Goal: Task Accomplishment & Management: Use online tool/utility

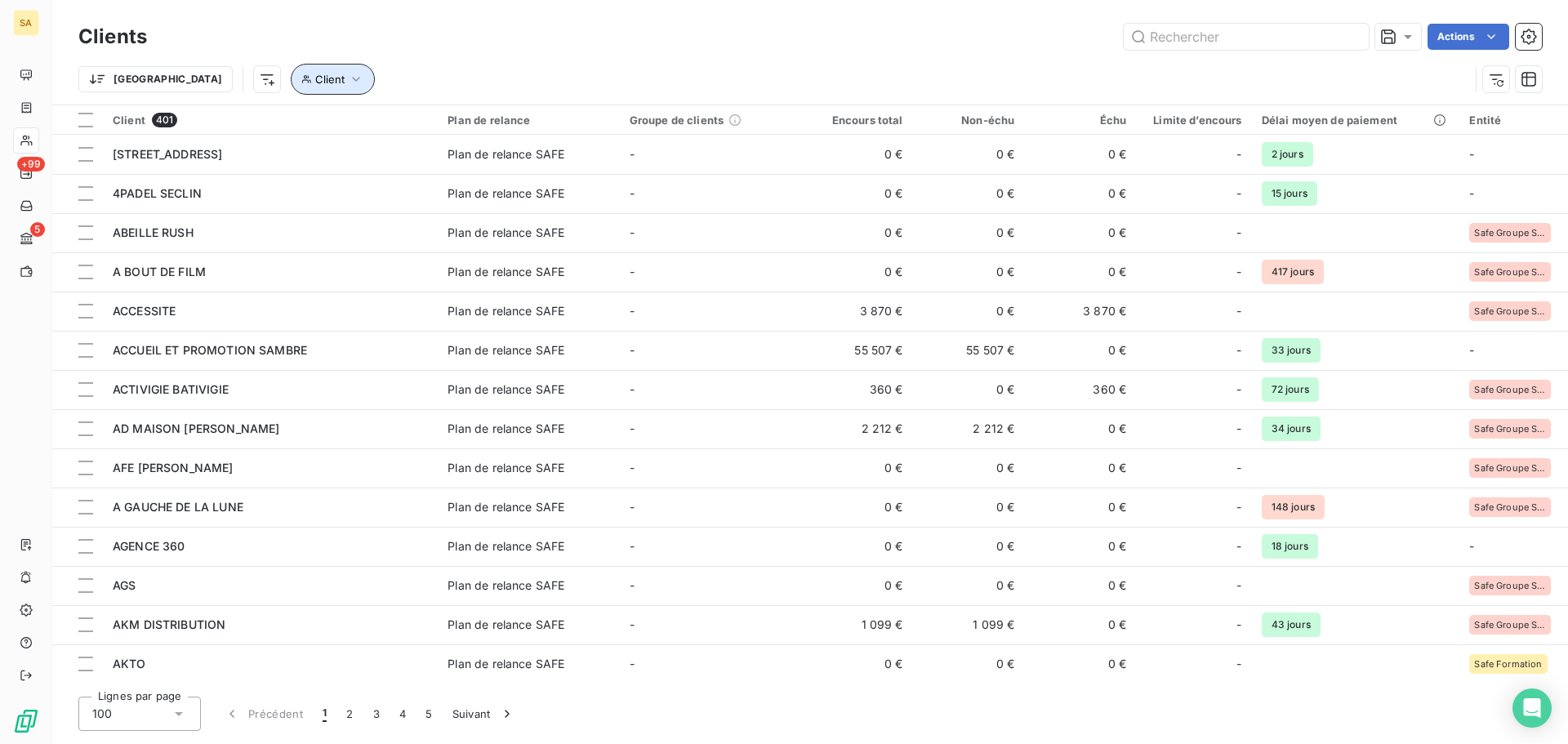
click at [291, 75] on button "Client" at bounding box center [333, 79] width 84 height 31
click at [501, 120] on div at bounding box center [508, 122] width 235 height 34
type input "deriche"
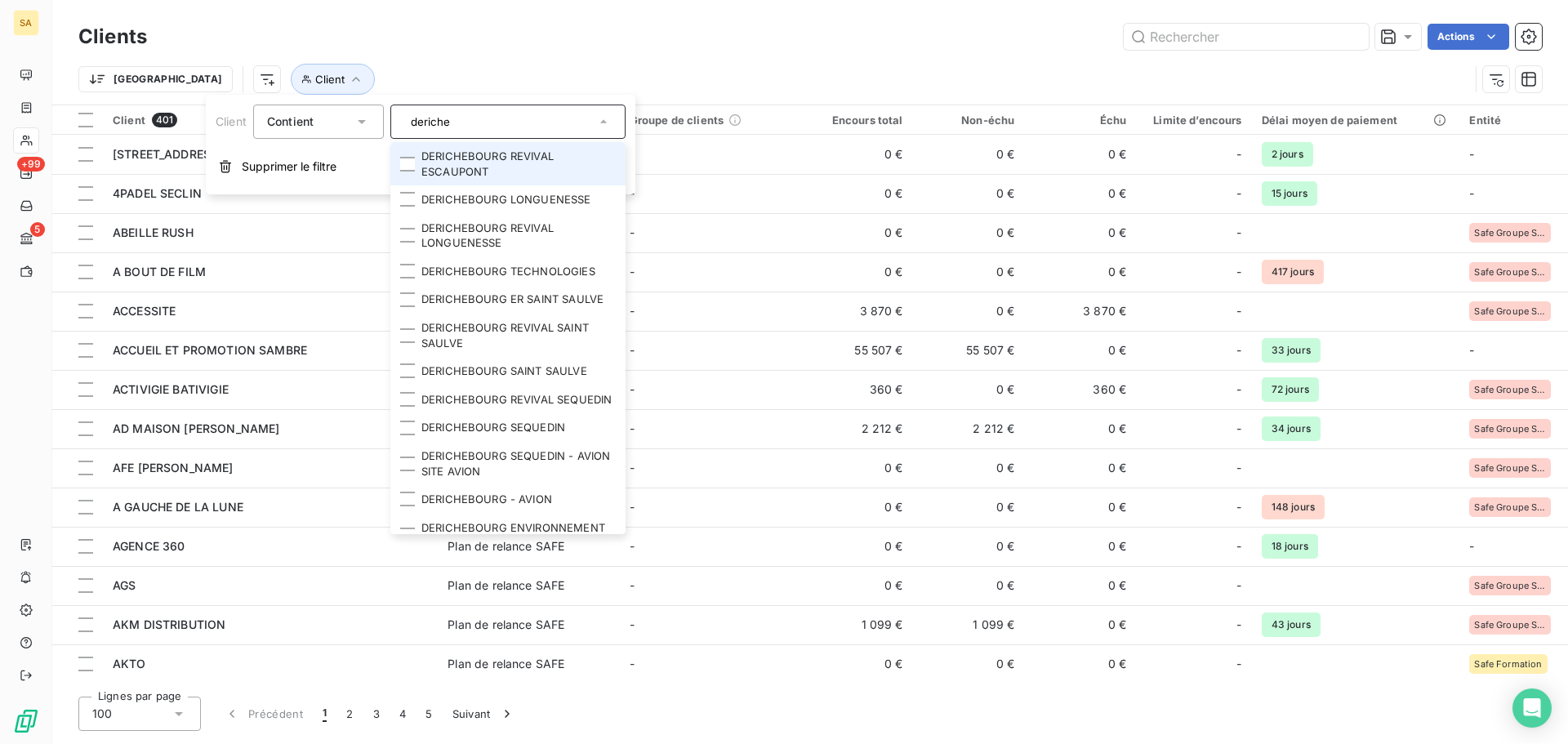
click at [484, 180] on li "DERICHEBOURG REVIVAL ESCAUPONT" at bounding box center [508, 164] width 235 height 43
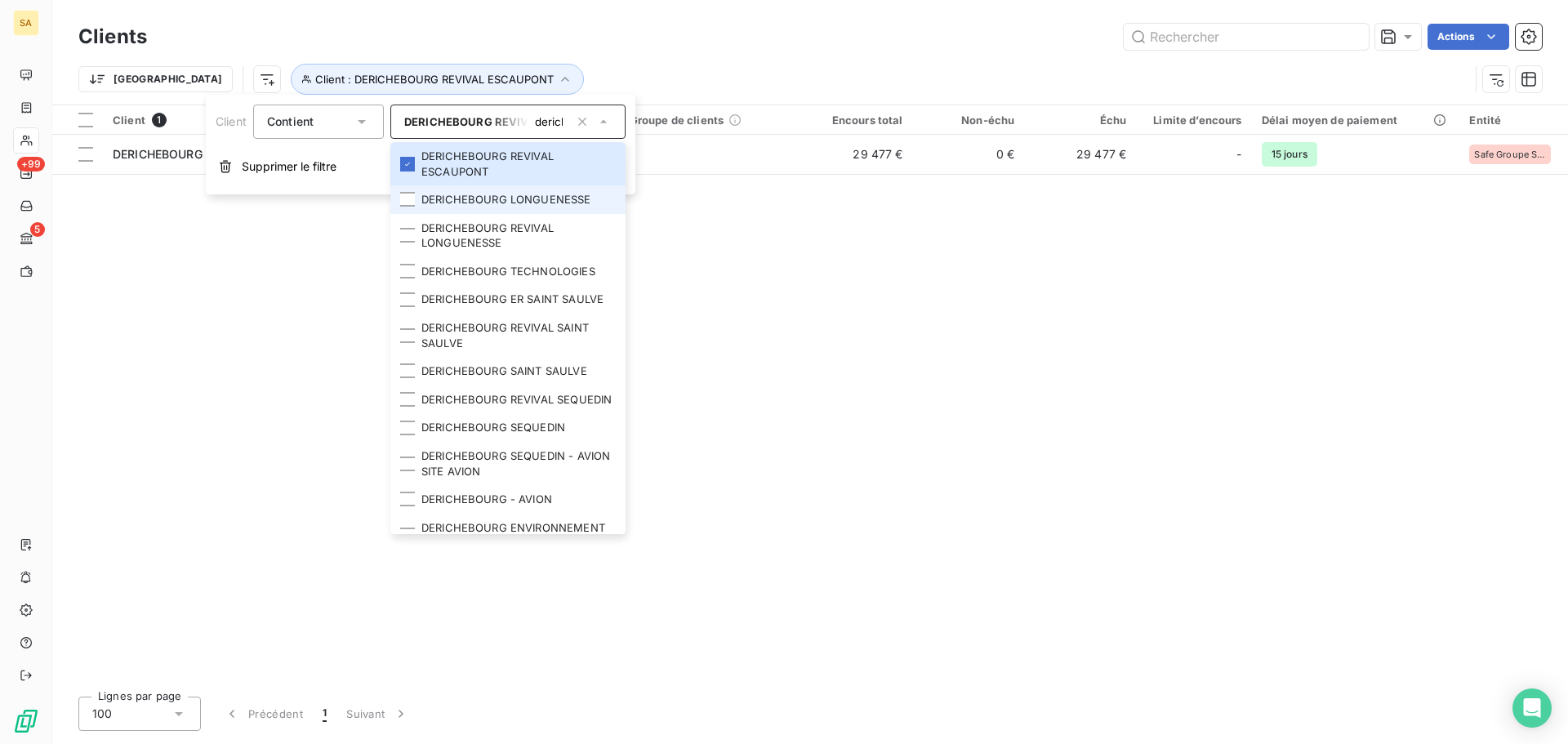
click at [480, 207] on li "DERICHEBOURG LONGUENESSE" at bounding box center [508, 199] width 235 height 28
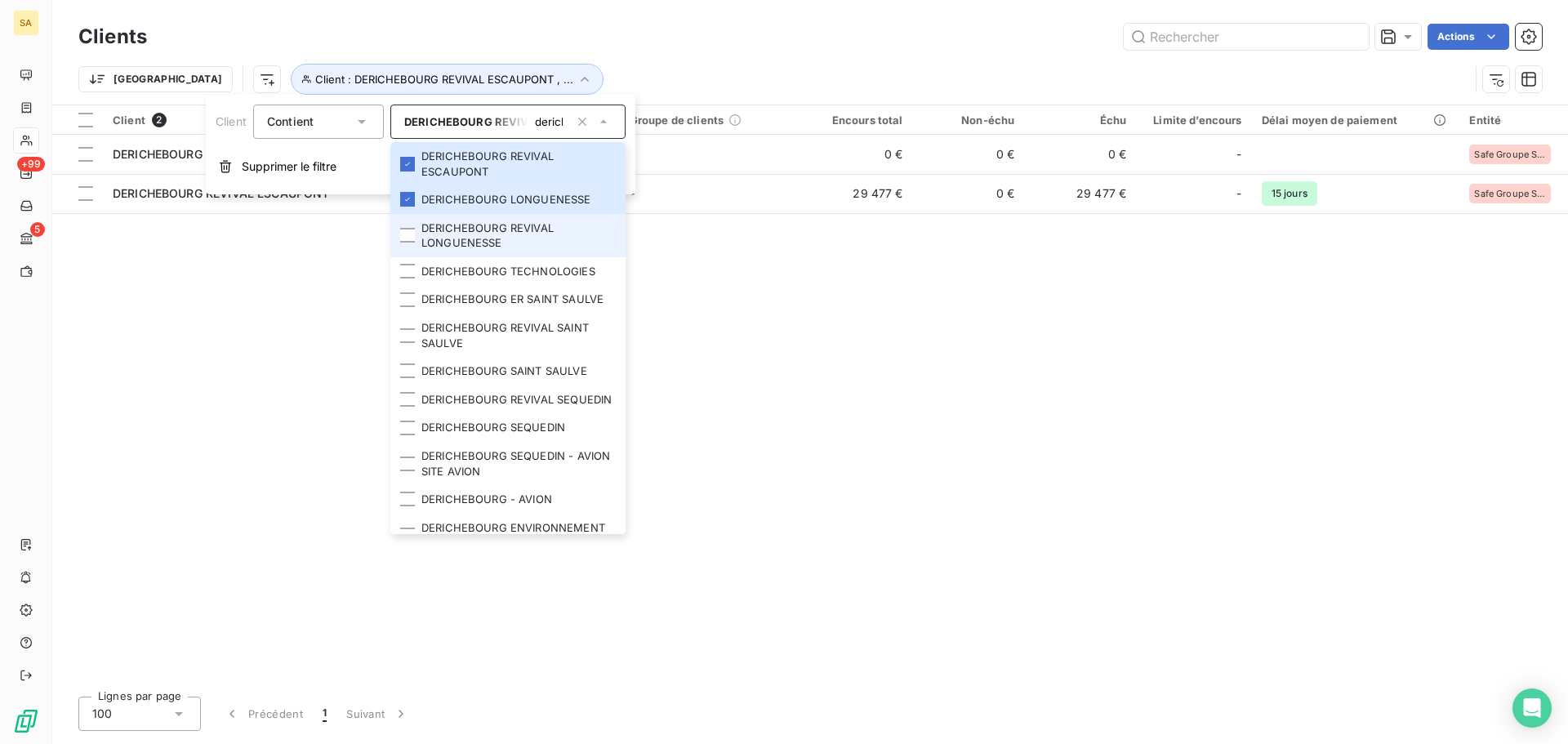
click at [473, 239] on li "DERICHEBOURG REVIVAL LONGUENESSE" at bounding box center [508, 235] width 235 height 43
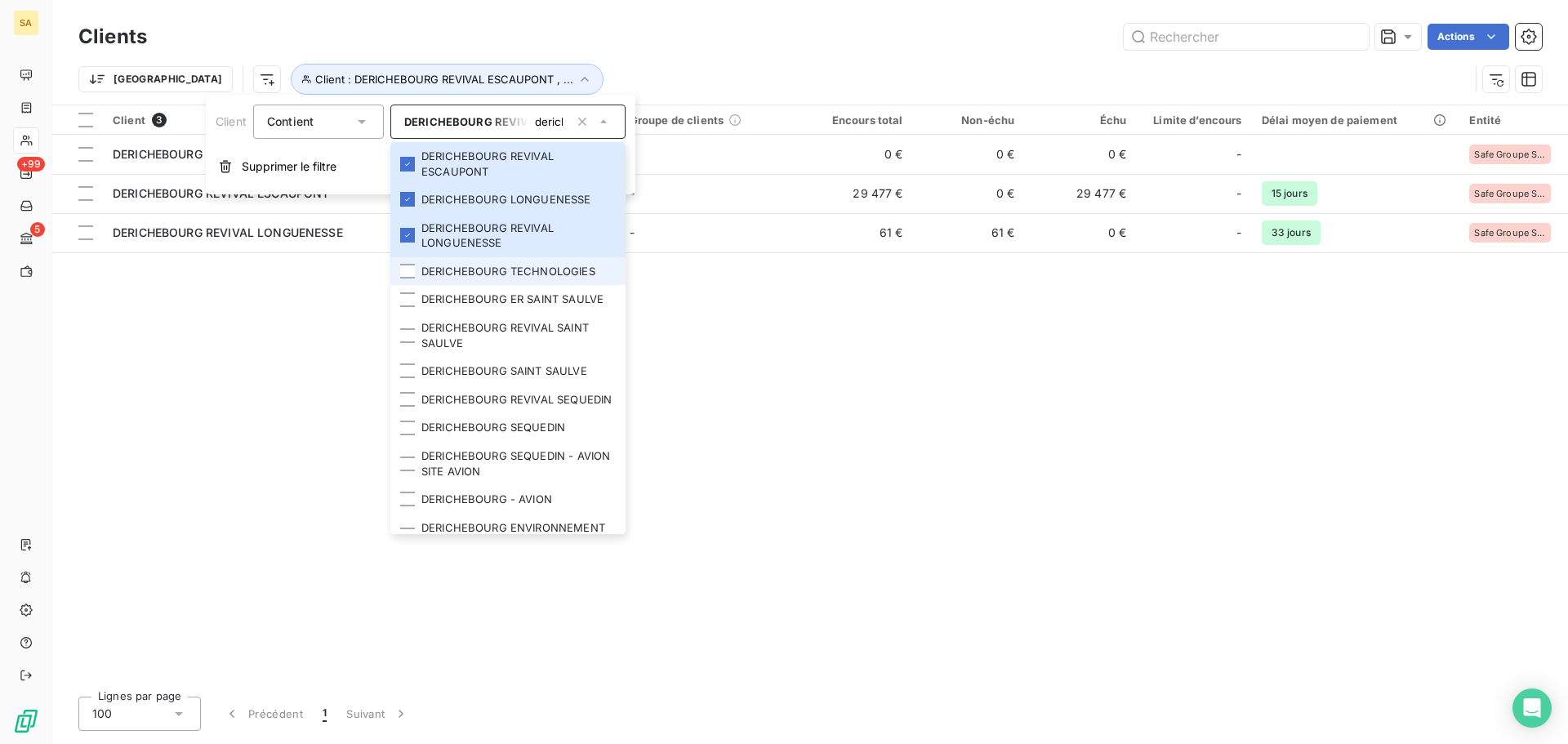
click at [489, 269] on li "DERICHEBOURG TECHNOLOGIES" at bounding box center [508, 271] width 235 height 28
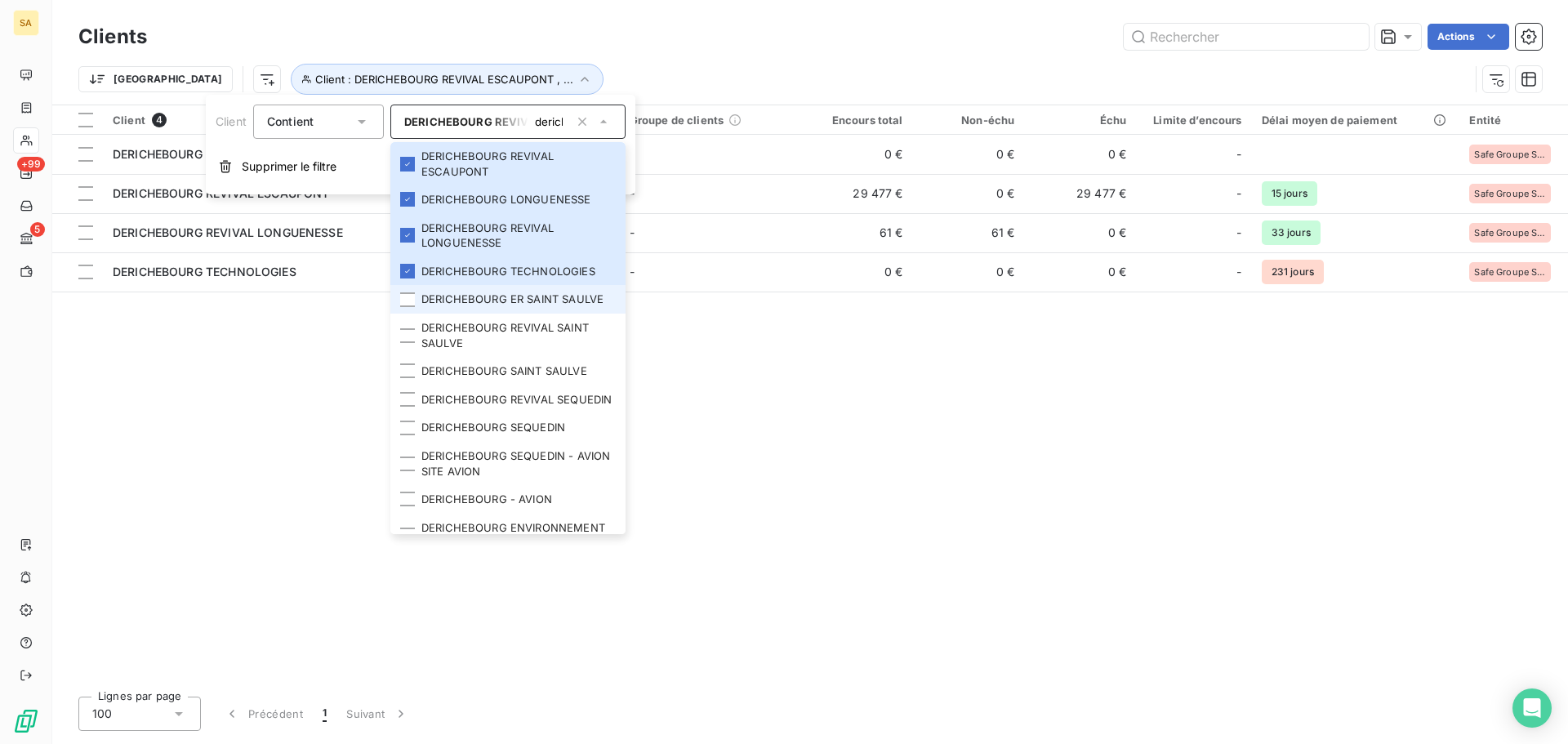
click at [489, 310] on li "DERICHEBOURG ER SAINT SAULVE" at bounding box center [508, 299] width 235 height 28
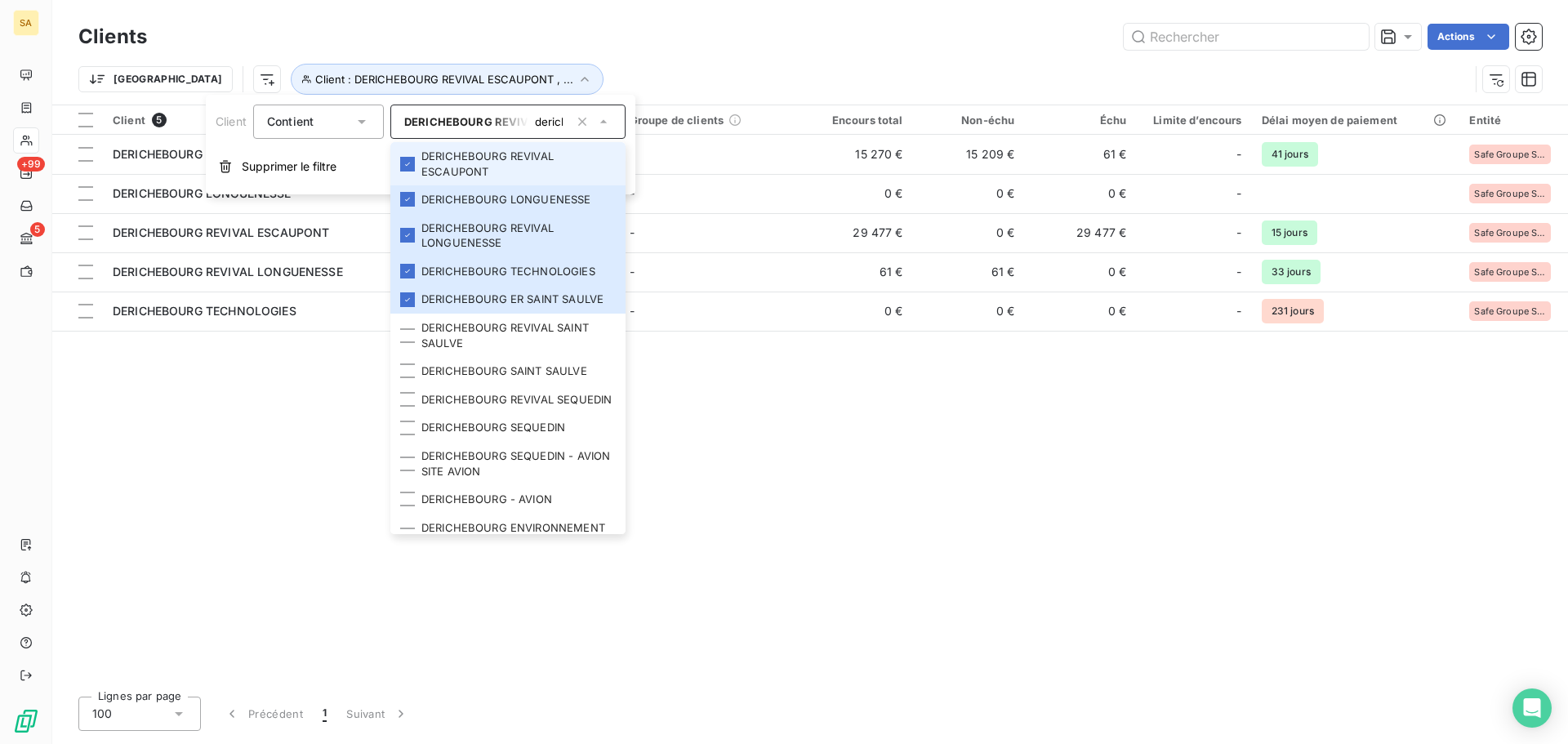
click at [410, 172] on li "DERICHEBOURG REVIVAL ESCAUPONT" at bounding box center [508, 164] width 235 height 43
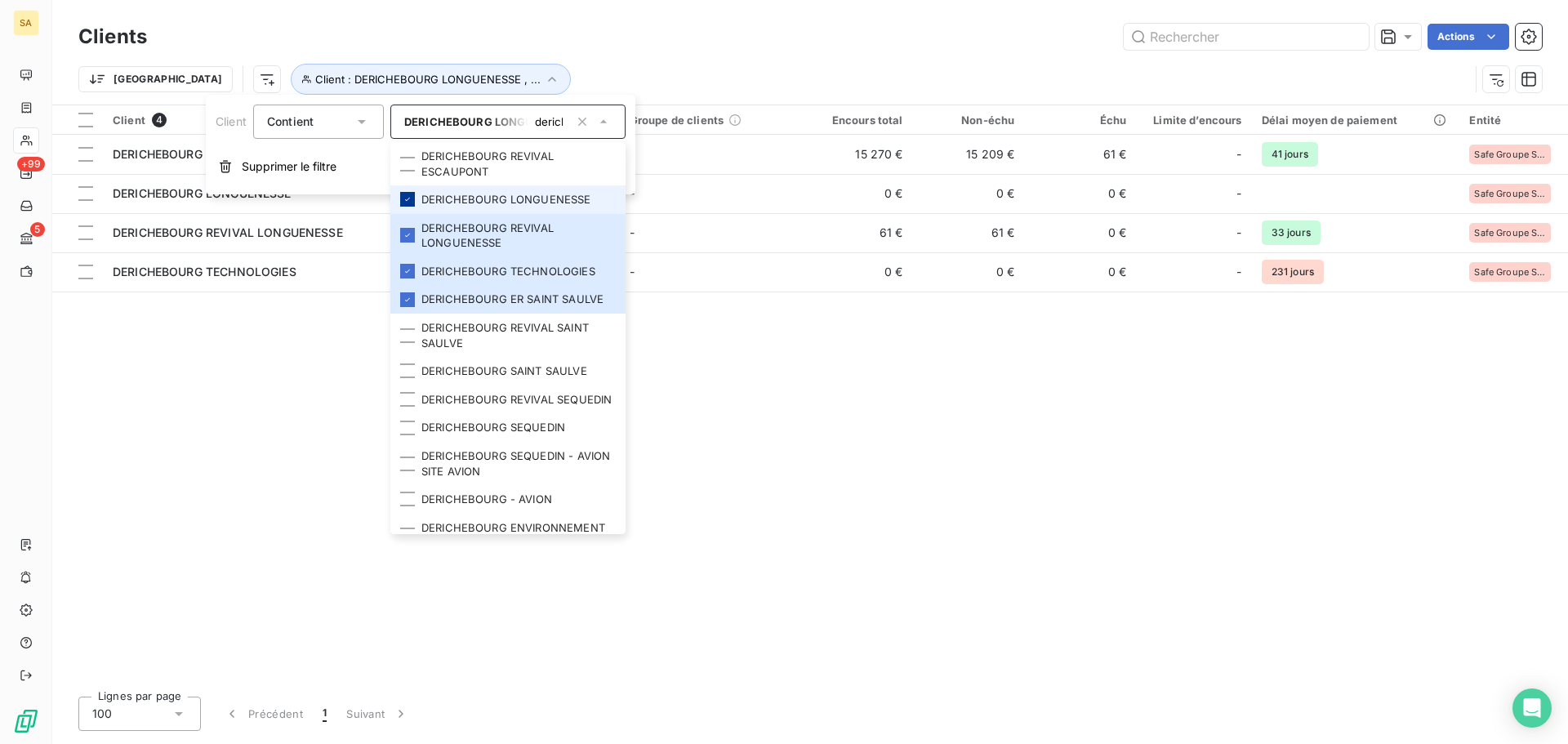
click at [410, 206] on div at bounding box center [407, 199] width 15 height 15
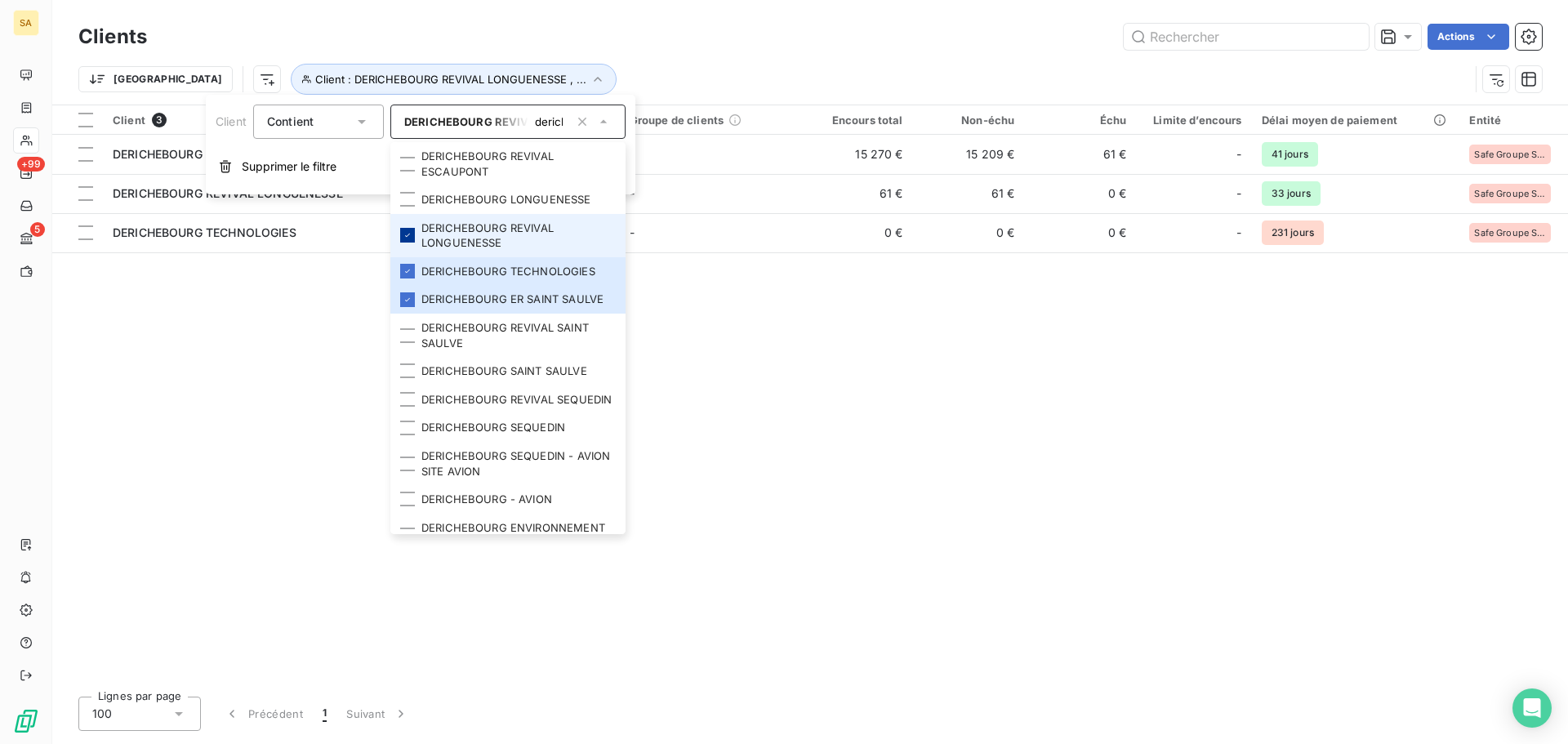
click at [413, 233] on div at bounding box center [407, 234] width 15 height 15
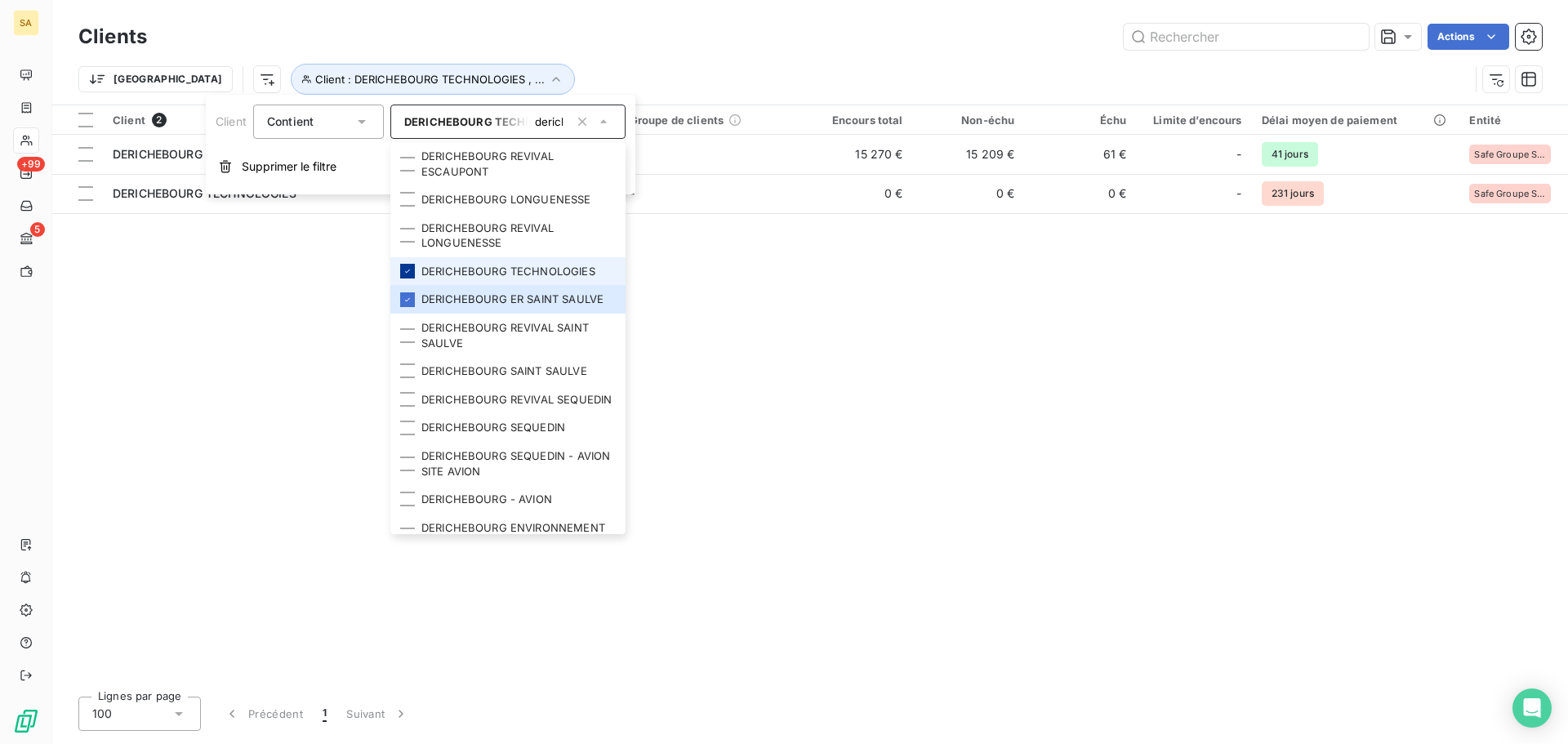
click at [410, 265] on div at bounding box center [407, 270] width 15 height 15
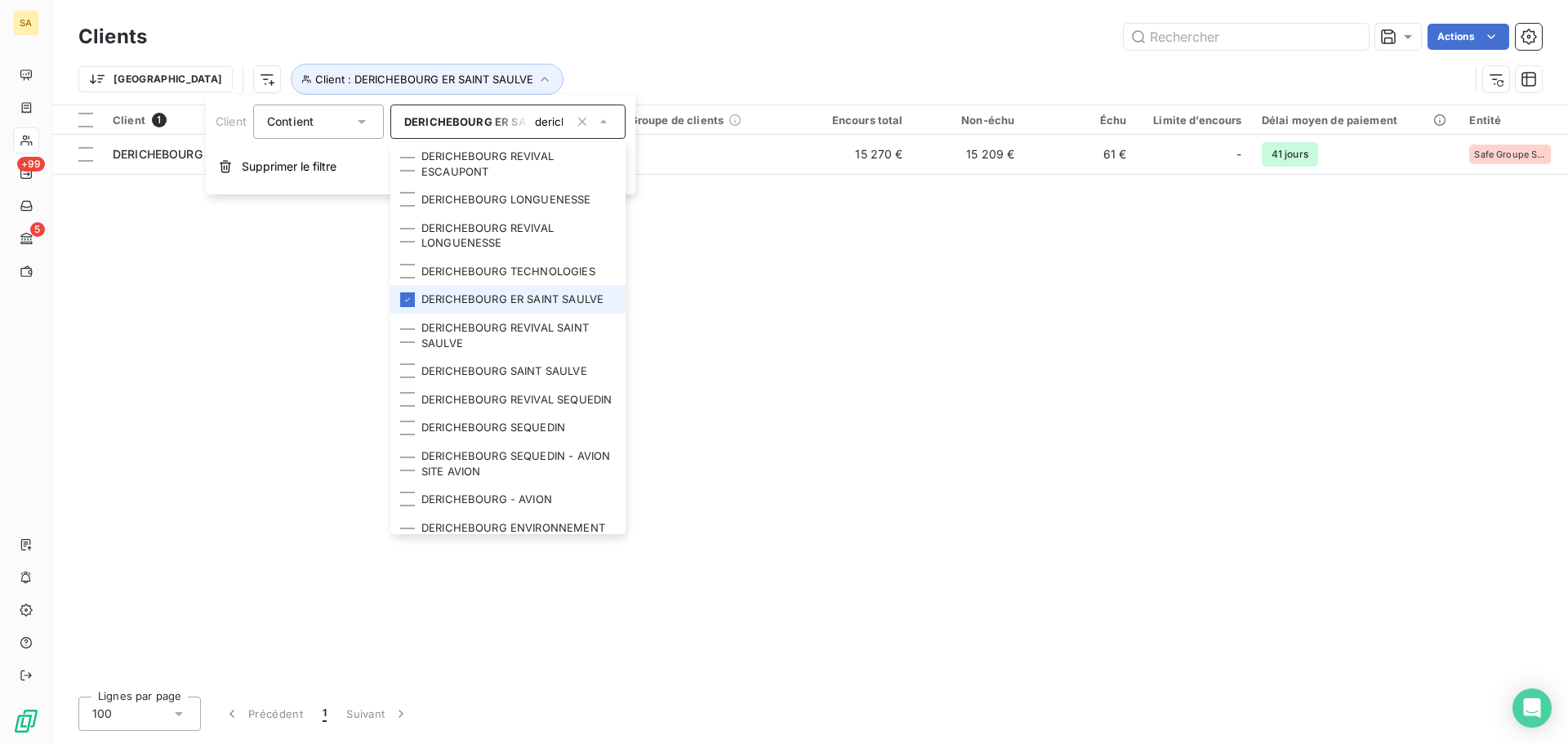
click at [410, 298] on icon at bounding box center [407, 299] width 9 height 9
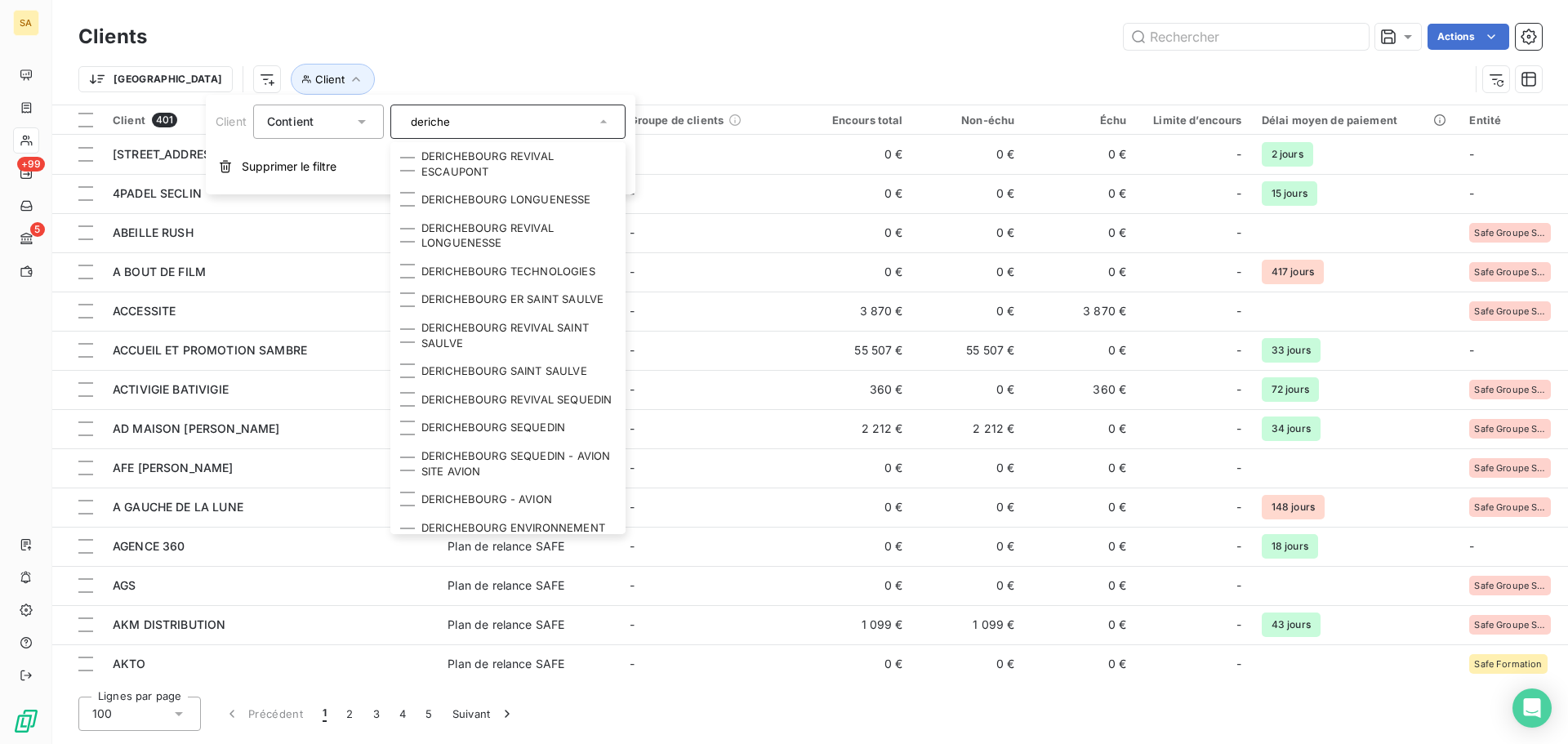
click at [769, 45] on div "Actions" at bounding box center [854, 37] width 1376 height 26
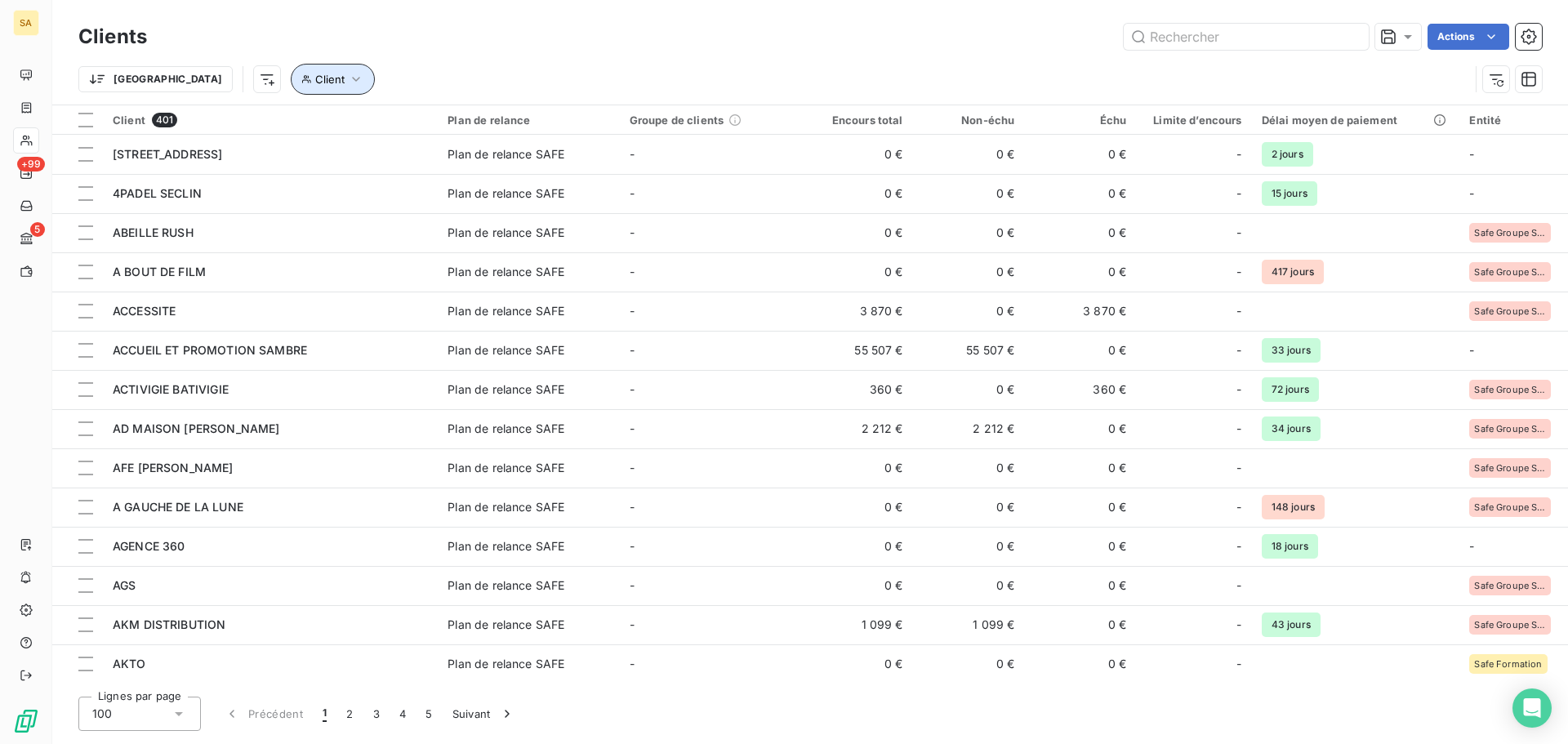
click at [315, 79] on span "Client" at bounding box center [330, 79] width 29 height 13
click at [471, 125] on div at bounding box center [508, 122] width 235 height 34
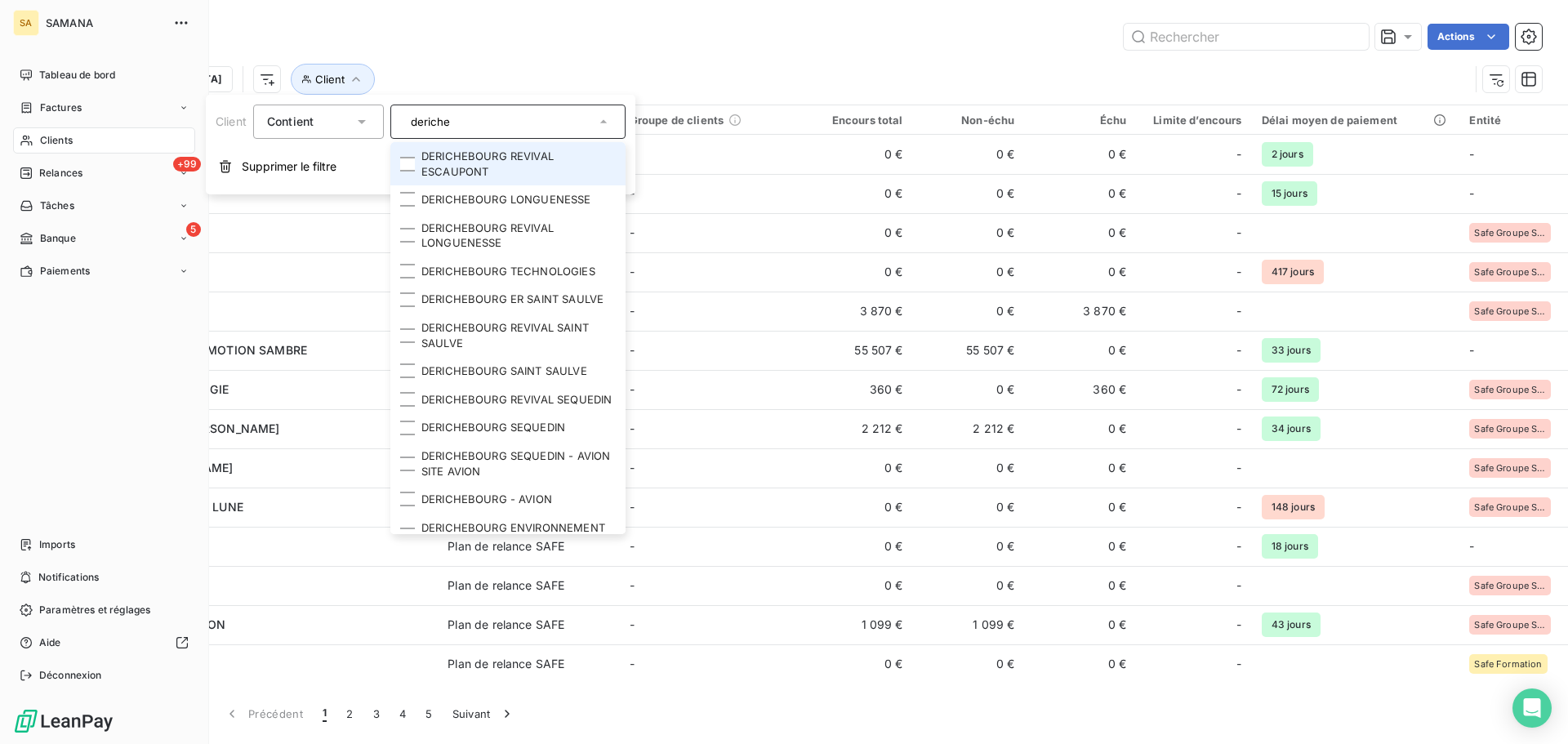
drag, startPoint x: 526, startPoint y: 115, endPoint x: 0, endPoint y: 96, distance: 526.3
click at [0, 98] on body "SA SAMANA Tableau de bord Factures Clients +99 Relances Tâches 5 Banque Paiemen…" at bounding box center [784, 372] width 1568 height 744
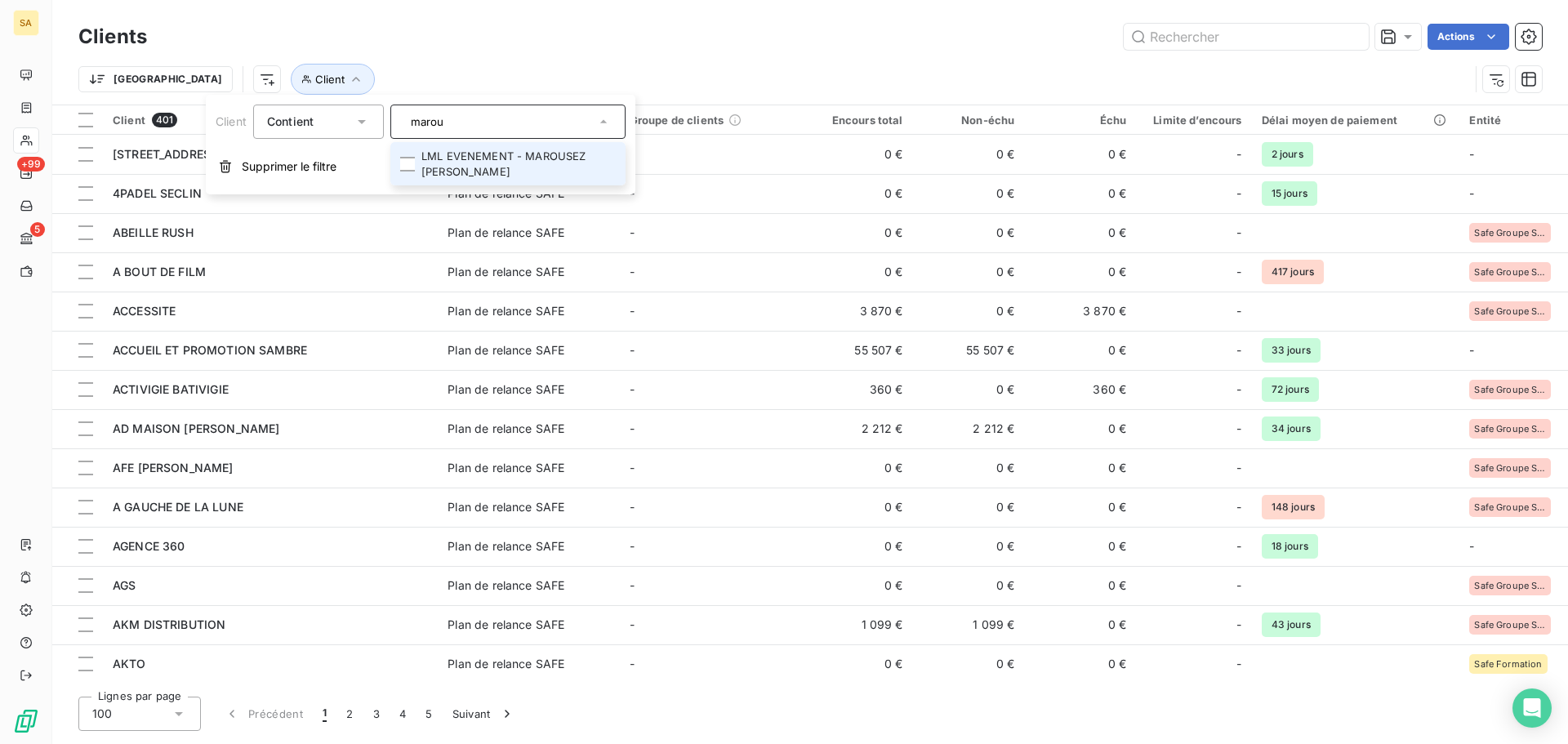
type input "marou"
click at [492, 172] on li "LML EVENEMENT - MAROUSEZ [PERSON_NAME]" at bounding box center [508, 164] width 235 height 43
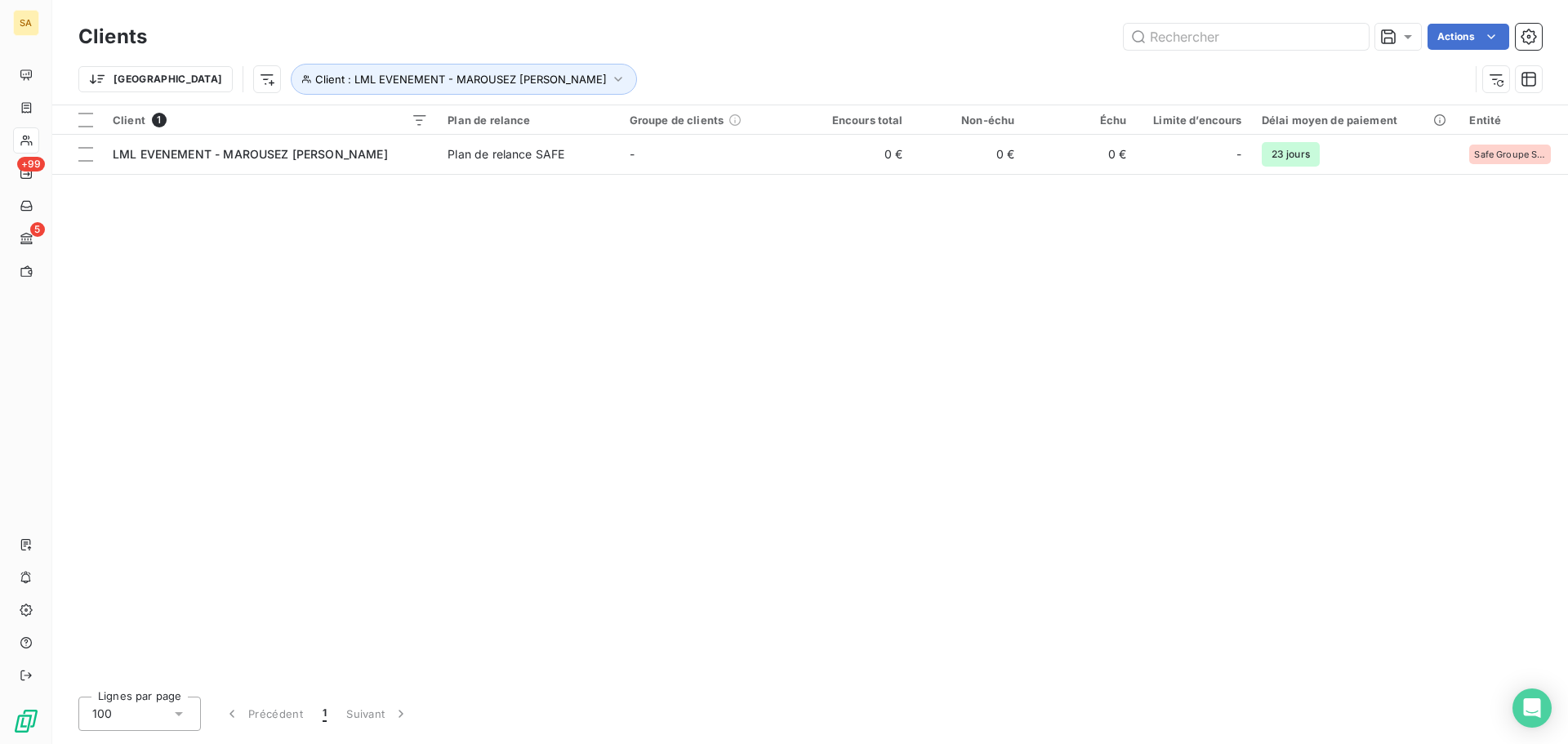
drag, startPoint x: 893, startPoint y: 393, endPoint x: 333, endPoint y: 282, distance: 570.9
click at [879, 387] on div "Client 1 Plan de relance Groupe de clients Encours total Non-échu Échu Limite d…" at bounding box center [810, 394] width 1516 height 578
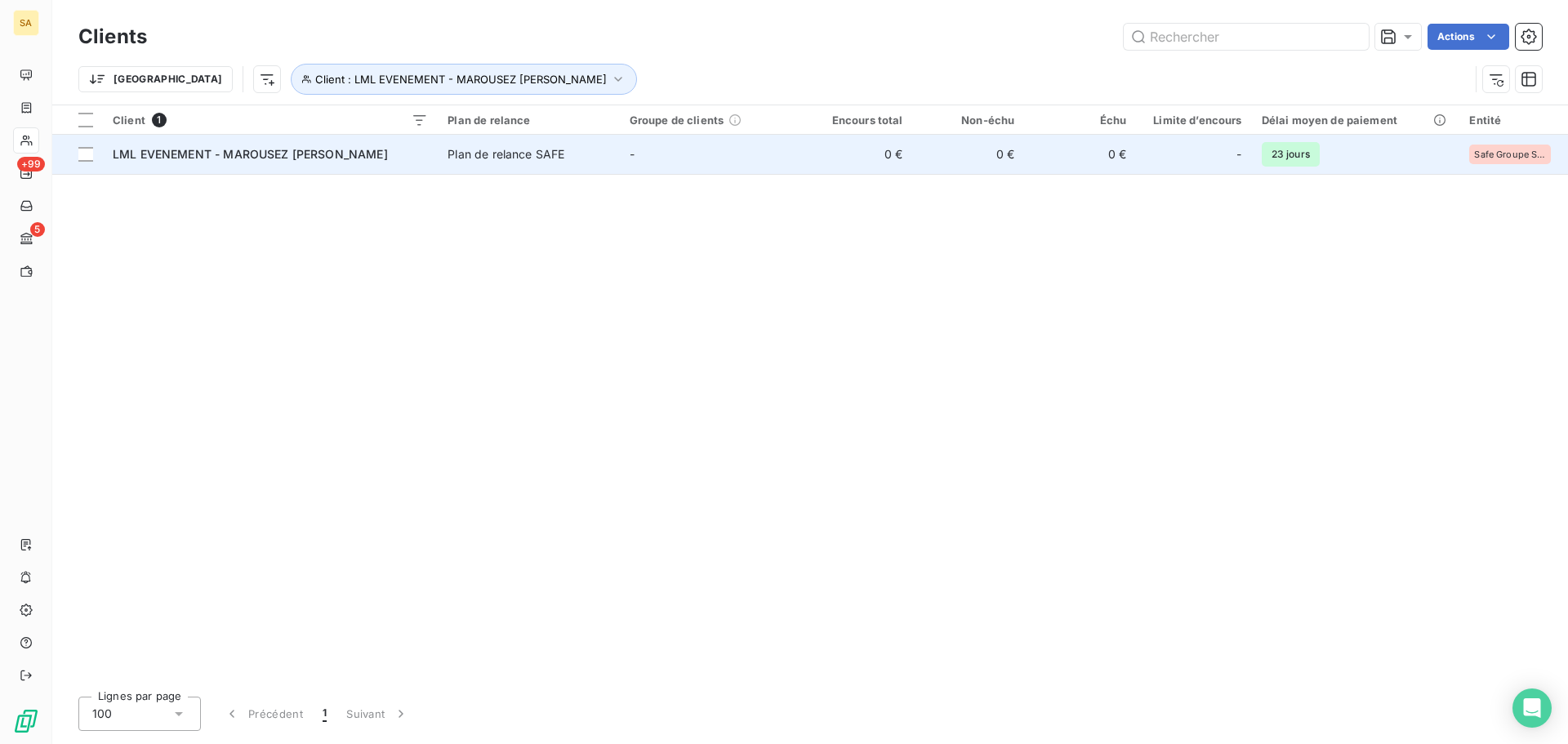
click at [172, 156] on span "LML EVENEMENT - MAROUSEZ [PERSON_NAME]" at bounding box center [250, 154] width 276 height 14
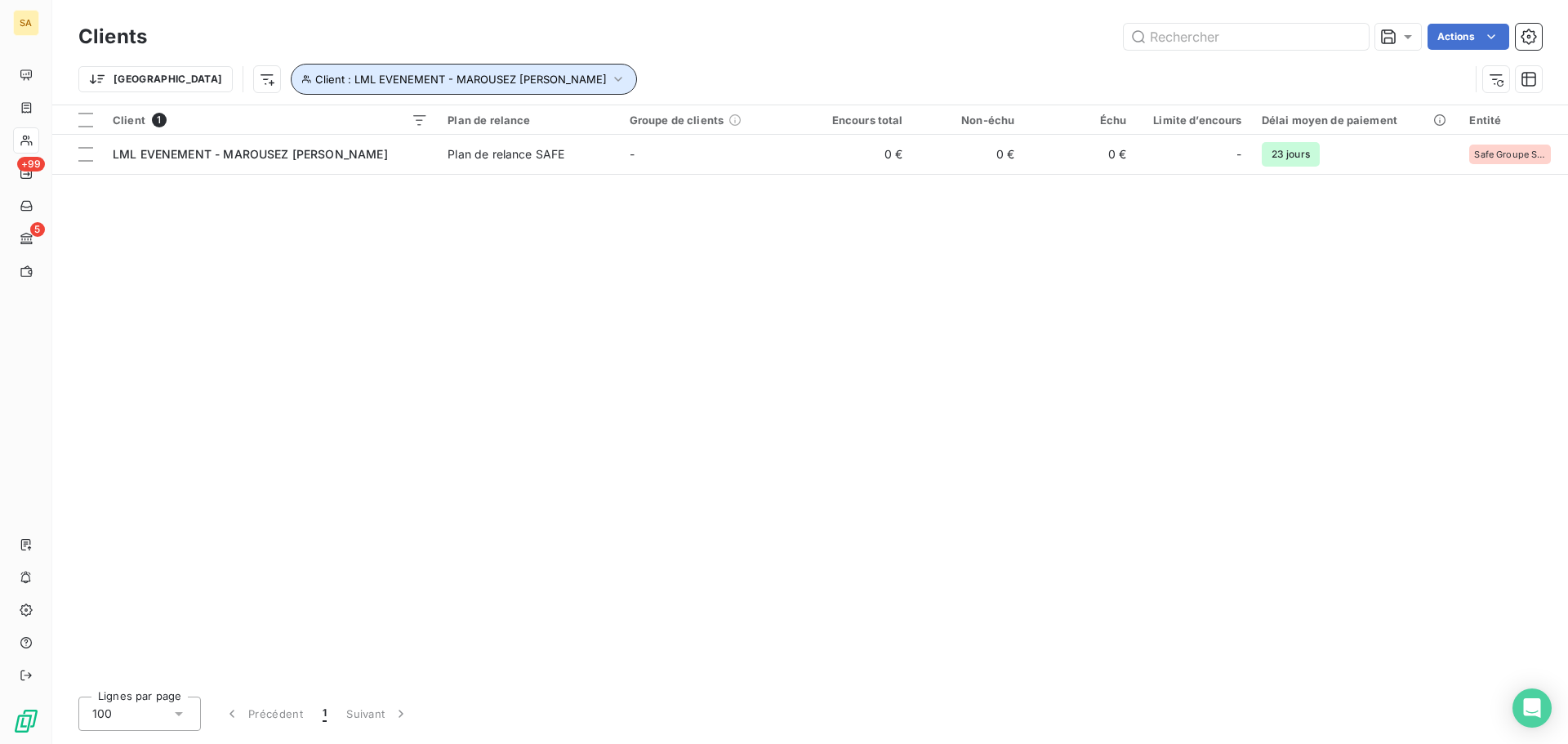
click at [377, 78] on span "Client : LML EVENEMENT - MAROUSEZ [PERSON_NAME]" at bounding box center [461, 79] width 292 height 13
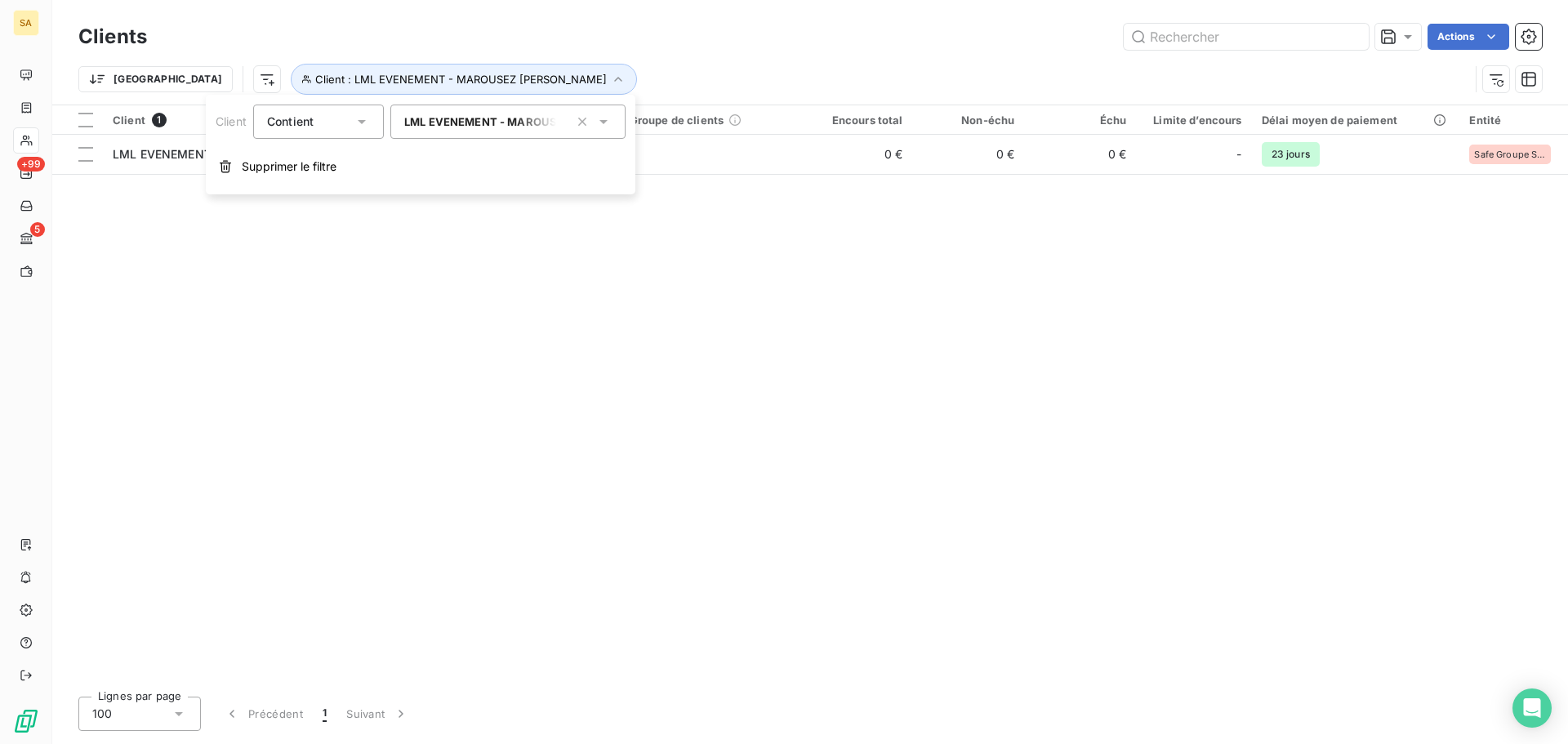
click at [464, 125] on span "LML EVENEMENT - MAROUSEZ [PERSON_NAME]" at bounding box center [535, 121] width 261 height 13
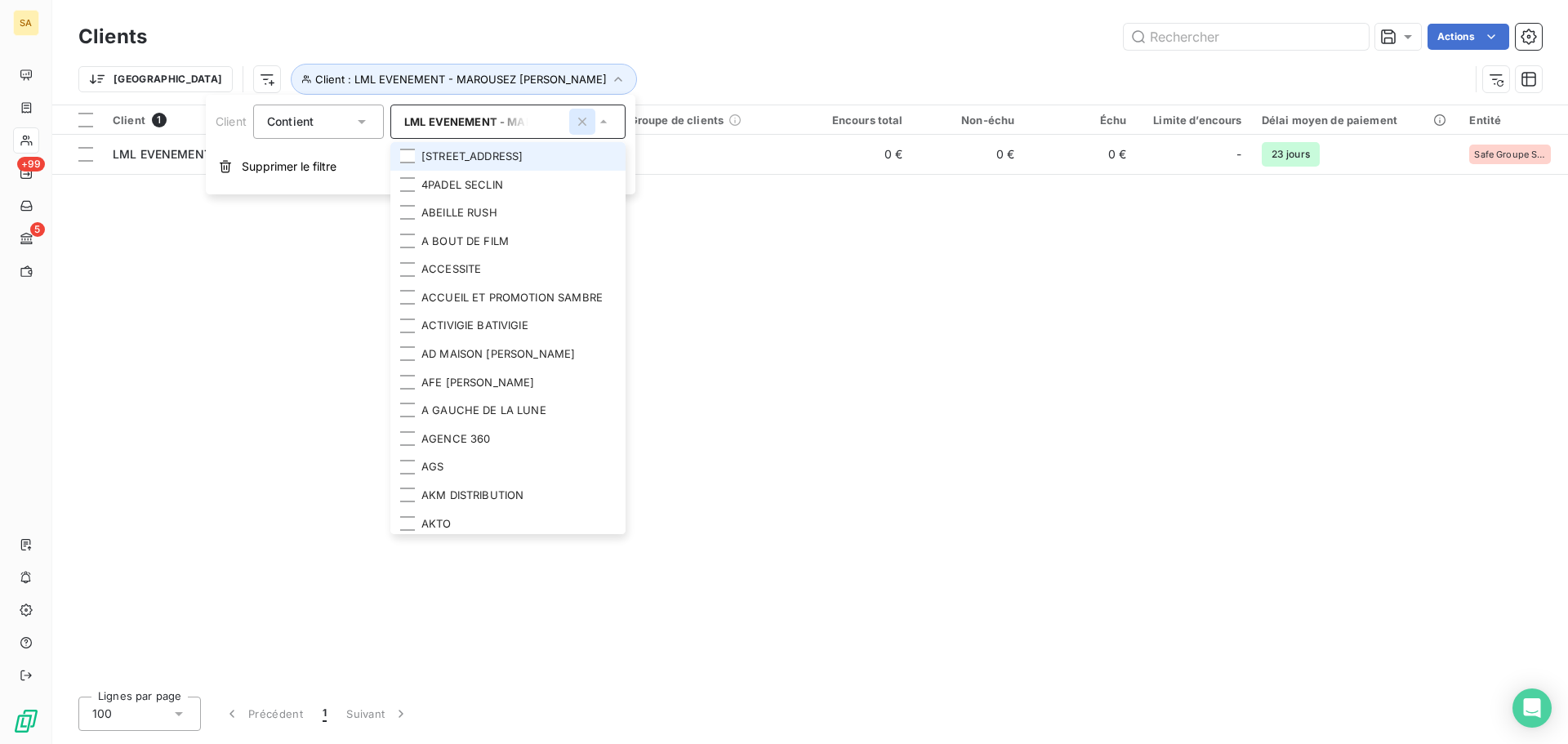
click at [592, 124] on button "button" at bounding box center [582, 122] width 26 height 26
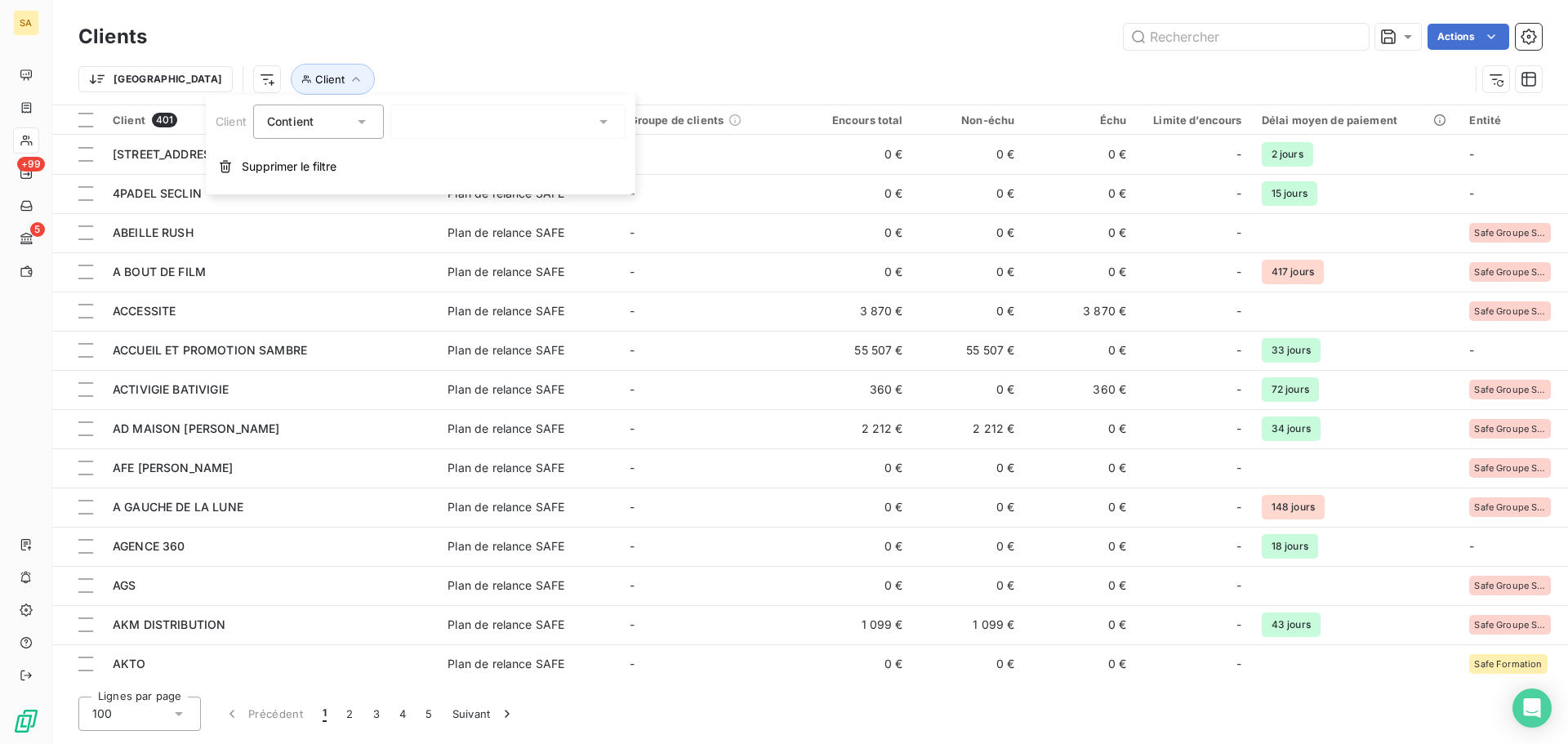
click at [562, 125] on div at bounding box center [508, 122] width 235 height 34
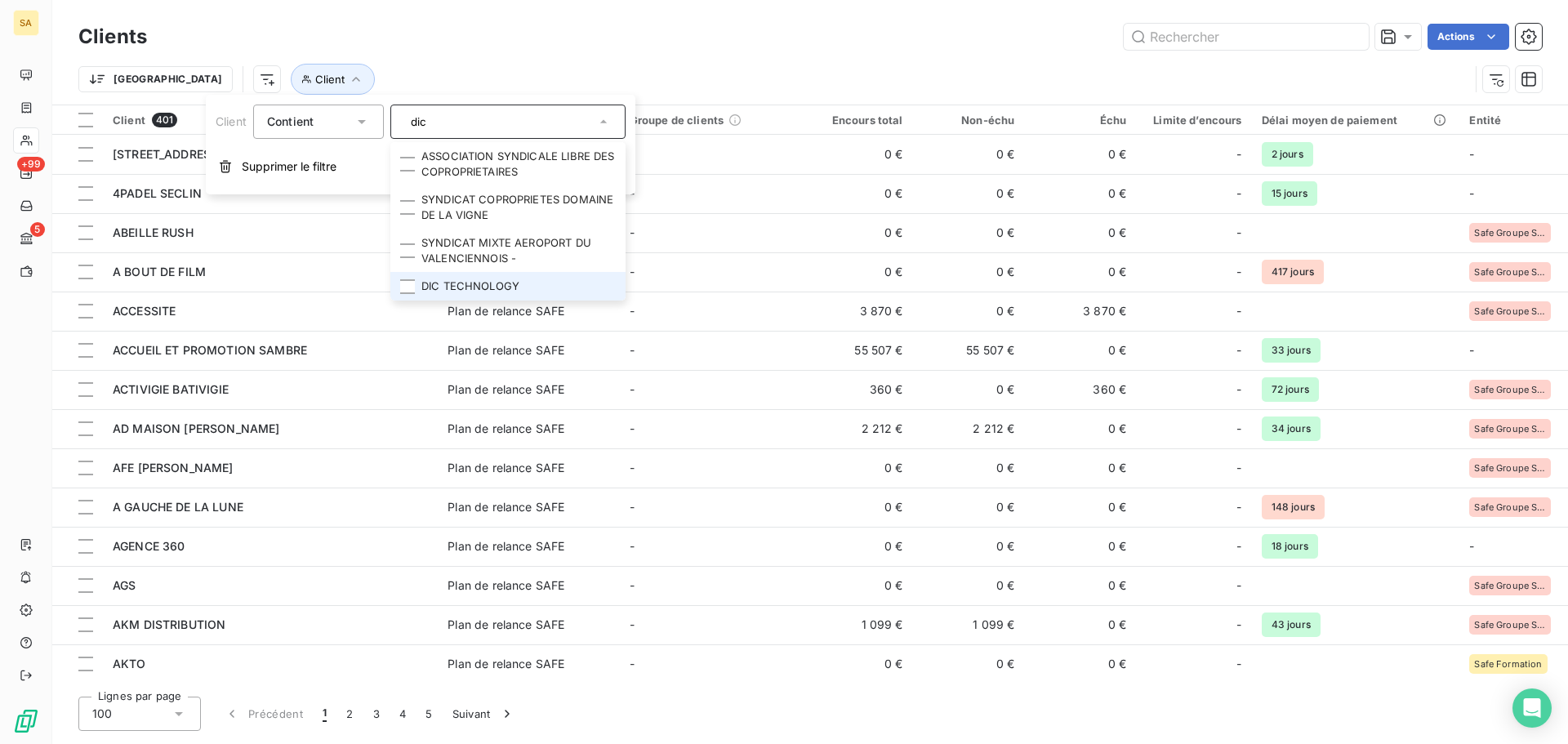
type input "dic"
click at [510, 284] on li "DIC TECHNOLOGY" at bounding box center [508, 286] width 235 height 28
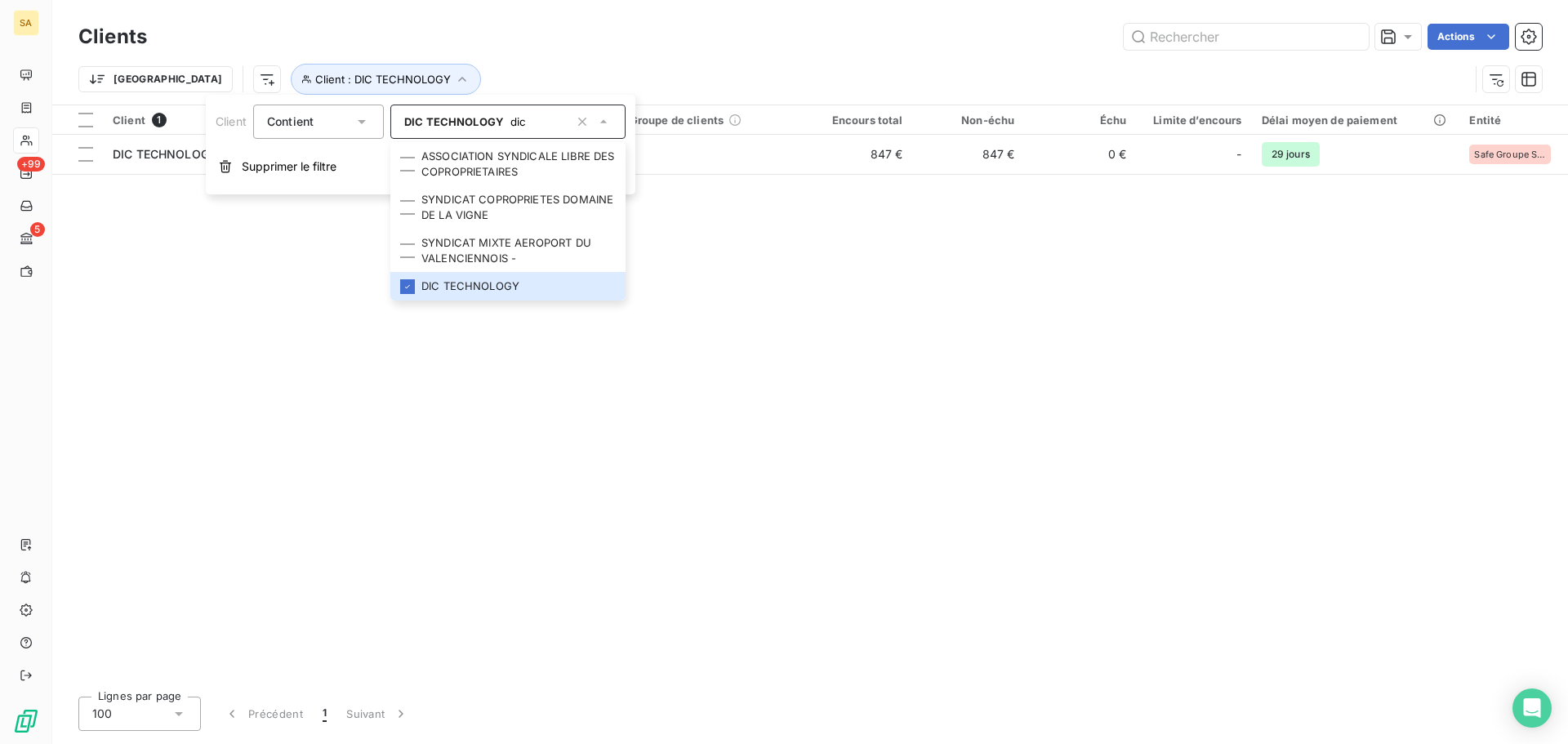
click at [1062, 346] on div "Client 1 Plan de relance Groupe de clients Encours total Non-échu Échu Limite d…" at bounding box center [810, 394] width 1516 height 578
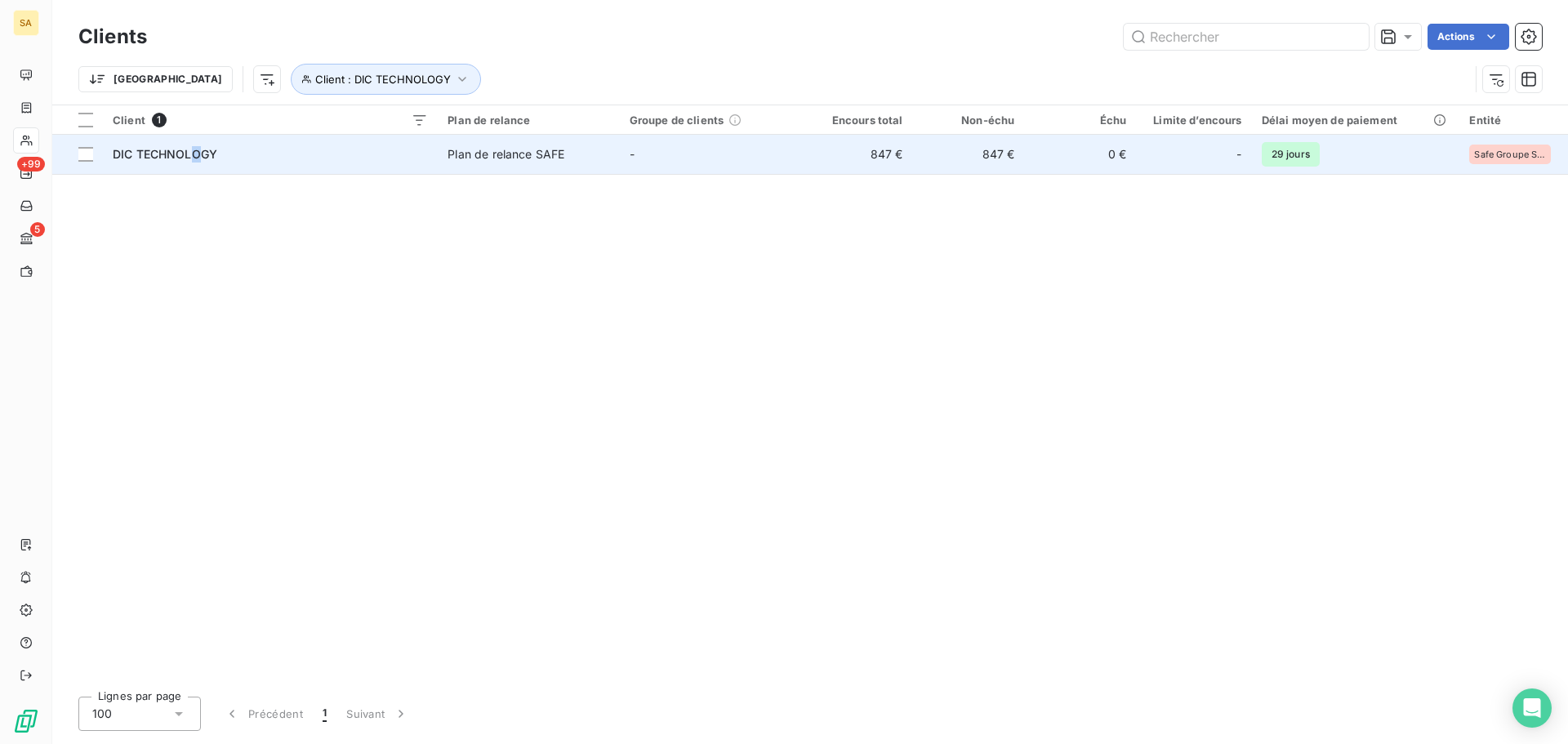
click at [192, 154] on span "DIC TECHNOLOGY" at bounding box center [165, 154] width 105 height 14
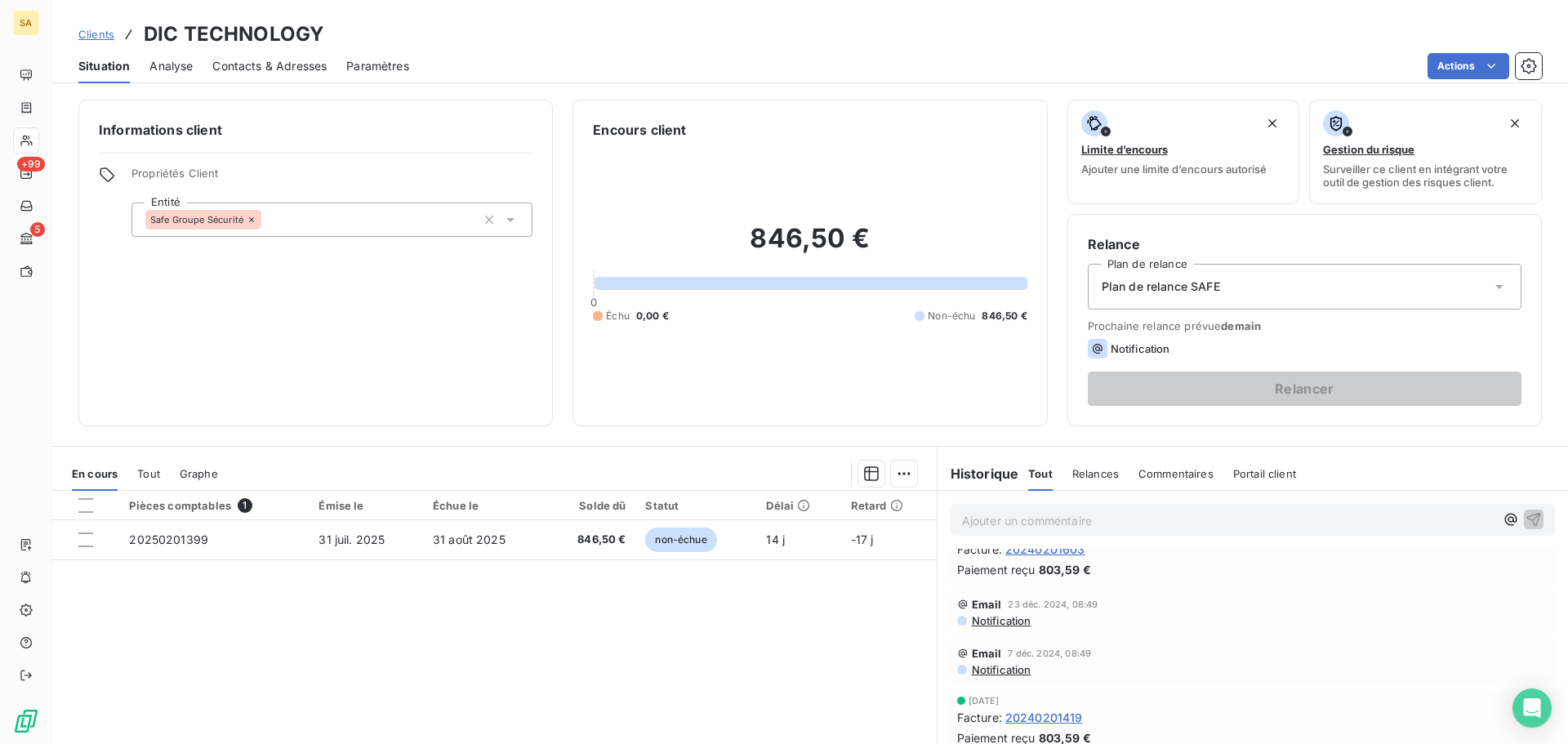
scroll to position [1225, 0]
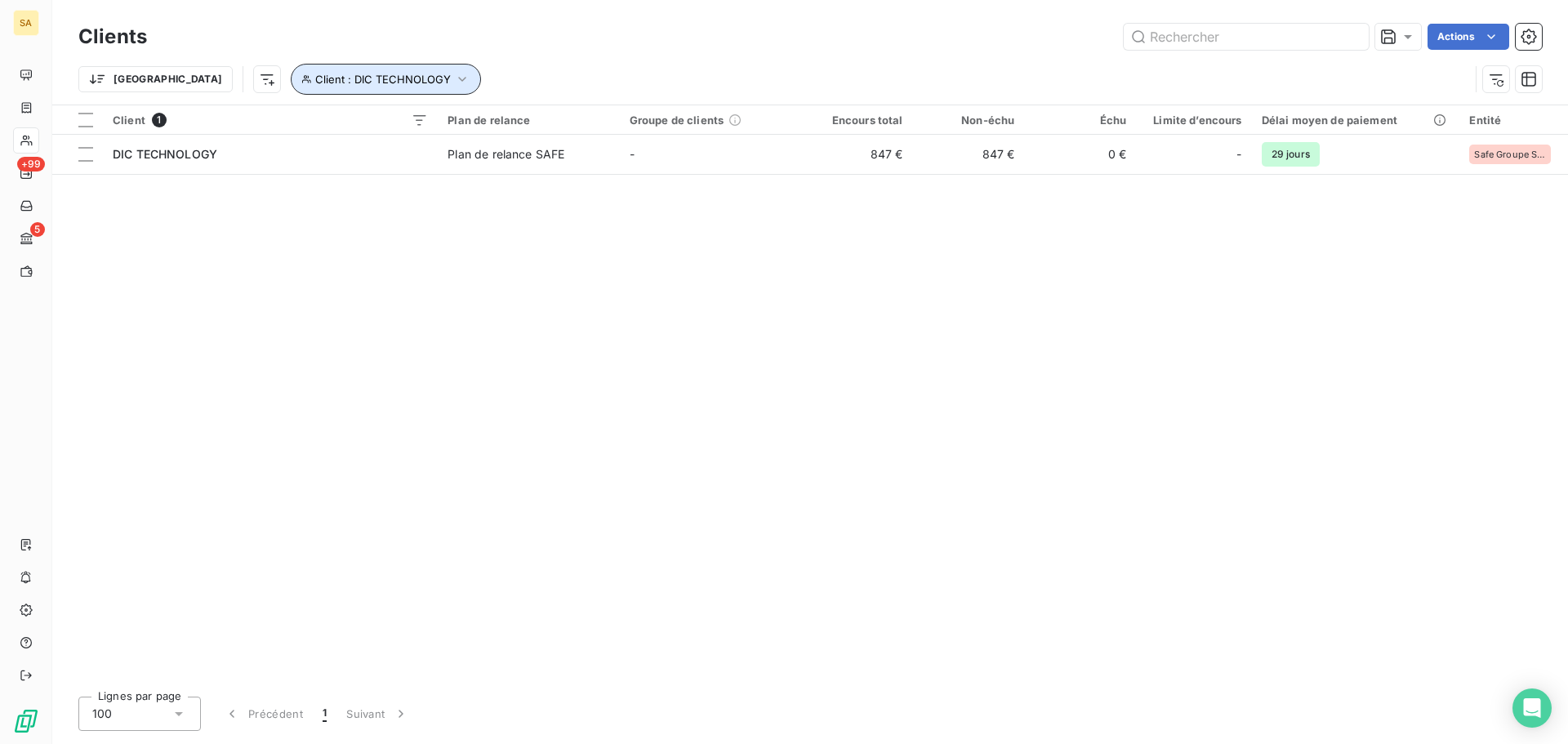
click at [295, 71] on button "Client : DIC TECHNOLOGY" at bounding box center [386, 79] width 191 height 31
click at [465, 120] on span "DIC TECHNOLOGY" at bounding box center [454, 121] width 100 height 13
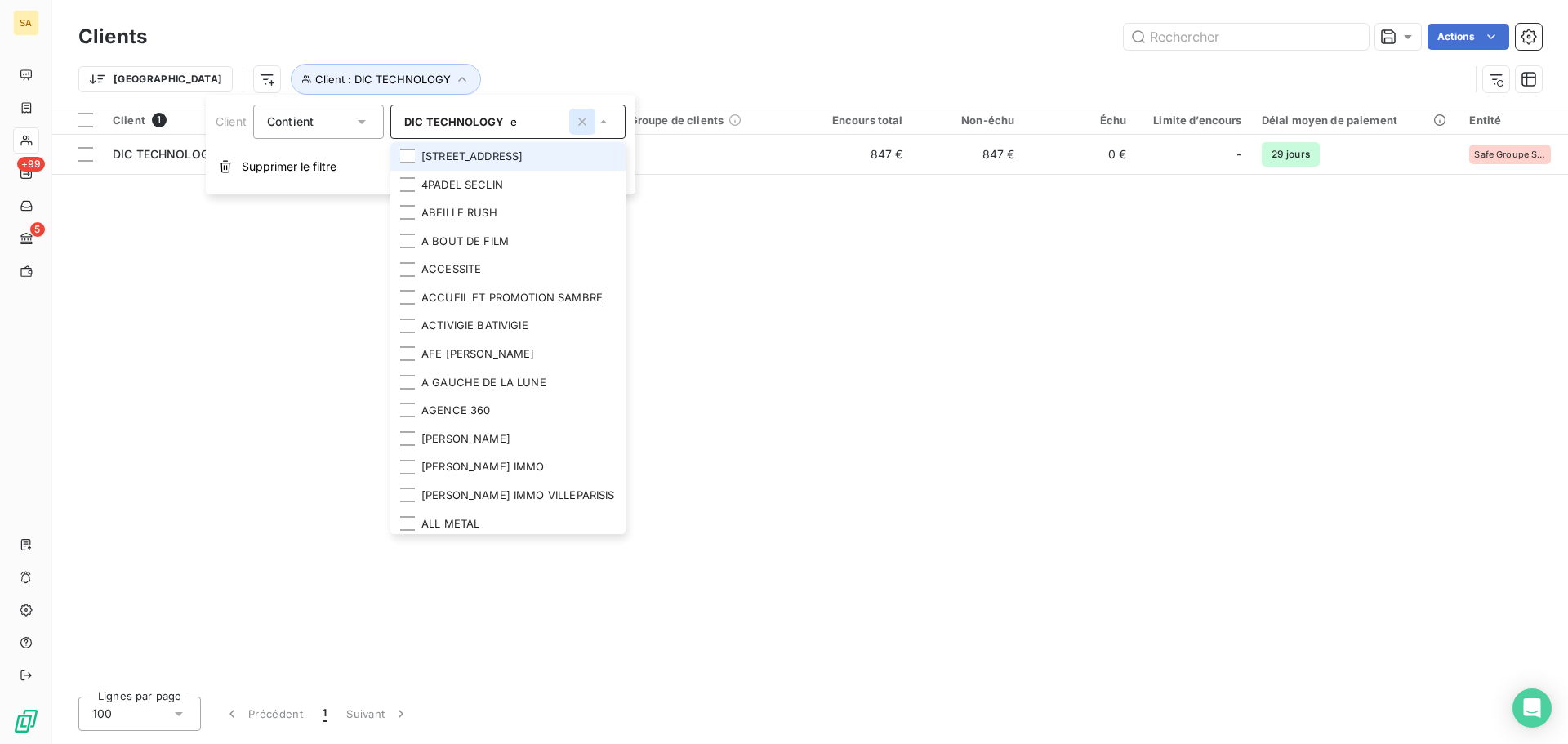
click at [580, 124] on icon "button" at bounding box center [582, 122] width 9 height 9
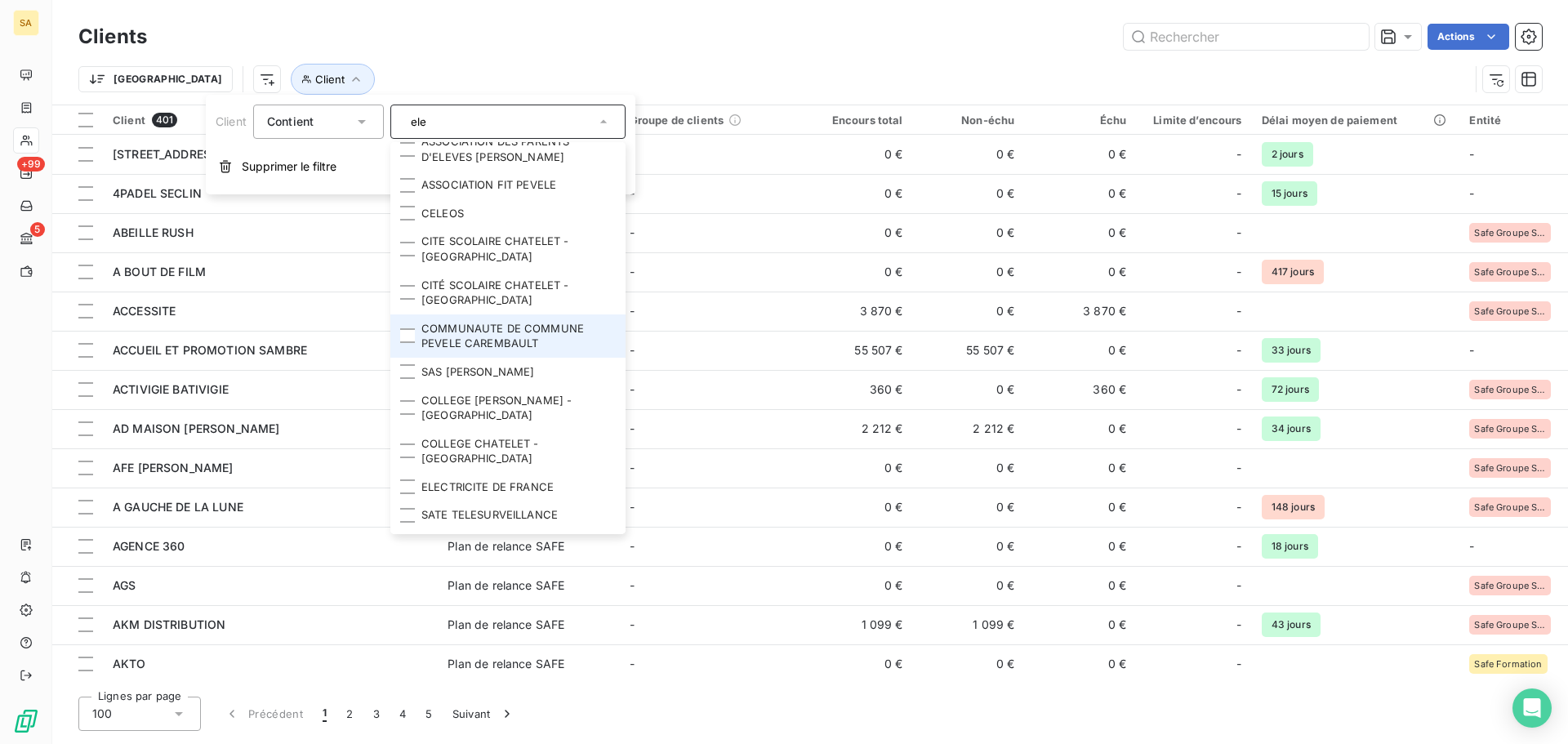
scroll to position [82, 0]
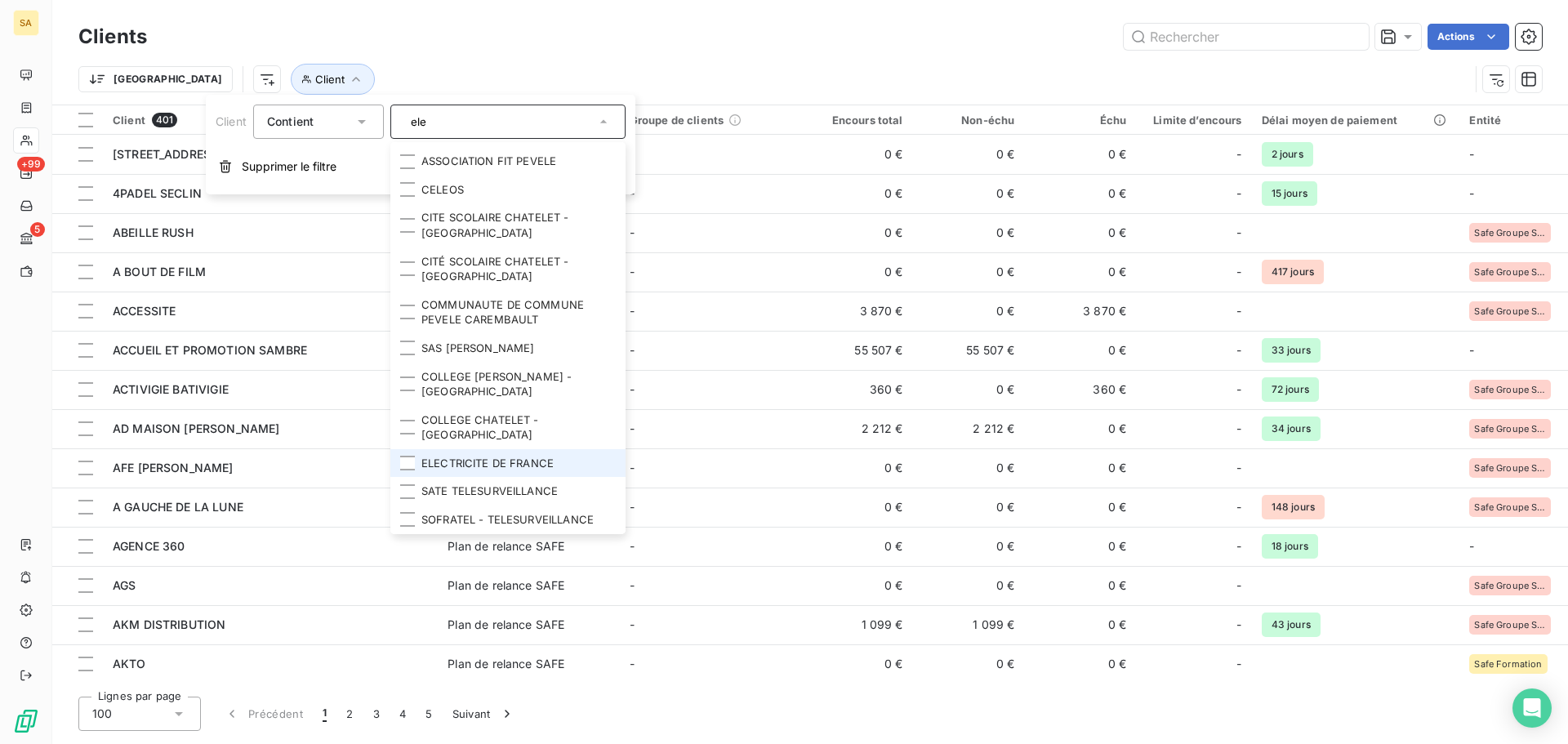
type input "ele"
click at [498, 449] on li "ELECTRICITE DE FRANCE" at bounding box center [508, 463] width 235 height 28
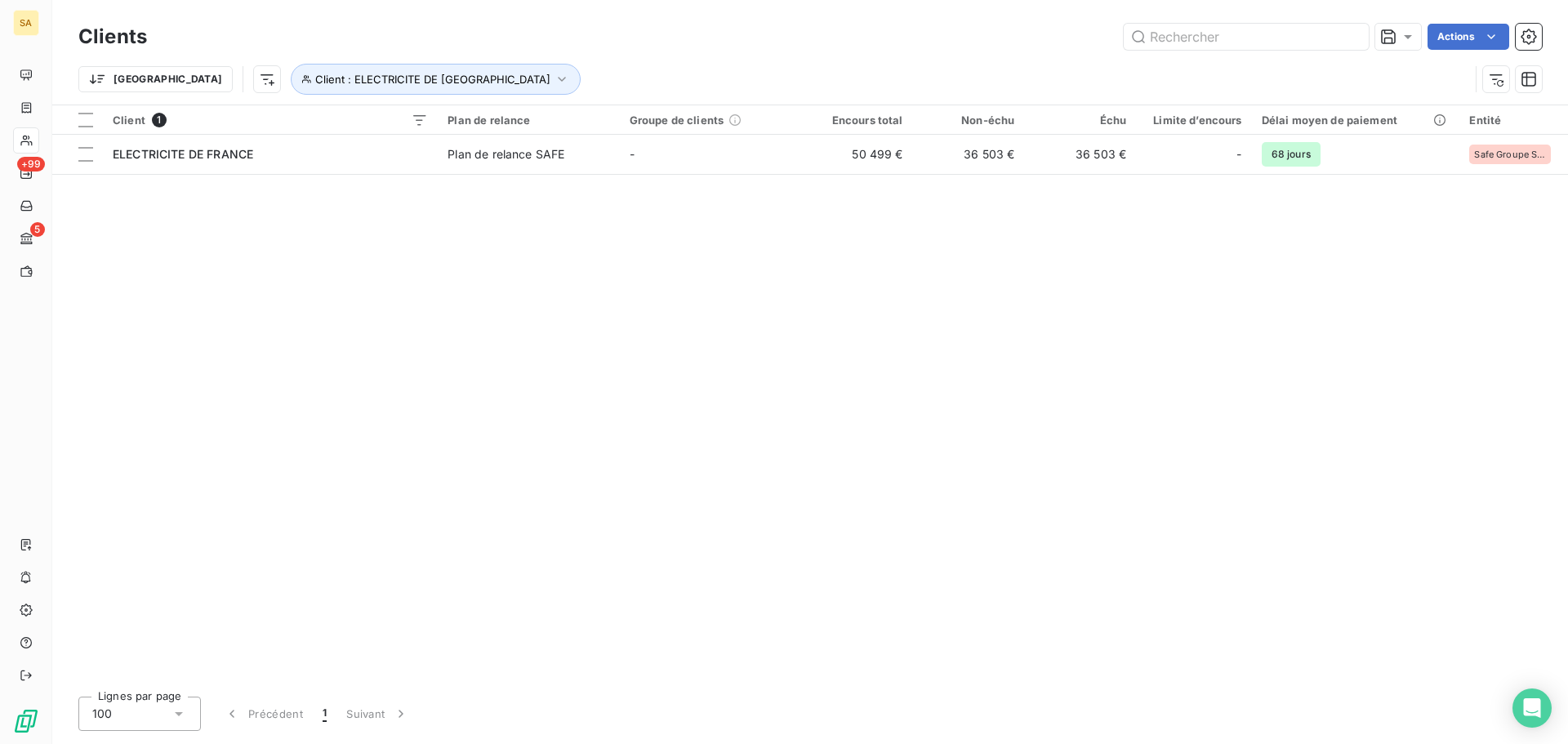
drag, startPoint x: 963, startPoint y: 379, endPoint x: 483, endPoint y: 251, distance: 496.8
click at [963, 378] on div "Client 1 Plan de relance Groupe de clients Encours total Non-échu Échu Limite d…" at bounding box center [810, 394] width 1516 height 578
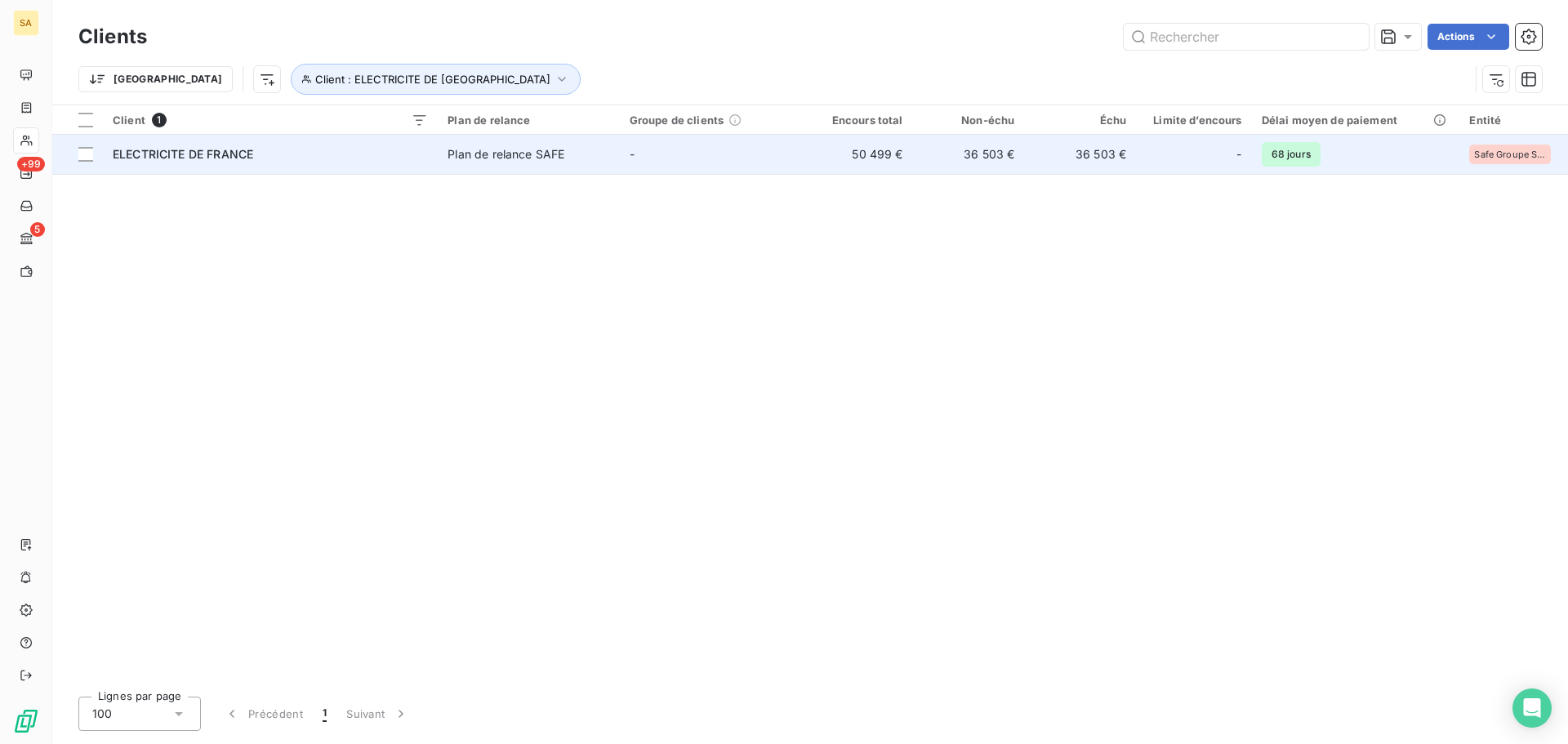
click at [239, 155] on span "ELECTRICITE DE FRANCE" at bounding box center [183, 154] width 141 height 14
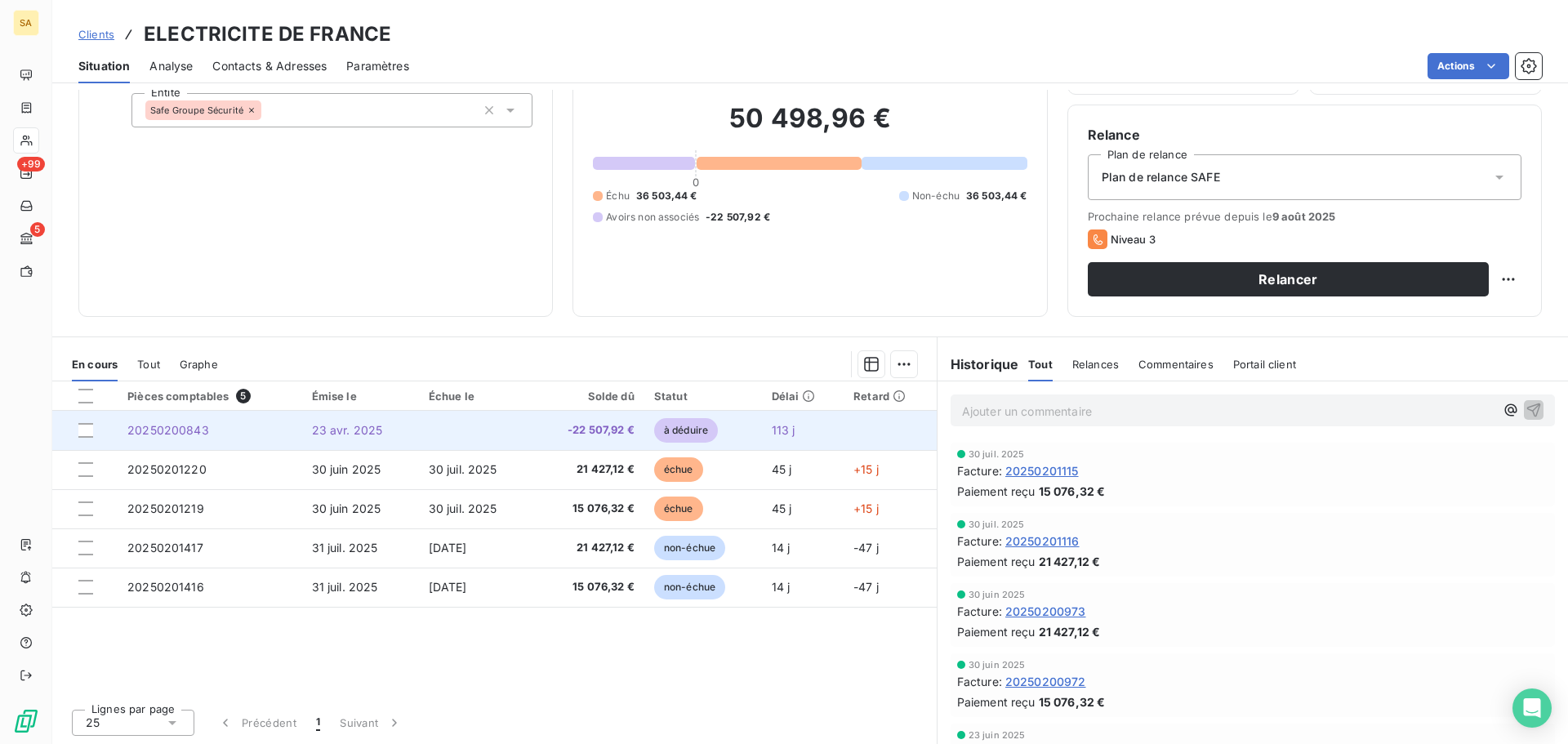
scroll to position [110, 0]
click at [532, 431] on td "-22 507,92 €" at bounding box center [588, 429] width 112 height 39
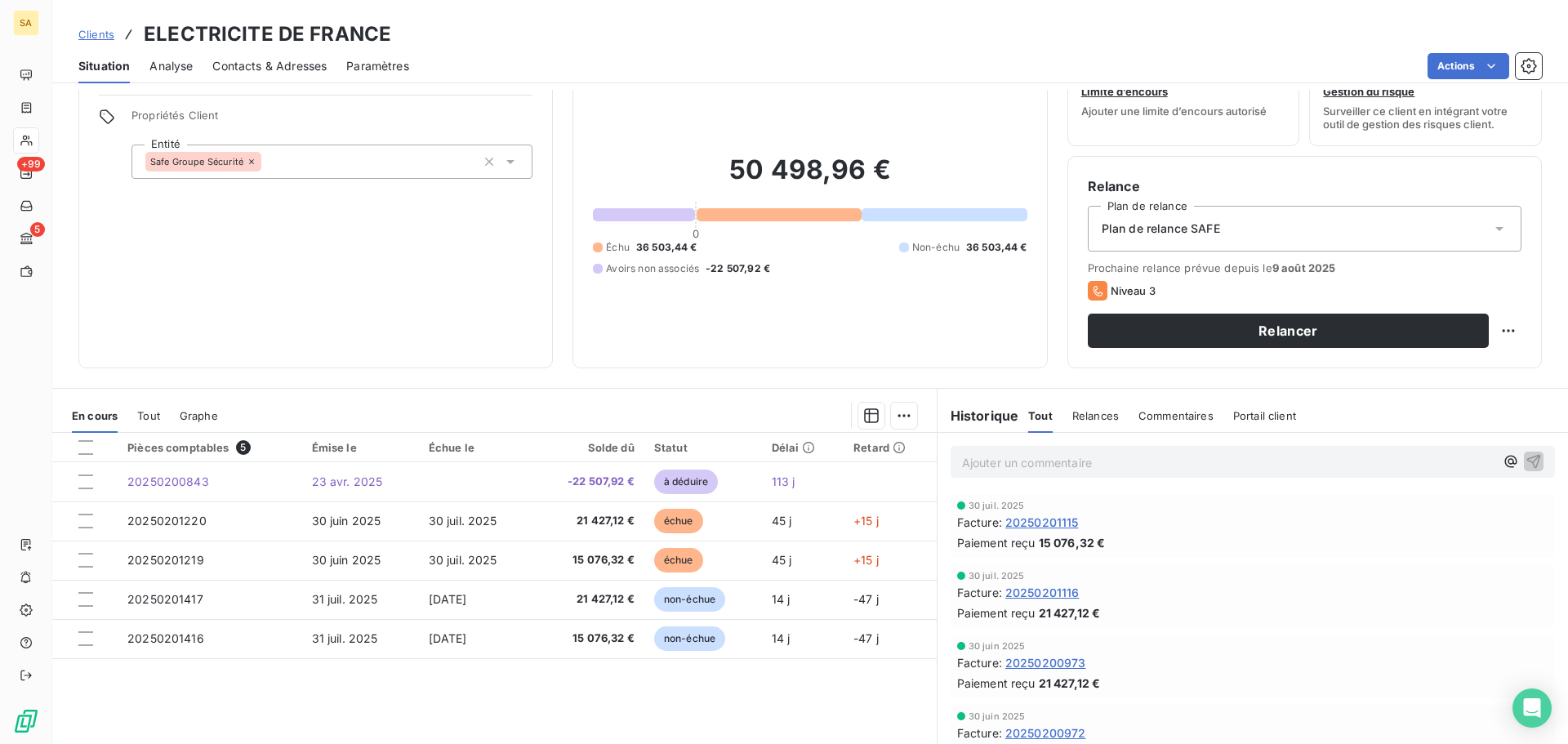
scroll to position [82, 0]
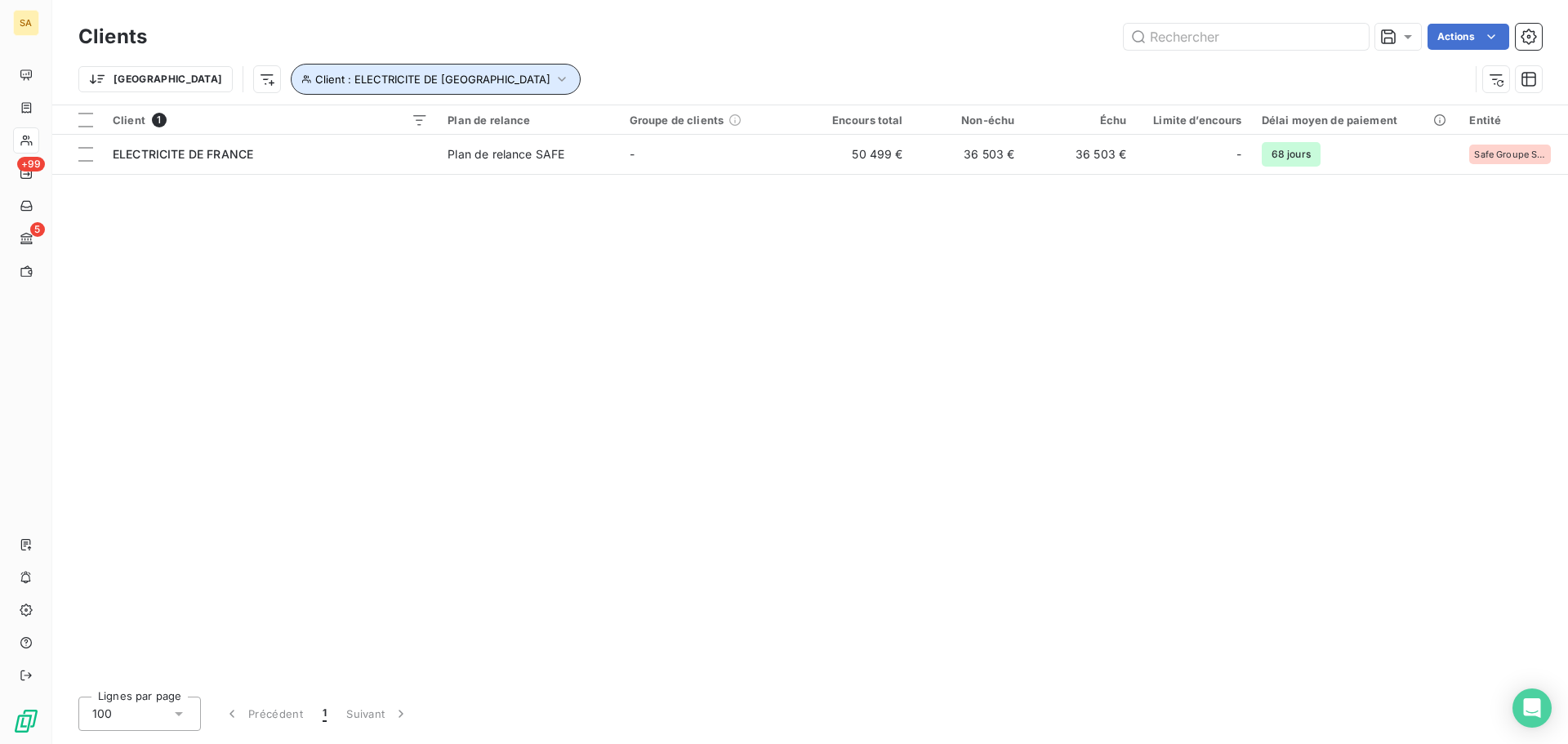
click at [367, 79] on span "Client : ELECTRICITE DE [GEOGRAPHIC_DATA]" at bounding box center [433, 79] width 235 height 13
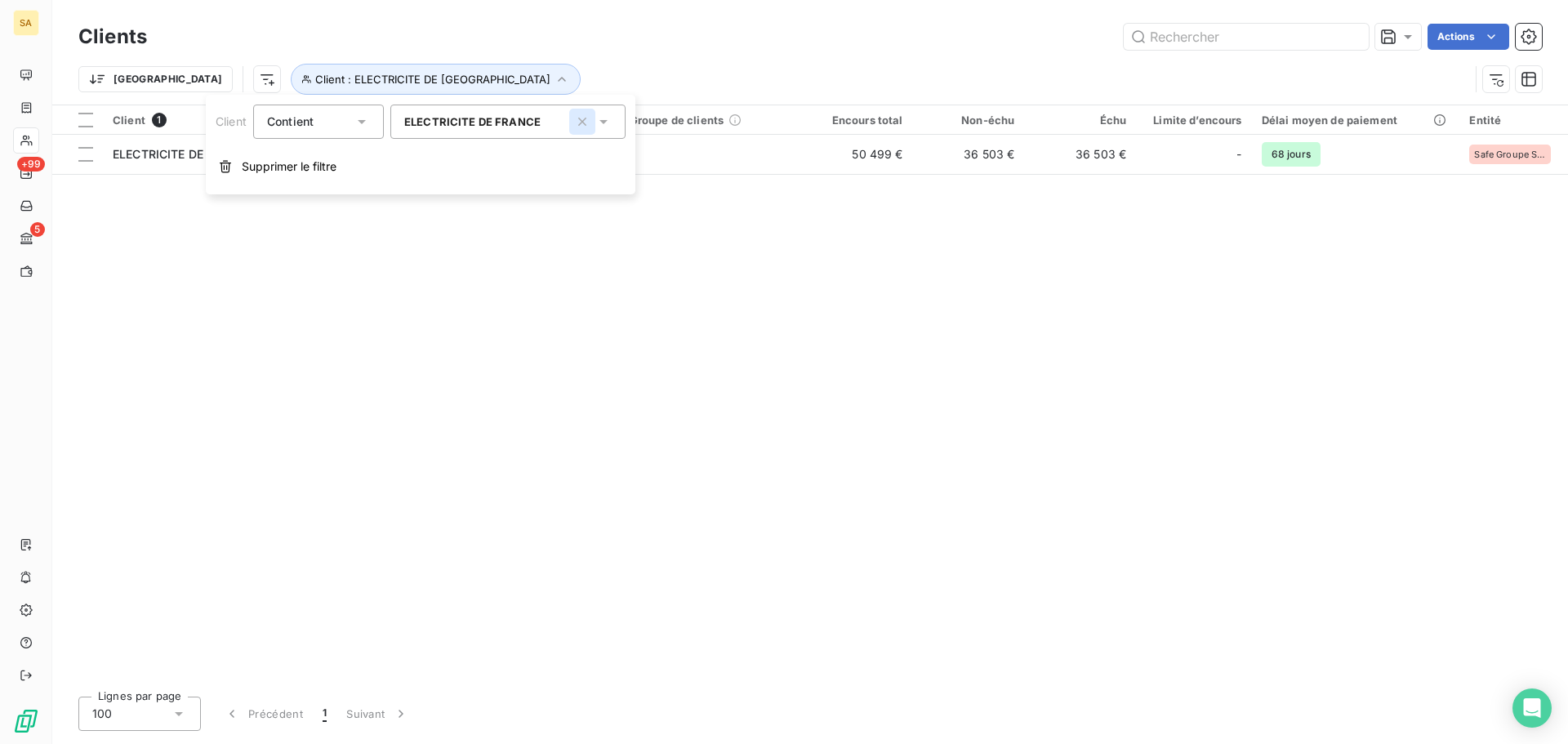
click at [574, 125] on icon "button" at bounding box center [582, 121] width 16 height 16
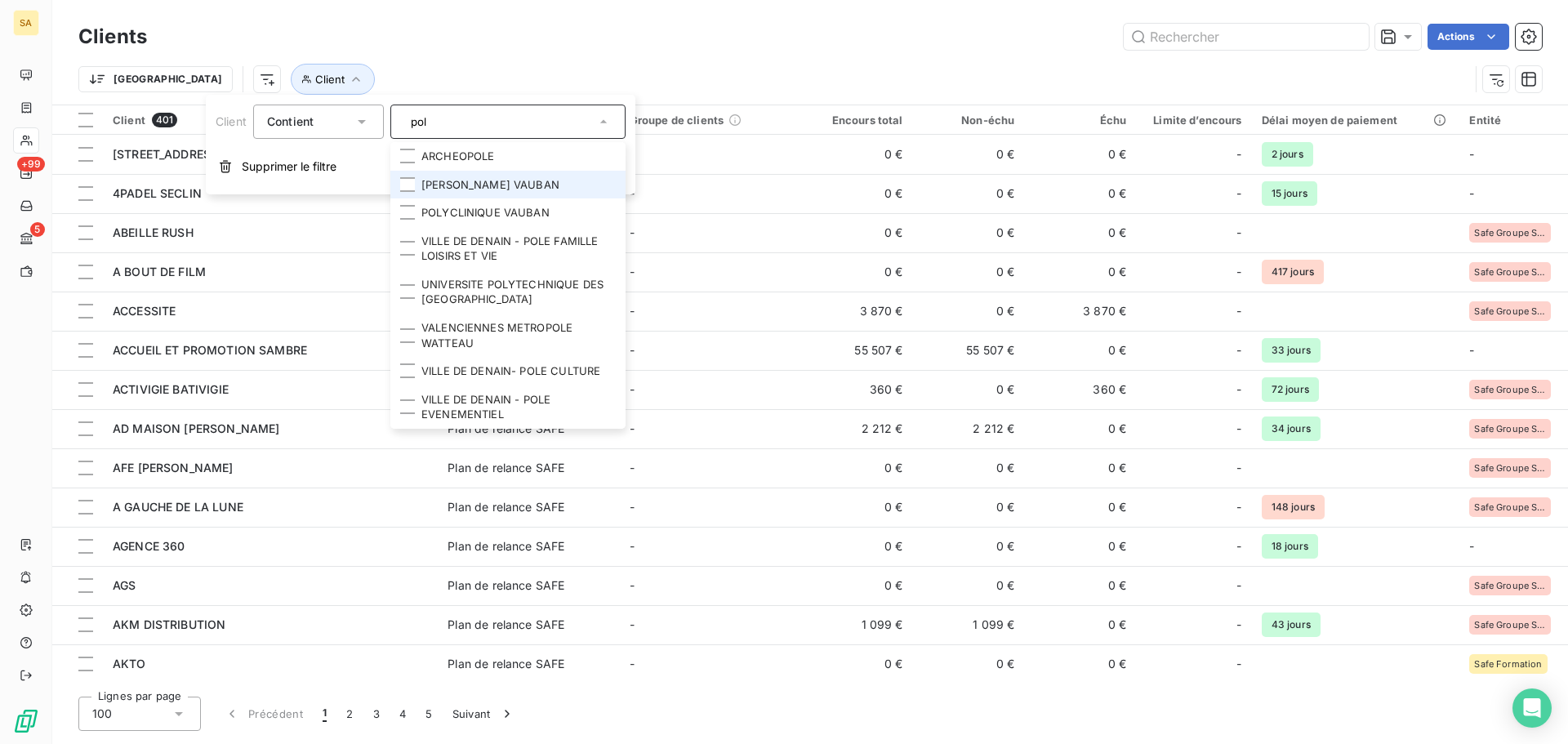
type input "pol"
click at [579, 185] on li "[PERSON_NAME] VAUBAN" at bounding box center [508, 184] width 235 height 28
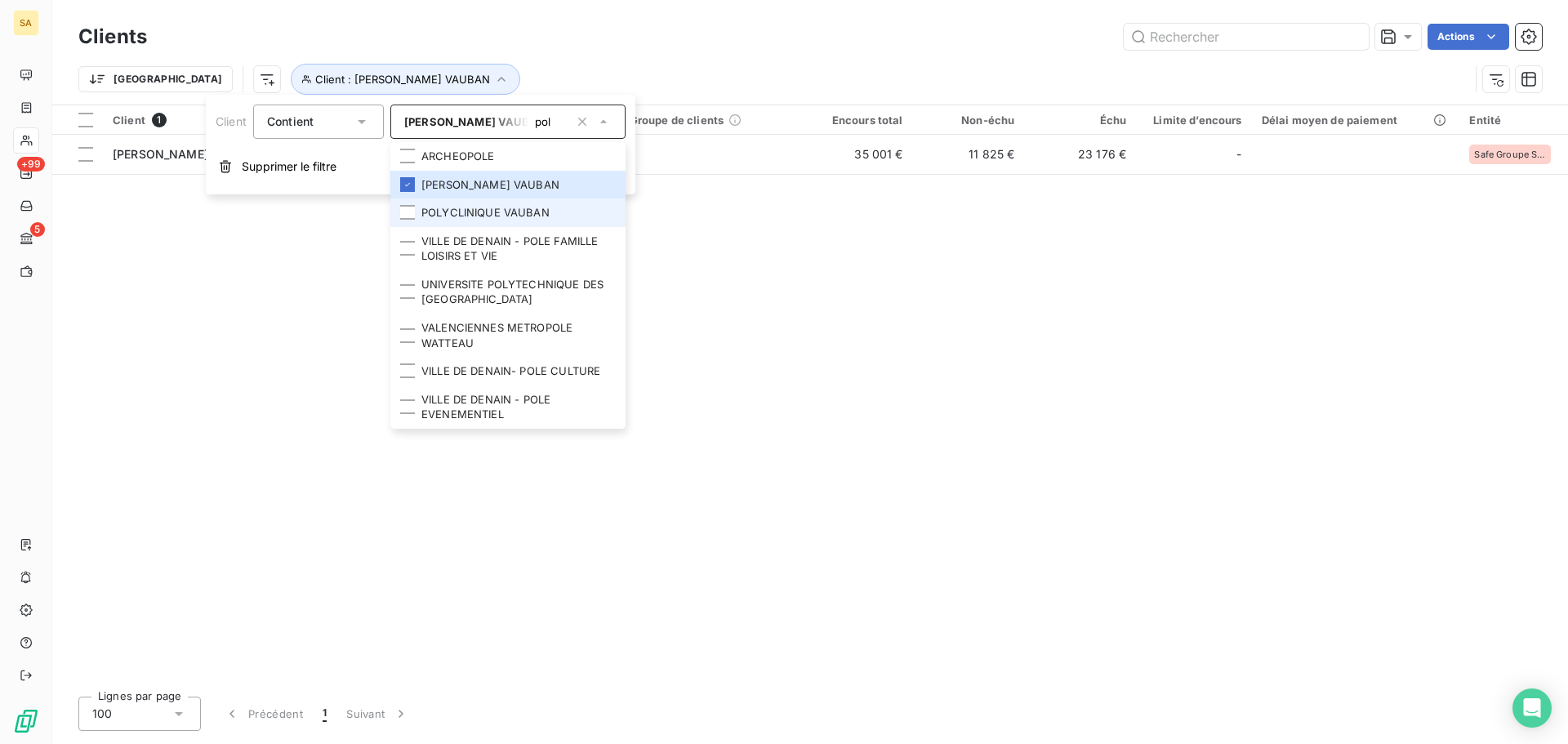
click at [513, 211] on li "POLYCLINIQUE VAUBAN" at bounding box center [508, 212] width 235 height 28
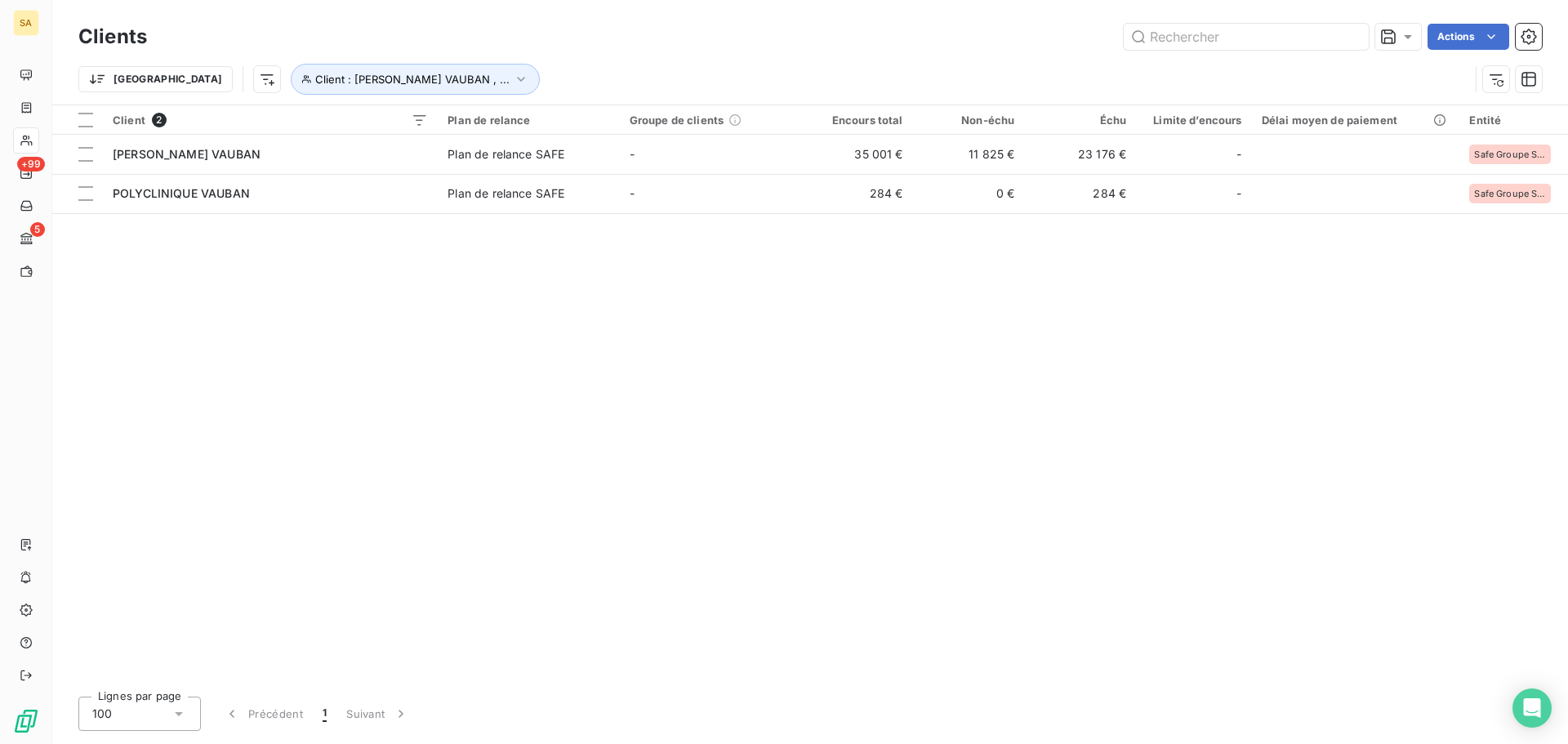
click at [1012, 345] on div "Client 2 Plan de relance Groupe de clients Encours total Non-échu Échu Limite d…" at bounding box center [810, 394] width 1516 height 578
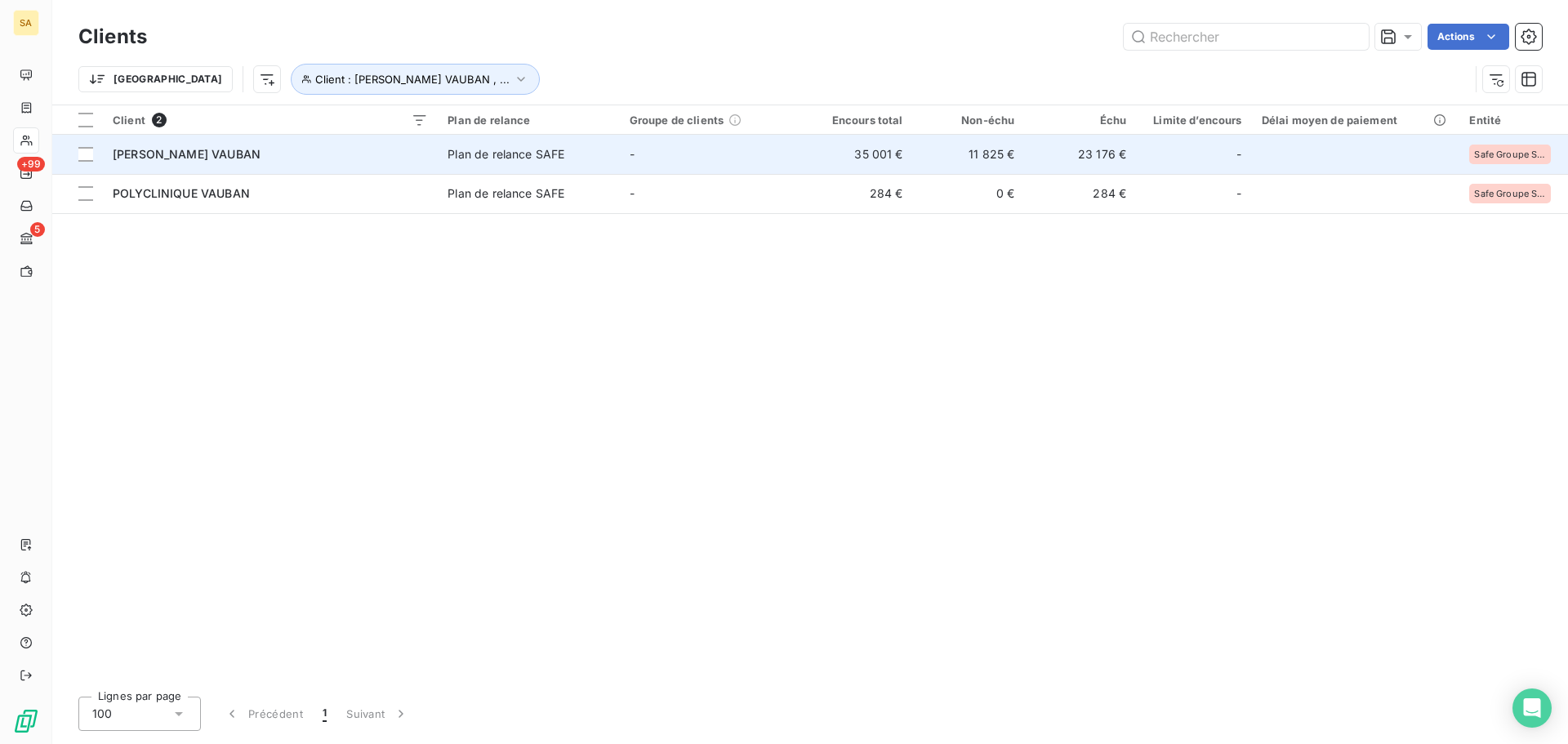
click at [1501, 156] on span "Safe Groupe Sécurité" at bounding box center [1510, 154] width 72 height 9
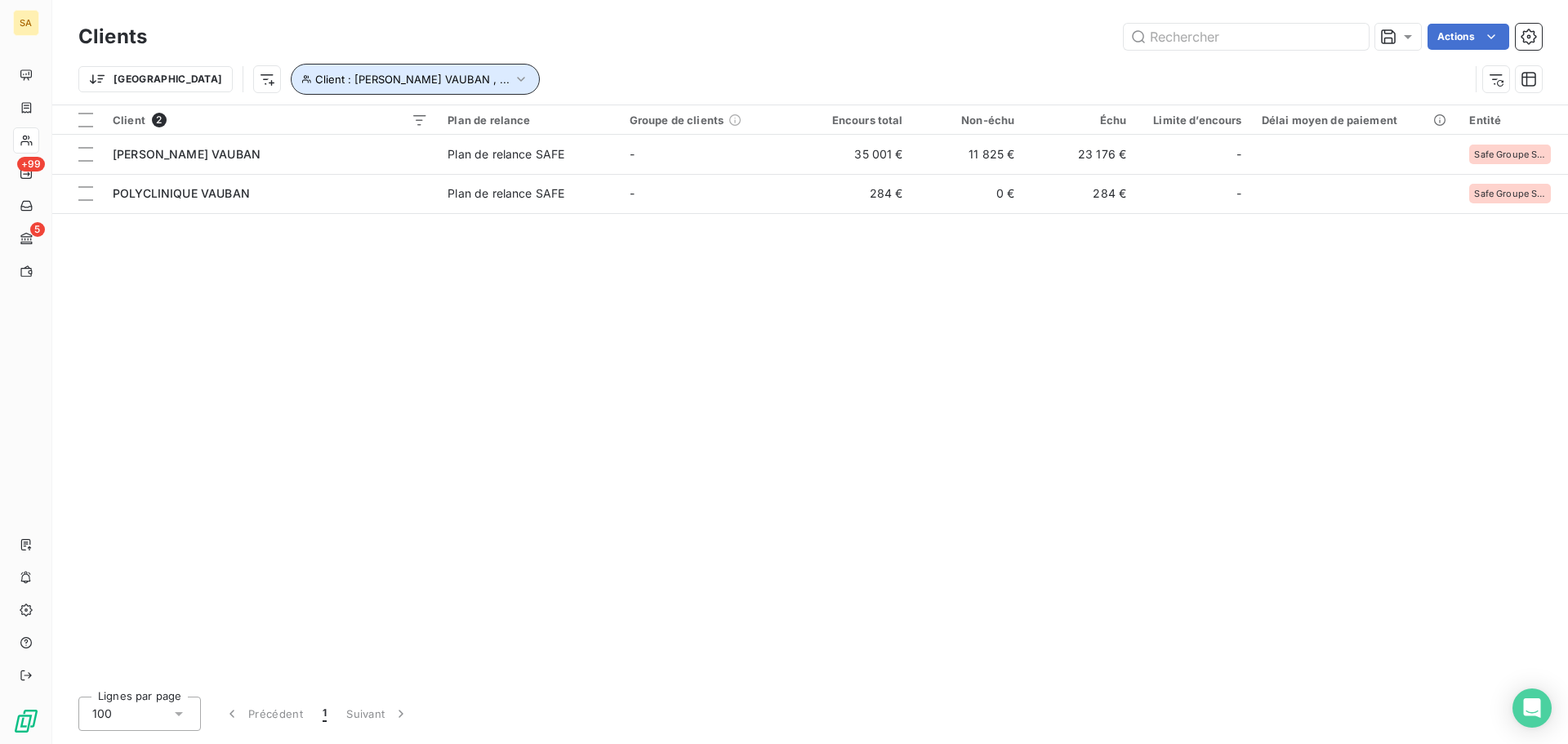
click at [315, 74] on span "Client : [PERSON_NAME] VAUBAN , ..." at bounding box center [412, 79] width 194 height 13
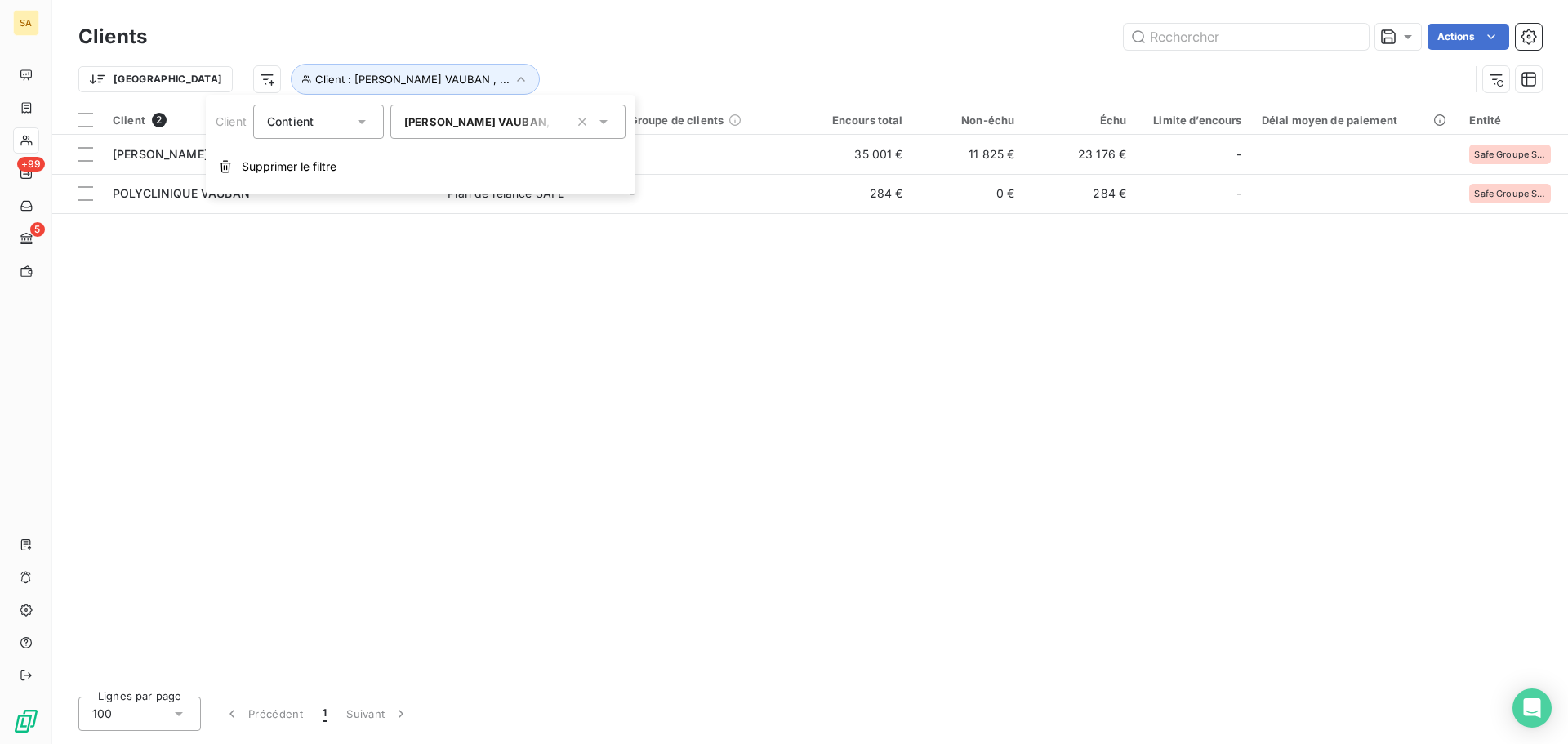
click at [472, 120] on span "[PERSON_NAME] VAUBAN" at bounding box center [476, 121] width 143 height 13
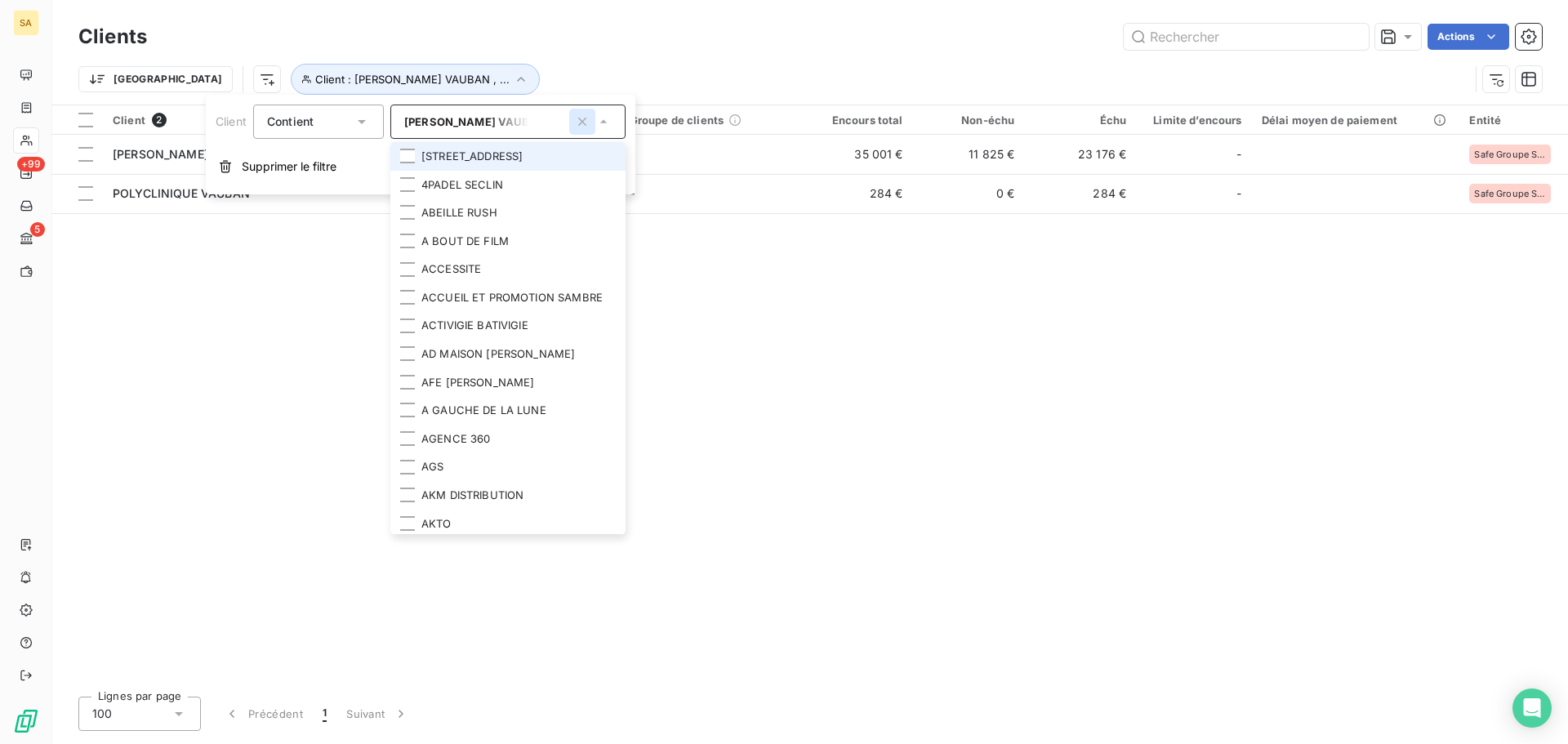
click at [583, 123] on icon "button" at bounding box center [582, 122] width 9 height 9
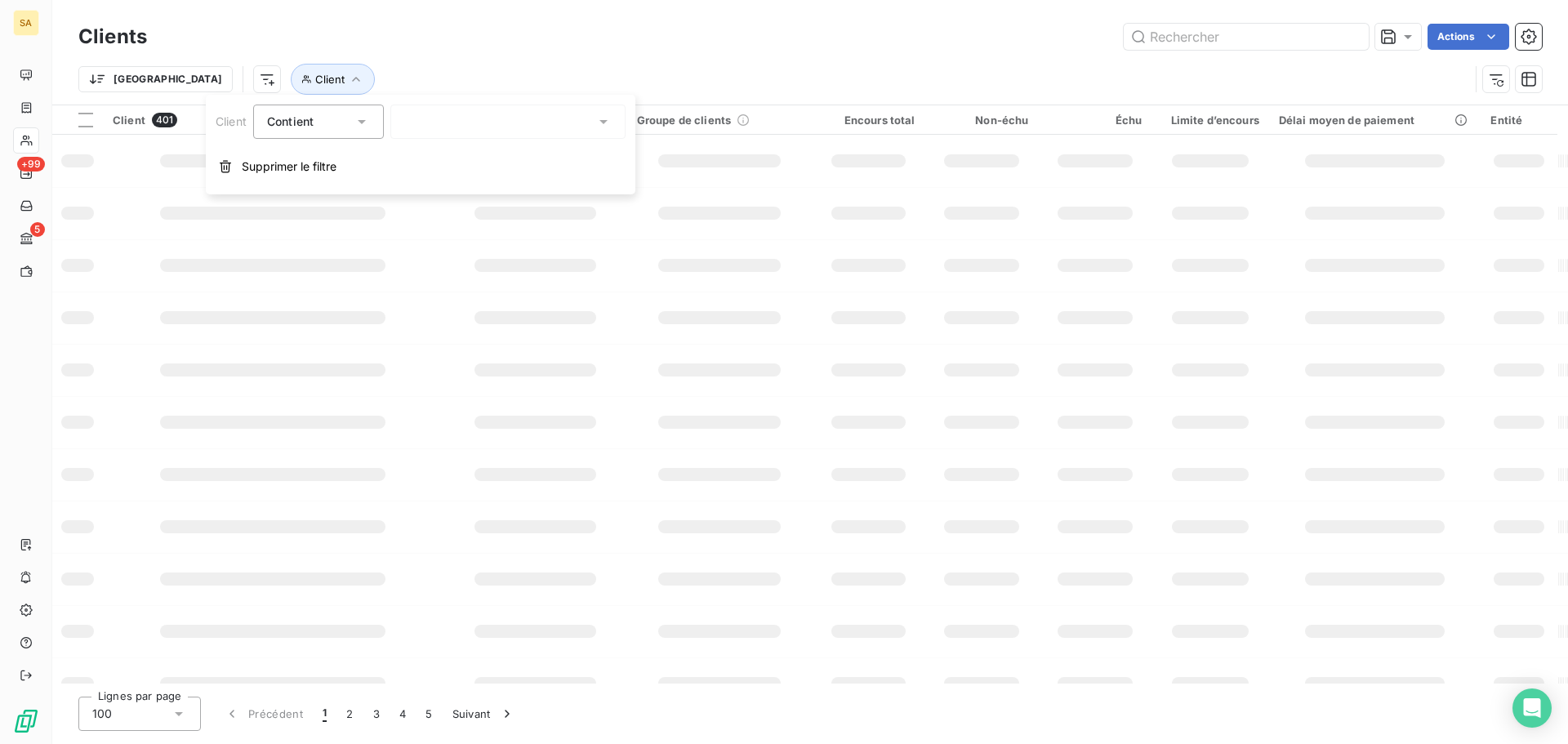
click at [510, 113] on div at bounding box center [508, 122] width 235 height 34
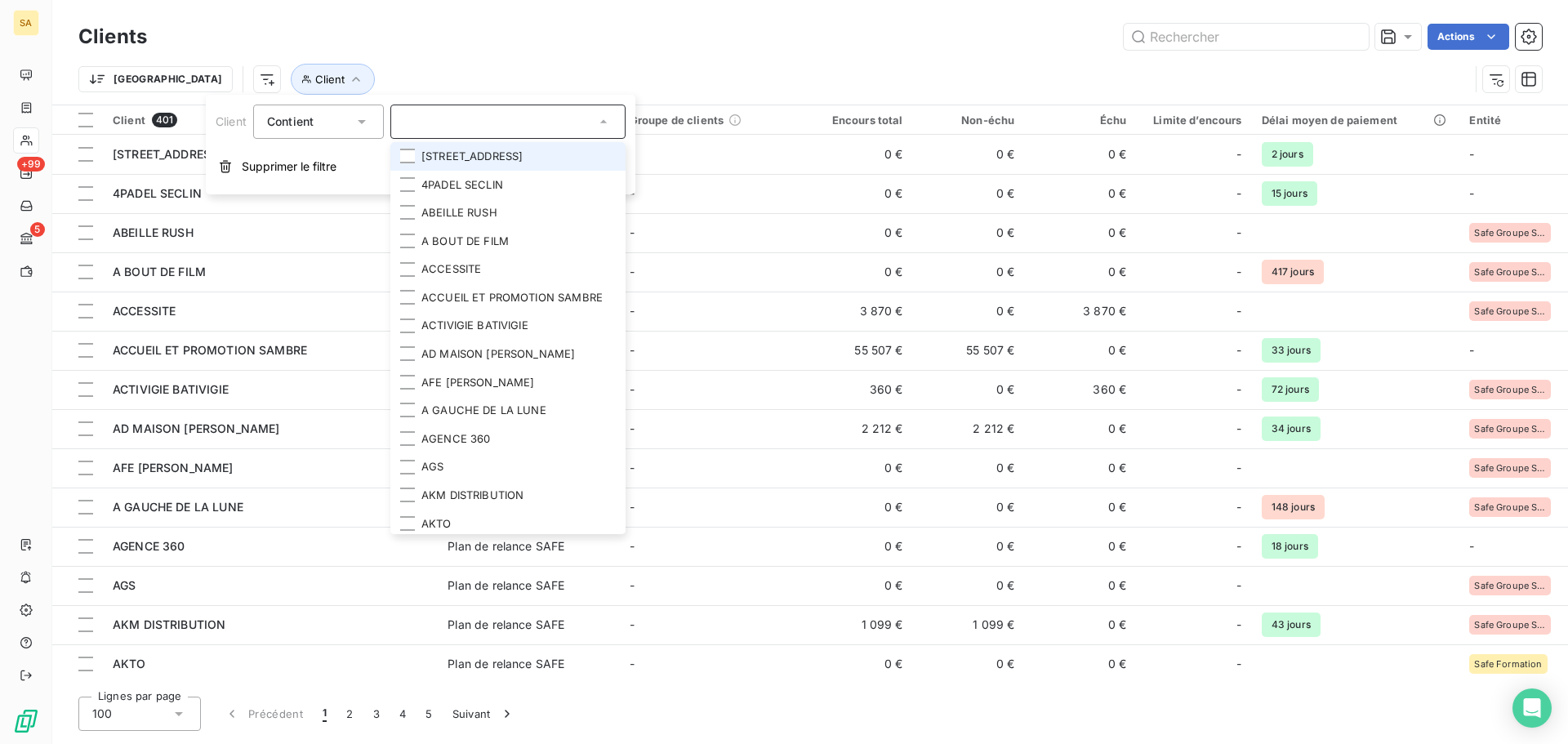
click at [507, 121] on input "text" at bounding box center [500, 121] width 191 height 15
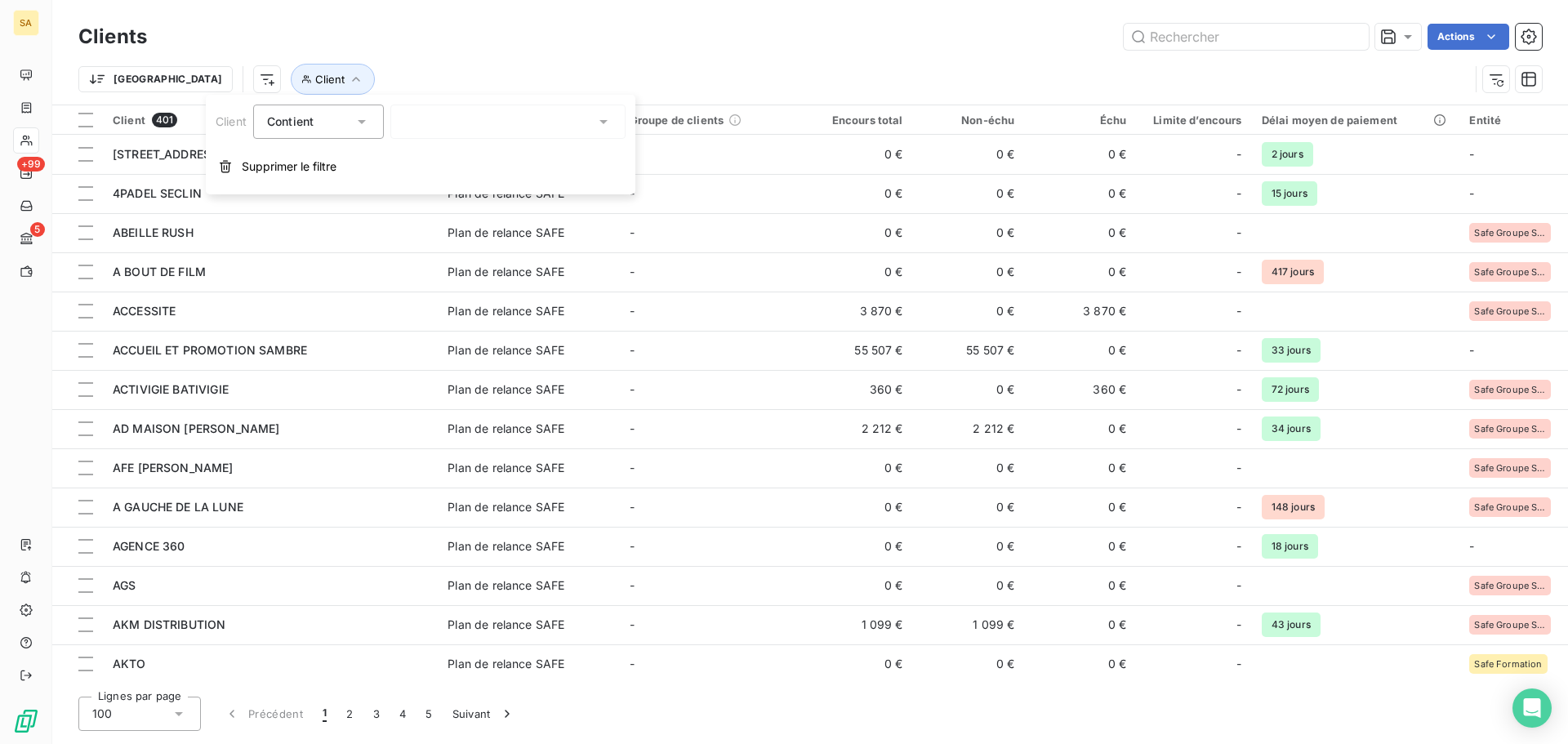
click at [507, 121] on div at bounding box center [508, 122] width 235 height 34
type input "envo"
click at [505, 150] on li "ENVOYE SPECIAL NORD" at bounding box center [508, 156] width 235 height 28
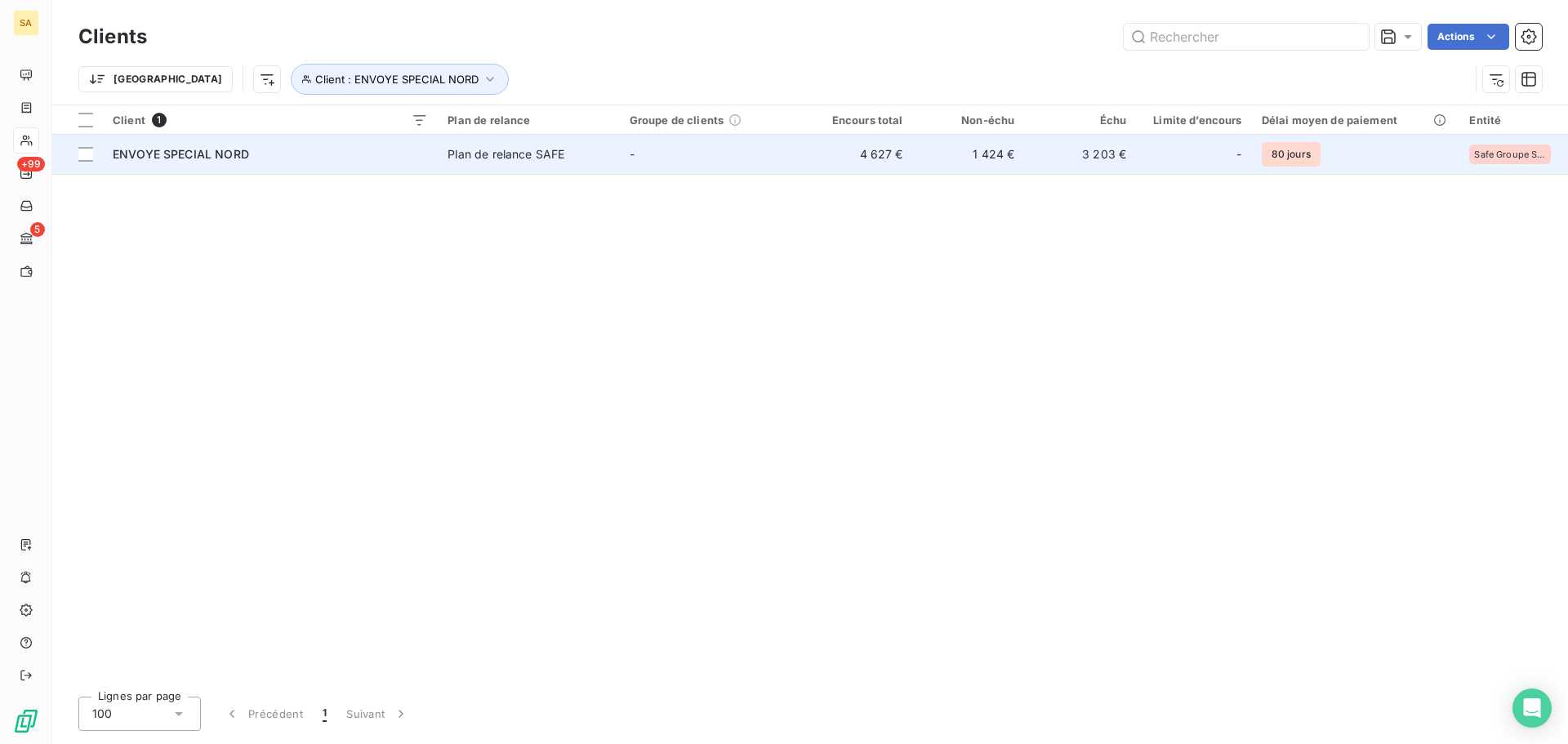
click at [172, 147] on span "ENVOYE SPECIAL NORD" at bounding box center [180, 154] width 137 height 14
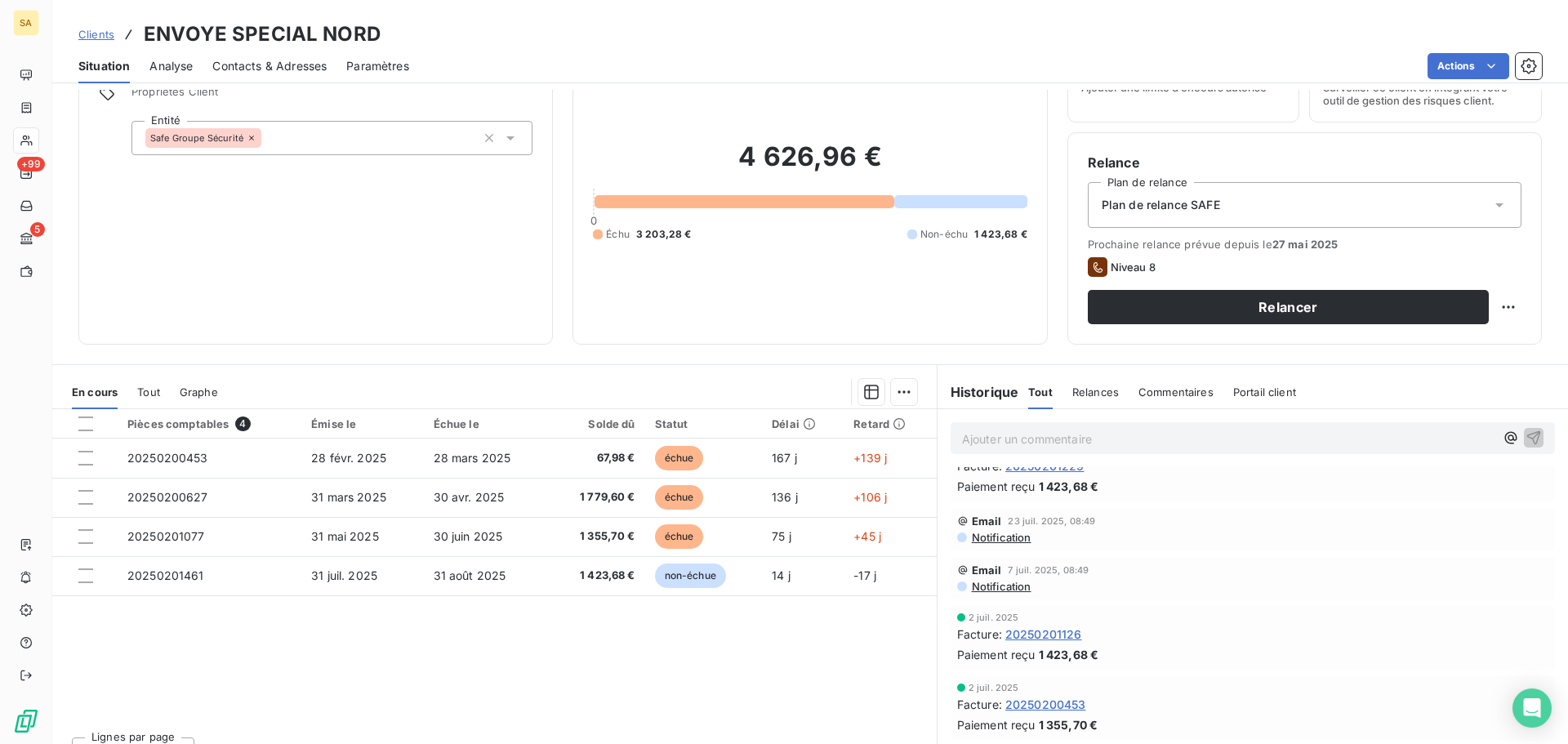
scroll to position [163, 0]
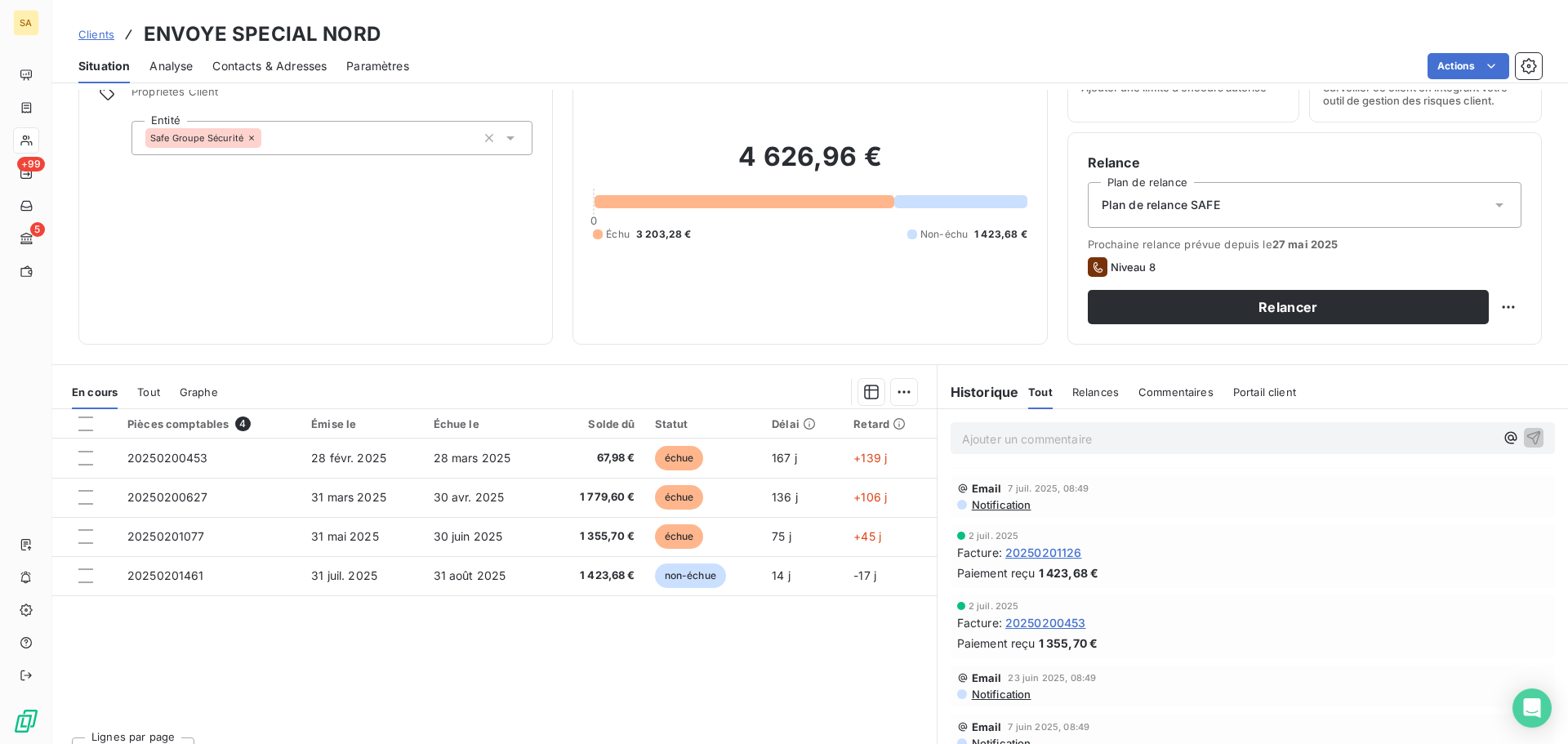
click at [1023, 621] on span "20250200453" at bounding box center [1046, 622] width 81 height 17
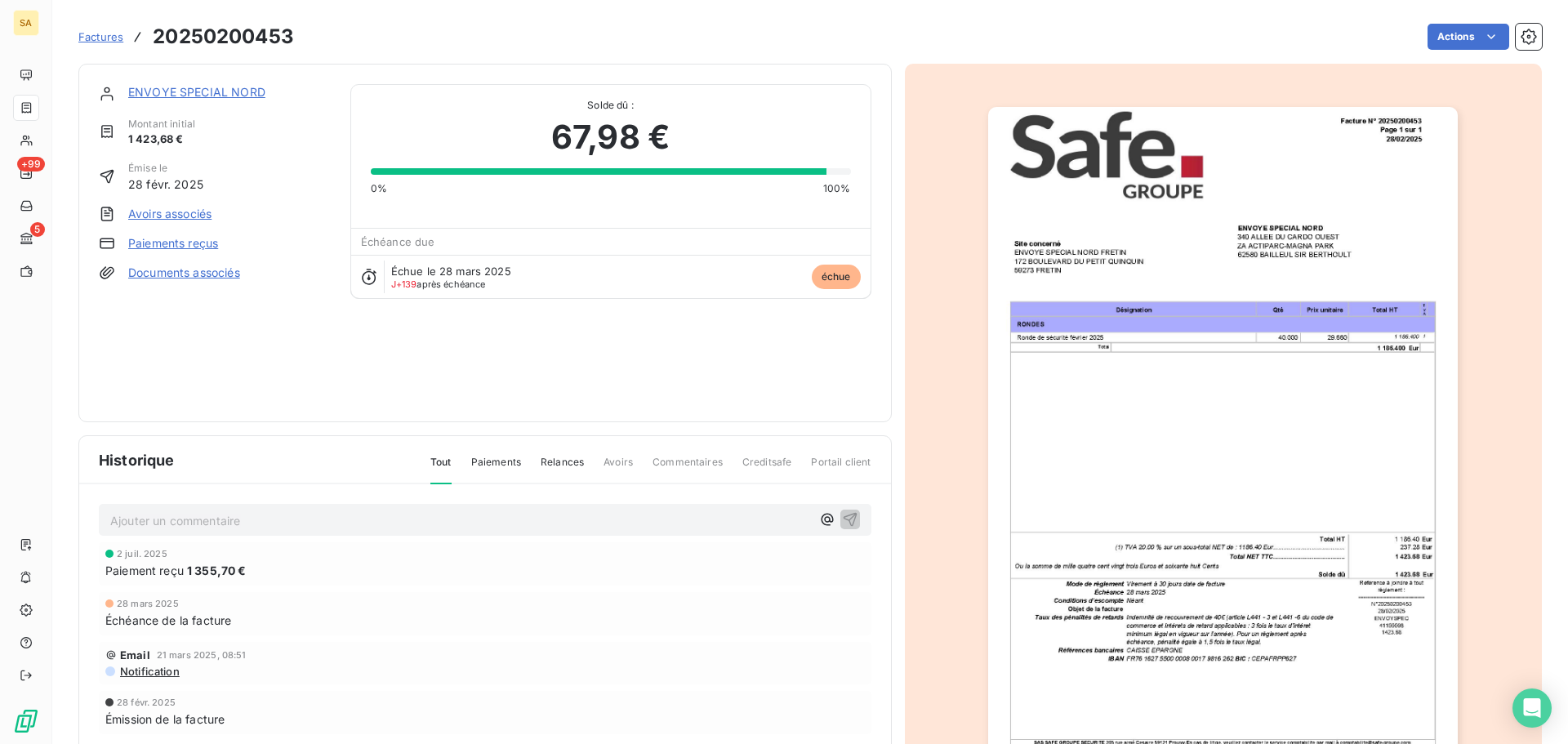
click at [206, 250] on link "Paiements reçus" at bounding box center [173, 243] width 90 height 16
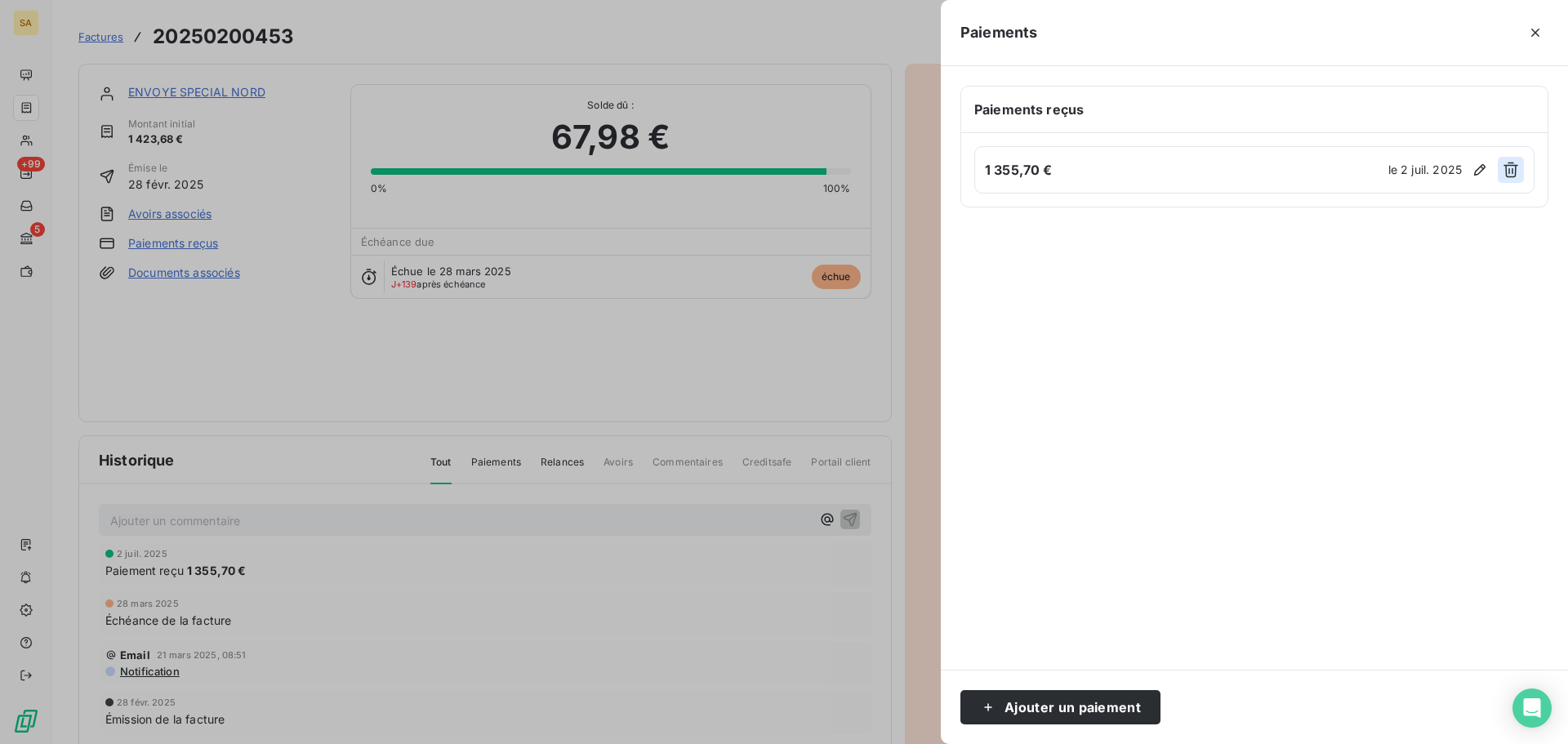
click at [1513, 171] on icon "button" at bounding box center [1510, 170] width 15 height 15
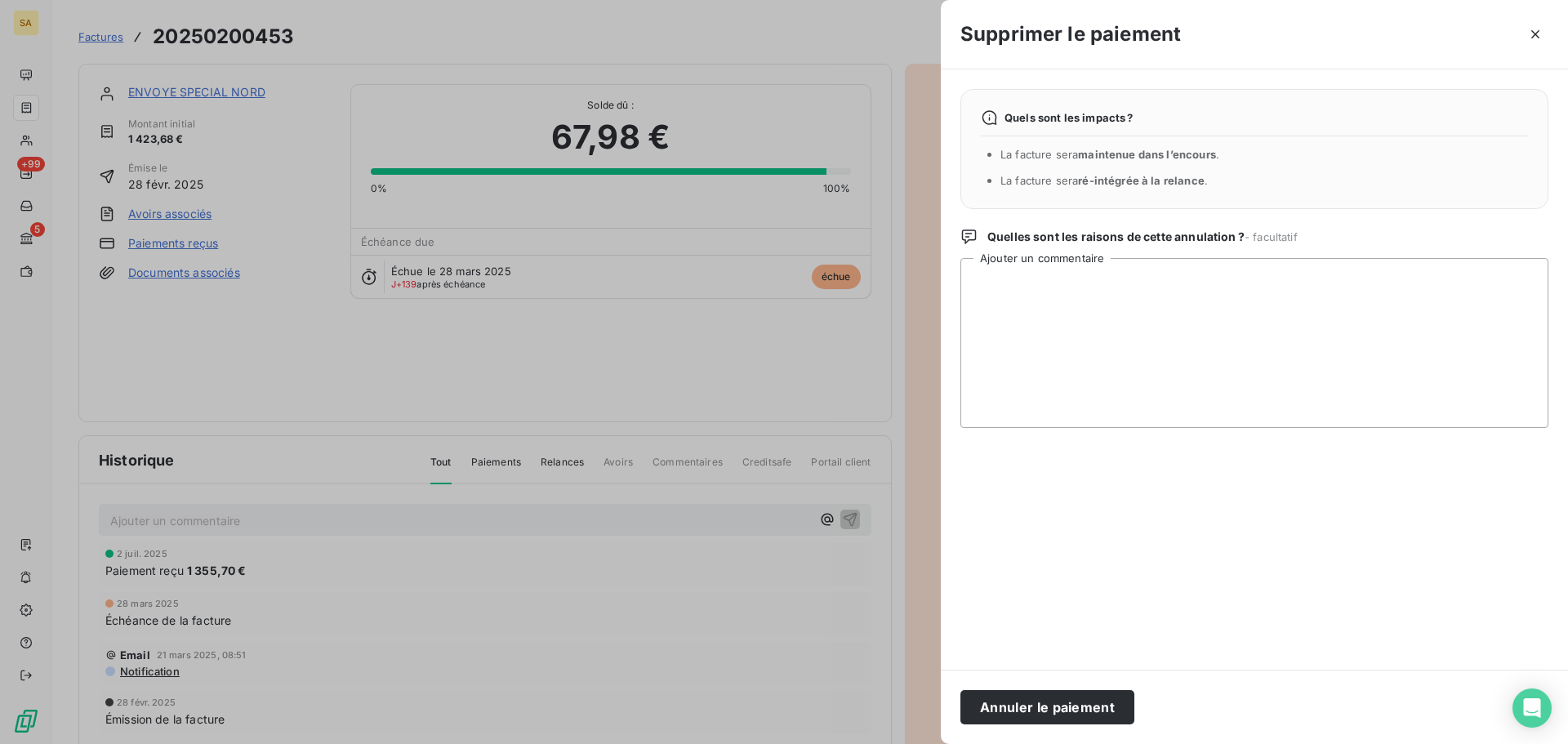
click at [1013, 711] on button "Annuler le paiement" at bounding box center [1048, 707] width 174 height 34
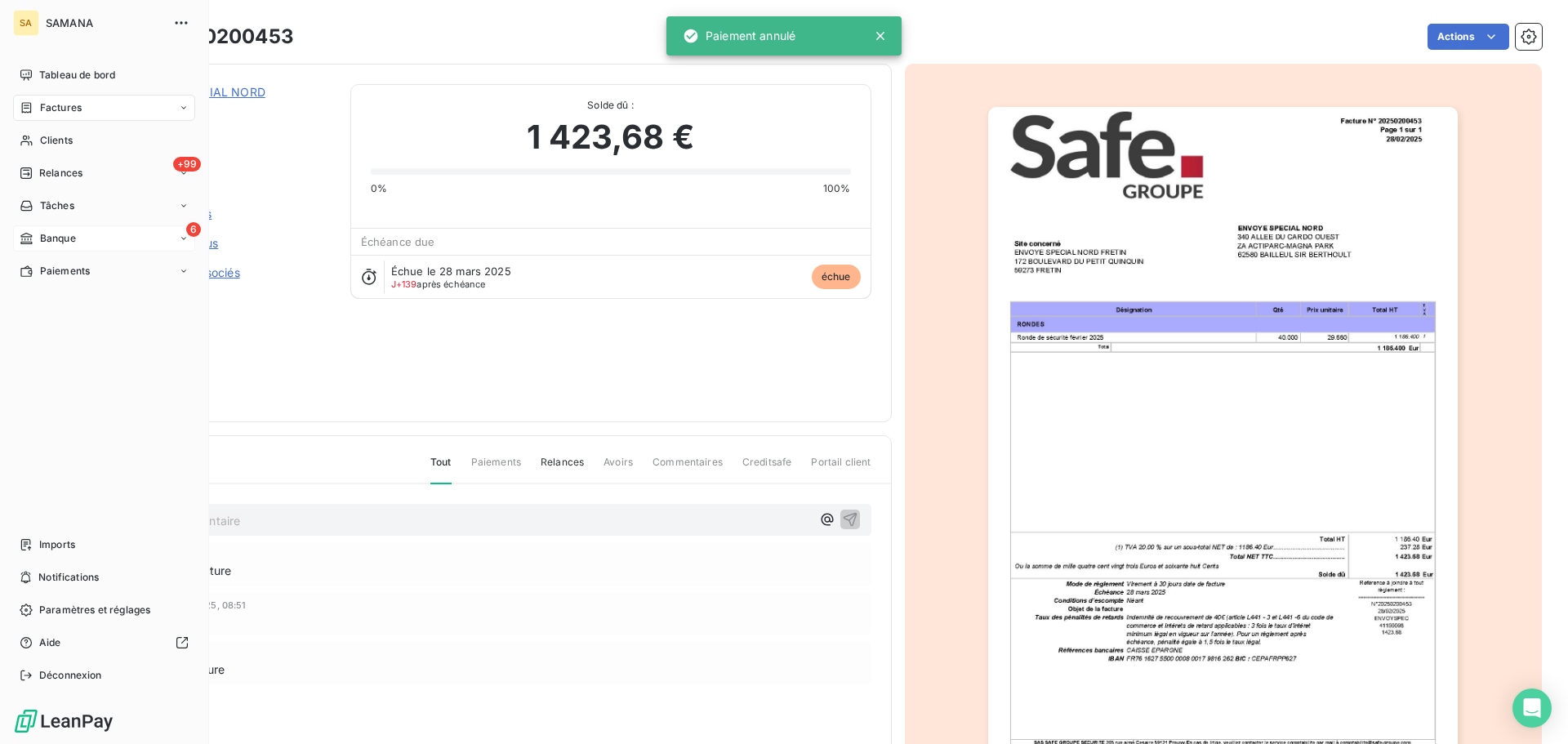
click at [79, 239] on div "6 Banque" at bounding box center [104, 239] width 182 height 26
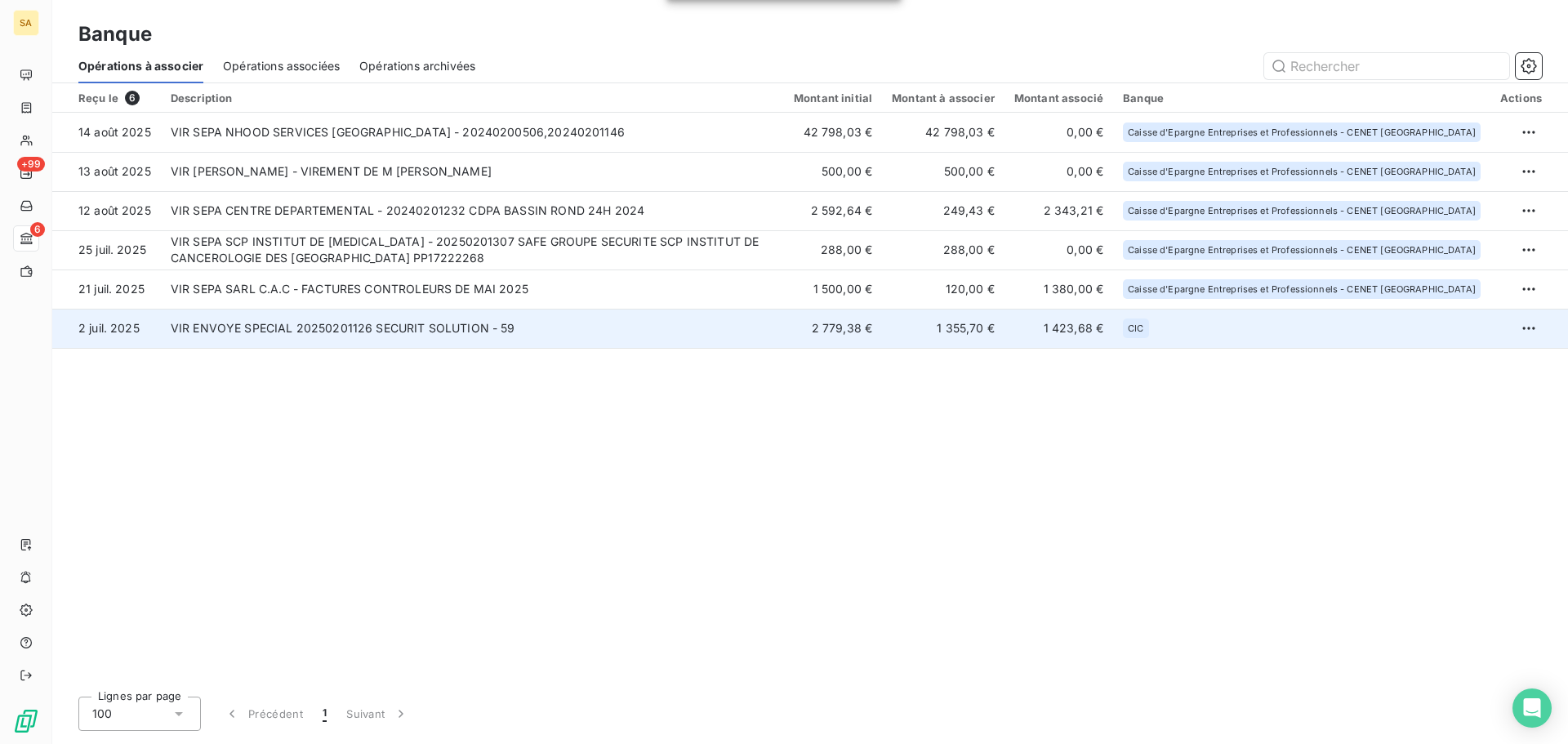
click at [289, 320] on td "VIR ENVOYE SPECIAL 20250201126 SECURIT SOLUTION - 59" at bounding box center [472, 329] width 623 height 39
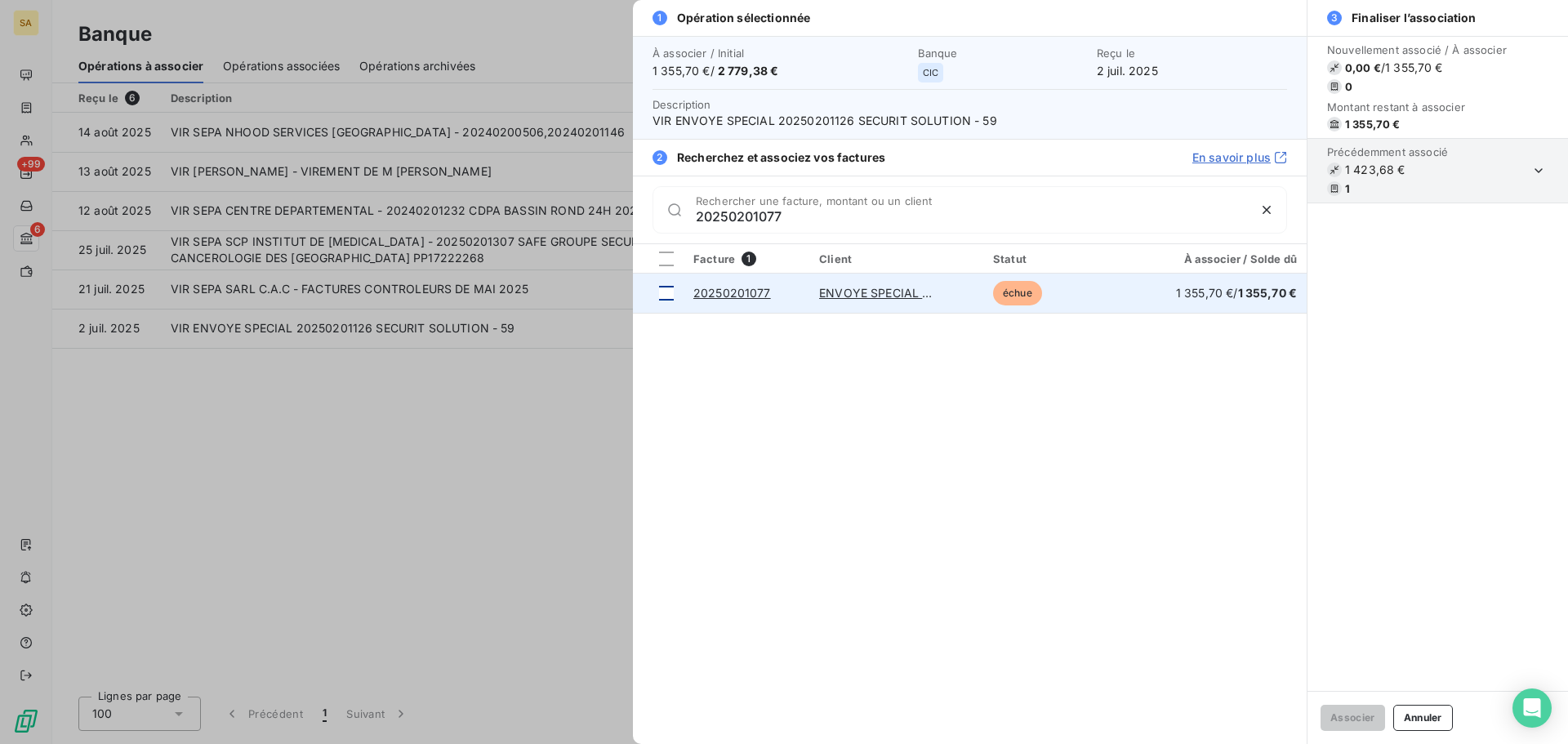
type input "20250201077"
click at [671, 298] on div at bounding box center [666, 293] width 15 height 15
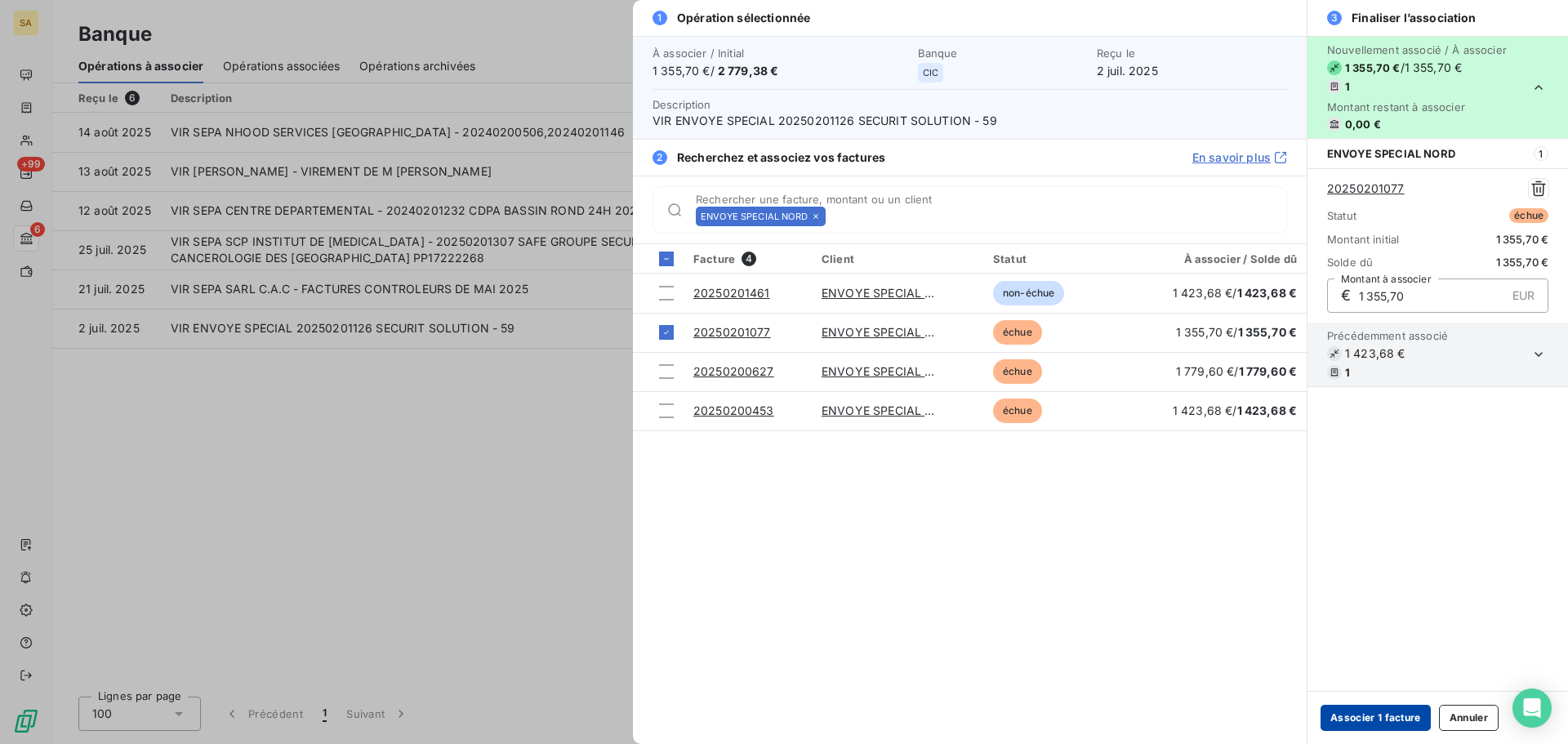
click at [1388, 713] on button "Associer 1 facture" at bounding box center [1376, 717] width 110 height 26
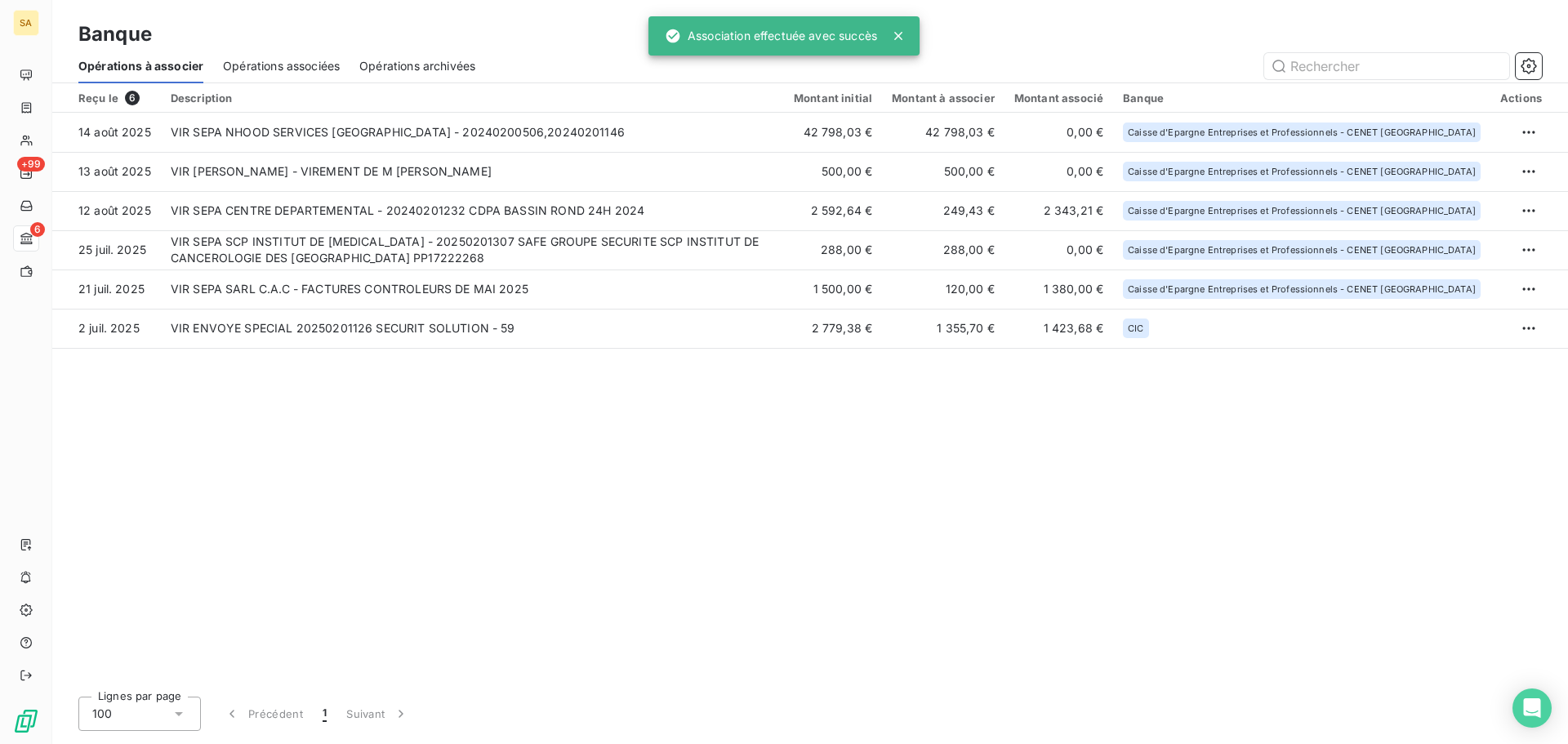
click at [771, 441] on div "Reçu le 6 Description Montant initial Montant à associer Montant associé Banque…" at bounding box center [810, 383] width 1516 height 600
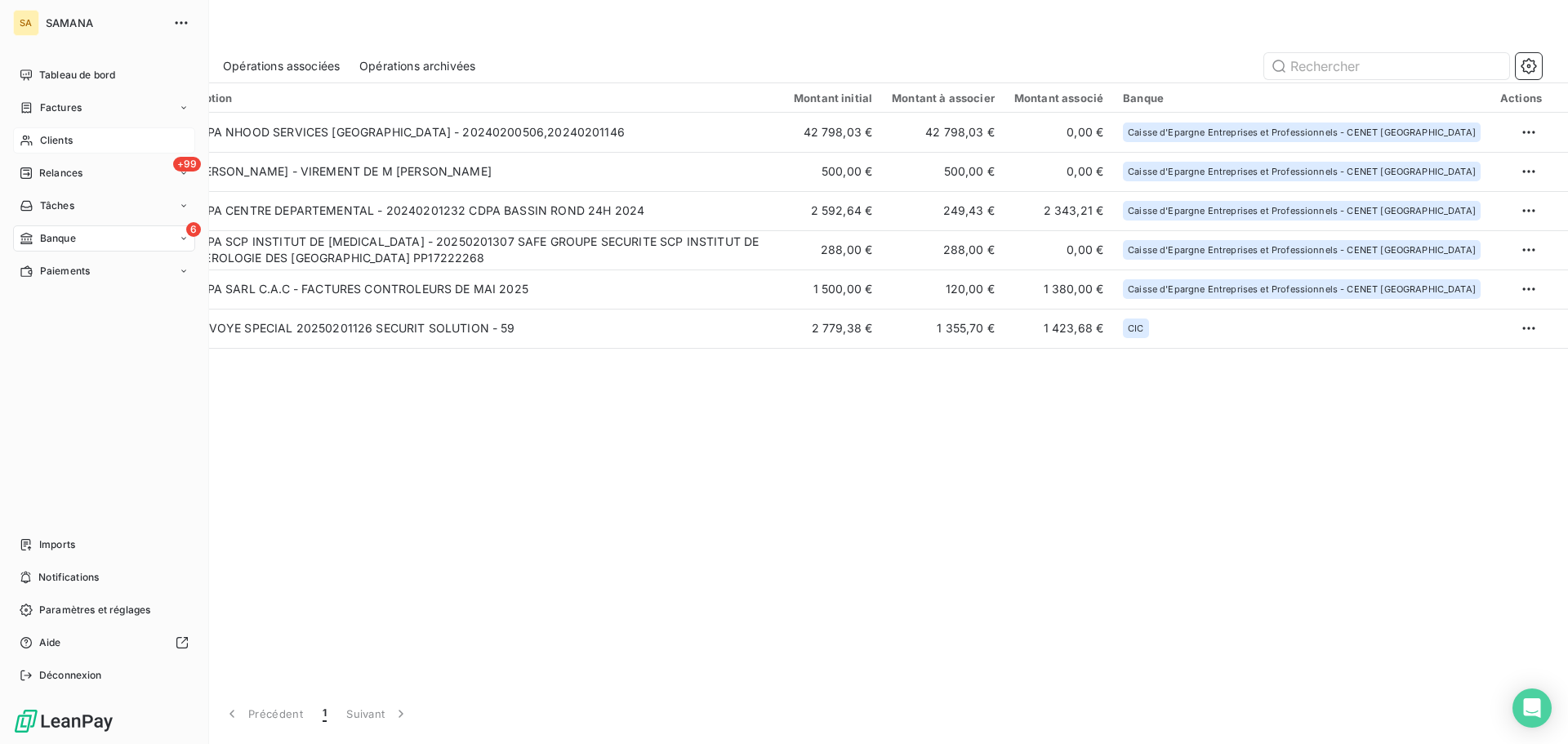
click at [53, 146] on div "Clients" at bounding box center [104, 140] width 182 height 26
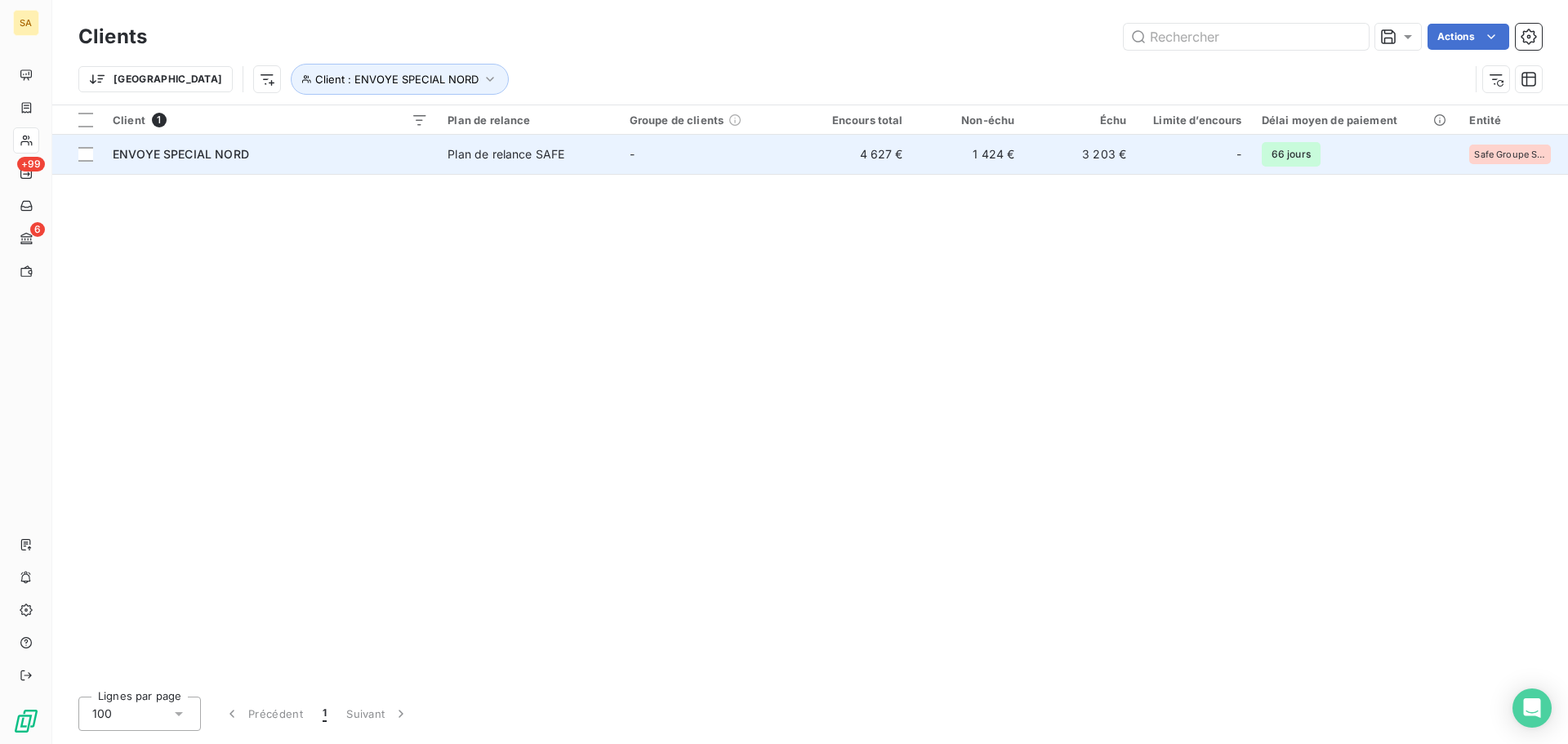
click at [218, 157] on span "ENVOYE SPECIAL NORD" at bounding box center [180, 154] width 137 height 14
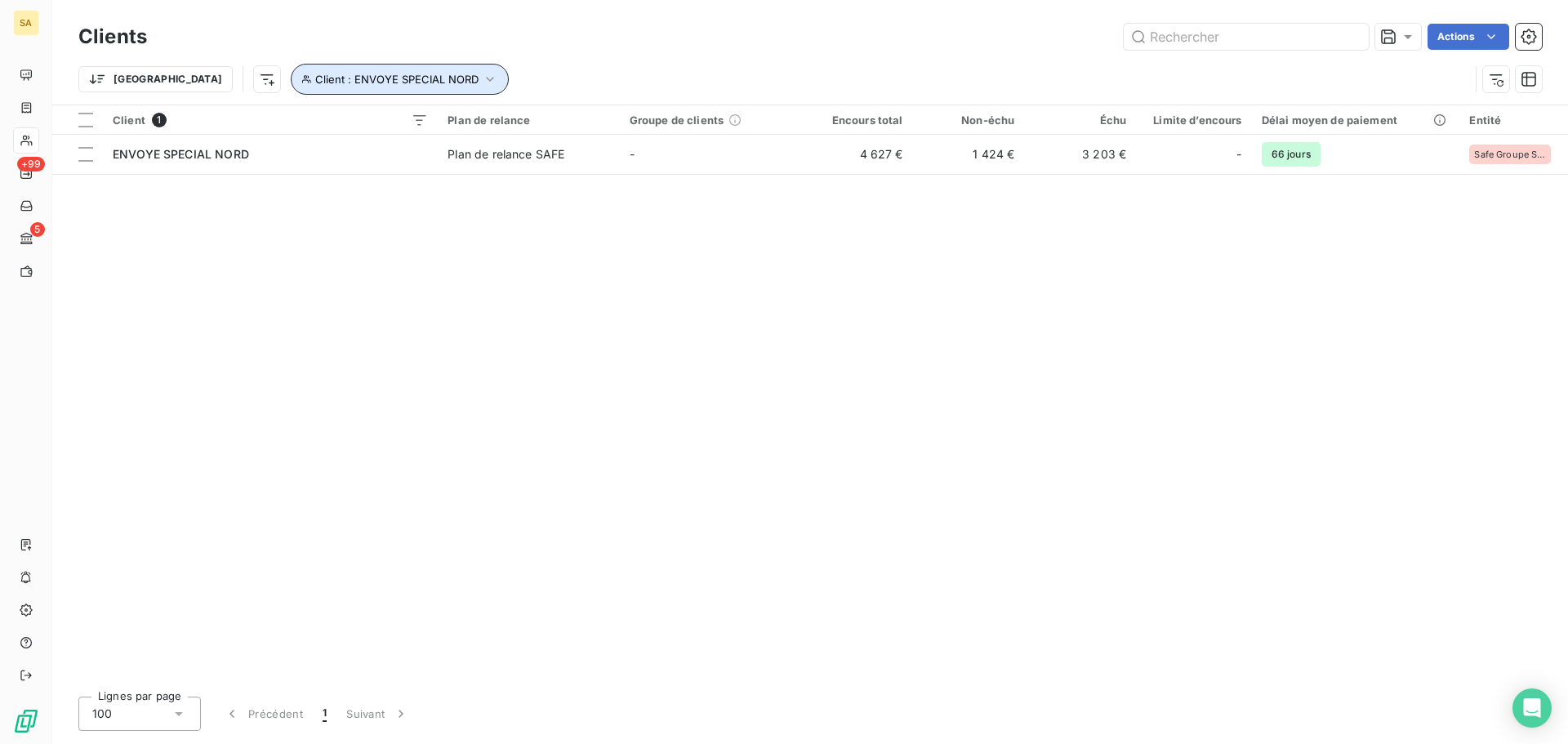
click at [359, 90] on button "Client : ENVOYE SPECIAL NORD" at bounding box center [400, 79] width 218 height 31
click at [483, 125] on span "ENVOYE SPECIAL NORD" at bounding box center [468, 121] width 128 height 13
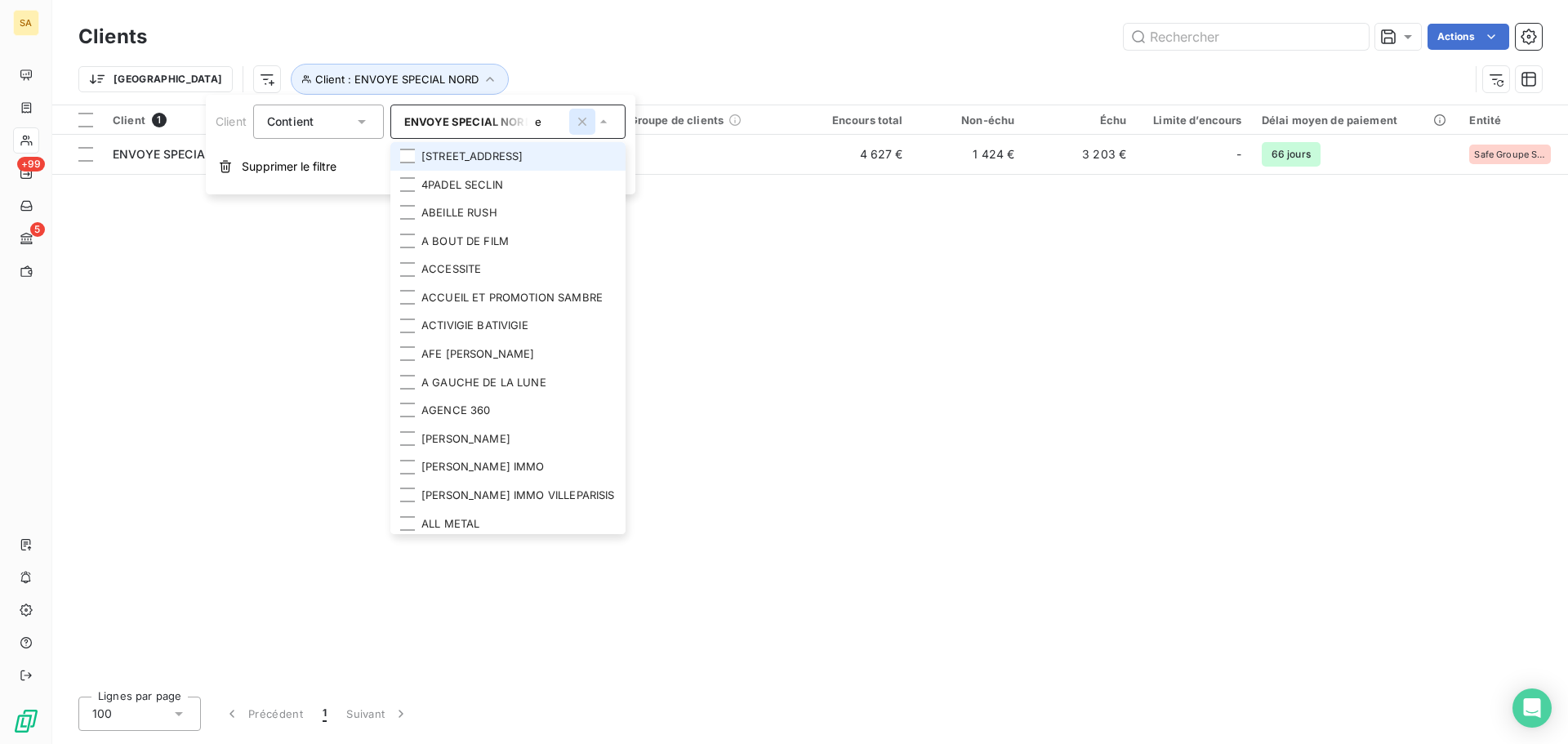
click at [588, 125] on icon "button" at bounding box center [582, 121] width 16 height 16
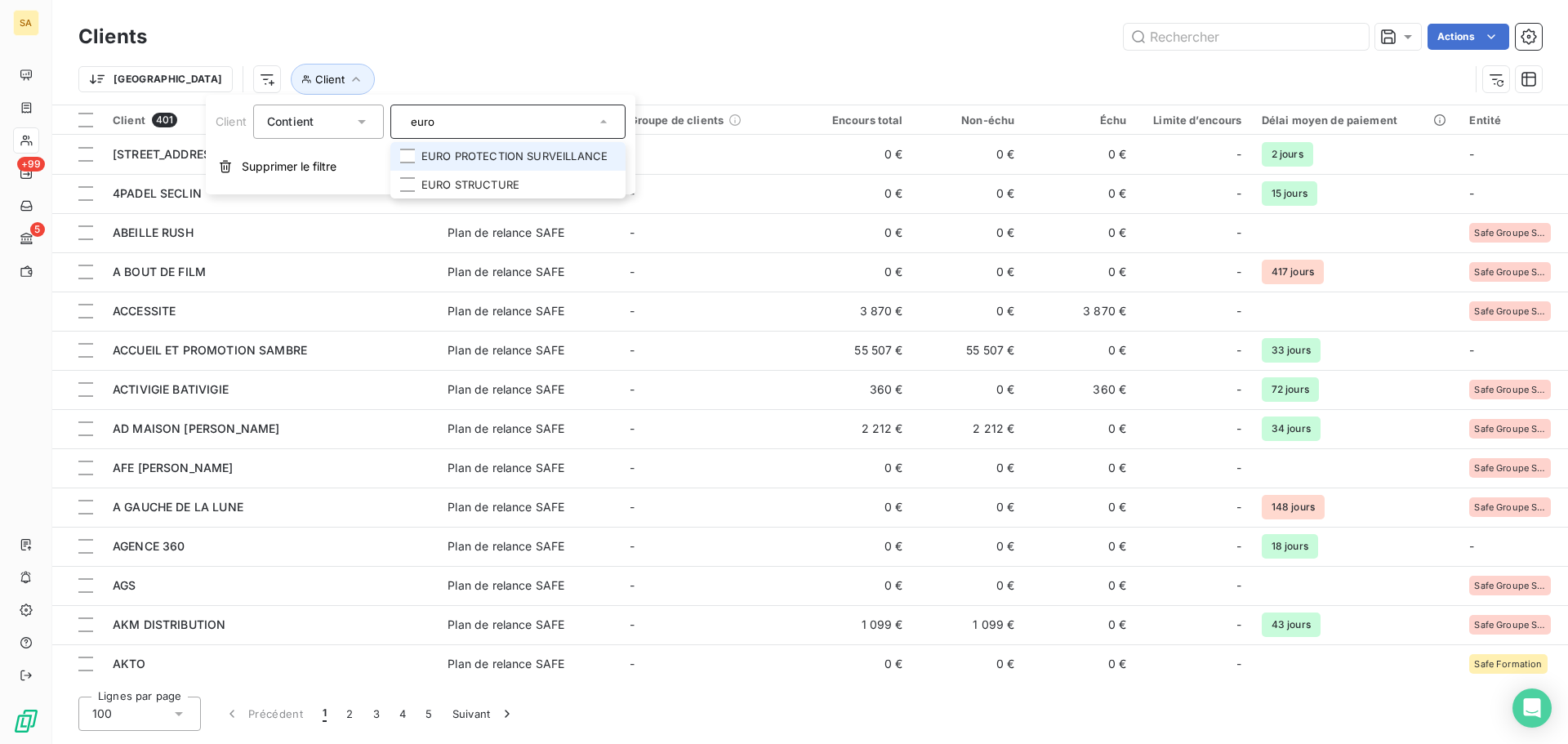
type input "euro"
click at [538, 151] on li "EURO PROTECTION SURVEILLANCE" at bounding box center [508, 156] width 235 height 28
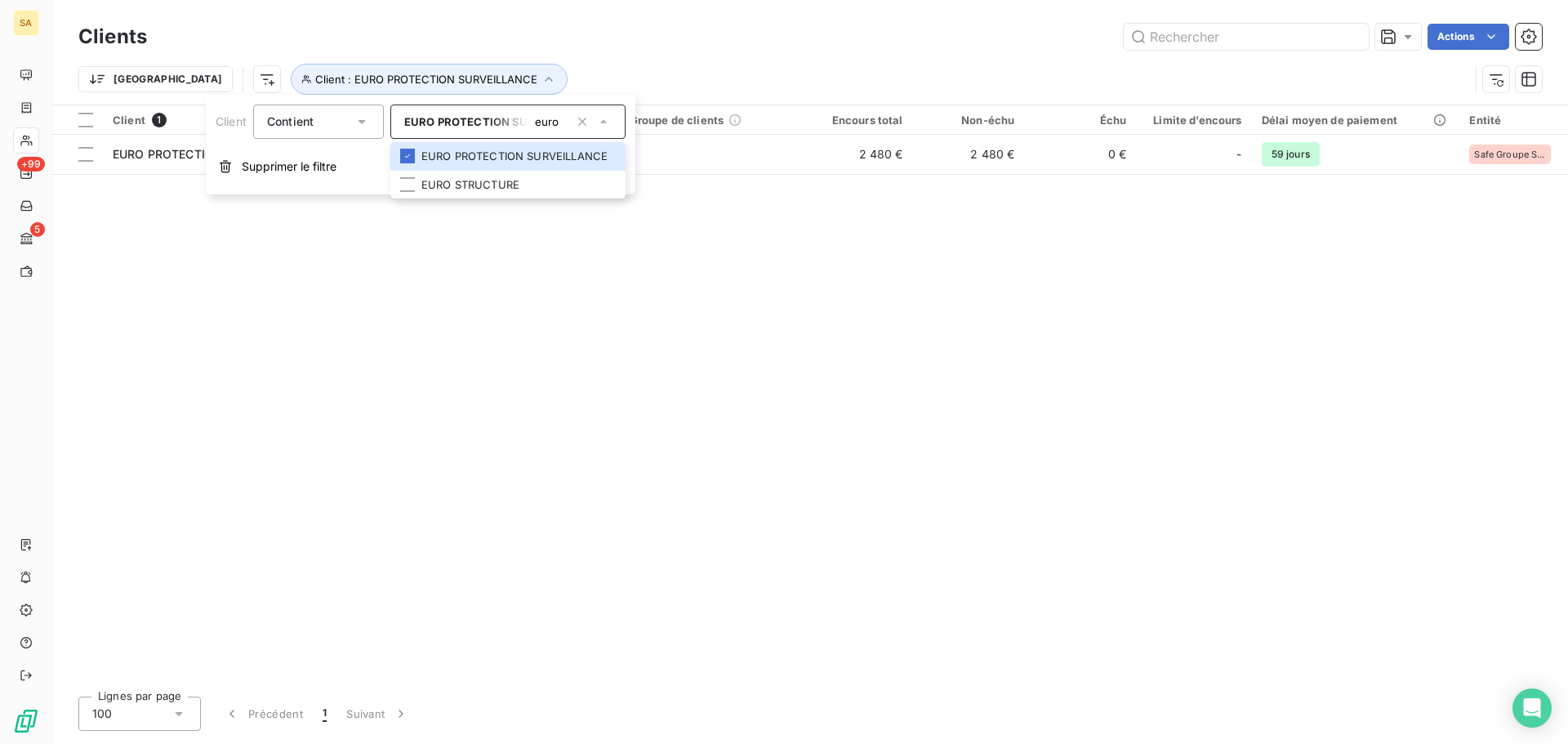
click at [649, 312] on div "Client 1 Plan de relance Groupe de clients Encours total Non-échu Échu Limite d…" at bounding box center [810, 394] width 1516 height 578
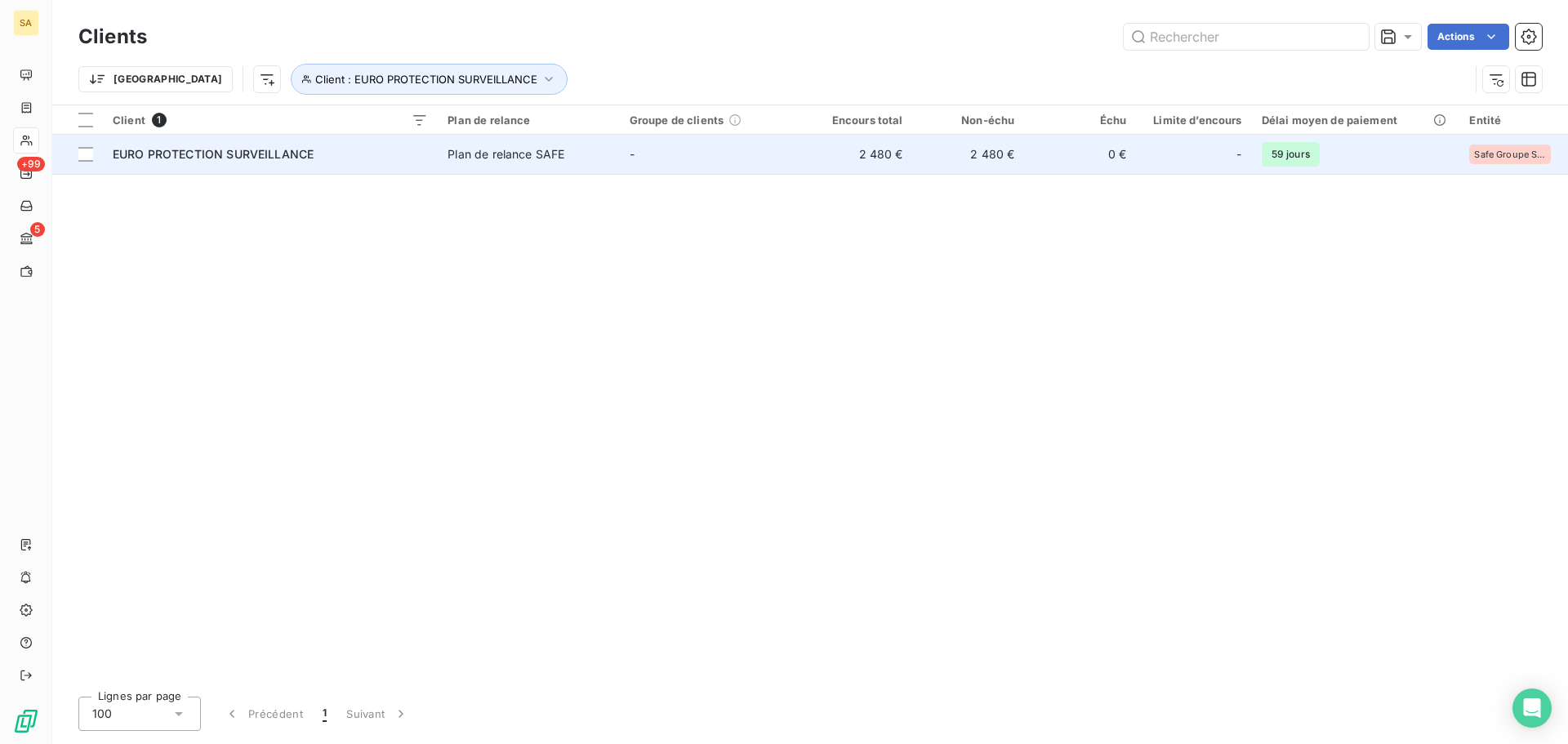
click at [215, 163] on td "EURO PROTECTION SURVEILLANCE" at bounding box center [270, 154] width 335 height 39
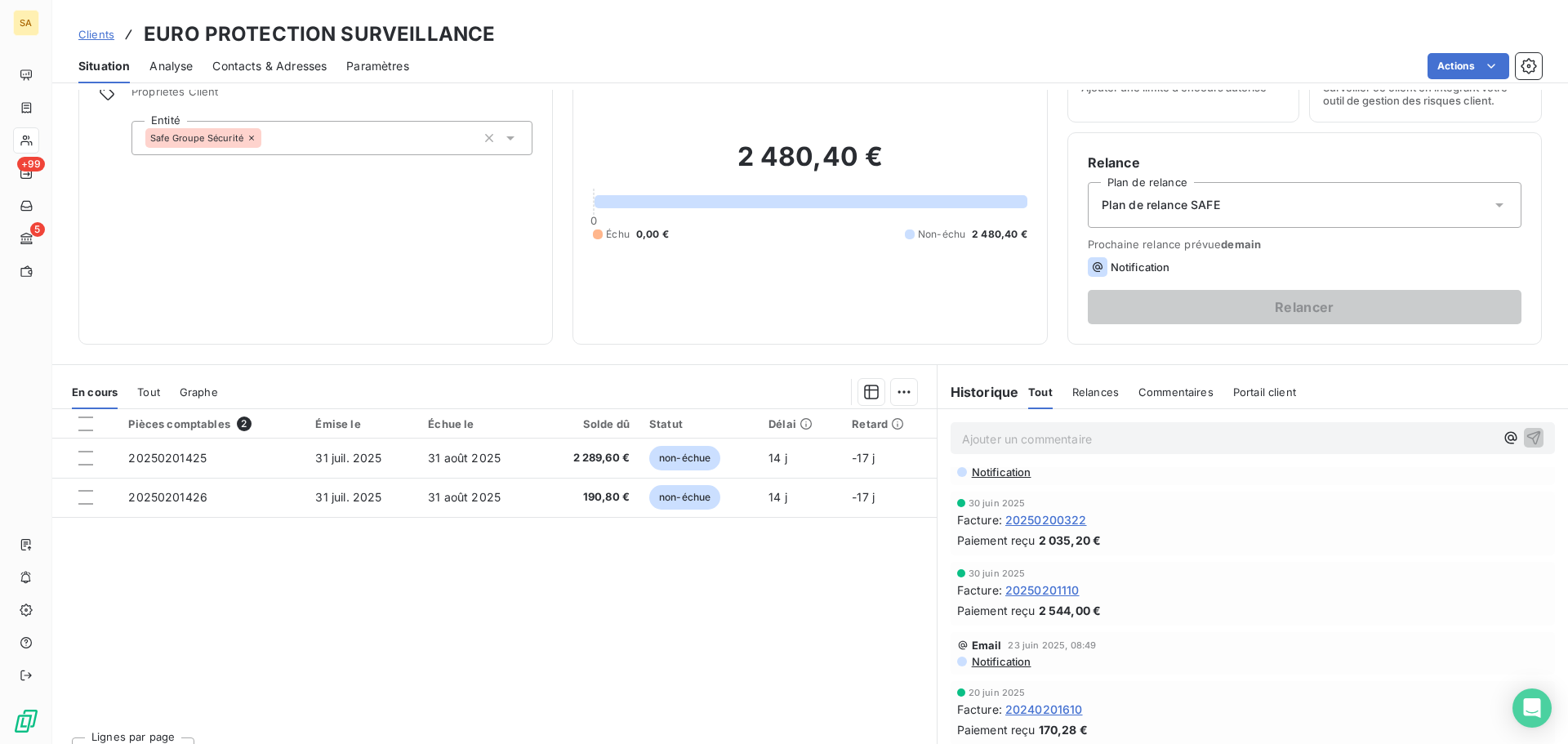
scroll to position [163, 0]
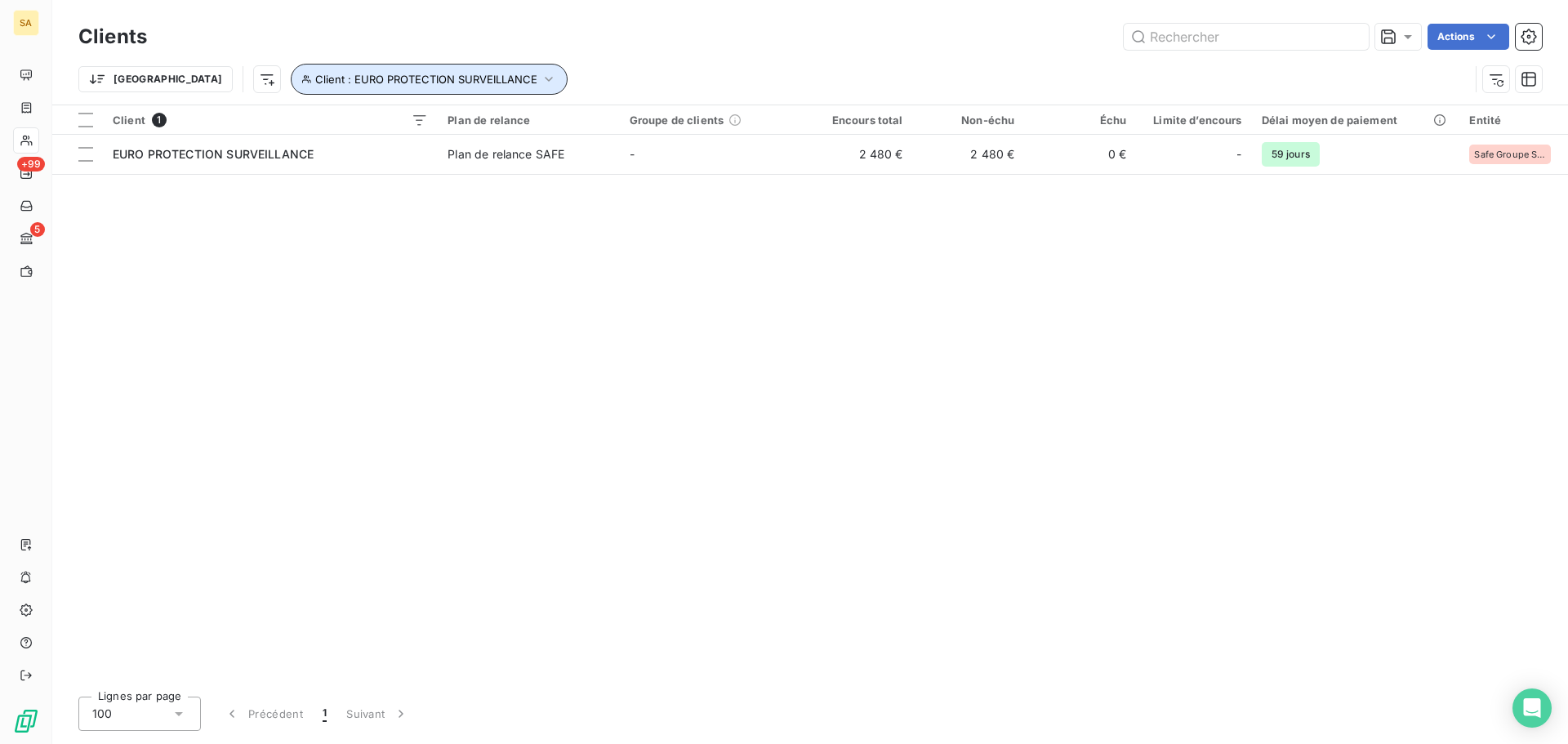
click at [541, 75] on icon "button" at bounding box center [549, 79] width 16 height 16
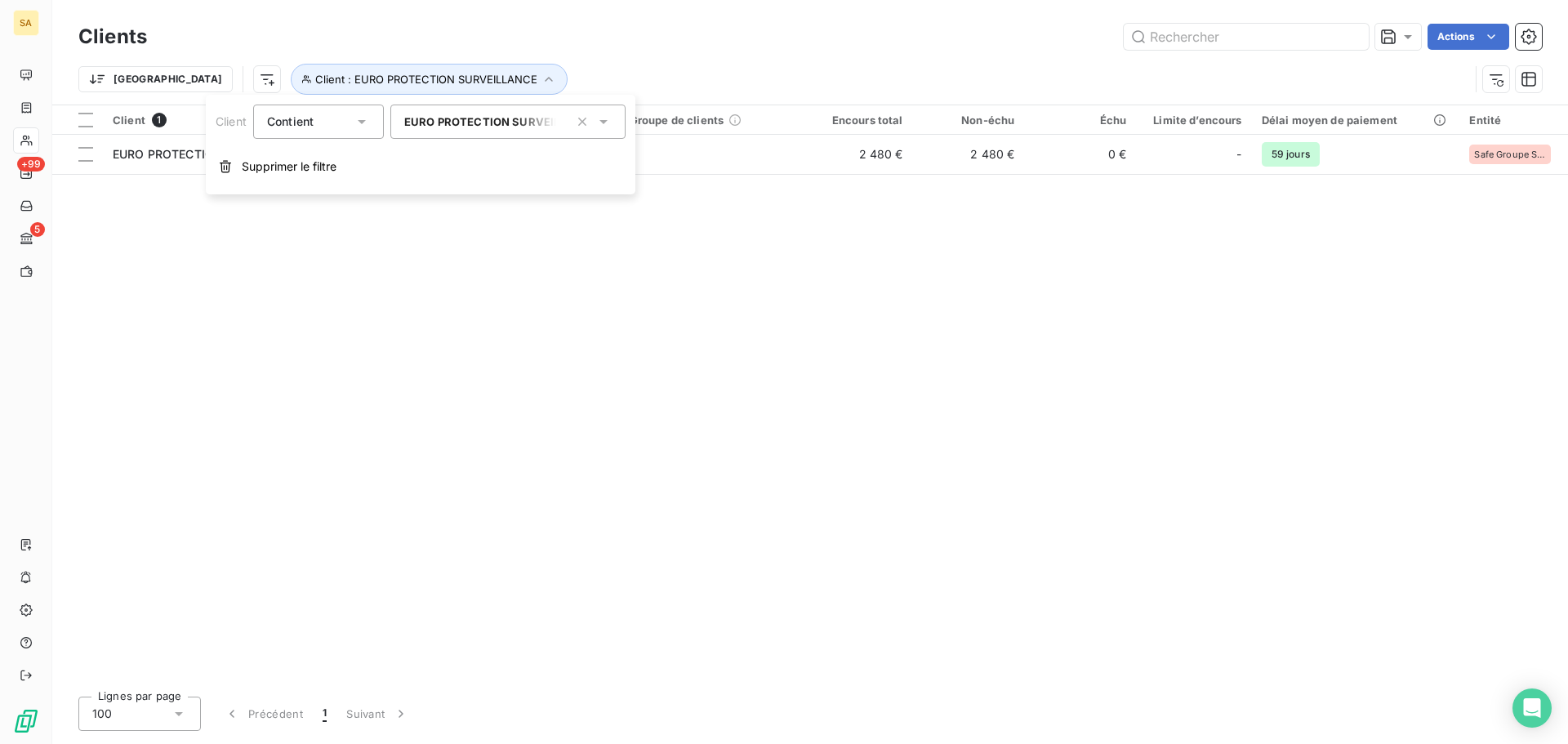
click at [489, 128] on div "EURO PROTECTION SURVEILLANCE" at bounding box center [508, 122] width 235 height 34
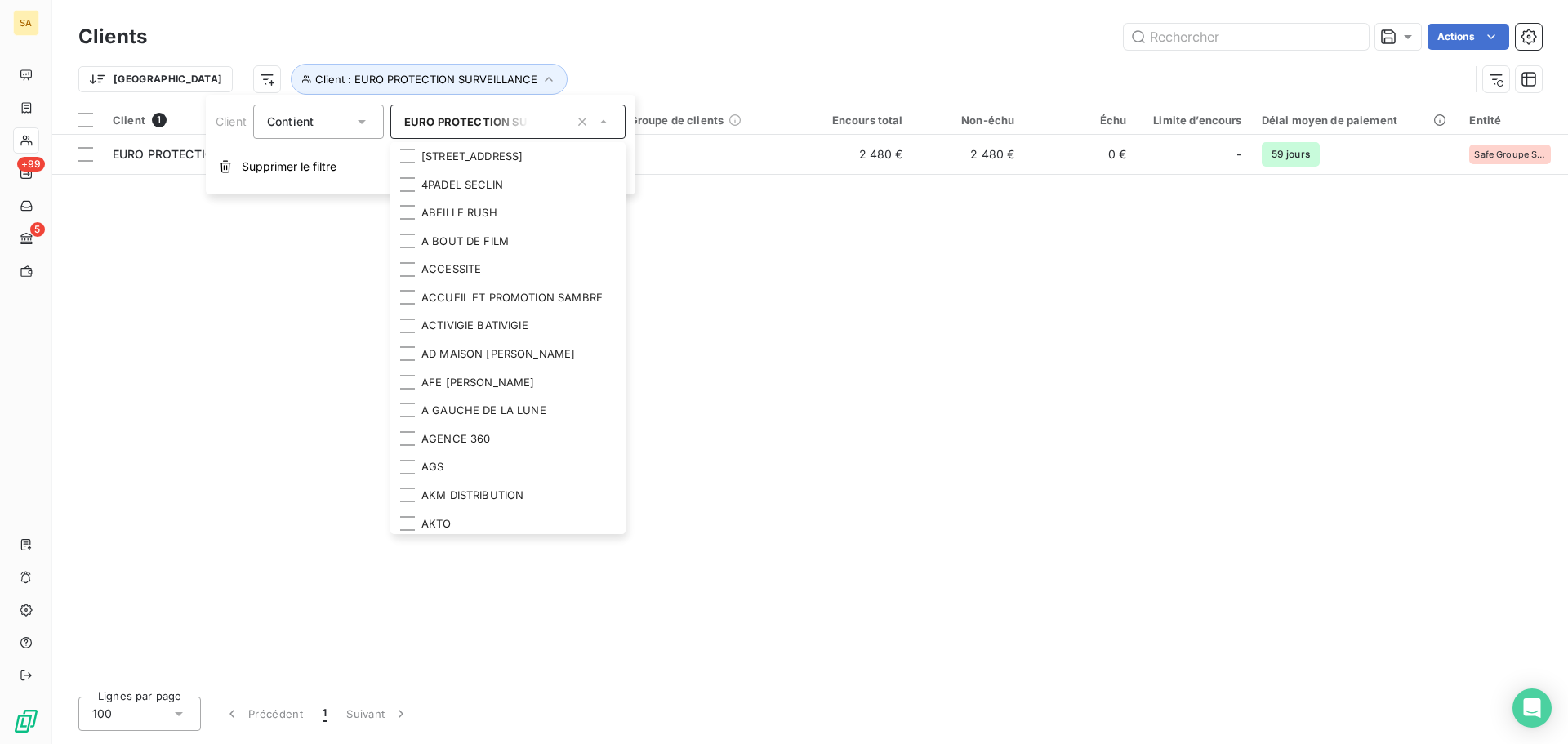
click at [582, 125] on icon "button" at bounding box center [582, 121] width 16 height 16
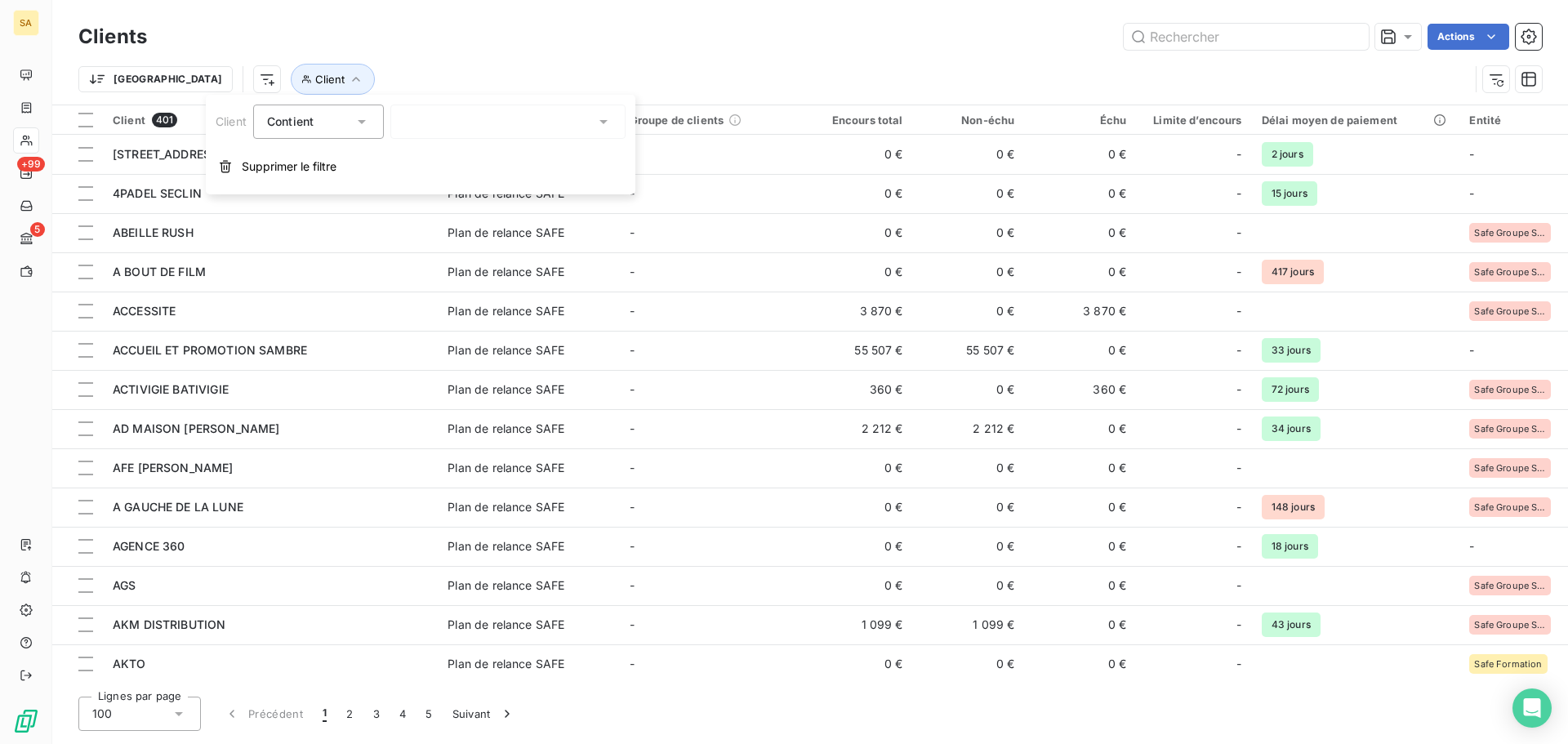
click at [551, 118] on div at bounding box center [508, 122] width 235 height 34
type input "epsa"
click at [530, 156] on li "EPSA MARKETPLACE" at bounding box center [508, 156] width 235 height 28
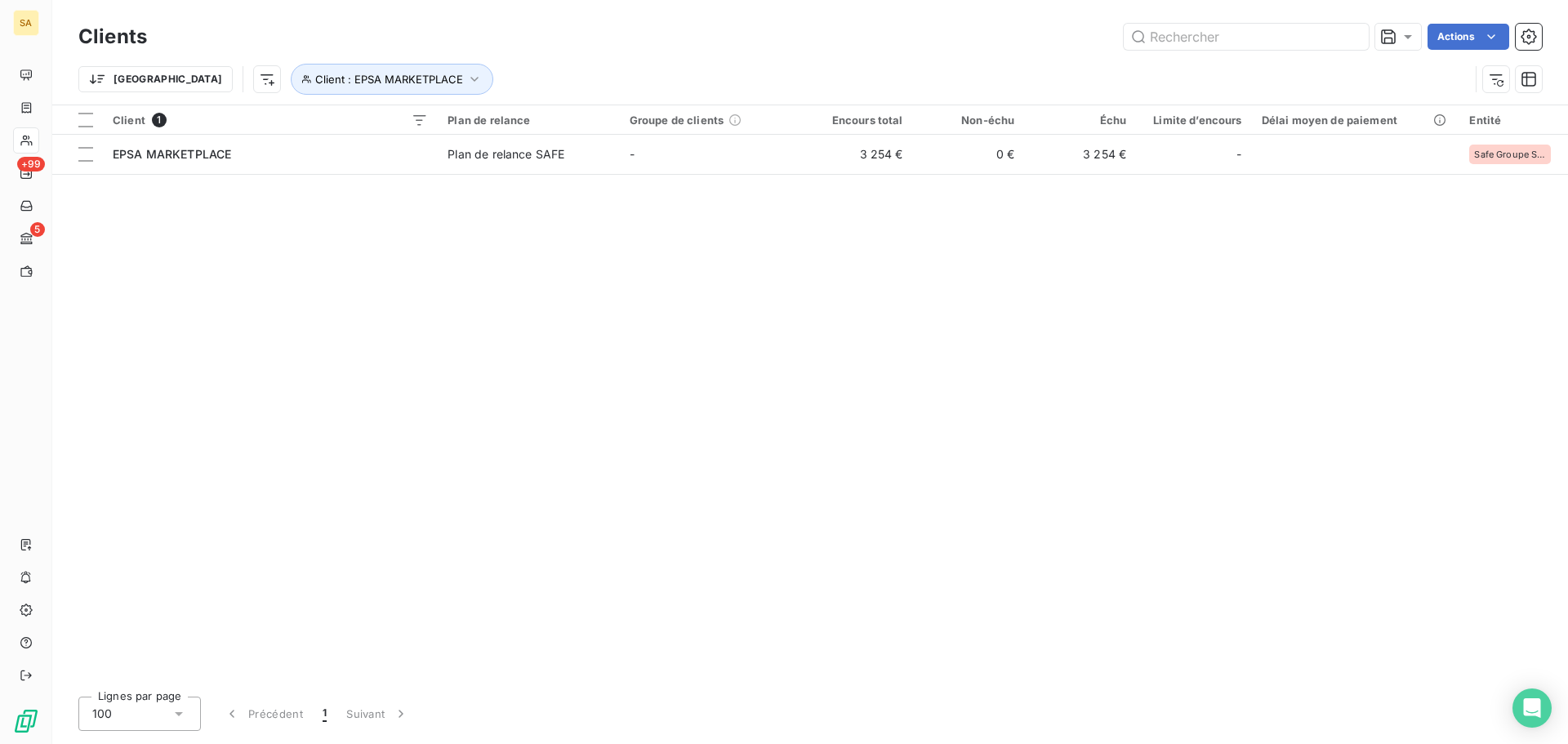
click at [842, 339] on div "Client 1 Plan de relance Groupe de clients Encours total Non-échu Échu Limite d…" at bounding box center [810, 394] width 1516 height 578
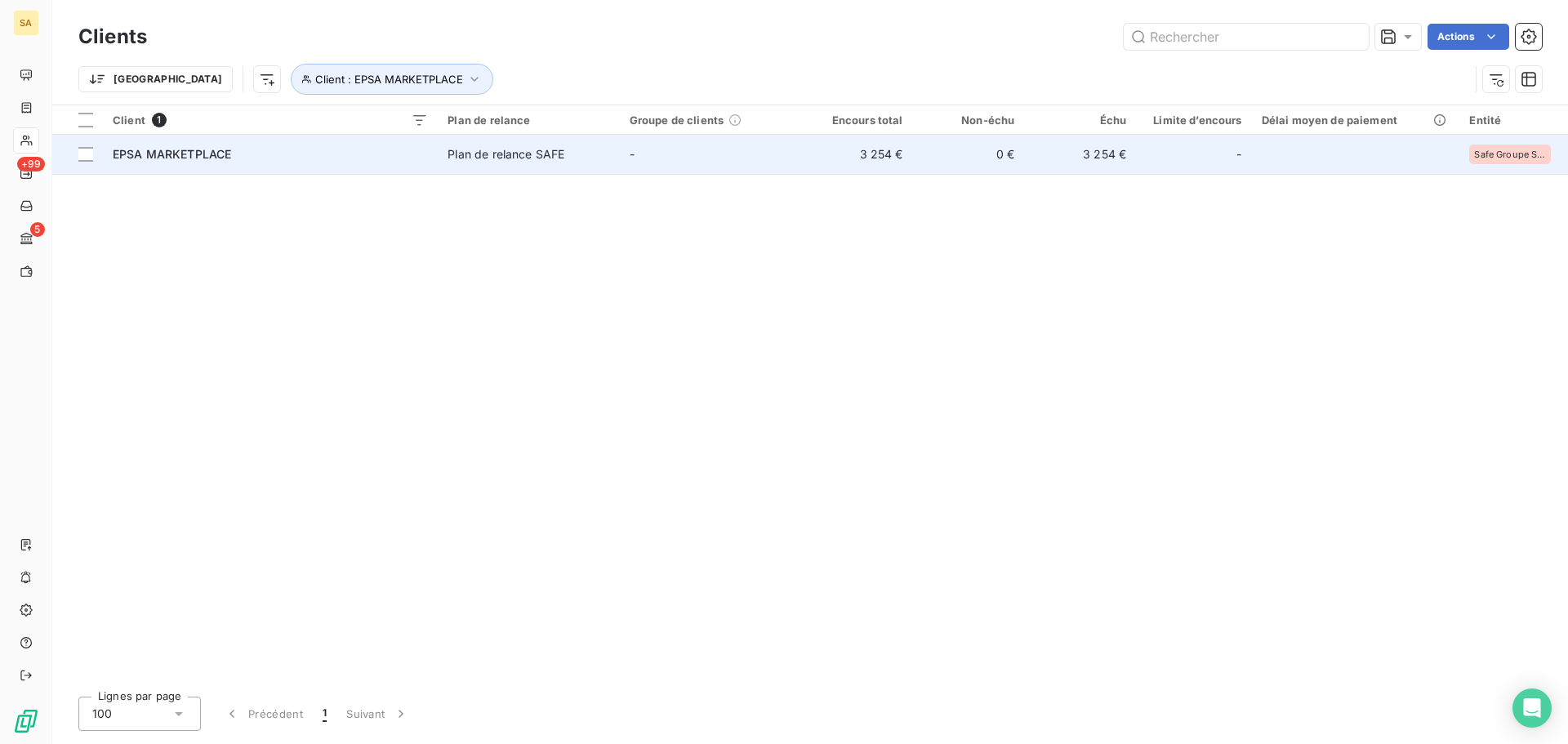
click at [216, 152] on span "EPSA MARKETPLACE" at bounding box center [172, 154] width 119 height 14
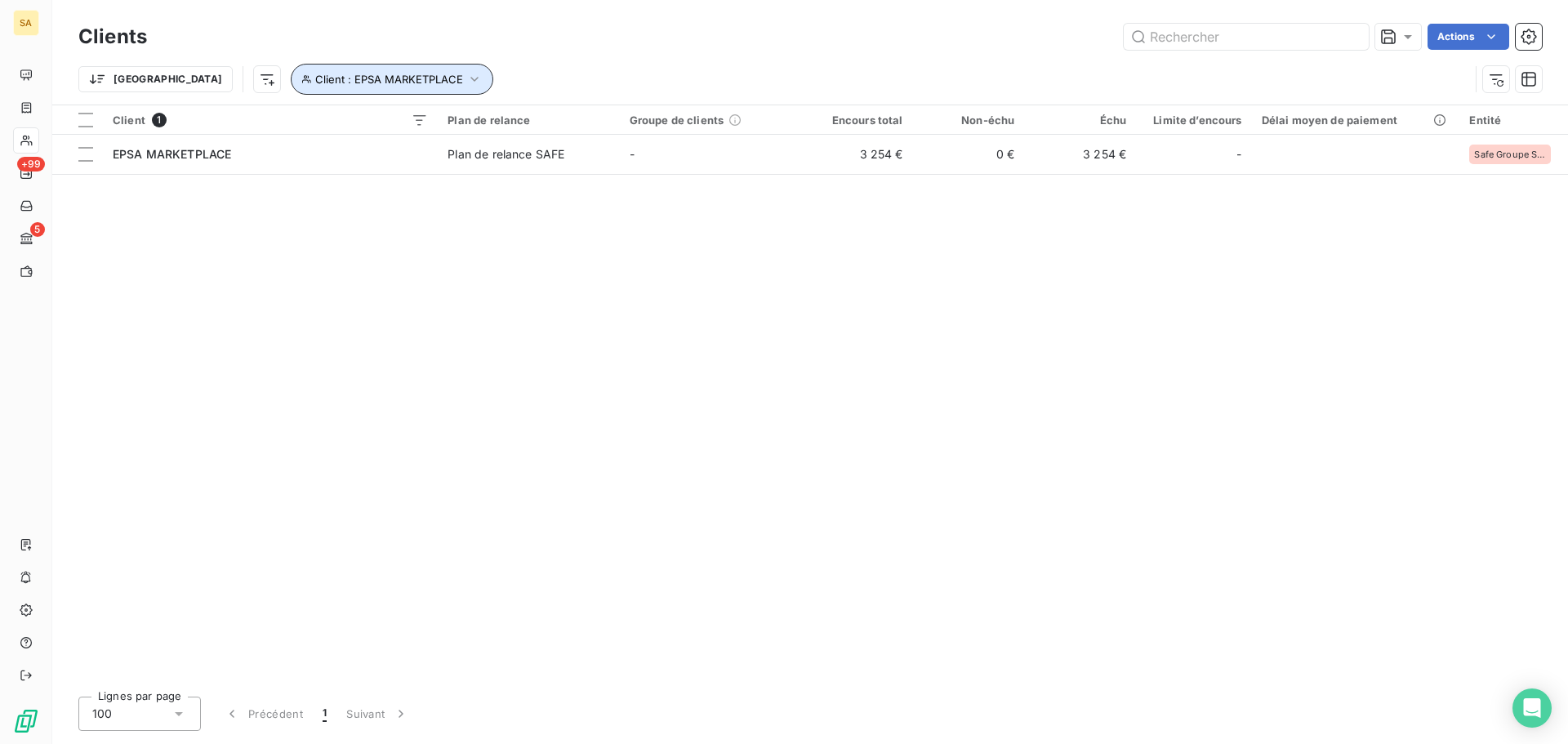
click at [370, 85] on span "Client : EPSA MARKETPLACE" at bounding box center [389, 79] width 148 height 13
click at [455, 130] on div "EPSA MARKETPLACE" at bounding box center [508, 122] width 235 height 34
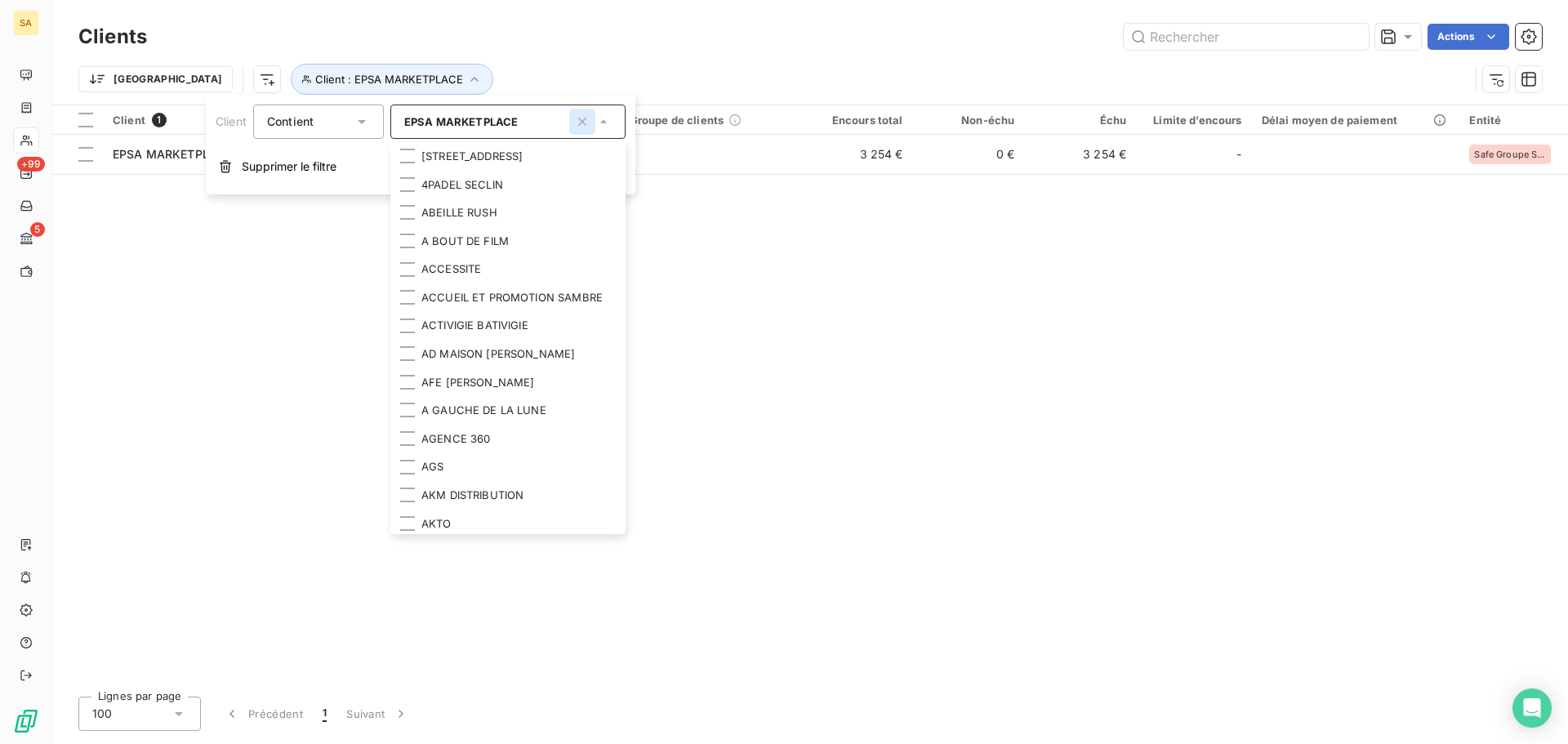
click at [583, 124] on icon "button" at bounding box center [582, 121] width 16 height 16
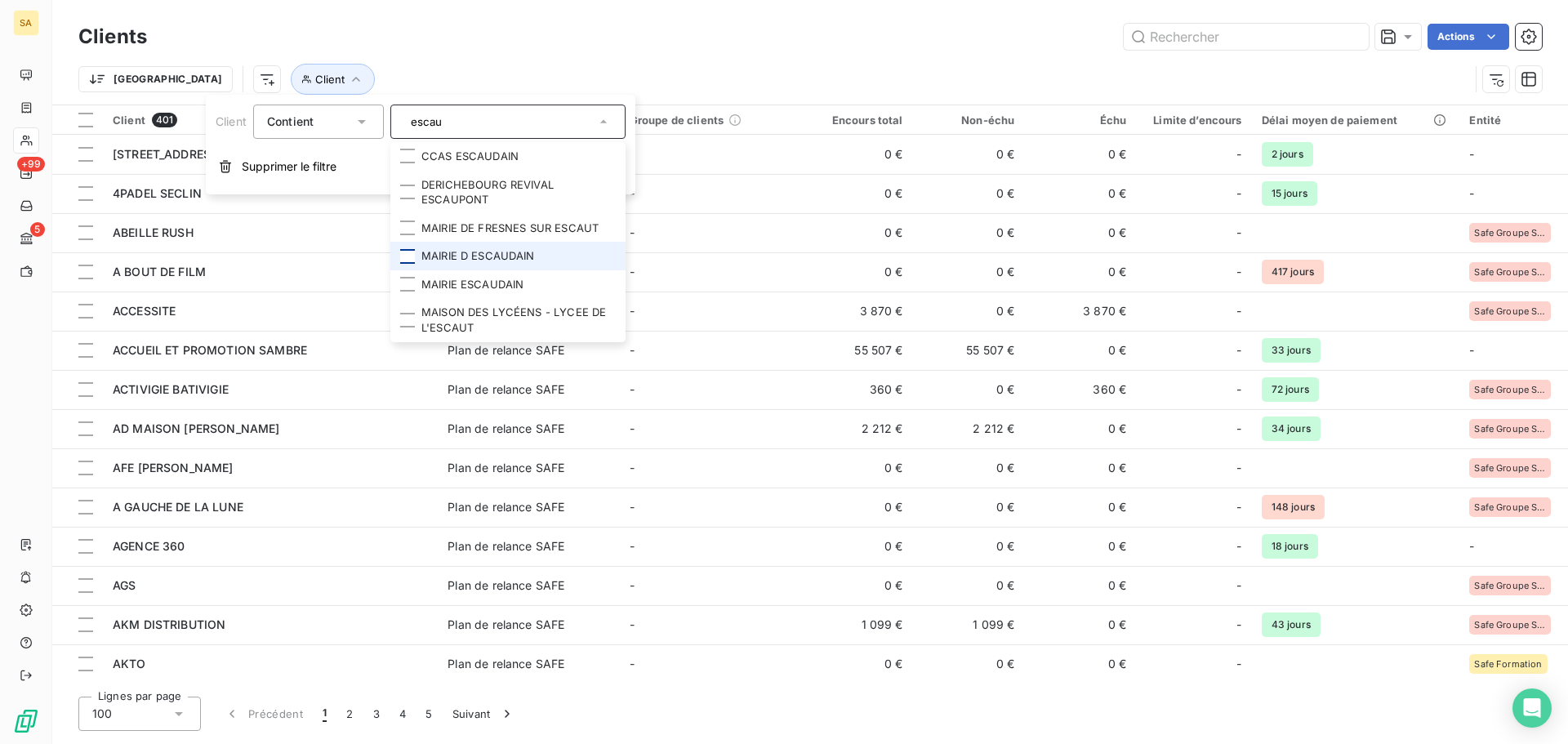
type input "escau"
click at [410, 257] on div at bounding box center [407, 256] width 15 height 15
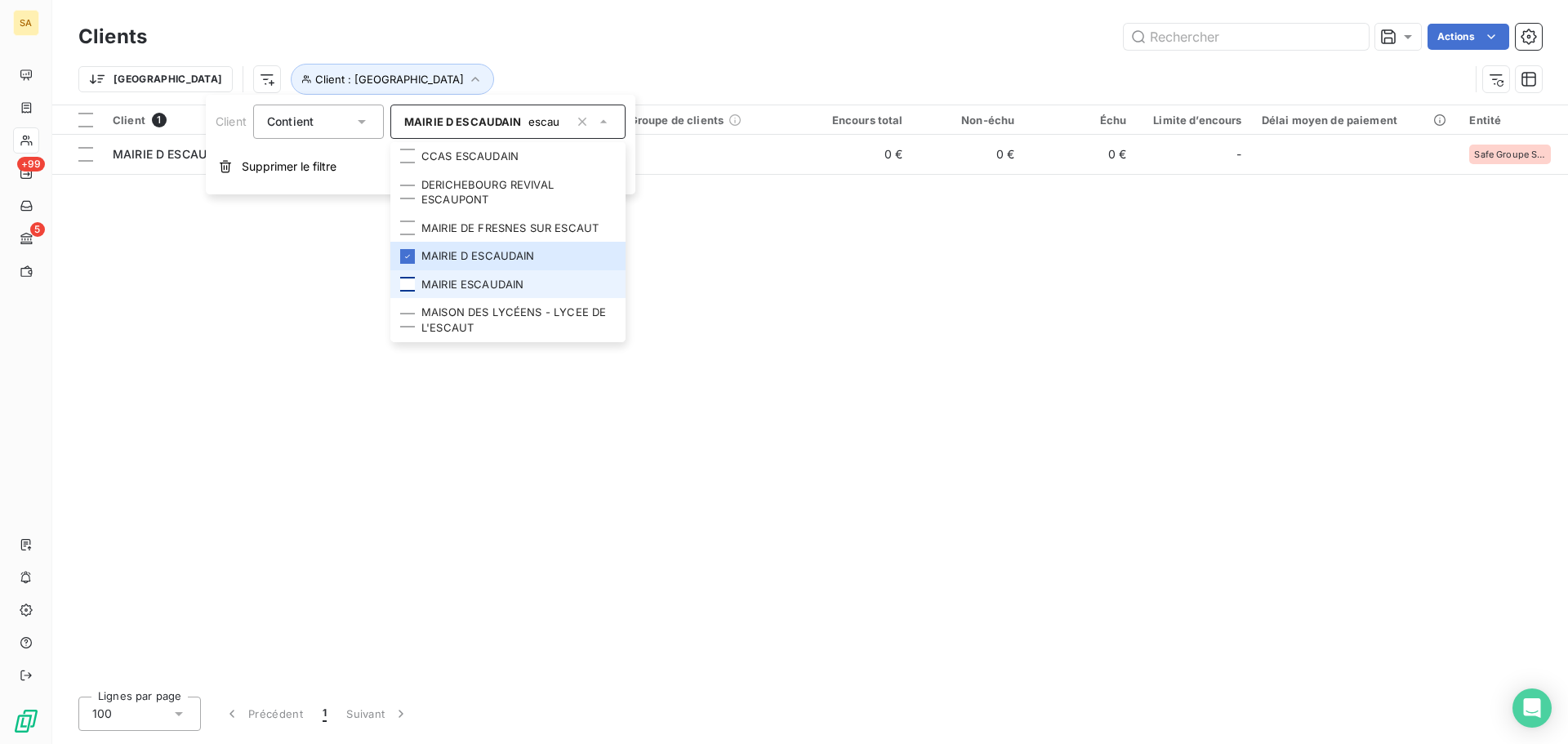
click at [411, 285] on div at bounding box center [407, 283] width 15 height 15
click at [814, 301] on div "Client 2 Plan de relance Groupe de clients Encours total Non-échu Échu Limite d…" at bounding box center [810, 394] width 1516 height 578
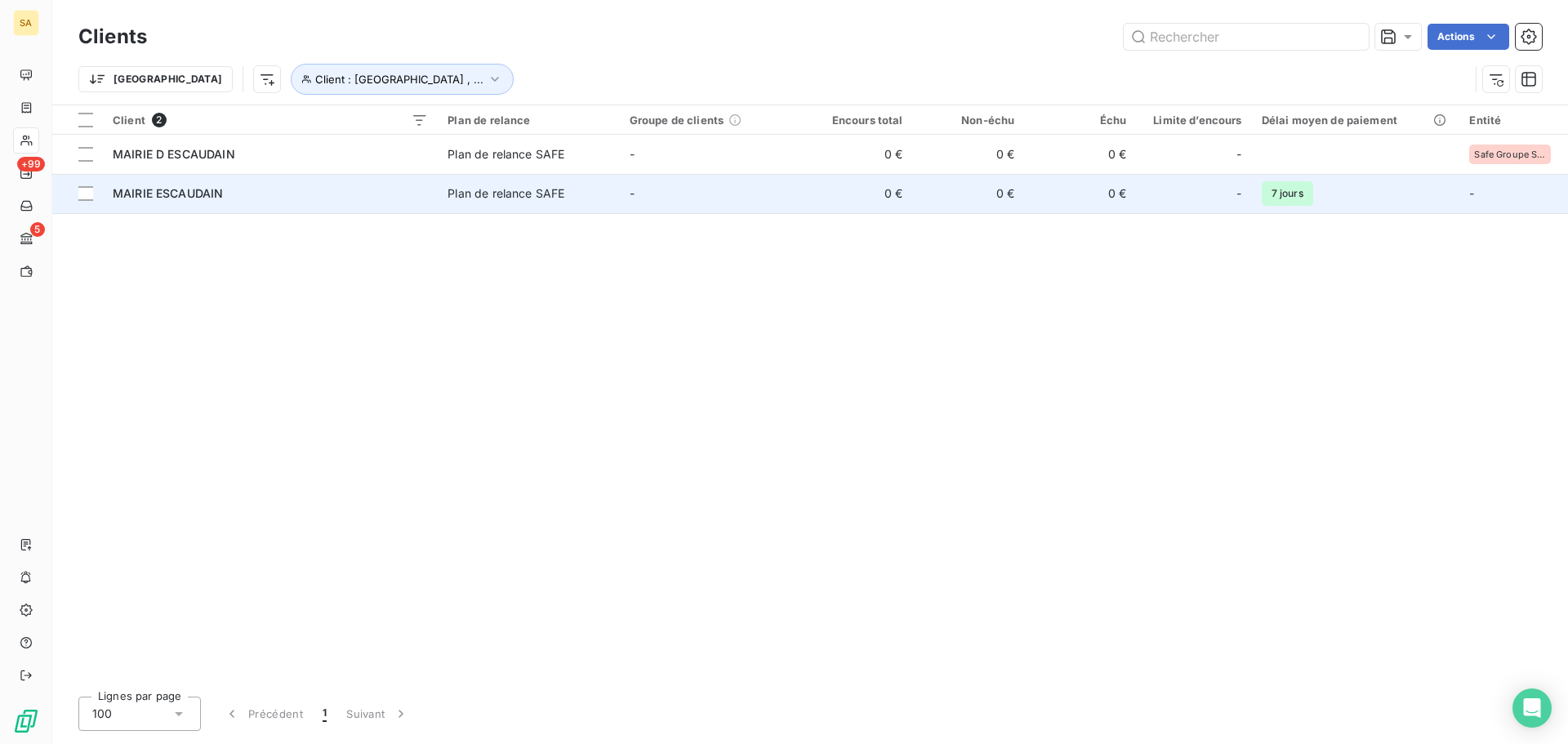
click at [200, 192] on span "MAIRIE ESCAUDAIN" at bounding box center [167, 193] width 110 height 14
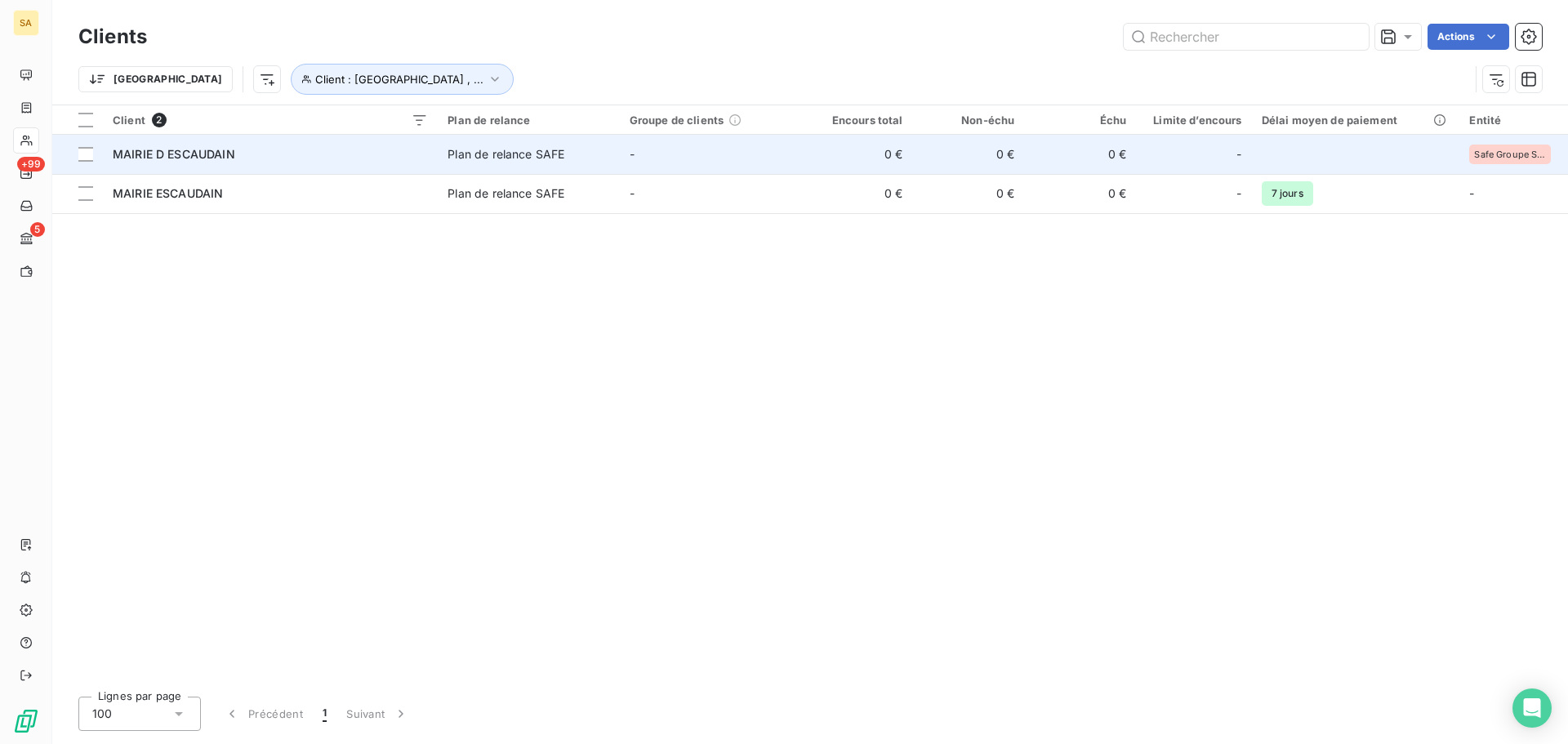
click at [225, 154] on span "MAIRIE D ESCAUDAIN" at bounding box center [173, 154] width 123 height 14
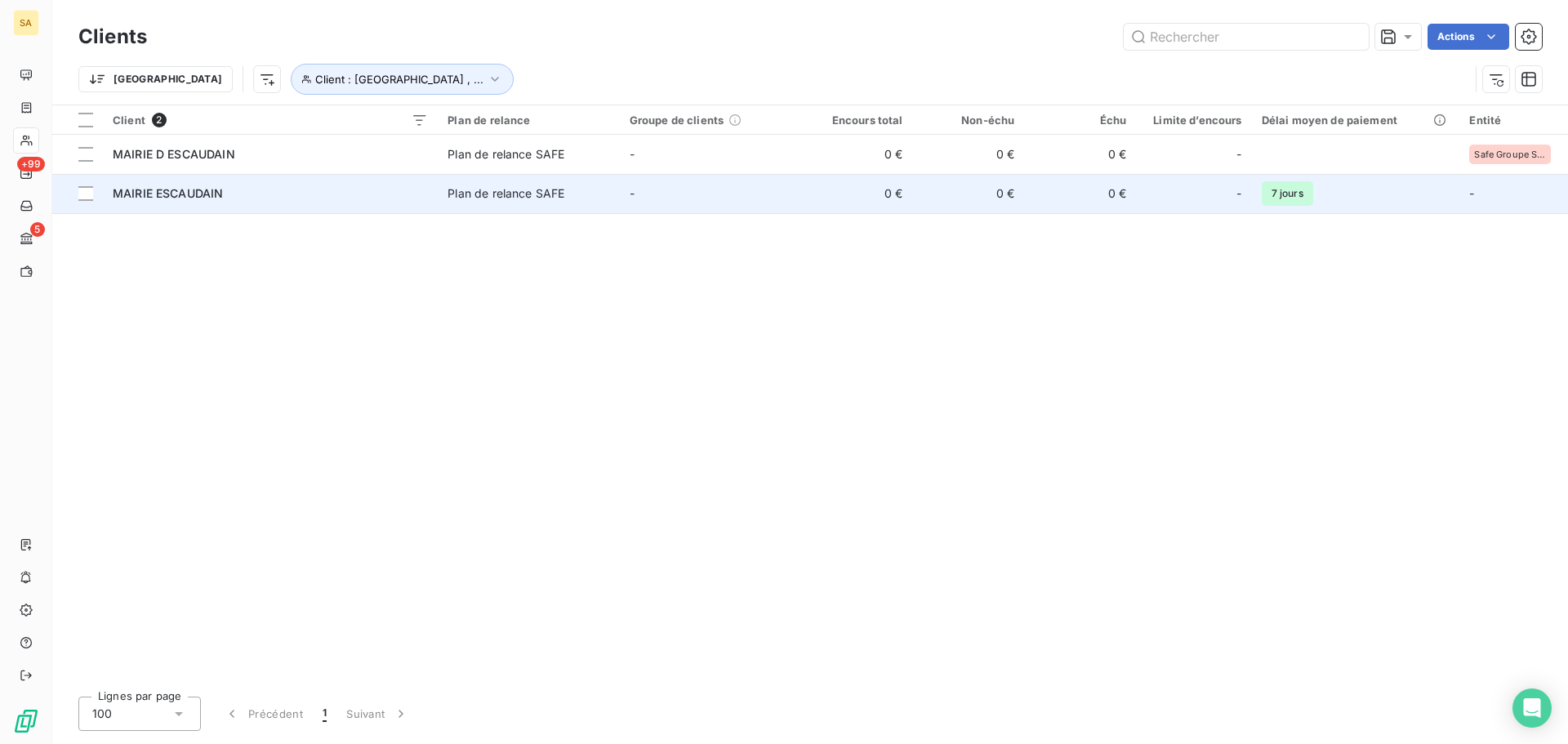
click at [231, 200] on div "MAIRIE ESCAUDAIN" at bounding box center [270, 193] width 315 height 16
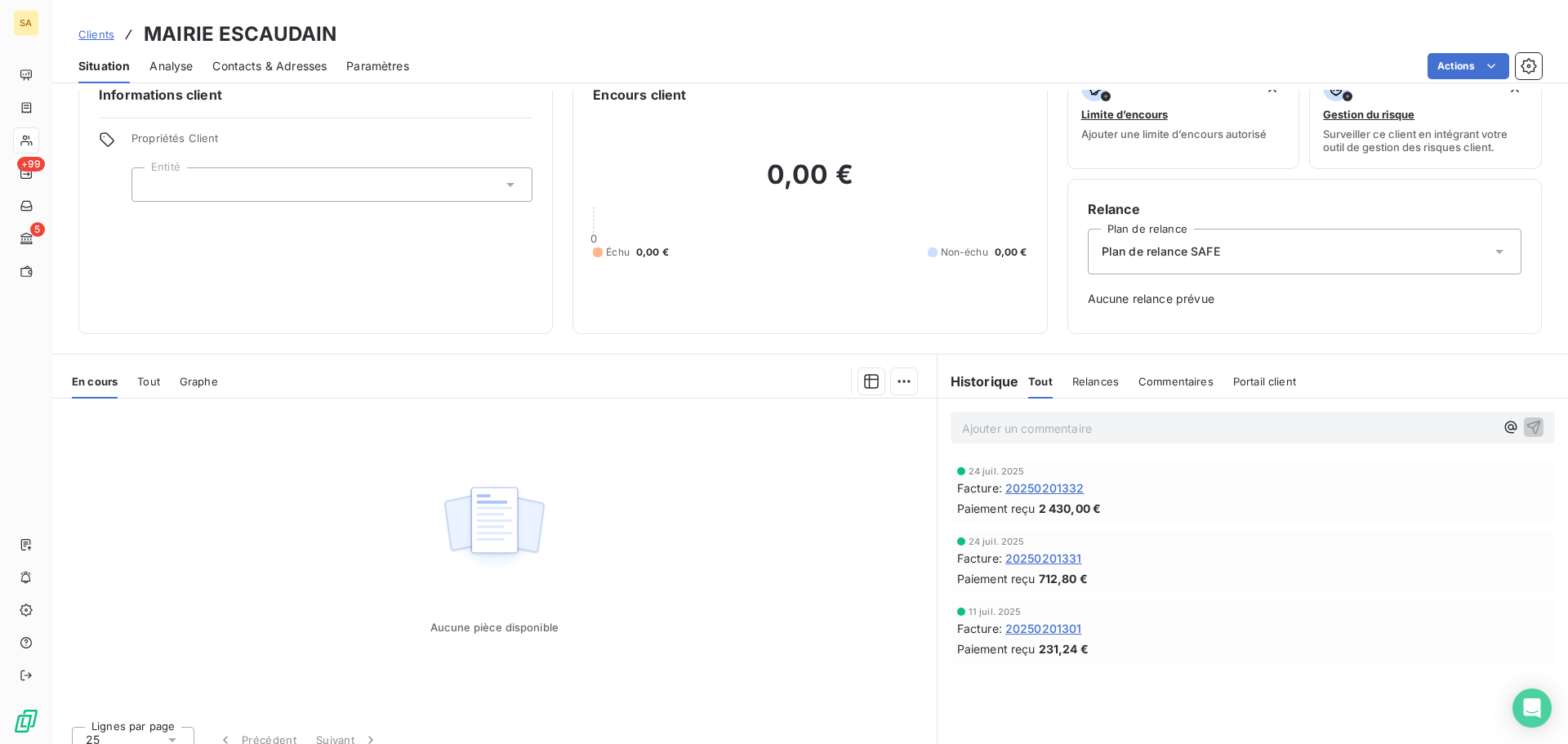
scroll to position [53, 0]
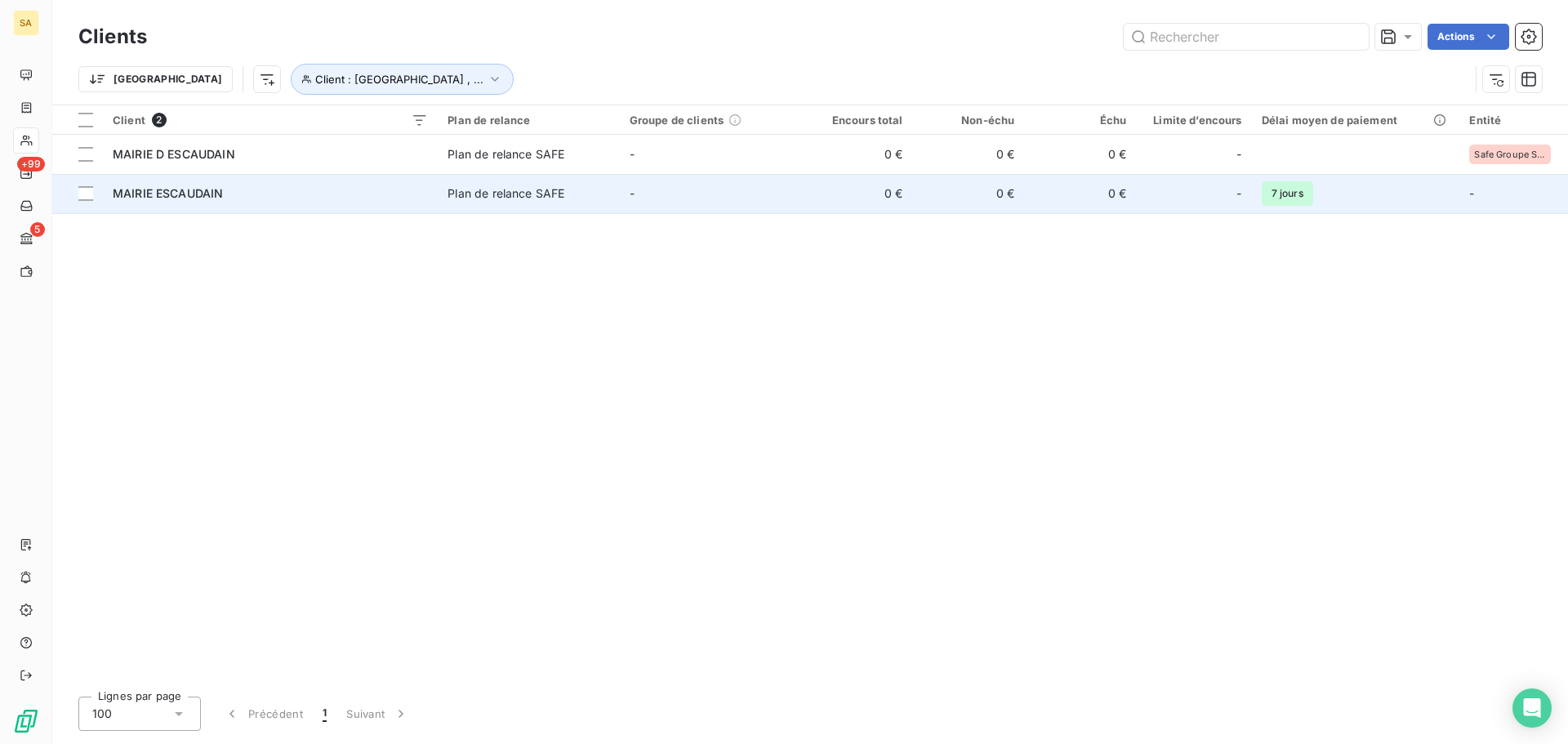
click at [162, 204] on td "MAIRIE ESCAUDAIN" at bounding box center [270, 194] width 335 height 39
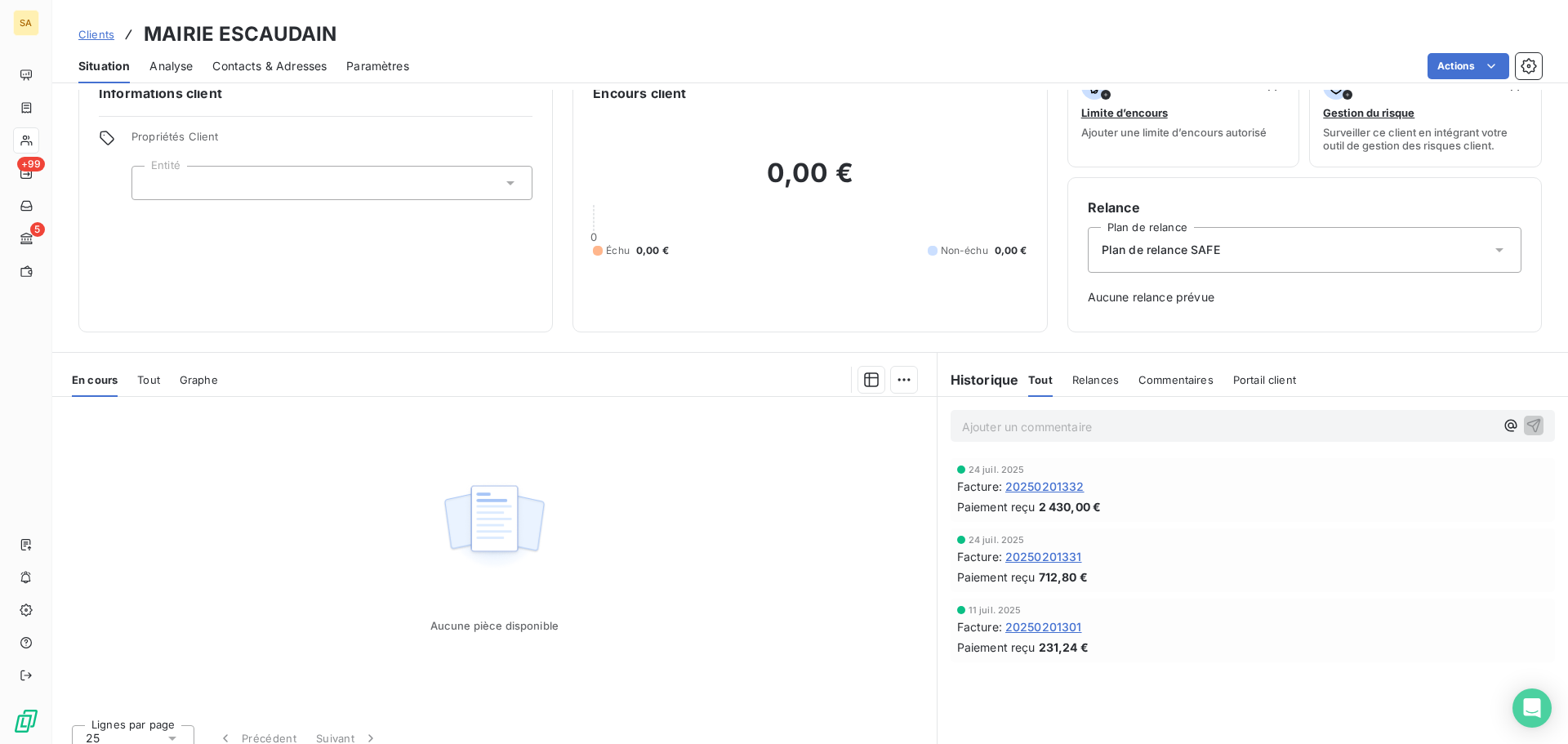
scroll to position [53, 0]
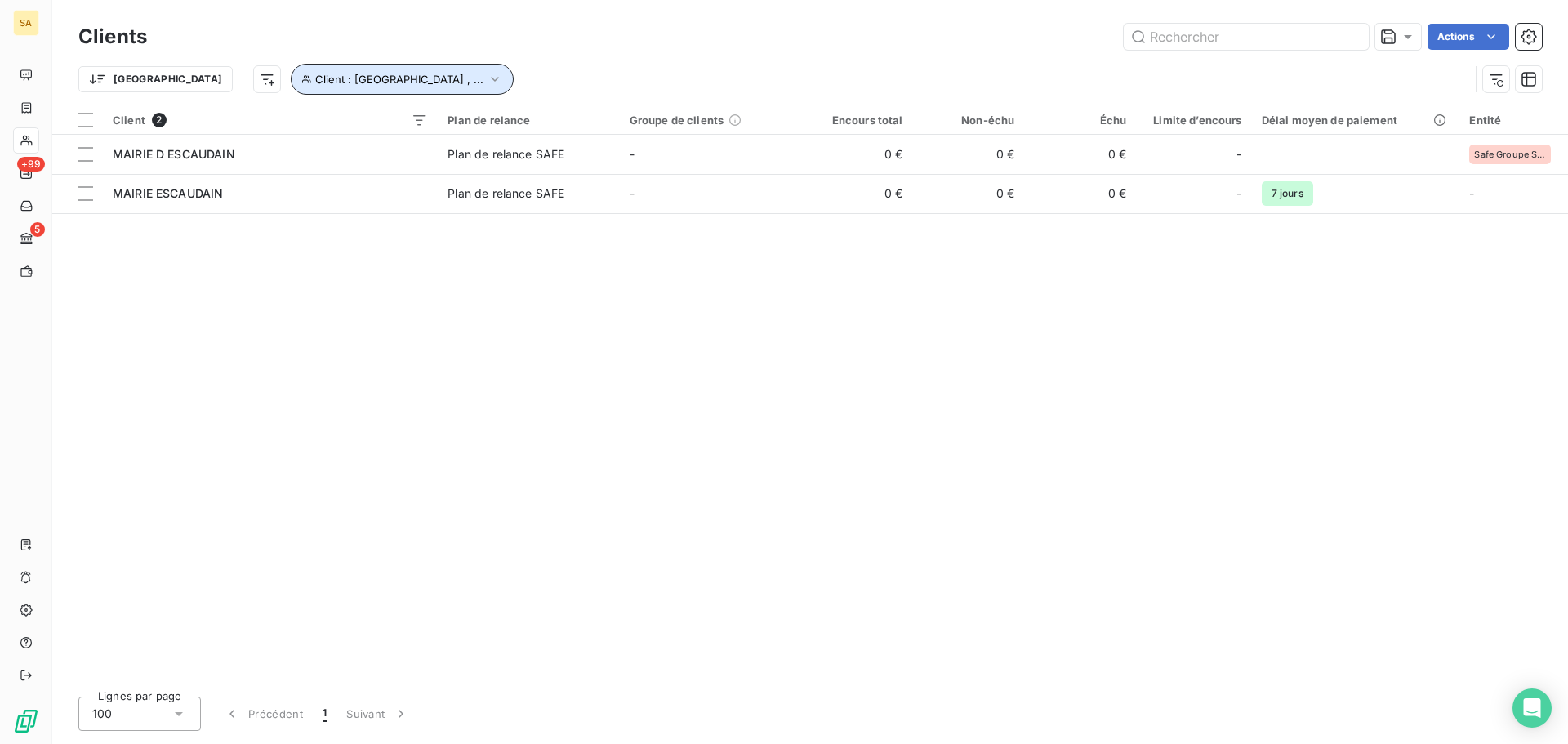
click at [331, 81] on span "Client : [GEOGRAPHIC_DATA] , ..." at bounding box center [399, 79] width 168 height 13
click at [455, 118] on span "MAIRIE D ESCAUDAIN" at bounding box center [463, 121] width 118 height 13
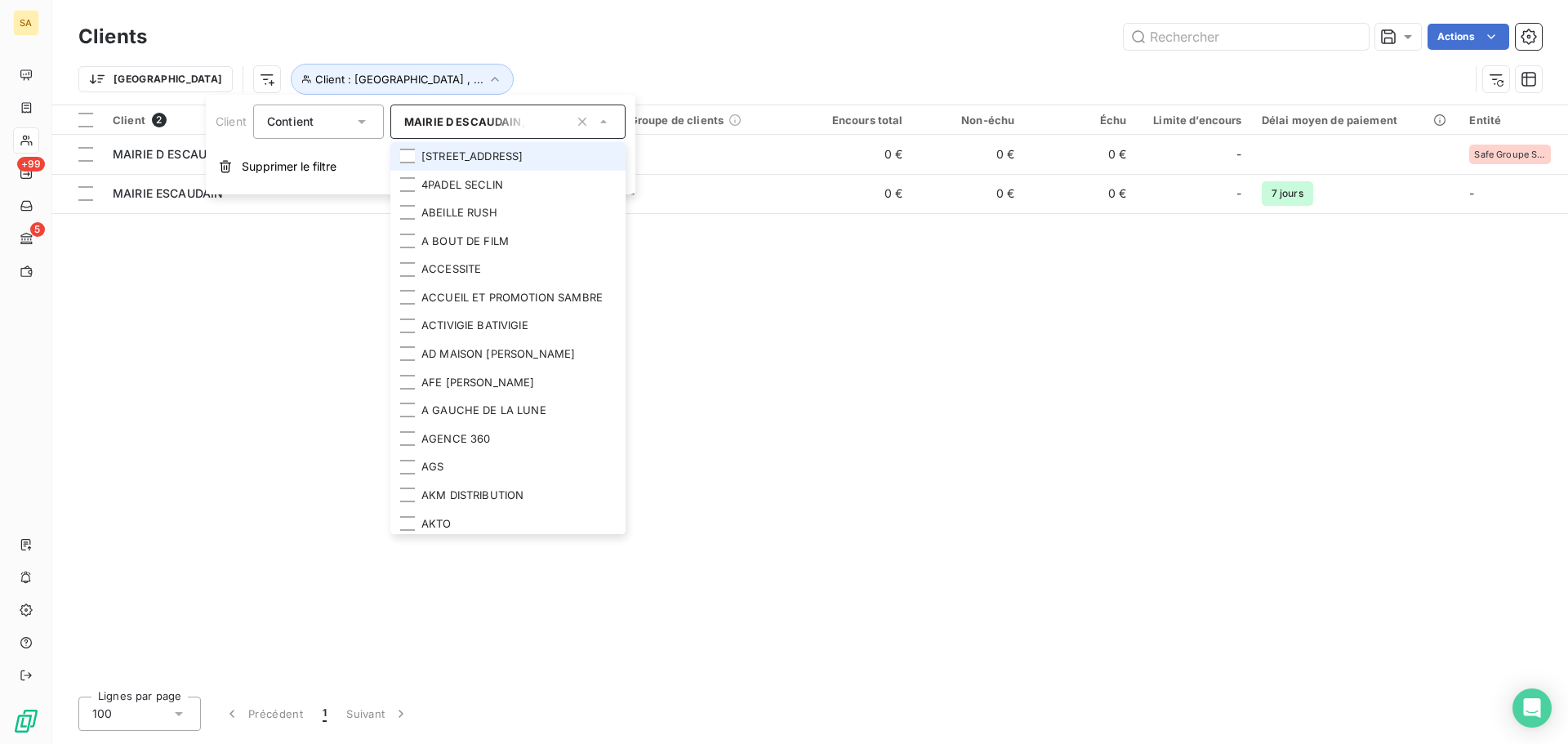
click at [587, 121] on icon "button" at bounding box center [582, 121] width 16 height 16
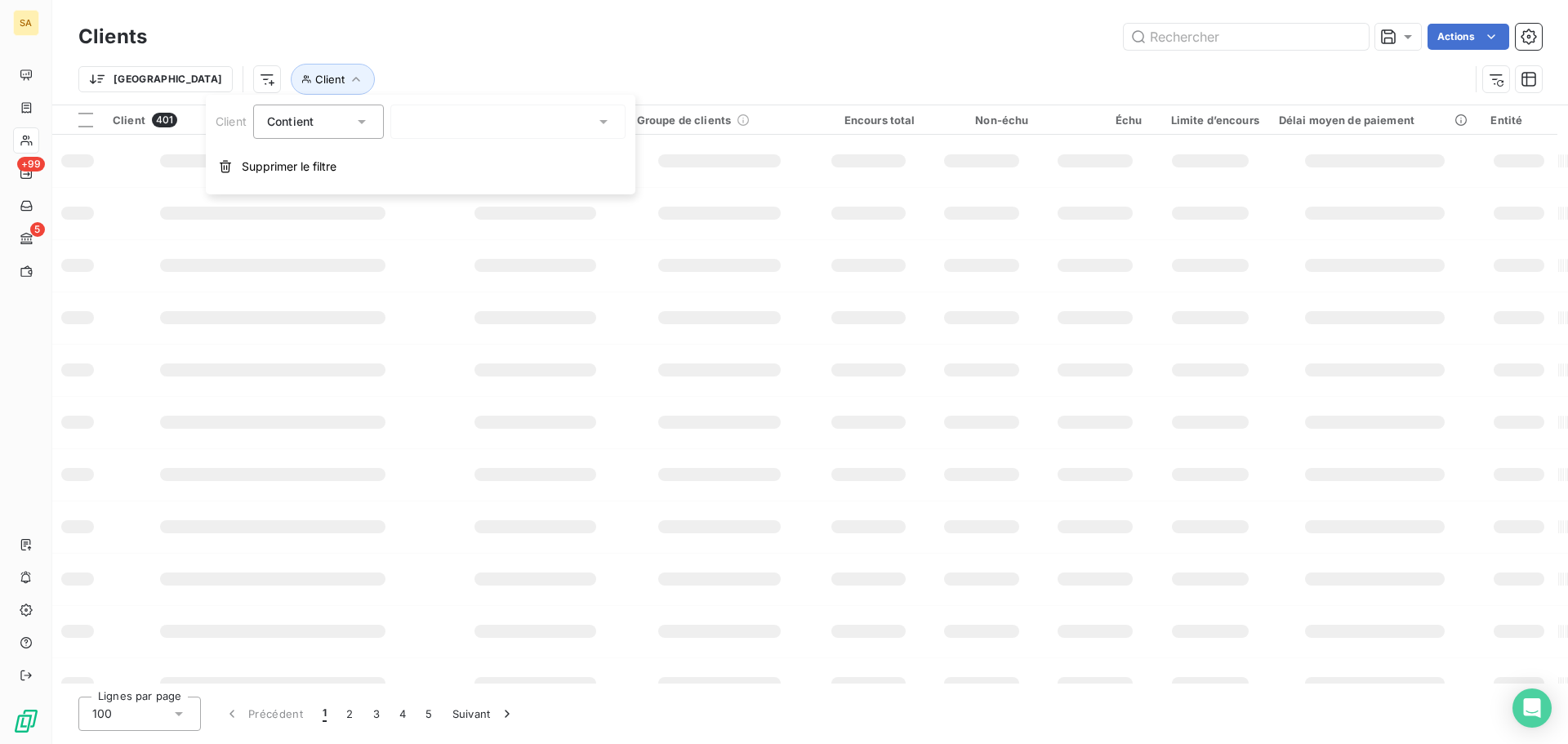
click at [562, 127] on div at bounding box center [508, 122] width 235 height 34
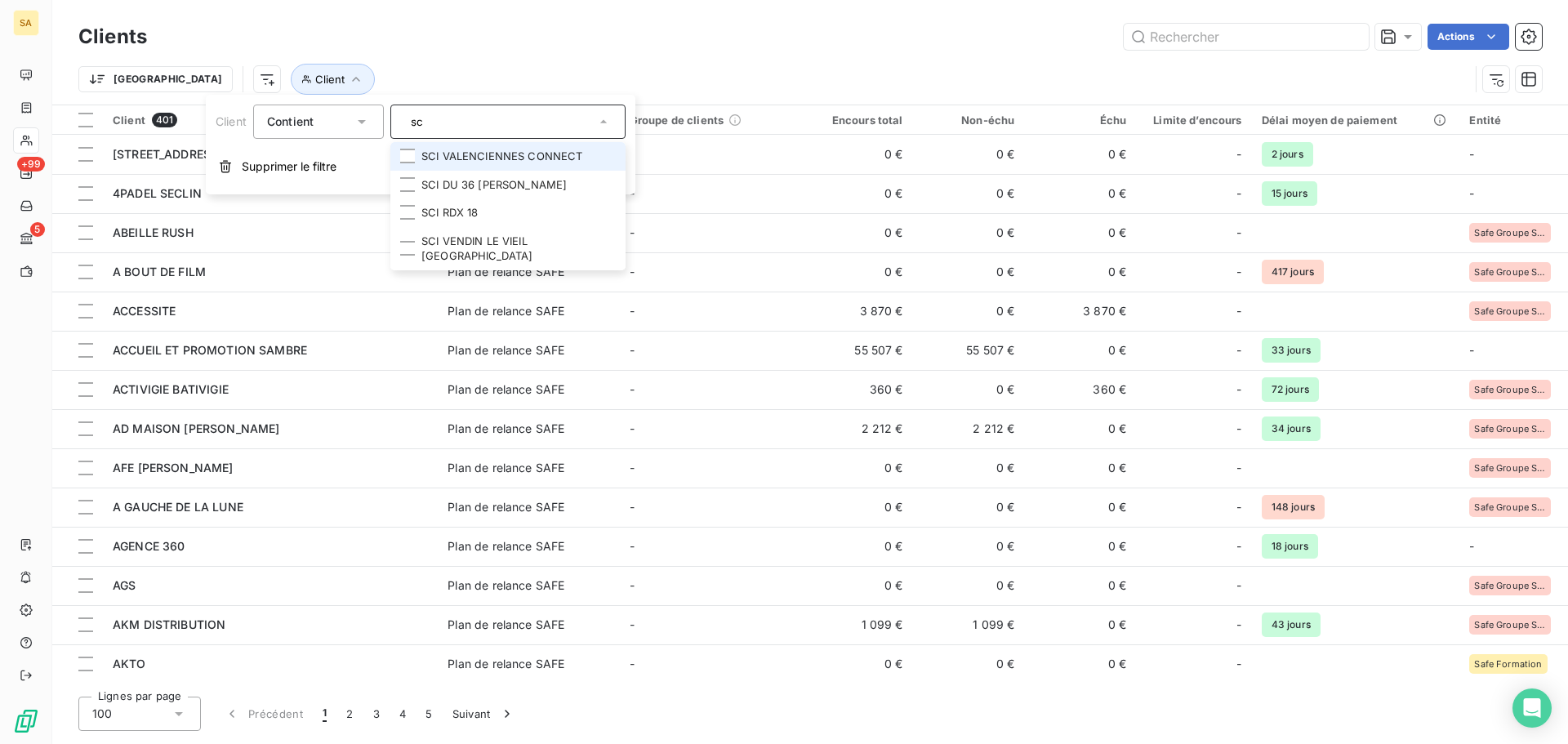
type input "s"
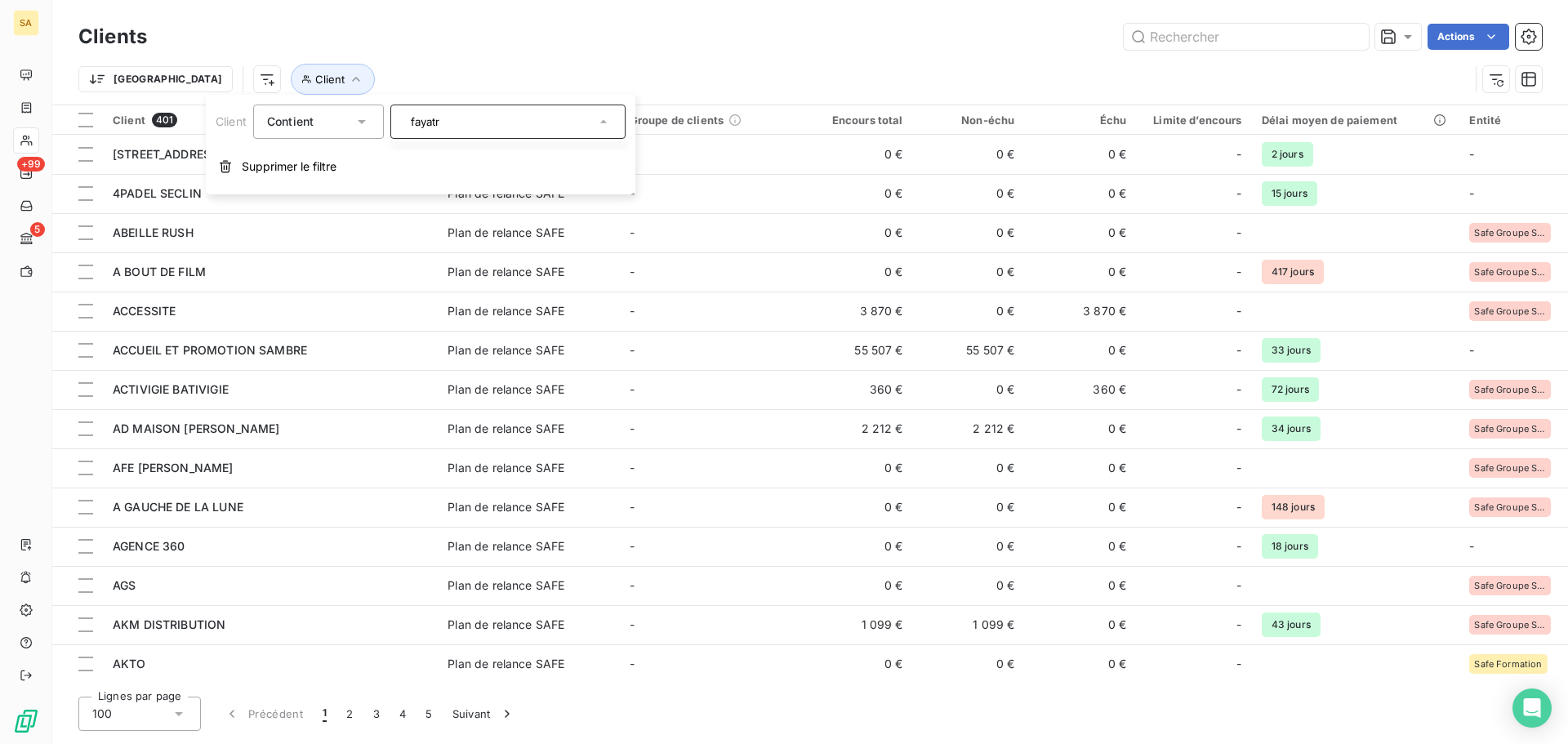
type input "fayat"
click at [475, 115] on div "fayat" at bounding box center [508, 122] width 235 height 34
type input "fayat"
click at [512, 158] on li "FAYAT BÄTIMENT GRAND PROJETS" at bounding box center [508, 156] width 235 height 28
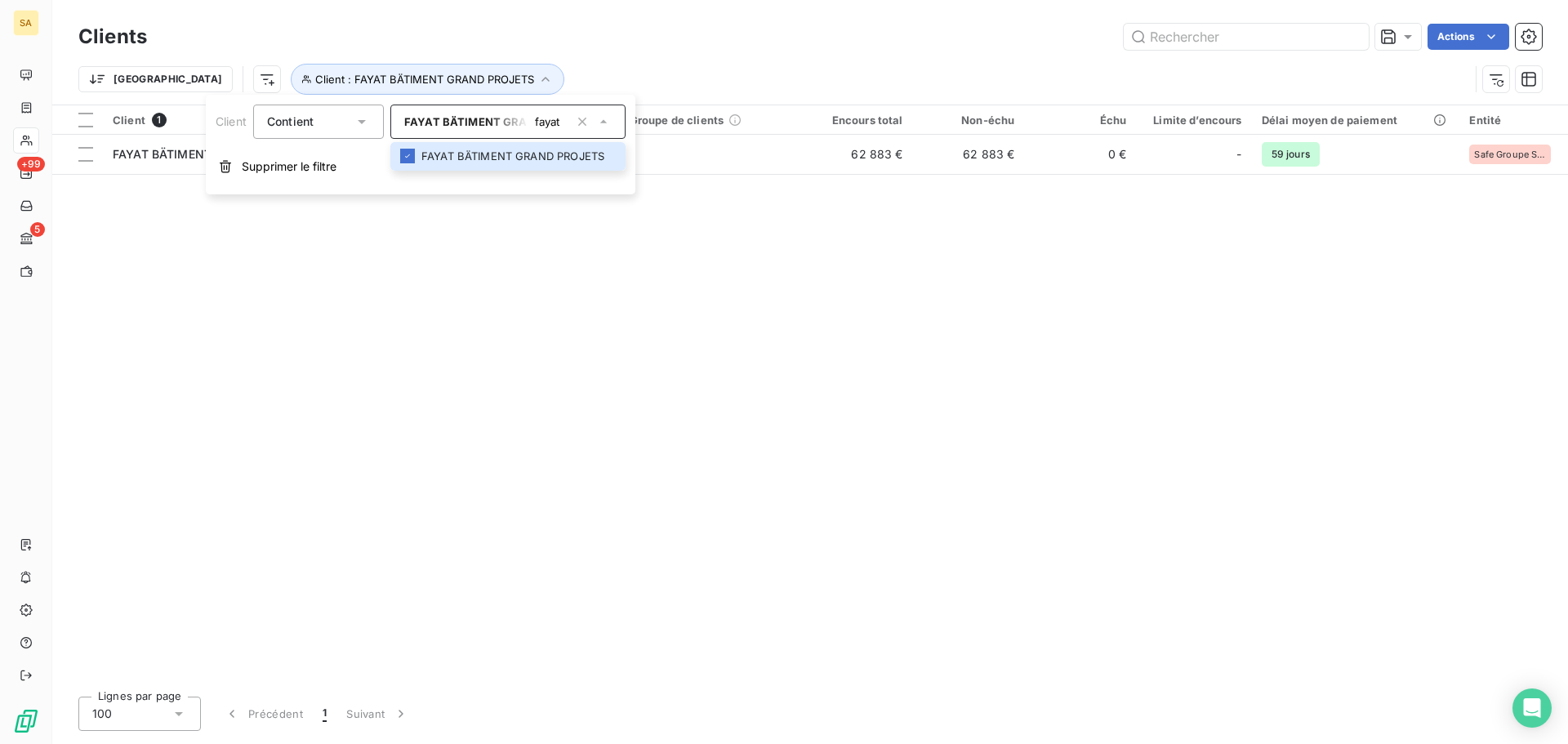
click at [744, 61] on div "Trier Client : FAYAT BÄTIMENT GRAND PROJETS" at bounding box center [810, 79] width 1464 height 51
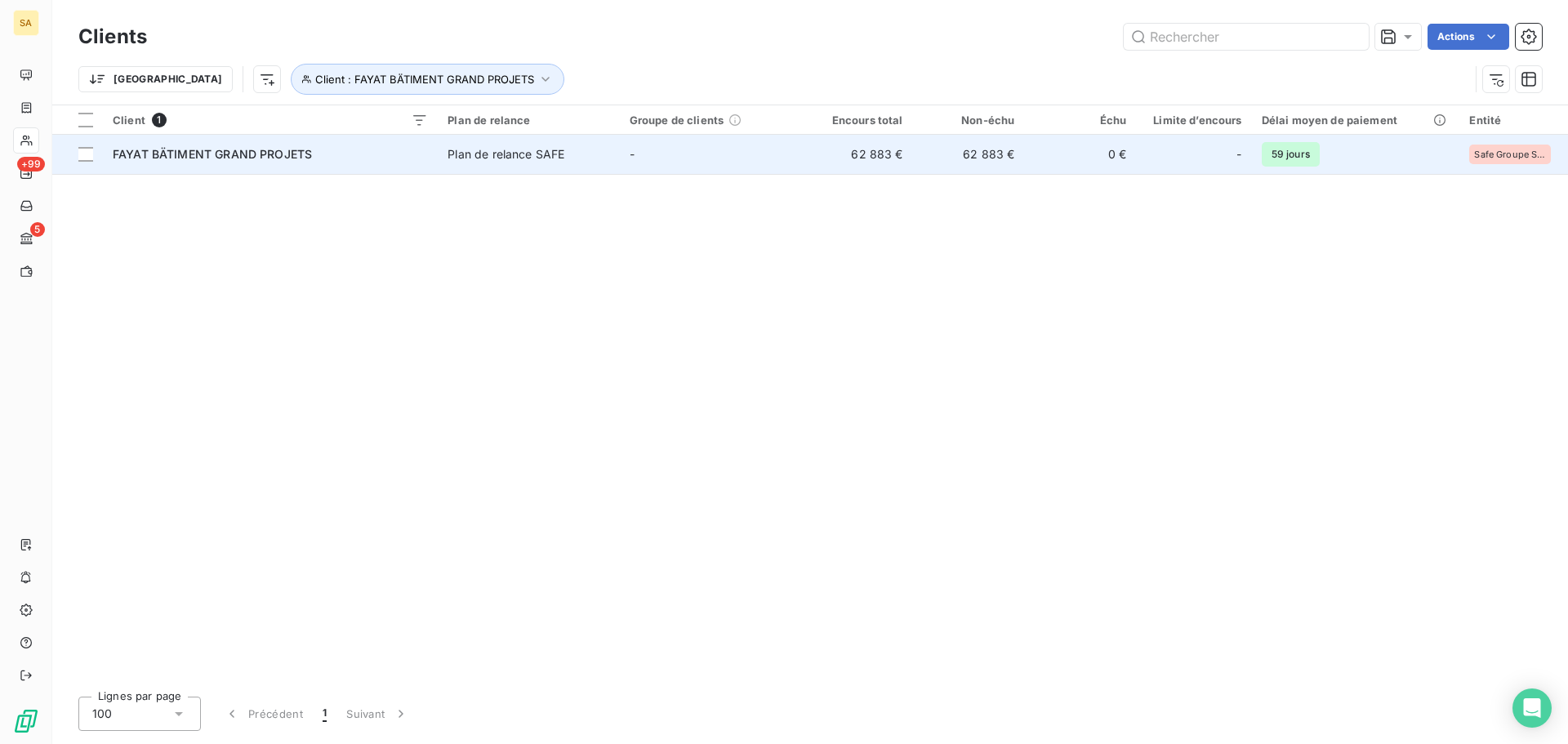
click at [211, 153] on span "FAYAT BÄTIMENT GRAND PROJETS" at bounding box center [212, 154] width 199 height 14
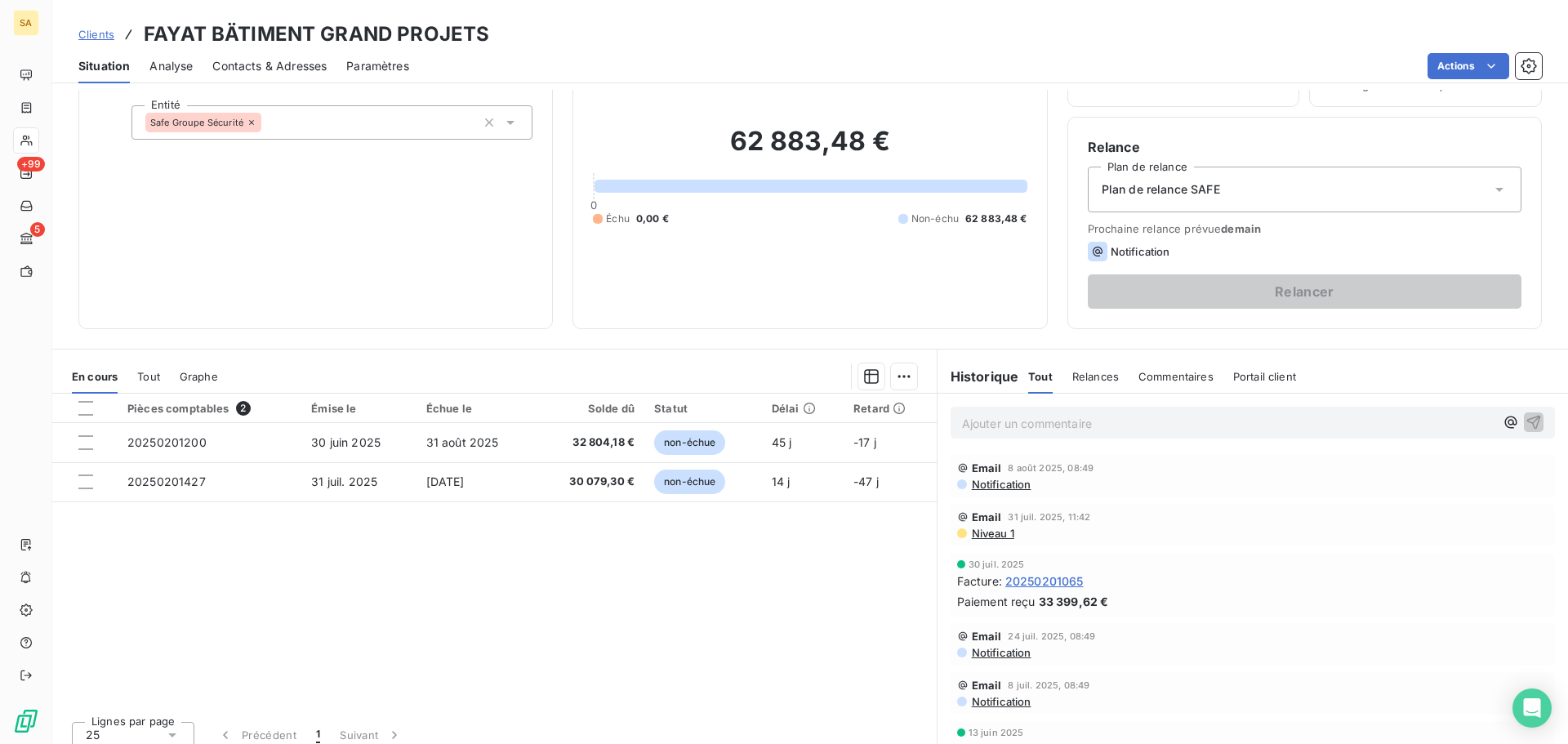
scroll to position [110, 0]
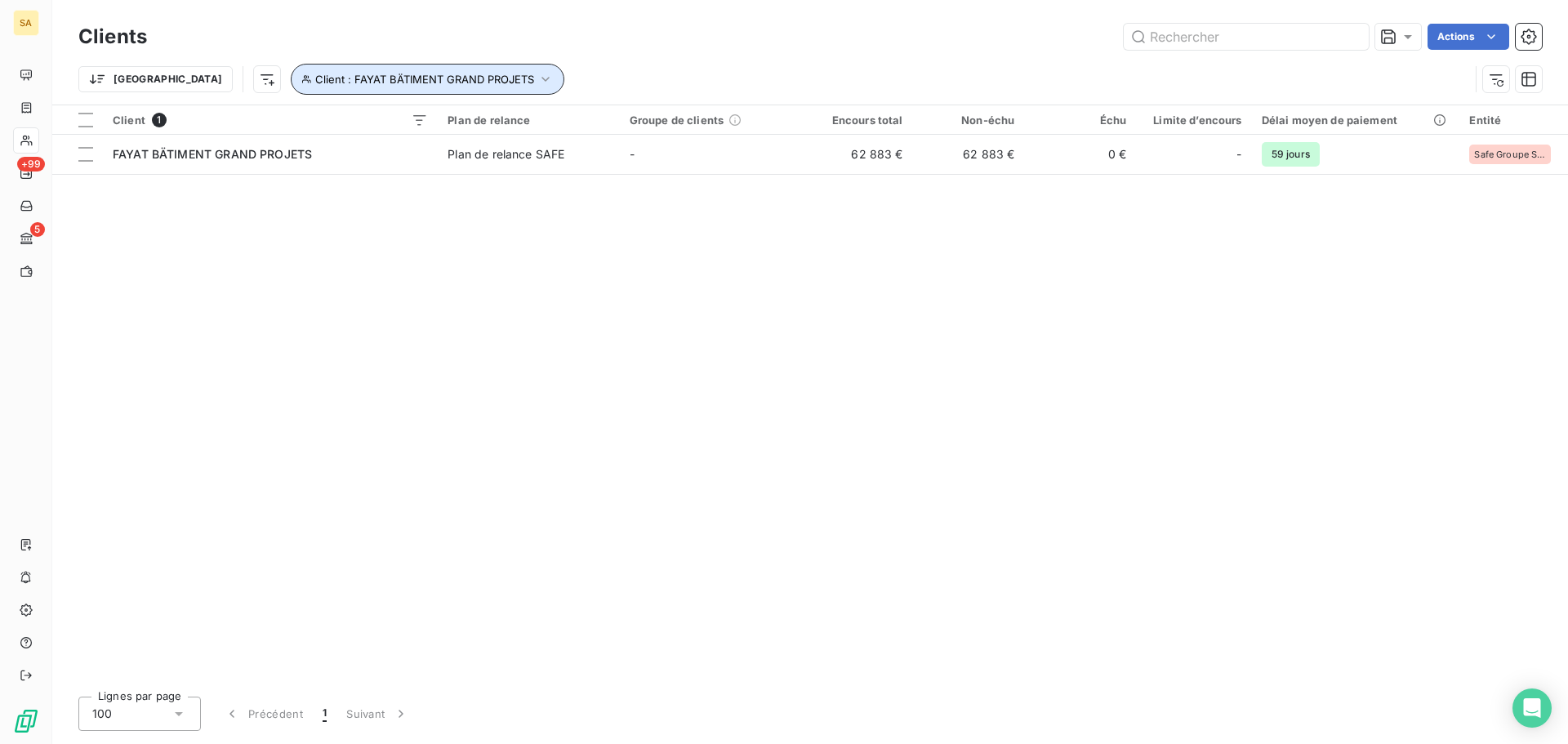
click at [451, 82] on button "Client : FAYAT BÄTIMENT GRAND PROJETS" at bounding box center [428, 79] width 274 height 31
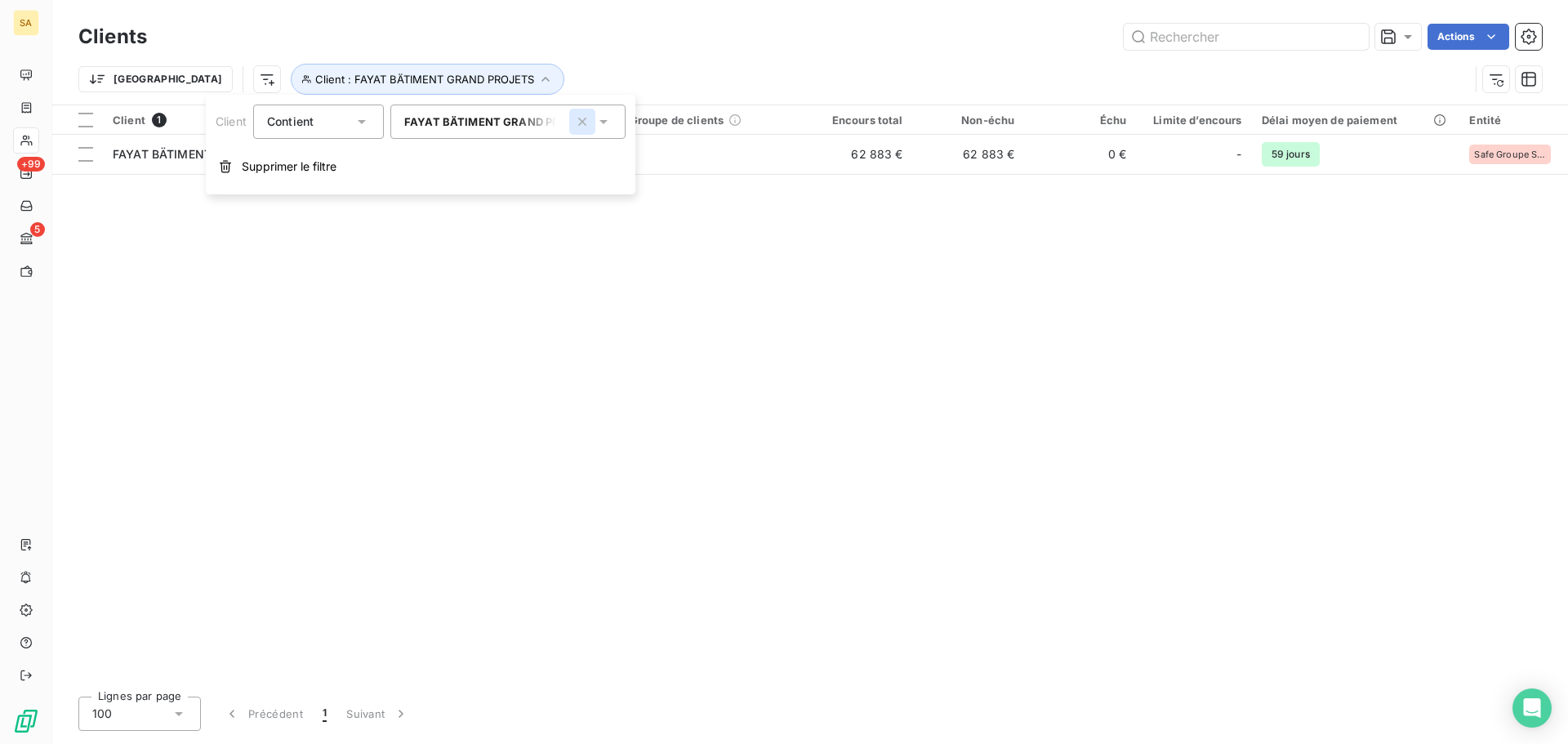
click at [580, 121] on icon "button" at bounding box center [582, 121] width 16 height 16
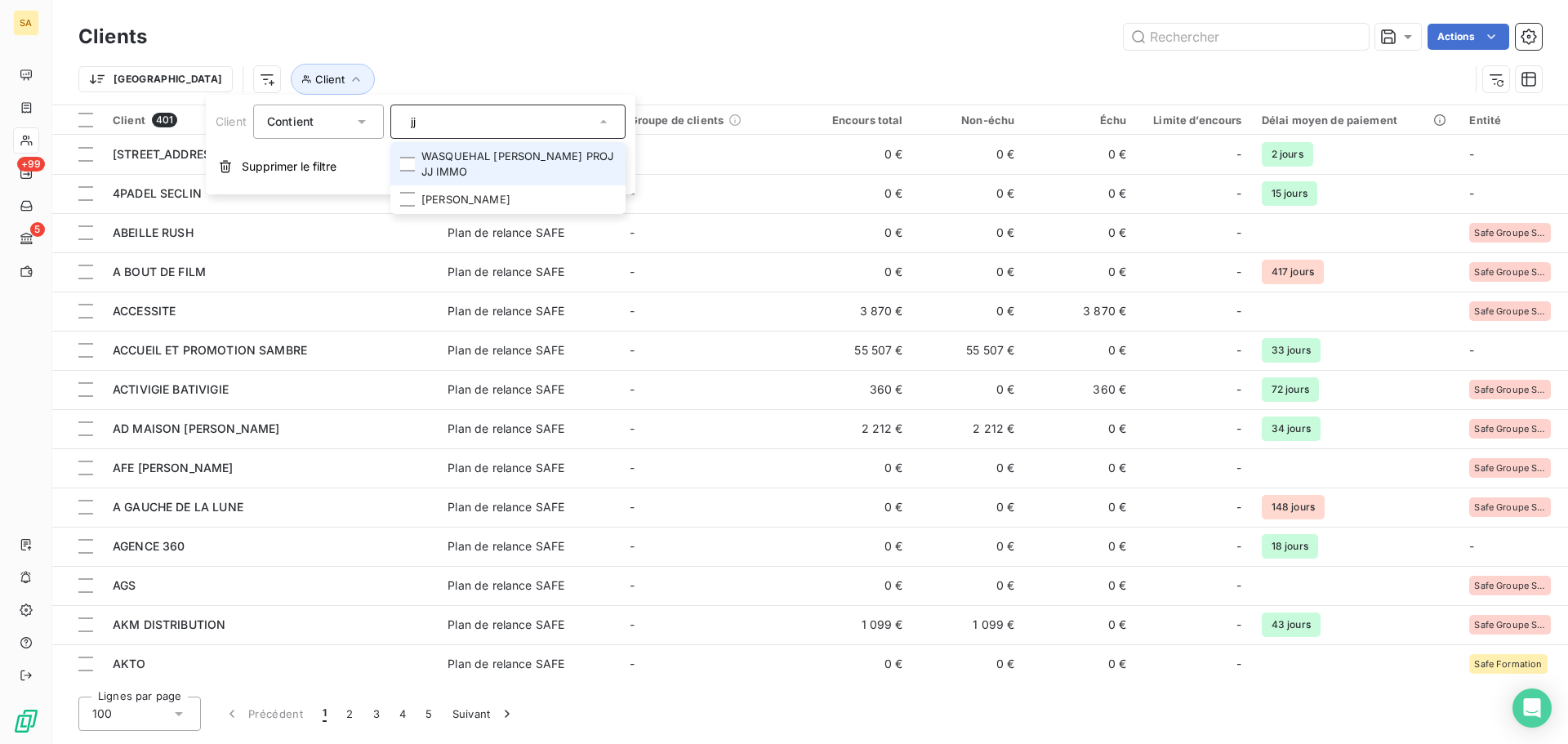
type input "jj"
click at [509, 142] on li "WASQUEHAL [PERSON_NAME] PROJ JJ IMMO" at bounding box center [508, 164] width 235 height 43
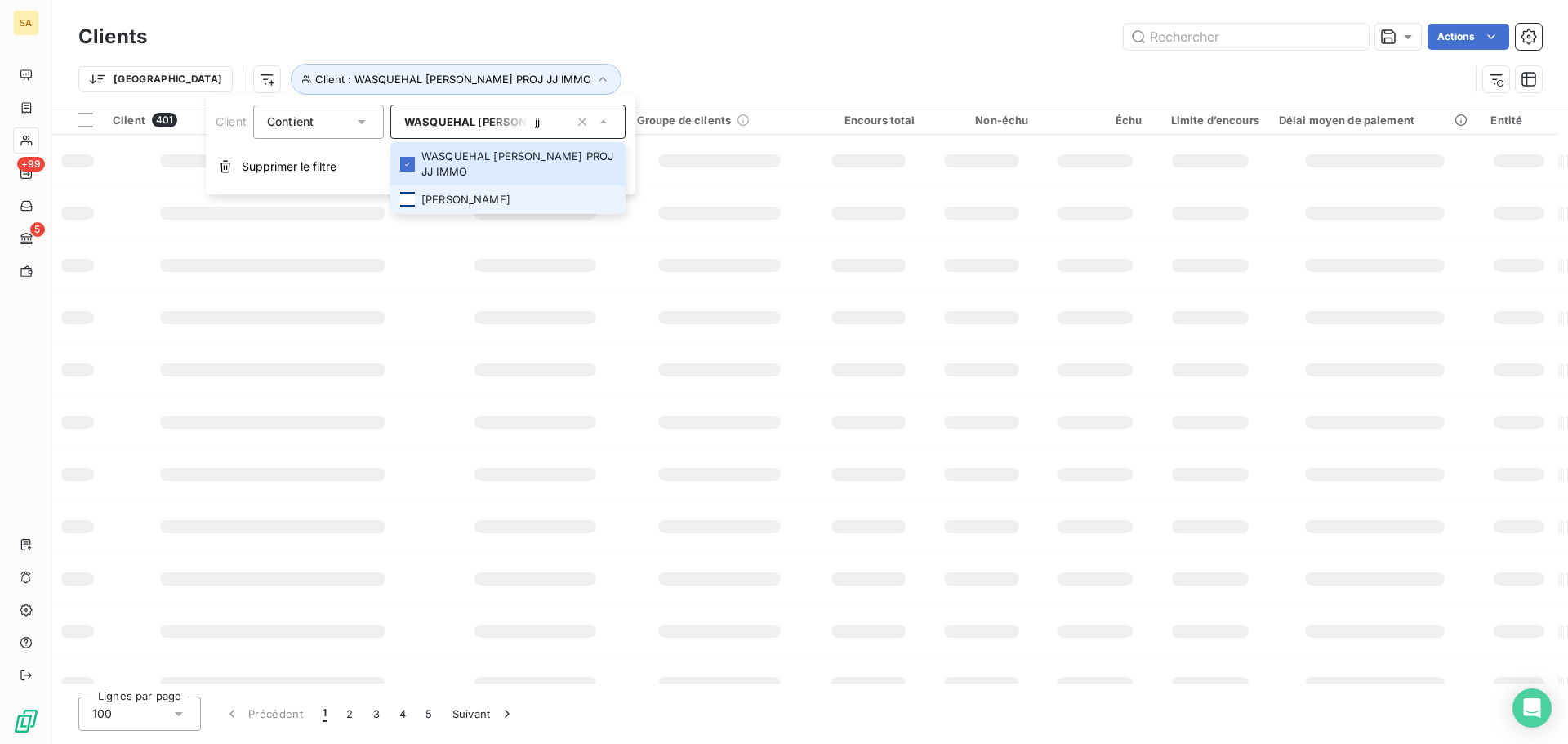
click at [412, 192] on div at bounding box center [407, 199] width 15 height 15
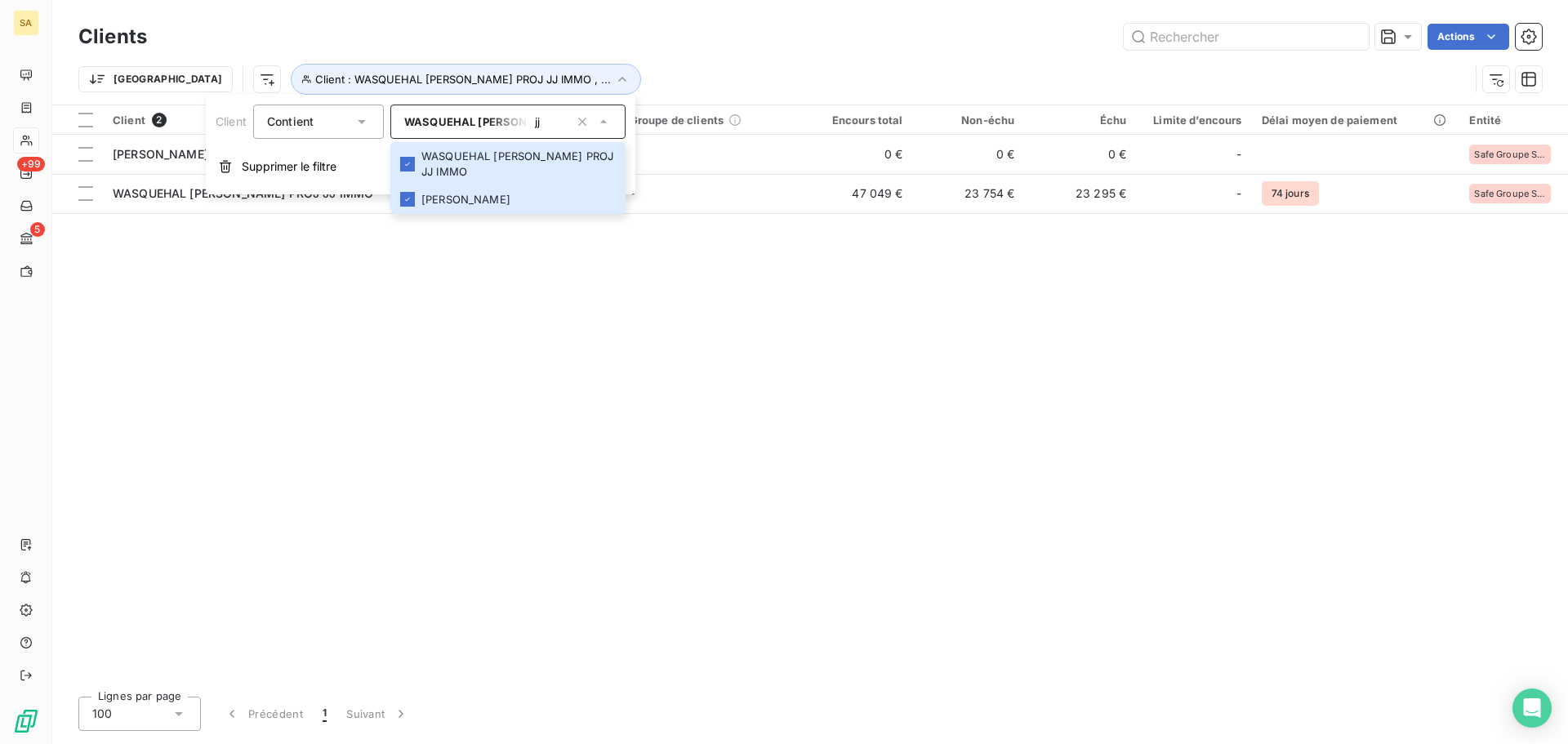
click at [698, 299] on div "Client 2 Plan de relance Groupe de clients Encours total Non-échu Échu Limite d…" at bounding box center [810, 394] width 1516 height 578
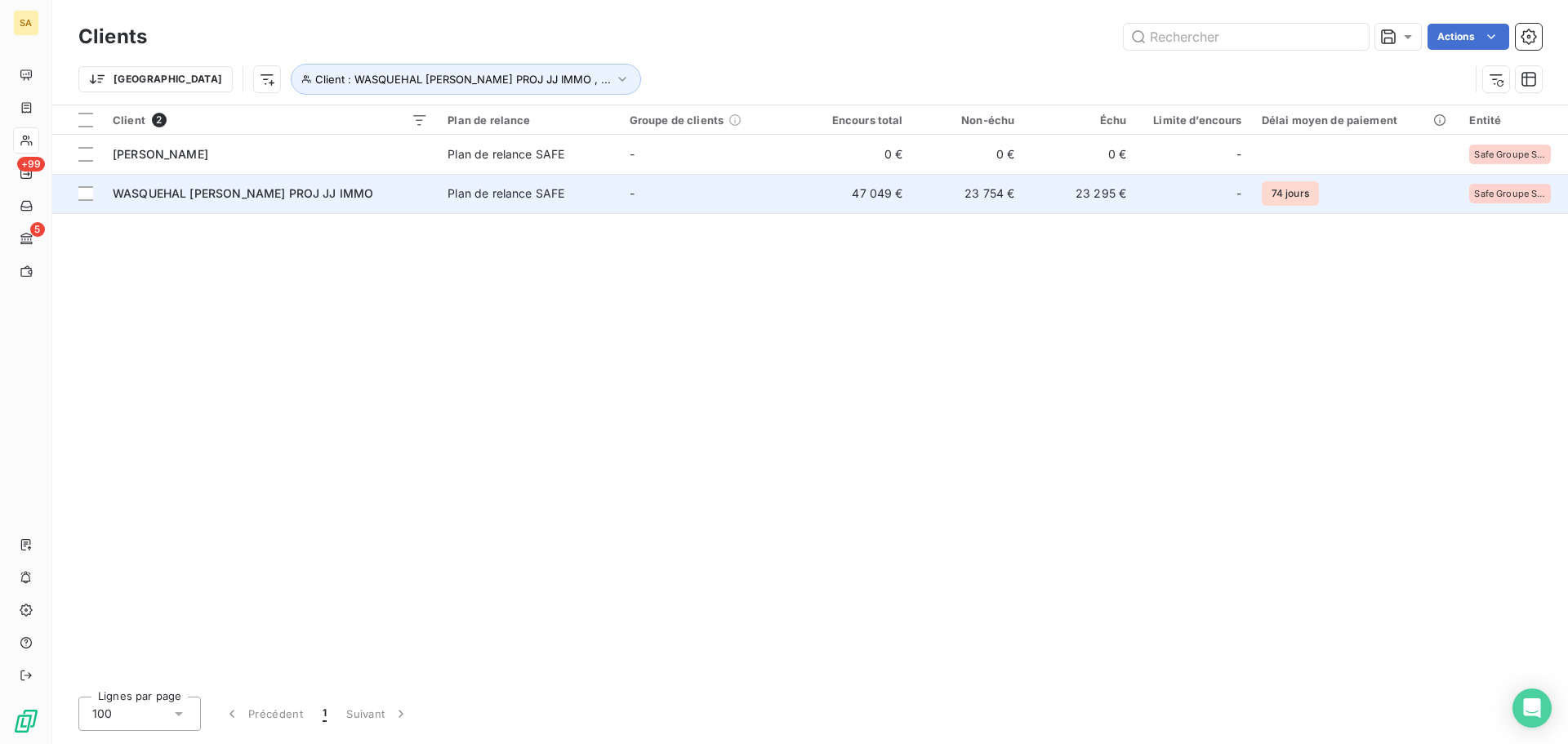
click at [273, 201] on div "WASQUEHAL [PERSON_NAME] PROJ JJ IMMO" at bounding box center [270, 193] width 315 height 16
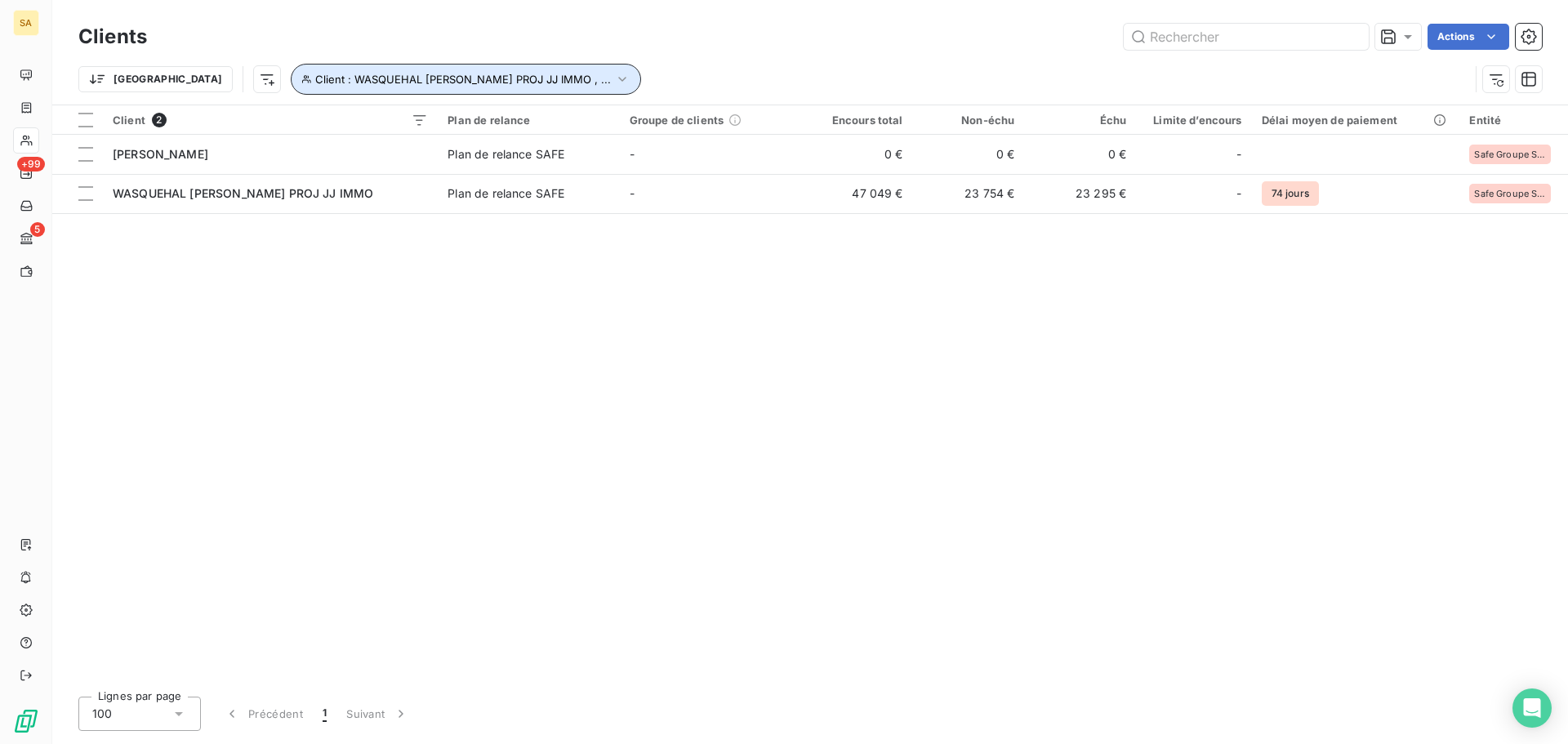
click at [420, 83] on span "Client : WASQUEHAL [PERSON_NAME] PROJ JJ IMMO , ..." at bounding box center [463, 79] width 295 height 13
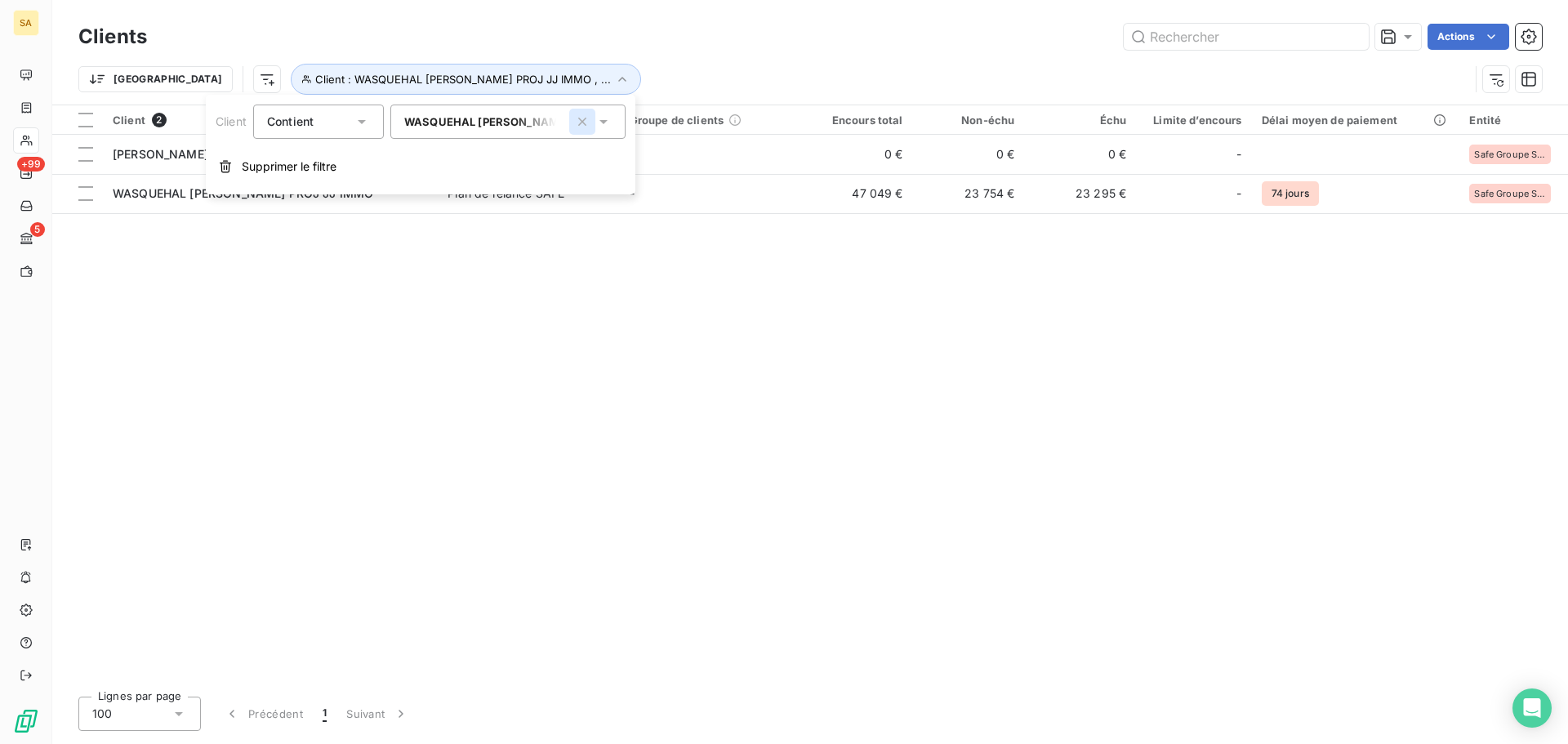
click at [586, 125] on icon "button" at bounding box center [582, 121] width 16 height 16
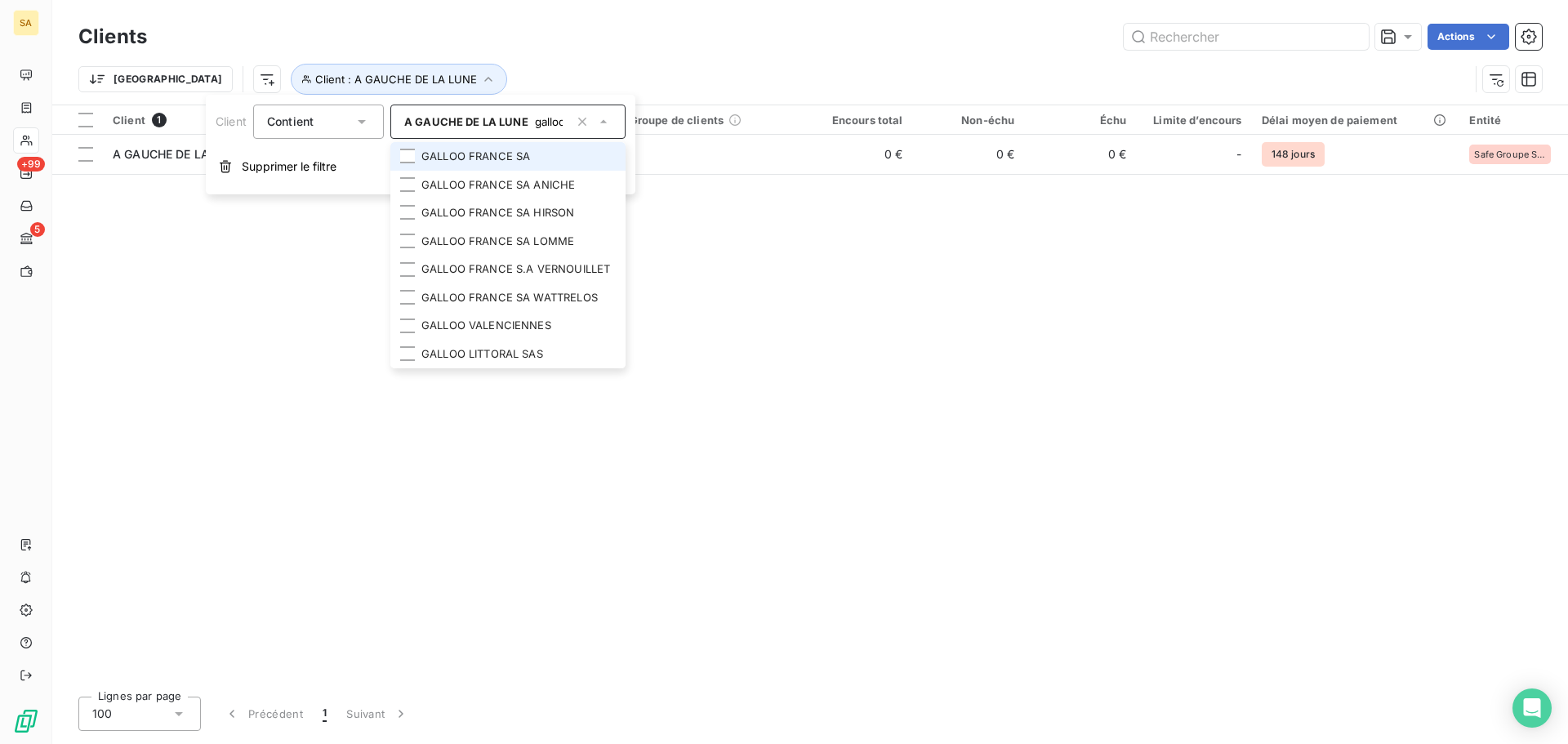
type input "galloo"
click at [509, 154] on li "GALLOO FRANCE SA" at bounding box center [508, 156] width 235 height 28
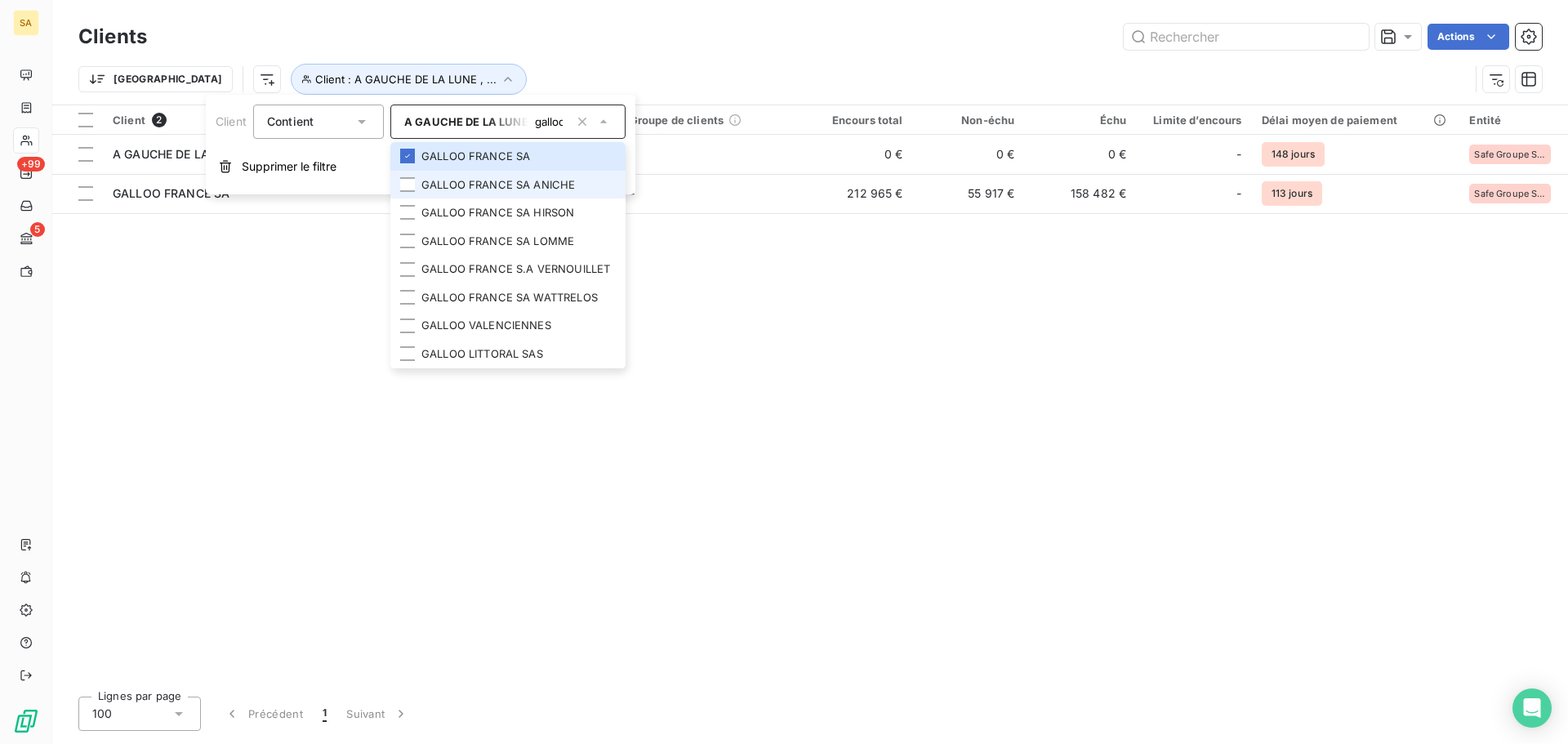
click at [494, 176] on li "GALLOO FRANCE SA ANICHE" at bounding box center [508, 184] width 235 height 28
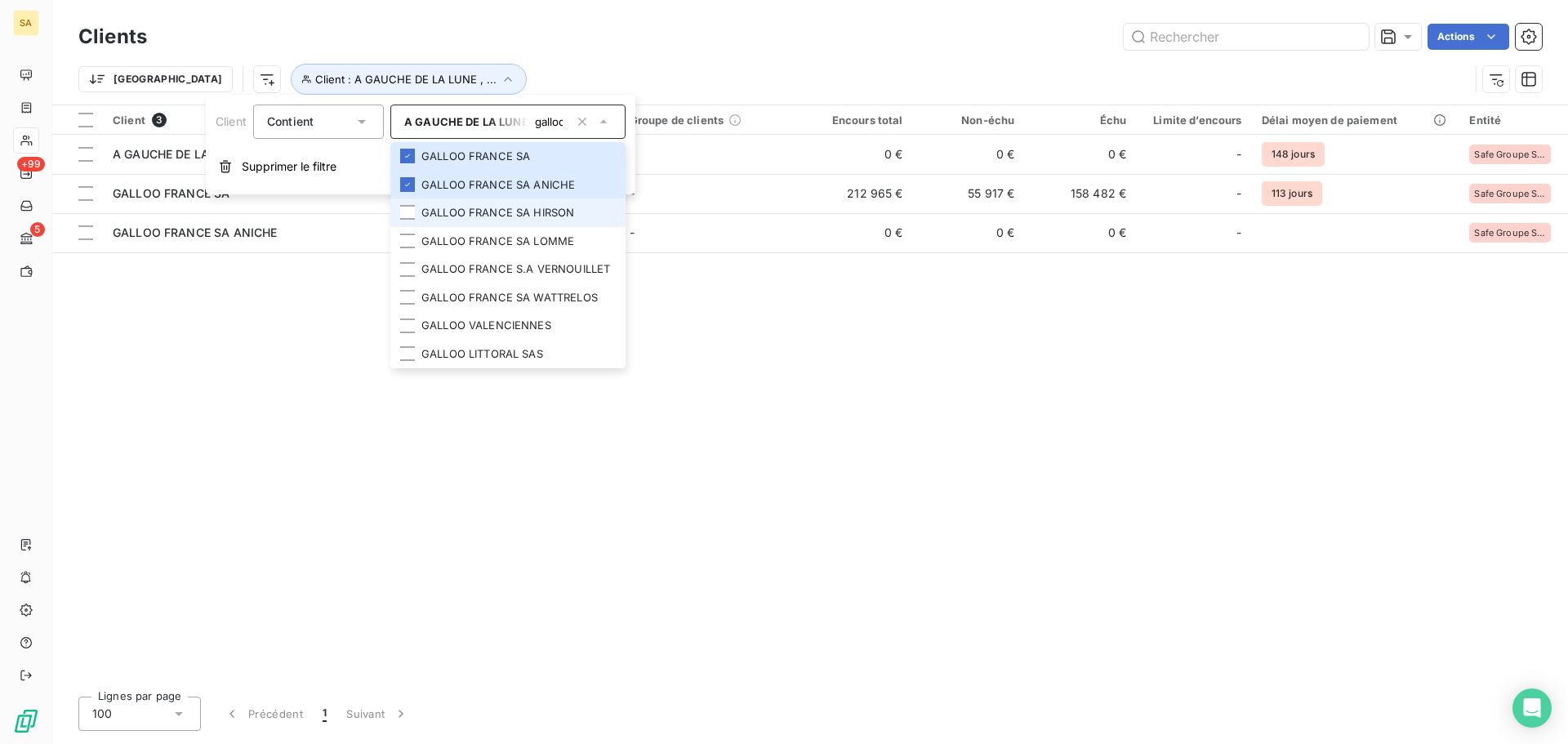
click at [494, 206] on li "GALLOO FRANCE SA HIRSON" at bounding box center [508, 212] width 235 height 28
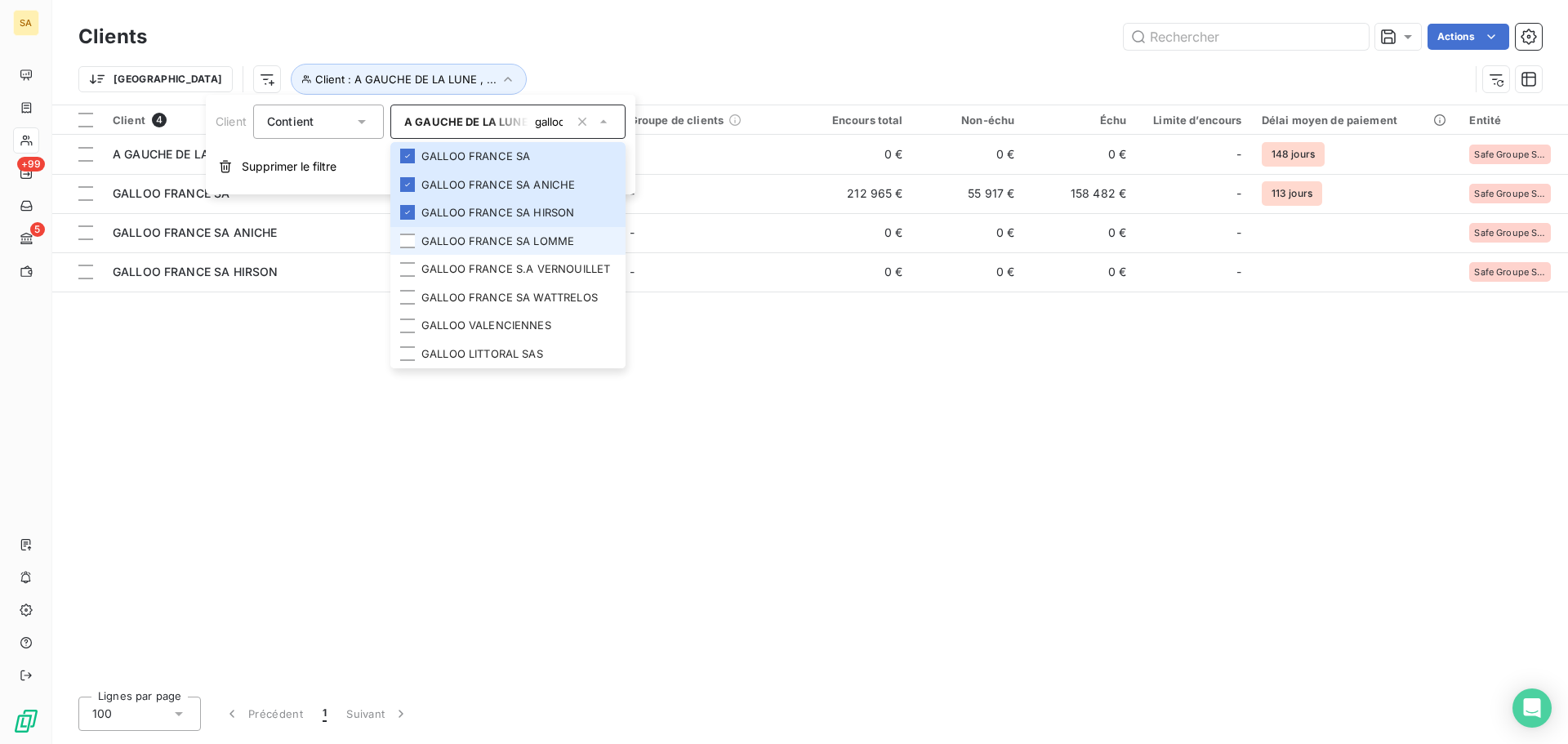
click at [501, 237] on li "GALLOO FRANCE SA LOMME" at bounding box center [508, 240] width 235 height 28
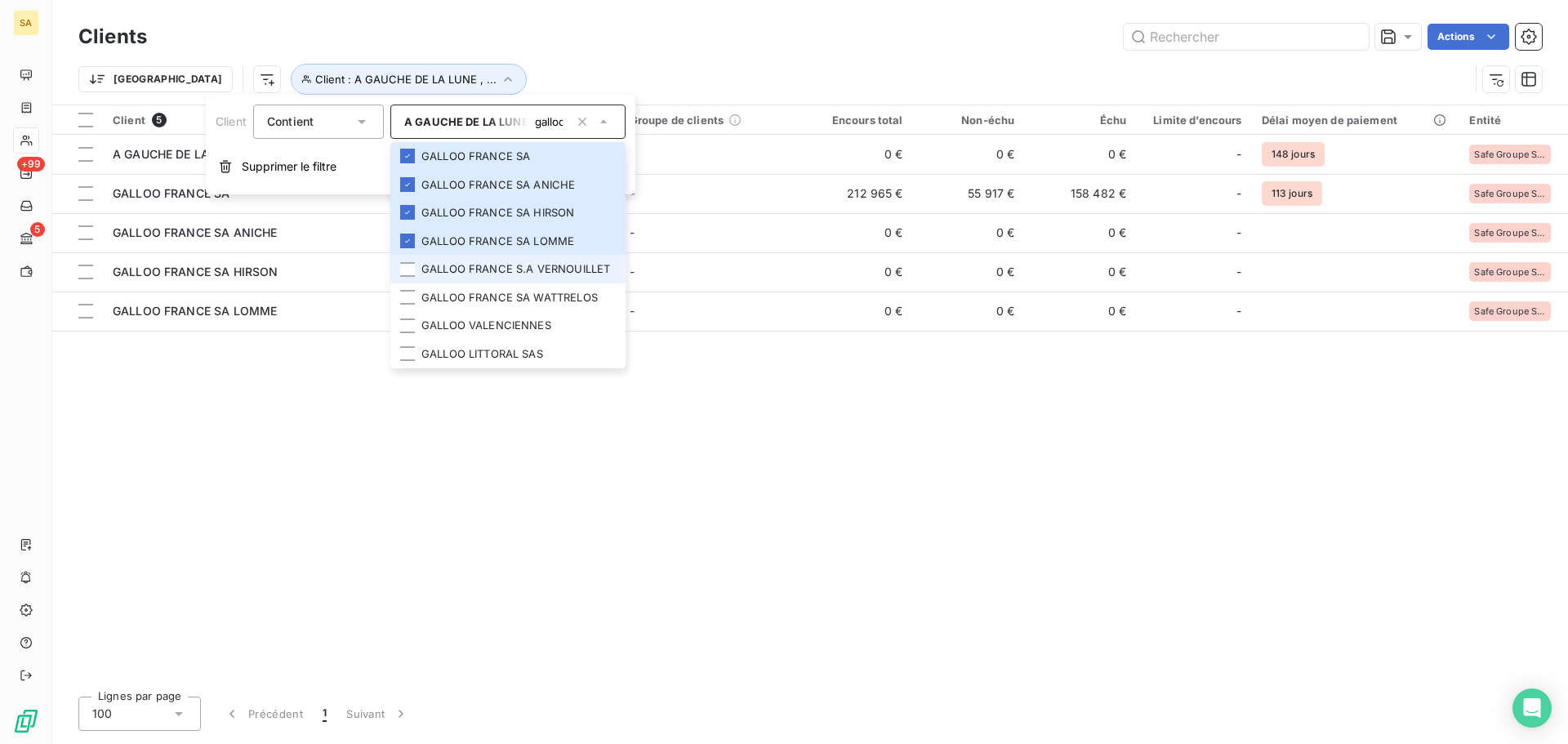
click at [504, 264] on li "GALLOO FRANCE S.A VERNOUILLET" at bounding box center [508, 269] width 235 height 28
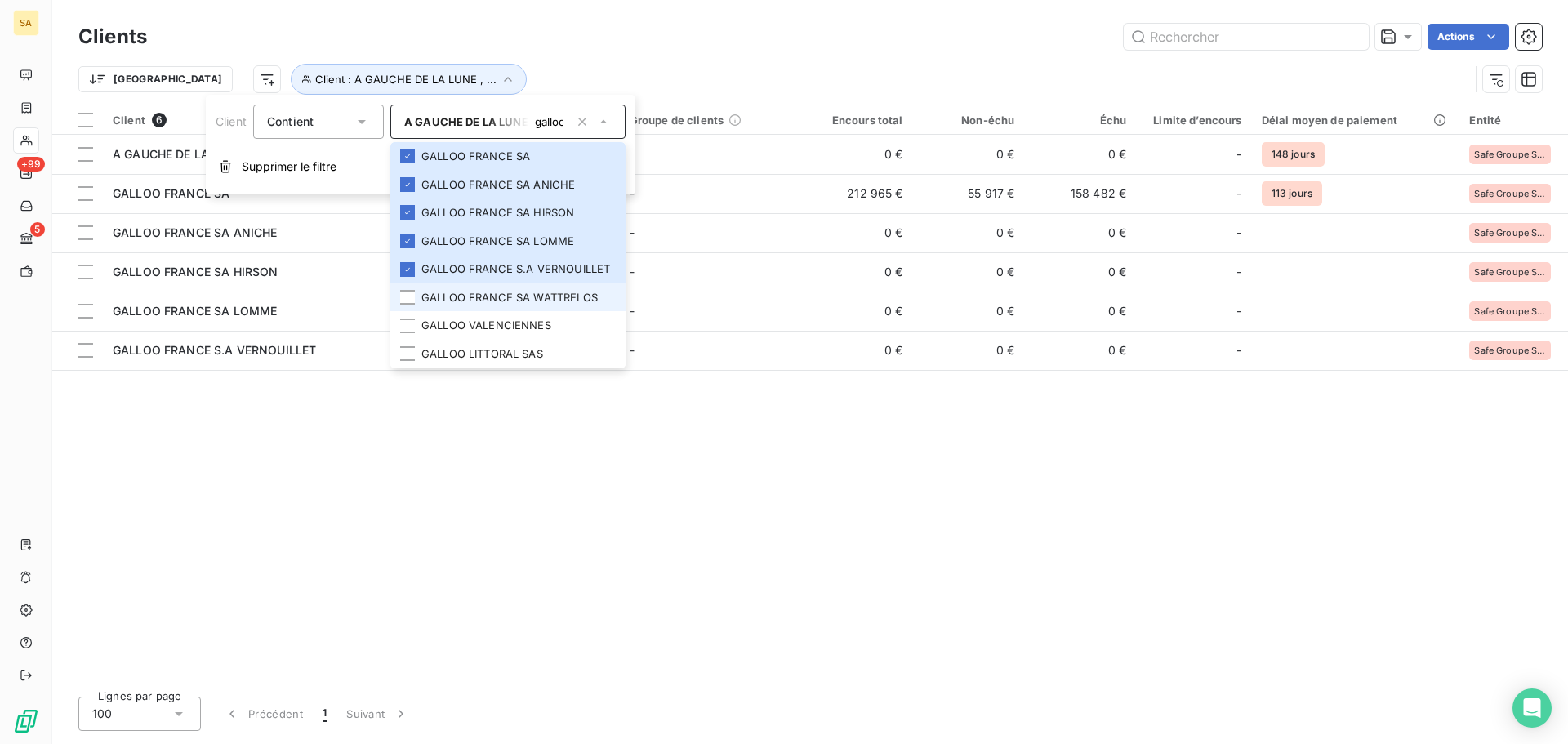
click at [501, 294] on li "GALLOO FRANCE SA WATTRELOS" at bounding box center [508, 297] width 235 height 28
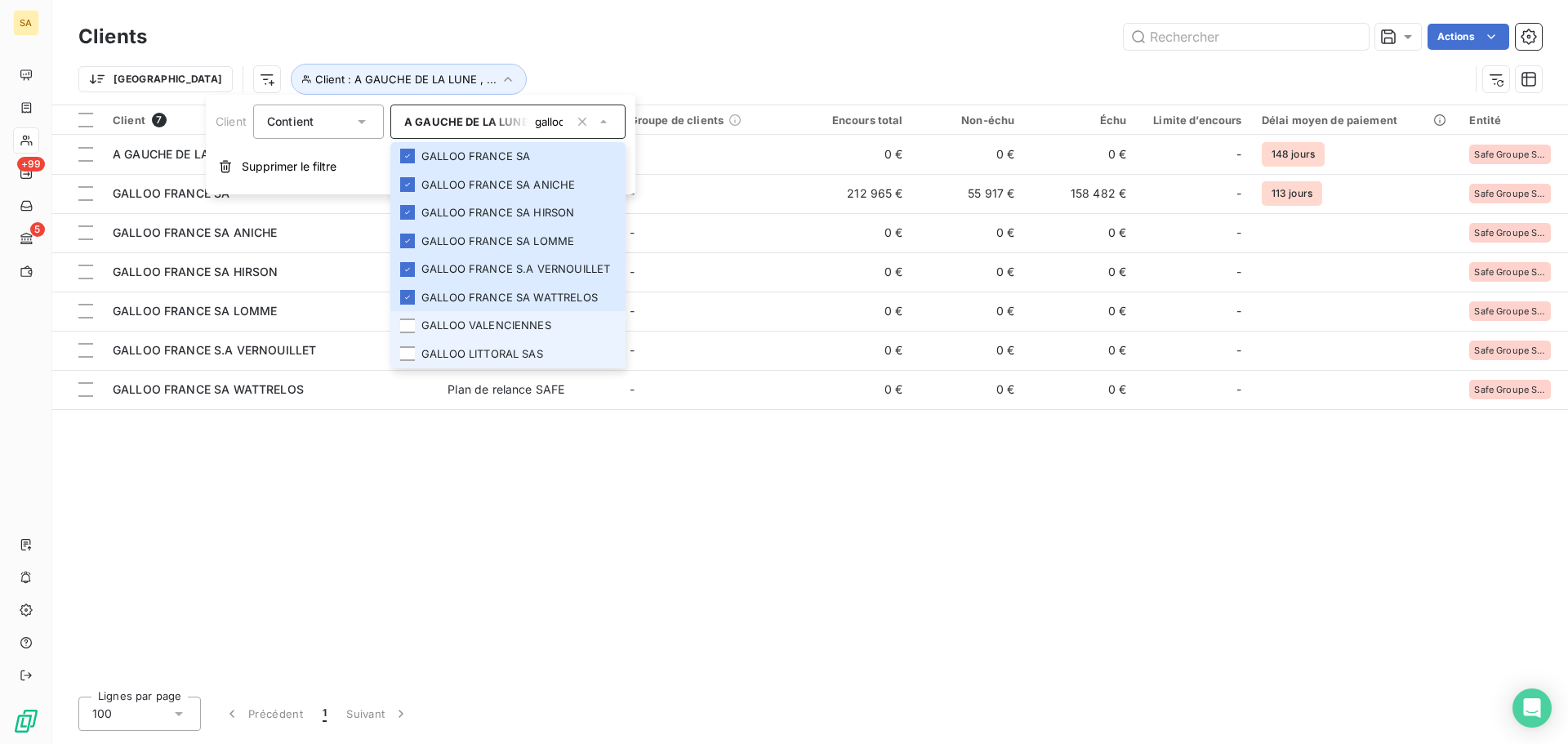
drag, startPoint x: 505, startPoint y: 319, endPoint x: 507, endPoint y: 341, distance: 22.1
click at [506, 319] on li "GALLOO VALENCIENNES" at bounding box center [508, 324] width 235 height 28
click at [507, 359] on li "GALLOO LITTORAL SAS" at bounding box center [508, 354] width 235 height 28
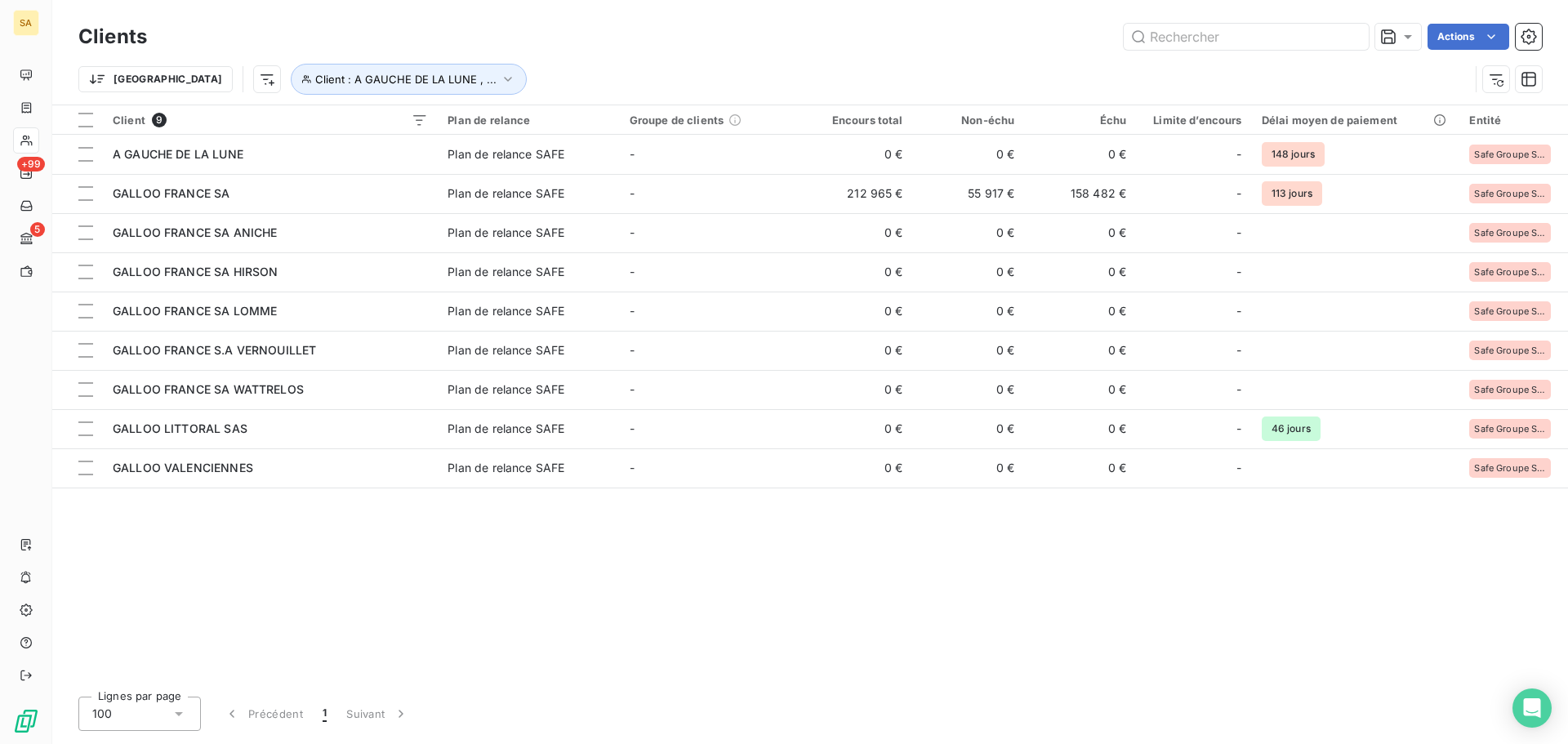
drag, startPoint x: 684, startPoint y: 572, endPoint x: 669, endPoint y: 562, distance: 18.0
click at [684, 572] on div "Client 9 Plan de relance Groupe de clients Encours total Non-échu Échu Limite d…" at bounding box center [810, 394] width 1516 height 578
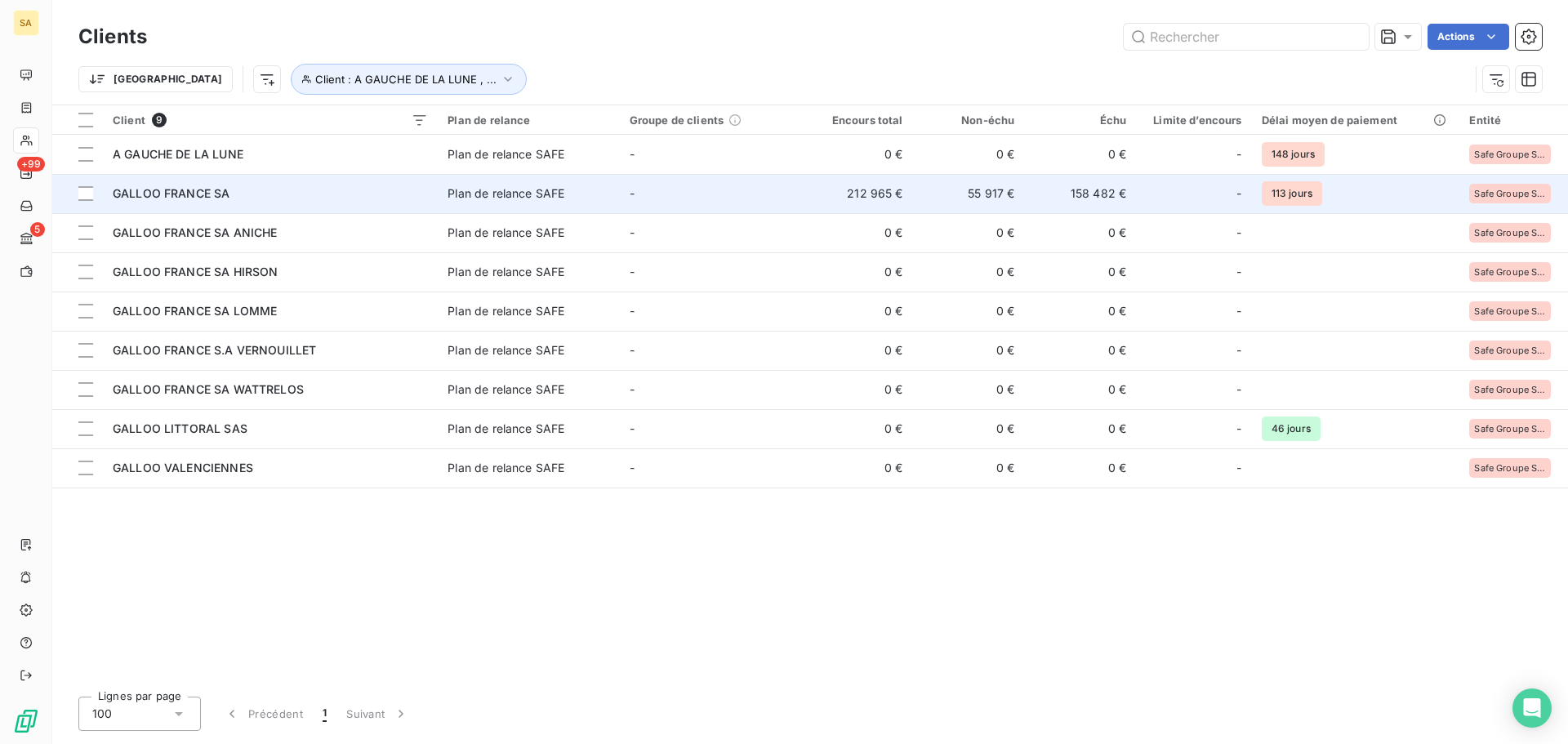
click at [185, 196] on span "GALLOO FRANCE SA" at bounding box center [171, 193] width 117 height 14
click at [283, 208] on td "GALLOO FRANCE SA" at bounding box center [270, 194] width 335 height 39
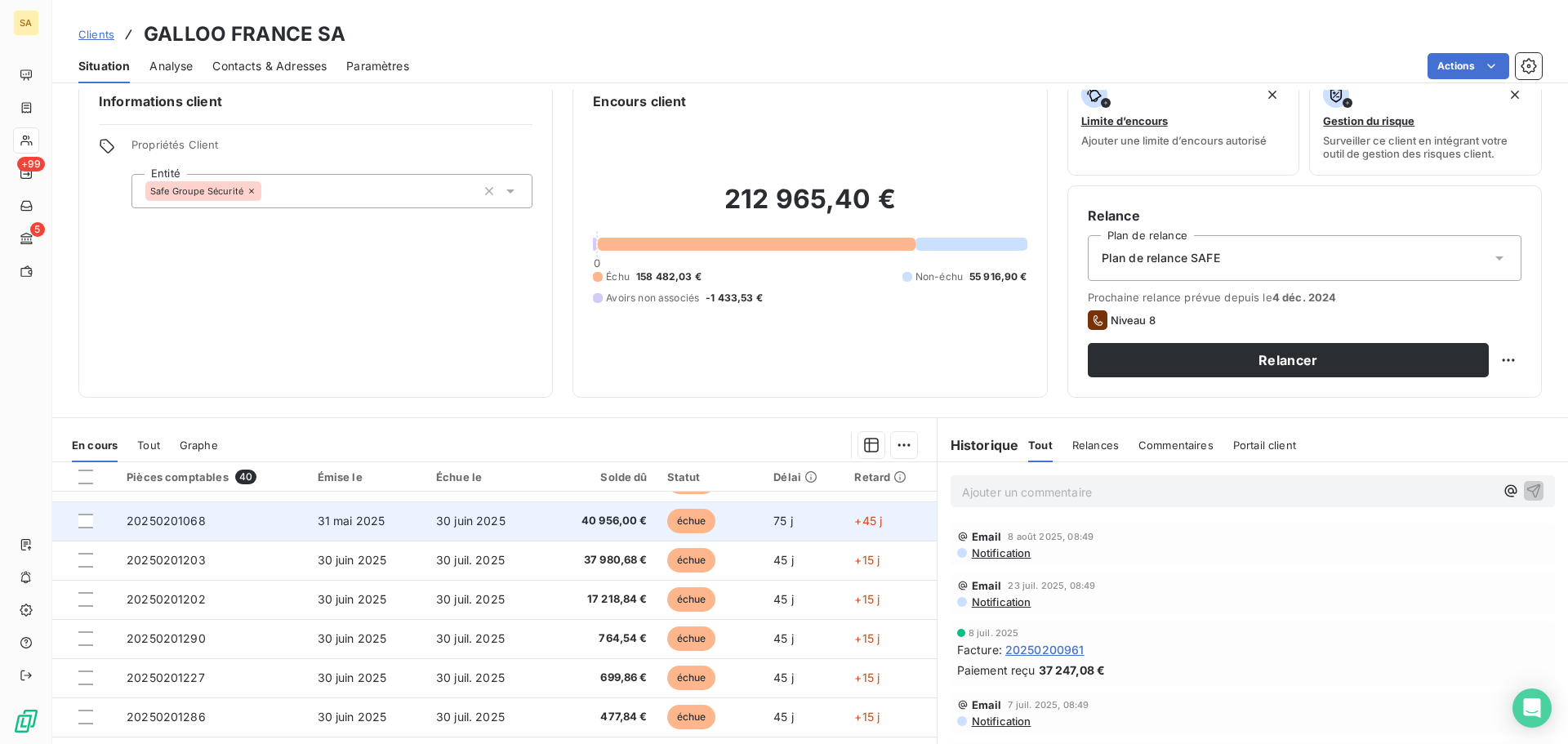
scroll to position [110, 0]
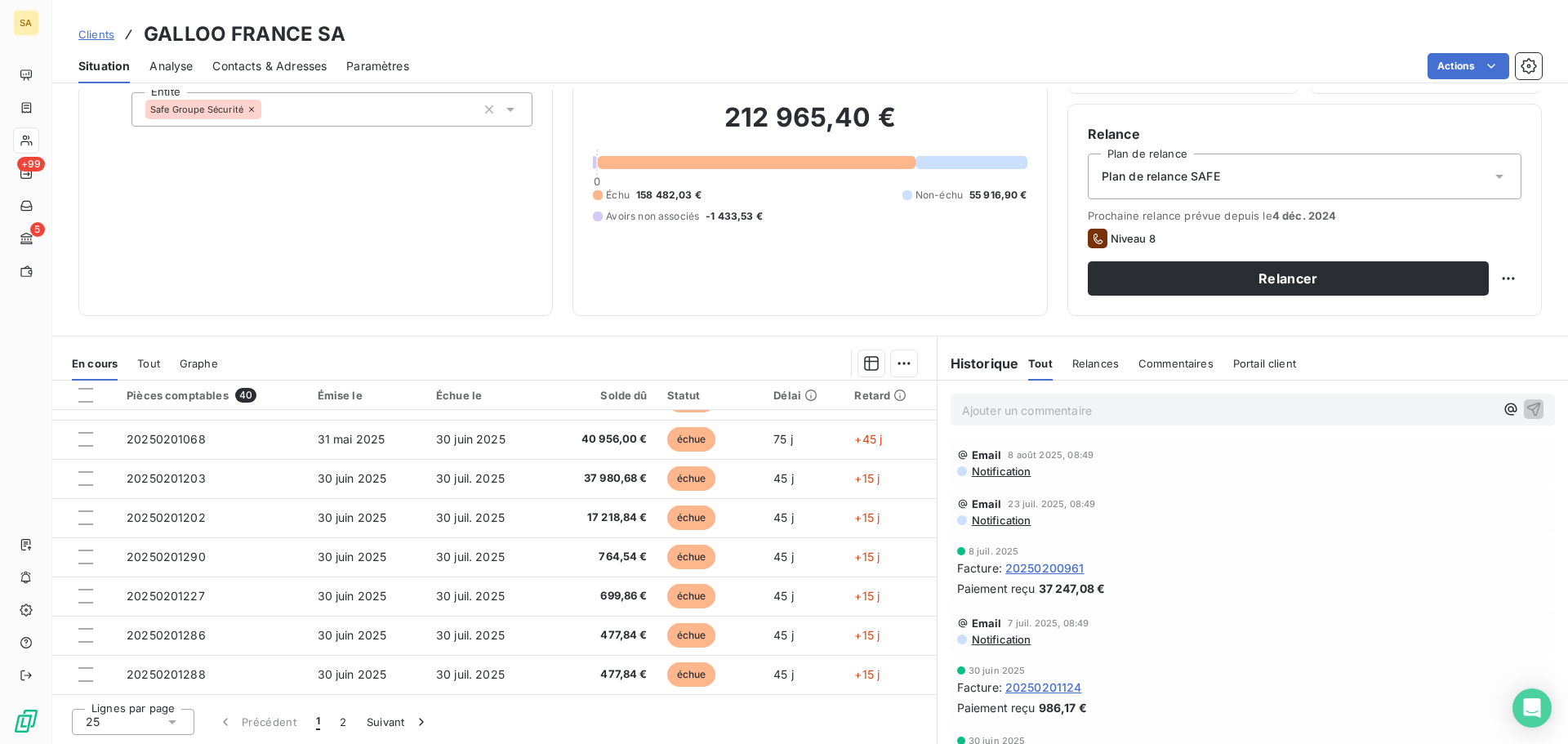
click at [179, 717] on icon at bounding box center [172, 721] width 16 height 16
click at [140, 688] on li "100" at bounding box center [133, 691] width 123 height 29
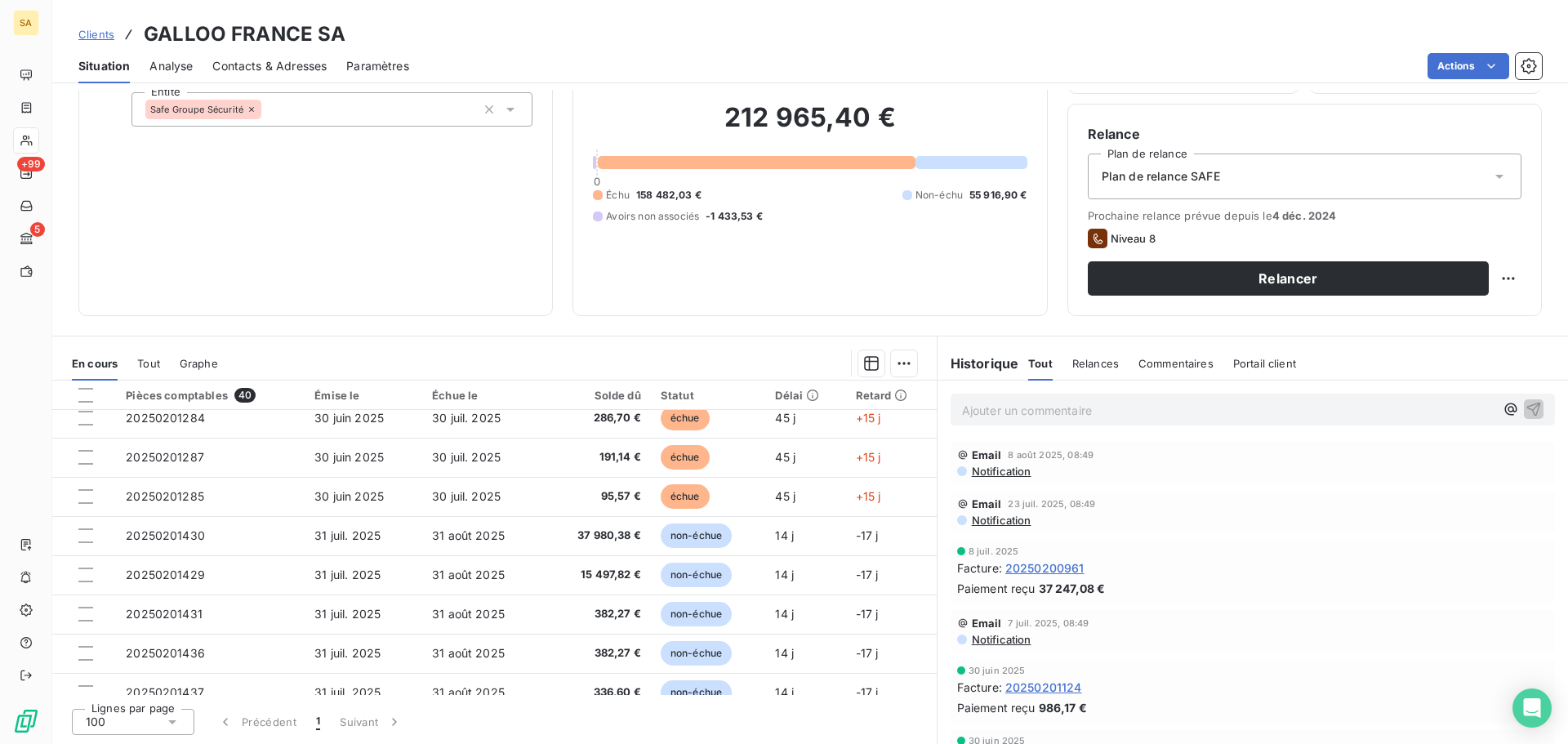
scroll to position [957, 0]
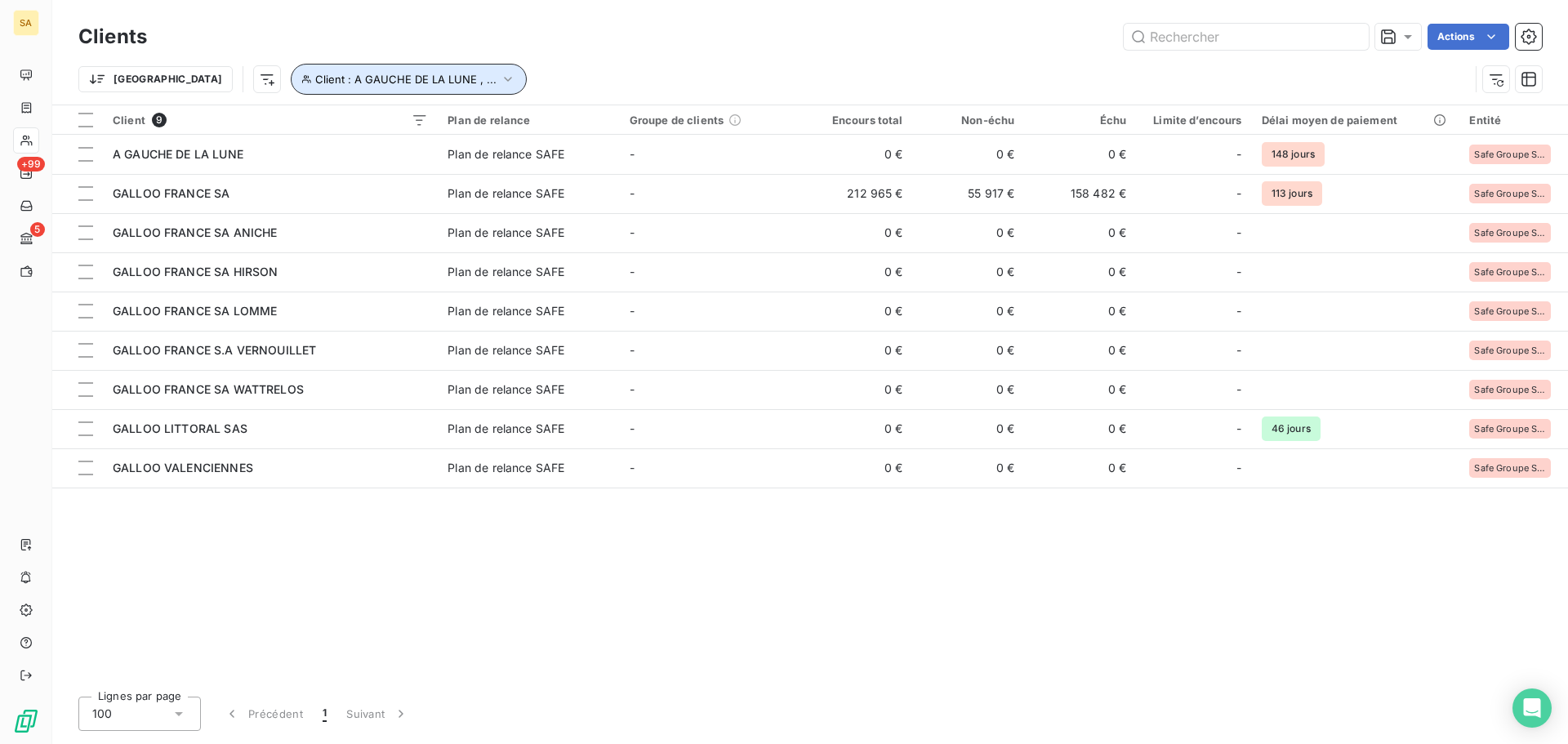
click at [403, 70] on button "Client : A GAUCHE DE LA LUNE , ..." at bounding box center [409, 79] width 236 height 31
click at [577, 122] on icon "button" at bounding box center [582, 121] width 16 height 16
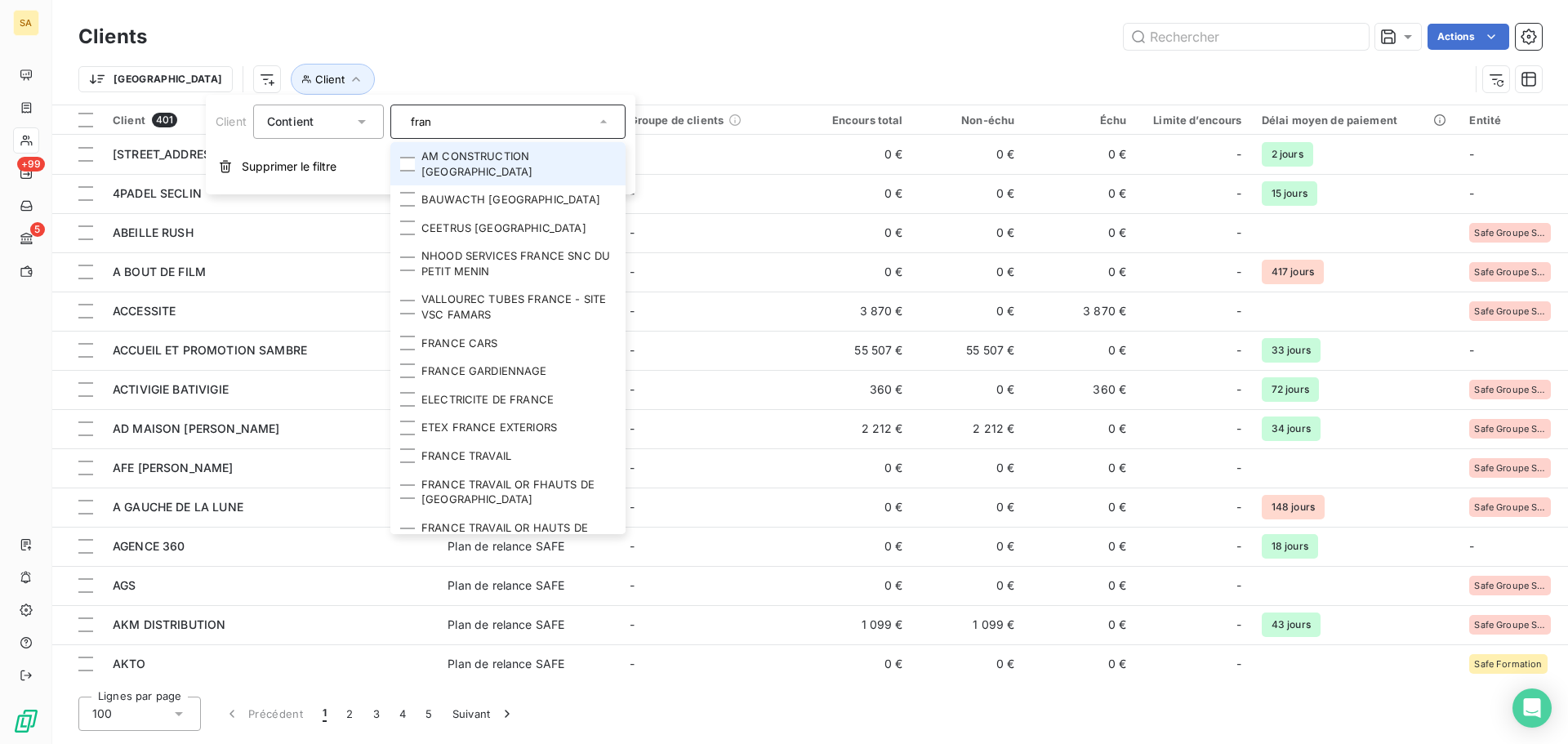
type input "franc"
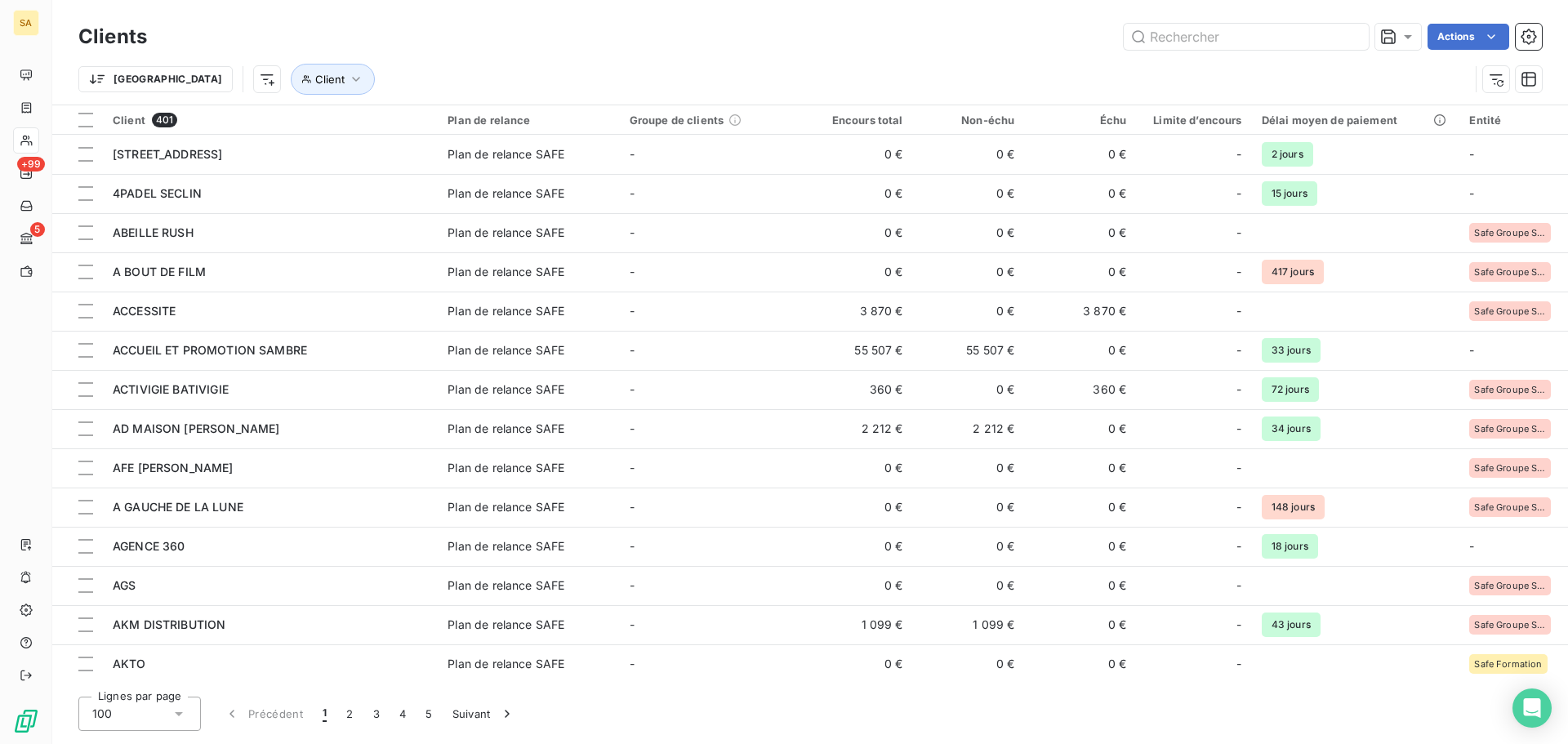
click at [679, 54] on div "Trier Client" at bounding box center [810, 79] width 1464 height 51
click at [315, 82] on span "Client" at bounding box center [330, 79] width 29 height 13
click at [552, 127] on div at bounding box center [508, 122] width 235 height 34
type input "f"
type input "gazon"
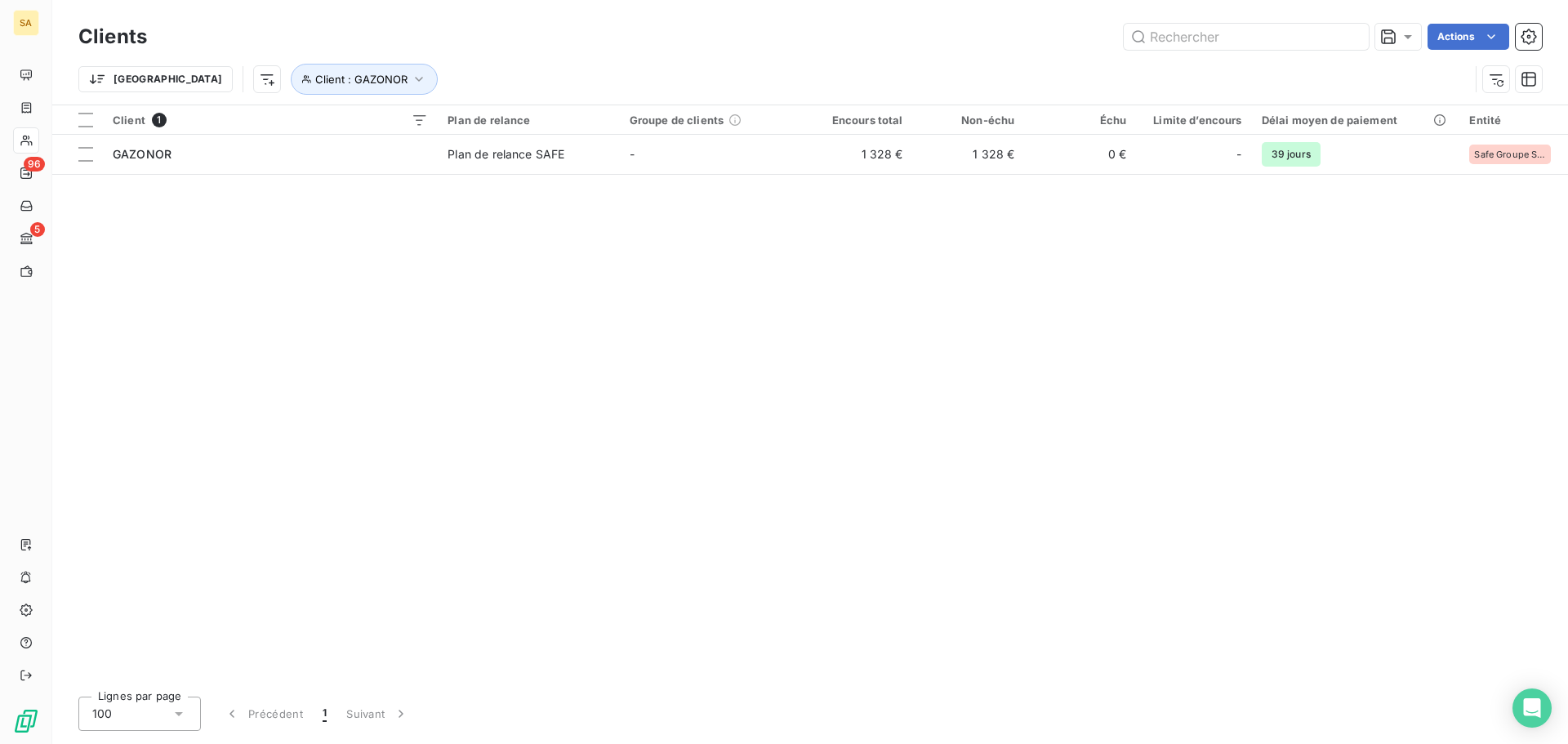
click at [755, 354] on div "Client 1 Plan de relance Groupe de clients Encours total Non-échu Échu Limite d…" at bounding box center [810, 394] width 1516 height 578
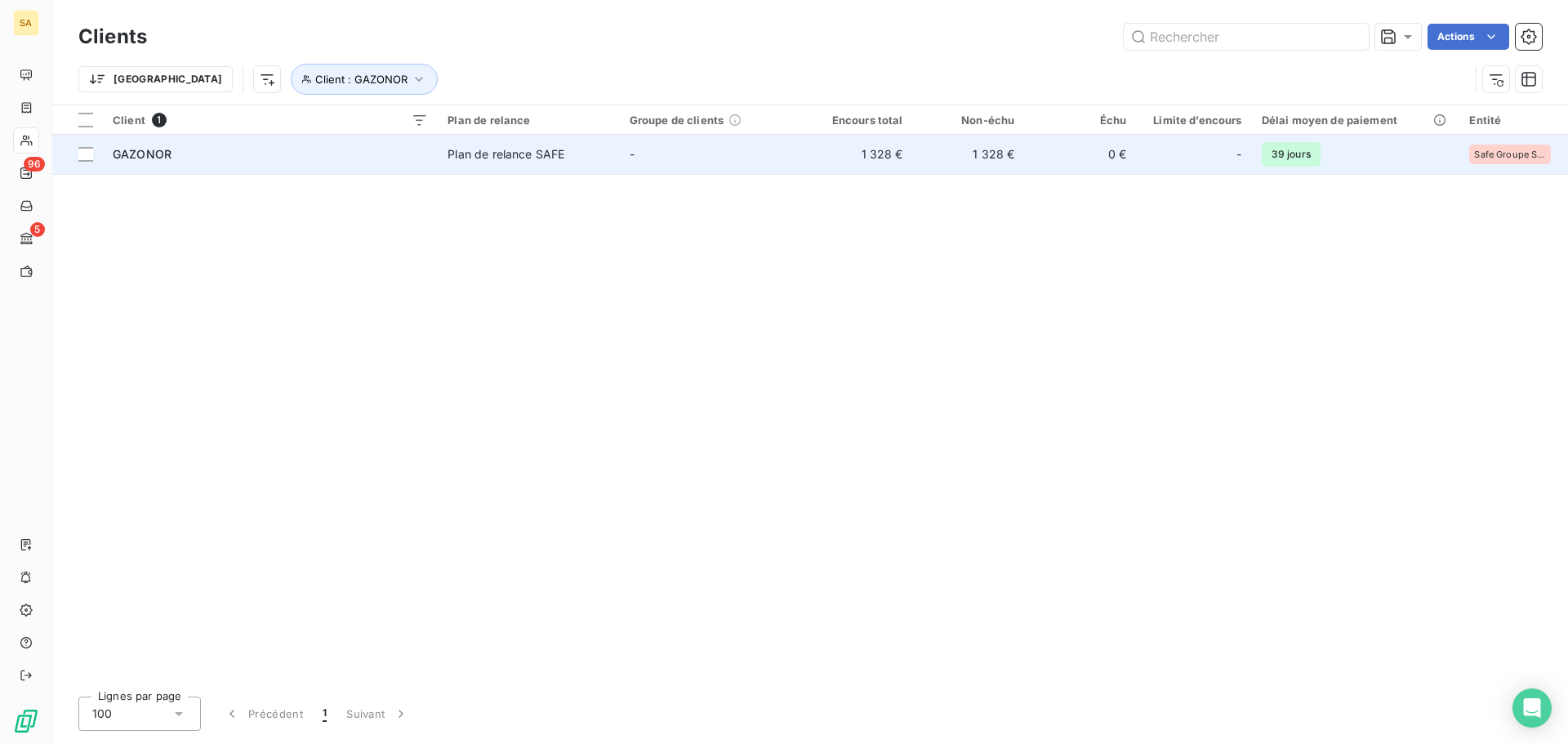
click at [155, 147] on span "GAZONOR" at bounding box center [142, 154] width 58 height 14
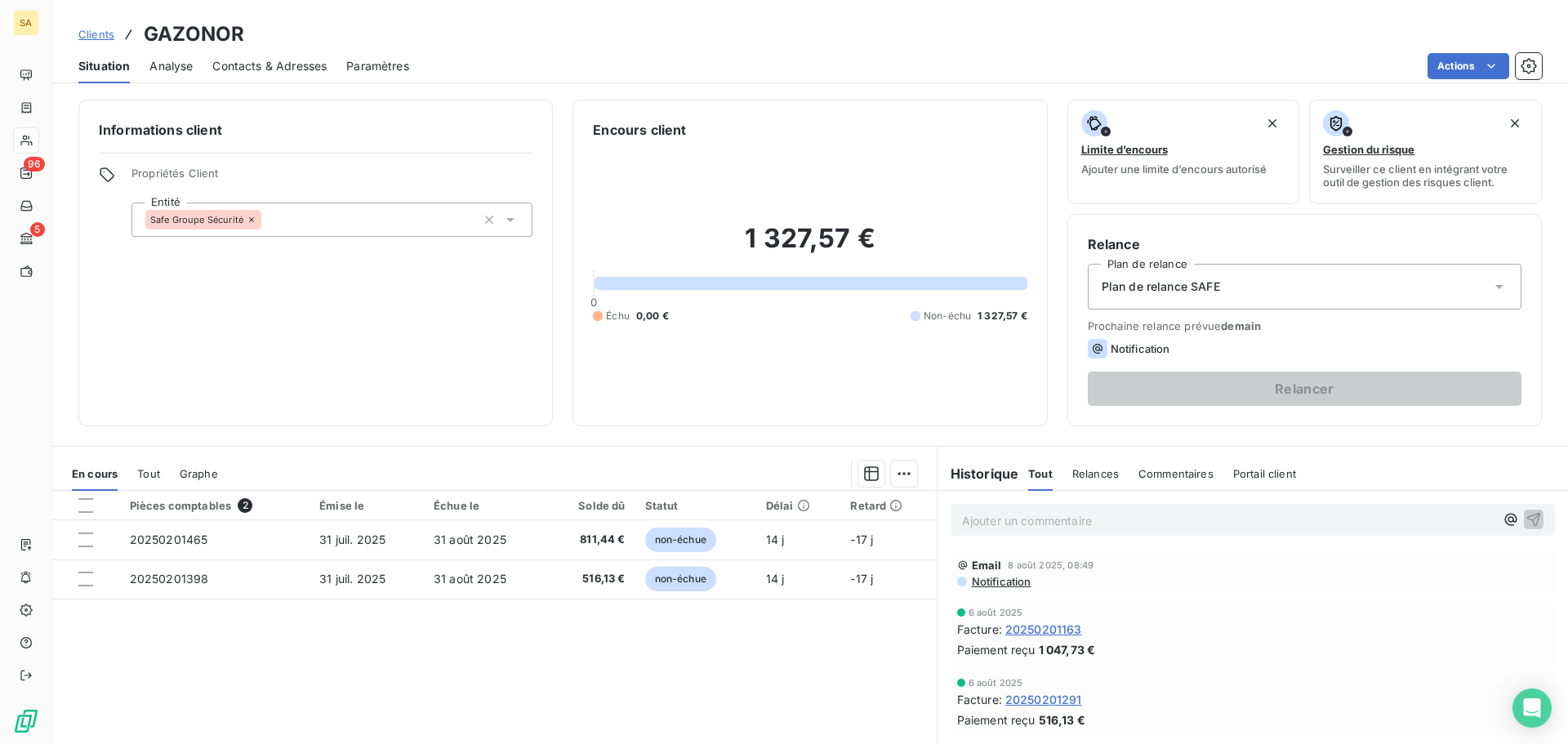
click at [568, 674] on div "Pièces comptables 2 Émise le Échue le Solde dû Statut Délai Retard 20250201465 …" at bounding box center [495, 648] width 884 height 314
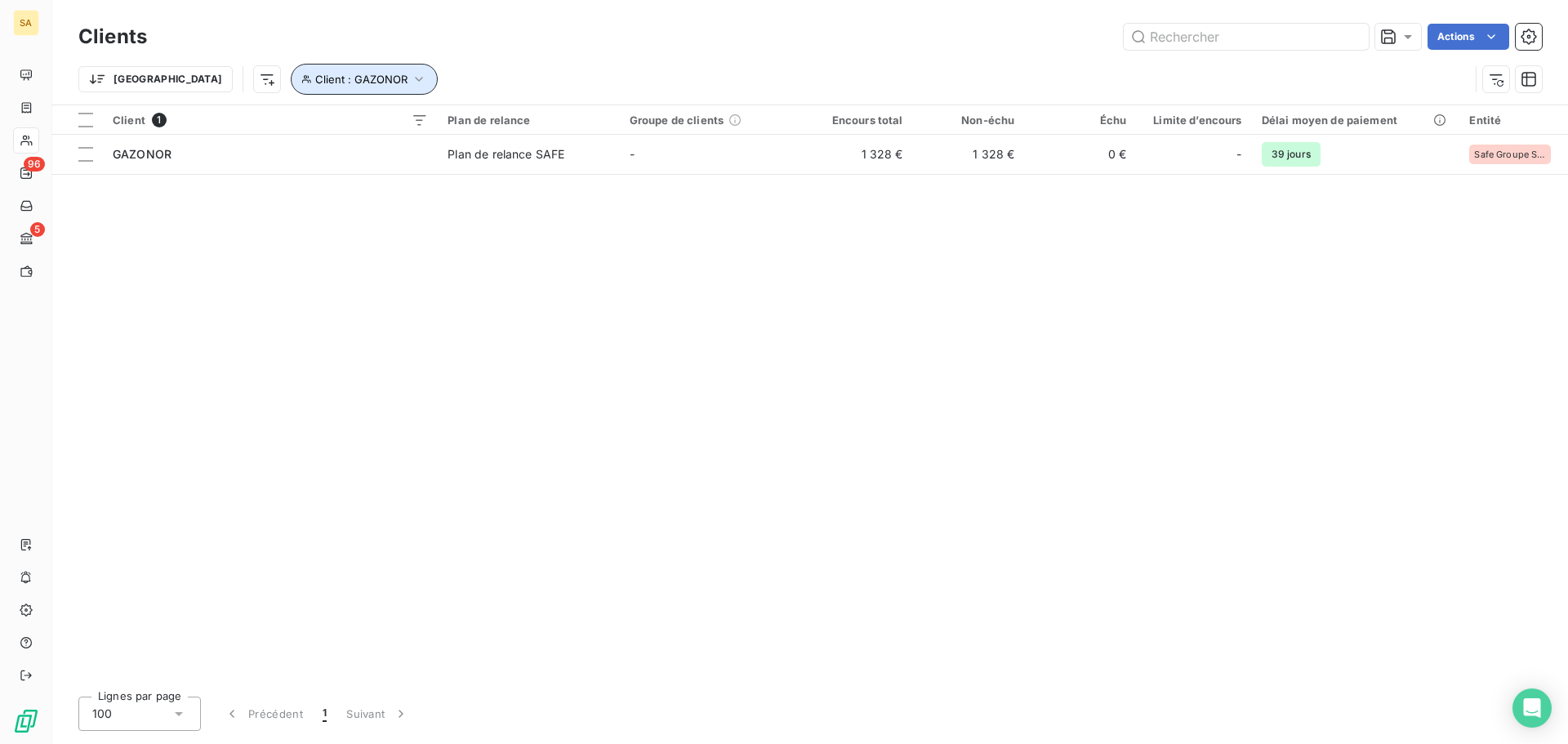
click at [315, 77] on span "Client : GAZONOR" at bounding box center [361, 79] width 92 height 13
click at [607, 123] on icon at bounding box center [603, 121] width 16 height 16
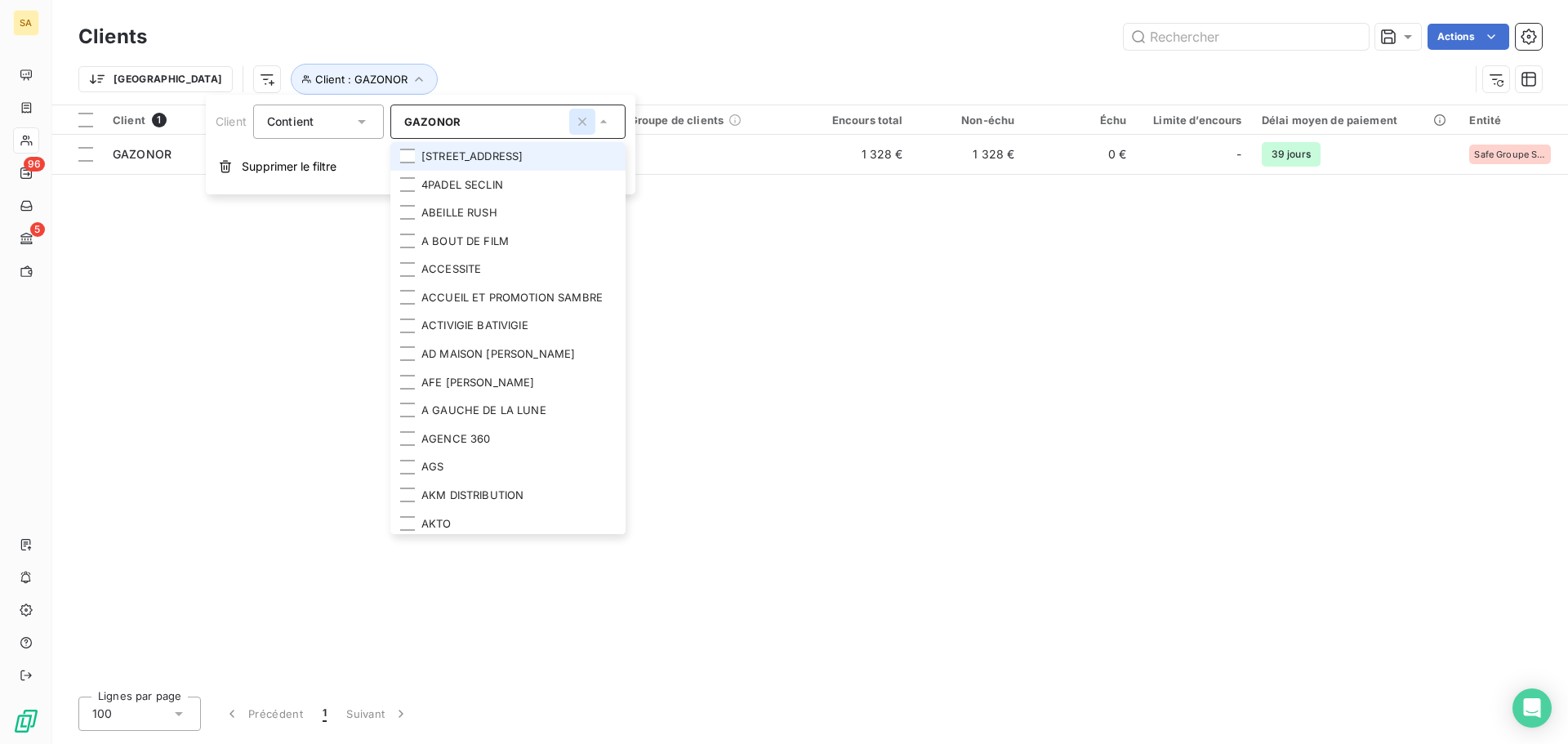
click at [585, 121] on icon "button" at bounding box center [582, 121] width 16 height 16
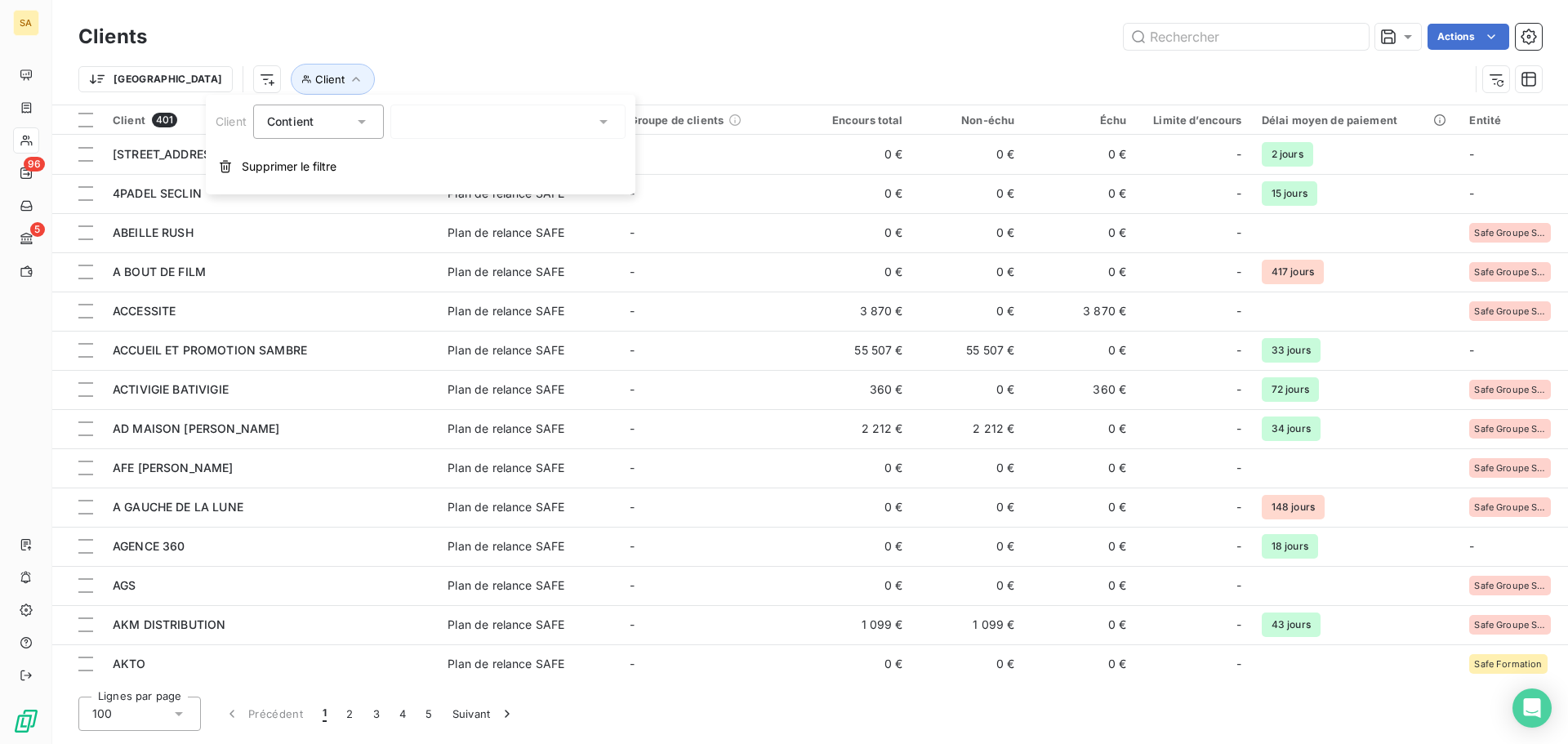
click at [577, 121] on div at bounding box center [508, 122] width 235 height 34
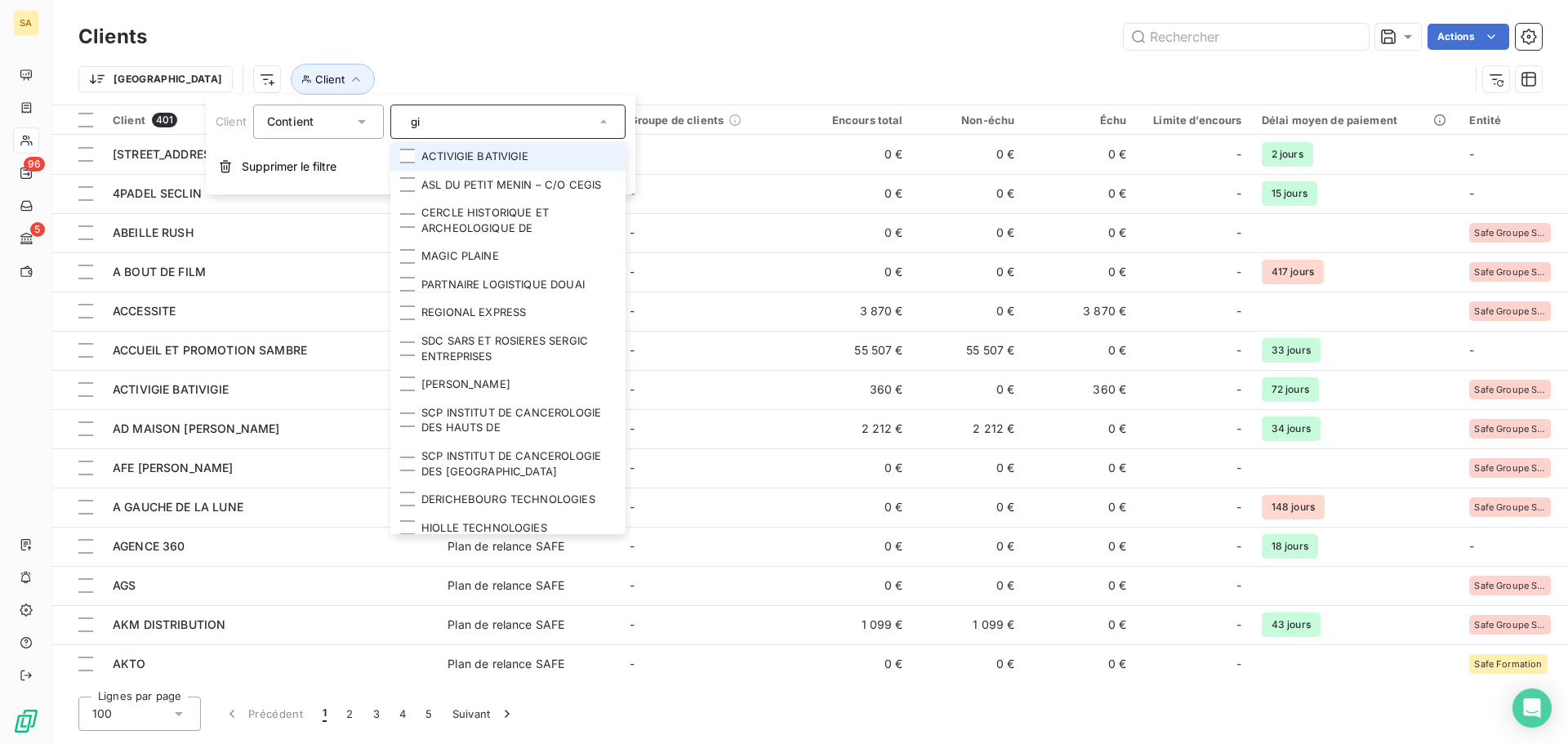
type input "g"
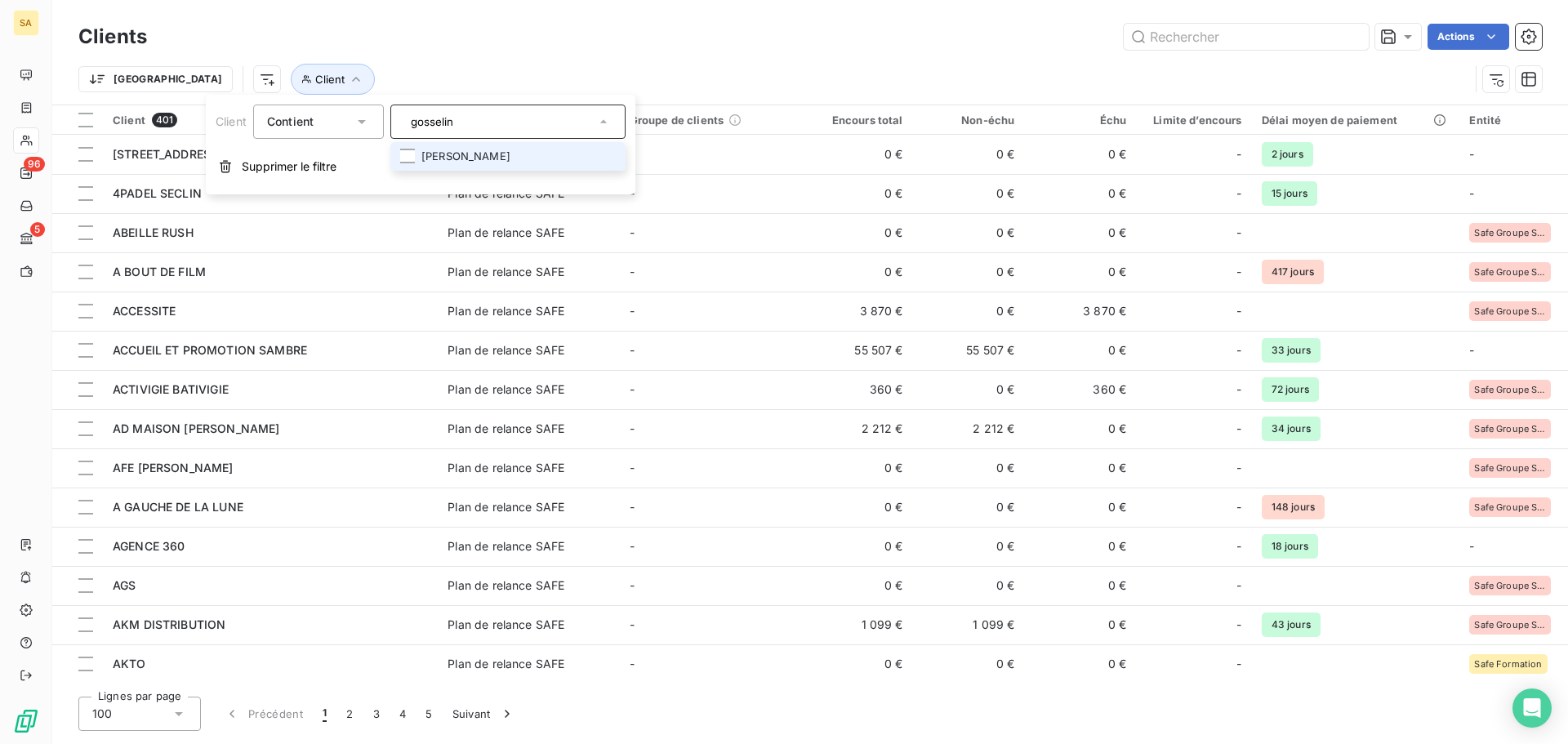
type input "gosselin"
click at [584, 148] on li "[PERSON_NAME]" at bounding box center [508, 156] width 235 height 28
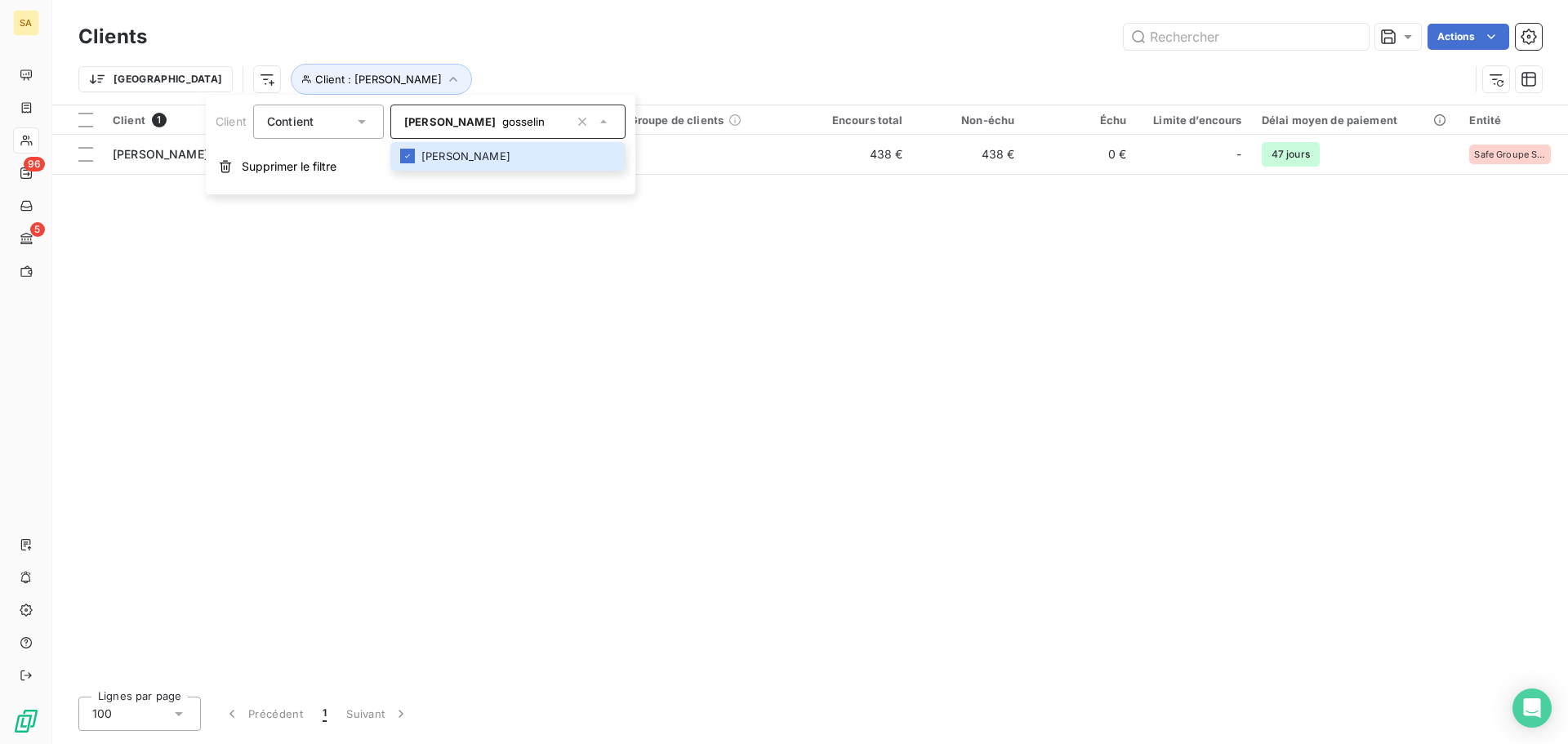
click at [1069, 400] on div "Client 1 Plan de relance Groupe de clients Encours total Non-échu Échu Limite d…" at bounding box center [810, 394] width 1516 height 578
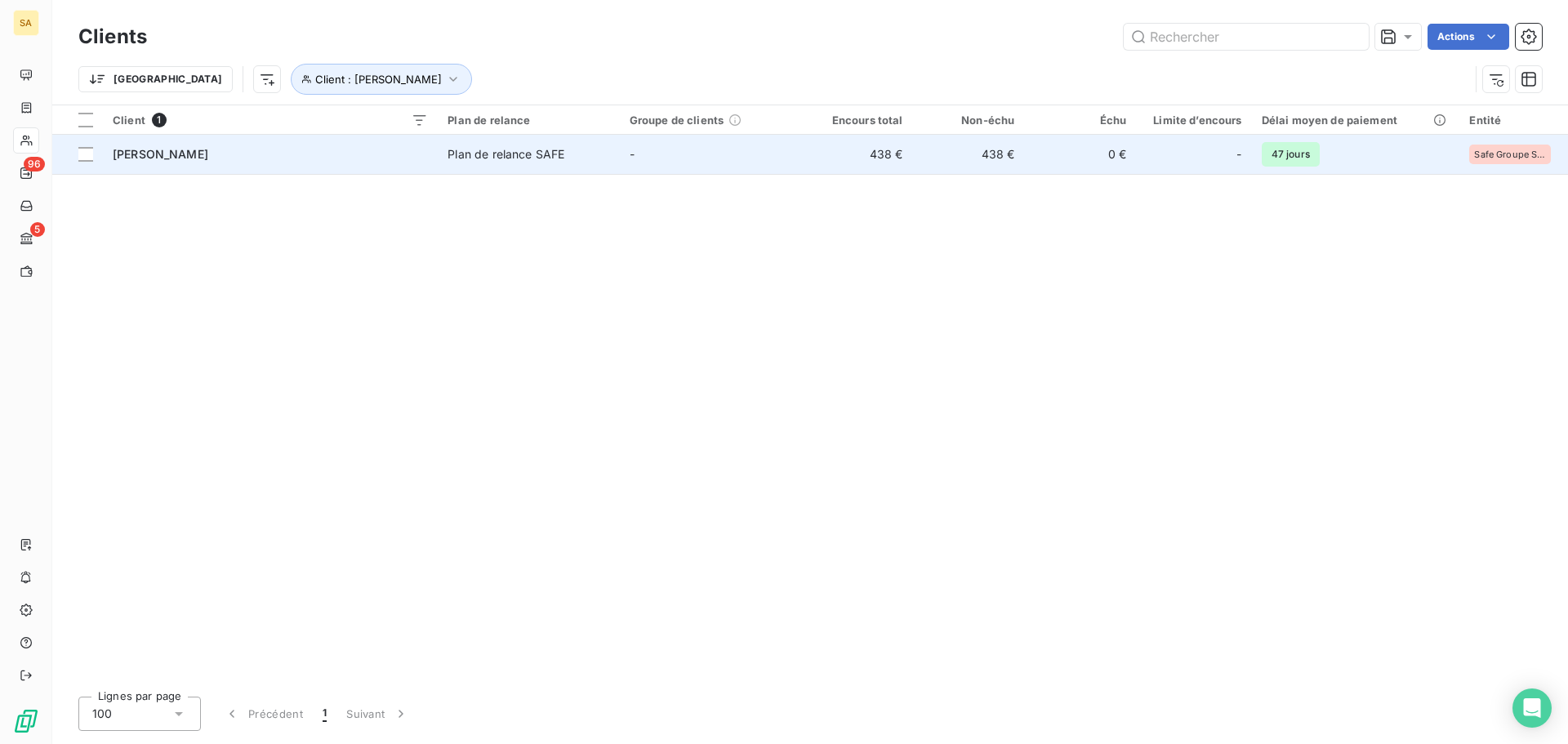
click at [193, 153] on span "[PERSON_NAME]" at bounding box center [160, 154] width 95 height 14
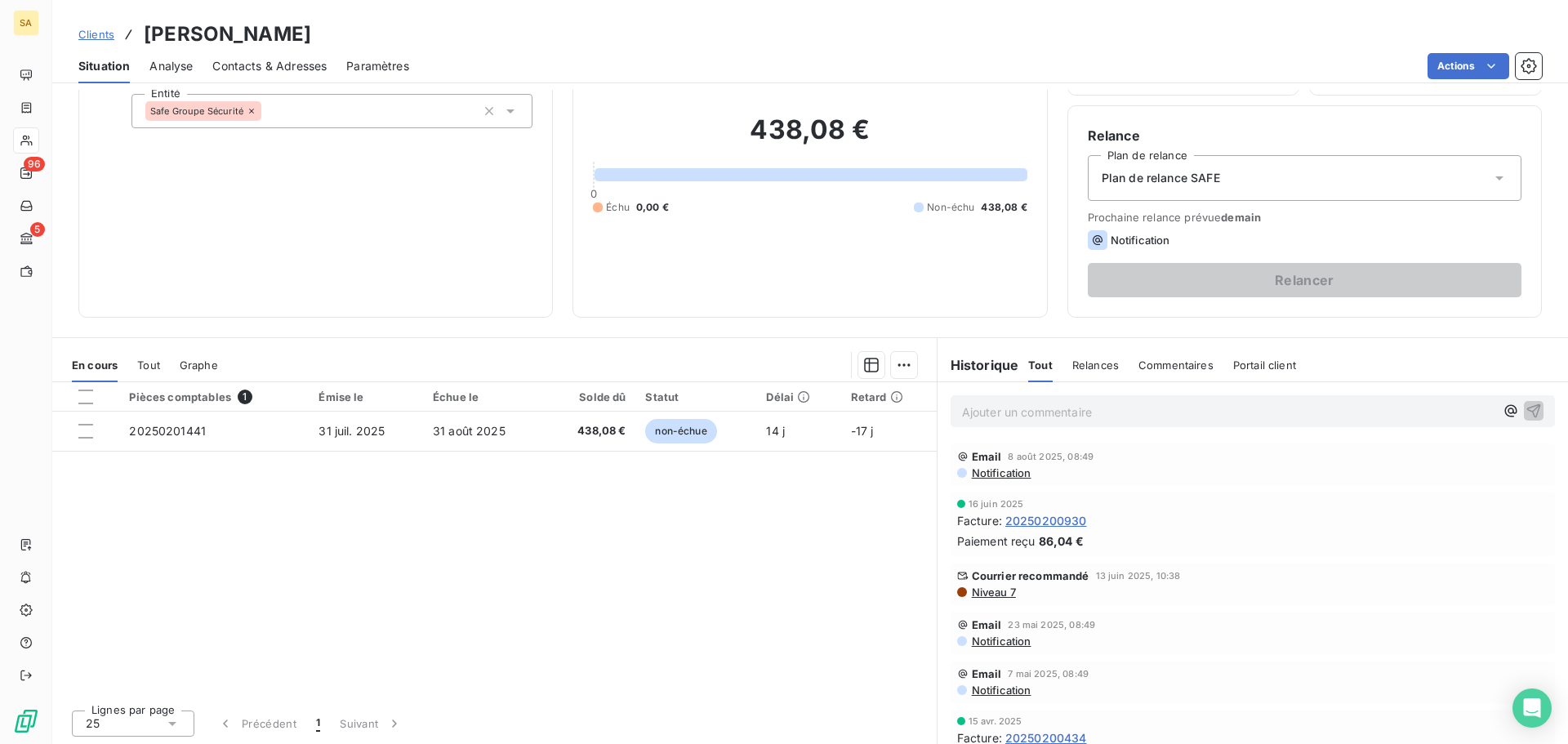
scroll to position [110, 0]
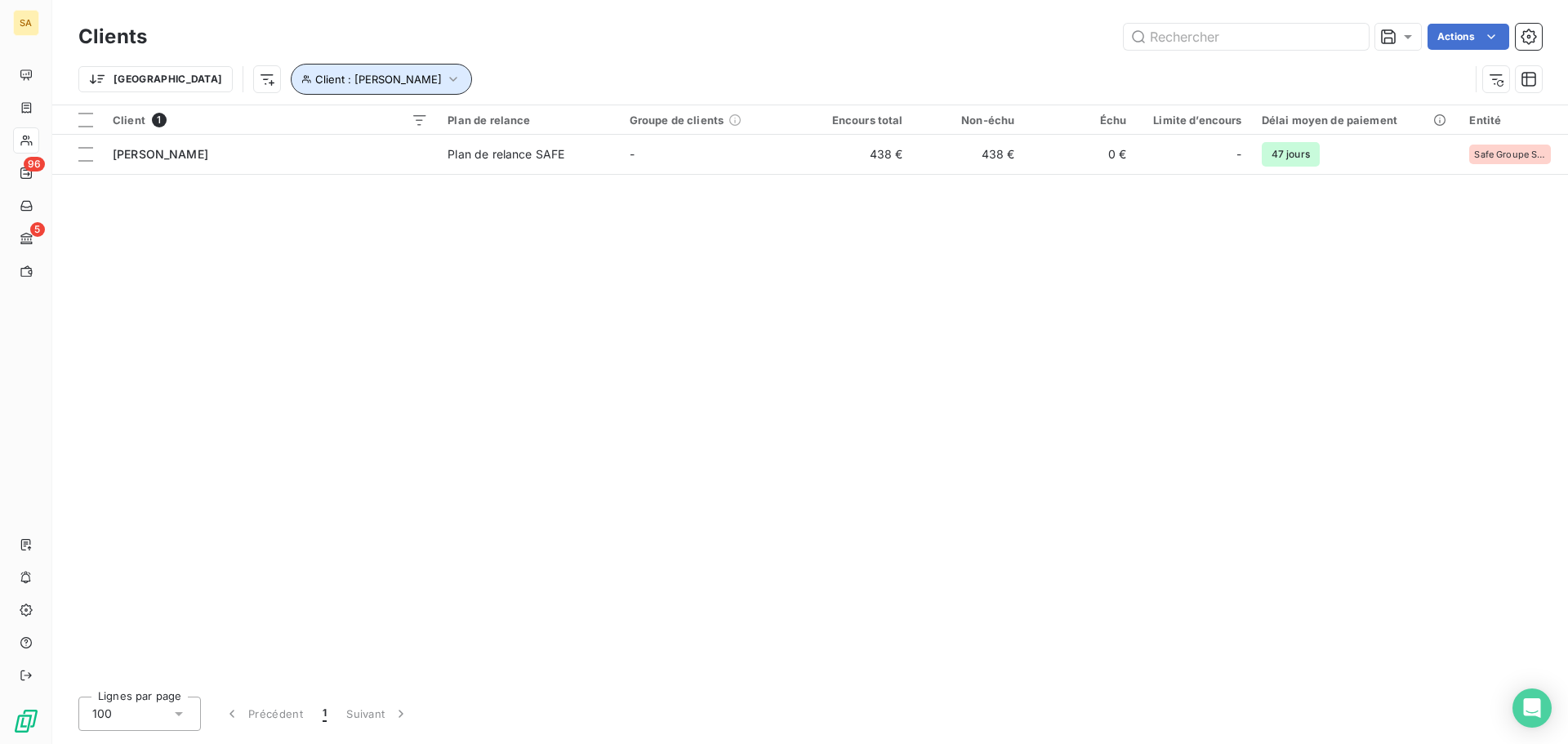
click at [345, 75] on span "Client : [PERSON_NAME]" at bounding box center [378, 79] width 126 height 13
click at [581, 122] on icon "button" at bounding box center [582, 121] width 16 height 16
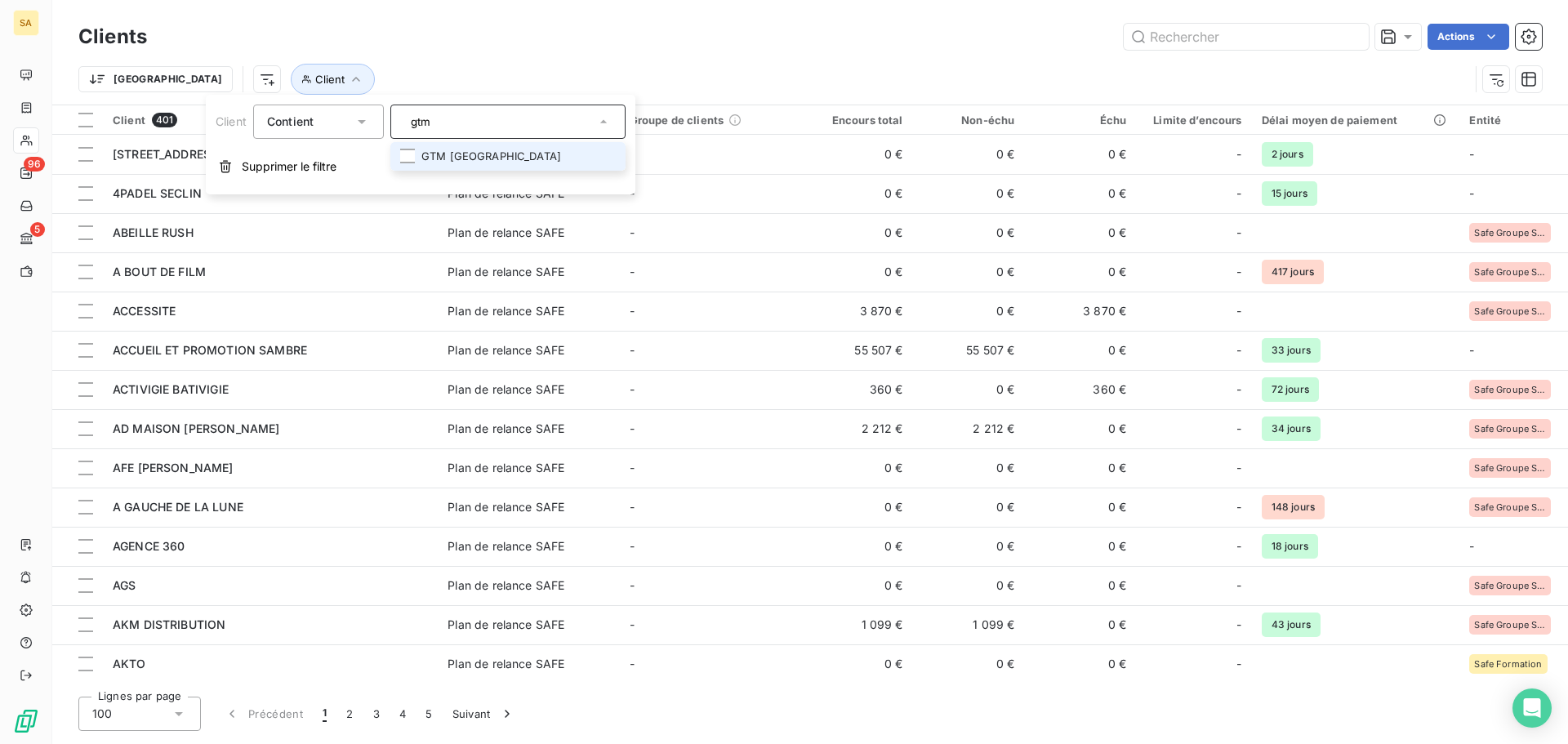
type input "gtm"
click at [545, 166] on li "GTM [GEOGRAPHIC_DATA]" at bounding box center [508, 156] width 235 height 28
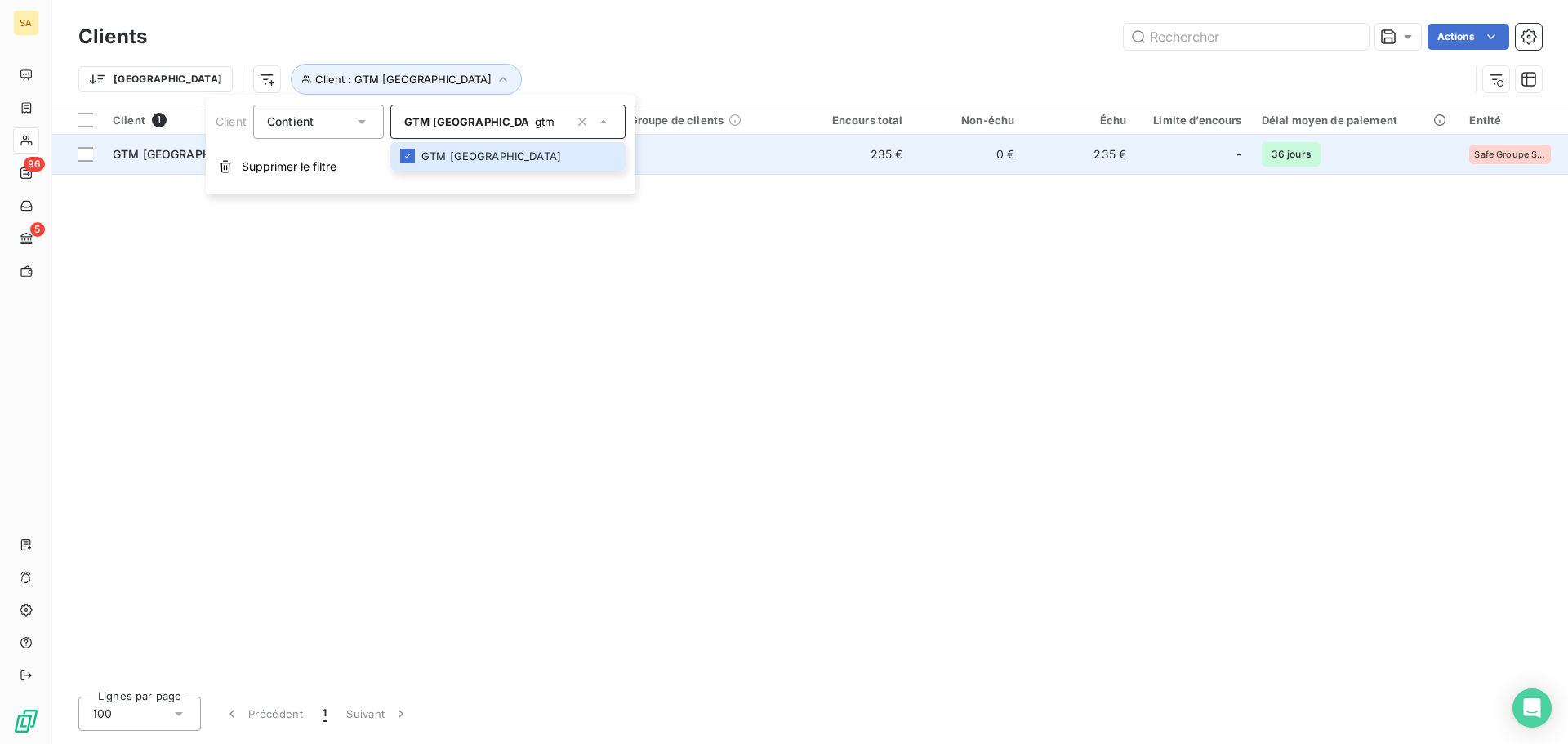
click at [175, 157] on span "GTM [GEOGRAPHIC_DATA]" at bounding box center [186, 154] width 148 height 14
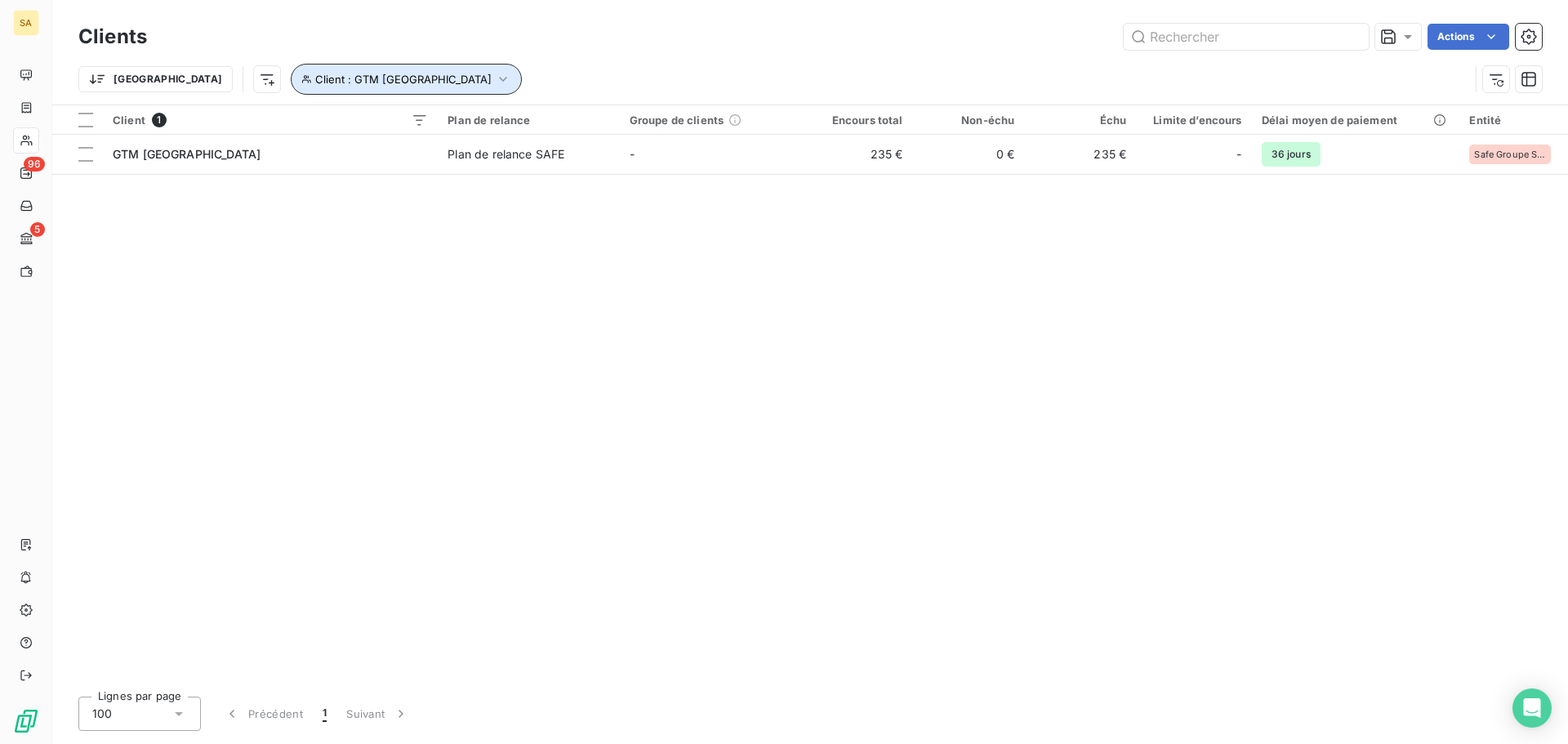
click at [291, 85] on button "Client : GTM [GEOGRAPHIC_DATA]" at bounding box center [406, 79] width 231 height 31
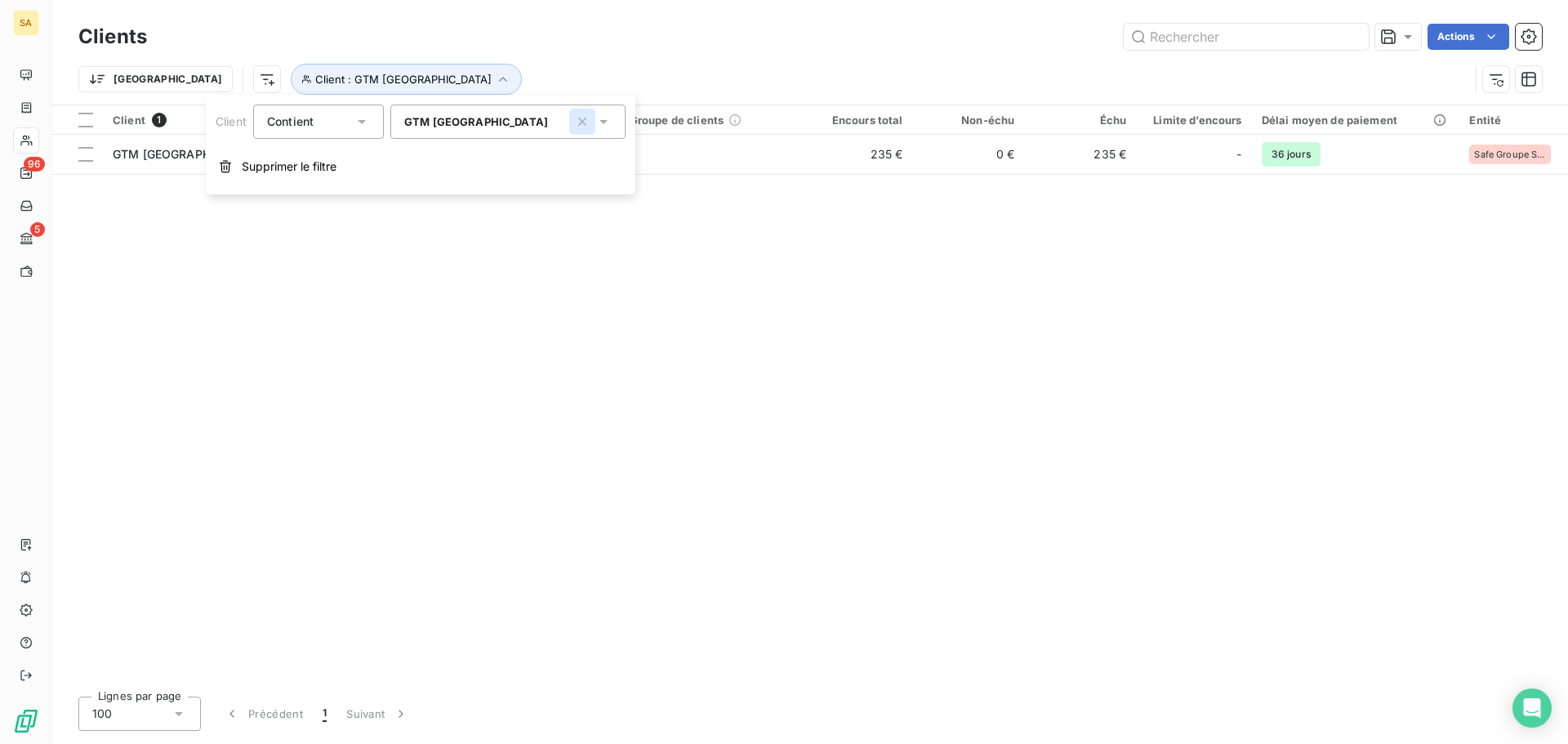
click at [582, 120] on icon "button" at bounding box center [582, 121] width 16 height 16
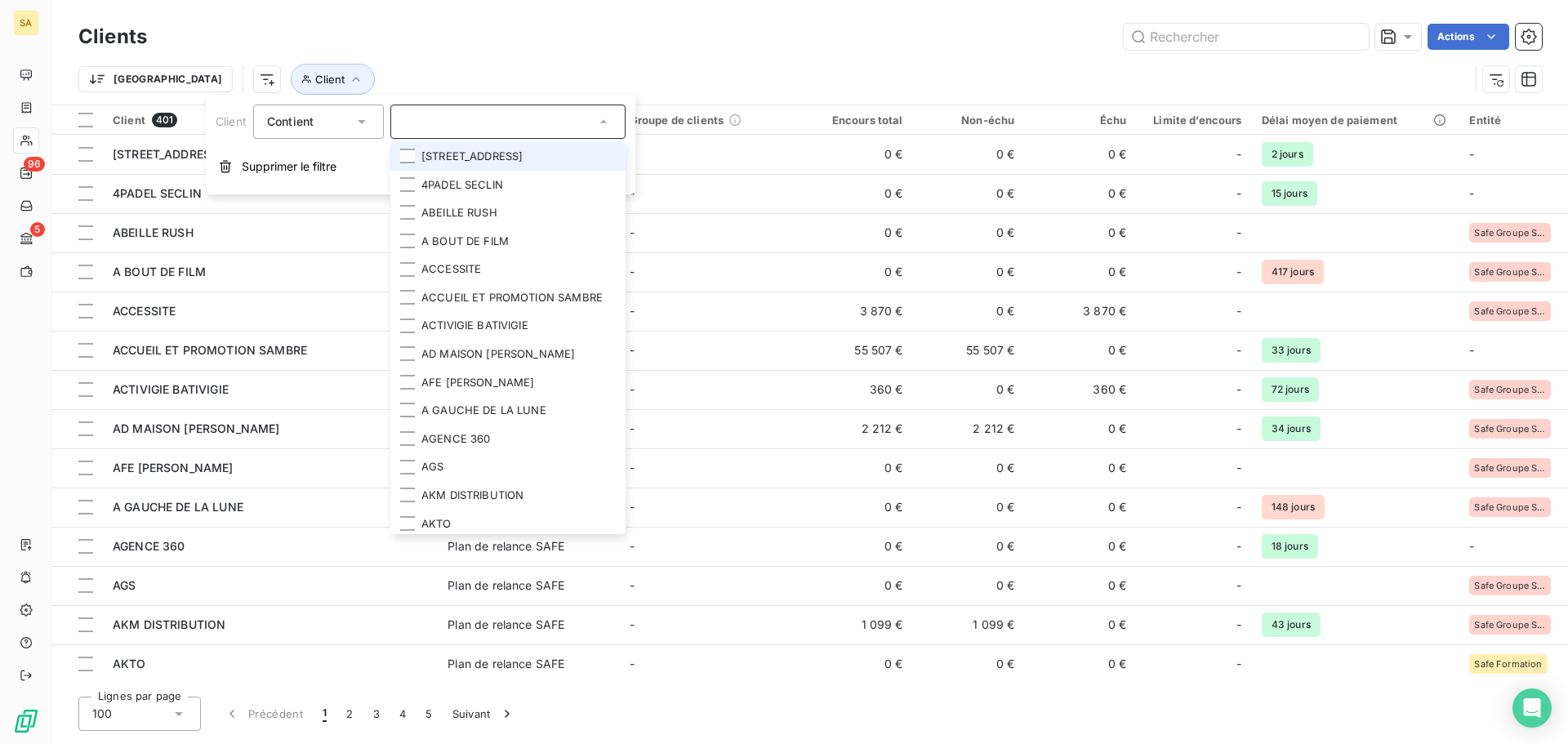
click at [440, 51] on div "Clients Actions" at bounding box center [810, 37] width 1464 height 34
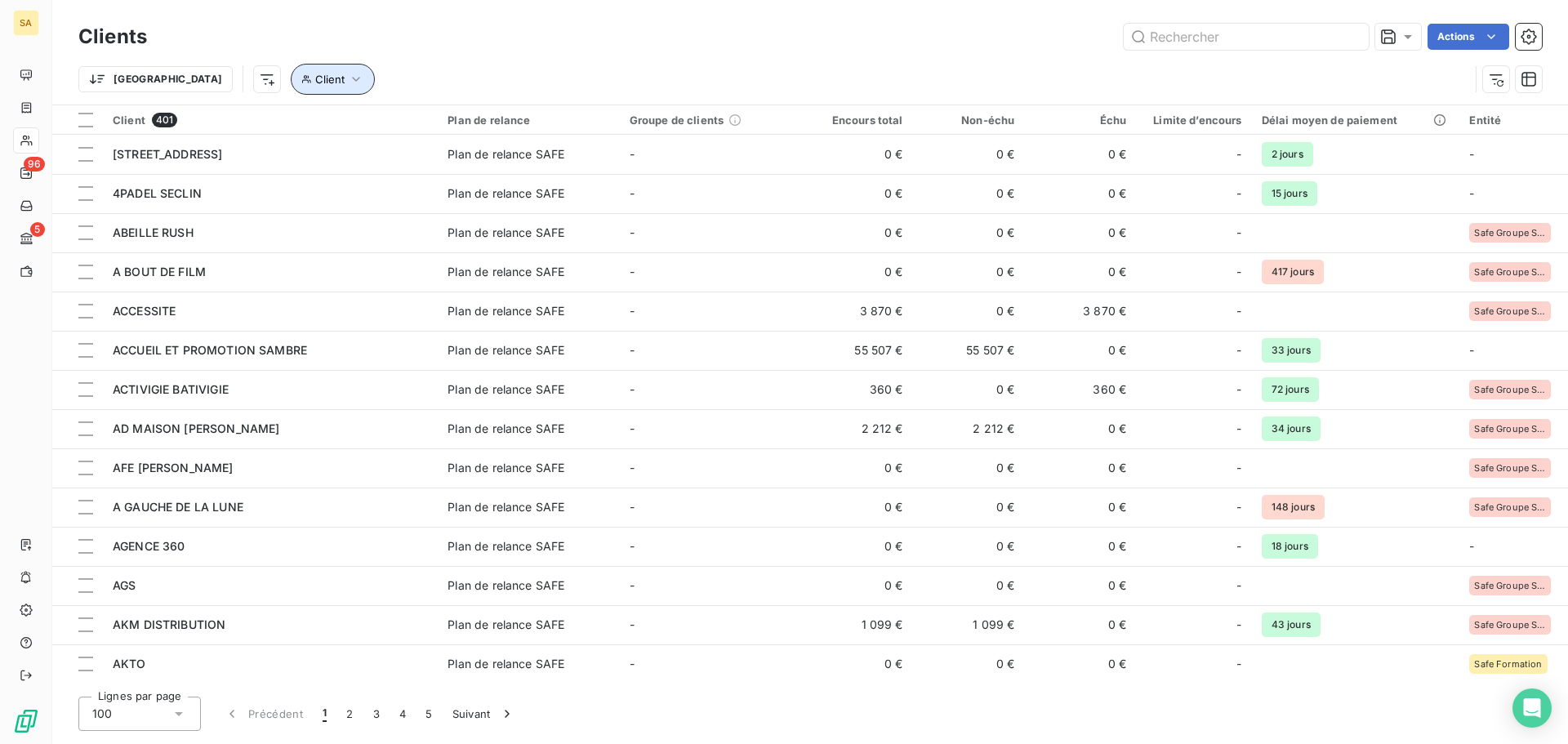
click at [291, 88] on button "Client" at bounding box center [333, 79] width 84 height 31
click at [480, 125] on div at bounding box center [508, 122] width 235 height 34
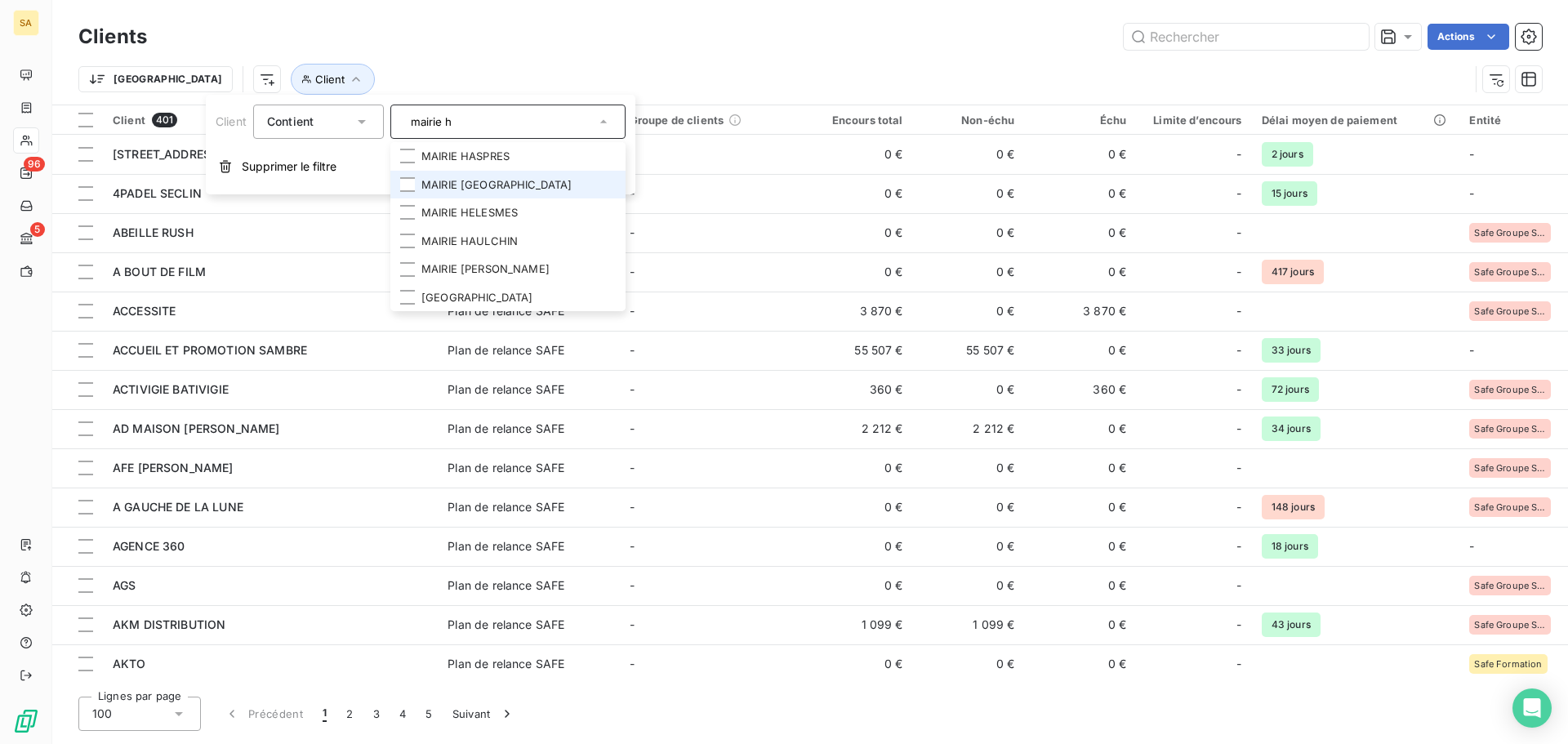
type input "mairie h"
click at [554, 182] on li "MAIRIE [GEOGRAPHIC_DATA]" at bounding box center [508, 184] width 235 height 28
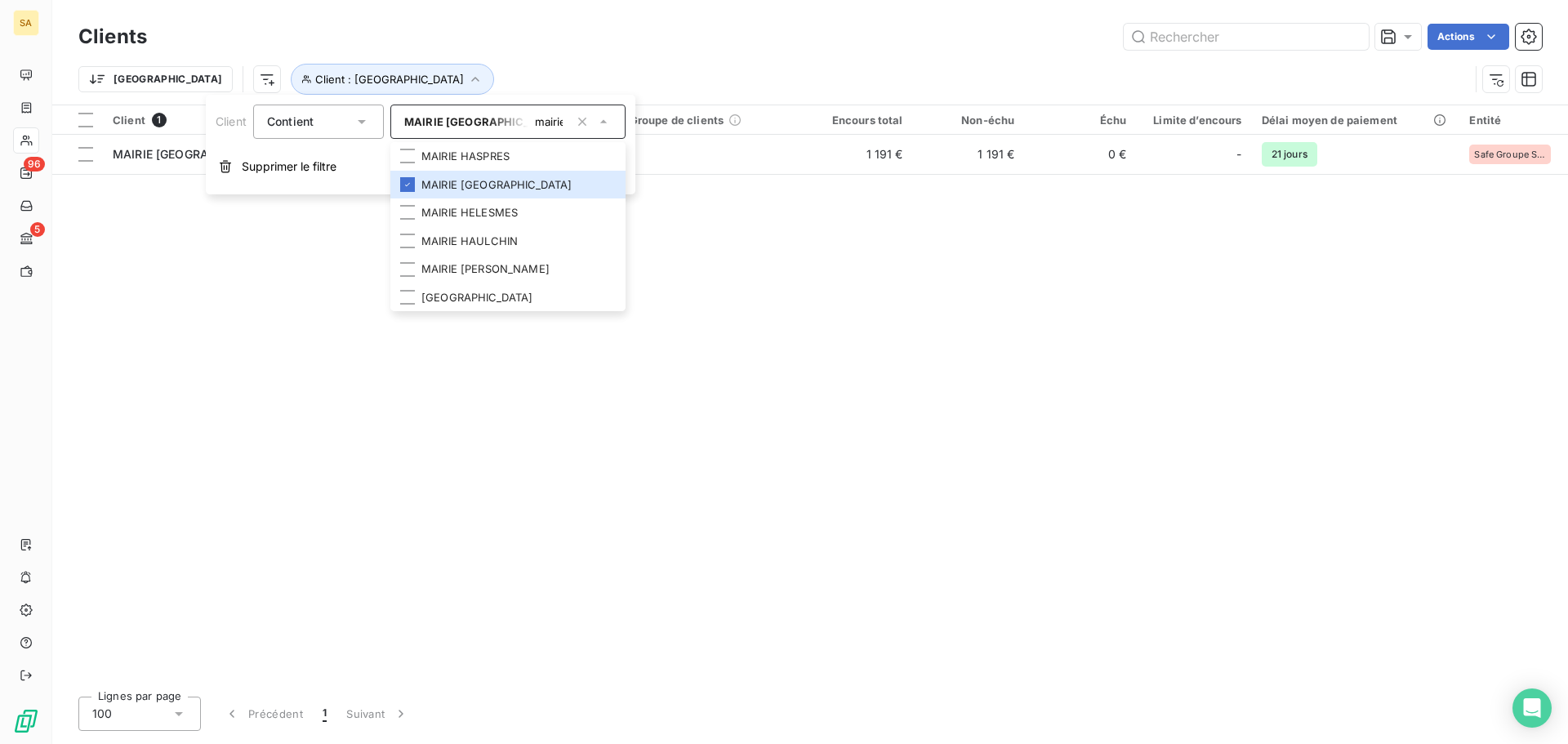
click at [957, 372] on div "Client 1 Plan de relance Groupe de clients Encours total Non-échu Échu Limite d…" at bounding box center [810, 394] width 1516 height 578
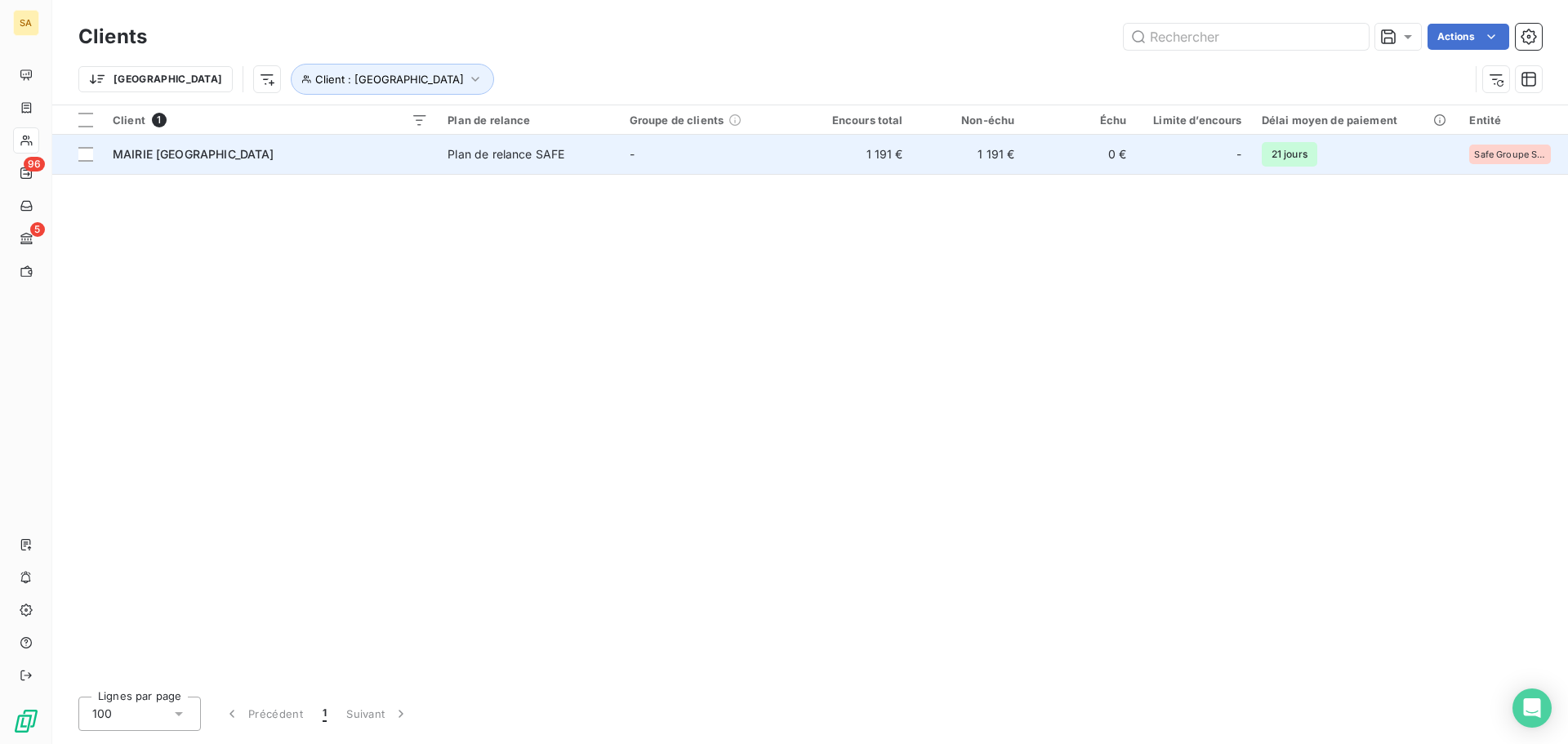
click at [167, 157] on span "MAIRIE [GEOGRAPHIC_DATA]" at bounding box center [193, 154] width 161 height 14
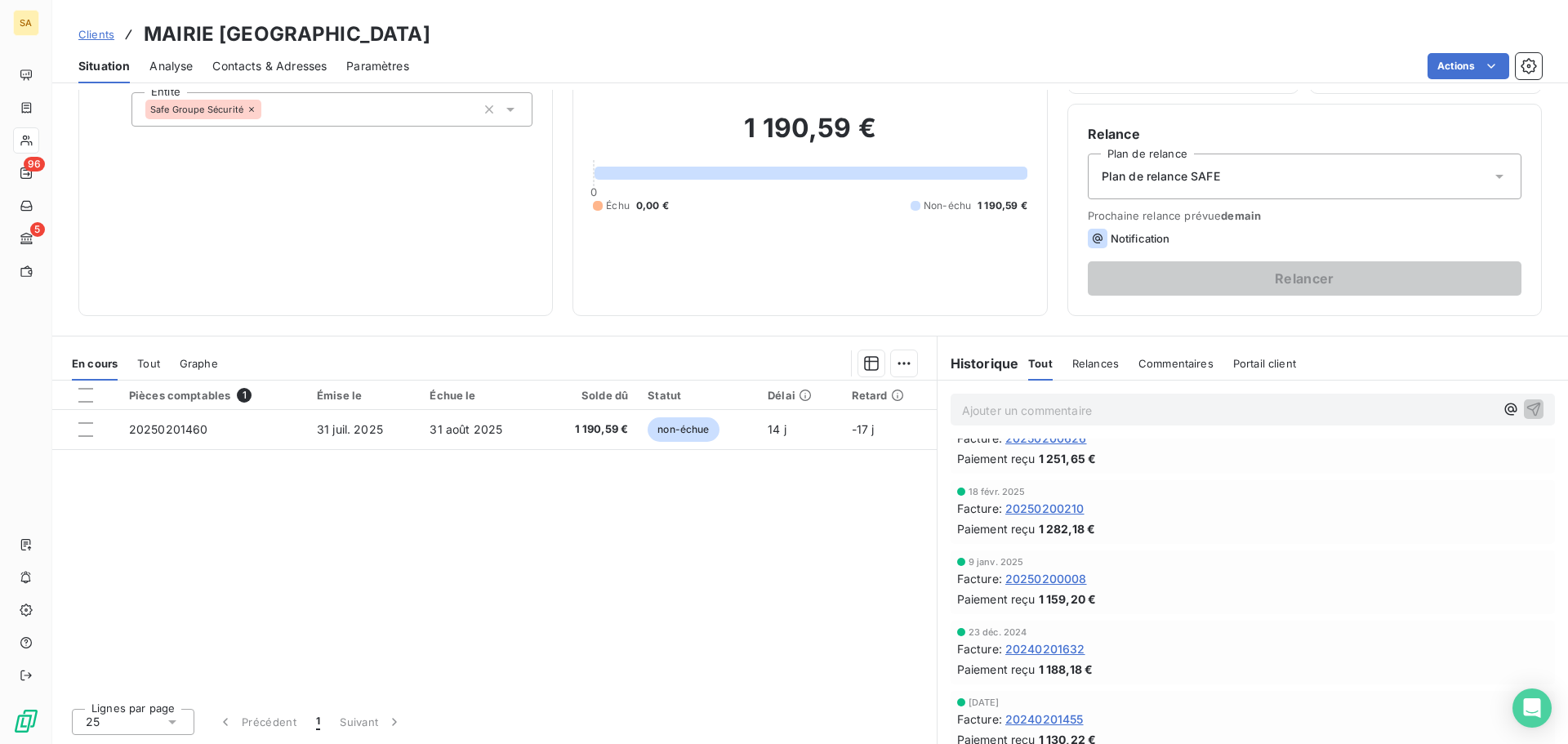
scroll to position [58, 0]
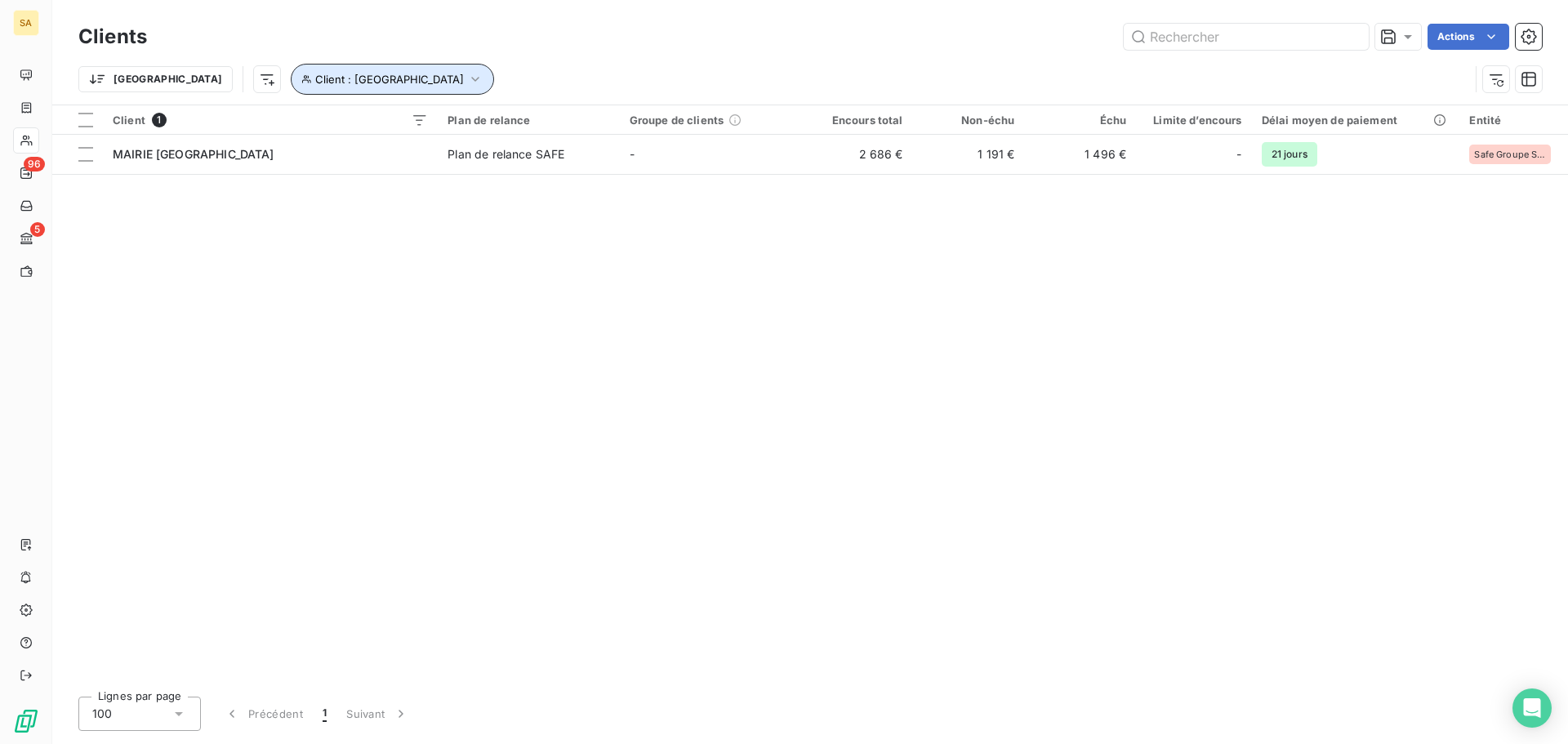
click at [315, 83] on span "Client : [GEOGRAPHIC_DATA]" at bounding box center [389, 79] width 149 height 13
click at [577, 118] on icon "button" at bounding box center [582, 121] width 16 height 16
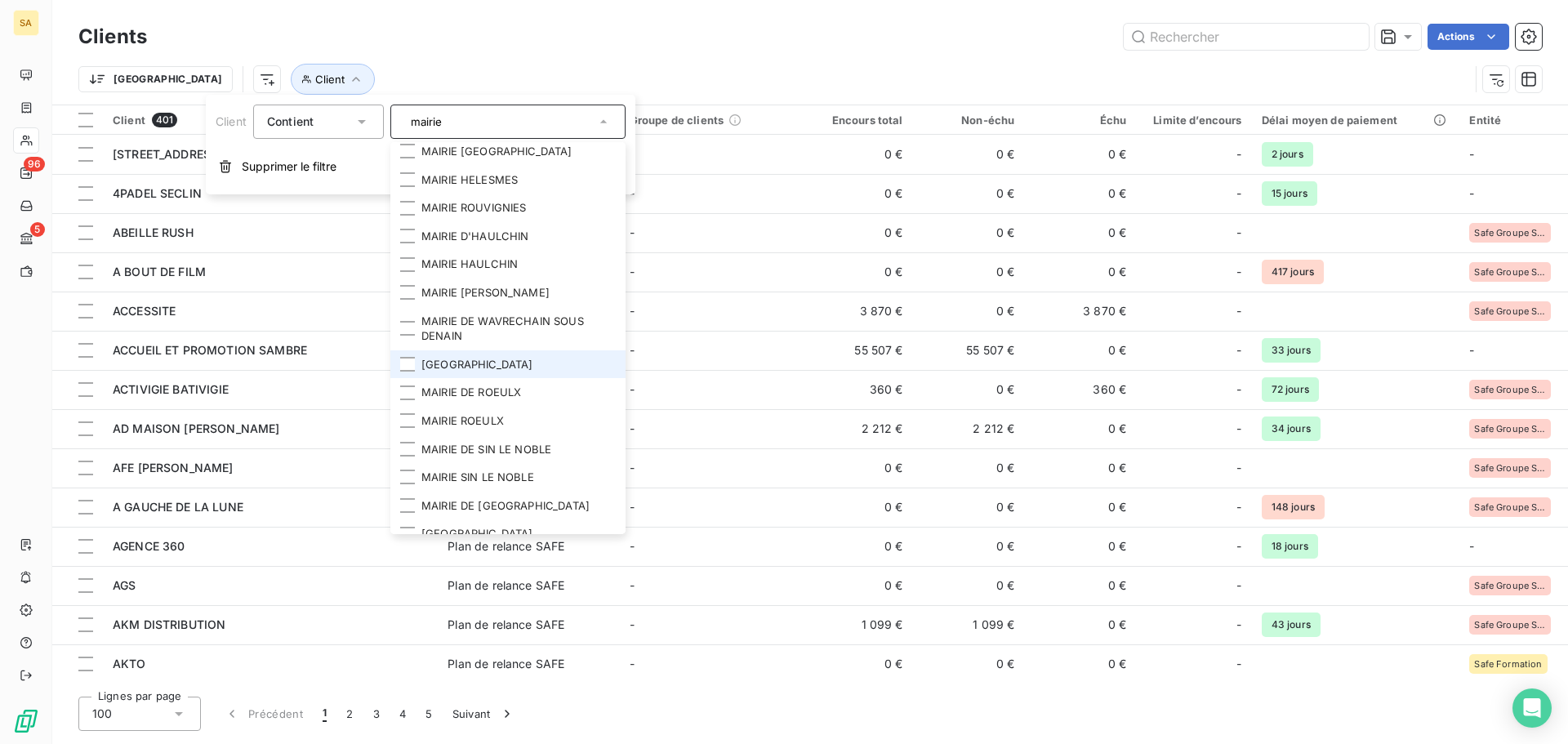
scroll to position [572, 0]
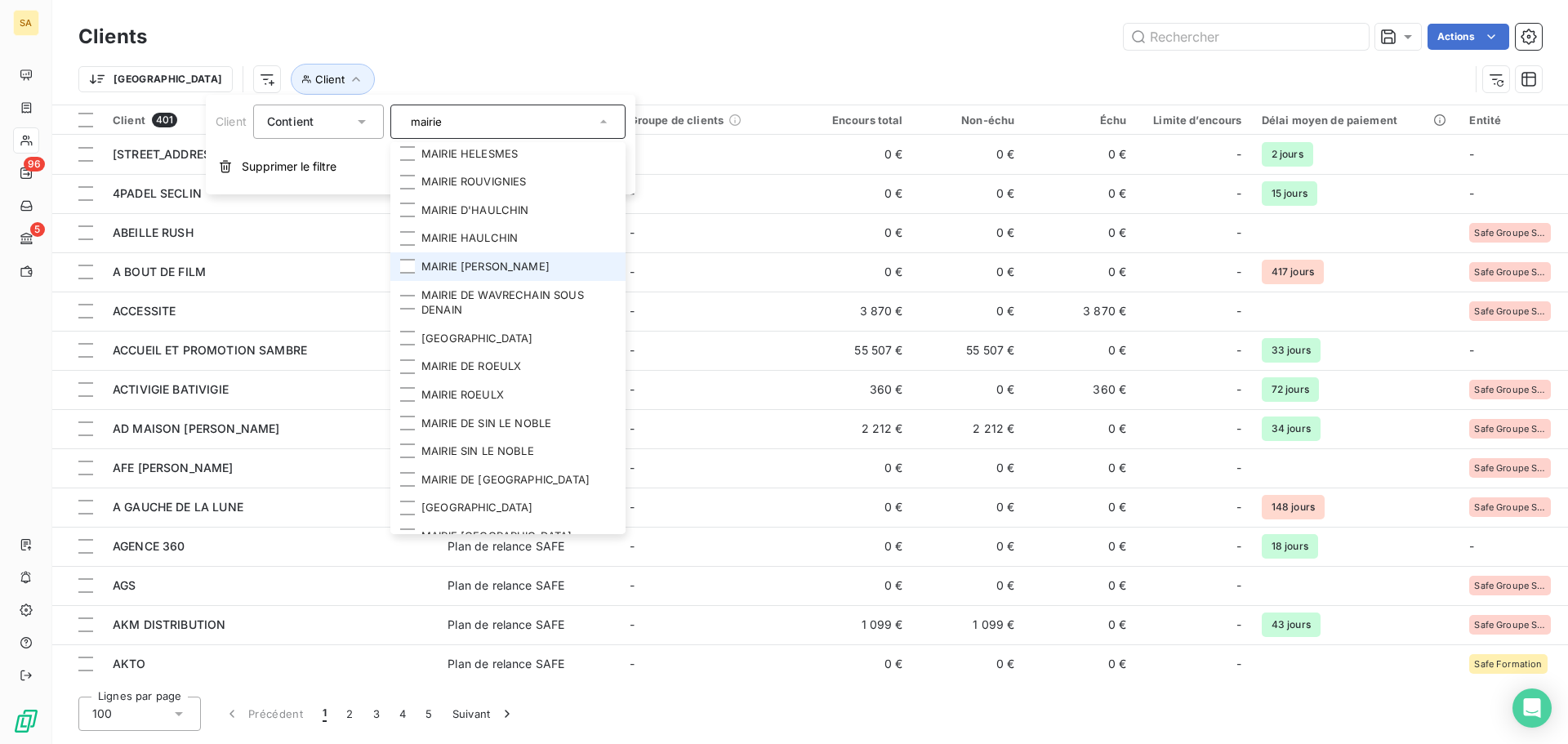
type input "mairie"
click at [522, 281] on li "MAIRIE [PERSON_NAME]" at bounding box center [508, 266] width 235 height 28
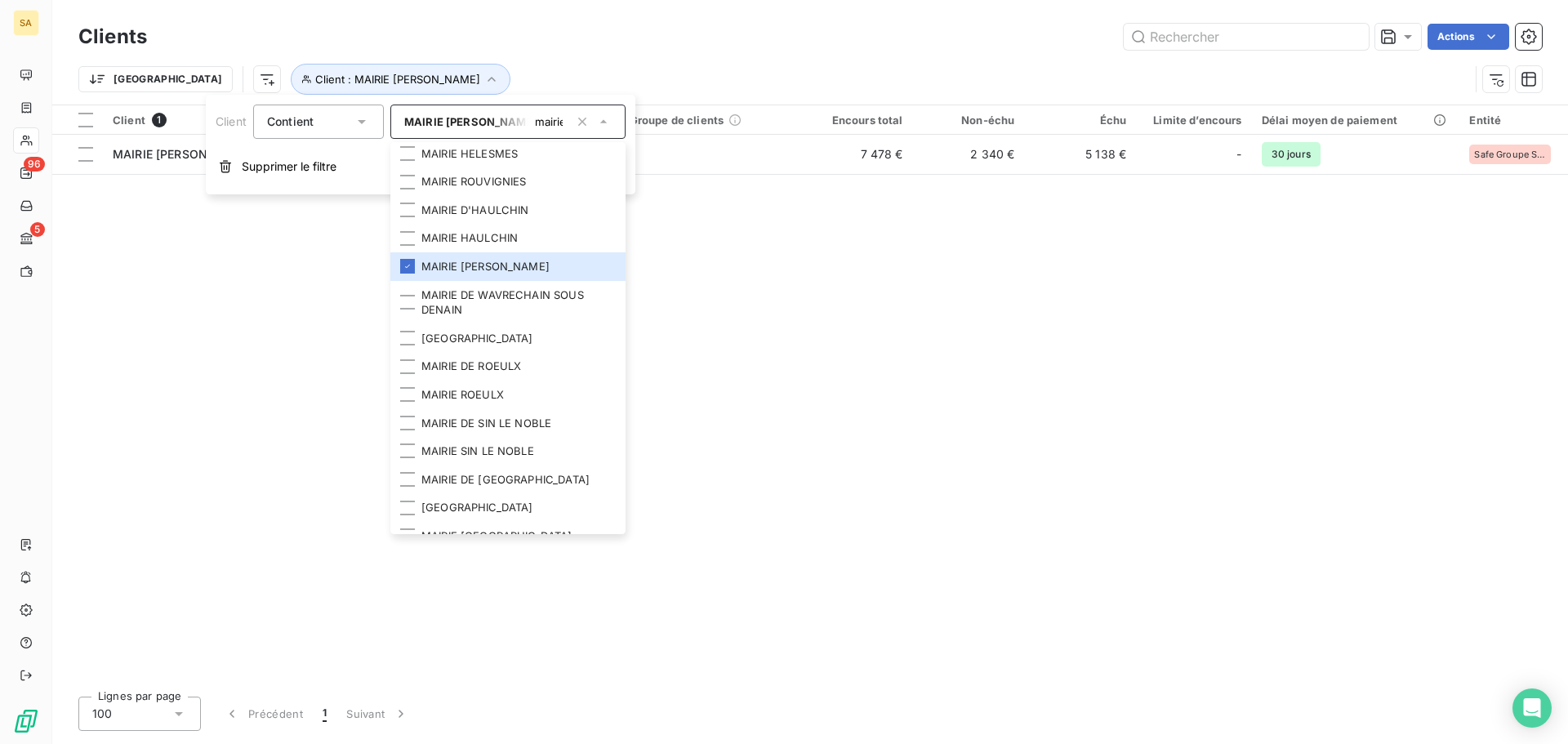
click at [881, 413] on div "Client 1 Plan de relance Groupe de clients Encours total Non-échu Échu Limite d…" at bounding box center [810, 394] width 1516 height 578
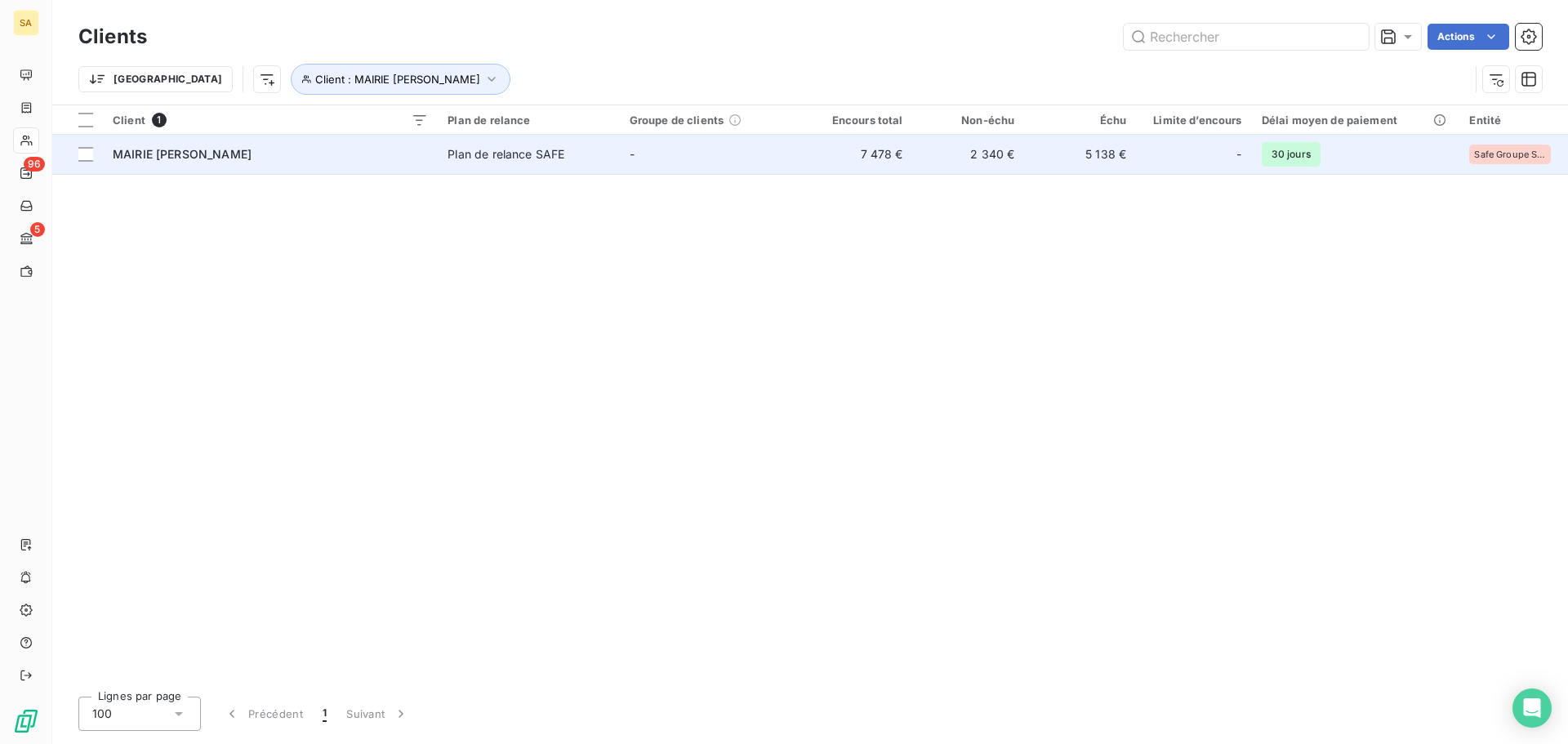
click at [169, 154] on span "MAIRIE [PERSON_NAME]" at bounding box center [182, 154] width 139 height 14
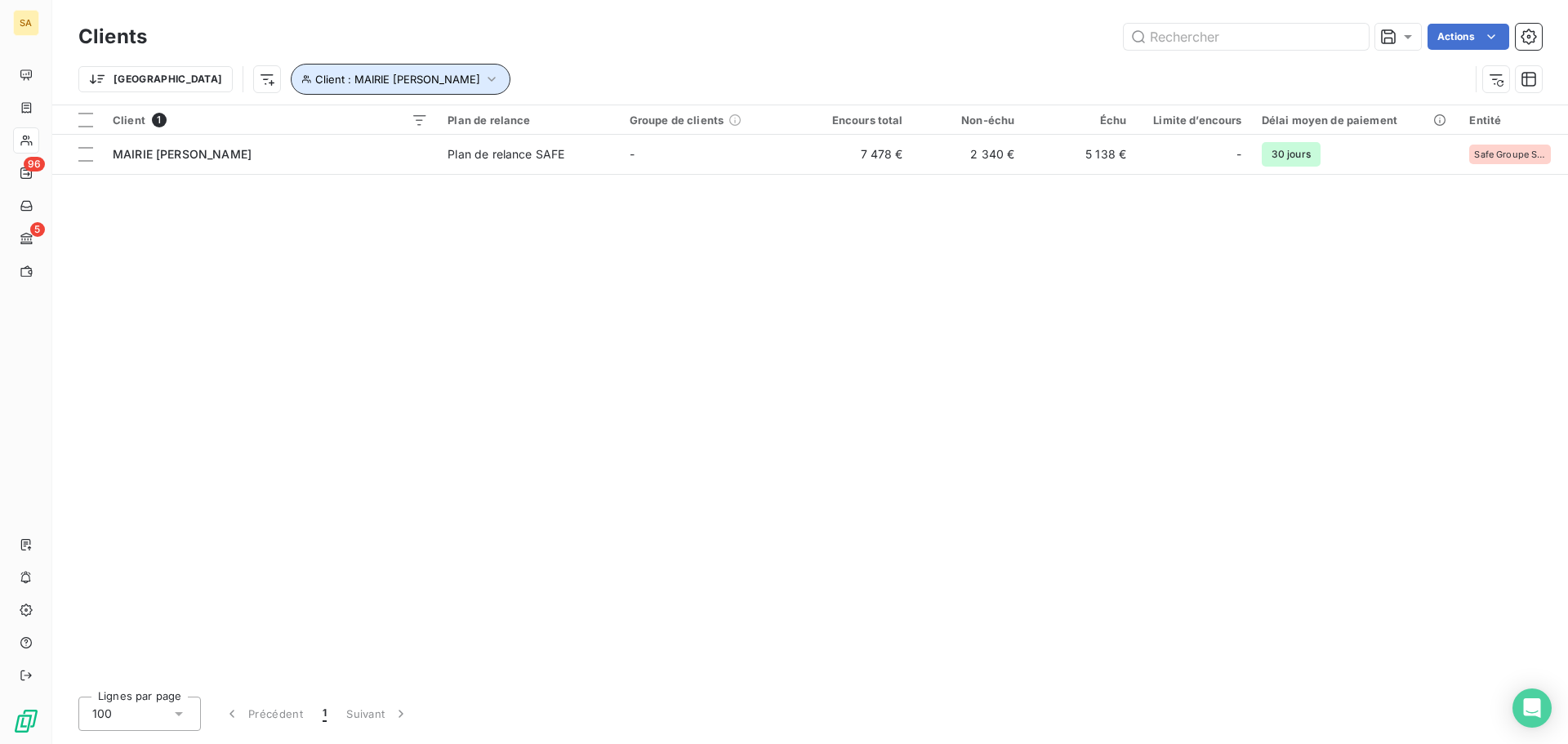
click at [360, 76] on span "Client : MAIRIE [PERSON_NAME]" at bounding box center [398, 79] width 165 height 13
click at [483, 74] on icon "button" at bounding box center [491, 79] width 16 height 16
click at [584, 128] on icon "button" at bounding box center [582, 121] width 16 height 16
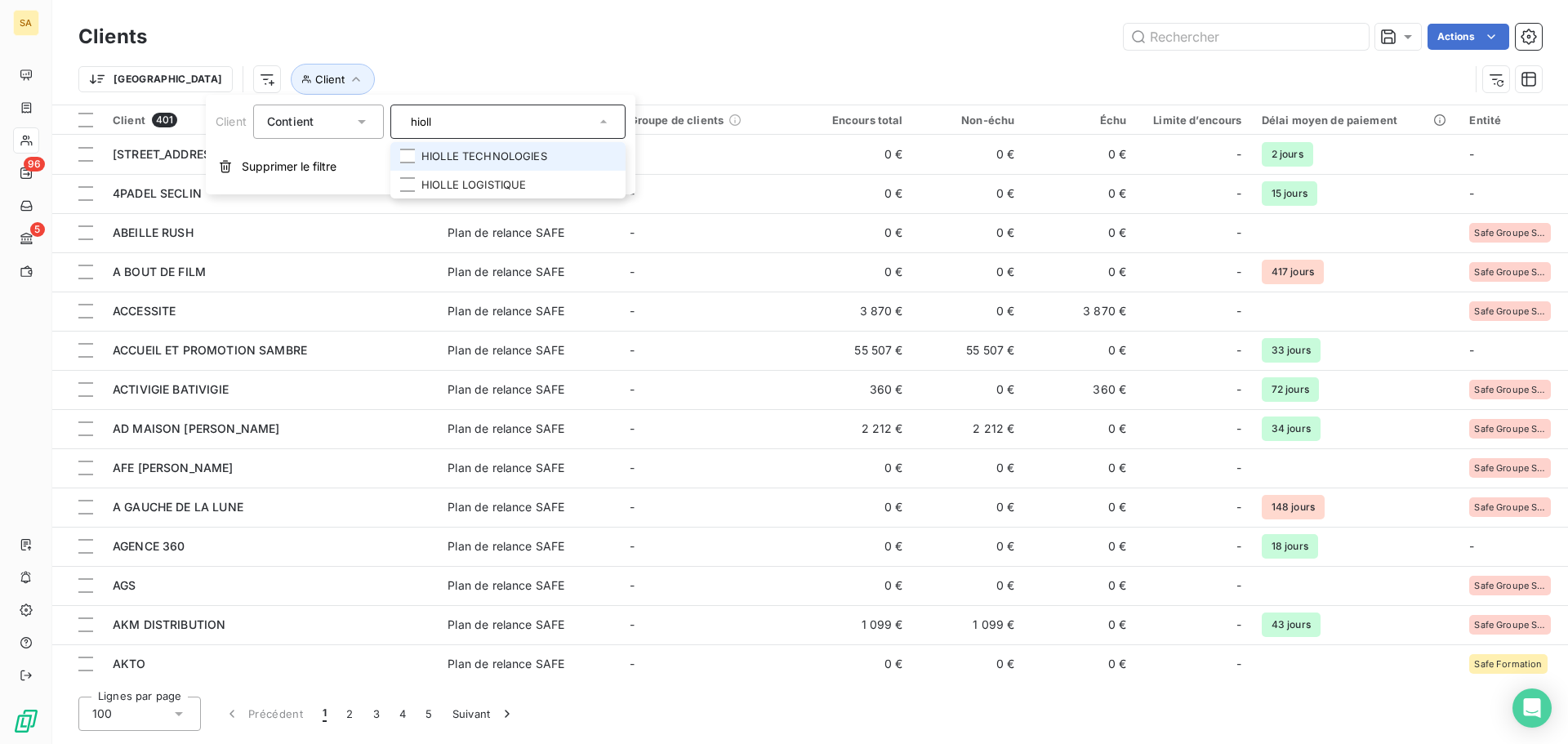
type input "hioll"
click at [531, 160] on li "HIOLLE TECHNOLOGIES" at bounding box center [508, 156] width 235 height 28
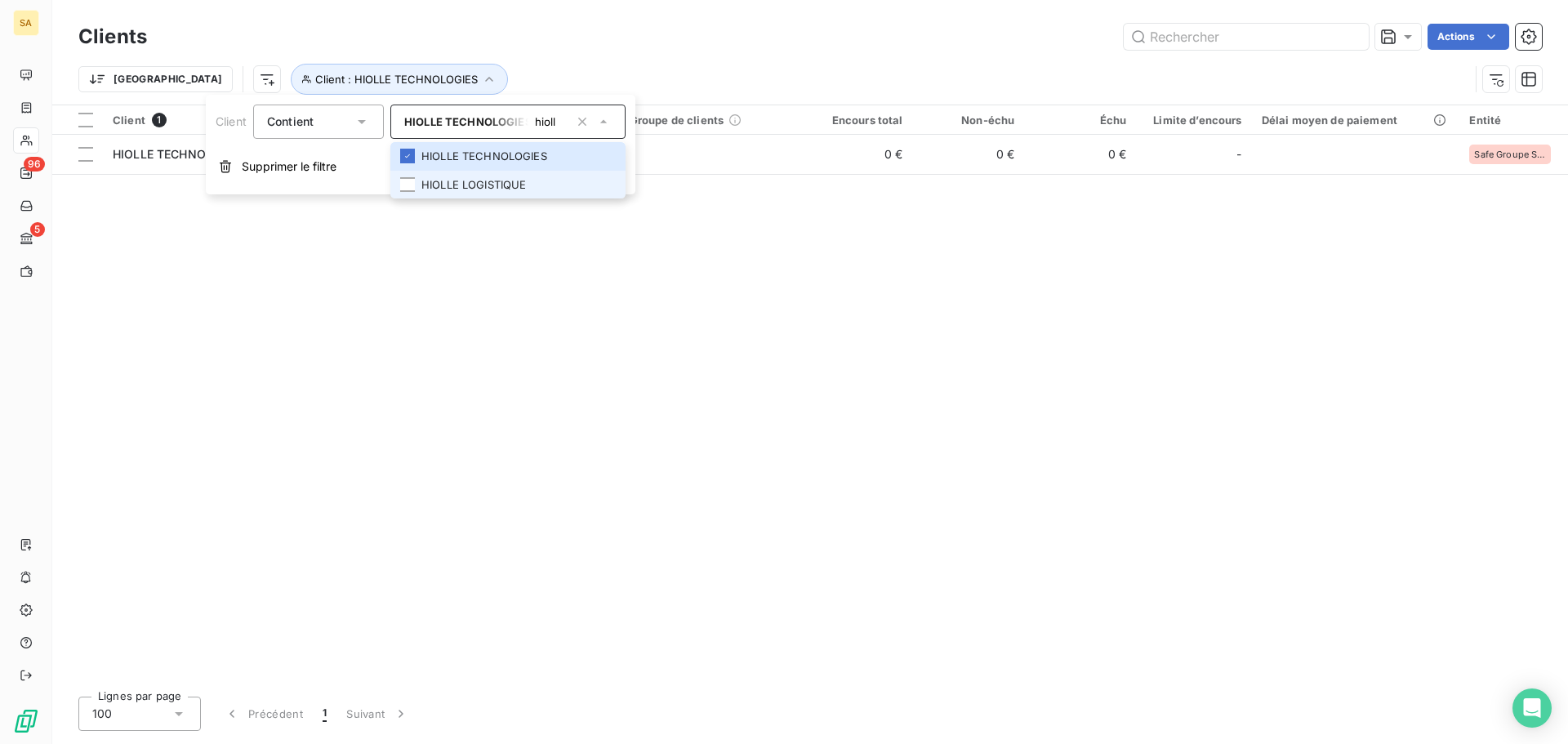
click at [516, 182] on li "HIOLLE LOGISTIQUE" at bounding box center [508, 184] width 235 height 28
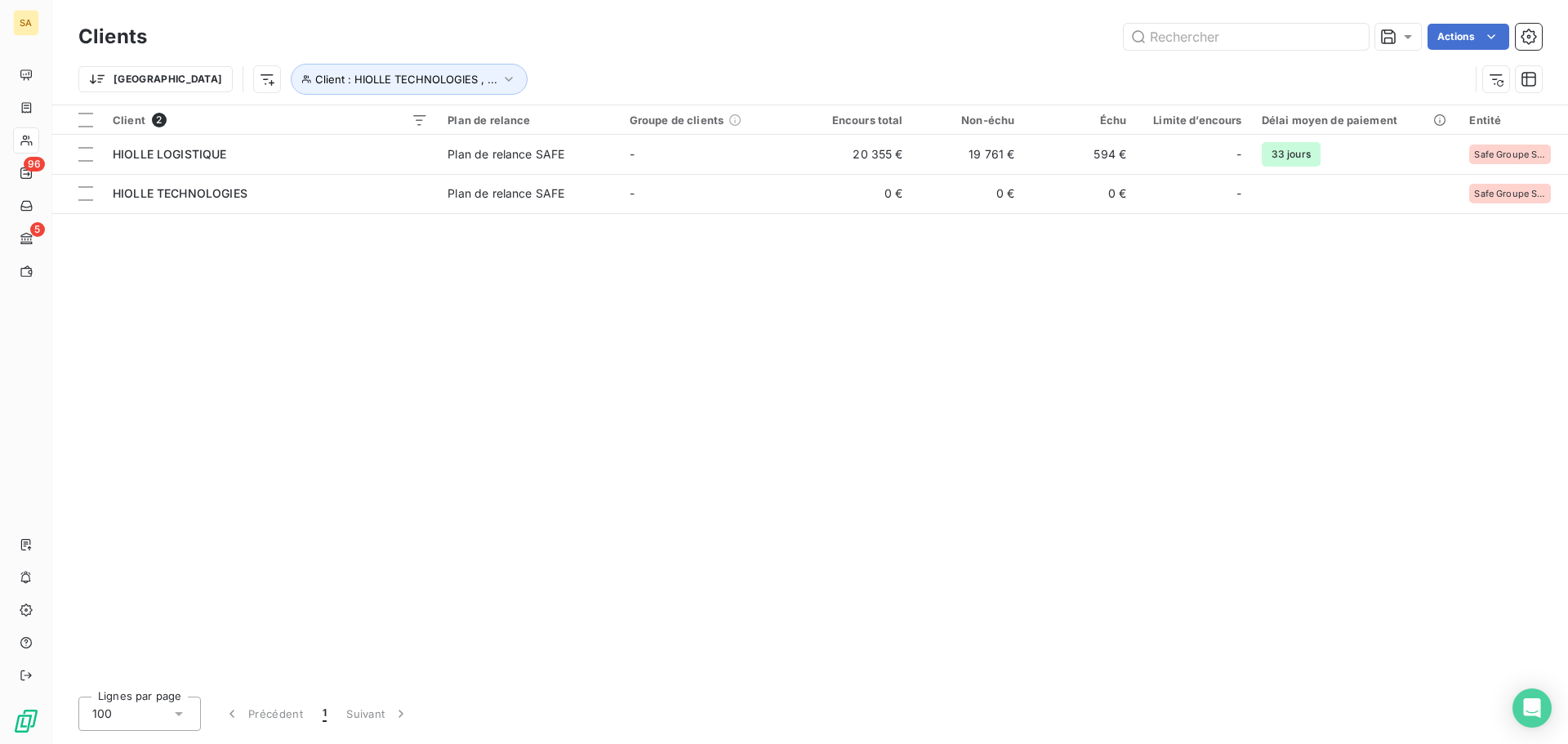
click at [775, 296] on div "Client 2 Plan de relance Groupe de clients Encours total Non-échu Échu Limite d…" at bounding box center [810, 394] width 1516 height 578
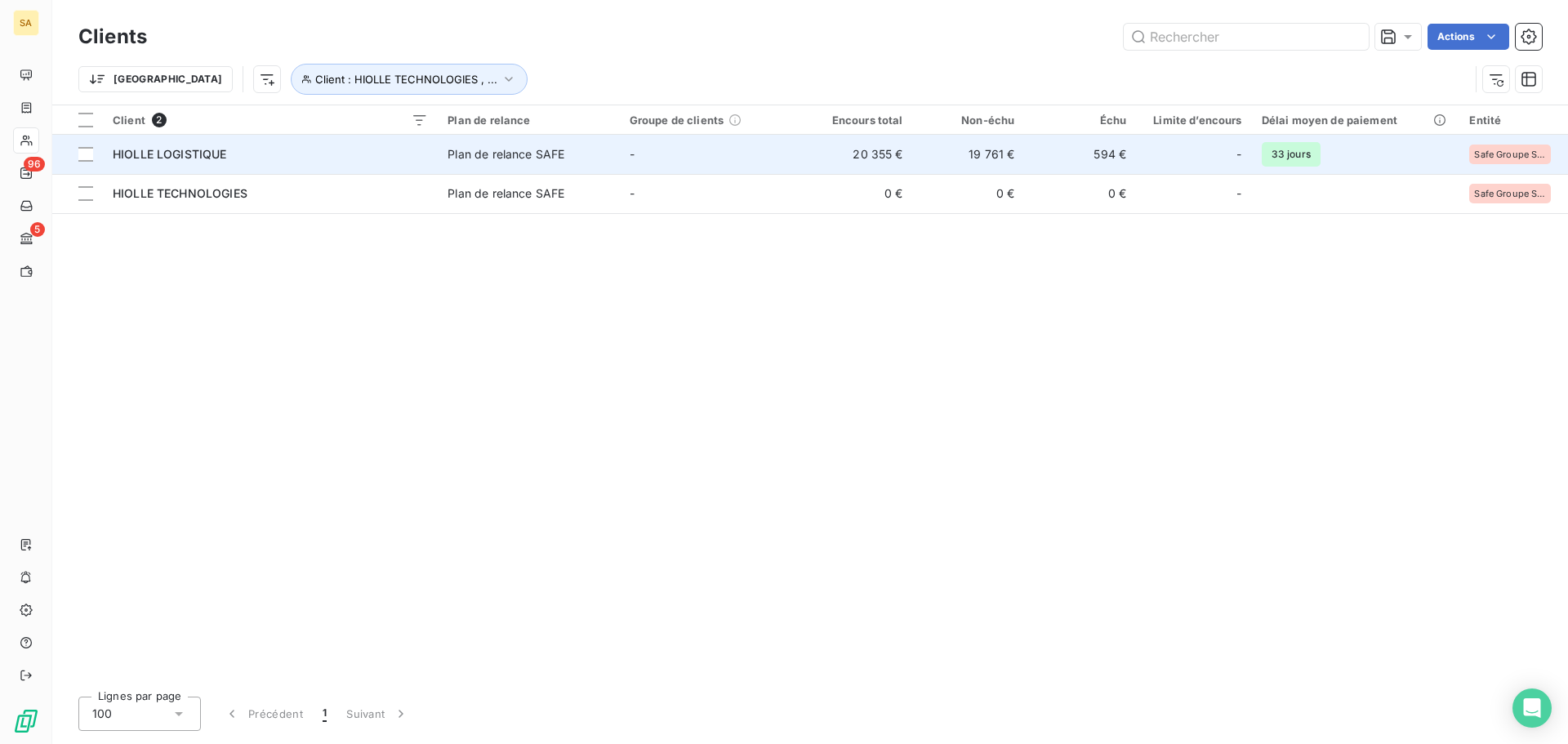
click at [194, 142] on td "HIOLLE LOGISTIQUE" at bounding box center [270, 154] width 335 height 39
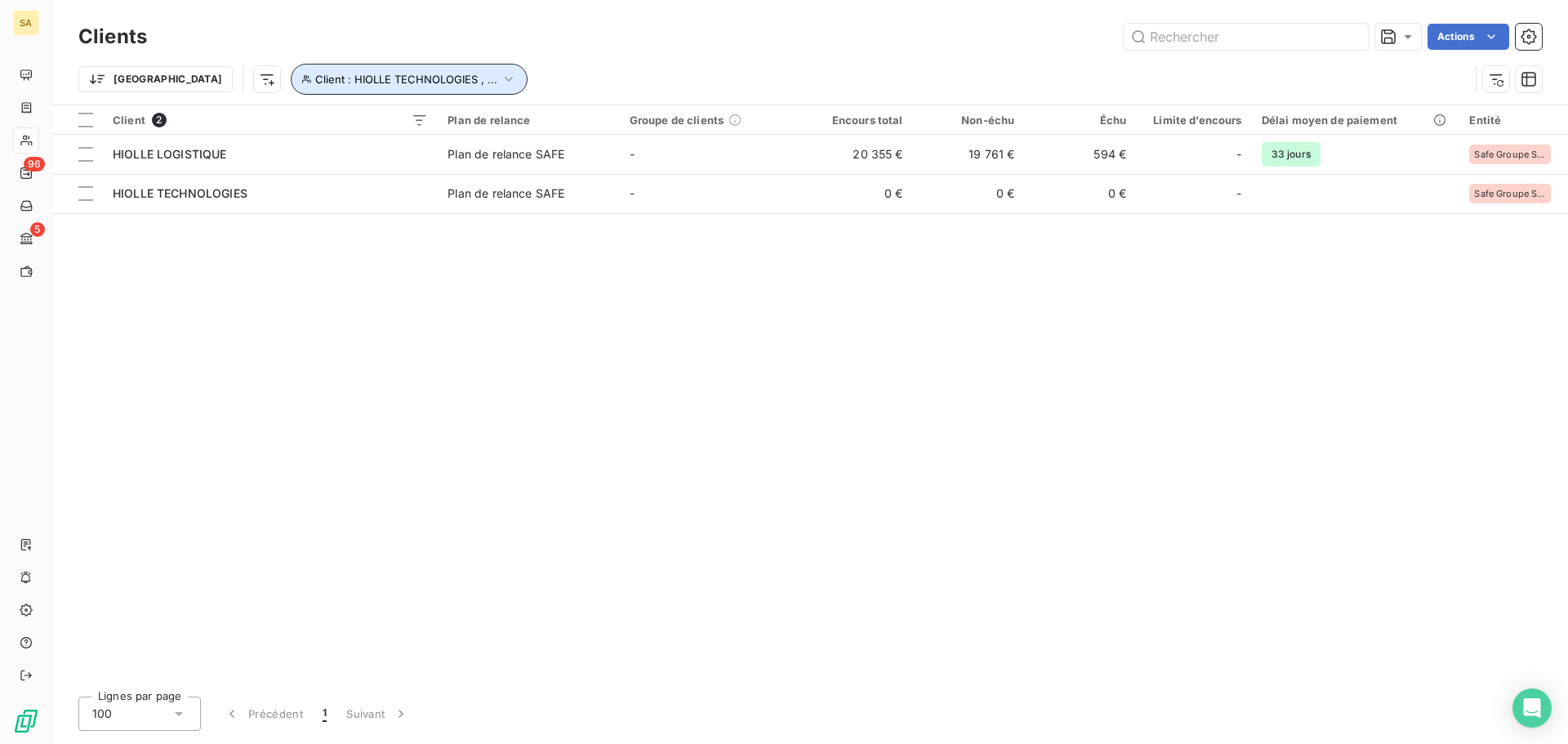
click at [405, 76] on span "Client : HIOLLE TECHNOLOGIES , ..." at bounding box center [406, 79] width 182 height 13
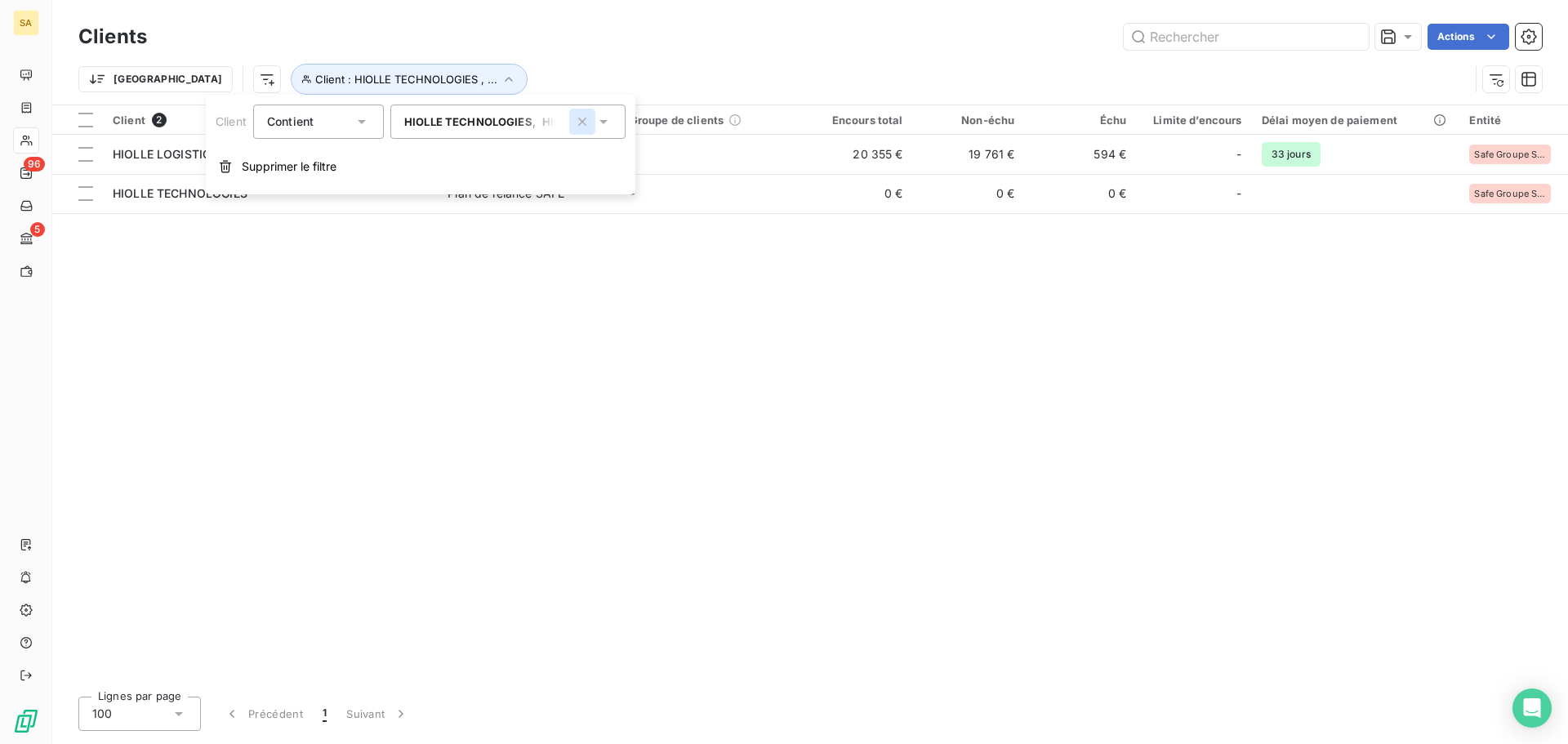
click at [579, 118] on icon "button" at bounding box center [582, 121] width 16 height 16
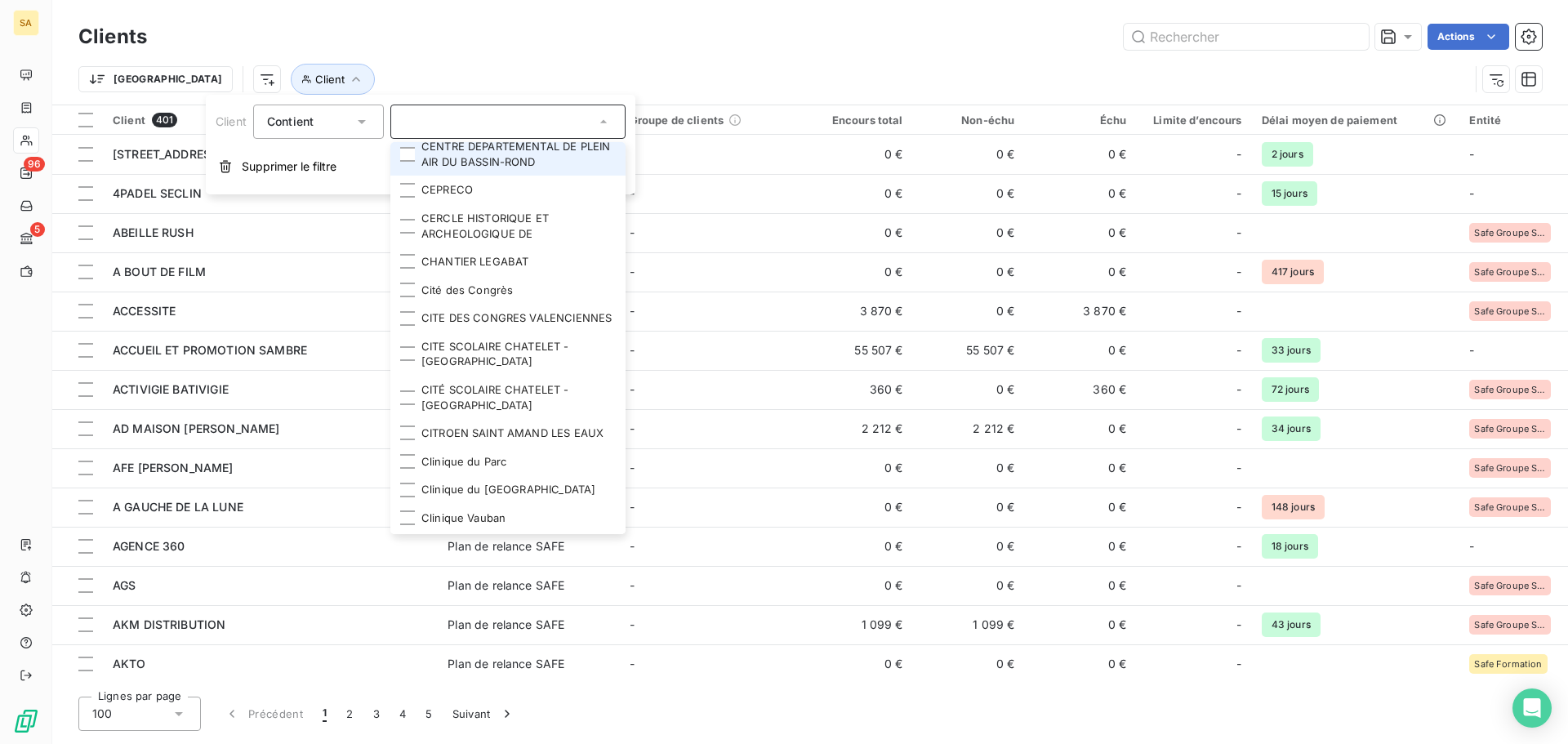
scroll to position [2733, 0]
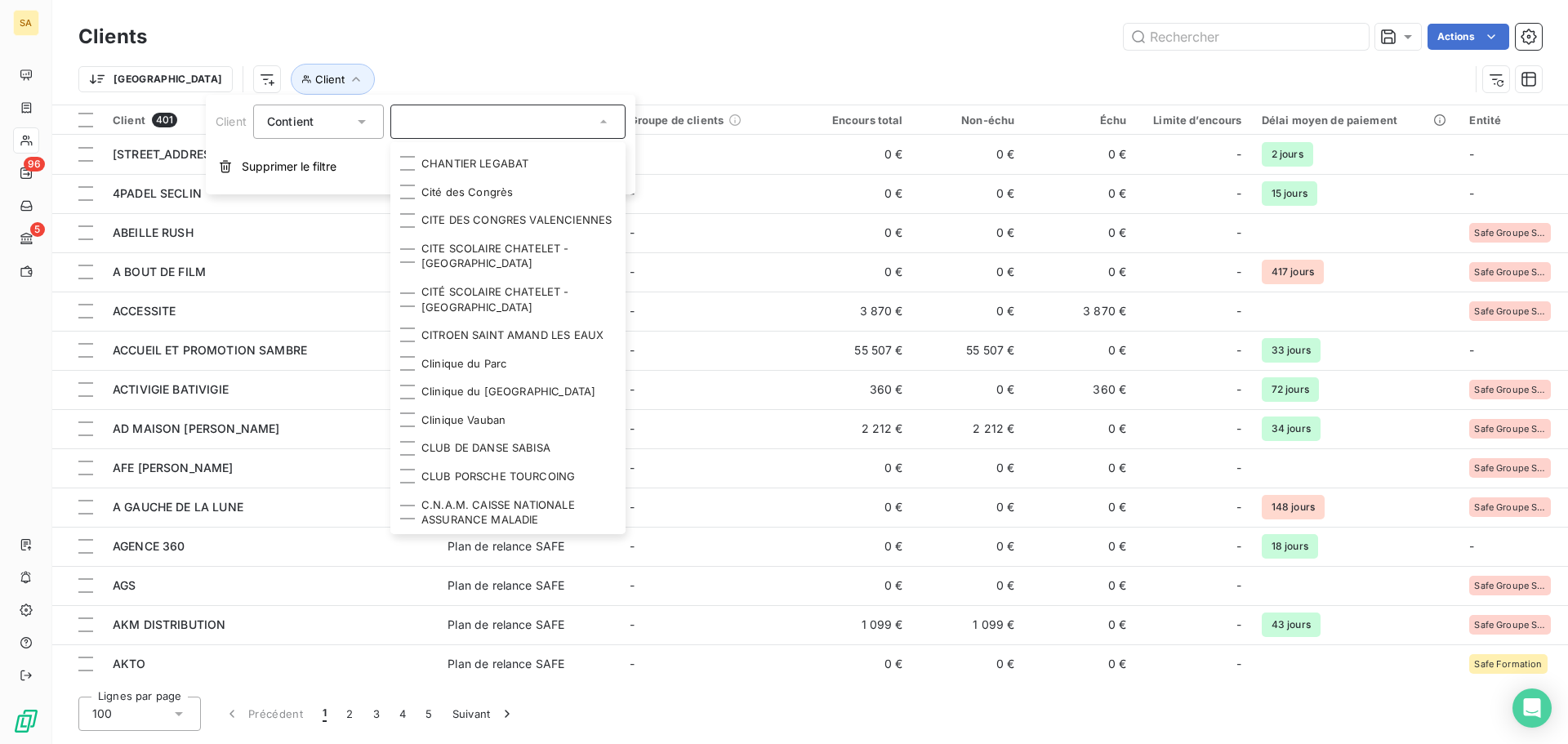
click at [520, 109] on div at bounding box center [508, 122] width 235 height 34
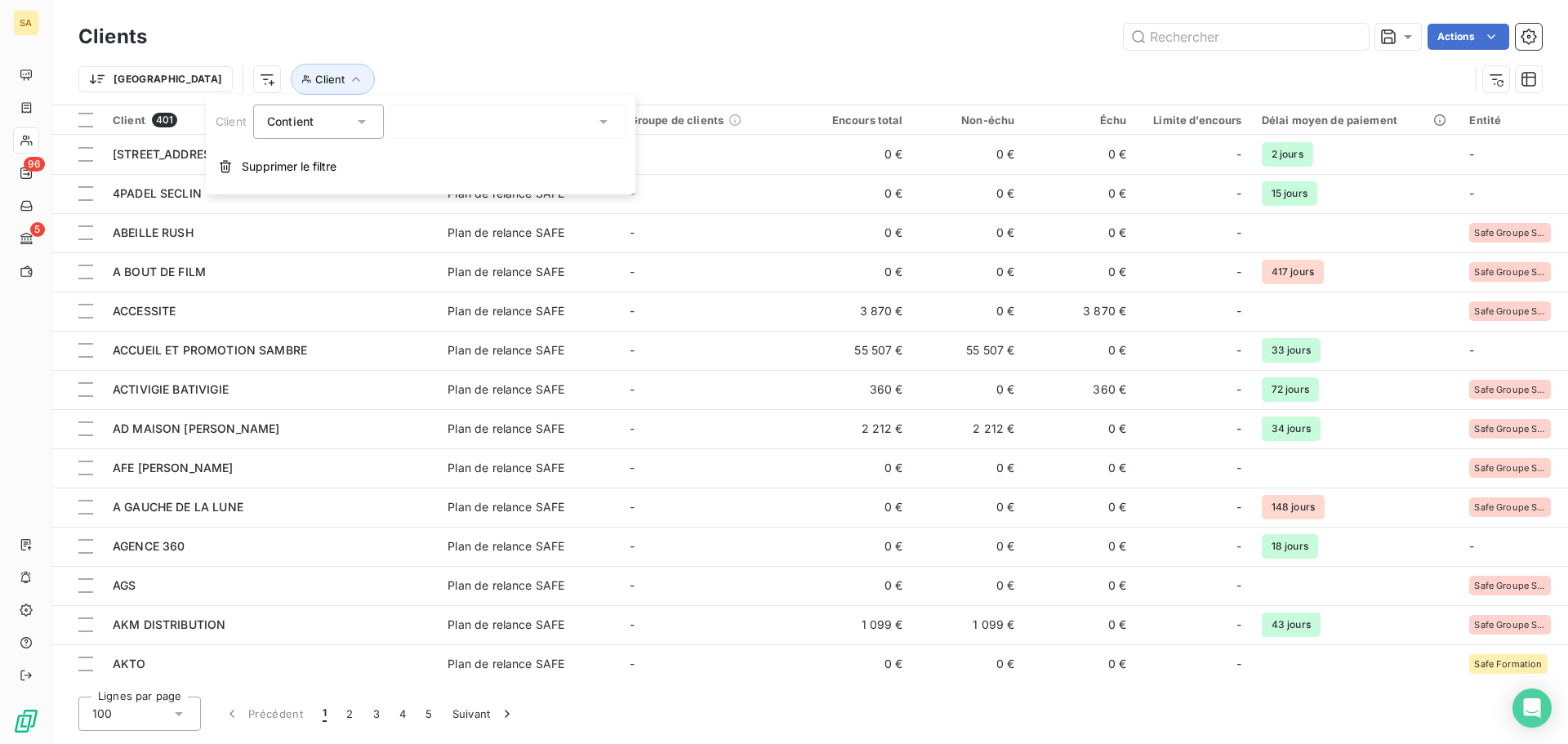
click at [520, 109] on div at bounding box center [508, 122] width 235 height 34
type input "gene"
click at [535, 180] on button "Supprimer le filtre" at bounding box center [421, 166] width 429 height 36
click at [210, 76] on html "SA 96 5 Clients Actions Trier Filtrer Client 401 Plan de relance Groupe de clie…" at bounding box center [784, 372] width 1568 height 744
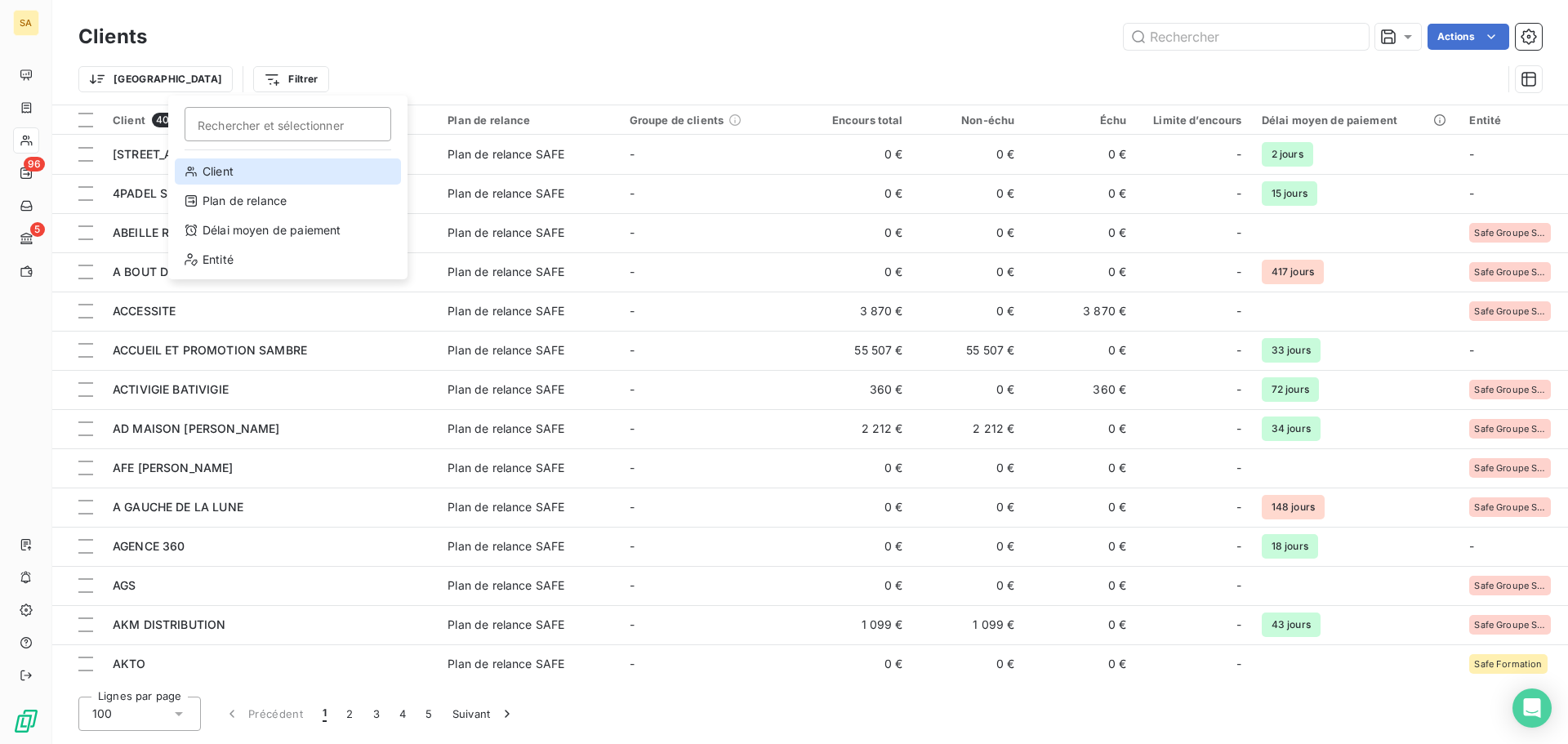
click at [247, 169] on div "Client" at bounding box center [288, 172] width 226 height 26
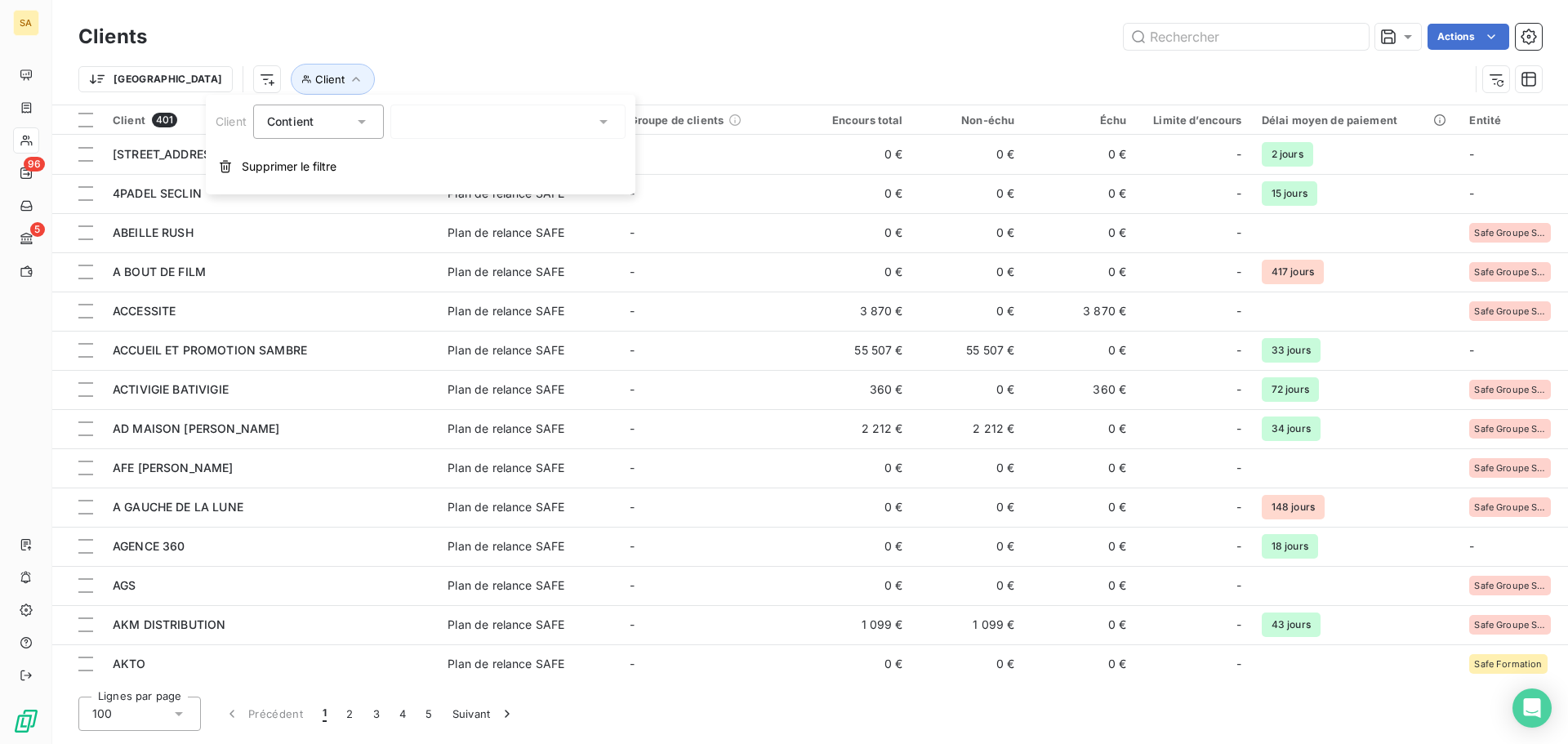
click at [498, 131] on div at bounding box center [508, 122] width 235 height 34
drag, startPoint x: 494, startPoint y: 124, endPoint x: 346, endPoint y: 97, distance: 150.4
click at [346, 97] on div "Client Contient genc AGENCE 360 Supprimer le filtre" at bounding box center [421, 144] width 429 height 100
type input "genec"
click at [510, 142] on li "INSTITUT GENECH" at bounding box center [508, 156] width 235 height 28
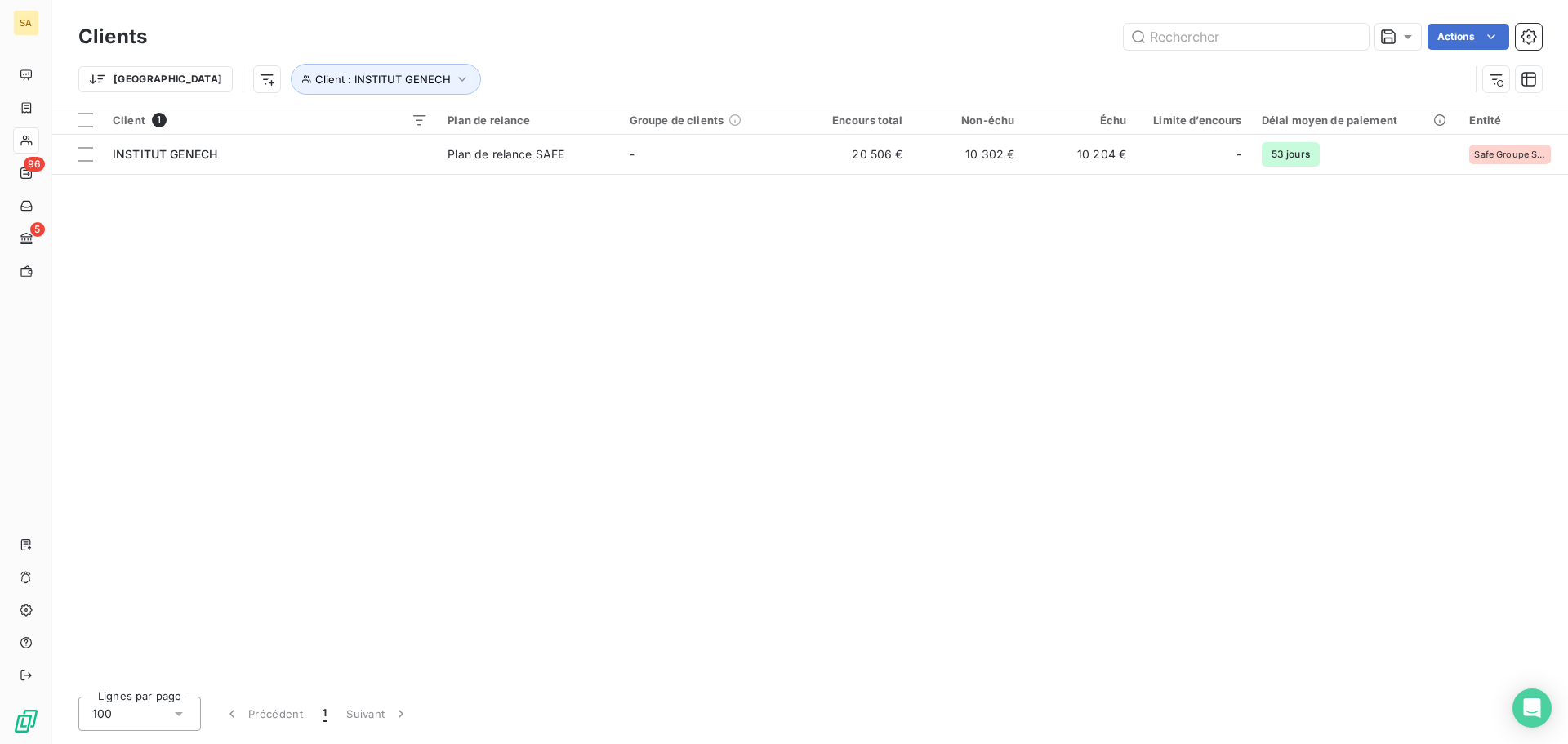
drag, startPoint x: 817, startPoint y: 251, endPoint x: 368, endPoint y: 180, distance: 454.6
click at [817, 250] on div "Client 1 Plan de relance Groupe de clients Encours total Non-échu Échu Limite d…" at bounding box center [810, 394] width 1516 height 578
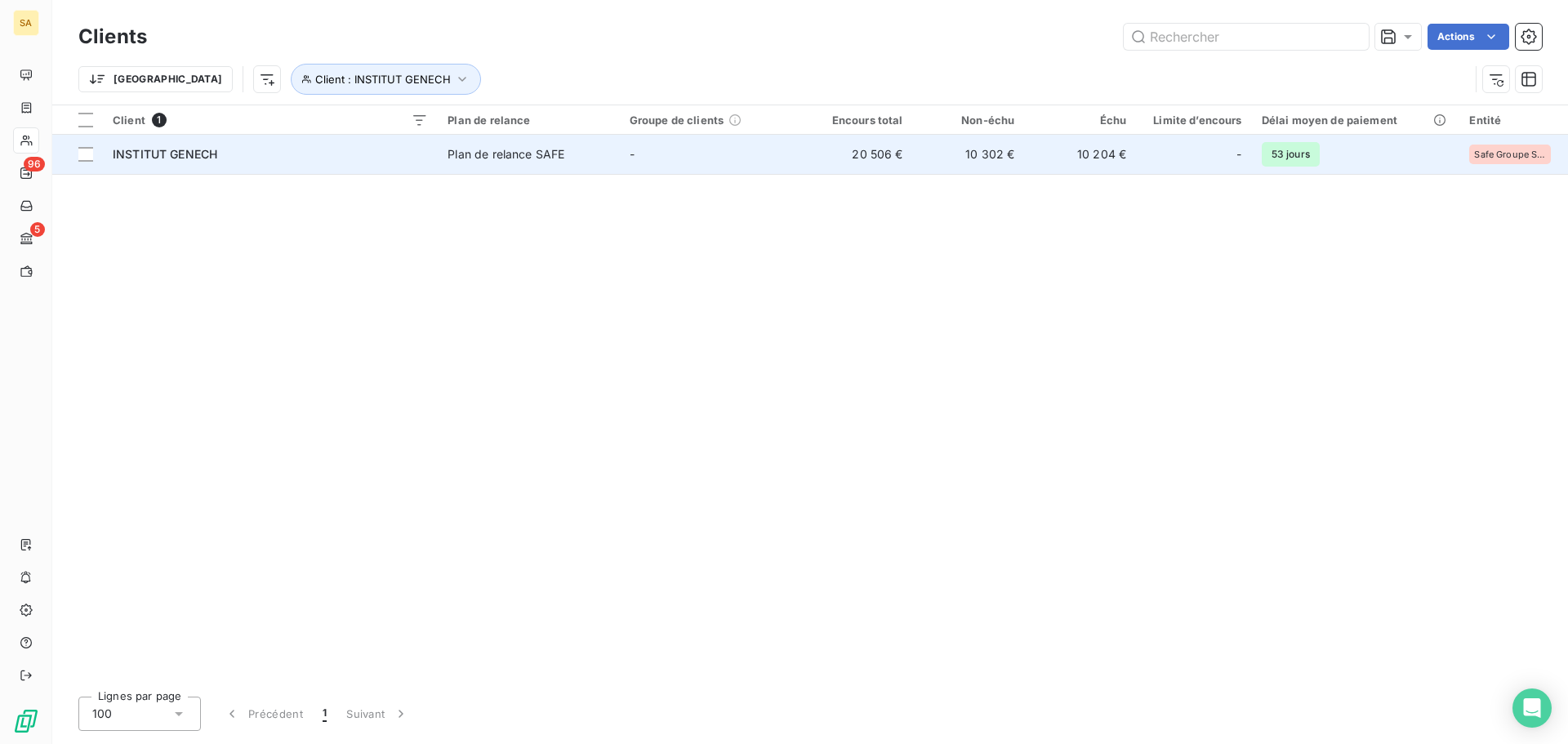
click at [177, 148] on span "INSTITUT GENECH" at bounding box center [165, 154] width 105 height 14
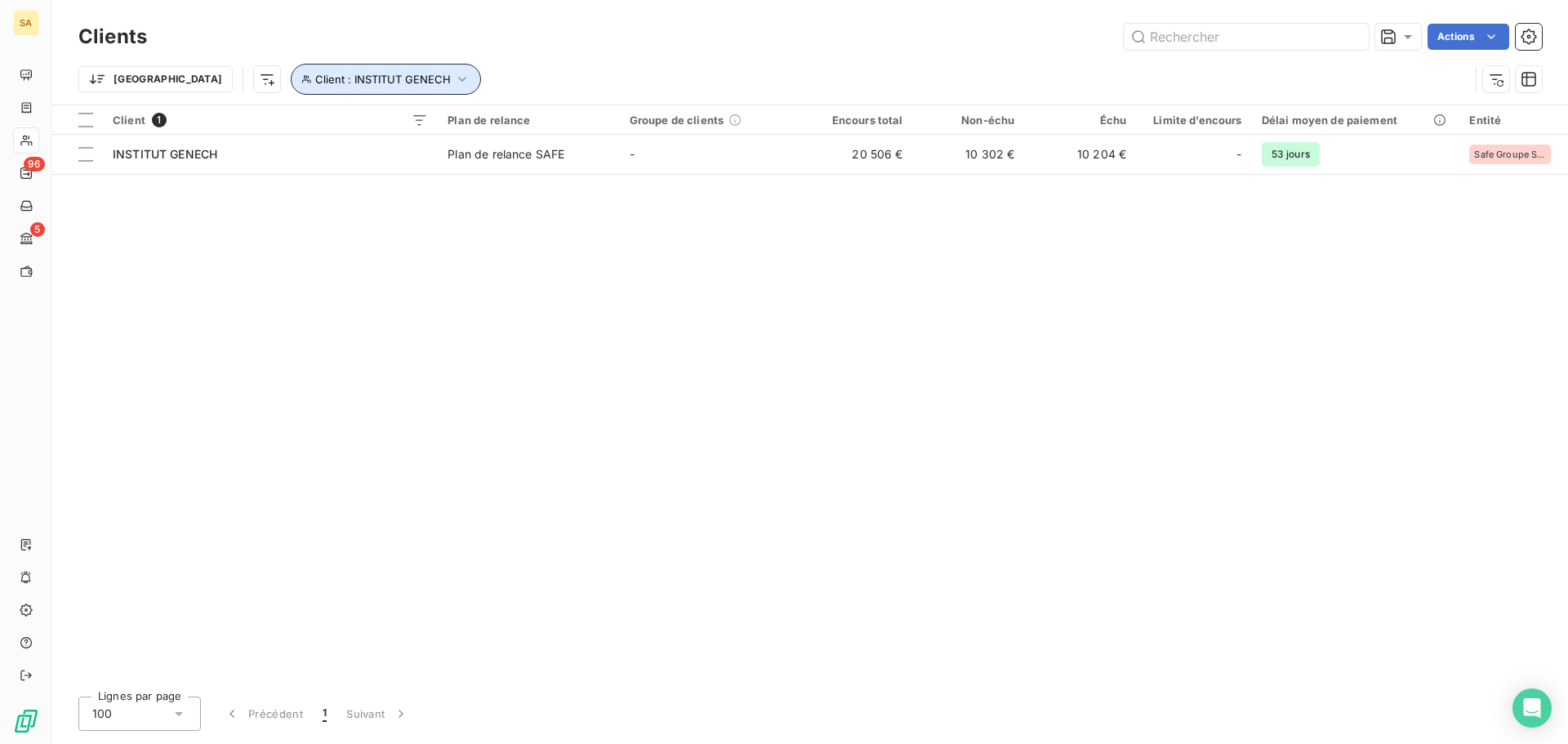
click at [454, 77] on icon "button" at bounding box center [462, 79] width 16 height 16
click at [583, 124] on icon "button" at bounding box center [582, 121] width 16 height 16
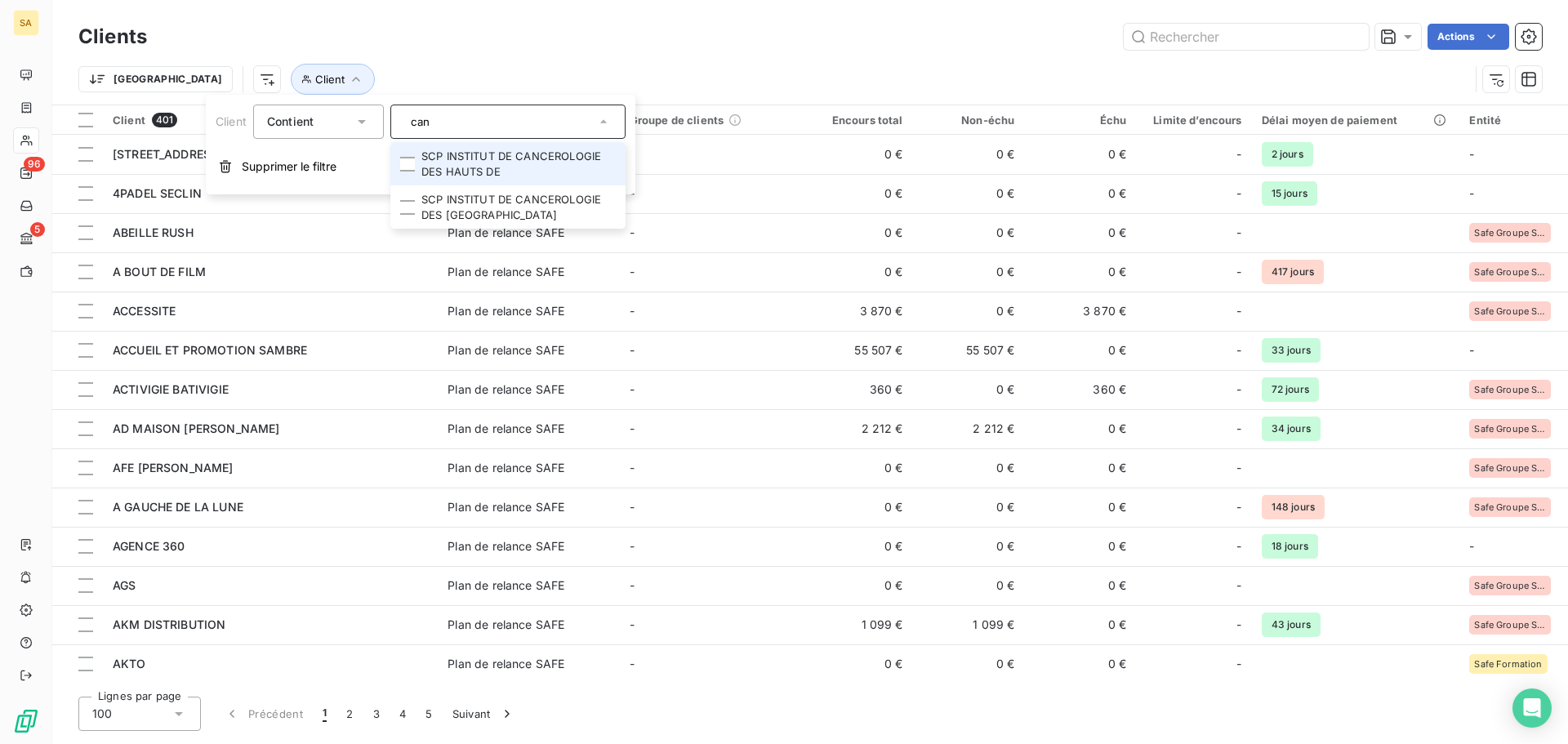
type input "can"
click at [547, 158] on li "SCP INSTITUT DE CANCEROLOGIE DES HAUTS DE" at bounding box center [508, 164] width 235 height 43
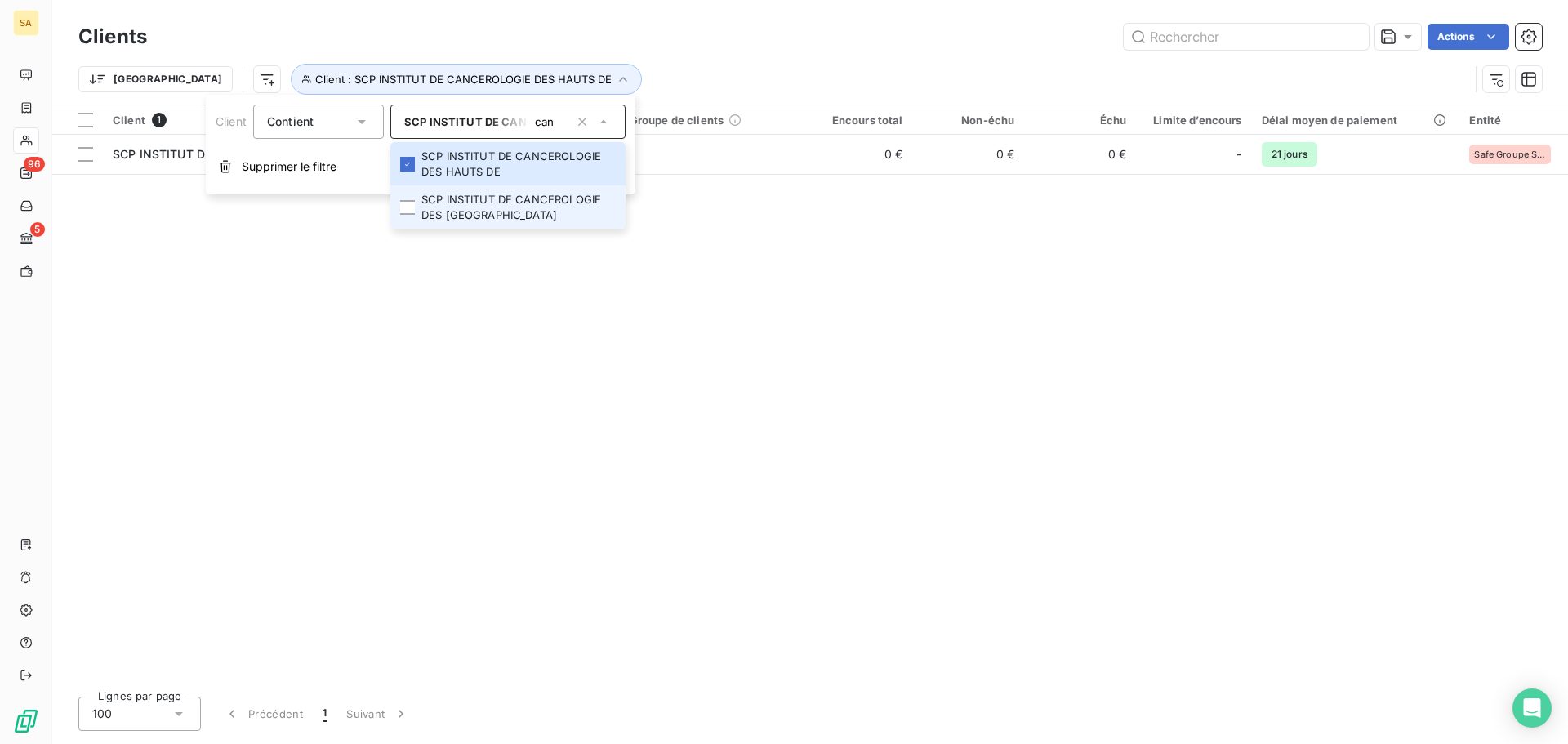
click at [531, 197] on li "SCP INSTITUT DE CANCEROLOGIE DES [GEOGRAPHIC_DATA]" at bounding box center [508, 207] width 235 height 43
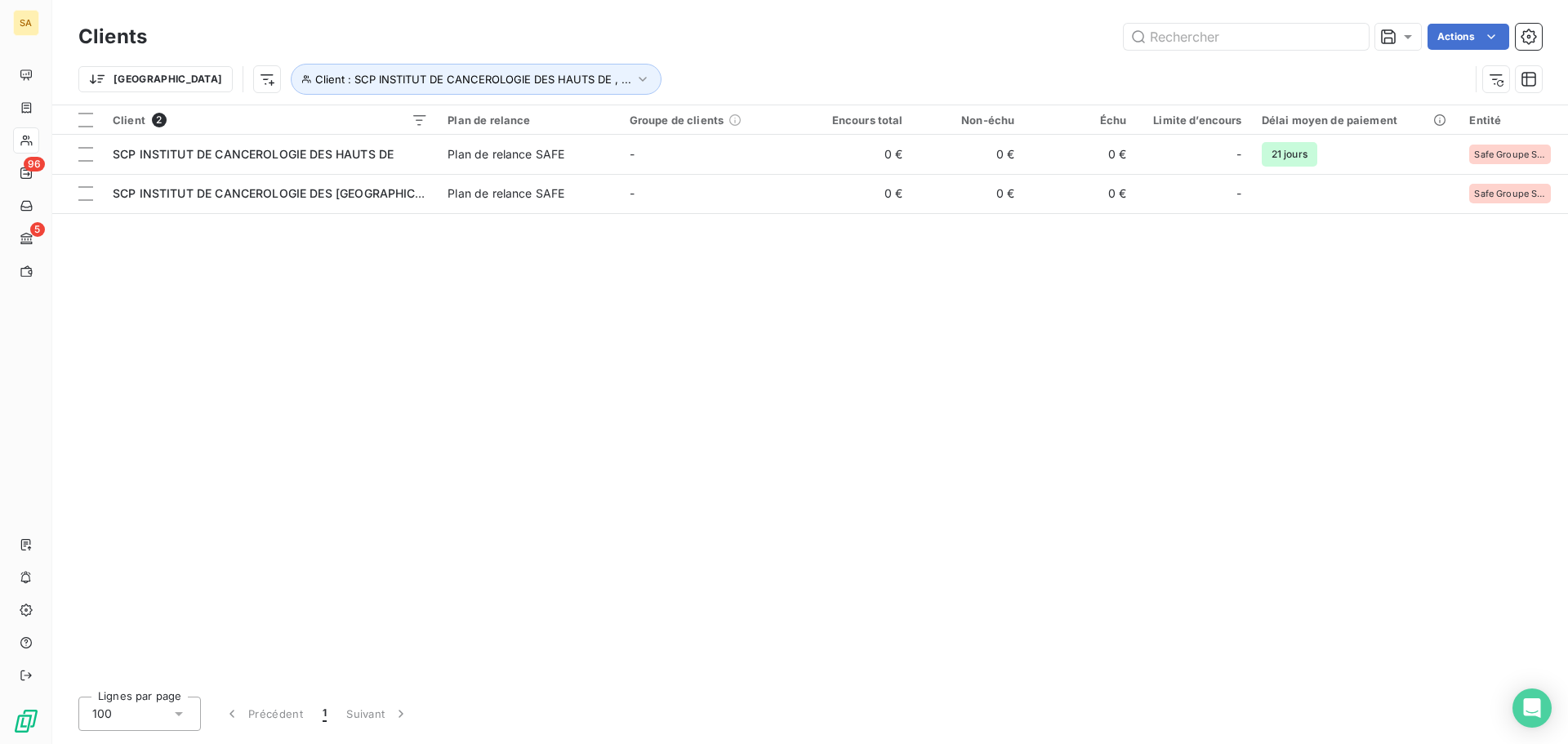
click at [745, 322] on div "Client 2 Plan de relance Groupe de clients Encours total Non-échu Échu Limite d…" at bounding box center [810, 394] width 1516 height 578
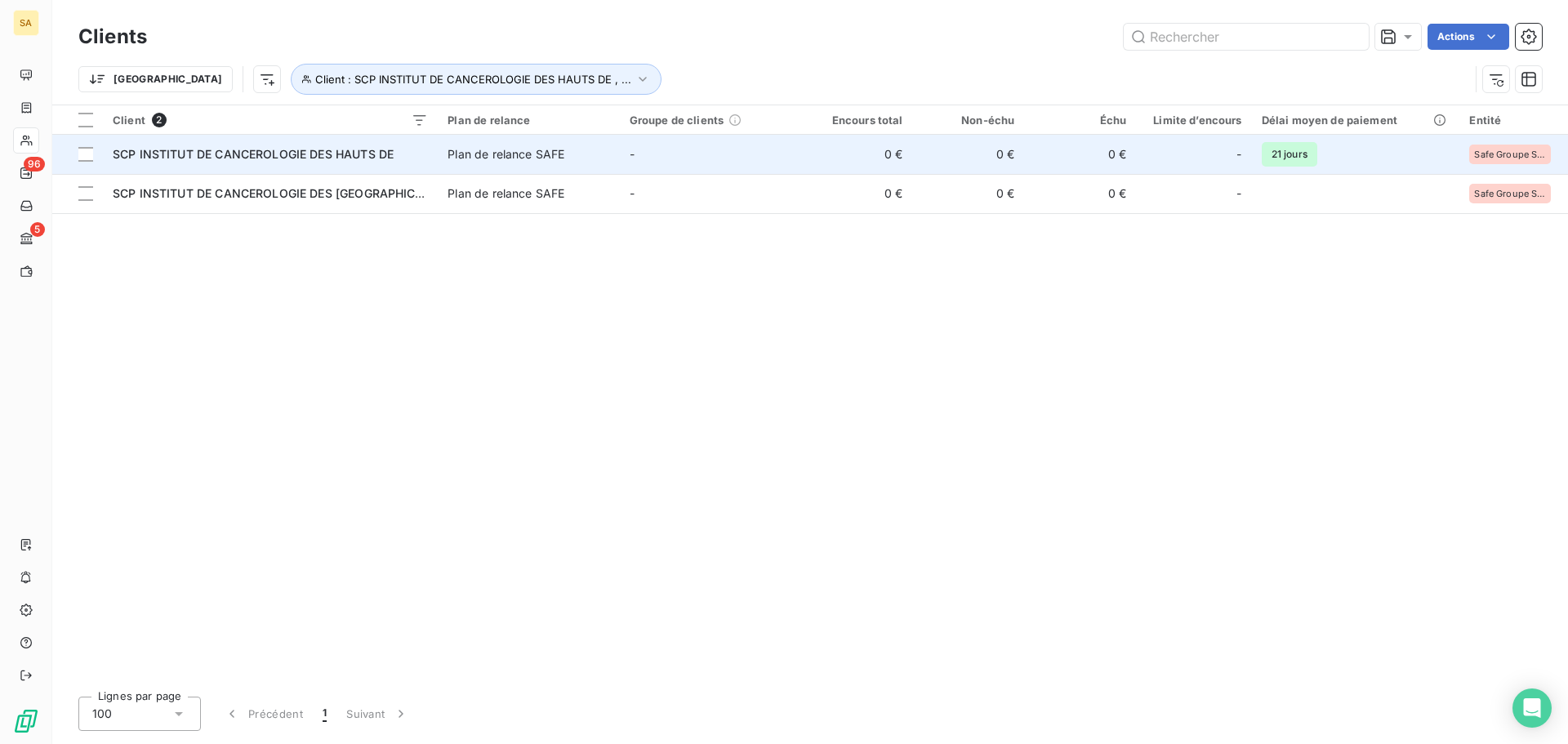
click at [174, 158] on span "SCP INSTITUT DE CANCEROLOGIE DES HAUTS DE" at bounding box center [252, 154] width 281 height 14
click at [297, 151] on span "SCP INSTITUT DE CANCEROLOGIE DES HAUTS DE" at bounding box center [252, 154] width 281 height 14
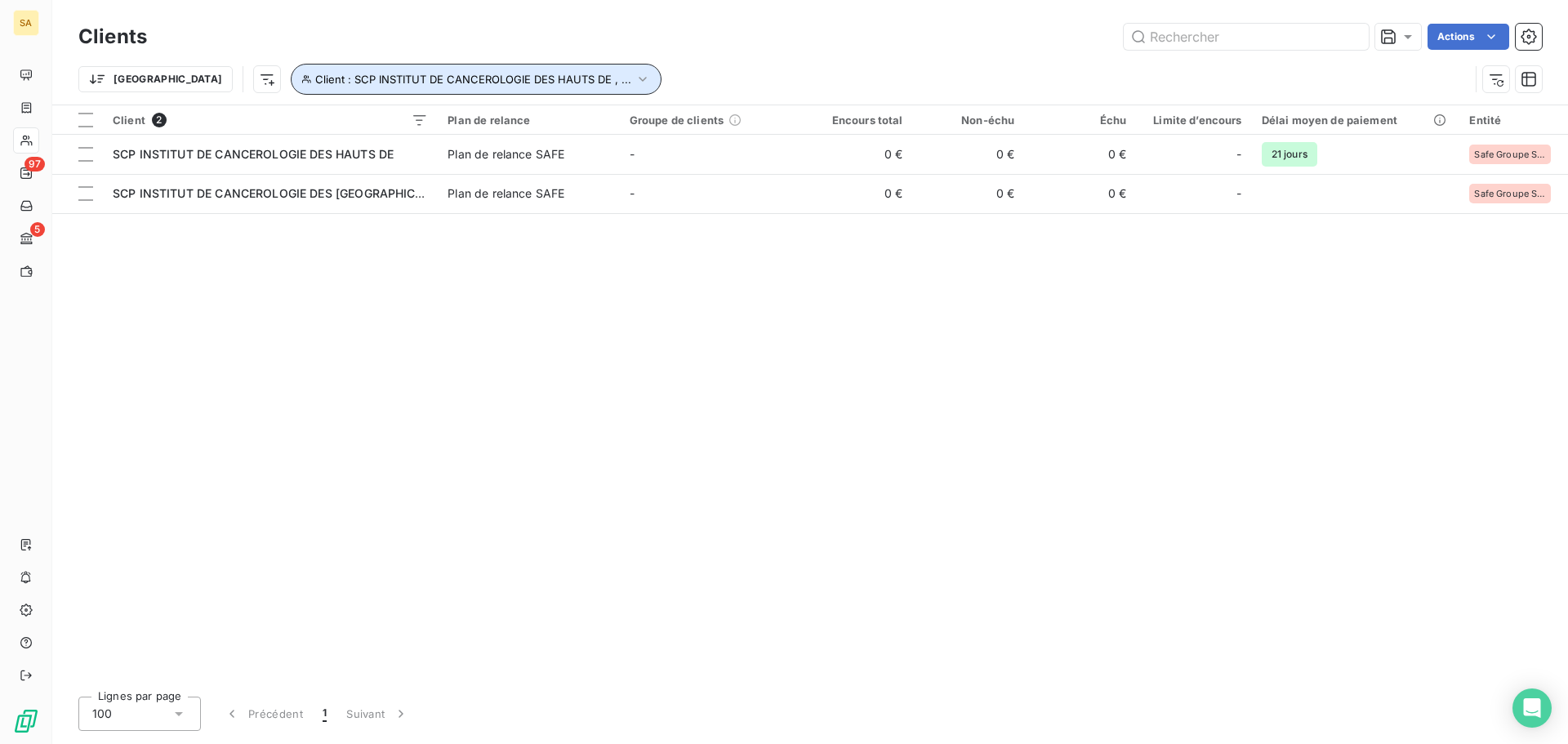
click at [380, 82] on span "Client : SCP INSTITUT DE CANCEROLOGIE DES HAUTS DE , ..." at bounding box center [473, 79] width 316 height 13
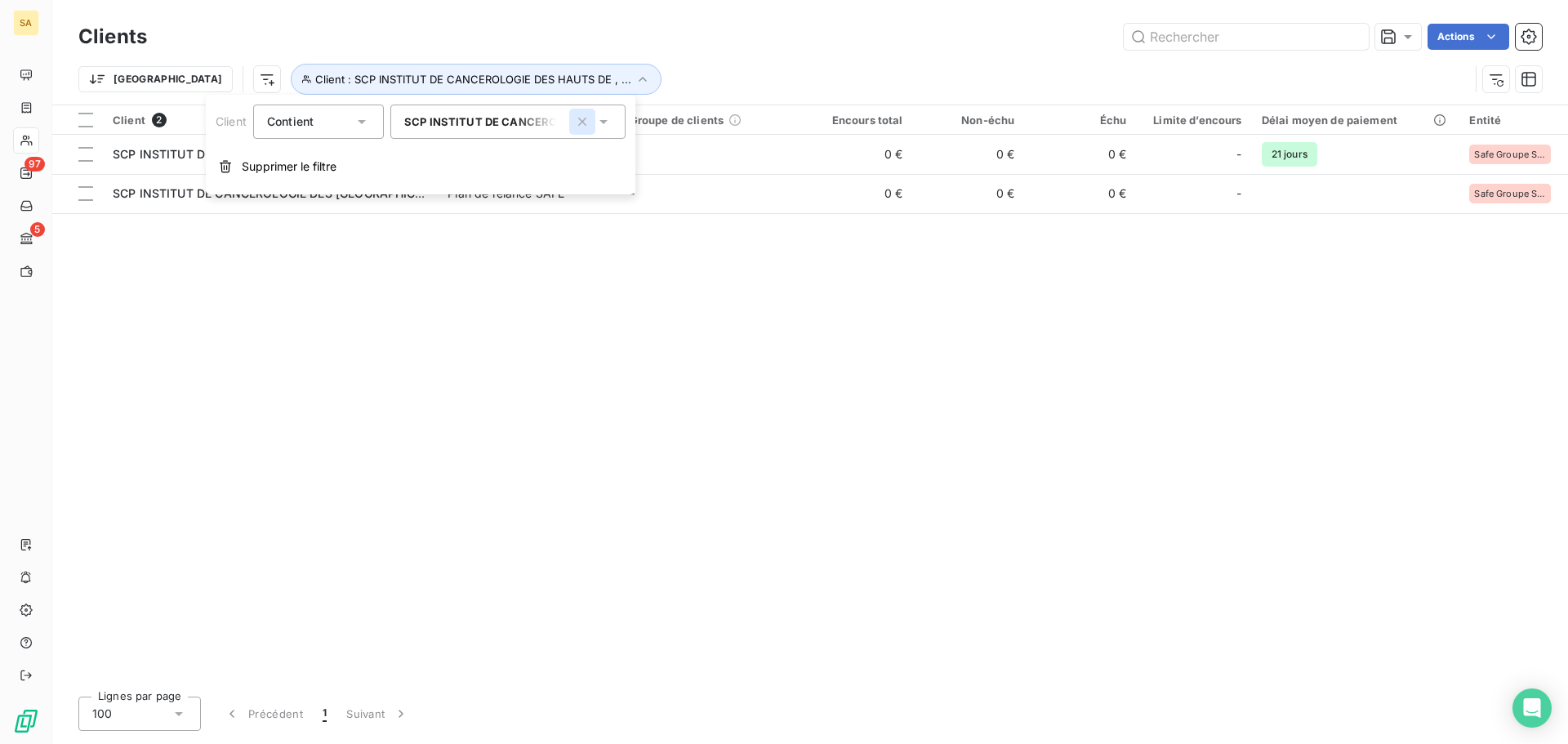
click at [587, 124] on icon "button" at bounding box center [582, 121] width 16 height 16
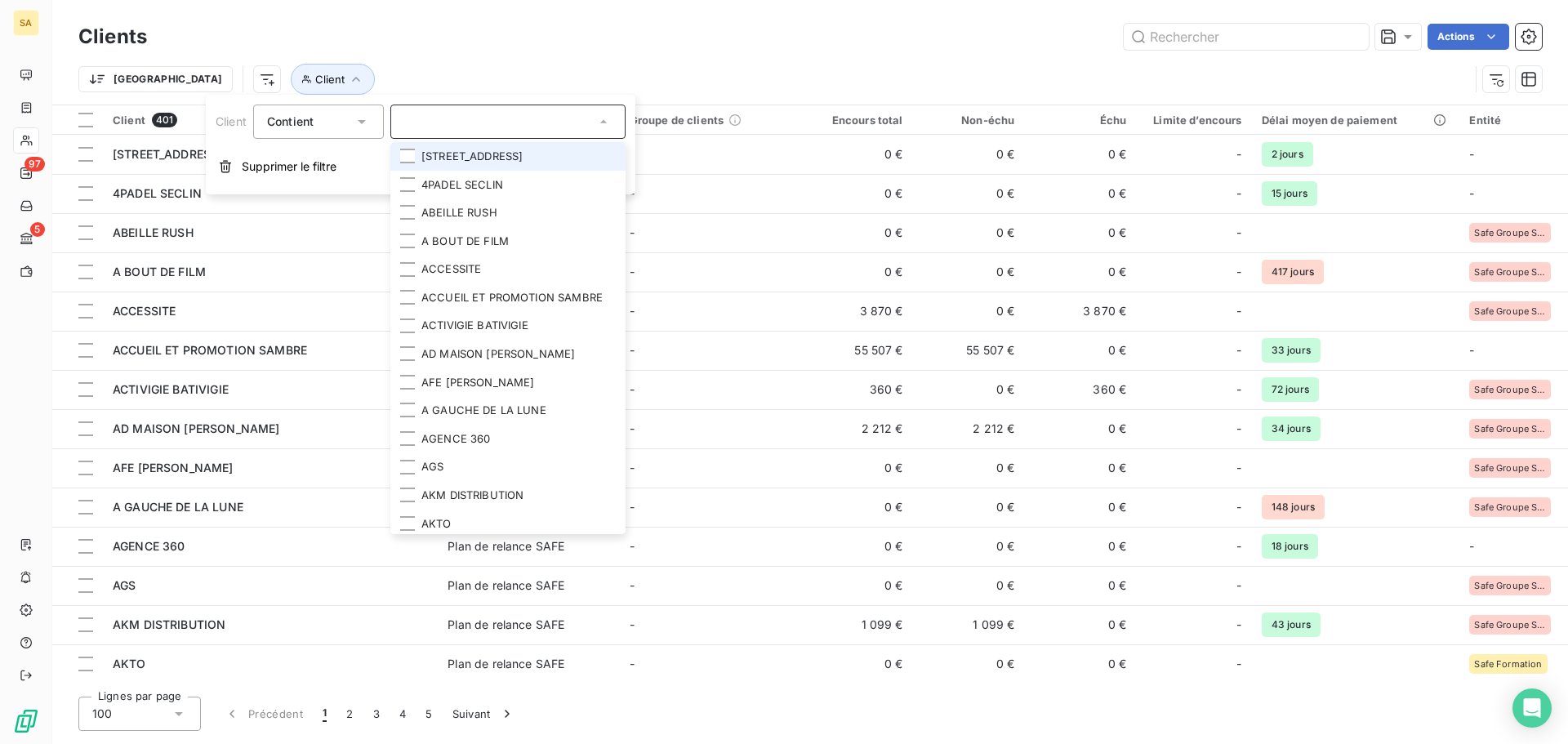
click at [574, 53] on div "Clients Actions" at bounding box center [810, 37] width 1464 height 34
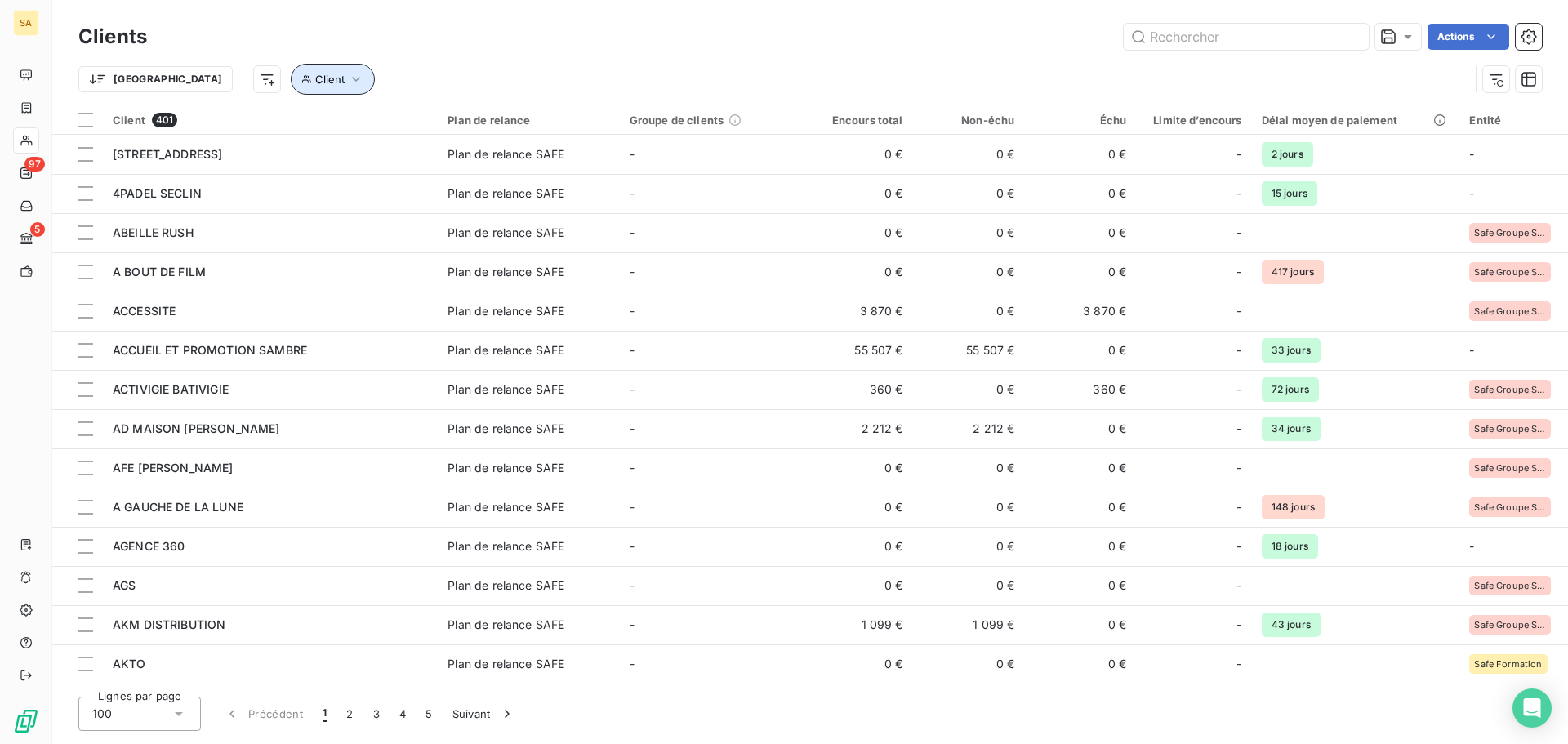
click at [315, 82] on span "Client" at bounding box center [330, 79] width 29 height 13
click at [446, 123] on div at bounding box center [508, 122] width 235 height 34
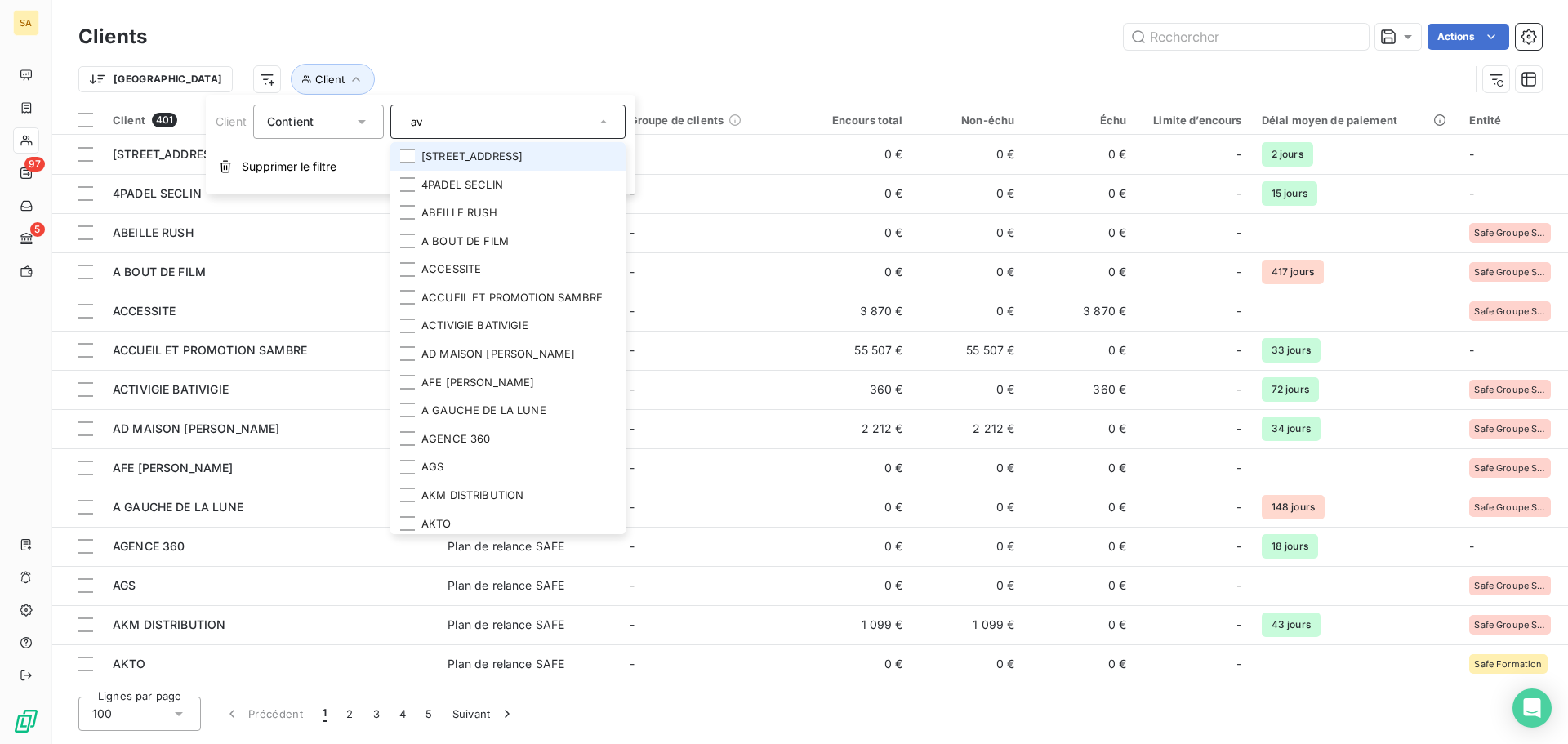
type input "a"
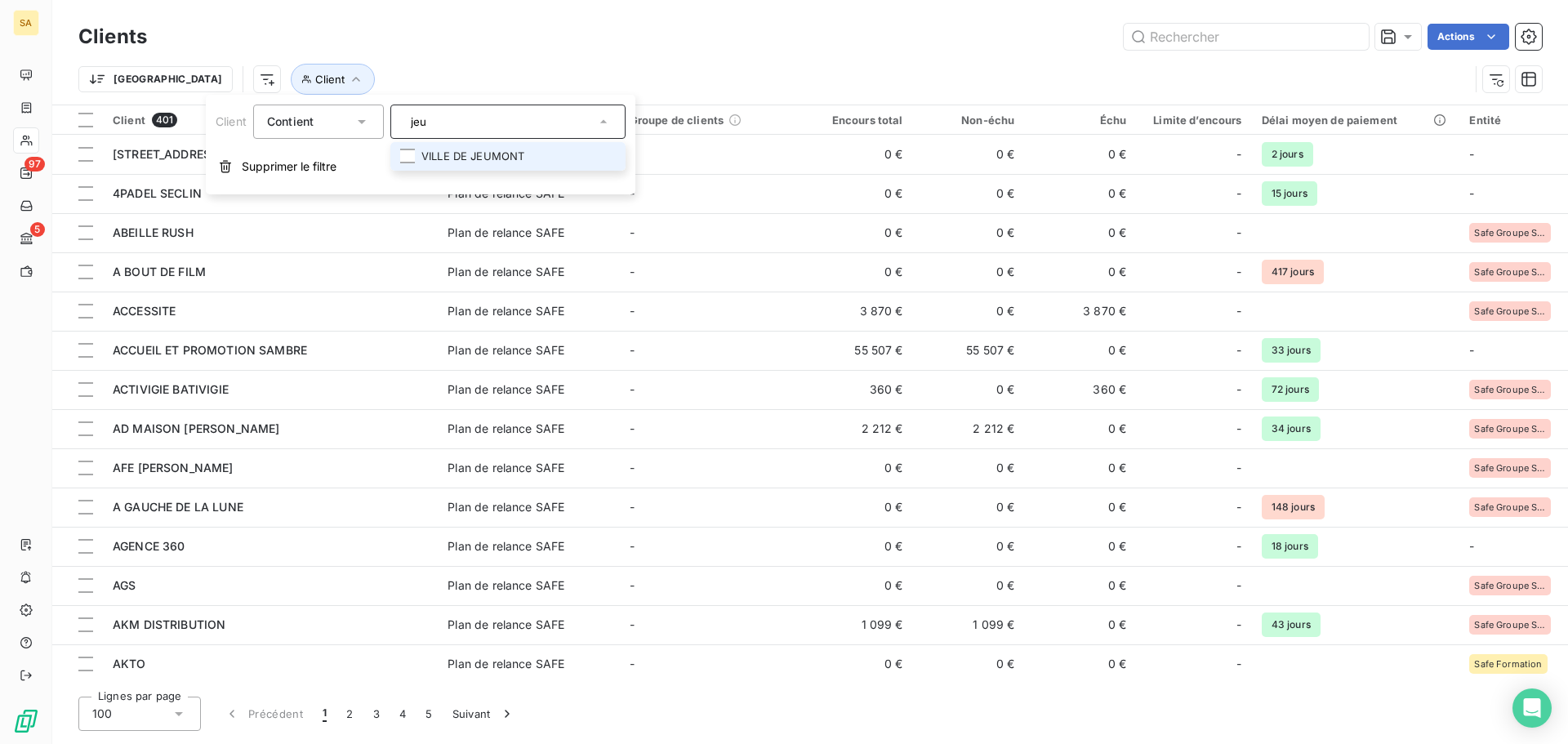
type input "jeu"
click at [507, 144] on li "VILLE DE JEUMONT" at bounding box center [508, 156] width 235 height 28
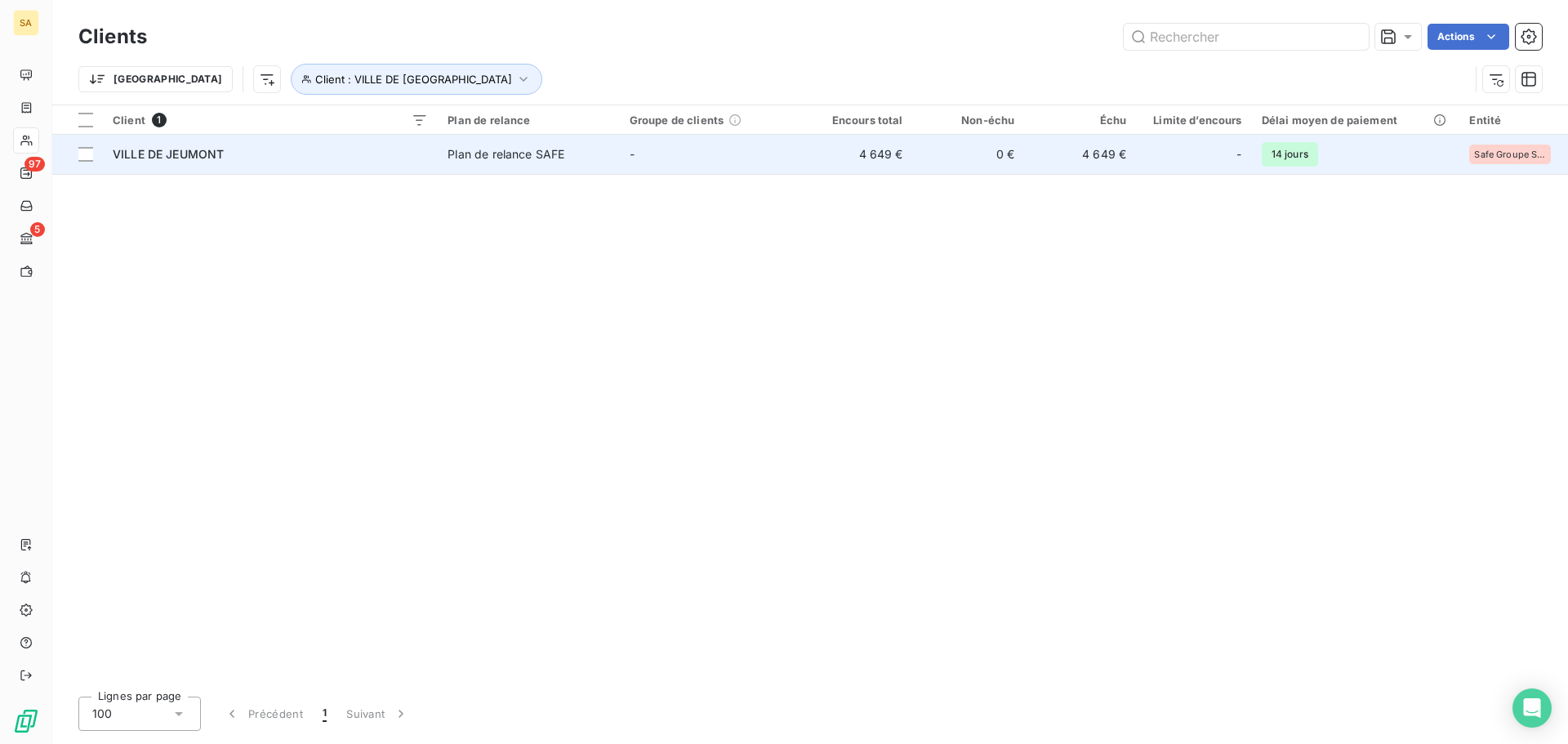
click at [141, 148] on span "VILLE DE JEUMONT" at bounding box center [167, 154] width 111 height 14
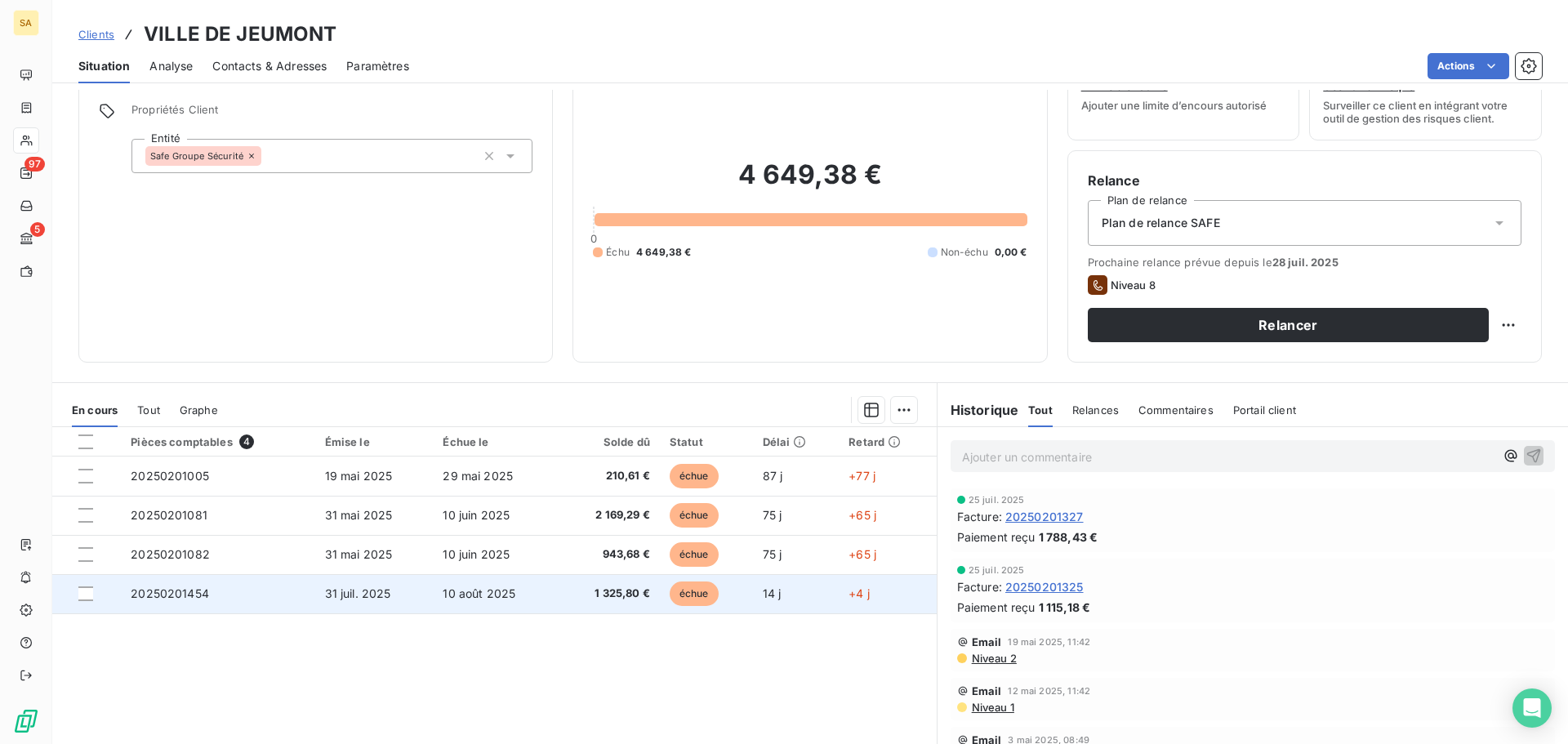
scroll to position [82, 0]
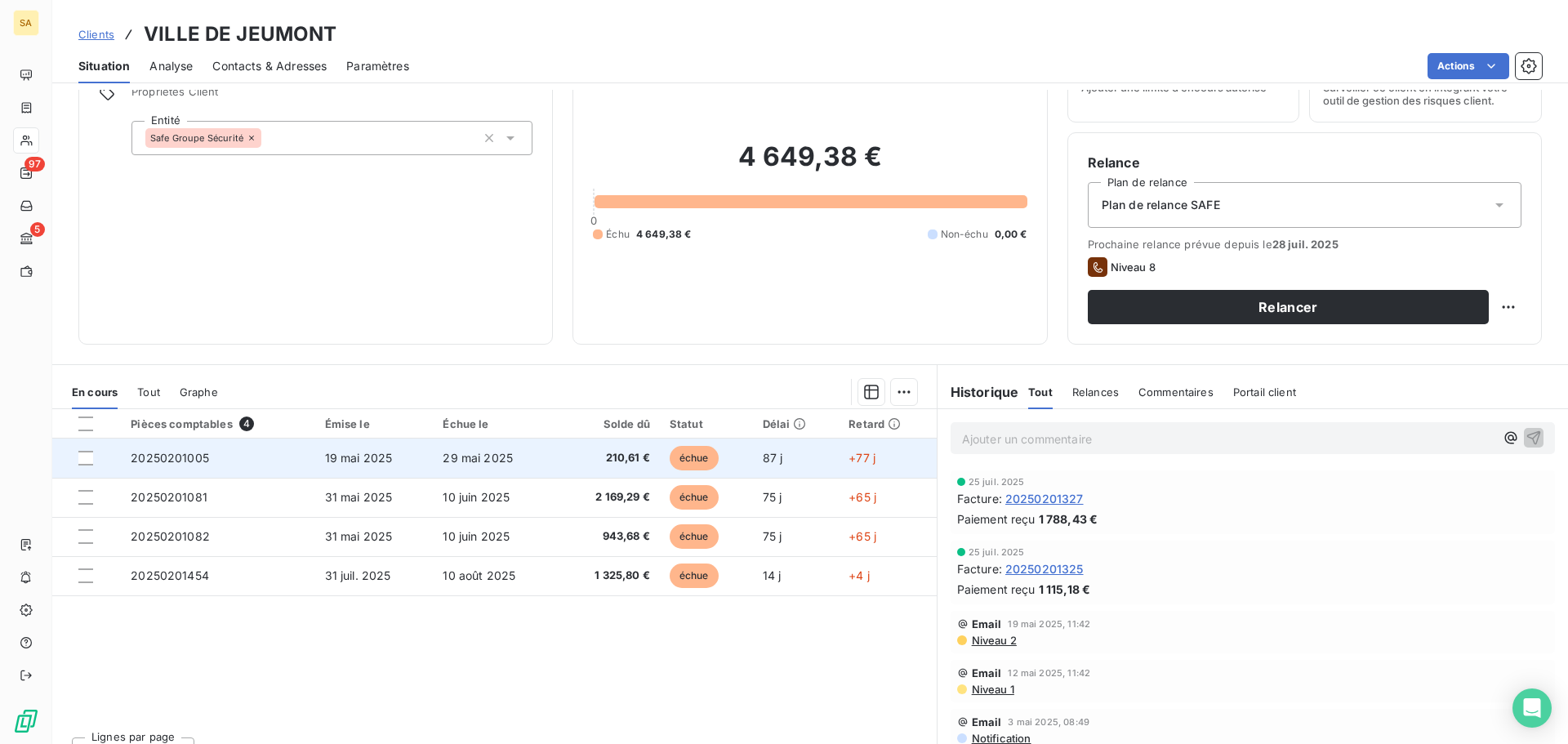
click at [88, 468] on td at bounding box center [87, 458] width 69 height 39
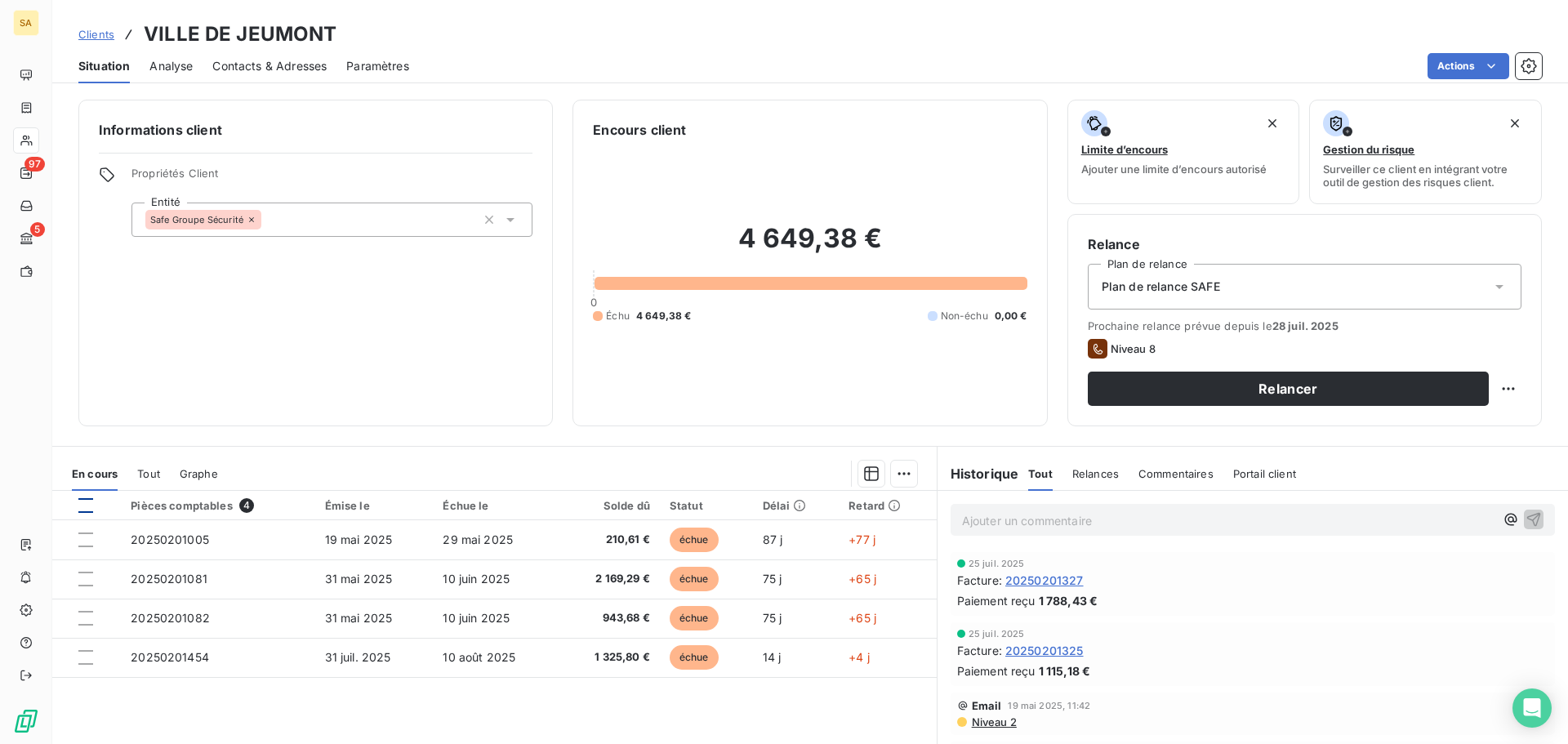
click at [92, 508] on div at bounding box center [94, 505] width 33 height 15
click at [85, 506] on div at bounding box center [85, 505] width 15 height 15
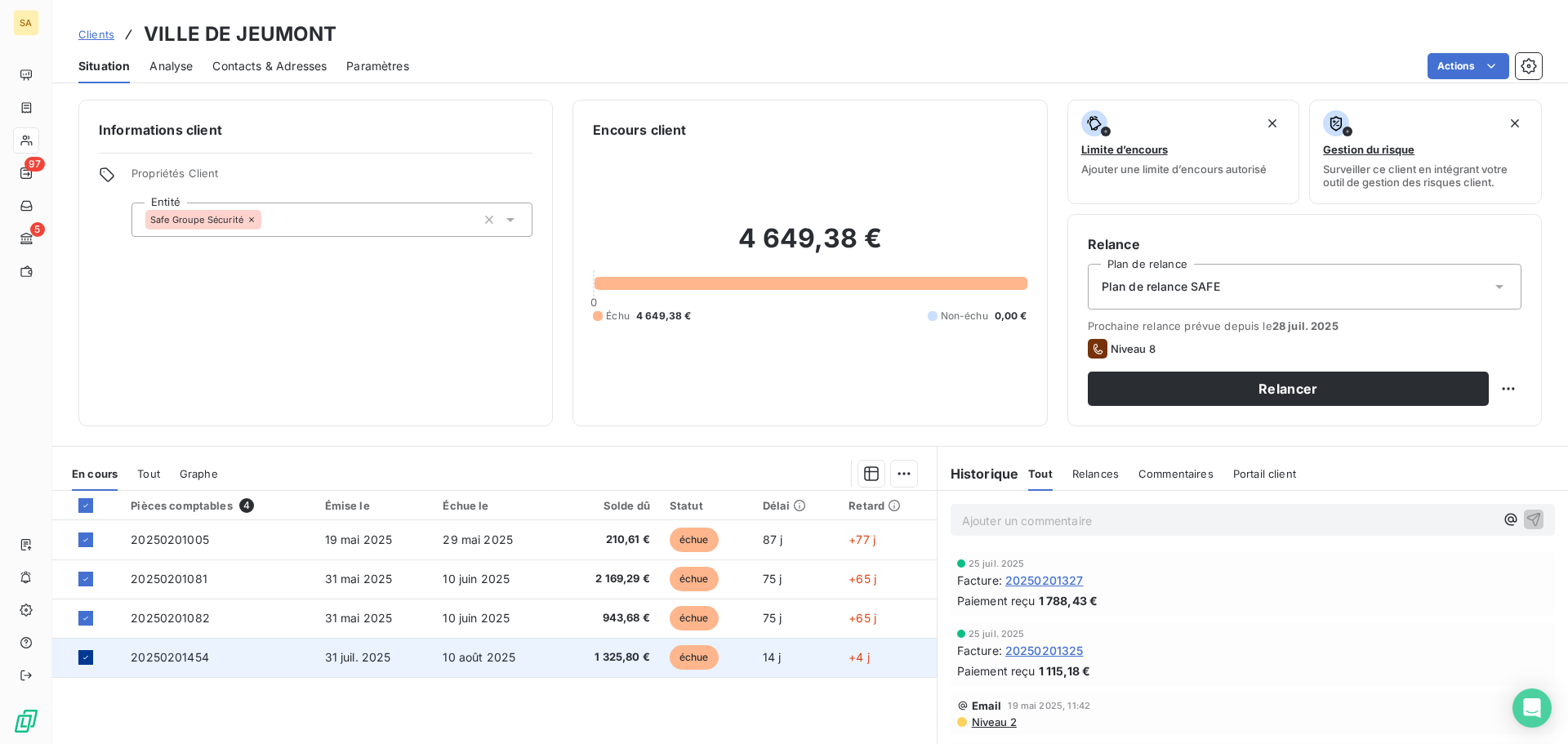
click at [83, 660] on icon at bounding box center [85, 656] width 9 height 9
click at [86, 501] on icon at bounding box center [85, 505] width 9 height 9
click at [89, 501] on icon at bounding box center [85, 505] width 9 height 9
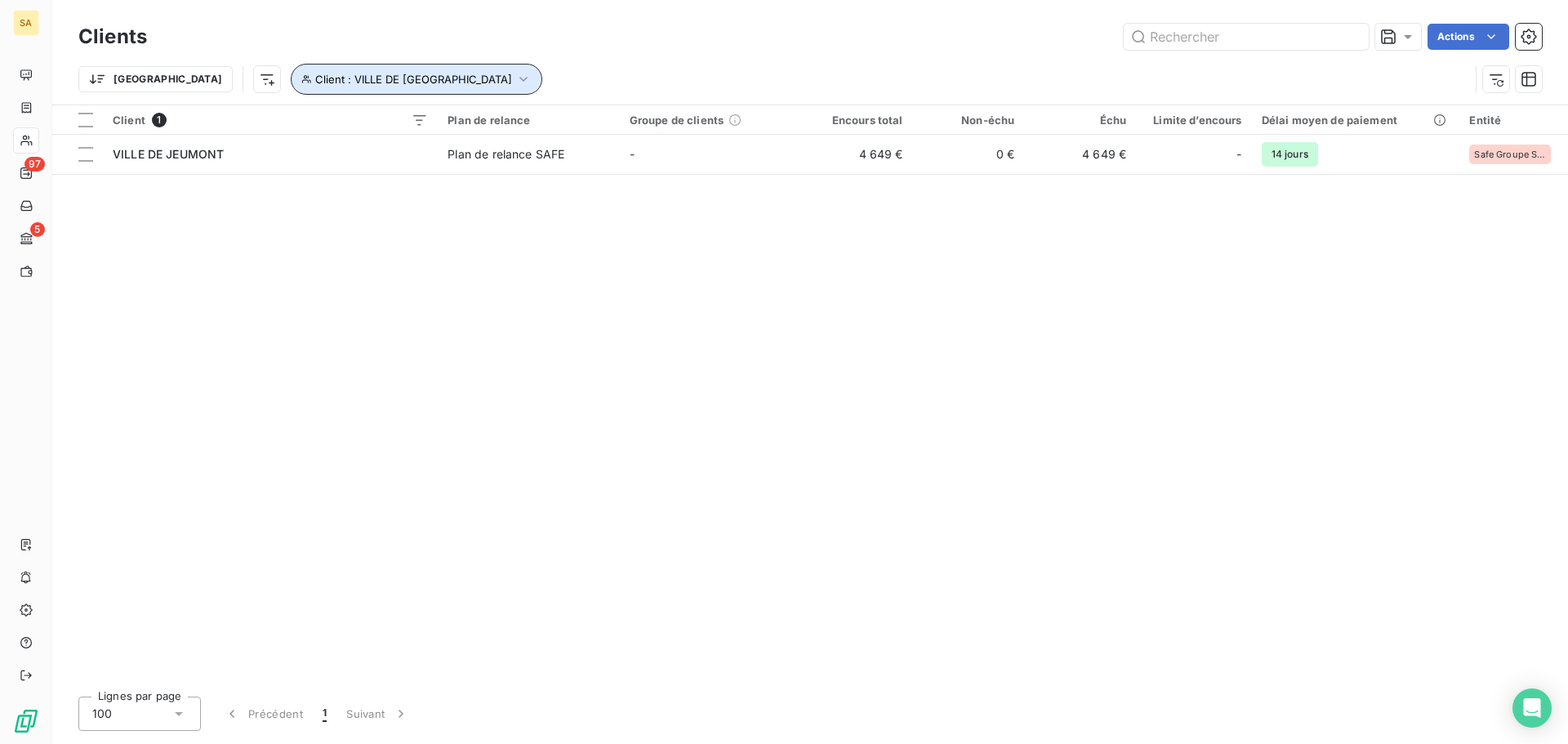
click at [315, 74] on span "Client : VILLE DE [GEOGRAPHIC_DATA]" at bounding box center [413, 79] width 197 height 13
click at [533, 118] on div "VILLE DE JEUMONT" at bounding box center [508, 122] width 235 height 34
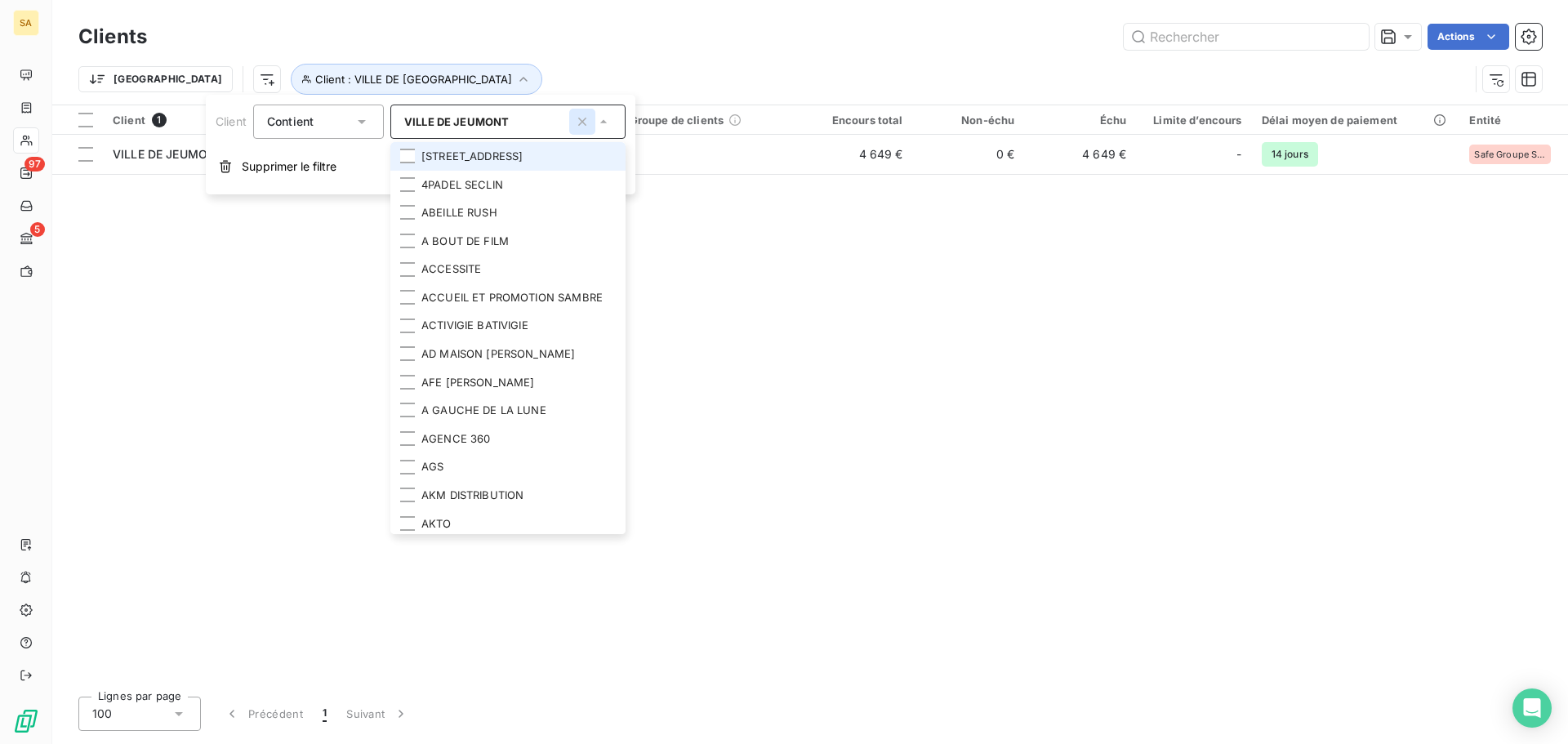
click at [578, 120] on icon "button" at bounding box center [582, 121] width 16 height 16
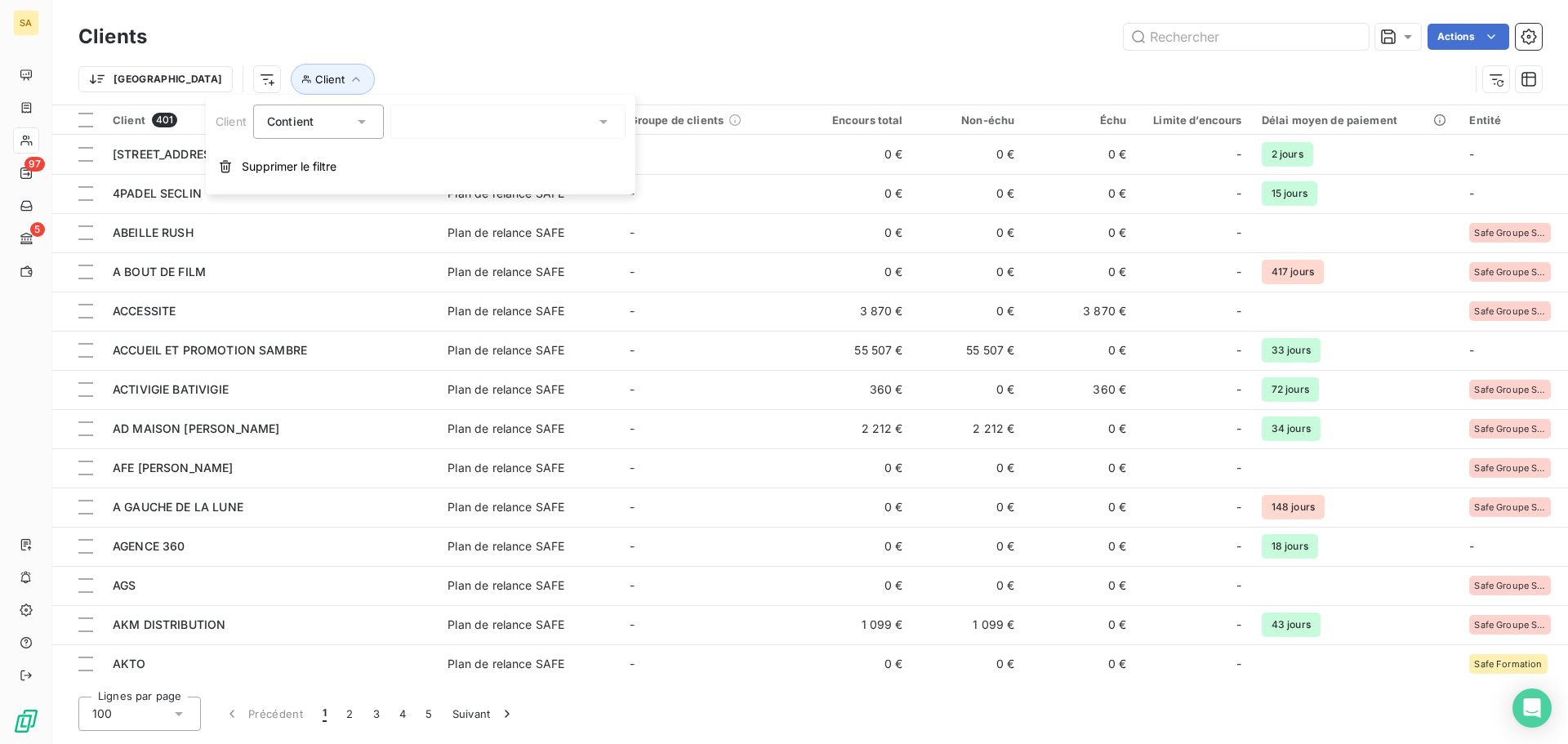
click at [501, 126] on div at bounding box center [508, 122] width 235 height 34
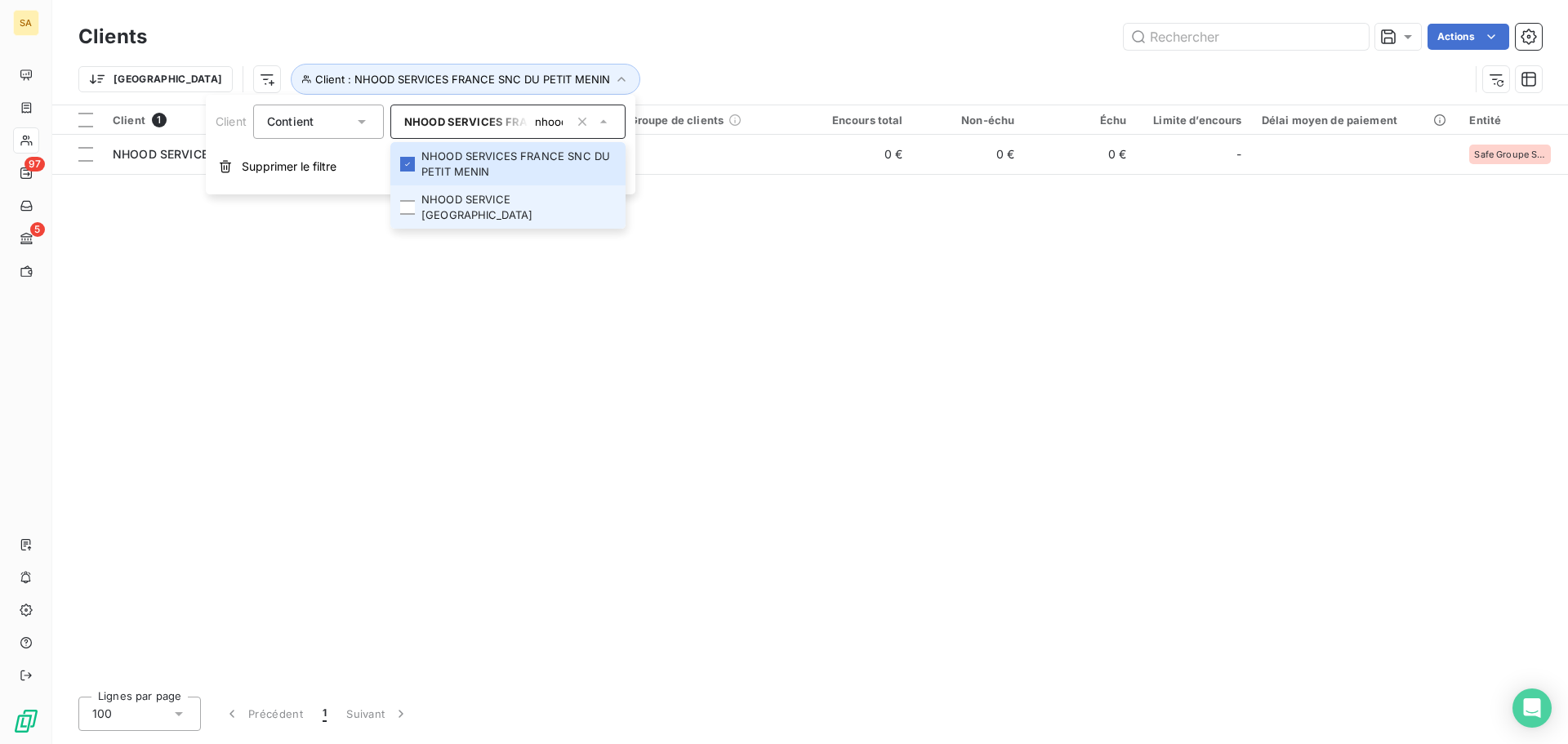
type input "nhood"
click at [453, 197] on li "NHOOD SERVICE [GEOGRAPHIC_DATA]" at bounding box center [508, 207] width 235 height 43
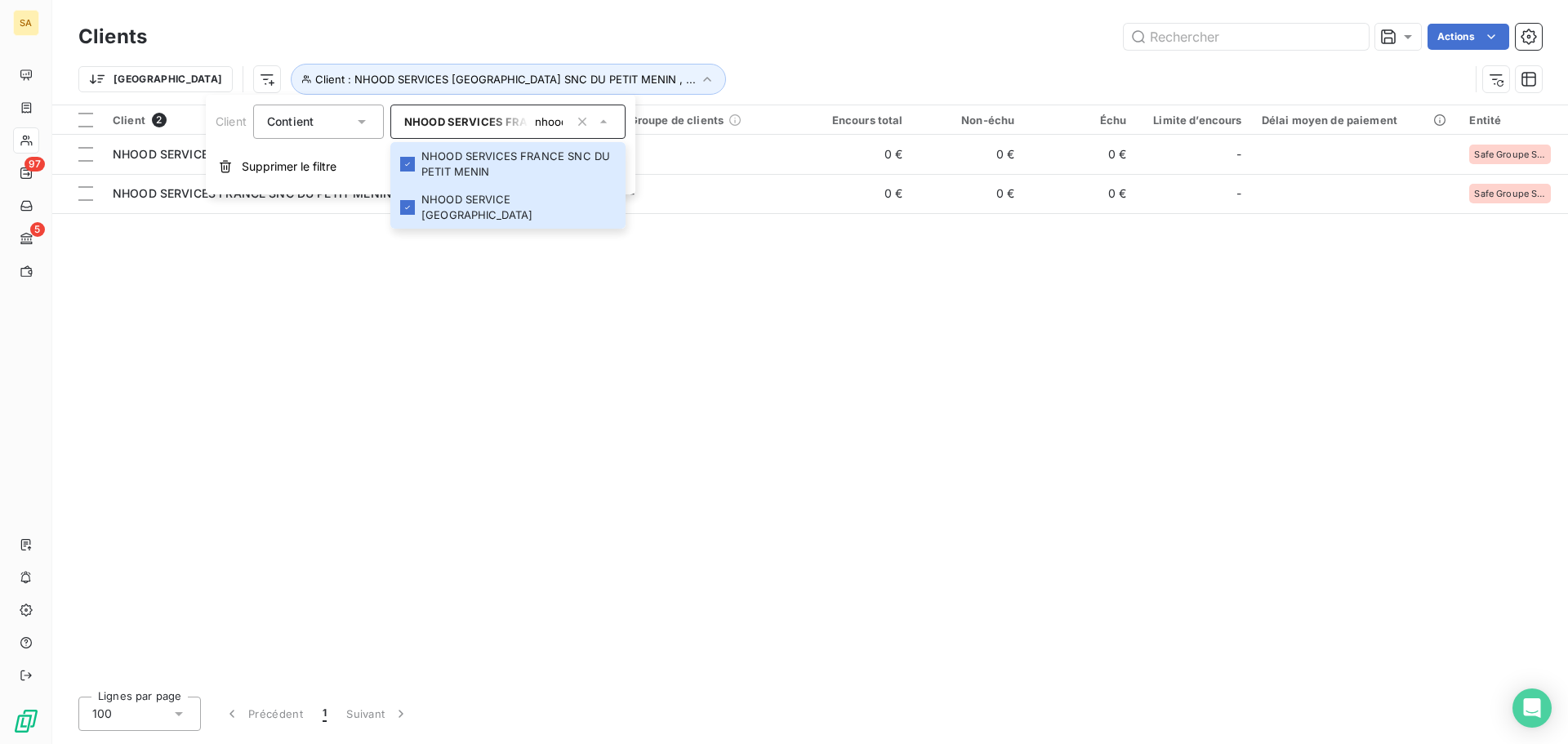
click at [1037, 501] on div "Client 2 Plan de relance Groupe de clients Encours total Non-échu Échu Limite d…" at bounding box center [810, 394] width 1516 height 578
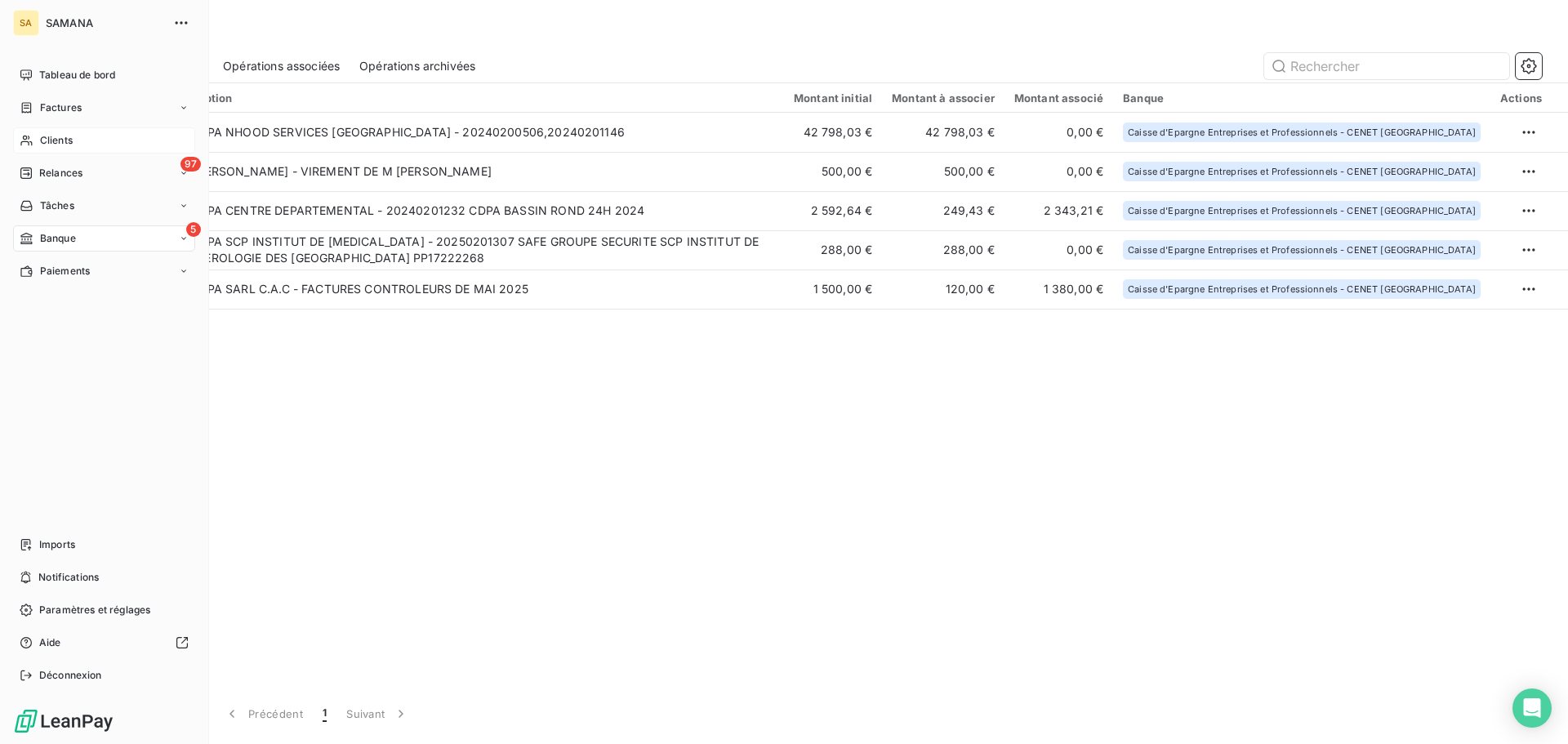
click at [40, 135] on span "Clients" at bounding box center [57, 140] width 33 height 15
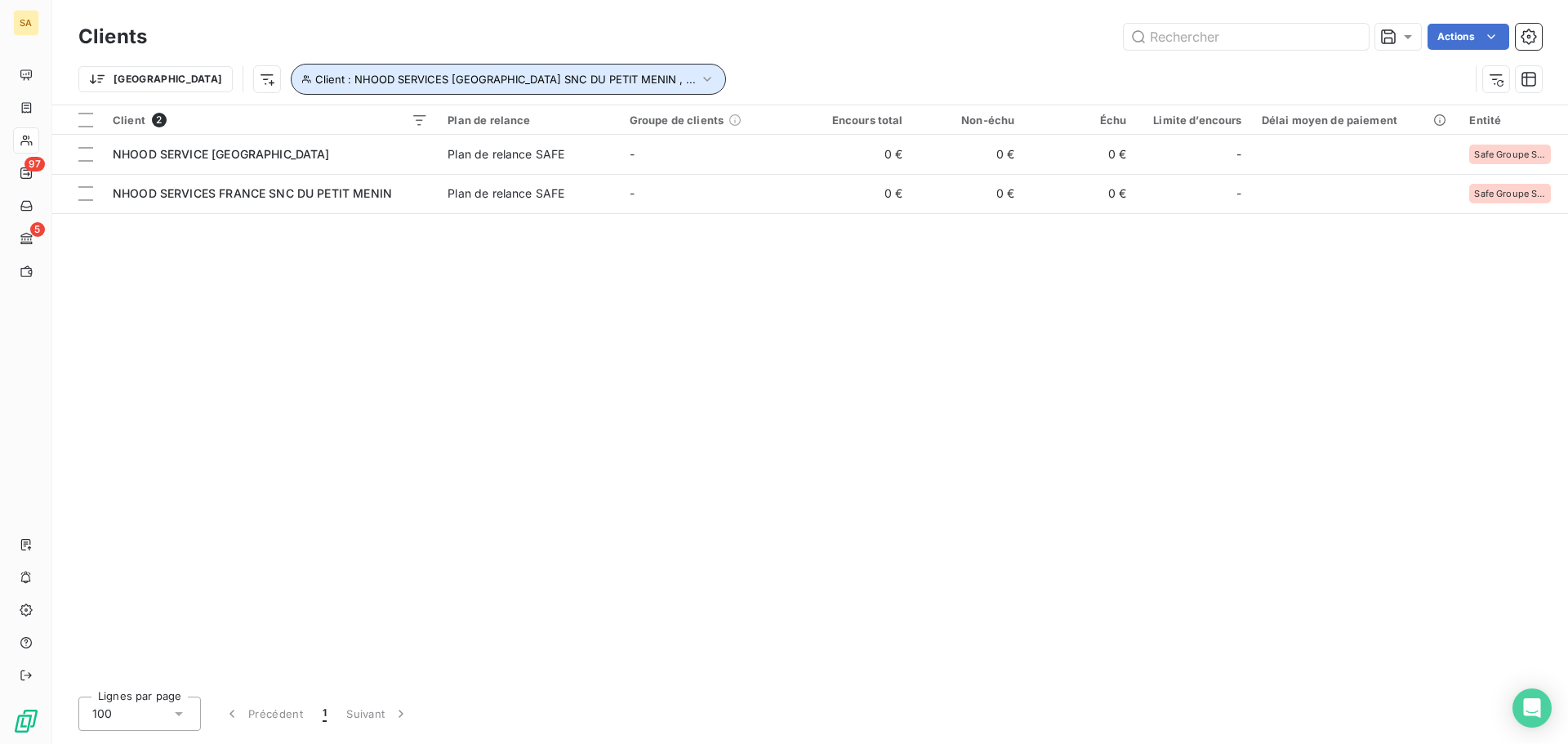
click at [543, 78] on button "Client : NHOOD SERVICES [GEOGRAPHIC_DATA] SNC DU PETIT MENIN , ..." at bounding box center [508, 79] width 435 height 31
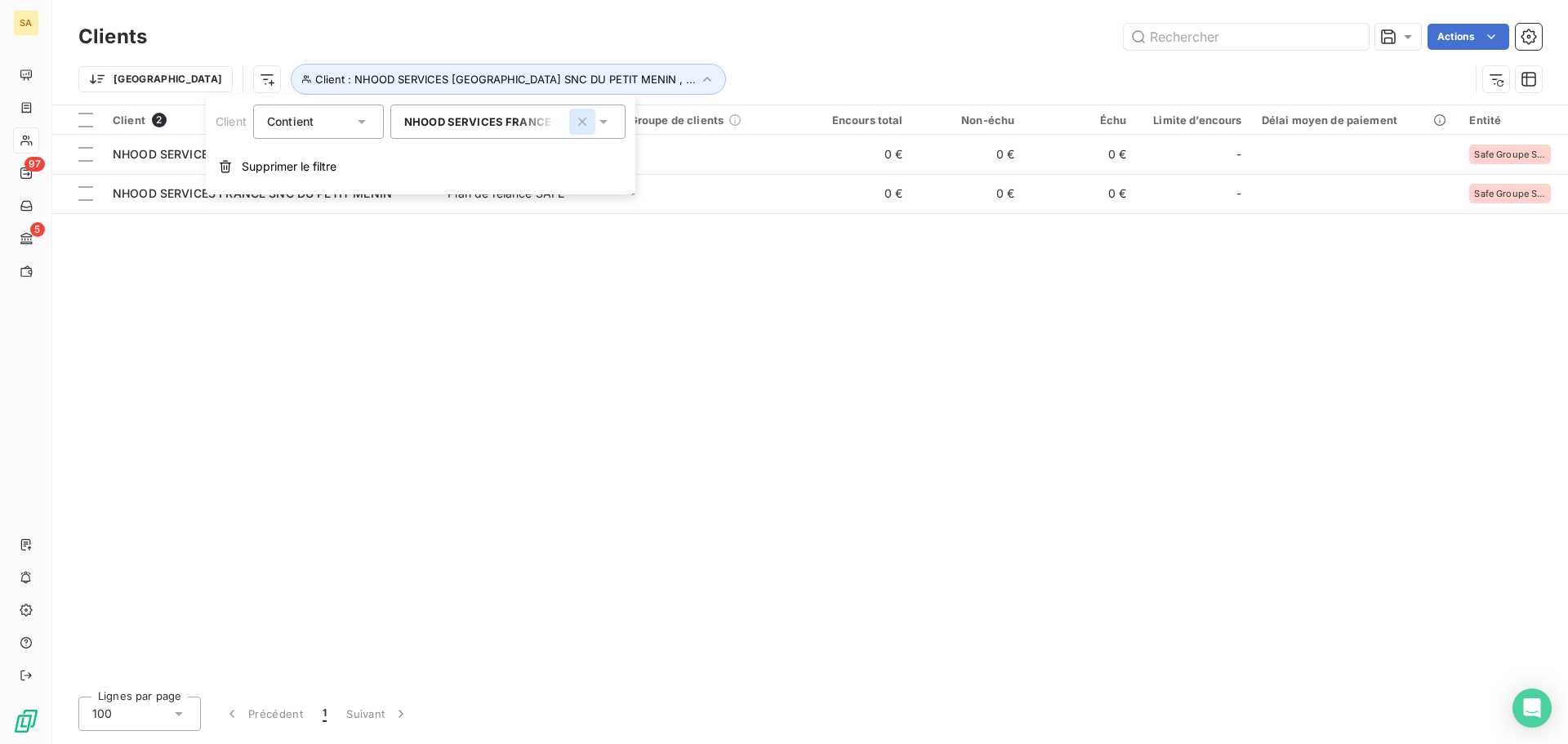
click at [588, 122] on icon "button" at bounding box center [582, 121] width 16 height 16
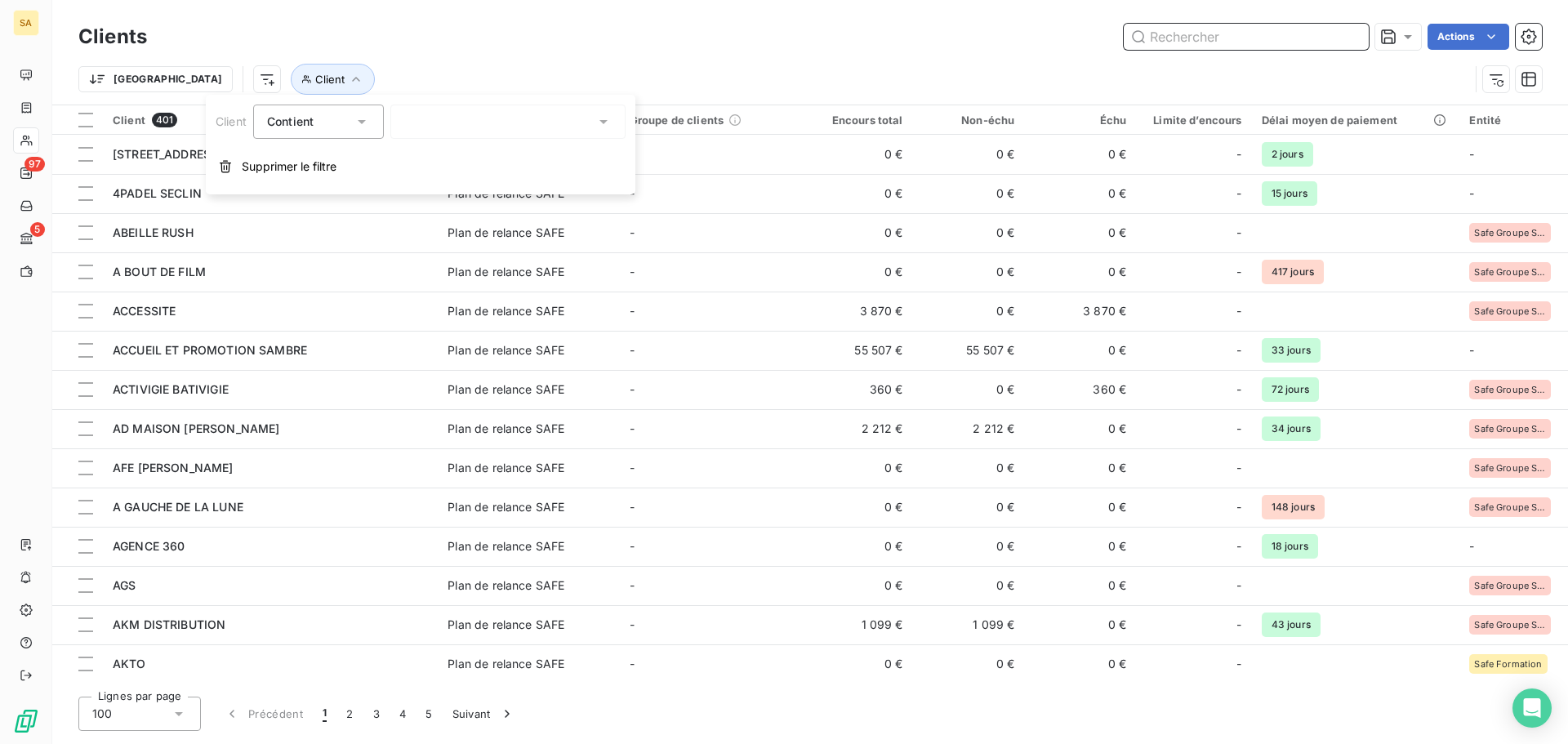
click at [1230, 33] on input "text" at bounding box center [1246, 37] width 245 height 26
click at [291, 85] on button "Client" at bounding box center [333, 79] width 84 height 31
click at [490, 125] on div at bounding box center [508, 122] width 235 height 34
click at [491, 125] on input "lbh" at bounding box center [500, 121] width 191 height 15
click at [416, 127] on input "lbh" at bounding box center [410, 121] width 13 height 15
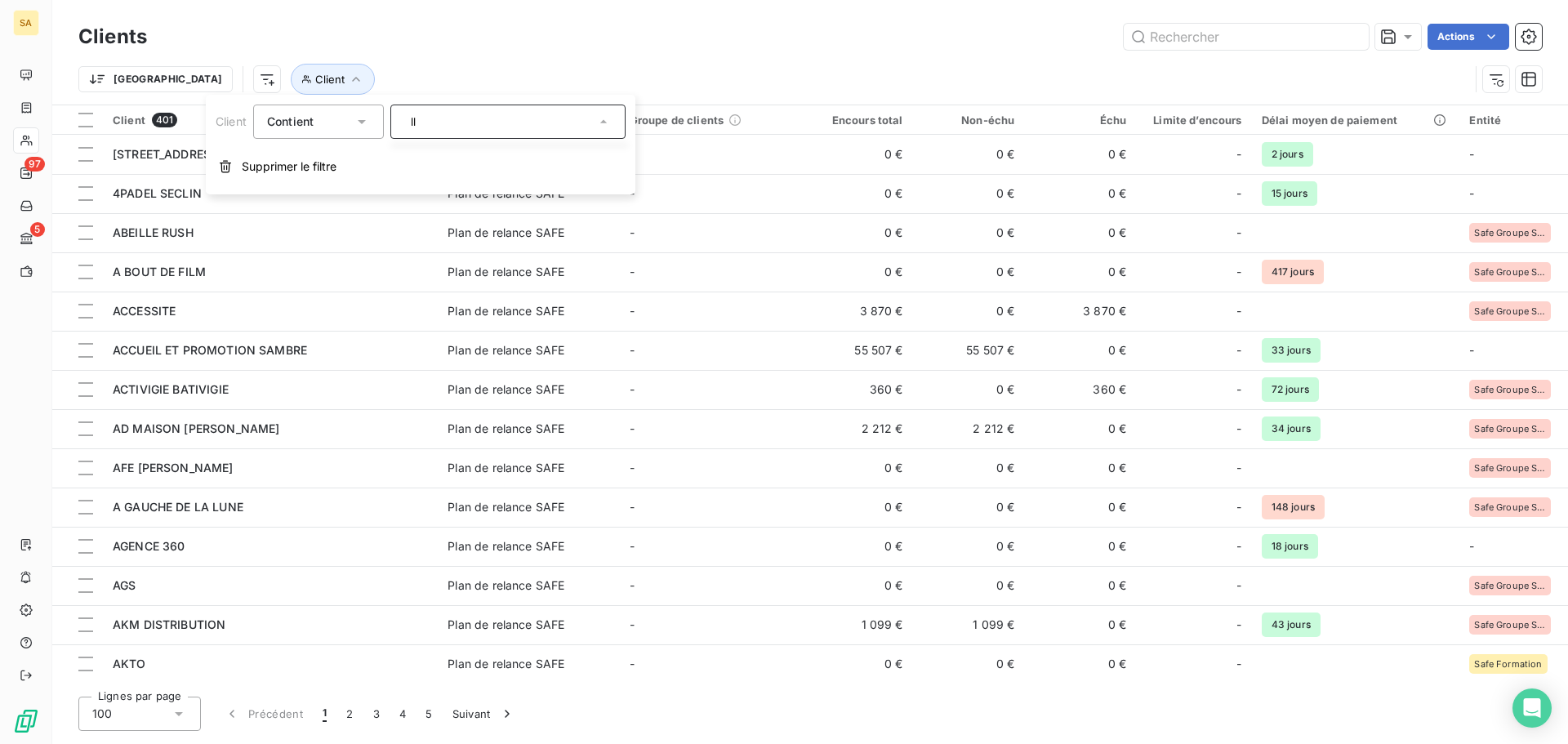
type input "l"
type input "lbs"
click at [442, 146] on li "LBS DEMOLITION" at bounding box center [508, 156] width 235 height 28
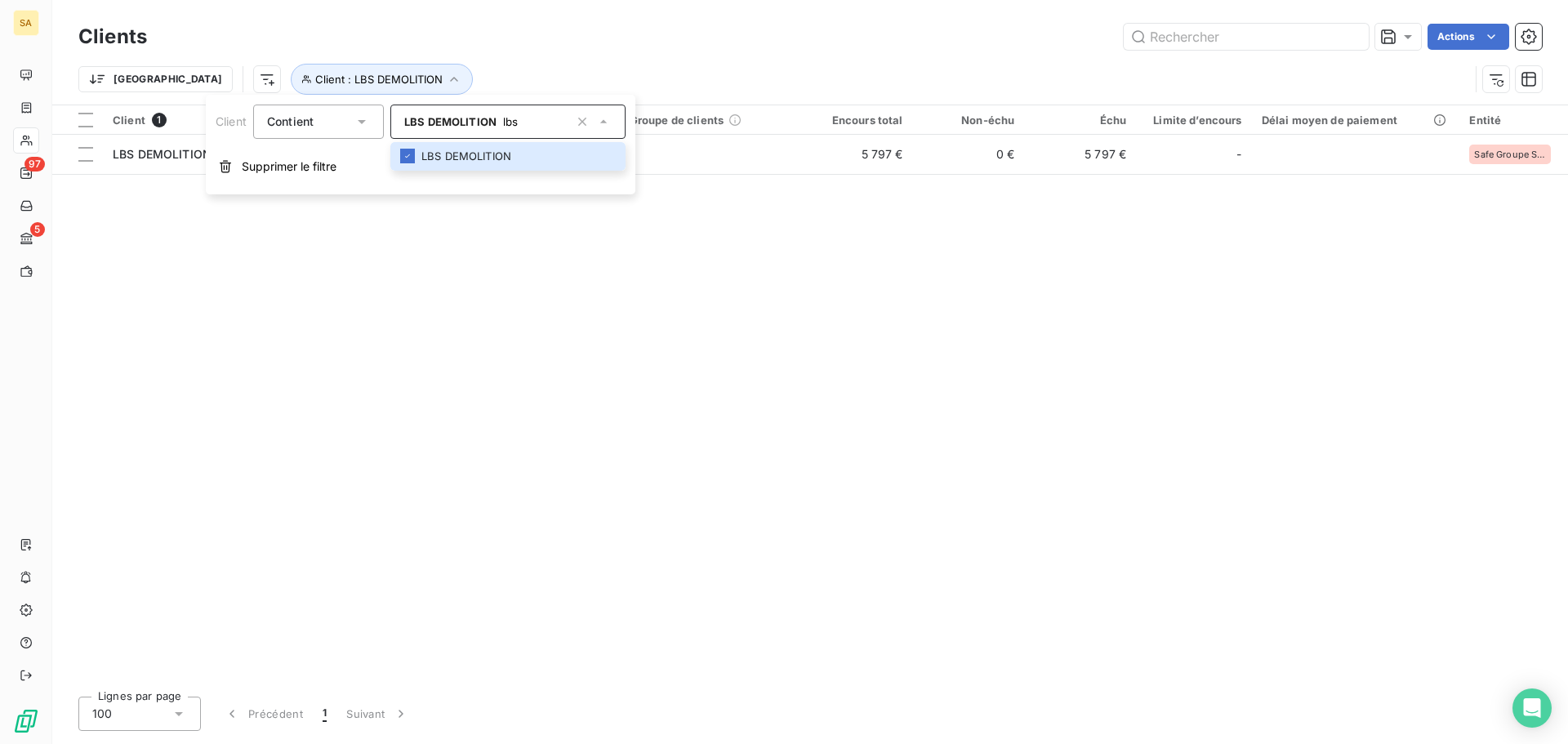
click at [736, 335] on div "Client 1 Plan de relance Groupe de clients Encours total Non-échu Échu Limite d…" at bounding box center [810, 394] width 1516 height 578
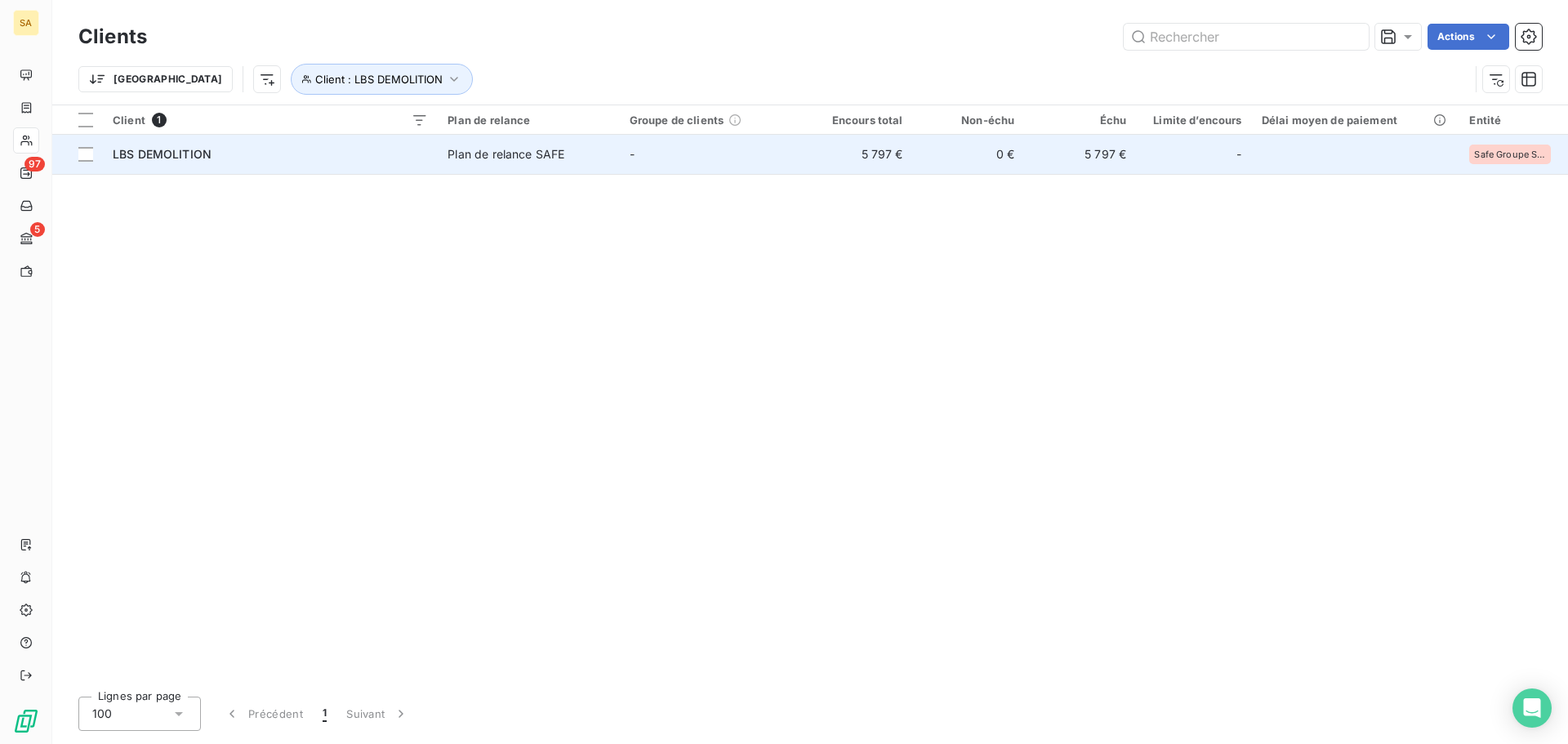
click at [143, 164] on td "LBS DEMOLITION" at bounding box center [270, 154] width 335 height 39
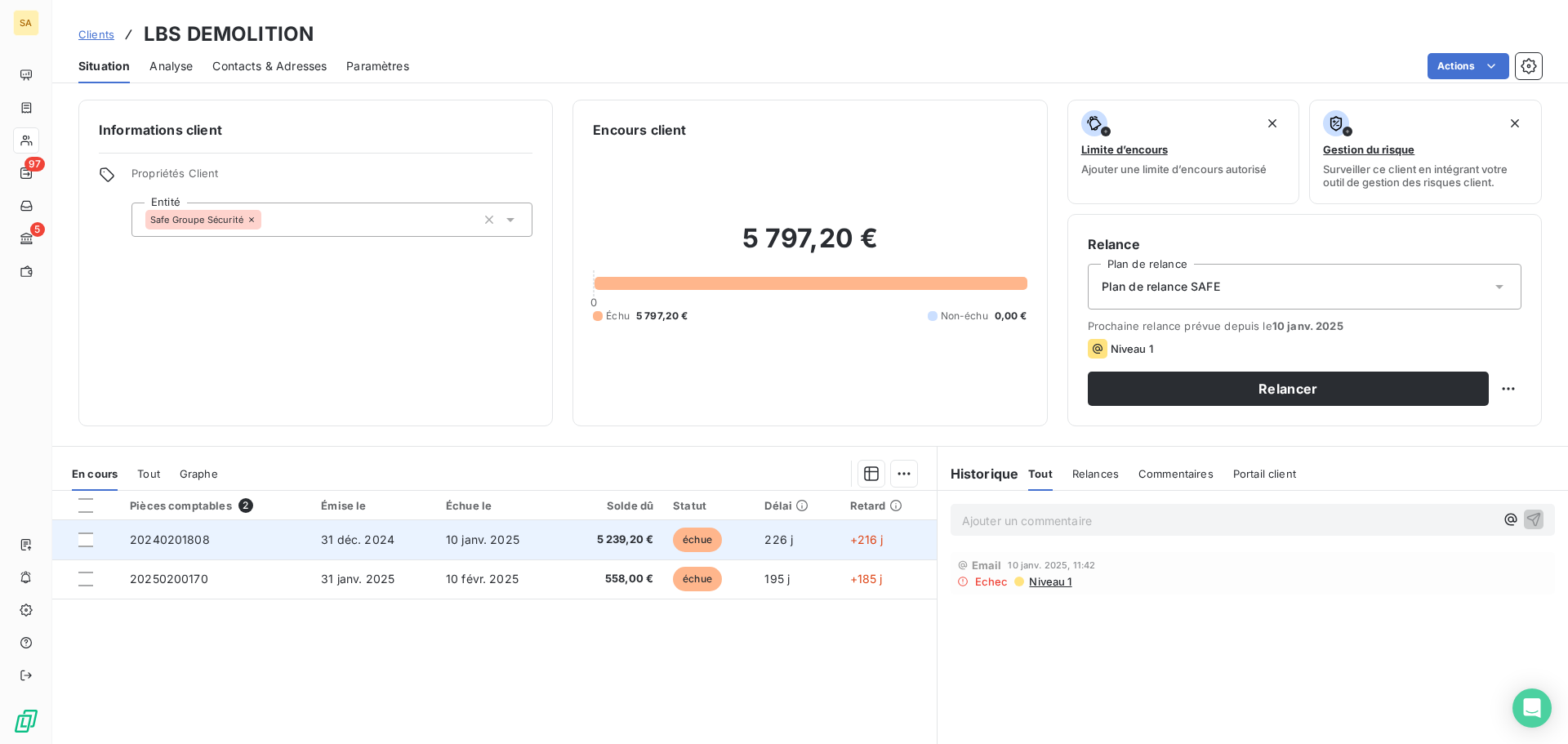
click at [192, 534] on span "20240201808" at bounding box center [169, 539] width 80 height 14
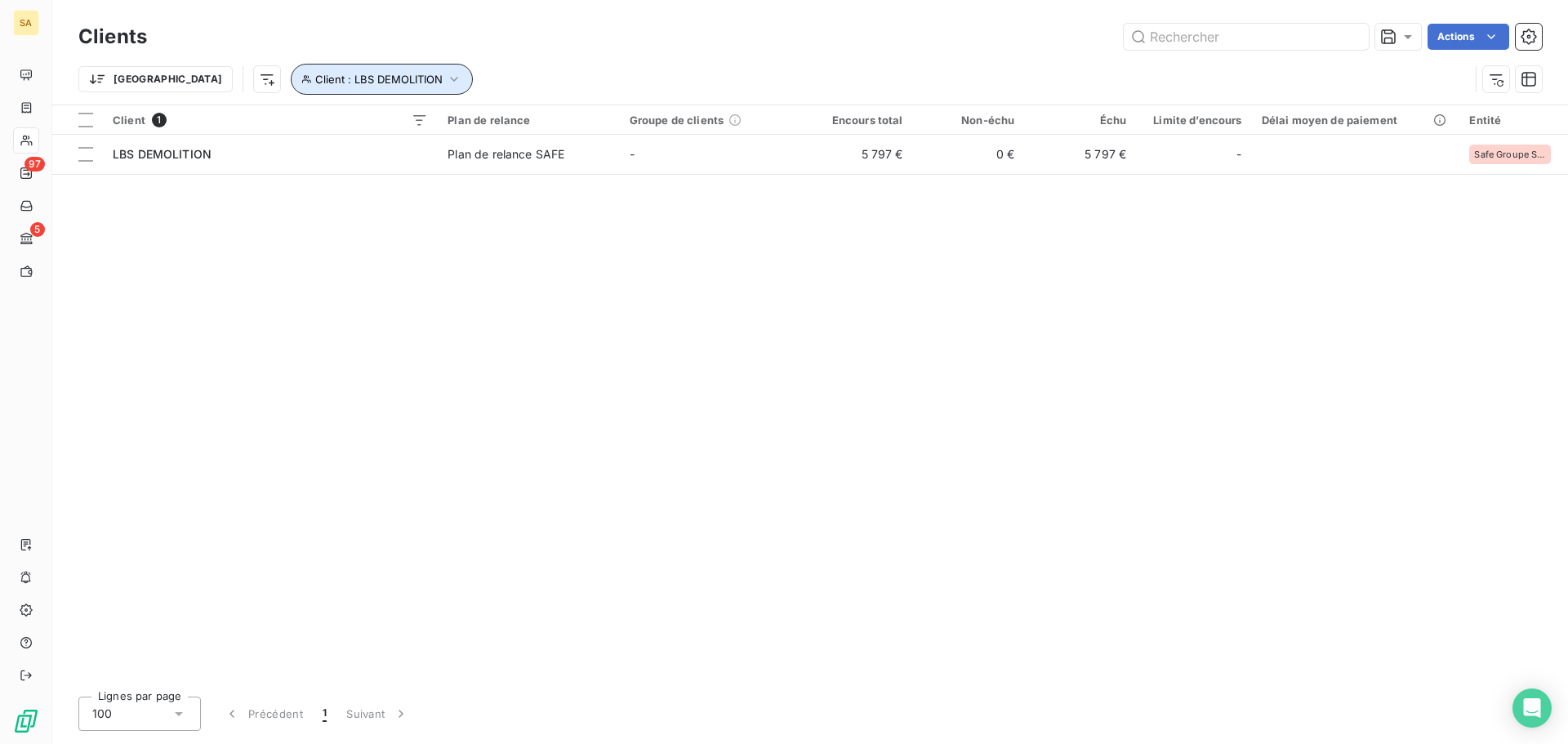
click at [446, 76] on icon "button" at bounding box center [453, 79] width 16 height 16
click at [585, 117] on icon "button" at bounding box center [582, 121] width 16 height 16
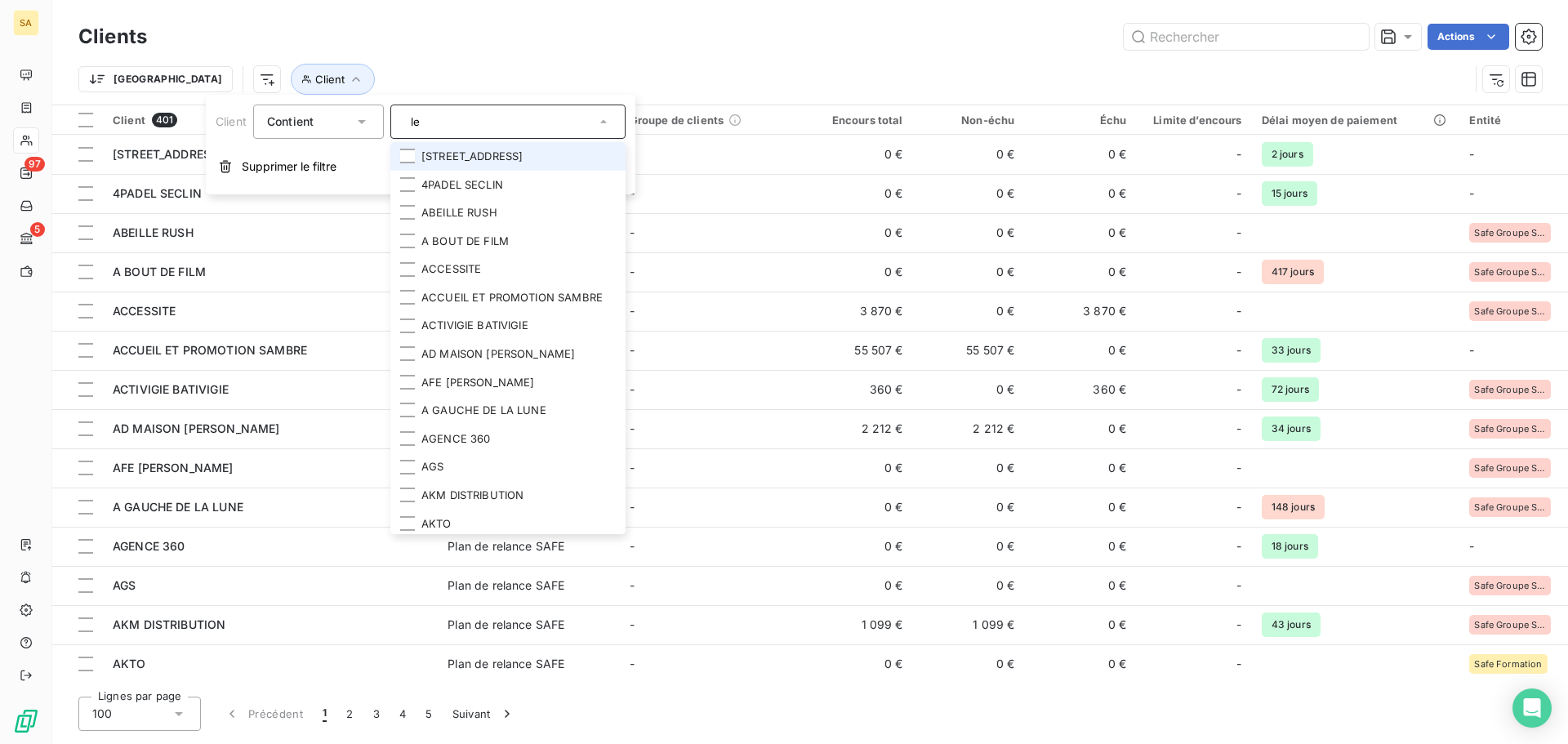
type input "leg"
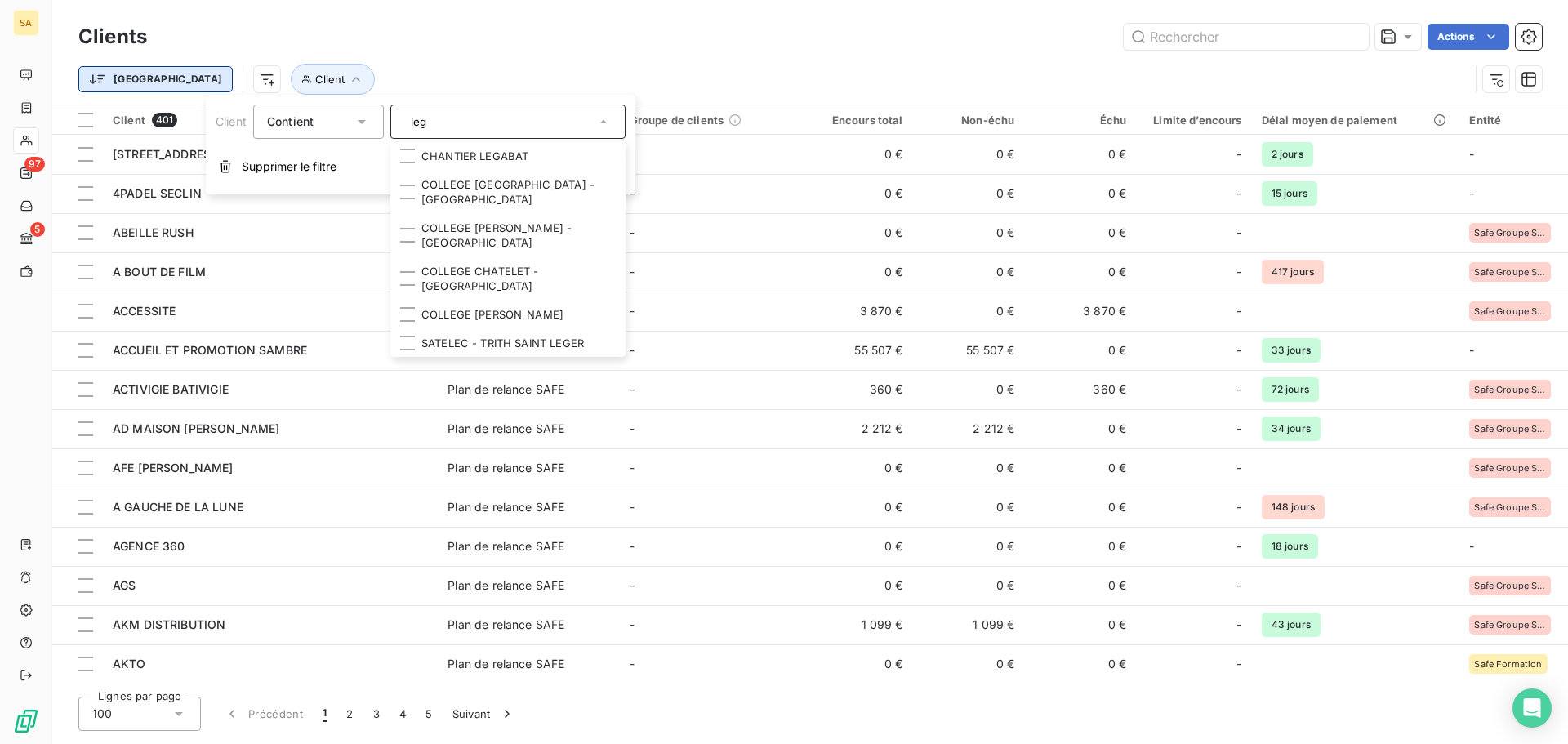
drag, startPoint x: 451, startPoint y: 116, endPoint x: 94, endPoint y: 81, distance: 358.7
click at [94, 81] on body "SA 97 5 Clients Actions Trier Client Client 401 Plan de relance Groupe de clien…" at bounding box center [784, 372] width 1568 height 744
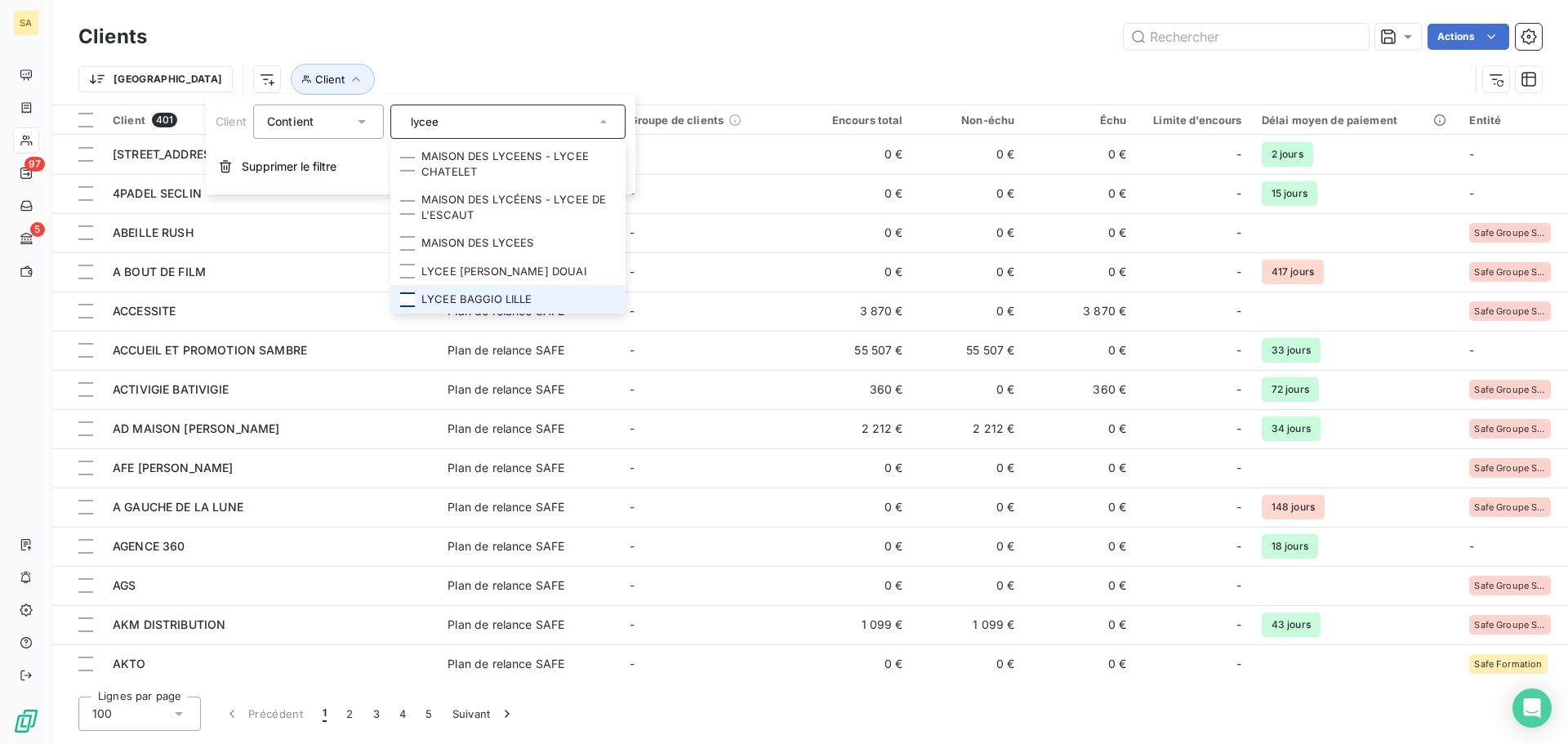
type input "lycee"
click at [416, 299] on li "LYCEE BAGGIO LILLE" at bounding box center [508, 299] width 235 height 28
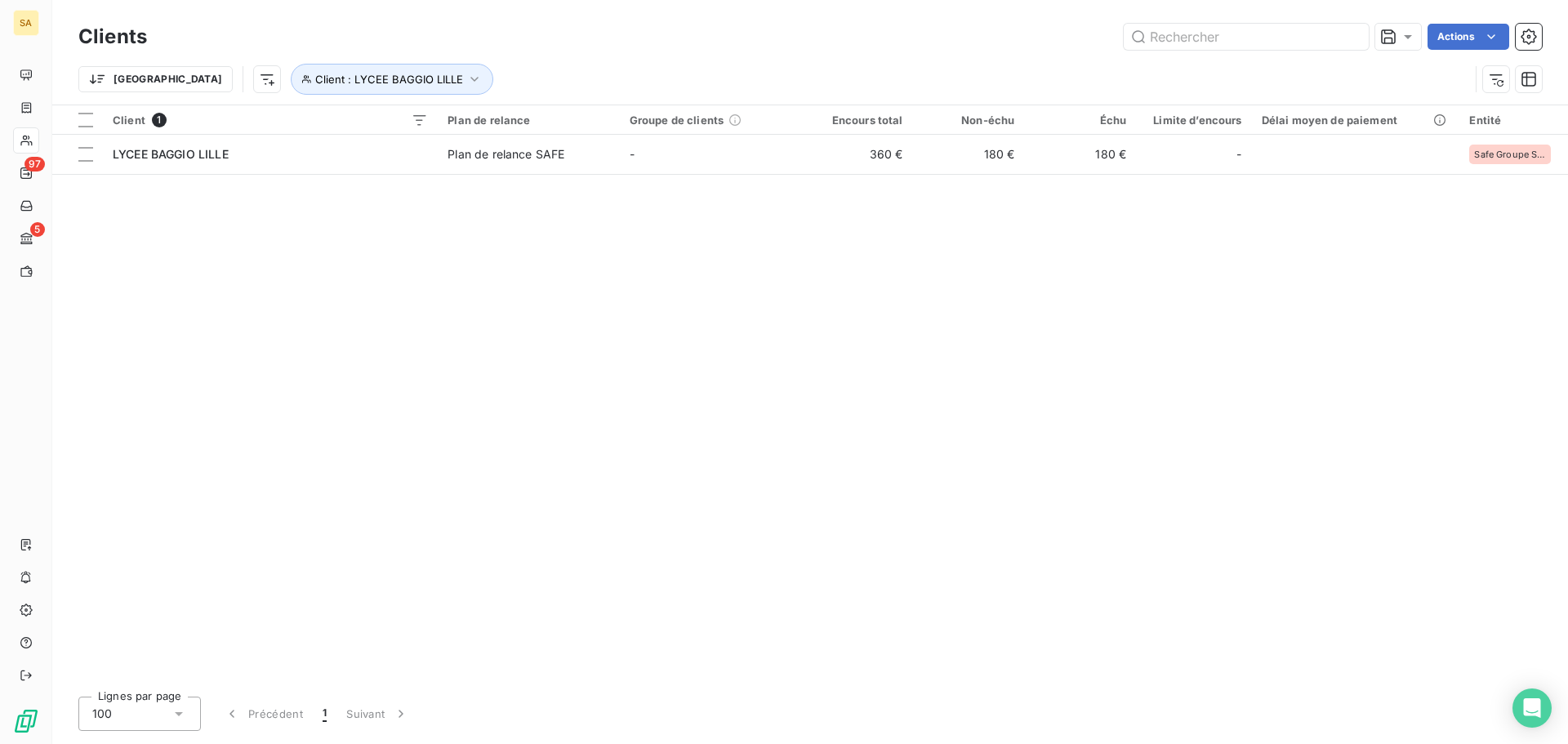
click at [923, 342] on div "Client 1 Plan de relance Groupe de clients Encours total Non-échu Échu Limite d…" at bounding box center [810, 394] width 1516 height 578
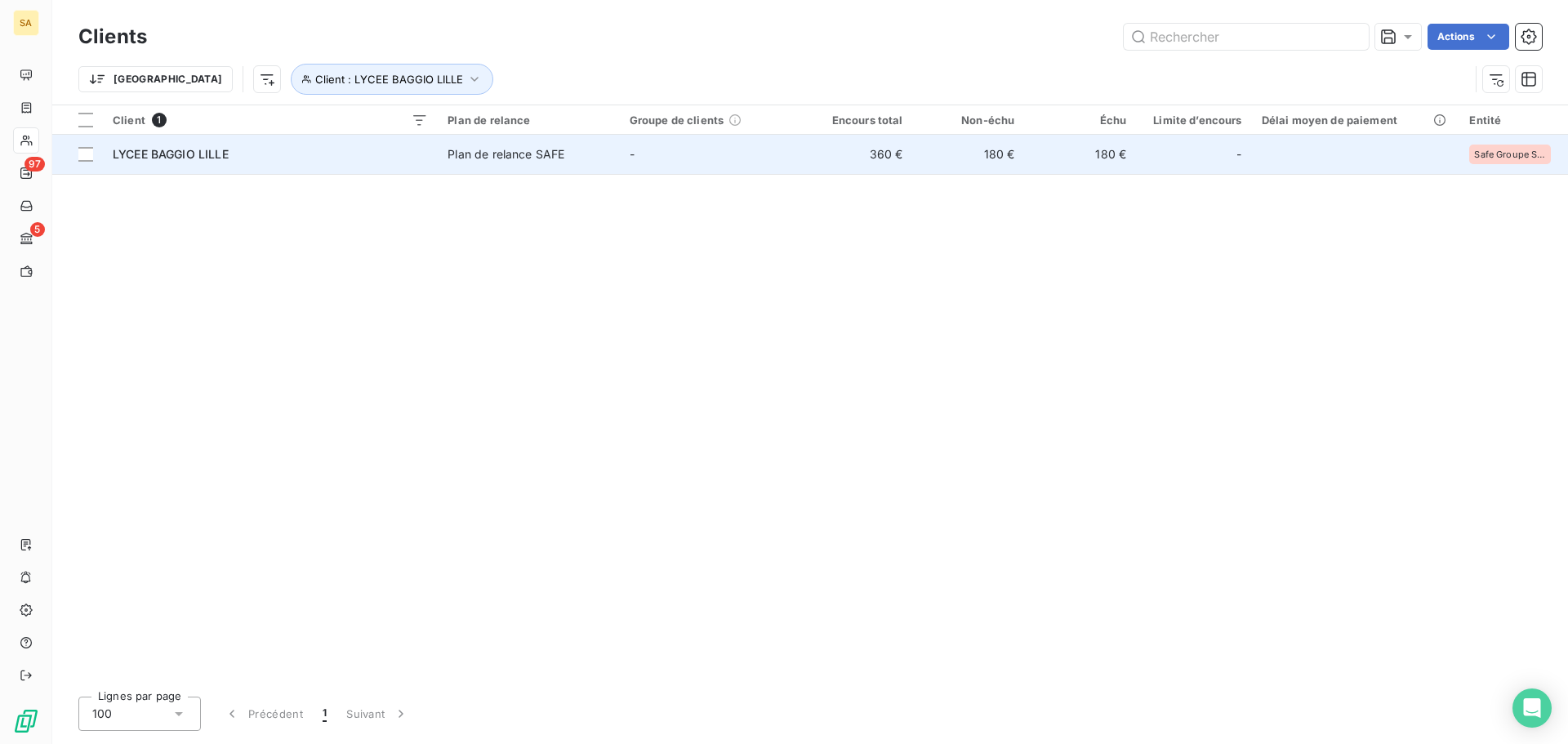
click at [210, 160] on div "LYCEE BAGGIO LILLE" at bounding box center [270, 154] width 315 height 16
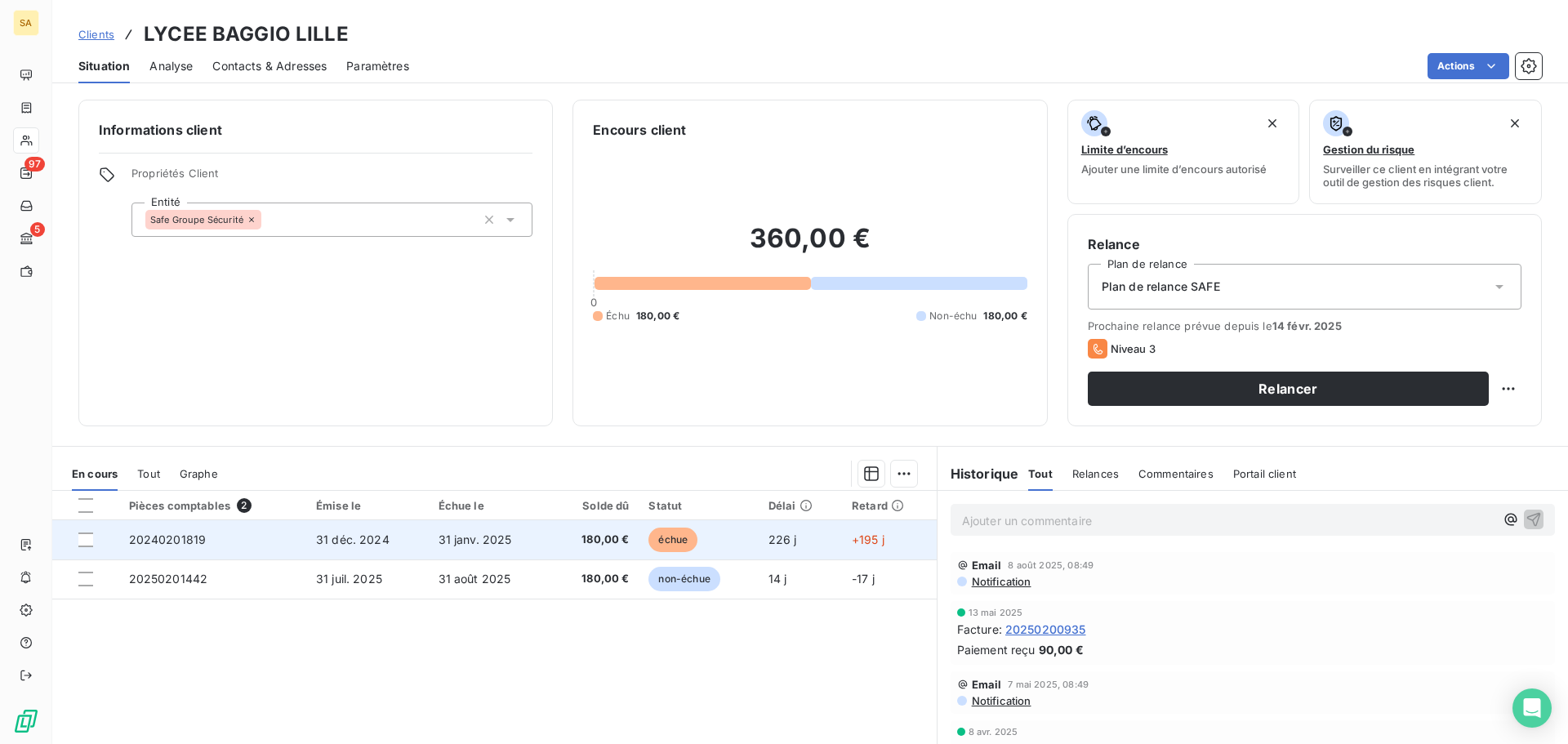
click at [149, 532] on span "20240201819" at bounding box center [167, 539] width 77 height 14
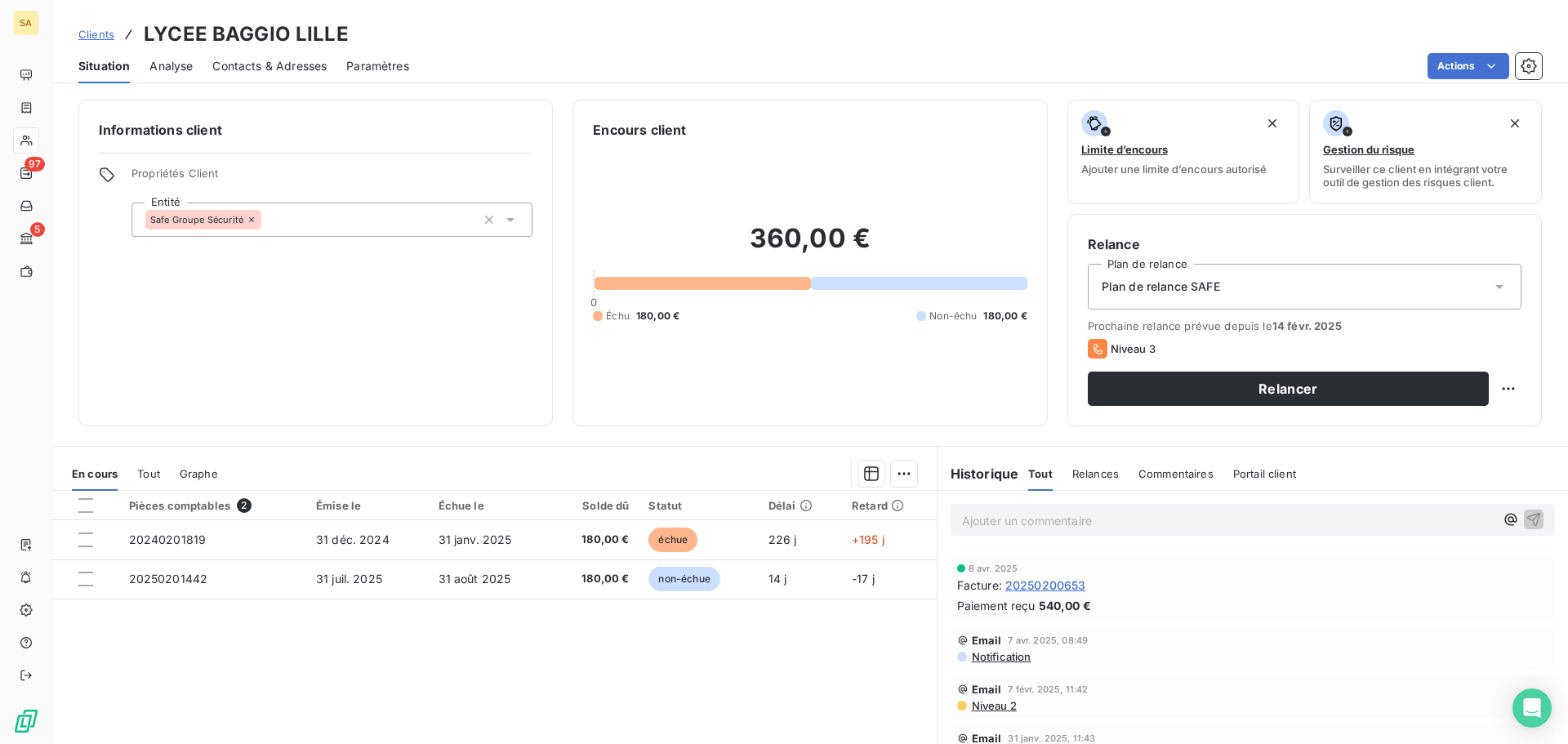
scroll to position [245, 0]
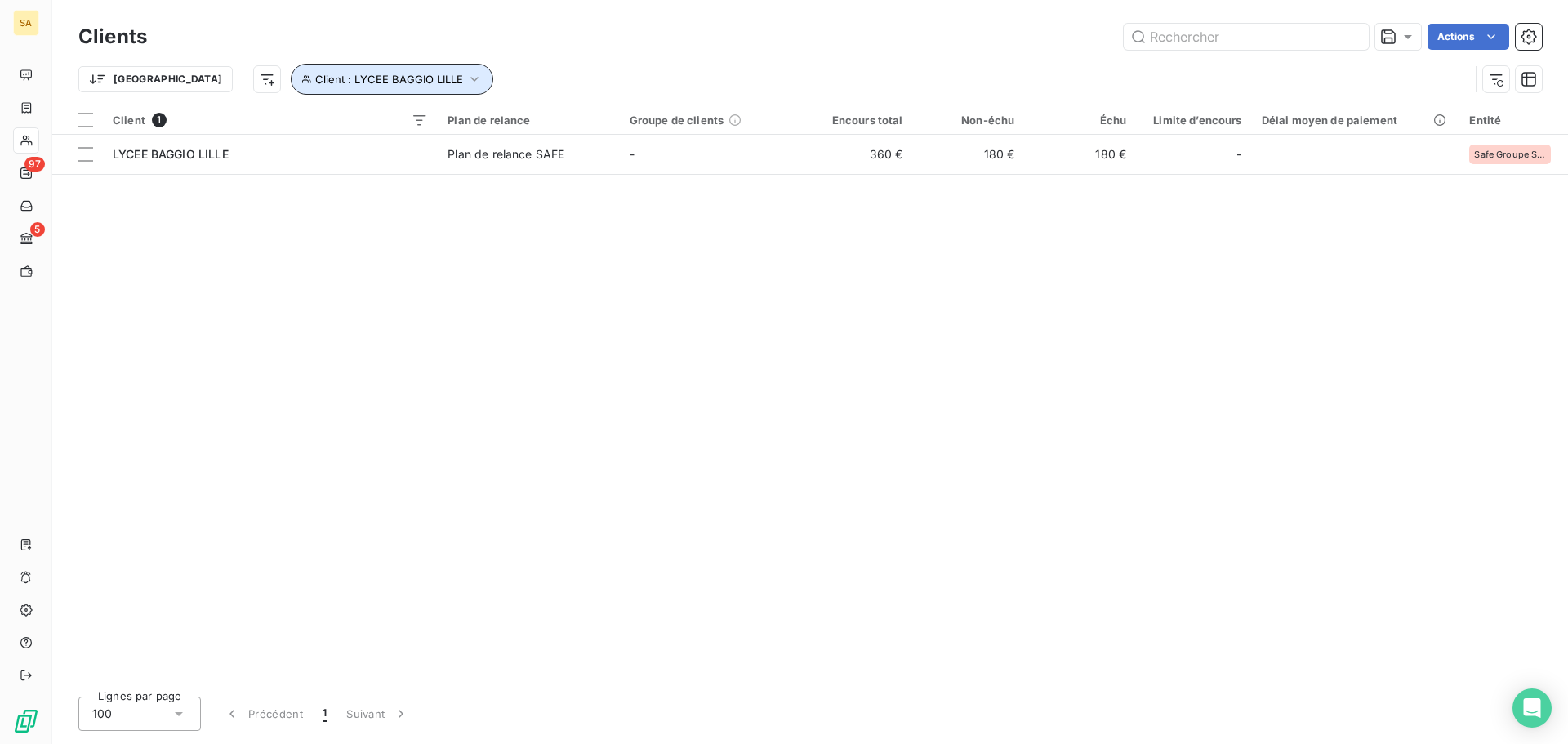
click at [466, 76] on icon "button" at bounding box center [474, 79] width 16 height 16
click at [579, 124] on icon "button" at bounding box center [582, 121] width 16 height 16
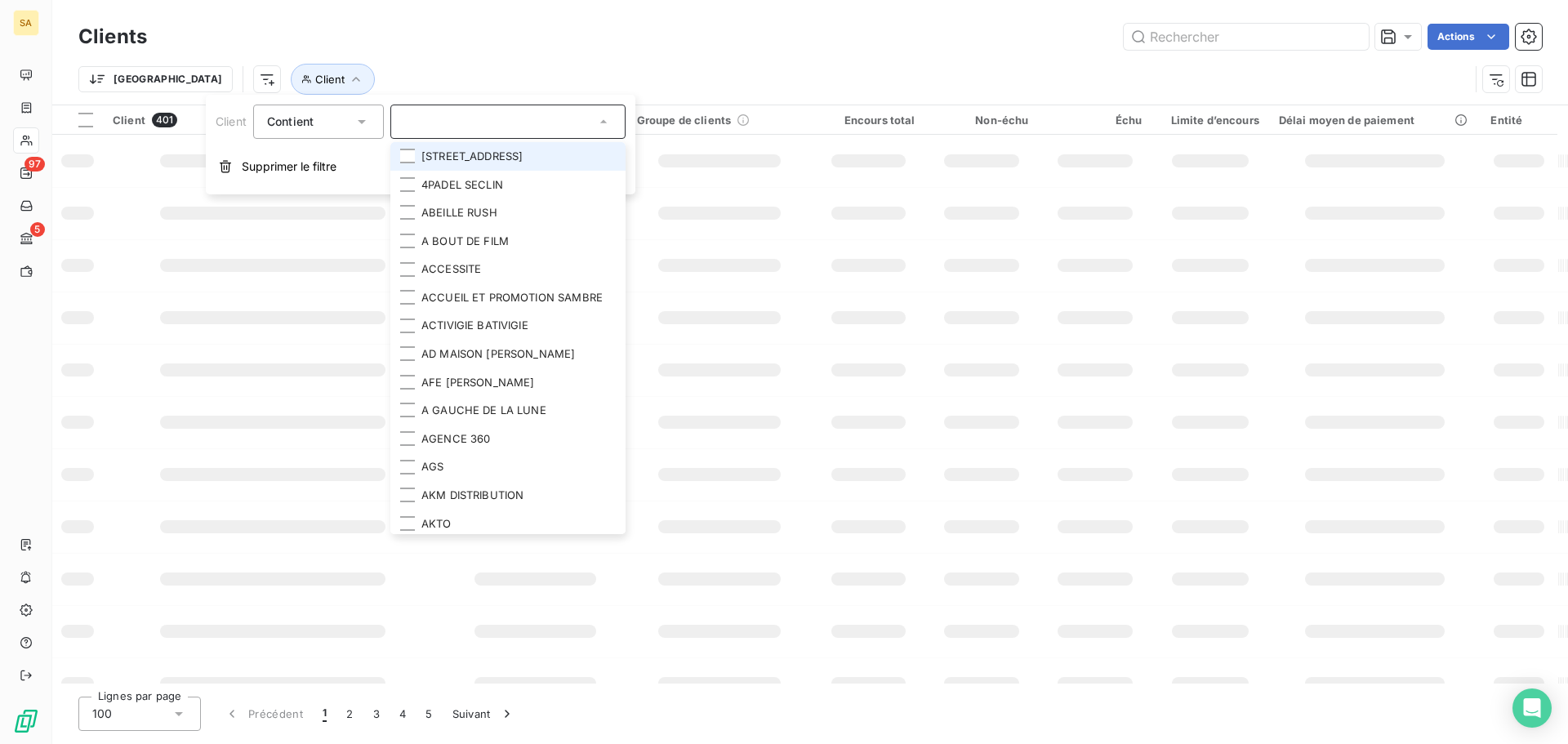
click at [524, 125] on input "text" at bounding box center [500, 121] width 191 height 15
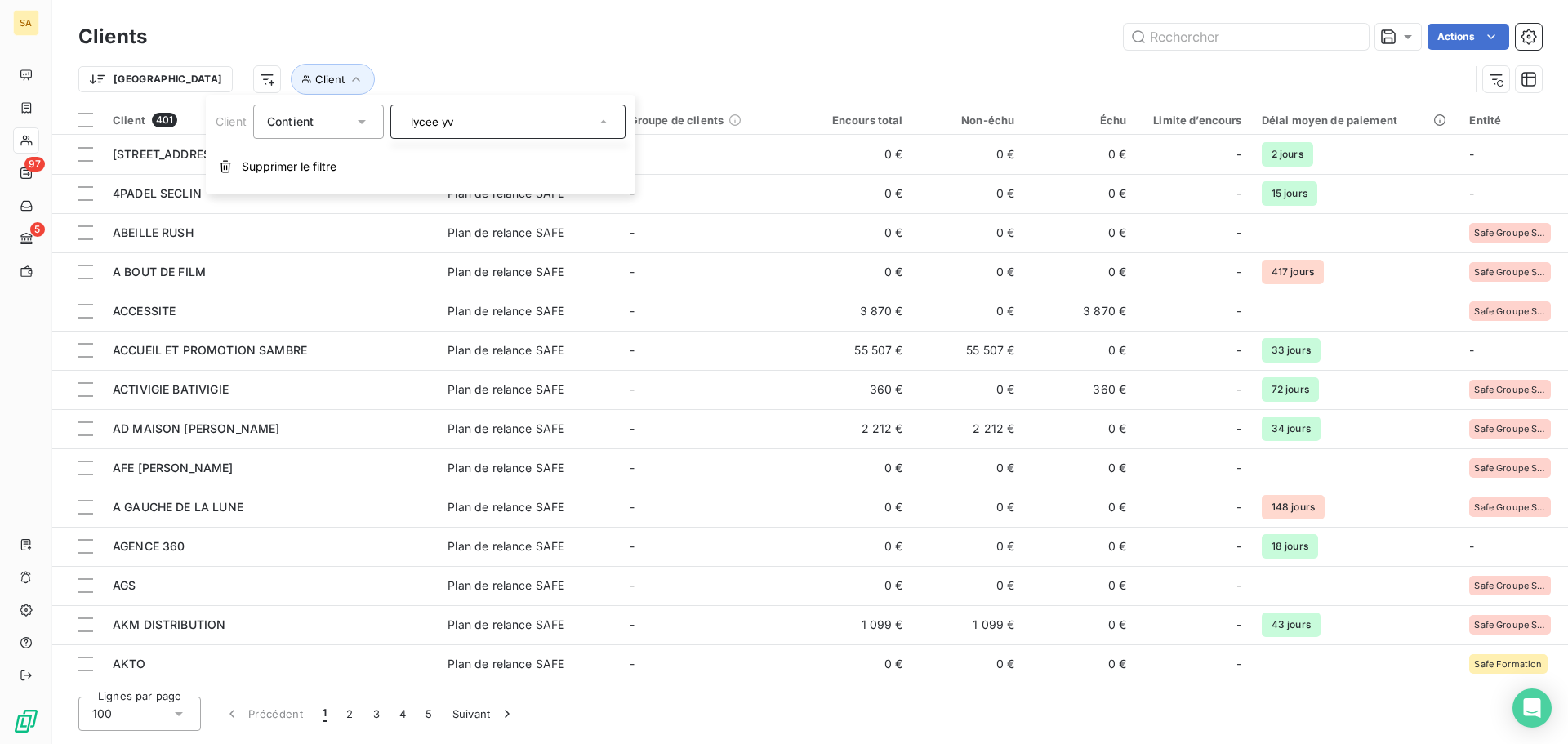
type input "lycee yv"
click at [457, 110] on div "lycee yv" at bounding box center [508, 122] width 235 height 34
type input "lycee yv"
drag, startPoint x: 545, startPoint y: 125, endPoint x: 0, endPoint y: 109, distance: 545.2
click at [0, 123] on body "SA 97 5 Clients Actions Trier Client Client 401 Plan de relance Groupe de clien…" at bounding box center [784, 372] width 1568 height 744
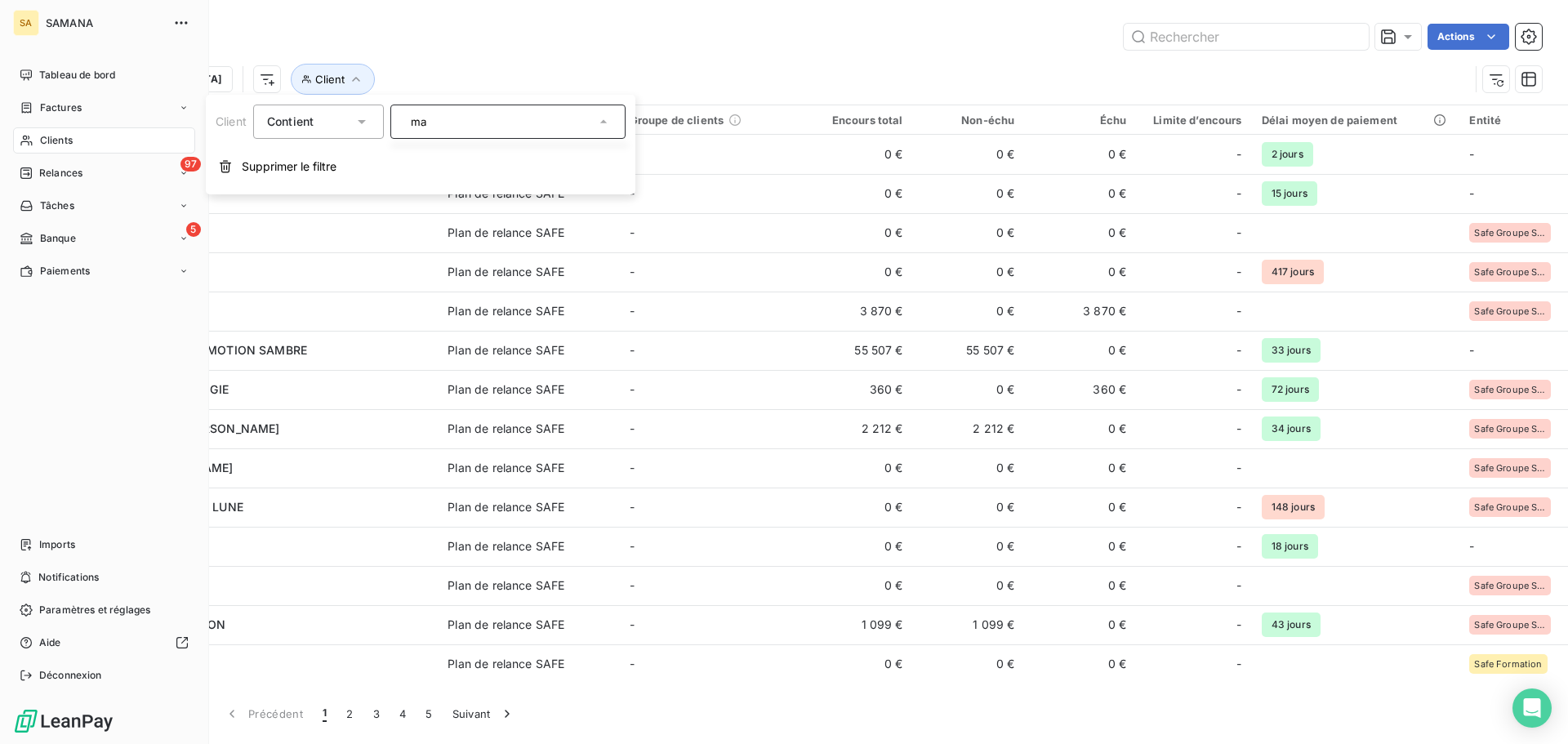
type input "m"
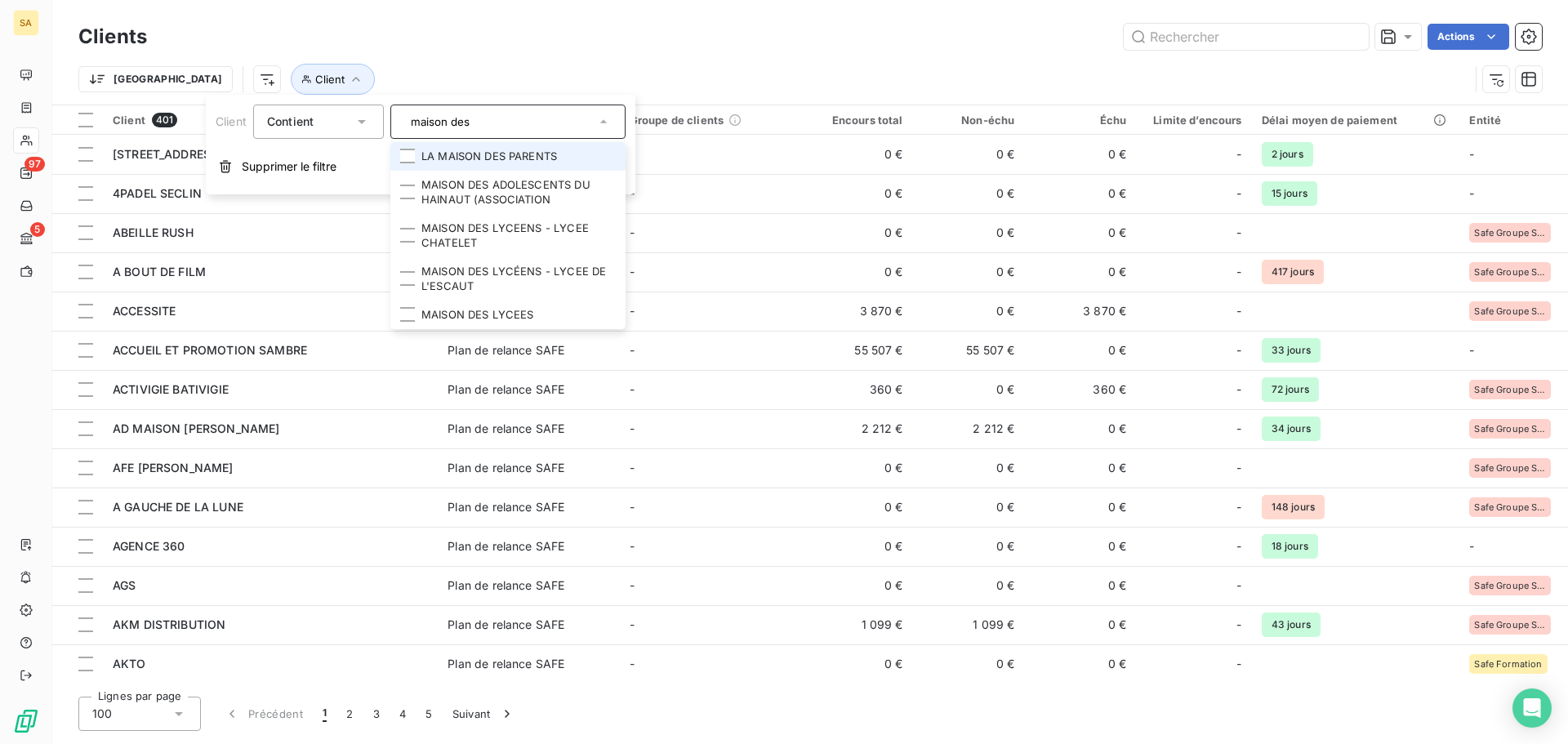
type input "maison des"
click at [480, 164] on li "LA MAISON DES PARENTS" at bounding box center [508, 156] width 235 height 28
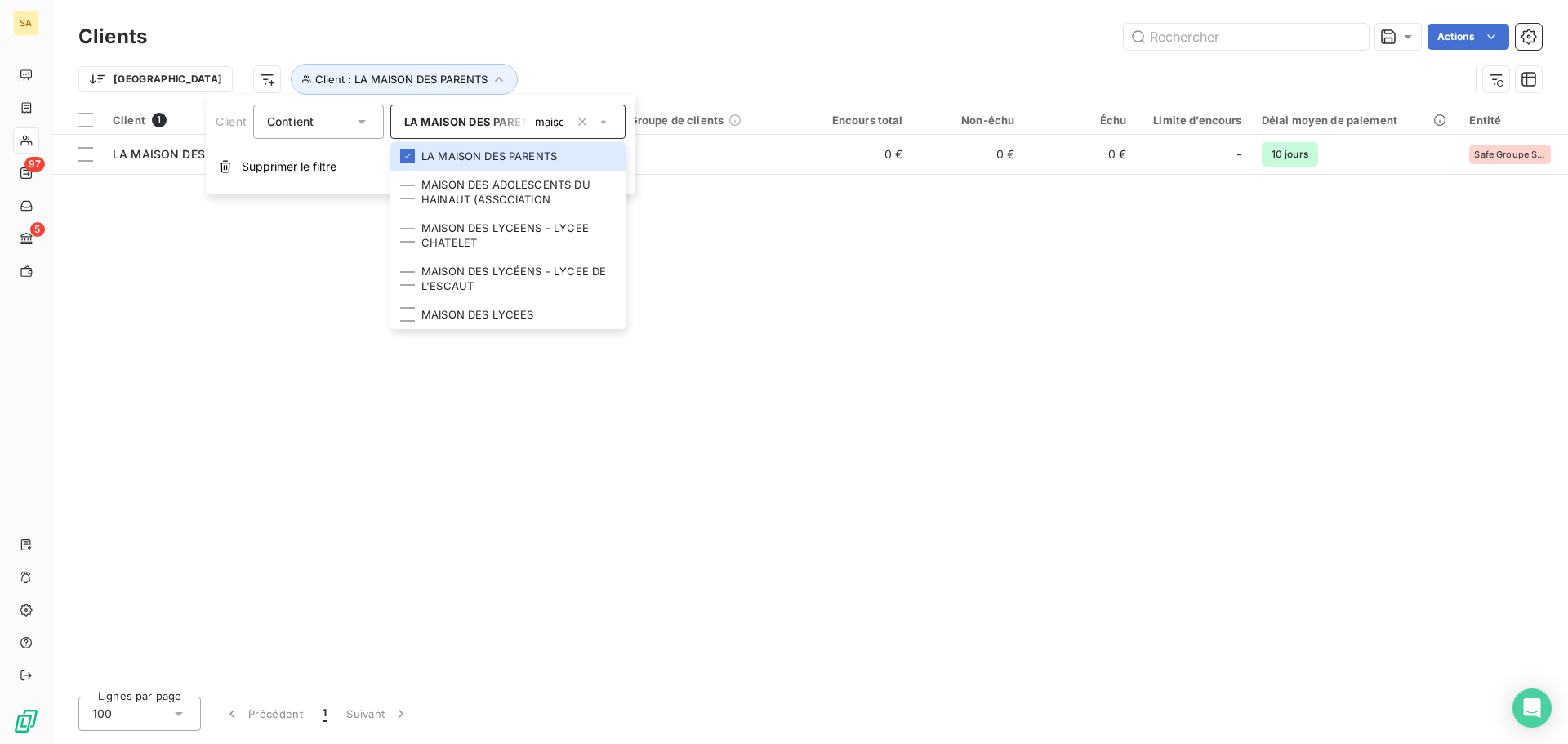
drag, startPoint x: 257, startPoint y: 316, endPoint x: 234, endPoint y: 301, distance: 27.5
click at [258, 316] on div "Client 1 Plan de relance Groupe de clients Encours total Non-échu Échu Limite d…" at bounding box center [810, 394] width 1516 height 578
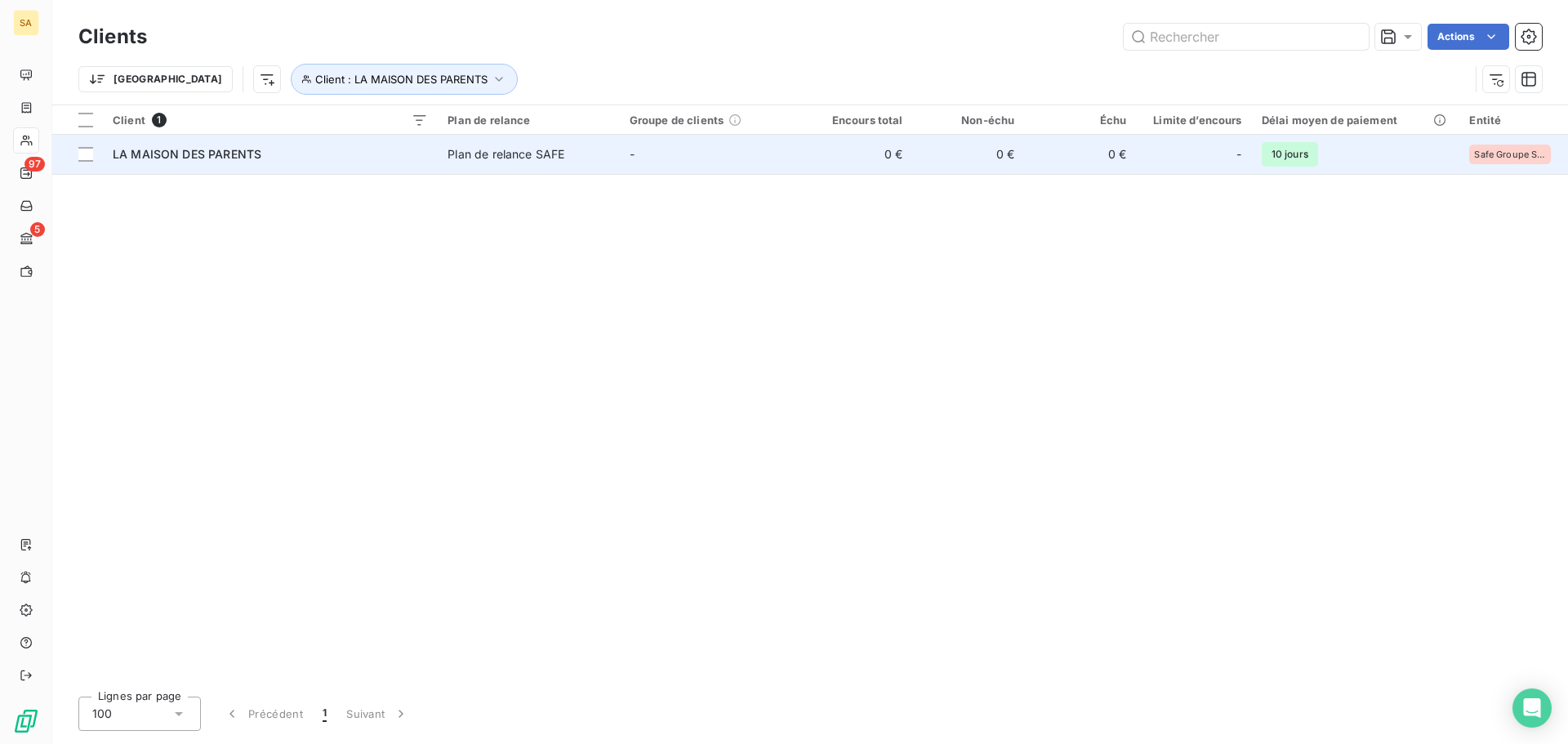
click at [180, 154] on span "LA MAISON DES PARENTS" at bounding box center [186, 154] width 149 height 14
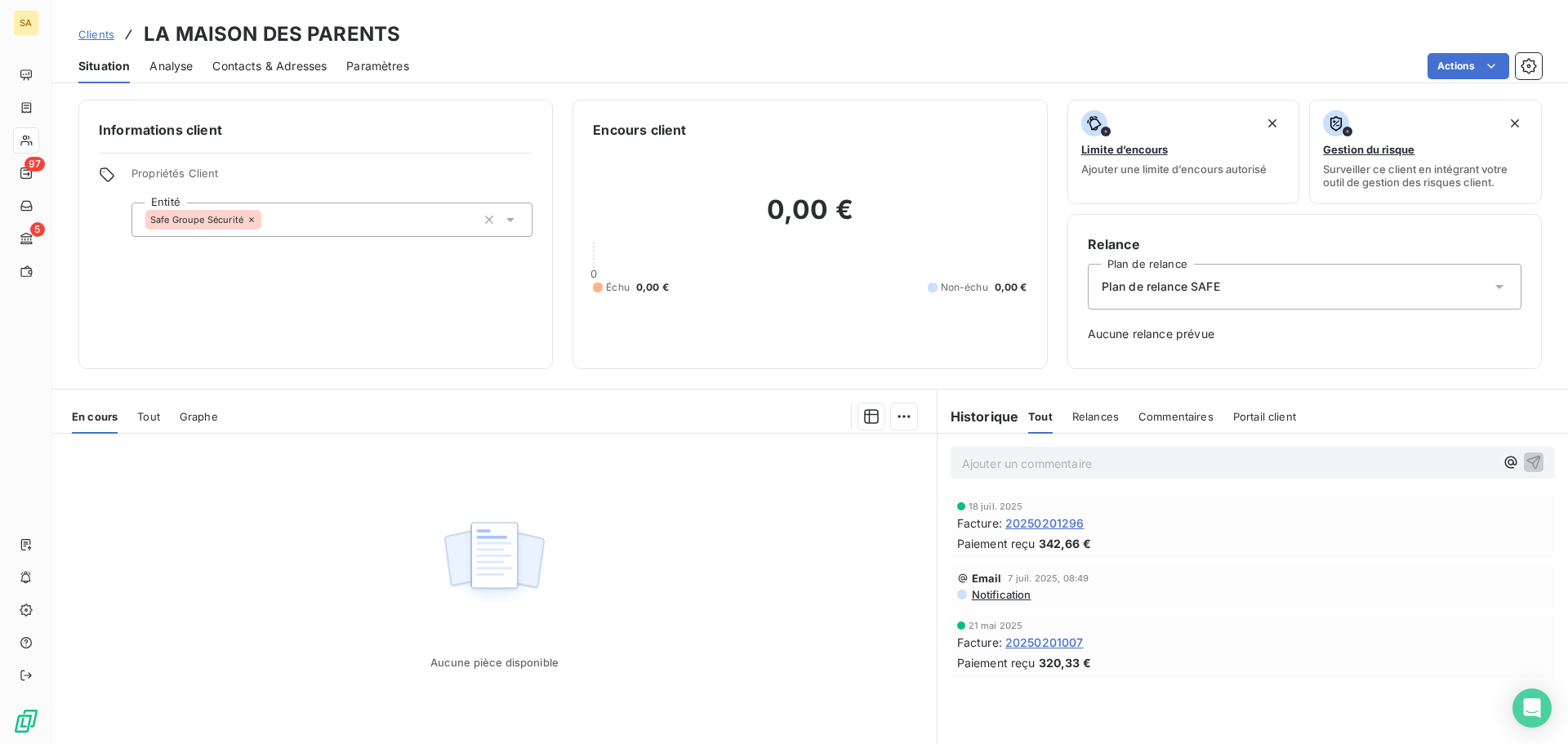
click at [1065, 635] on span "20250201007" at bounding box center [1044, 642] width 78 height 17
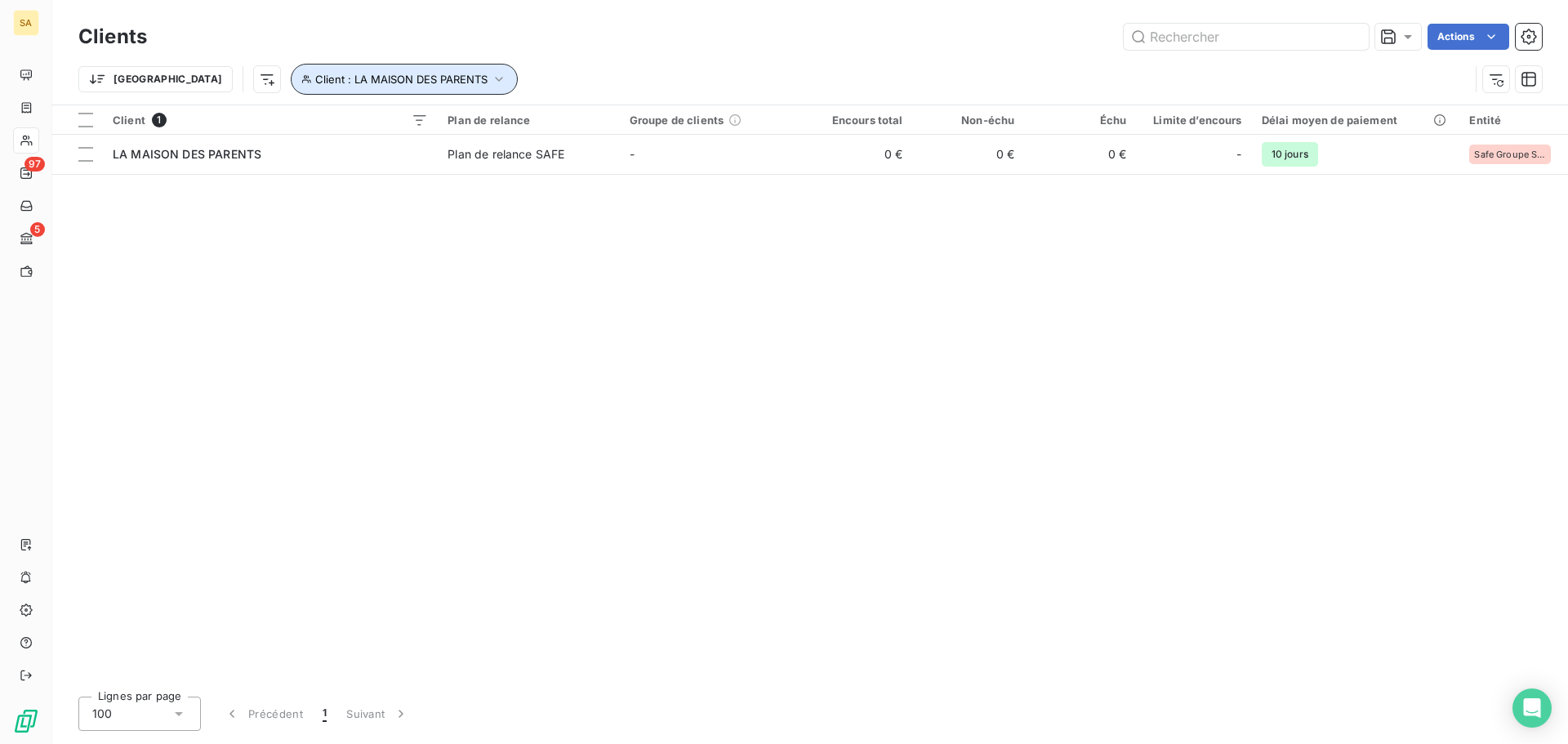
click at [300, 70] on button "Client : LA MAISON DES PARENTS" at bounding box center [404, 79] width 227 height 31
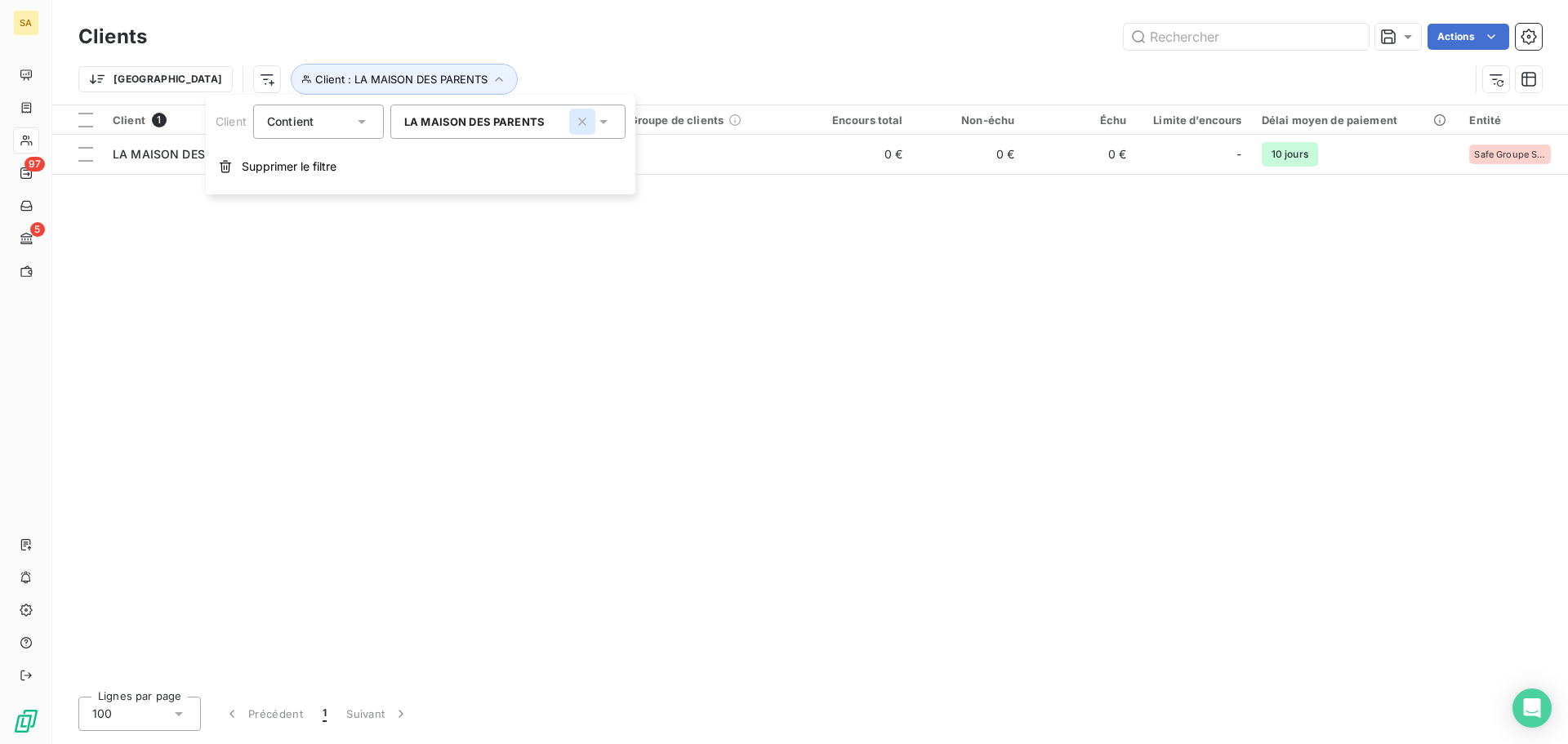
click at [582, 119] on icon "button" at bounding box center [582, 121] width 16 height 16
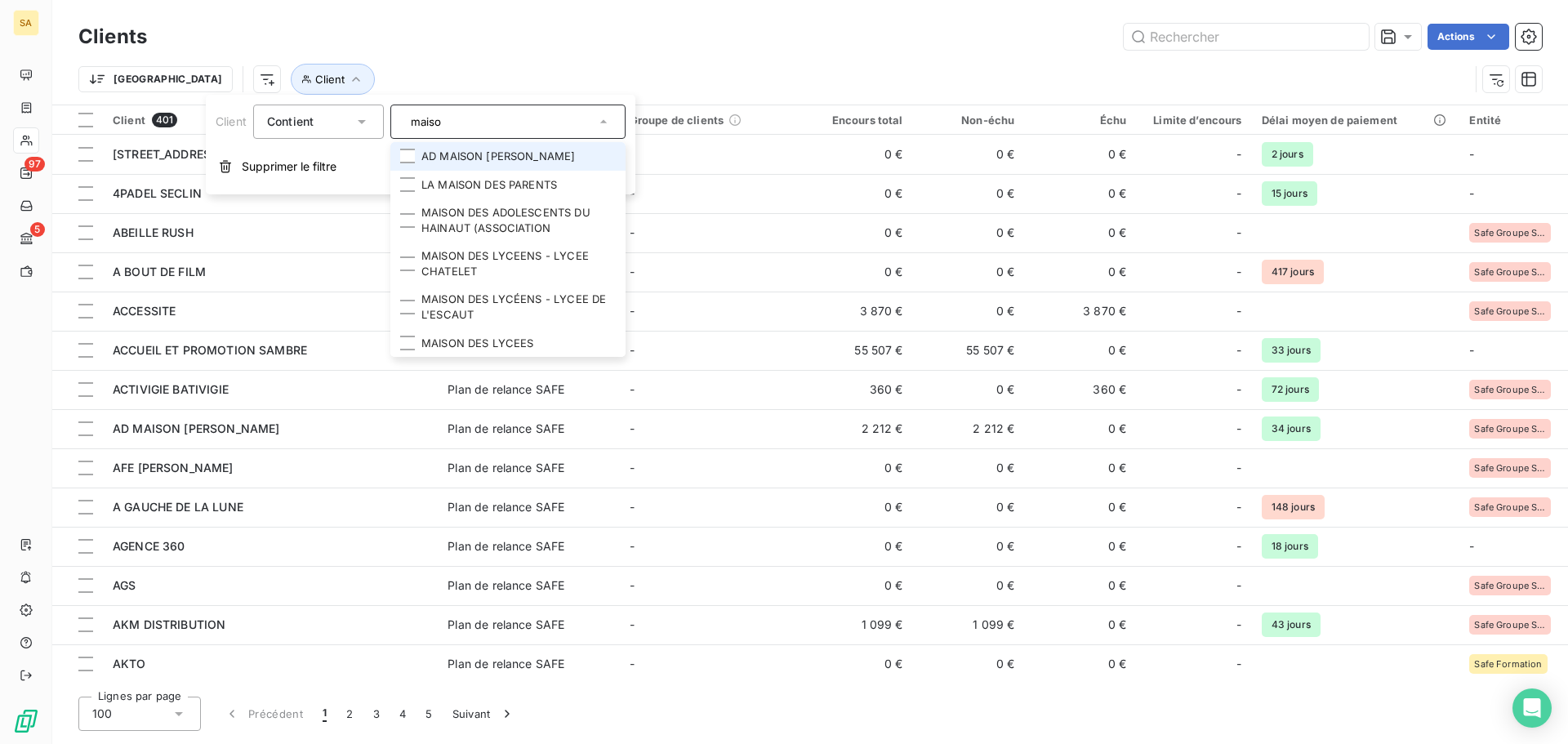
type input "maiso"
click at [536, 150] on li "AD MAISON [PERSON_NAME]" at bounding box center [508, 156] width 235 height 28
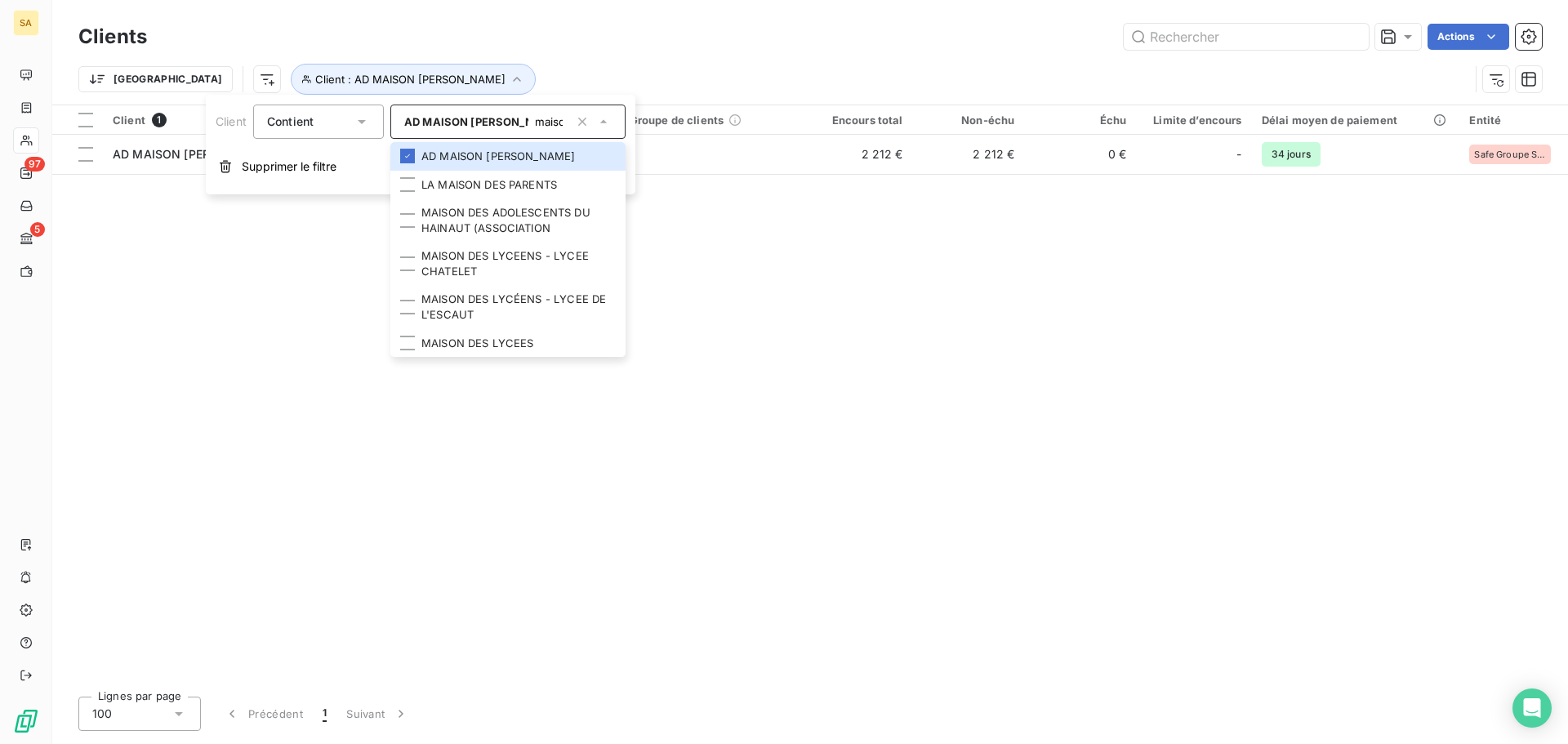
click at [777, 322] on div "Client 1 Plan de relance Groupe de clients Encours total Non-échu Échu Limite d…" at bounding box center [810, 394] width 1516 height 578
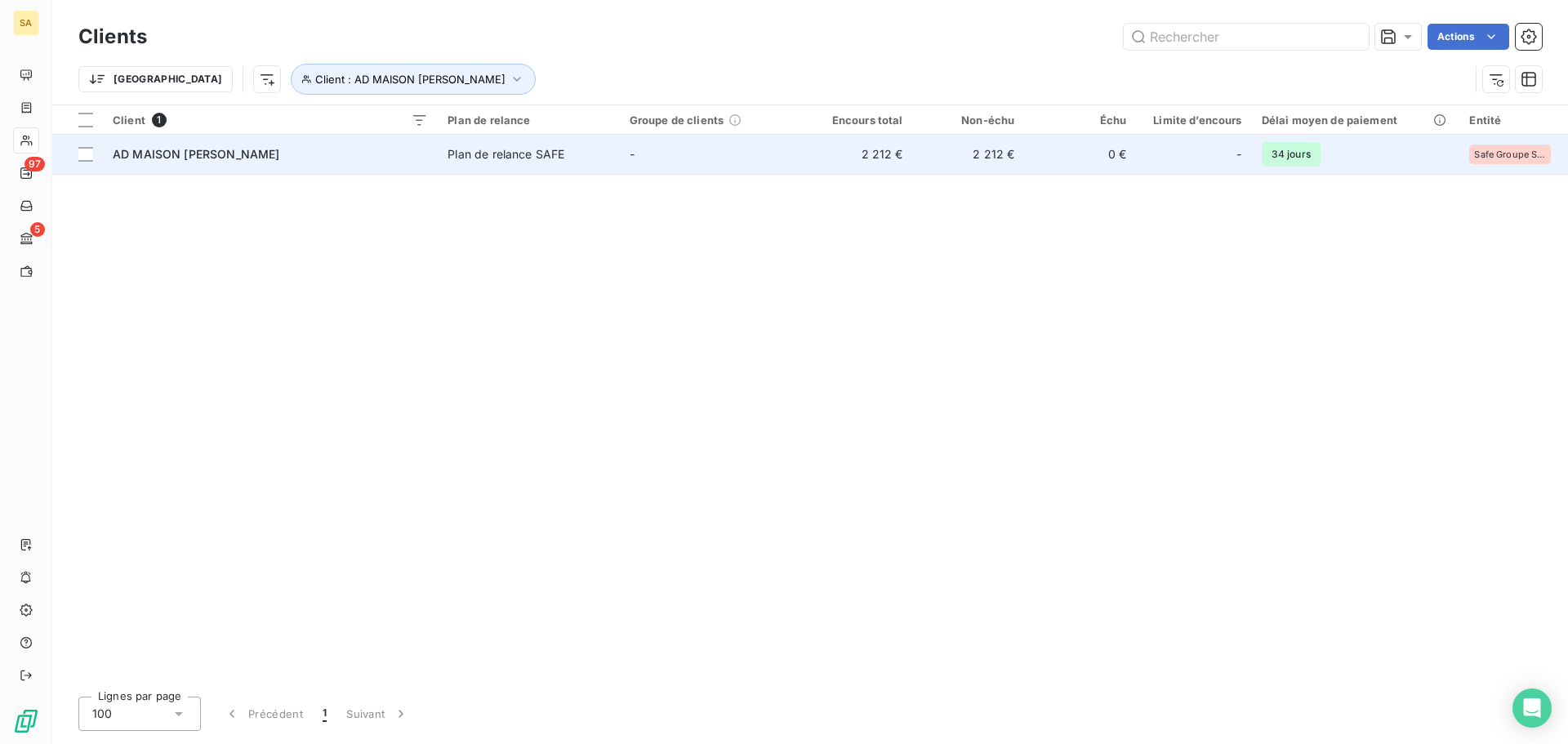
click at [173, 161] on div "AD MAISON [PERSON_NAME]" at bounding box center [270, 154] width 315 height 16
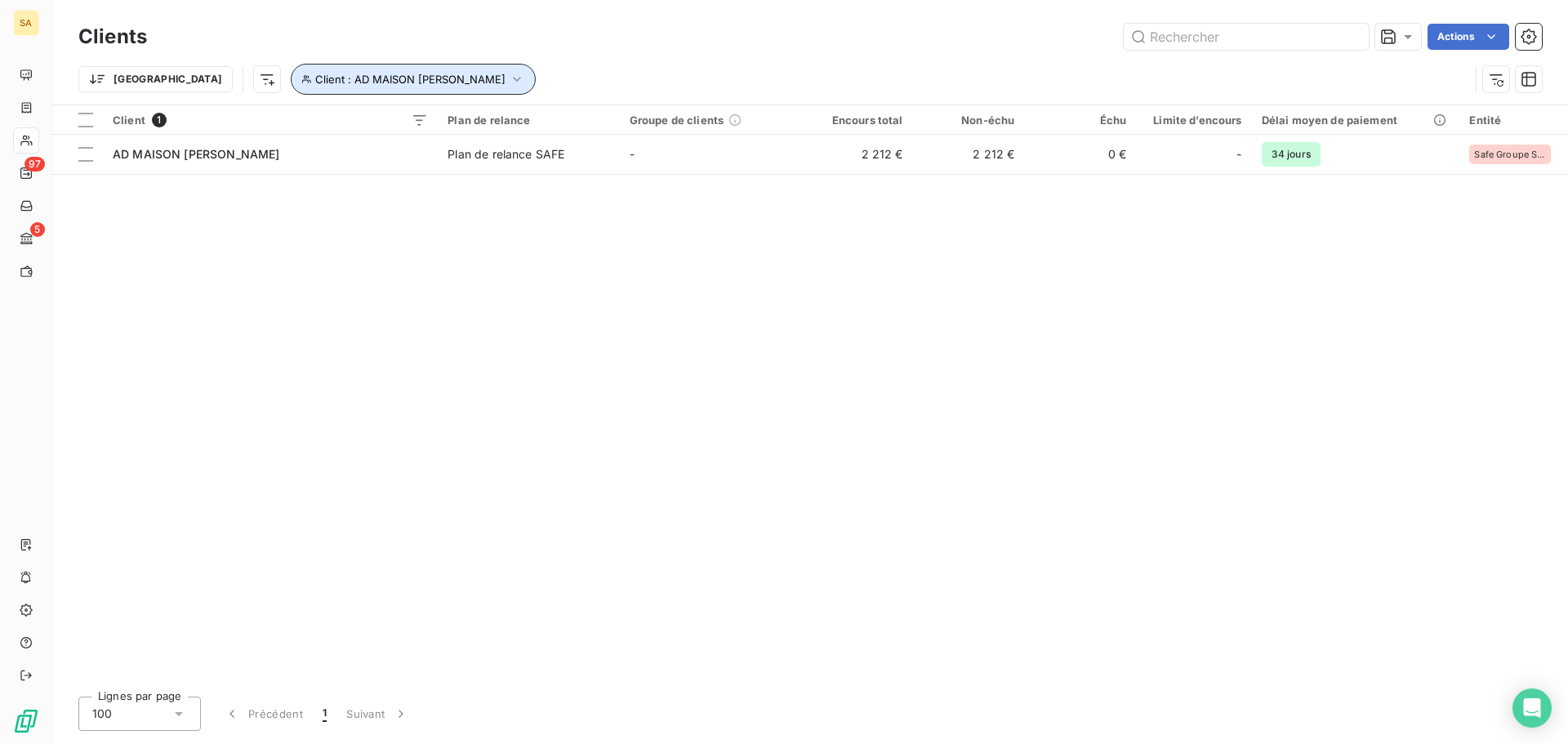
drag, startPoint x: 256, startPoint y: 80, endPoint x: 317, endPoint y: 82, distance: 61.0
click at [315, 80] on span "Client : AD MAISON [PERSON_NAME]" at bounding box center [410, 79] width 191 height 13
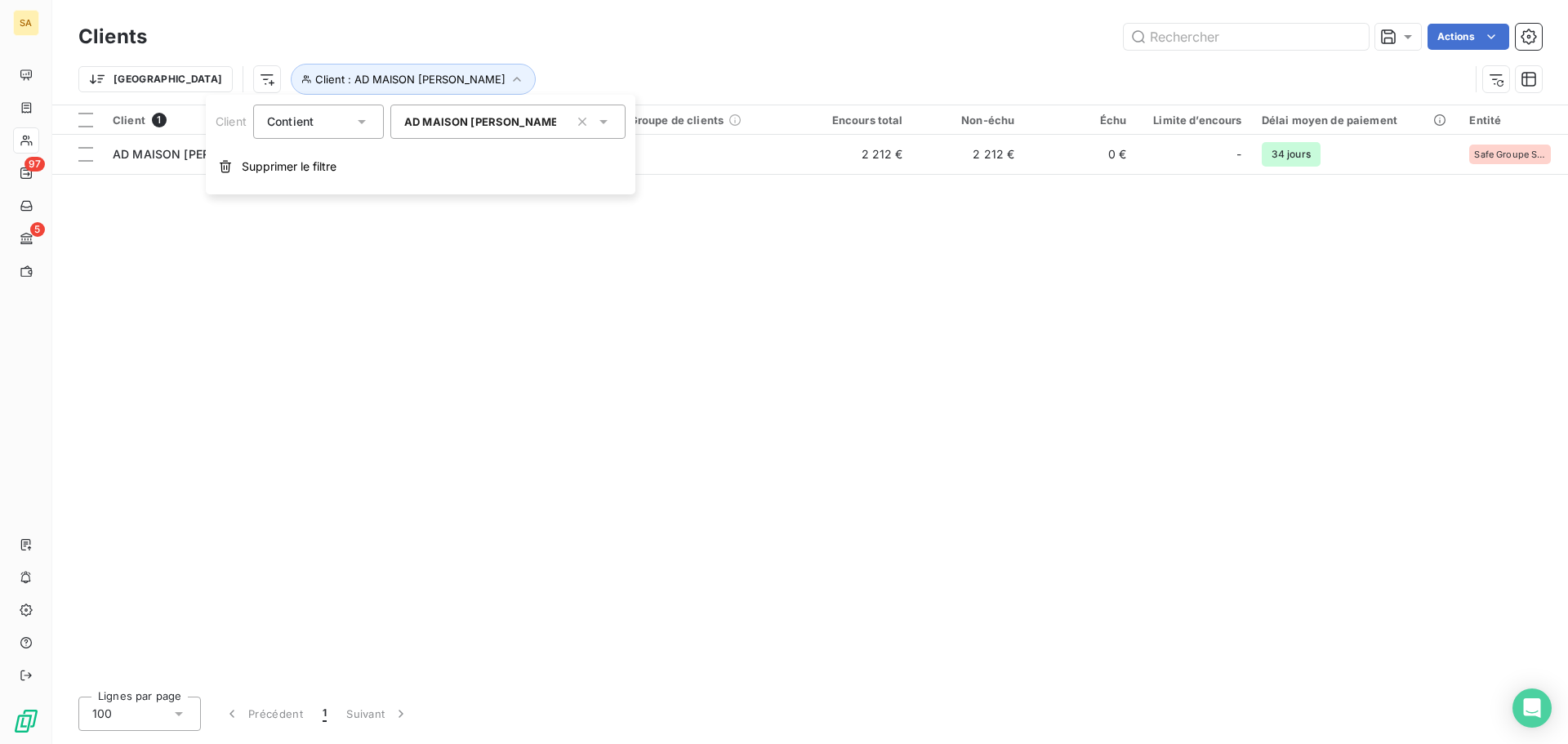
click at [589, 124] on icon "button" at bounding box center [582, 121] width 16 height 16
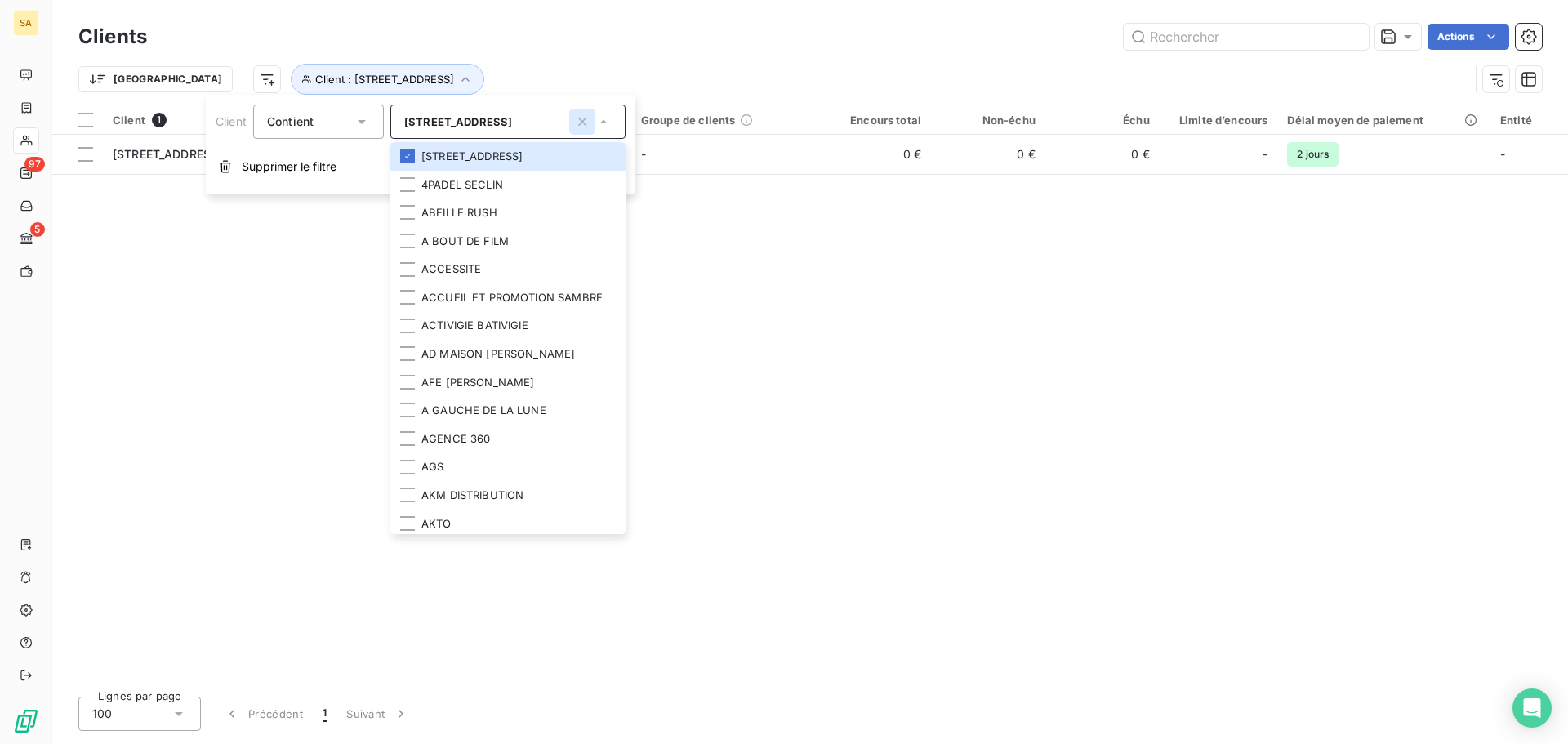
click at [584, 124] on icon "button" at bounding box center [582, 121] width 16 height 16
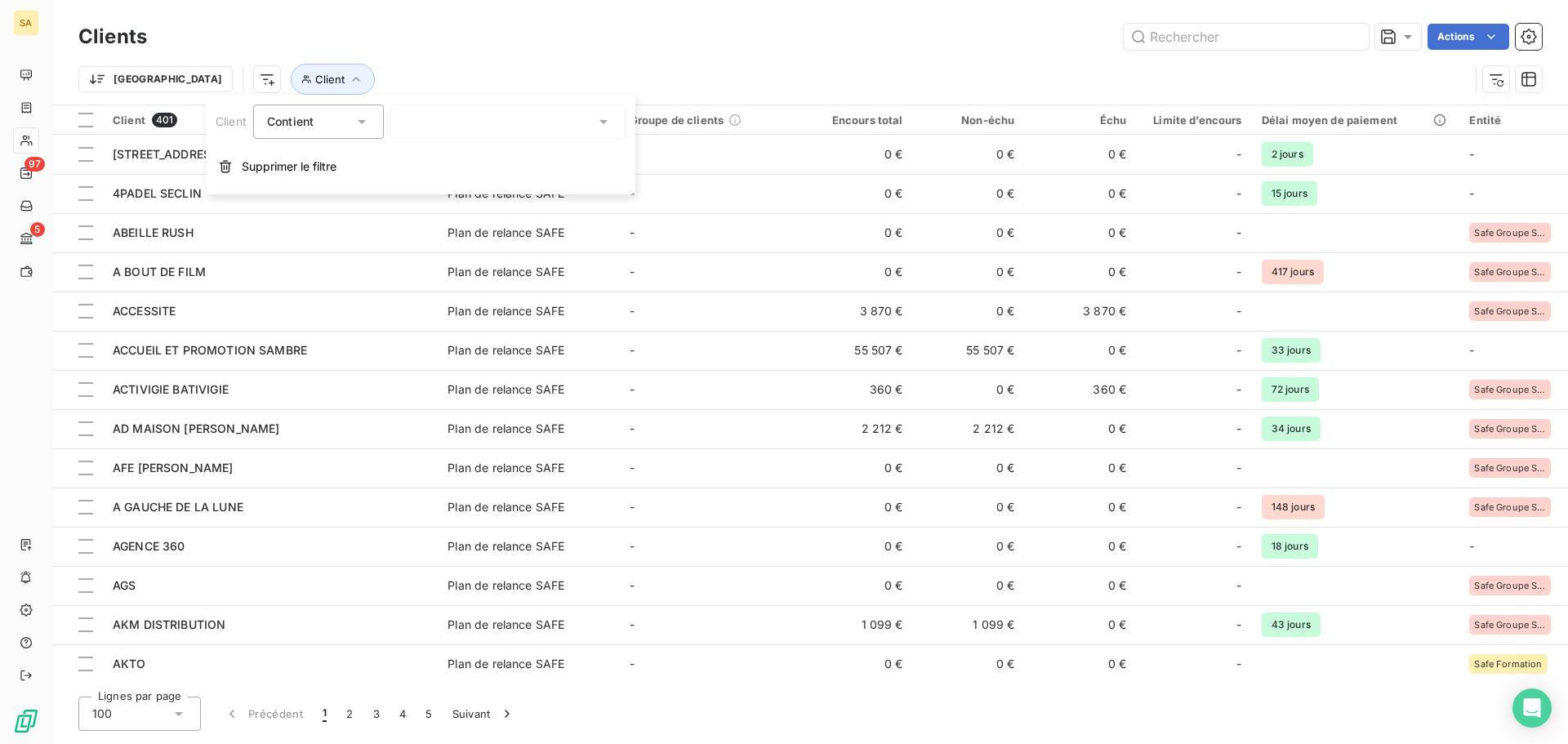
click at [526, 108] on div at bounding box center [508, 122] width 235 height 34
type input "millet"
click at [489, 162] on li "MILLET AFR" at bounding box center [508, 156] width 235 height 28
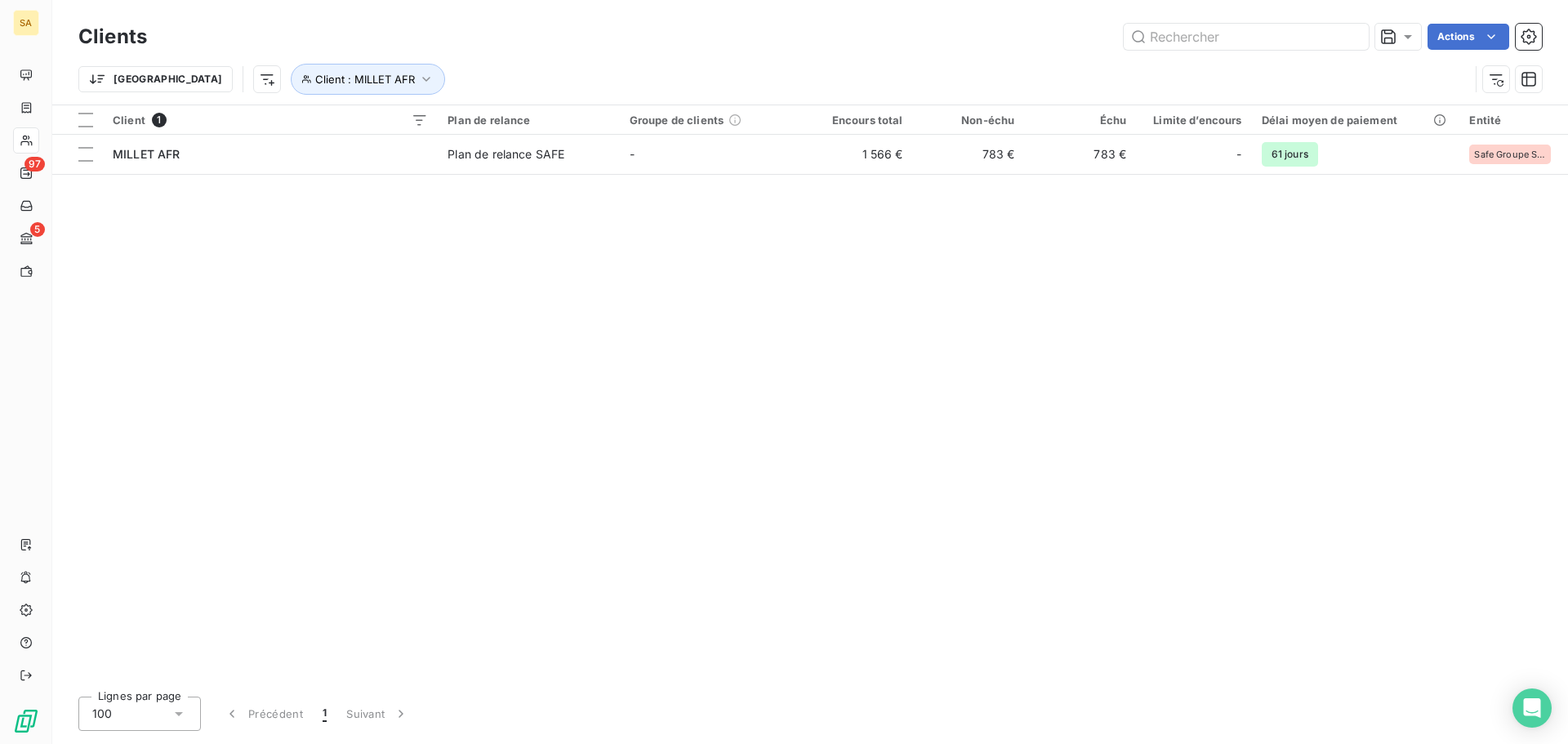
click at [824, 353] on div "Client 1 Plan de relance Groupe de clients Encours total Non-échu Échu Limite d…" at bounding box center [810, 394] width 1516 height 578
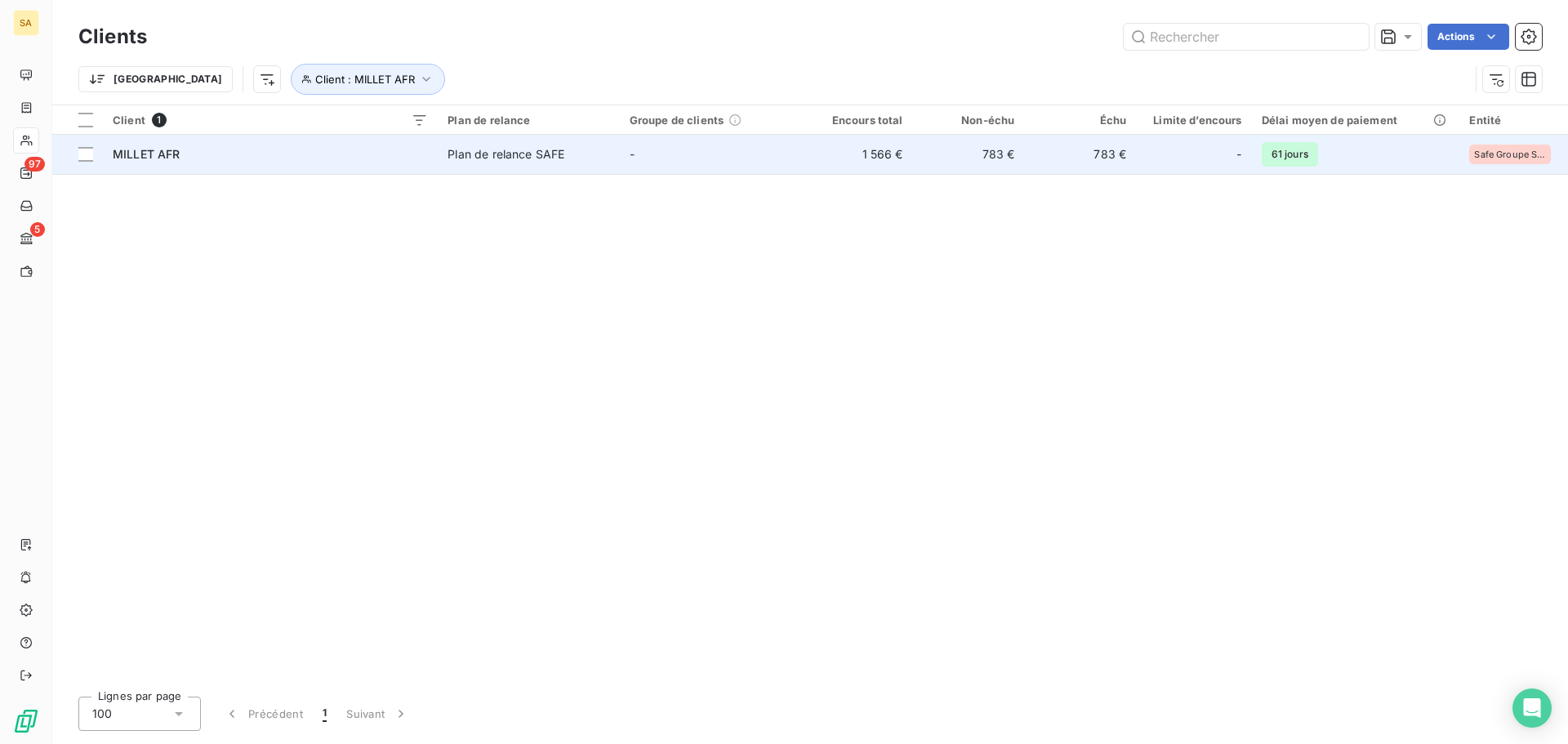
click at [189, 161] on div "MILLET AFR" at bounding box center [270, 154] width 315 height 16
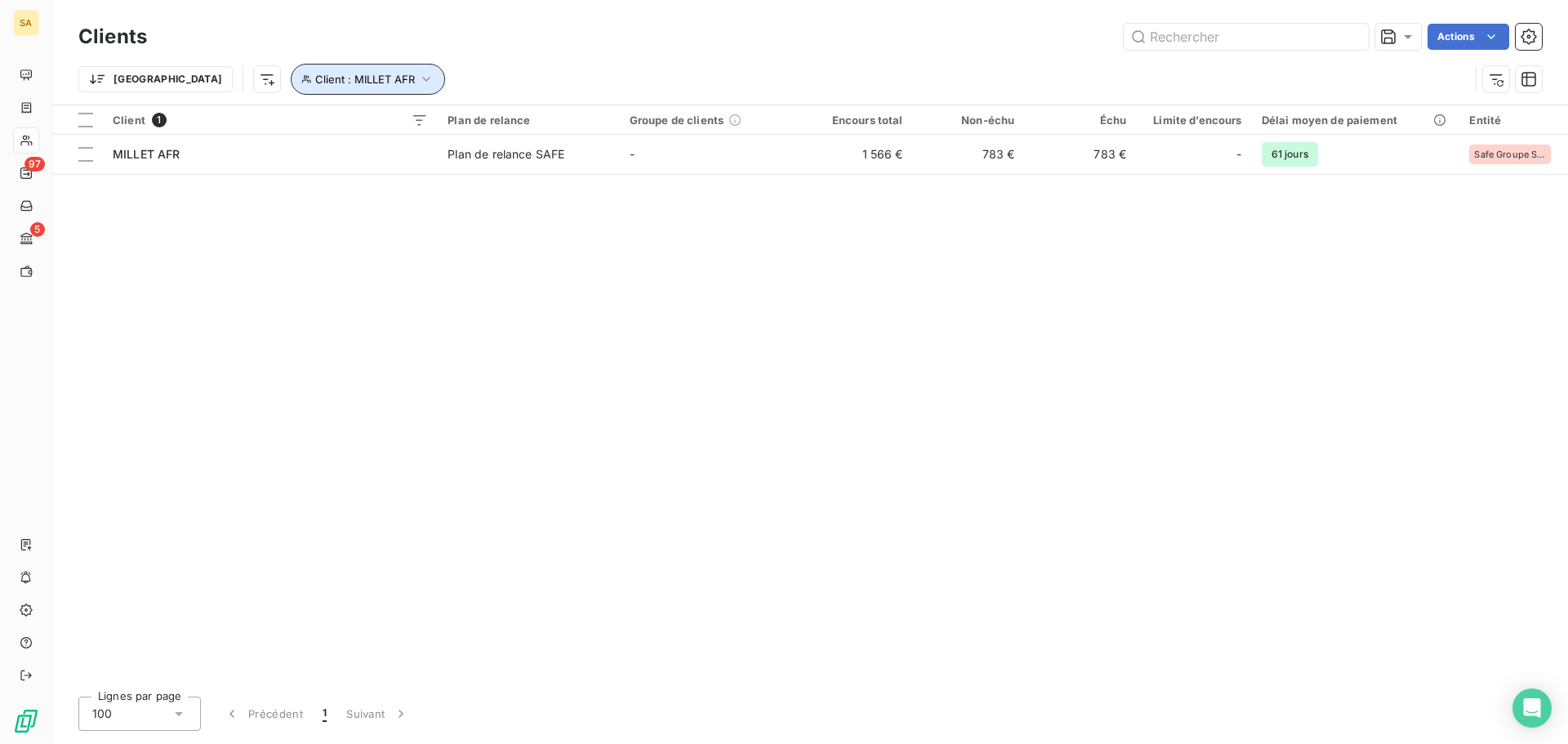
click at [315, 76] on span "Client : MILLET AFR" at bounding box center [365, 79] width 100 height 13
click at [582, 120] on icon "button" at bounding box center [582, 121] width 16 height 16
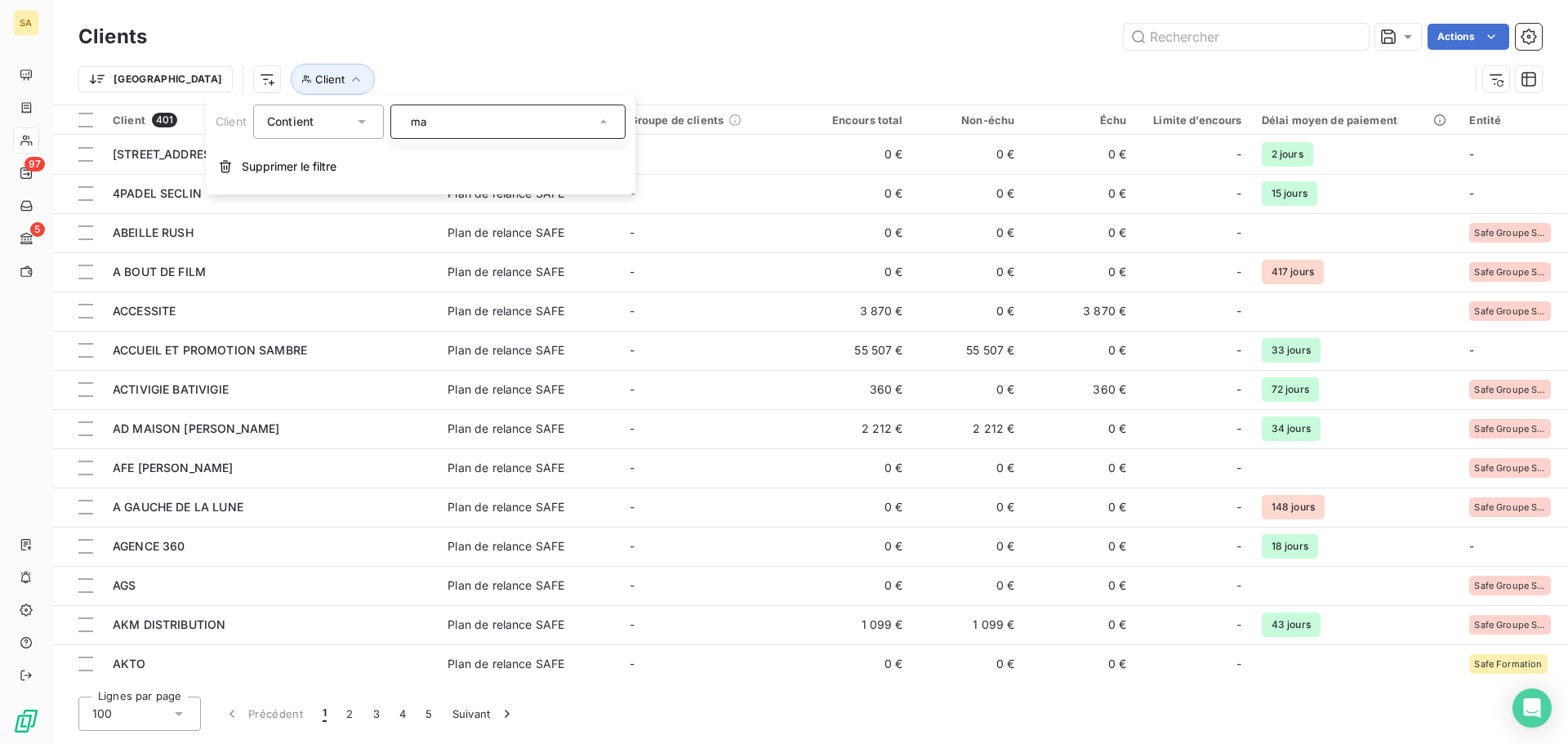
type input "m"
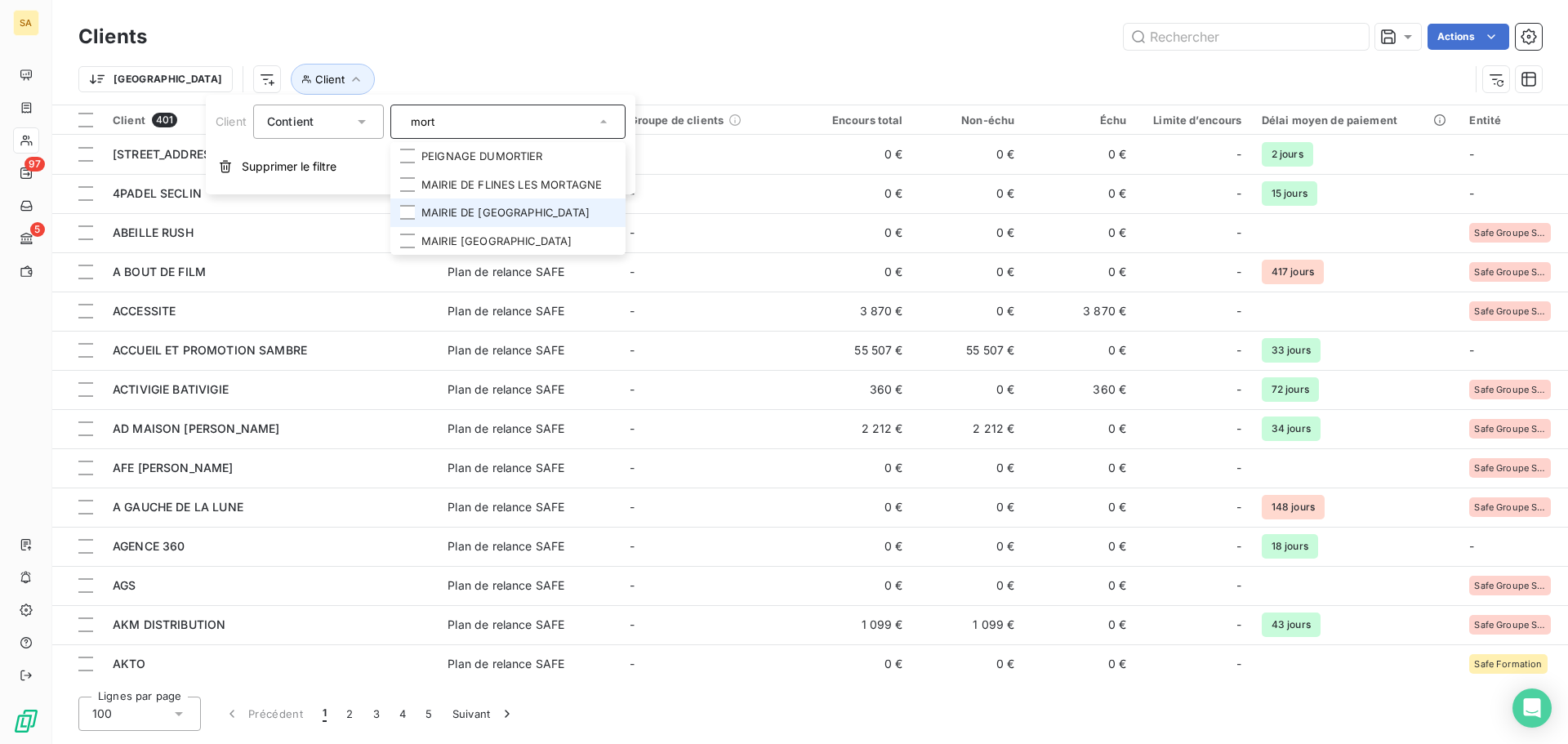
type input "mort"
click at [523, 209] on li "MAIRIE DE [GEOGRAPHIC_DATA]" at bounding box center [508, 212] width 235 height 28
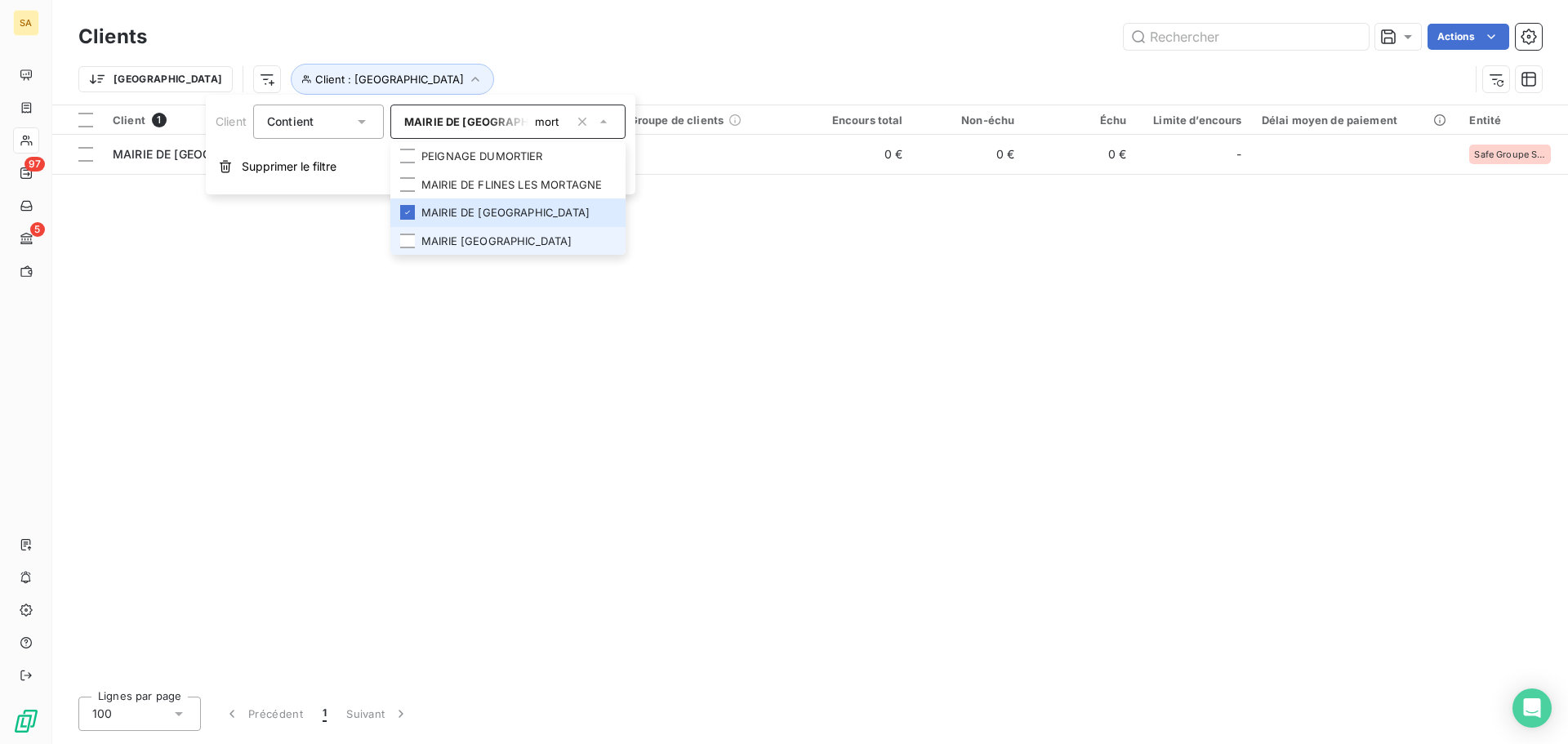
click at [528, 242] on li "MAIRIE [GEOGRAPHIC_DATA]" at bounding box center [508, 240] width 235 height 28
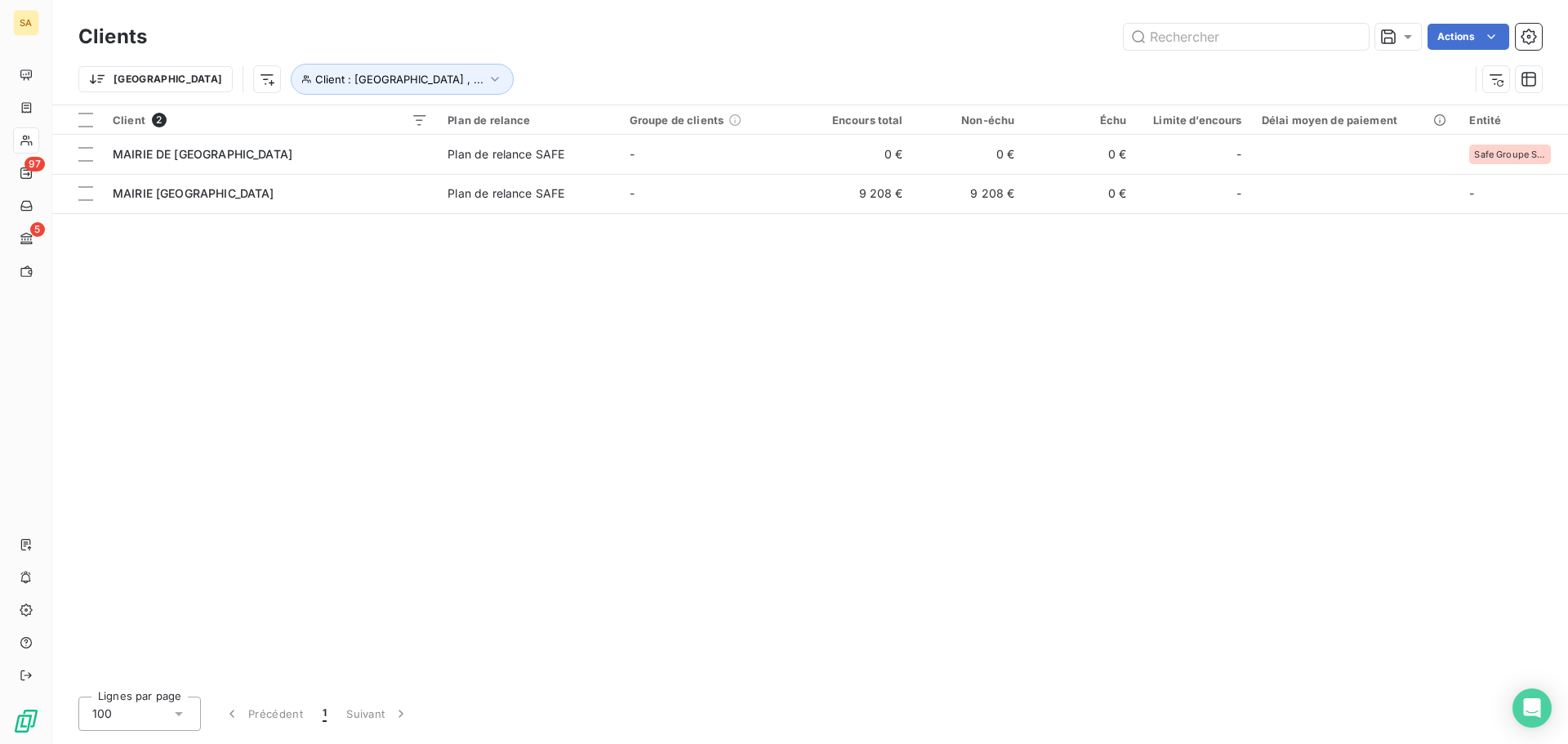
click at [720, 322] on div "Client 2 Plan de relance Groupe de clients Encours total Non-échu Échu Limite d…" at bounding box center [810, 394] width 1516 height 578
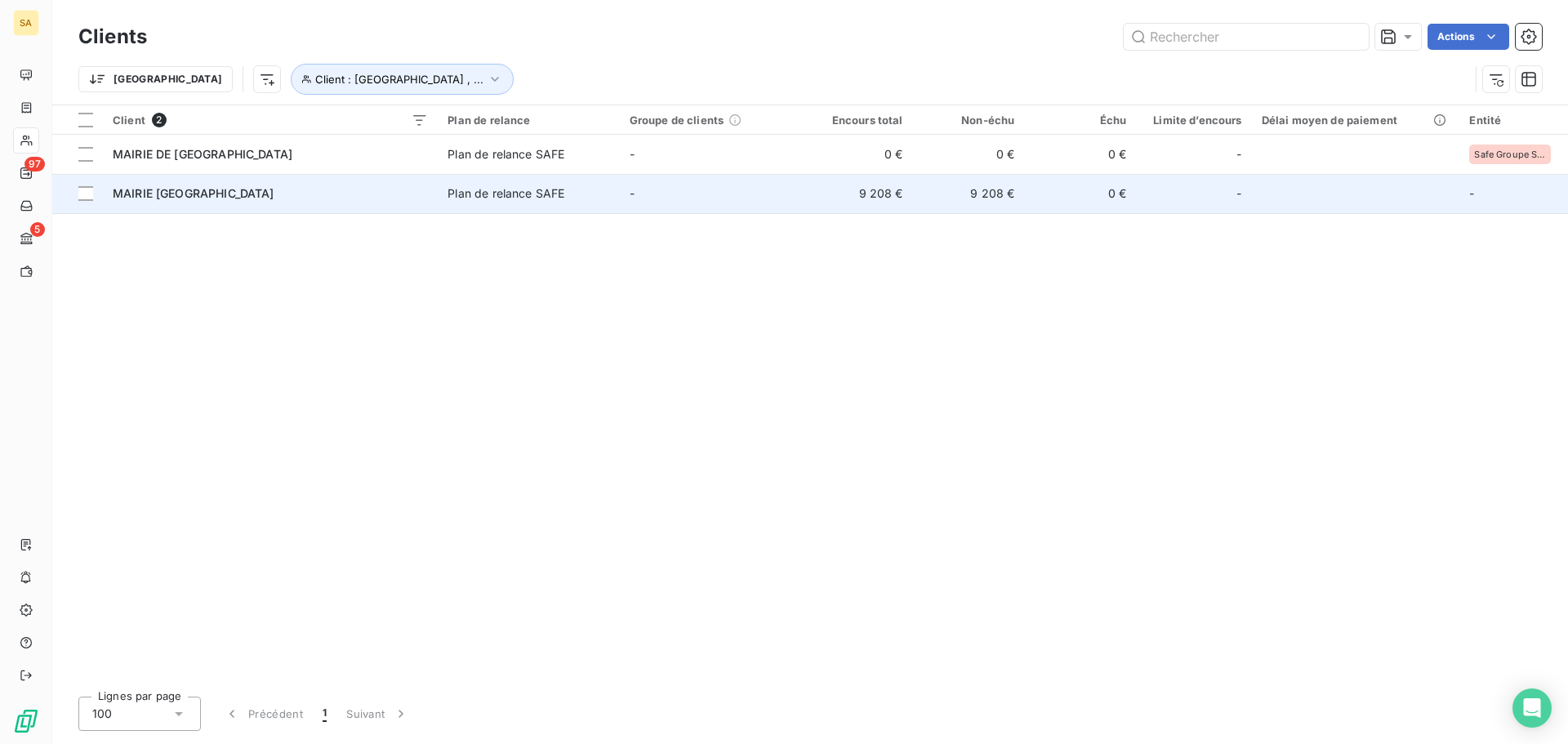
click at [233, 199] on span "MAIRIE [GEOGRAPHIC_DATA]" at bounding box center [193, 193] width 161 height 14
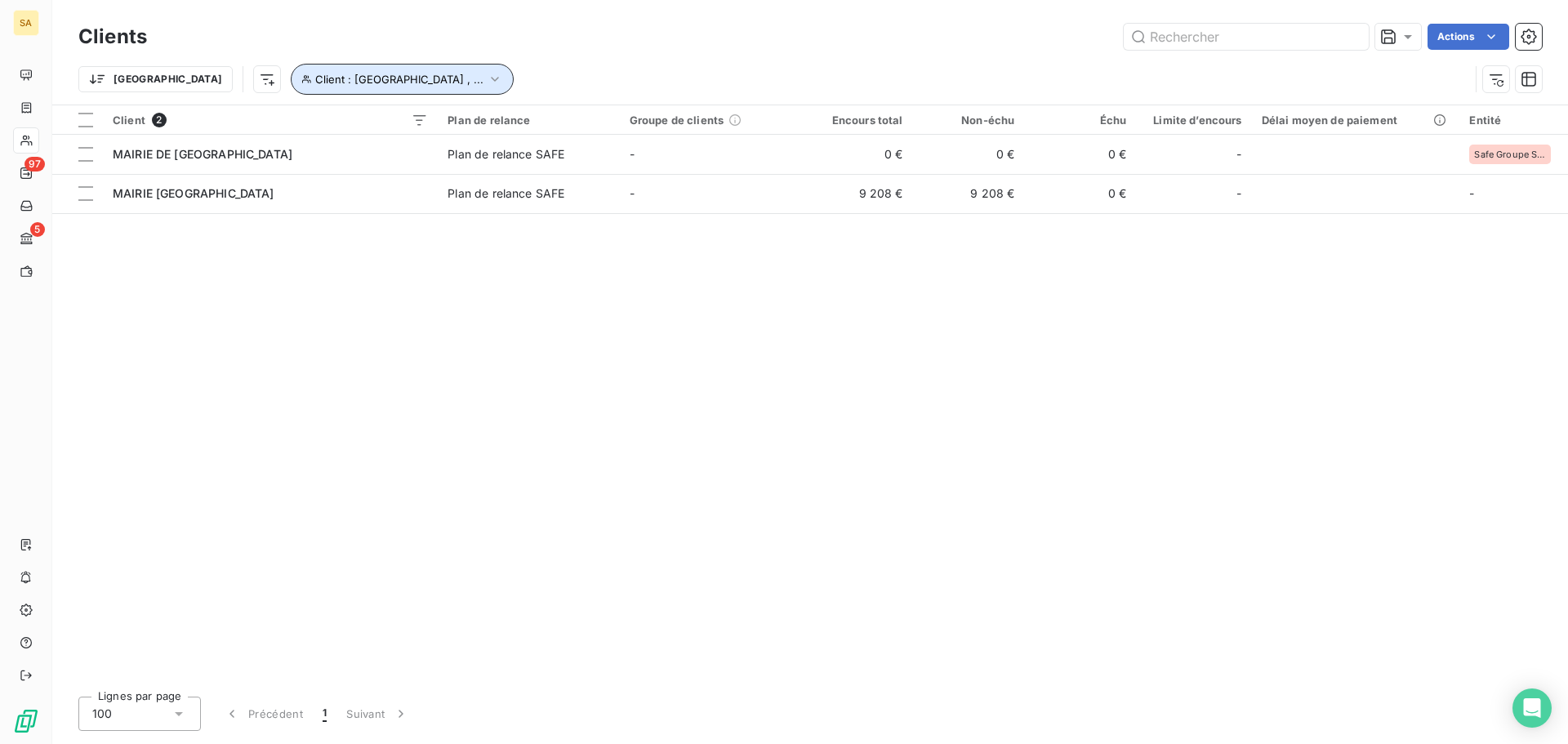
click at [372, 80] on span "Client : [GEOGRAPHIC_DATA] , ..." at bounding box center [399, 79] width 168 height 13
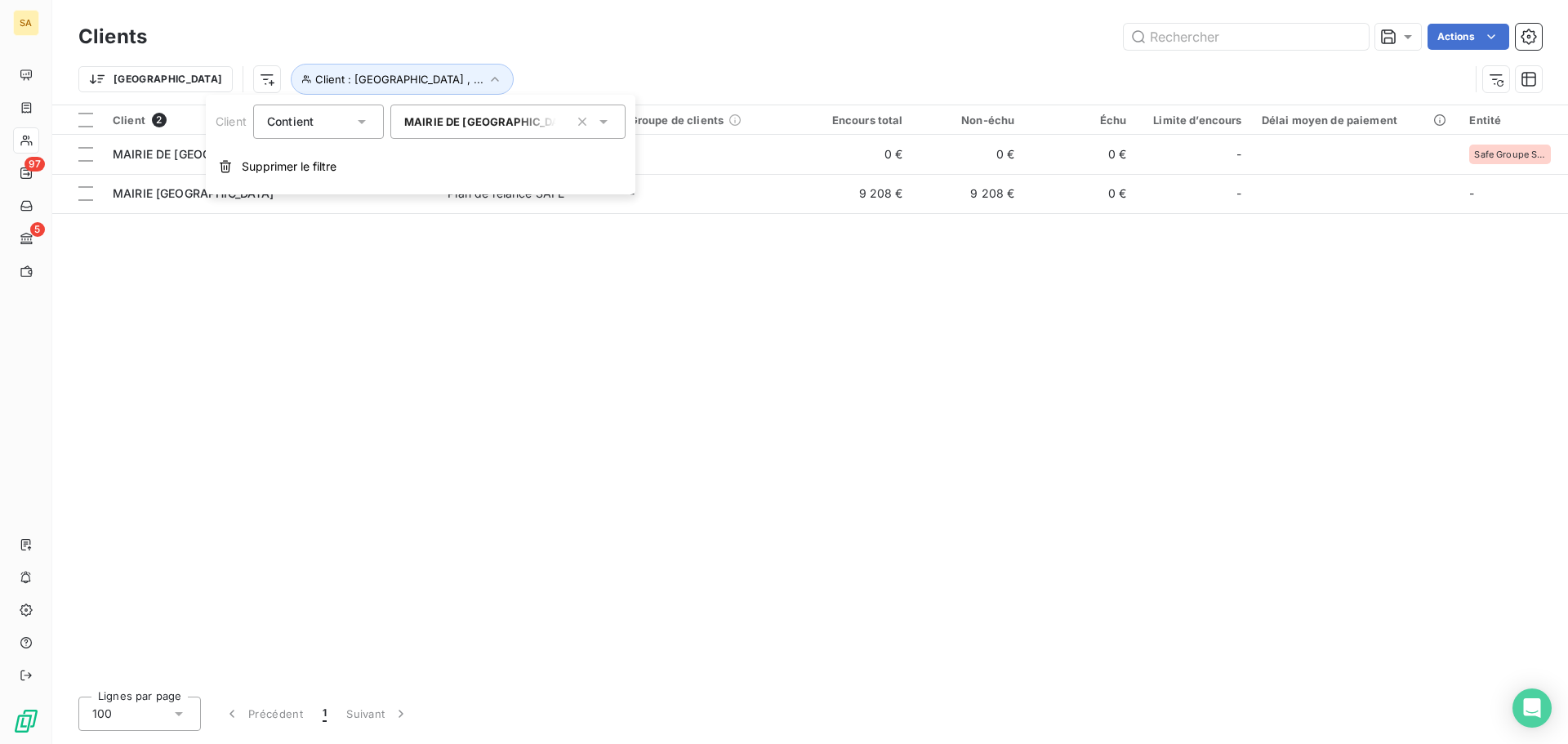
click at [494, 119] on span "MAIRIE DE [GEOGRAPHIC_DATA]" at bounding box center [491, 121] width 174 height 13
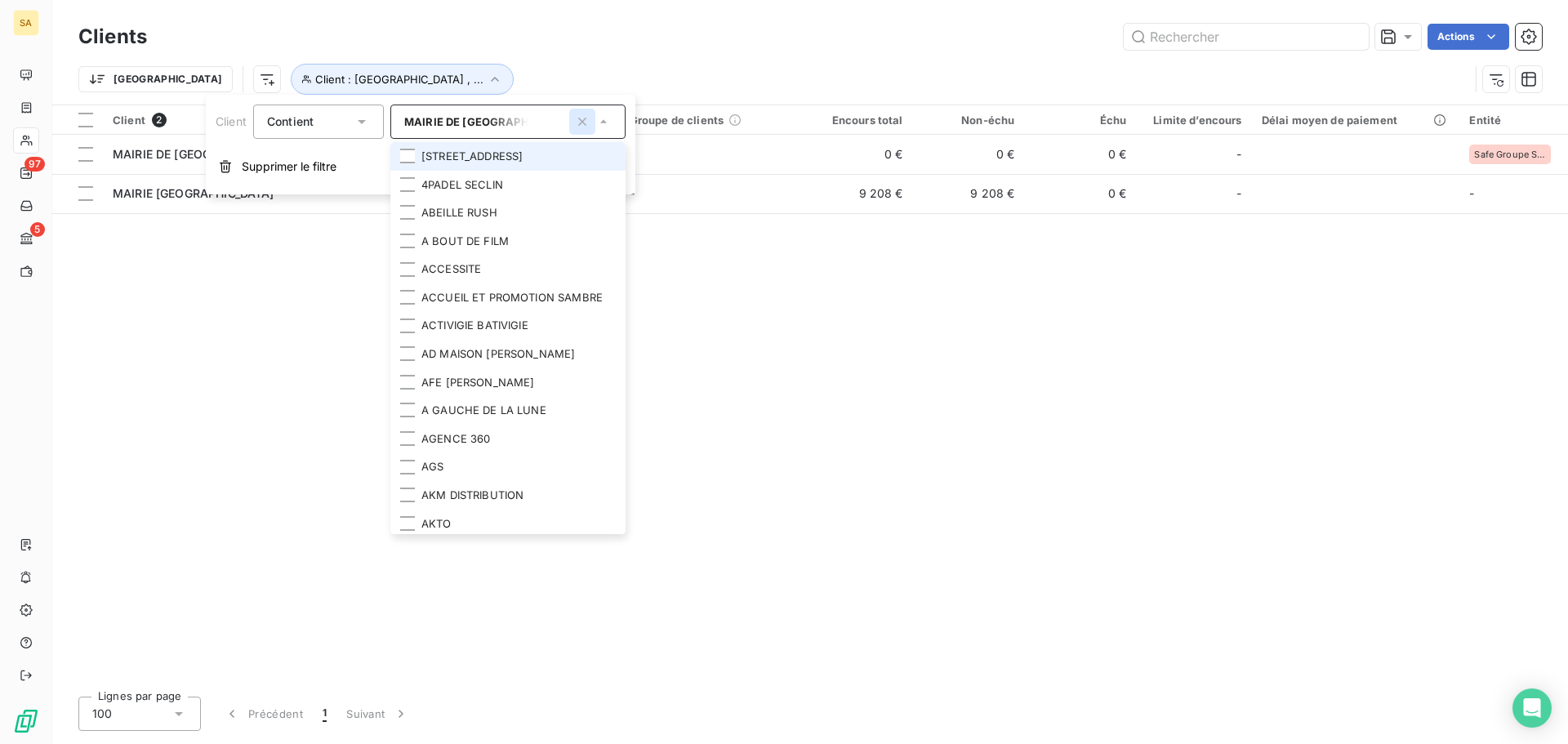
click at [576, 125] on icon "button" at bounding box center [582, 121] width 16 height 16
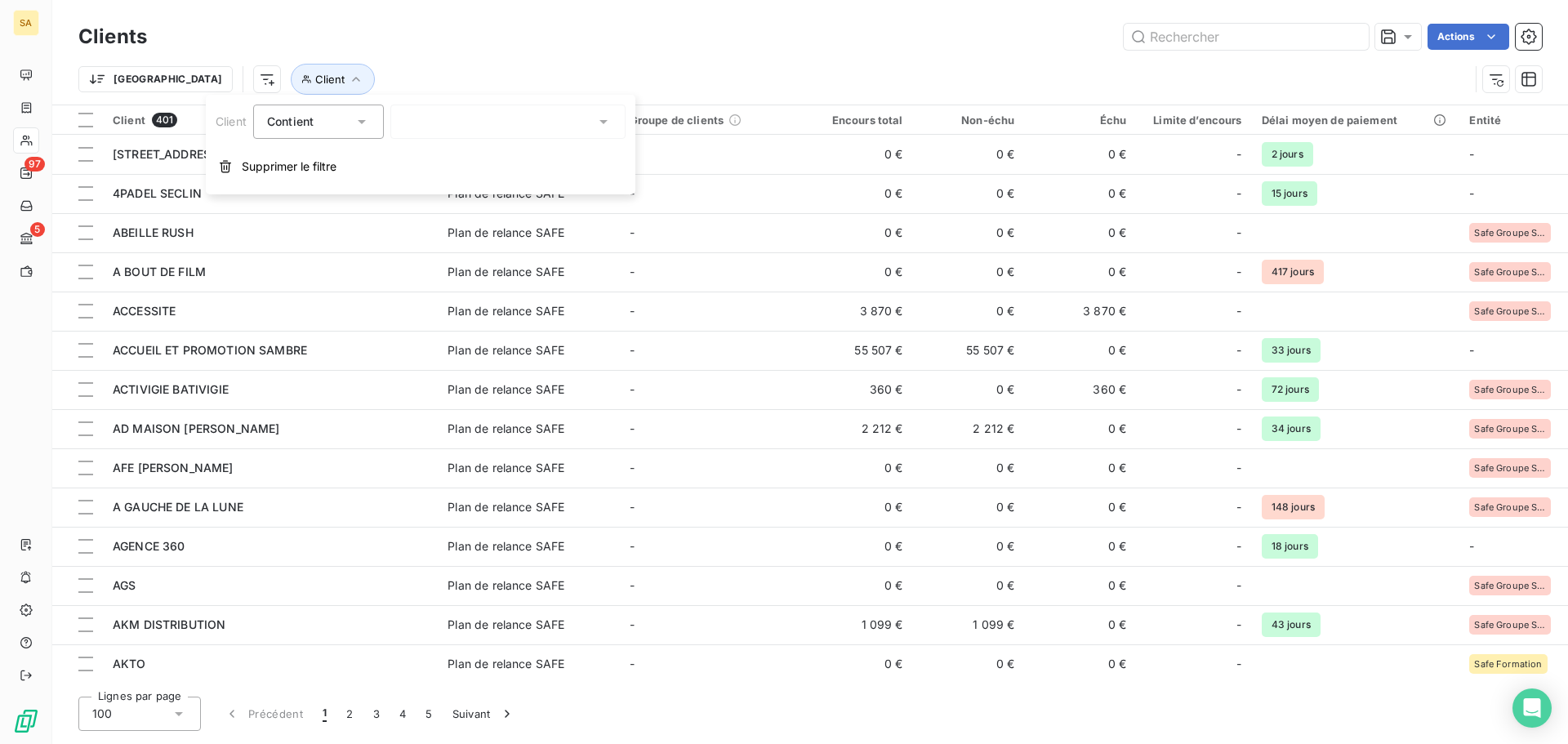
click at [557, 123] on div at bounding box center [508, 122] width 235 height 34
type input "nida"
click at [538, 167] on li "NIDAPLAST" at bounding box center [508, 156] width 235 height 28
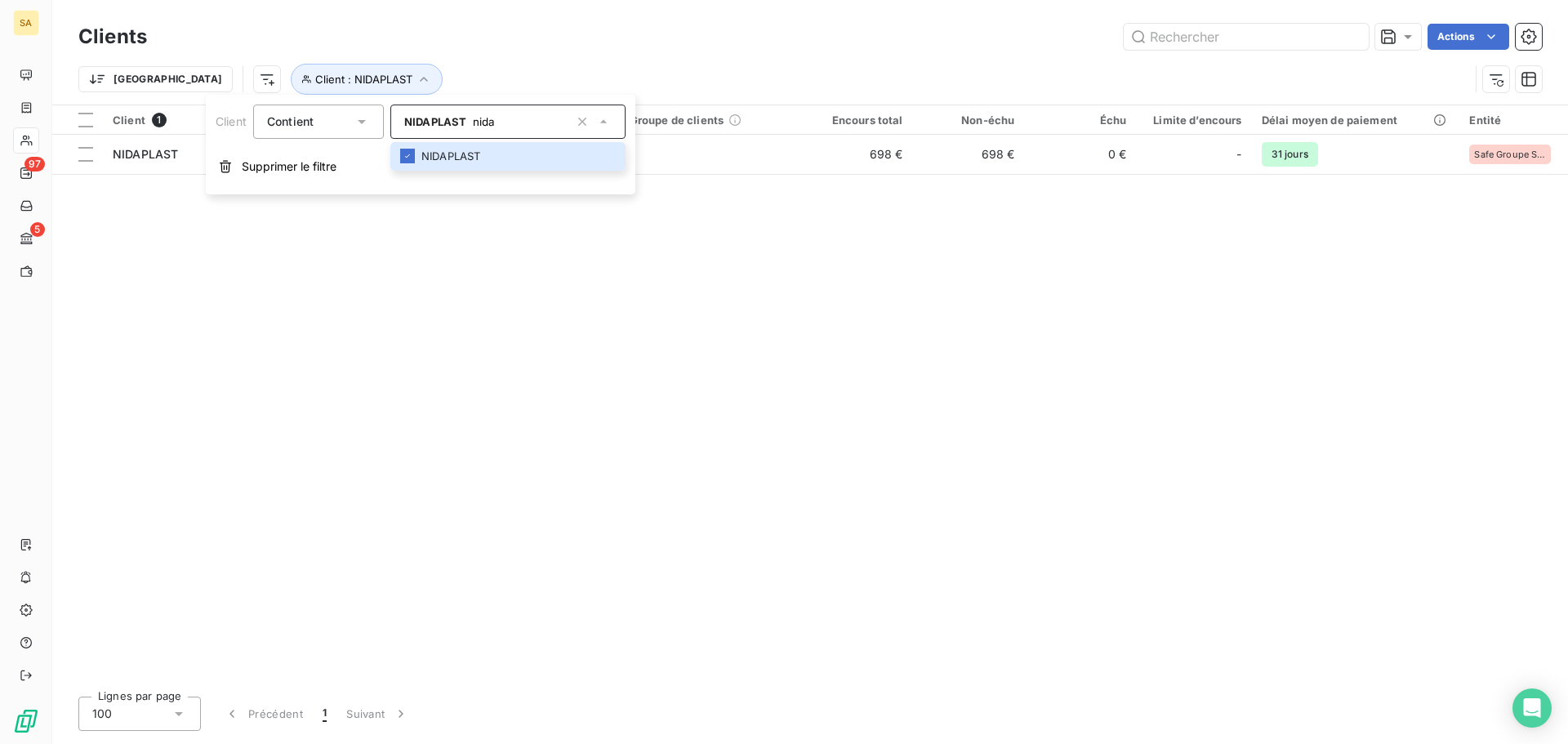
click at [994, 242] on div "Client 1 Plan de relance Groupe de clients Encours total Non-échu Échu Limite d…" at bounding box center [810, 394] width 1516 height 578
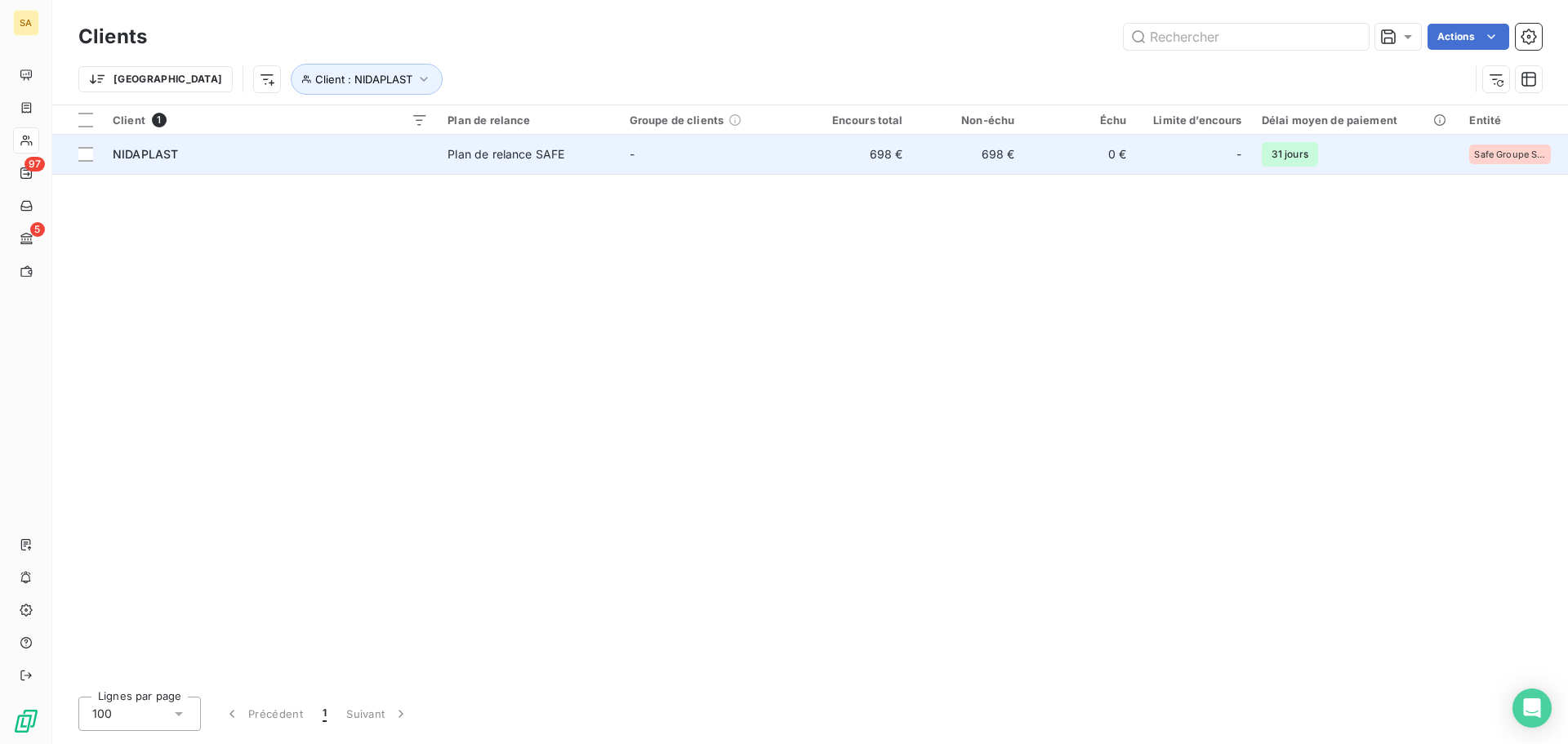
click at [161, 148] on span "NIDAPLAST" at bounding box center [145, 154] width 65 height 14
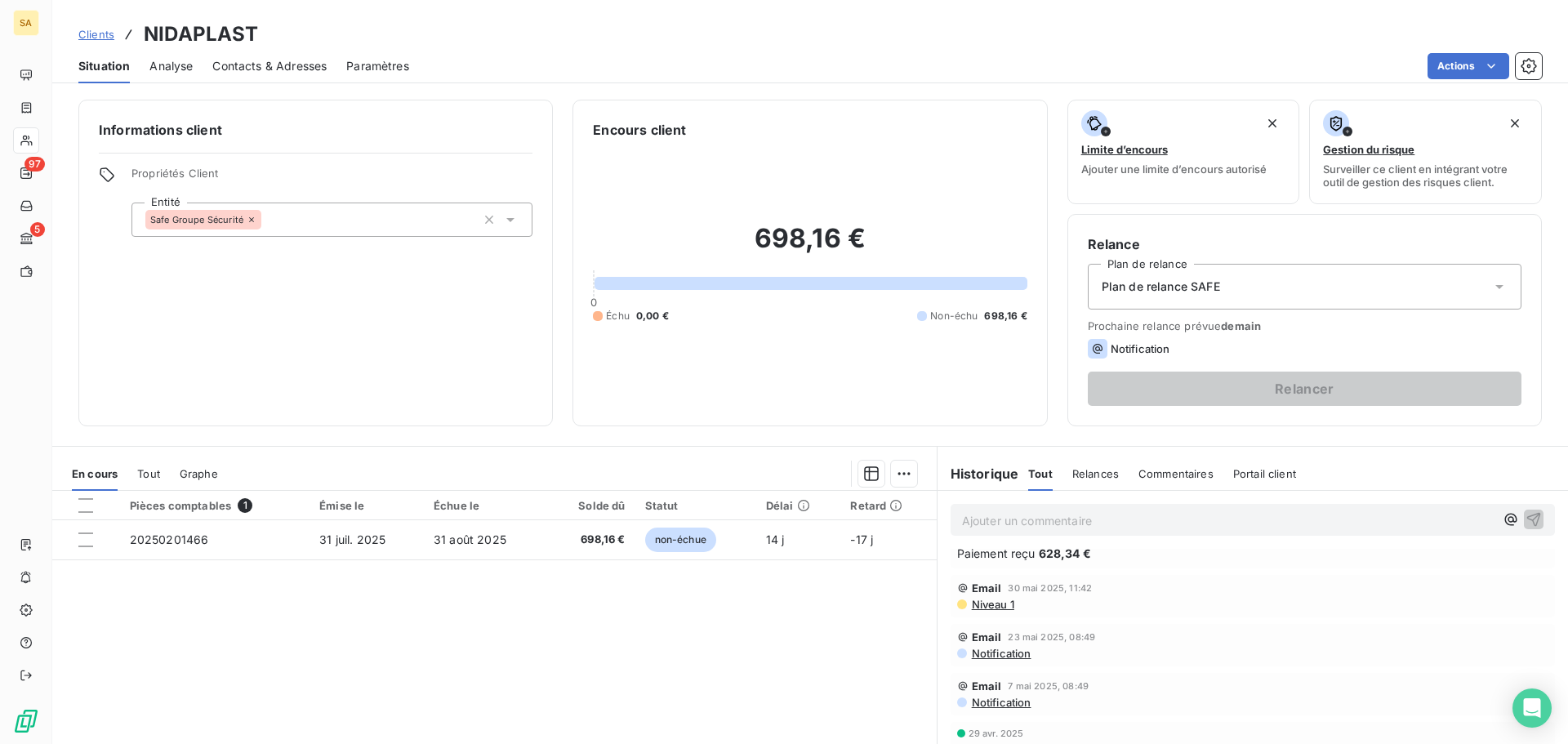
scroll to position [490, 0]
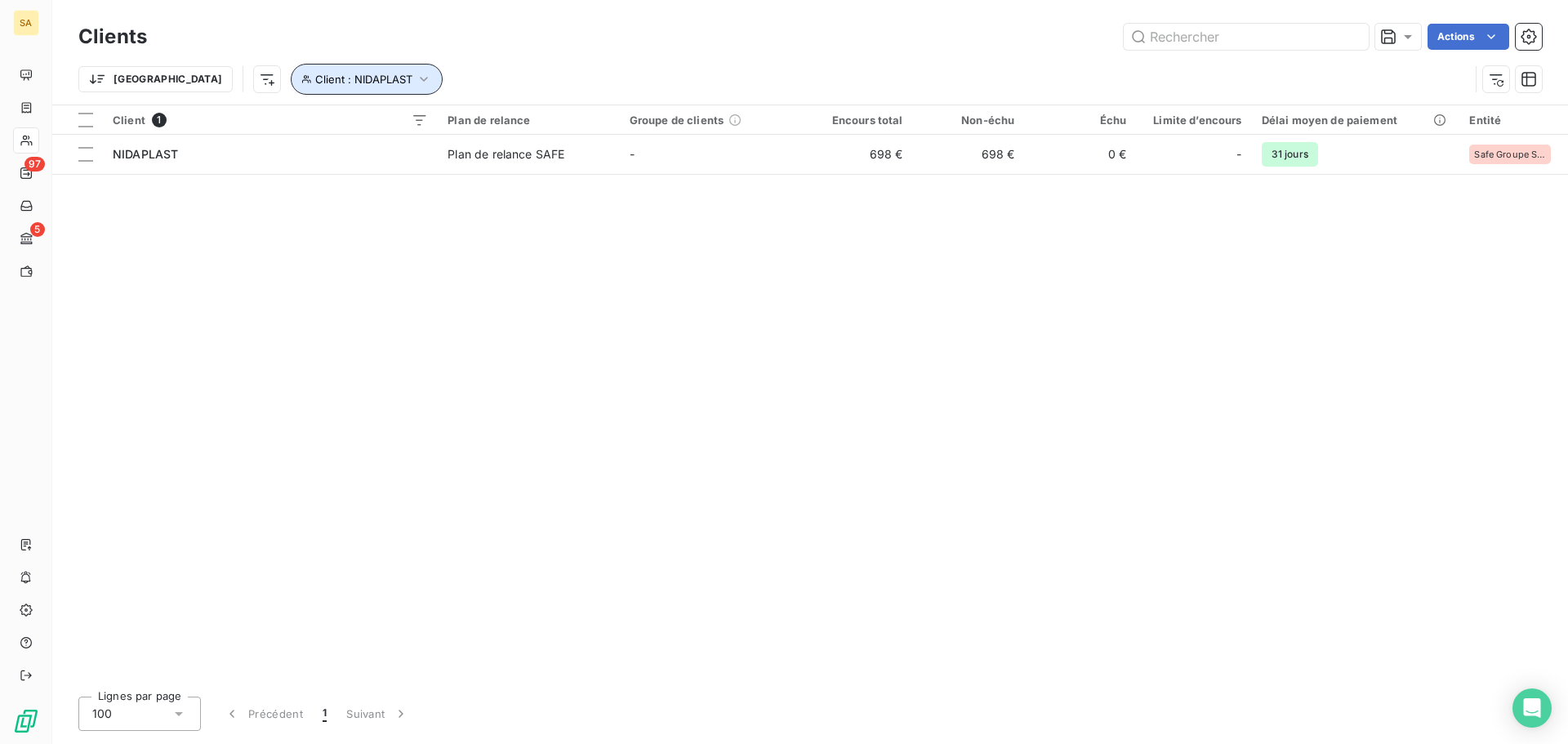
click at [322, 70] on button "Client : NIDAPLAST" at bounding box center [367, 79] width 152 height 31
click at [581, 119] on icon "button" at bounding box center [582, 121] width 16 height 16
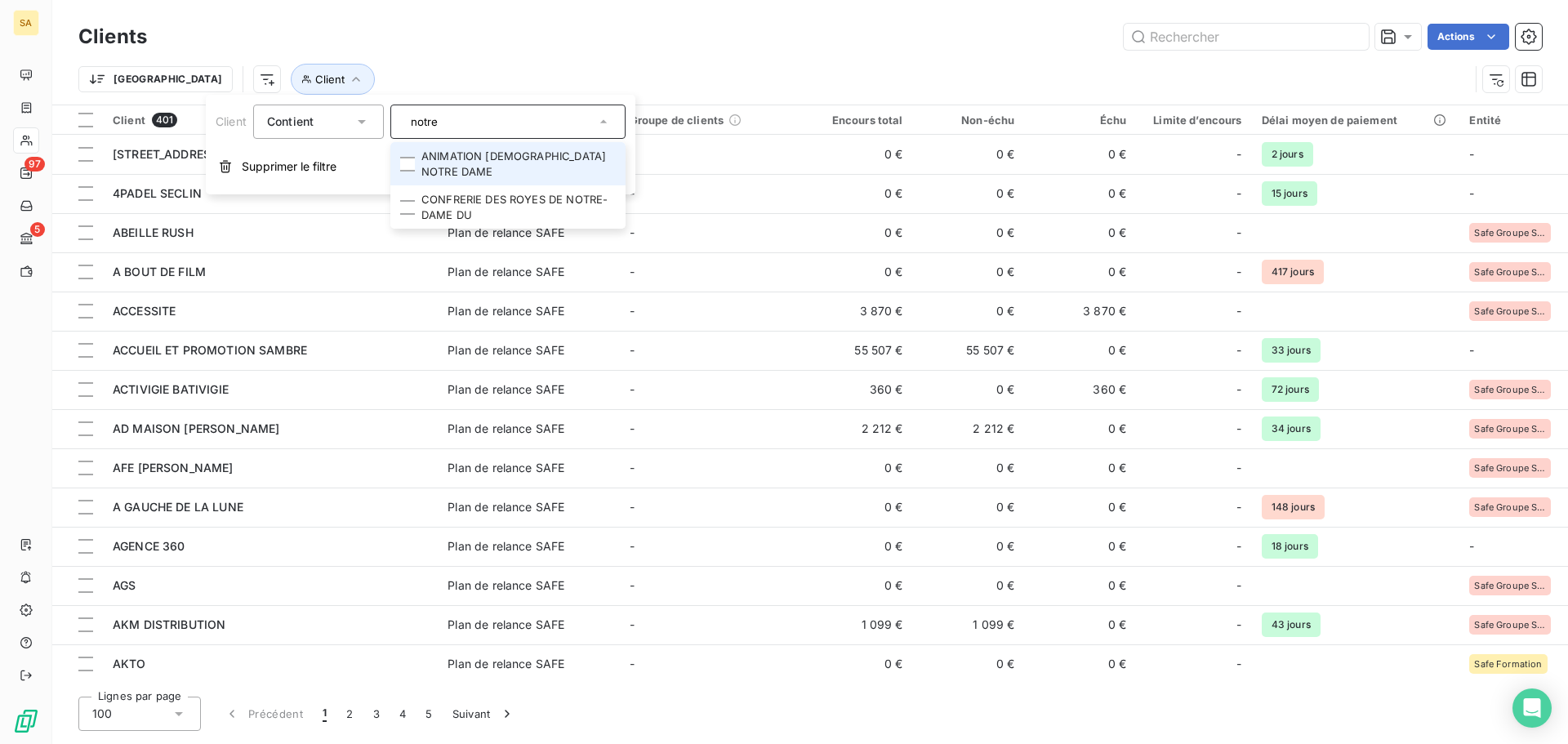
type input "notre"
click at [576, 161] on li "ANIMATION [DEMOGRAPHIC_DATA] NOTRE DAME" at bounding box center [508, 164] width 235 height 43
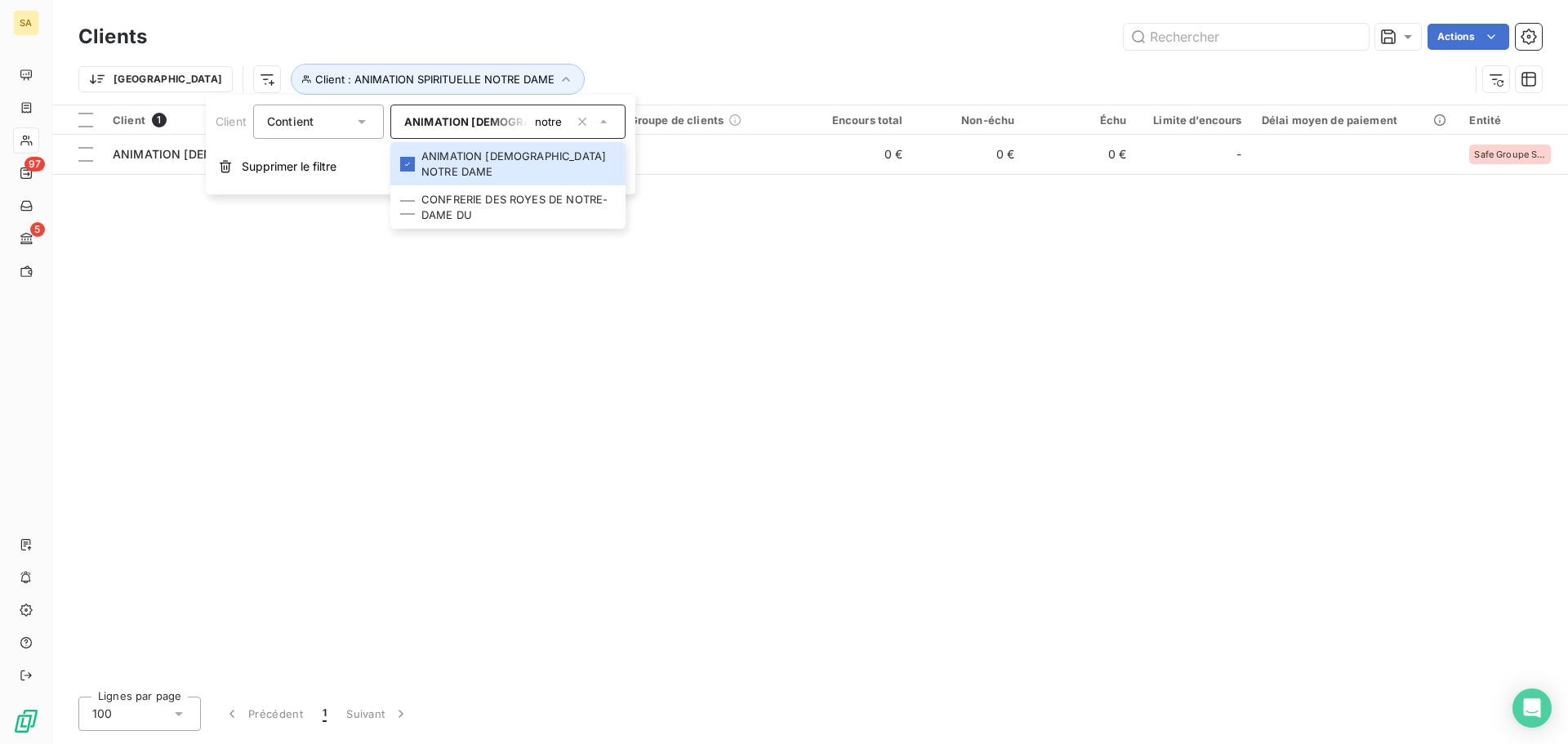
click at [988, 297] on div "Client 1 Plan de relance Groupe de clients Encours total Non-échu Échu Limite d…" at bounding box center [810, 394] width 1516 height 578
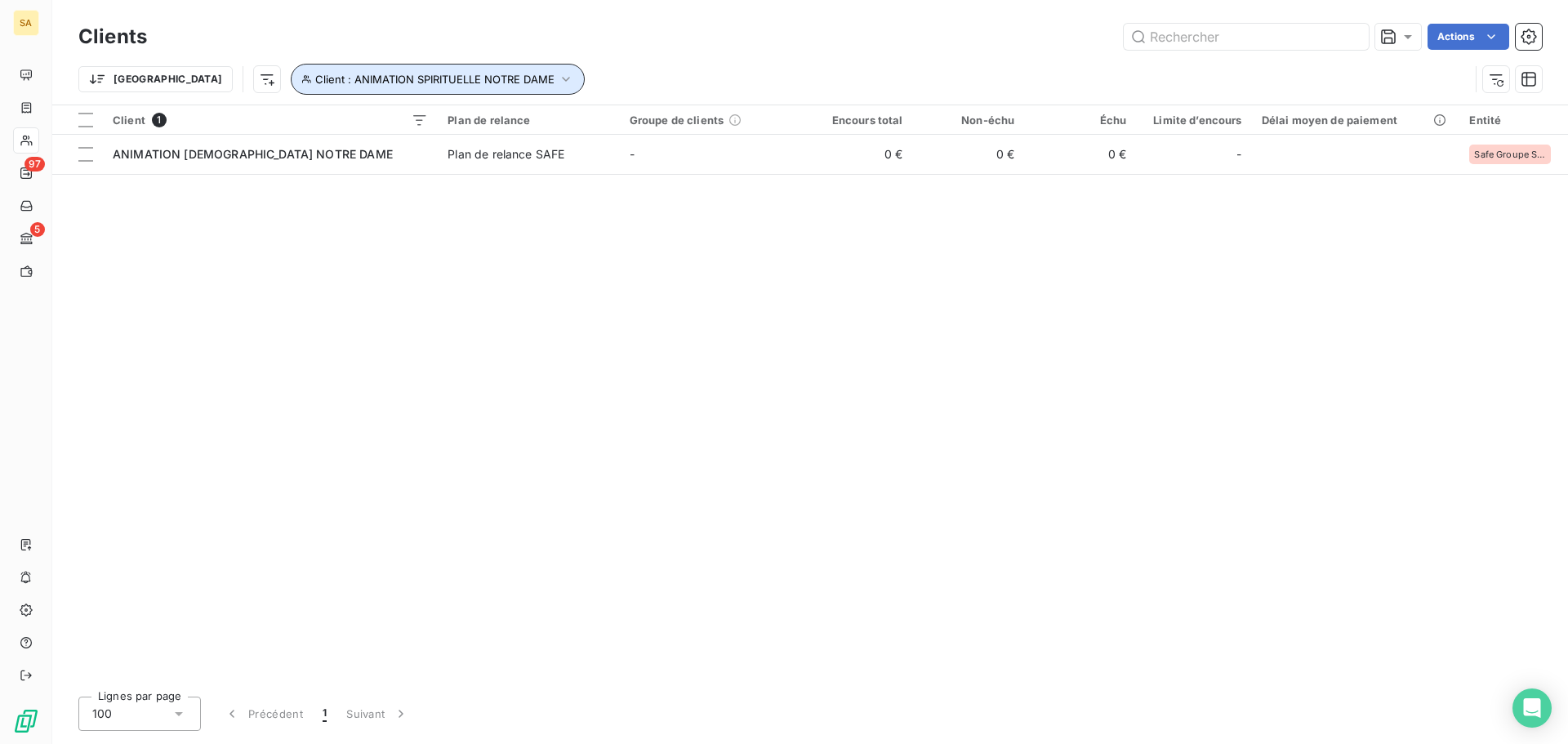
click at [558, 80] on icon "button" at bounding box center [566, 79] width 16 height 16
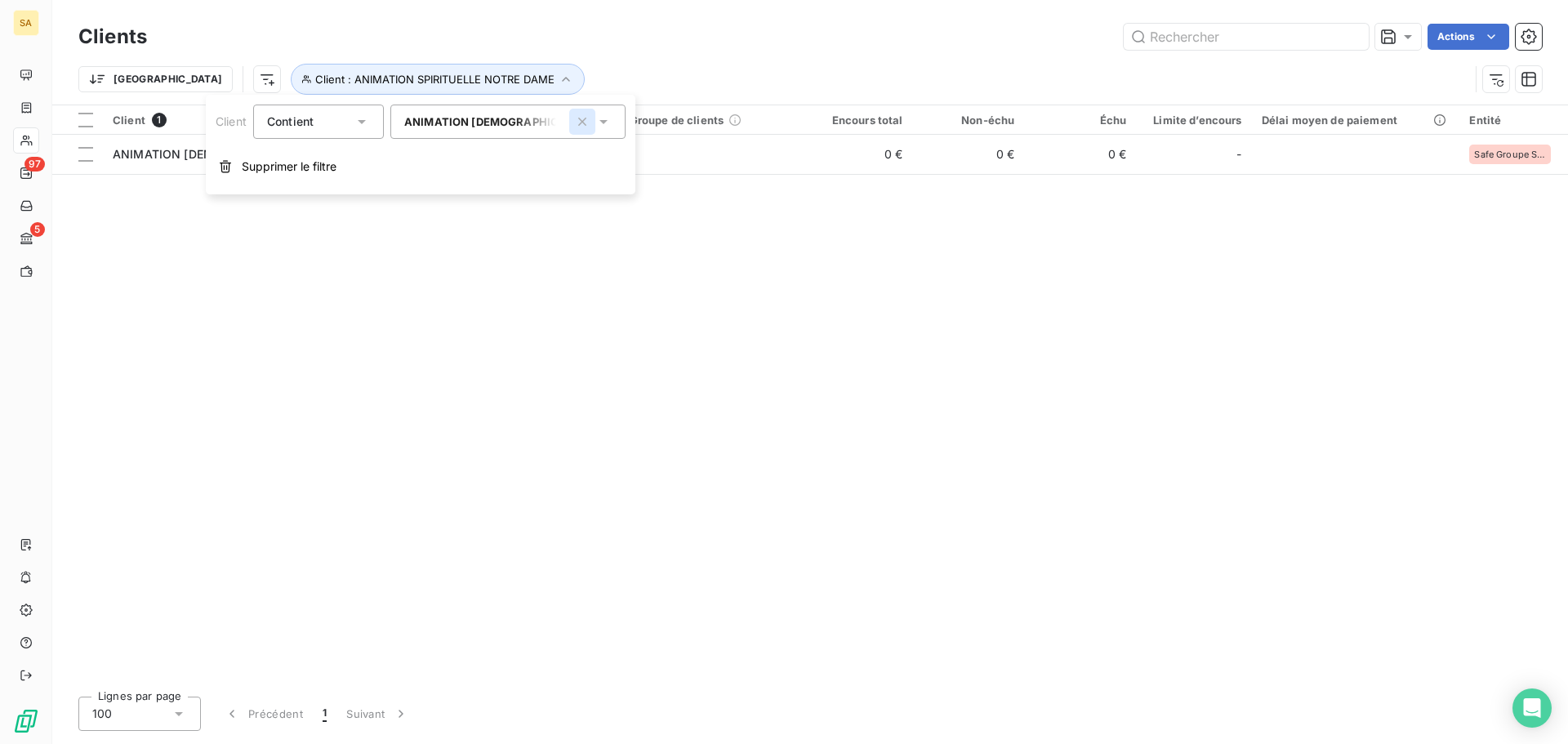
click at [587, 121] on icon "button" at bounding box center [582, 121] width 16 height 16
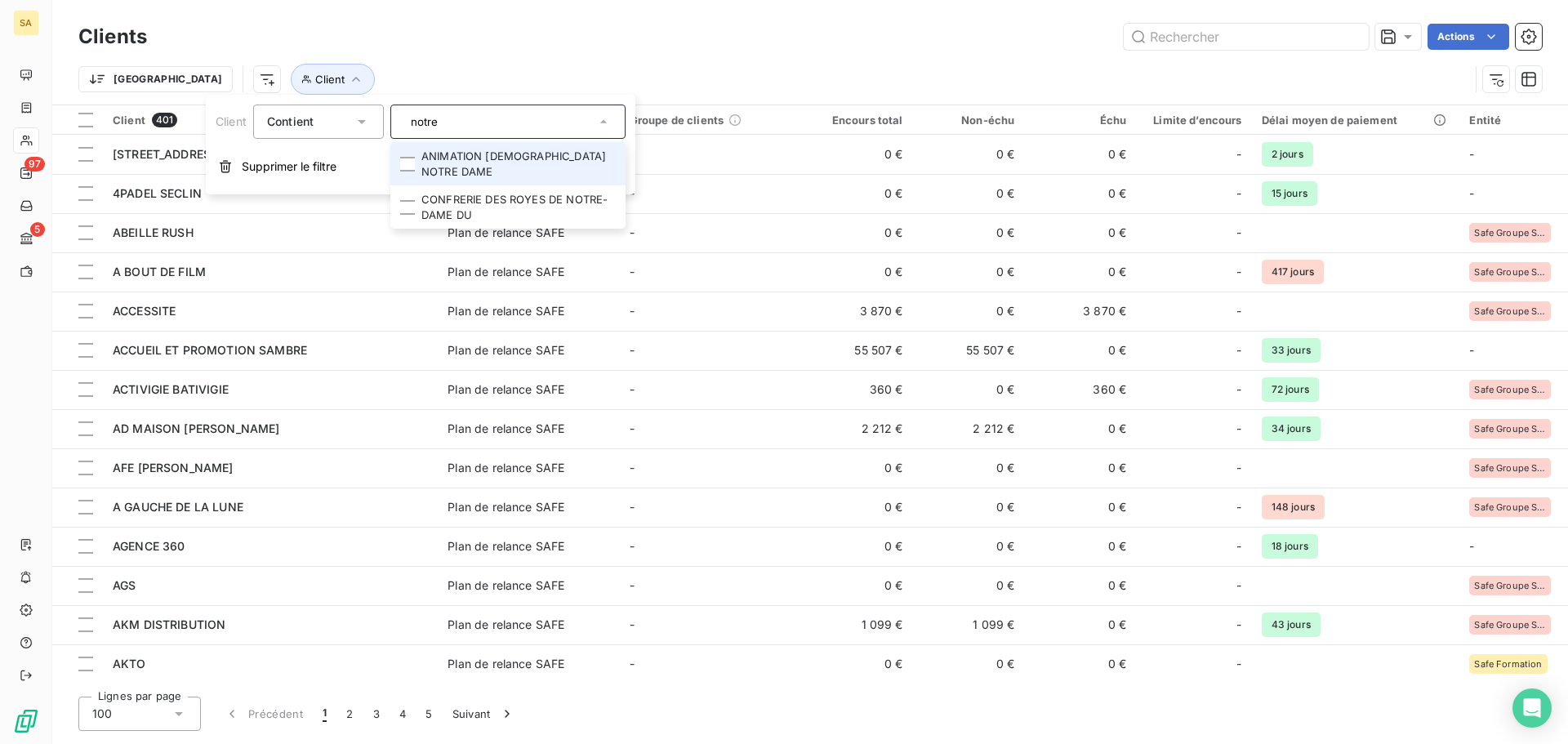
drag, startPoint x: 519, startPoint y: 120, endPoint x: 133, endPoint y: 117, distance: 386.0
click at [131, 117] on body "SA 97 5 Clients Actions Trier Client Client 401 Plan de relance Groupe de clien…" at bounding box center [784, 372] width 1568 height 744
type input "[DEMOGRAPHIC_DATA]"
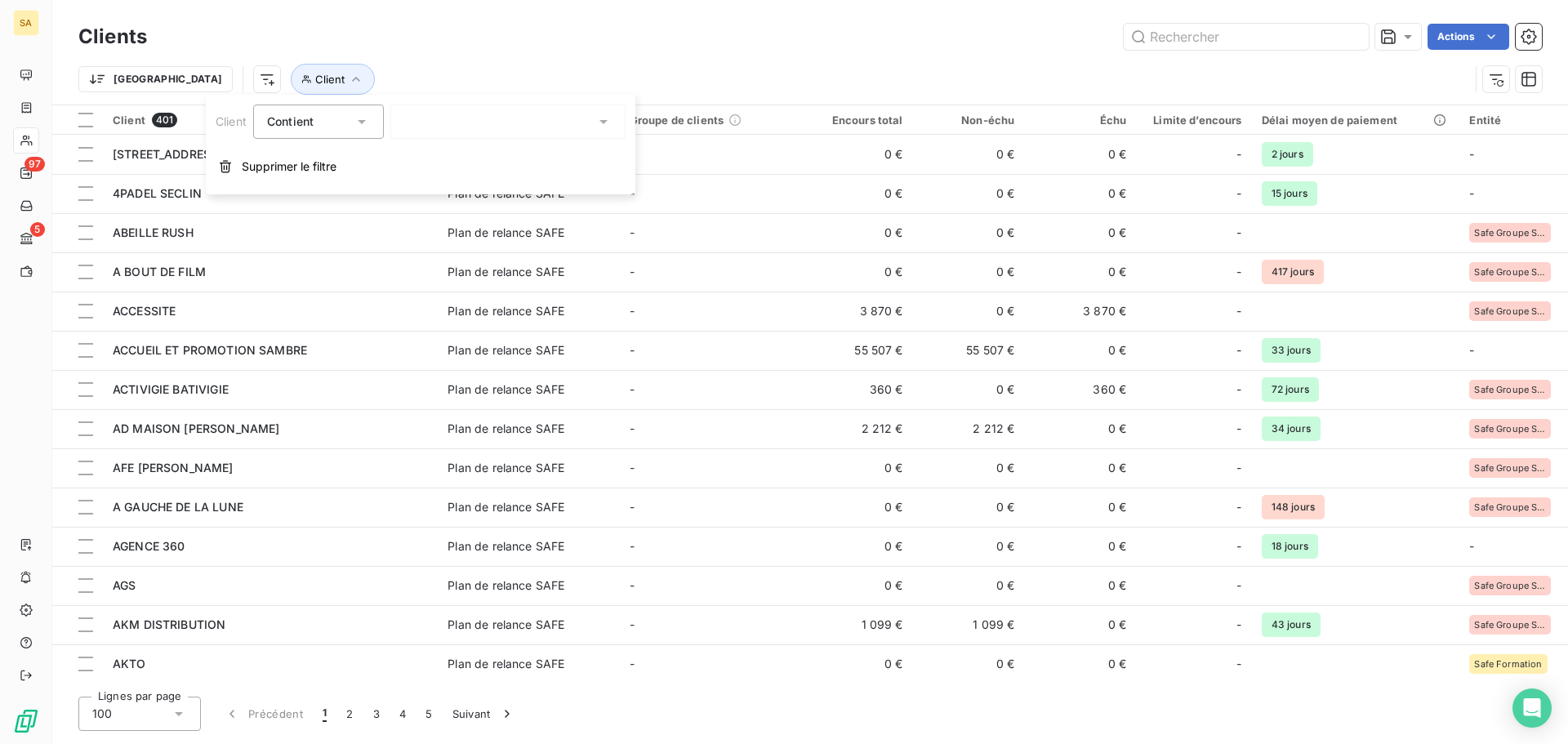
click at [449, 118] on div "[DEMOGRAPHIC_DATA]" at bounding box center [508, 122] width 235 height 34
type input "e"
type input "mairie br"
drag, startPoint x: 477, startPoint y: 110, endPoint x: 430, endPoint y: 123, distance: 48.8
click at [460, 116] on div "mairie br" at bounding box center [508, 122] width 235 height 34
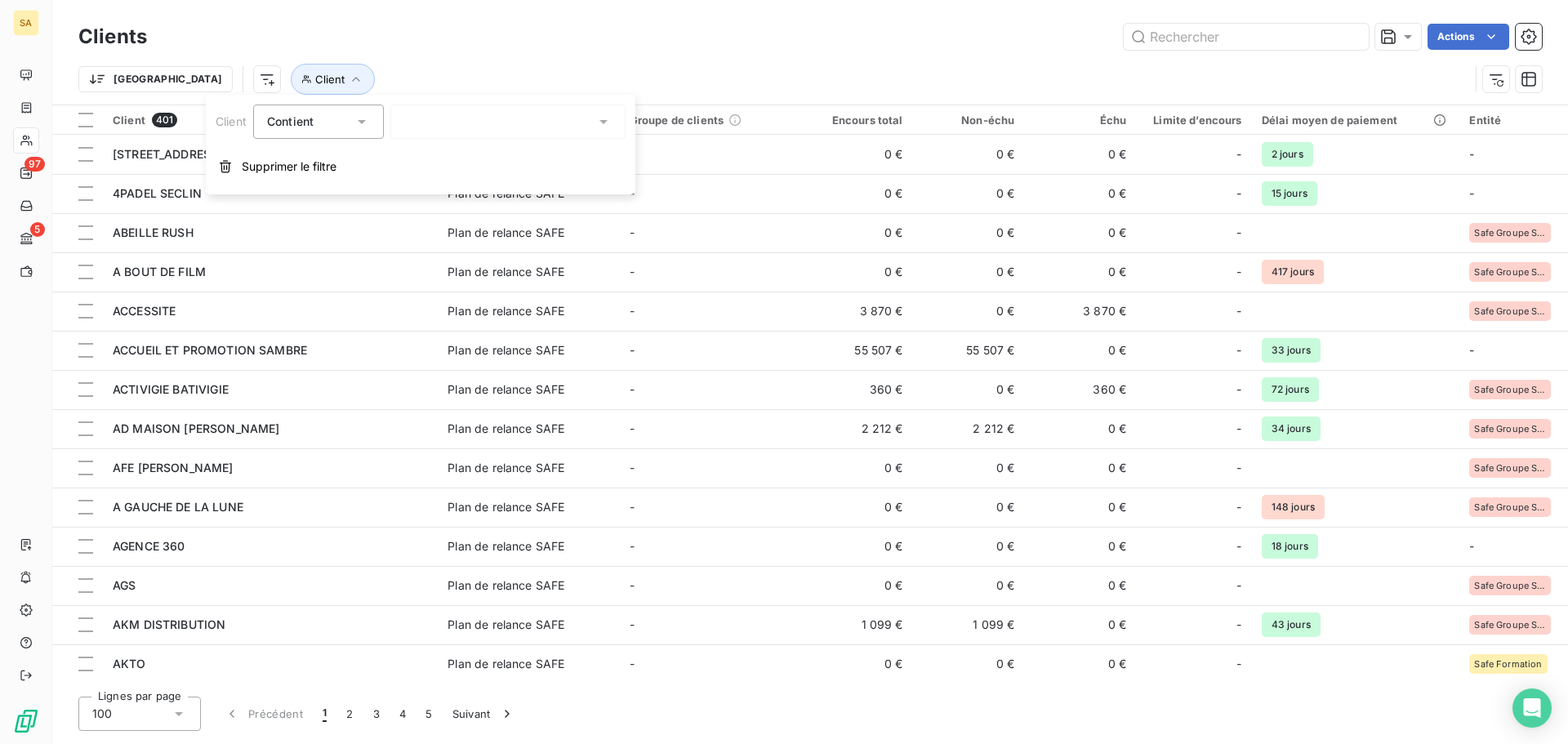
click at [531, 131] on div at bounding box center [508, 122] width 235 height 34
drag, startPoint x: 485, startPoint y: 125, endPoint x: 288, endPoint y: 122, distance: 197.0
click at [288, 122] on div "Client Contient mairie br" at bounding box center [420, 122] width 410 height 34
type input "brui"
click at [431, 152] on li "[GEOGRAPHIC_DATA]" at bounding box center [508, 156] width 235 height 28
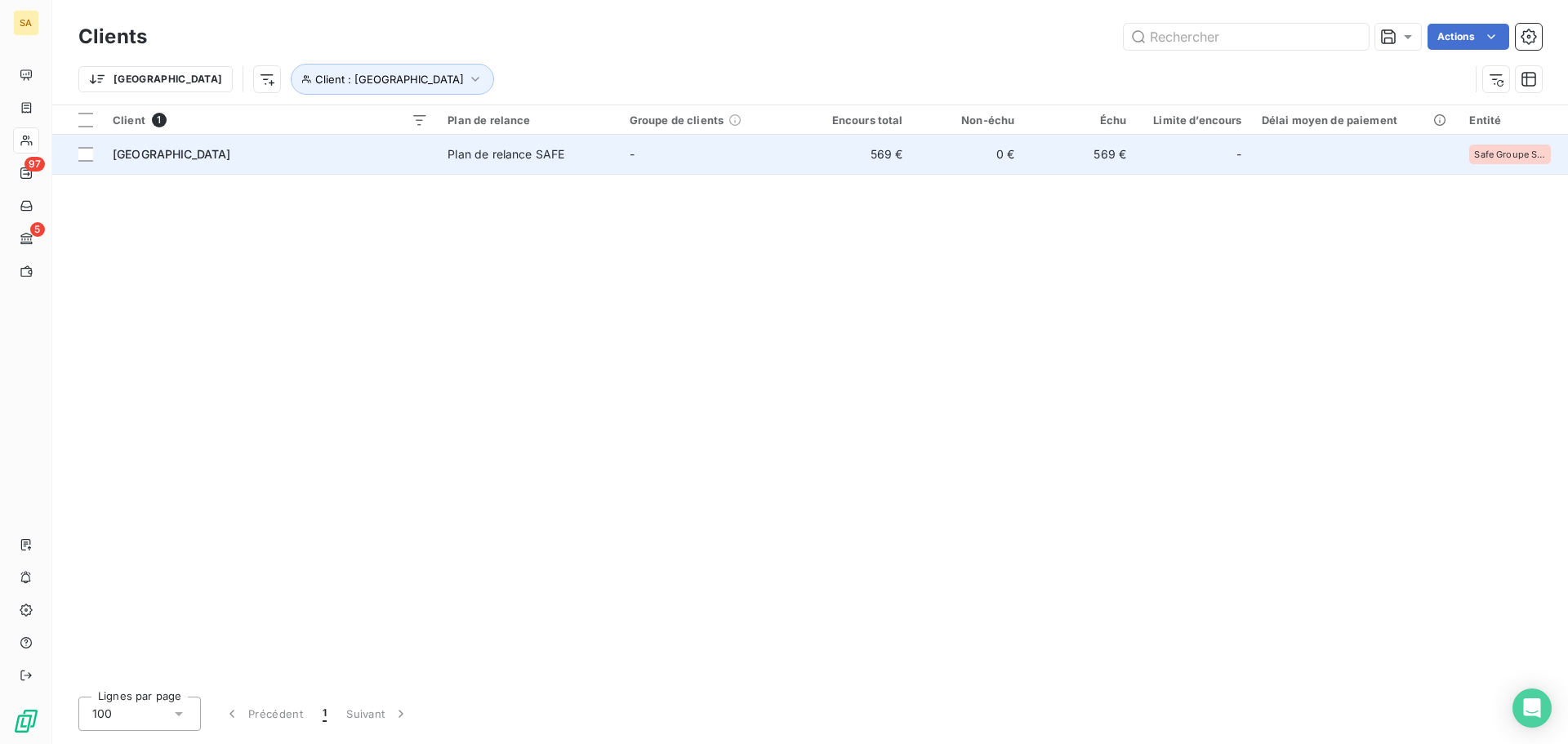
click at [171, 150] on span "[GEOGRAPHIC_DATA]" at bounding box center [172, 154] width 119 height 14
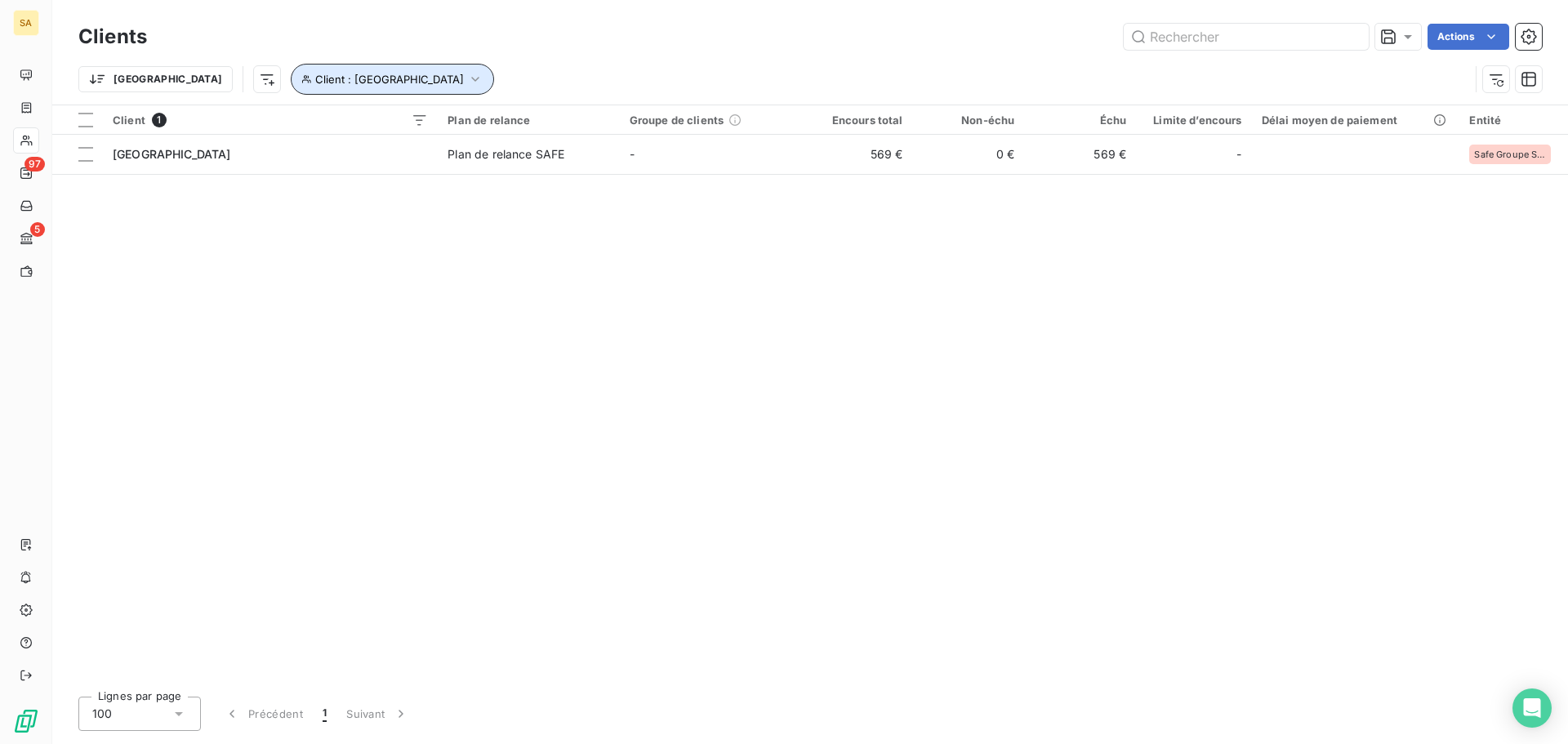
click at [384, 79] on span "Client : [GEOGRAPHIC_DATA]" at bounding box center [389, 79] width 149 height 13
click at [569, 119] on button "button" at bounding box center [582, 122] width 26 height 26
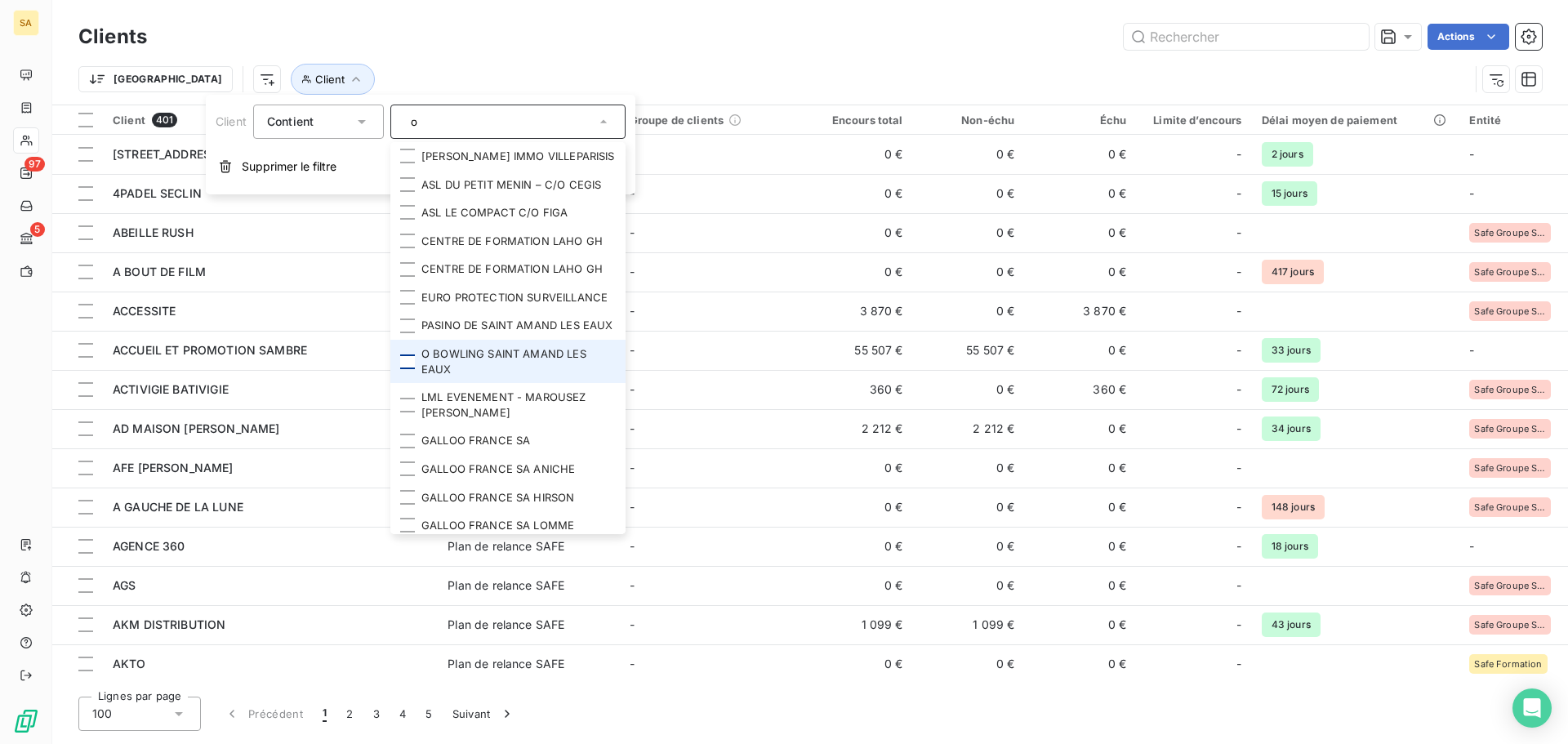
type input "o"
click at [405, 369] on div at bounding box center [407, 361] width 15 height 15
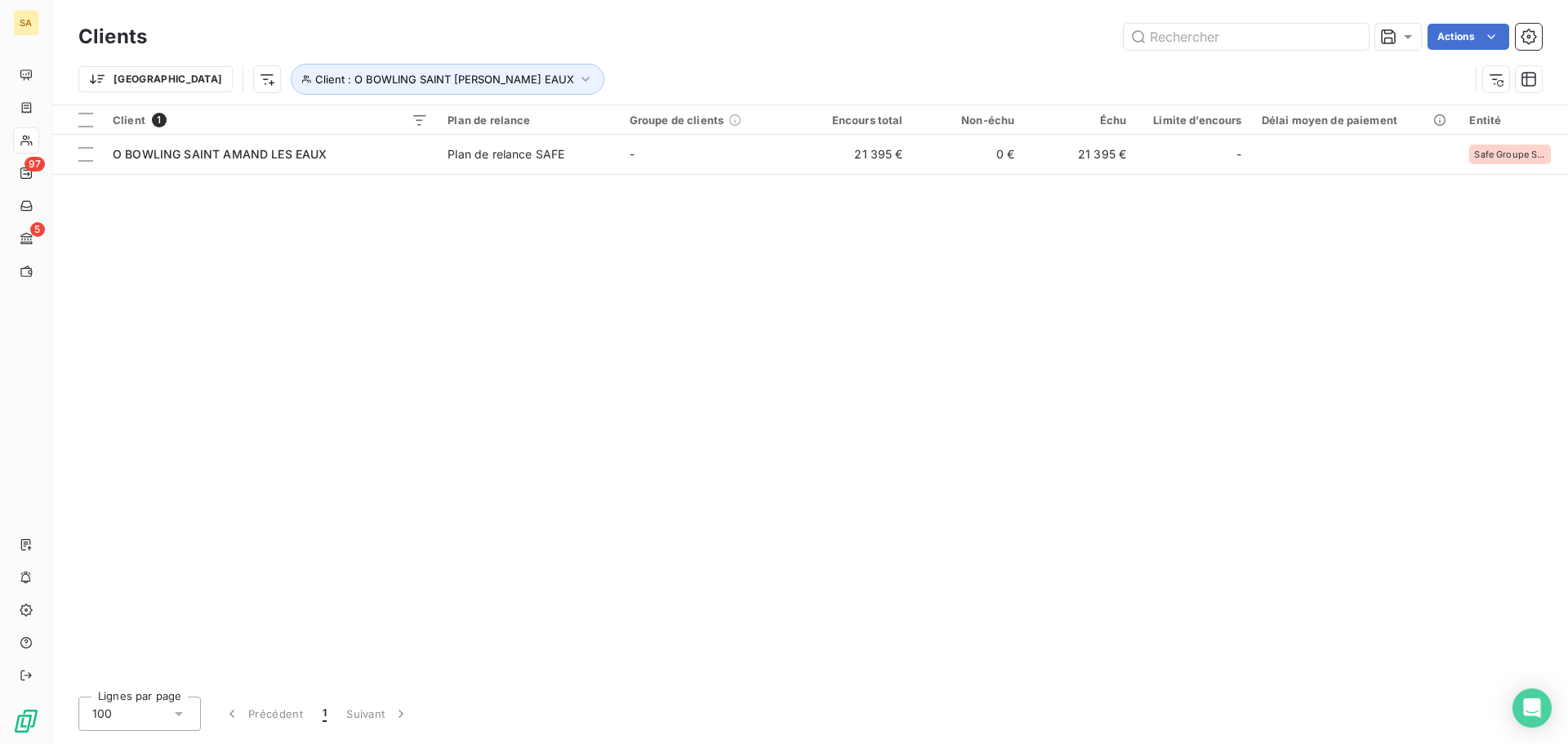
click at [850, 305] on div "Client 1 Plan de relance Groupe de clients Encours total Non-échu Échu Limite d…" at bounding box center [810, 394] width 1516 height 578
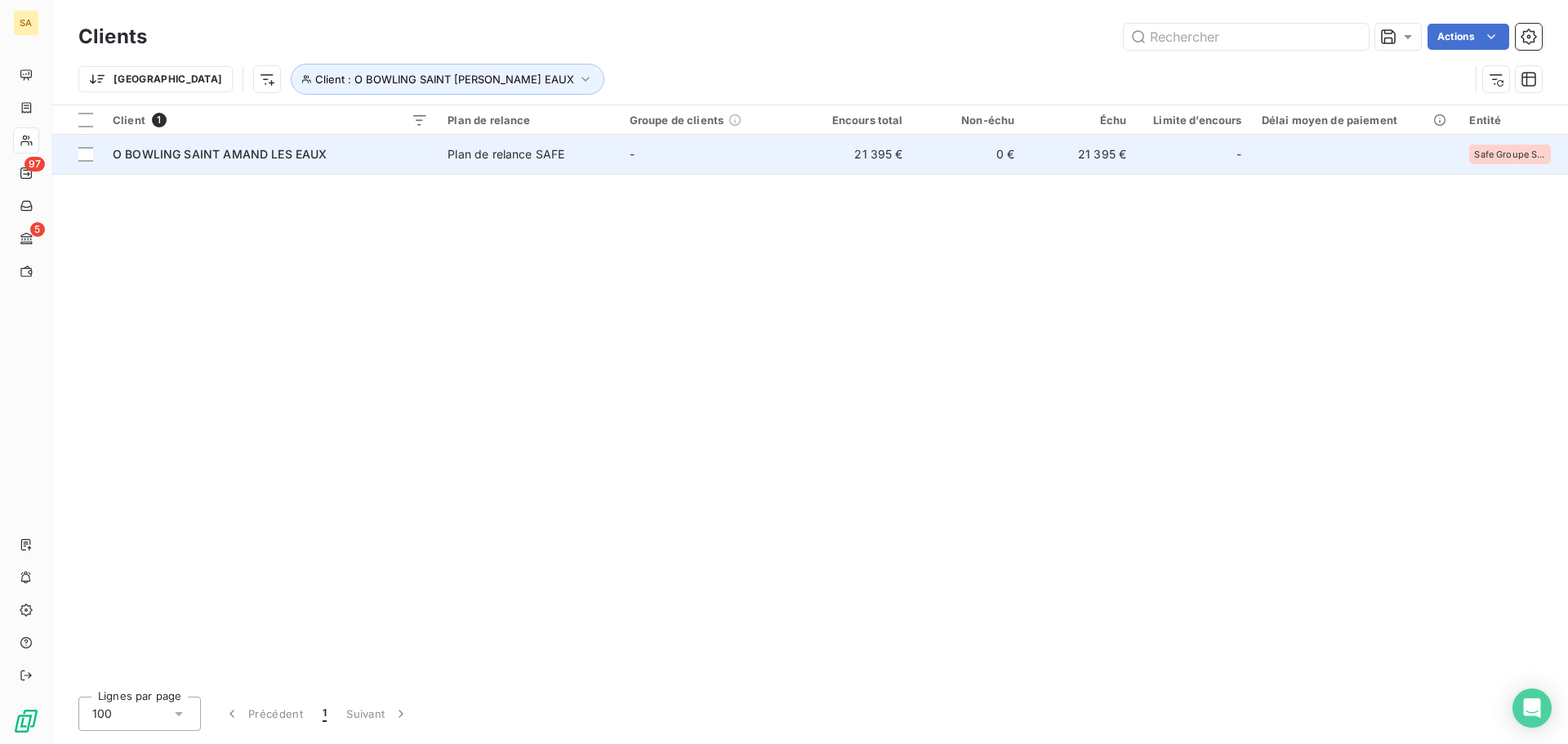
click at [204, 154] on span "O BOWLING SAINT AMAND LES EAUX" at bounding box center [220, 154] width 215 height 14
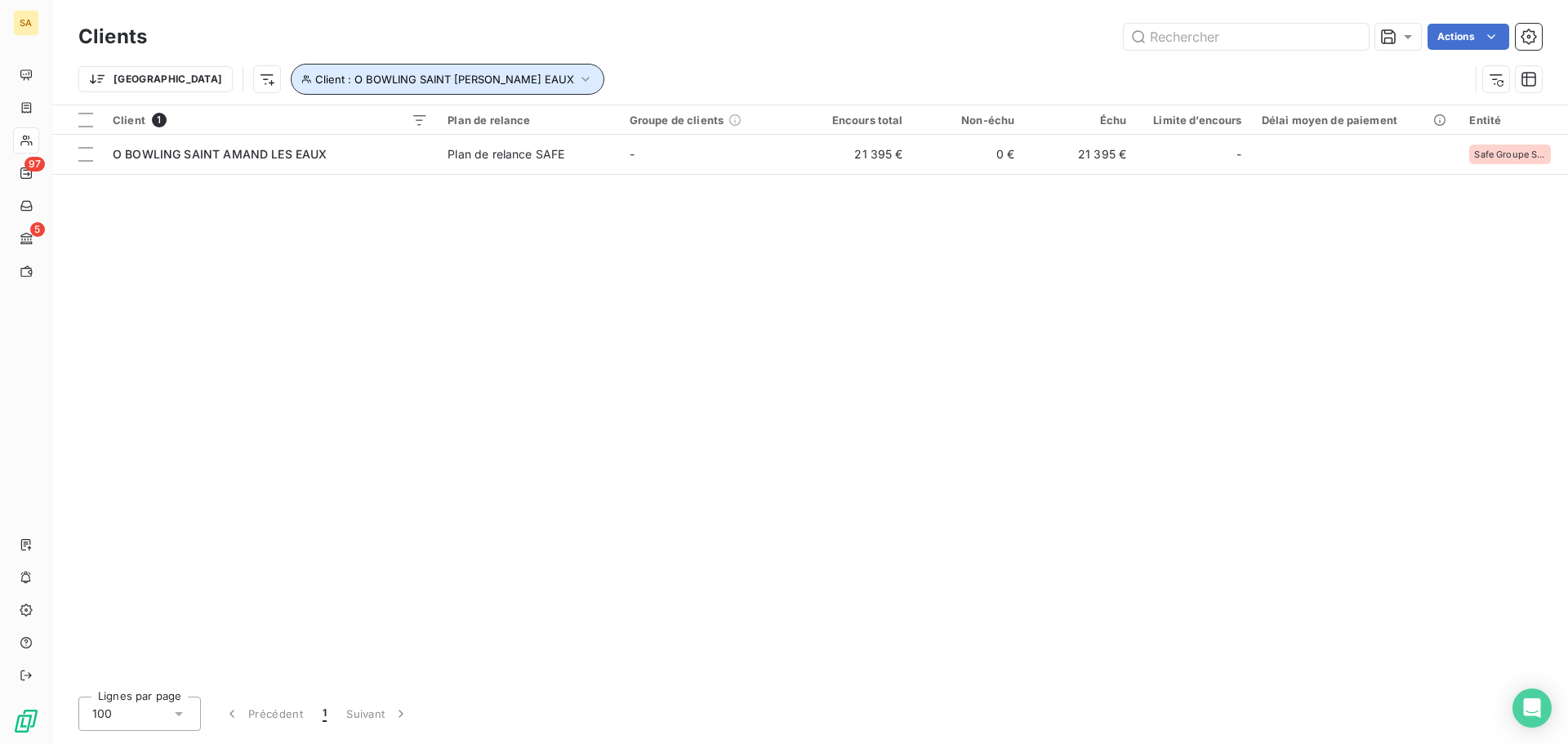
click at [385, 85] on button "Client : O BOWLING SAINT [PERSON_NAME] EAUX" at bounding box center [447, 79] width 313 height 31
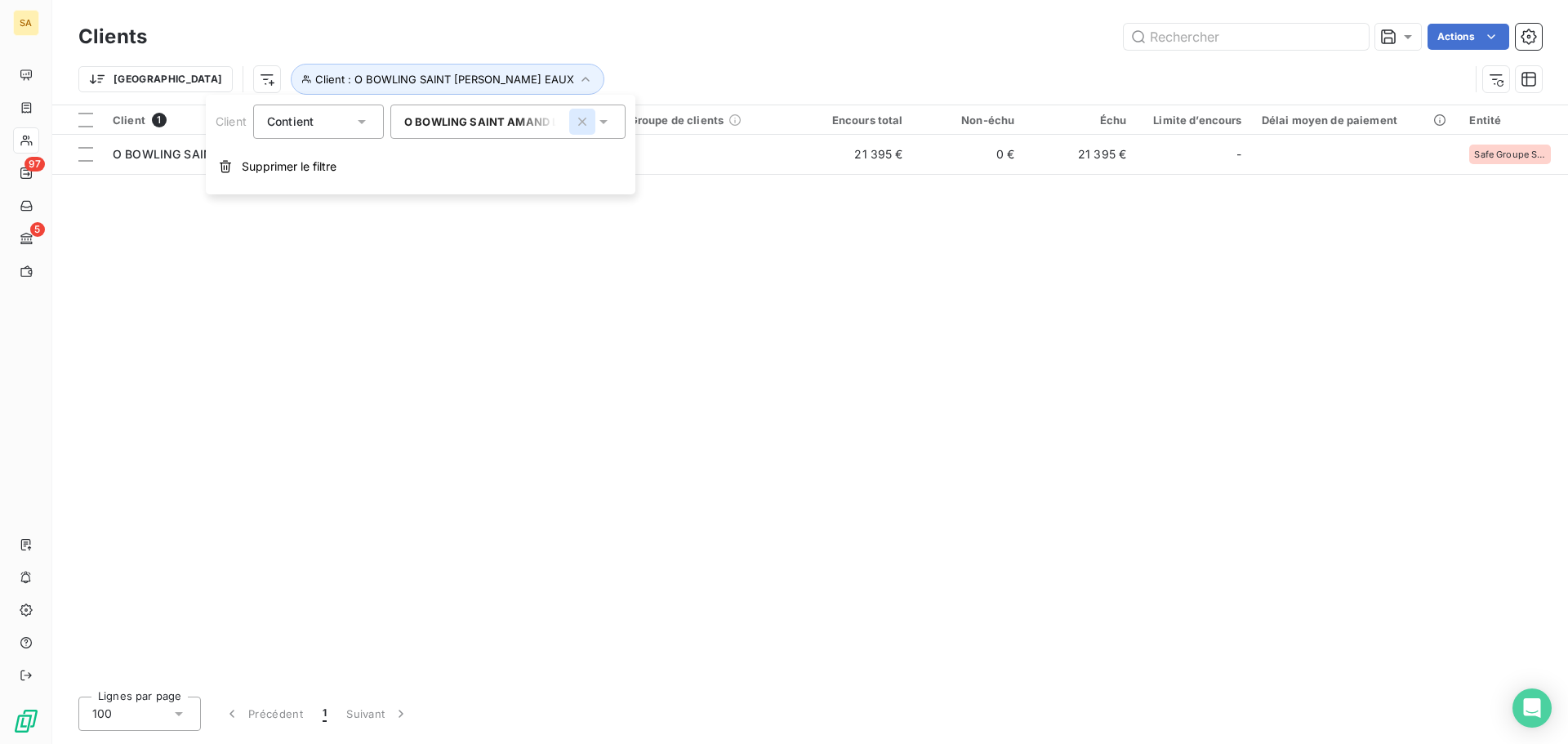
click at [577, 123] on icon "button" at bounding box center [582, 121] width 16 height 16
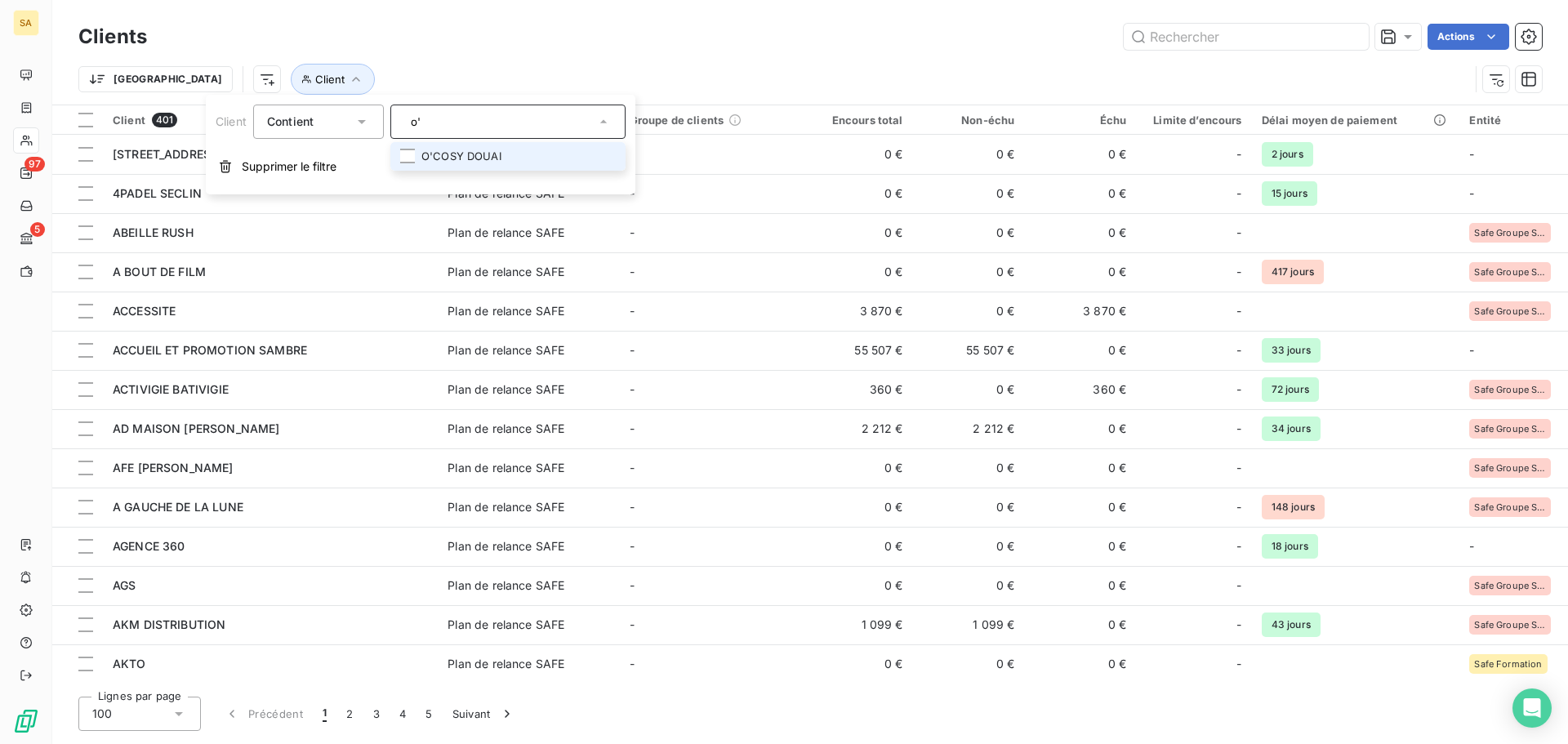
type input "o'"
click at [537, 157] on li "O'COSY DOUAI" at bounding box center [508, 156] width 235 height 28
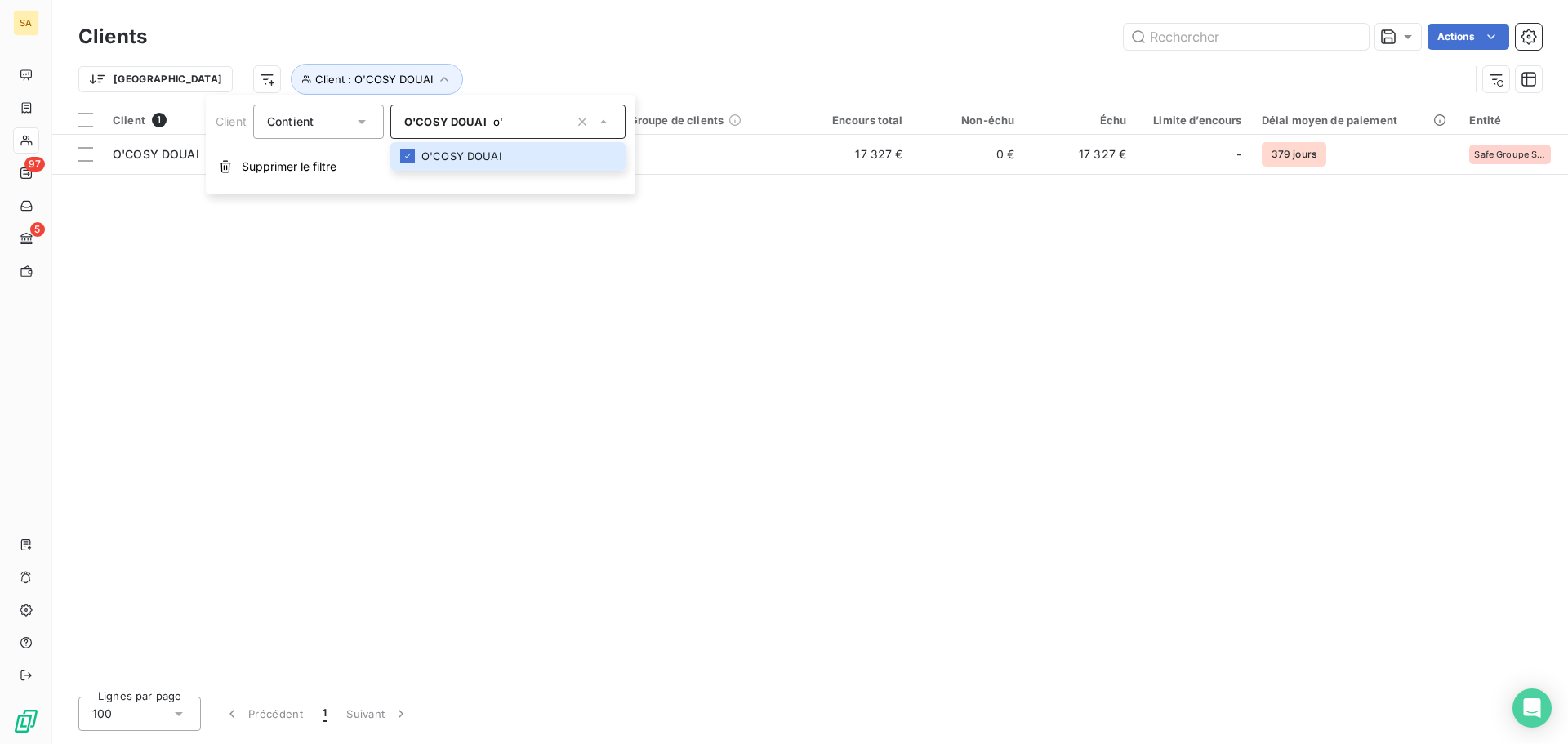
click at [896, 355] on div "Client 1 Plan de relance Groupe de clients Encours total Non-échu Échu Limite d…" at bounding box center [810, 394] width 1516 height 578
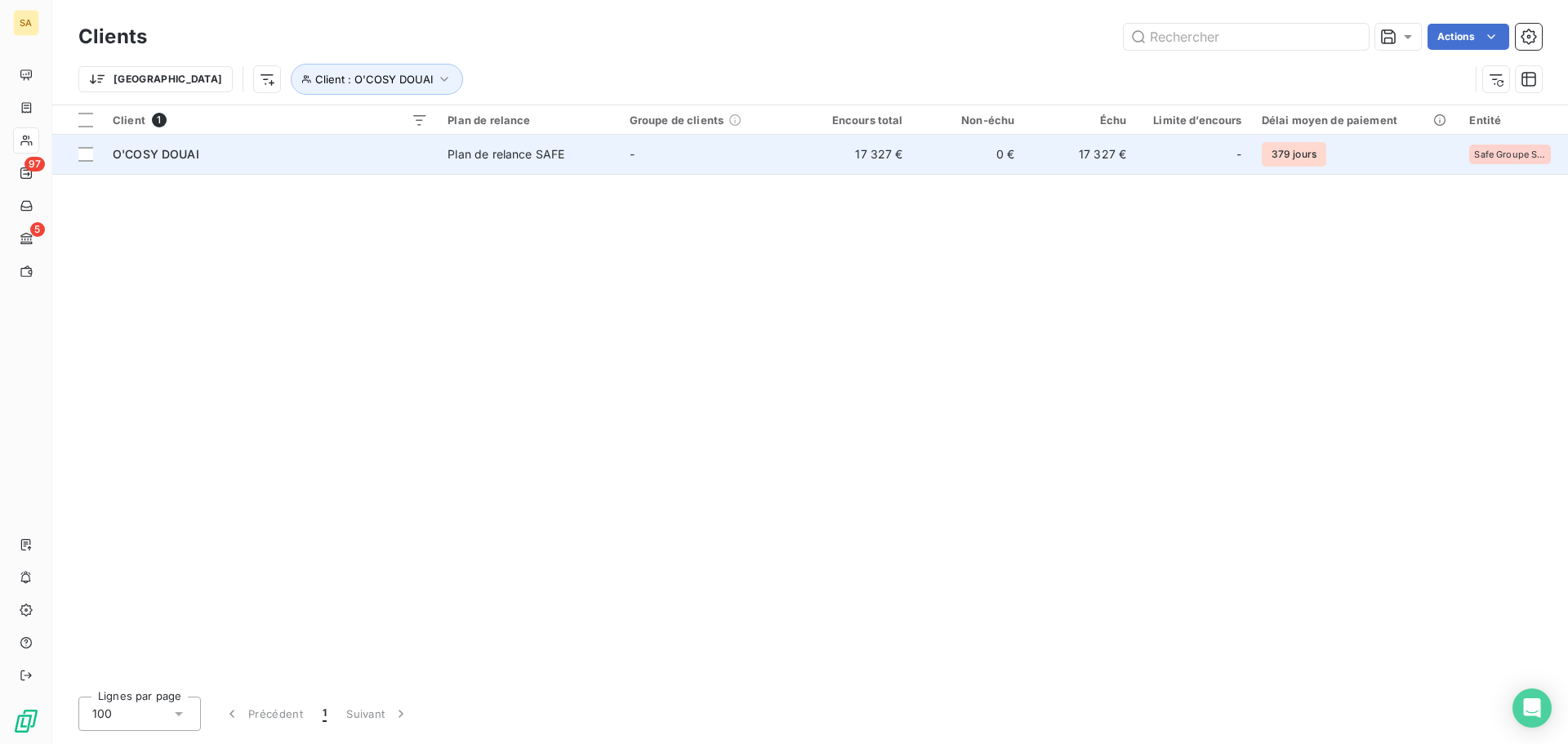
click at [137, 146] on div "O'COSY DOUAI" at bounding box center [270, 154] width 315 height 16
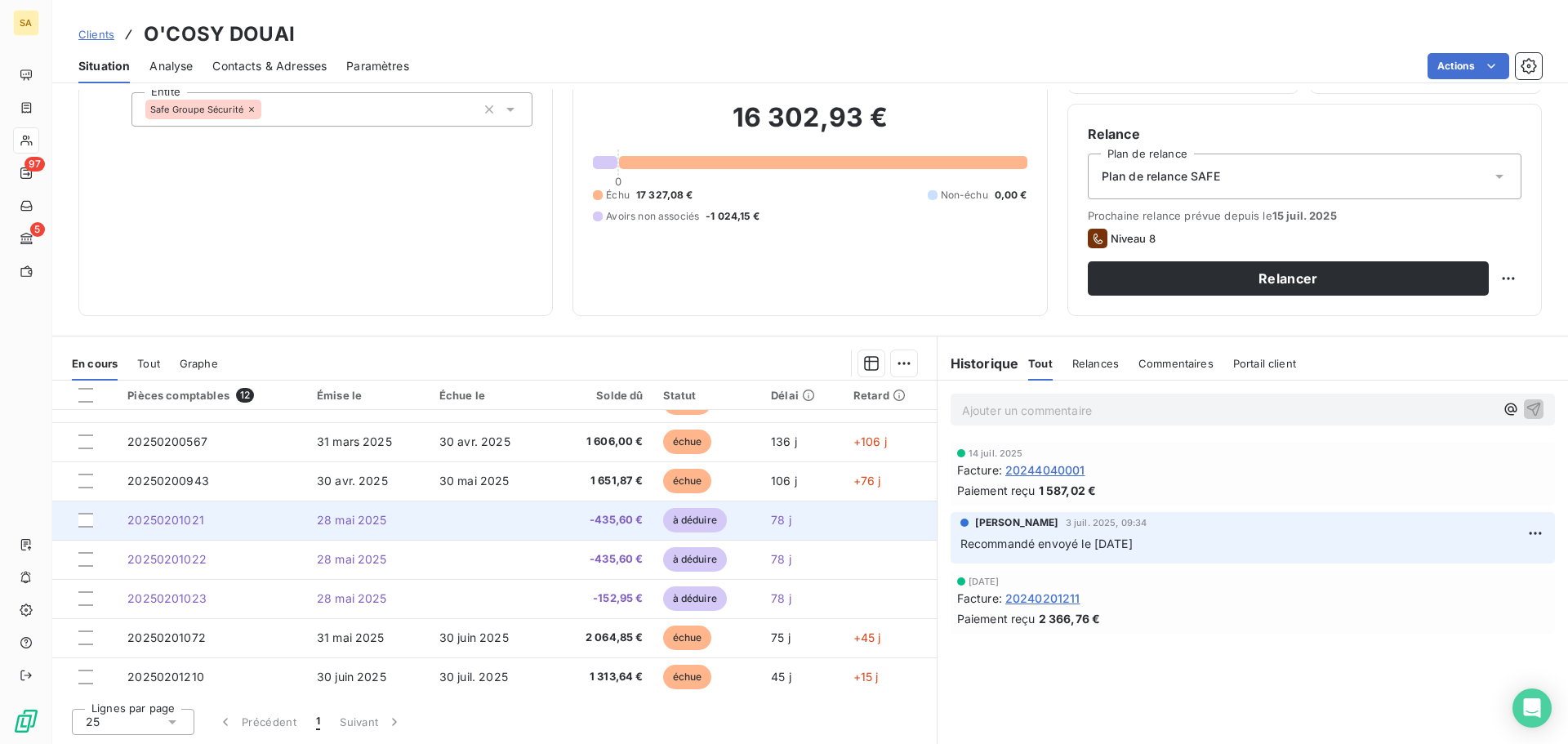
scroll to position [186, 0]
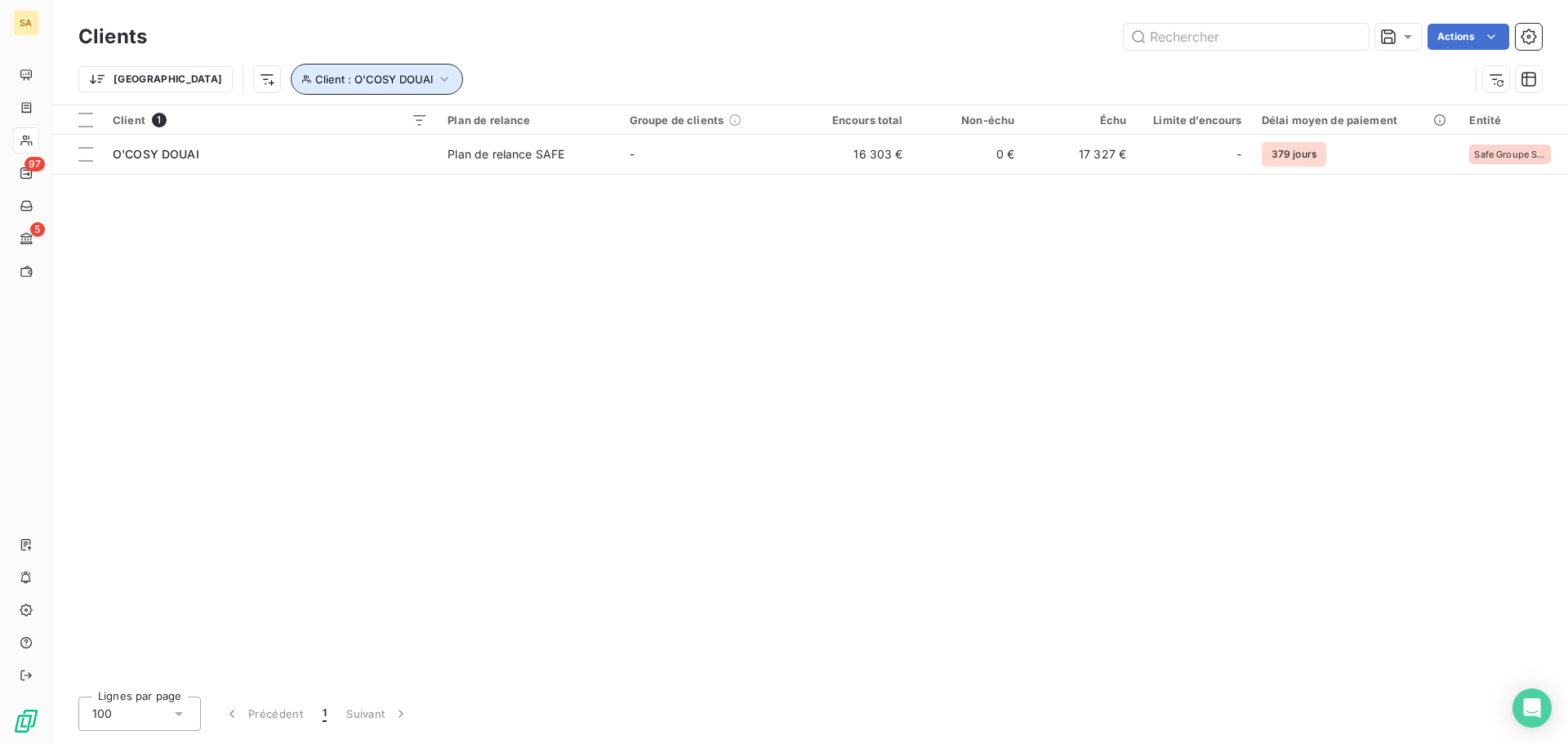
click at [436, 76] on icon "button" at bounding box center [444, 79] width 16 height 16
click at [579, 121] on icon "button" at bounding box center [582, 121] width 16 height 16
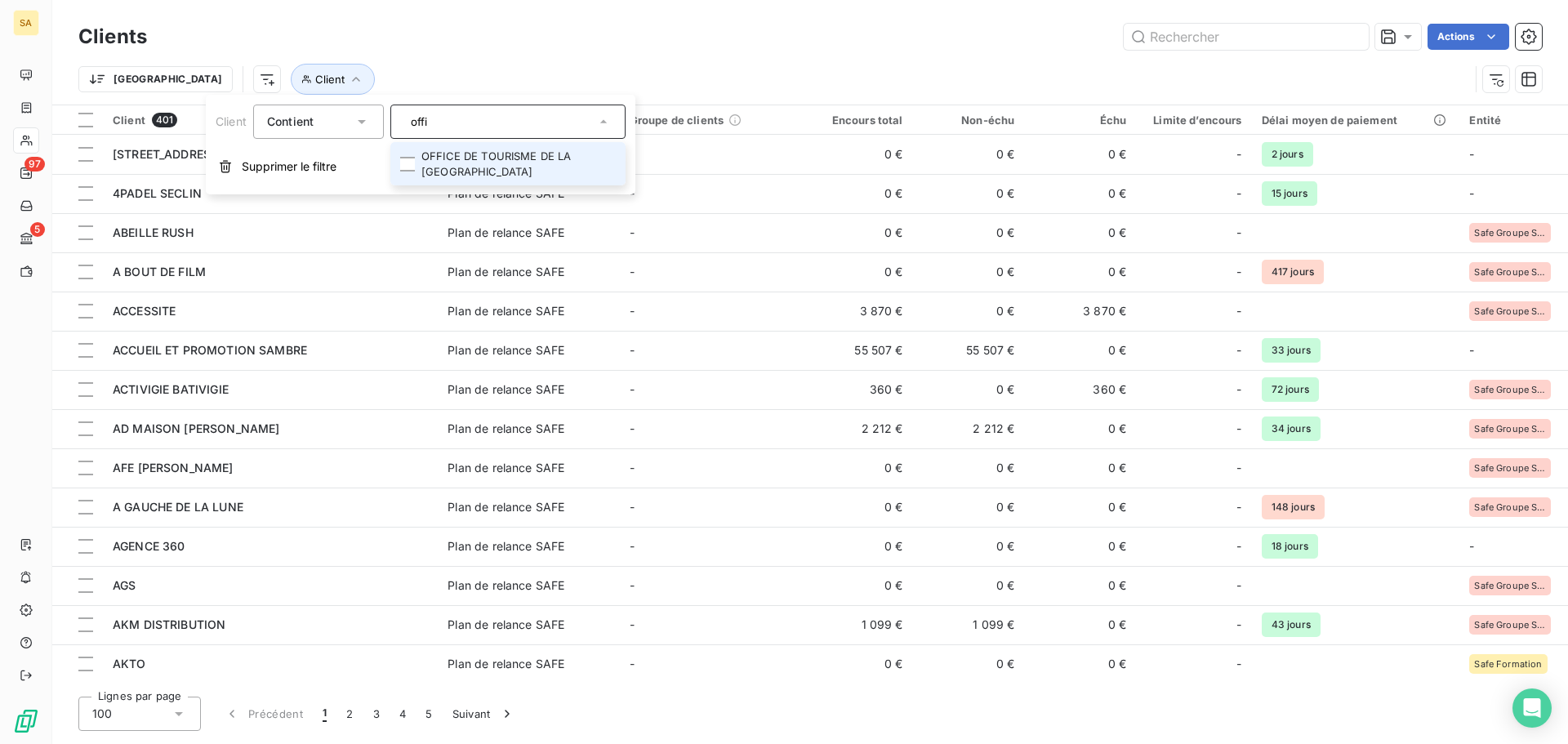
type input "offi"
click at [516, 163] on li "OFFICE DE TOURISME DE LA [GEOGRAPHIC_DATA]" at bounding box center [508, 164] width 235 height 43
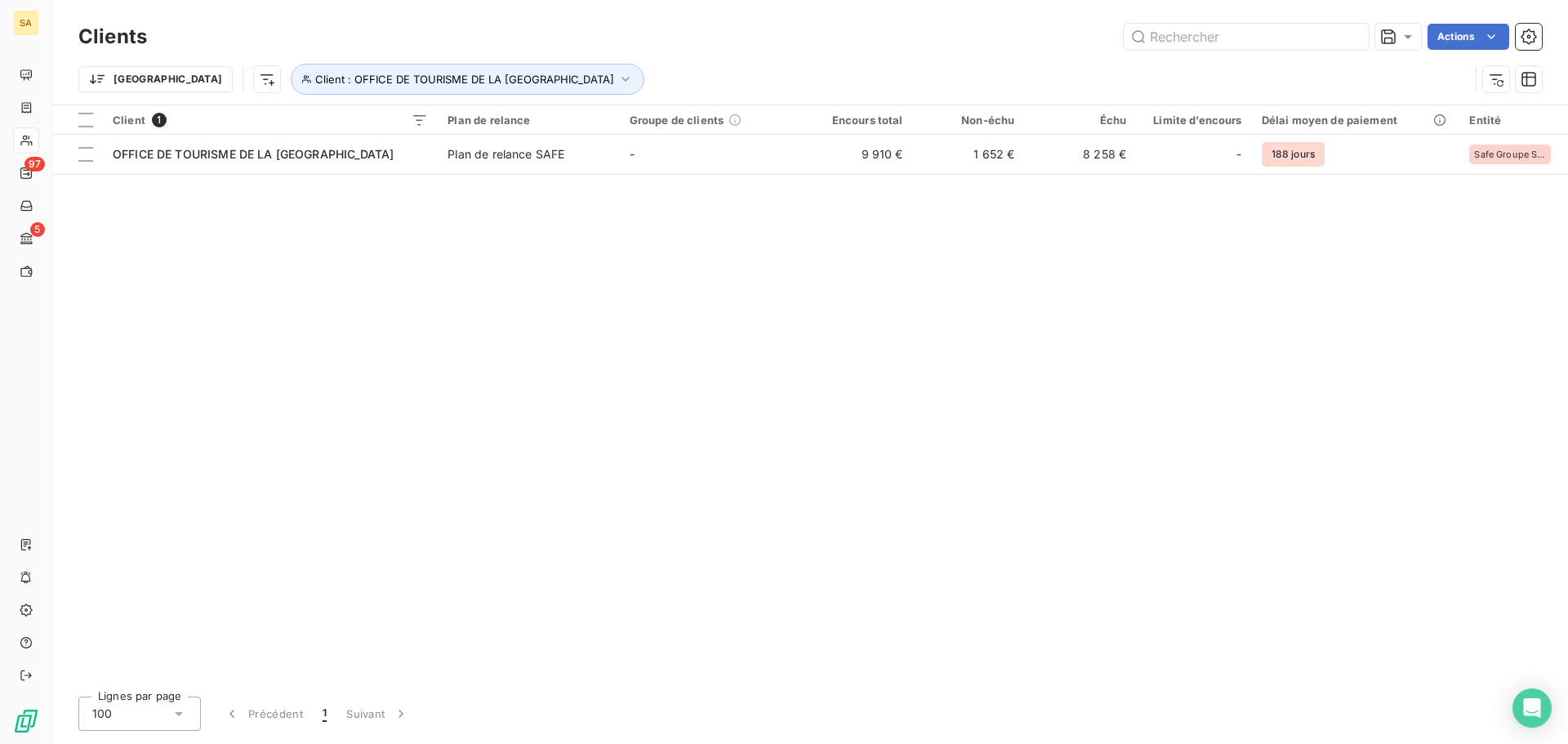
click at [995, 330] on div "Client 1 Plan de relance Groupe de clients Encours total Non-échu Échu Limite d…" at bounding box center [810, 394] width 1516 height 578
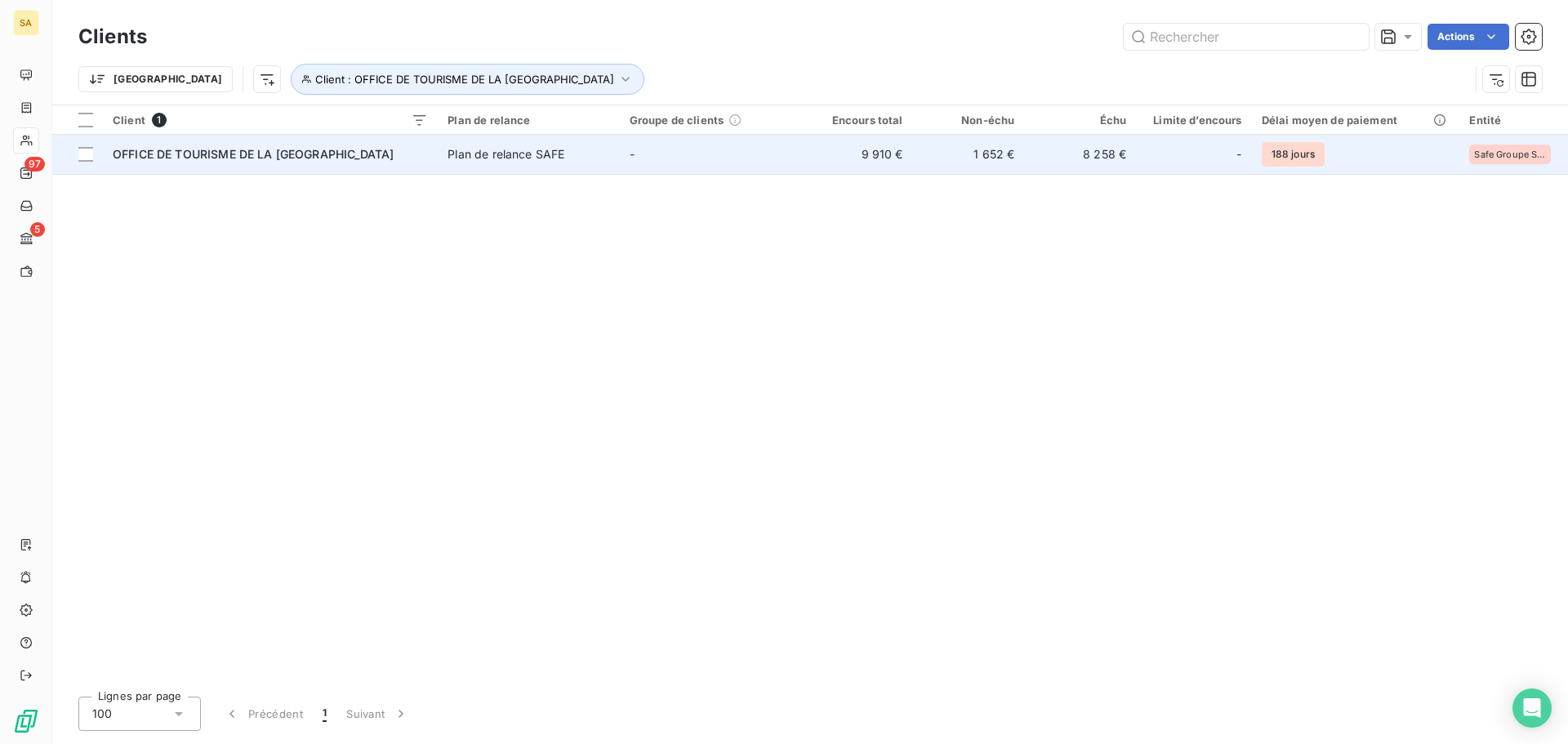
click at [227, 153] on span "OFFICE DE TOURISME DE LA [GEOGRAPHIC_DATA]" at bounding box center [252, 154] width 281 height 14
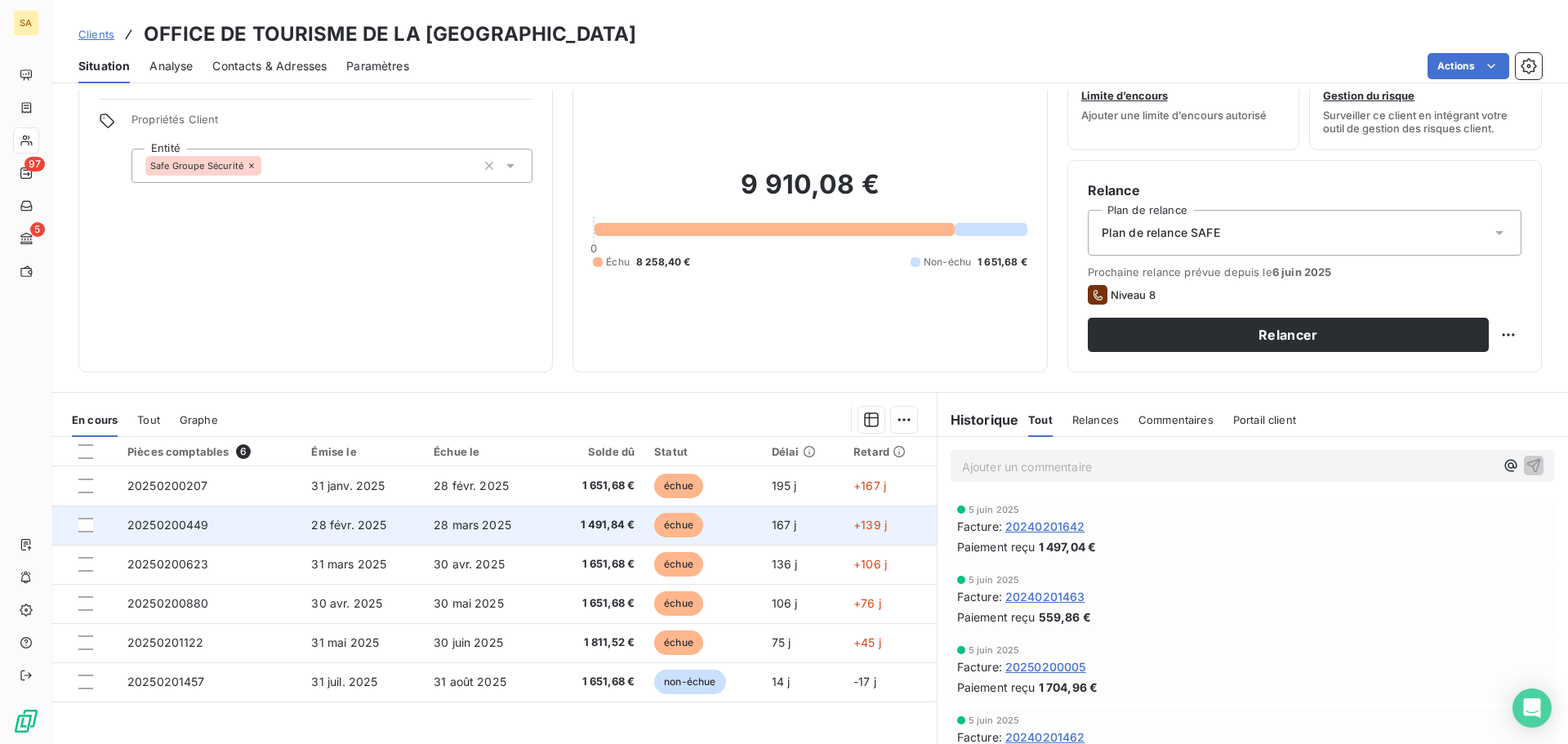
scroll to position [82, 0]
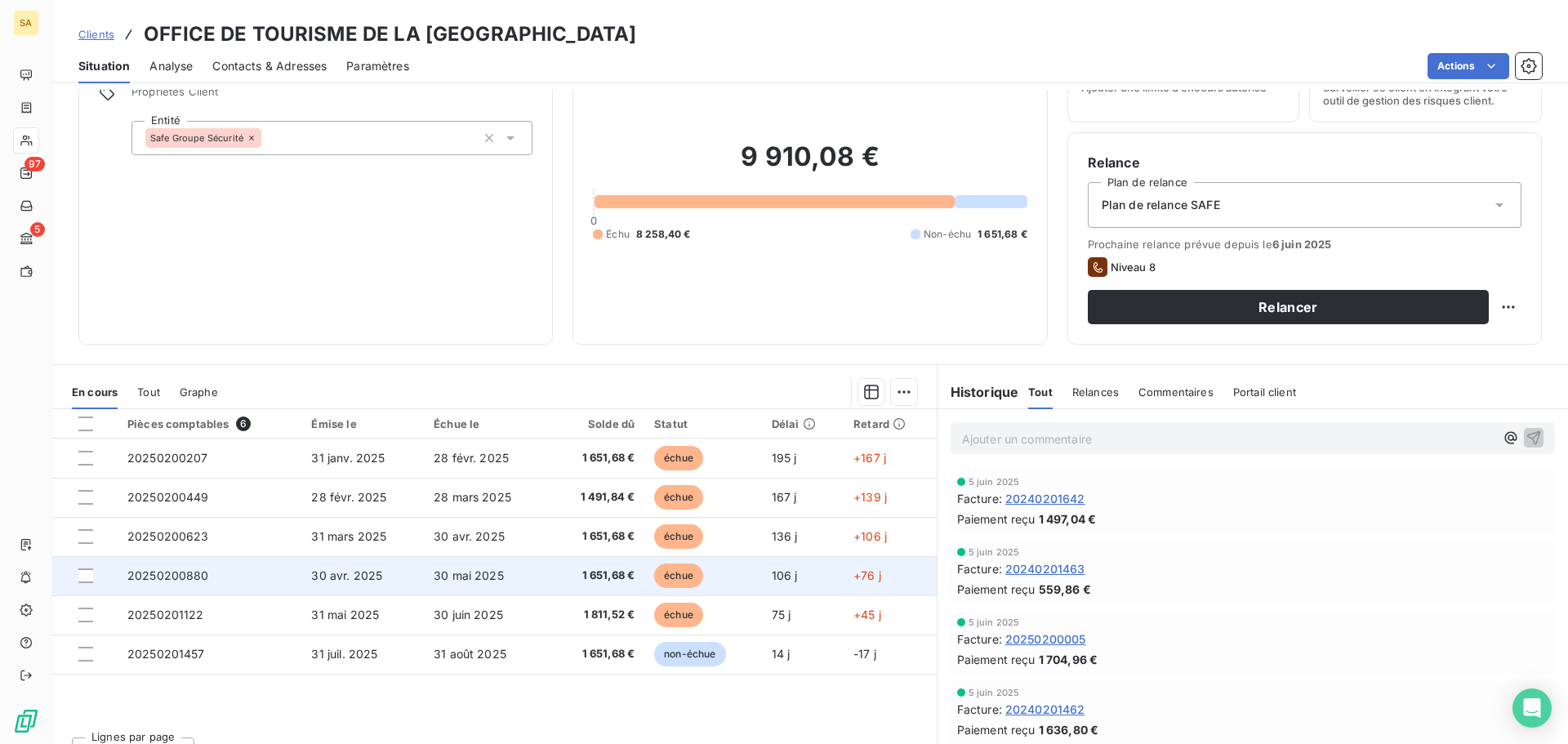
click at [179, 573] on span "20250200880" at bounding box center [167, 575] width 82 height 14
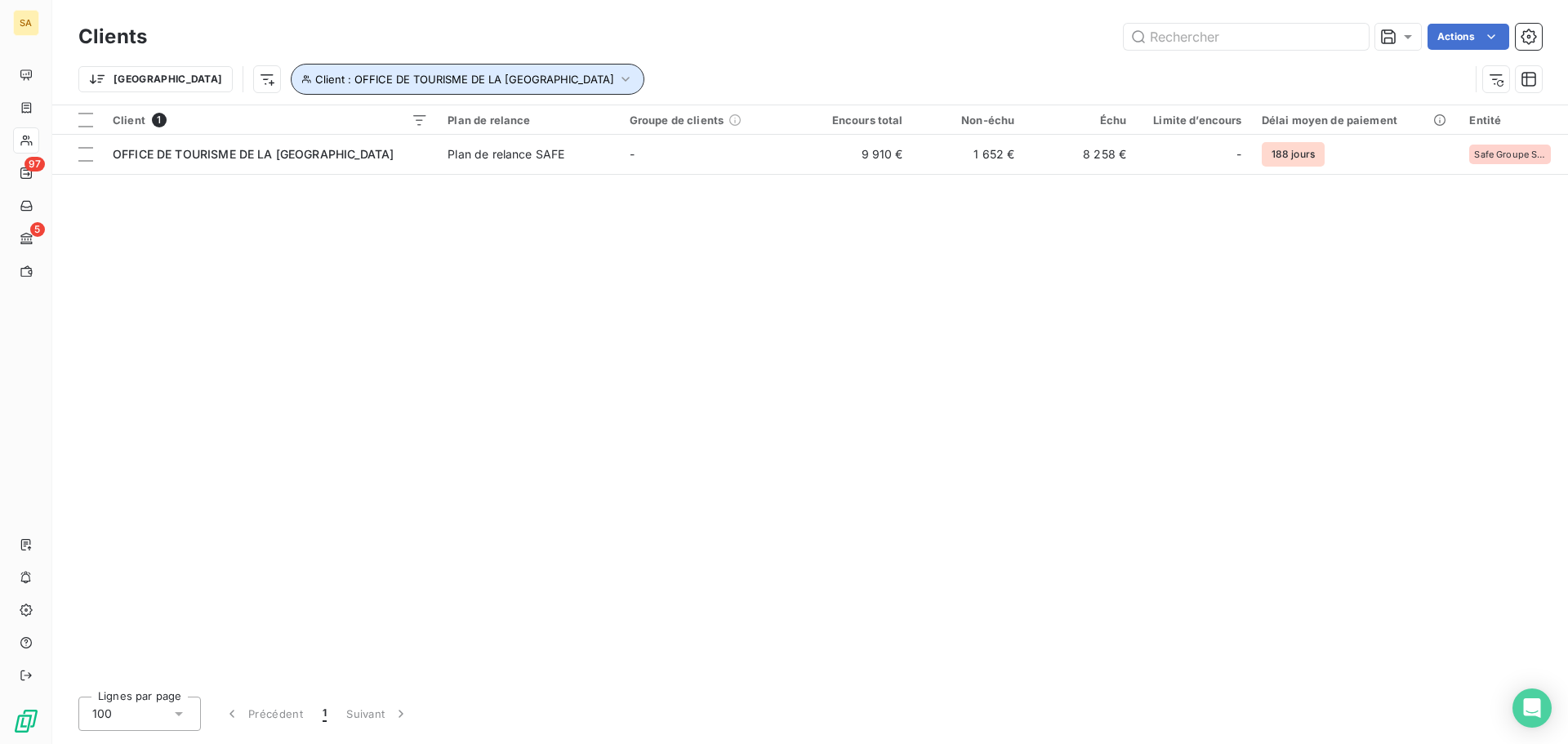
click at [617, 75] on icon "button" at bounding box center [625, 79] width 16 height 16
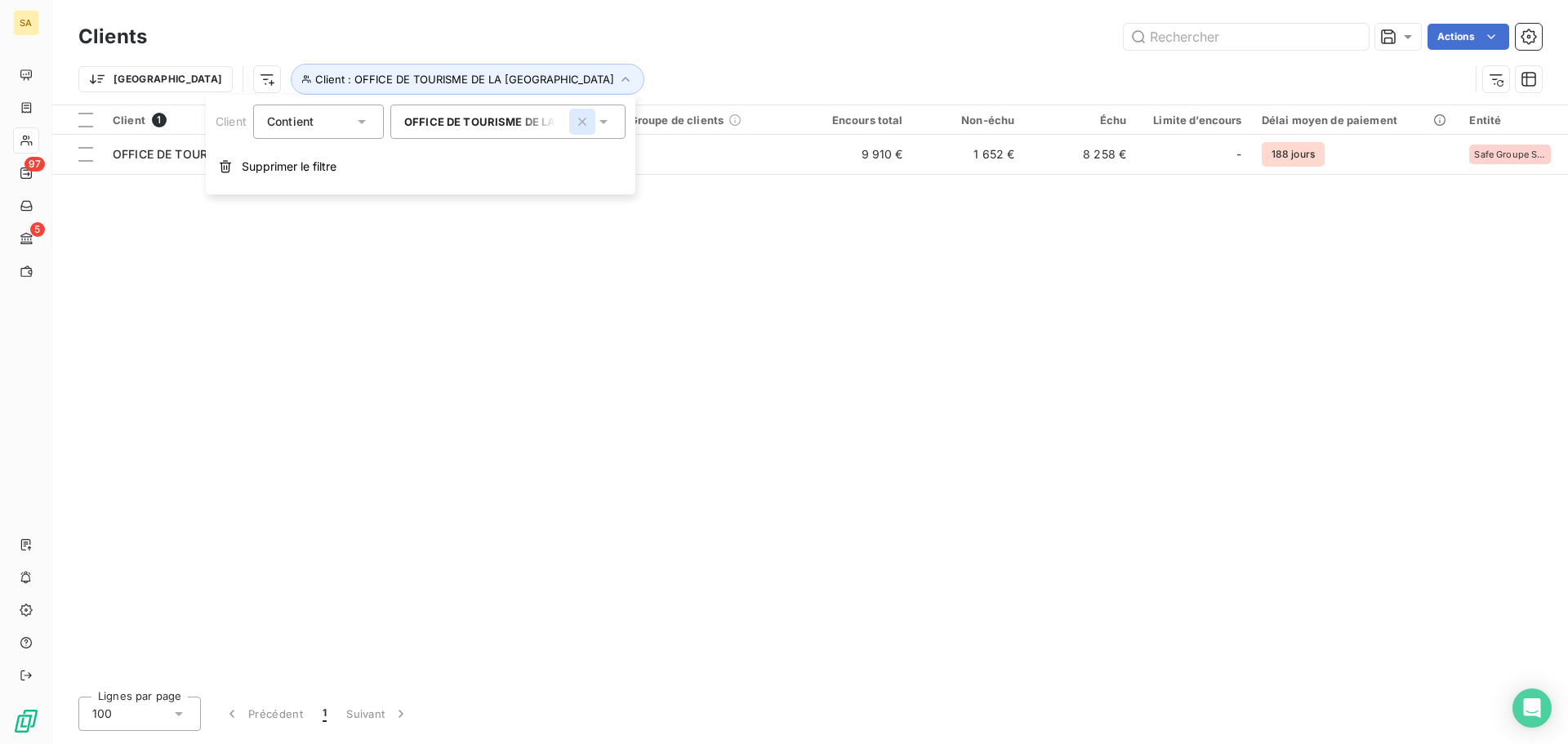
click at [594, 122] on button "button" at bounding box center [582, 122] width 26 height 26
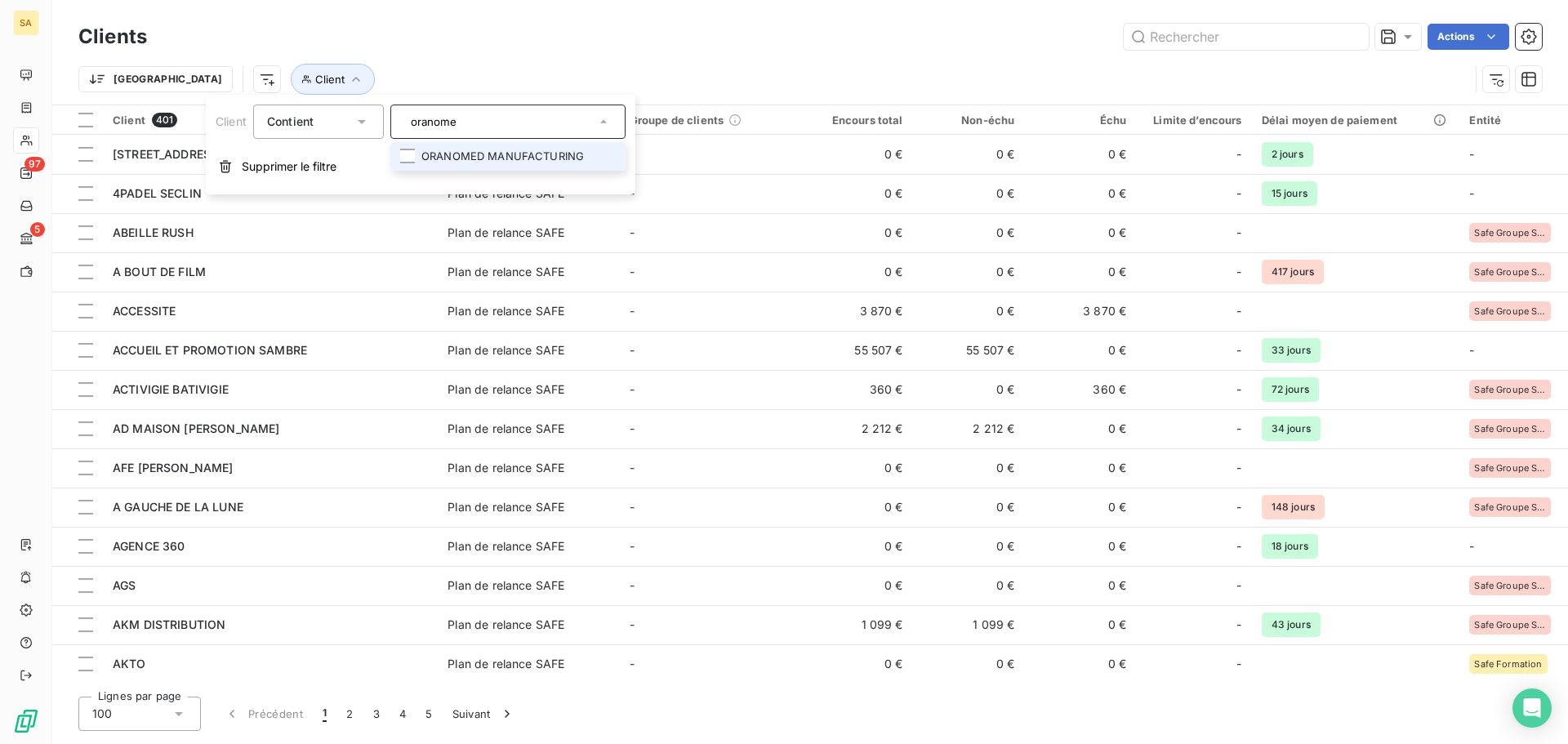
type input "oranomed"
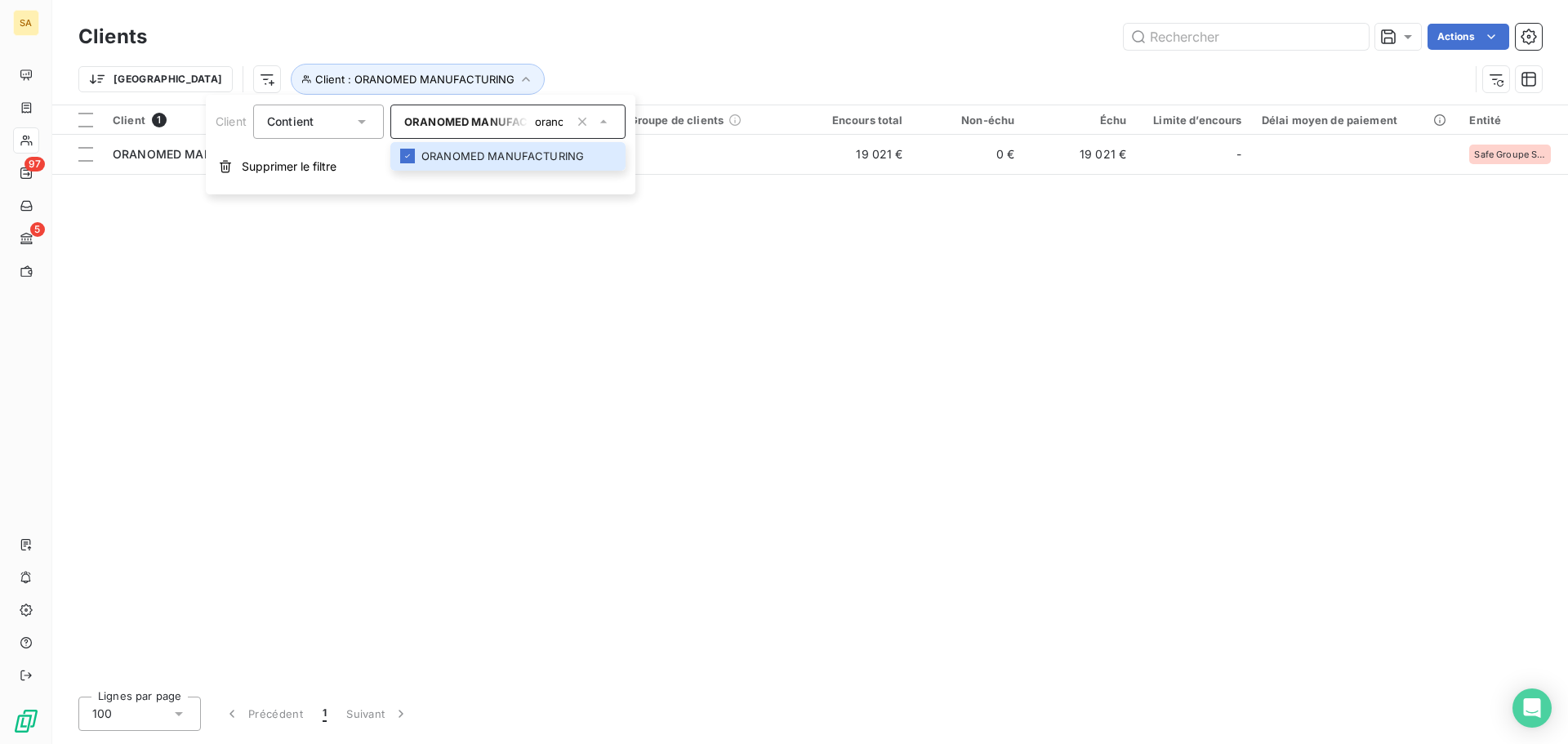
drag, startPoint x: 362, startPoint y: 461, endPoint x: 266, endPoint y: 358, distance: 140.8
click at [362, 460] on div "Client 1 Plan de relance Groupe de clients Encours total Non-échu Échu Limite d…" at bounding box center [810, 394] width 1516 height 578
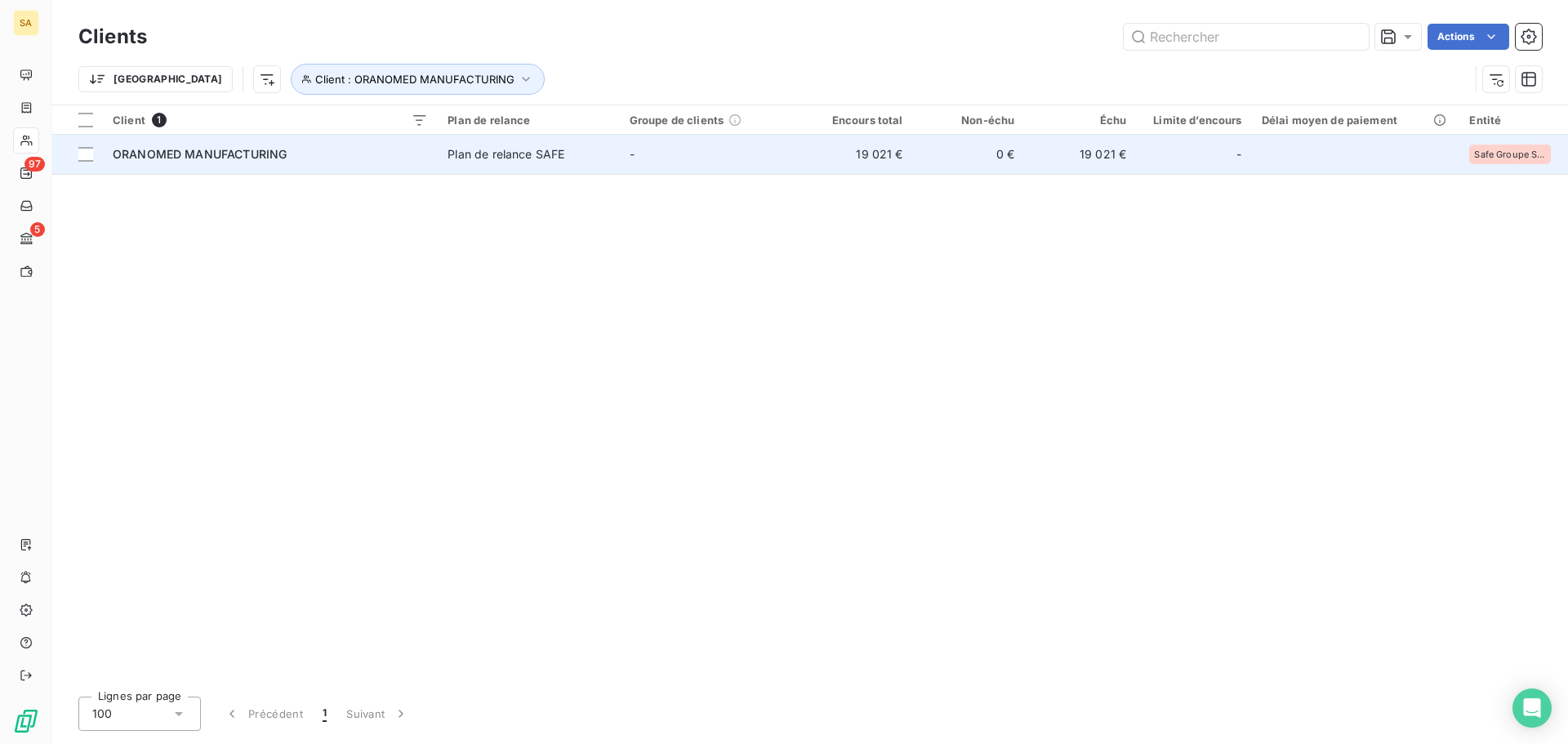
click at [181, 150] on span "ORANOMED MANUFACTURING" at bounding box center [199, 154] width 174 height 14
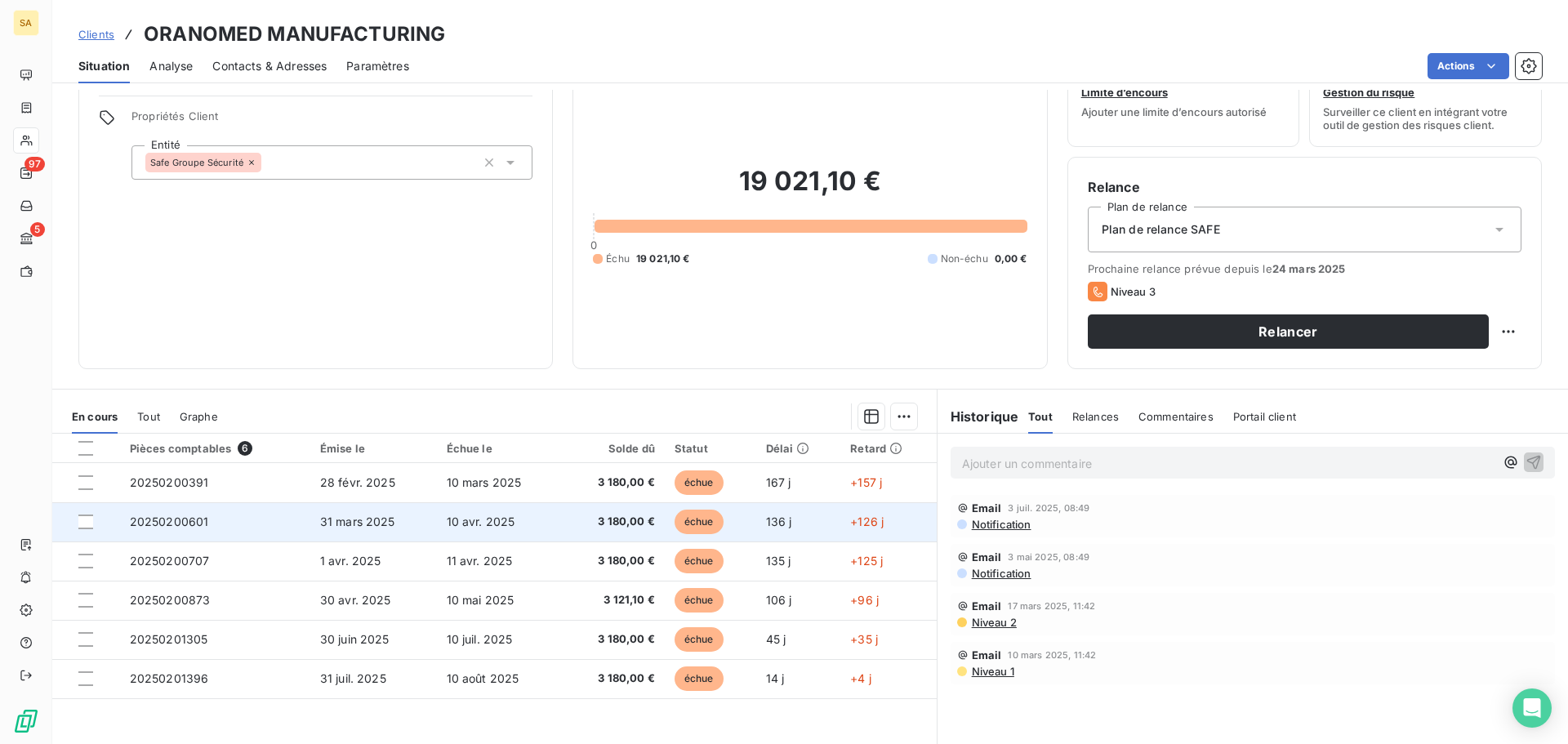
scroll to position [82, 0]
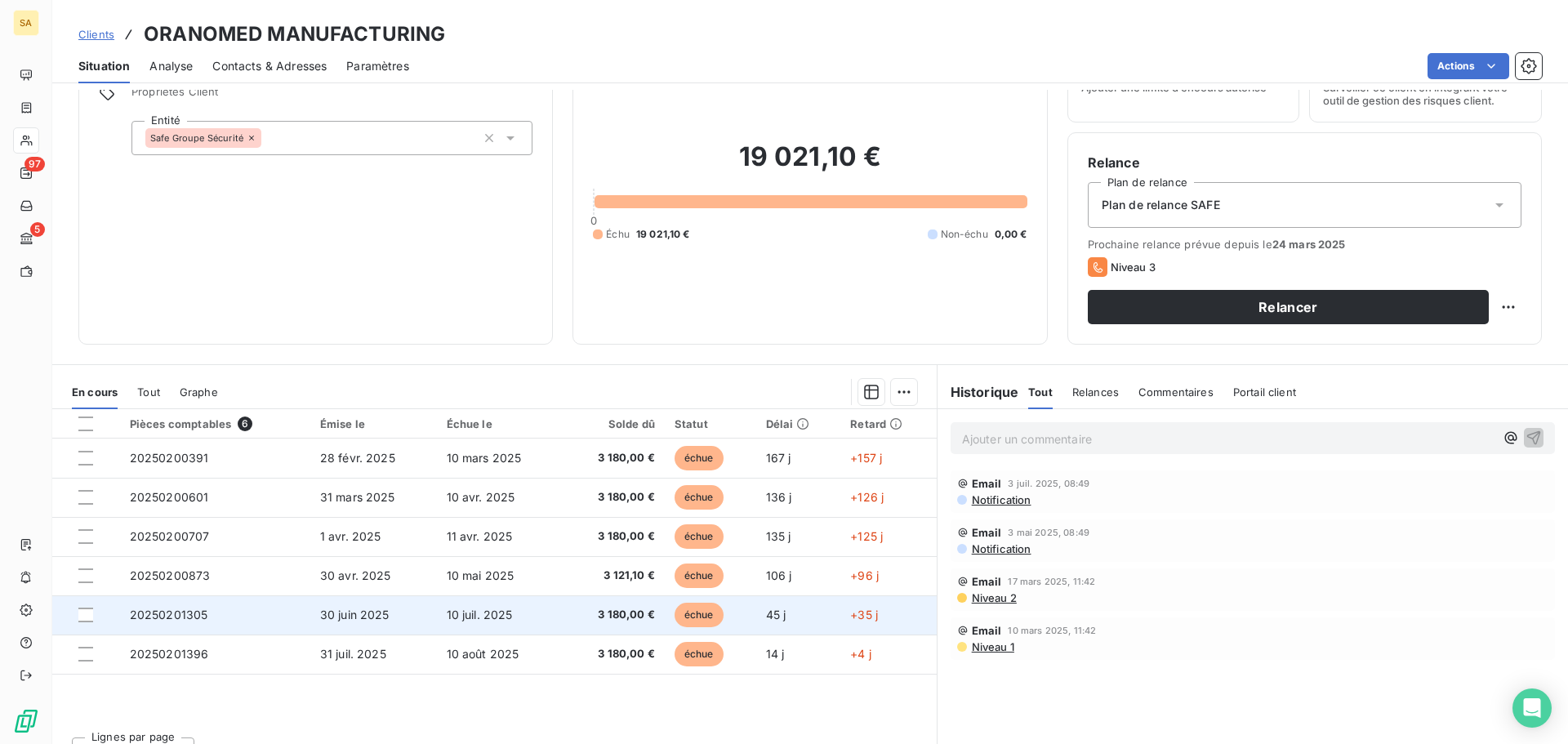
click at [193, 608] on td "20250201305" at bounding box center [216, 614] width 191 height 39
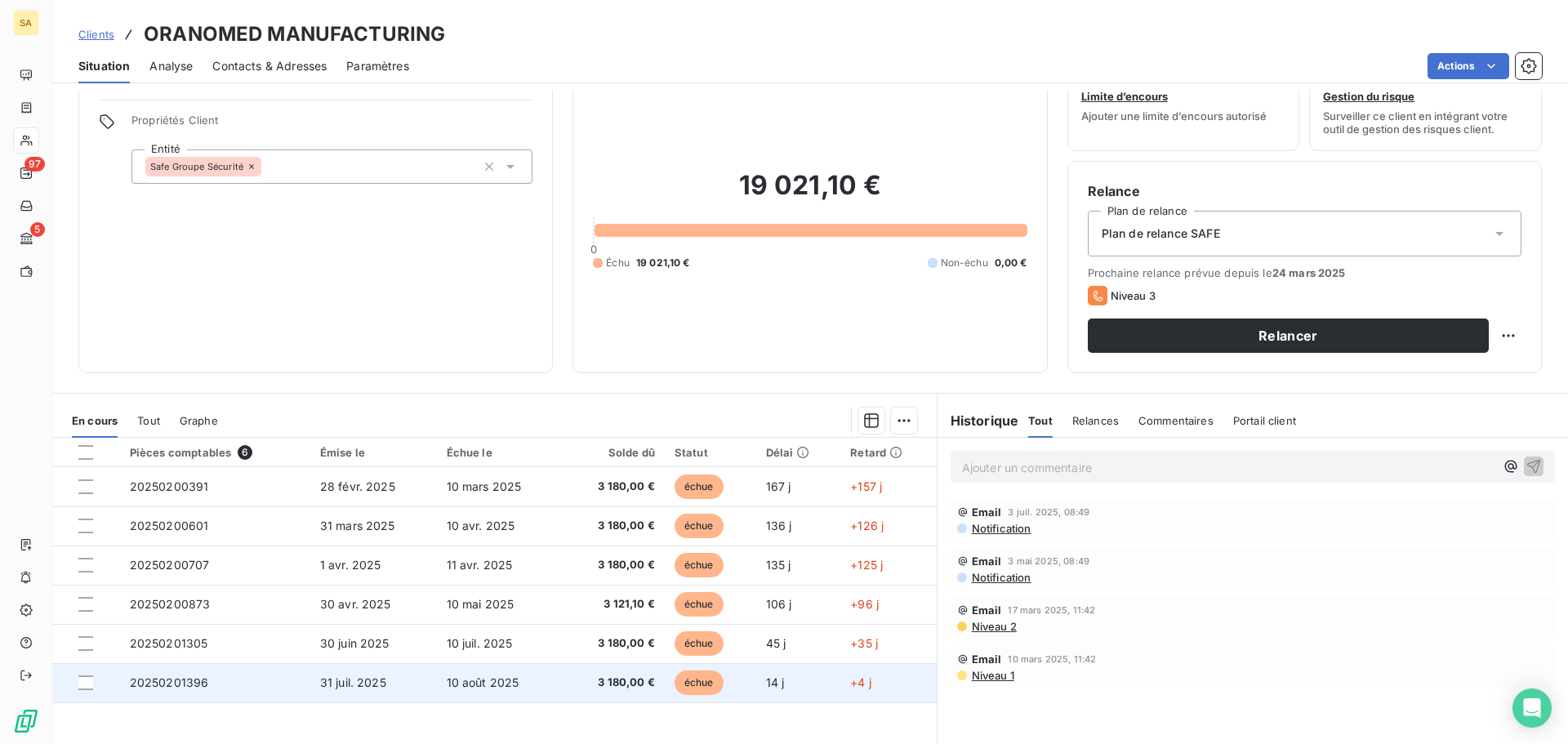
scroll to position [110, 0]
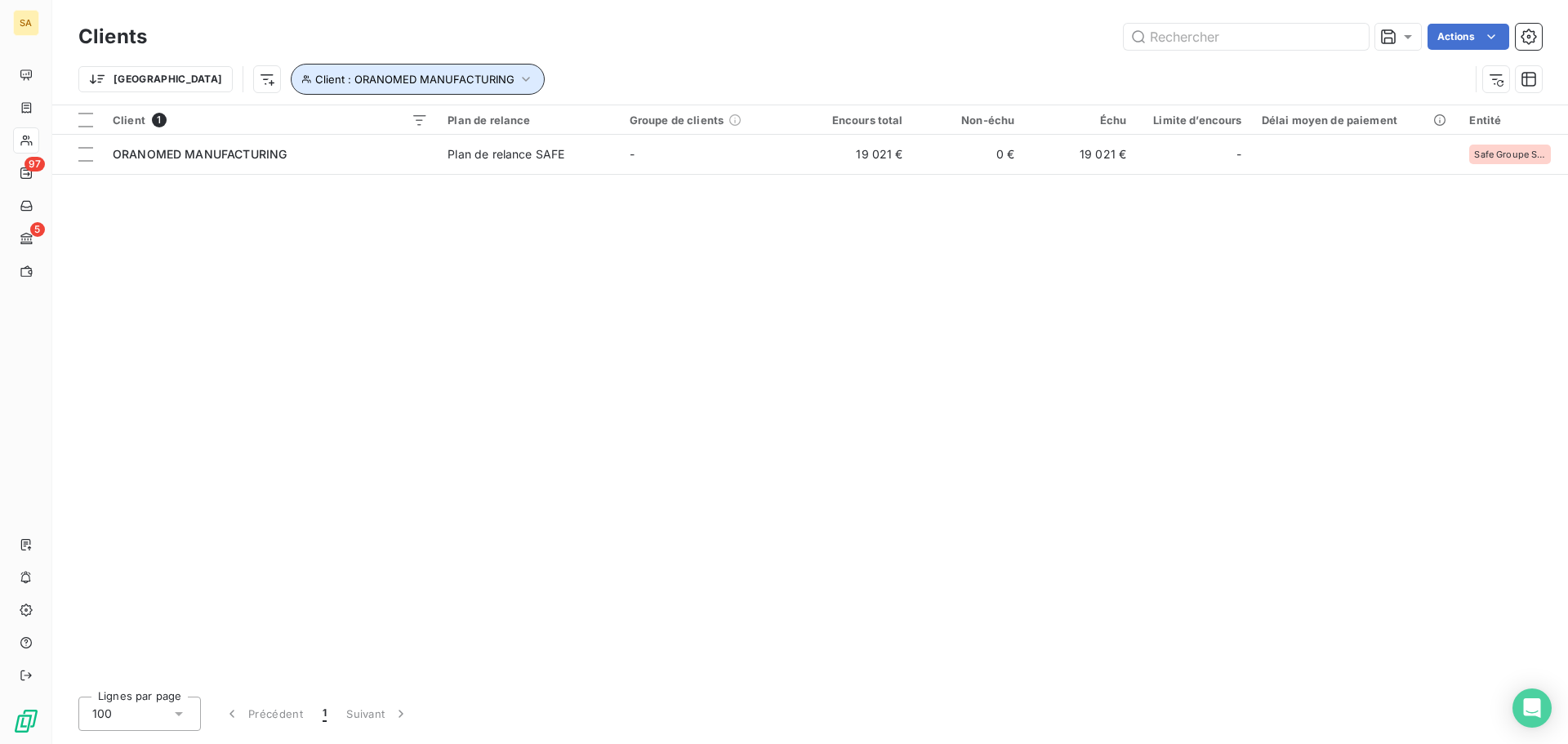
click at [326, 69] on button "Client : ORANOMED MANUFACTURING" at bounding box center [418, 79] width 254 height 31
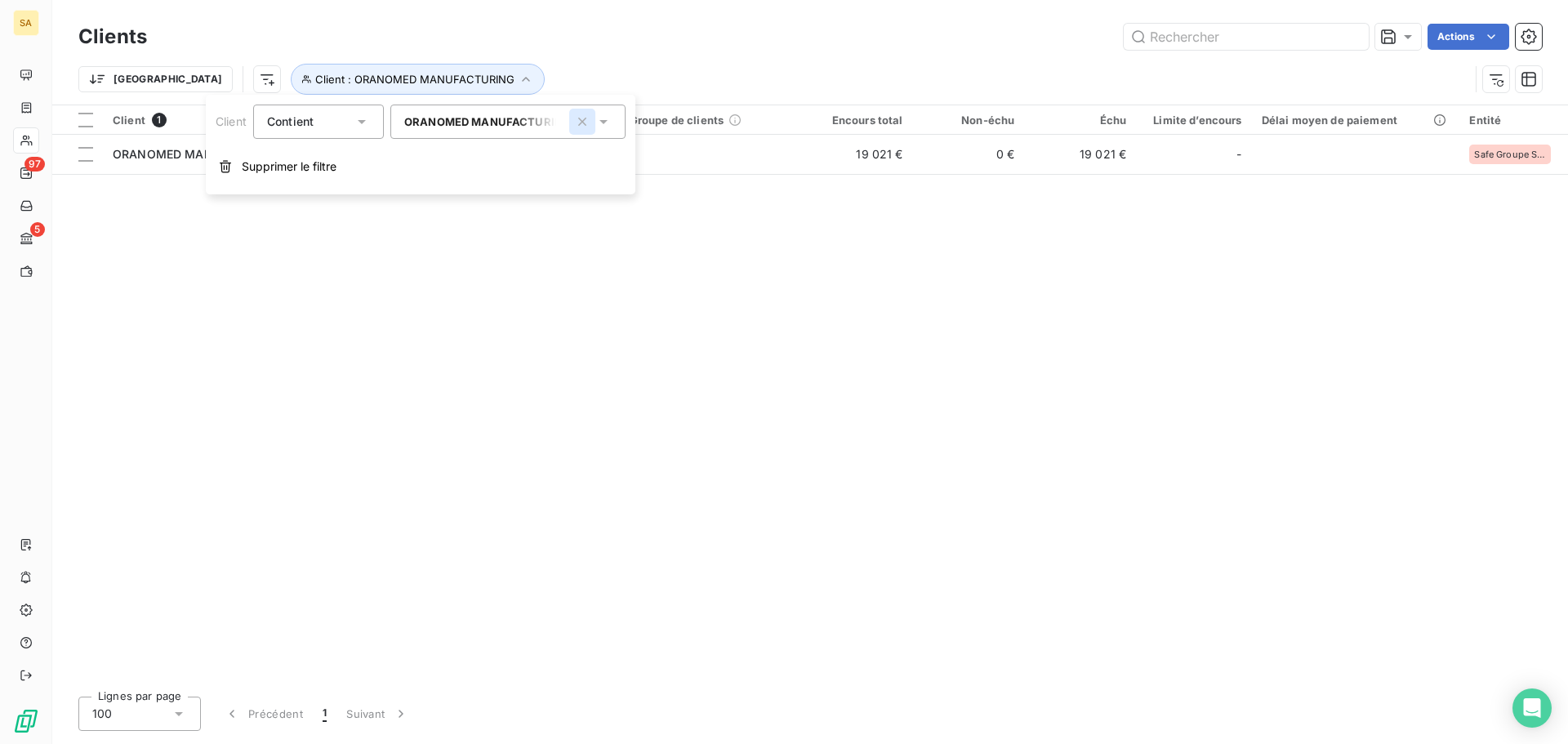
click at [586, 120] on icon "button" at bounding box center [582, 121] width 16 height 16
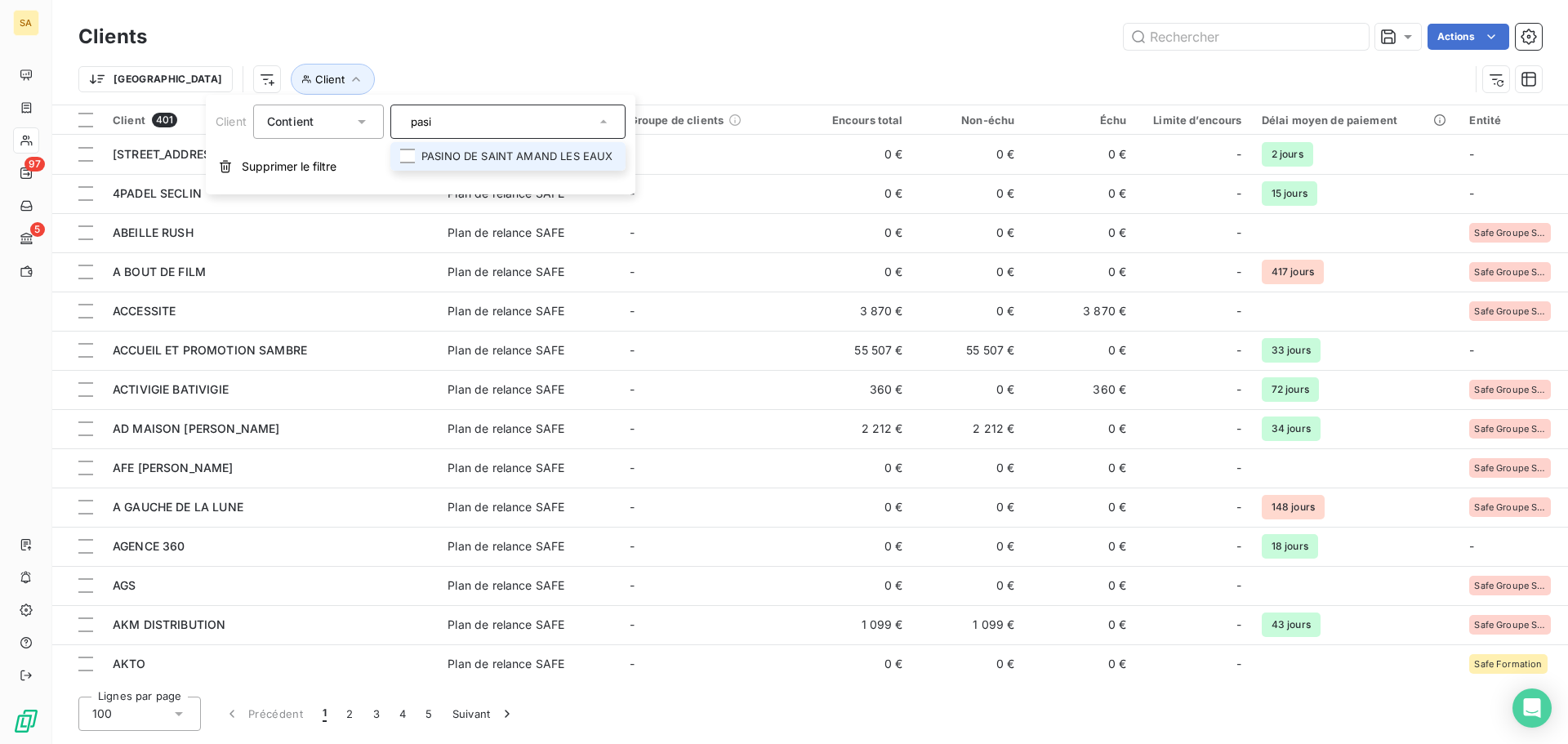
drag, startPoint x: 583, startPoint y: 120, endPoint x: 230, endPoint y: 127, distance: 353.1
click at [230, 127] on div "Client Contient [PERSON_NAME] DE SAINT [PERSON_NAME] EAUX" at bounding box center [420, 122] width 410 height 34
type input "peign"
click at [542, 158] on li "PEIGNAGE DUMORTIER" at bounding box center [508, 156] width 235 height 28
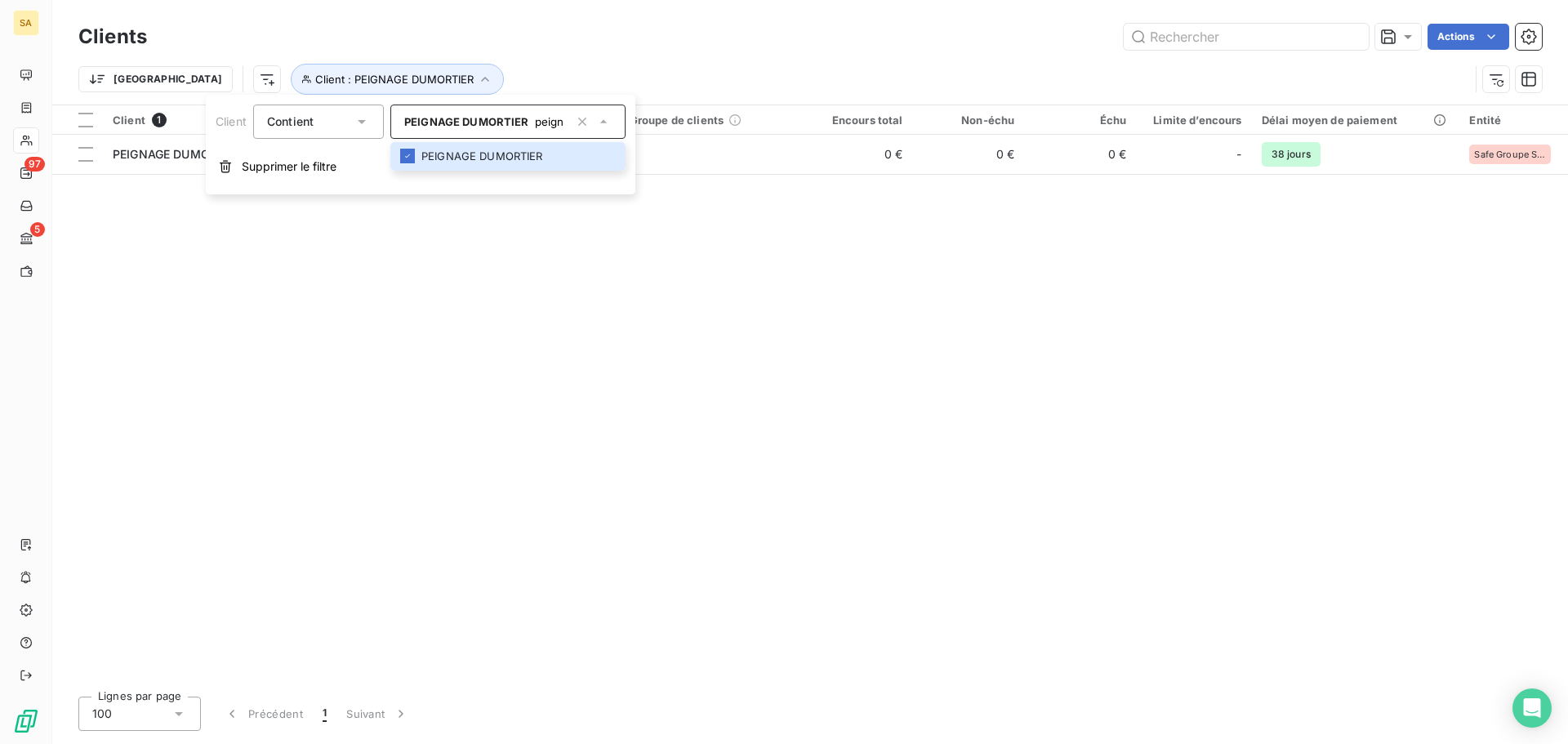
click at [1067, 316] on div "Client 1 Plan de relance Groupe de clients Encours total Non-échu Échu Limite d…" at bounding box center [810, 394] width 1516 height 578
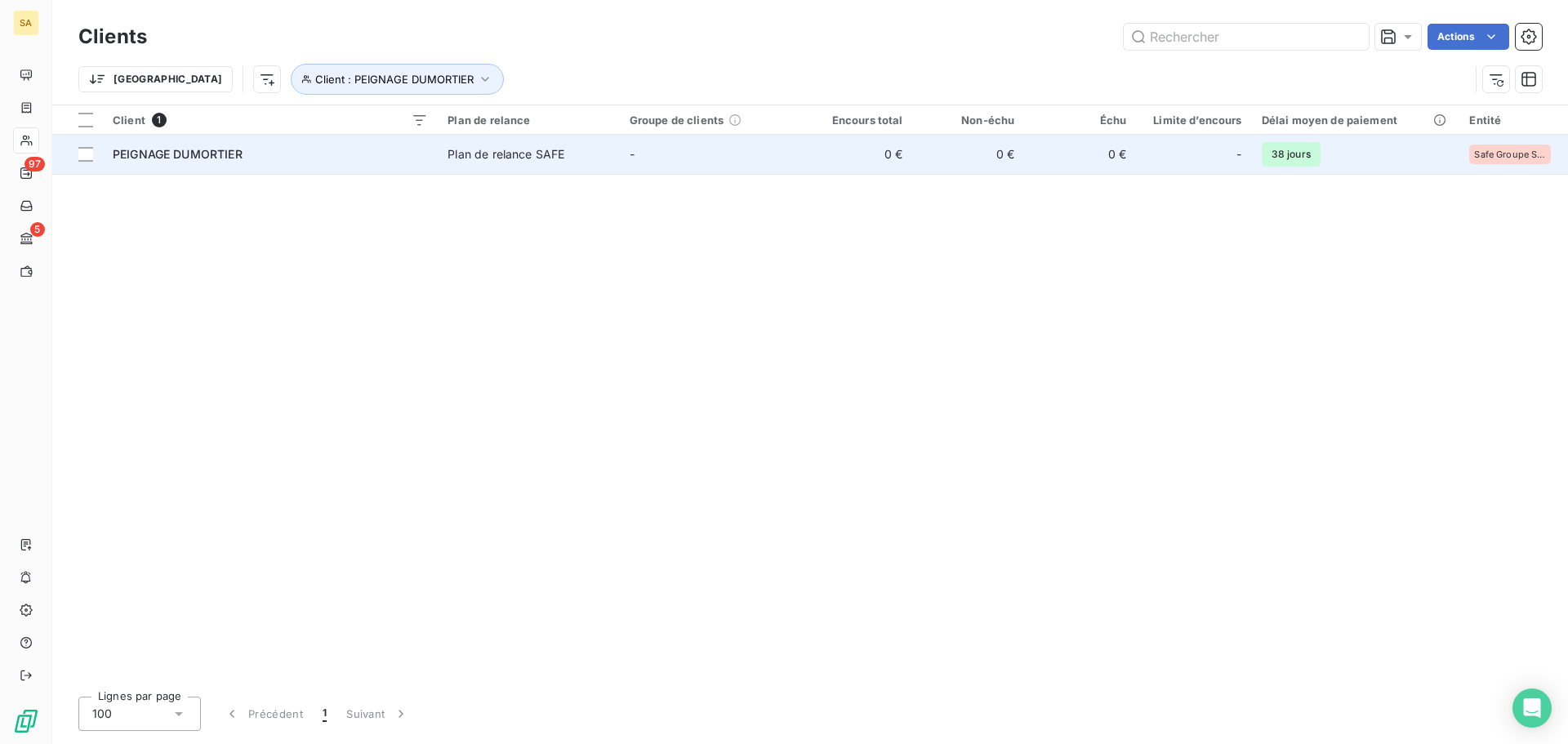
click at [229, 154] on span "PEIGNAGE DUMORTIER" at bounding box center [177, 154] width 130 height 14
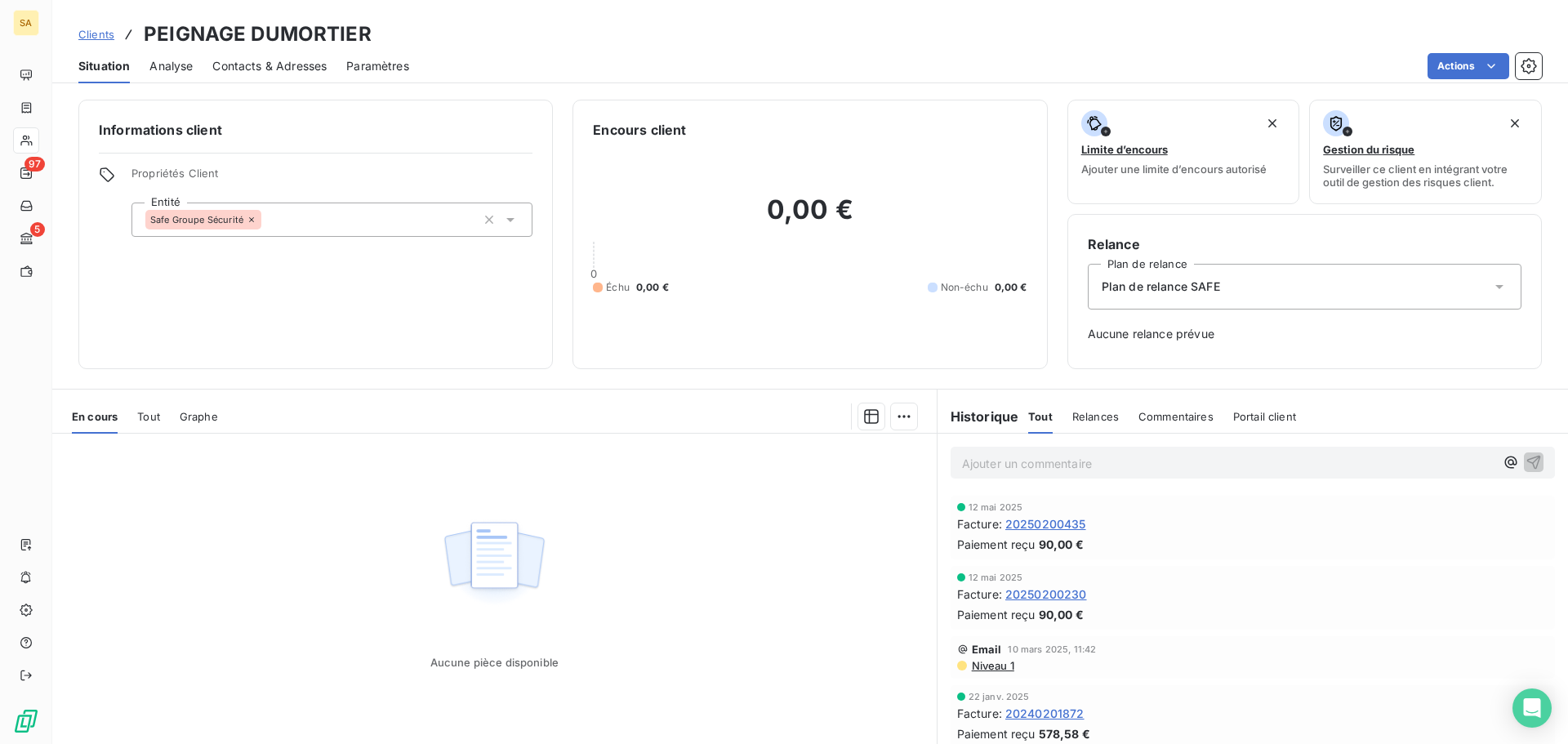
scroll to position [245, 0]
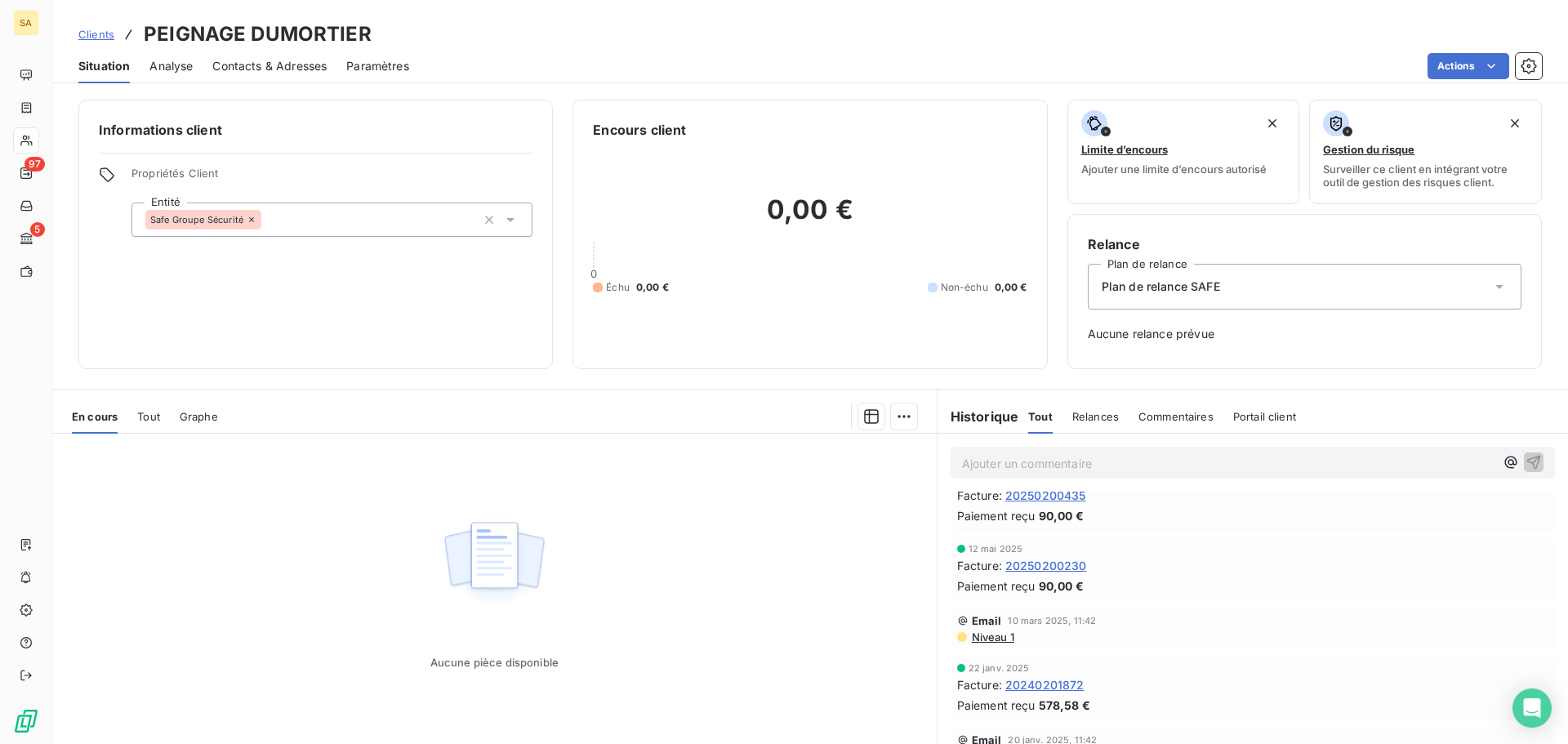
click at [1050, 562] on span "20250200230" at bounding box center [1046, 566] width 82 height 17
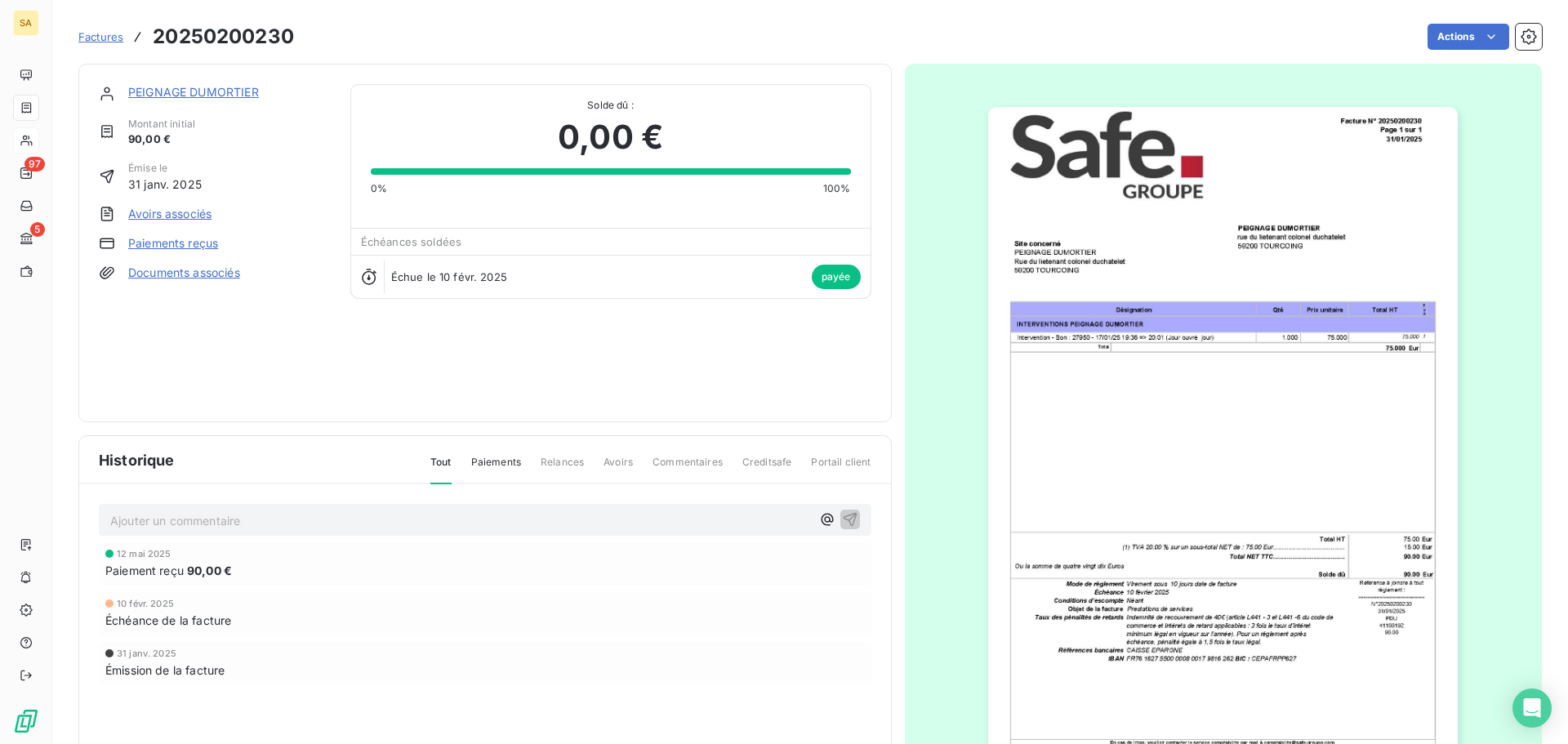
click at [181, 242] on link "Paiements reçus" at bounding box center [173, 243] width 90 height 16
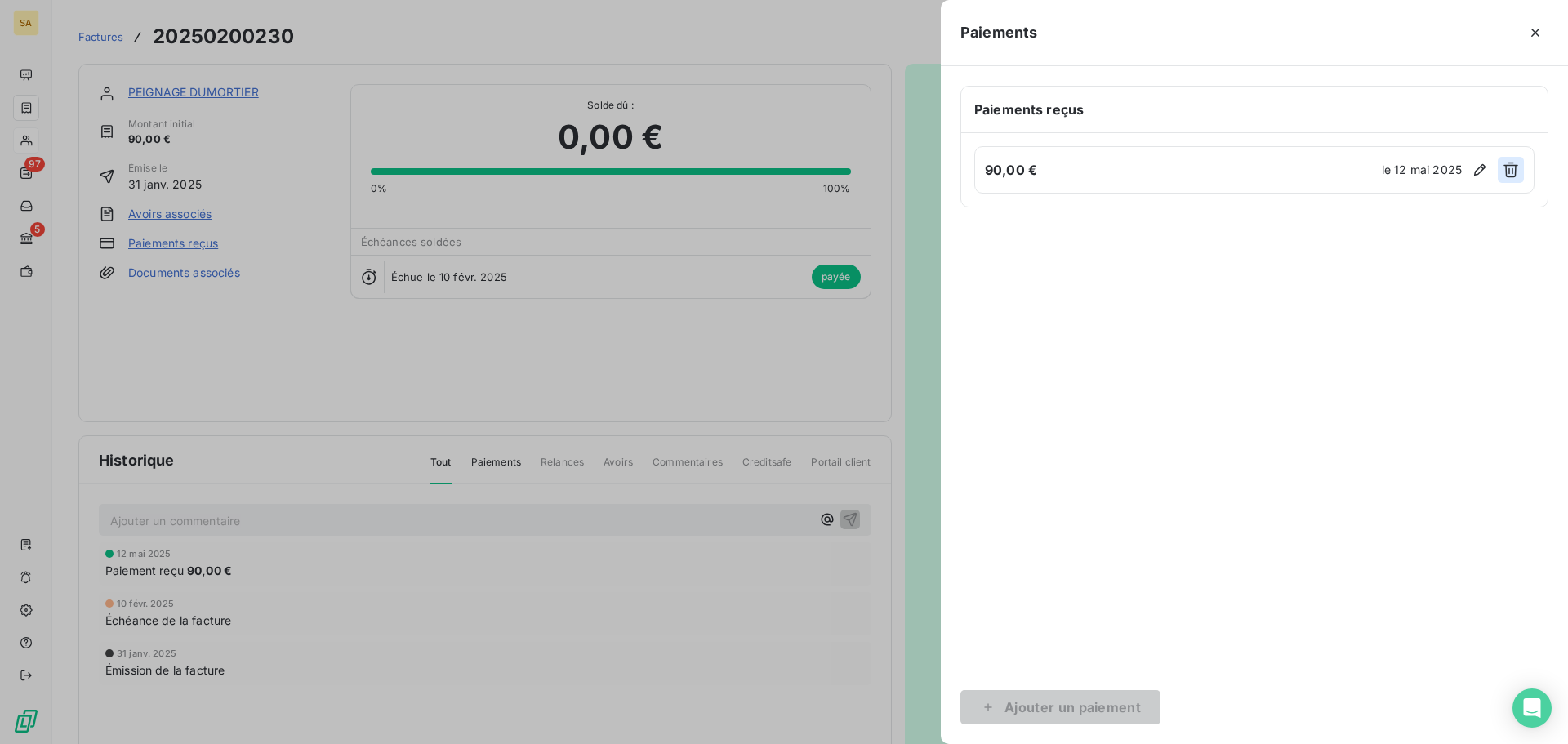
click at [1513, 174] on icon "button" at bounding box center [1510, 170] width 15 height 15
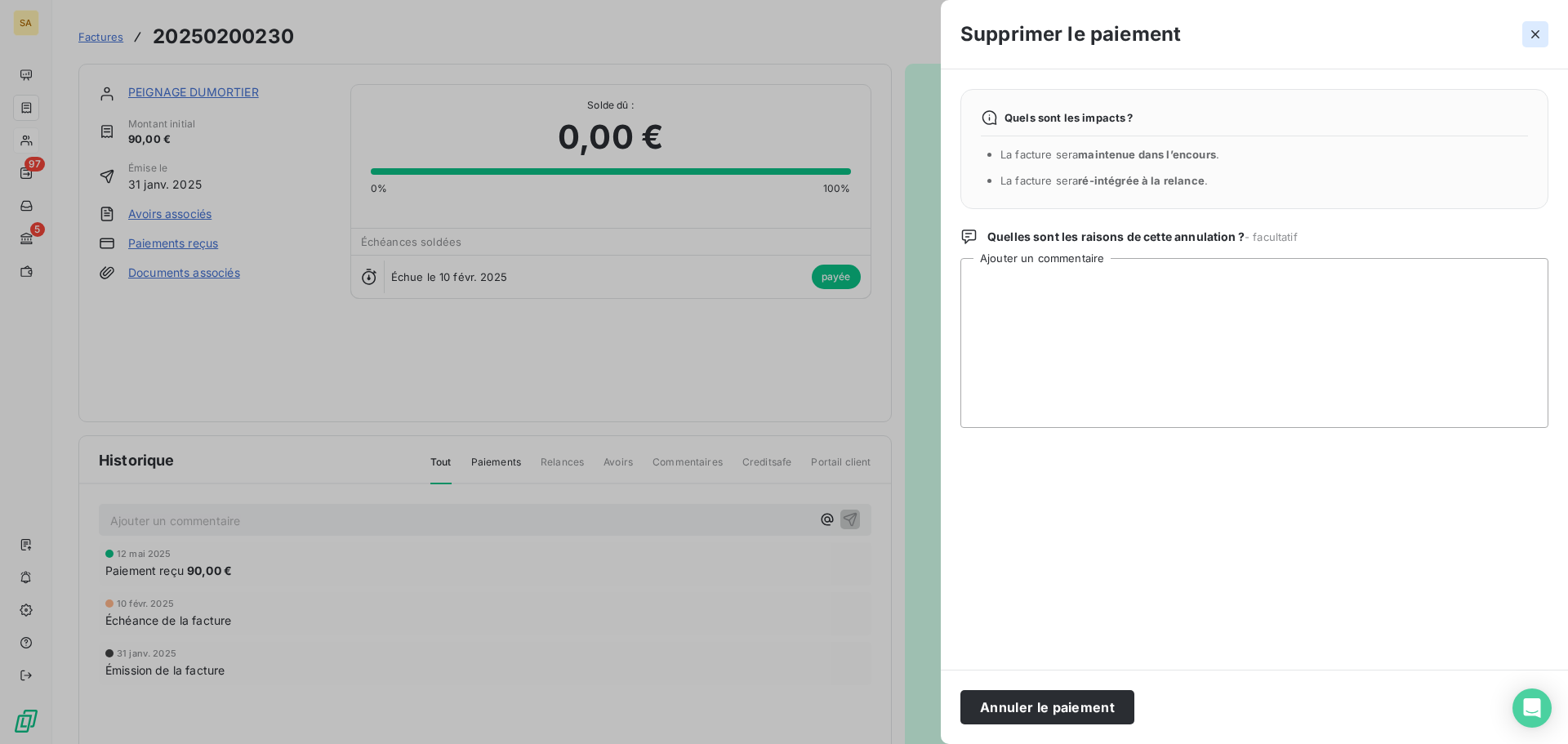
click at [1536, 36] on icon "button" at bounding box center [1535, 33] width 16 height 16
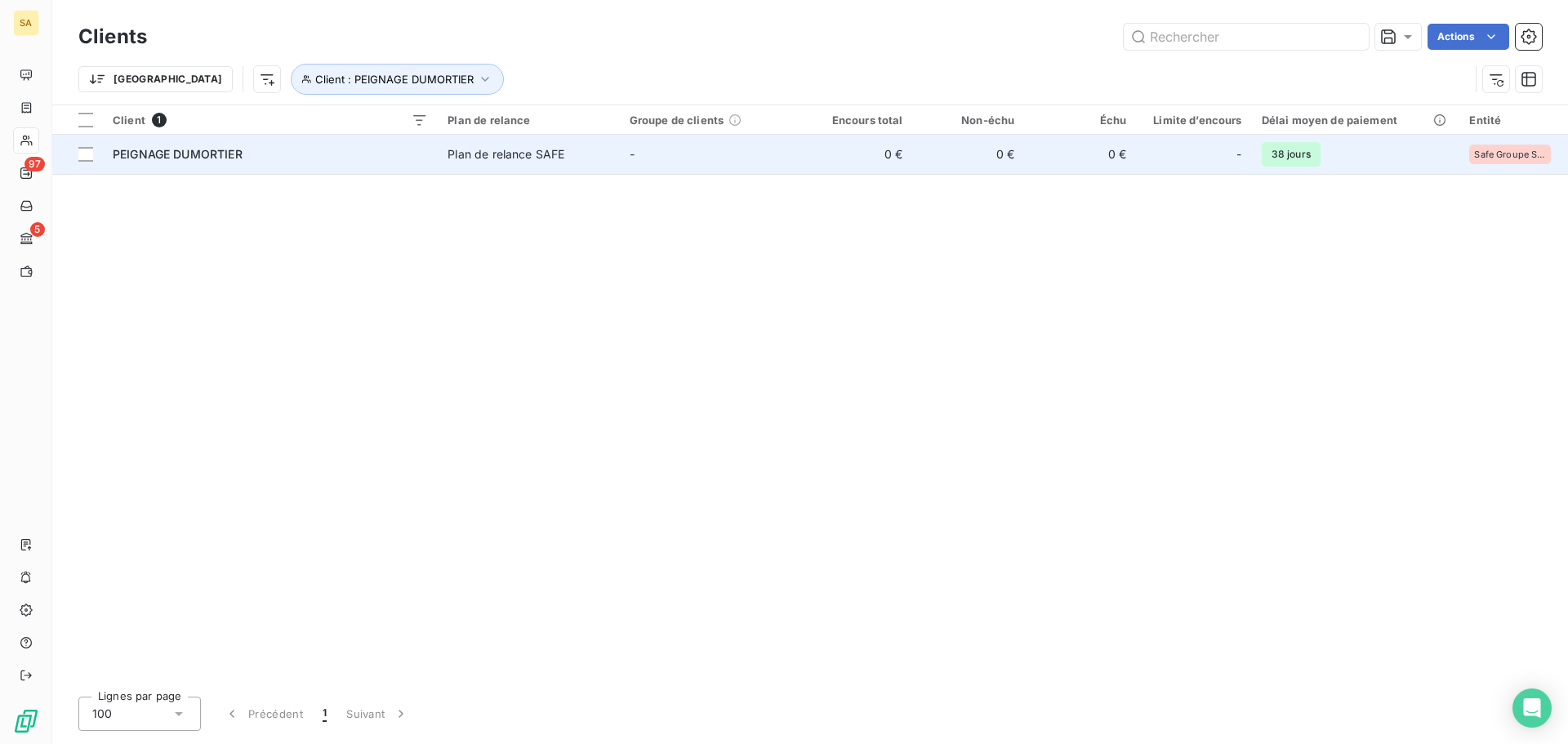
click at [236, 157] on span "PEIGNAGE DUMORTIER" at bounding box center [177, 154] width 130 height 14
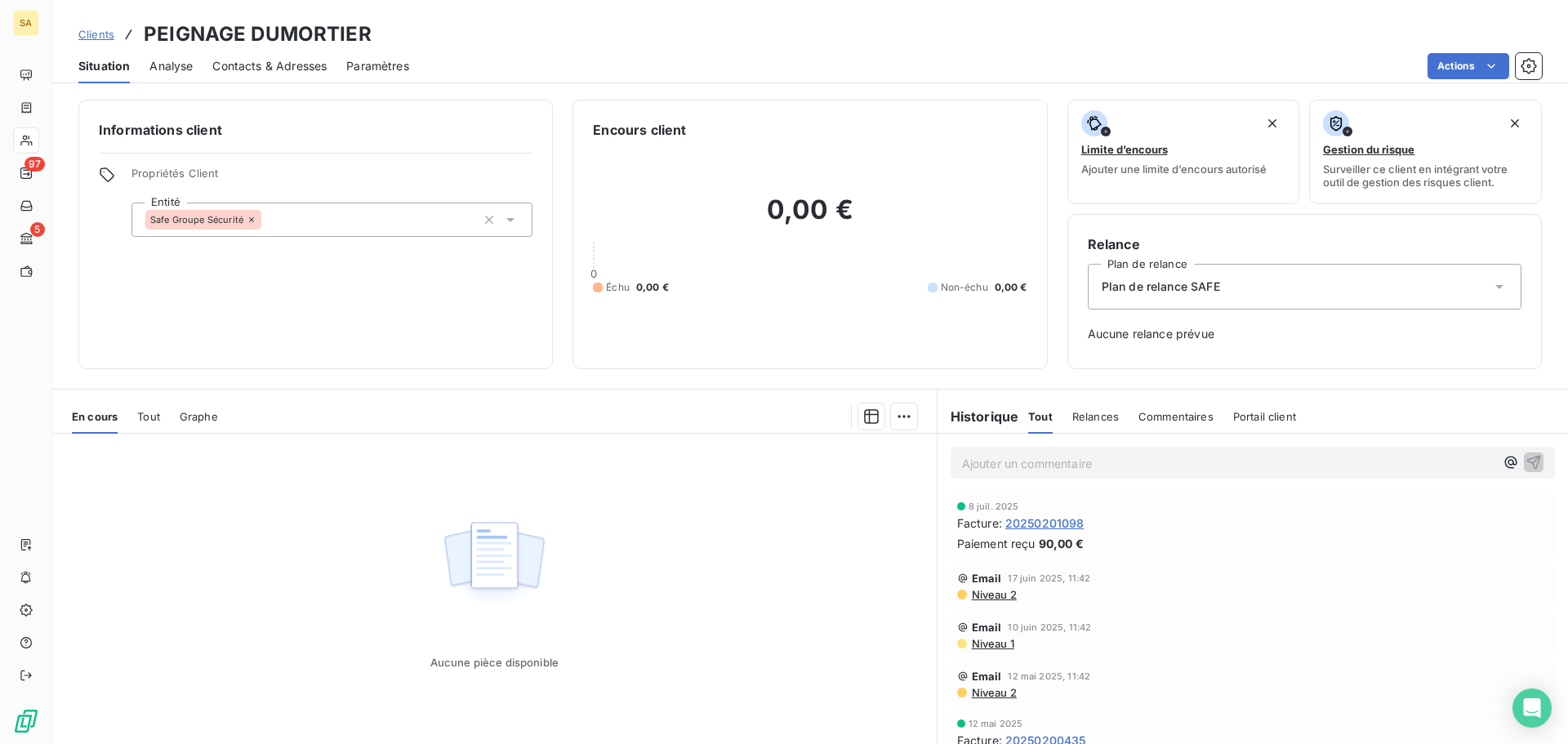
scroll to position [163, 0]
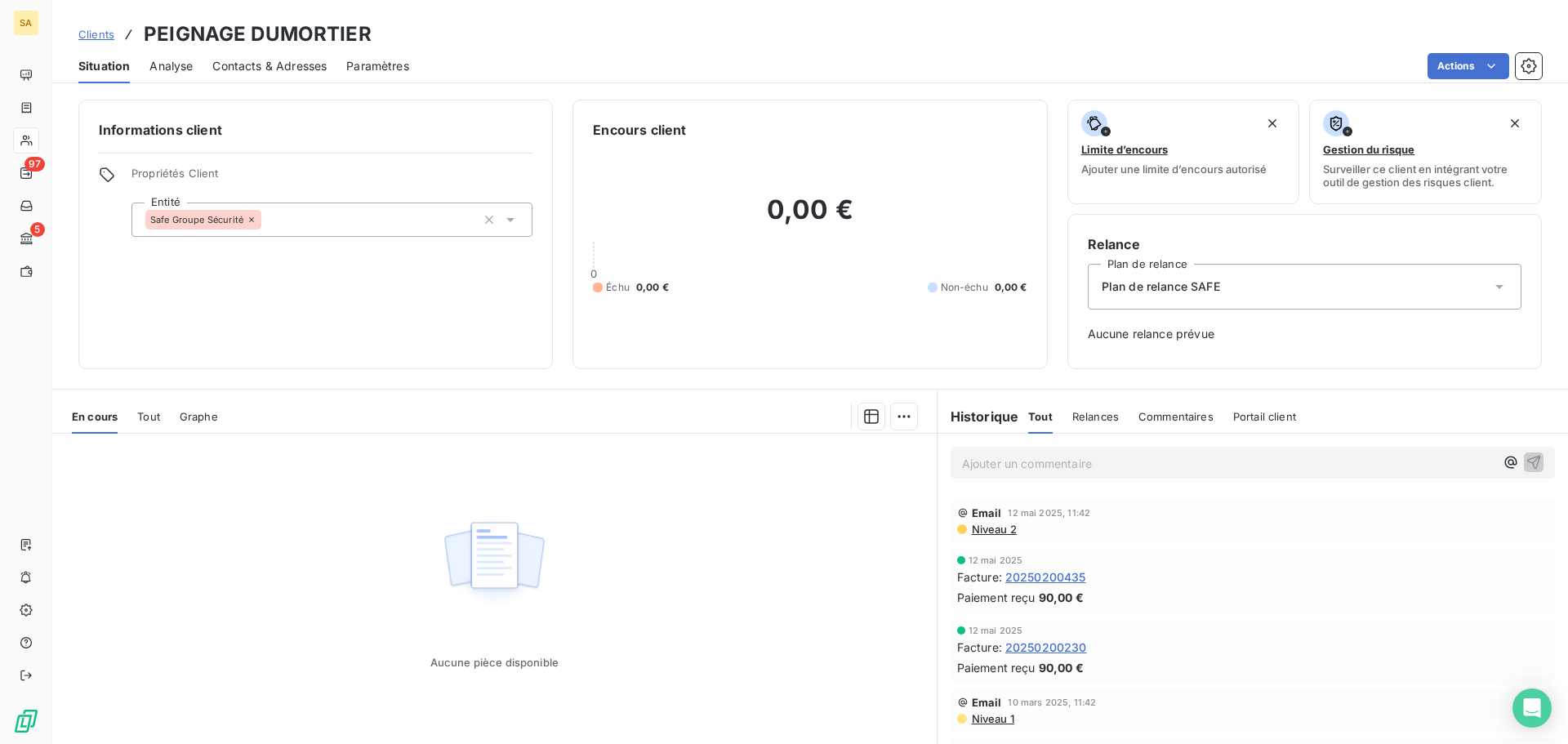
click at [1055, 644] on span "20250200230" at bounding box center [1046, 647] width 82 height 17
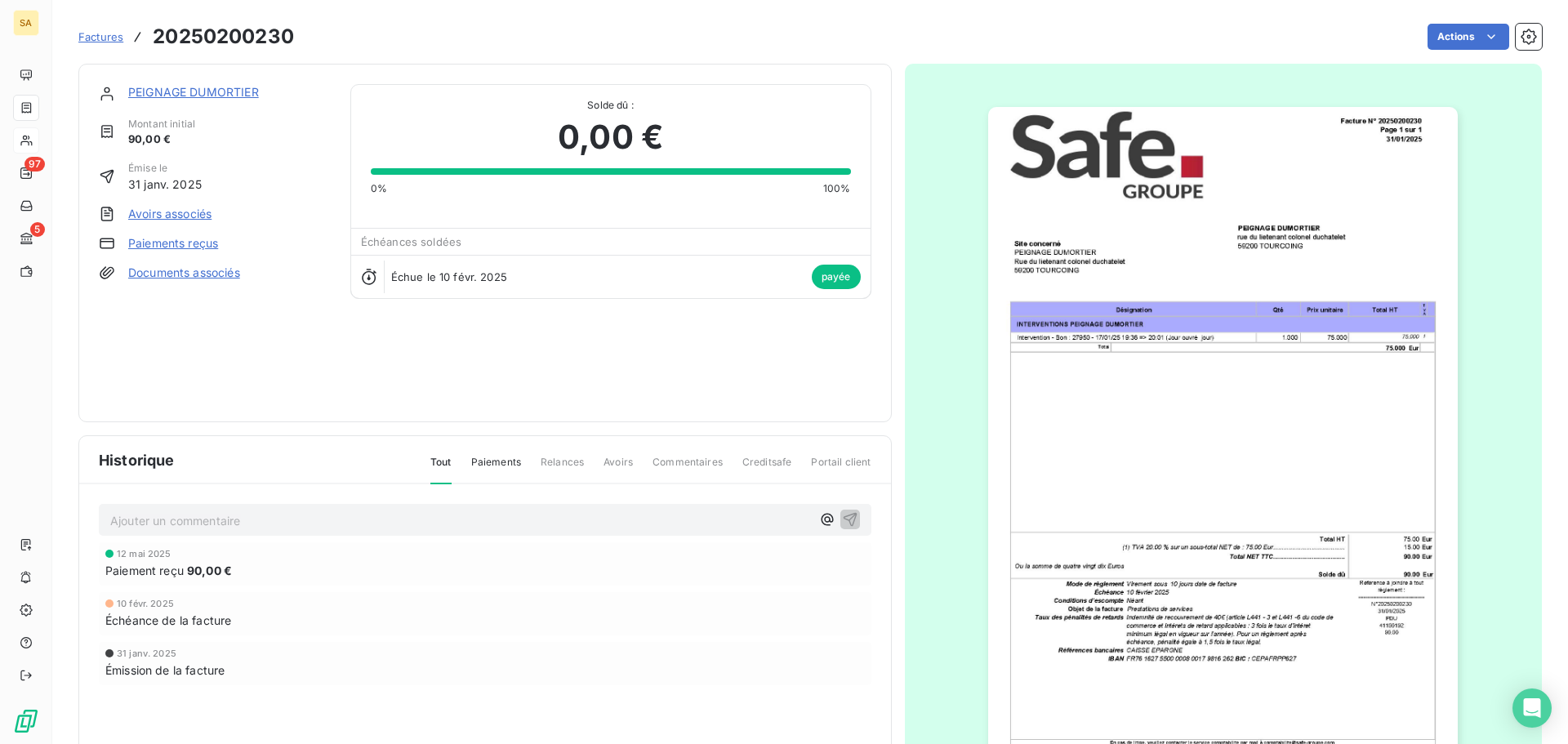
click at [207, 245] on link "Paiements reçus" at bounding box center [173, 243] width 90 height 16
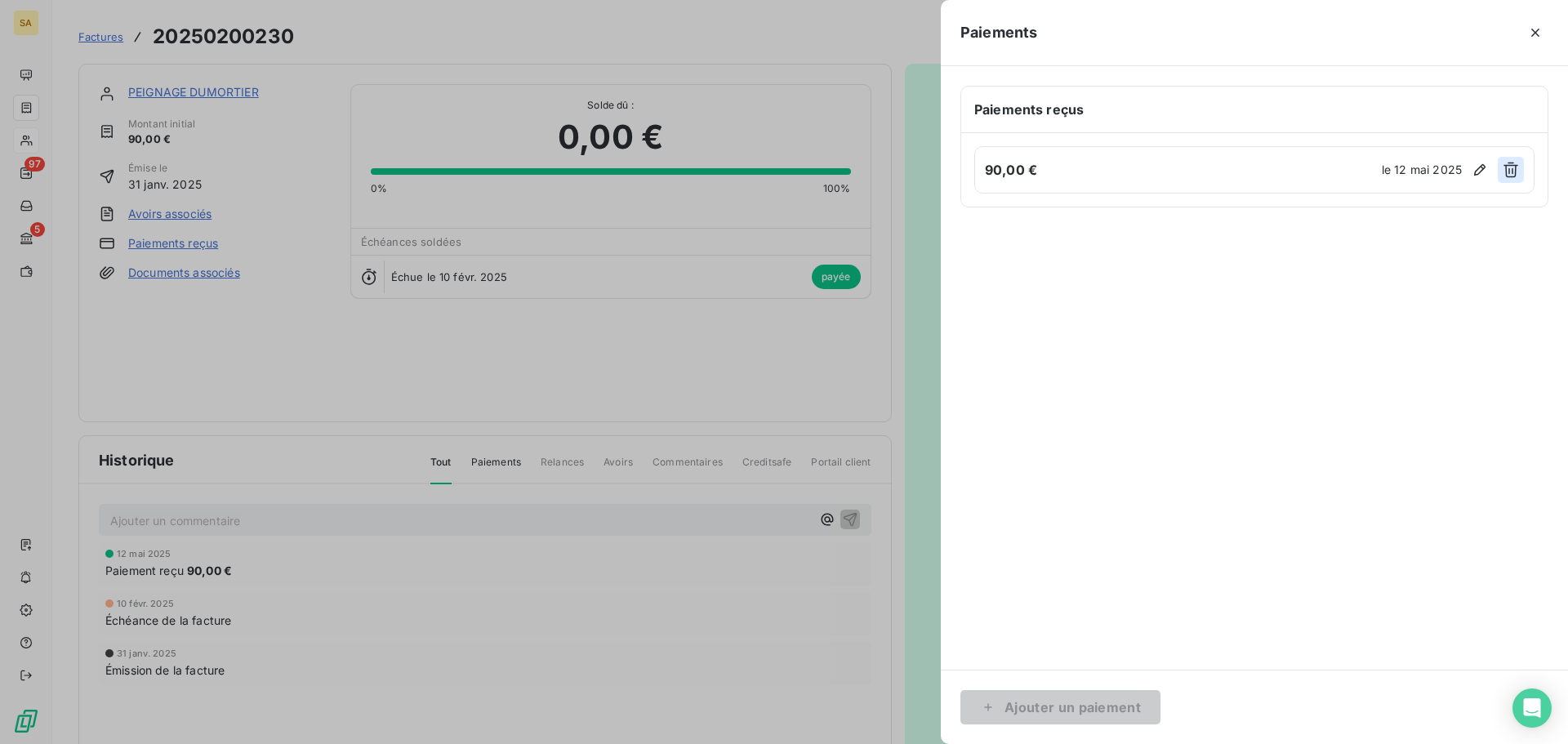
click at [1516, 164] on icon "button" at bounding box center [1510, 169] width 16 height 16
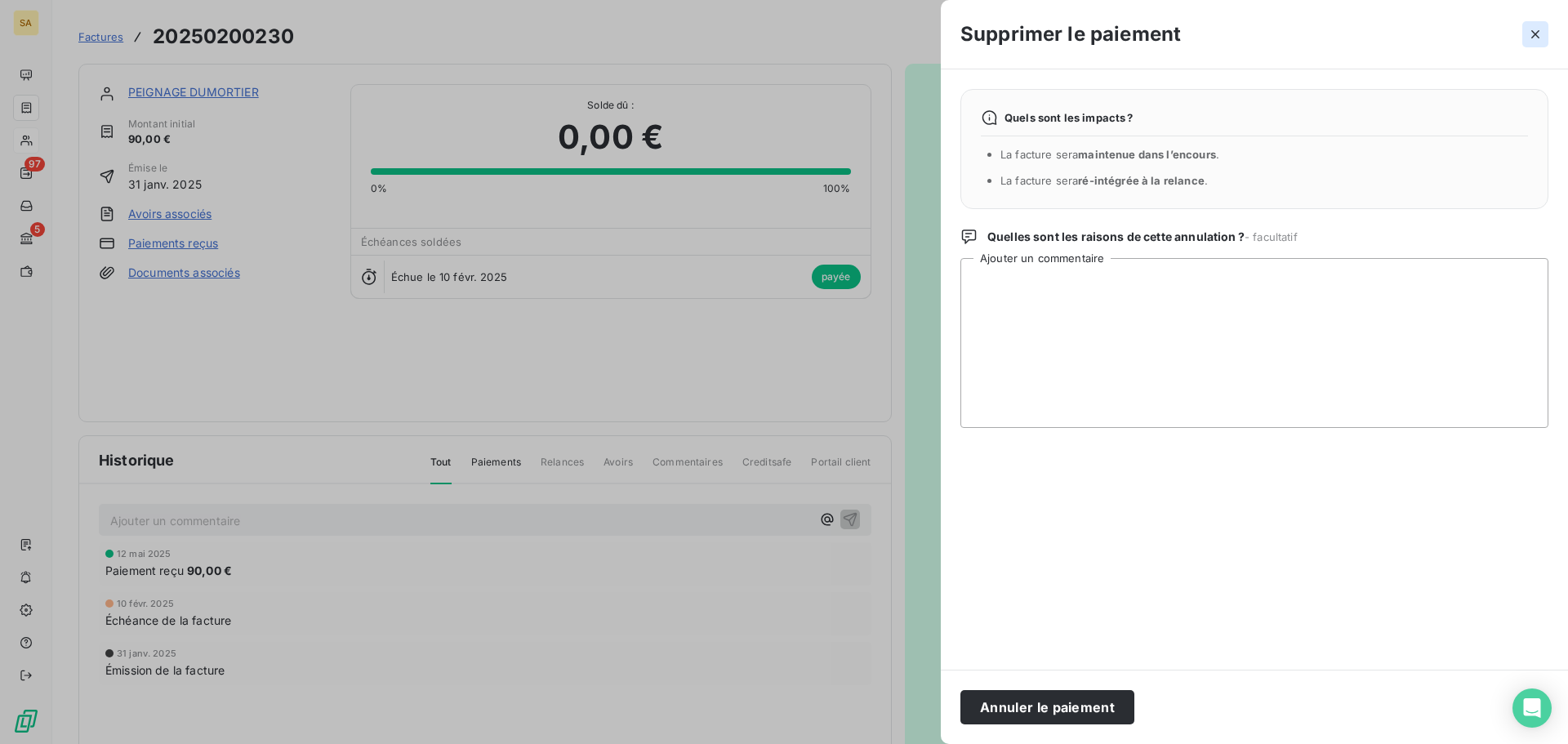
click at [1539, 31] on icon "button" at bounding box center [1535, 33] width 16 height 16
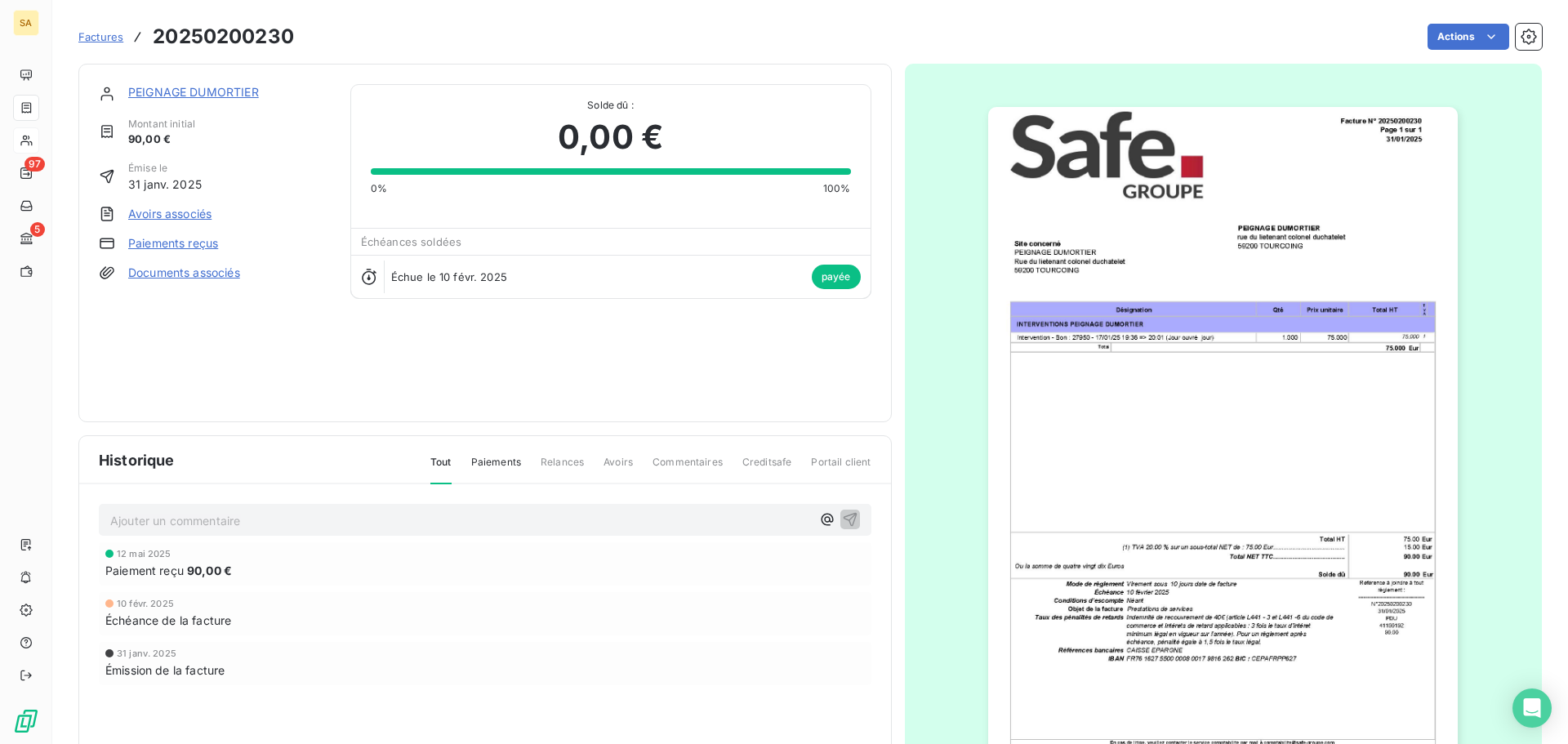
click at [210, 246] on link "Paiements reçus" at bounding box center [173, 243] width 90 height 16
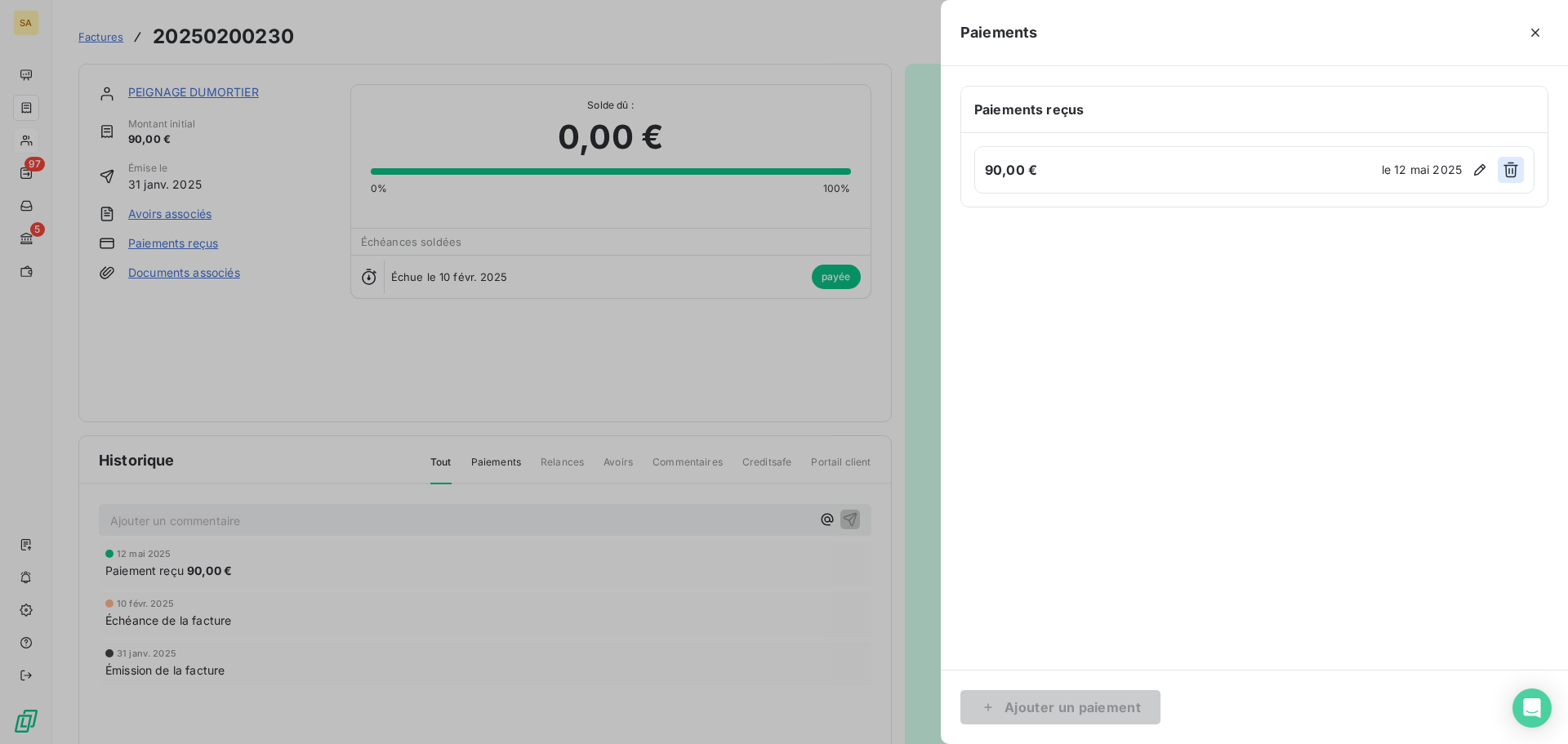
click at [1520, 171] on button "button" at bounding box center [1510, 170] width 26 height 26
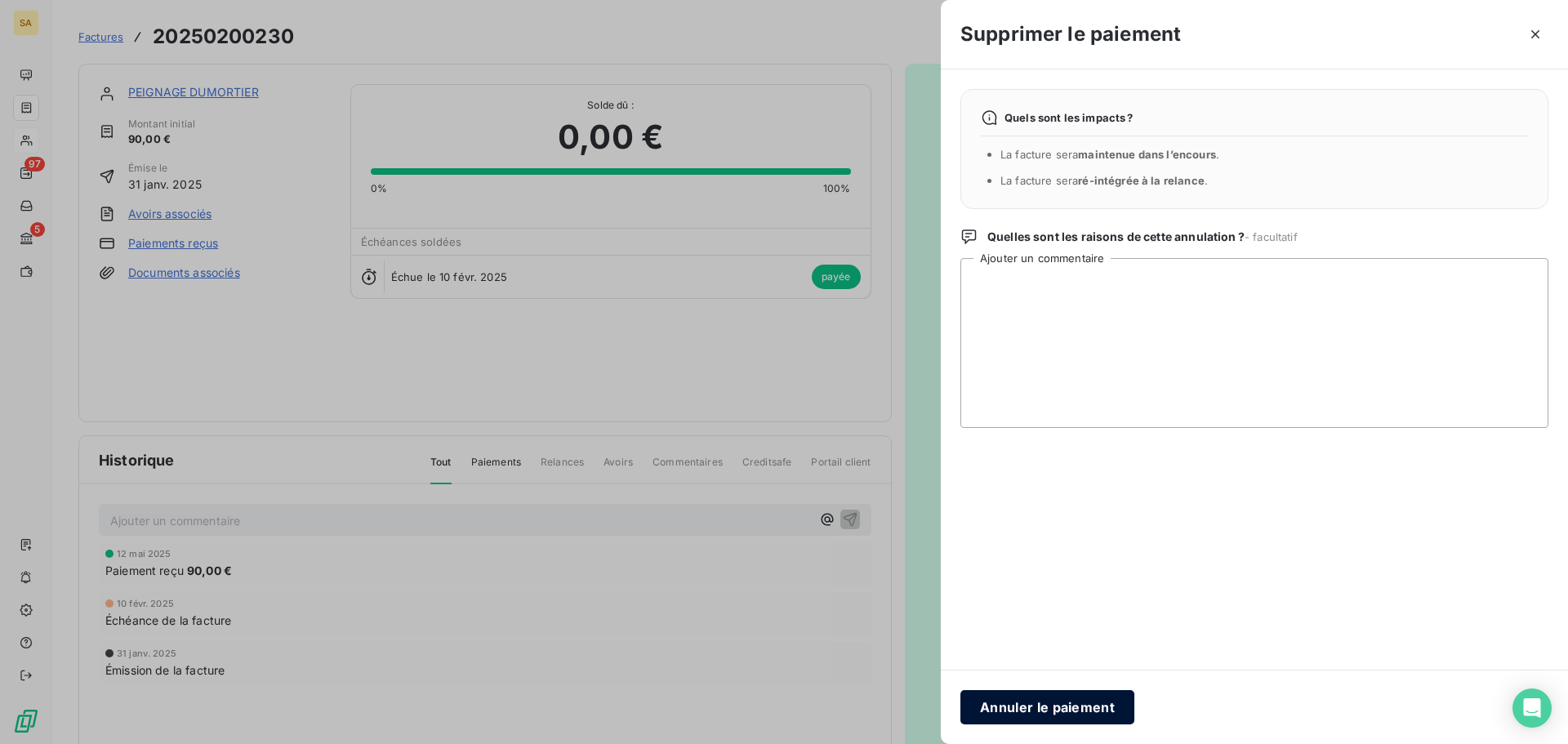
click at [994, 713] on button "Annuler le paiement" at bounding box center [1048, 707] width 174 height 34
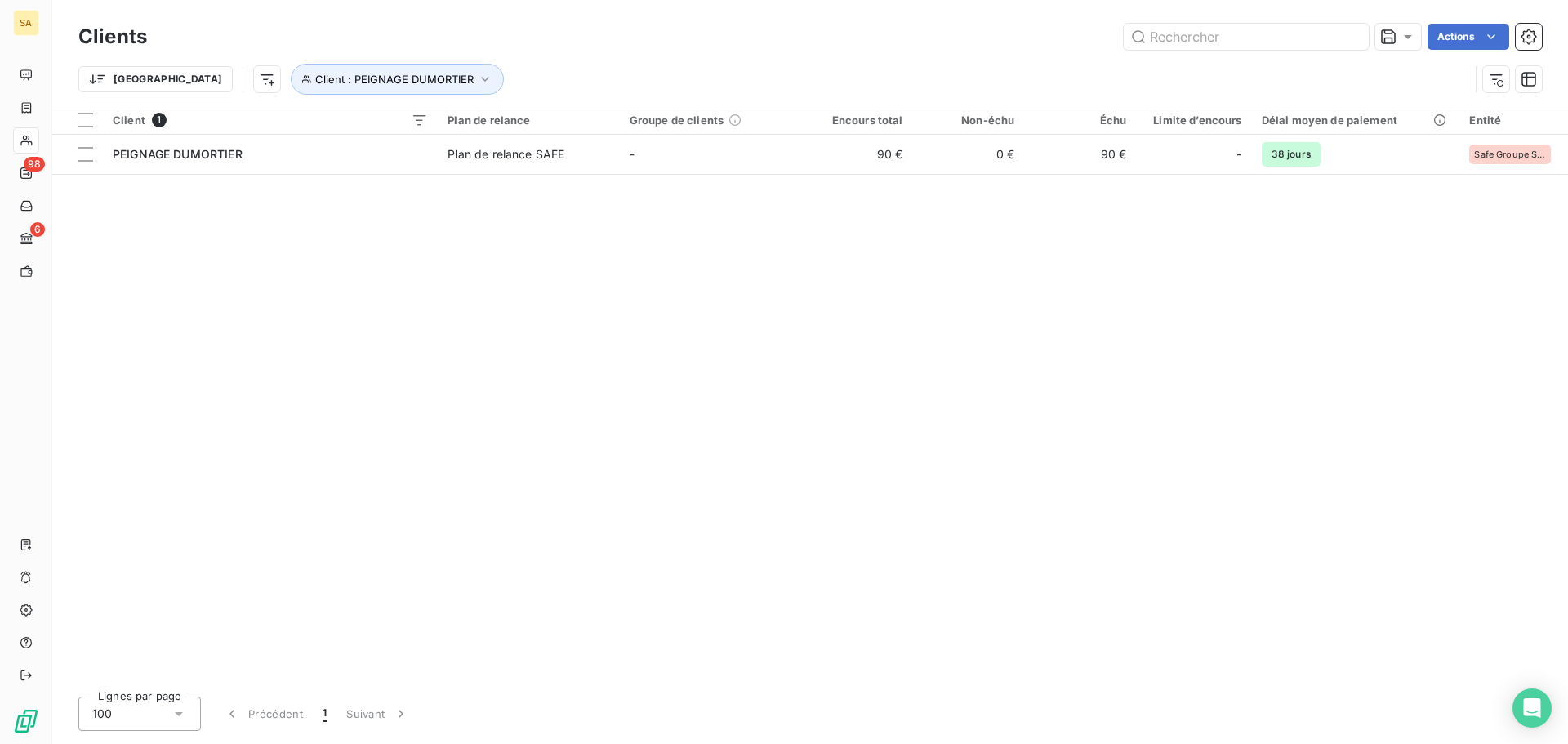
click at [292, 59] on div "Trier Client : PEIGNAGE DUMORTIER" at bounding box center [810, 79] width 1464 height 51
click at [335, 80] on span "Client : PEIGNAGE DUMORTIER" at bounding box center [394, 79] width 159 height 13
click at [587, 123] on icon "button" at bounding box center [582, 121] width 16 height 16
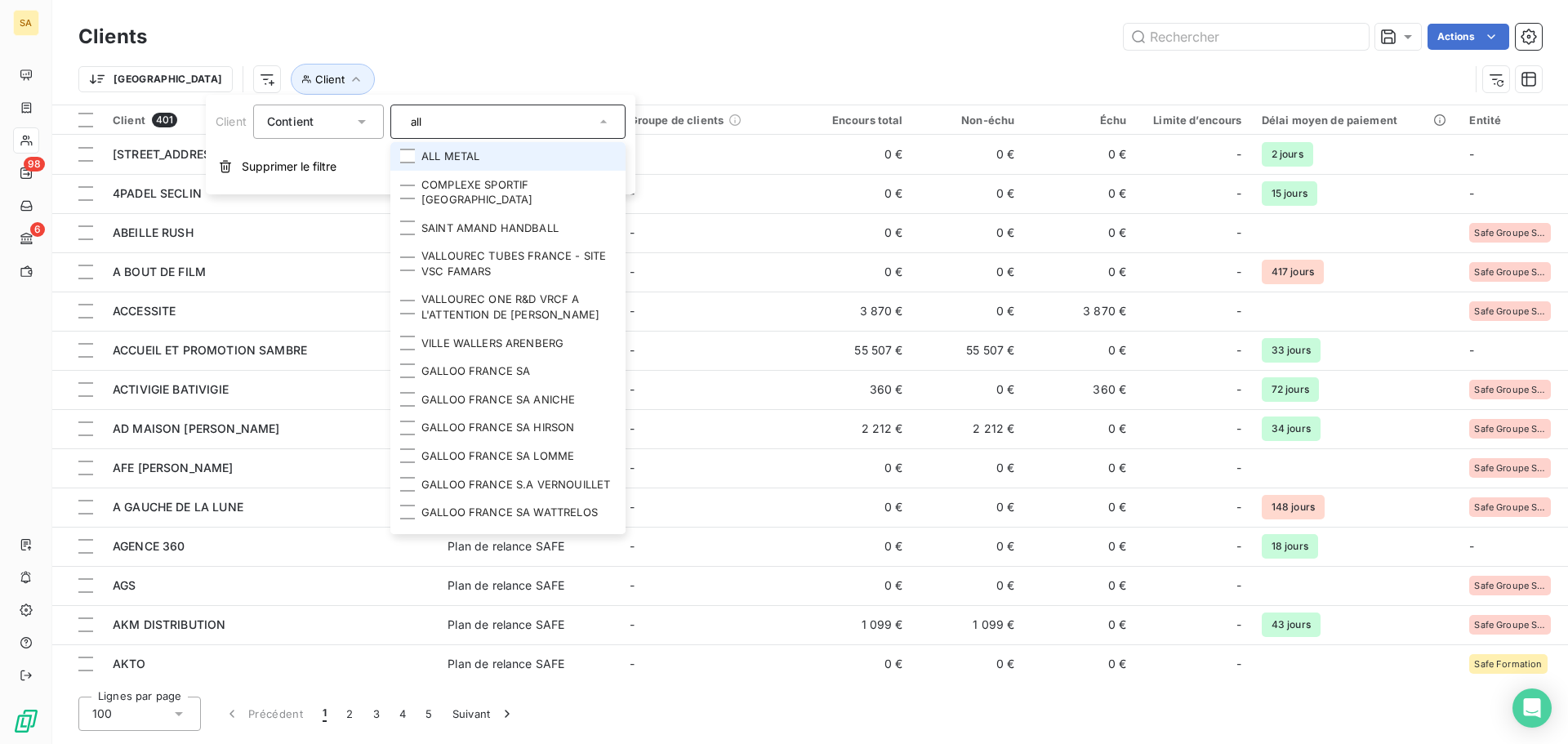
type input "all"
click at [548, 150] on li "ALL METAL" at bounding box center [508, 156] width 235 height 28
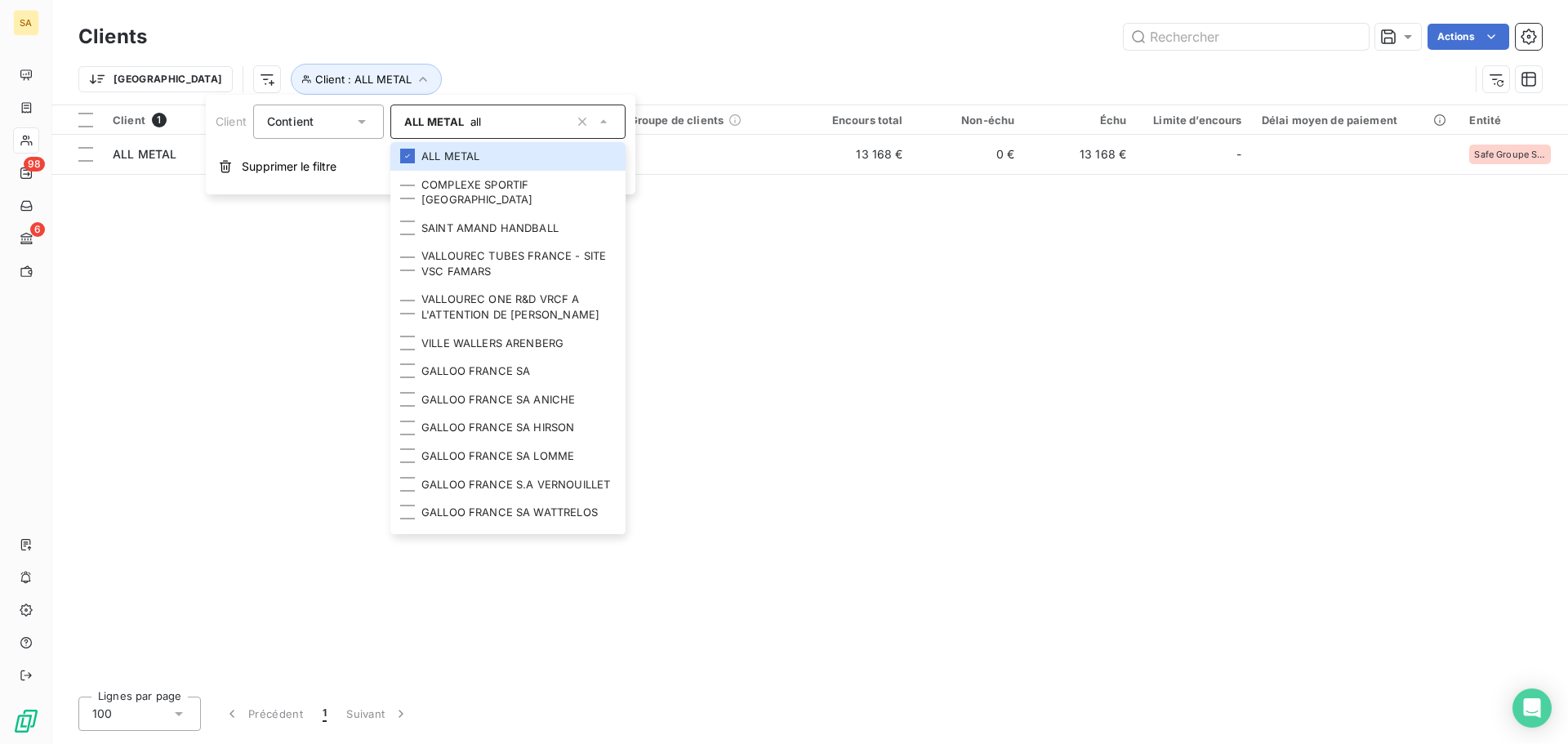
click at [1027, 326] on div "Client 1 Plan de relance Groupe de clients Encours total Non-échu Échu Limite d…" at bounding box center [810, 394] width 1516 height 578
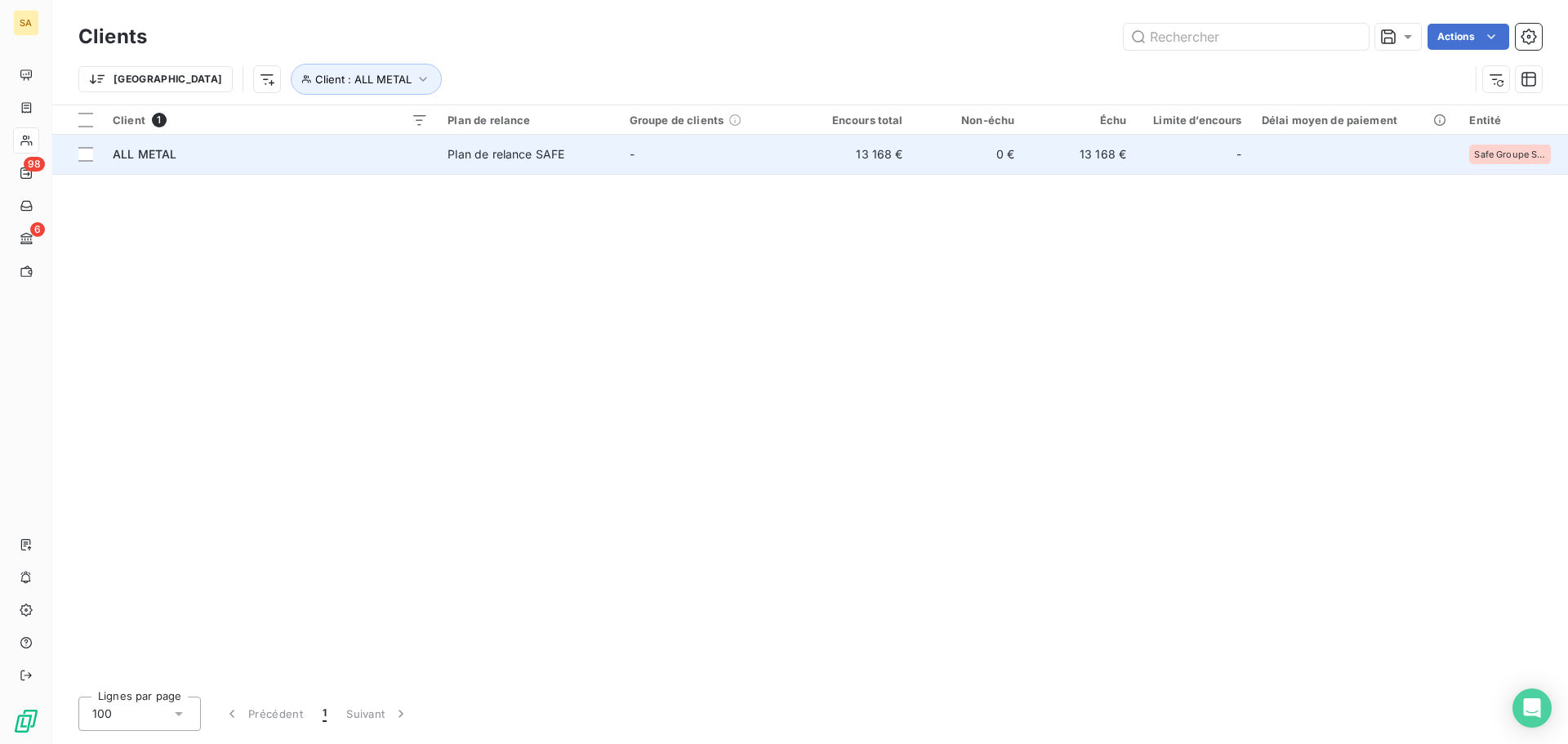
click at [143, 154] on span "ALL METAL" at bounding box center [144, 154] width 64 height 14
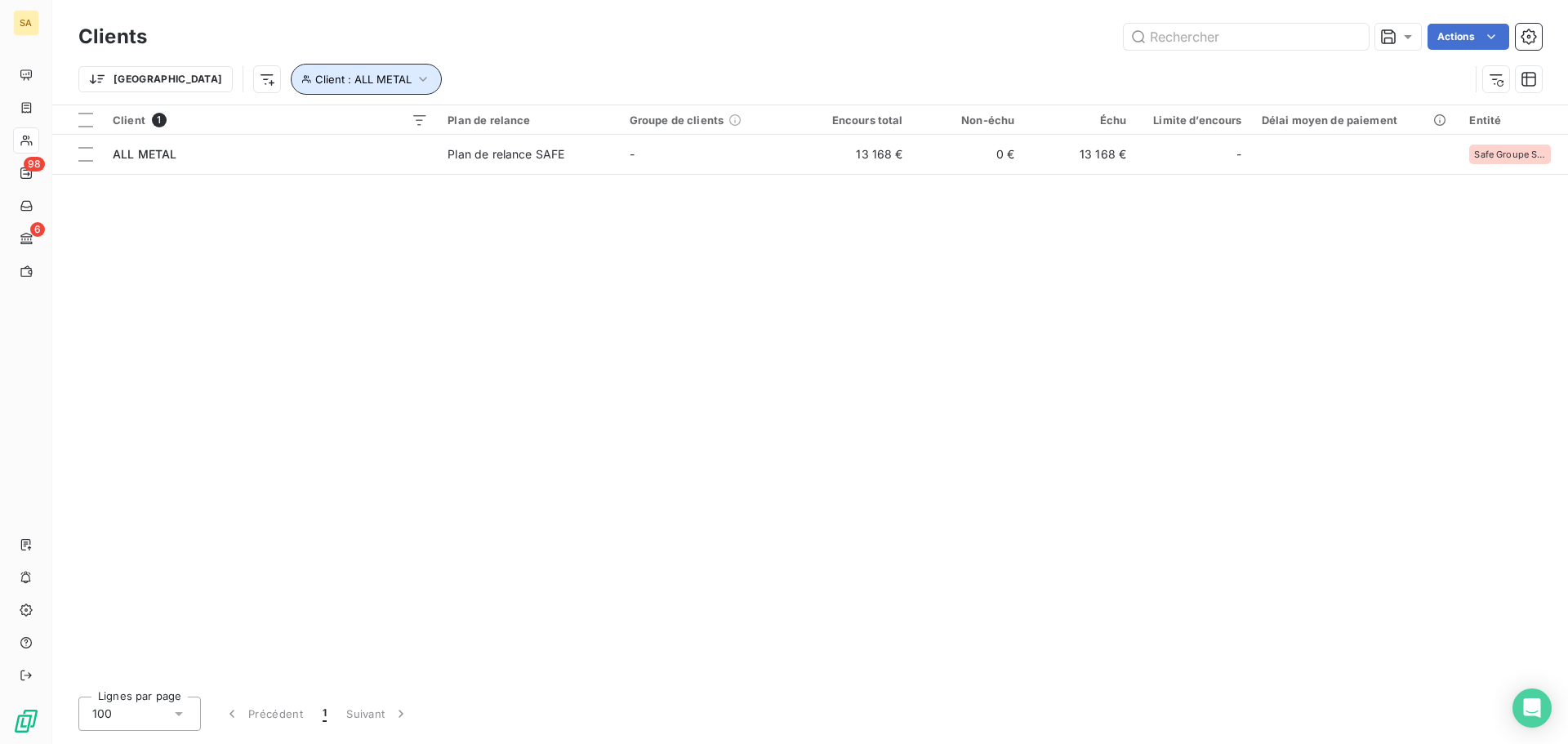
click at [415, 79] on icon "button" at bounding box center [422, 79] width 16 height 16
click at [584, 127] on icon "button" at bounding box center [582, 121] width 16 height 16
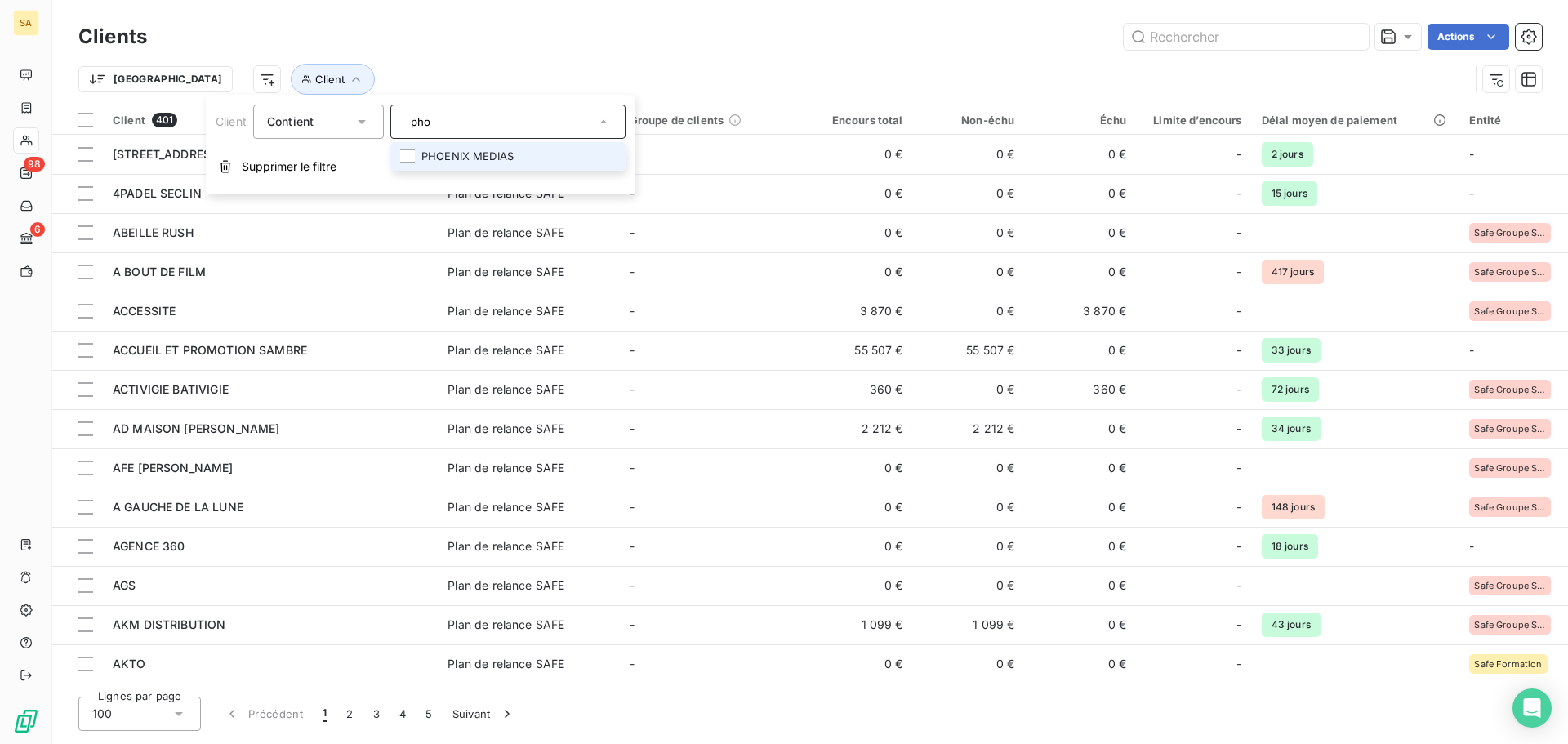
type input "pho"
click at [532, 152] on li "PHOENIX MEDIAS" at bounding box center [508, 156] width 235 height 28
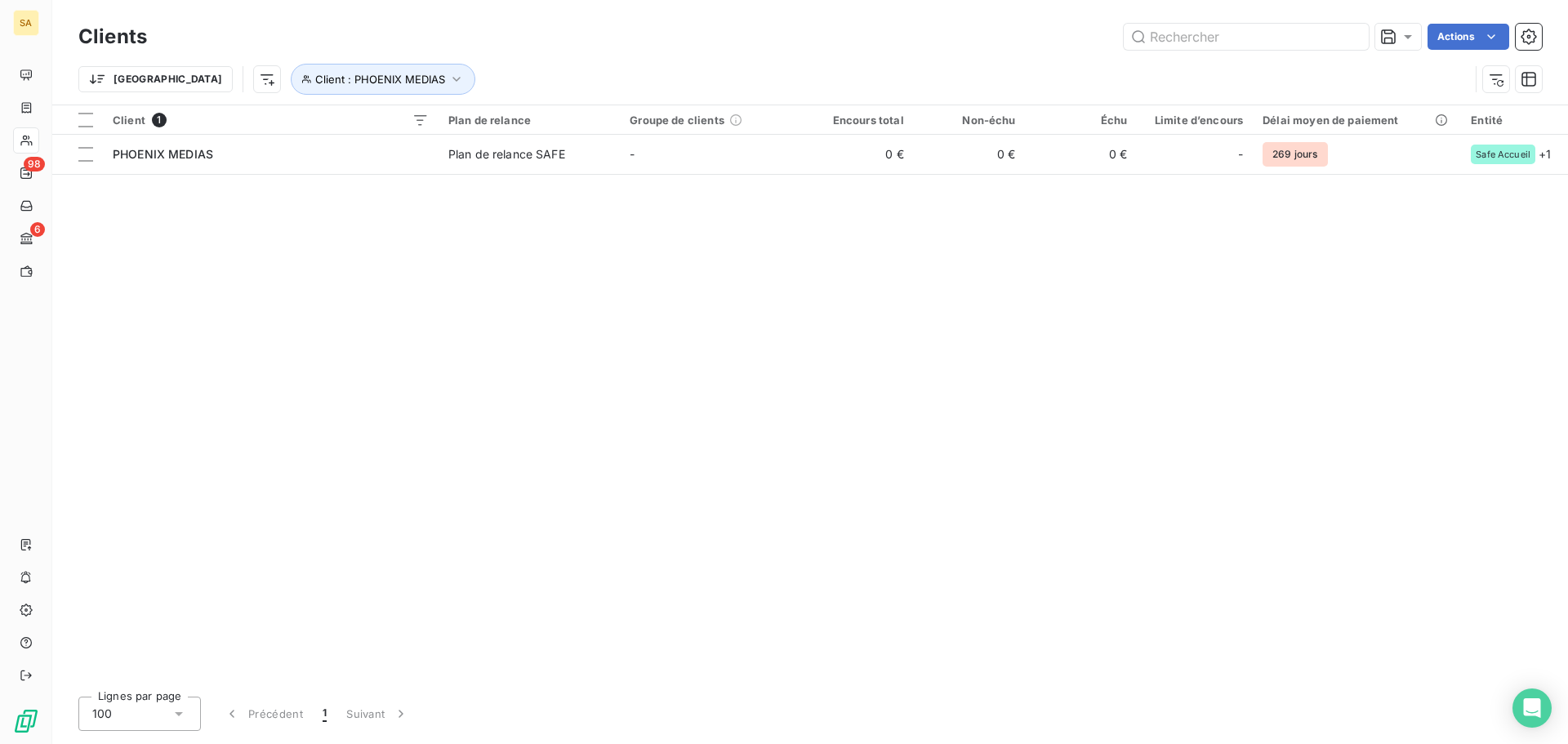
click at [1006, 390] on div "Client 1 Plan de relance Groupe de clients Encours total Non-échu Échu Limite d…" at bounding box center [810, 394] width 1516 height 578
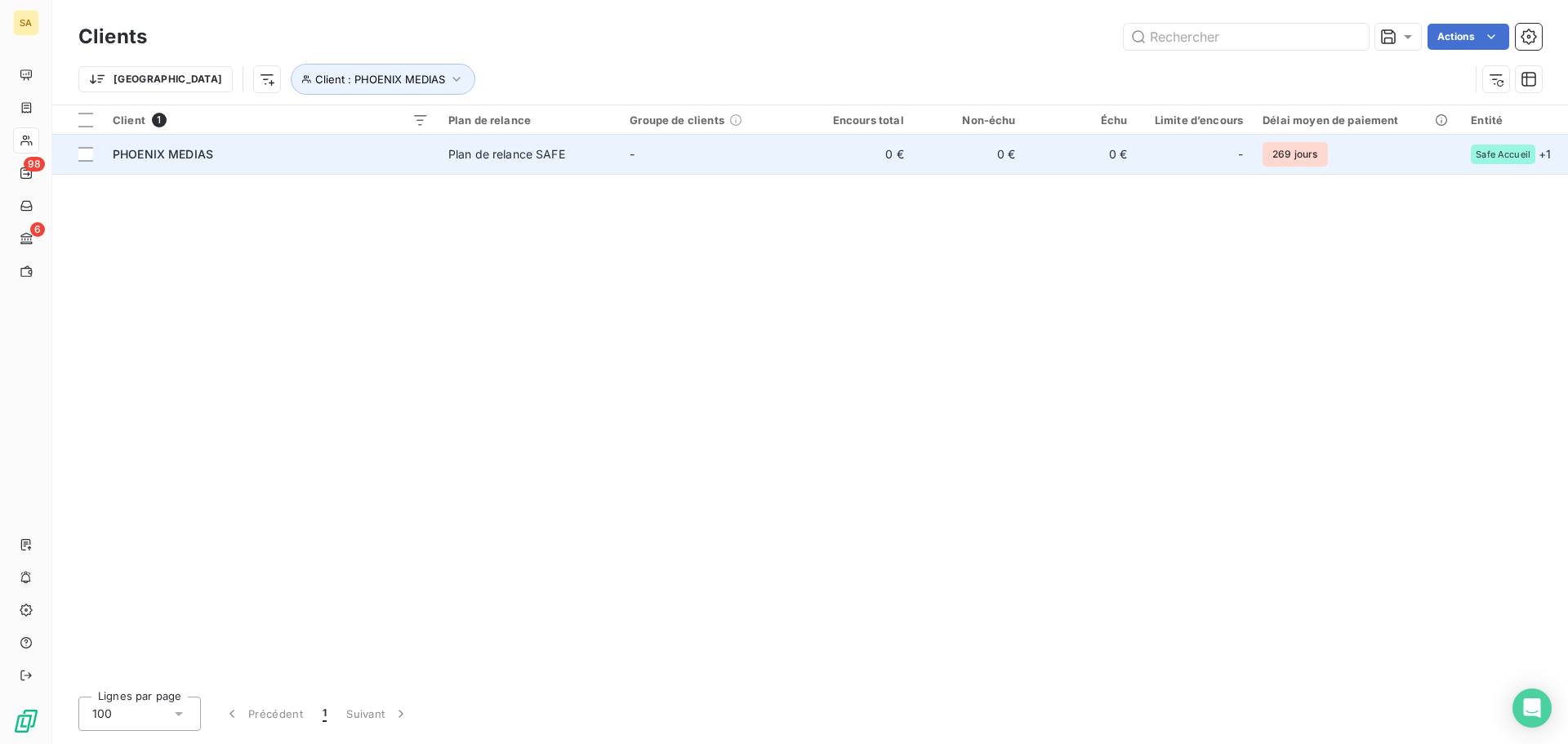
click at [173, 158] on span "PHOENIX MEDIAS" at bounding box center [162, 154] width 100 height 14
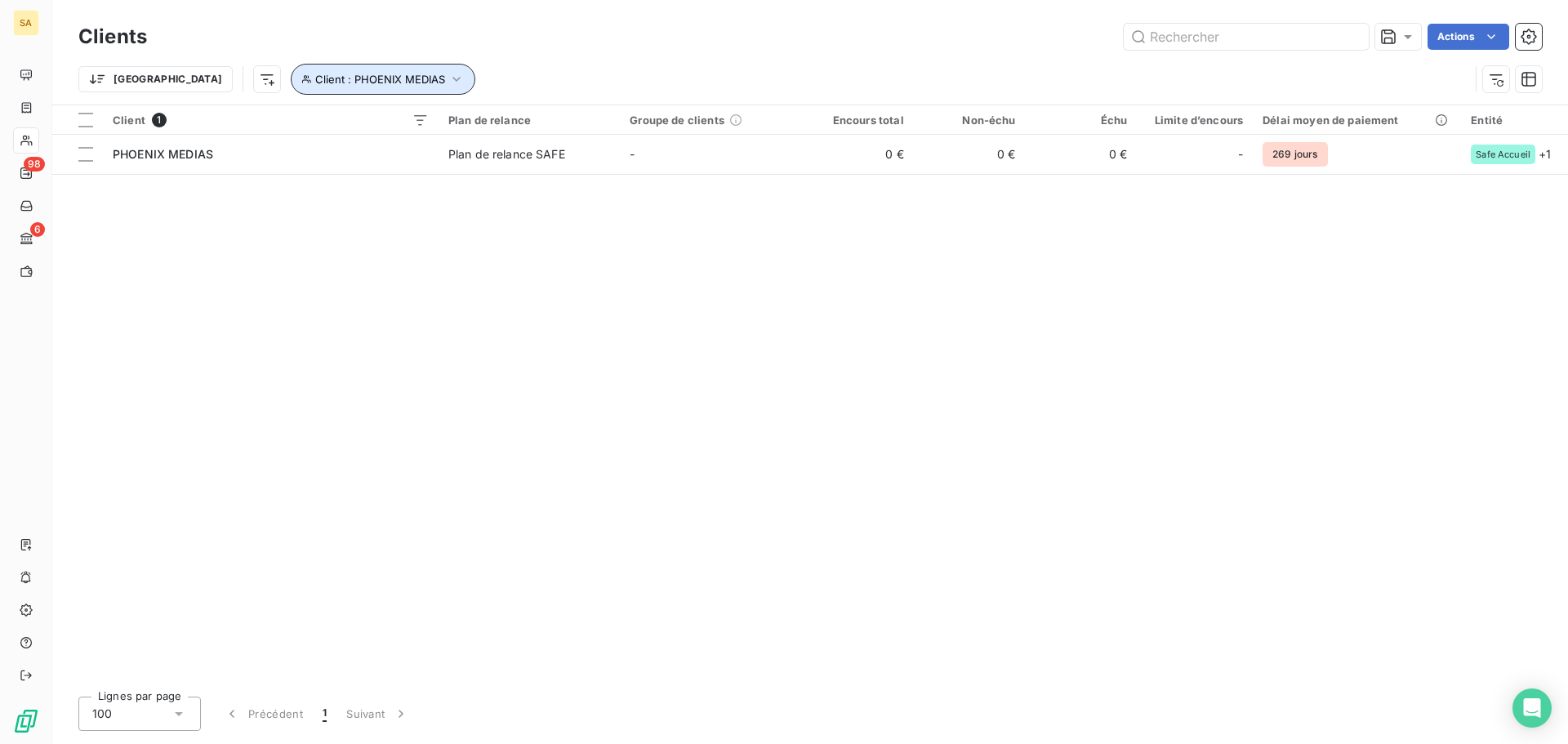
click at [448, 76] on icon "button" at bounding box center [456, 79] width 16 height 16
click at [580, 122] on icon "button" at bounding box center [582, 121] width 16 height 16
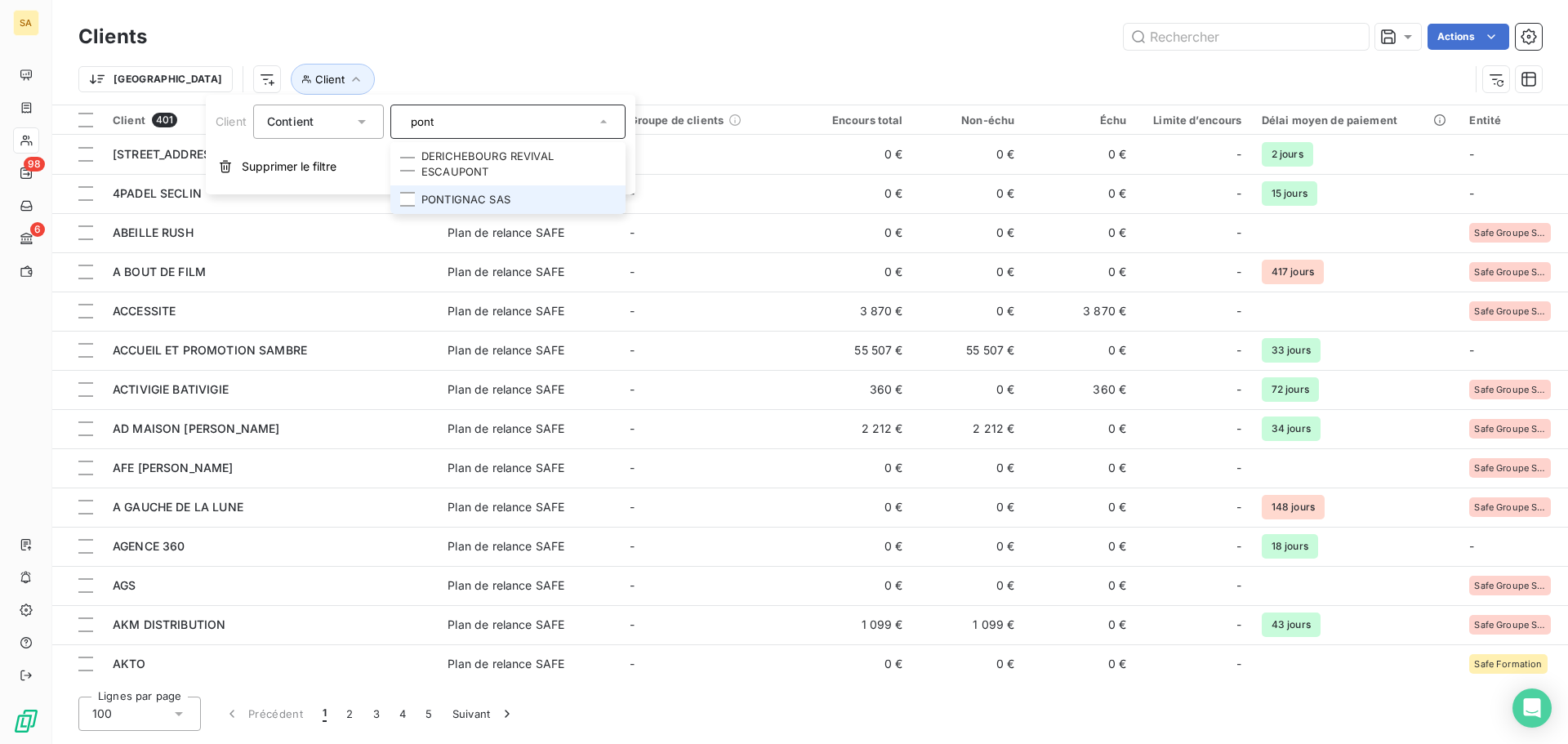
type input "pont"
click at [527, 192] on li "PONTIGNAC SAS" at bounding box center [508, 199] width 235 height 28
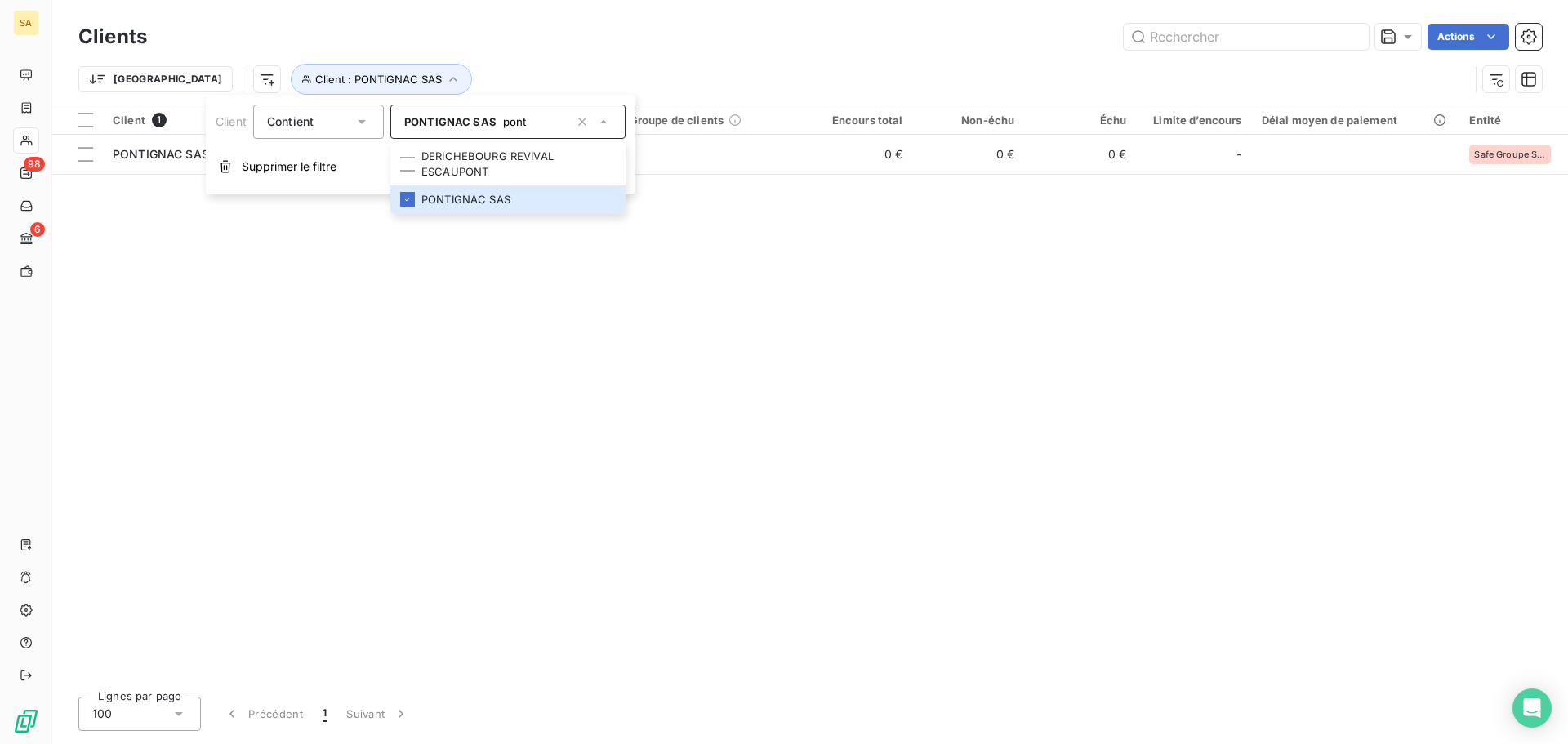
click at [767, 301] on div "Client 1 Plan de relance Groupe de clients Encours total Non-échu Échu Limite d…" at bounding box center [810, 394] width 1516 height 578
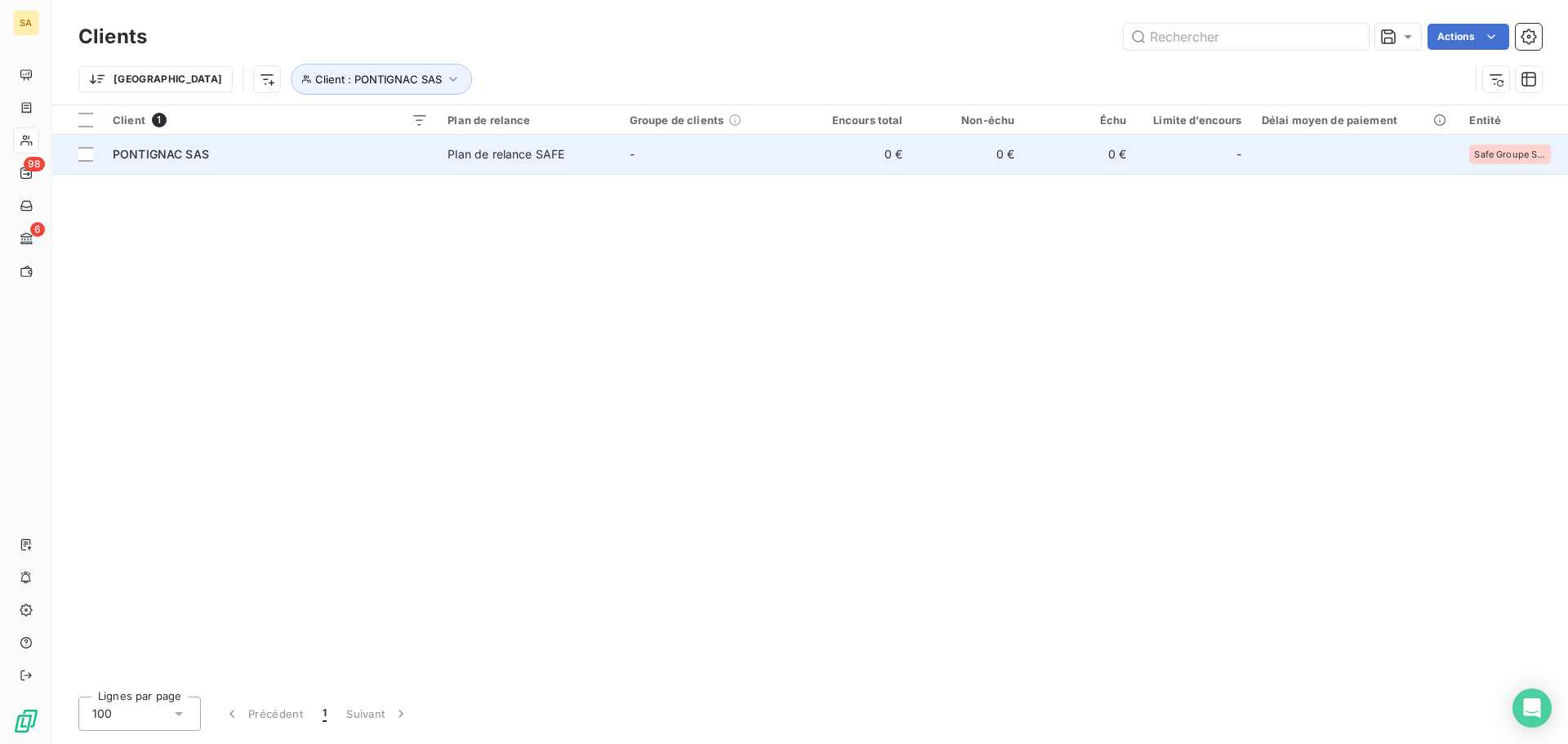
click at [201, 152] on span "PONTIGNAC SAS" at bounding box center [161, 154] width 96 height 14
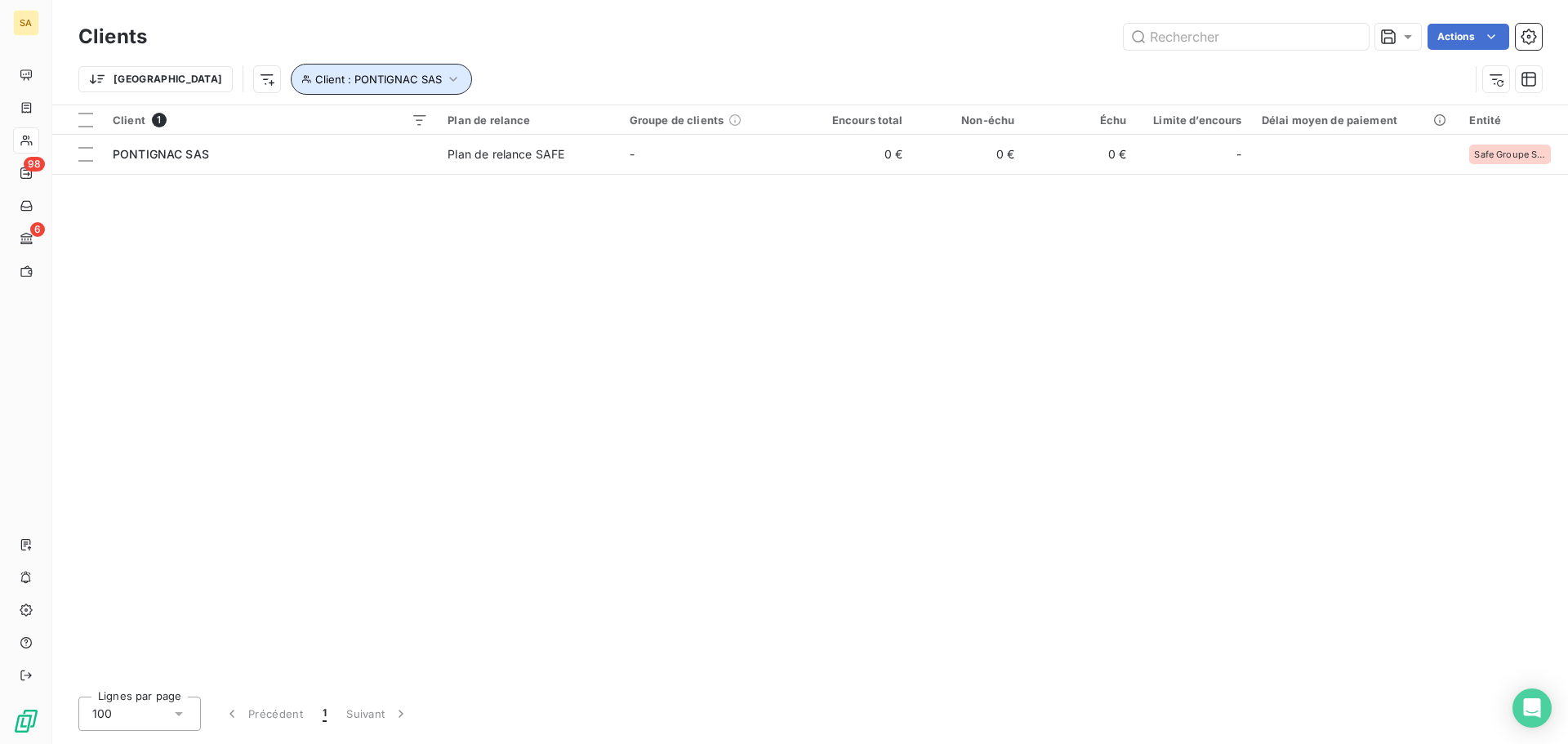
click at [445, 76] on icon "button" at bounding box center [453, 79] width 16 height 16
click at [590, 121] on icon "button" at bounding box center [582, 121] width 16 height 16
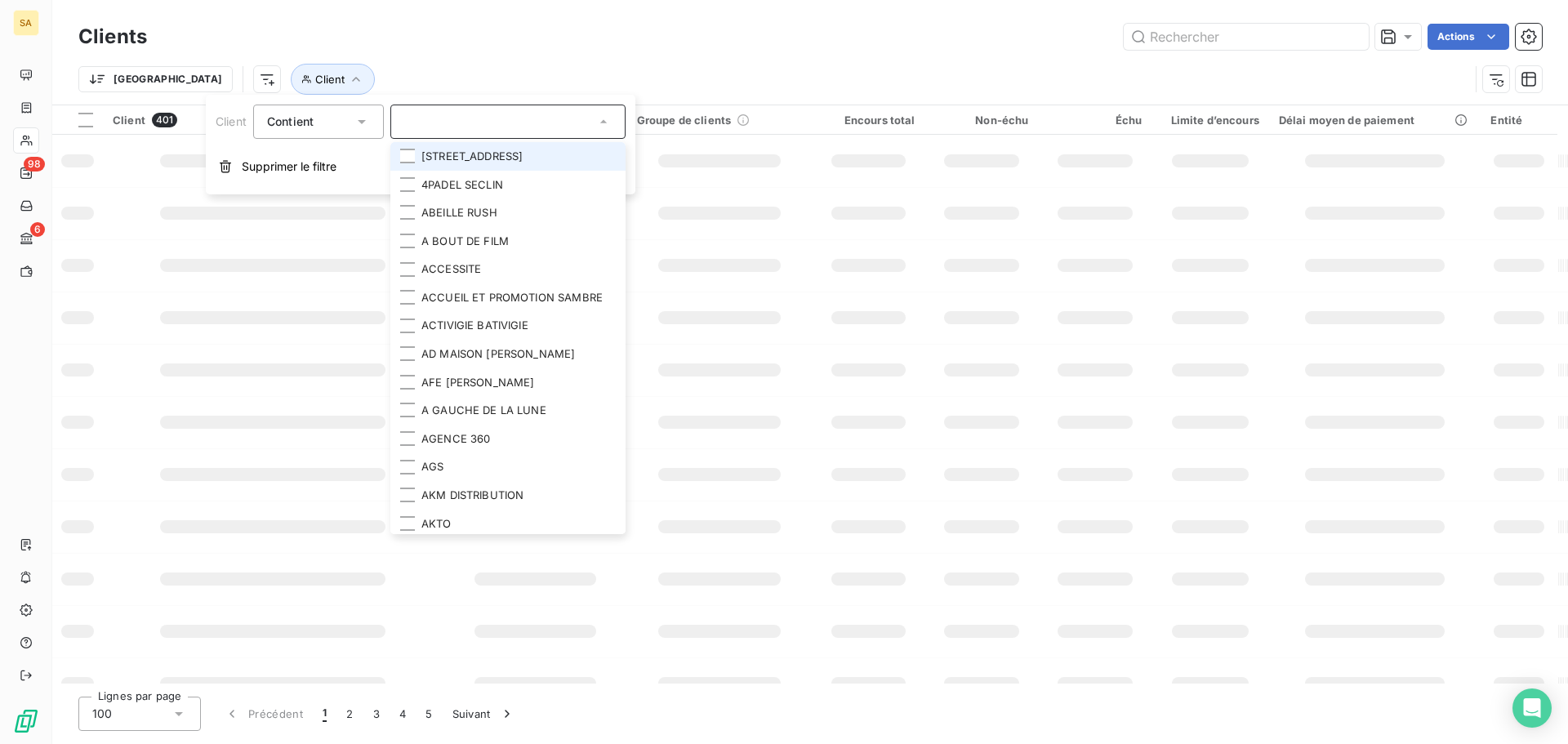
click at [513, 119] on input "text" at bounding box center [500, 121] width 191 height 15
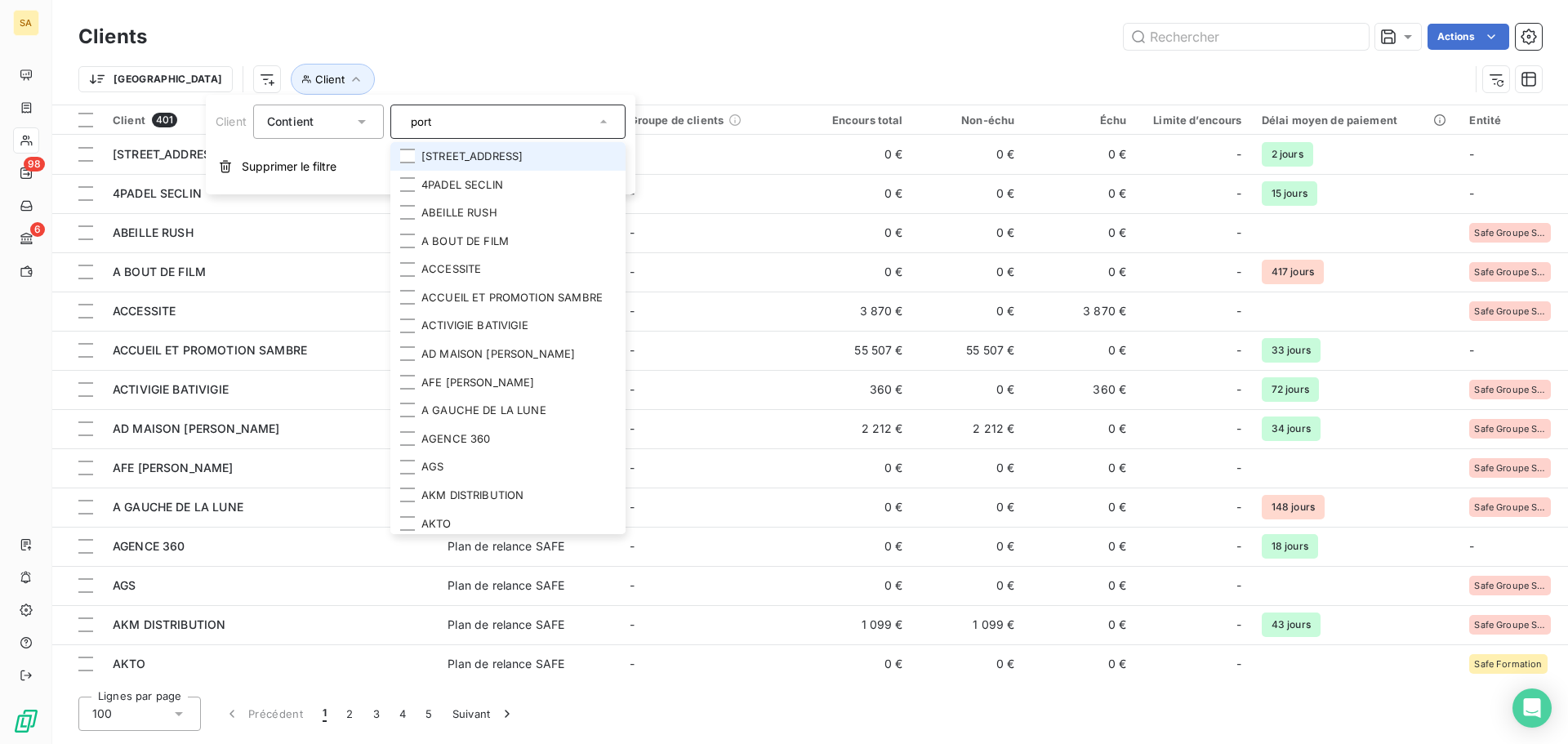
type input "porte"
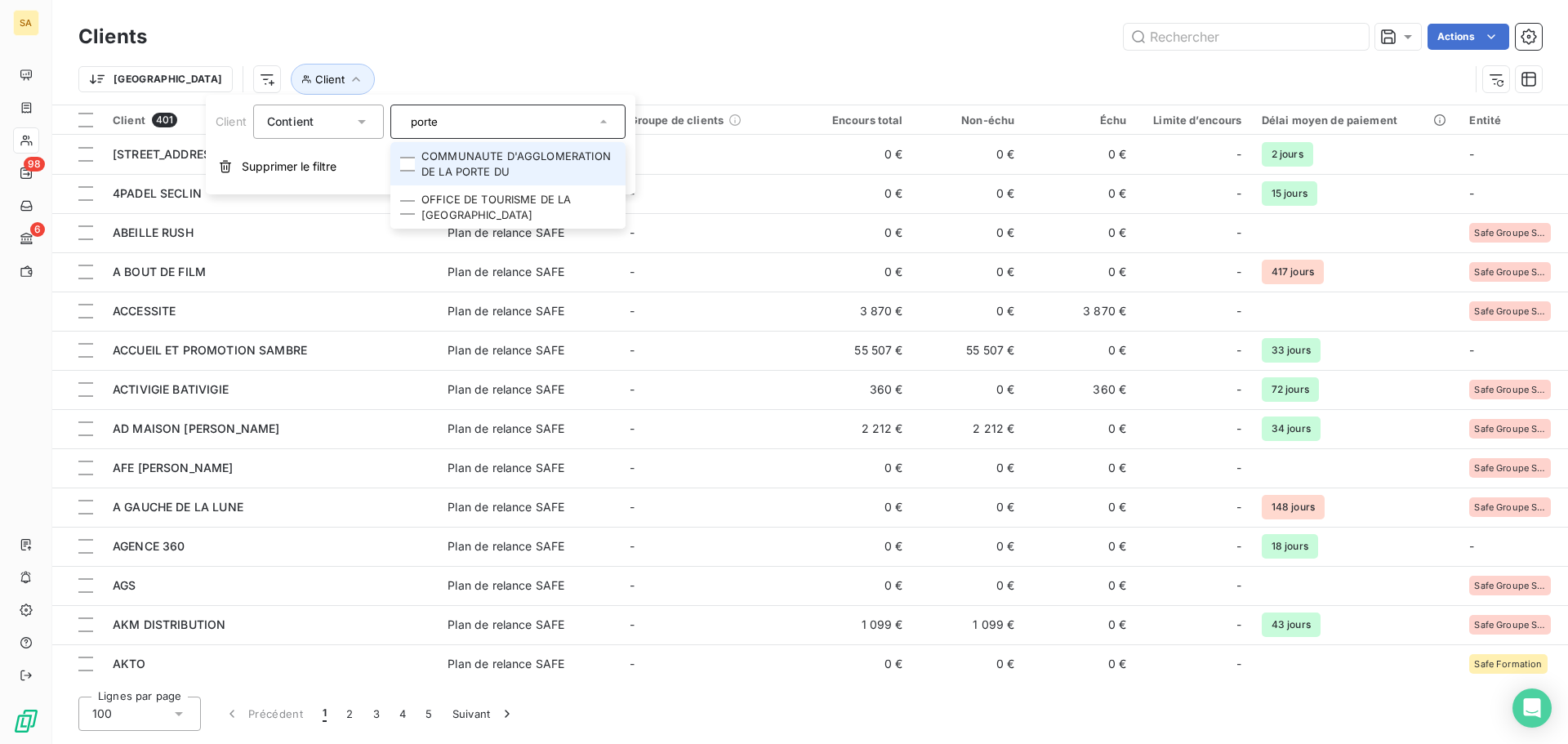
drag, startPoint x: 465, startPoint y: 114, endPoint x: 111, endPoint y: 114, distance: 354.0
click at [111, 114] on body "SA 98 6 Clients Actions Trier Client Client 401 Plan de relance Groupe de clien…" at bounding box center [784, 372] width 1568 height 744
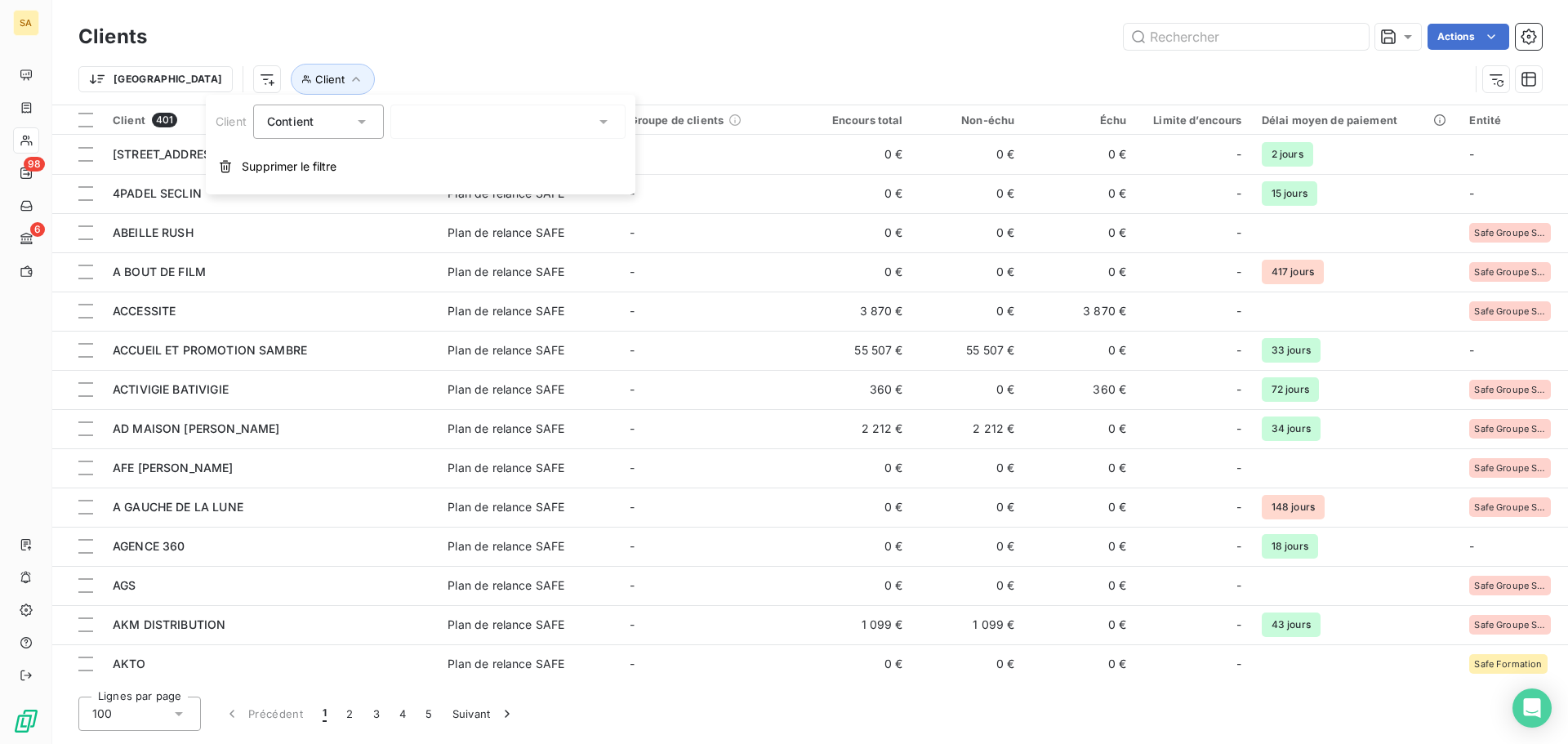
click at [596, 123] on icon at bounding box center [603, 121] width 16 height 16
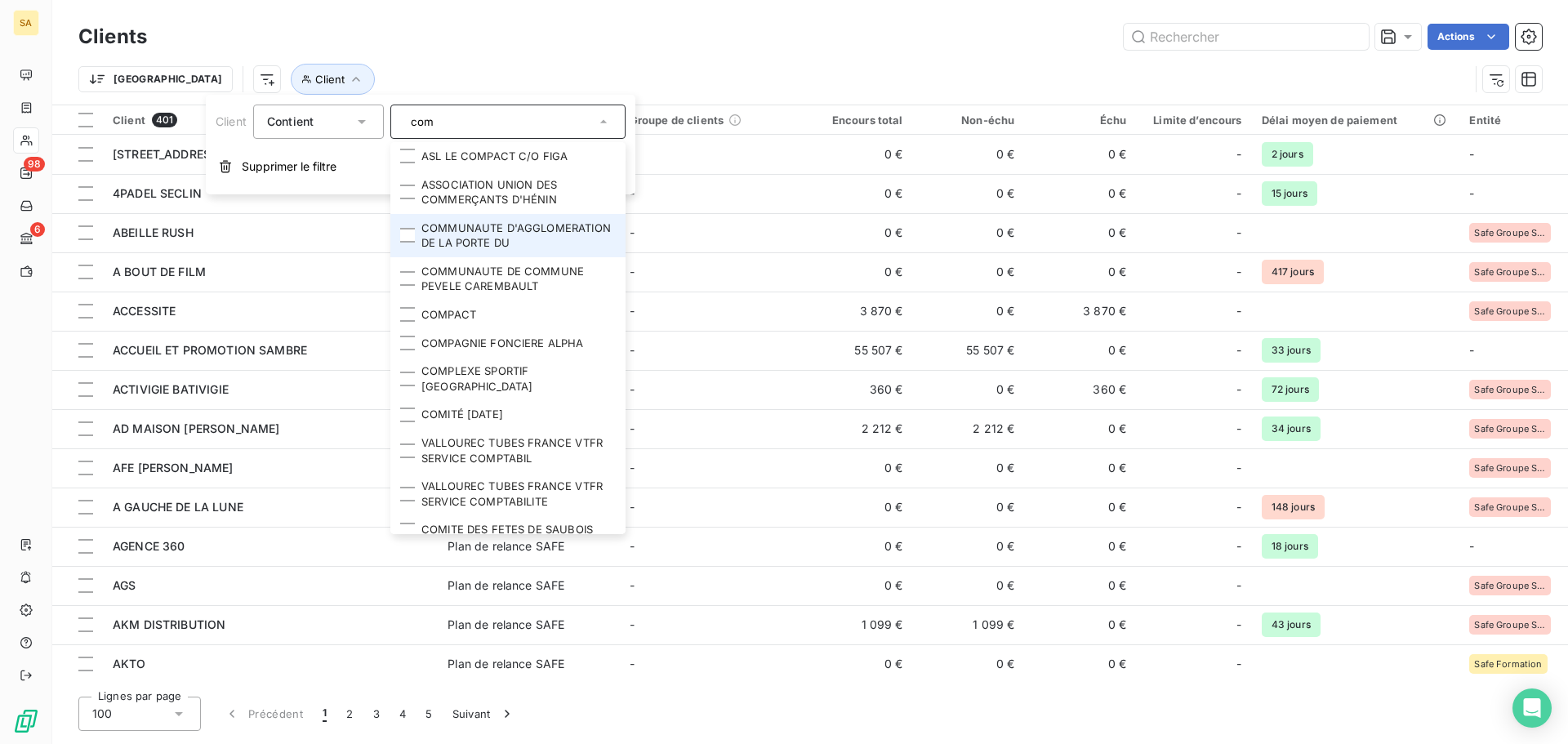
type input "com"
click at [499, 221] on li "COMMUNAUTE D'AGGLOMERATION DE LA PORTE DU" at bounding box center [508, 235] width 235 height 43
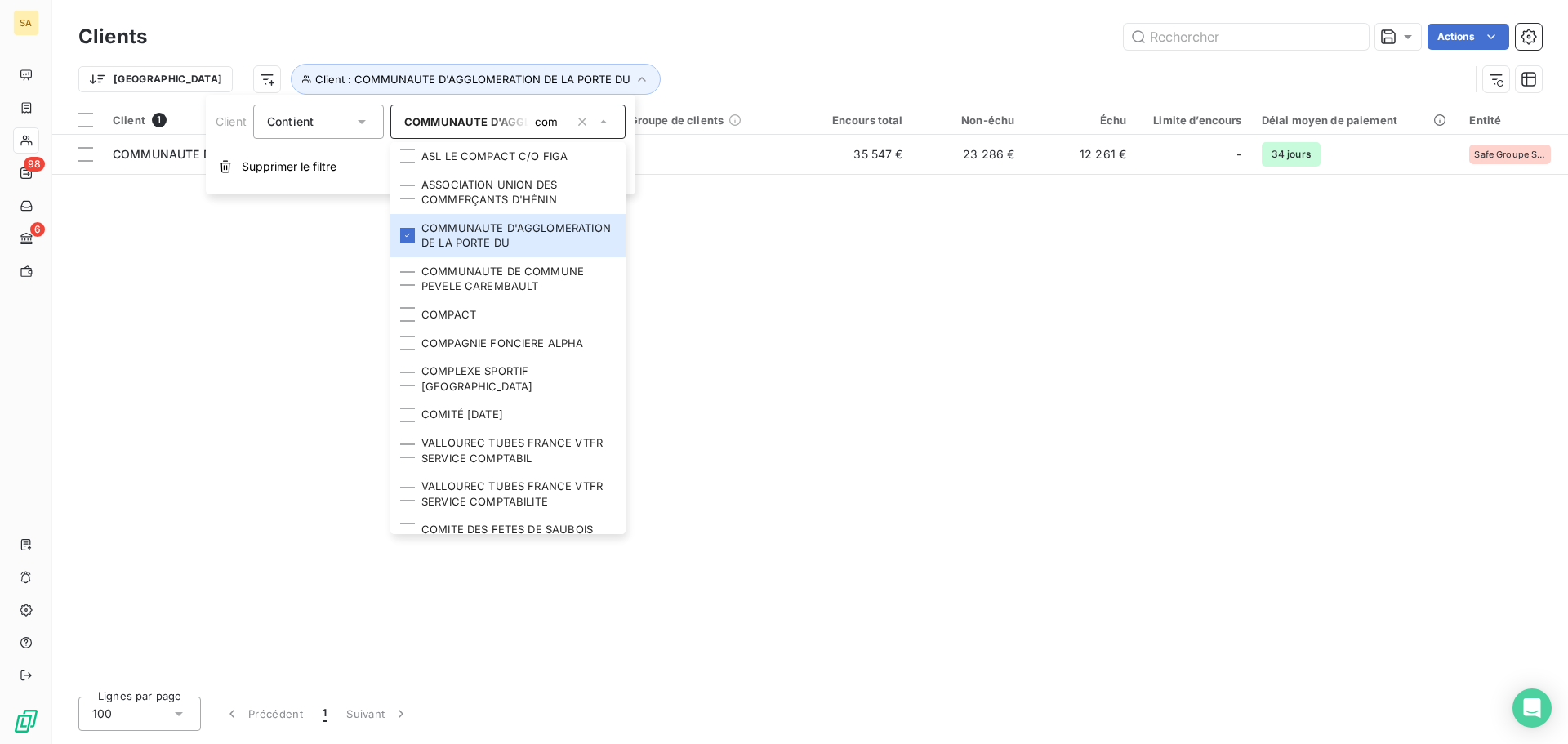
click at [940, 390] on div "Client 1 Plan de relance Groupe de clients Encours total Non-échu Échu Limite d…" at bounding box center [810, 394] width 1516 height 578
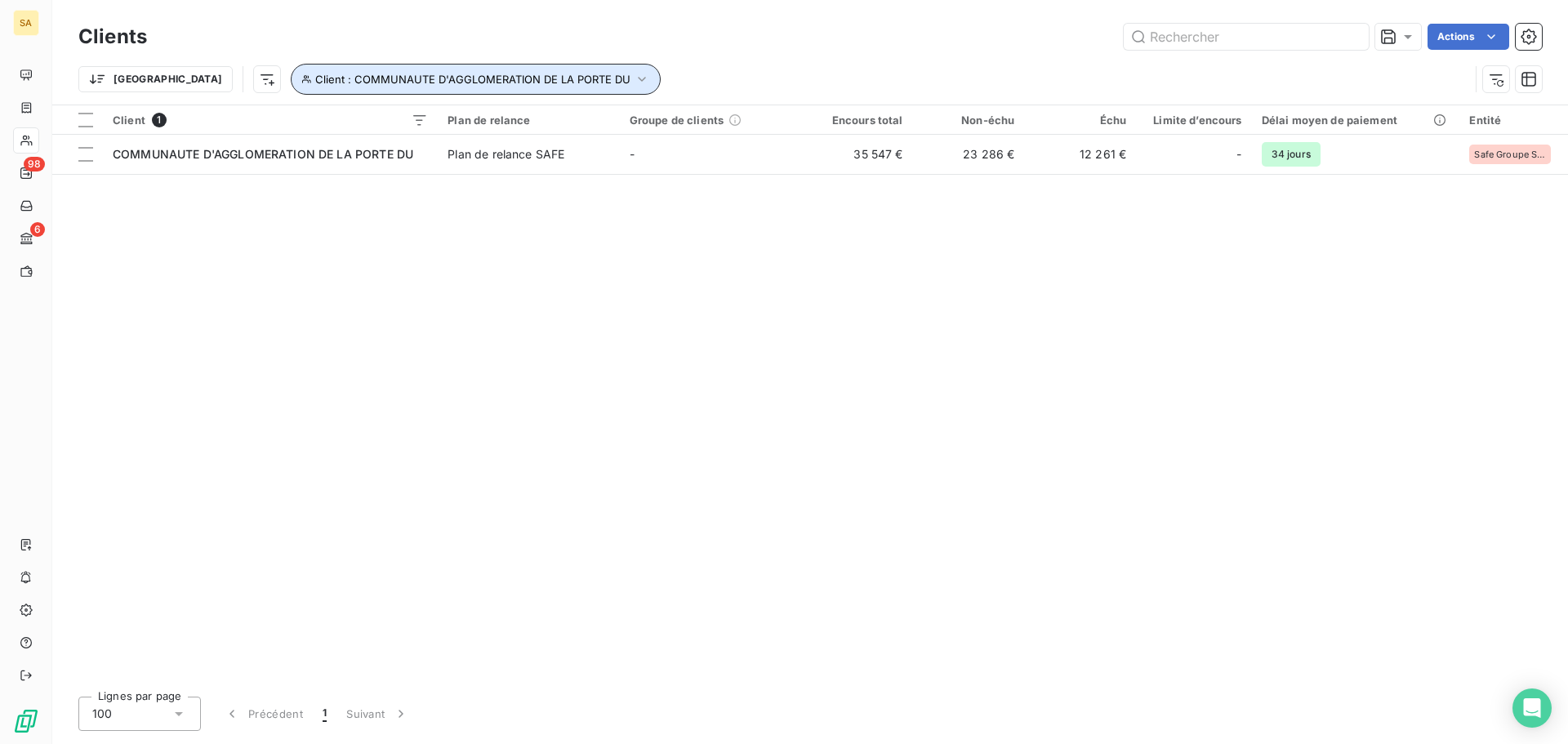
click at [500, 85] on button "Client : COMMUNAUTE D'AGGLOMERATION DE LA PORTE DU" at bounding box center [476, 79] width 370 height 31
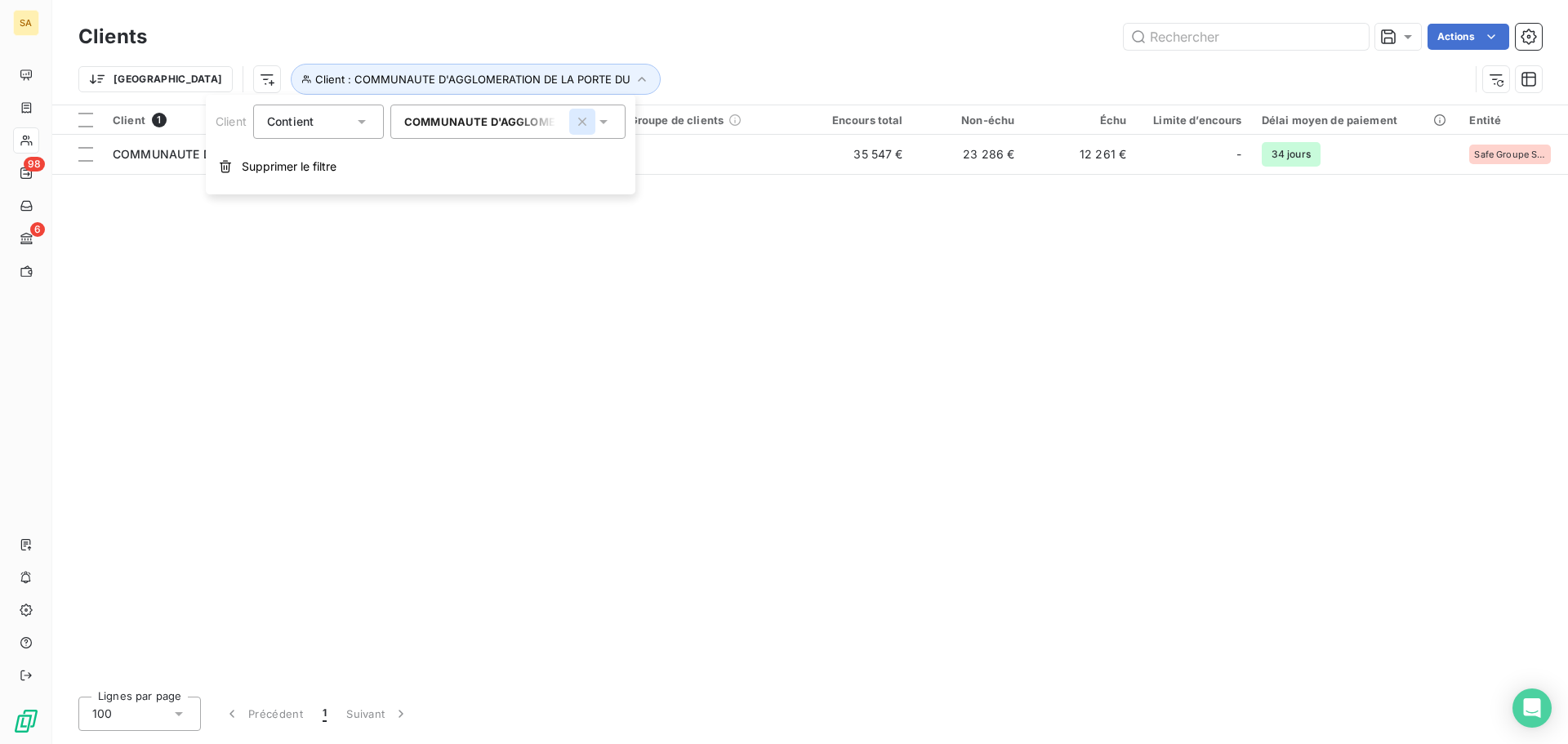
click at [587, 122] on icon "button" at bounding box center [582, 121] width 16 height 16
type input "com"
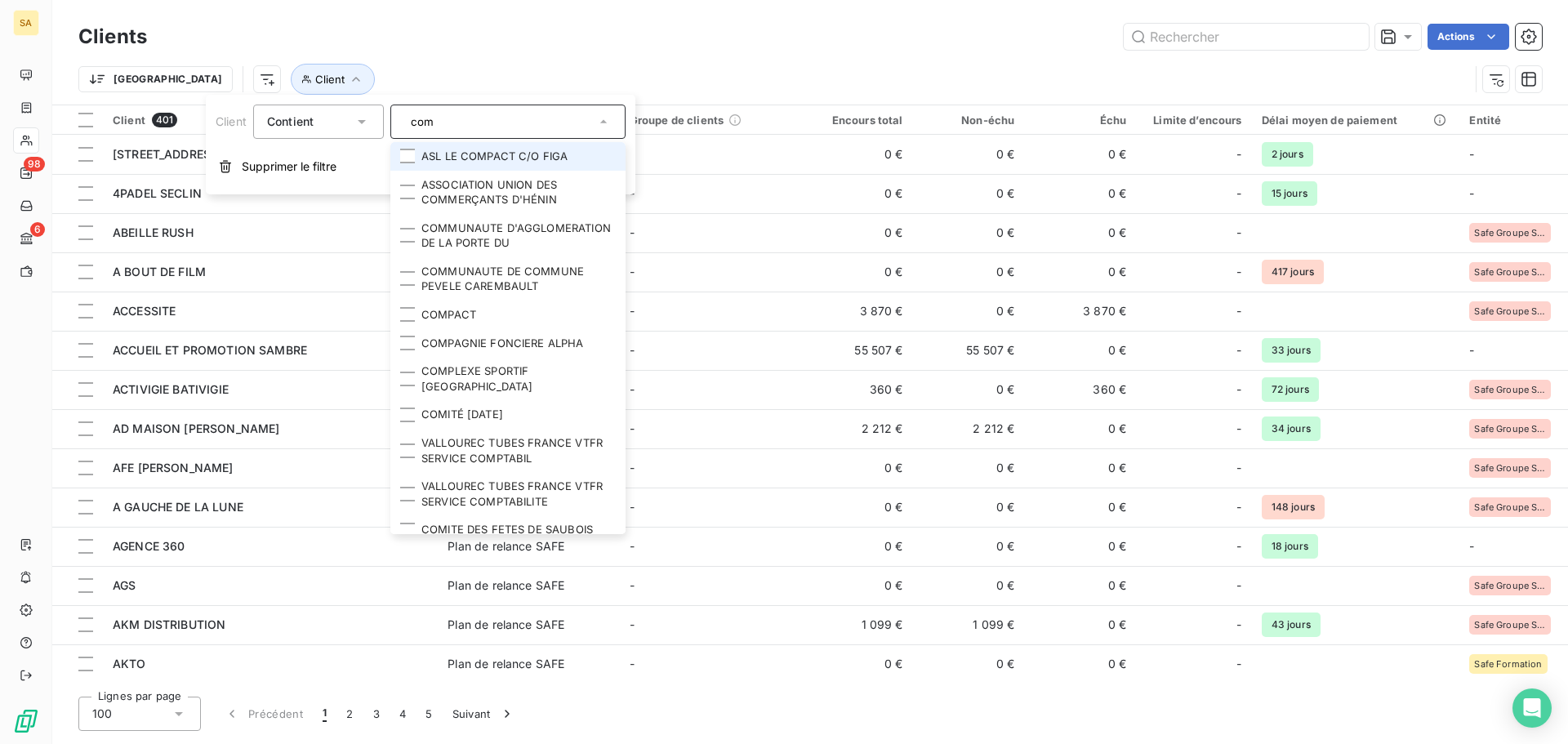
drag, startPoint x: 550, startPoint y: 122, endPoint x: 171, endPoint y: 111, distance: 379.2
click at [171, 111] on body "SA 98 6 Clients Actions Trier Client Client 401 Plan de relance Groupe de clien…" at bounding box center [784, 372] width 1568 height 744
click at [425, 37] on div "Actions" at bounding box center [854, 37] width 1376 height 26
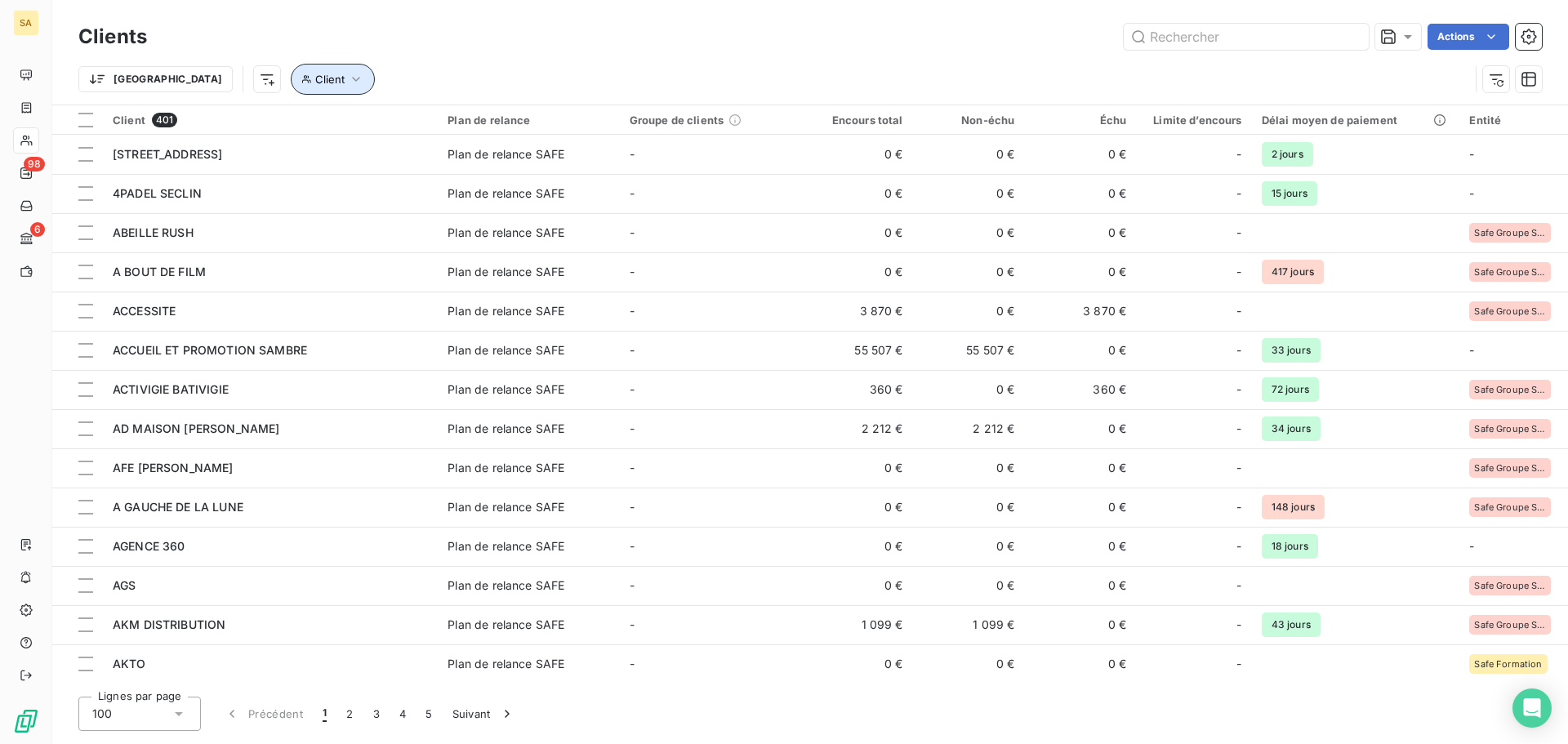
click at [291, 86] on button "Client" at bounding box center [333, 79] width 84 height 31
click at [486, 131] on div at bounding box center [508, 122] width 235 height 34
type input "com"
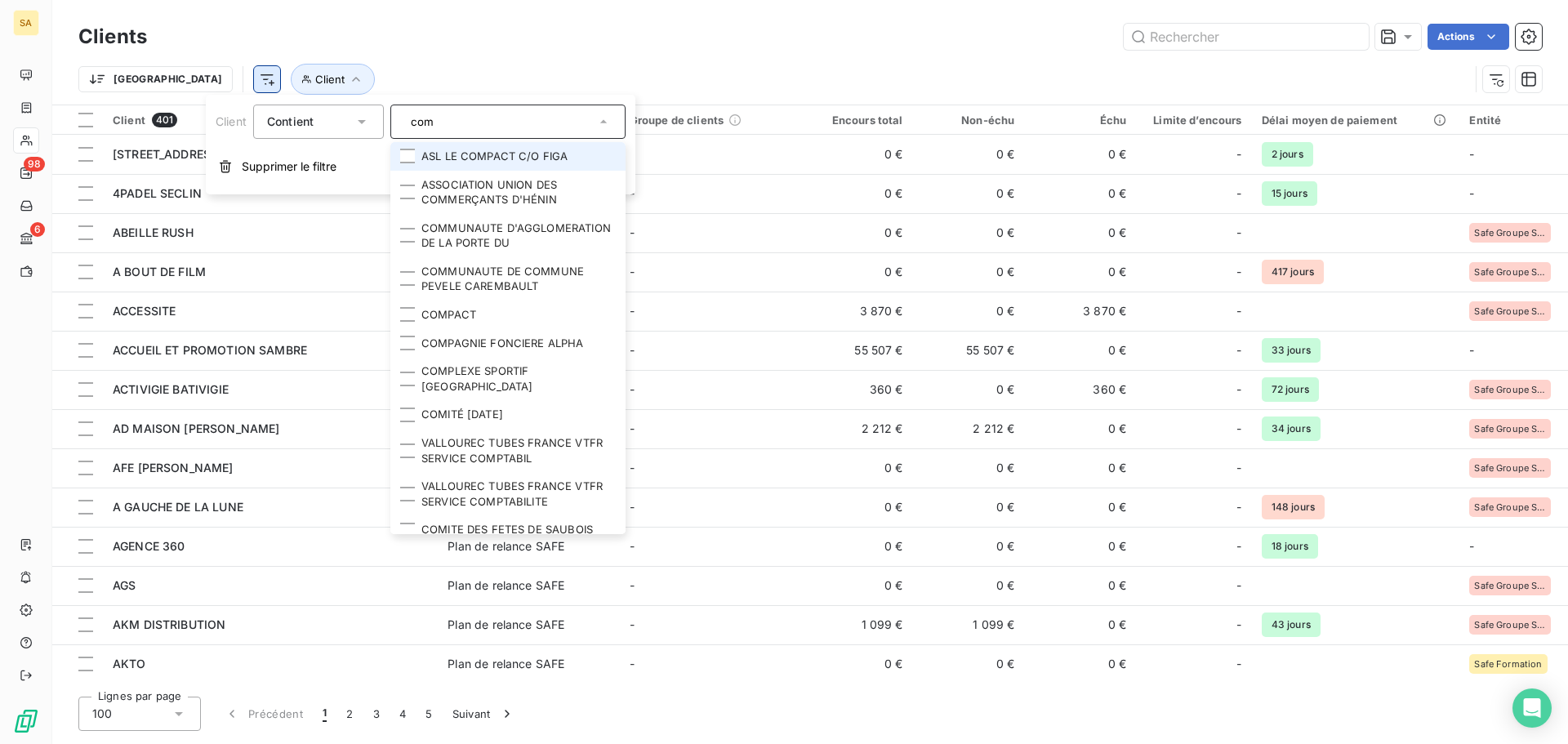
drag, startPoint x: 497, startPoint y: 124, endPoint x: 191, endPoint y: 92, distance: 307.7
click at [191, 92] on body "SA 98 6 Clients Actions Trier Client Client 401 Plan de relance Groupe de clien…" at bounding box center [784, 372] width 1568 height 744
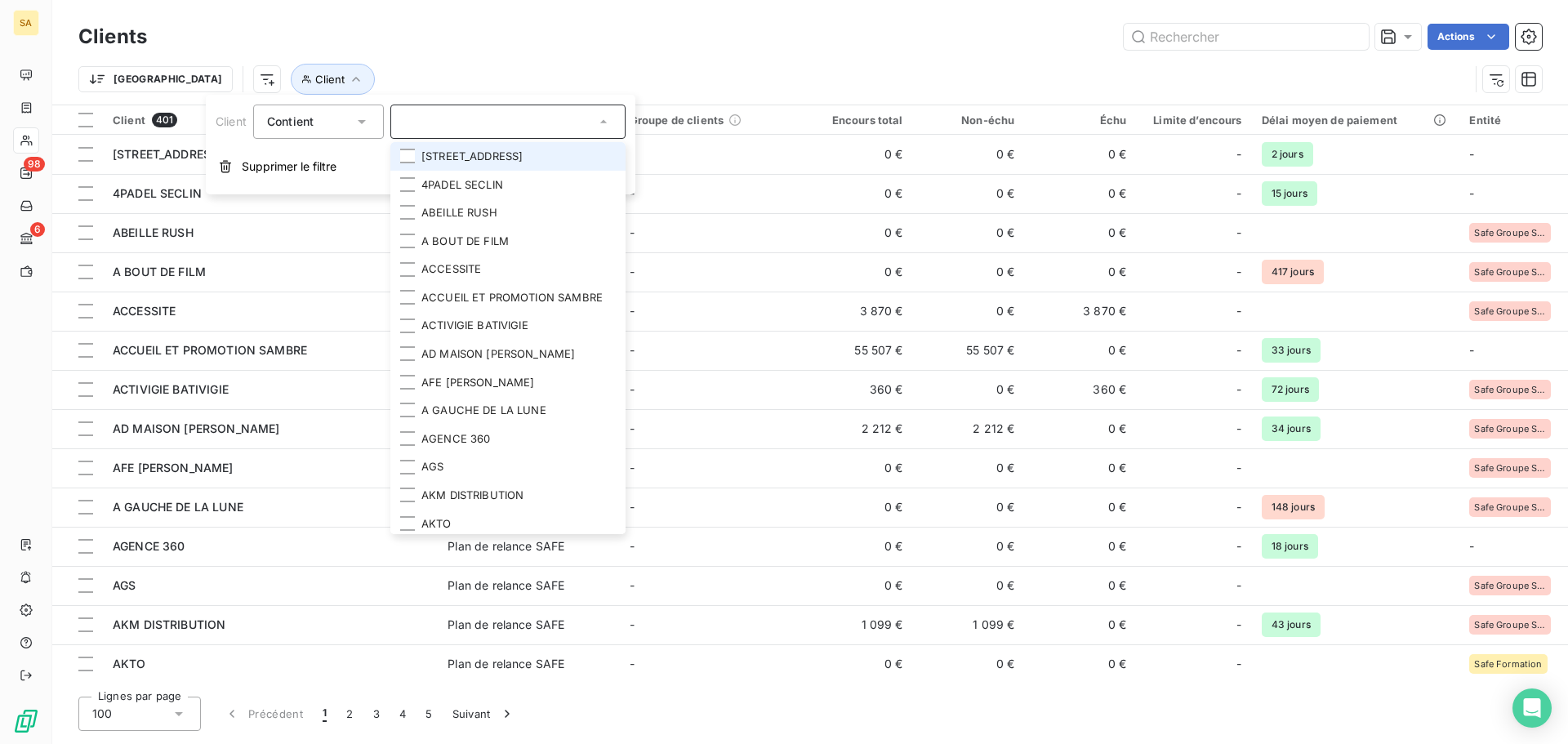
click at [785, 58] on div "Trier Client" at bounding box center [810, 79] width 1464 height 51
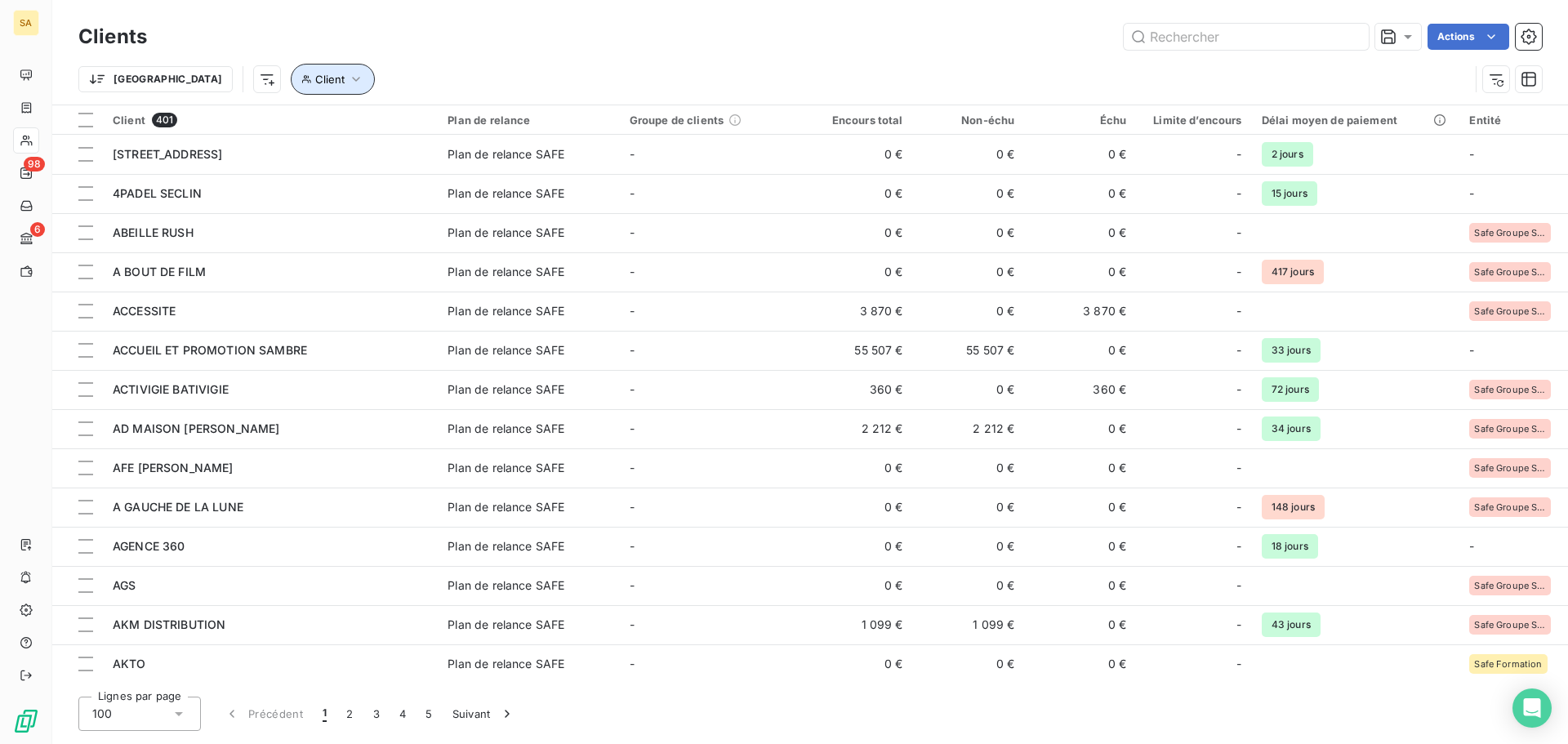
click at [348, 78] on icon "button" at bounding box center [356, 79] width 16 height 16
click at [455, 120] on div at bounding box center [508, 122] width 235 height 34
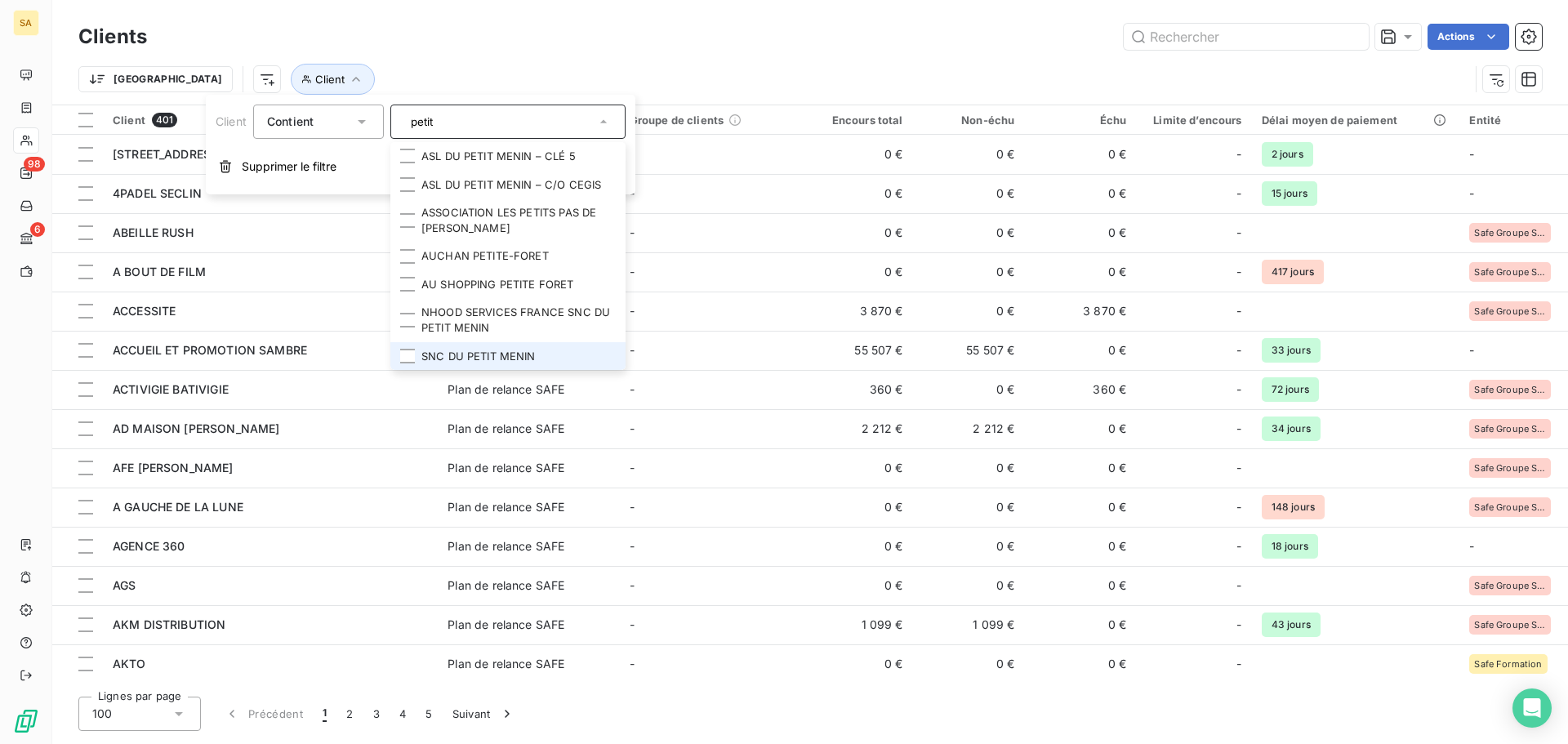
type input "petit"
click at [530, 359] on li "SNC DU PETIT MENIN" at bounding box center [508, 356] width 235 height 28
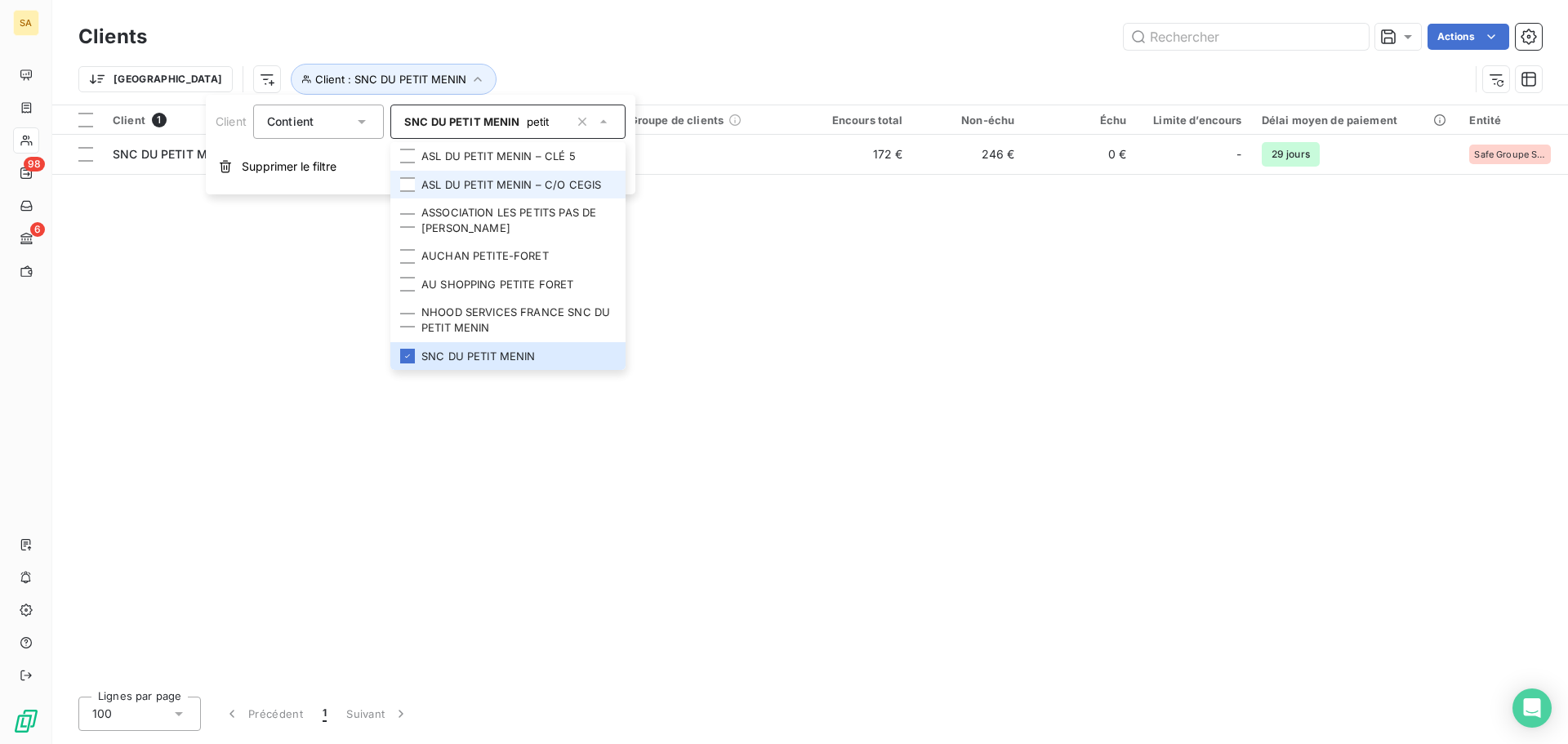
click at [523, 178] on li "ASL DU PETIT MENIN – C/O CEGIS" at bounding box center [508, 184] width 235 height 28
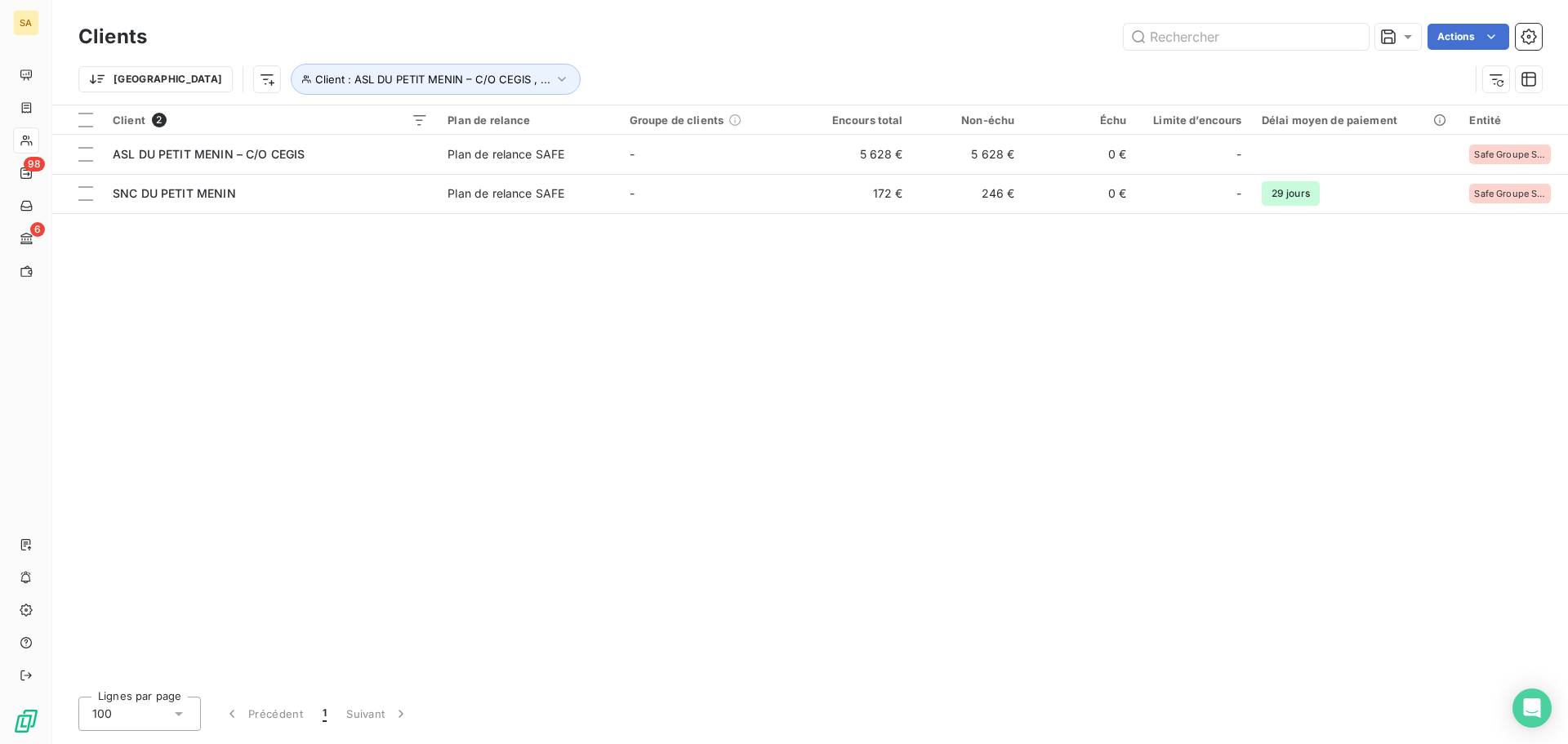
click at [1008, 357] on div "Client 2 Plan de relance Groupe de clients Encours total Non-échu Échu Limite d…" at bounding box center [810, 394] width 1516 height 578
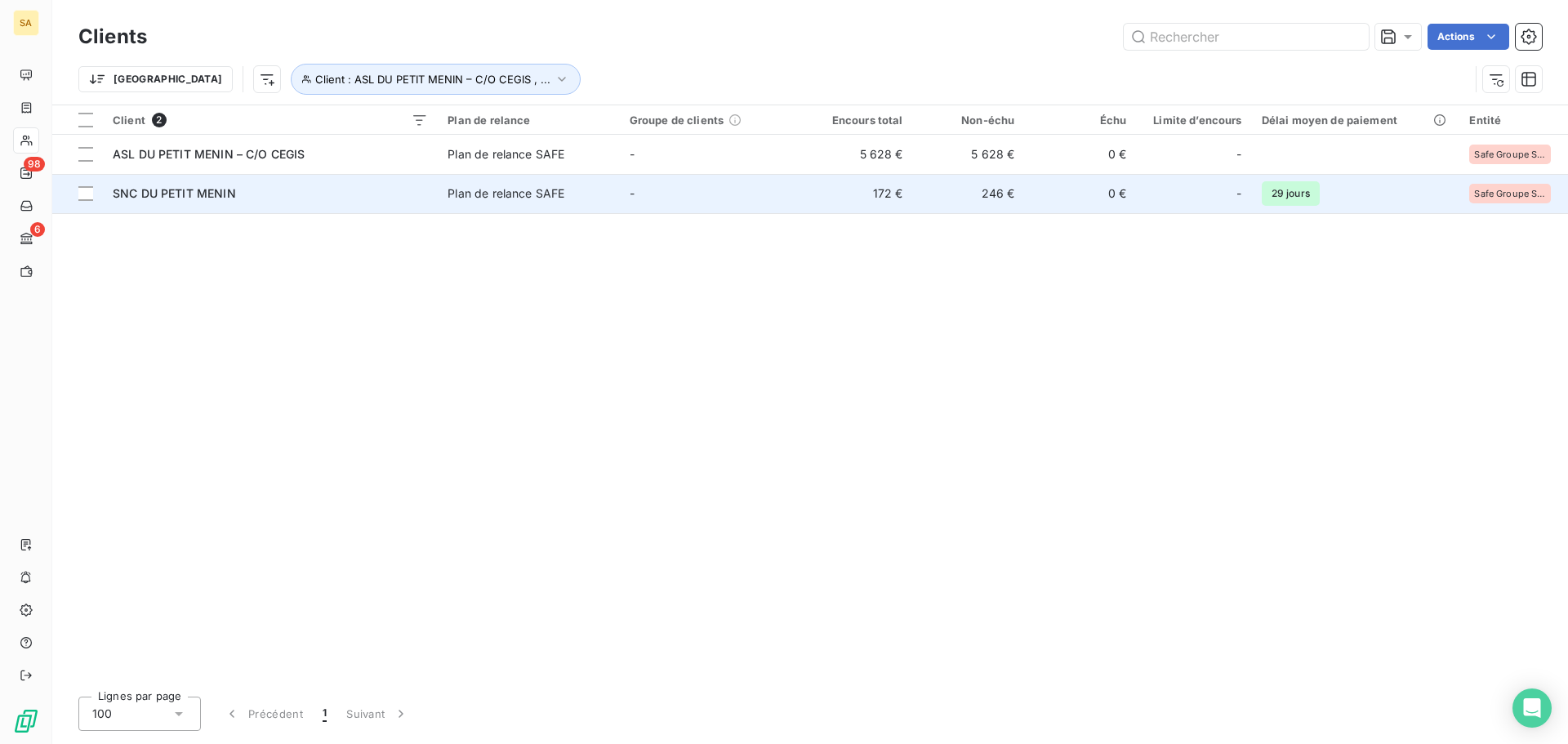
click at [161, 191] on span "SNC DU PETIT MENIN" at bounding box center [174, 193] width 124 height 14
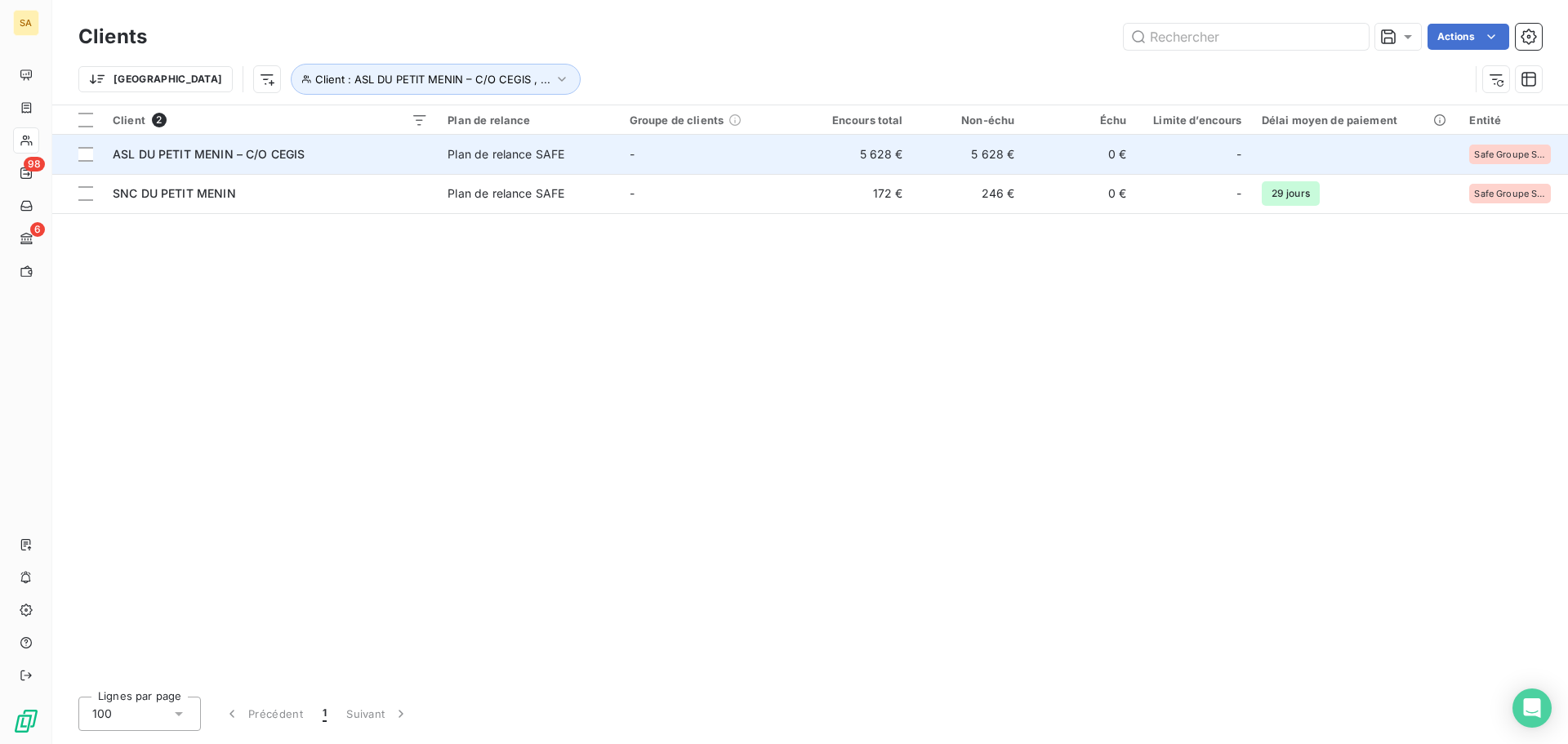
click at [297, 157] on span "ASL DU PETIT MENIN – C/O CEGIS" at bounding box center [209, 154] width 192 height 14
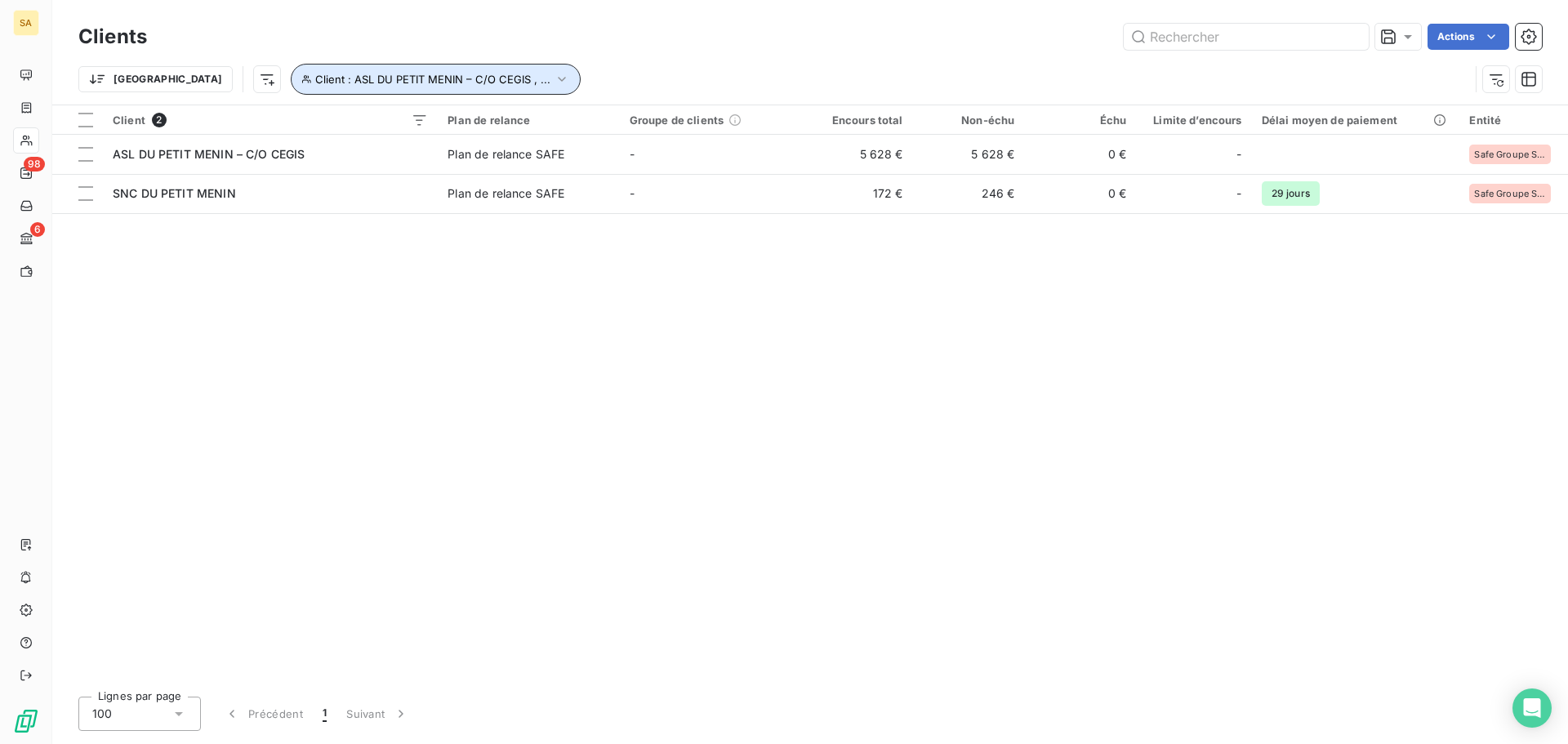
click at [463, 79] on button "Client : ASL DU PETIT MENIN – C/O CEGIS , ..." at bounding box center [436, 79] width 290 height 31
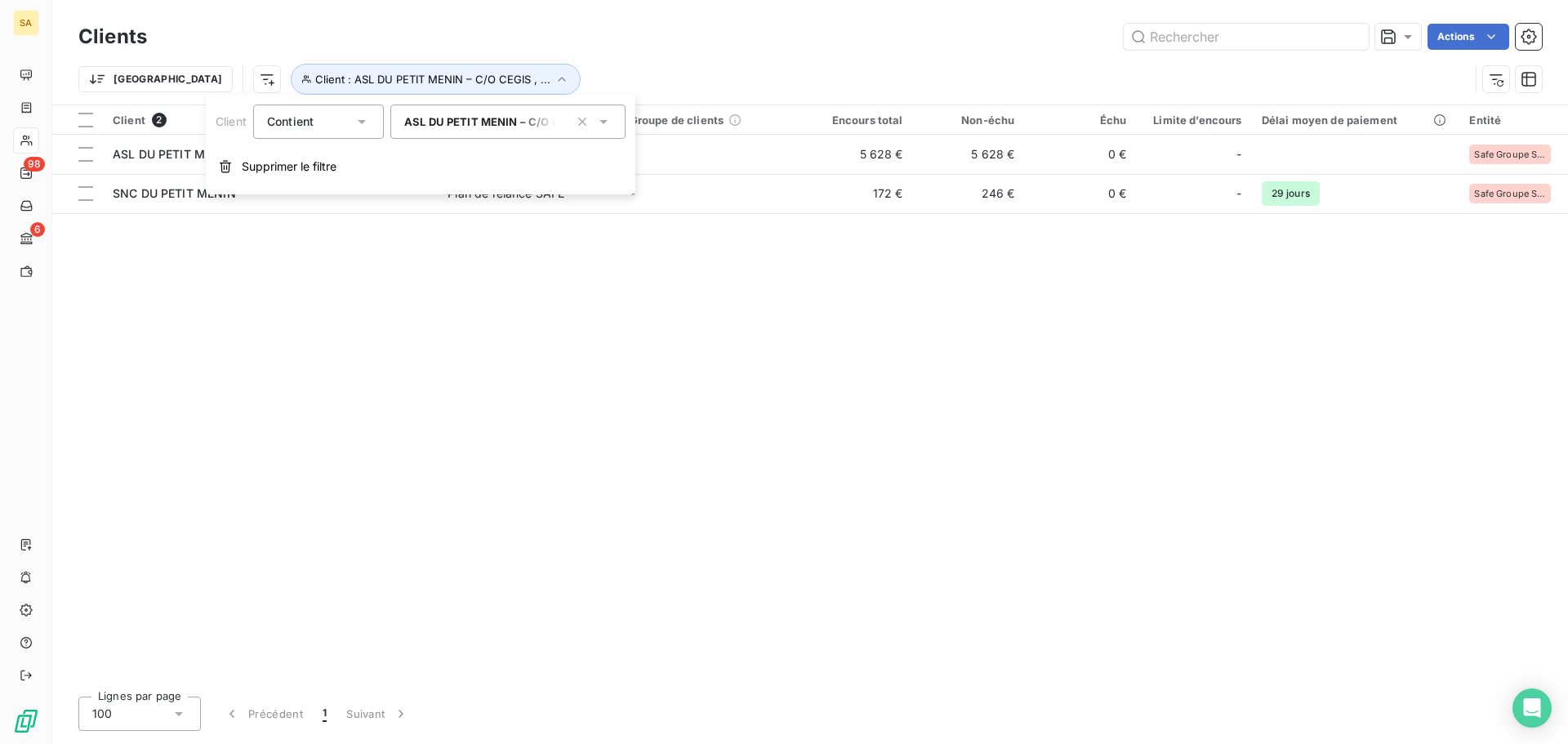
click at [504, 124] on span "ASL DU PETIT MENIN – C/O CEGIS" at bounding box center [495, 121] width 182 height 13
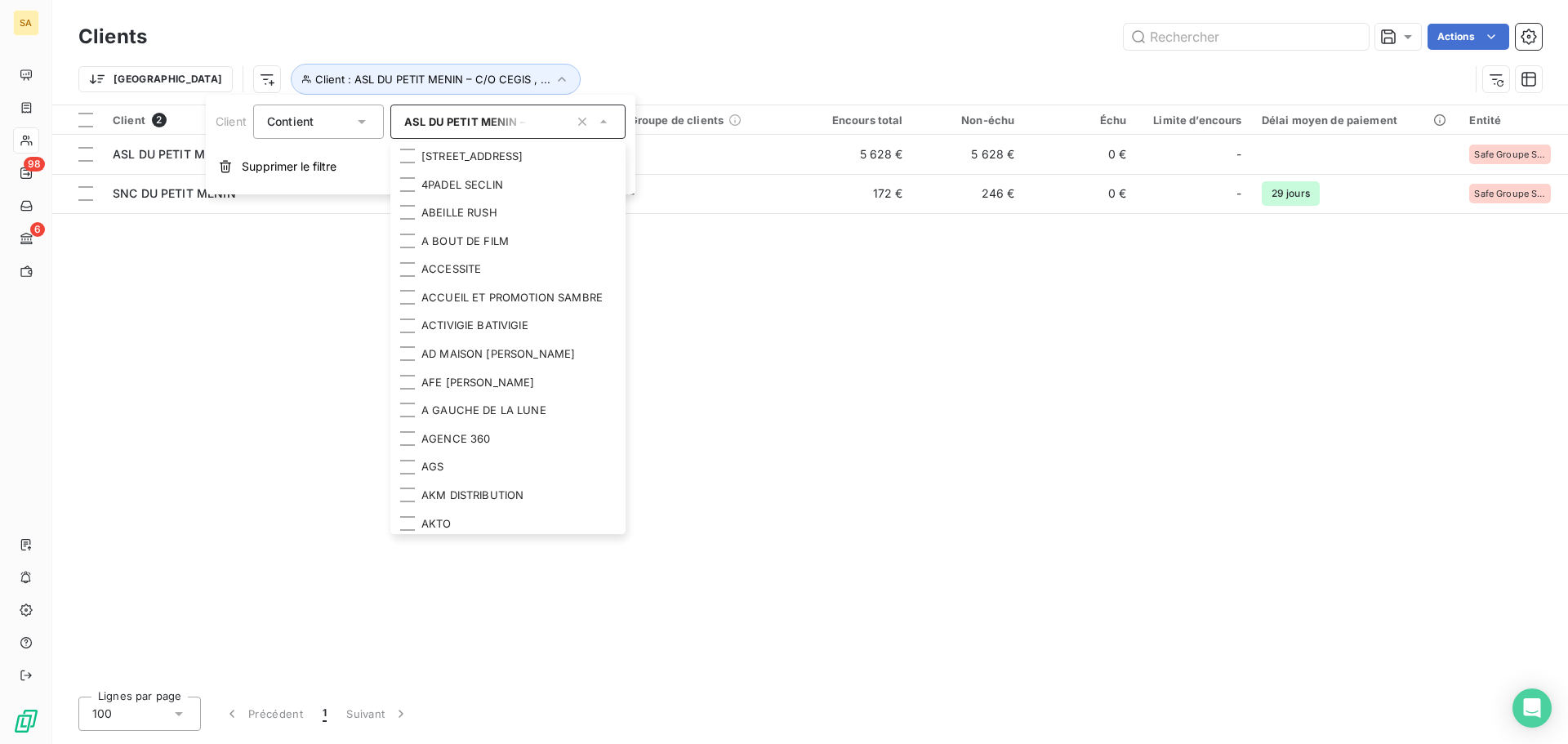
scroll to position [457, 0]
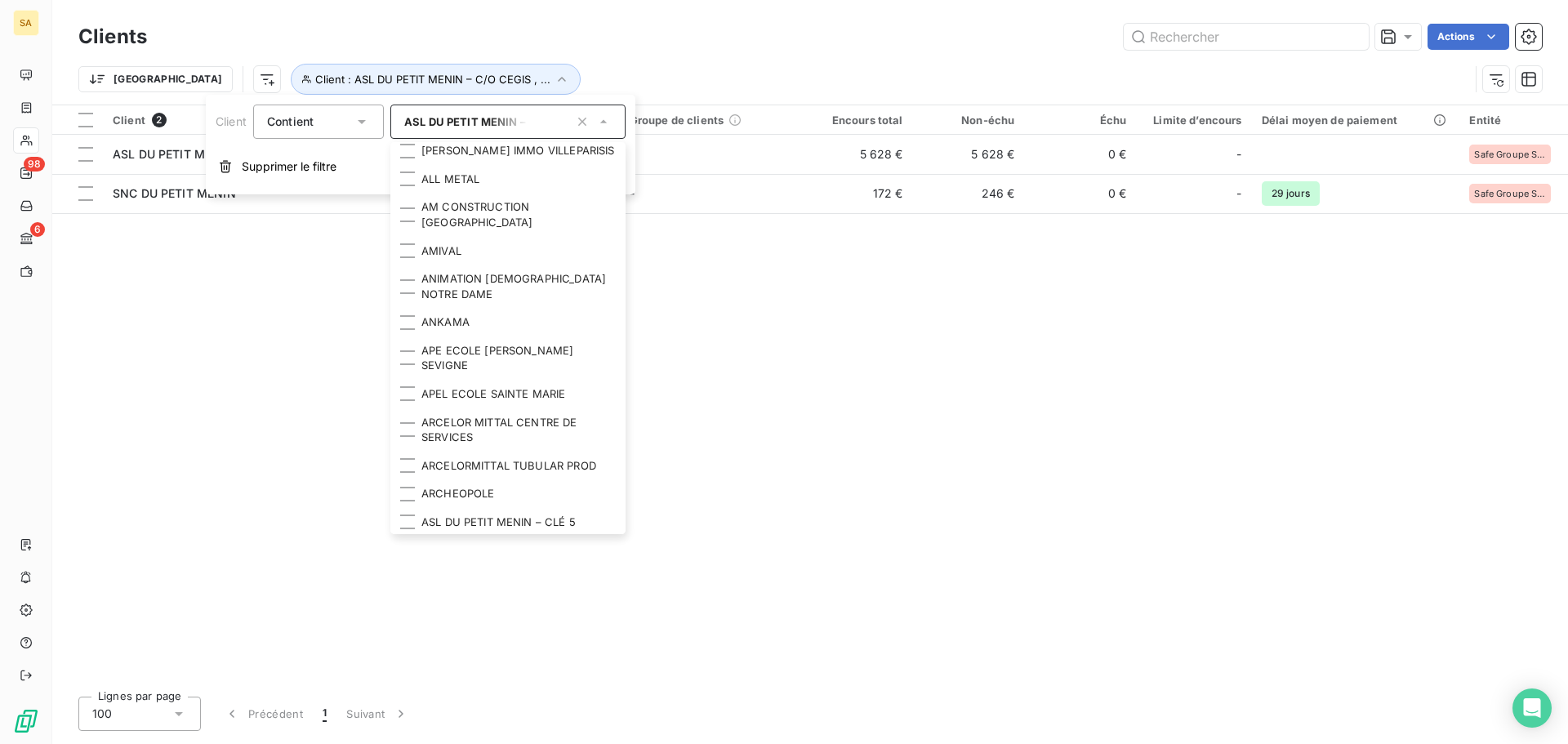
click at [410, 543] on div at bounding box center [407, 550] width 15 height 15
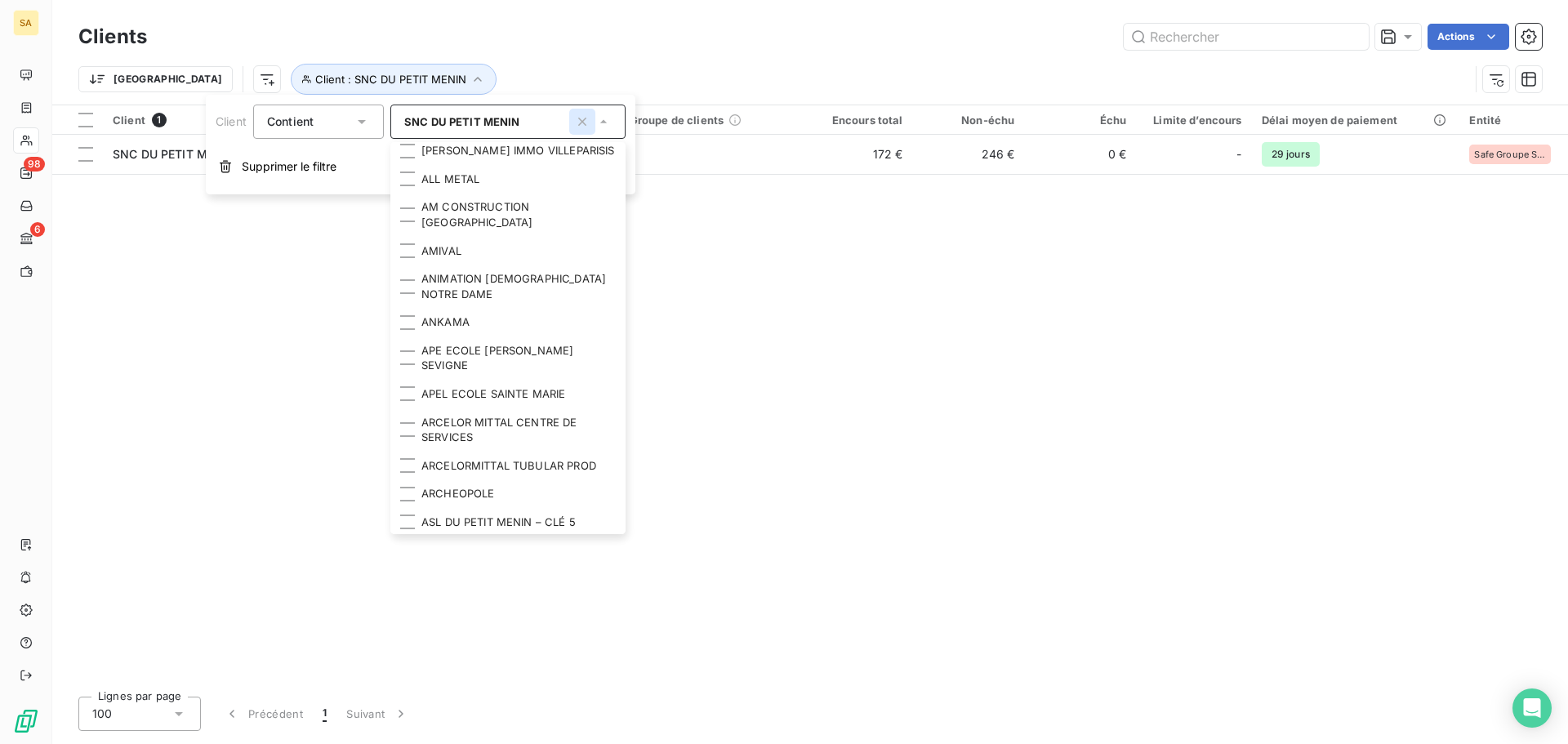
click at [589, 120] on icon "button" at bounding box center [582, 121] width 16 height 16
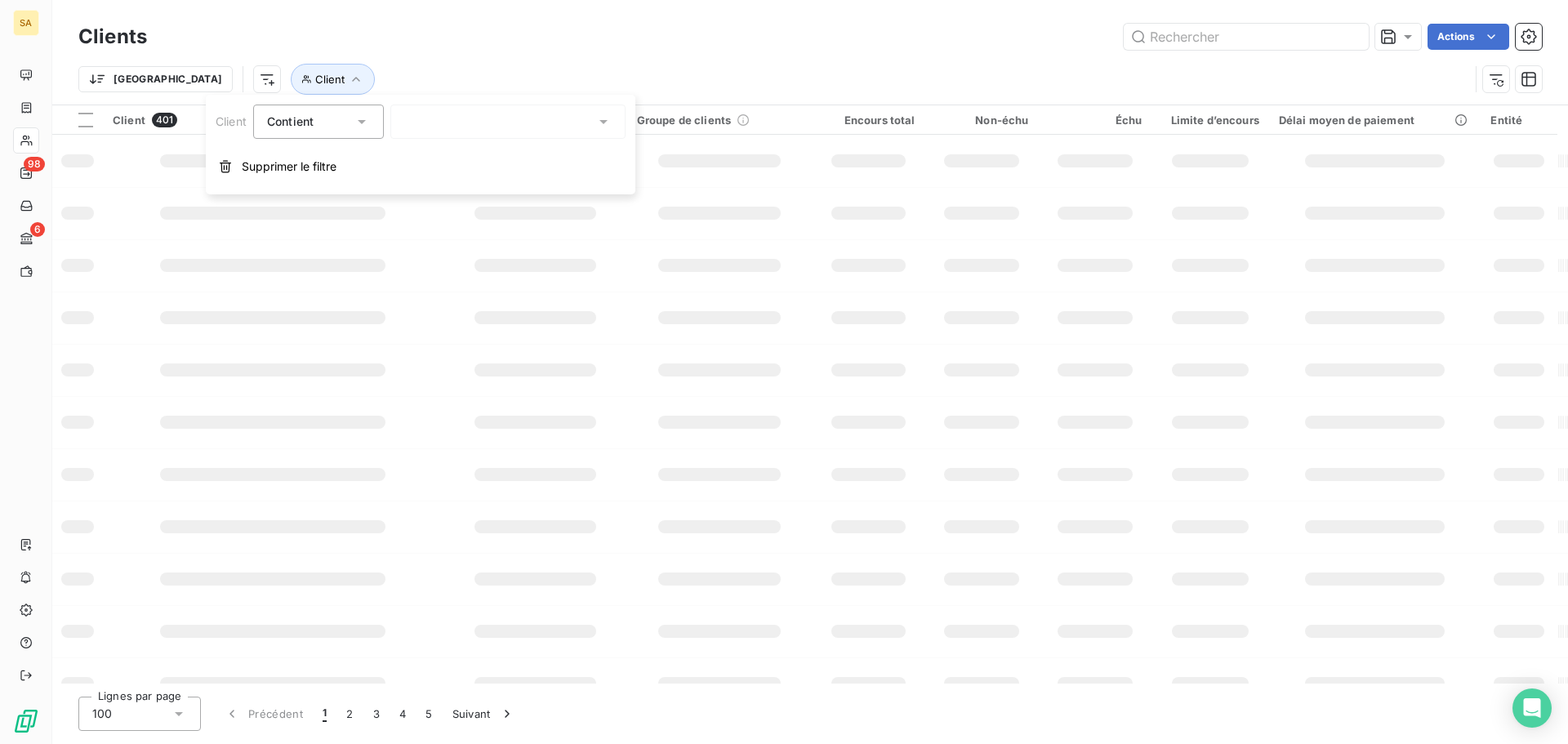
click at [605, 119] on icon at bounding box center [603, 121] width 16 height 16
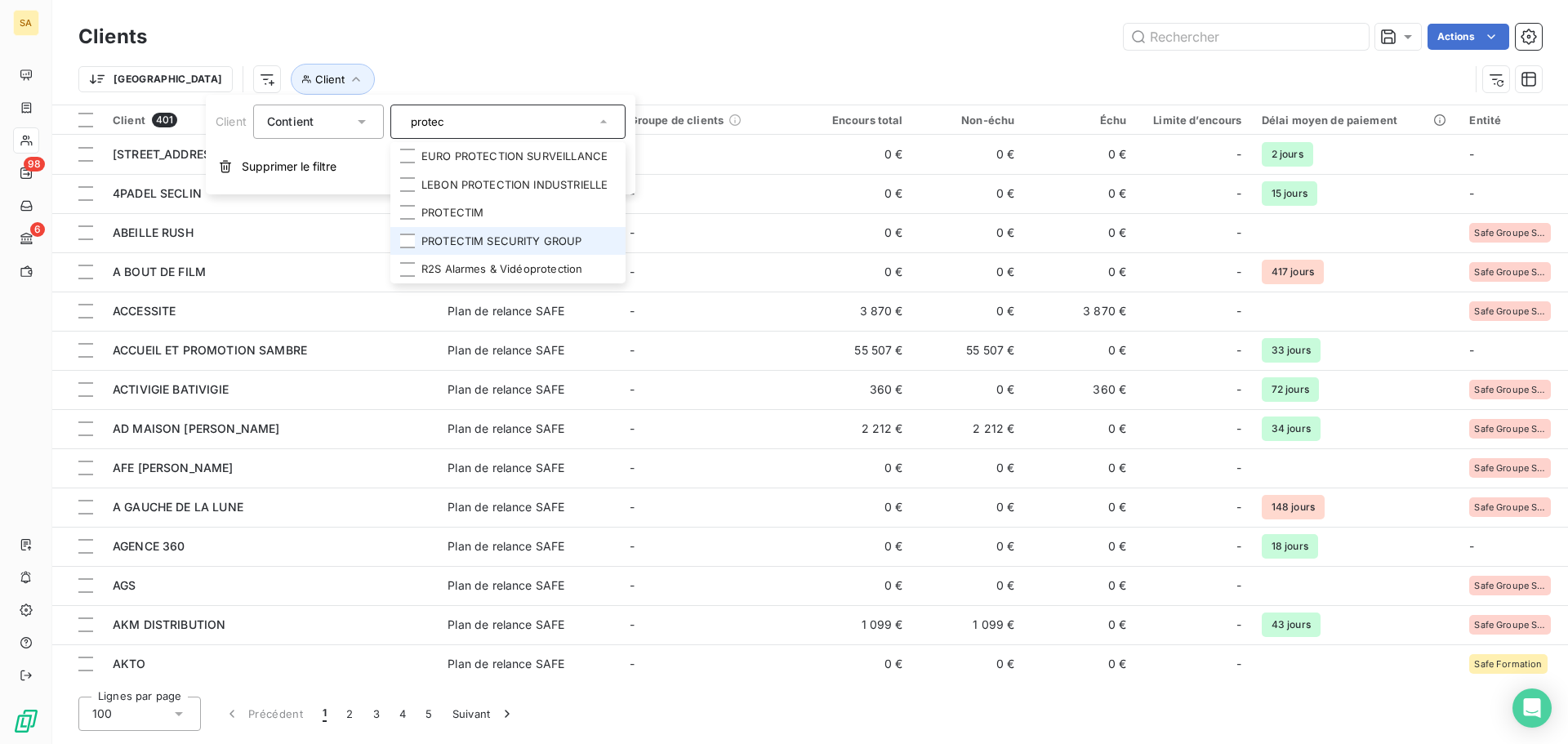
type input "protec"
click at [490, 242] on li "PROTECTIM SECURITY GROUP" at bounding box center [508, 240] width 235 height 28
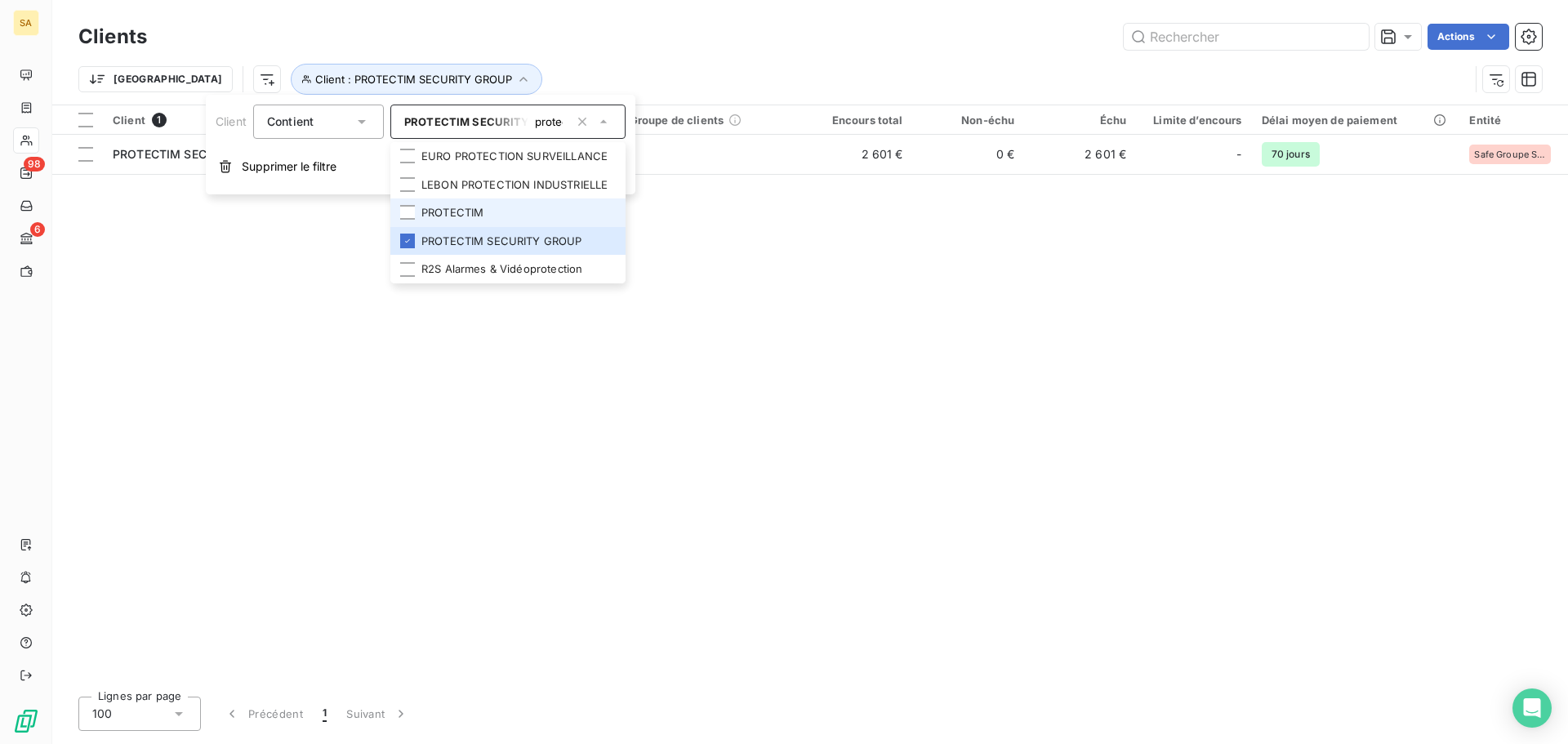
click at [455, 213] on li "PROTECTIM" at bounding box center [508, 212] width 235 height 28
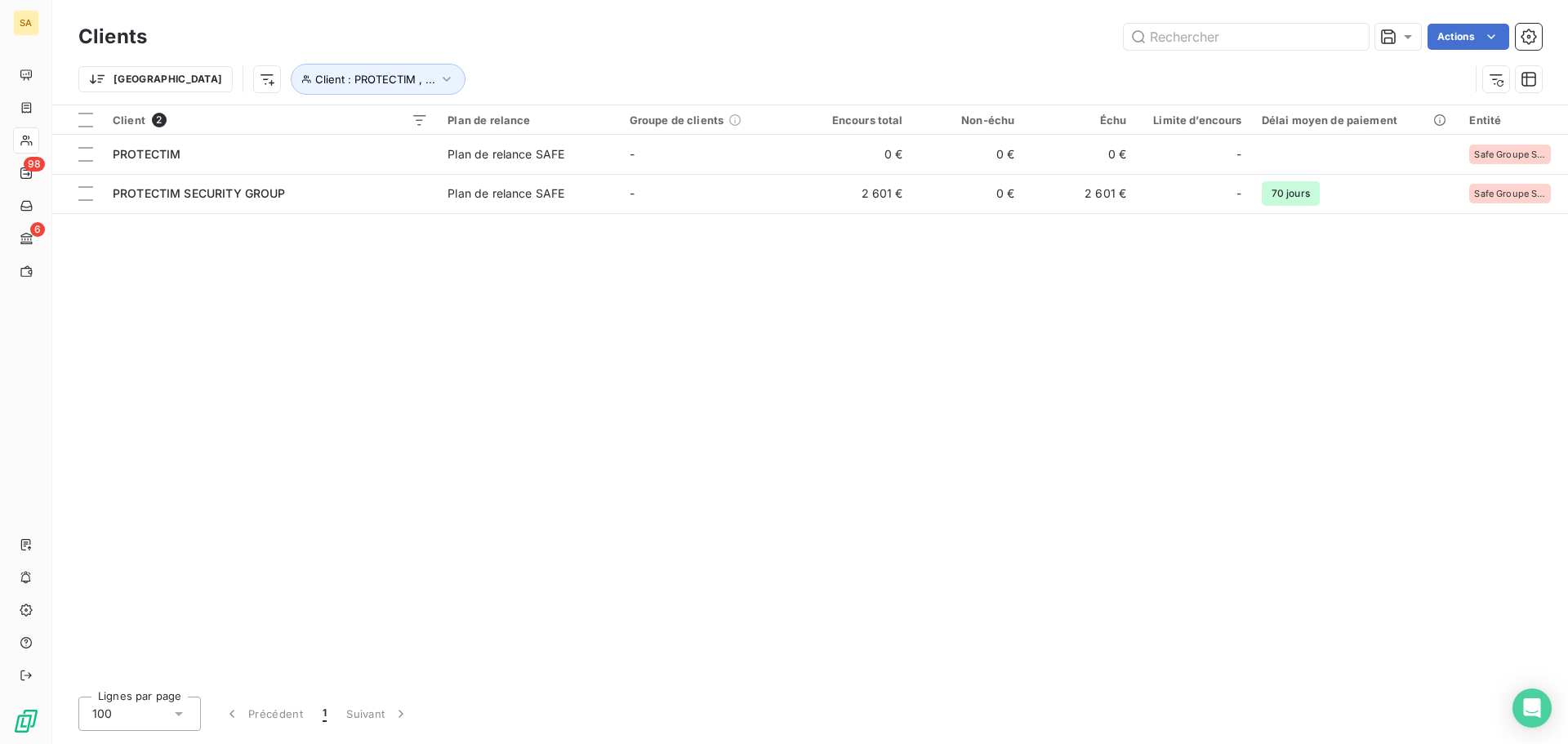
click at [888, 376] on div "Client 2 Plan de relance Groupe de clients Encours total Non-échu Échu Limite d…" at bounding box center [810, 394] width 1516 height 578
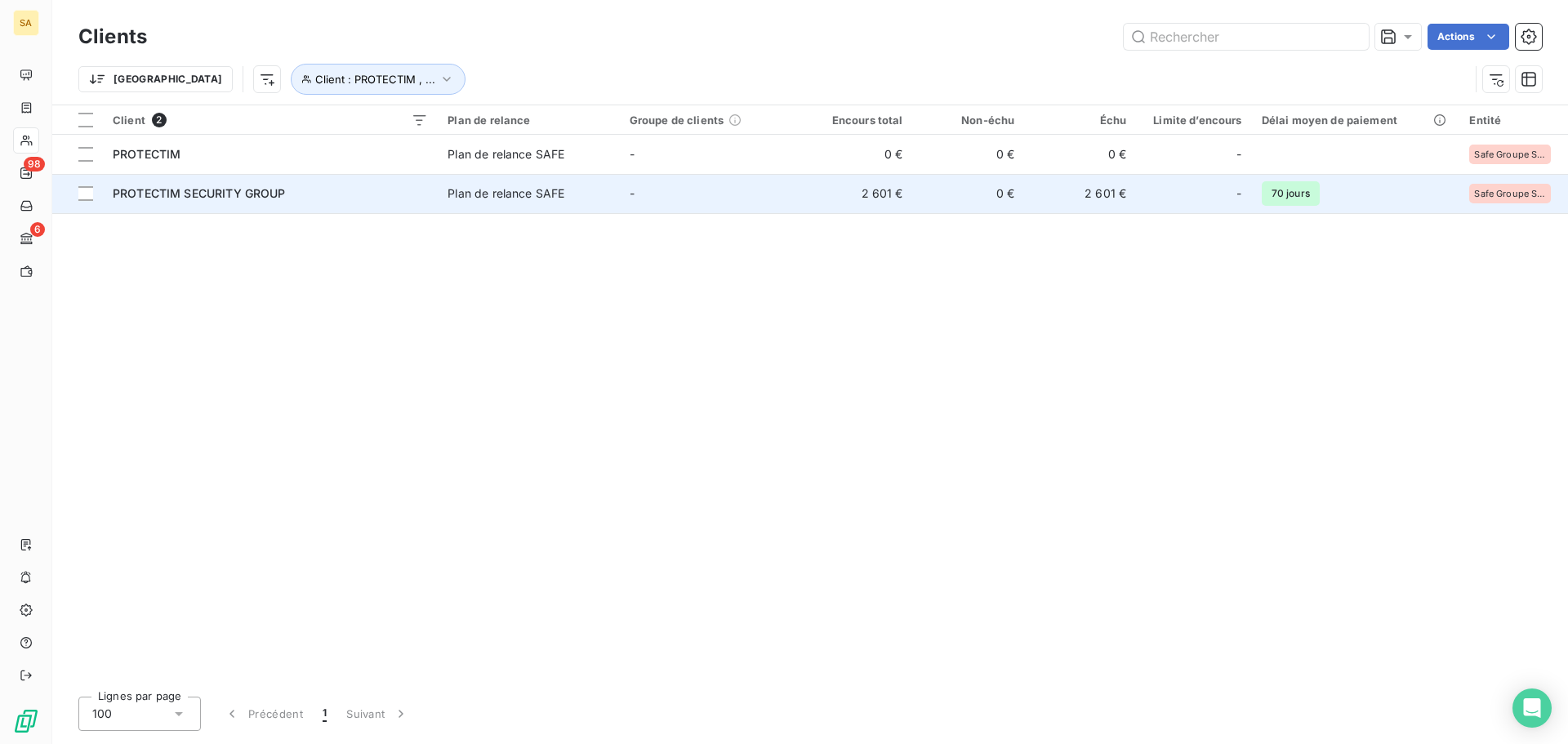
click at [210, 191] on span "PROTECTIM SECURITY GROUP" at bounding box center [199, 193] width 173 height 14
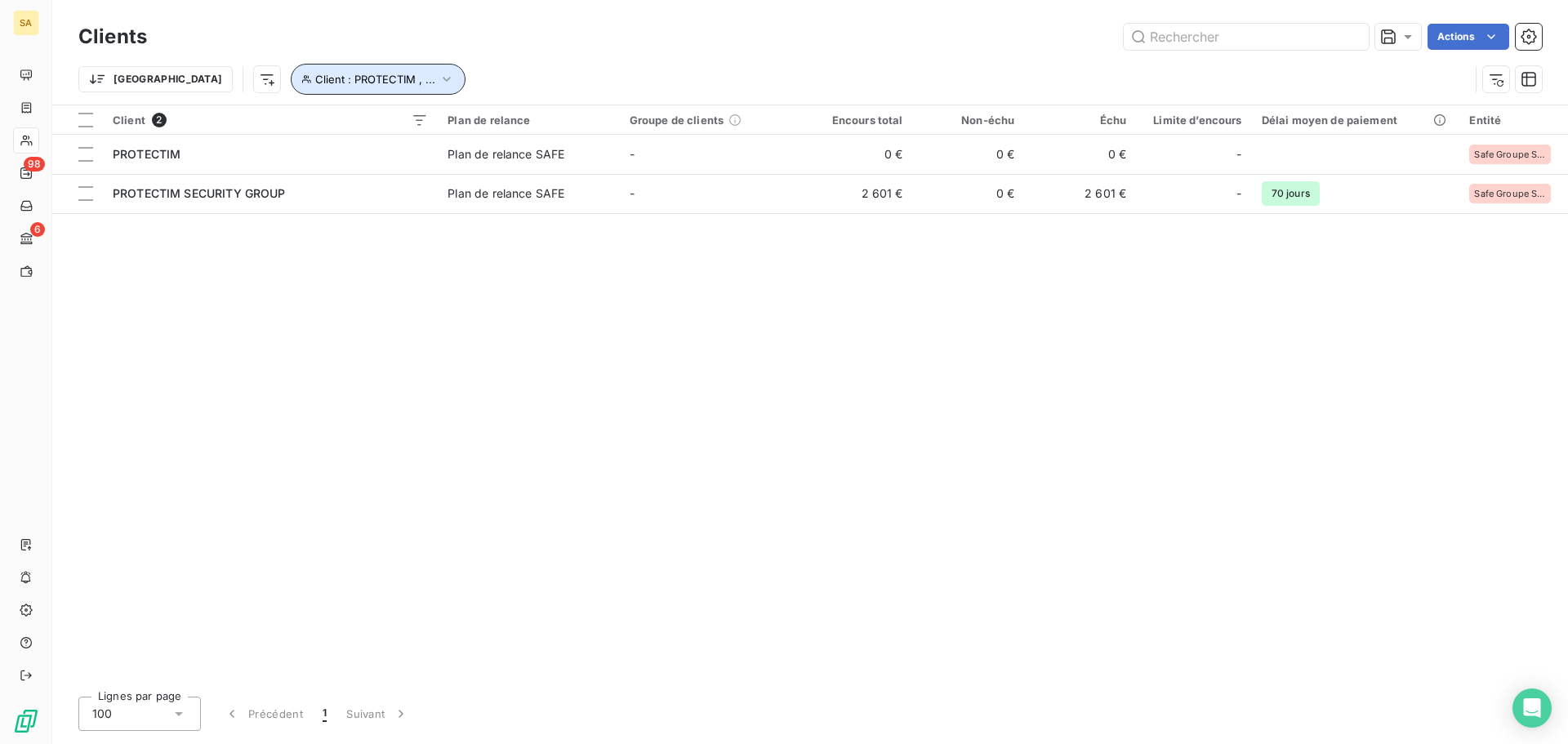
click at [370, 76] on button "Client : PROTECTIM , ..." at bounding box center [379, 79] width 175 height 31
click at [579, 116] on icon "button" at bounding box center [582, 121] width 16 height 16
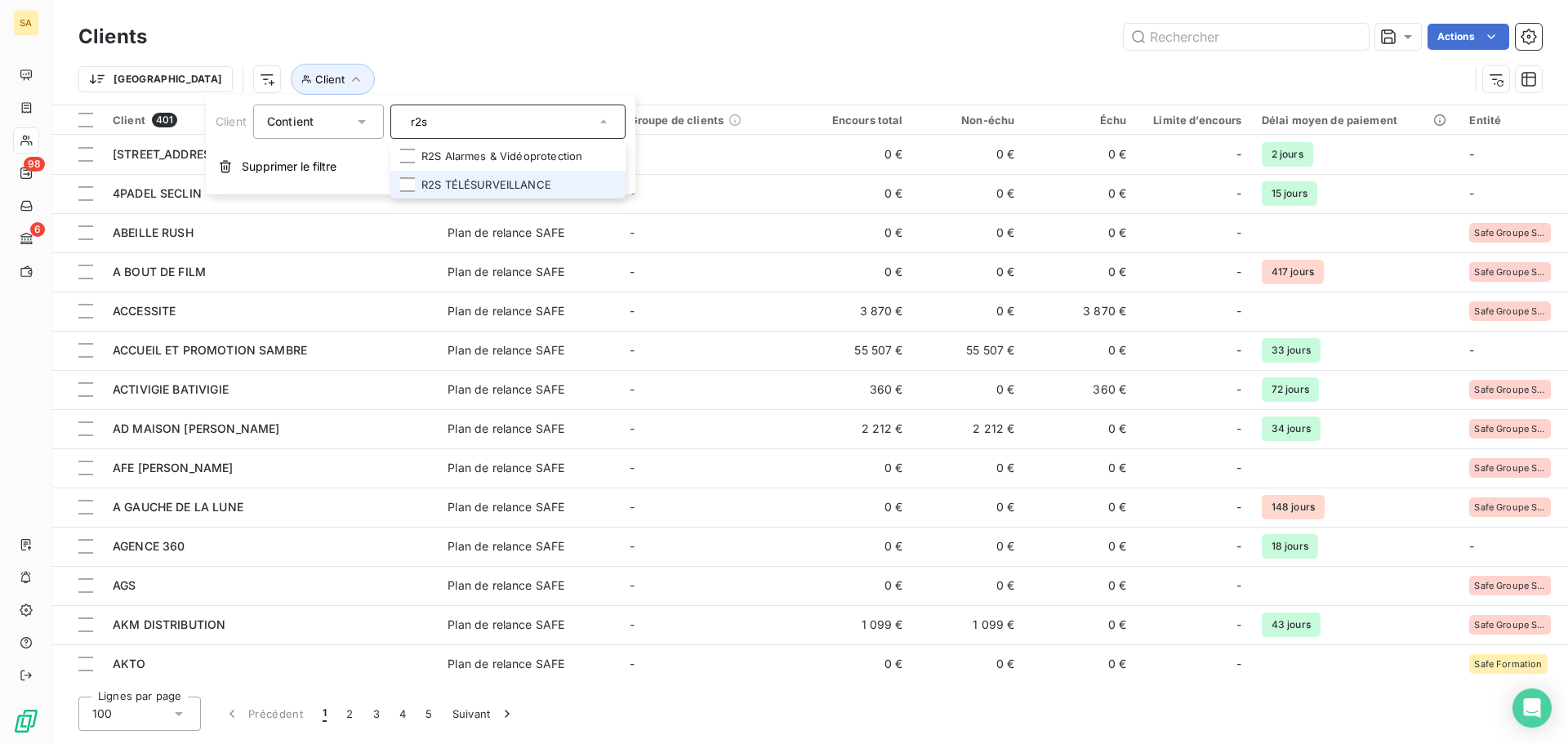
type input "r2s"
click at [487, 184] on li "R2S TÉLÉSURVEILLANCE" at bounding box center [508, 184] width 235 height 28
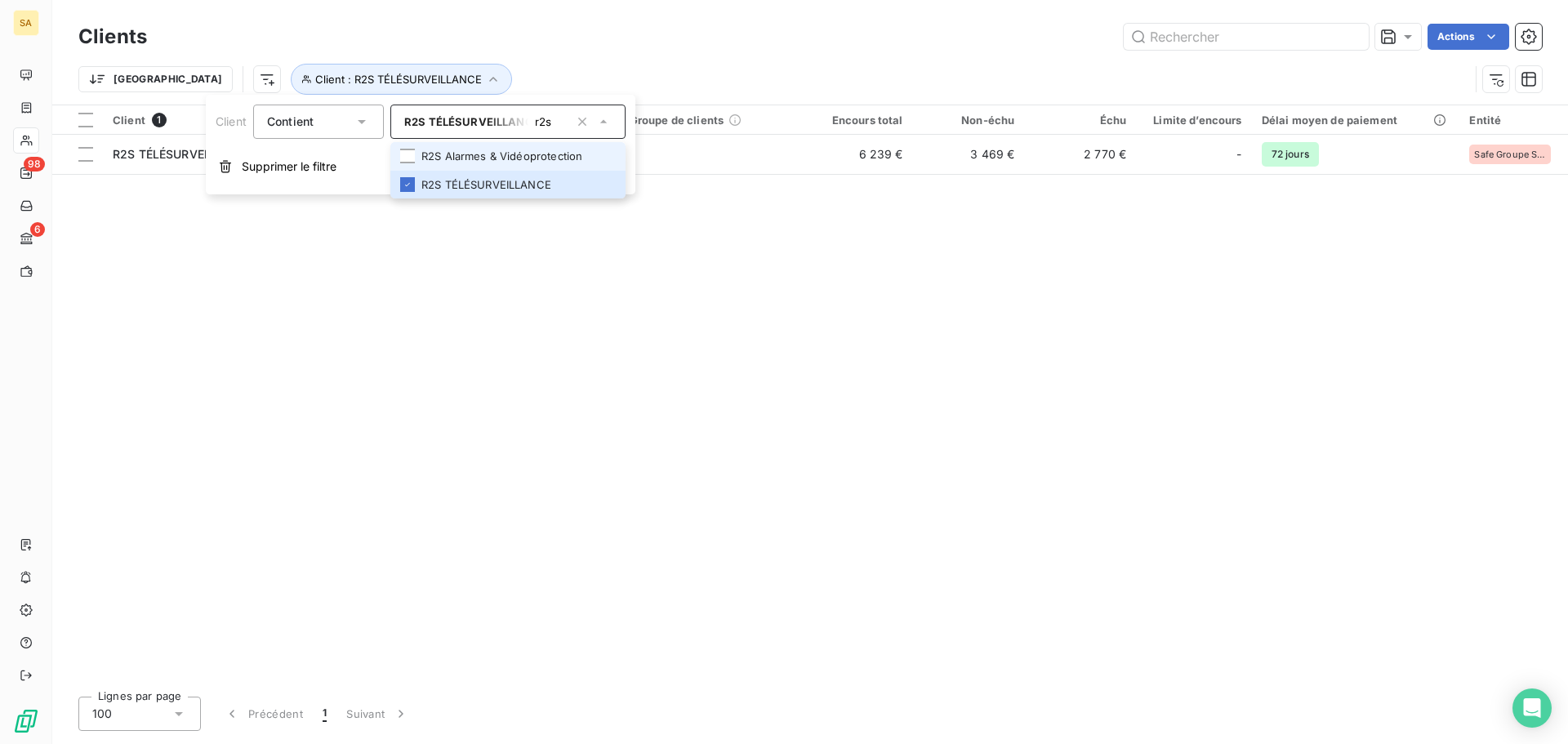
click at [482, 159] on li "R2S Alarmes & Vidéoprotection" at bounding box center [508, 156] width 235 height 28
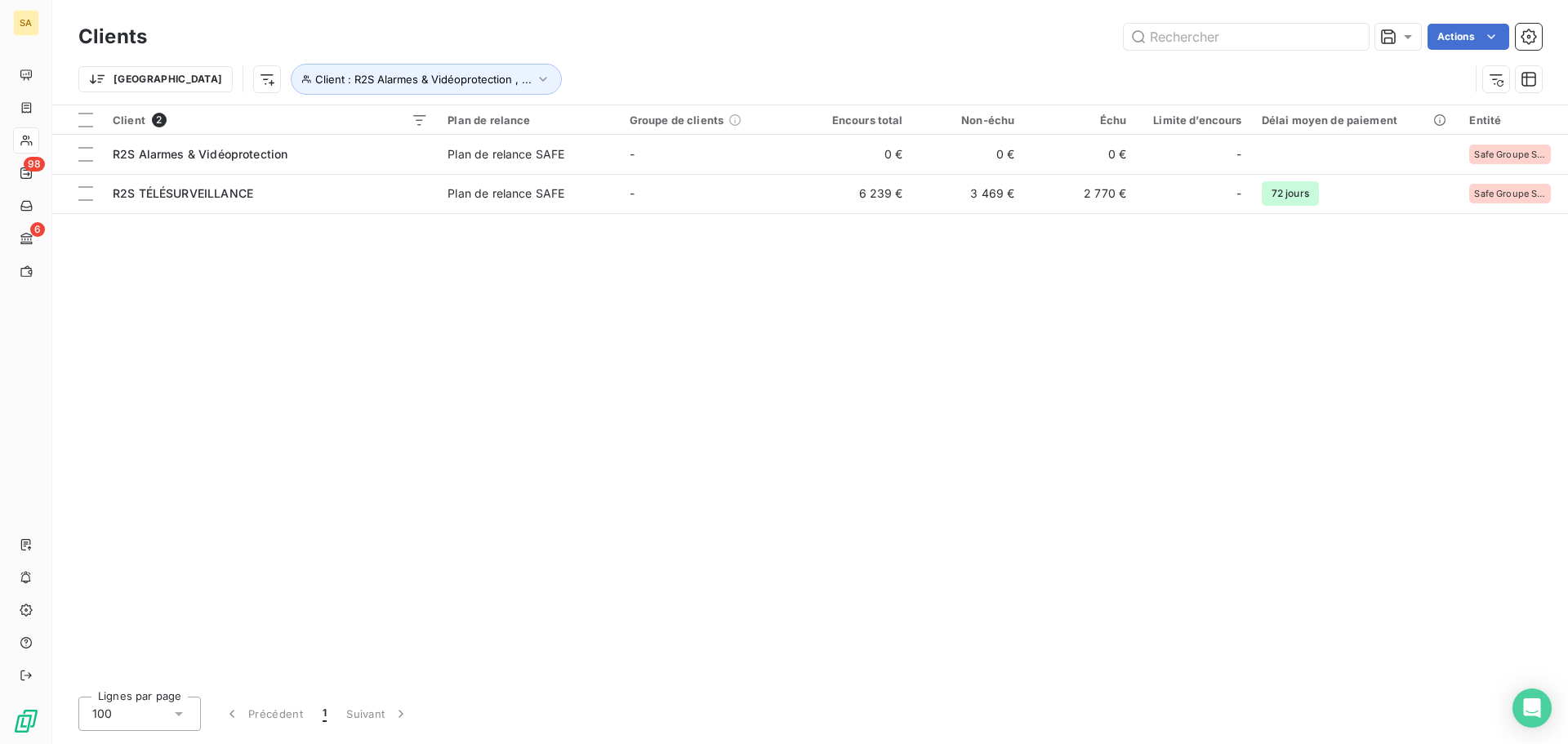
click at [1102, 354] on div "Client 2 Plan de relance Groupe de clients Encours total Non-échu Échu Limite d…" at bounding box center [810, 394] width 1516 height 578
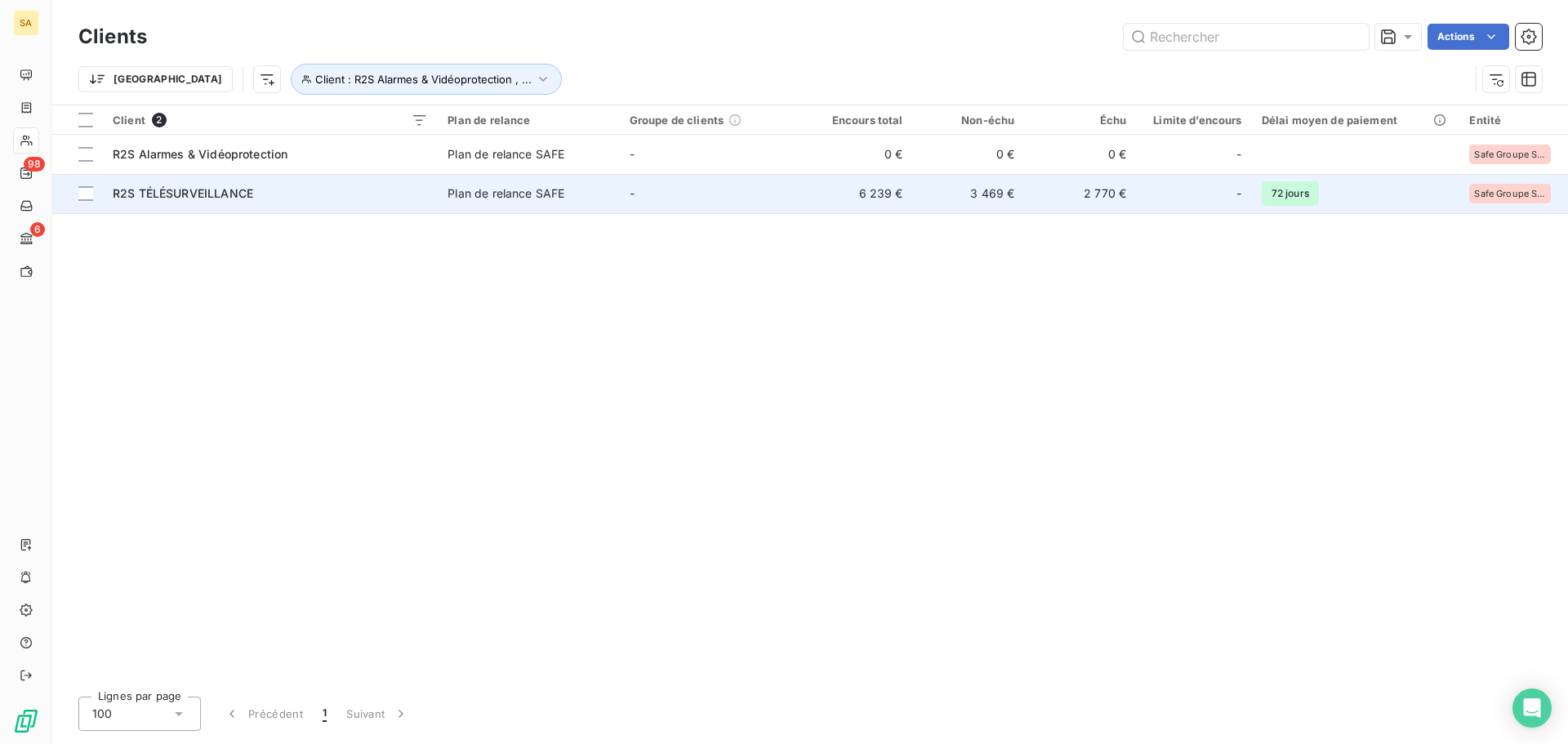
click at [227, 197] on span "R2S TÉLÉSURVEILLANCE" at bounding box center [183, 193] width 141 height 14
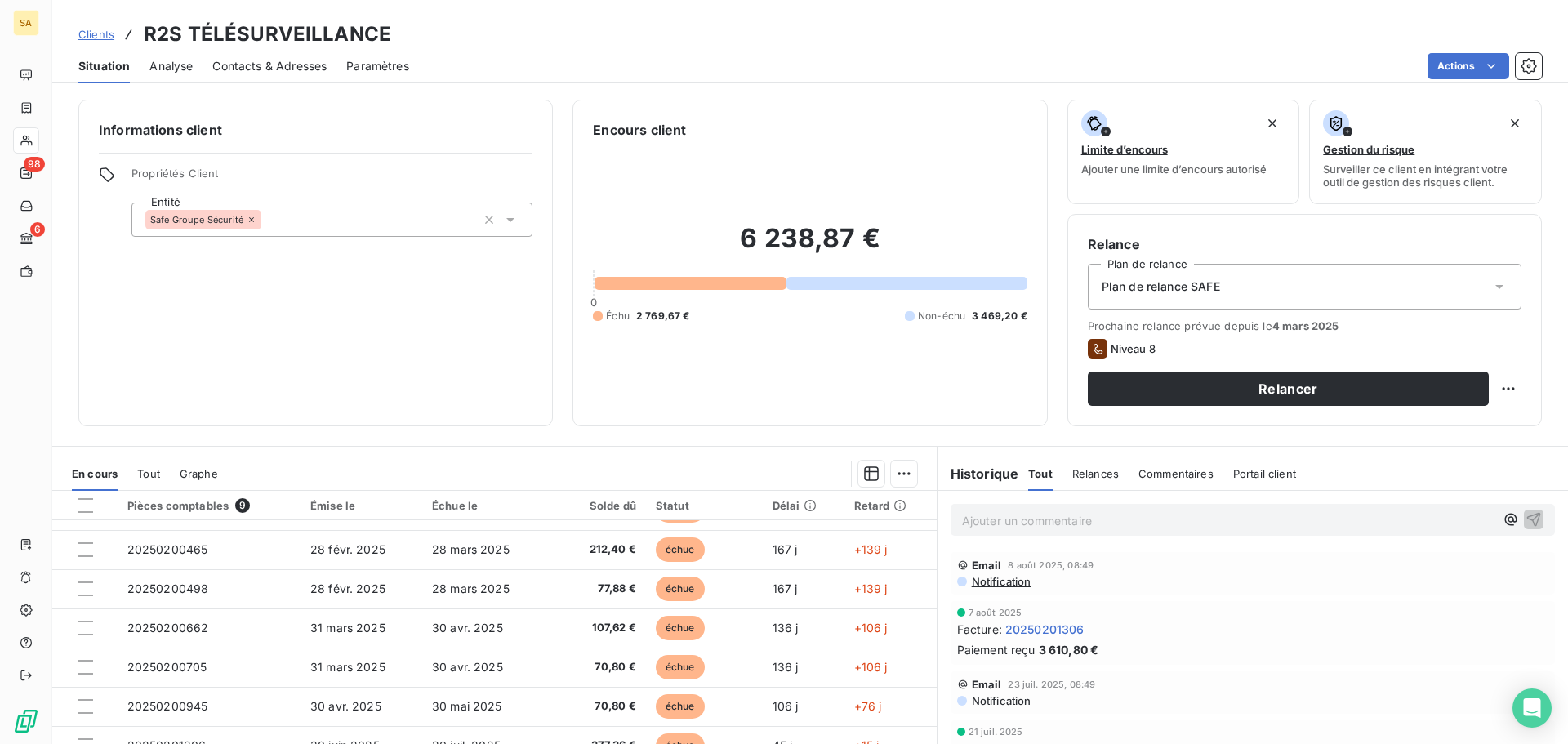
click at [1274, 674] on div "Email 23 juil. 2025, 08:49 Notification" at bounding box center [1253, 692] width 605 height 42
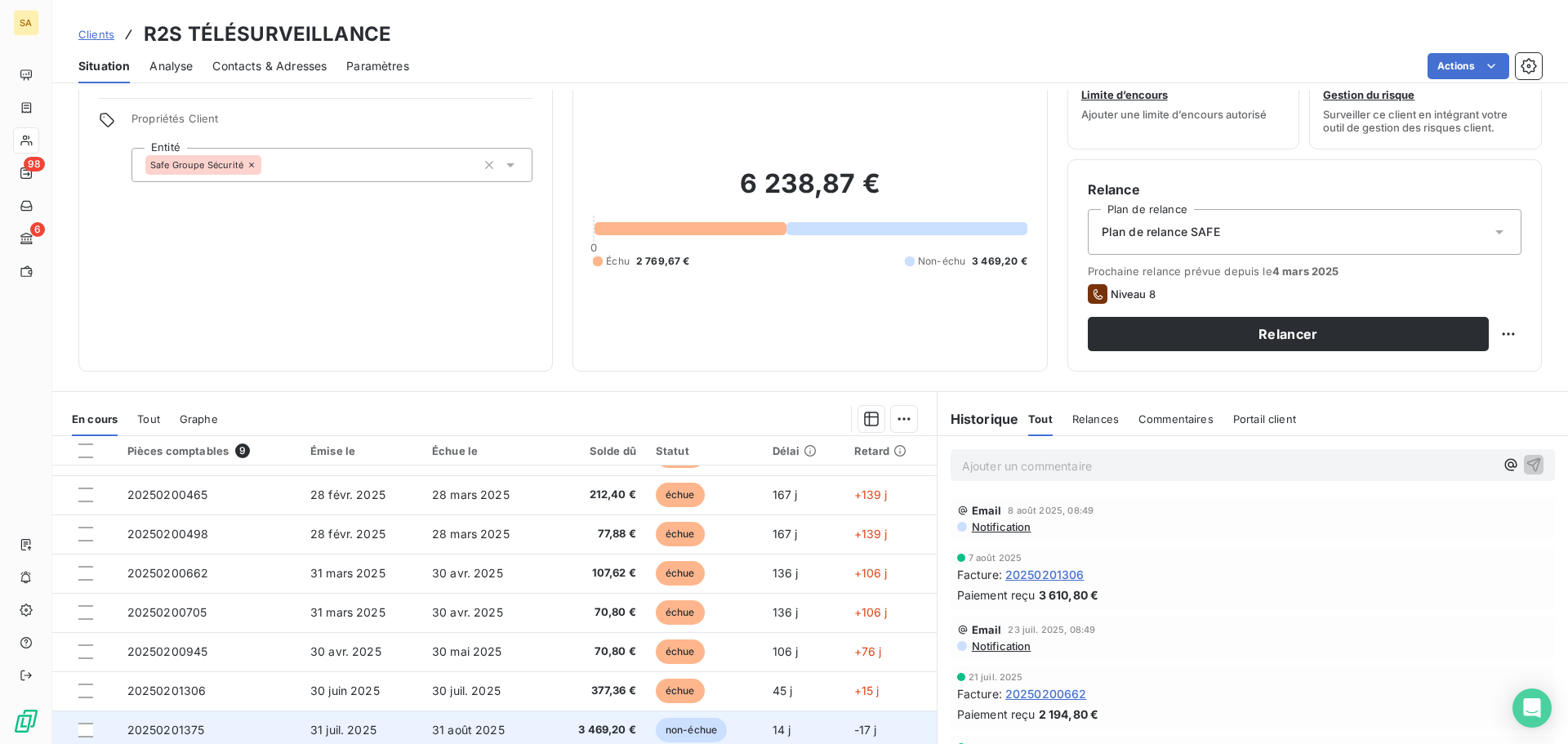
scroll to position [82, 0]
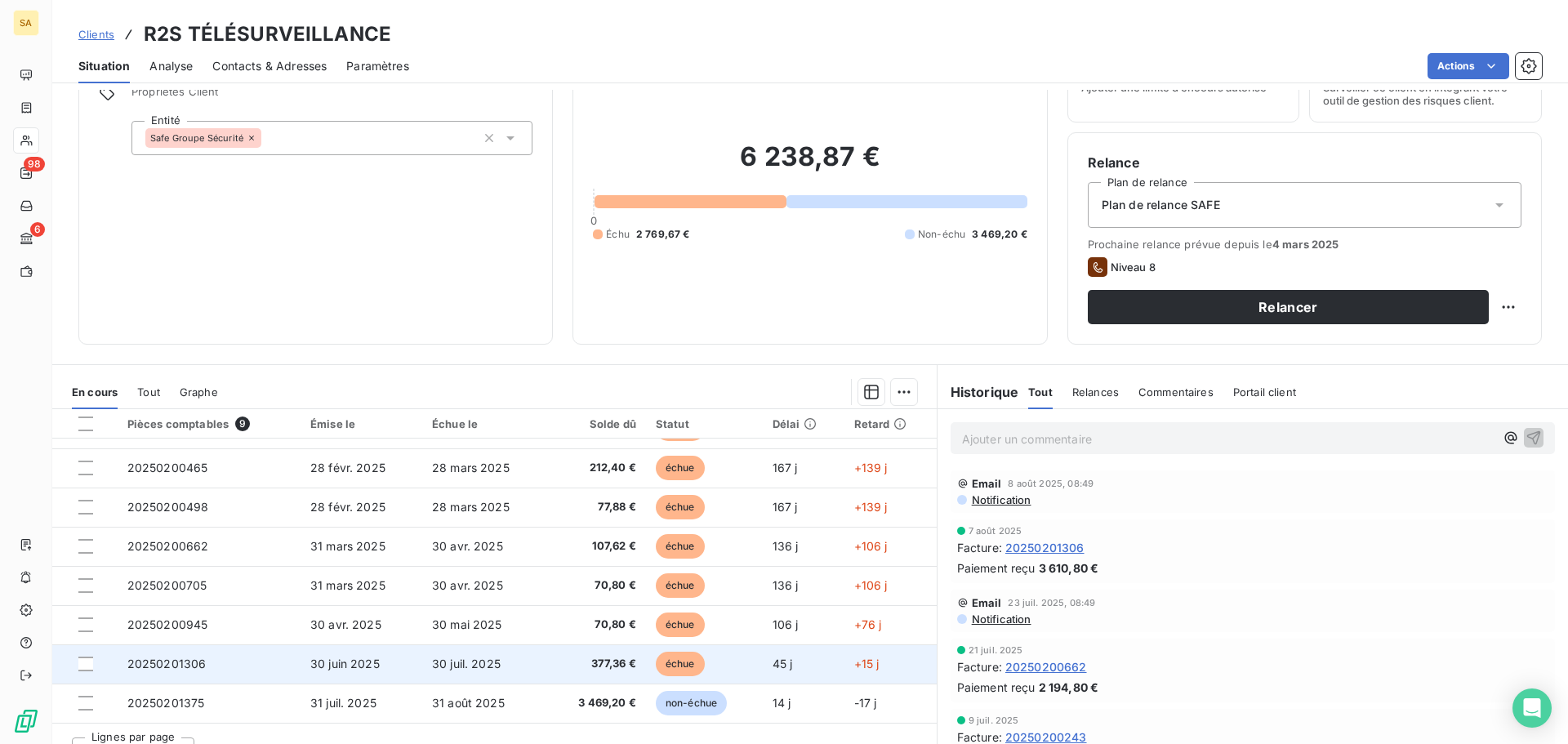
click at [294, 674] on td "20250201306" at bounding box center [209, 663] width 183 height 39
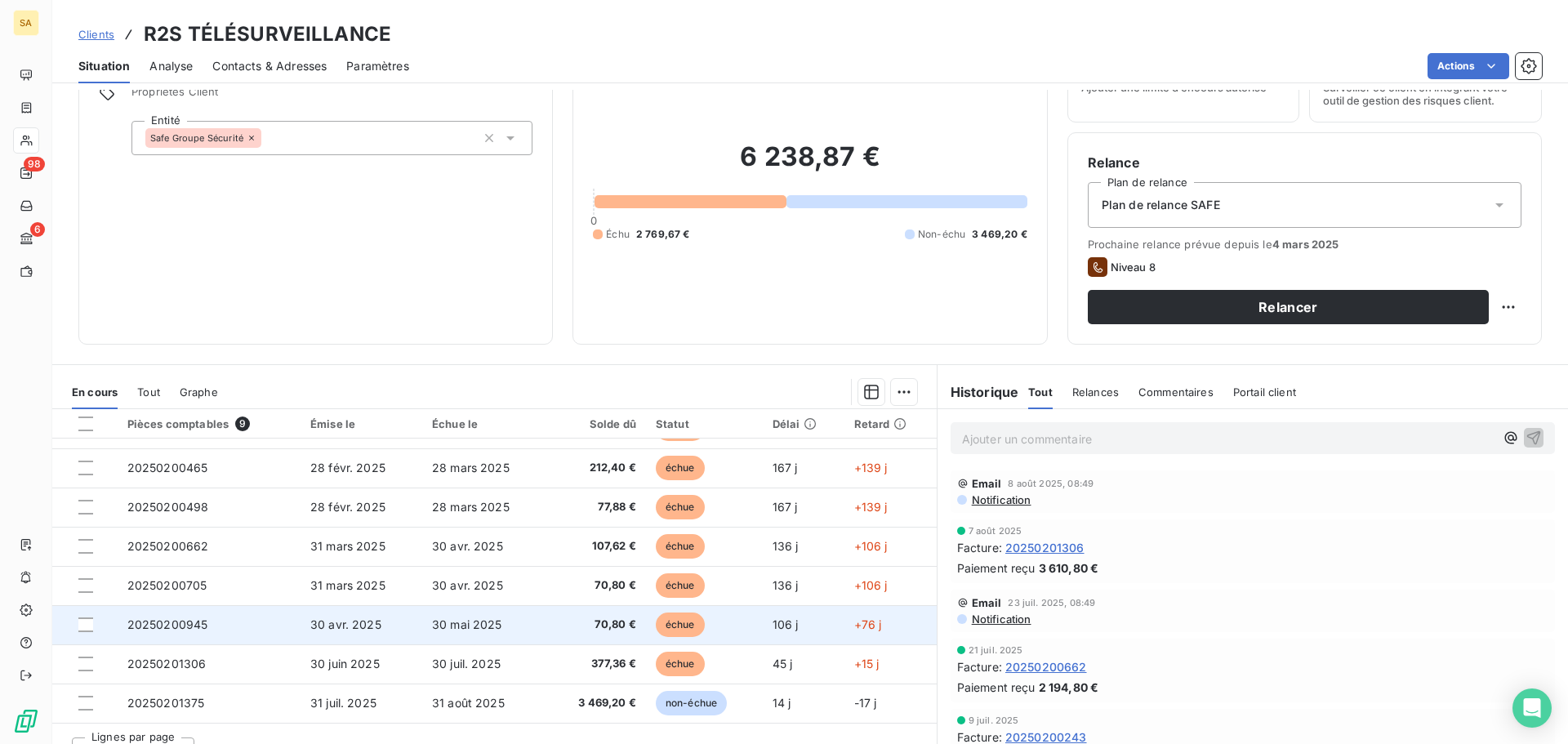
scroll to position [110, 0]
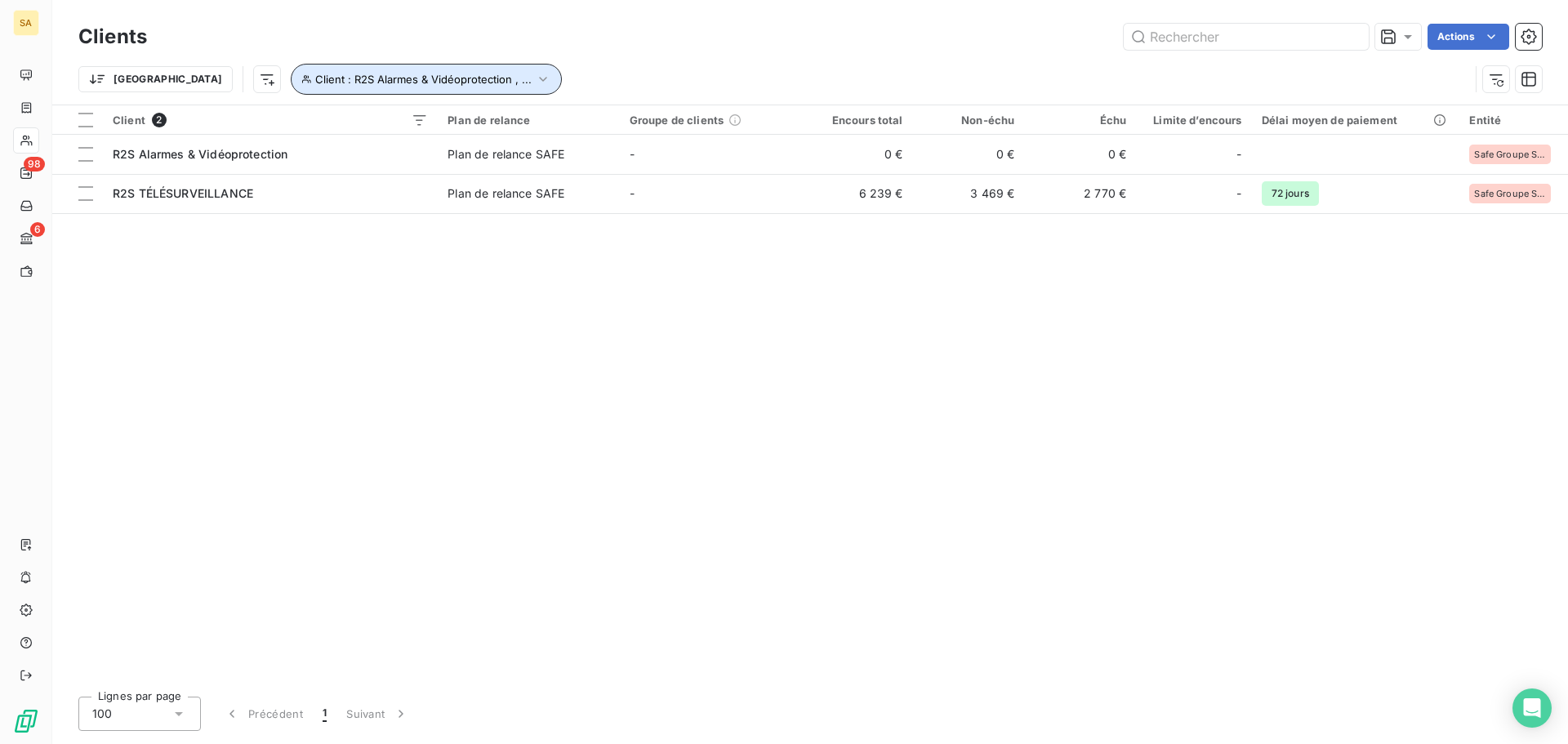
click at [374, 78] on span "Client : R2S Alarmes & Vidéoprotection , ..." at bounding box center [423, 79] width 216 height 13
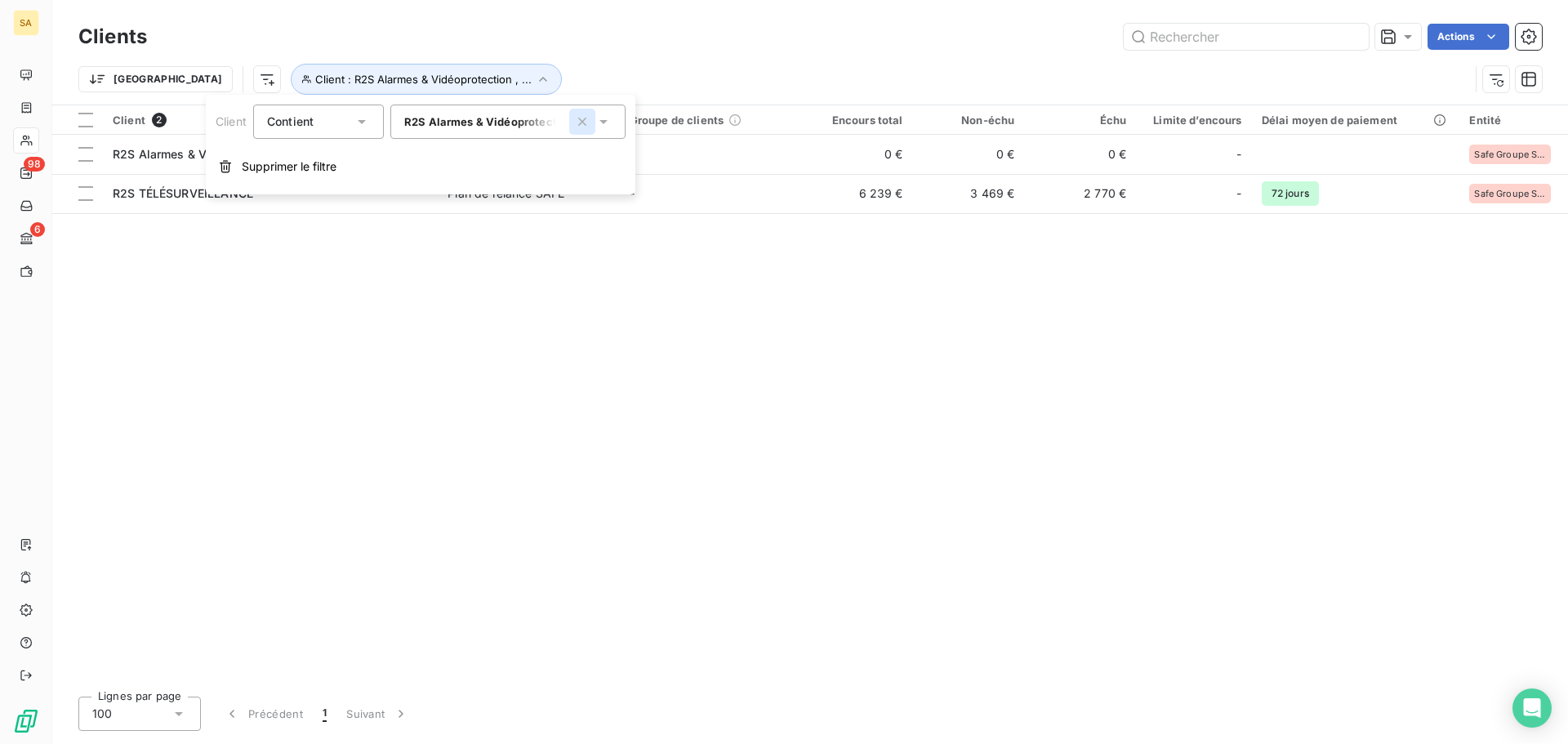
click at [591, 124] on icon "button" at bounding box center [582, 121] width 16 height 16
click at [556, 119] on input "text" at bounding box center [562, 121] width 13 height 15
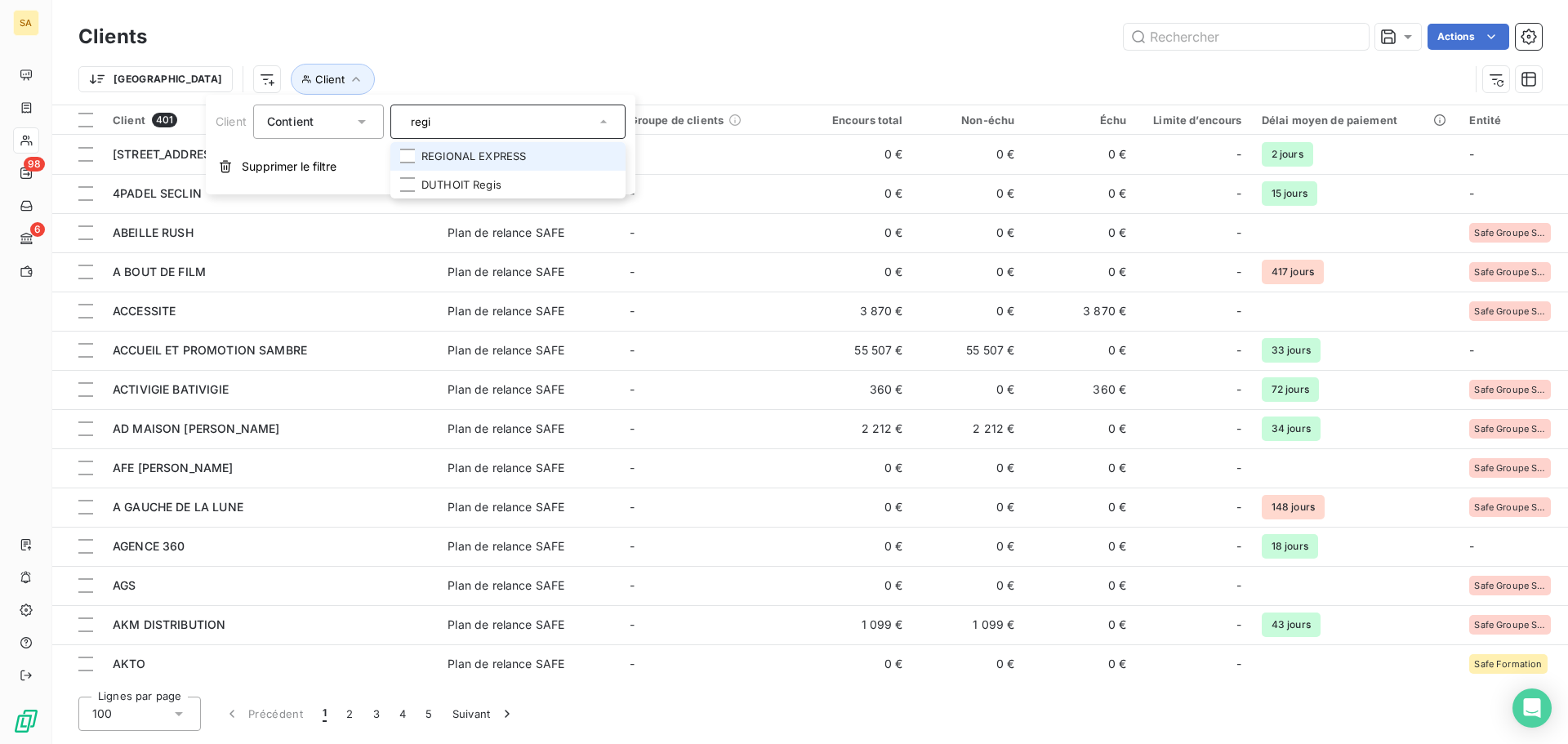
type input "regi"
click at [550, 156] on li "REGIONAL EXPRESS" at bounding box center [508, 156] width 235 height 28
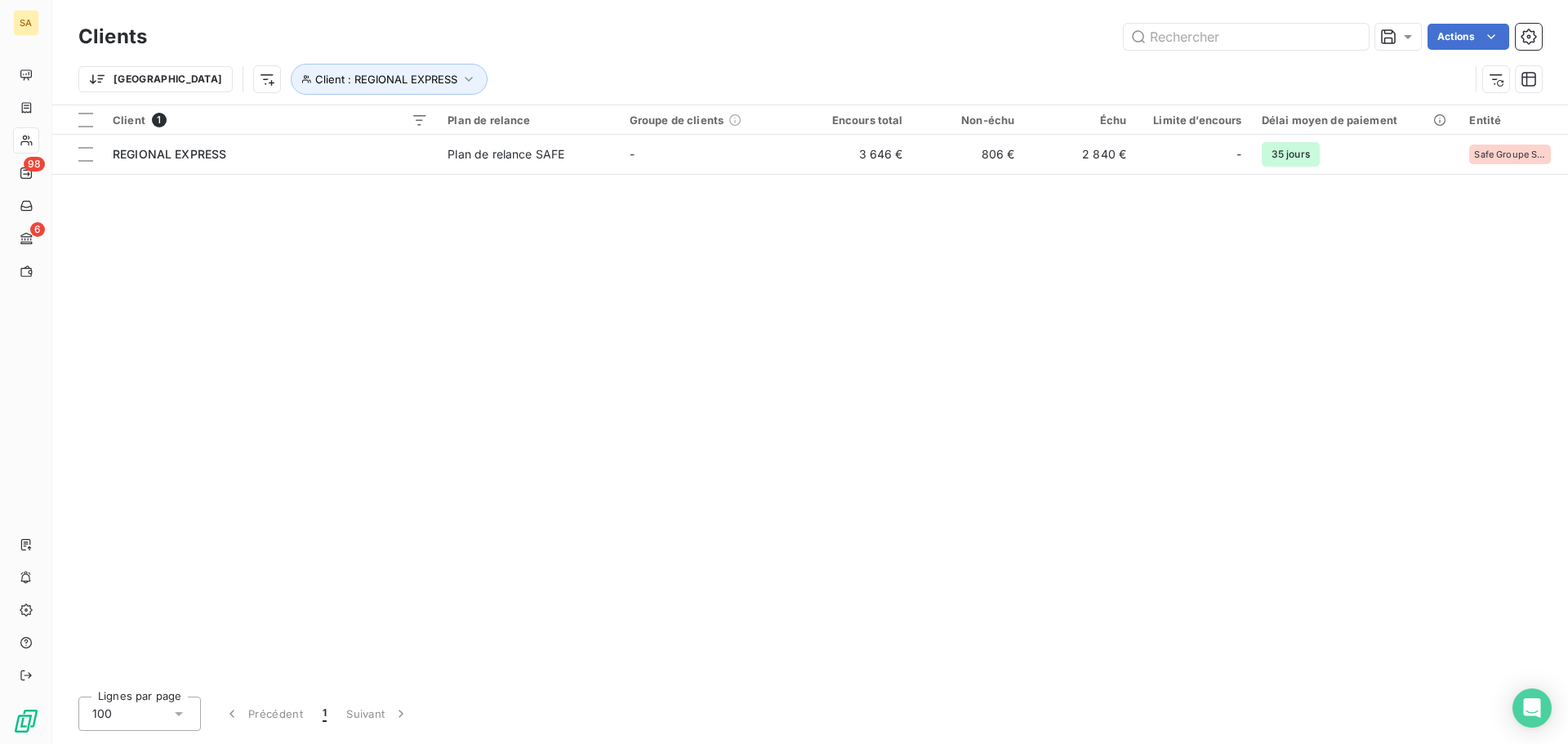
click at [940, 402] on div "Client 1 Plan de relance Groupe de clients Encours total Non-échu Échu Limite d…" at bounding box center [810, 394] width 1516 height 578
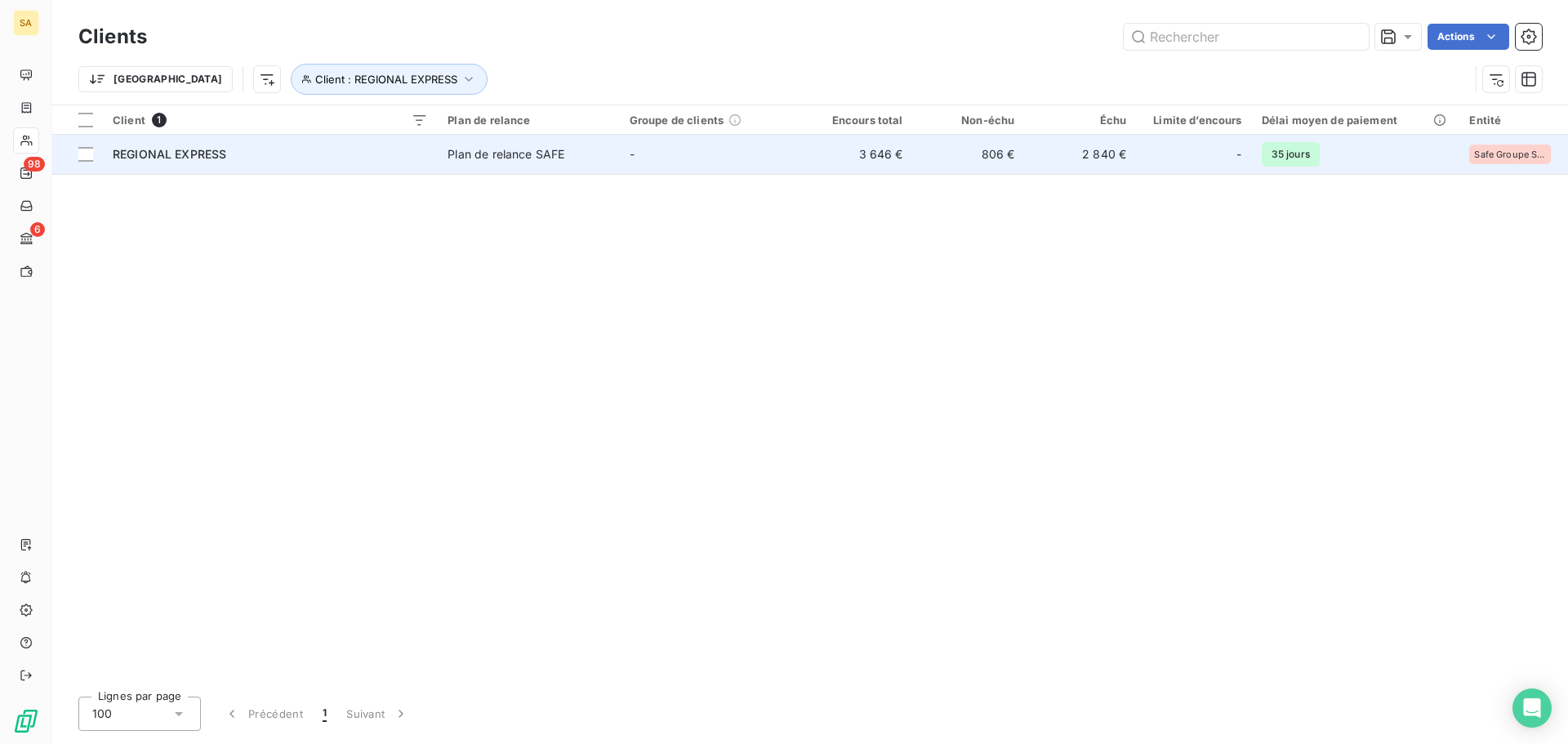
click at [161, 160] on div "REGIONAL EXPRESS" at bounding box center [270, 154] width 315 height 16
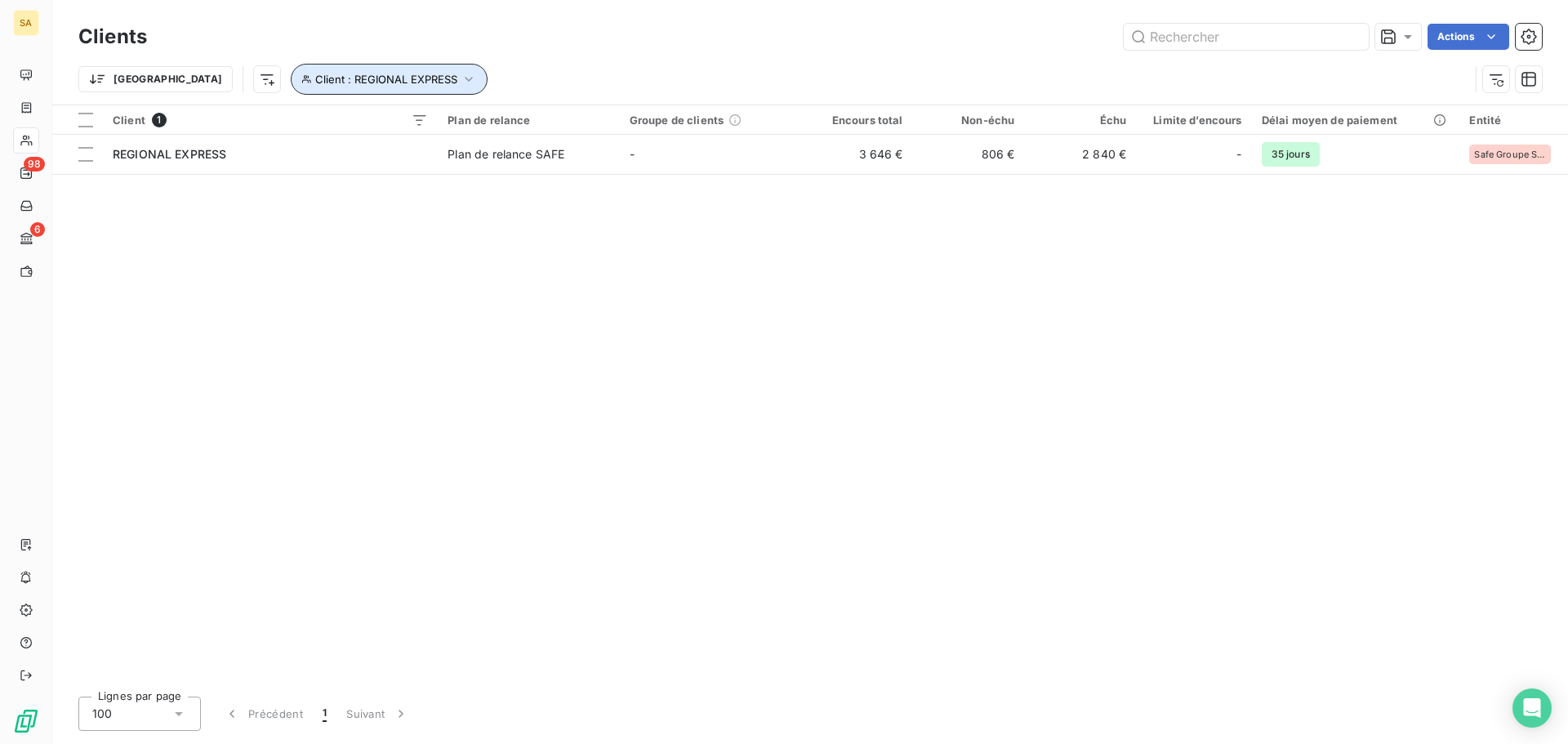
click at [330, 67] on button "Client : REGIONAL EXPRESS" at bounding box center [389, 79] width 197 height 31
click at [478, 112] on div "REGIONAL EXPRESS" at bounding box center [508, 122] width 235 height 34
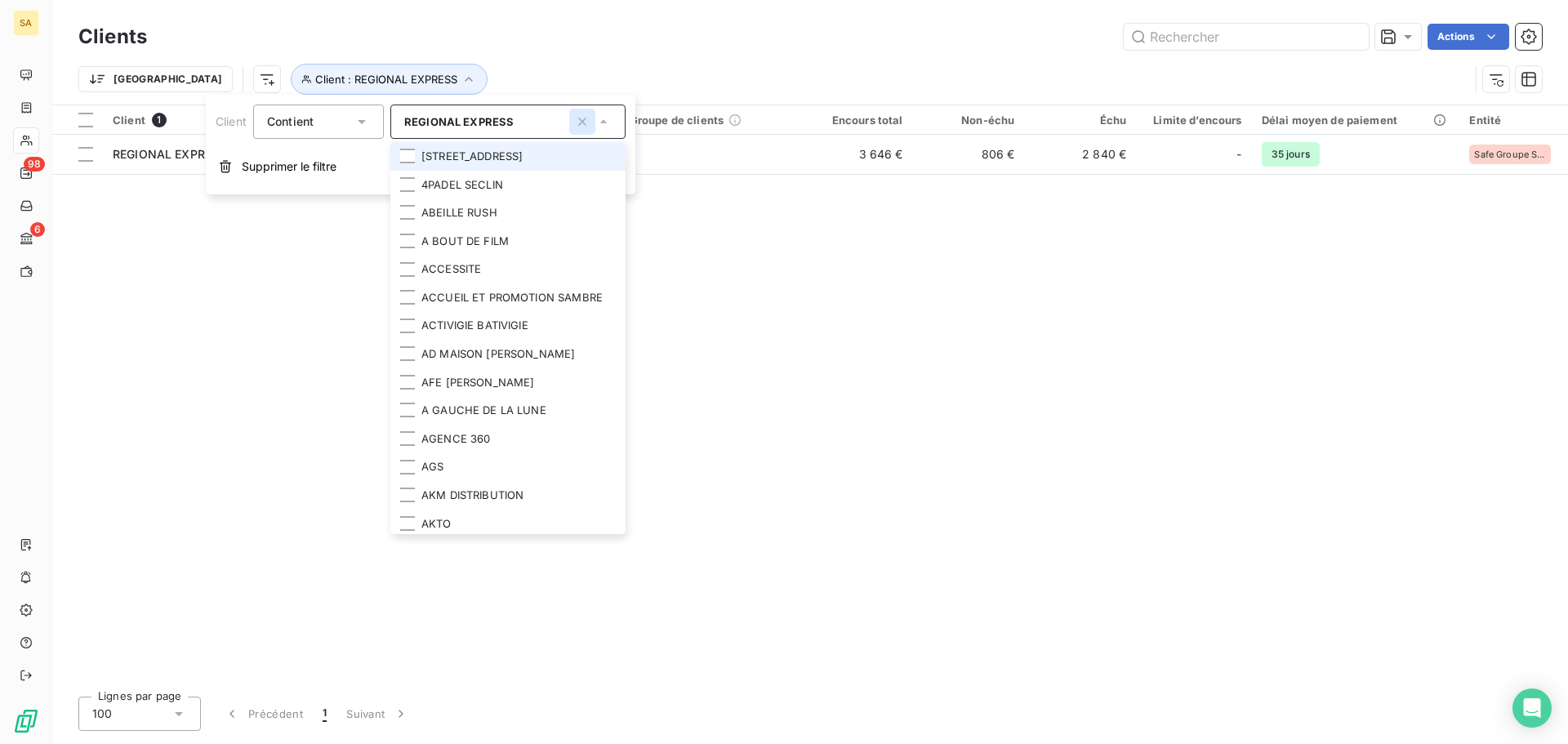
click at [575, 124] on icon "button" at bounding box center [582, 121] width 16 height 16
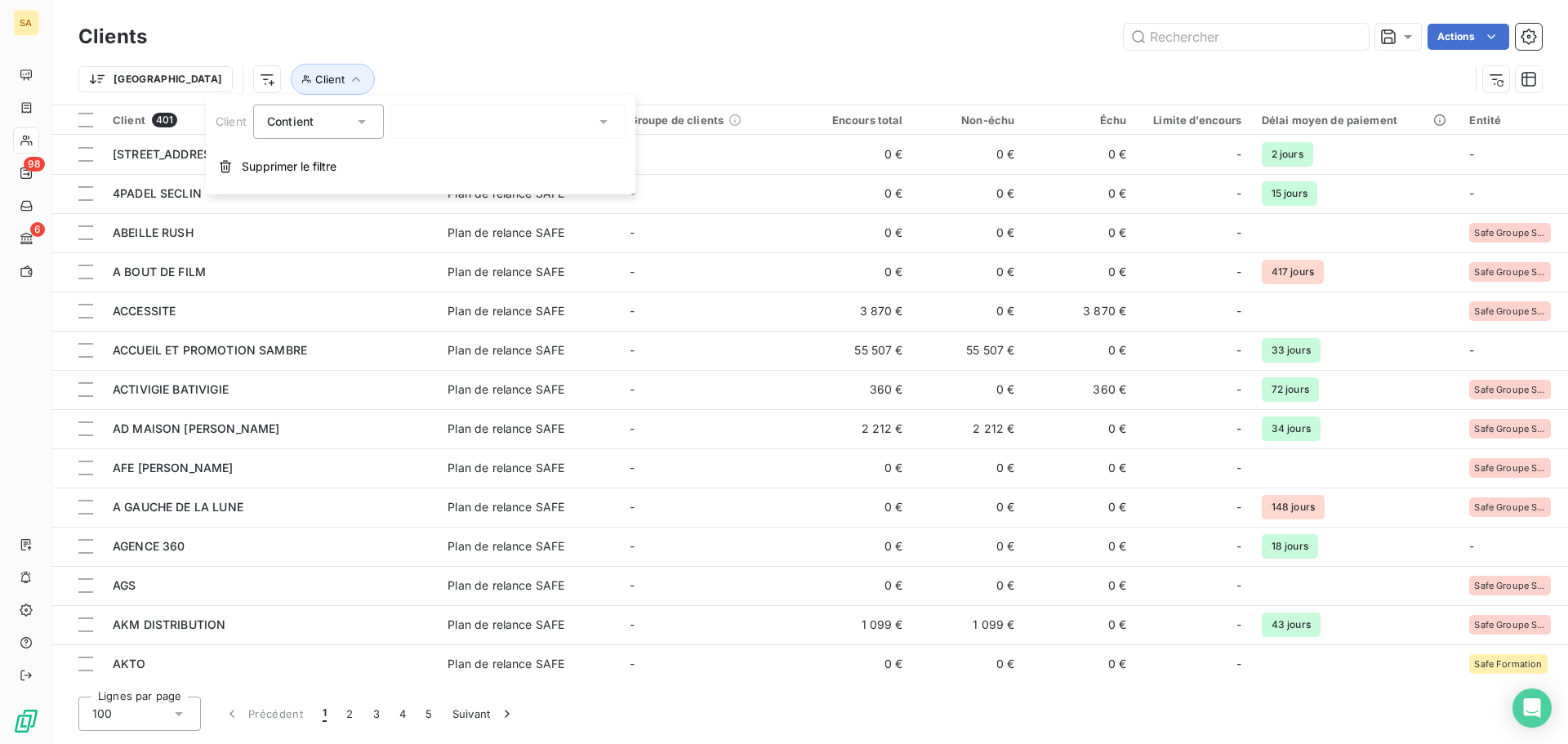
click at [533, 112] on div at bounding box center [508, 122] width 235 height 34
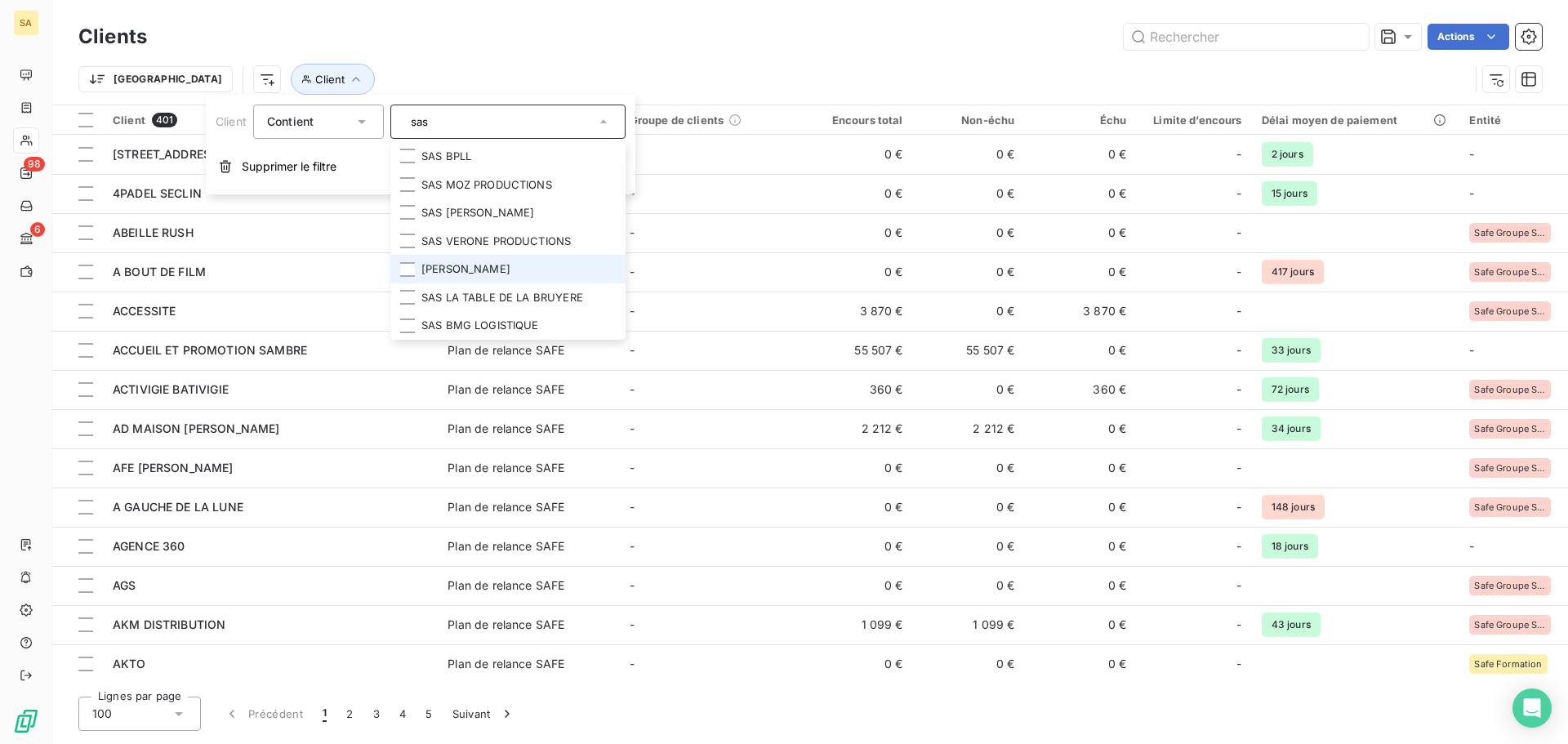
type input "sas"
click at [505, 263] on li "[PERSON_NAME]" at bounding box center [508, 269] width 235 height 28
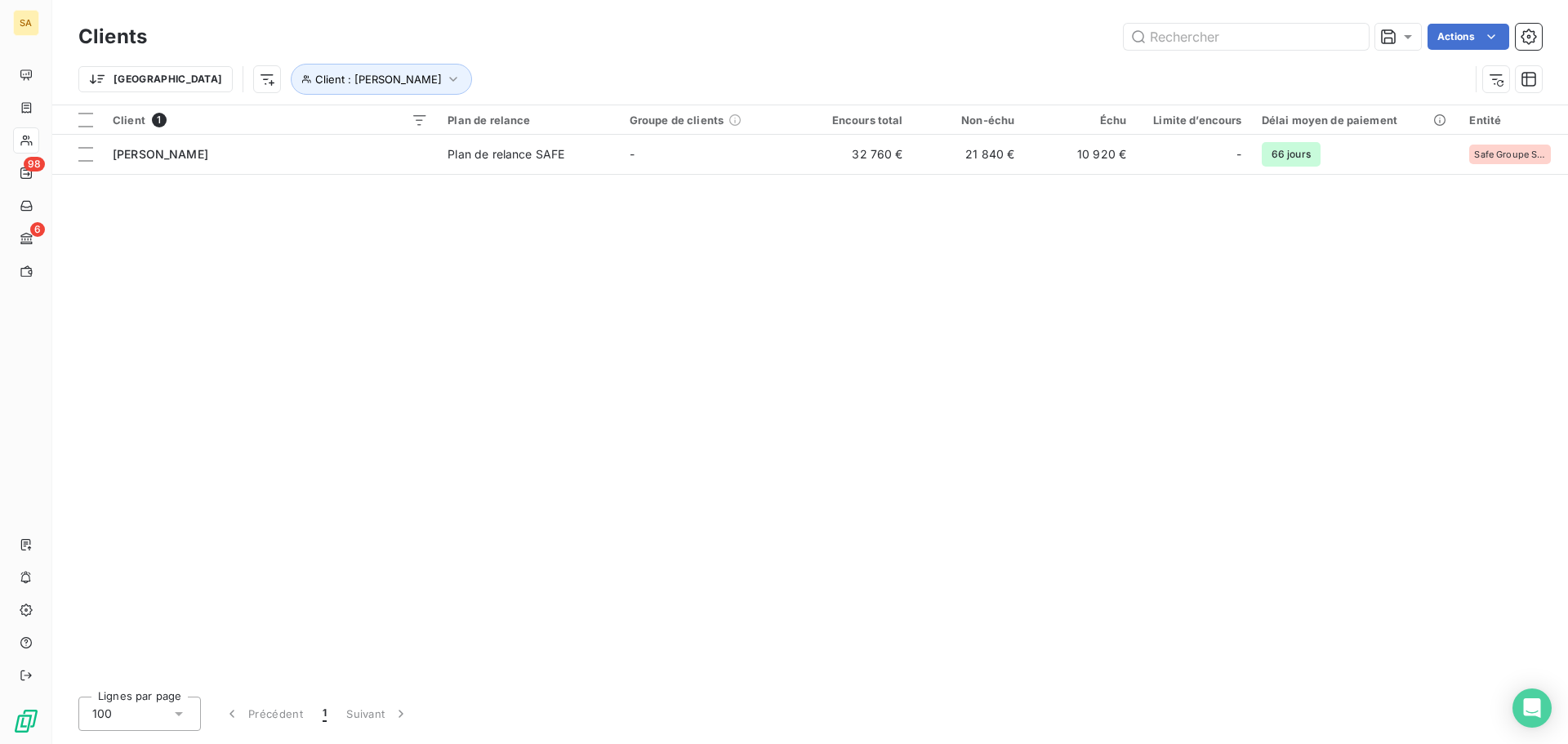
click at [1304, 432] on div "Client 1 Plan de relance Groupe de clients Encours total Non-échu Échu Limite d…" at bounding box center [810, 394] width 1516 height 578
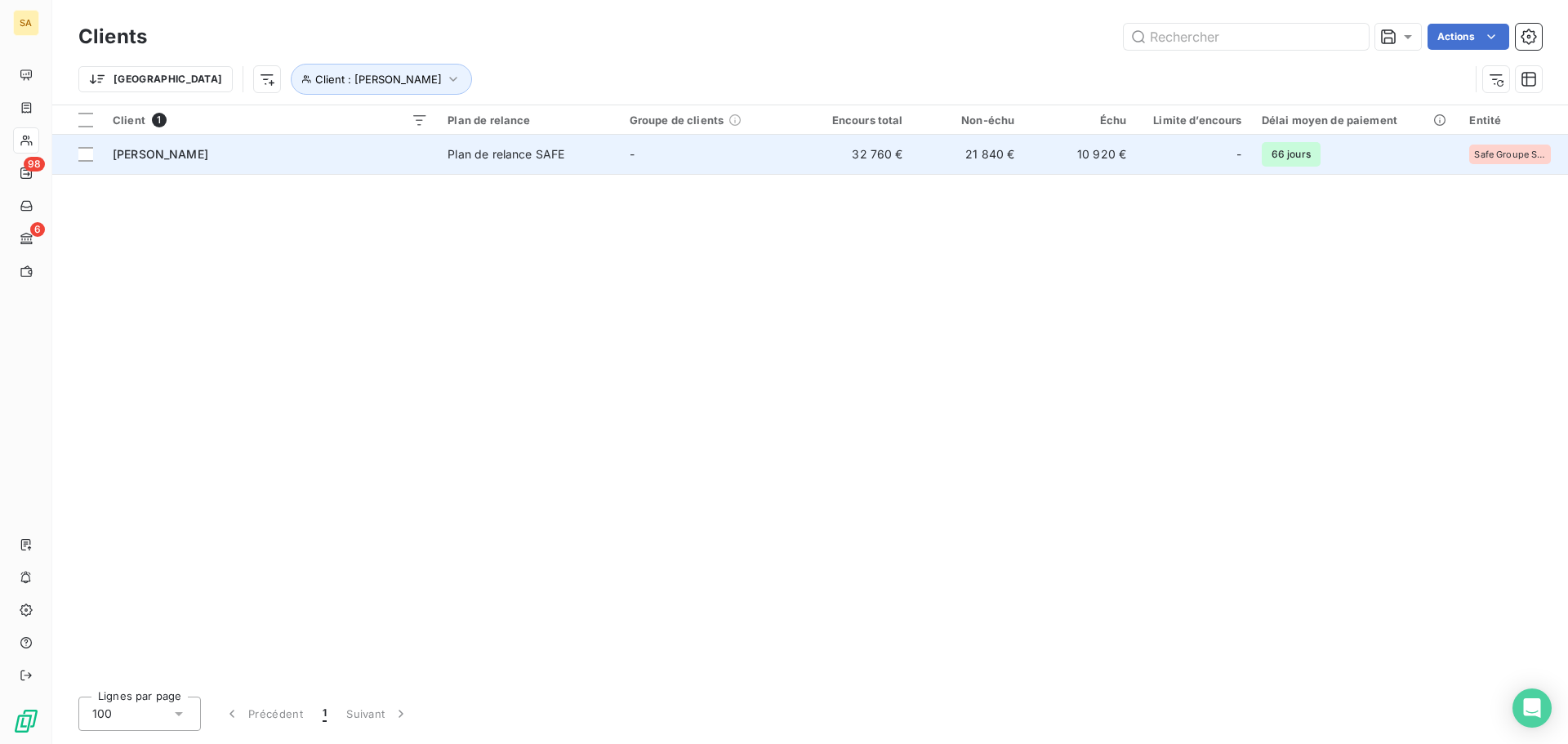
click at [145, 157] on span "[PERSON_NAME]" at bounding box center [160, 154] width 95 height 14
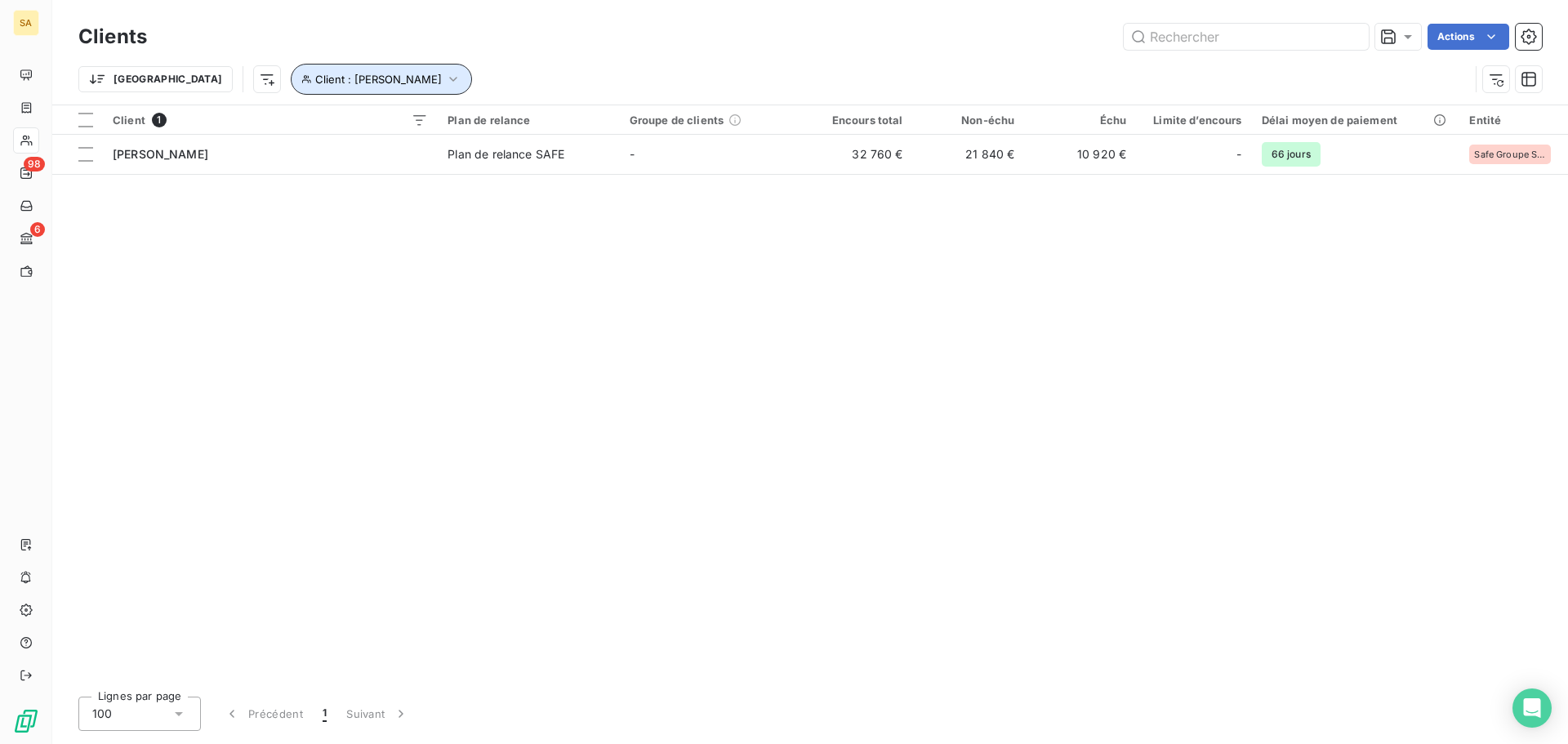
click at [329, 70] on button "Client : [PERSON_NAME]" at bounding box center [381, 79] width 181 height 31
click at [584, 125] on icon "button" at bounding box center [582, 121] width 16 height 16
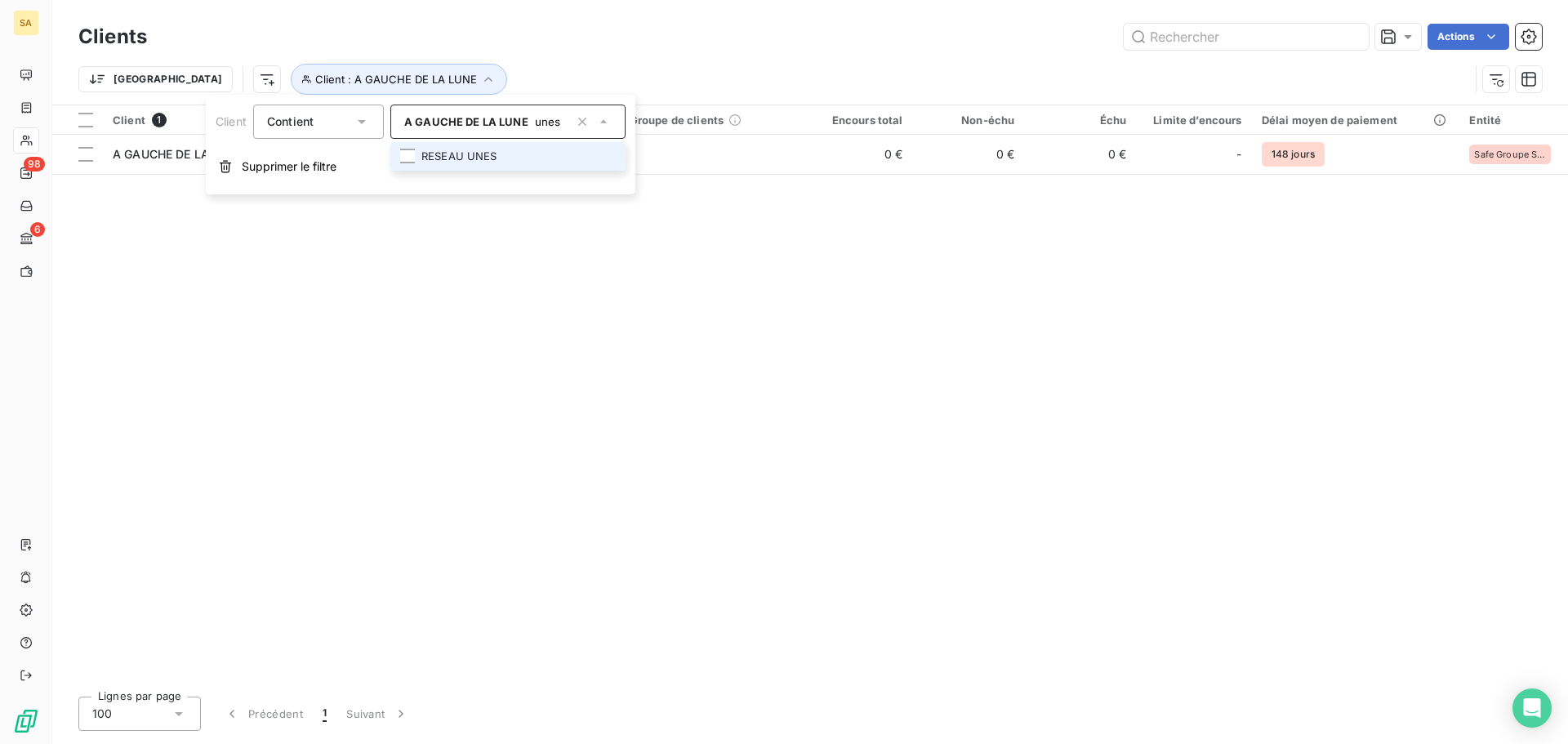
type input "unes"
click at [534, 150] on li "RESEAU UNES" at bounding box center [508, 156] width 235 height 28
click at [366, 336] on div "Client 2 Plan de relance Groupe de clients Encours total Non-échu Échu Limite d…" at bounding box center [810, 394] width 1516 height 578
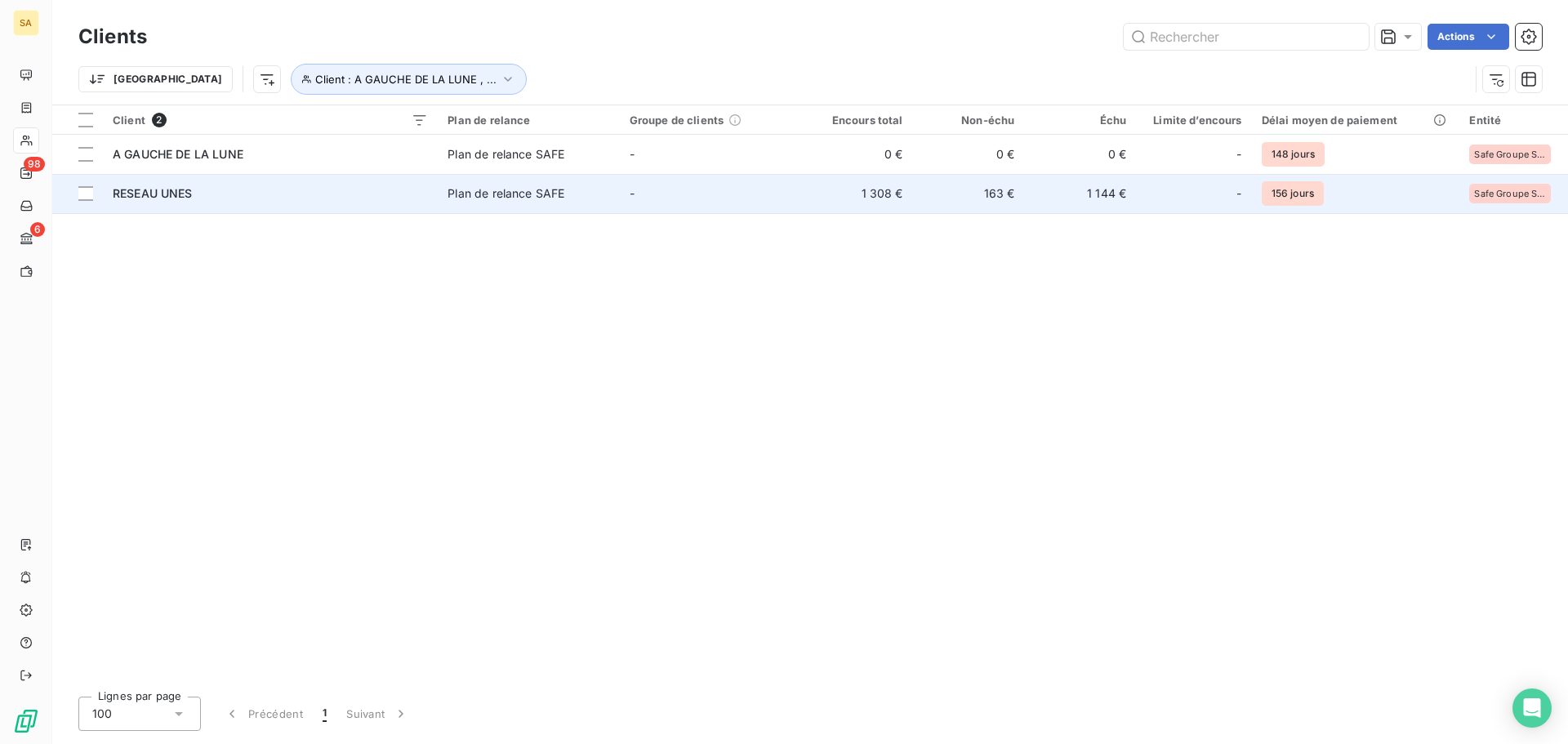
click at [172, 191] on span "RESEAU UNES" at bounding box center [152, 193] width 80 height 14
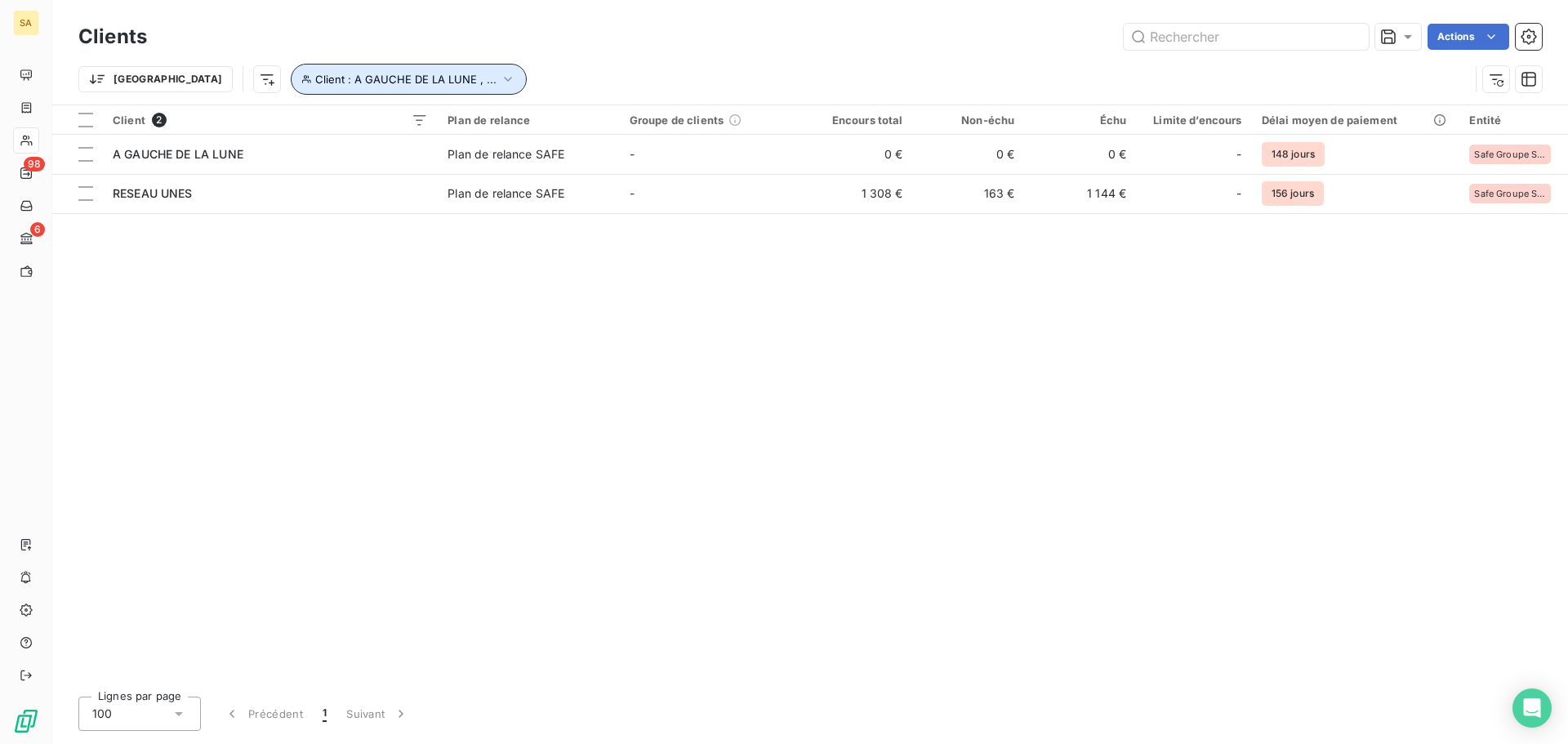
click at [324, 83] on span "Client : A GAUCHE DE LA LUNE , ..." at bounding box center [405, 79] width 181 height 13
click at [580, 124] on icon "button" at bounding box center [582, 121] width 16 height 16
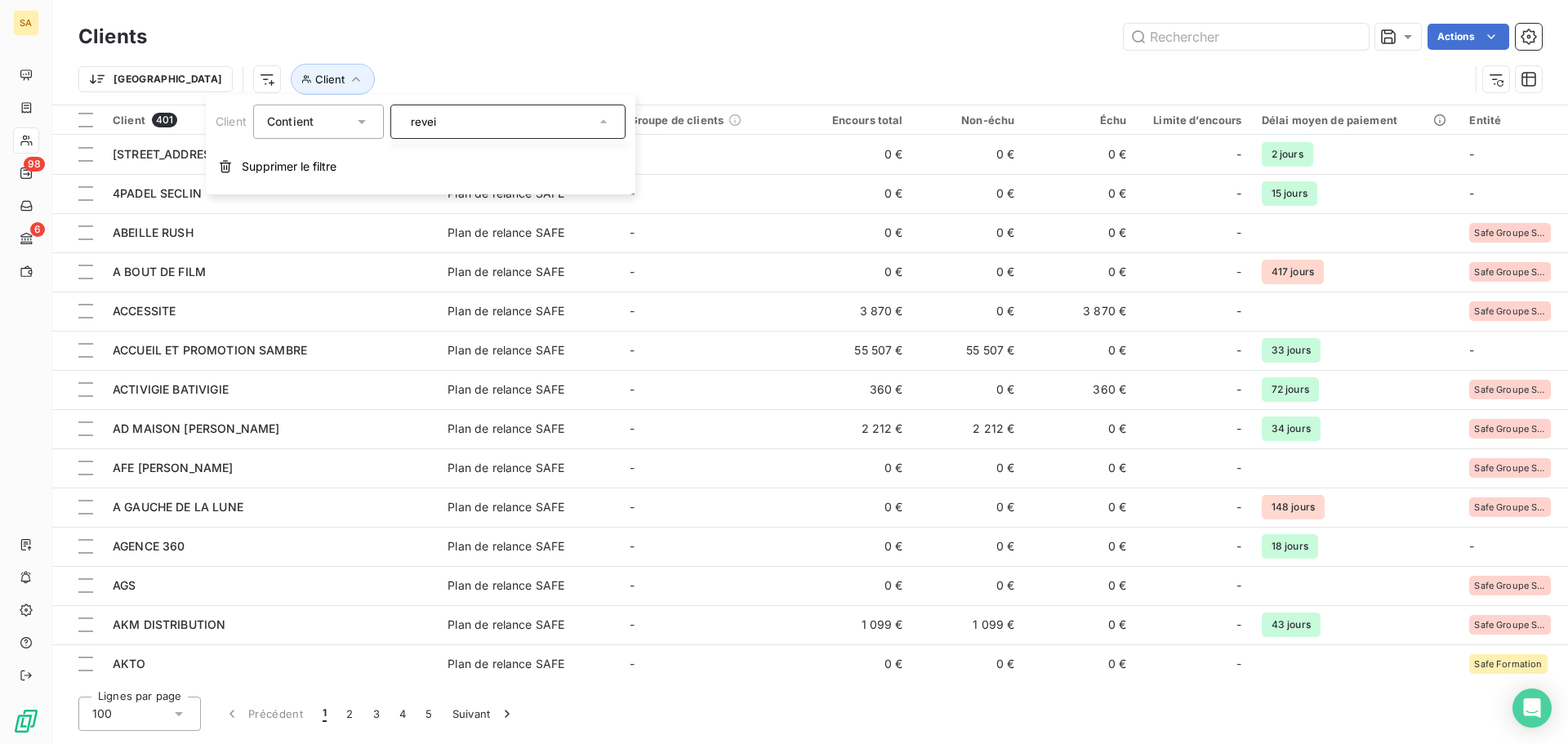
drag, startPoint x: 530, startPoint y: 123, endPoint x: 356, endPoint y: 121, distance: 174.0
click at [356, 121] on div "Client Contient revei" at bounding box center [420, 122] width 410 height 34
type input "bpll"
click at [516, 156] on li "SAS BPLL" at bounding box center [508, 156] width 235 height 28
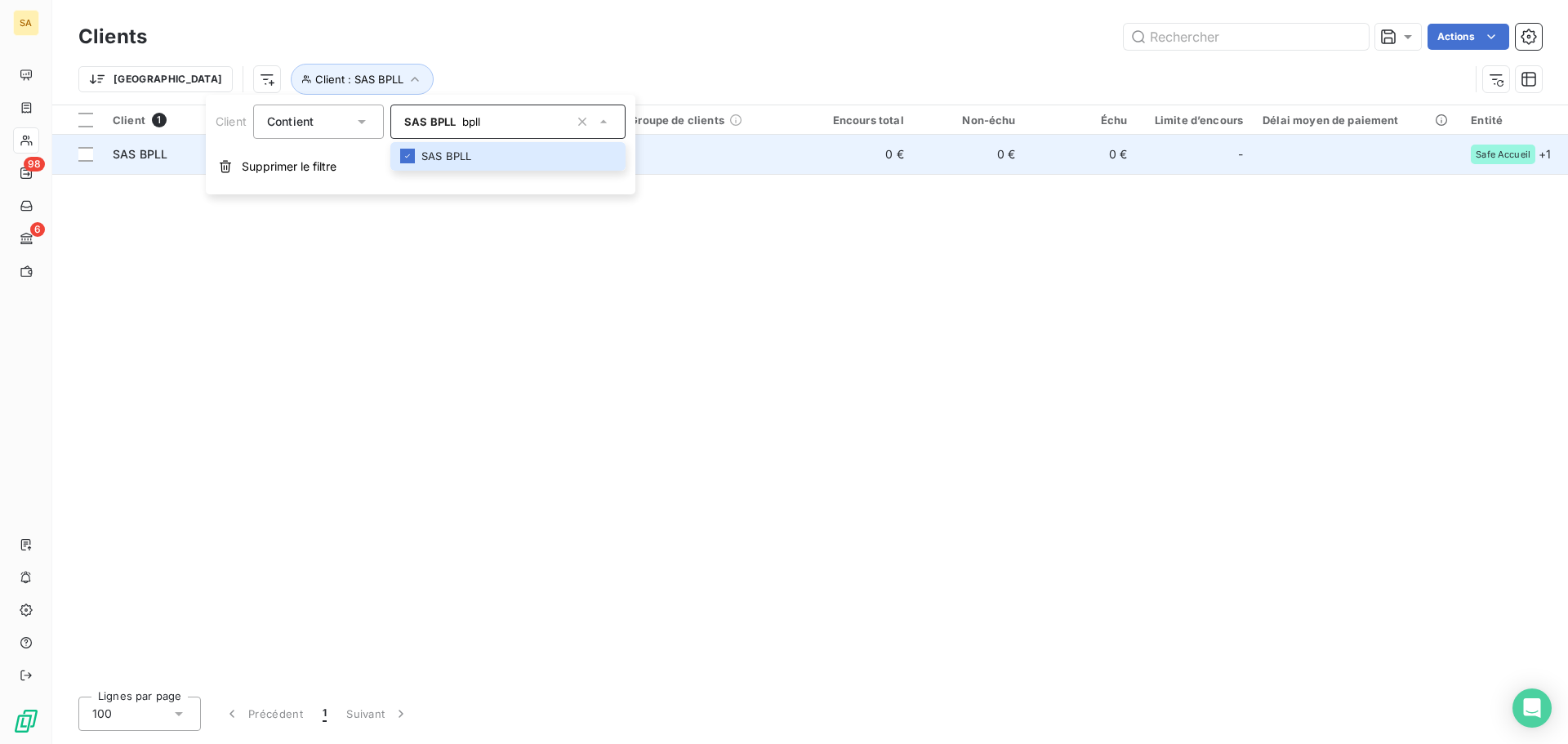
click at [173, 152] on div "SAS BPLL" at bounding box center [270, 154] width 316 height 16
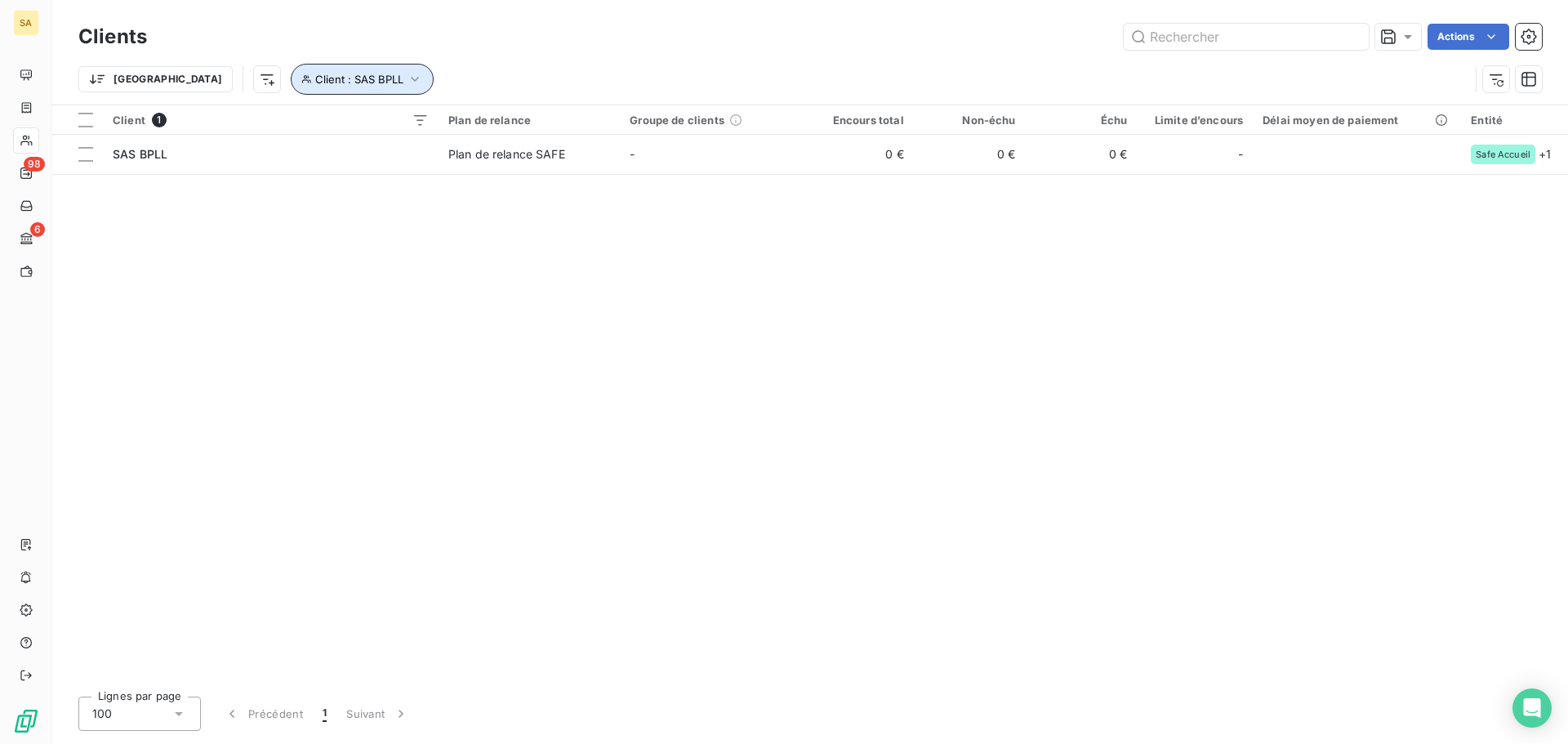
click at [337, 78] on button "Client : SAS BPLL" at bounding box center [362, 79] width 143 height 31
click at [577, 120] on icon "button" at bounding box center [582, 121] width 16 height 16
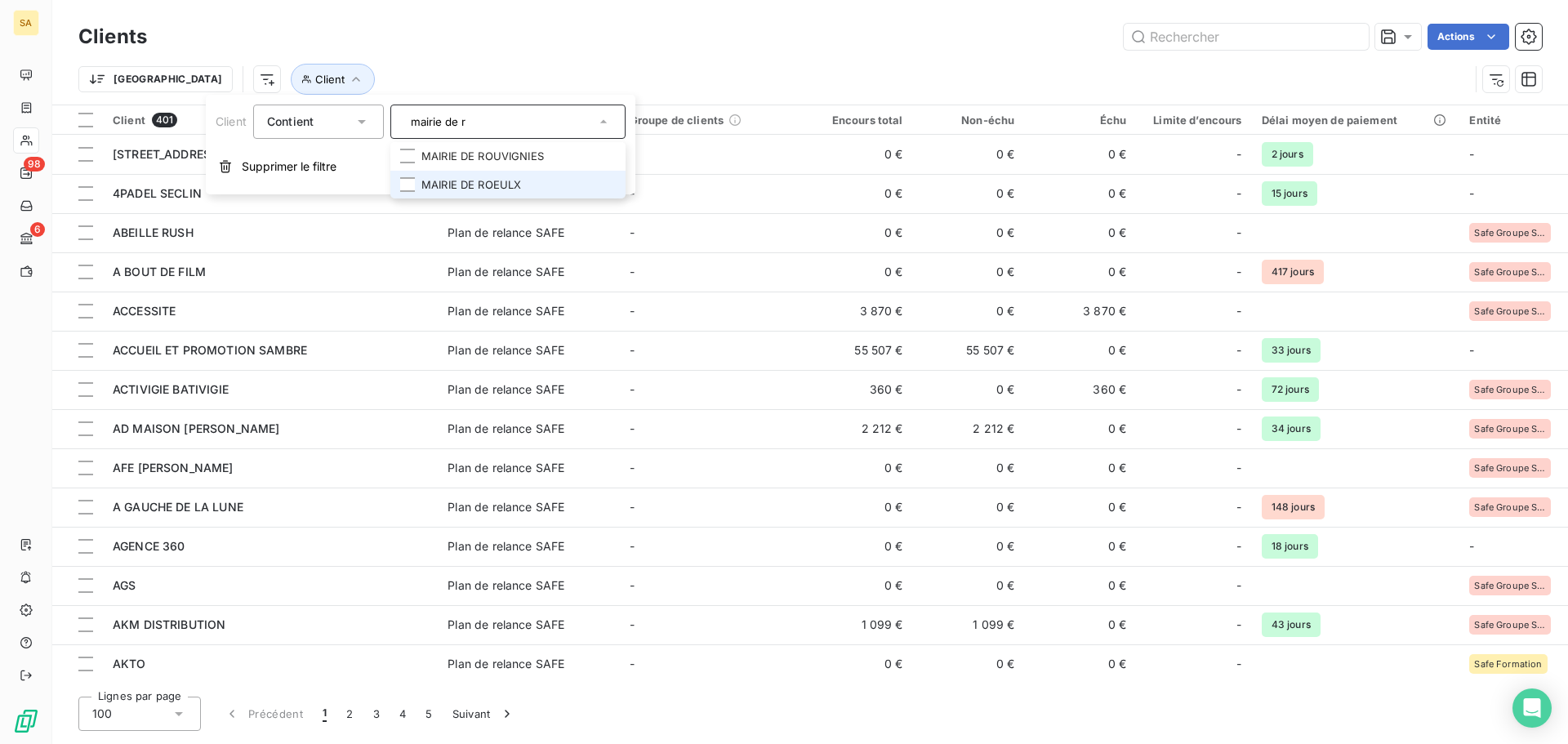
type input "mairie de r"
click at [515, 186] on li "MAIRIE DE ROEULX" at bounding box center [508, 184] width 235 height 28
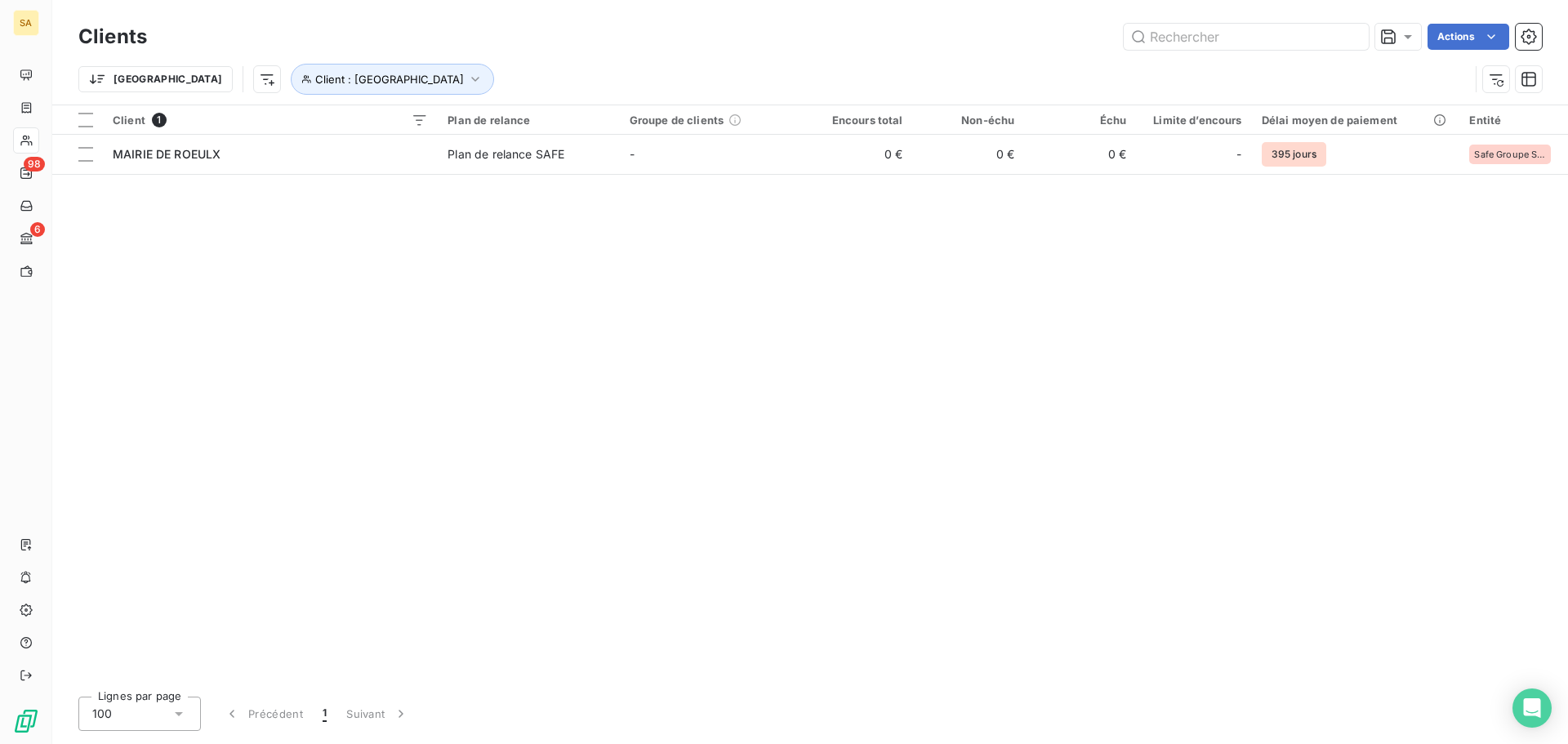
click at [958, 174] on table "Client 1 Plan de relance Groupe de clients Encours total Non-échu Échu Limite d…" at bounding box center [810, 140] width 1516 height 70
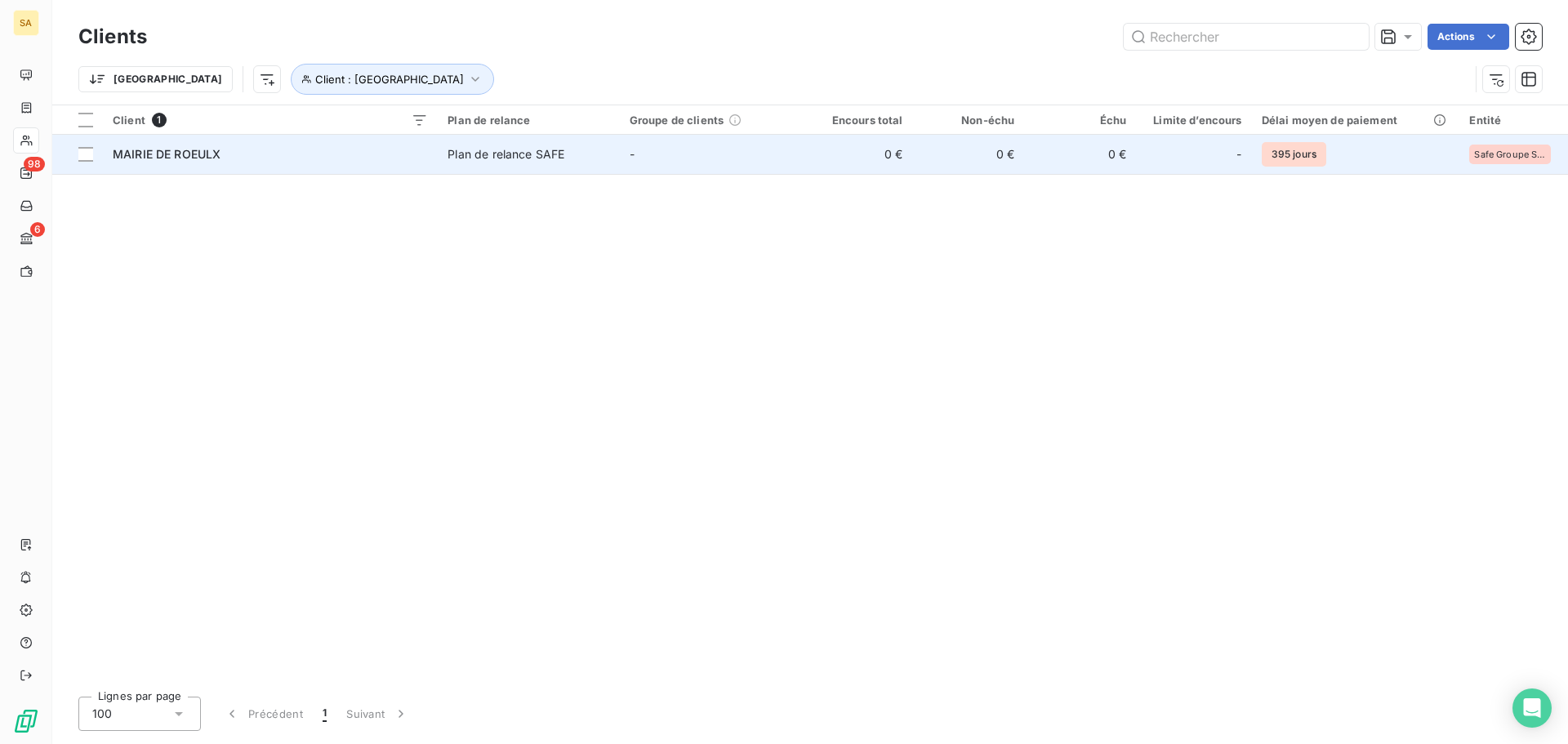
click at [181, 154] on span "MAIRIE DE ROEULX" at bounding box center [167, 154] width 108 height 14
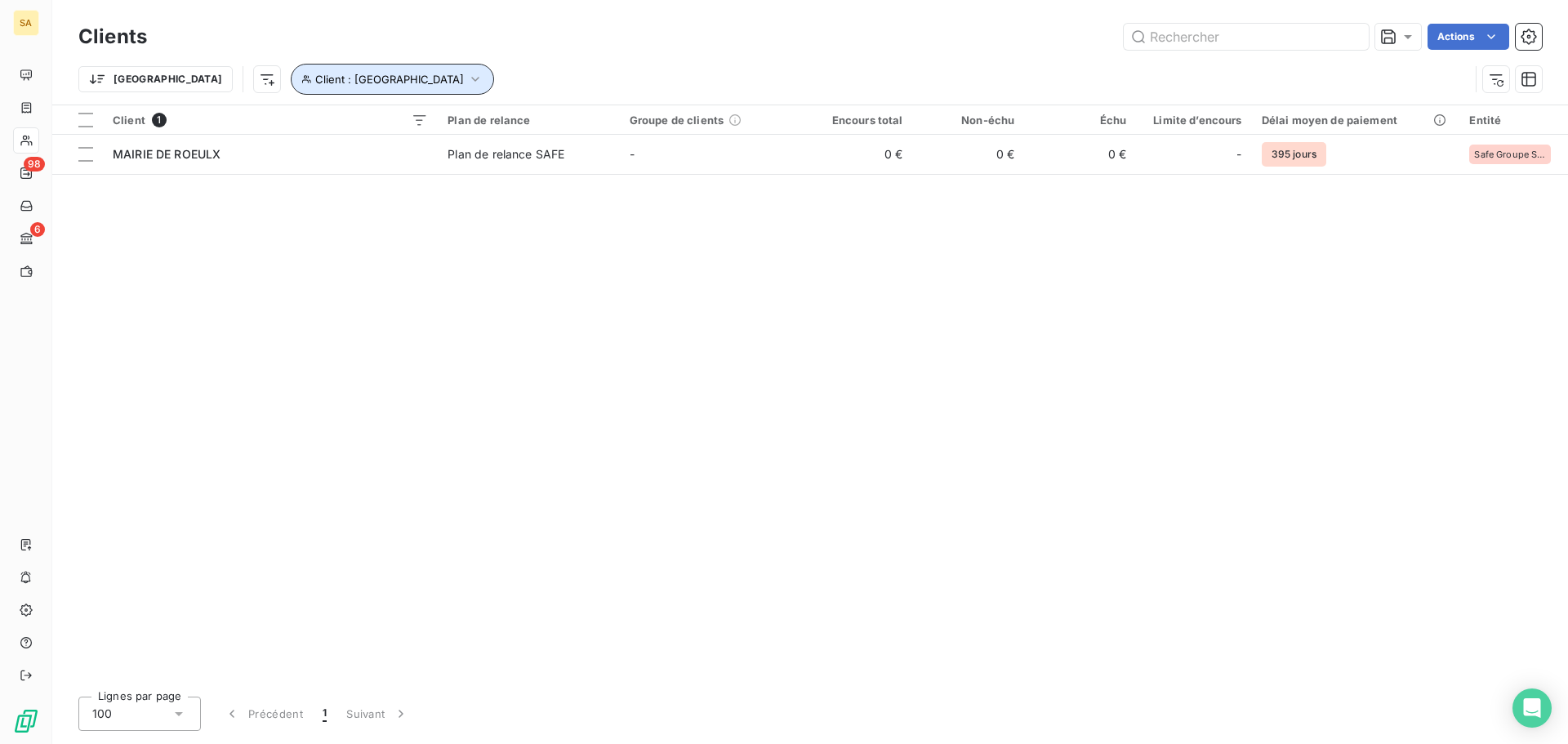
click at [467, 77] on icon "button" at bounding box center [475, 79] width 16 height 16
click at [577, 119] on icon "button" at bounding box center [582, 121] width 16 height 16
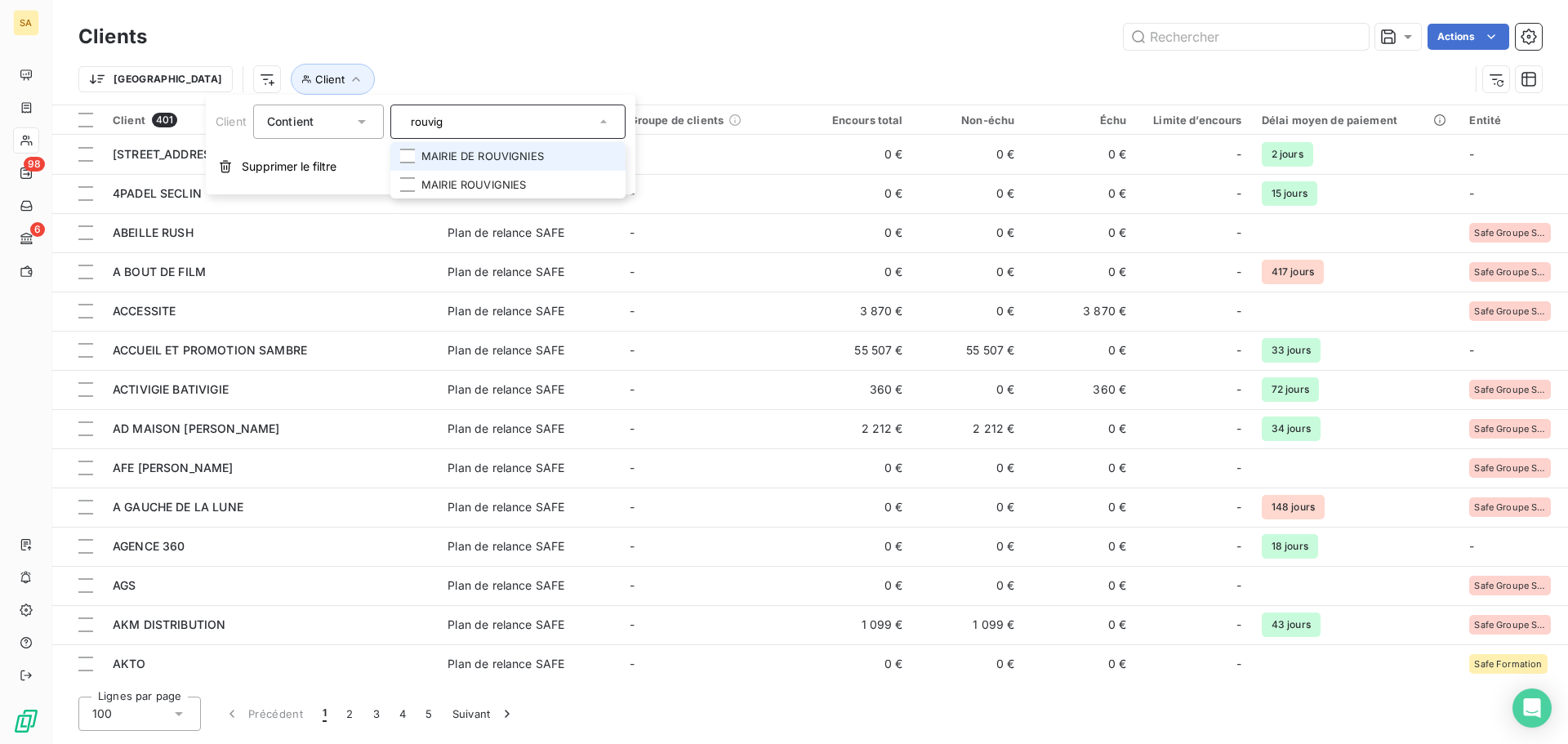
type input "rouvig"
click at [588, 157] on li "MAIRIE DE ROUVIGNIES" at bounding box center [508, 156] width 235 height 28
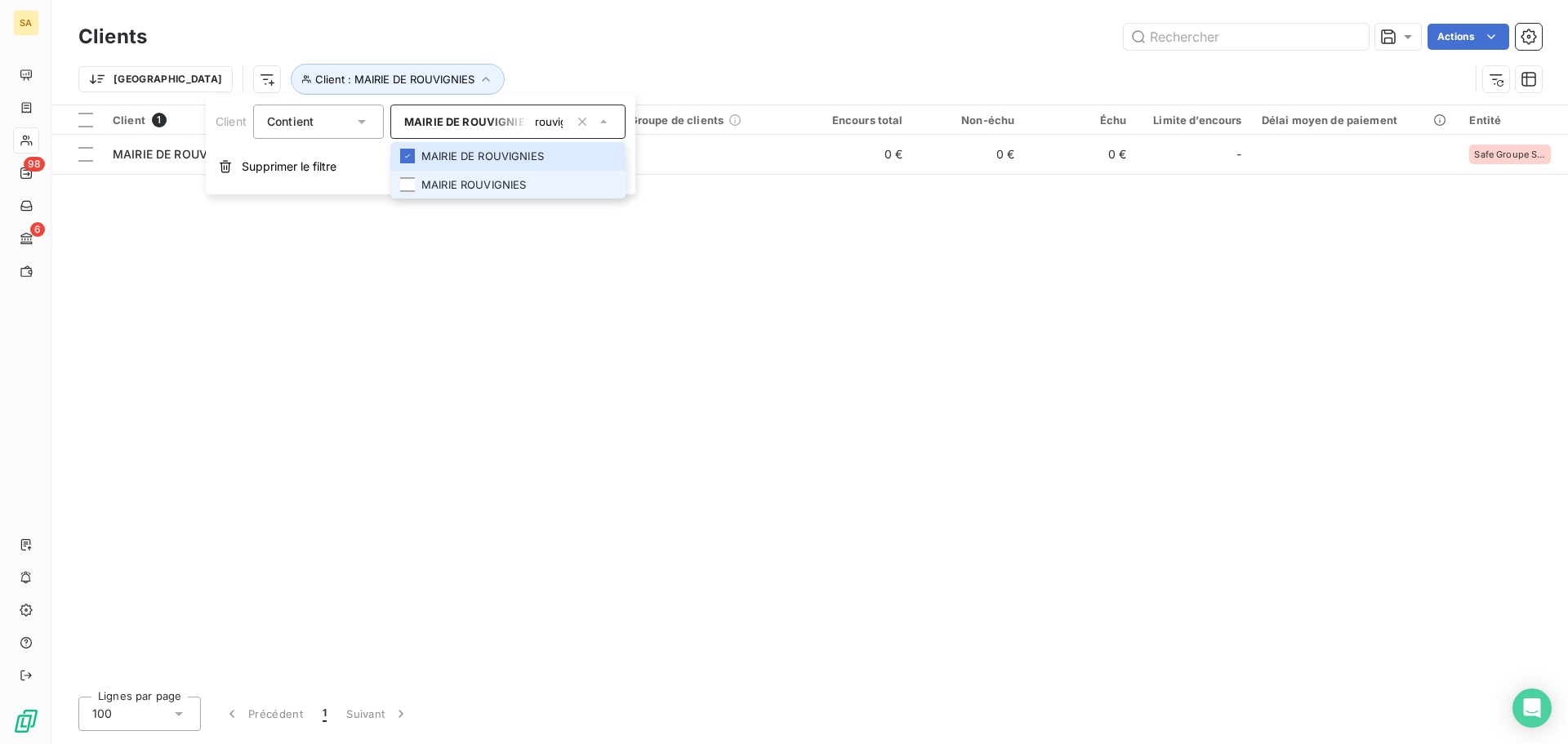
click at [514, 176] on li "MAIRIE ROUVIGNIES" at bounding box center [508, 184] width 235 height 28
click at [696, 279] on div "Client 2 Plan de relance Groupe de clients Encours total Non-échu Échu Limite d…" at bounding box center [810, 394] width 1516 height 578
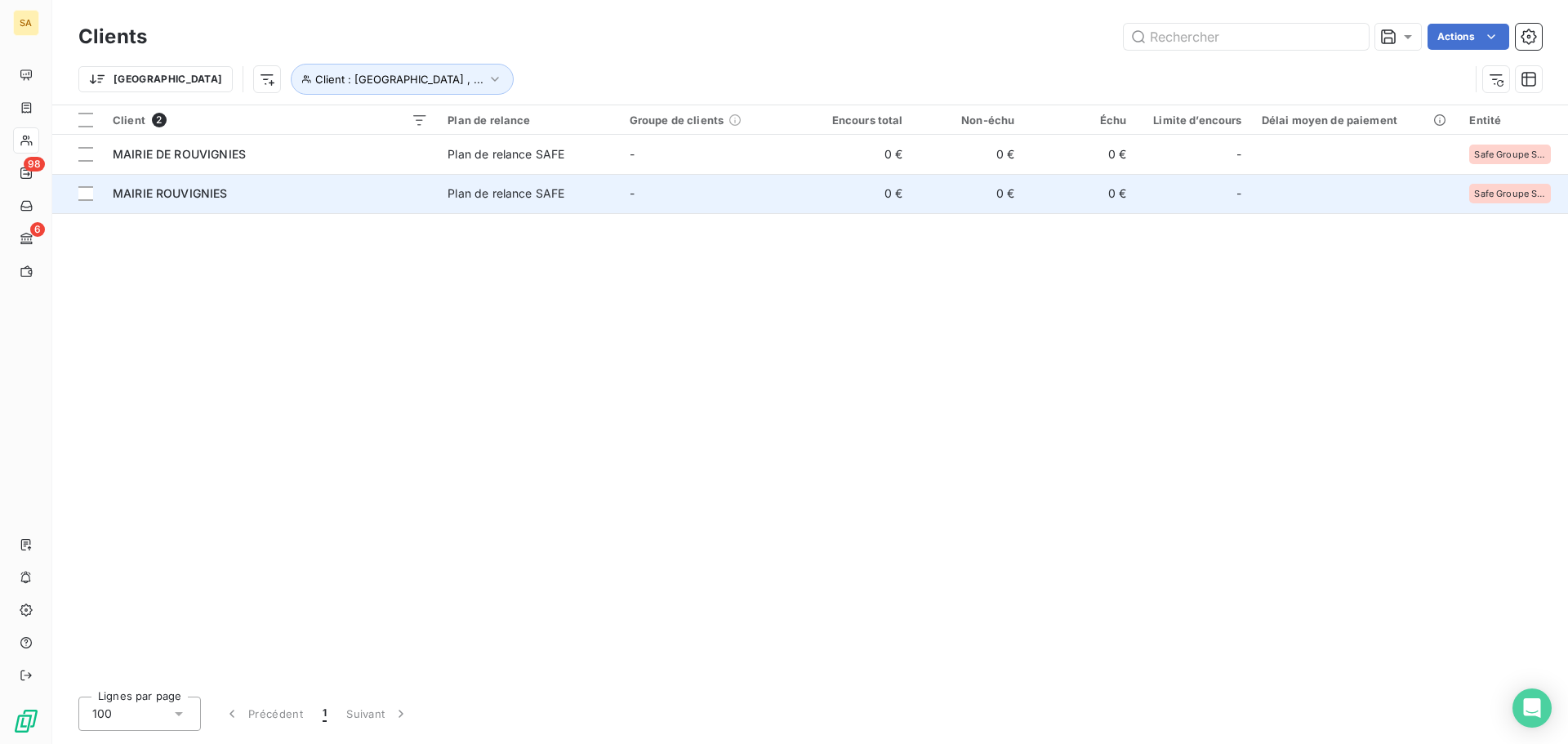
click at [221, 191] on span "MAIRIE ROUVIGNIES" at bounding box center [170, 193] width 115 height 14
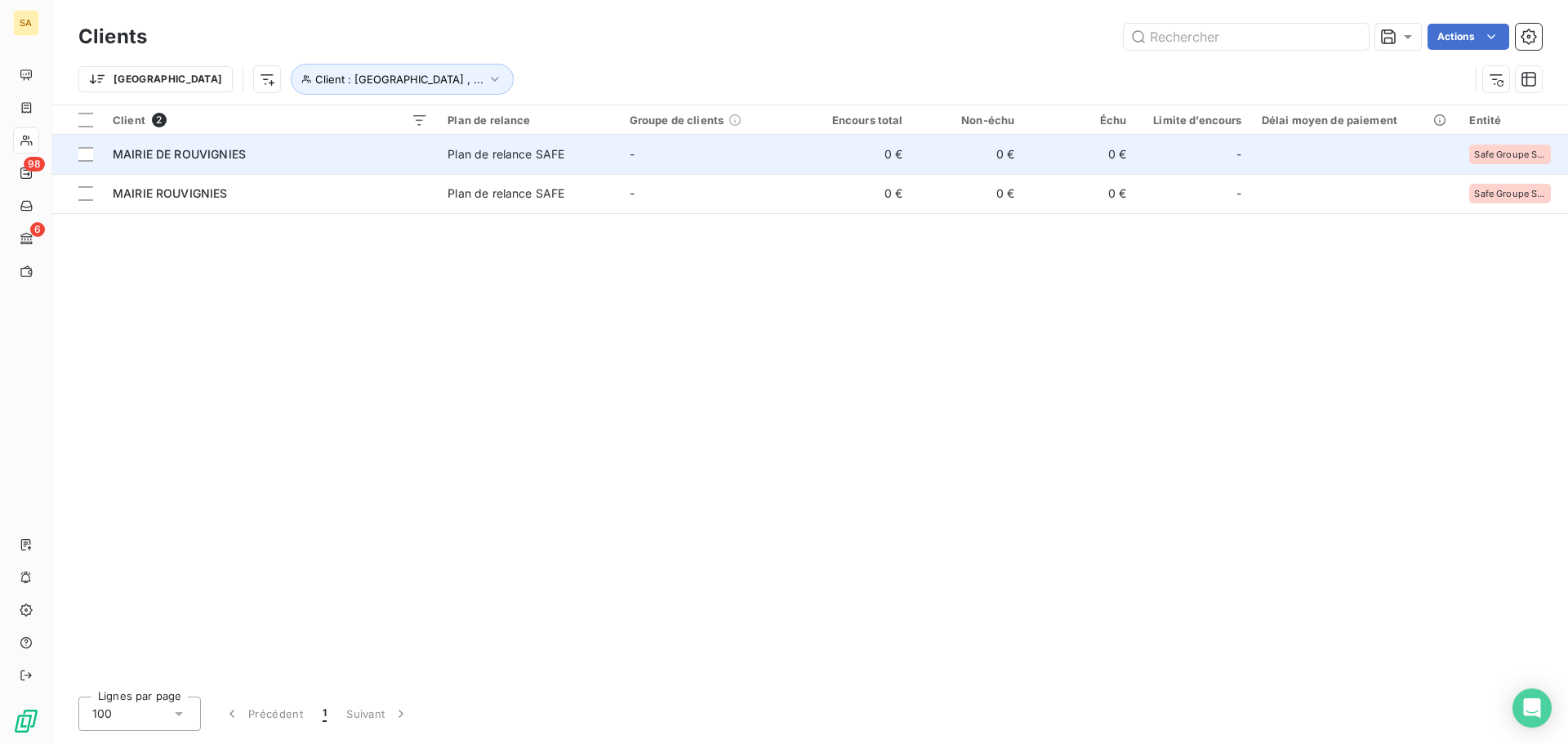
click at [183, 142] on td "MAIRIE DE ROUVIGNIES" at bounding box center [270, 154] width 335 height 39
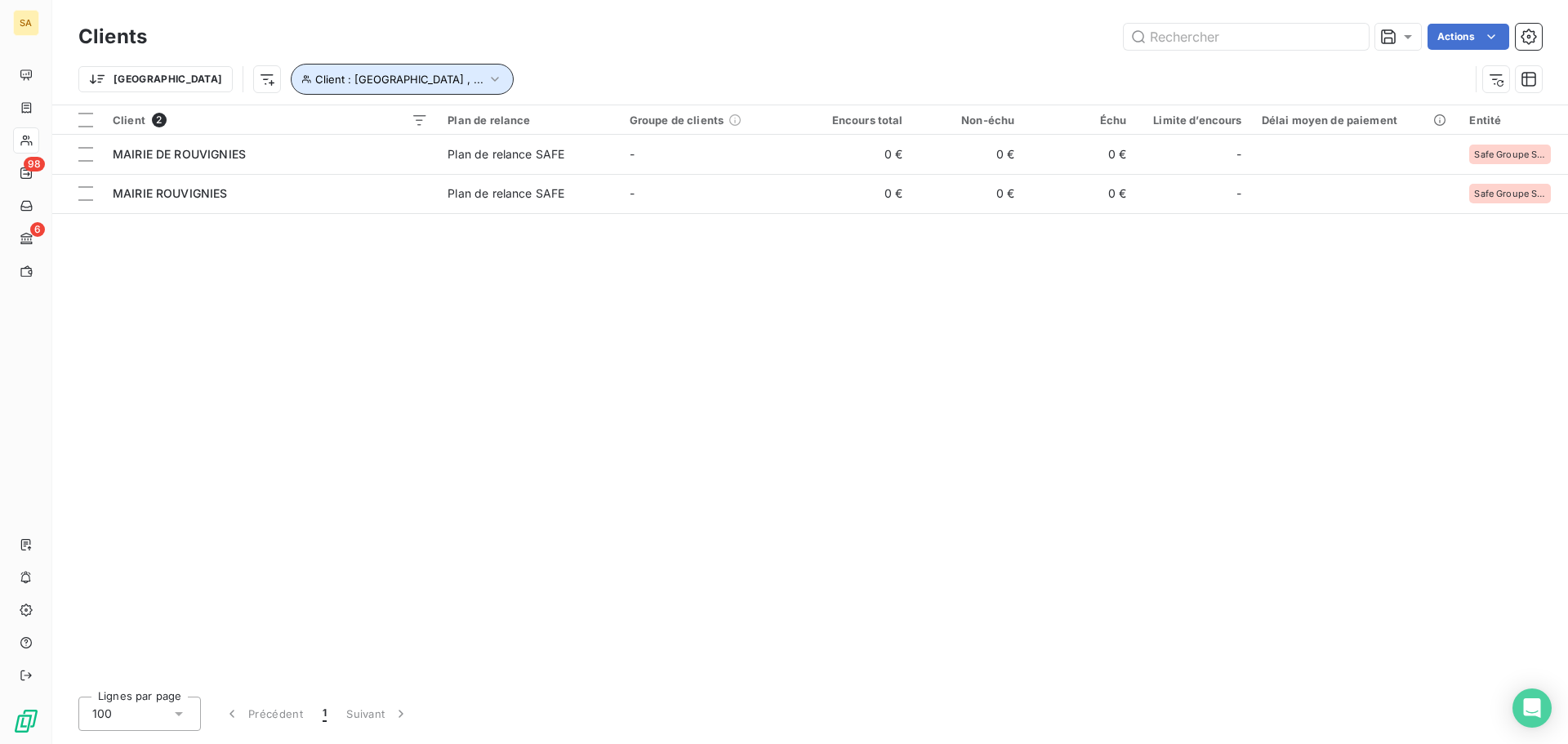
click at [344, 64] on button "Client : [GEOGRAPHIC_DATA] , ..." at bounding box center [403, 79] width 223 height 31
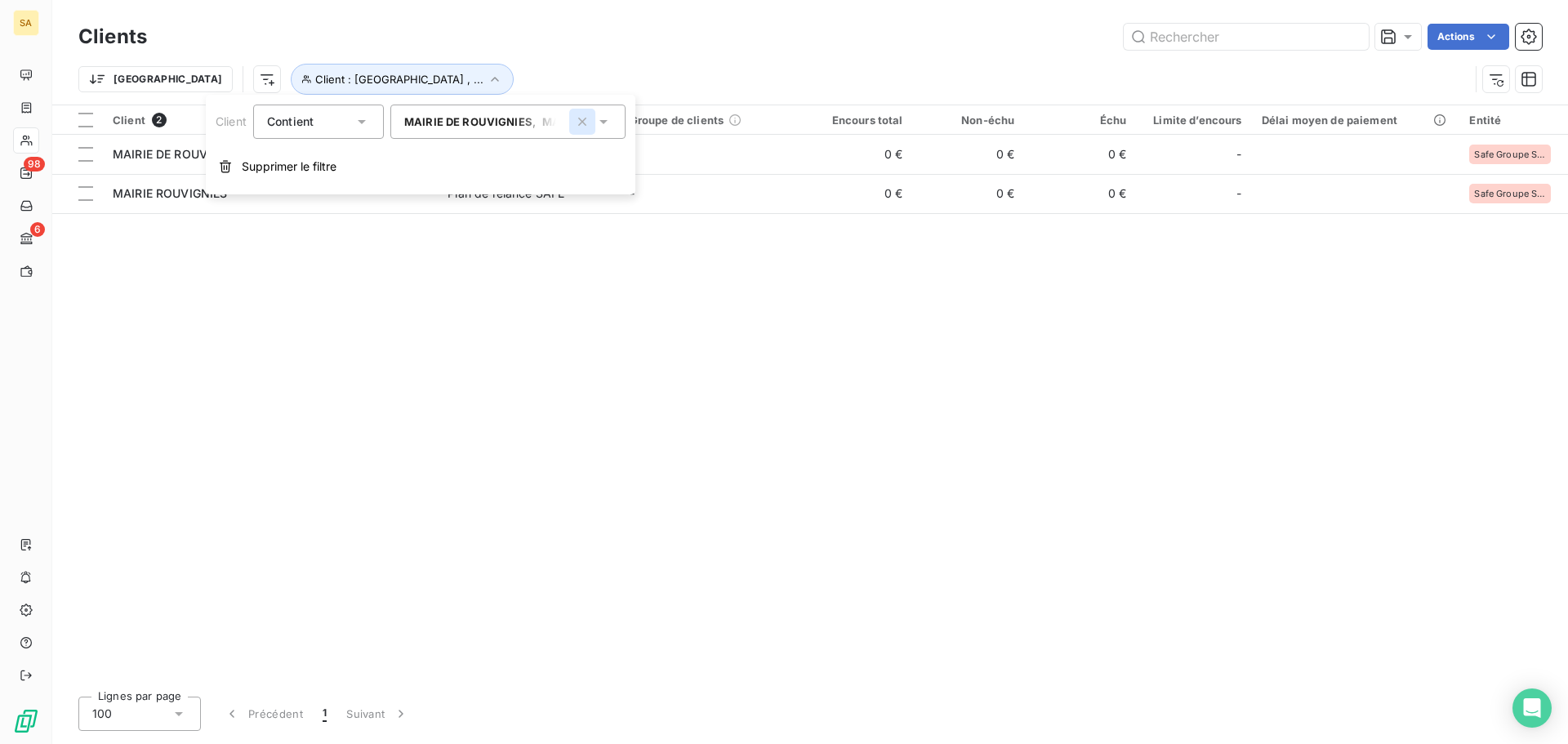
click at [576, 128] on icon "button" at bounding box center [582, 121] width 16 height 16
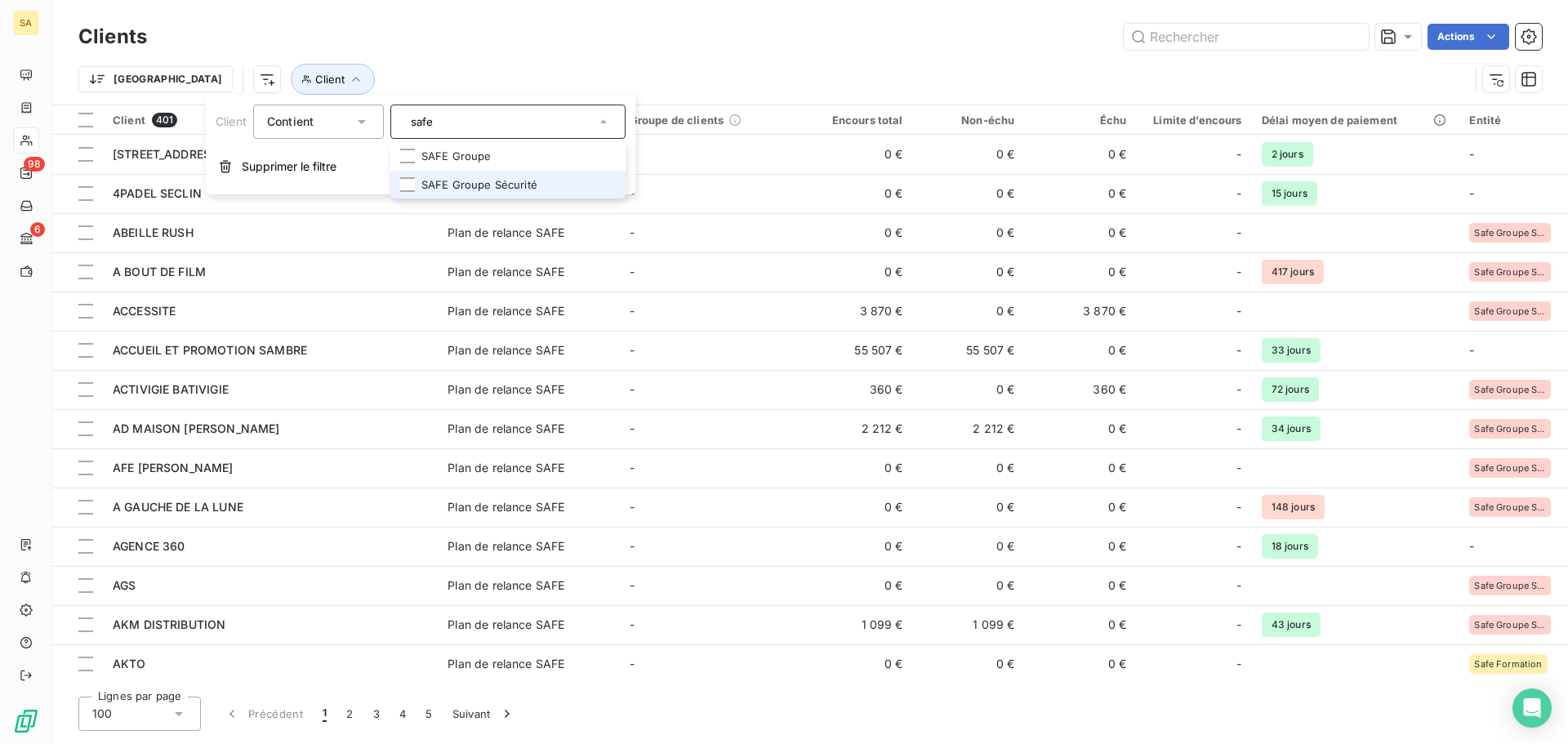
type input "safe"
click at [477, 184] on li "SAFE Groupe Sécurité" at bounding box center [508, 184] width 235 height 28
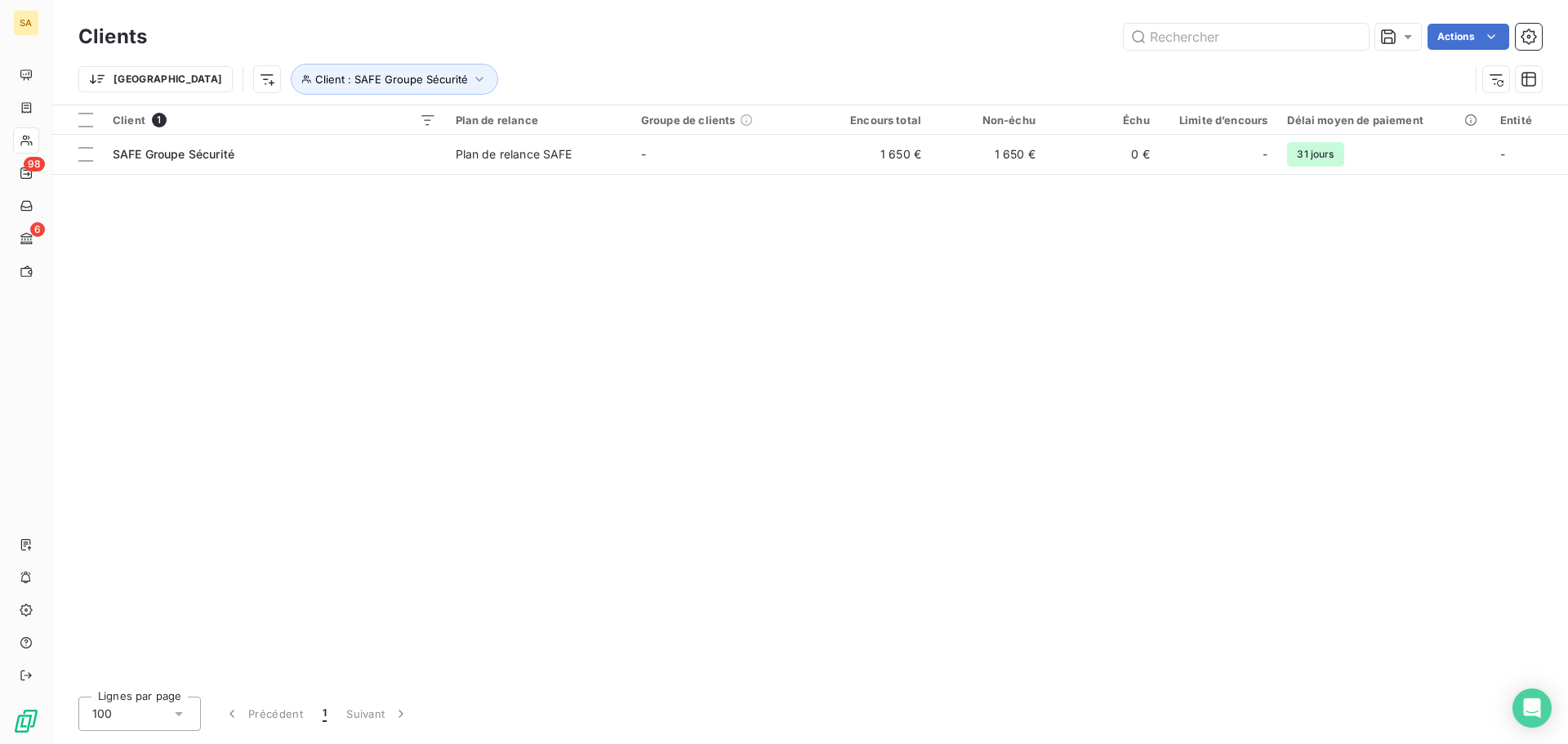
click at [889, 324] on div "Client 1 Plan de relance Groupe de clients Encours total Non-échu Échu Limite d…" at bounding box center [810, 394] width 1516 height 578
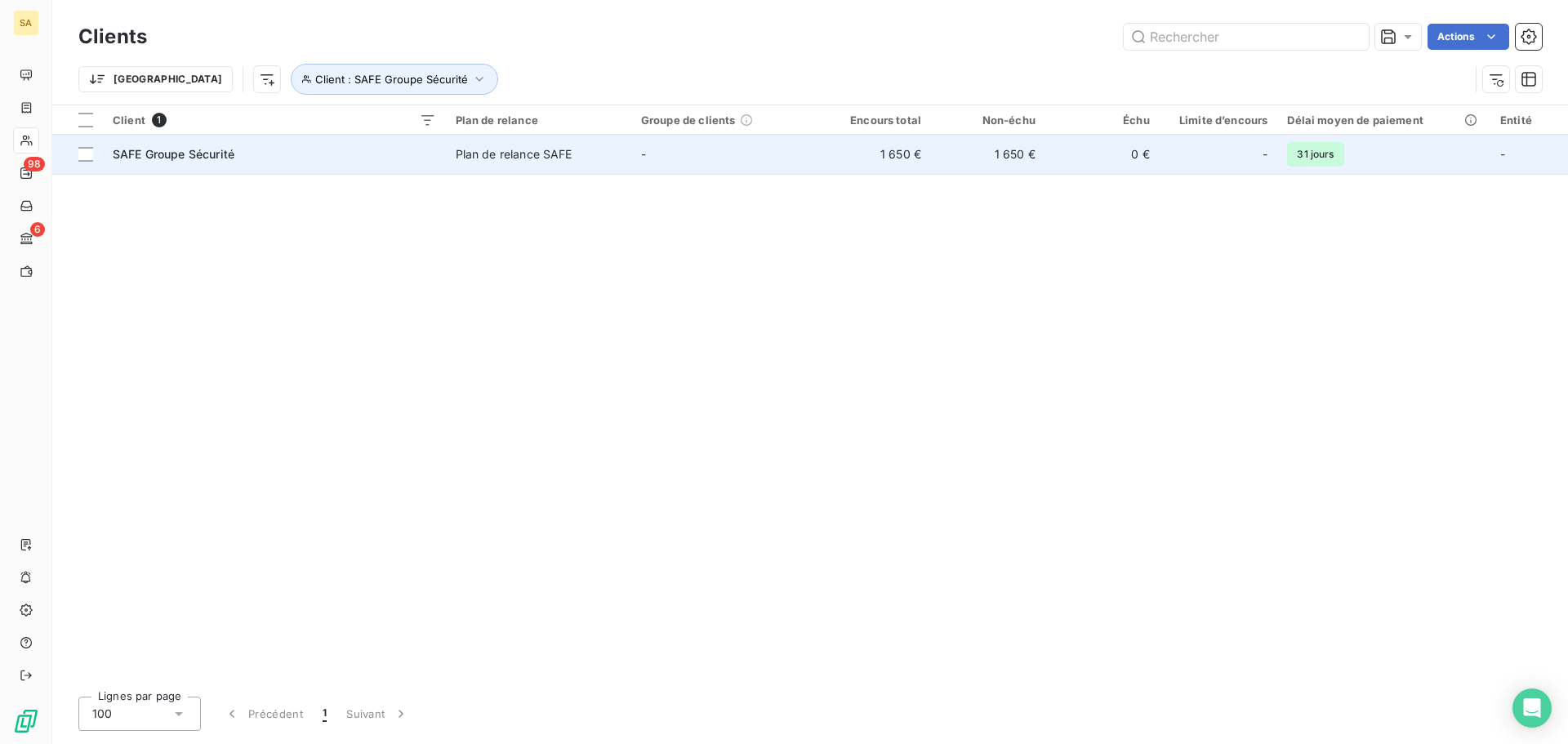
click at [219, 163] on td "SAFE Groupe Sécurité" at bounding box center [274, 154] width 343 height 39
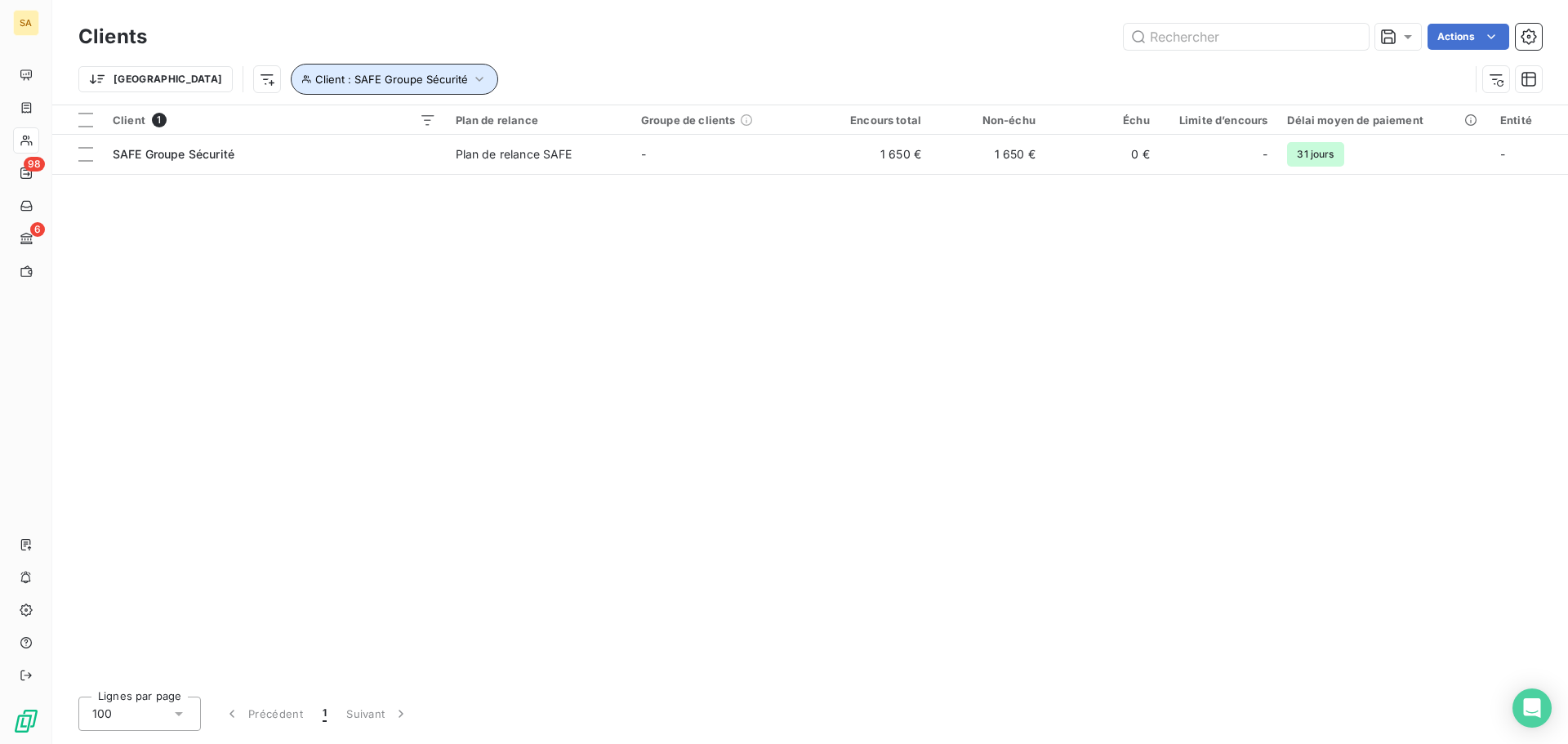
click at [338, 75] on span "Client : SAFE Groupe Sécurité" at bounding box center [392, 79] width 153 height 13
click at [515, 125] on span "SAFE Groupe Sécurité" at bounding box center [464, 121] width 119 height 13
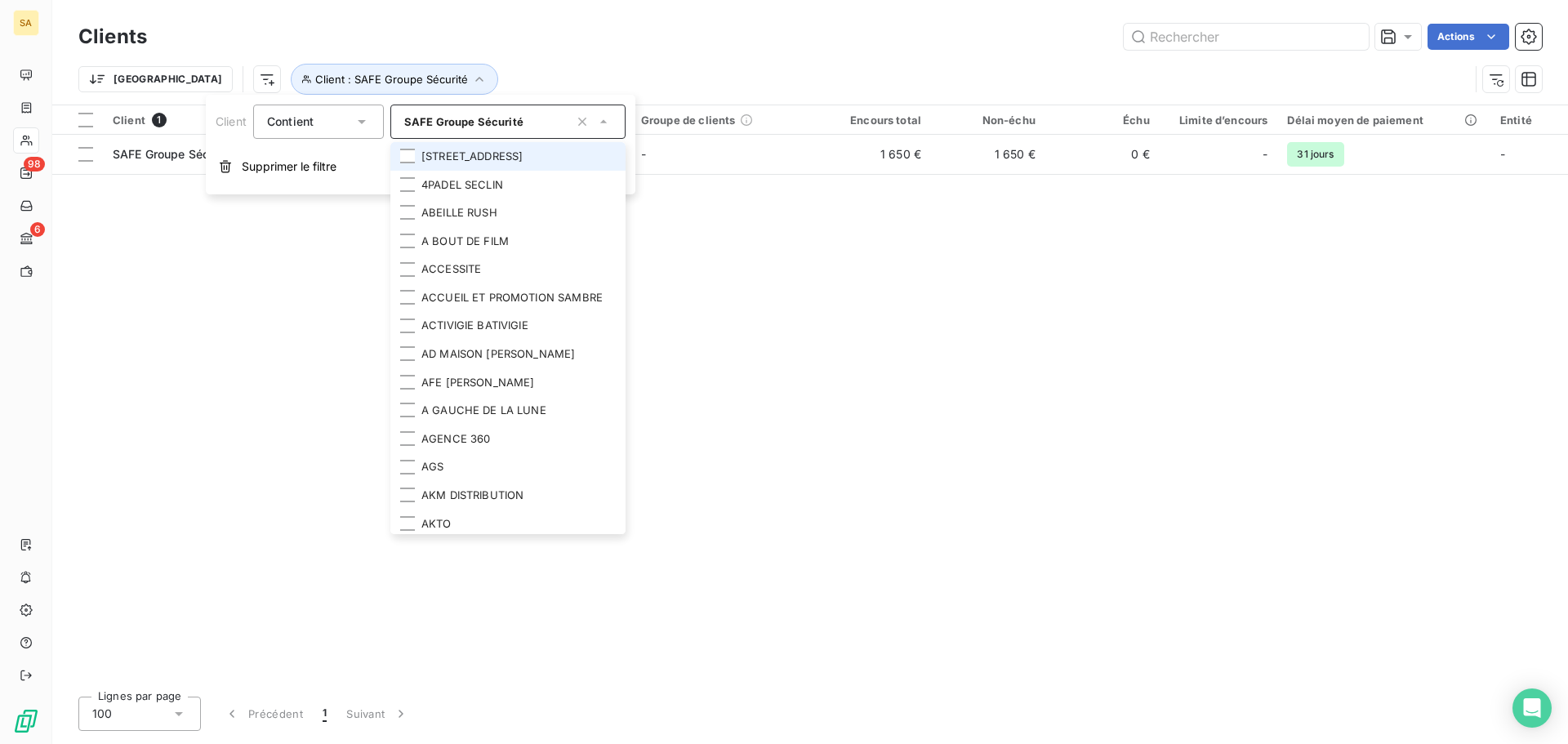
click at [572, 124] on button "button" at bounding box center [582, 122] width 26 height 26
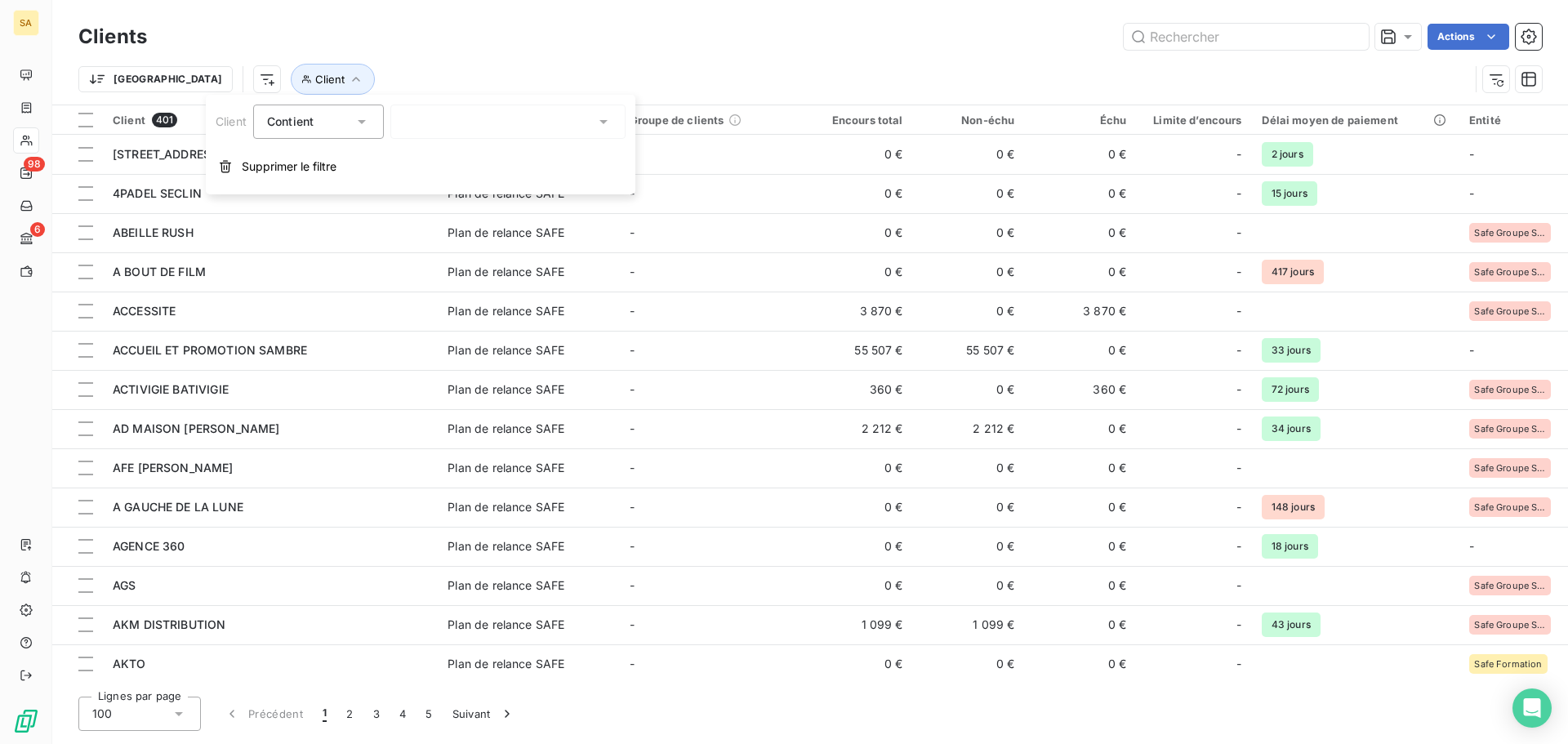
click at [546, 118] on div at bounding box center [508, 122] width 235 height 34
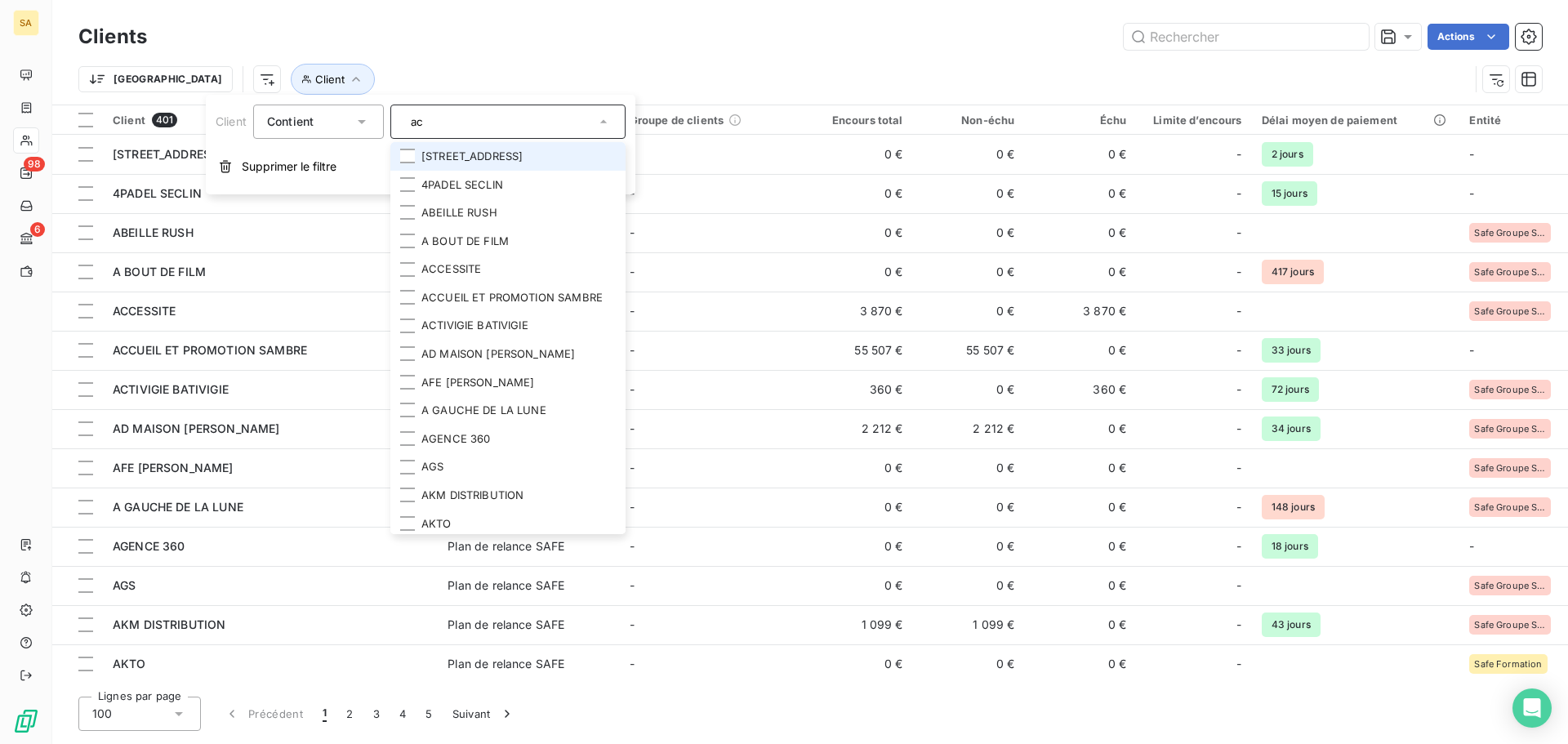
type input "acc"
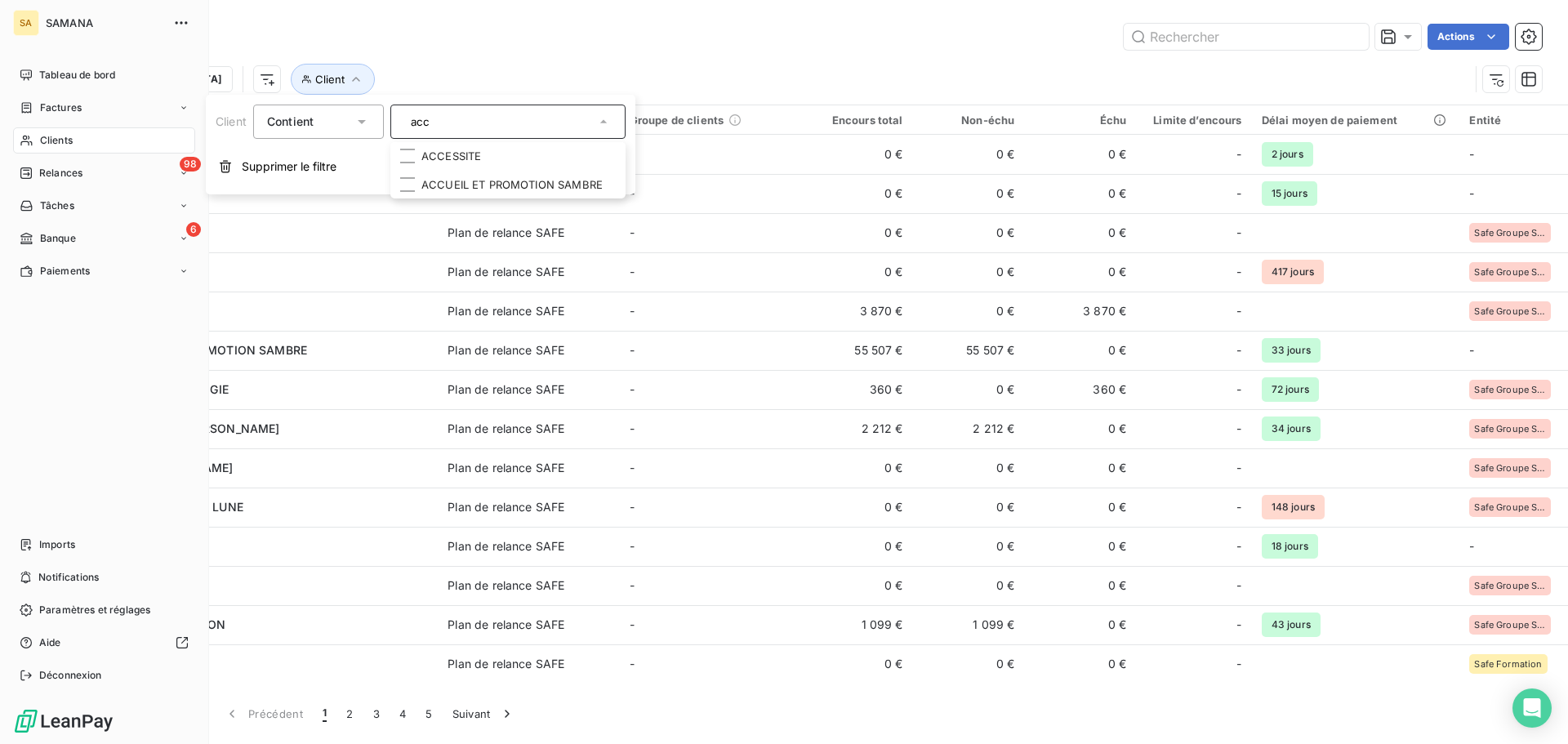
drag, startPoint x: 255, startPoint y: 113, endPoint x: 0, endPoint y: 82, distance: 256.9
click at [0, 82] on body "SA SAMANA Tableau de bord Factures Clients 98 Relances Tâches 6 Banque Paiement…" at bounding box center [784, 372] width 1568 height 744
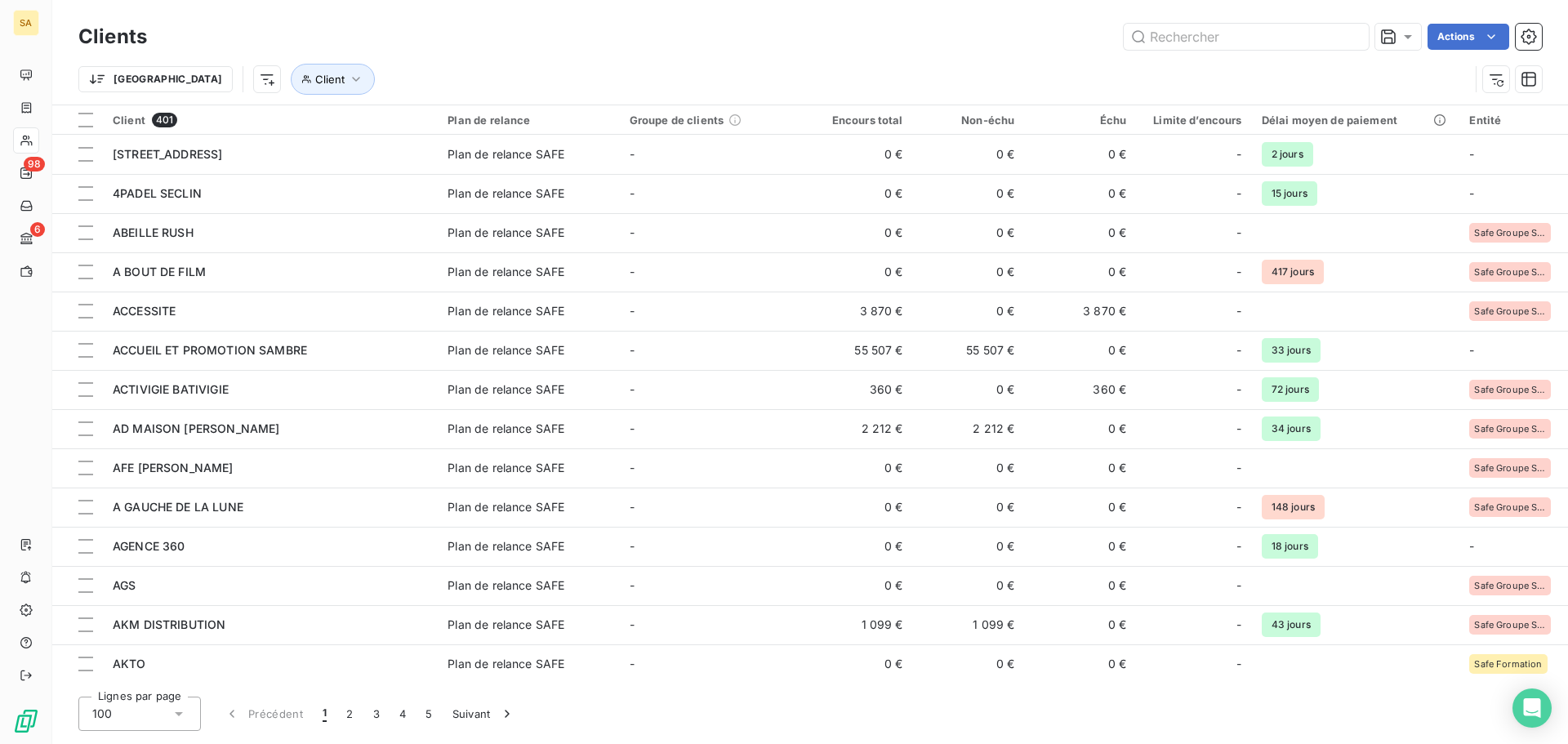
click at [629, 48] on div "Actions" at bounding box center [854, 37] width 1376 height 26
click at [315, 82] on span "Client" at bounding box center [330, 79] width 29 height 13
click at [468, 124] on div at bounding box center [508, 122] width 235 height 34
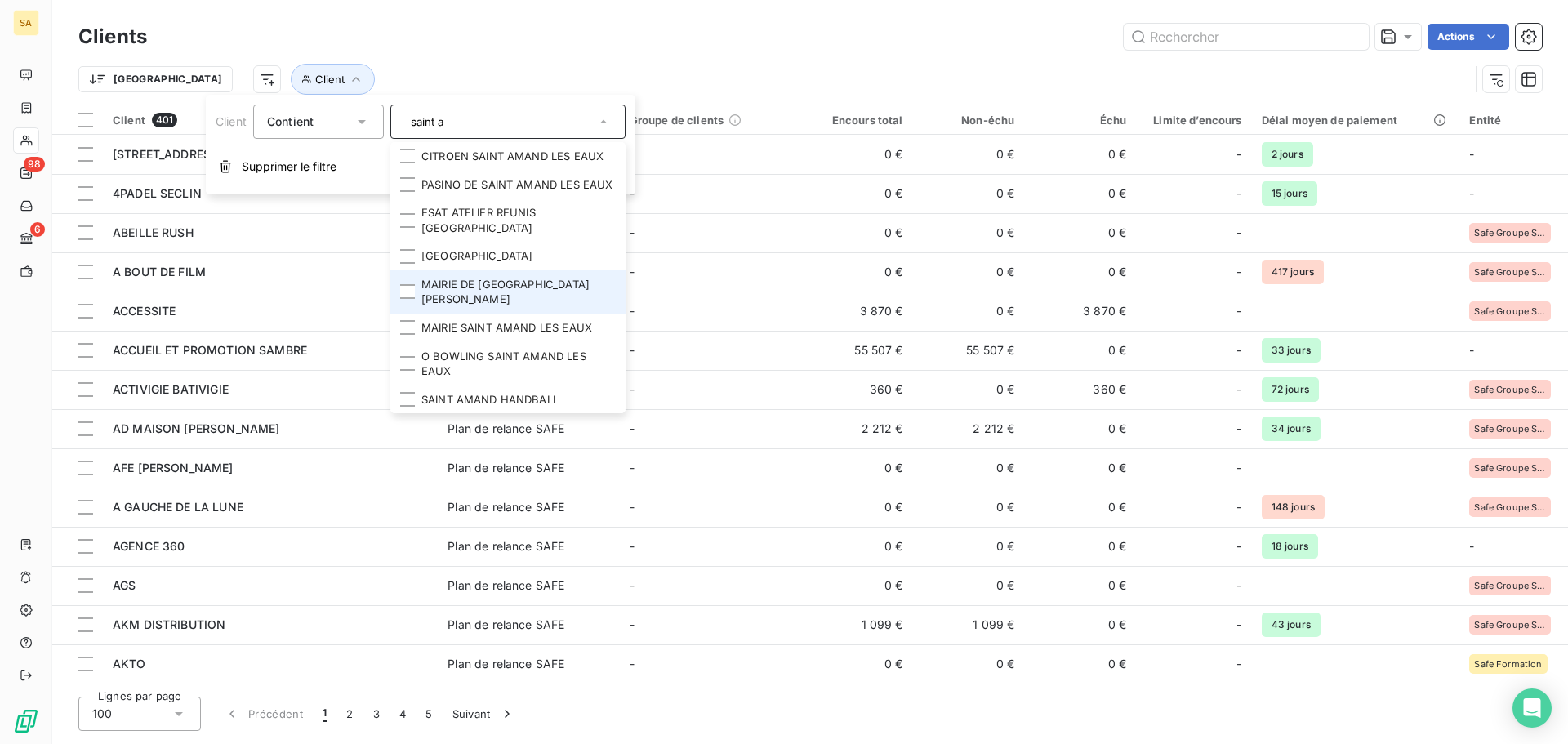
type input "saint a"
click at [523, 288] on li "MAIRIE DE [GEOGRAPHIC_DATA][PERSON_NAME]" at bounding box center [508, 292] width 235 height 43
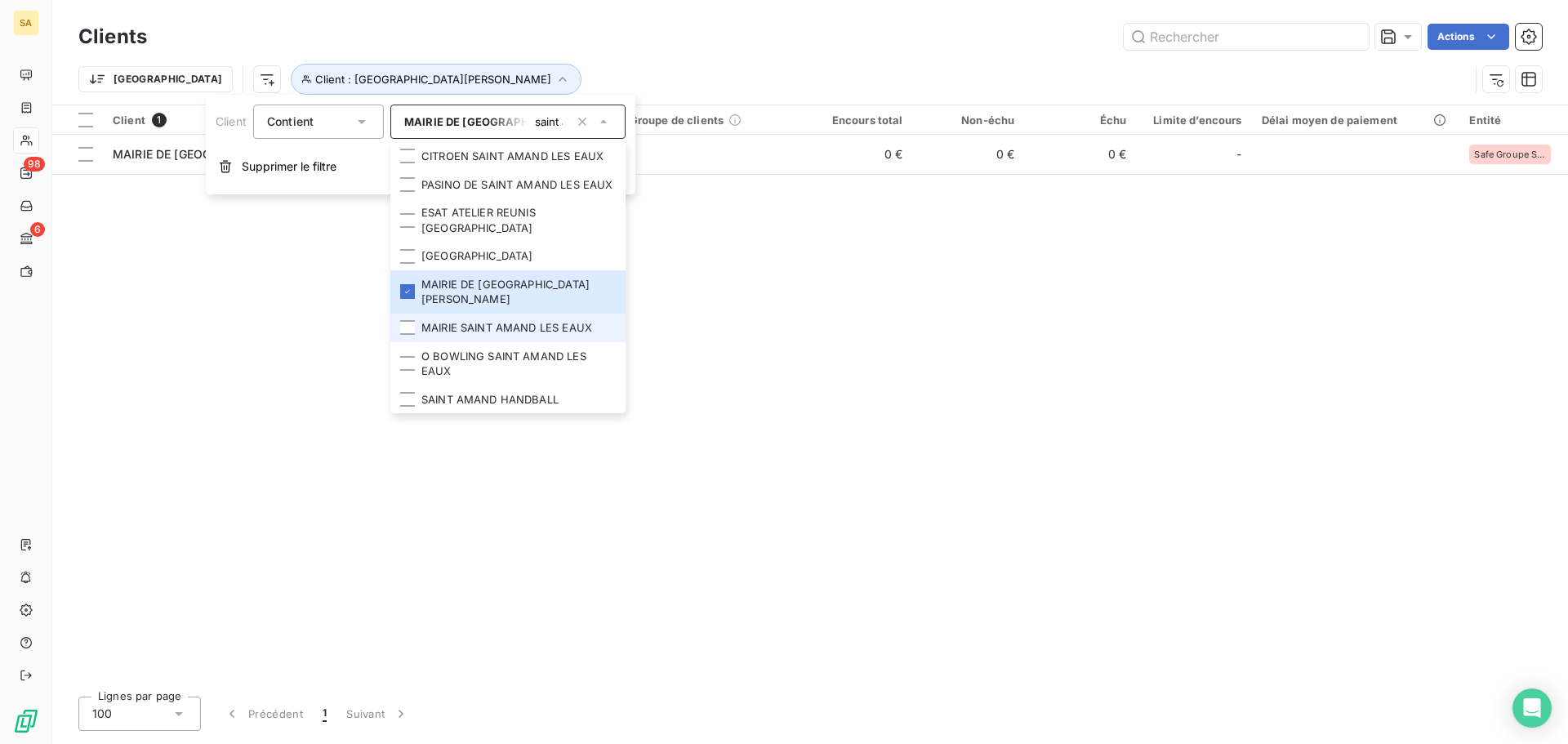
click at [538, 320] on li "MAIRIE SAINT AMAND LES EAUX" at bounding box center [508, 327] width 235 height 28
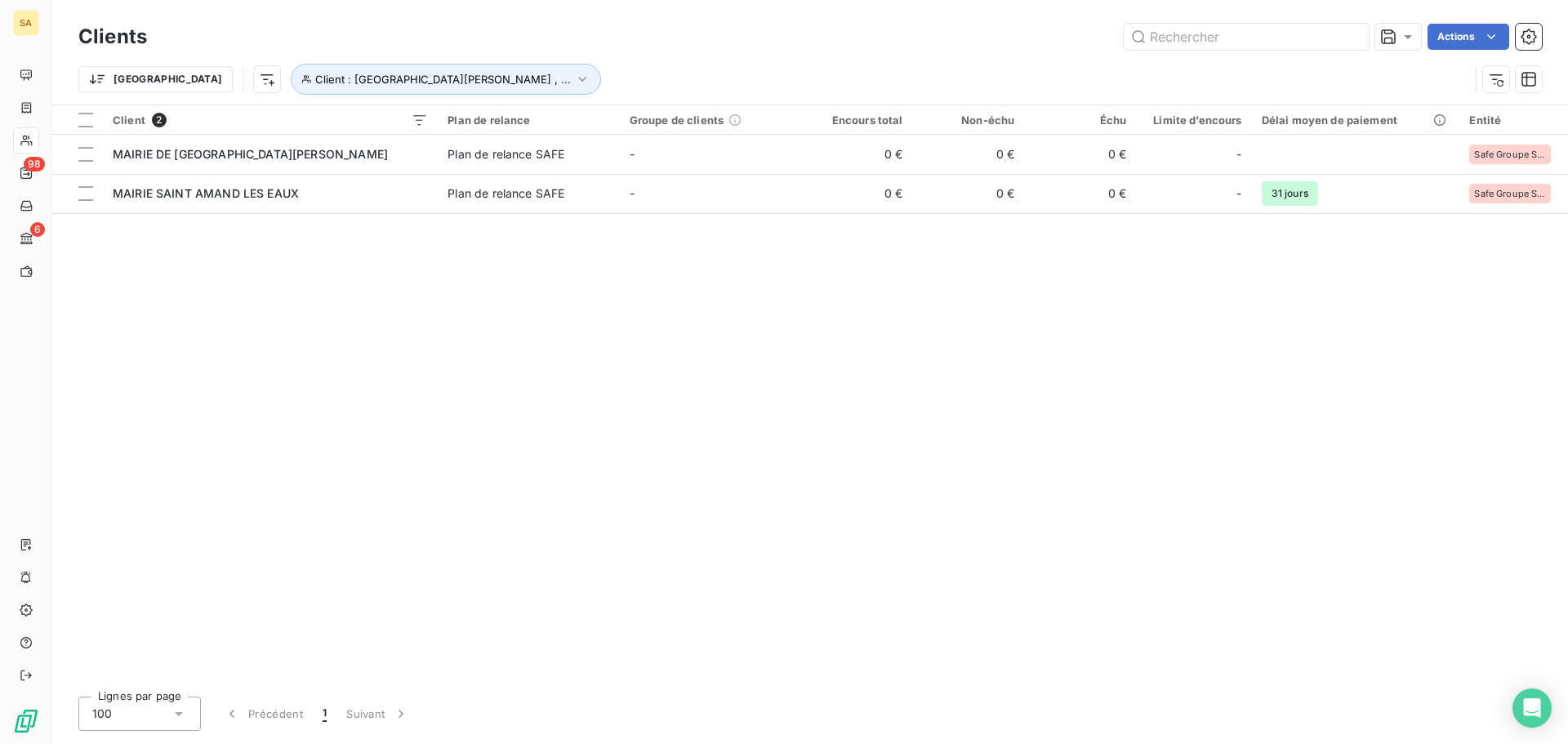
click at [859, 372] on div "Client 2 Plan de relance Groupe de clients Encours total Non-échu Échu Limite d…" at bounding box center [810, 394] width 1516 height 578
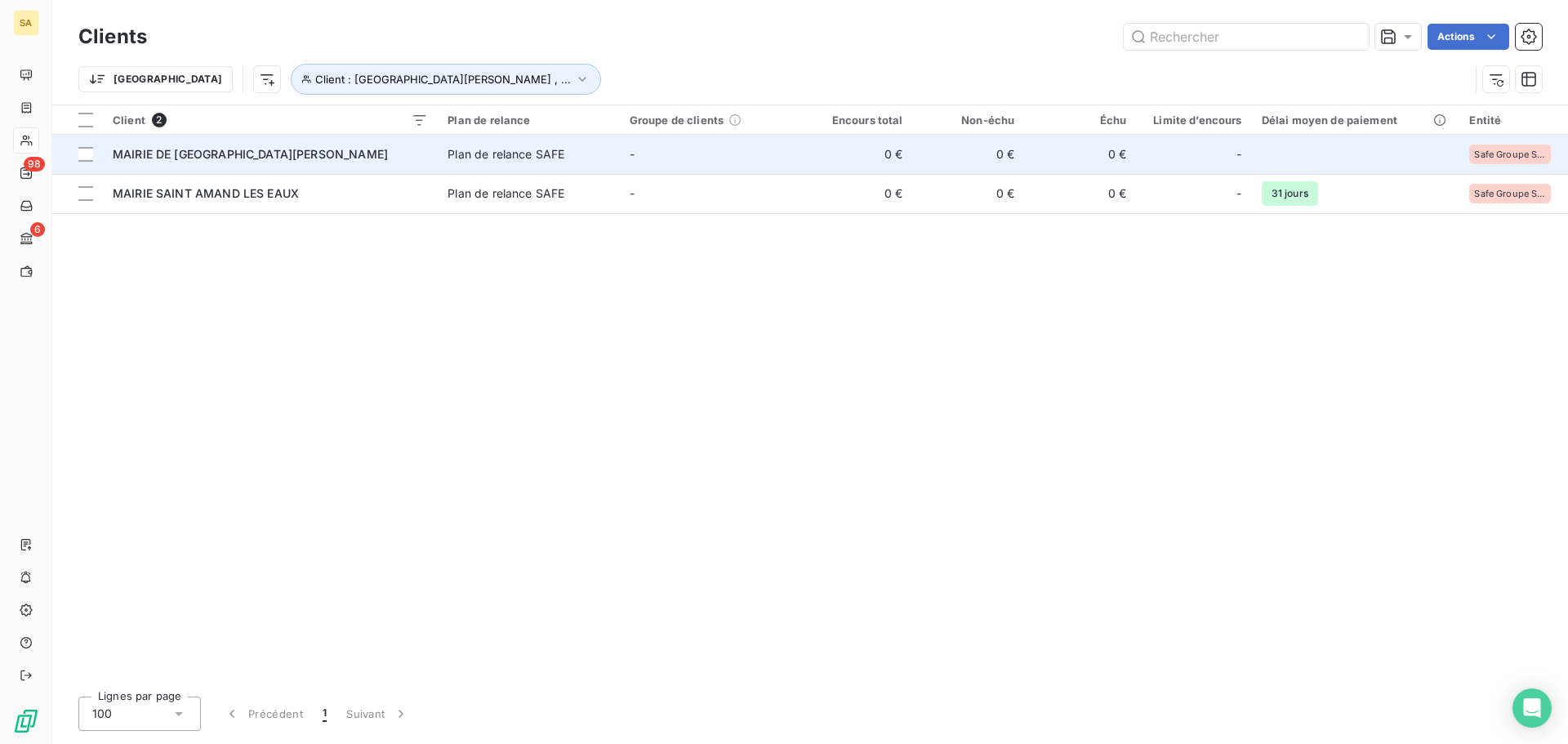
click at [184, 163] on td "MAIRIE DE [GEOGRAPHIC_DATA][PERSON_NAME]" at bounding box center [270, 154] width 335 height 39
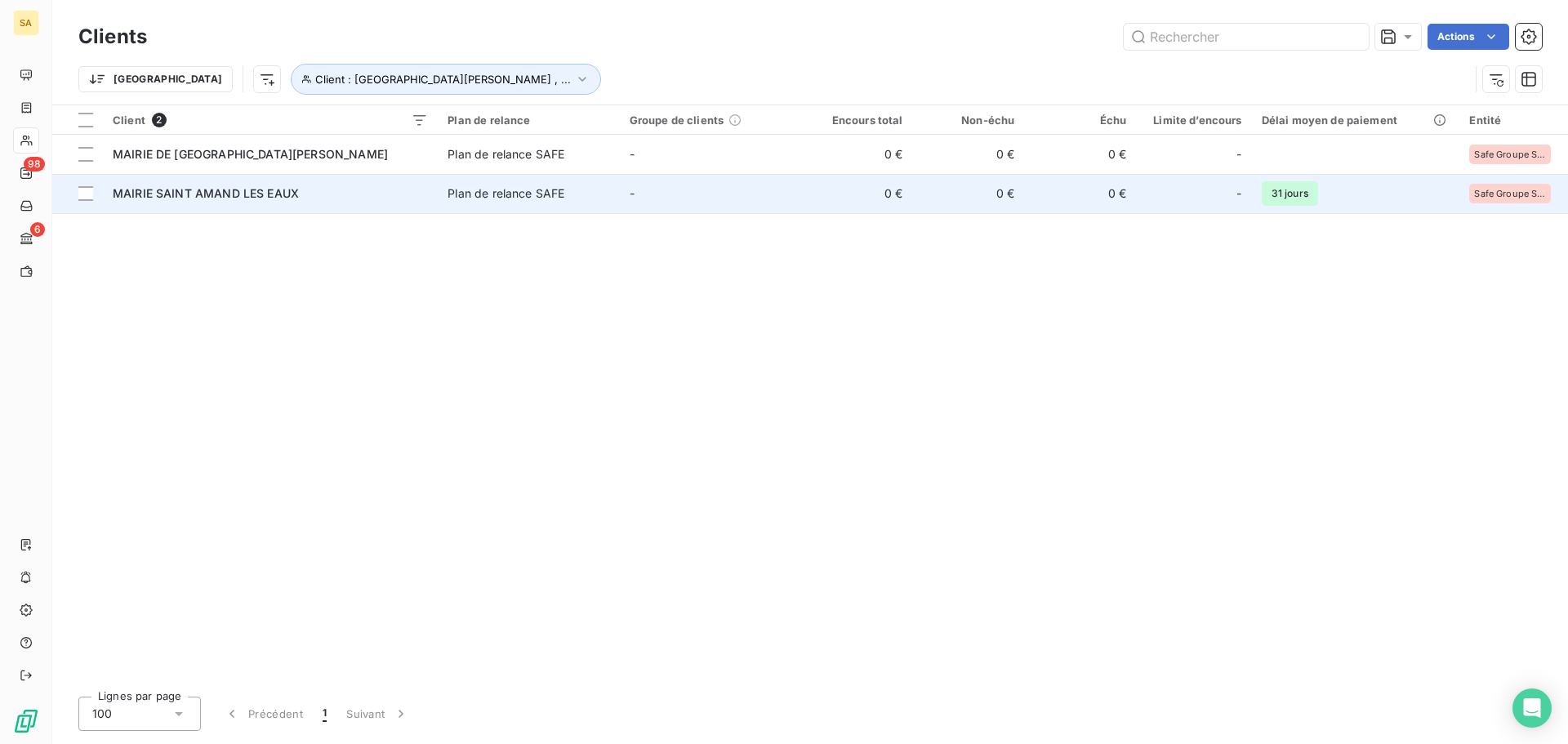
click at [239, 193] on span "MAIRIE SAINT AMAND LES EAUX" at bounding box center [205, 193] width 186 height 14
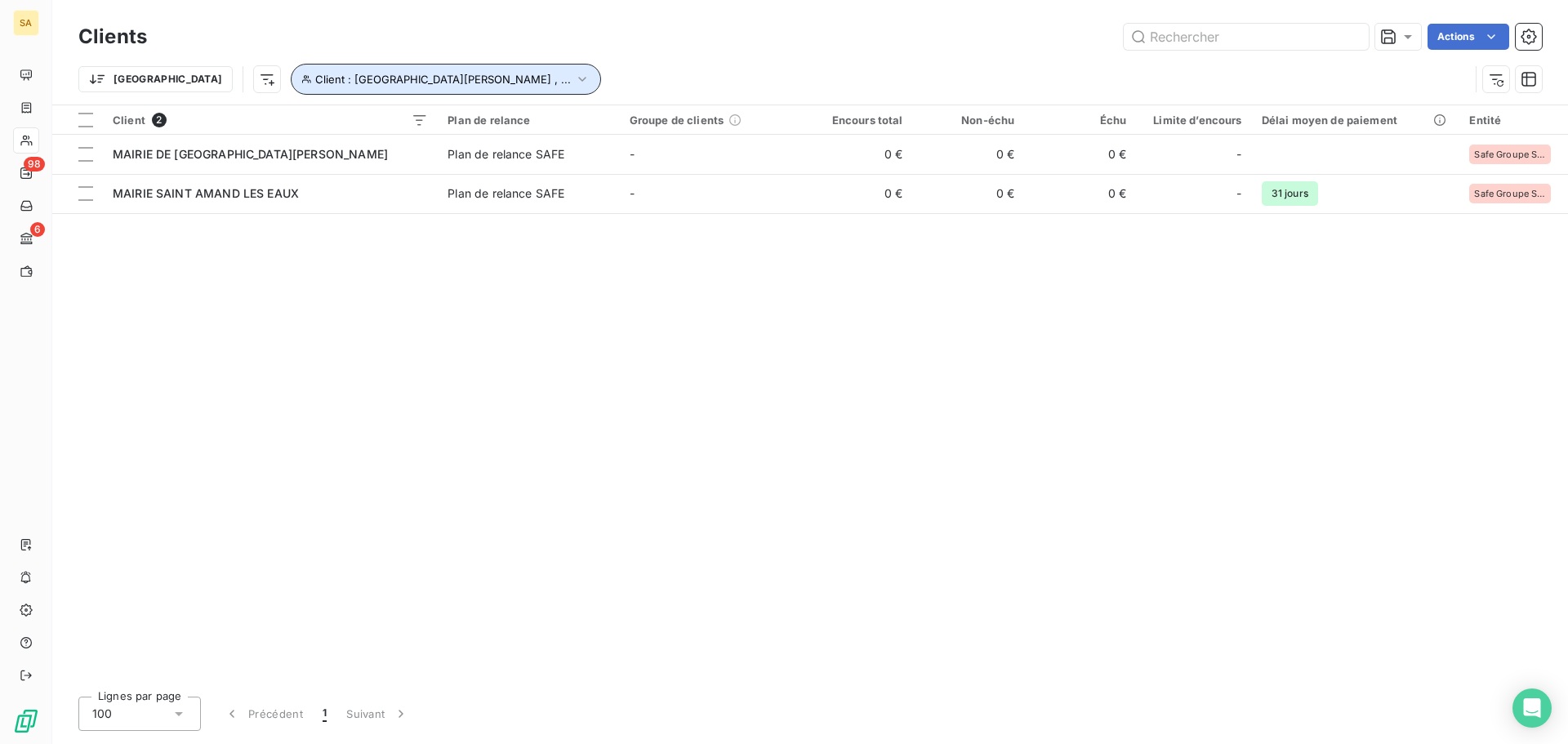
click at [338, 82] on span "Client : [GEOGRAPHIC_DATA][PERSON_NAME] , ..." at bounding box center [443, 79] width 256 height 13
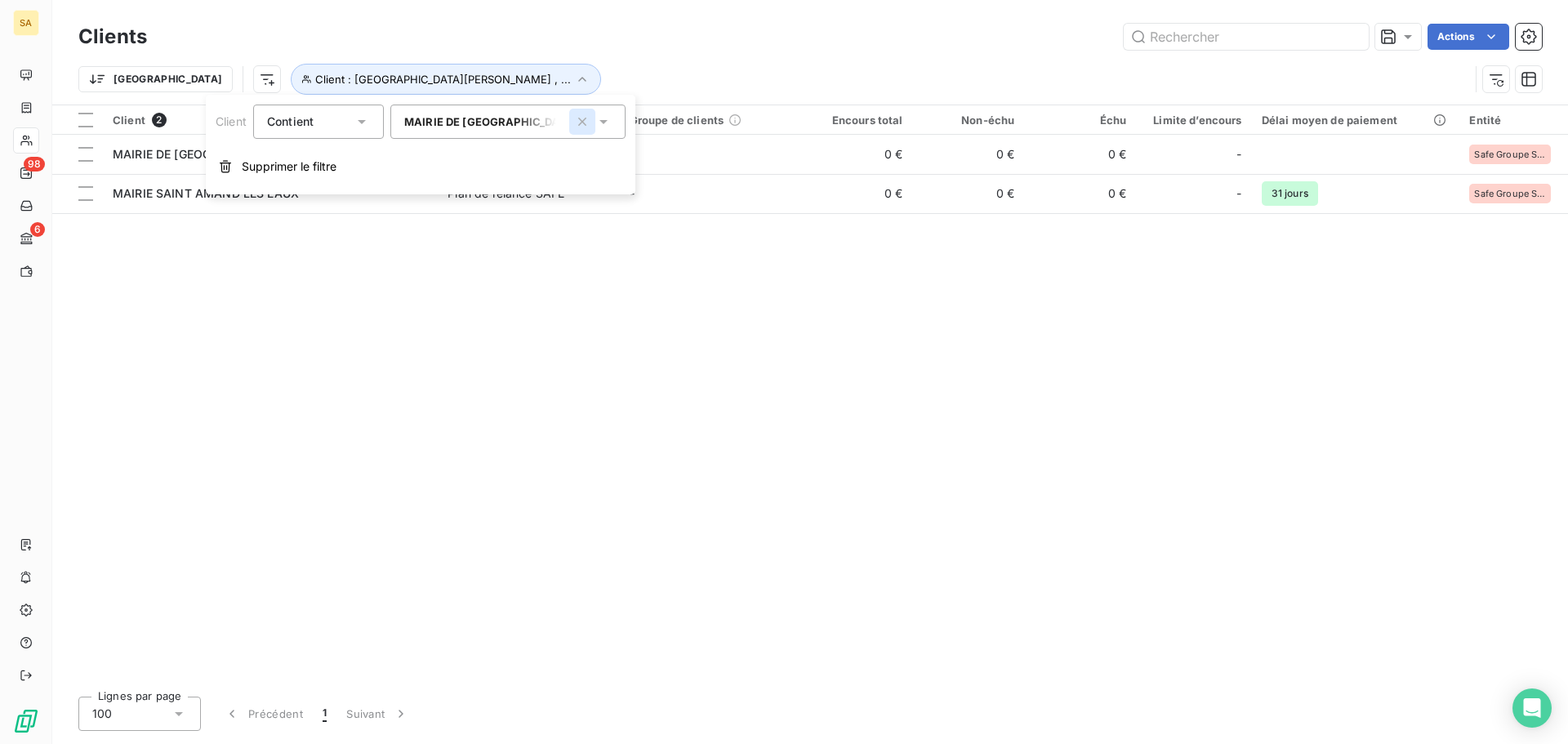
click at [583, 121] on icon "button" at bounding box center [582, 122] width 9 height 9
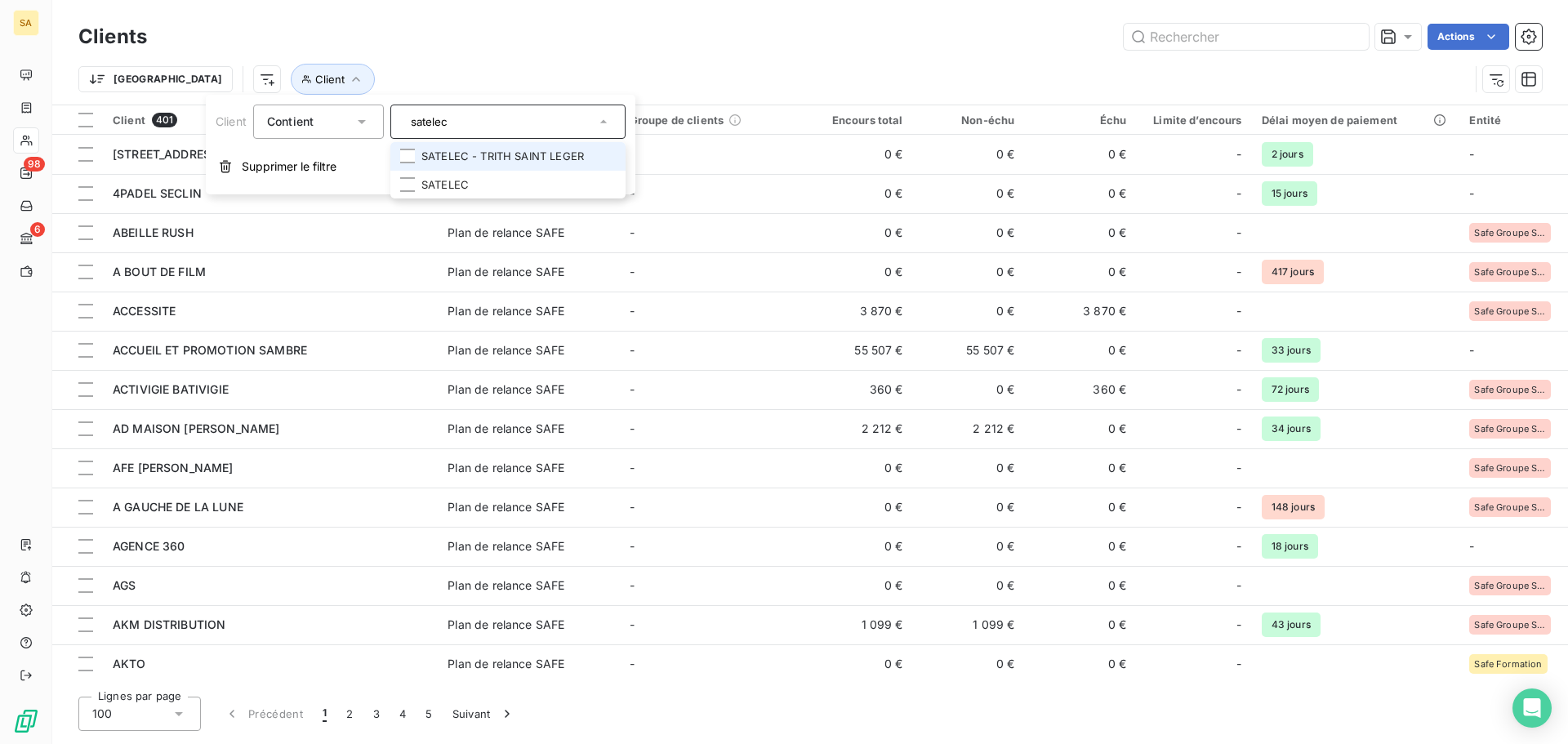
type input "satelec"
click at [567, 160] on li "SATELEC - TRITH SAINT LEGER" at bounding box center [508, 156] width 235 height 28
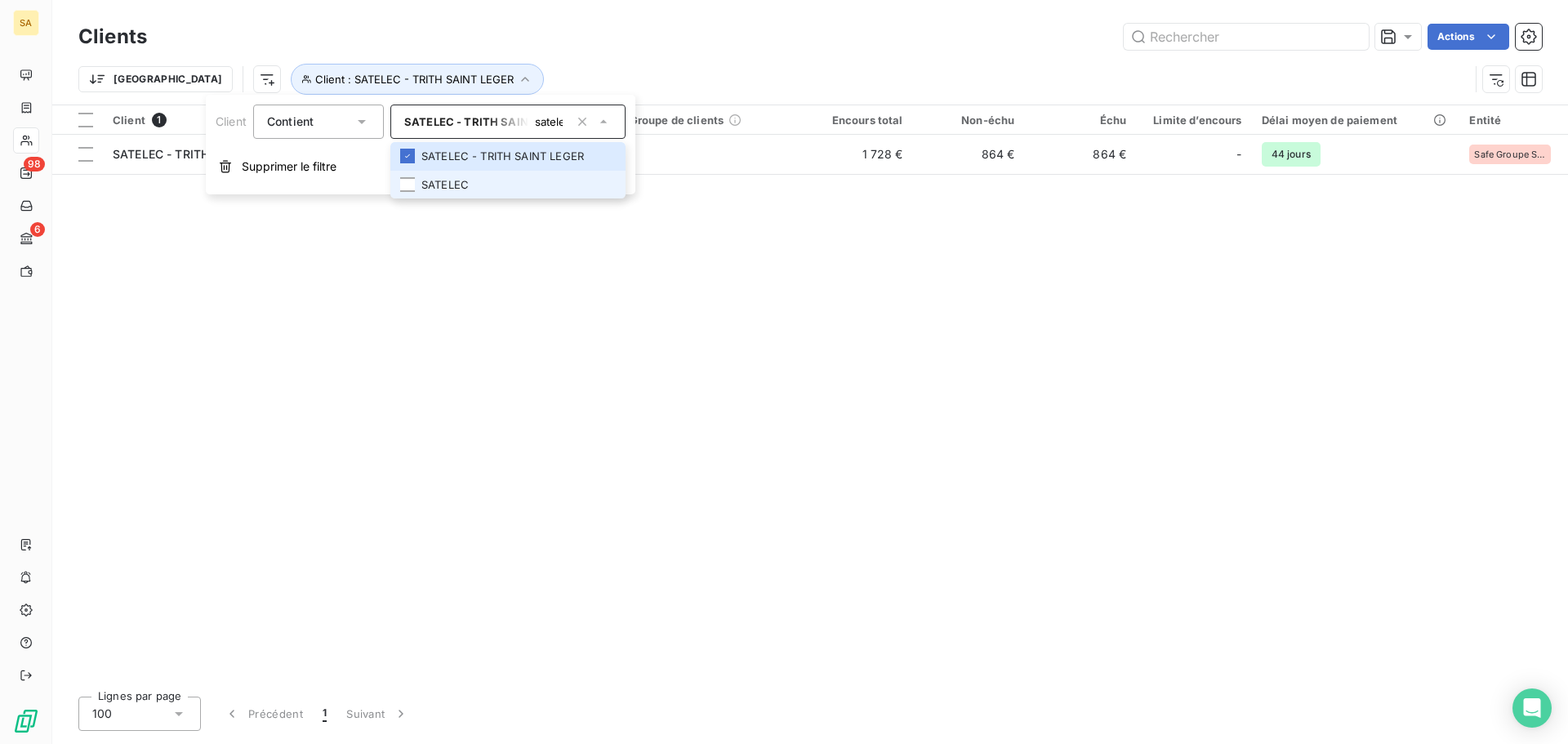
click at [463, 192] on li "SATELEC" at bounding box center [508, 184] width 235 height 28
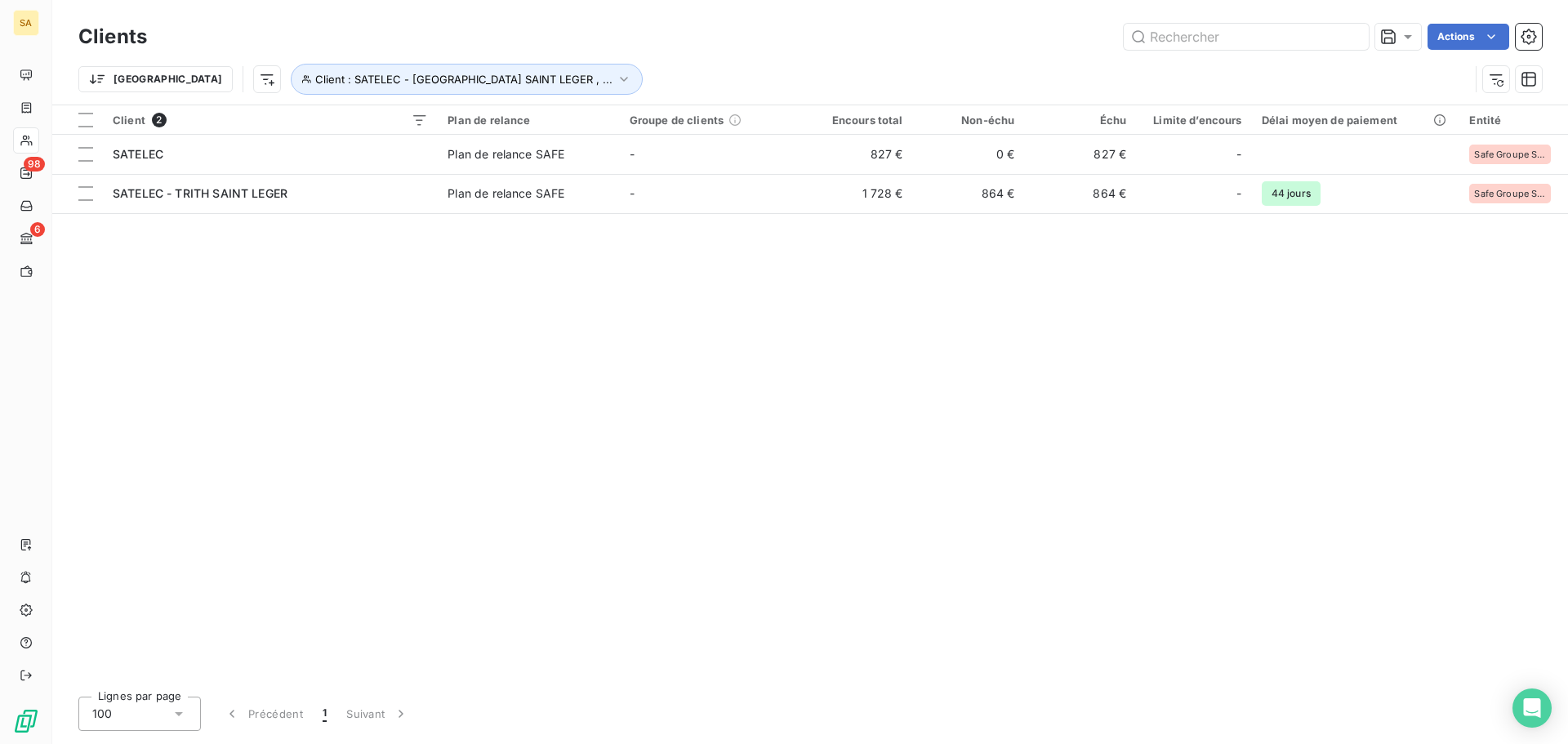
drag, startPoint x: 822, startPoint y: 309, endPoint x: 765, endPoint y: 310, distance: 57.0
click at [822, 311] on div "Client 2 Plan de relance Groupe de clients Encours total Non-échu Échu Limite d…" at bounding box center [810, 394] width 1516 height 578
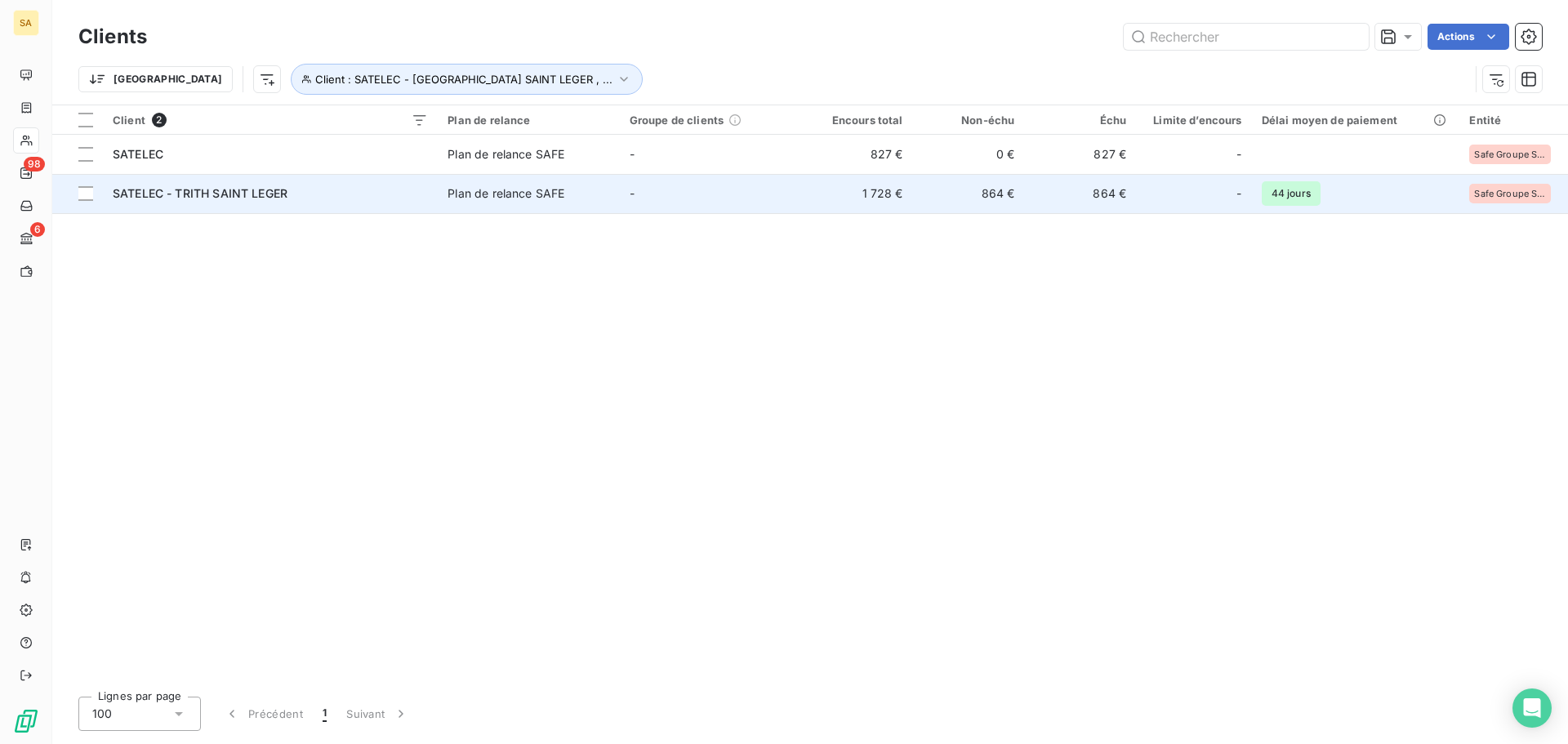
click at [229, 188] on span "SATELEC - TRITH SAINT LEGER" at bounding box center [200, 193] width 175 height 14
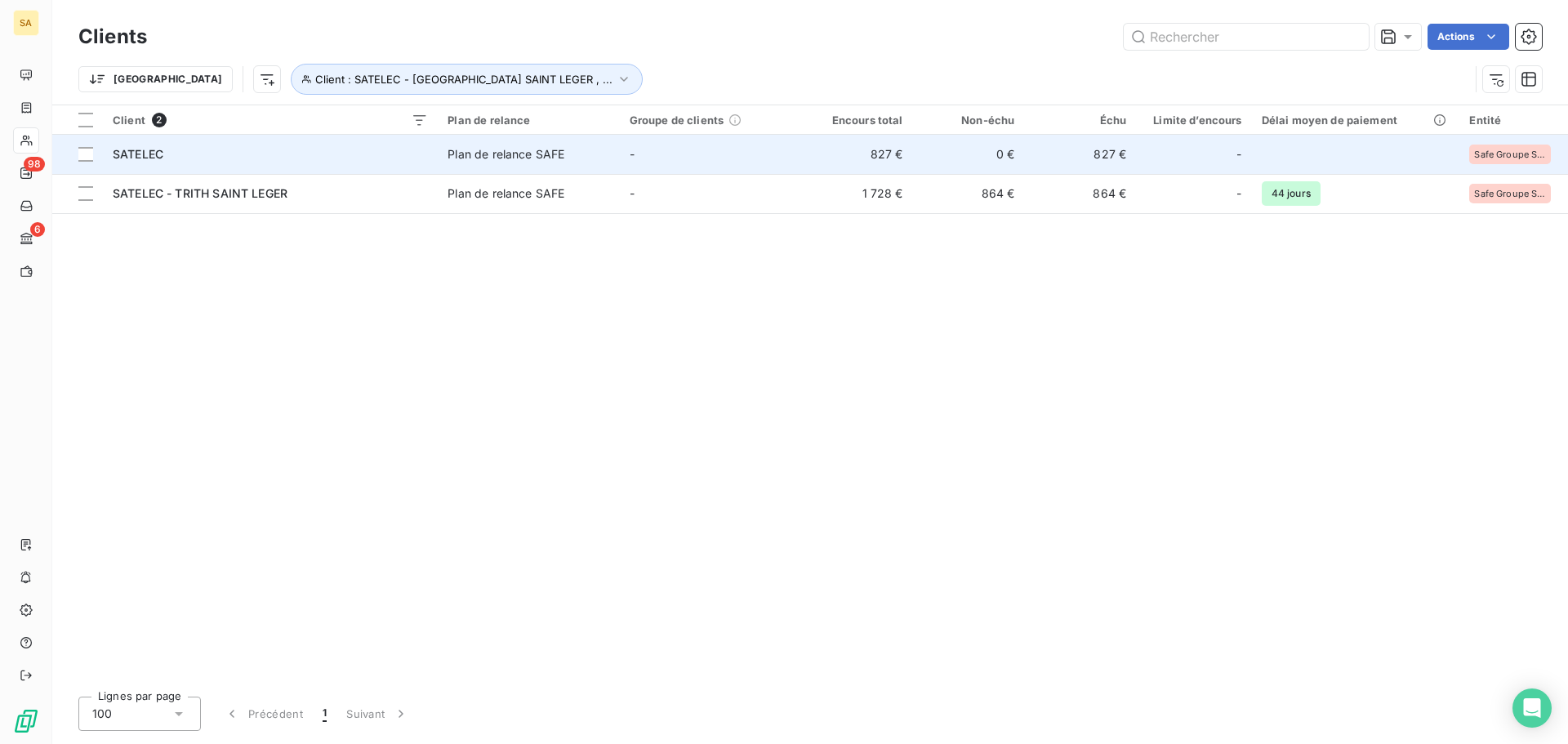
click at [136, 160] on div "SATELEC" at bounding box center [270, 154] width 315 height 16
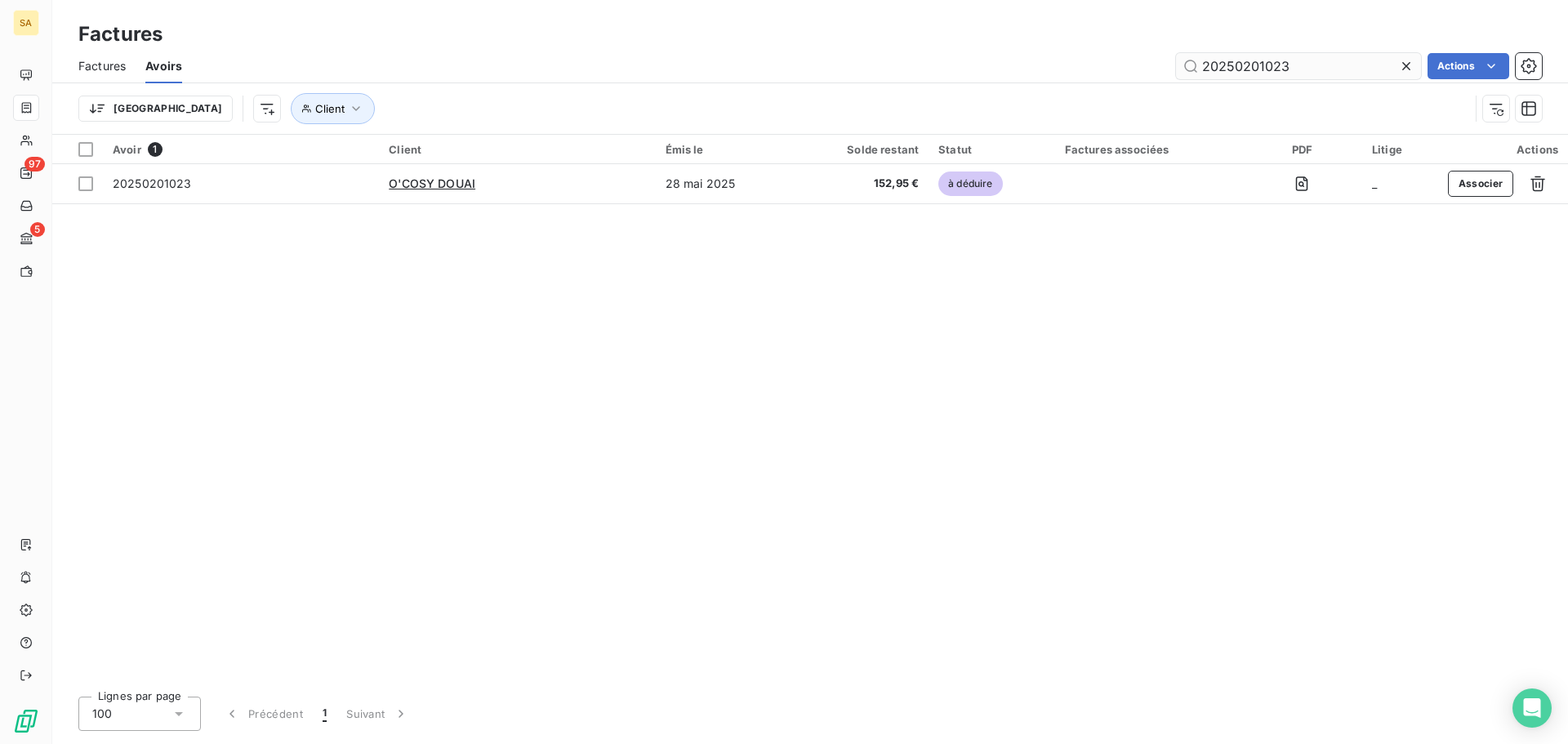
click at [1395, 59] on input "20250201023" at bounding box center [1298, 66] width 245 height 26
click at [1407, 59] on icon at bounding box center [1406, 66] width 16 height 16
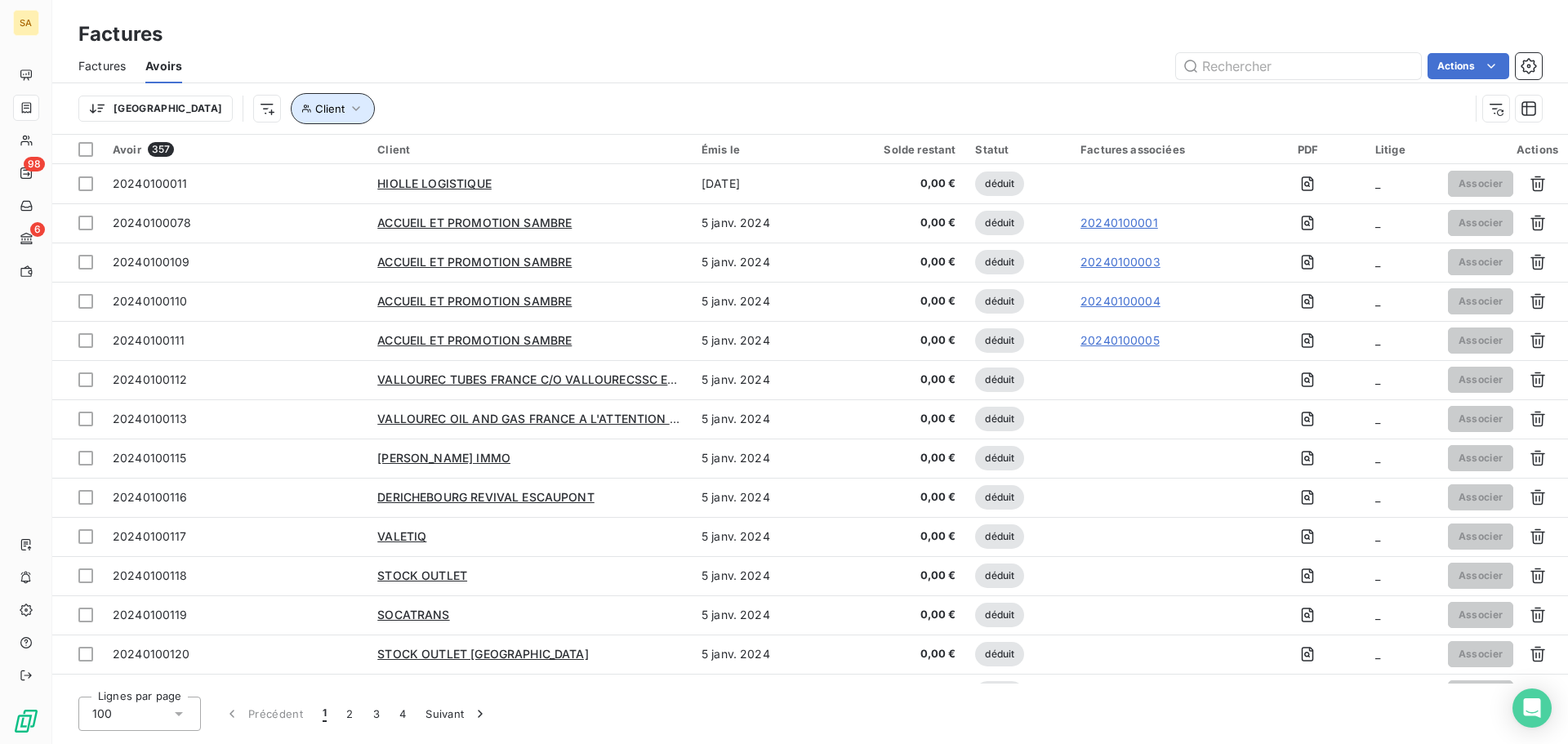
click at [315, 111] on span "Client" at bounding box center [330, 108] width 29 height 13
click at [520, 151] on div at bounding box center [508, 151] width 235 height 34
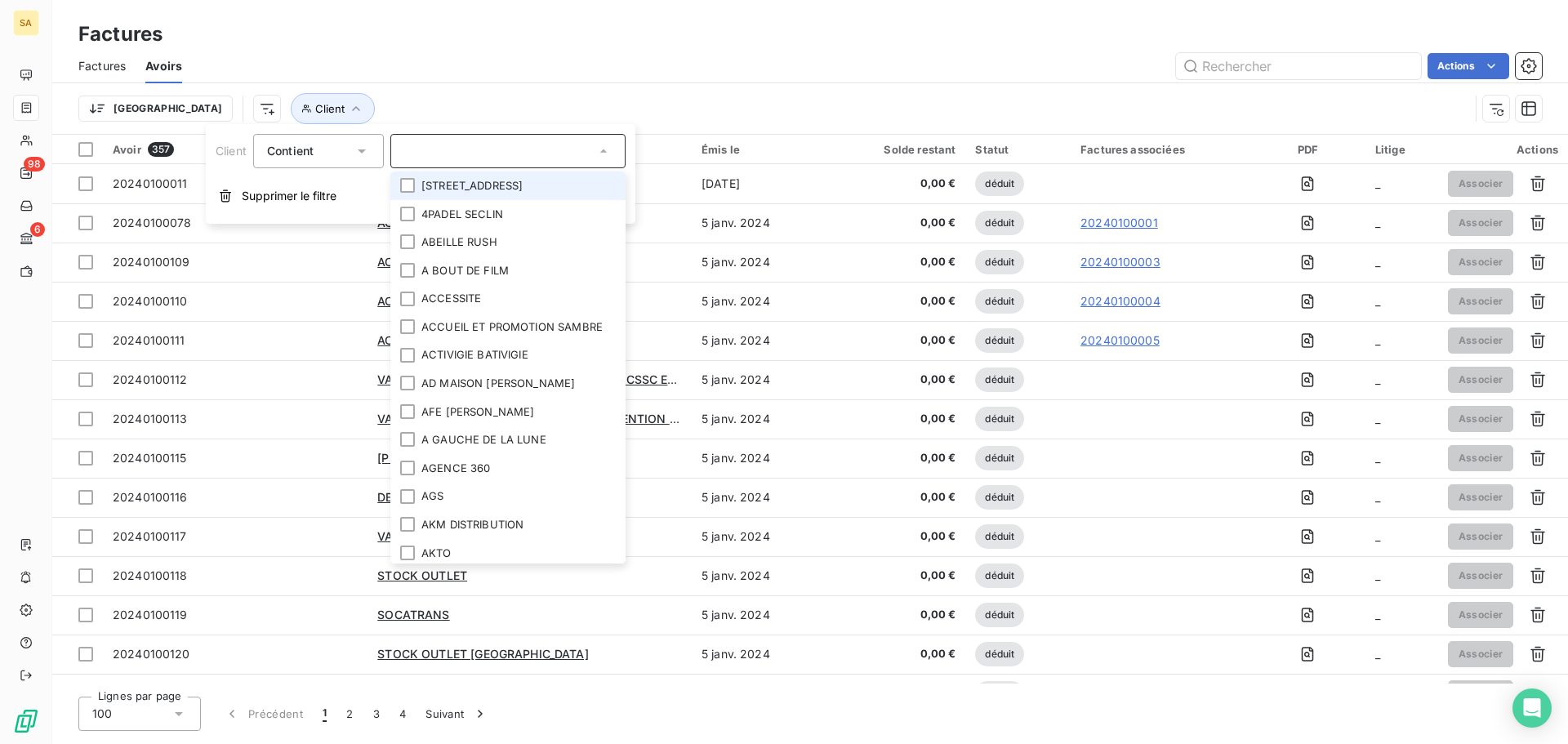
drag, startPoint x: 75, startPoint y: 64, endPoint x: 162, endPoint y: 8, distance: 103.5
click at [75, 64] on div "Factures Avoirs Actions" at bounding box center [810, 66] width 1516 height 34
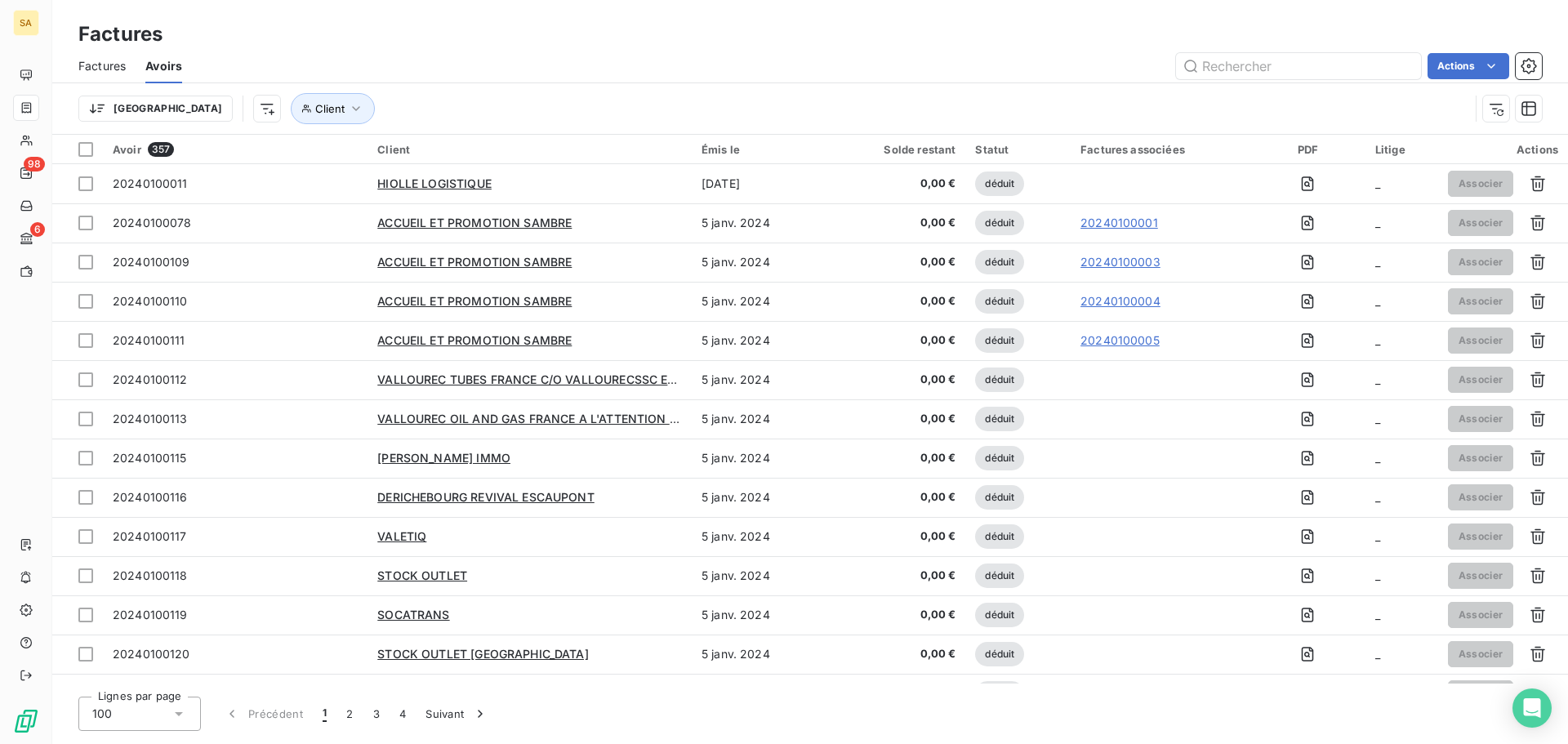
click at [125, 61] on span "Factures" at bounding box center [101, 66] width 47 height 16
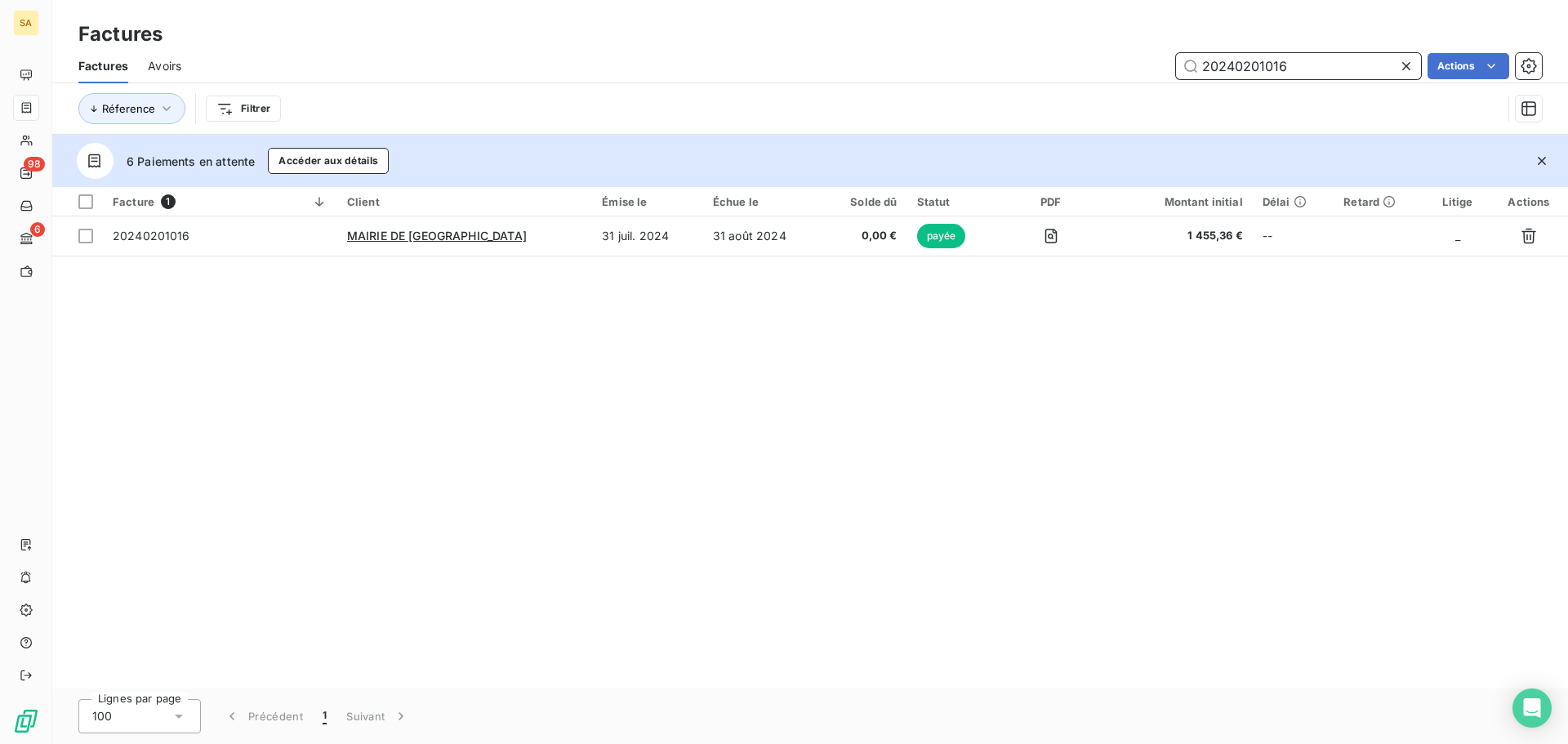
drag, startPoint x: 1322, startPoint y: 60, endPoint x: 136, endPoint y: -31, distance: 1189.5
click at [136, 0] on html "SA 98 6 Factures Factures Avoirs 20240201016 Actions Réference Filtrer 6 Paieme…" at bounding box center [784, 372] width 1568 height 744
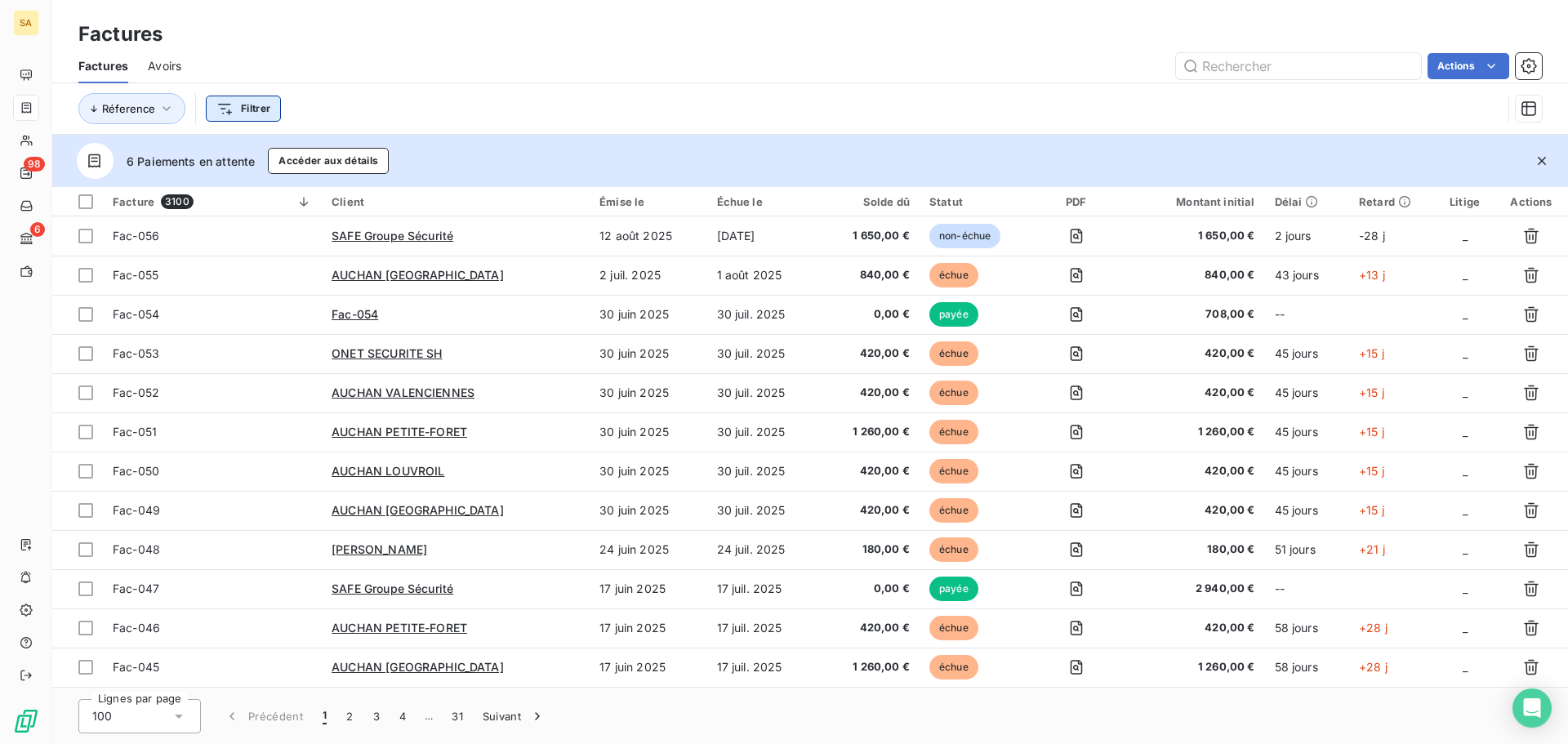
click at [222, 112] on html "SA 98 6 Factures Factures Avoirs Actions Réference Filtrer 6 Paiements en atten…" at bounding box center [784, 372] width 1568 height 744
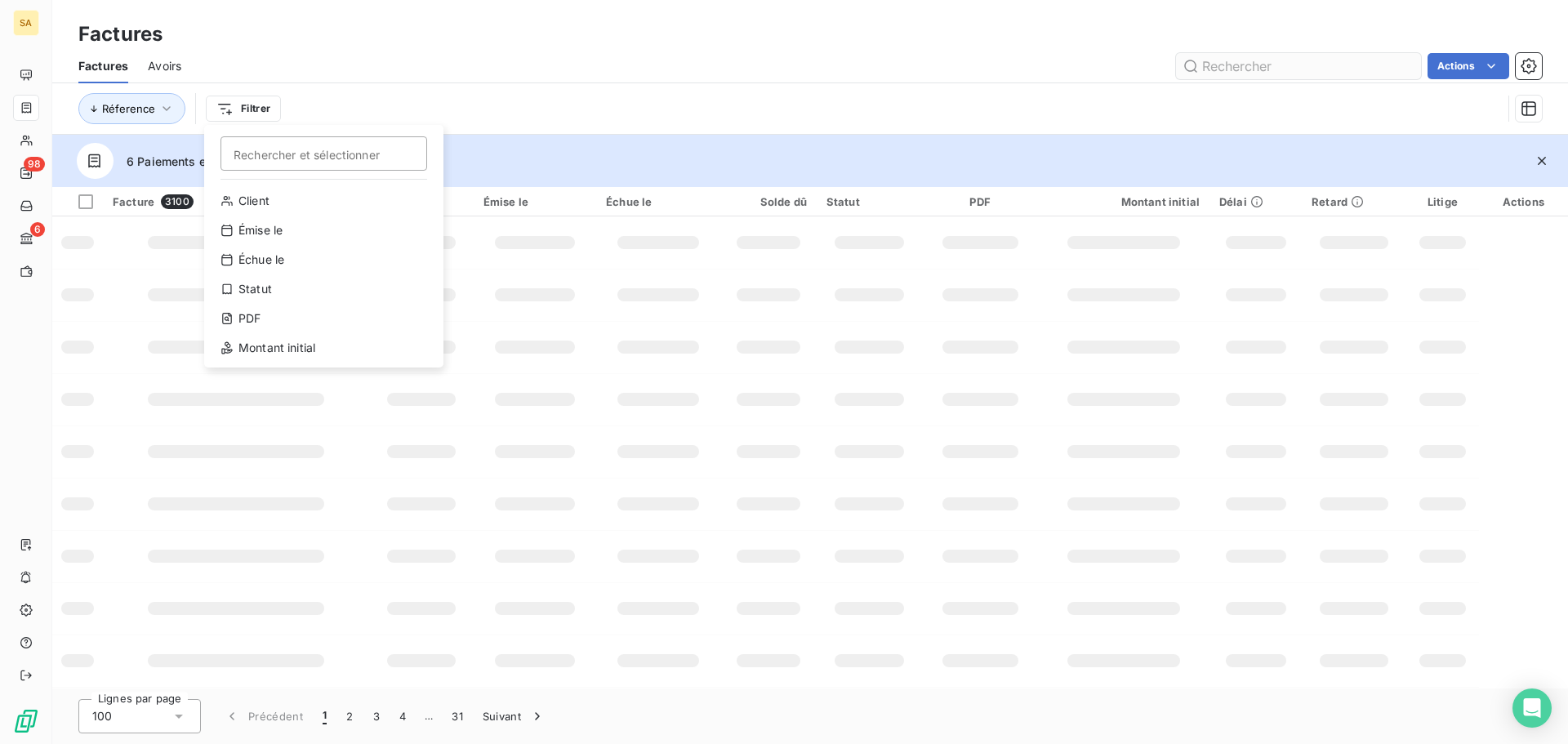
click at [173, 66] on html "SA 98 6 Factures Factures Avoirs Actions Réference Filtrer Rechercher et sélect…" at bounding box center [784, 372] width 1568 height 744
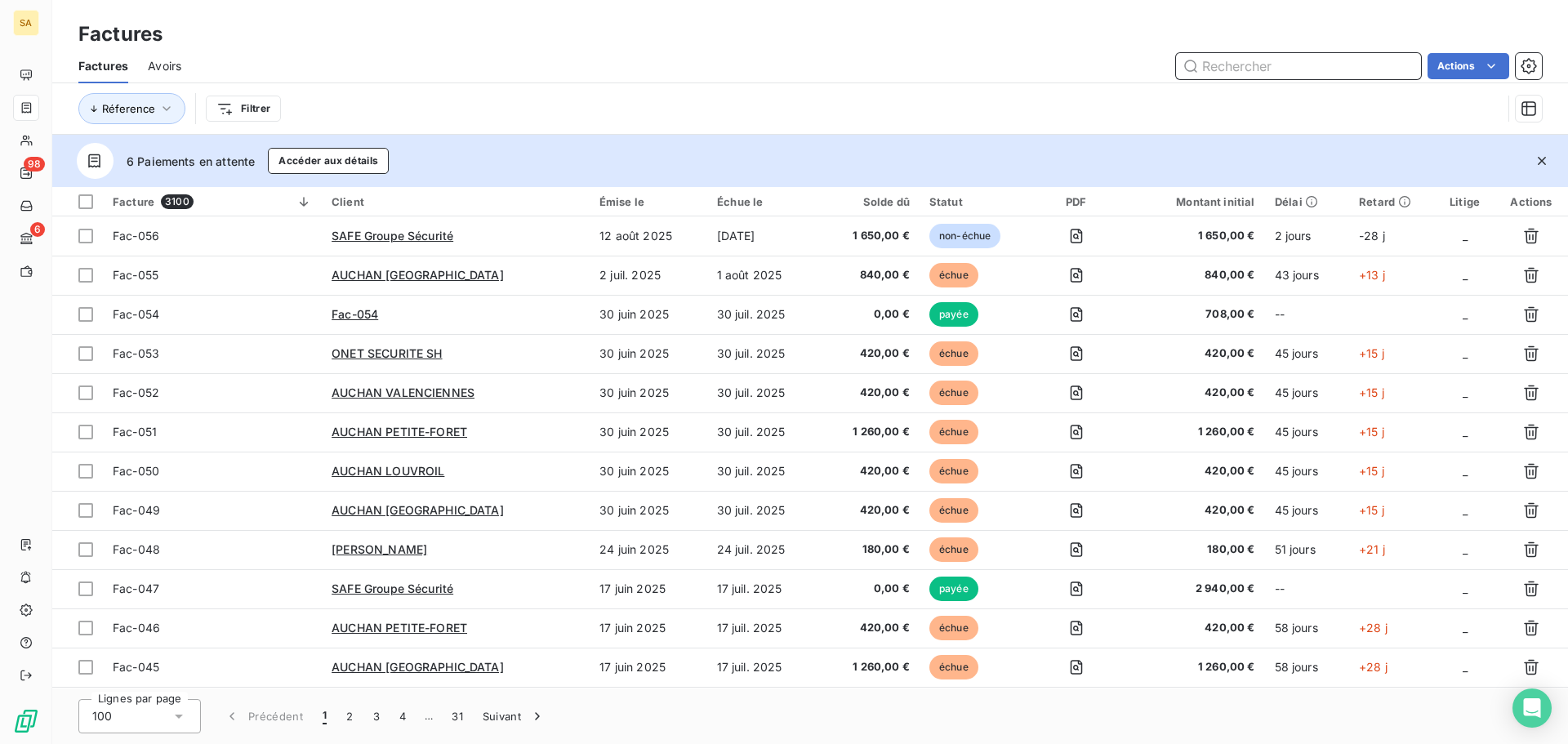
click at [1261, 62] on input "text" at bounding box center [1298, 66] width 245 height 26
click at [176, 69] on span "Avoirs" at bounding box center [164, 66] width 33 height 16
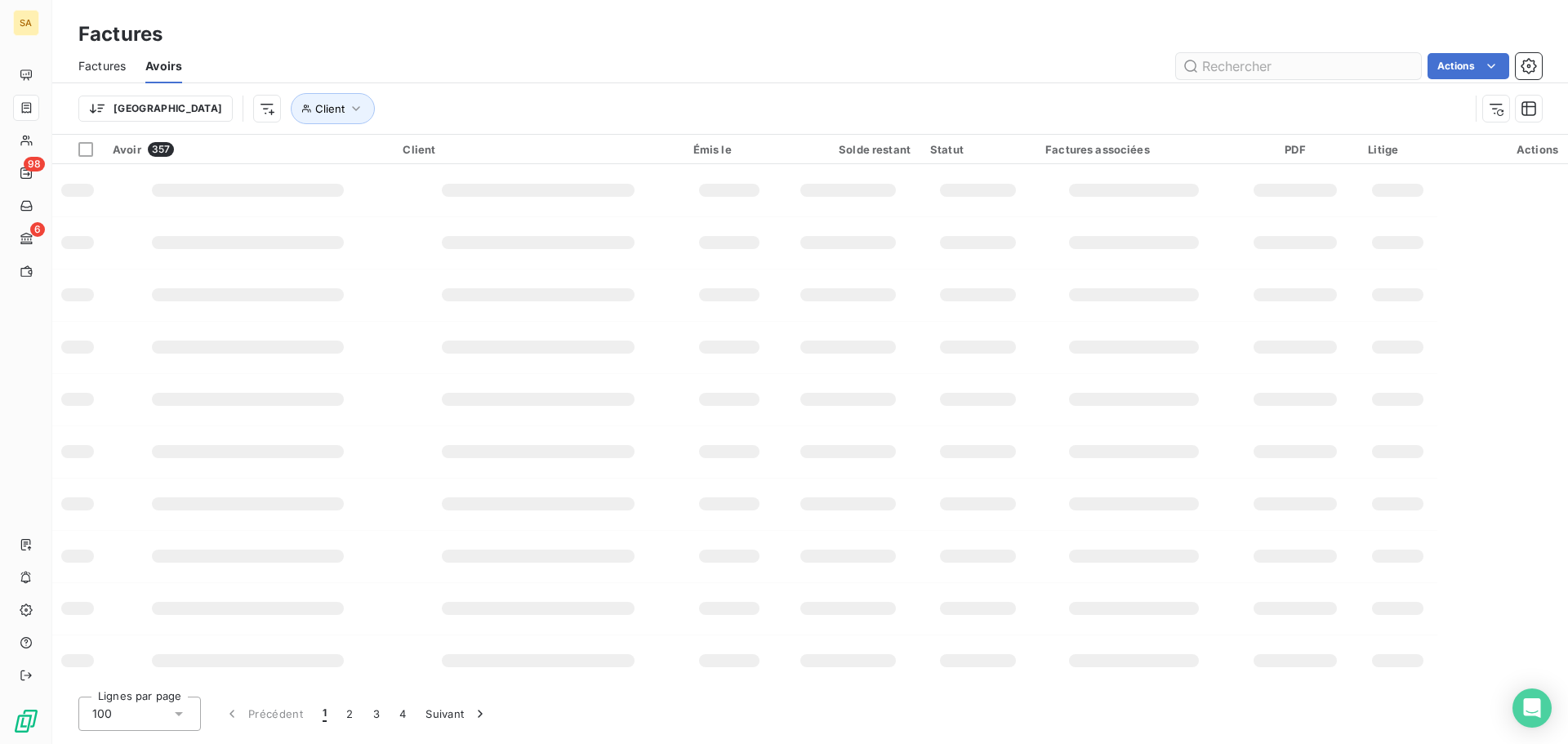
click at [1328, 57] on input "text" at bounding box center [1298, 66] width 245 height 26
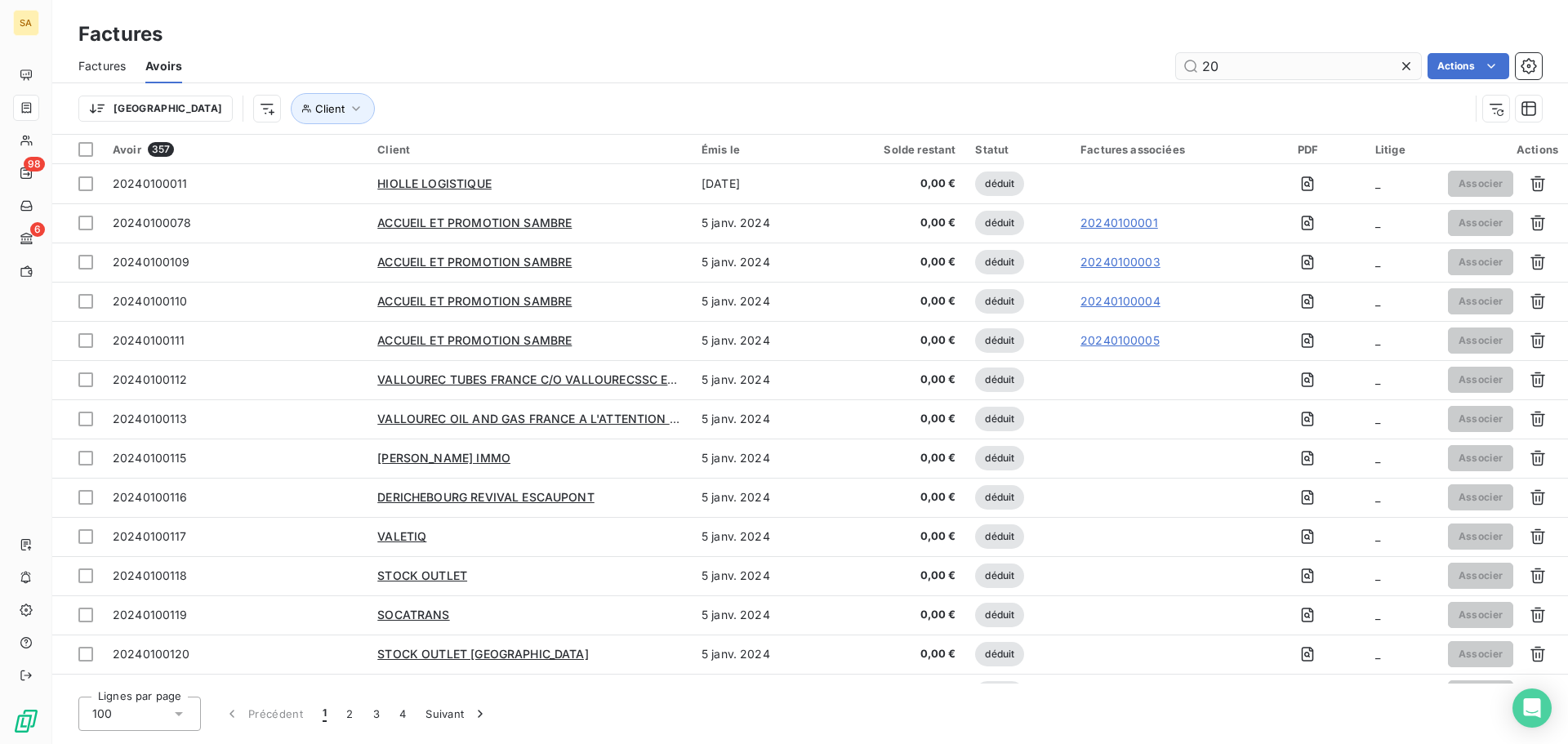
click at [1327, 57] on input "20" at bounding box center [1298, 66] width 245 height 26
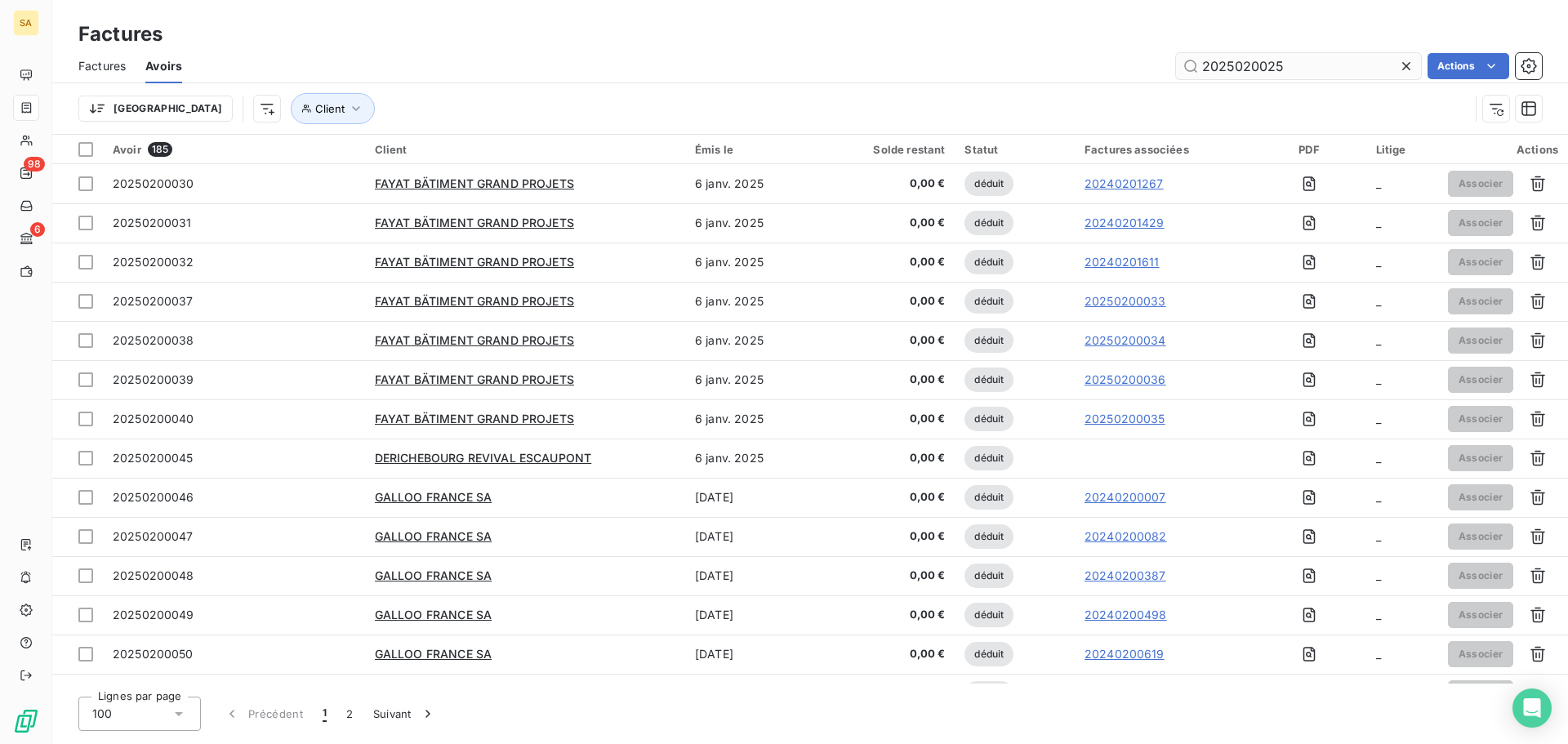
type input "20250200256"
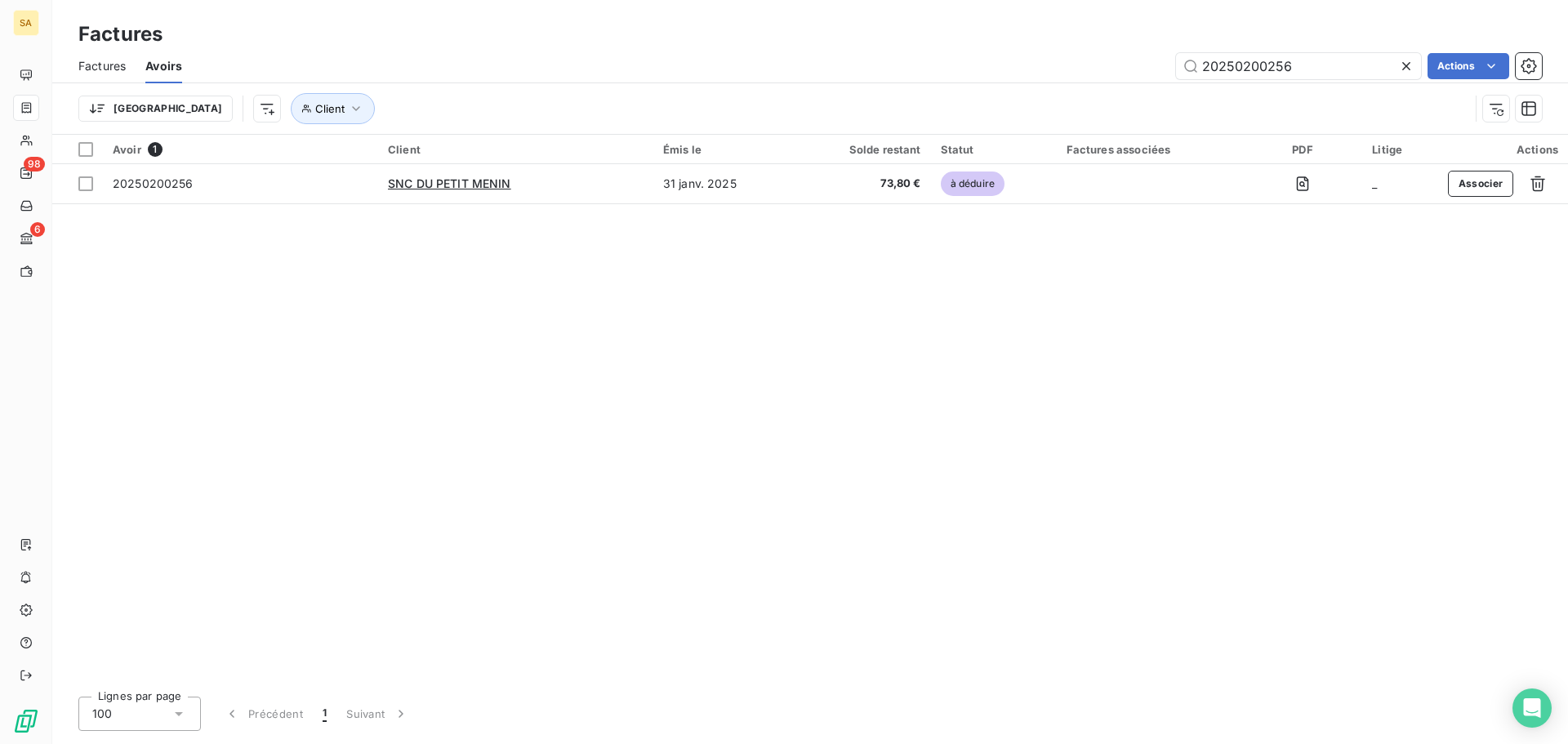
click at [121, 68] on span "Factures" at bounding box center [101, 66] width 47 height 16
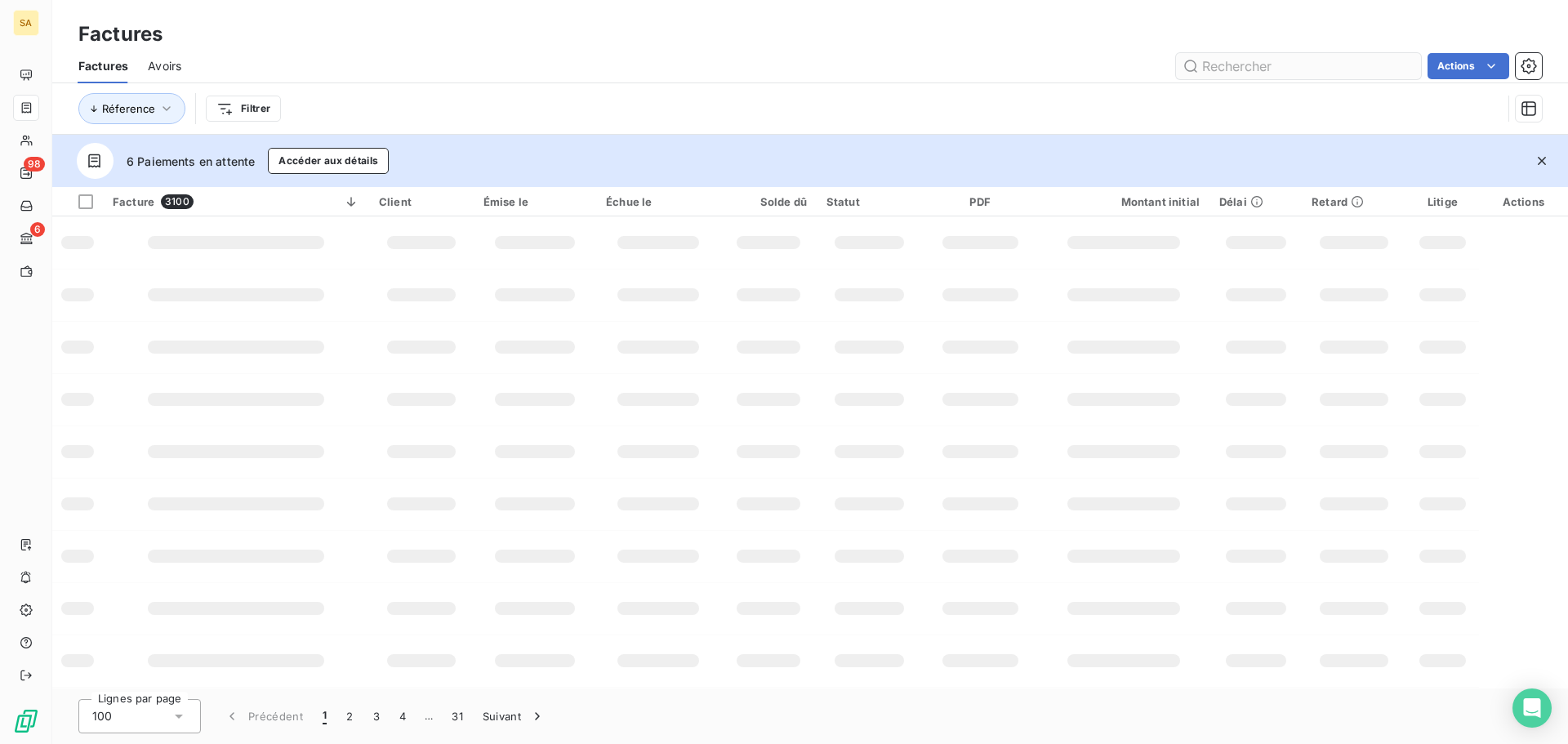
click at [1255, 66] on input "text" at bounding box center [1298, 66] width 245 height 26
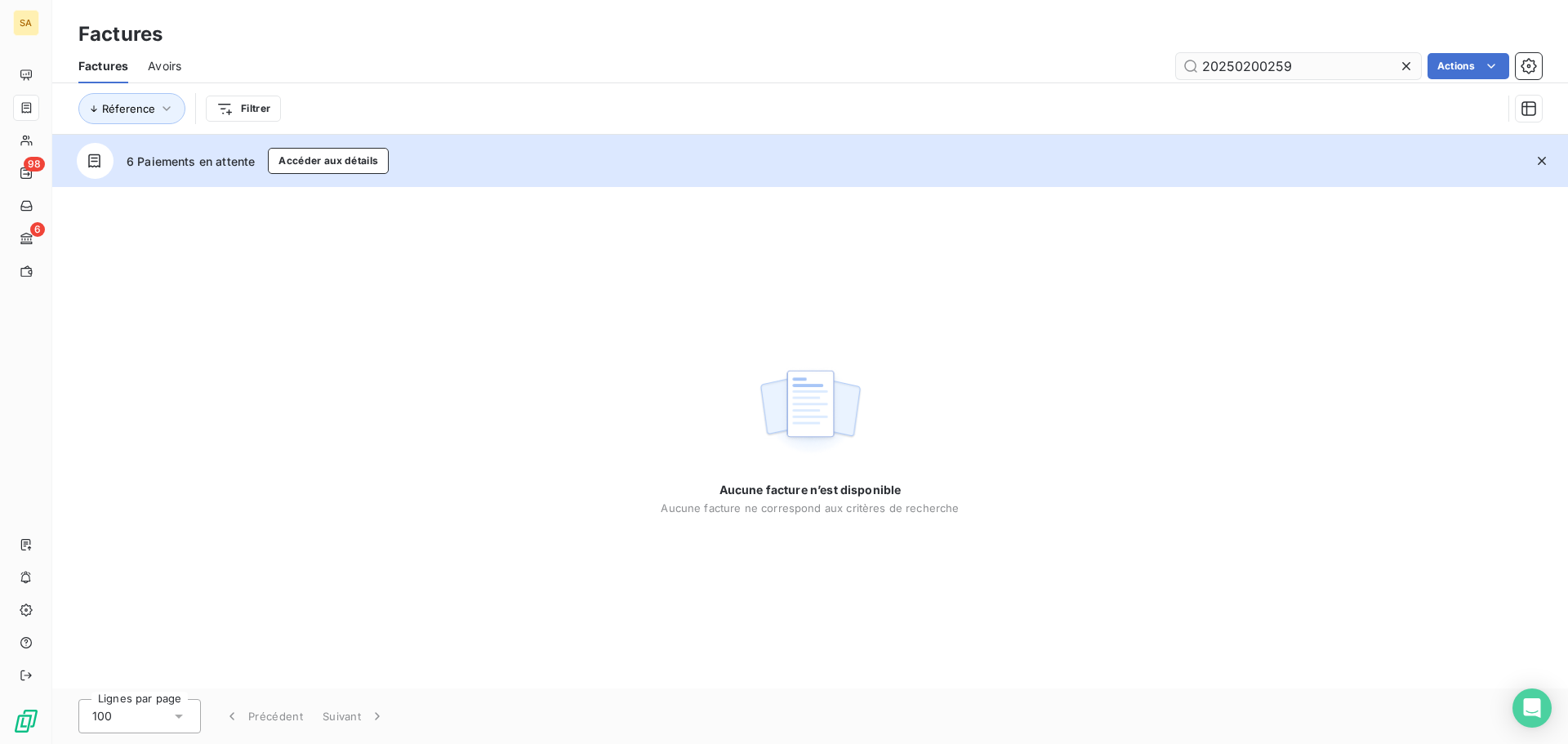
click at [1276, 67] on input "20250200259" at bounding box center [1298, 66] width 245 height 26
type input "202502001159"
drag, startPoint x: 1295, startPoint y: 62, endPoint x: 588, endPoint y: 34, distance: 707.6
click at [589, 34] on div "Factures Factures Avoirs 202502001159 Actions Réference Filtrer" at bounding box center [810, 67] width 1516 height 135
click at [164, 66] on span "Avoirs" at bounding box center [164, 66] width 33 height 16
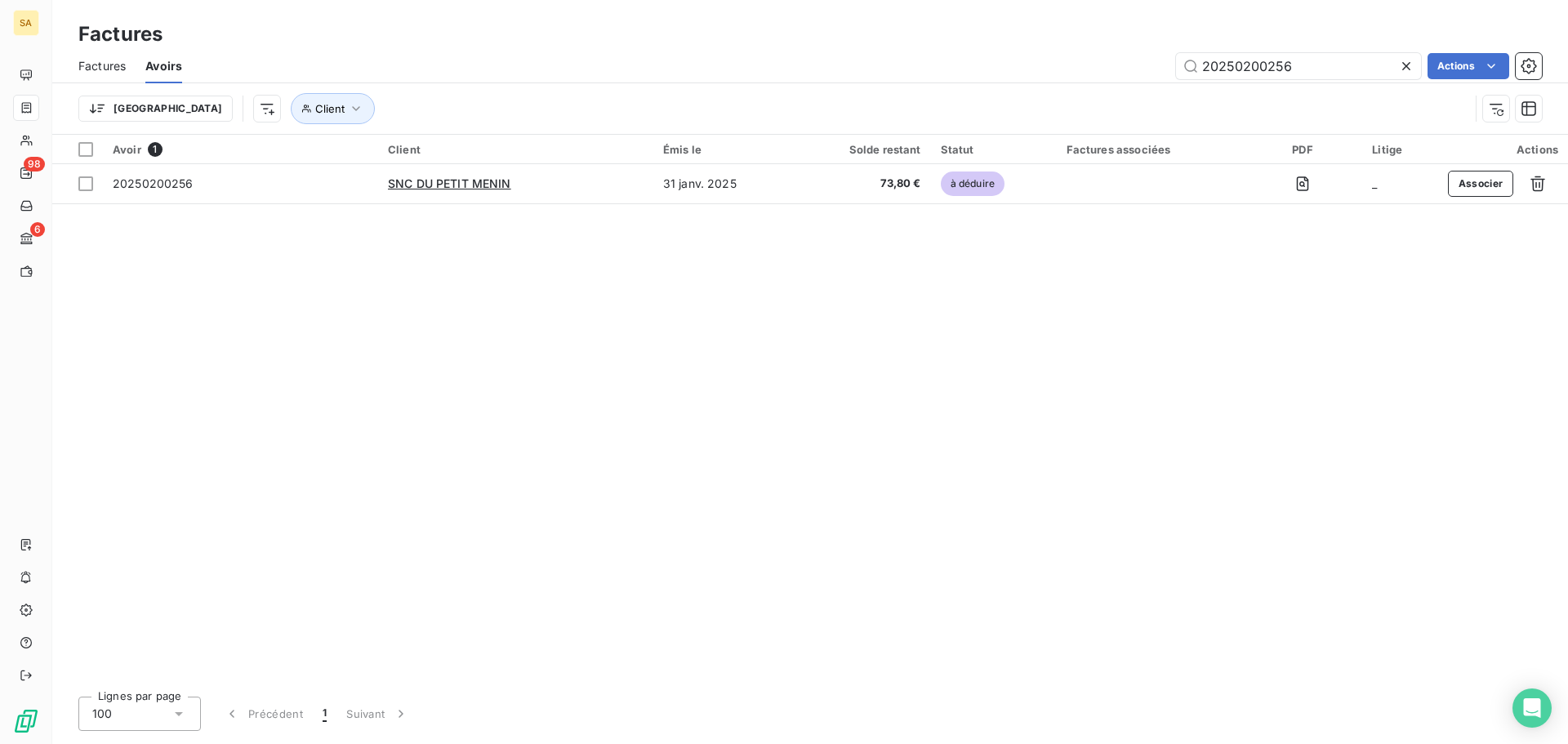
drag, startPoint x: 119, startPoint y: 70, endPoint x: 132, endPoint y: 66, distance: 13.6
click at [119, 70] on span "Factures" at bounding box center [101, 66] width 47 height 16
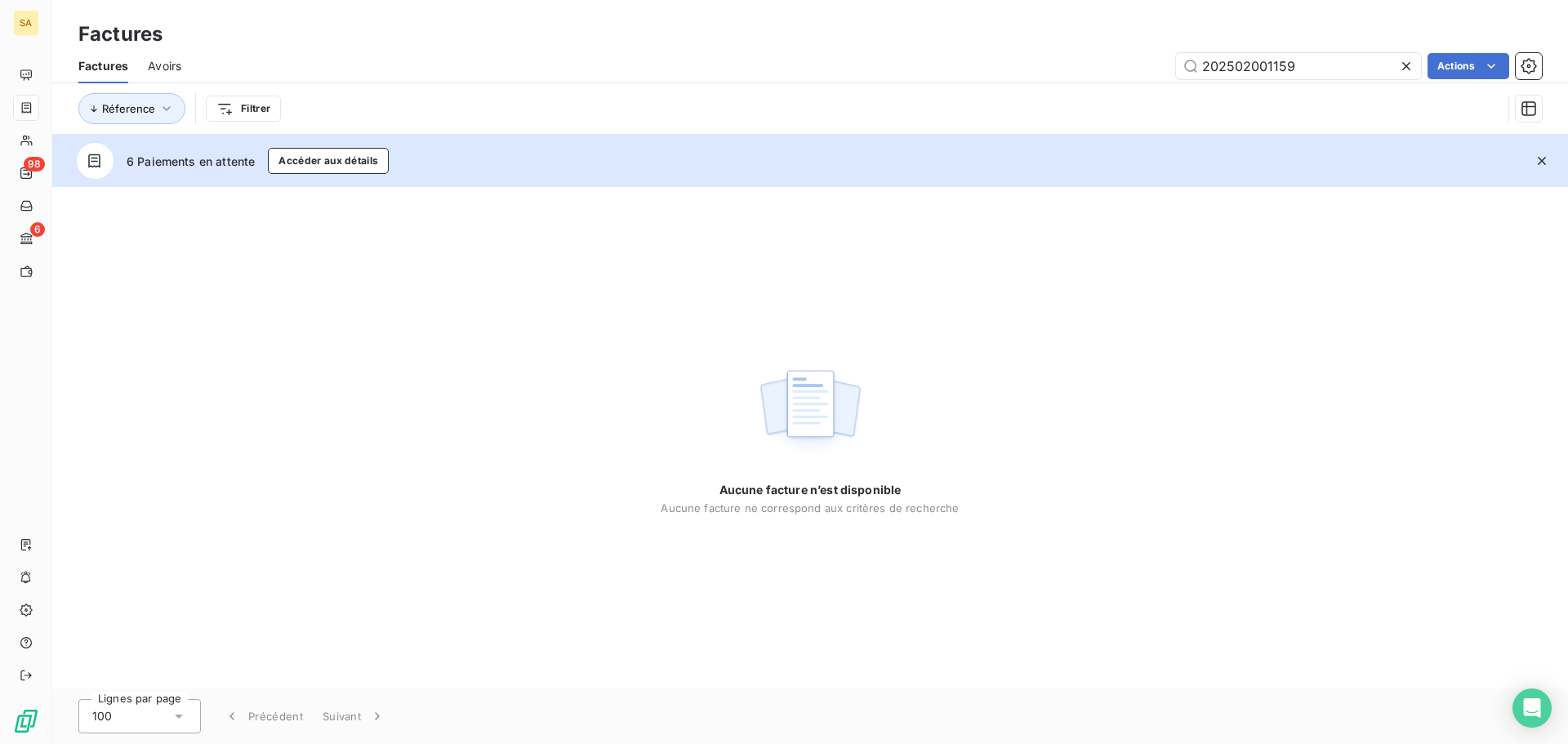
drag, startPoint x: 1316, startPoint y: 68, endPoint x: 385, endPoint y: -14, distance: 934.6
click at [385, 0] on html "SA 98 6 Factures Factures Avoirs 202502001159 Actions Réference Filtrer 6 Paiem…" at bounding box center [784, 372] width 1568 height 744
drag, startPoint x: 1306, startPoint y: 58, endPoint x: 778, endPoint y: 52, distance: 528.0
click at [778, 51] on div "Factures Avoirs 202502021105 Actions" at bounding box center [810, 66] width 1516 height 34
click at [1263, 68] on input "202502021105" at bounding box center [1298, 66] width 245 height 26
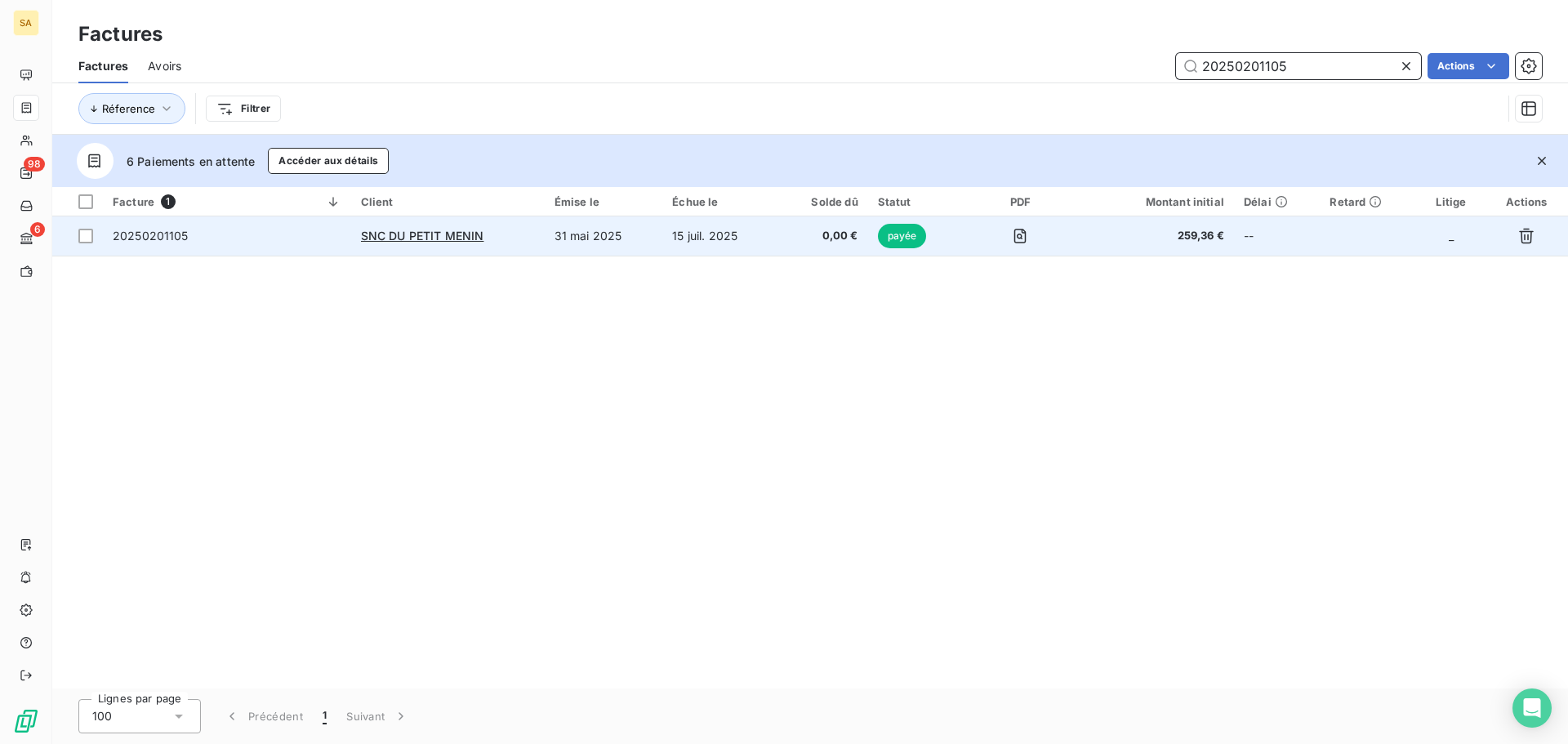
type input "20250201105"
click at [191, 236] on span "20250201105" at bounding box center [227, 235] width 228 height 16
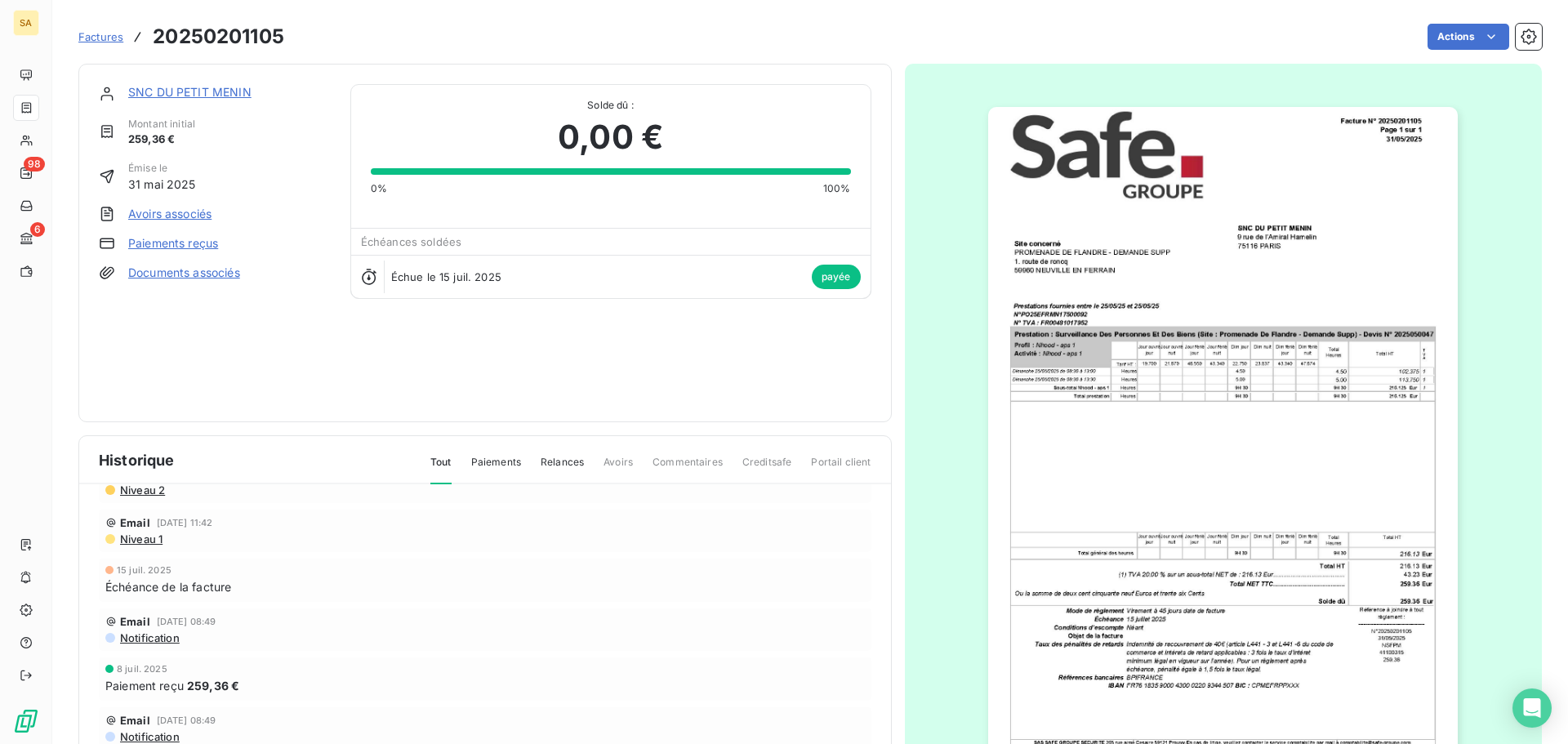
scroll to position [84, 0]
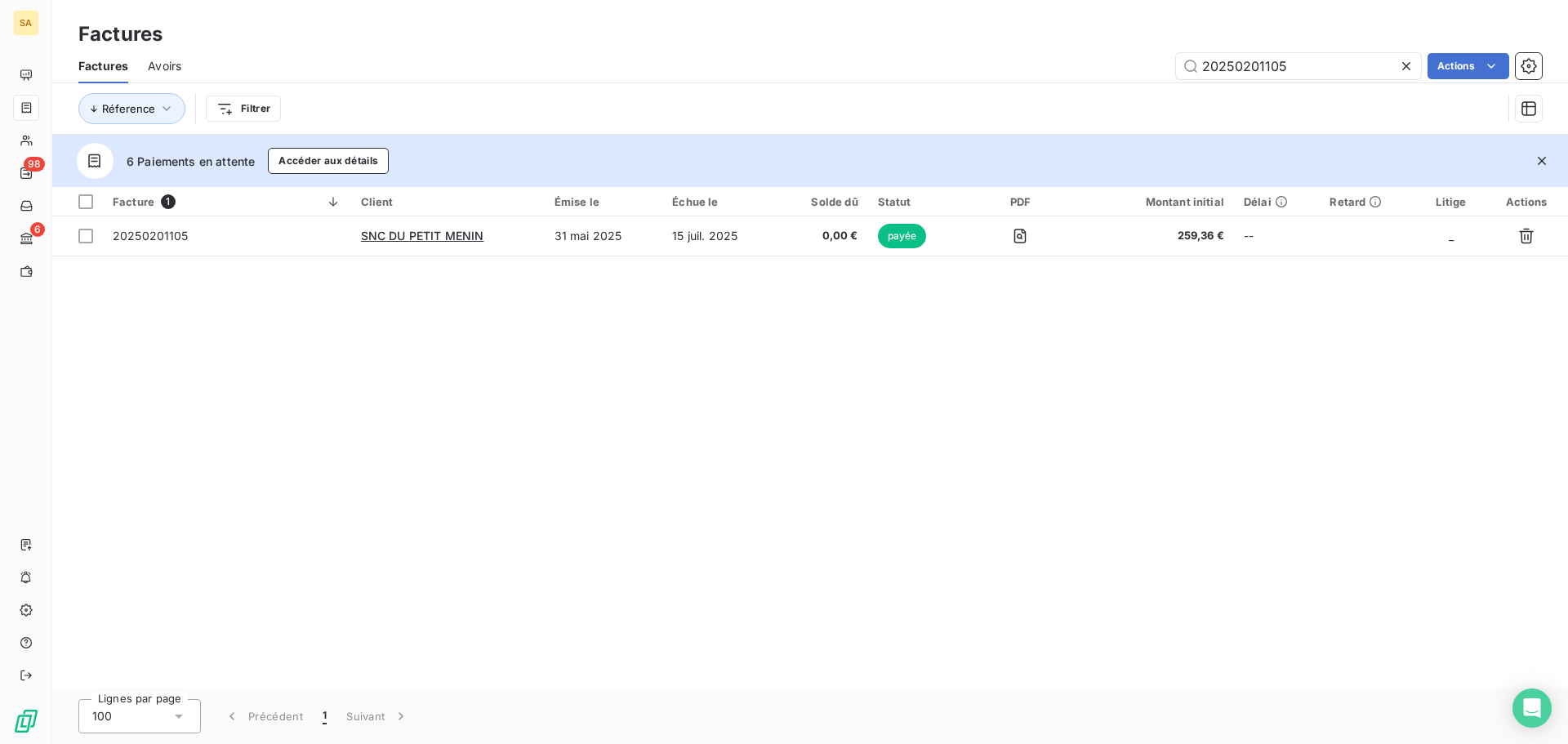
click at [161, 65] on span "Avoirs" at bounding box center [164, 66] width 33 height 16
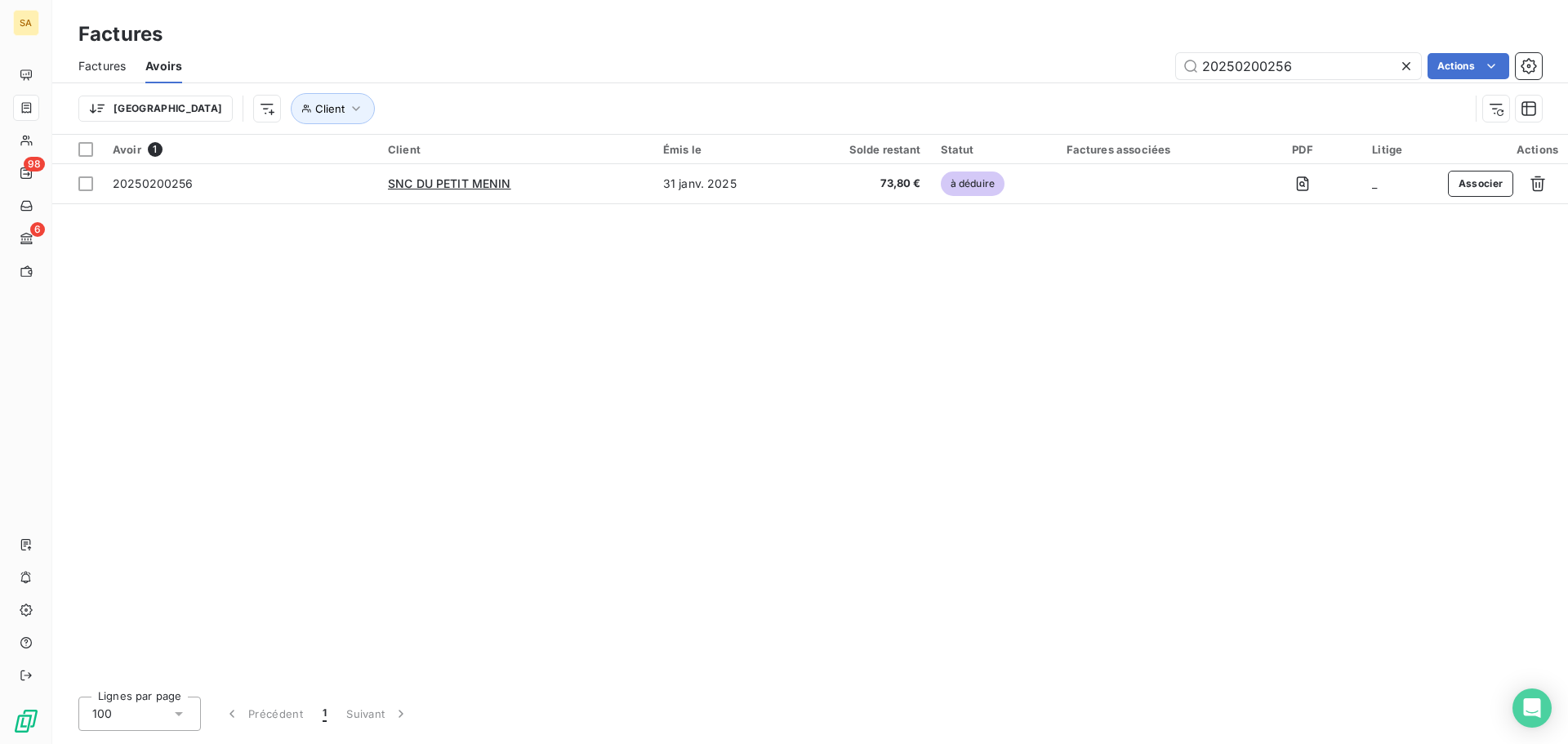
drag, startPoint x: 1322, startPoint y: 67, endPoint x: 478, endPoint y: 95, distance: 844.5
click at [524, 92] on div "Factures Avoirs 20250200256 Actions Trier Client" at bounding box center [810, 91] width 1516 height 85
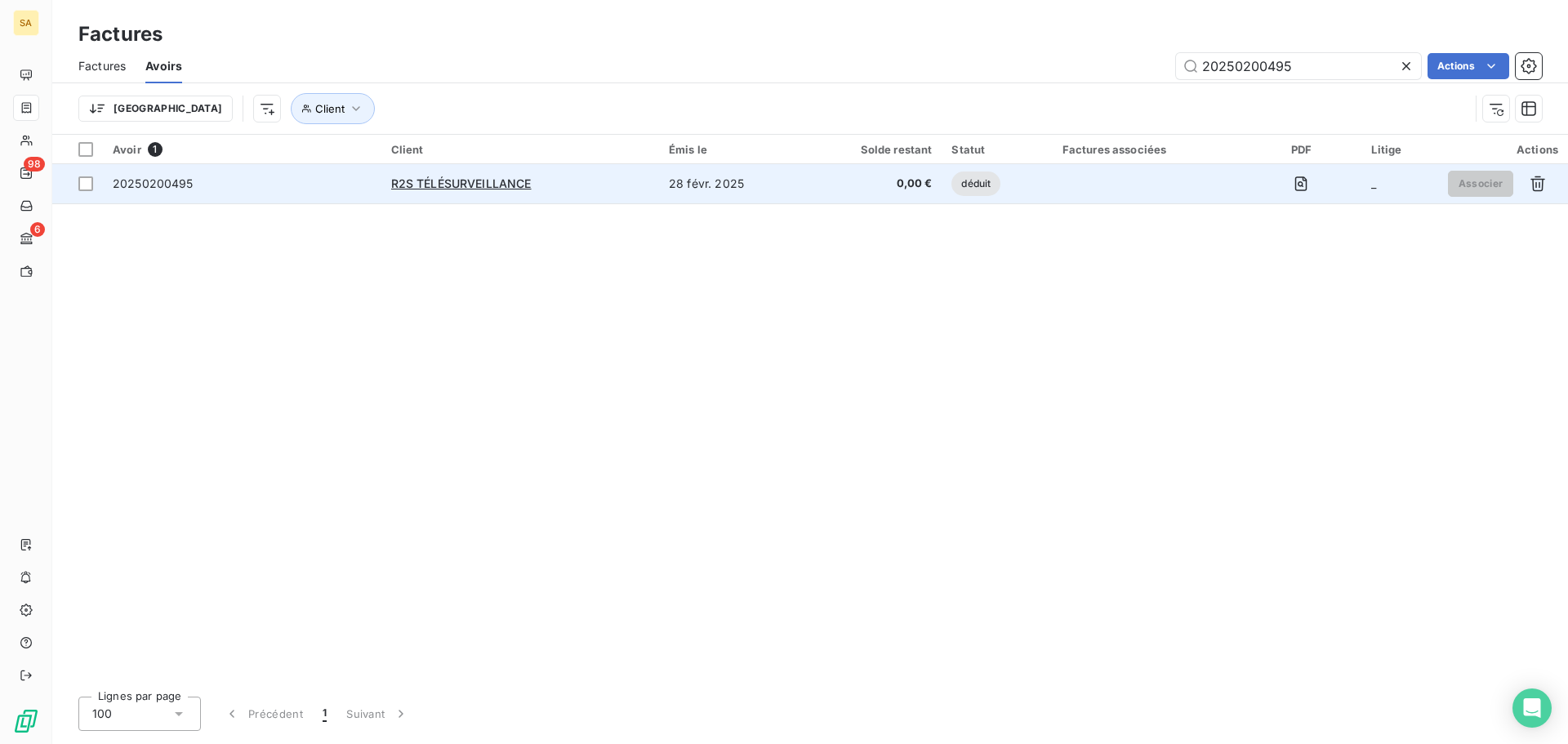
type input "20250200495"
click at [191, 183] on span "20250200495" at bounding box center [153, 183] width 81 height 14
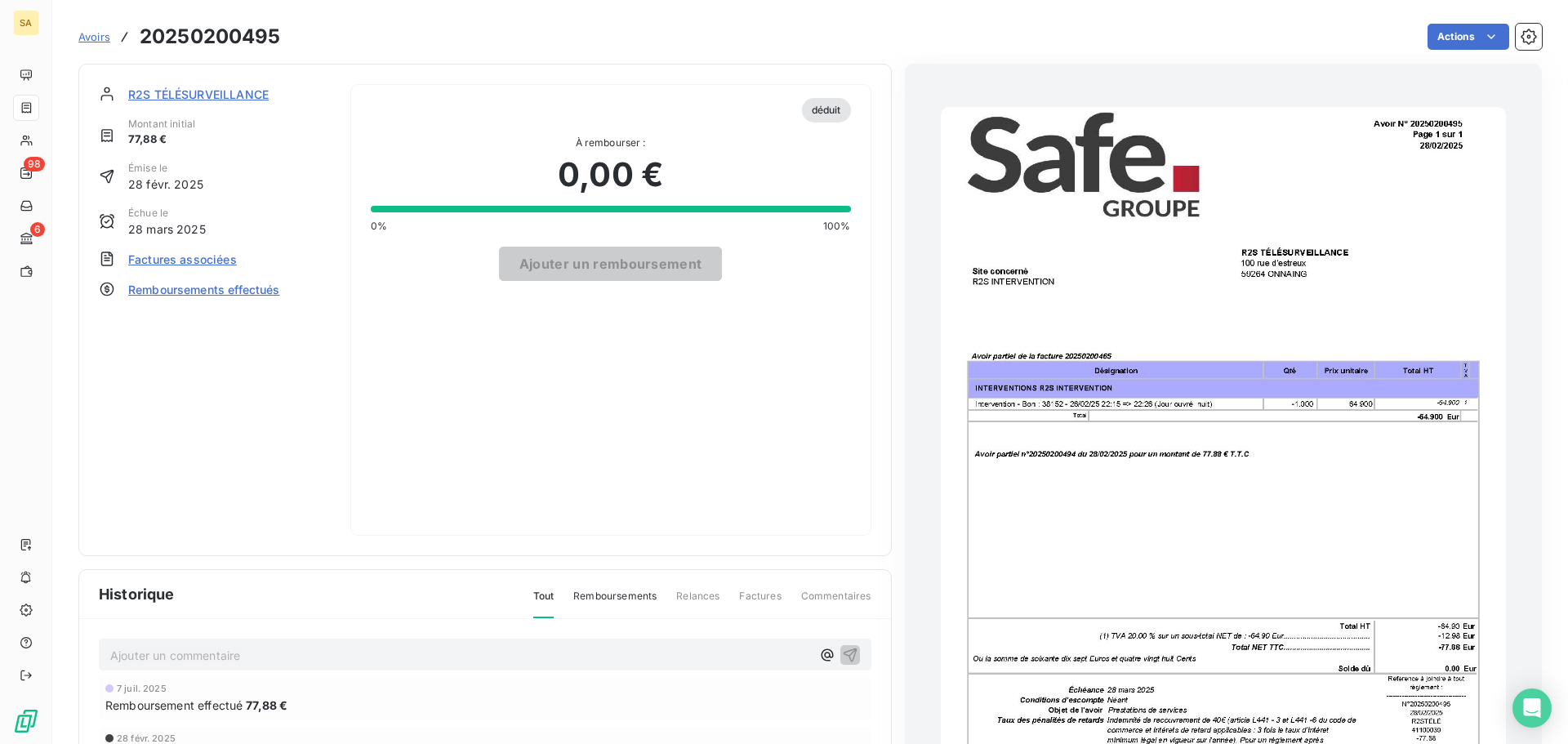
click at [198, 262] on span "Factures associées" at bounding box center [182, 259] width 109 height 17
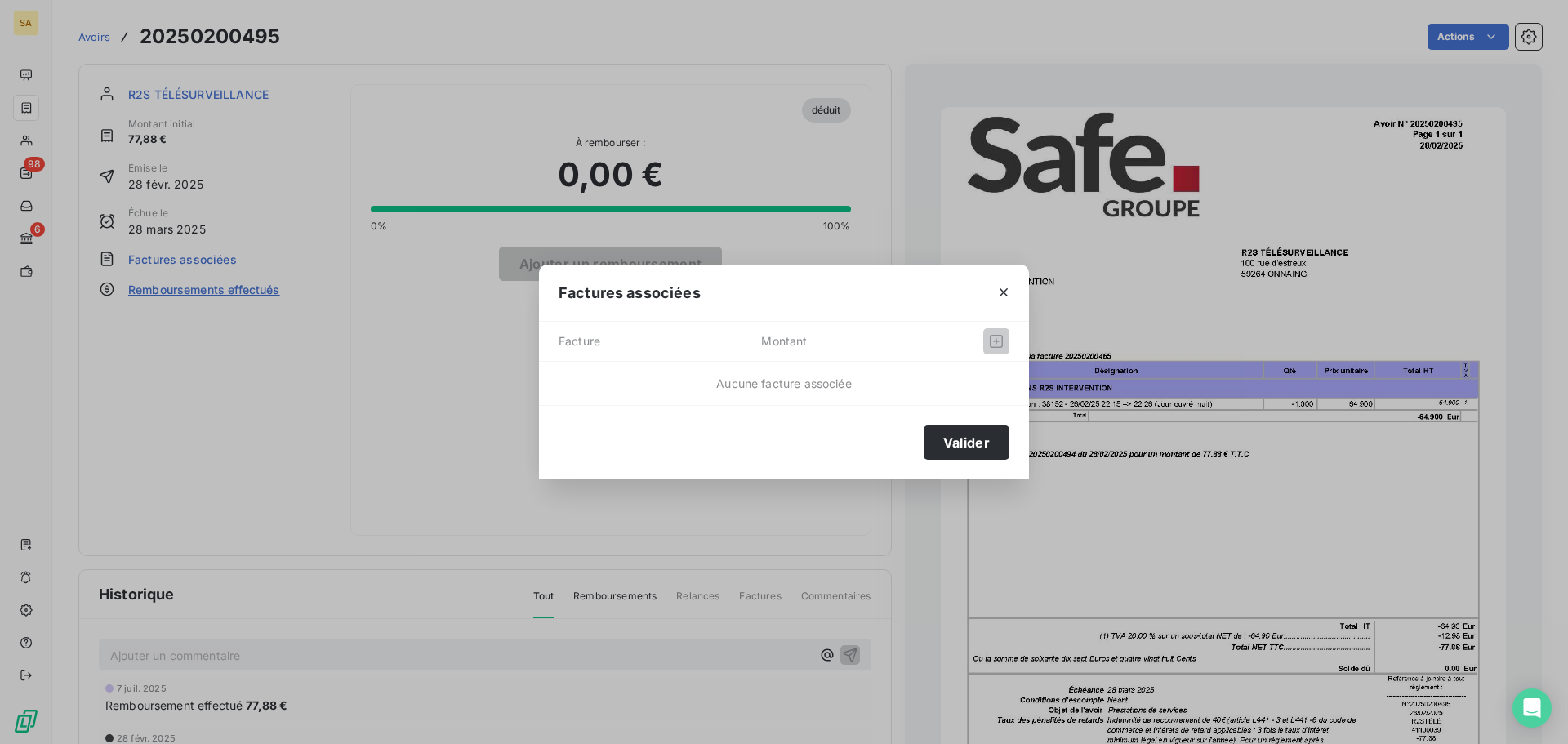
click at [308, 423] on div "Factures associées Facture Montant Aucune facture associée Valider" at bounding box center [784, 372] width 1568 height 744
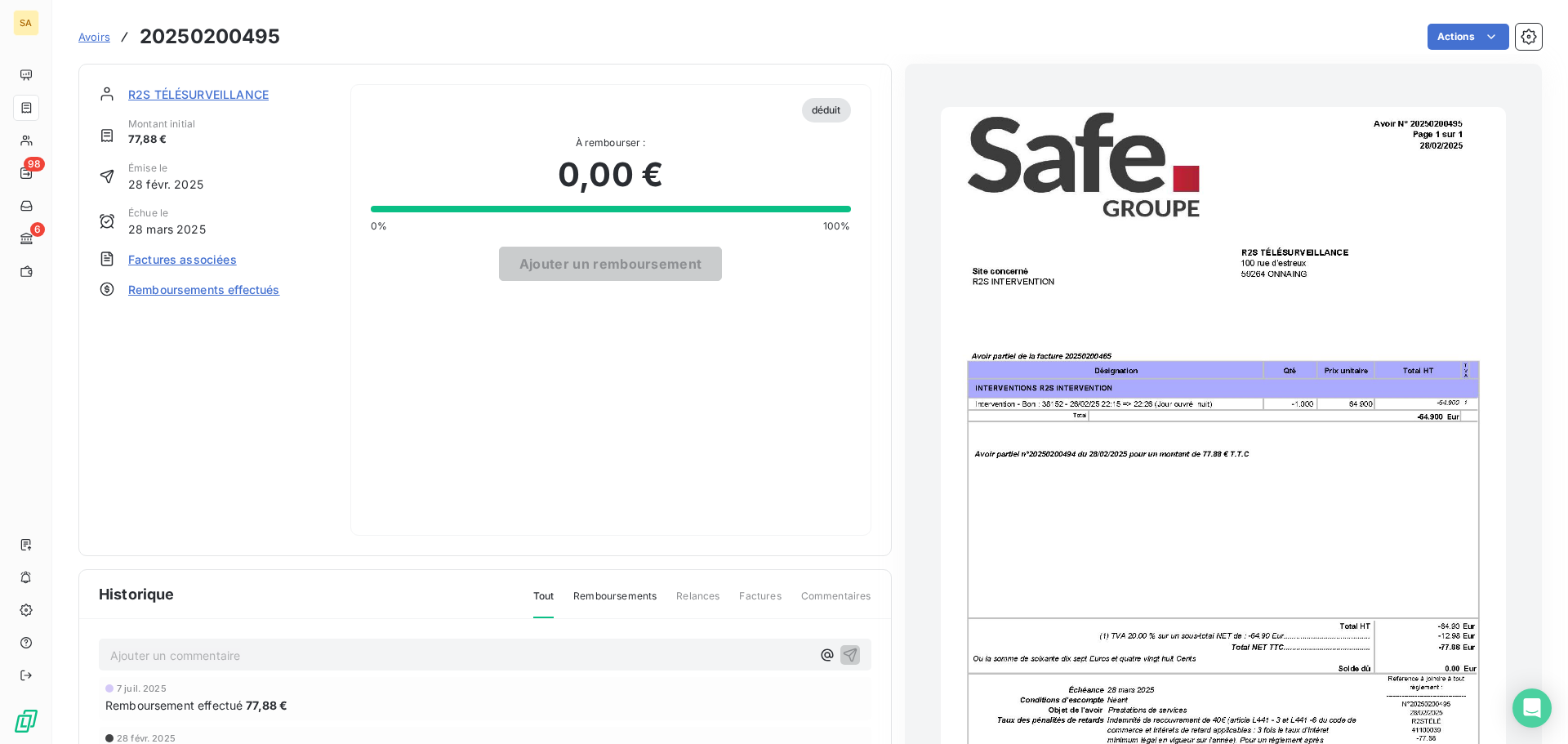
click at [1134, 430] on img "button" at bounding box center [1224, 506] width 565 height 798
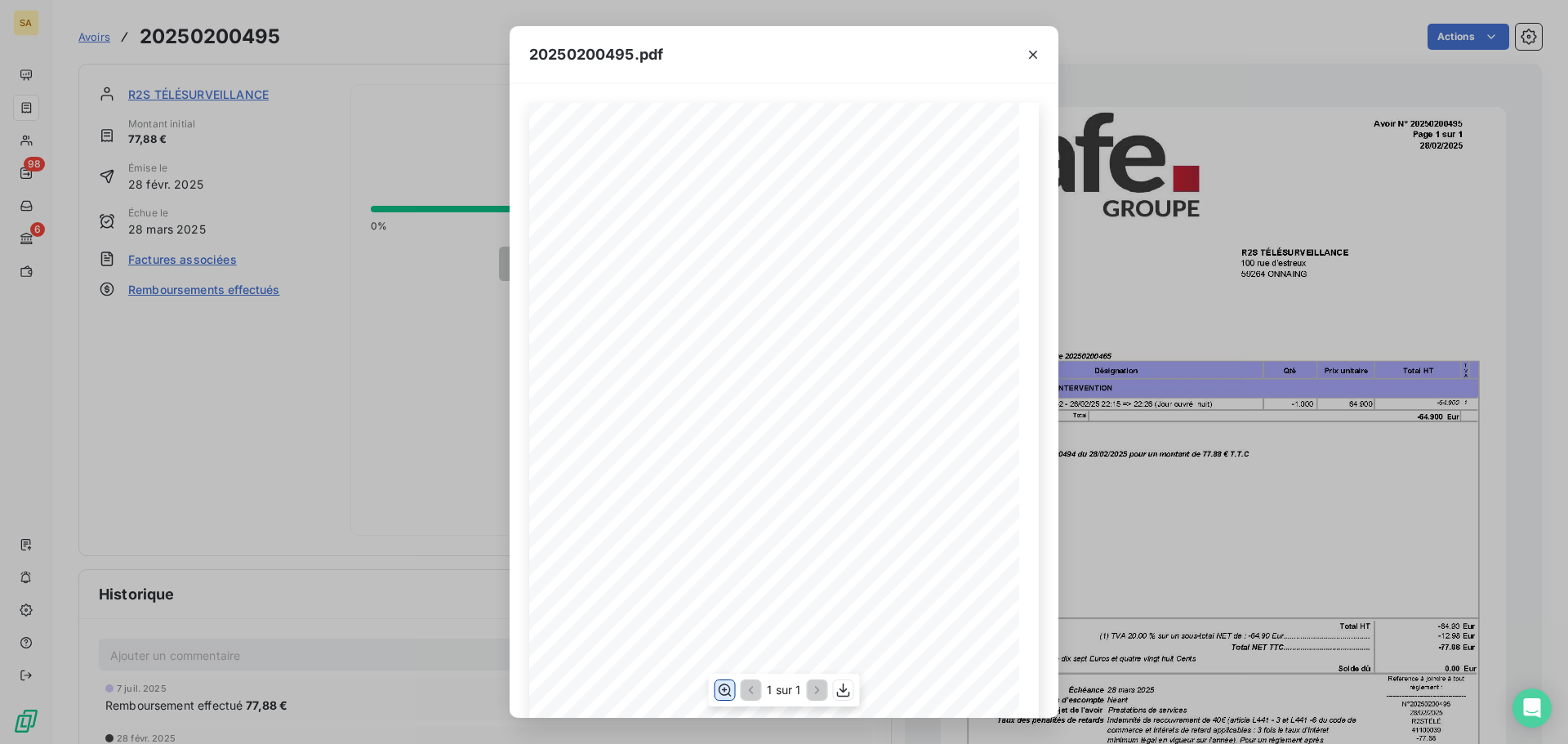
click at [724, 685] on icon "button" at bounding box center [725, 690] width 13 height 12
click at [1040, 57] on icon "button" at bounding box center [1033, 54] width 16 height 16
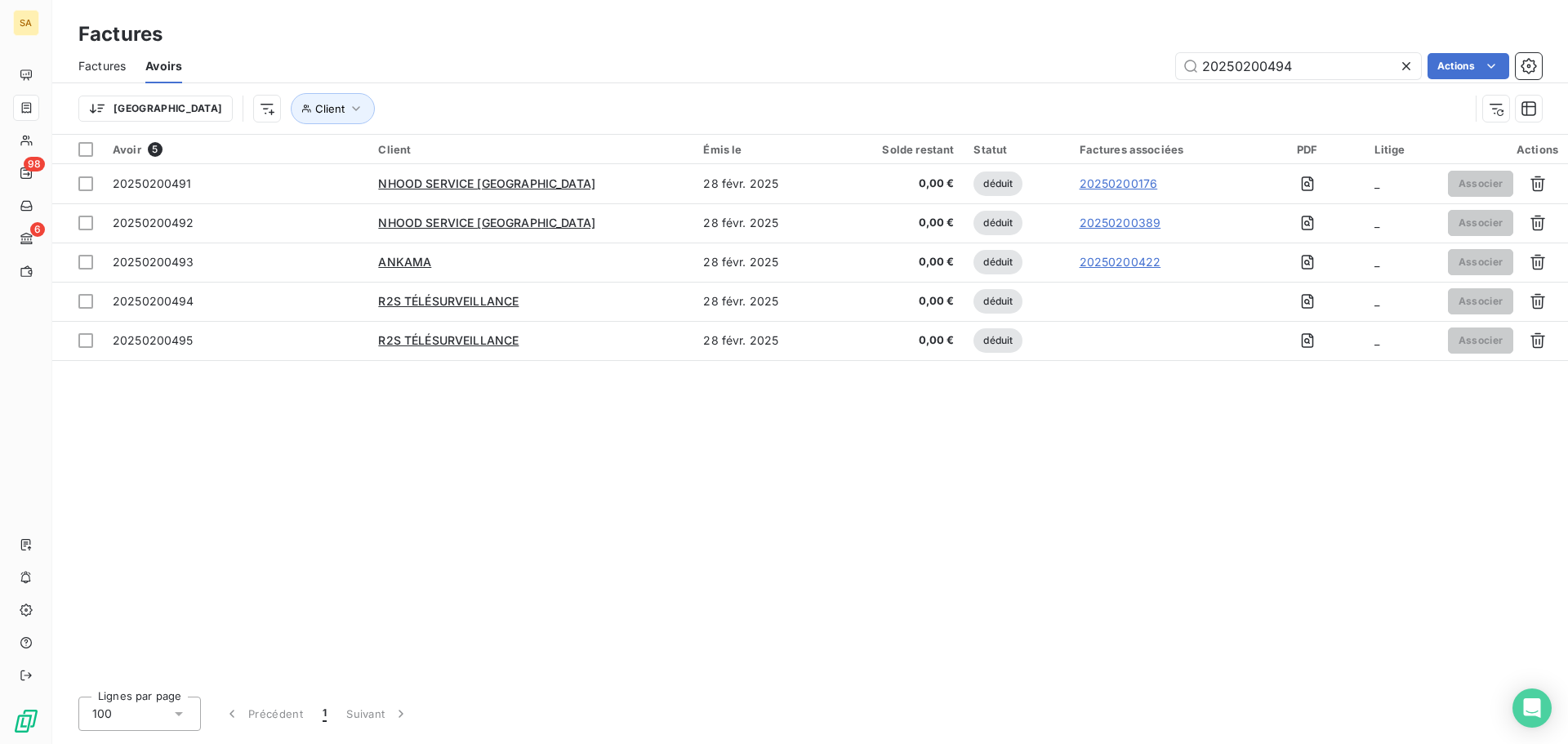
type input "20250200494"
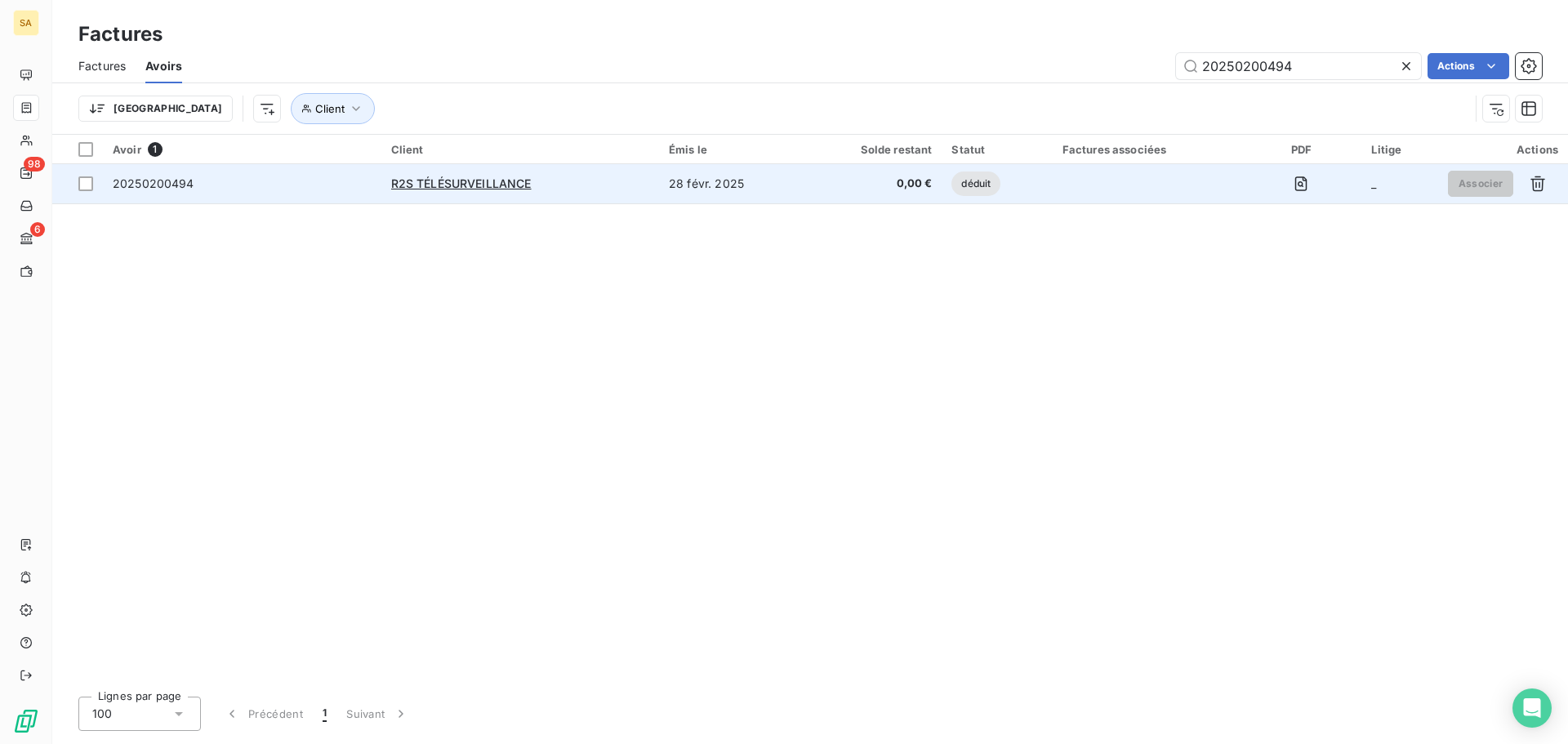
click at [176, 180] on span "20250200494" at bounding box center [153, 183] width 82 height 14
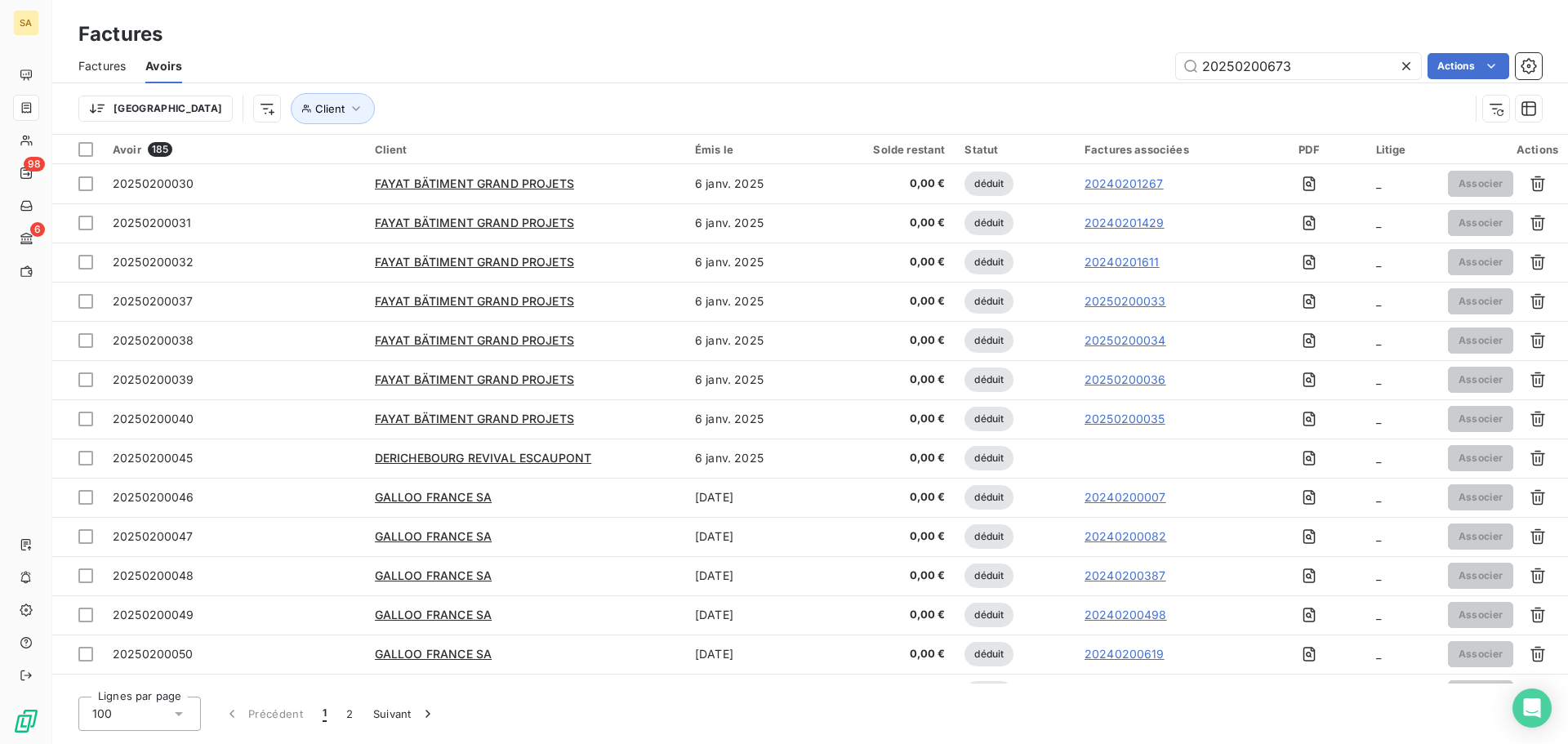
type input "20250200673"
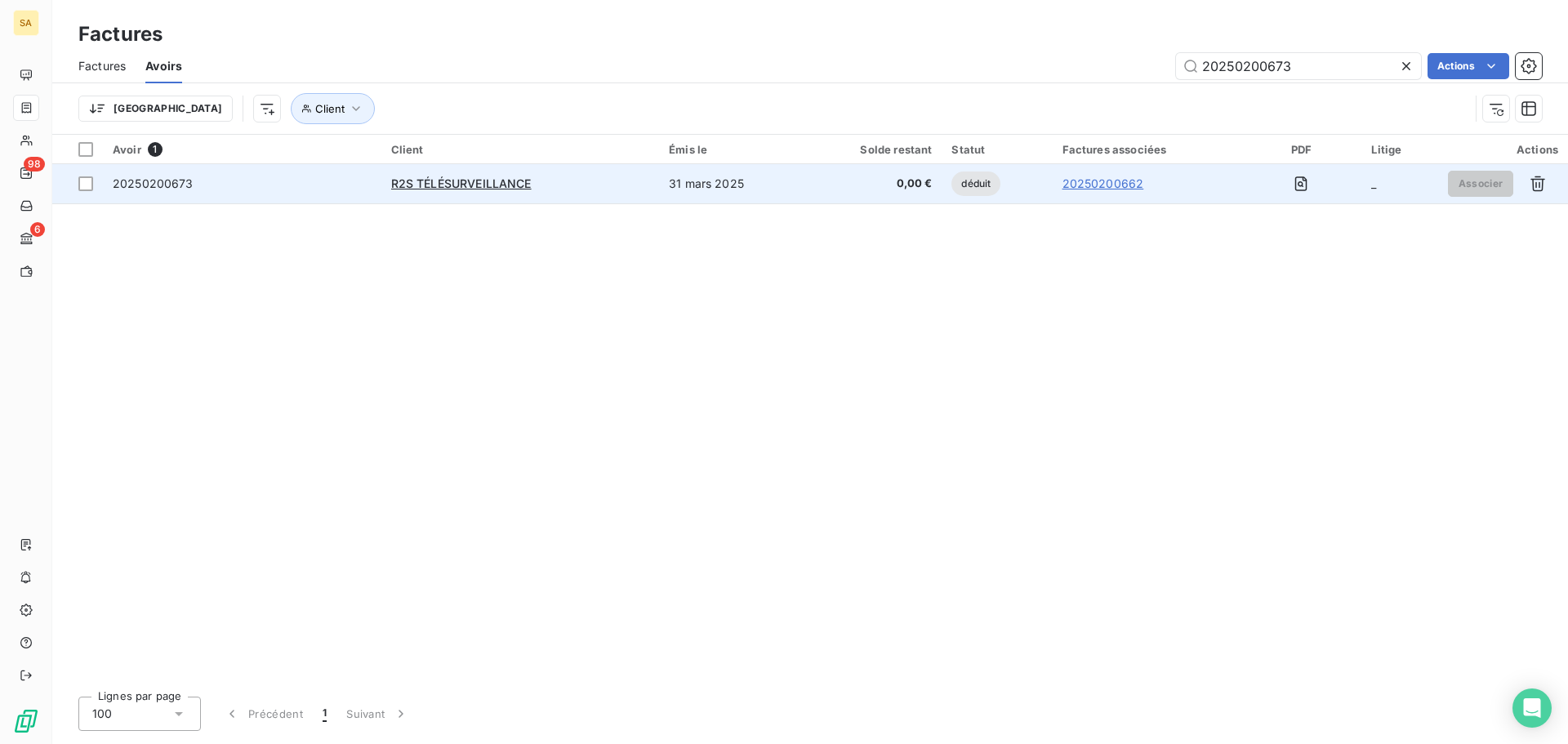
click at [167, 178] on span "20250200673" at bounding box center [153, 183] width 81 height 14
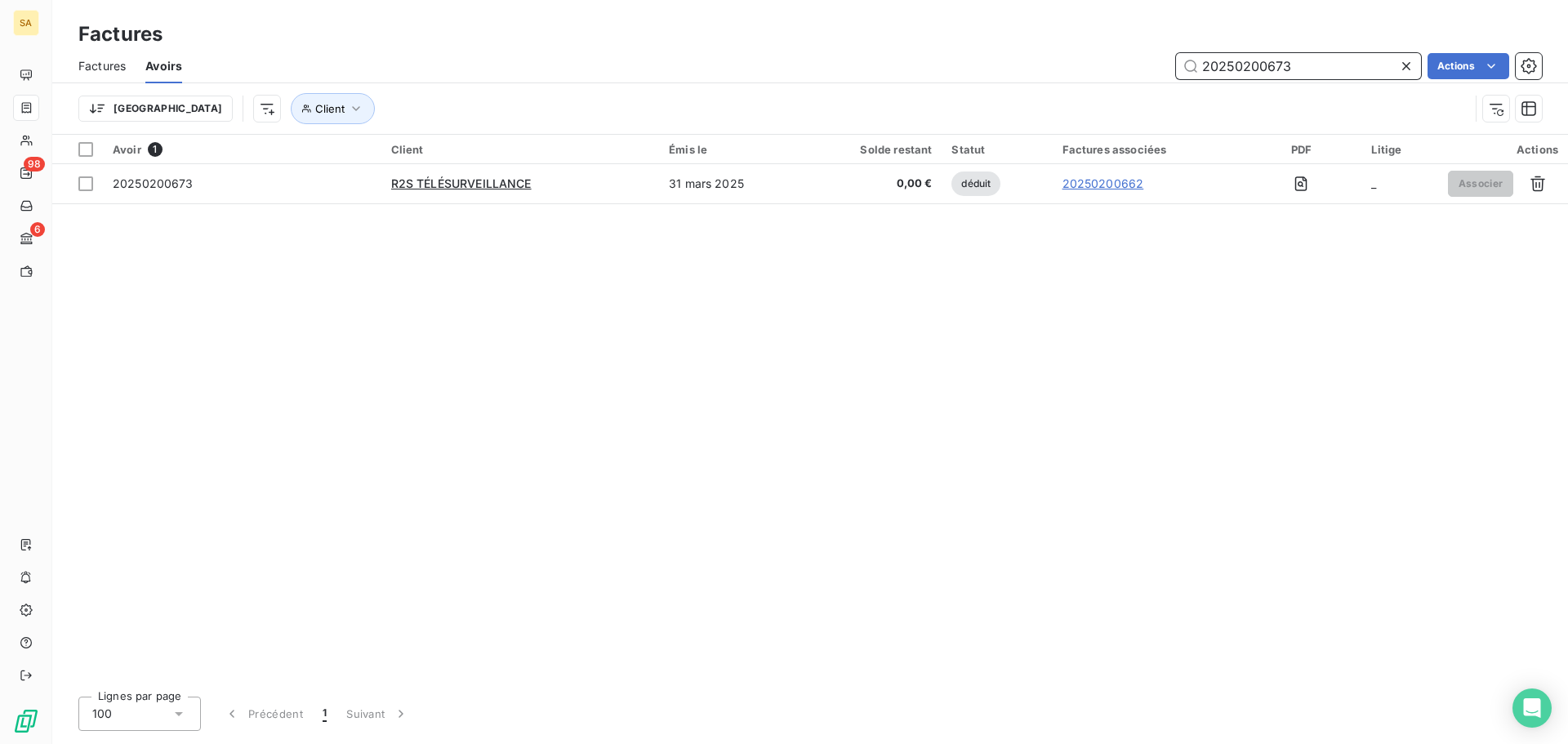
drag, startPoint x: 1340, startPoint y: 69, endPoint x: 125, endPoint y: 58, distance: 1215.0
click at [143, 64] on div "Factures Avoirs 20250200673 Actions" at bounding box center [810, 66] width 1516 height 34
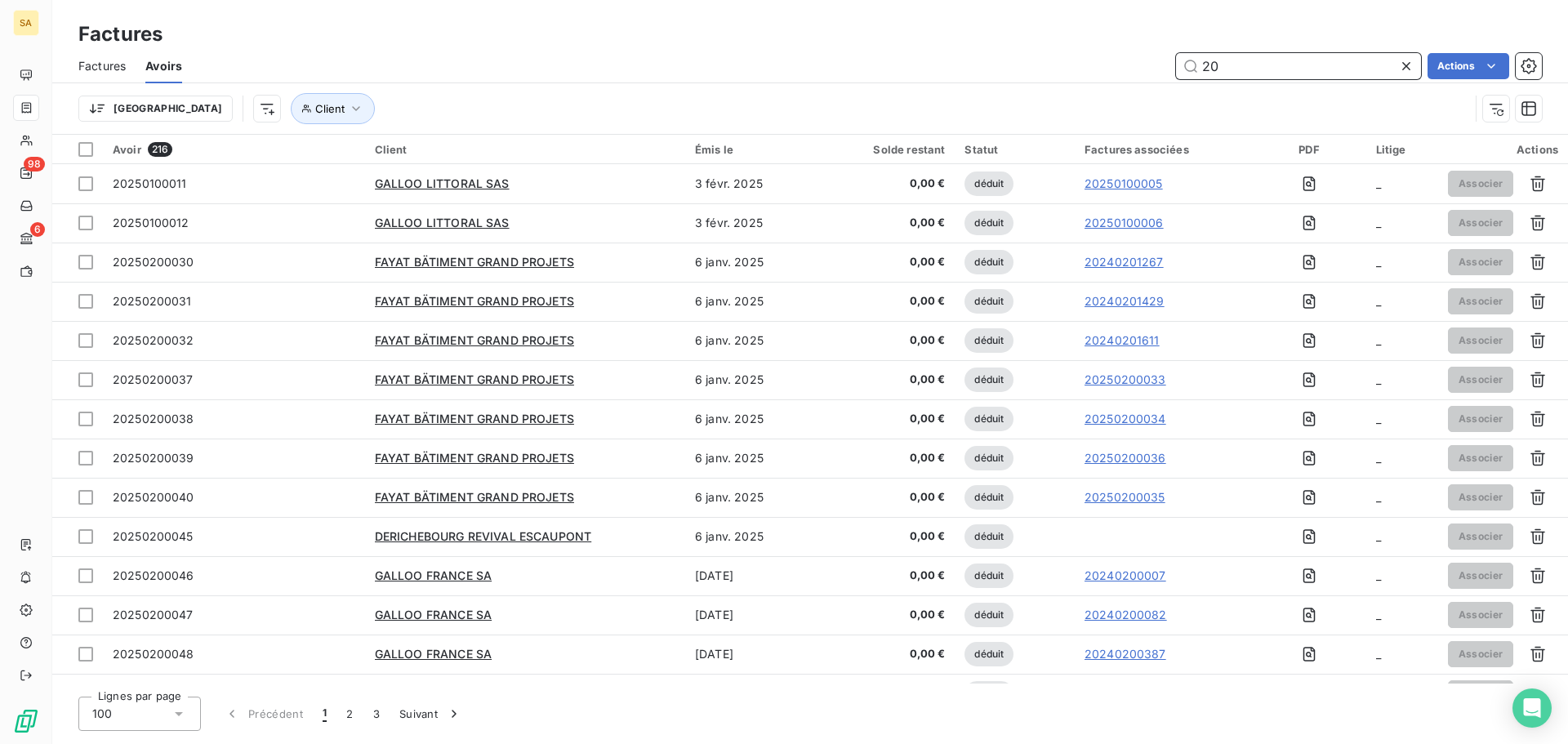
type input "2"
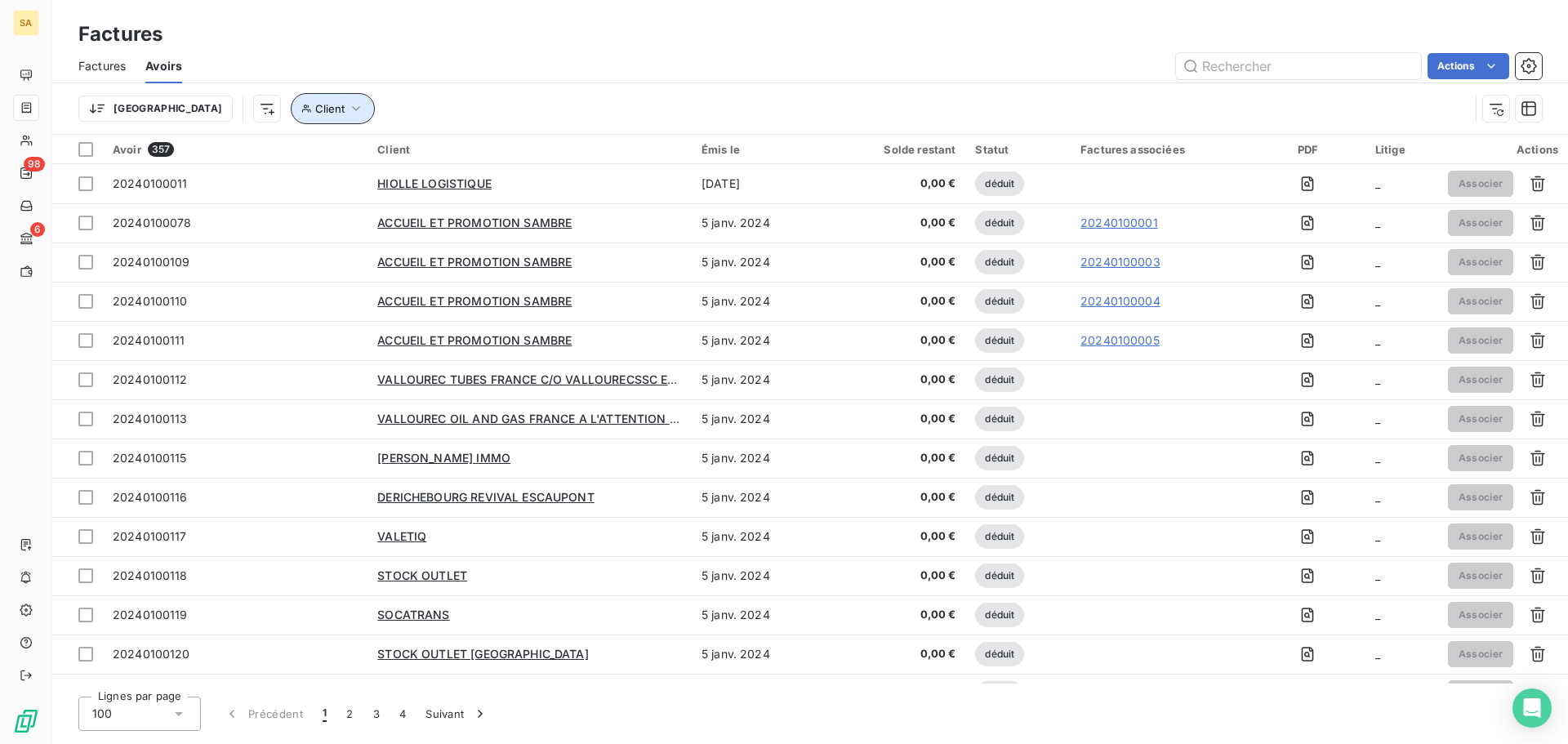
click at [315, 102] on span "Client" at bounding box center [330, 108] width 29 height 13
click at [438, 148] on div at bounding box center [508, 151] width 235 height 34
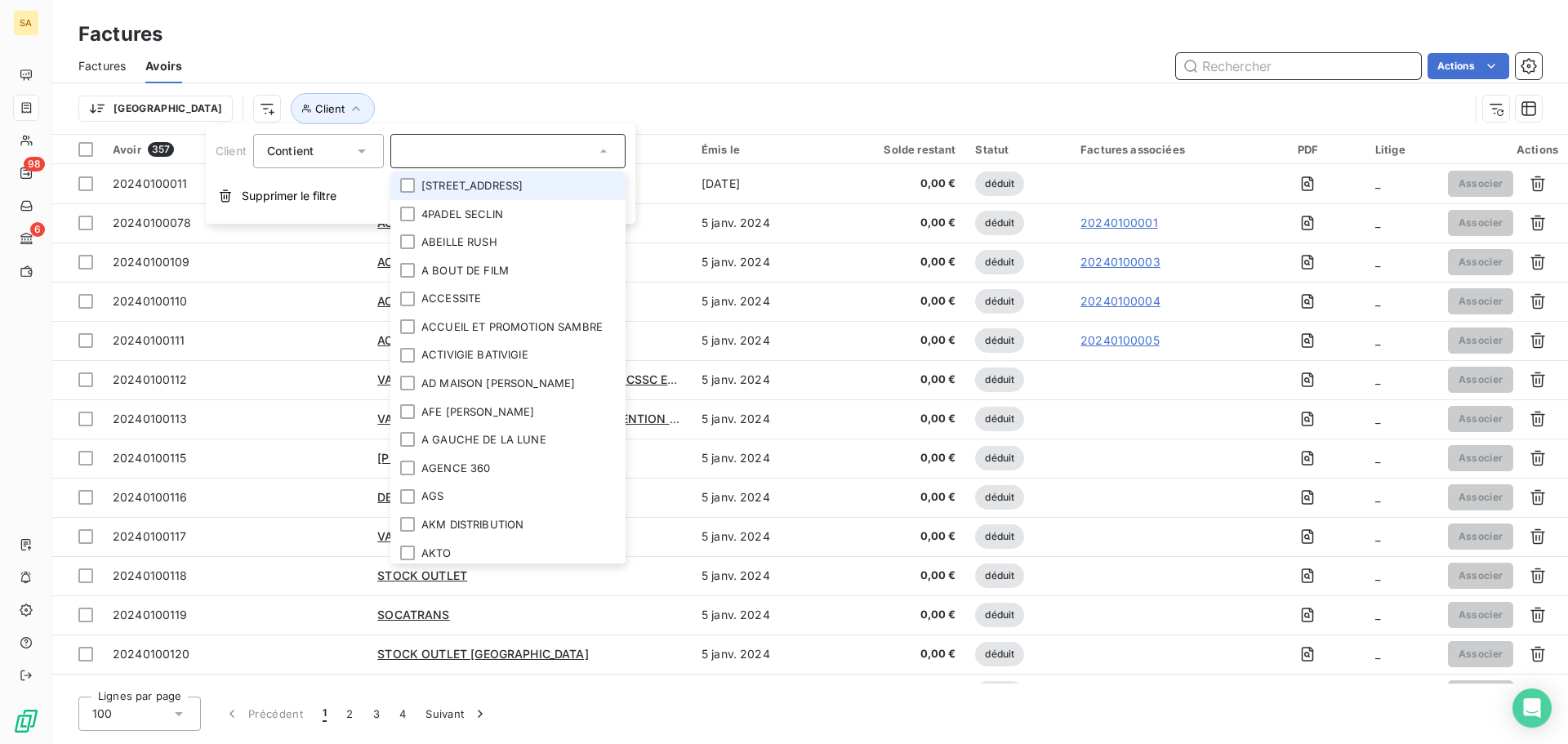
click at [1298, 73] on input "text" at bounding box center [1298, 66] width 245 height 26
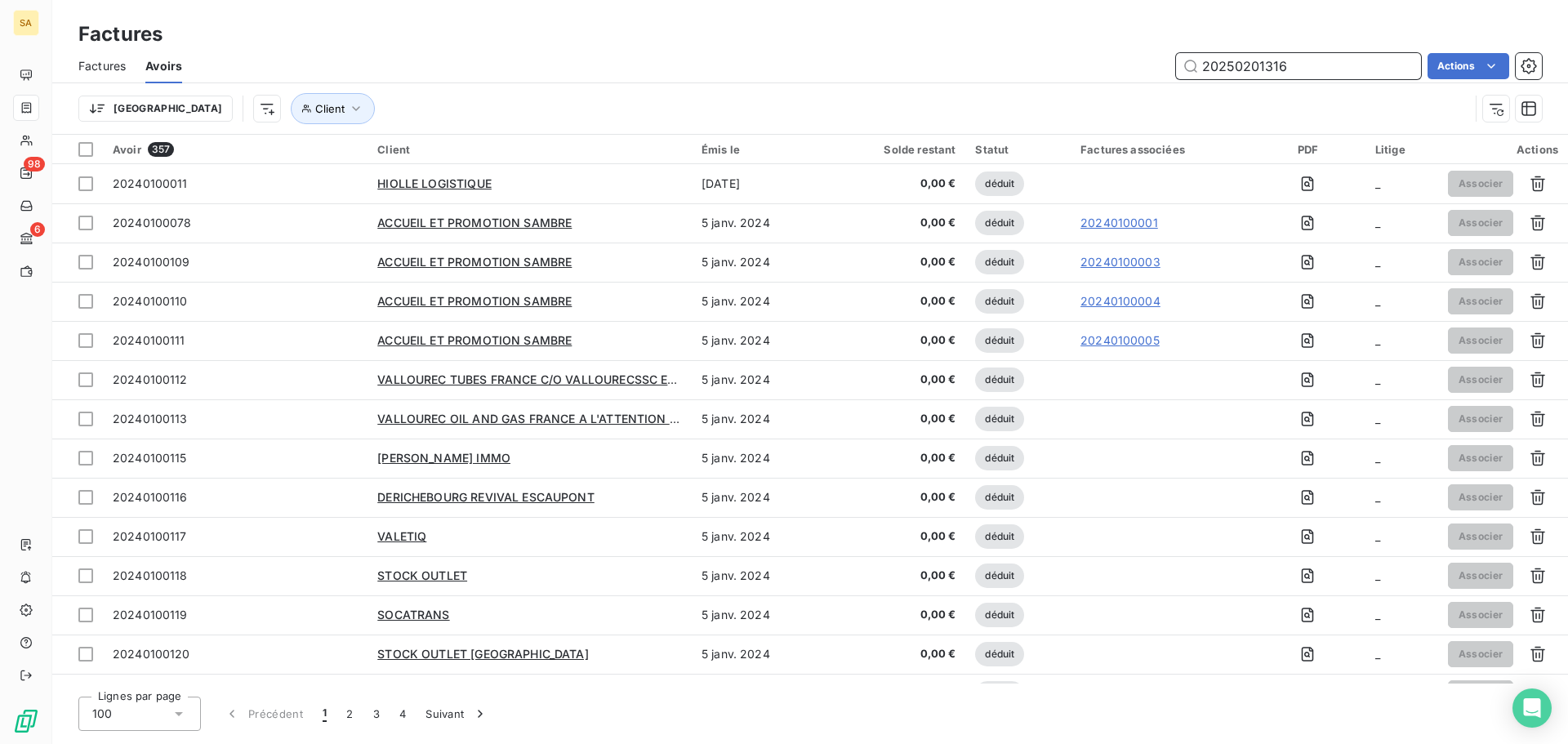
type input "20250201316"
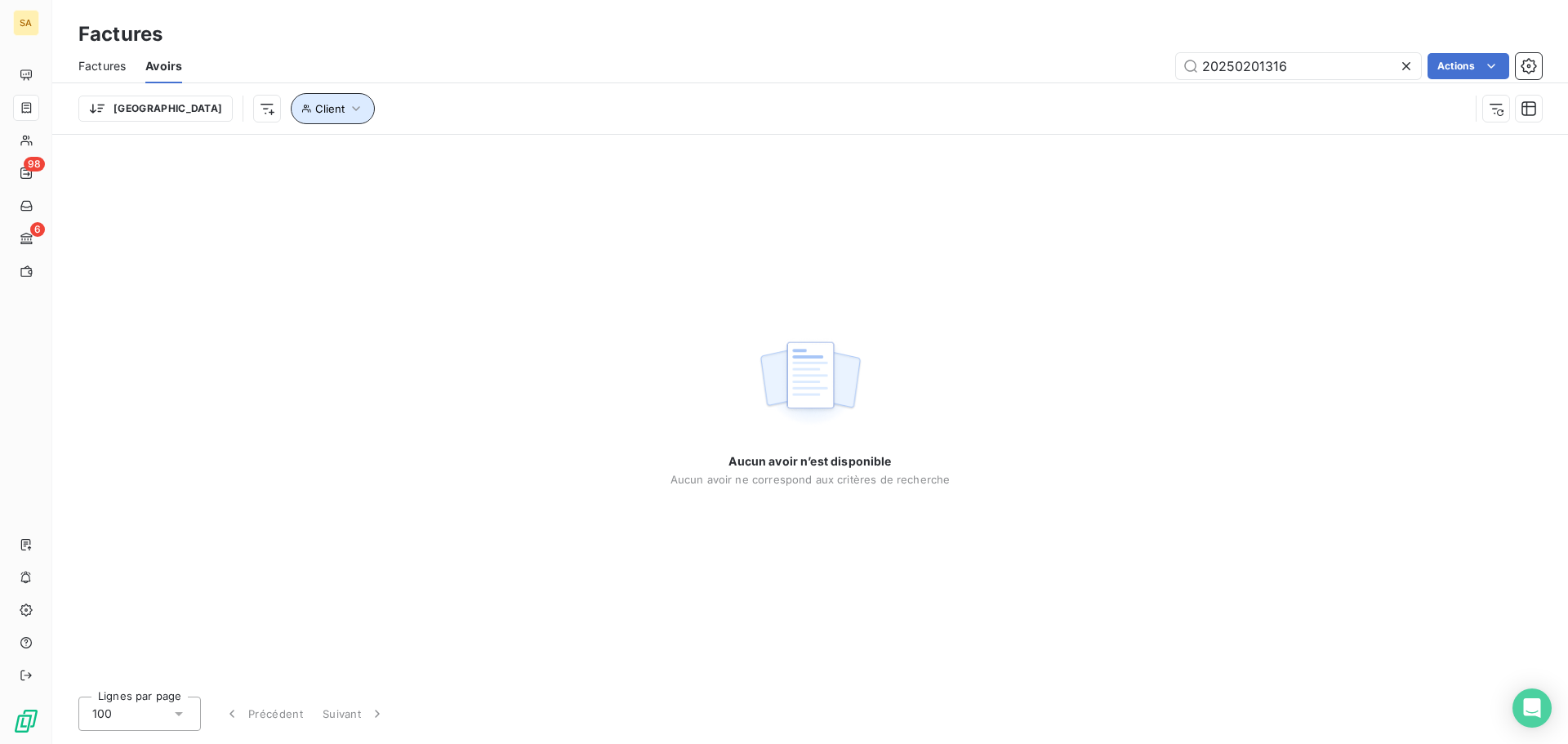
click at [301, 112] on icon "button" at bounding box center [307, 108] width 10 height 9
click at [495, 160] on div at bounding box center [508, 151] width 235 height 34
click at [1231, 65] on input "20250201316" at bounding box center [1298, 66] width 245 height 26
click at [1252, 64] on input "20250201316" at bounding box center [1298, 66] width 245 height 26
drag, startPoint x: 1293, startPoint y: 62, endPoint x: 873, endPoint y: 31, distance: 421.1
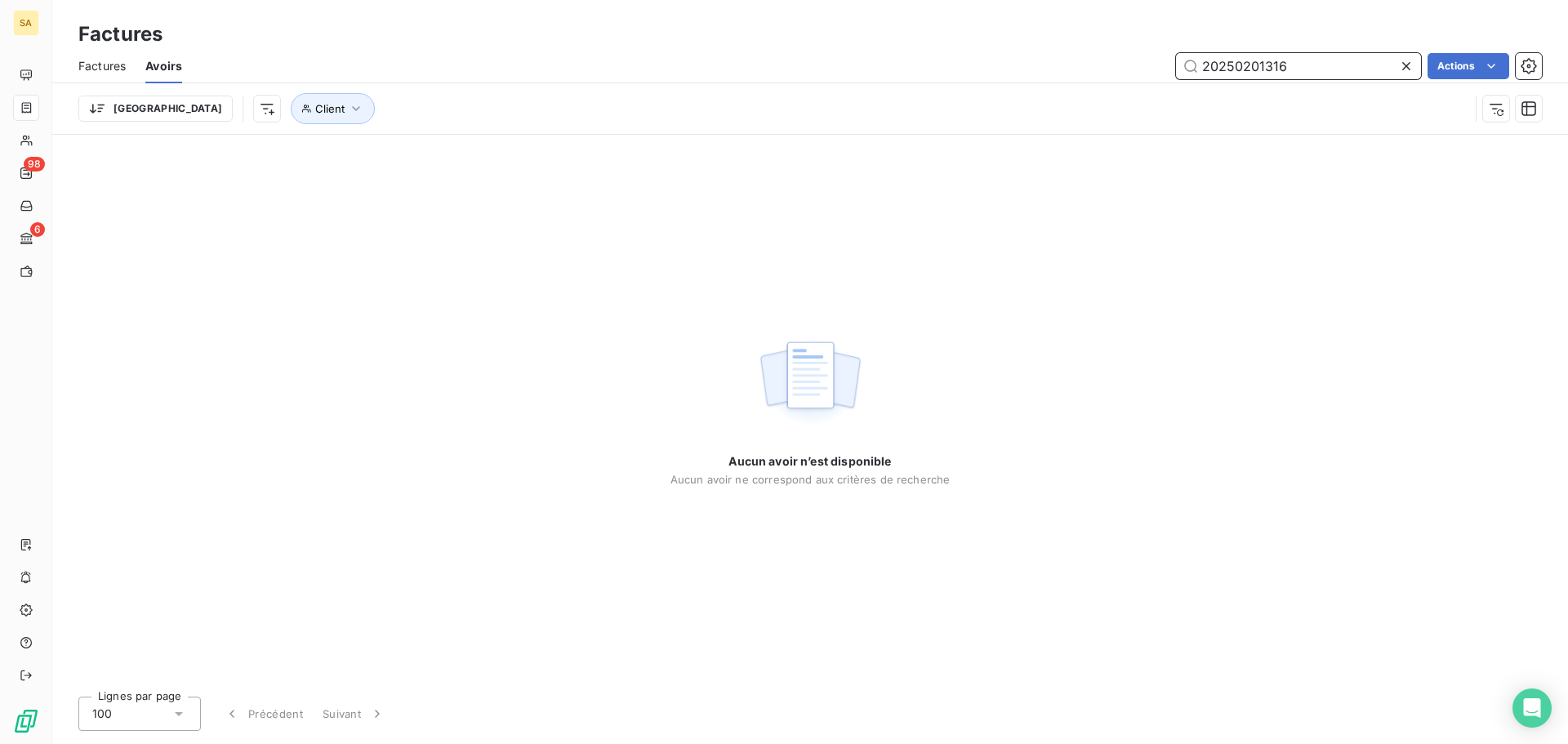
click at [873, 31] on div "Factures Factures Avoirs 20250201316 Actions Trier Client" at bounding box center [810, 67] width 1516 height 135
click at [109, 66] on span "Factures" at bounding box center [101, 66] width 47 height 16
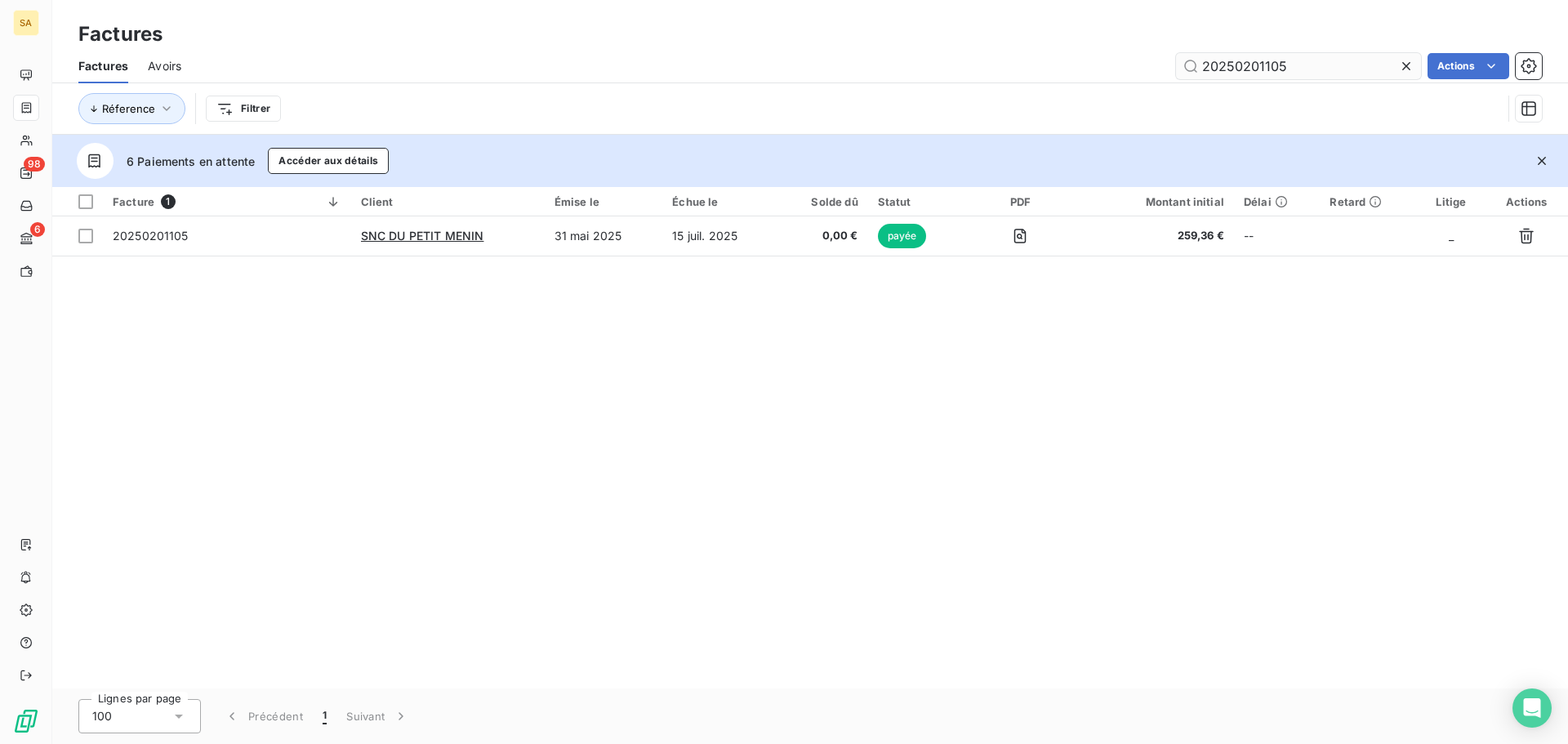
click at [1331, 57] on div "Factures Avoirs 20250201105 Actions" at bounding box center [810, 66] width 1516 height 34
drag, startPoint x: 1279, startPoint y: 58, endPoint x: 337, endPoint y: 56, distance: 942.0
click at [556, 60] on div "20250201105 Actions" at bounding box center [872, 66] width 1341 height 26
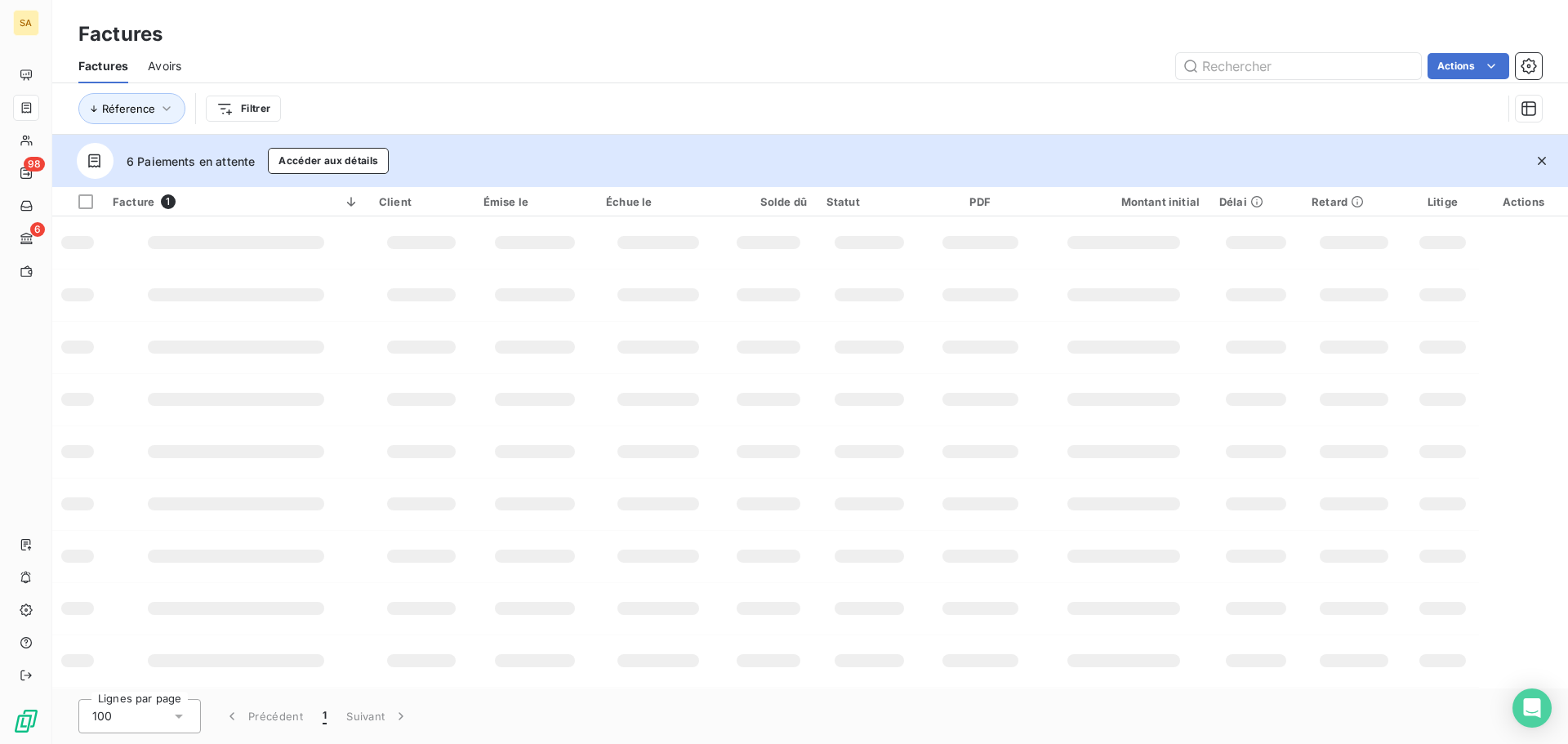
click at [244, 104] on html "SA 98 6 Factures Factures Avoirs Actions Réference Filtrer 6 Paiements en atten…" at bounding box center [784, 372] width 1568 height 744
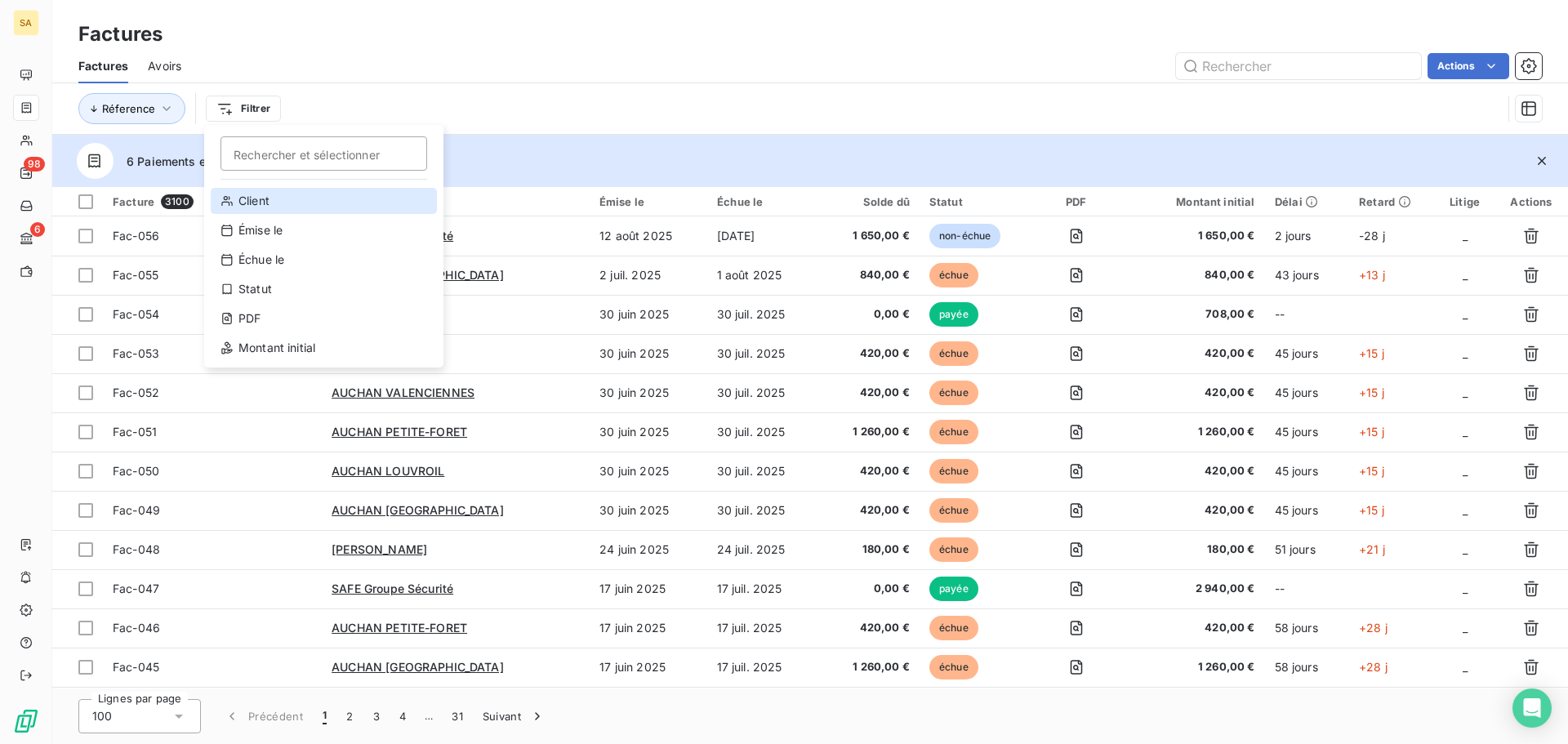
click at [307, 197] on div "Client" at bounding box center [323, 201] width 226 height 26
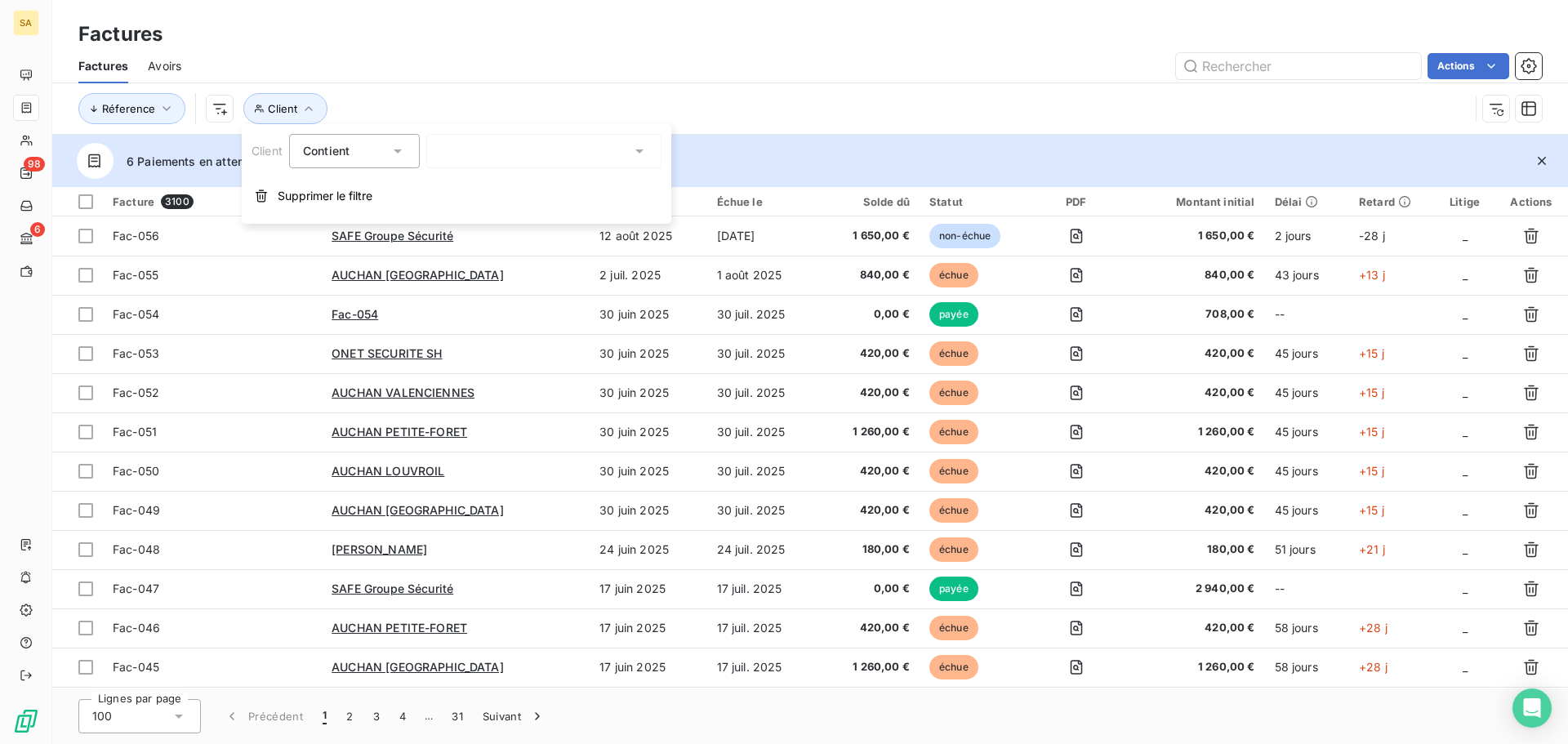
click at [499, 142] on div at bounding box center [544, 151] width 235 height 34
type input "soca"
click at [503, 193] on li "SOCATRANS" at bounding box center [544, 185] width 235 height 28
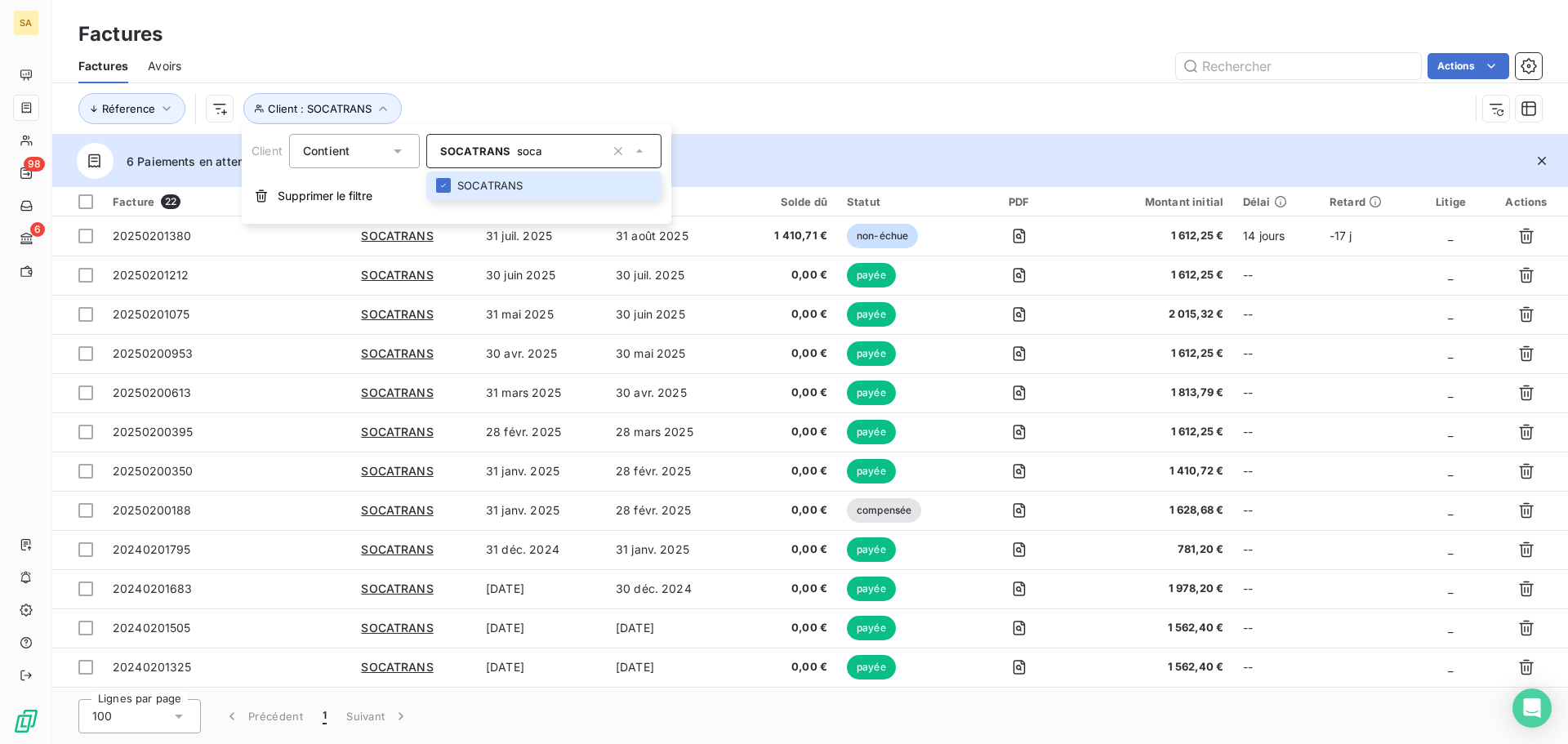
click at [784, 113] on div "Réference Client : SOCATRANS" at bounding box center [774, 108] width 1391 height 31
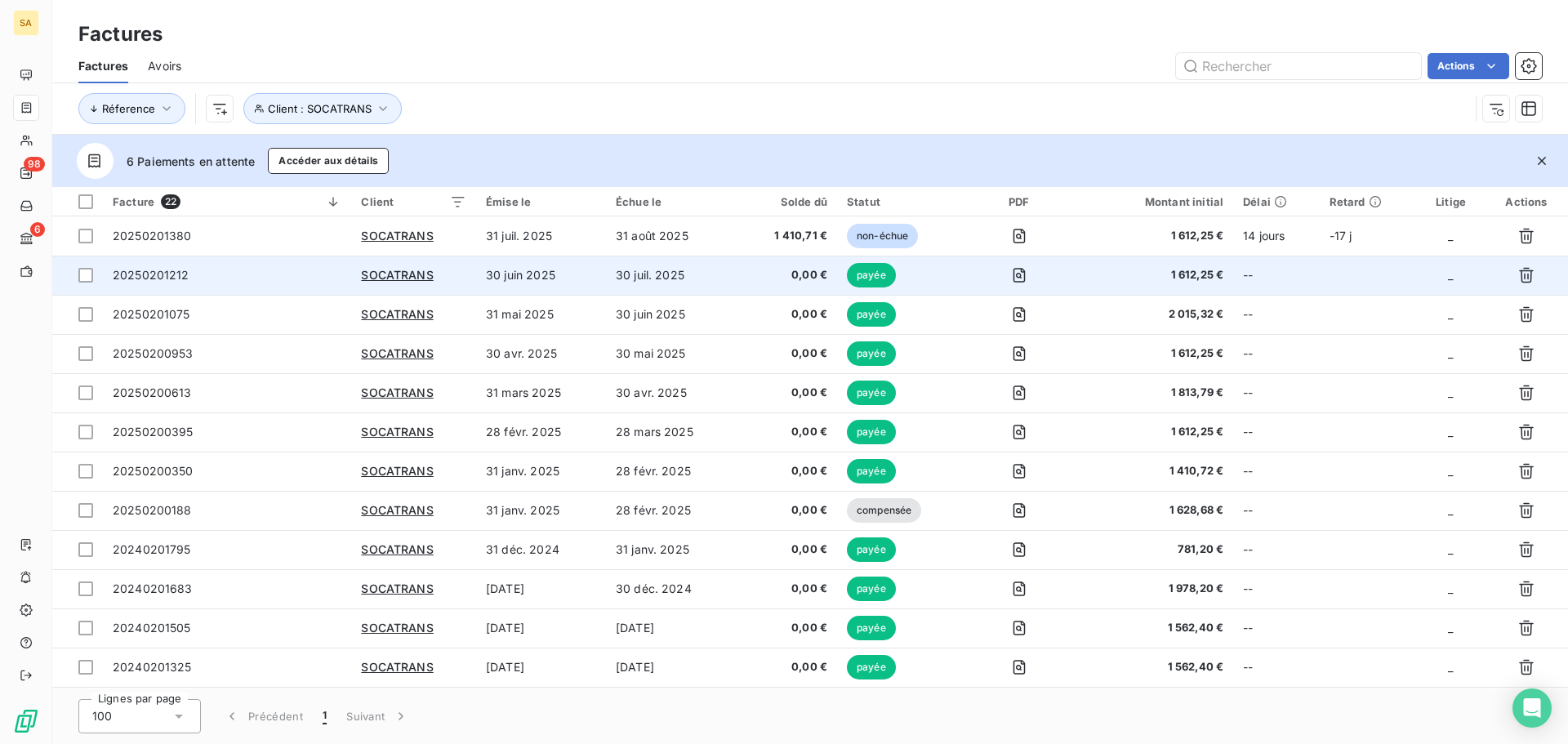
click at [185, 276] on span "20250201212" at bounding box center [150, 275] width 76 height 14
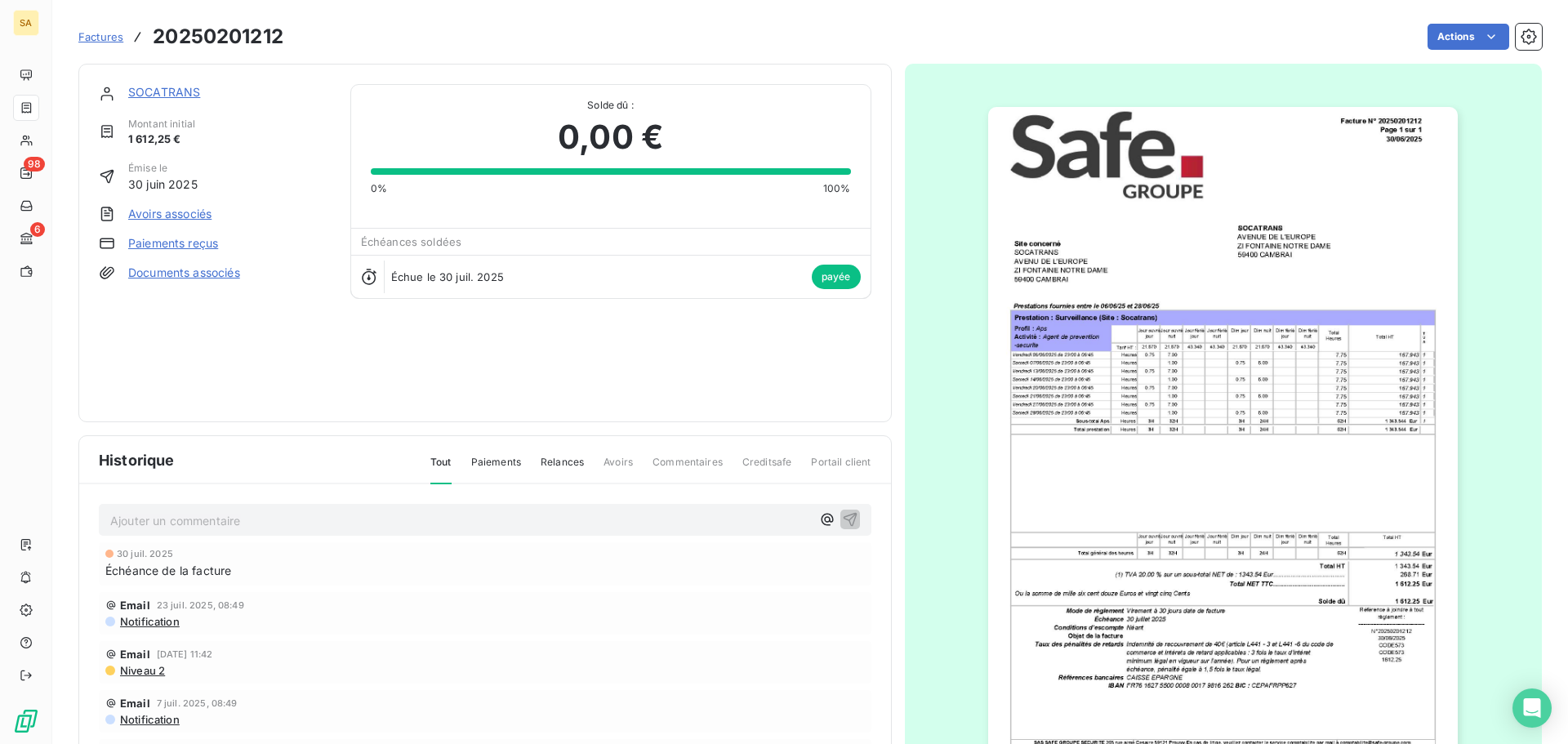
click at [202, 242] on link "Paiements reçus" at bounding box center [173, 243] width 90 height 16
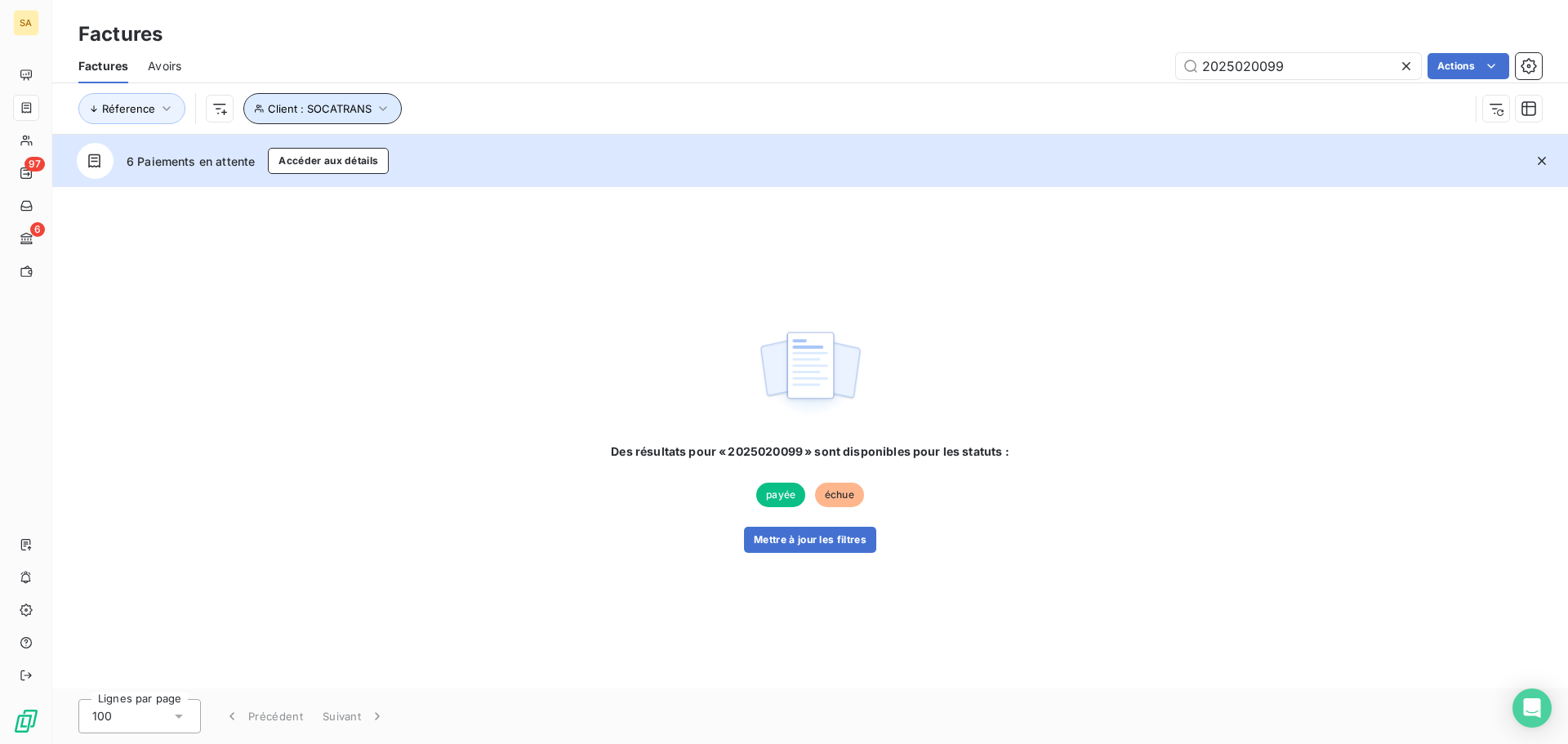
click at [353, 117] on button "Client : SOCATRANS" at bounding box center [322, 108] width 159 height 31
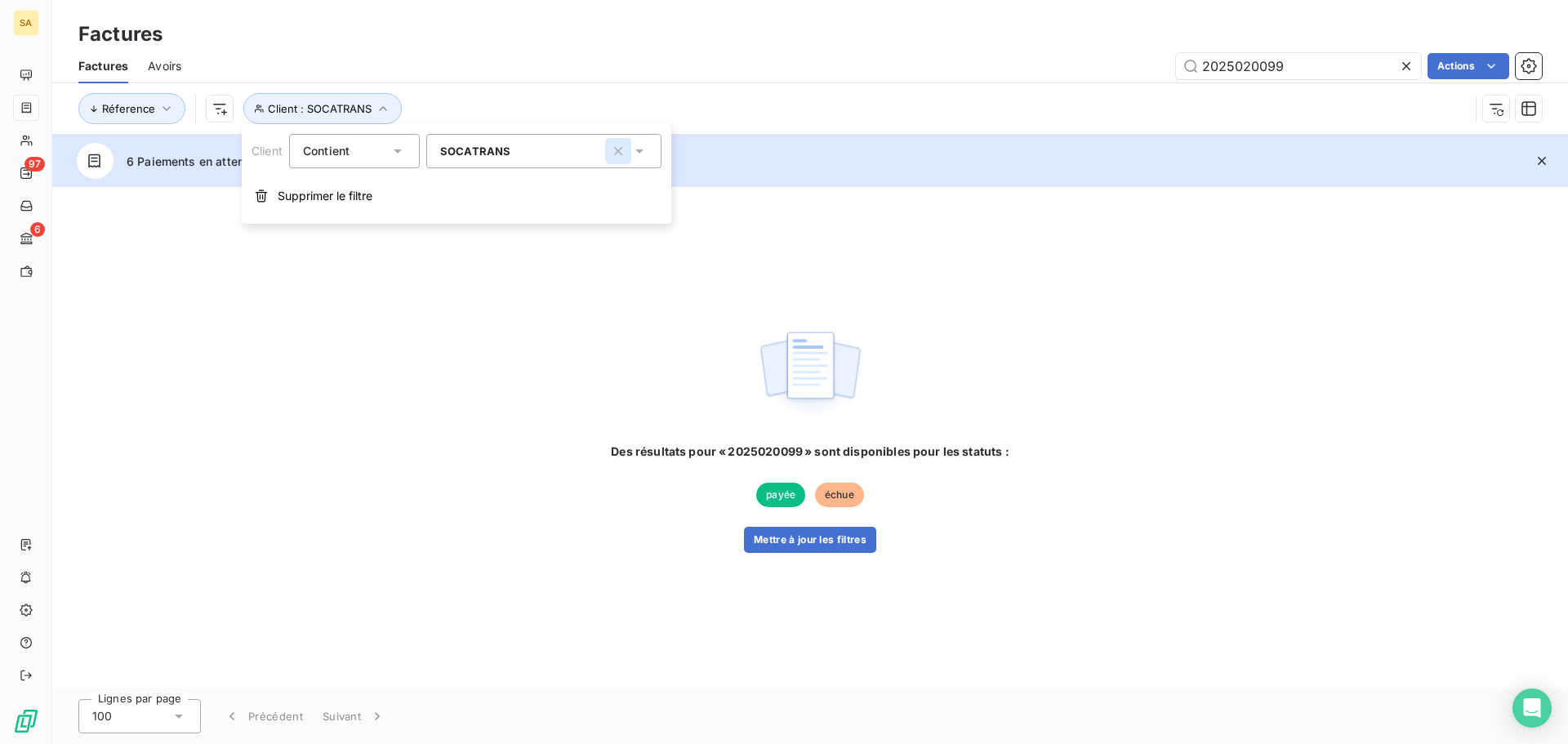
click at [618, 151] on icon "button" at bounding box center [618, 151] width 9 height 9
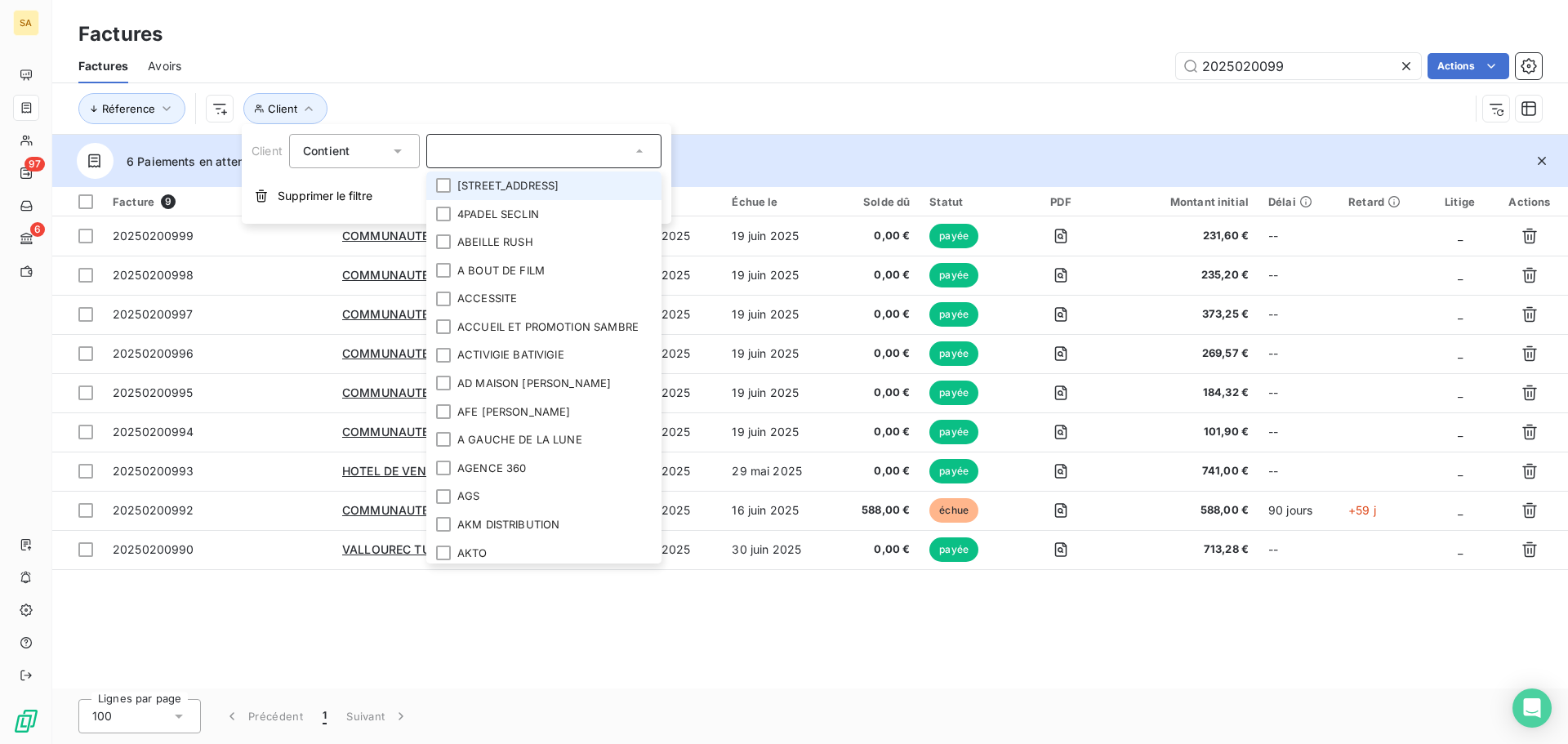
click at [393, 689] on div "Lignes par page 100 Précédent 1 Suivant" at bounding box center [810, 716] width 1516 height 56
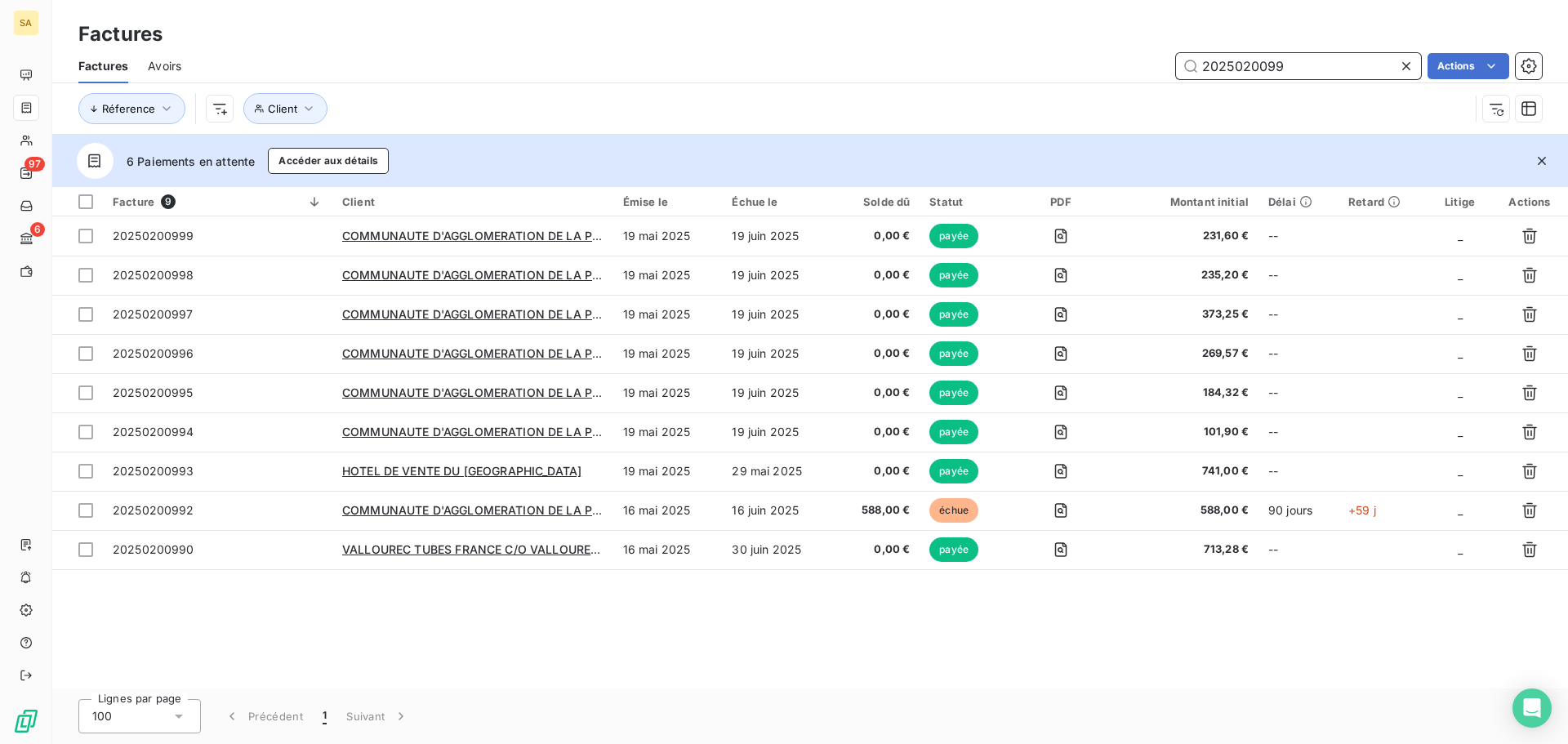
click at [1307, 73] on input "2025020099" at bounding box center [1298, 66] width 245 height 26
type input "20250200999"
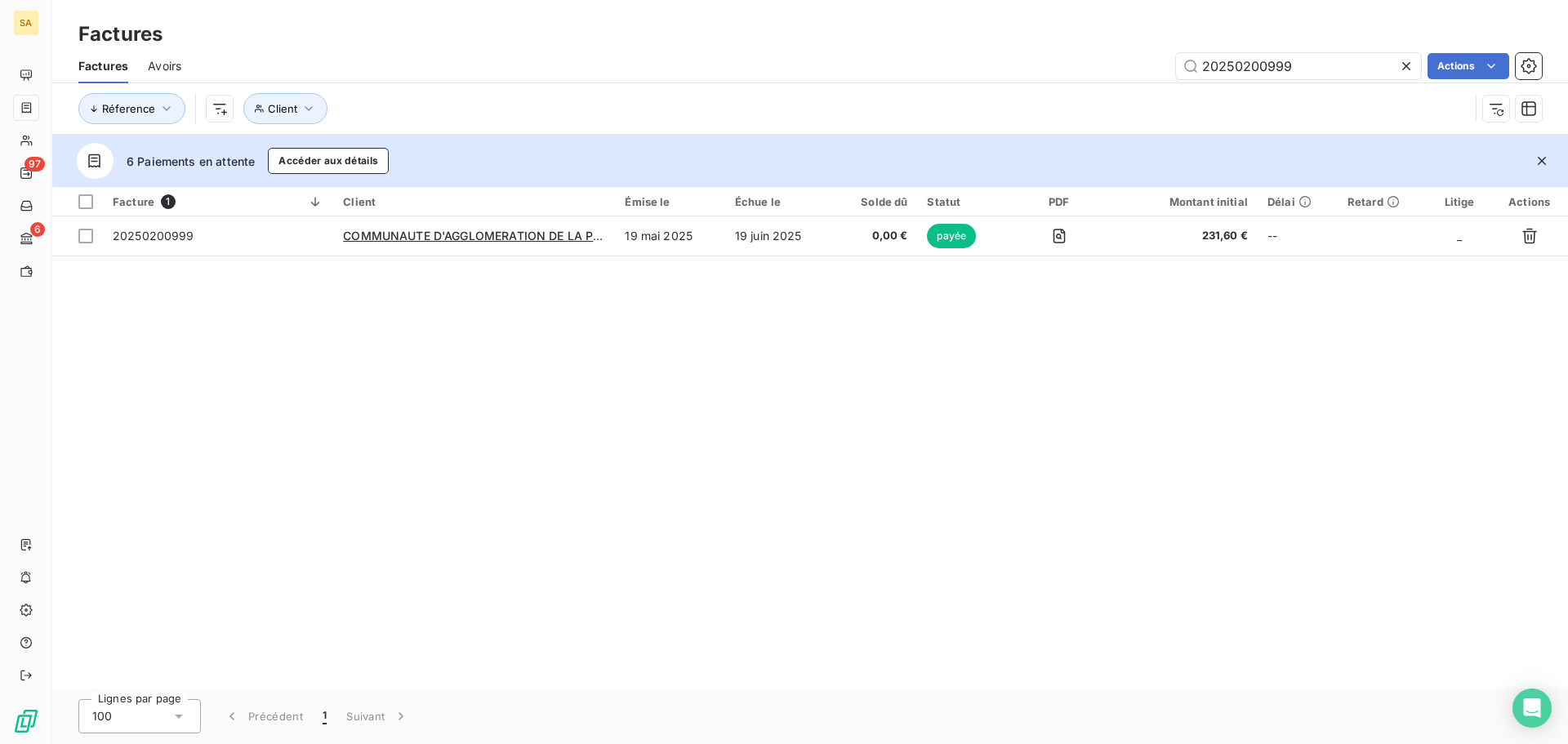
click at [697, 409] on div "Facture 1 Client Émise le Échue le Solde dû Statut PDF Montant initial Délai Re…" at bounding box center [810, 438] width 1516 height 501
click at [320, 397] on div "Facture 1 Client Émise le Échue le Solde dû Statut PDF Montant initial Délai Re…" at bounding box center [810, 438] width 1516 height 501
click at [315, 102] on button "Client" at bounding box center [285, 108] width 84 height 31
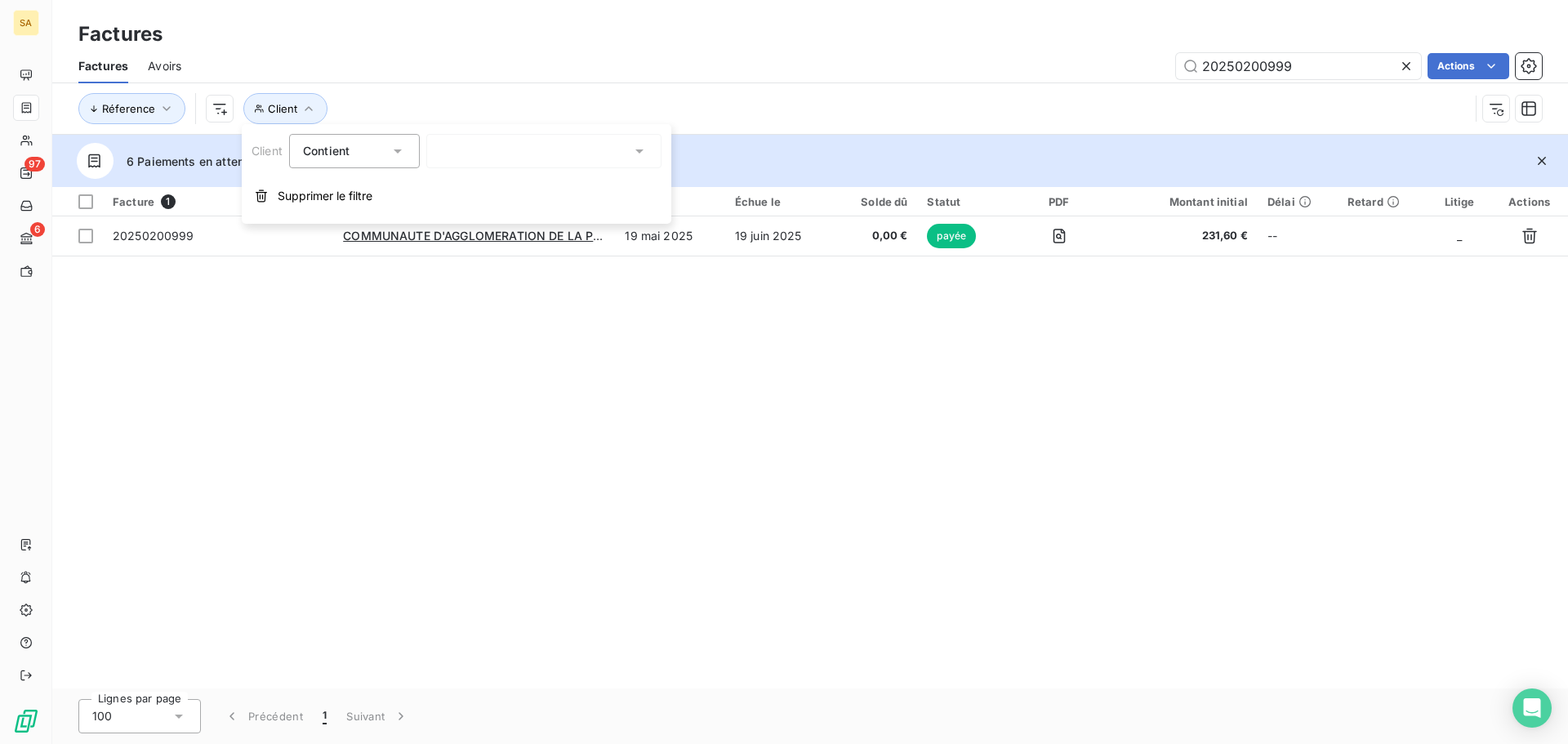
click at [1409, 65] on icon at bounding box center [1406, 66] width 16 height 16
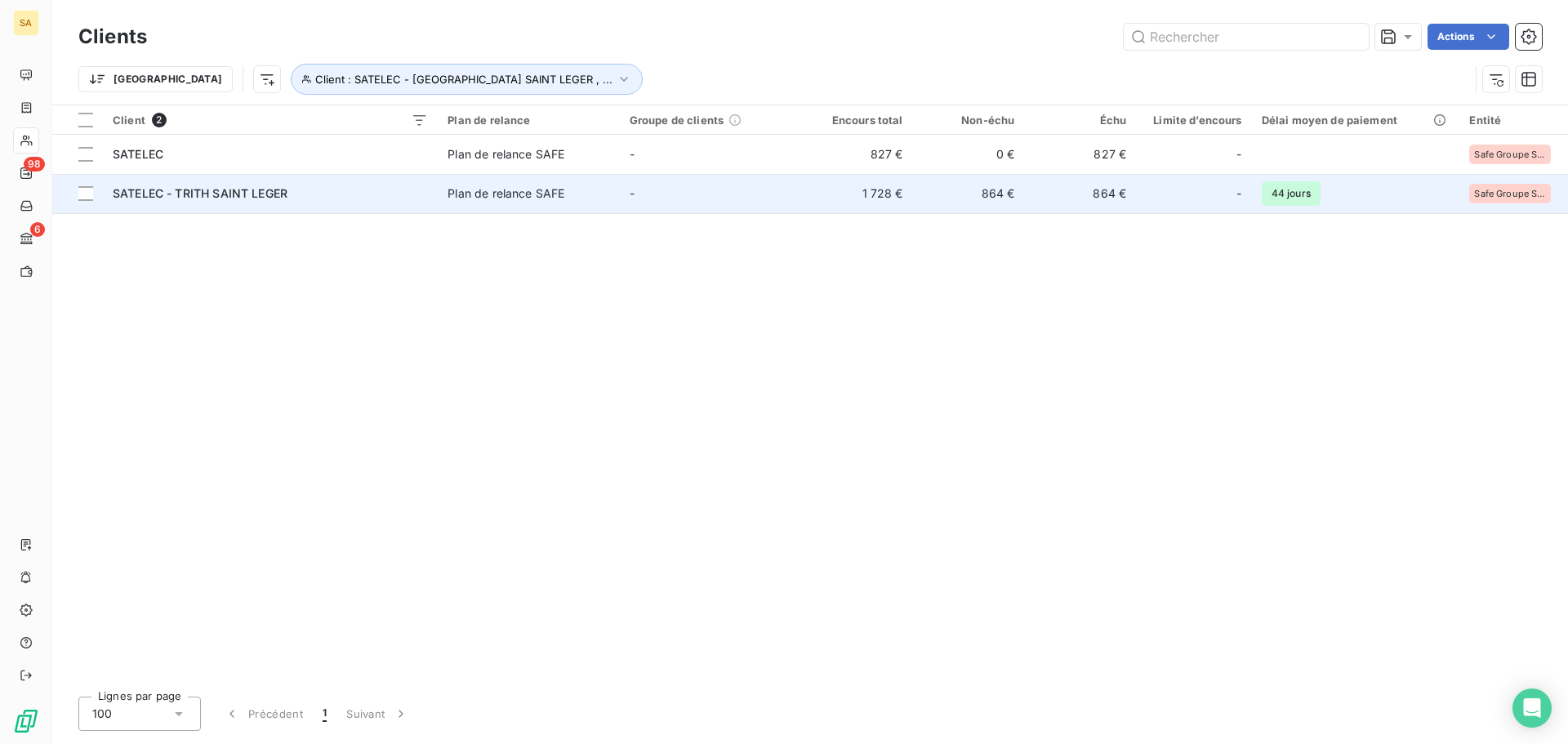
click at [162, 193] on span "SATELEC - TRITH SAINT LEGER" at bounding box center [200, 193] width 175 height 14
click at [230, 193] on span "SATELEC - TRITH SAINT LEGER" at bounding box center [200, 193] width 175 height 14
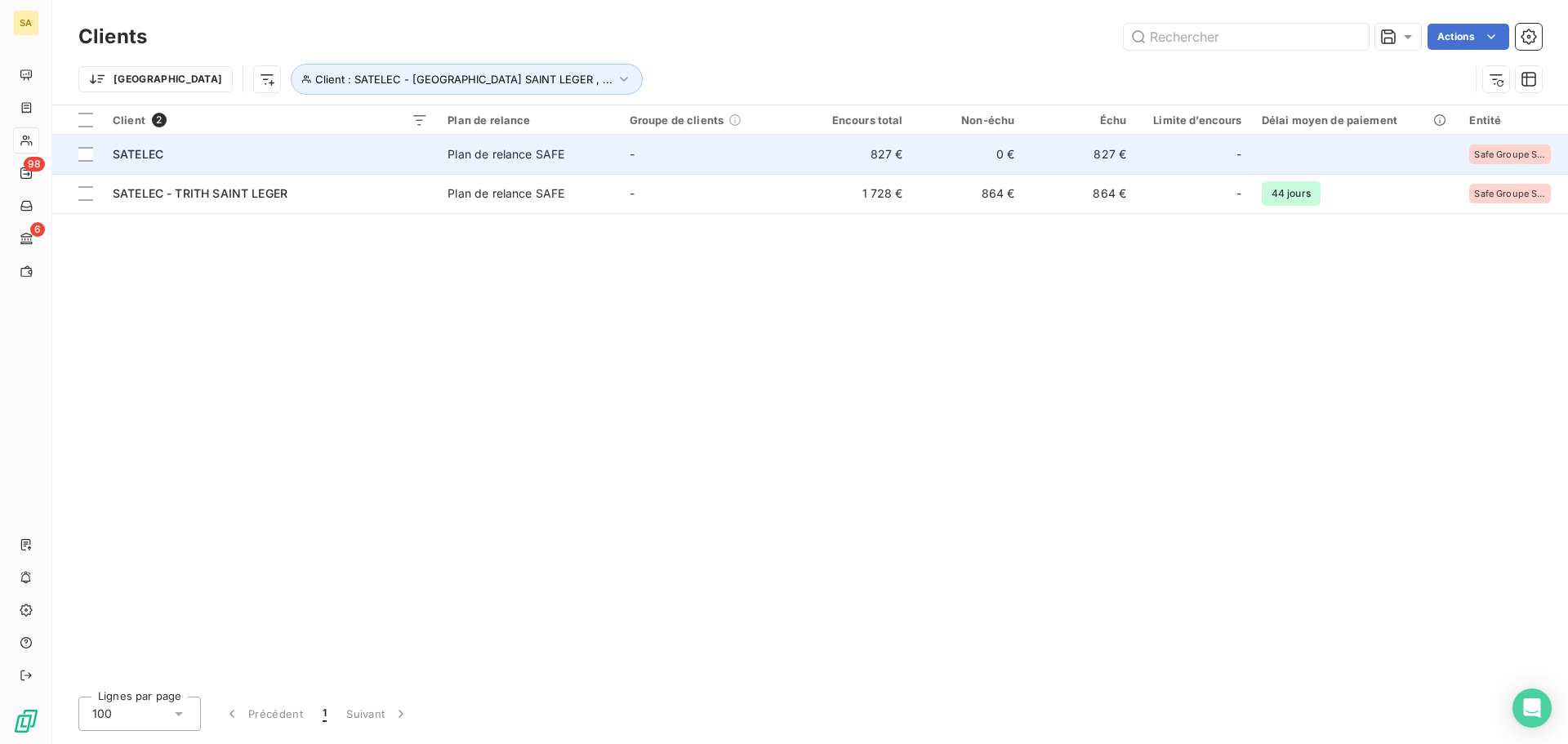
click at [155, 147] on span "SATELEC" at bounding box center [137, 154] width 51 height 14
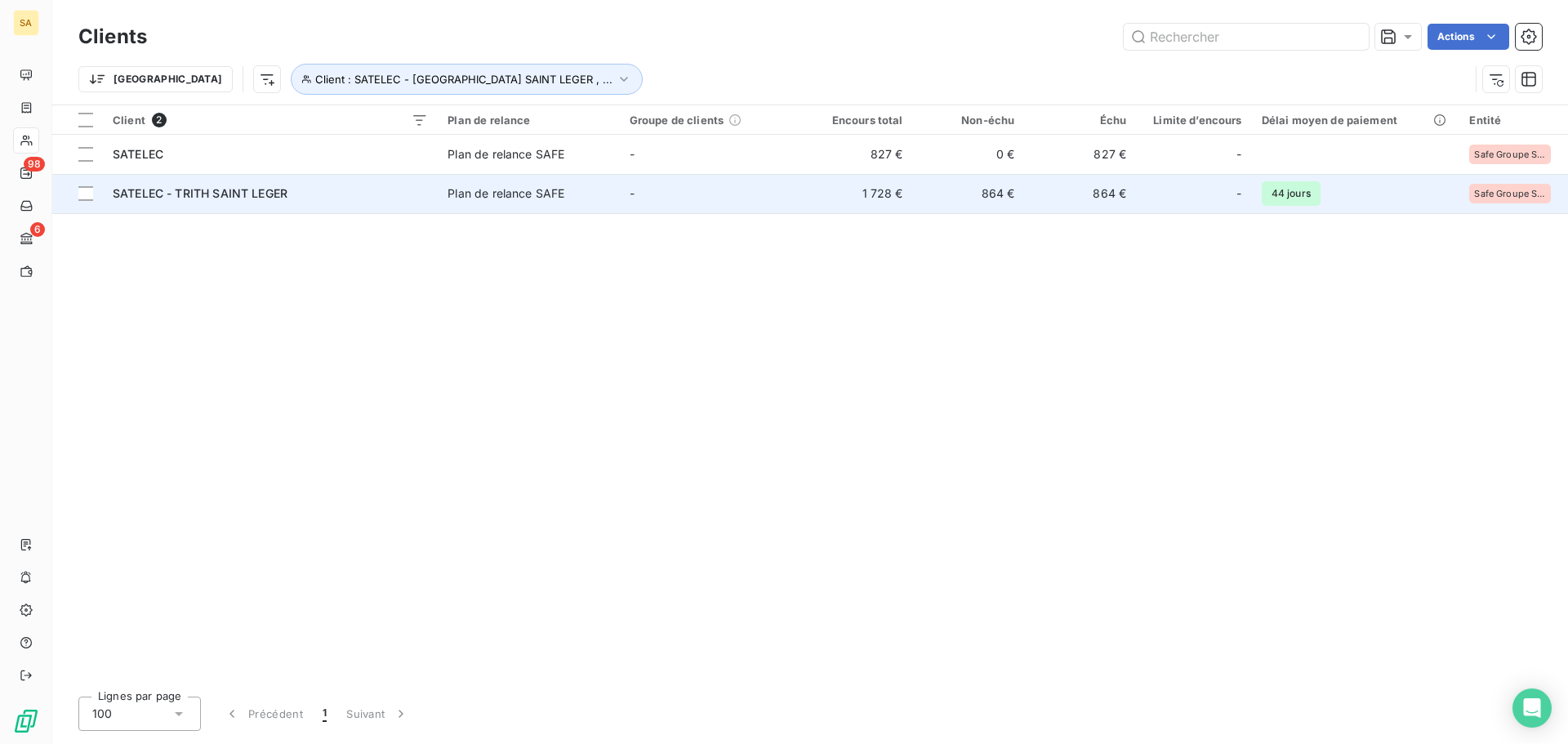
click at [154, 198] on span "SATELEC - TRITH SAINT LEGER" at bounding box center [200, 193] width 175 height 14
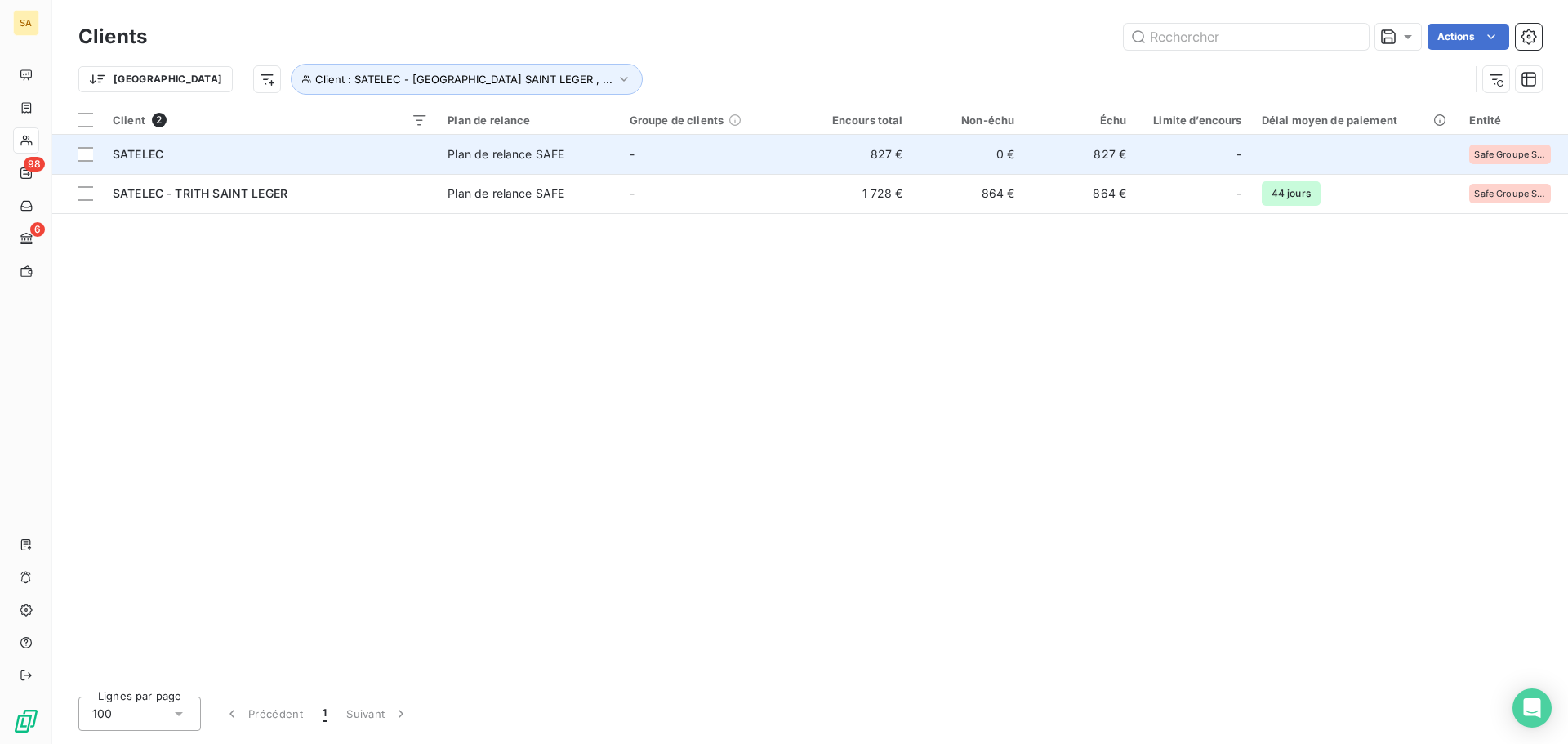
click at [318, 150] on div "SATELEC" at bounding box center [270, 154] width 315 height 16
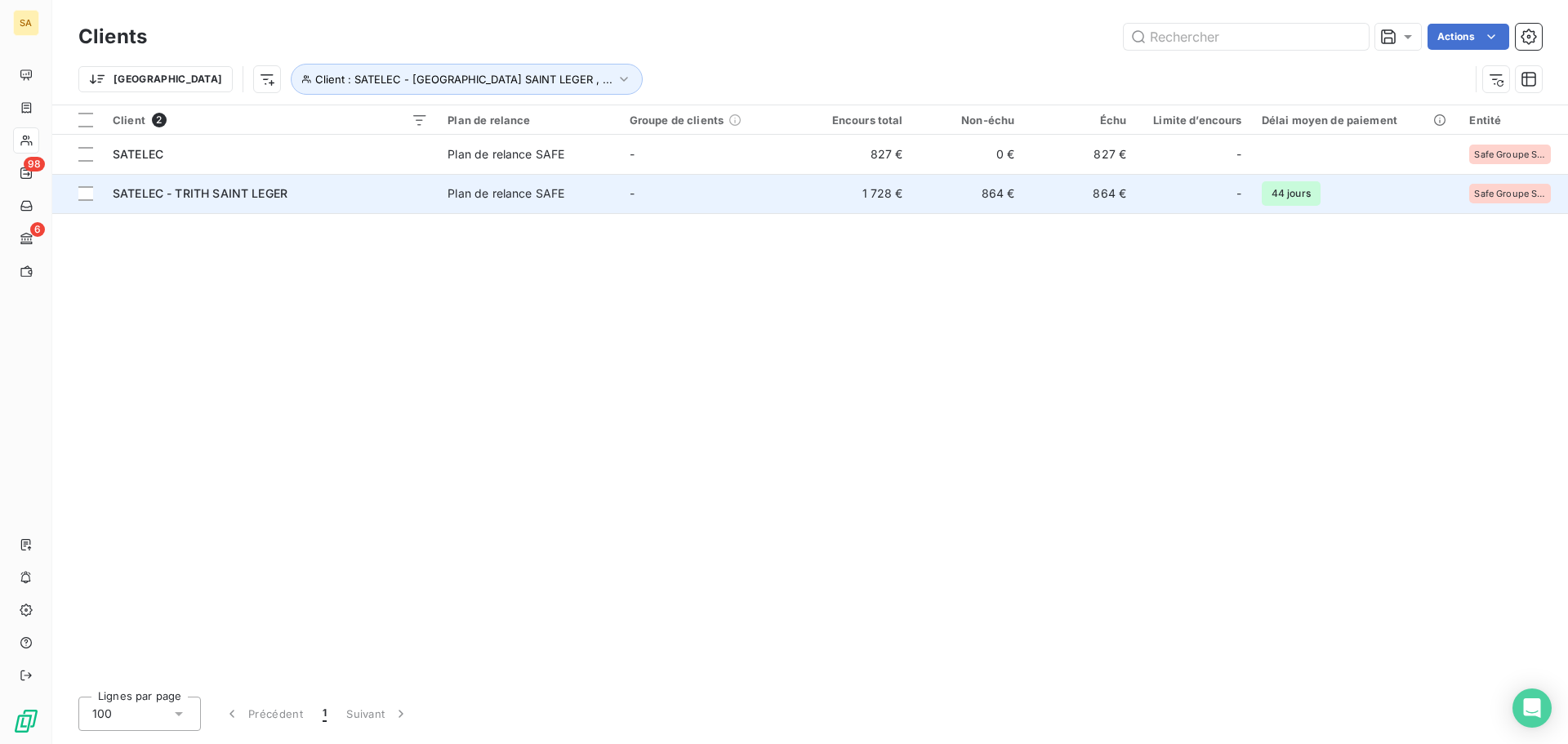
click at [482, 205] on td "Plan de relance SAFE" at bounding box center [528, 194] width 181 height 39
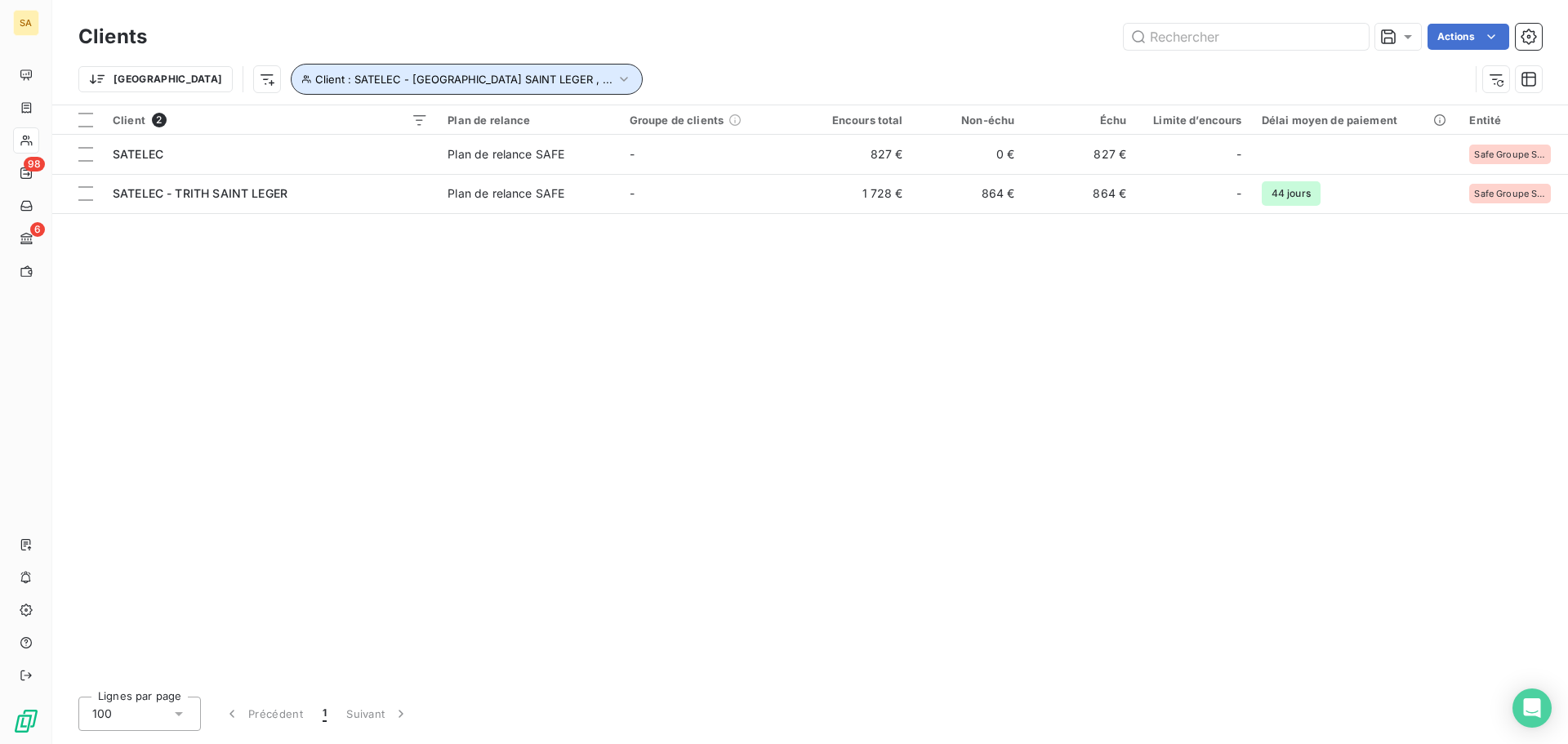
click at [616, 77] on icon "button" at bounding box center [623, 79] width 16 height 16
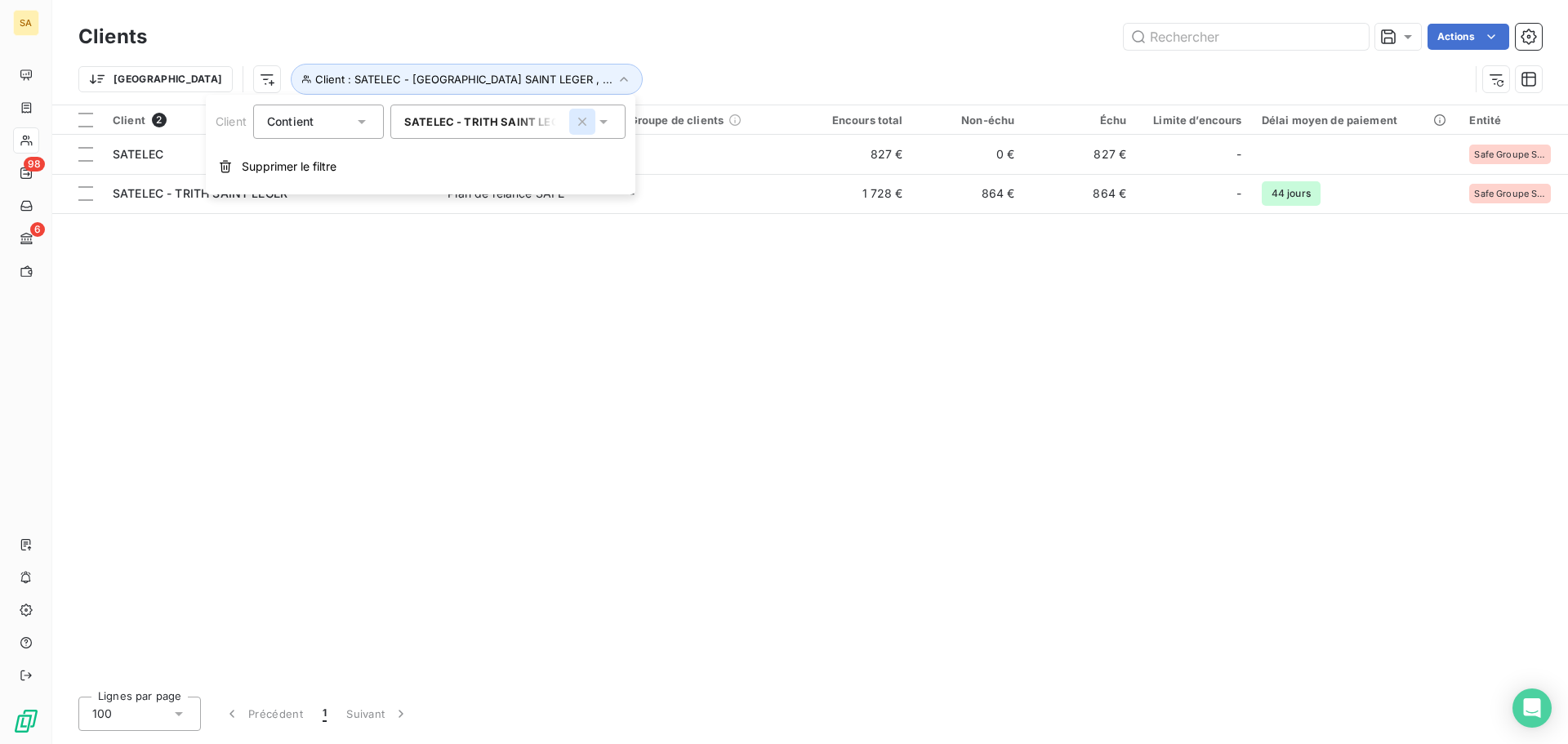
click at [580, 118] on icon "button" at bounding box center [582, 122] width 9 height 9
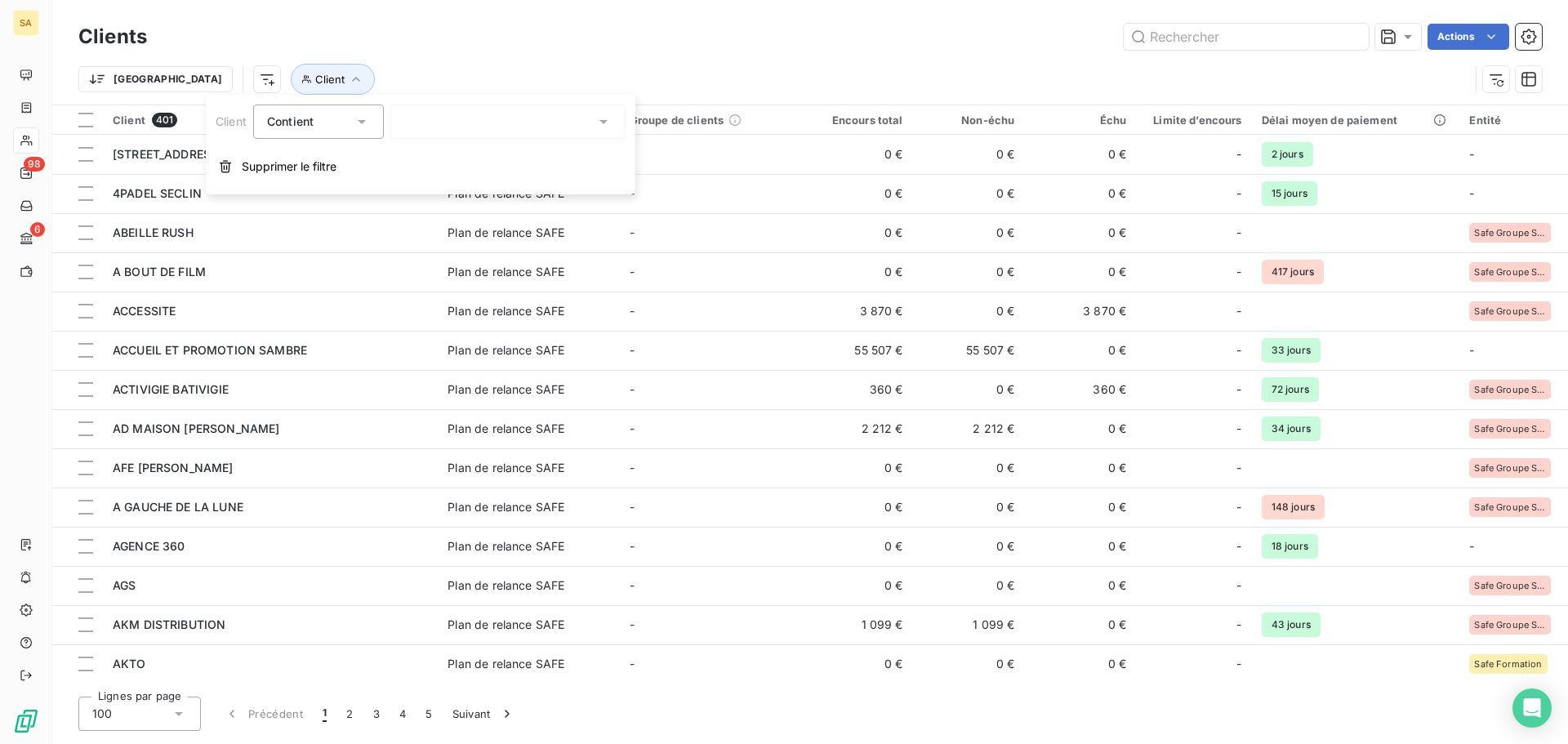
click at [549, 119] on div at bounding box center [508, 122] width 235 height 34
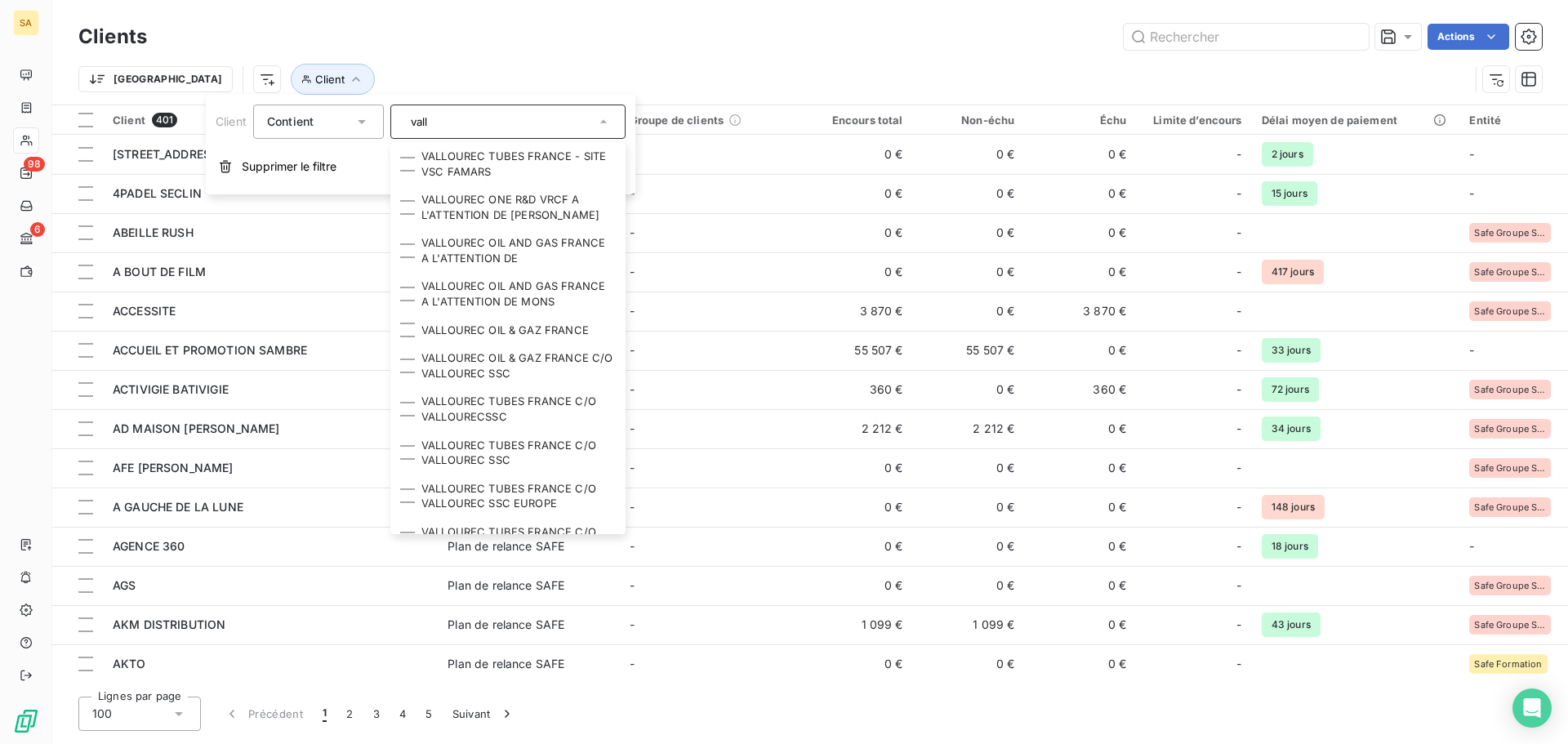
drag, startPoint x: 461, startPoint y: 112, endPoint x: 300, endPoint y: 123, distance: 161.4
click at [300, 123] on div "Client Contient vall VALLOUREC TUBES FRANCE - SITE VSC FAMARS VALLOUREC ONE R&D…" at bounding box center [420, 122] width 410 height 34
click at [611, 127] on icon at bounding box center [603, 121] width 16 height 16
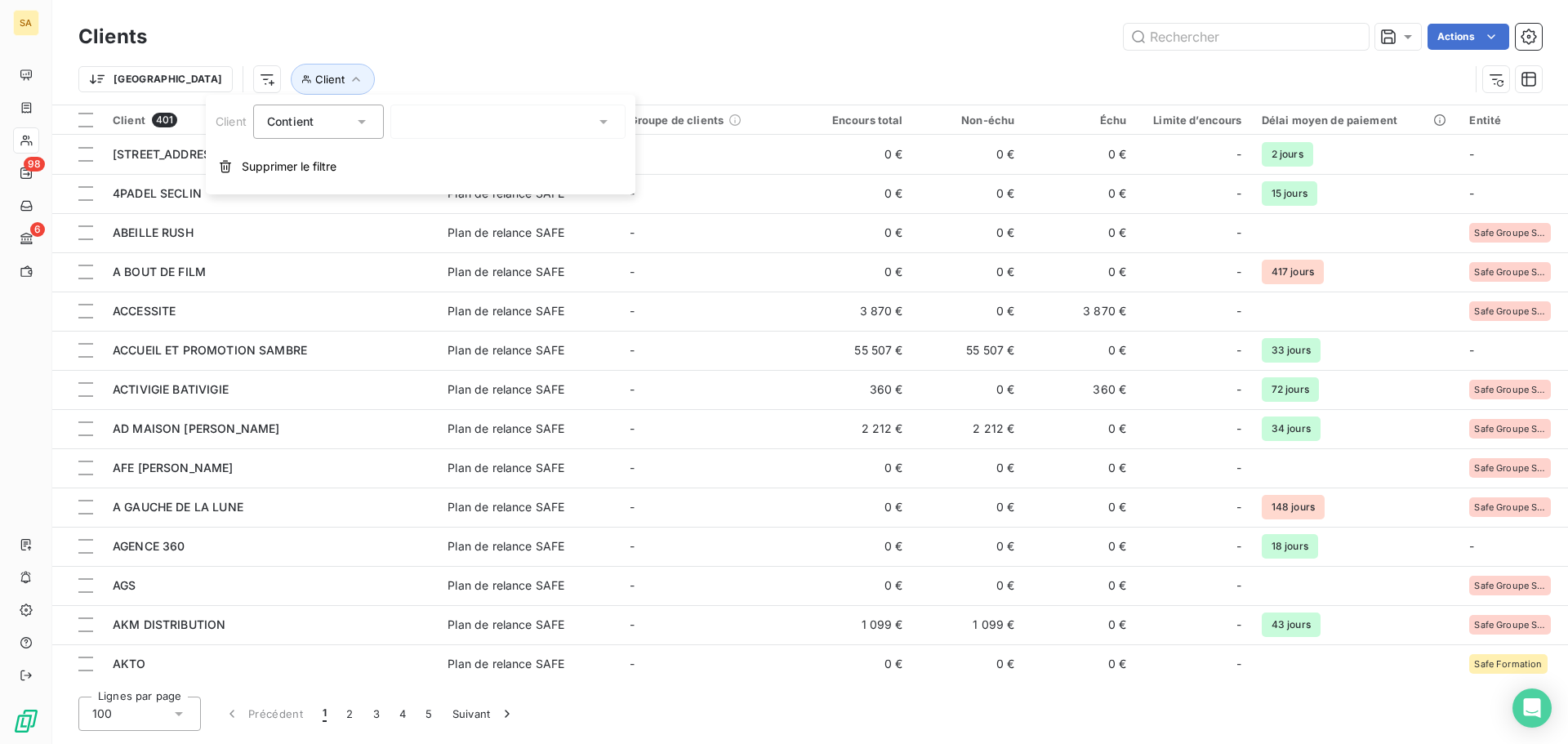
click at [597, 123] on icon at bounding box center [603, 121] width 16 height 16
type input "vall"
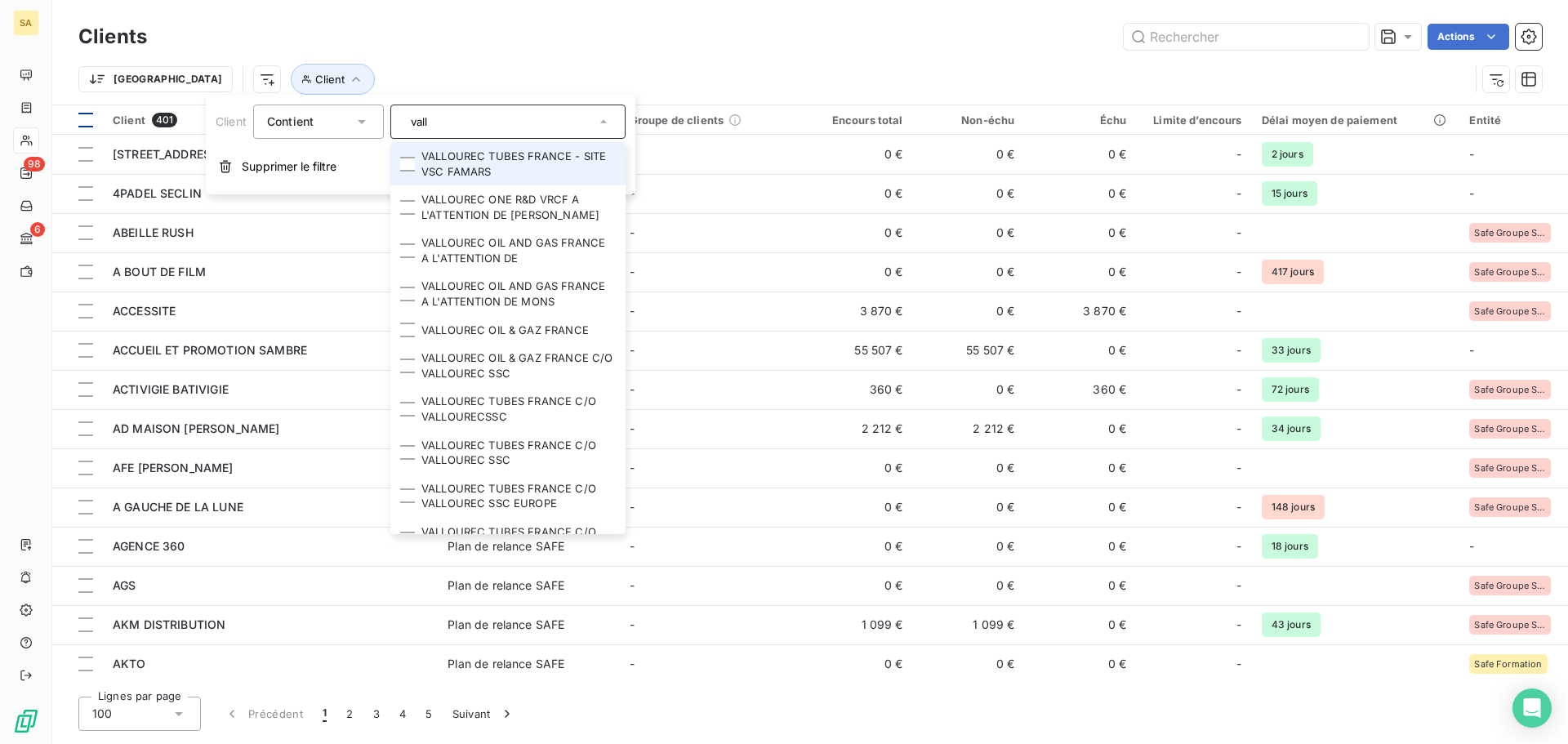
drag, startPoint x: 381, startPoint y: 125, endPoint x: 84, endPoint y: 109, distance: 297.4
click at [125, 115] on body "SA 98 6 Clients Actions Trier Client Client 401 Plan de relance Groupe de clien…" at bounding box center [784, 372] width 1568 height 744
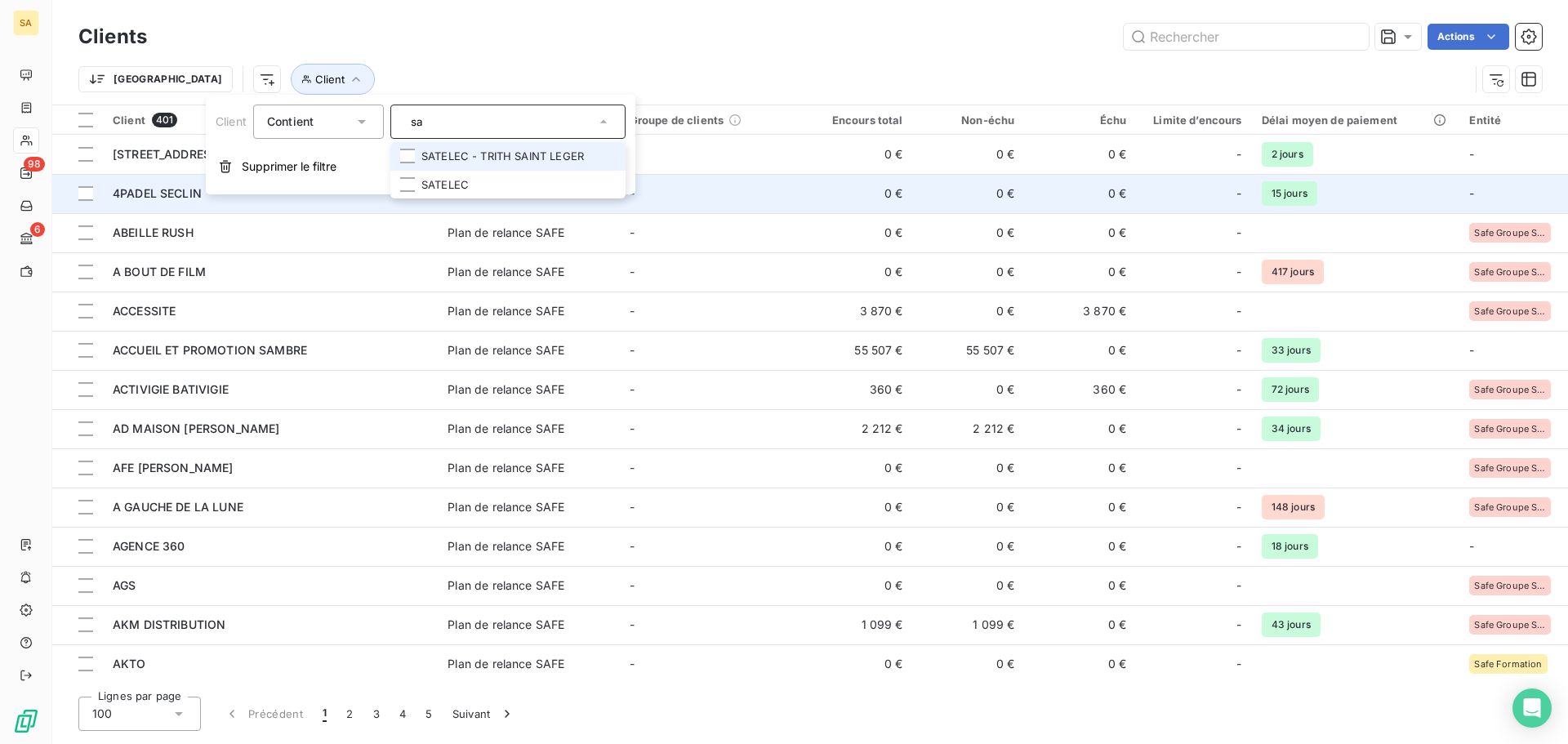
type input "s"
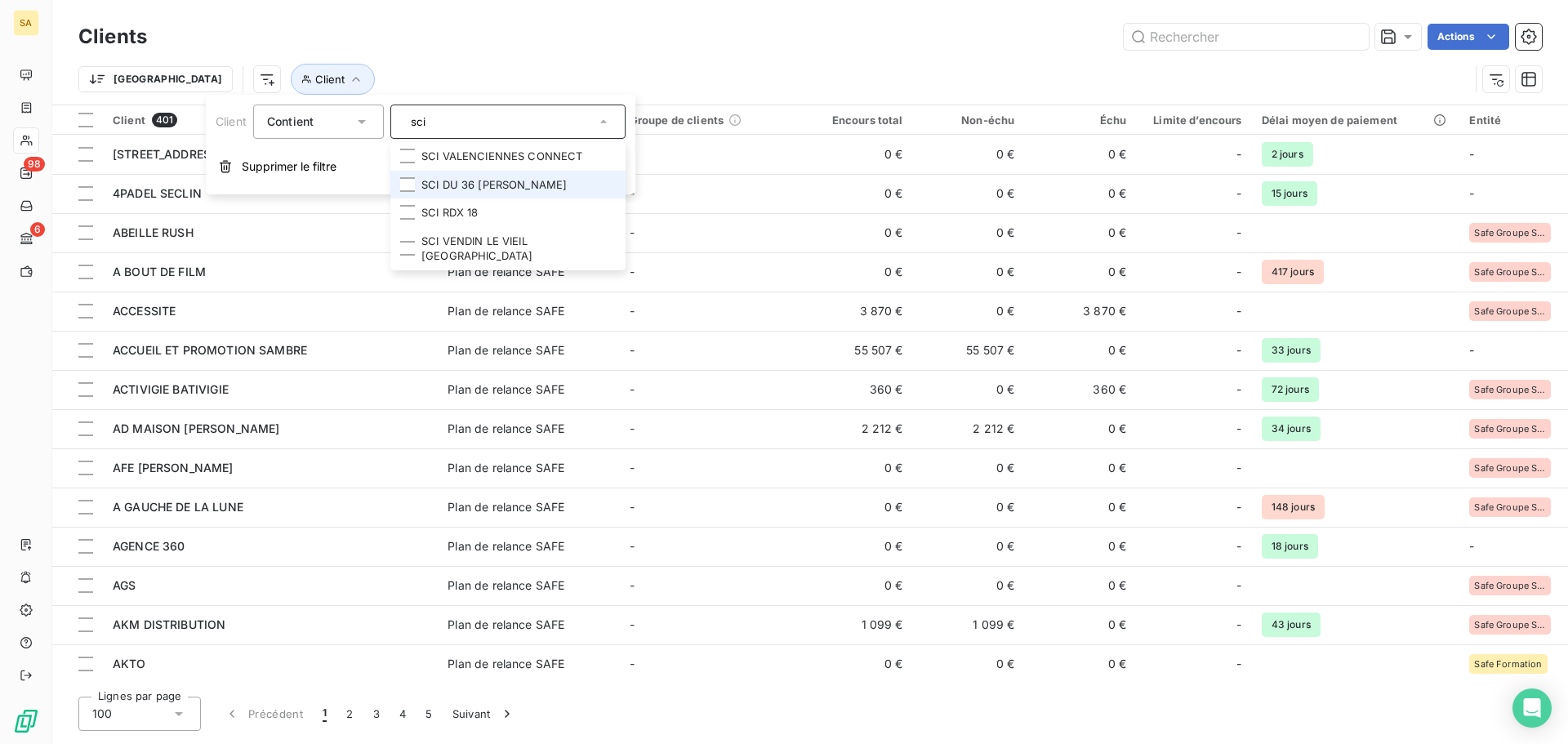
type input "sci"
click at [528, 190] on li "SCI DU 36 [PERSON_NAME]" at bounding box center [508, 184] width 235 height 28
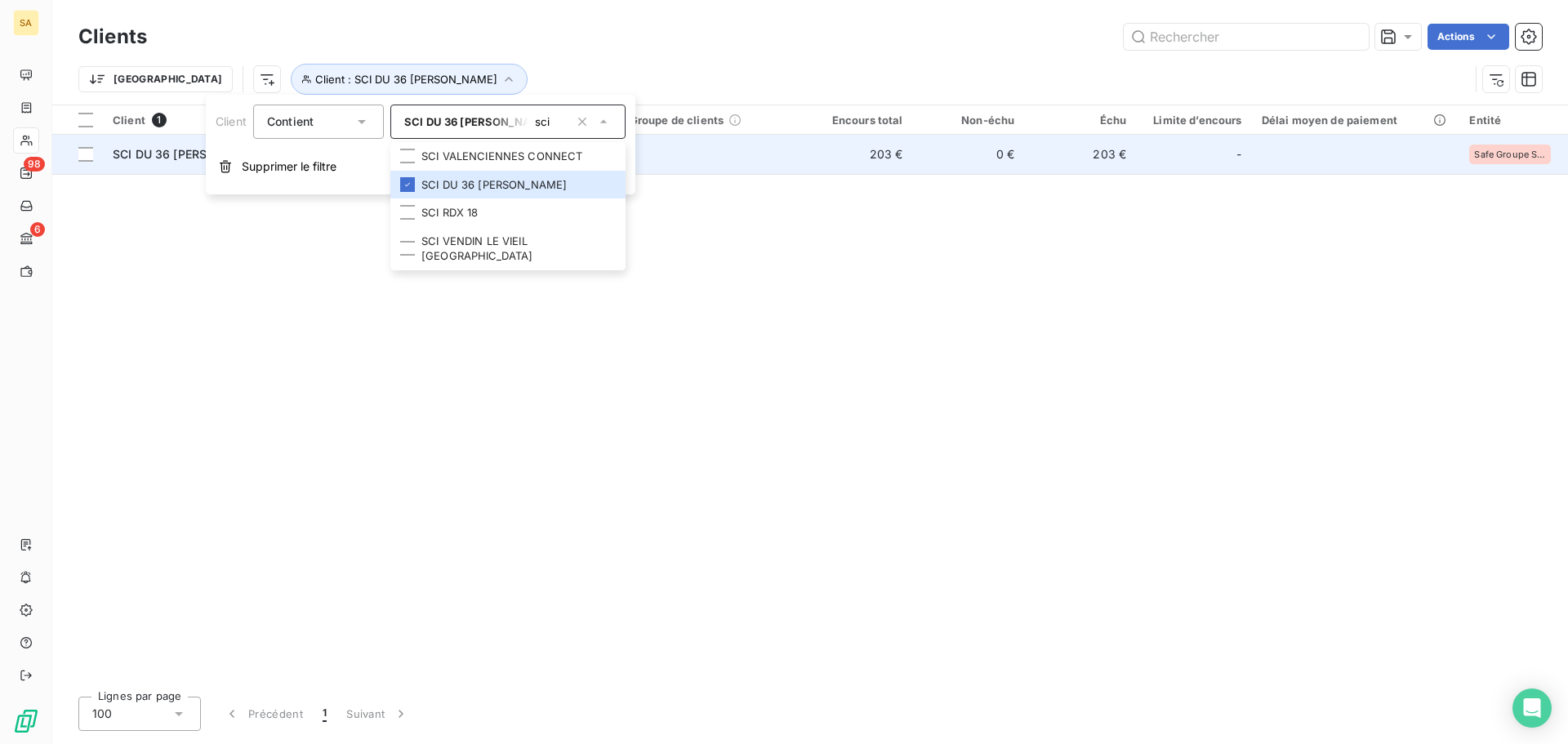
click at [162, 151] on span "SCI DU 36 [PERSON_NAME]" at bounding box center [191, 154] width 156 height 14
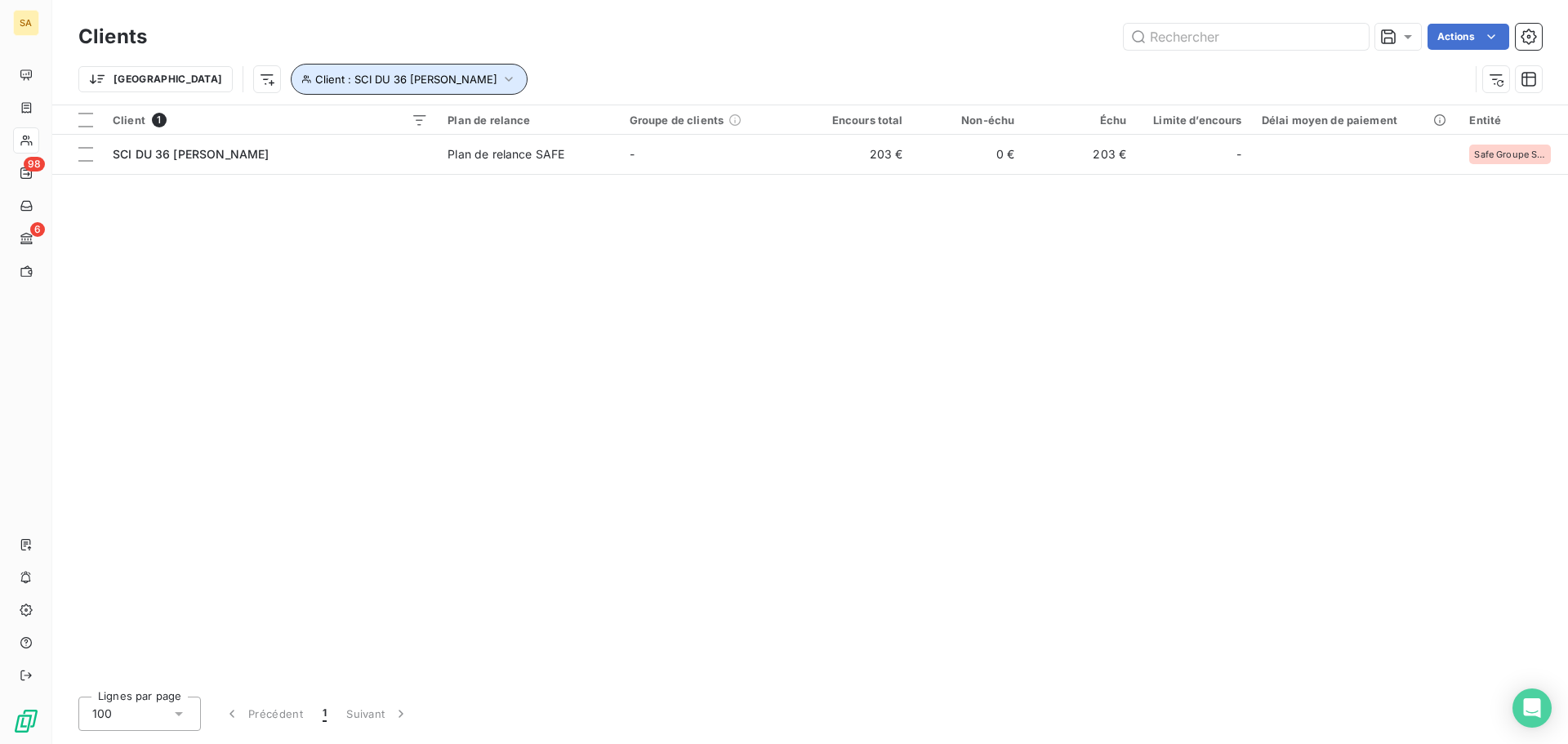
click at [501, 72] on icon "button" at bounding box center [508, 79] width 16 height 16
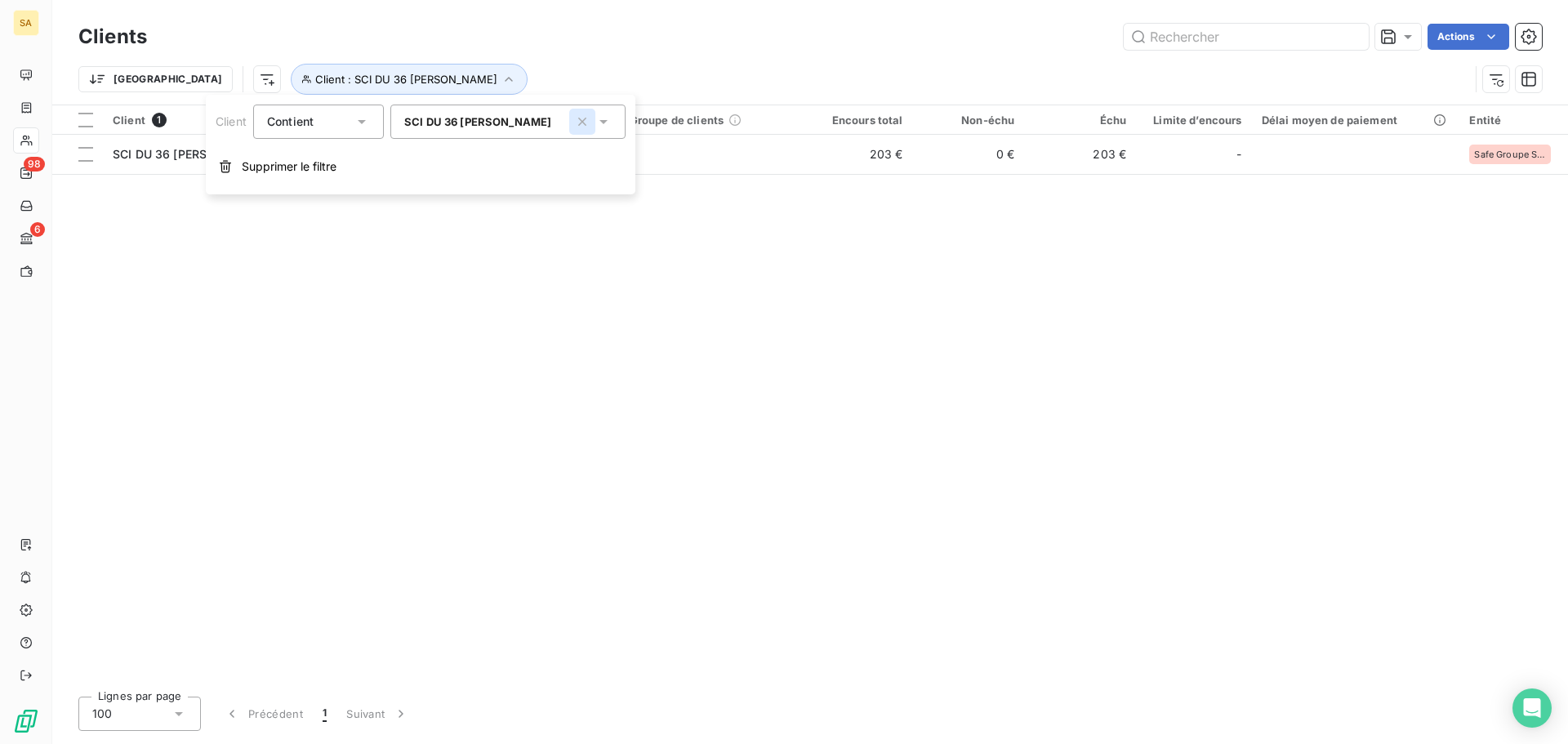
click at [589, 127] on icon "button" at bounding box center [582, 121] width 16 height 16
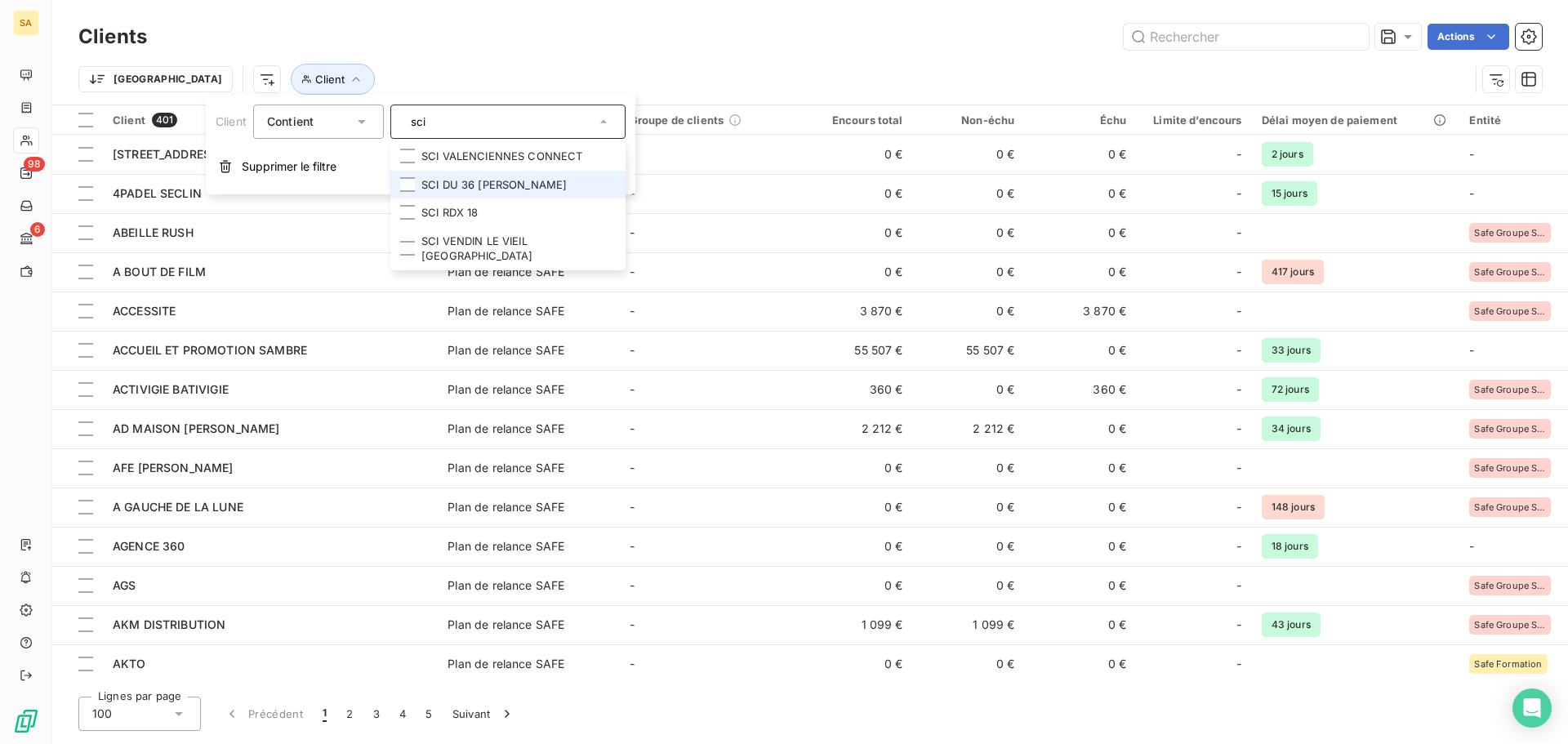
type input "sci"
click at [538, 181] on li "SCI DU 36 [PERSON_NAME]" at bounding box center [508, 184] width 235 height 28
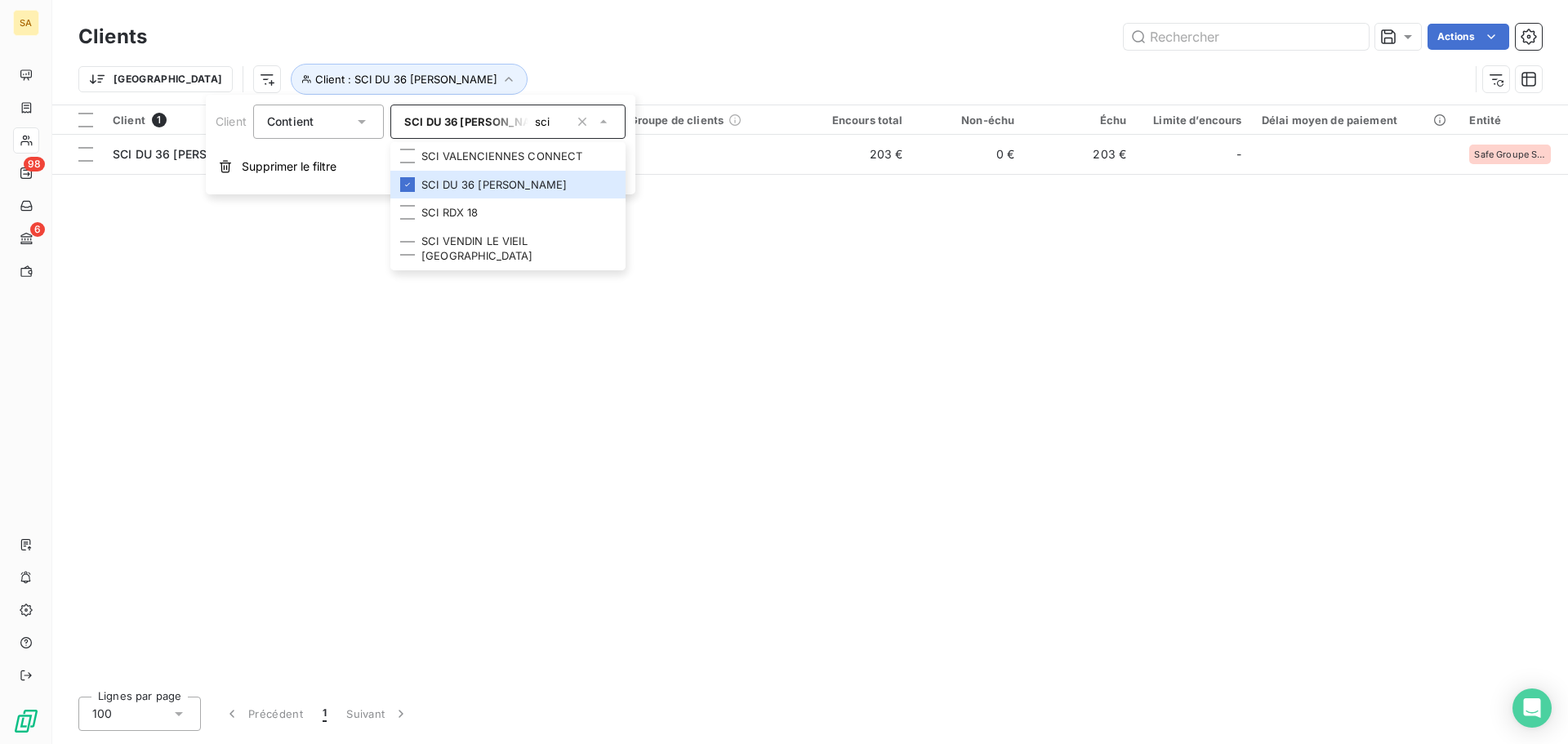
click at [763, 376] on div "Client 1 Plan de relance Groupe de clients Encours total Non-échu Échu Limite d…" at bounding box center [810, 394] width 1516 height 578
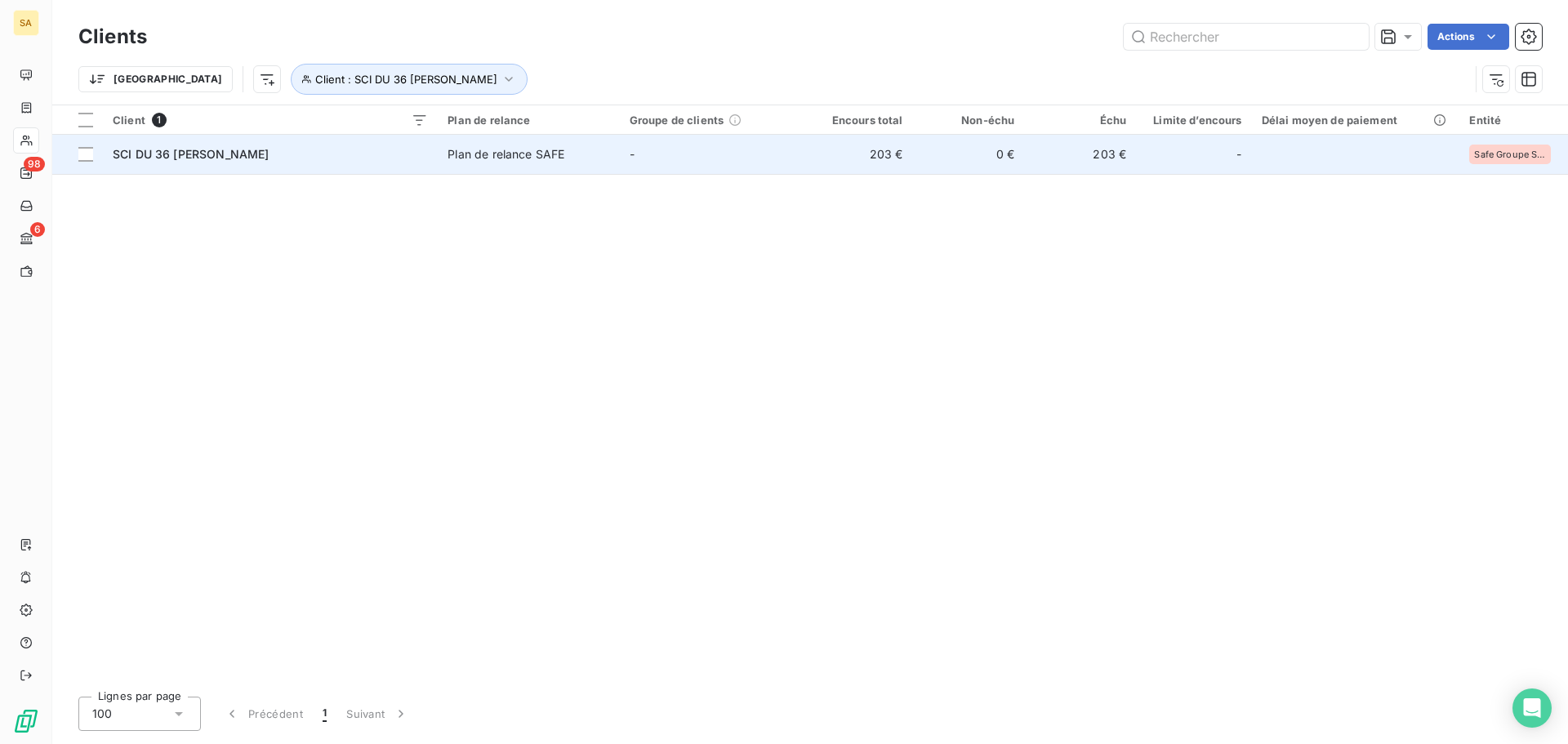
click at [168, 154] on span "SCI DU 36 [PERSON_NAME]" at bounding box center [191, 154] width 156 height 14
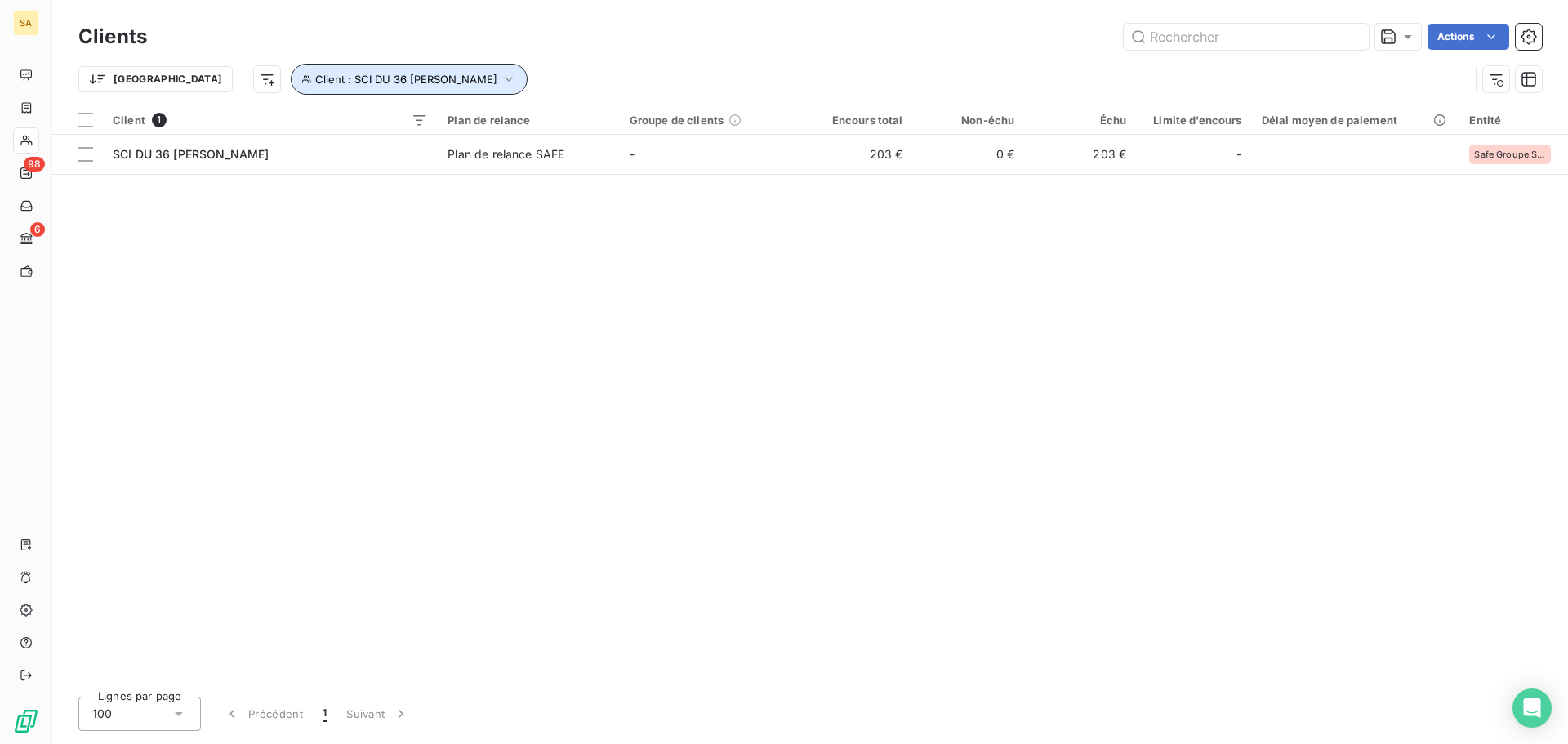
click at [501, 84] on icon "button" at bounding box center [508, 79] width 16 height 16
click at [511, 129] on div "SCI DU 36 [PERSON_NAME]" at bounding box center [508, 122] width 235 height 34
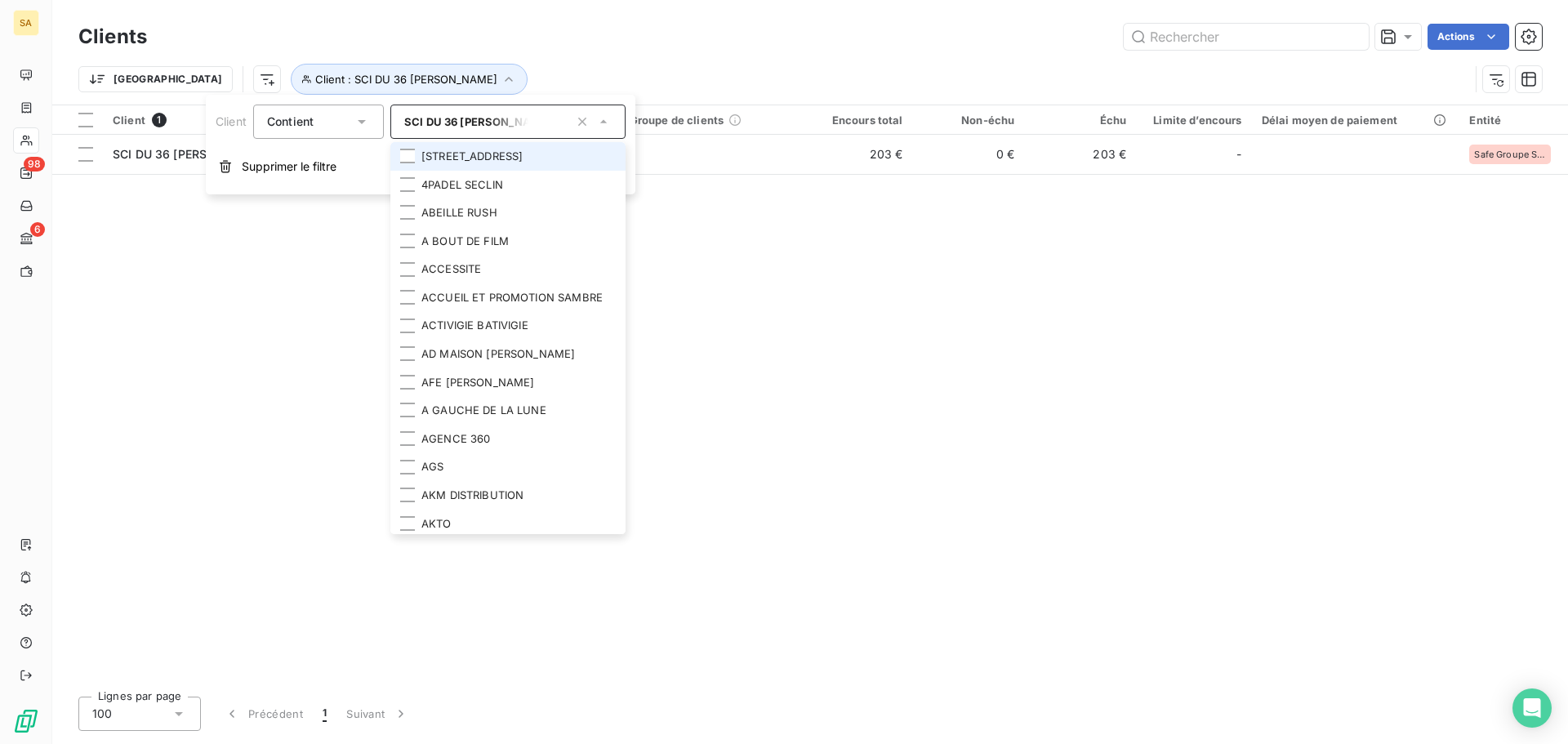
click at [587, 123] on icon "button" at bounding box center [582, 121] width 16 height 16
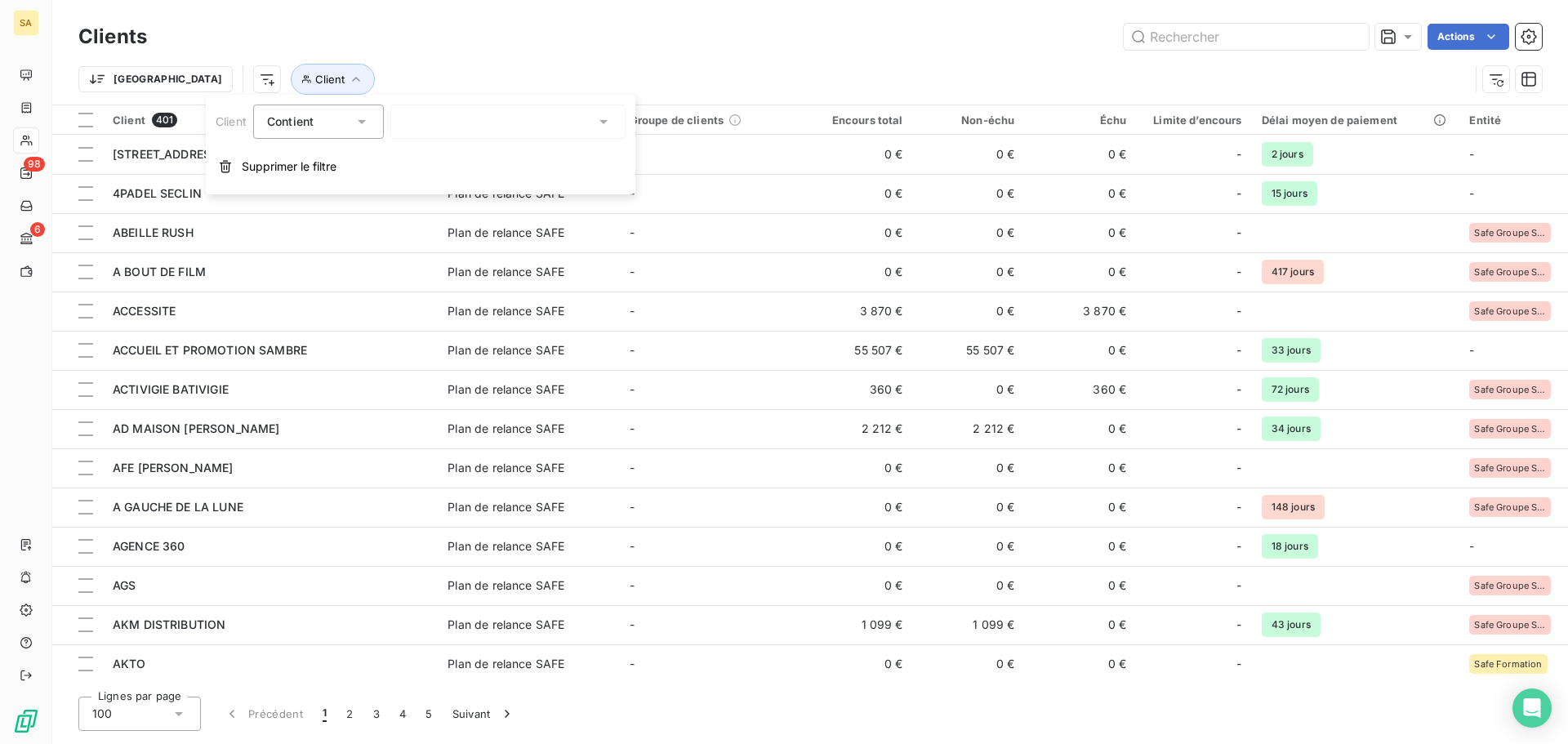
click at [536, 110] on div at bounding box center [508, 122] width 235 height 34
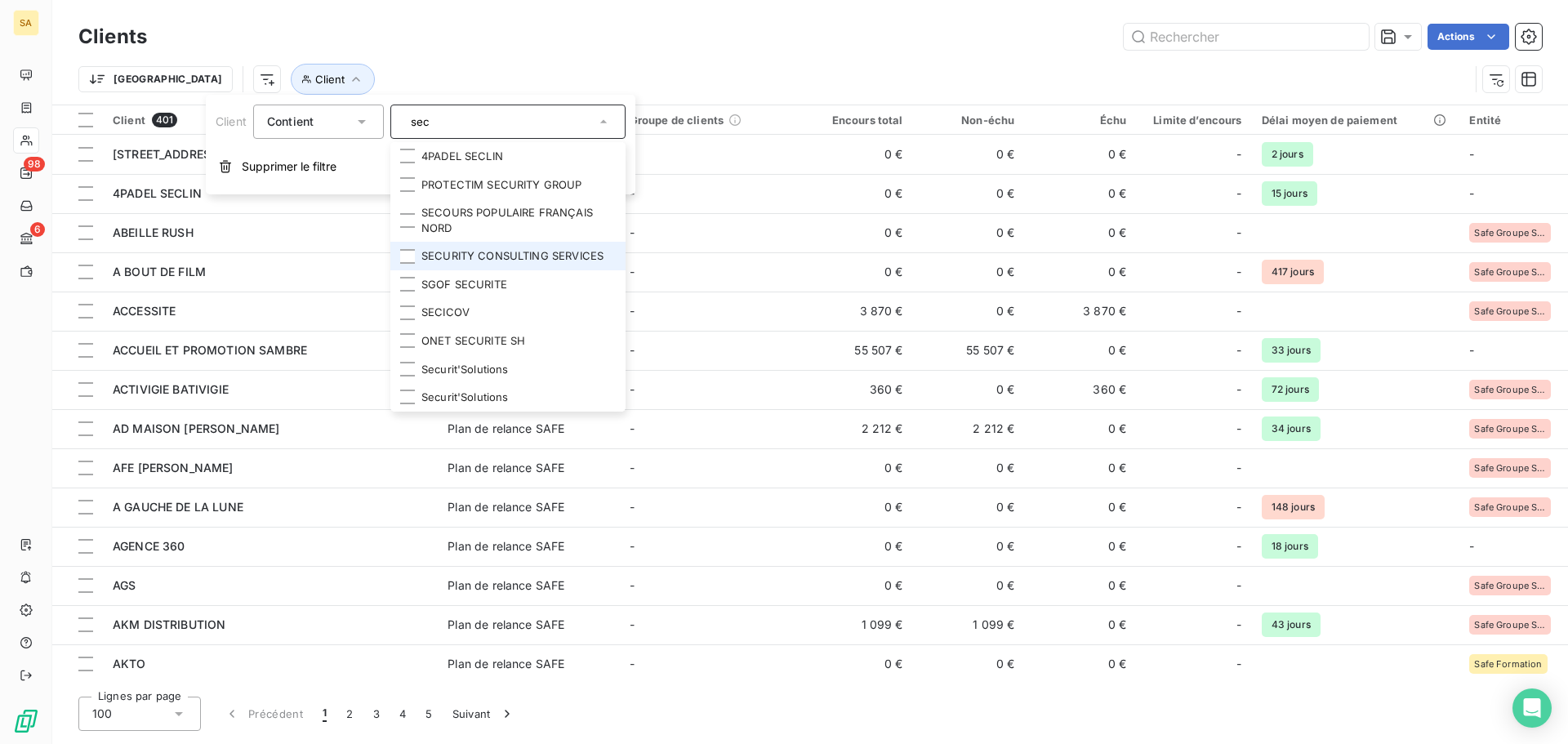
type input "sec"
click at [513, 259] on li "SECURITY CONSULTING SERVICES" at bounding box center [508, 256] width 235 height 28
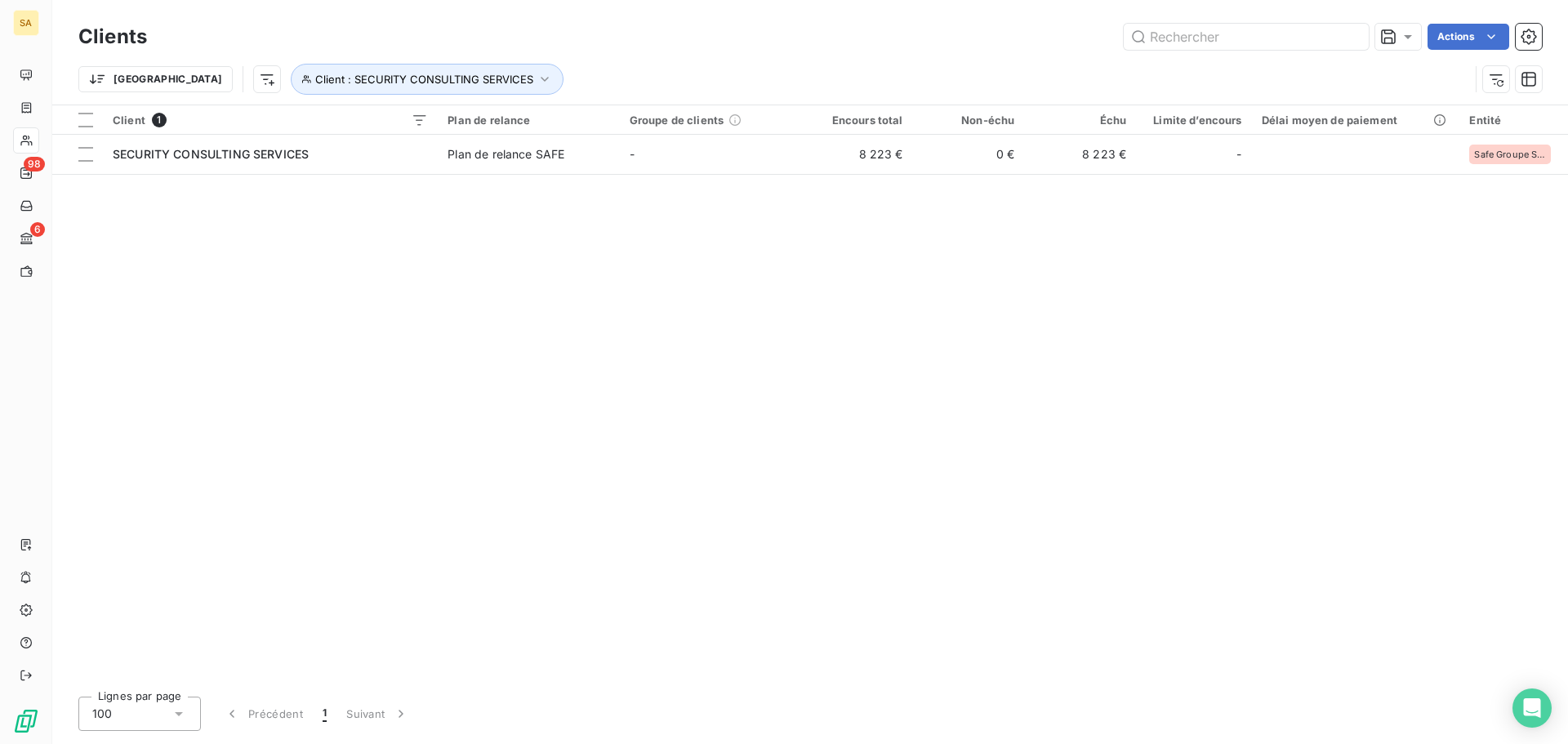
click at [227, 324] on div "Client 1 Plan de relance Groupe de clients Encours total Non-échu Échu Limite d…" at bounding box center [810, 394] width 1516 height 578
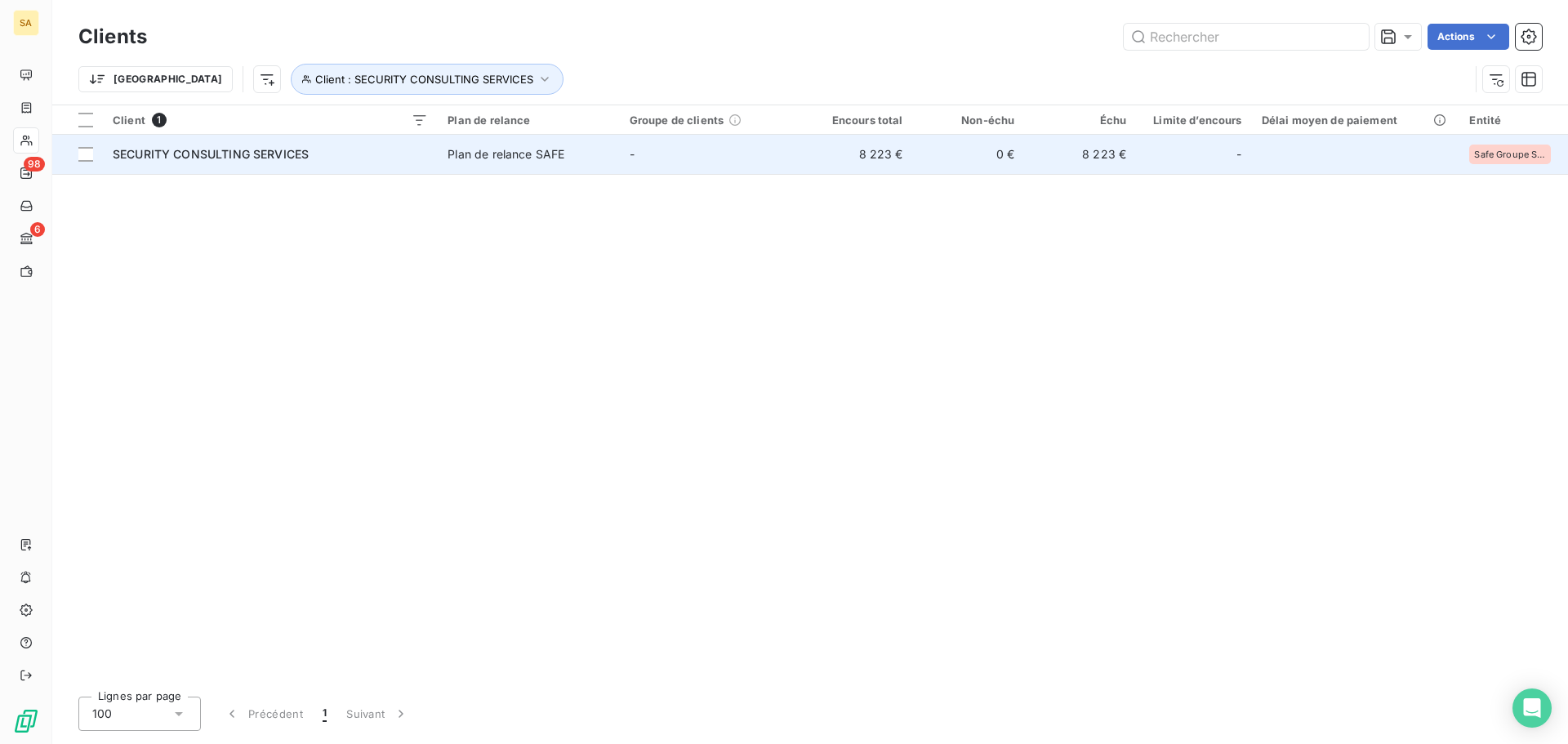
click at [198, 153] on span "SECURITY CONSULTING SERVICES" at bounding box center [210, 154] width 196 height 14
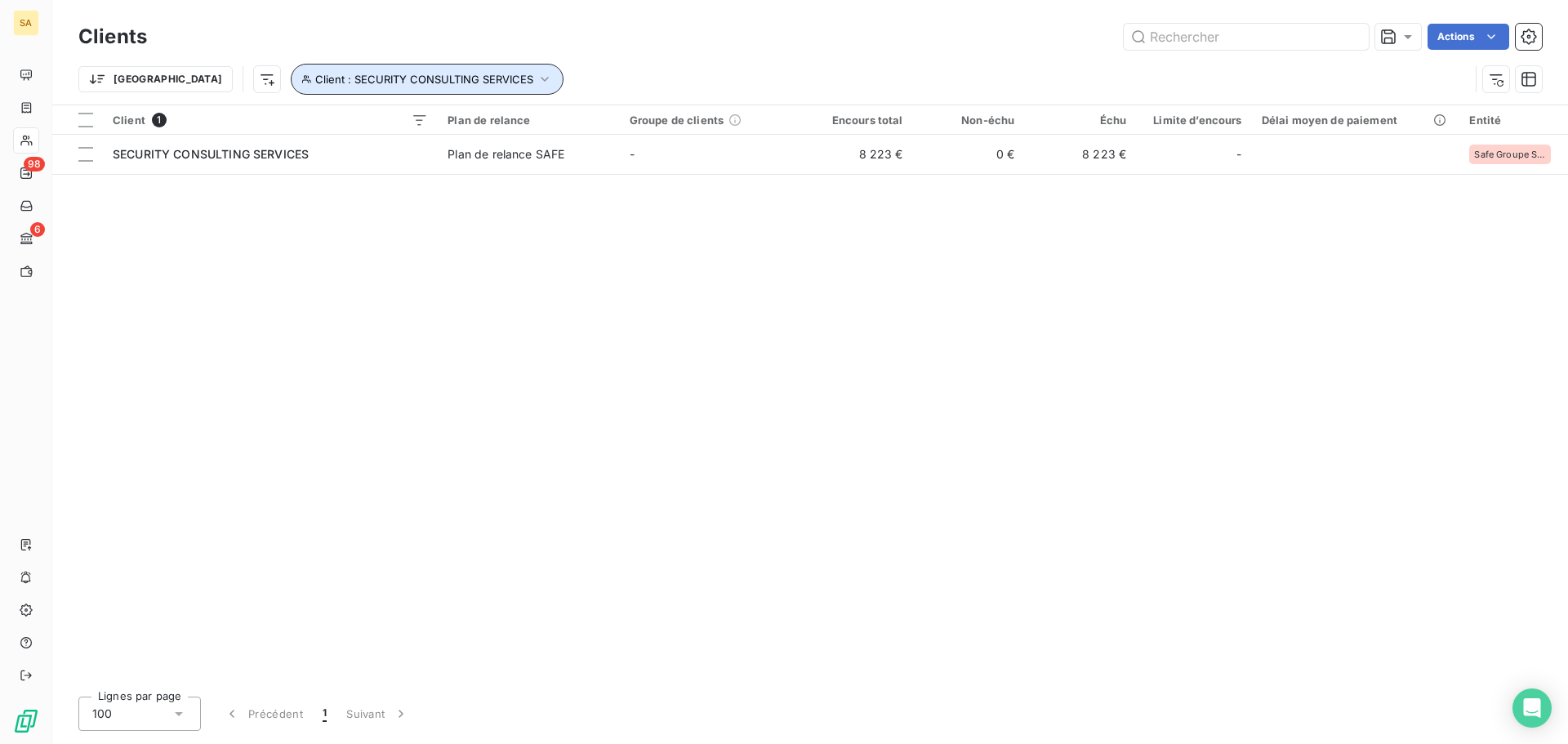
click at [392, 78] on span "Client : SECURITY CONSULTING SERVICES" at bounding box center [424, 79] width 218 height 13
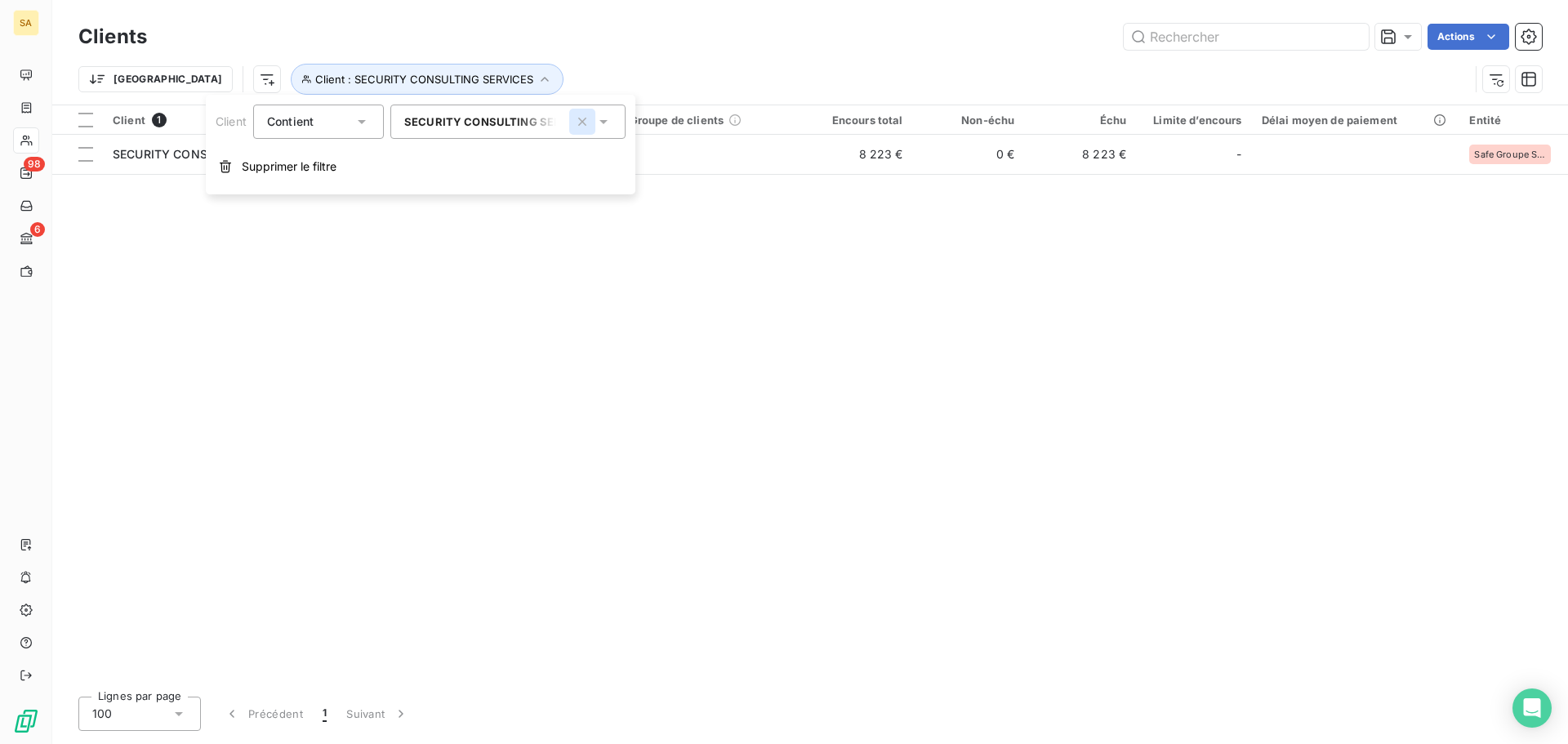
click at [580, 126] on icon "button" at bounding box center [582, 121] width 16 height 16
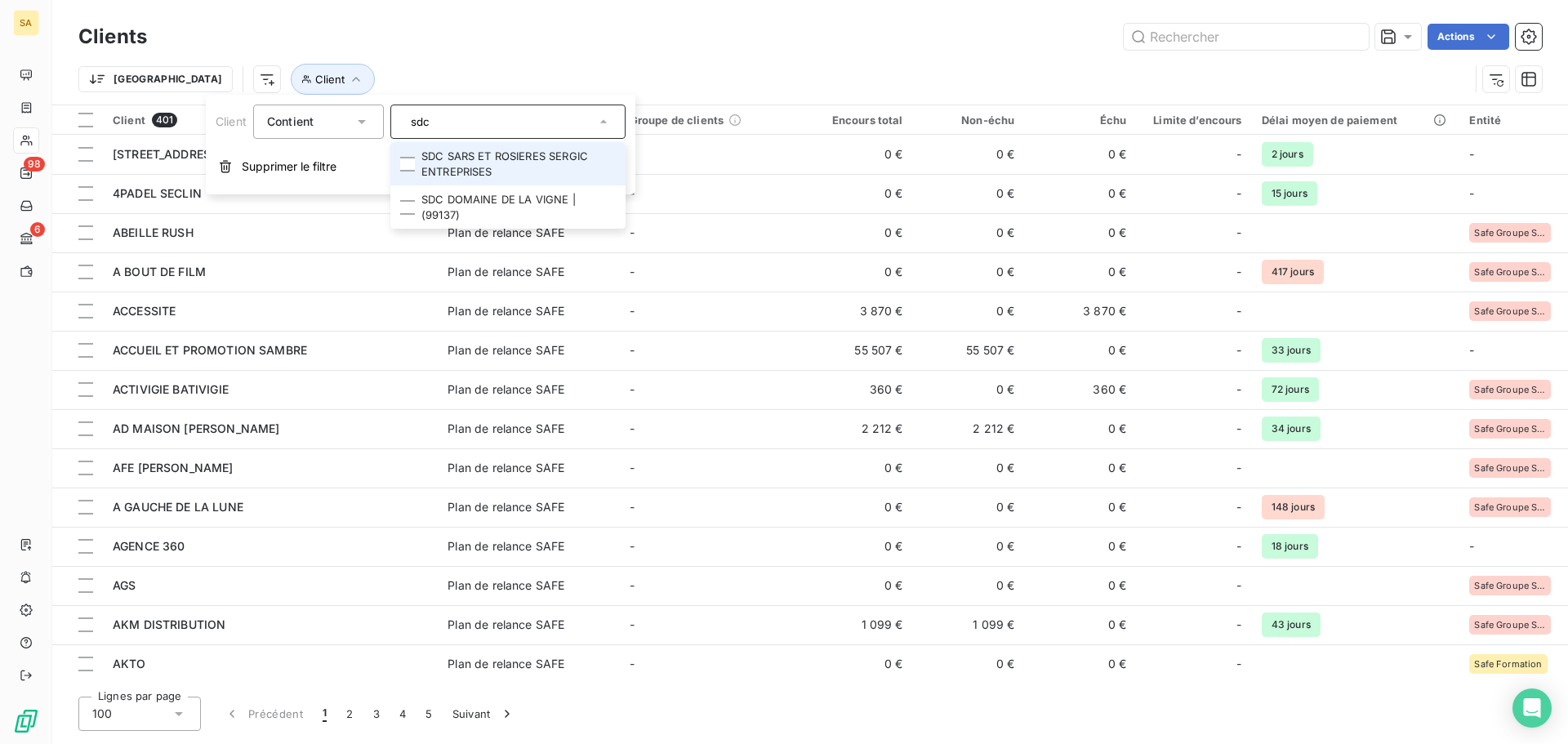
type input "sdc"
click at [501, 162] on li "SDC SARS ET ROSIERES SERGIC ENTREPRISES" at bounding box center [508, 164] width 235 height 43
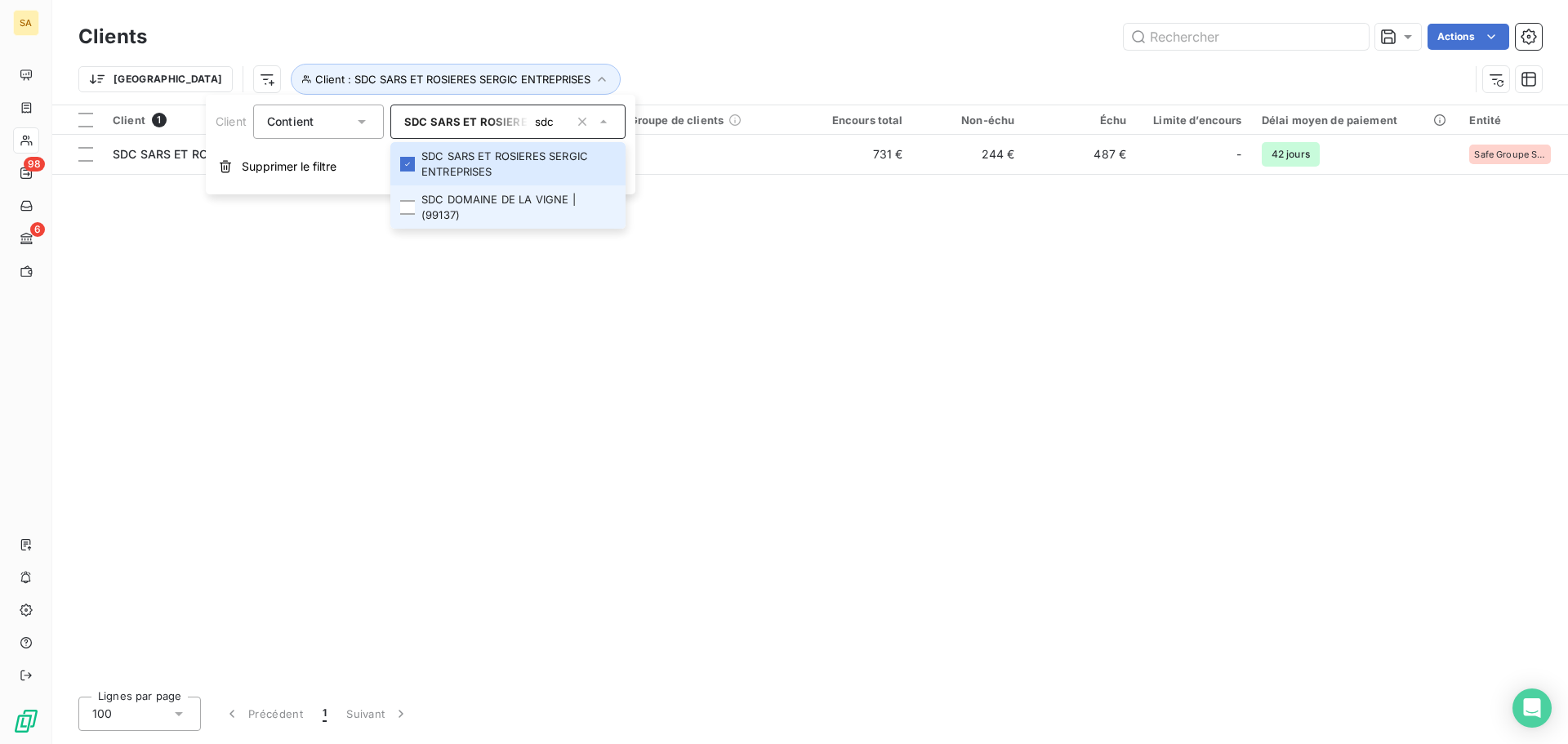
click at [508, 200] on li "SDC DOMAINE DE LA VIGNE | (99137)" at bounding box center [508, 207] width 235 height 43
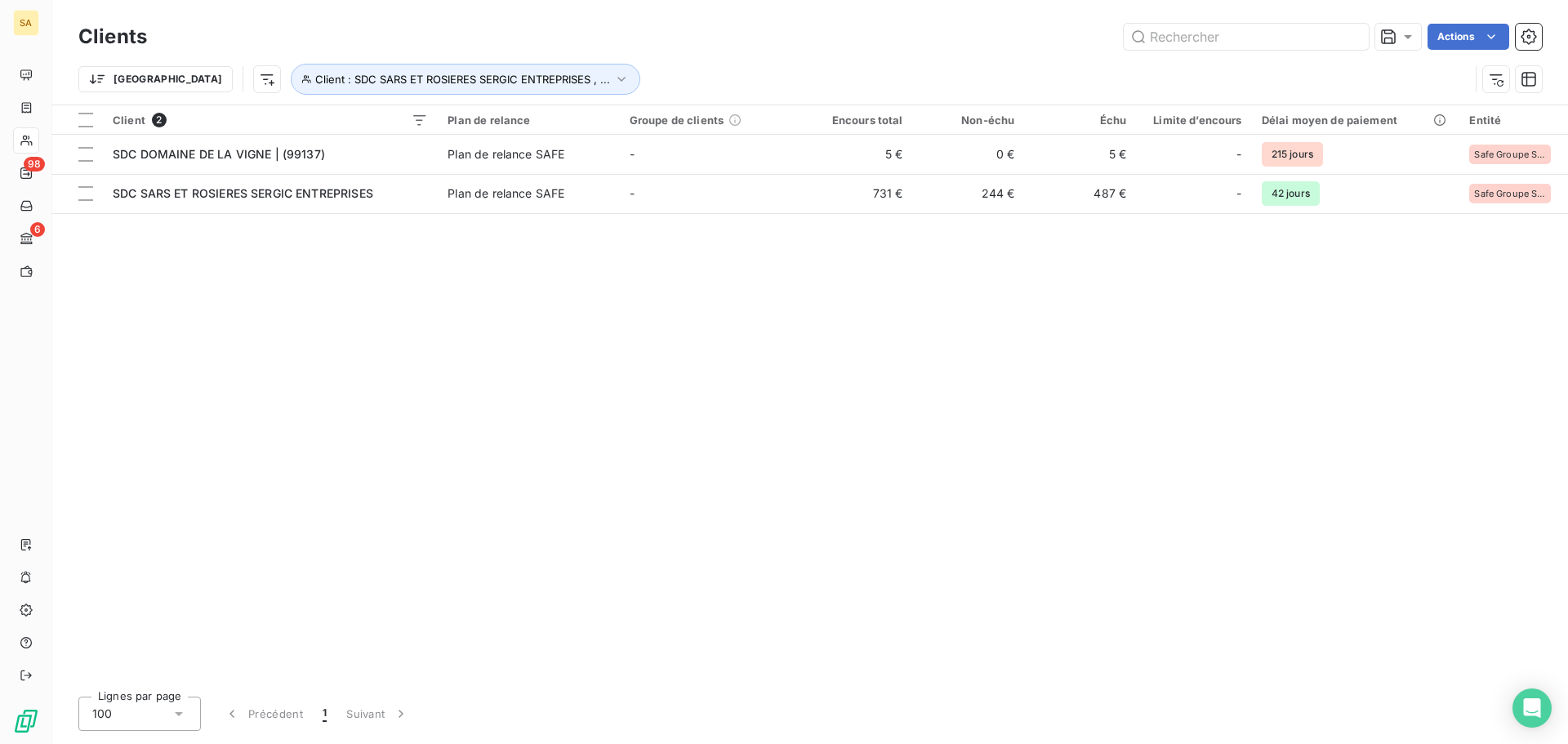
click at [455, 278] on div "Client 2 Plan de relance Groupe de clients Encours total Non-échu Échu Limite d…" at bounding box center [810, 394] width 1516 height 578
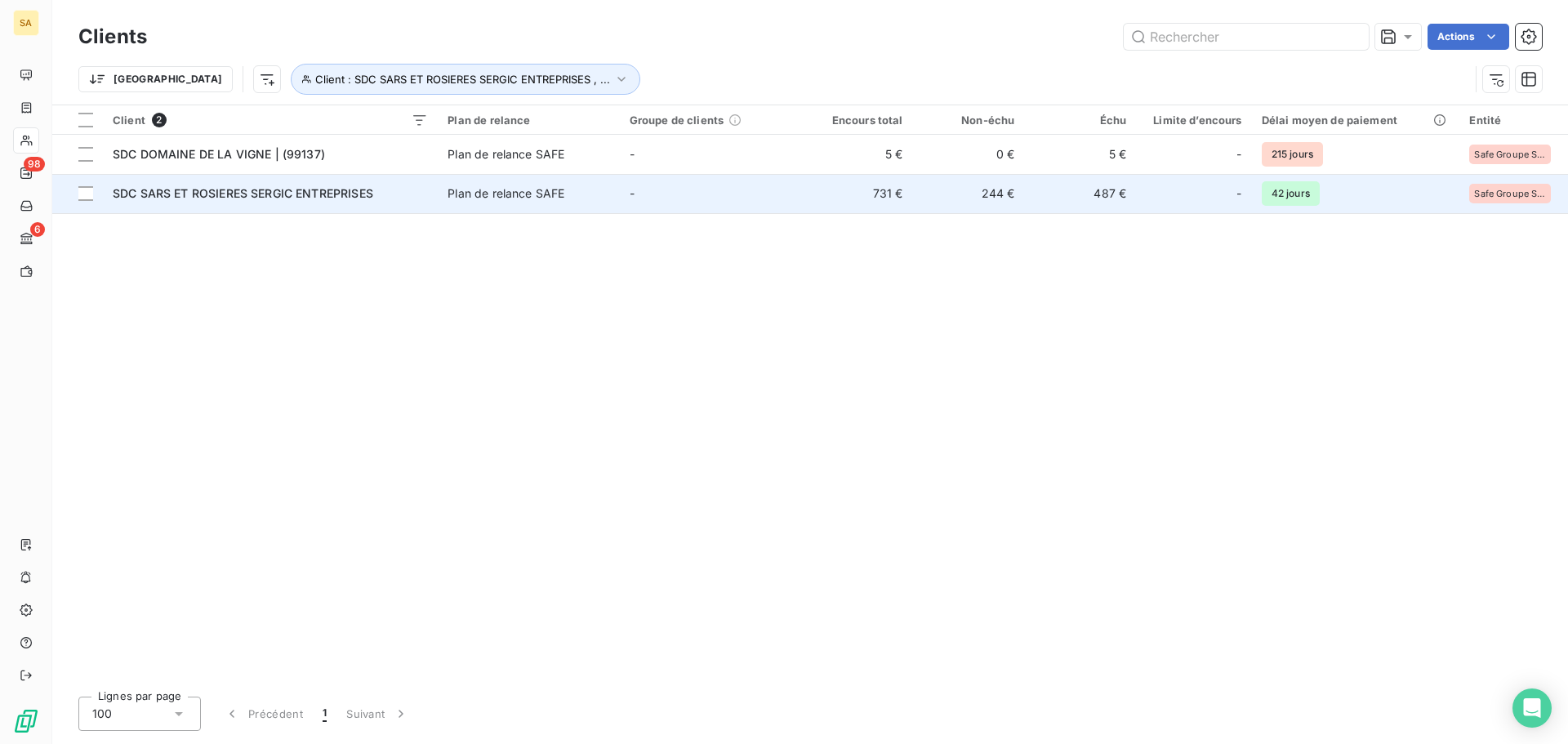
click at [228, 197] on span "SDC SARS ET ROSIERES SERGIC ENTREPRISES" at bounding box center [242, 193] width 260 height 14
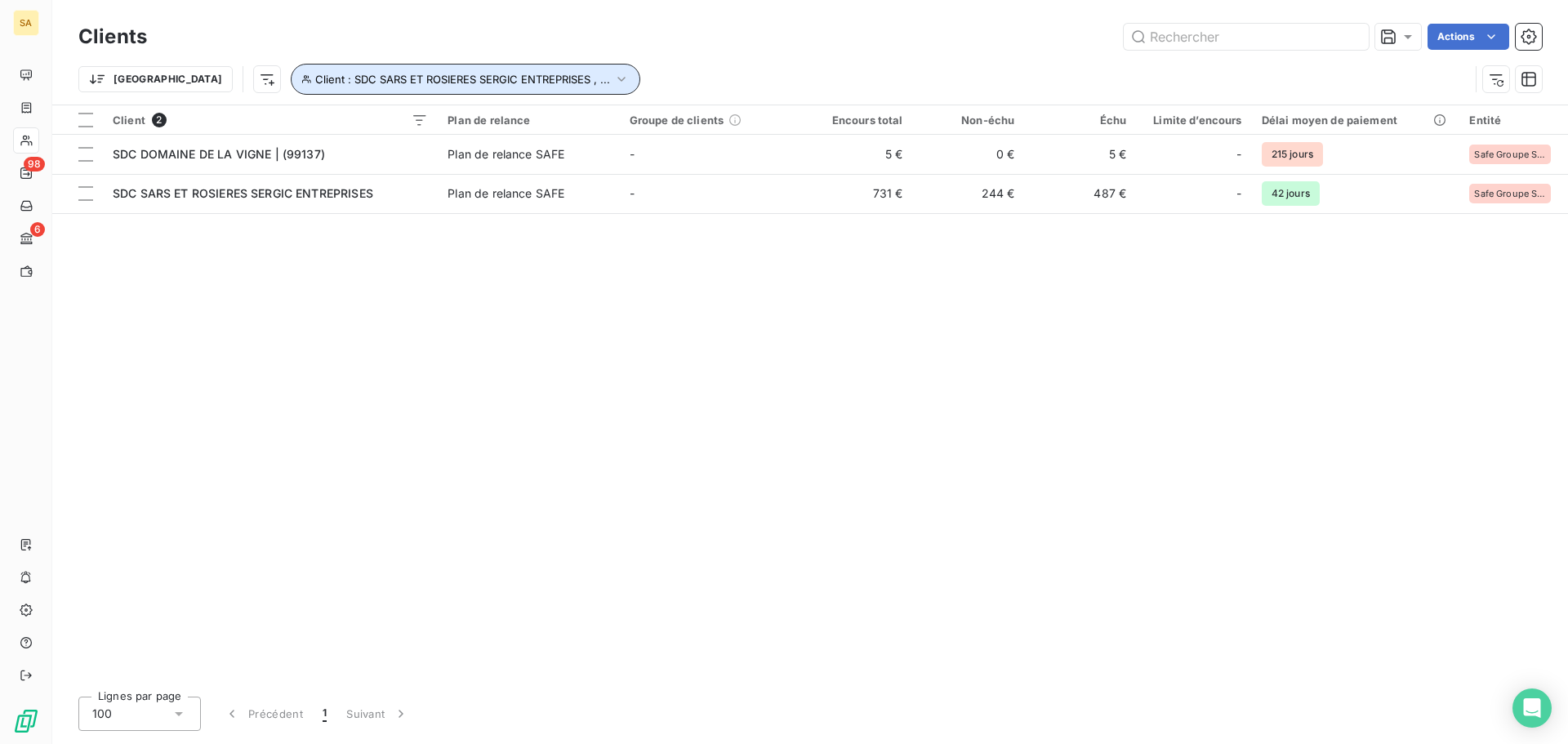
click at [462, 76] on span "Client : SDC SARS ET ROSIERES SERGIC ENTREPRISES , ..." at bounding box center [462, 79] width 295 height 13
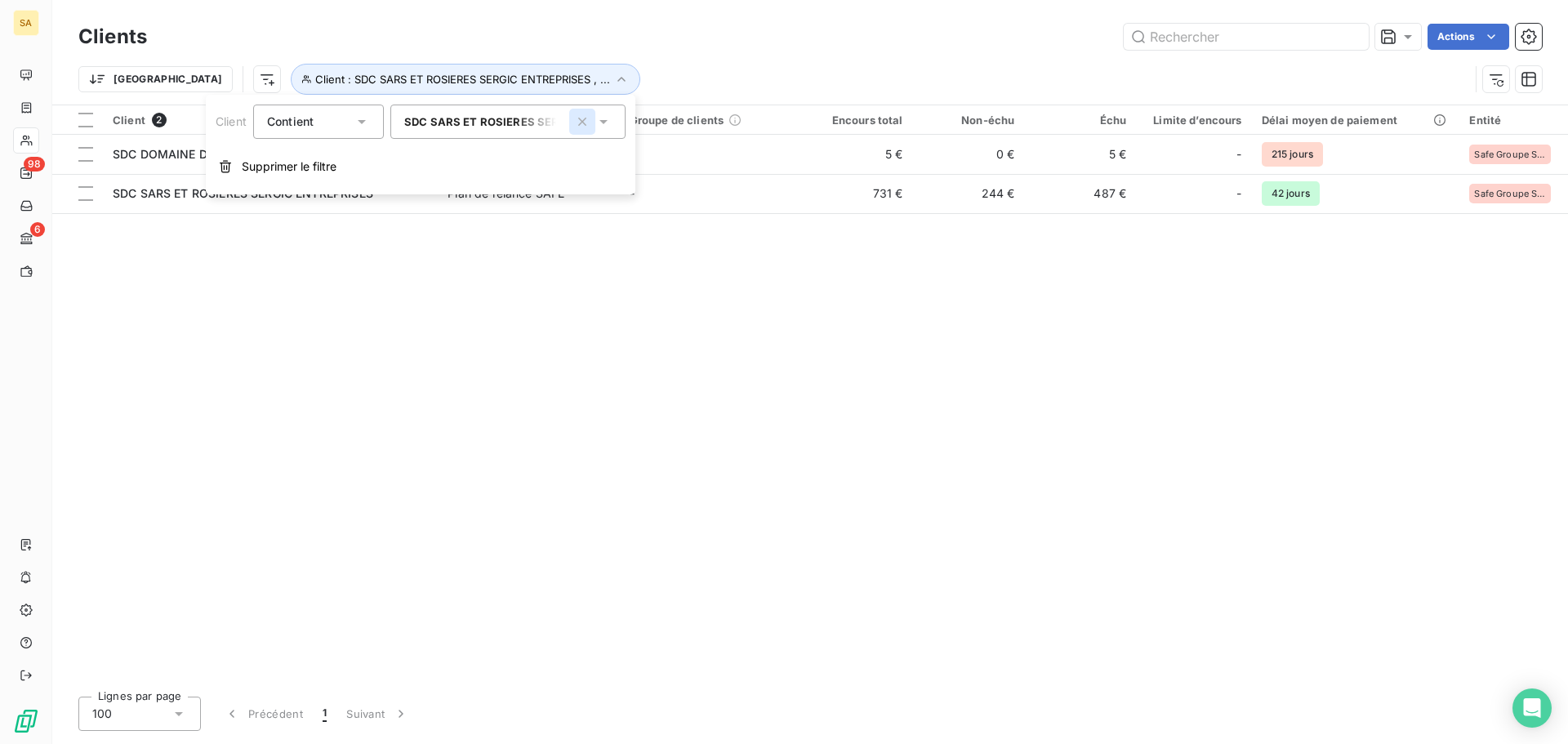
click at [577, 119] on icon "button" at bounding box center [582, 121] width 16 height 16
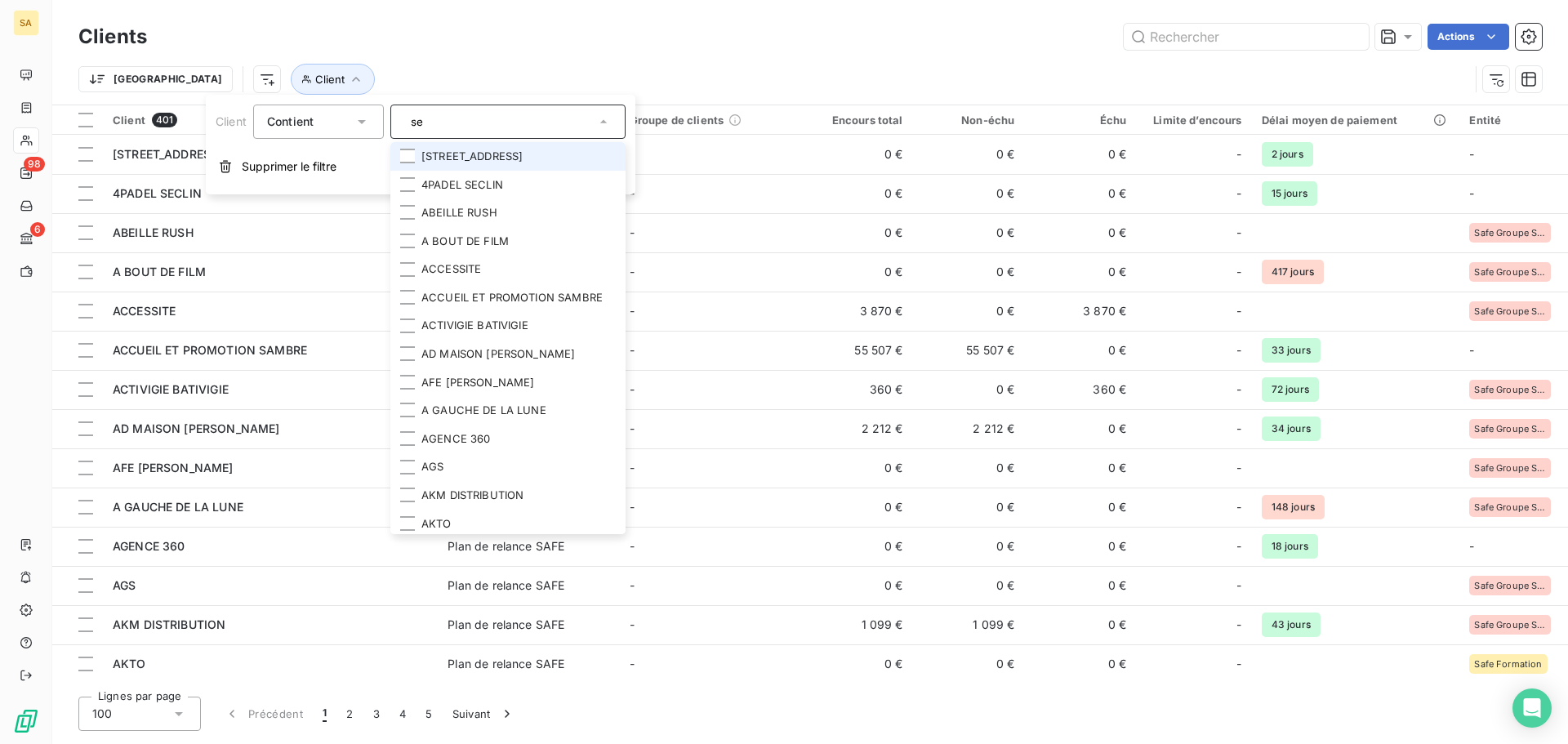
type input "sec"
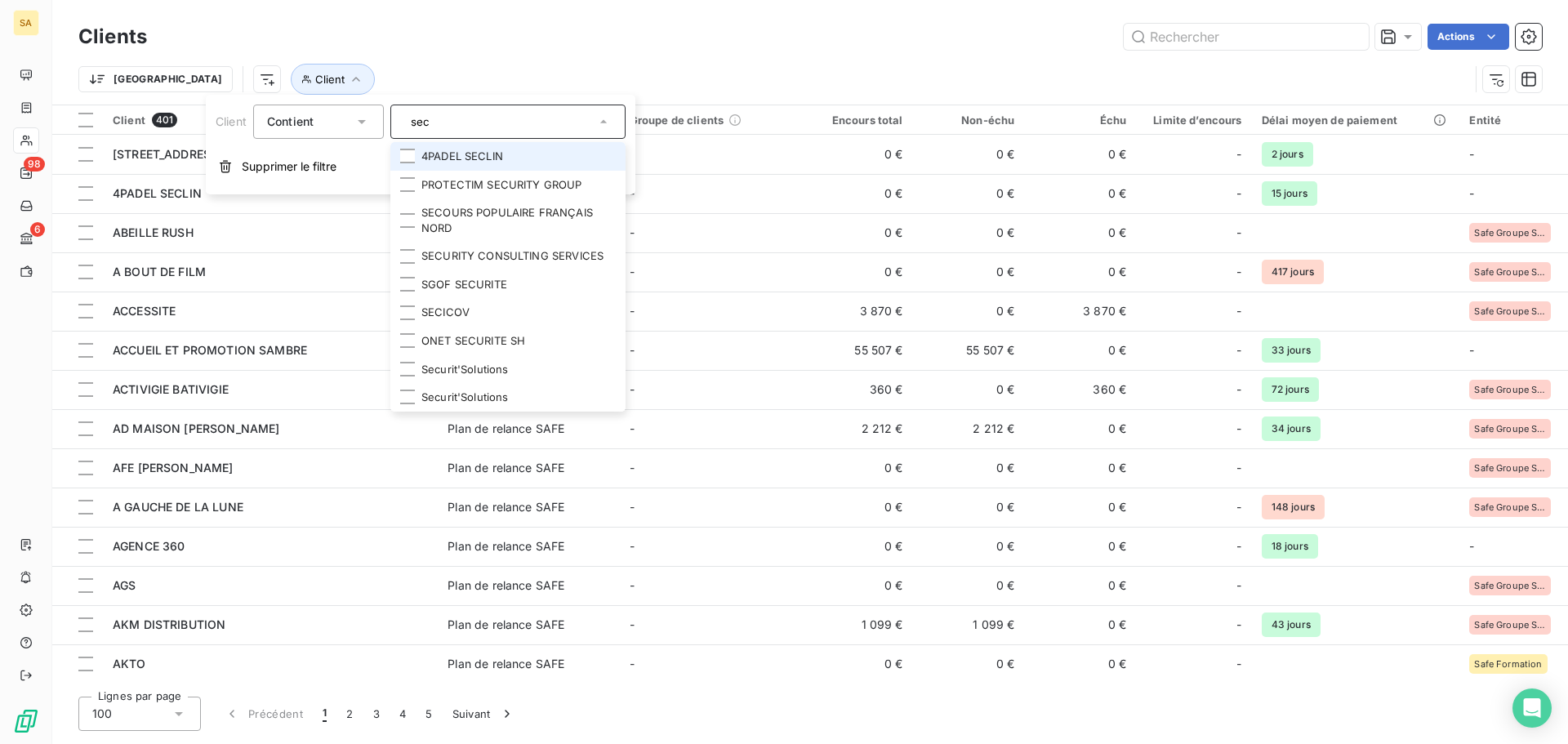
drag, startPoint x: 514, startPoint y: 118, endPoint x: 300, endPoint y: 128, distance: 214.2
click at [300, 128] on div "Client Contient sec 4PADEL SECLIN PROTECTIM SECURITY GROUP SECOURS POPULAIRE FR…" at bounding box center [420, 122] width 410 height 34
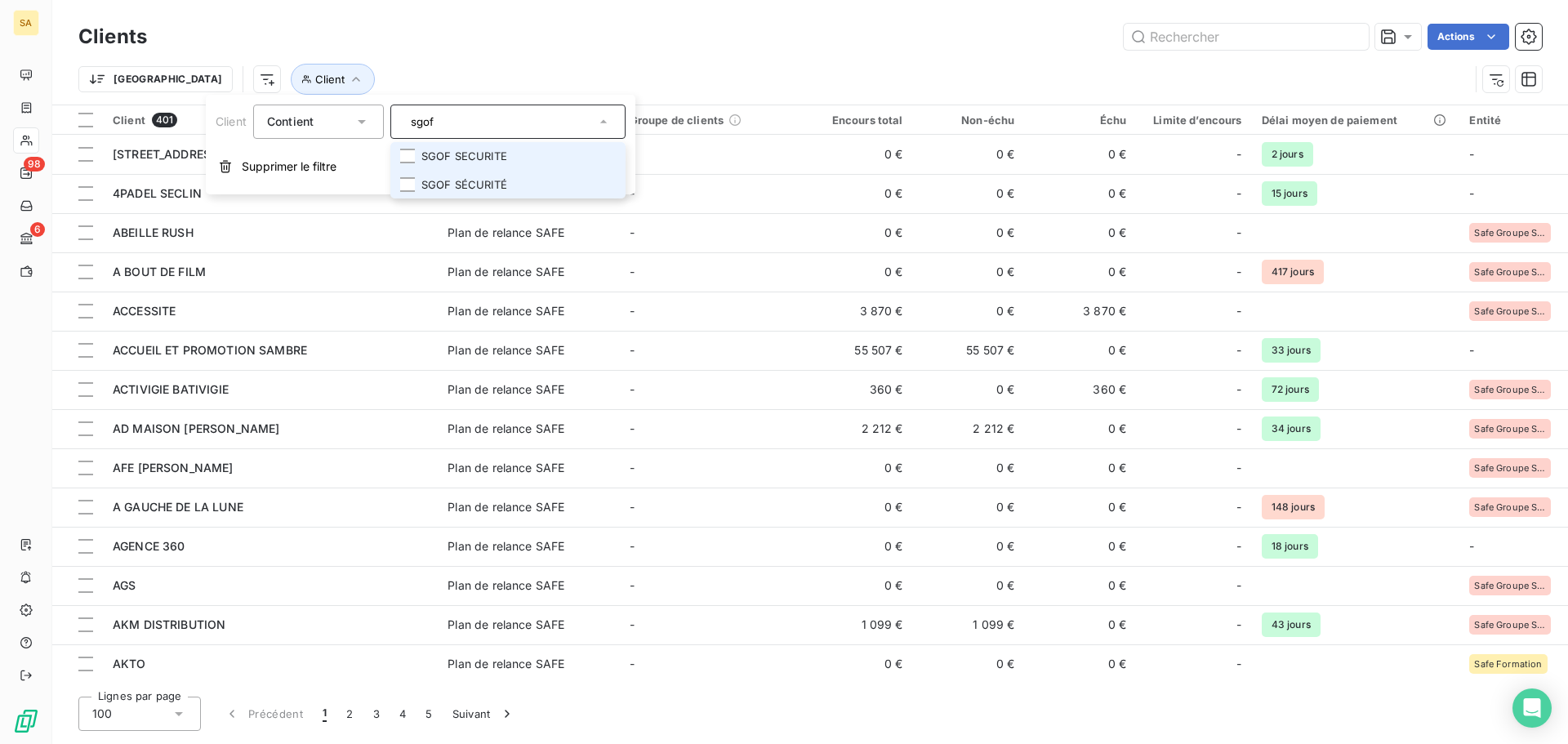
type input "sgof"
click at [435, 157] on li "SGOF SECURITE" at bounding box center [508, 156] width 235 height 28
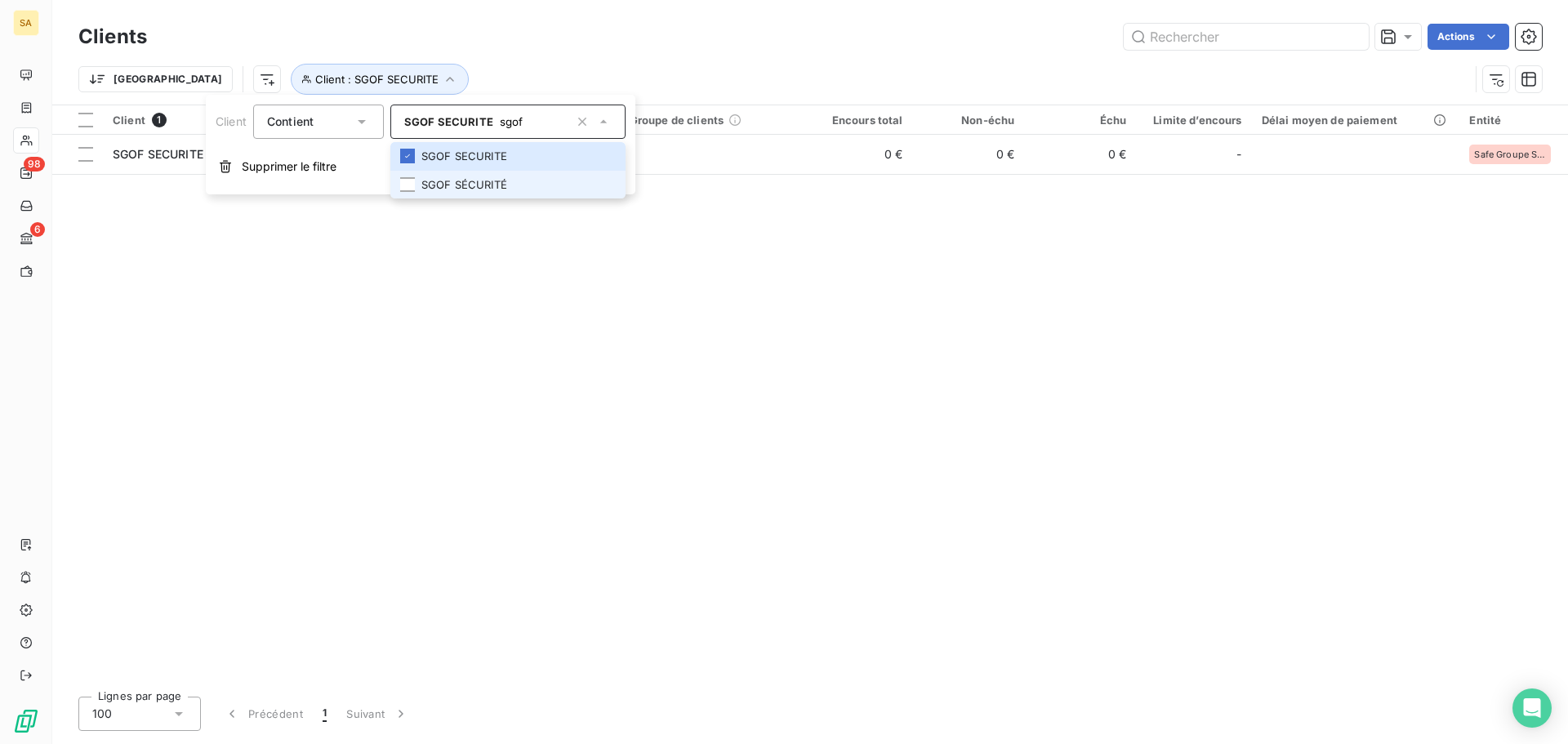
click at [437, 173] on li "SGOF SÉCURITÉ" at bounding box center [508, 184] width 235 height 28
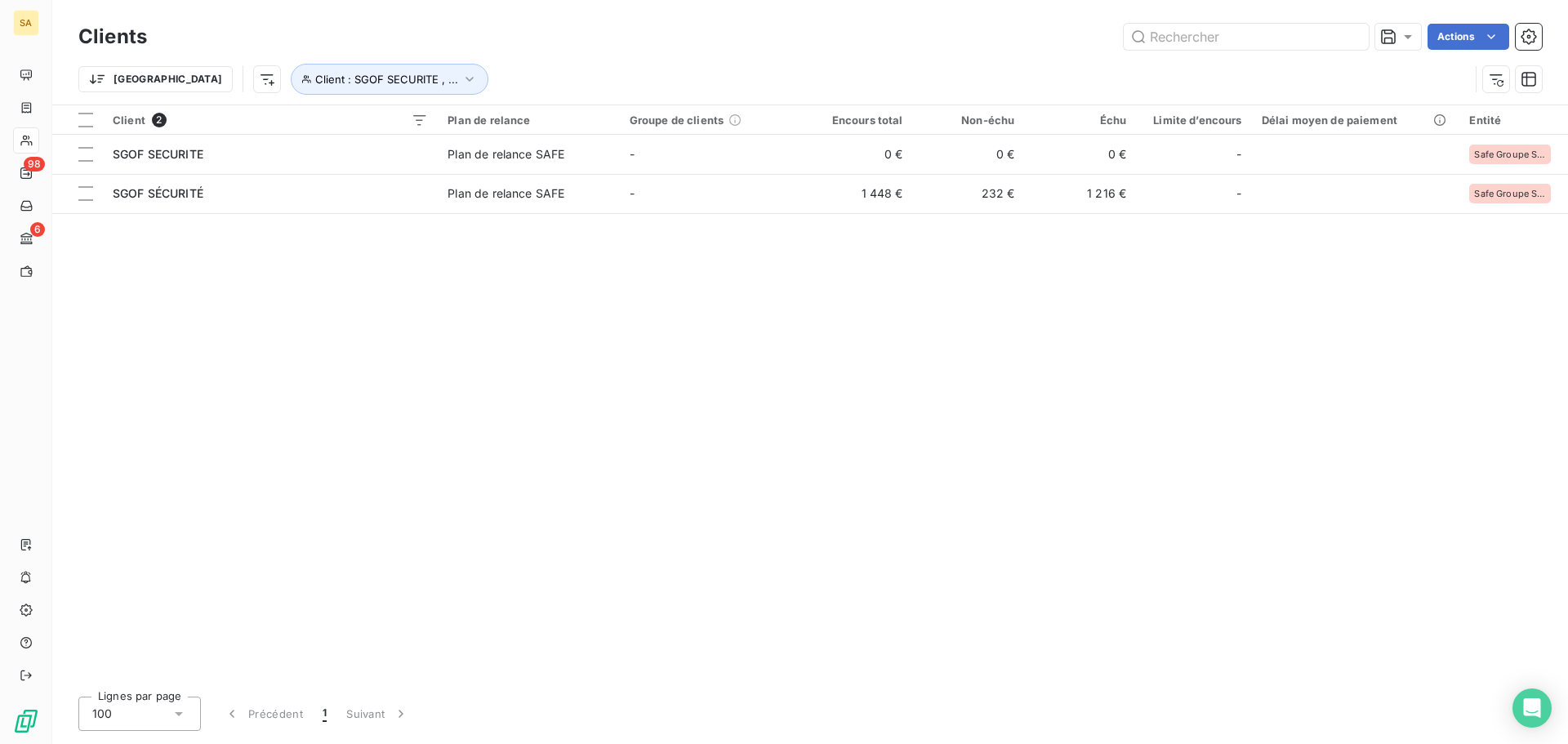
click at [609, 256] on div "Client 2 Plan de relance Groupe de clients Encours total Non-échu Échu Limite d…" at bounding box center [810, 394] width 1516 height 578
click at [291, 88] on button "Client : SGOF SECURITE , ..." at bounding box center [390, 79] width 198 height 31
click at [584, 122] on icon "button" at bounding box center [582, 121] width 16 height 16
type input "sgof"
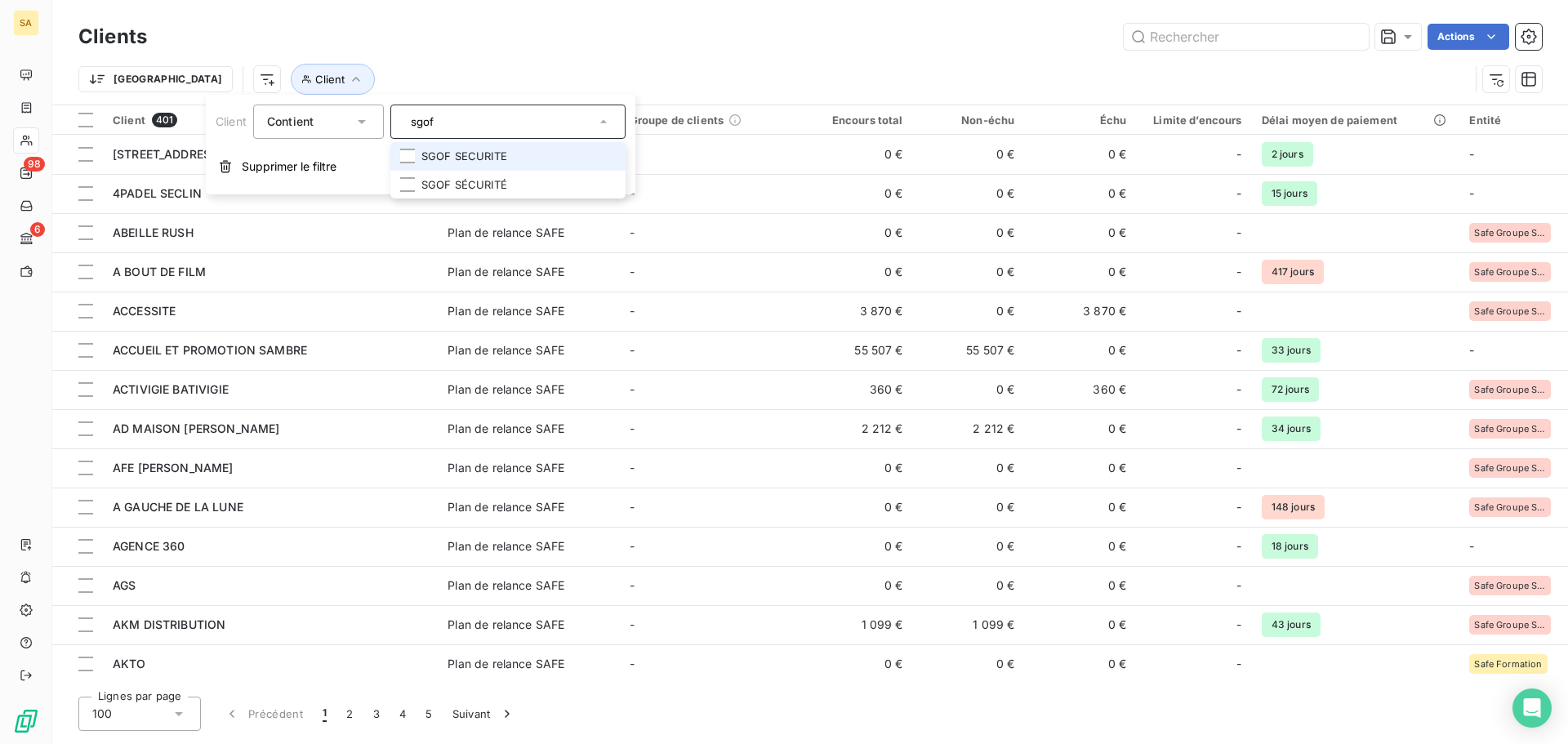
drag, startPoint x: 496, startPoint y: 116, endPoint x: 182, endPoint y: 116, distance: 314.0
click at [182, 116] on body "SA 98 6 Clients Actions Trier Client Client 401 Plan de relance Groupe de clien…" at bounding box center [784, 372] width 1568 height 744
type input "s"
type input "sin"
click at [443, 179] on li "MAIRIE DE SIN LE NOBLE" at bounding box center [508, 184] width 235 height 28
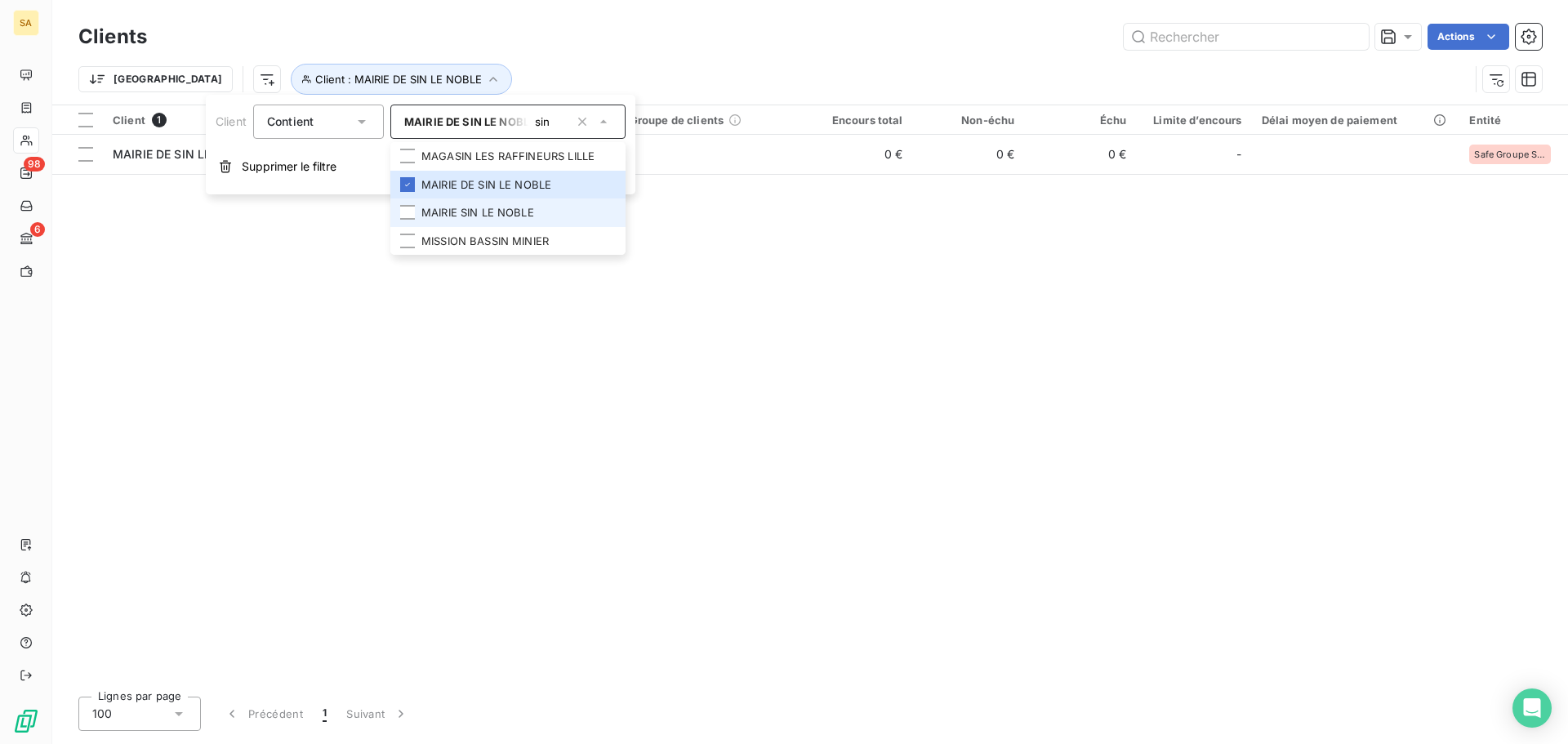
click at [485, 219] on li "MAIRIE SIN LE NOBLE" at bounding box center [508, 212] width 235 height 28
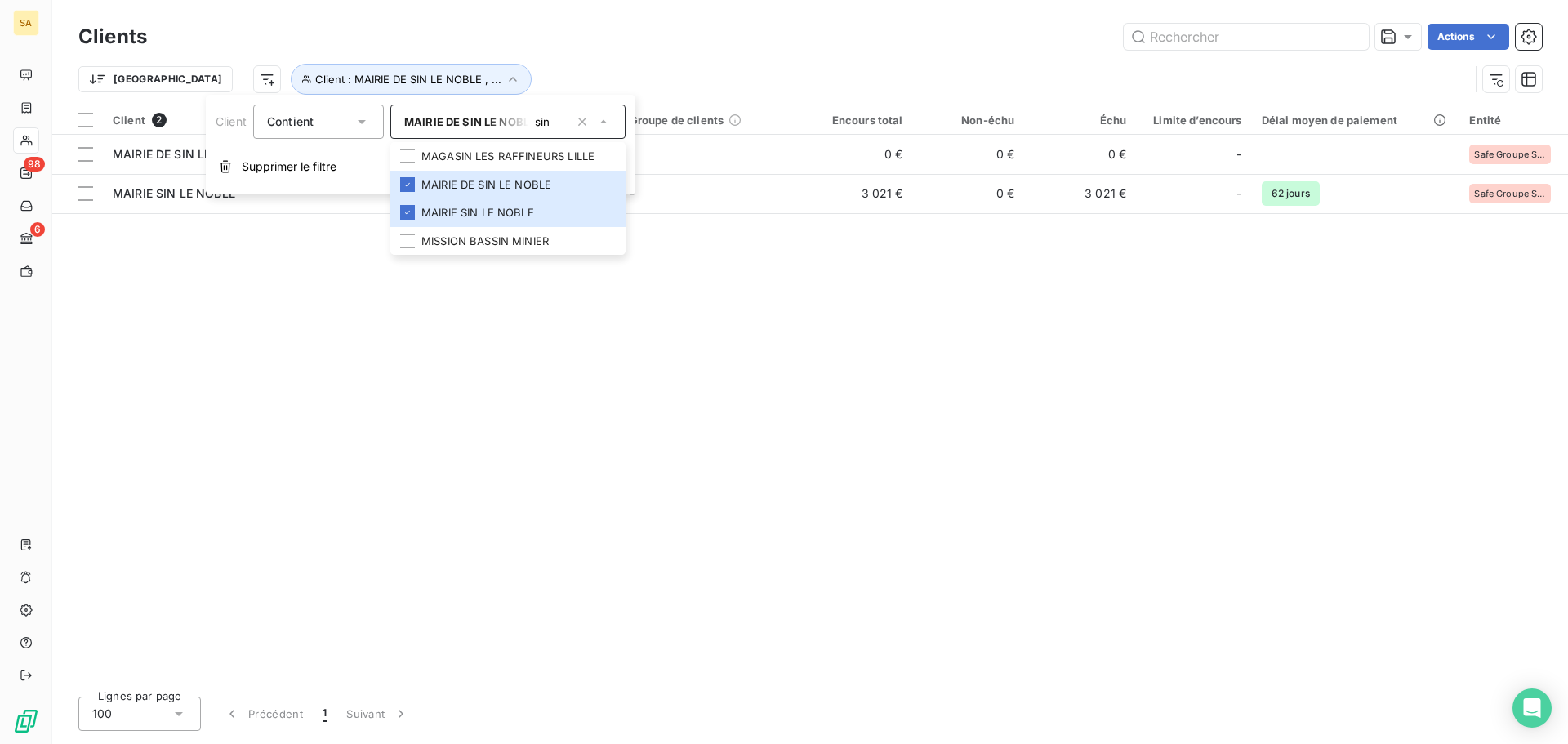
click at [845, 350] on div "Client 2 Plan de relance Groupe de clients Encours total Non-échu Échu Limite d…" at bounding box center [810, 394] width 1516 height 578
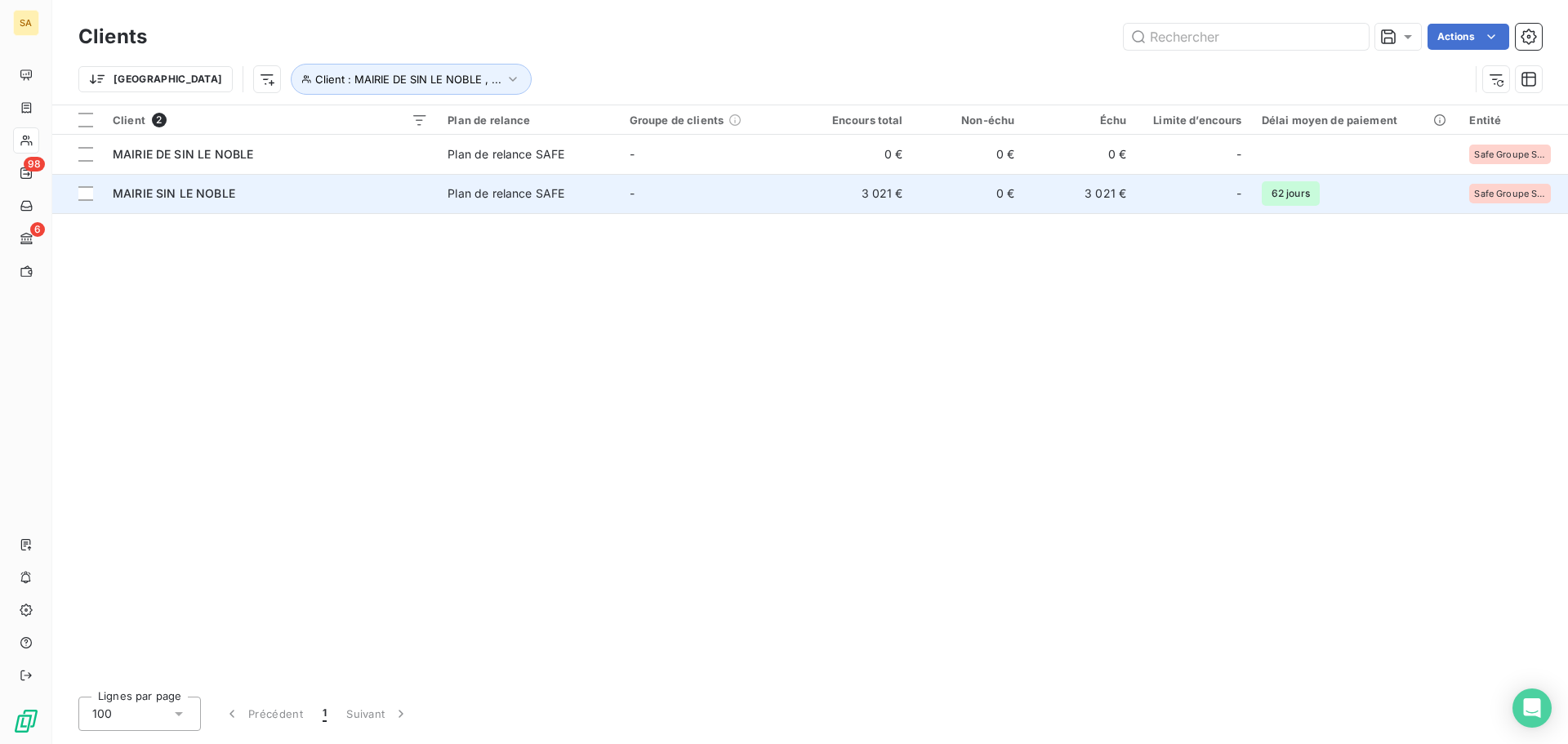
click at [204, 195] on span "MAIRIE SIN LE NOBLE" at bounding box center [173, 193] width 123 height 14
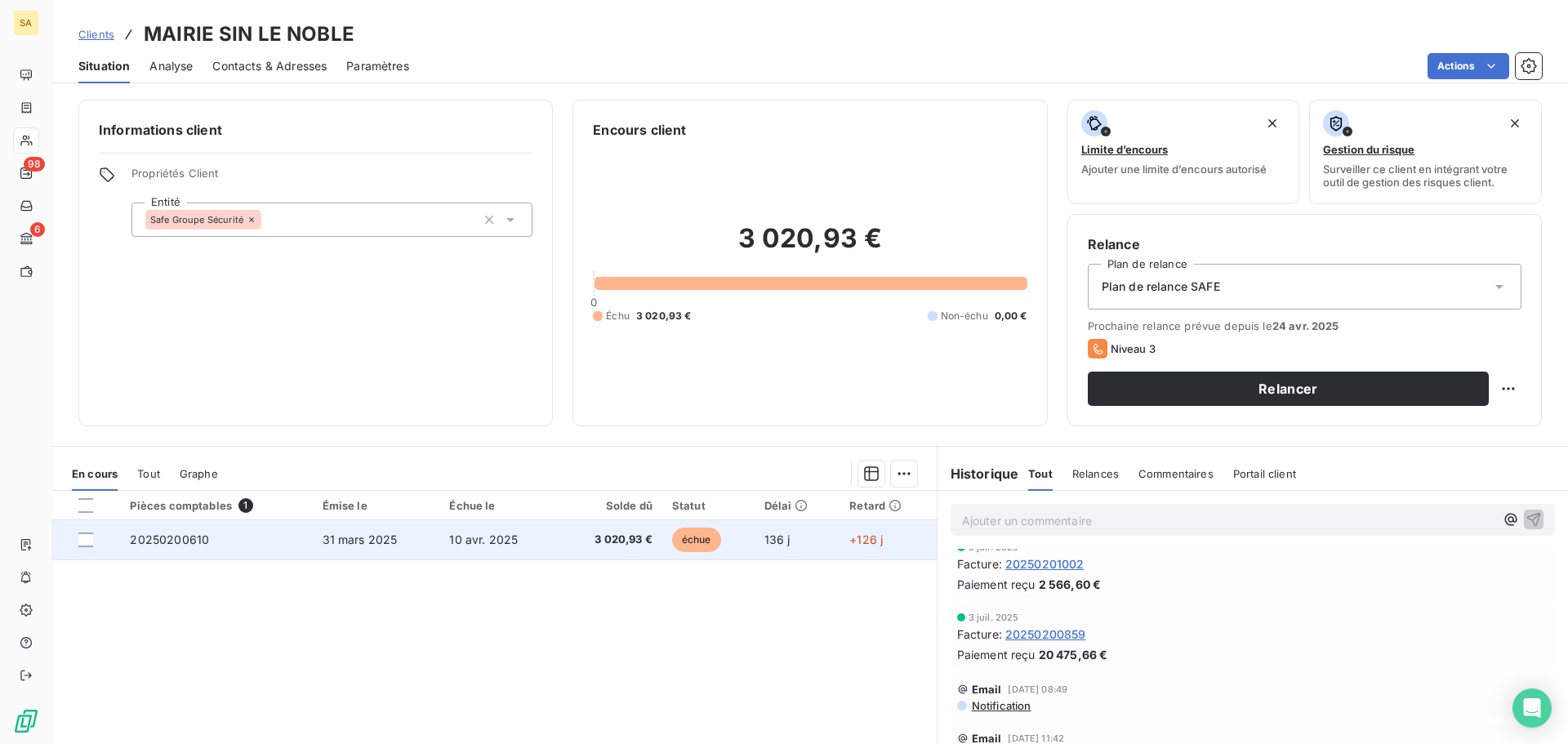
scroll to position [31, 0]
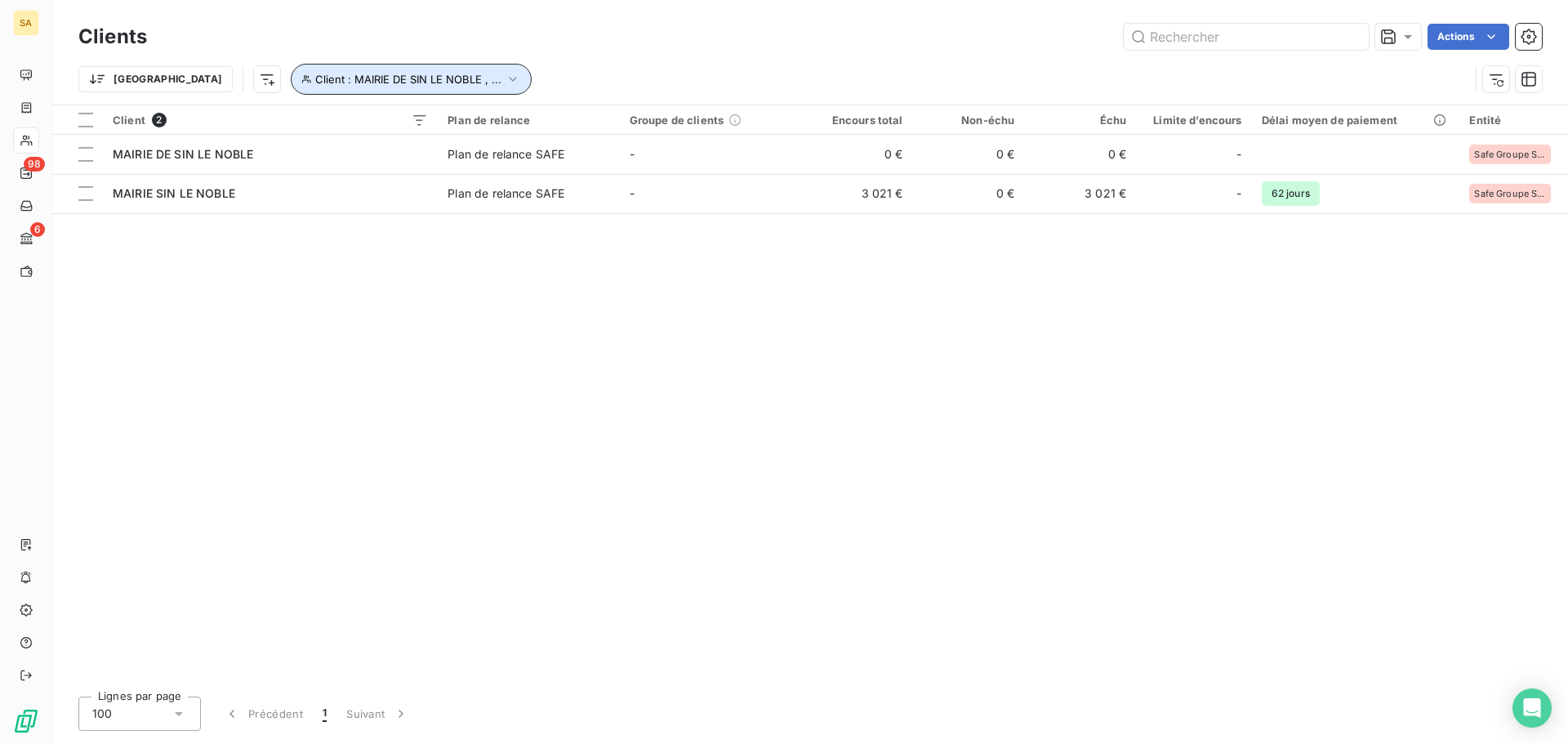
click at [315, 76] on span "Client : MAIRIE DE SIN LE NOBLE , ..." at bounding box center [408, 79] width 186 height 13
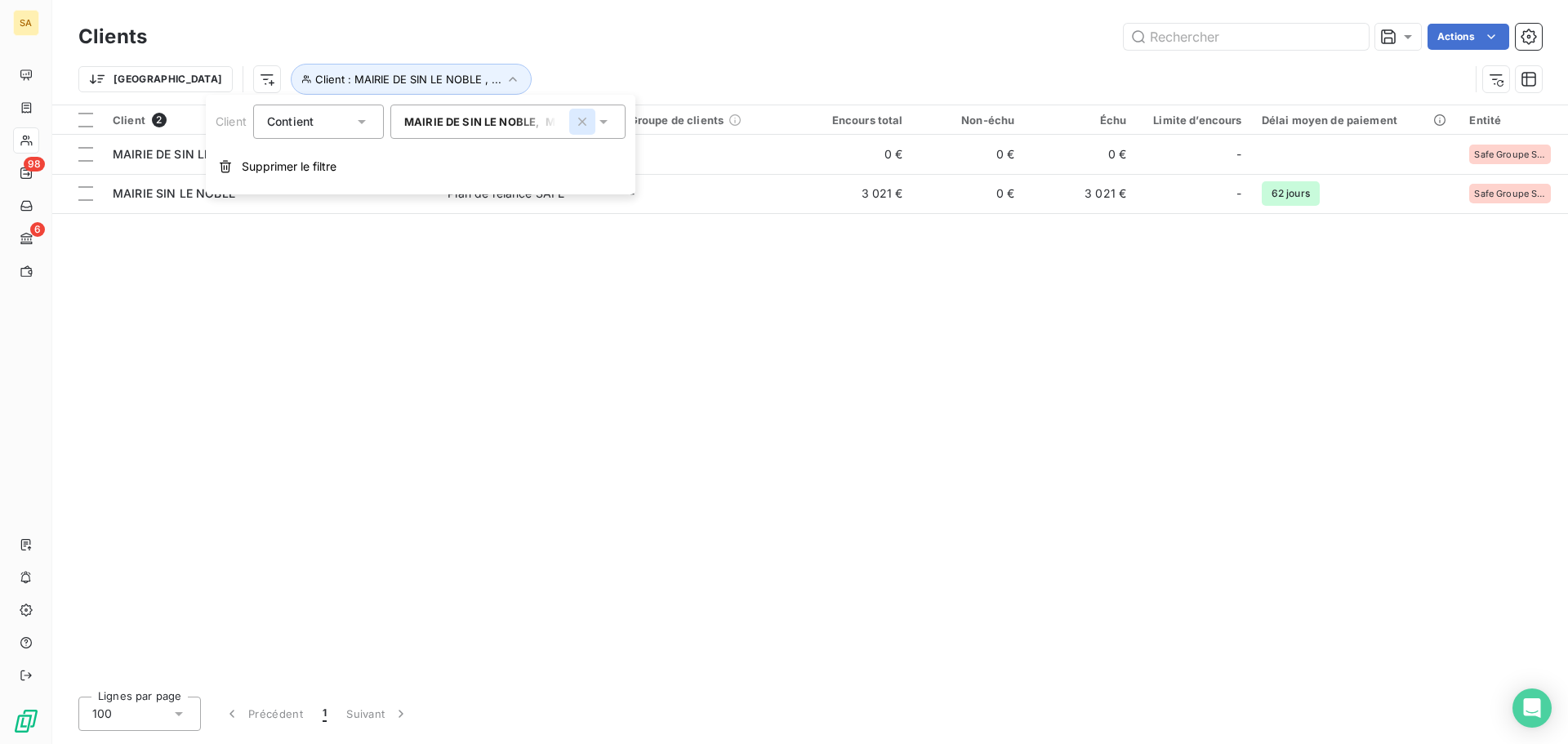
click at [591, 126] on icon "button" at bounding box center [582, 121] width 16 height 16
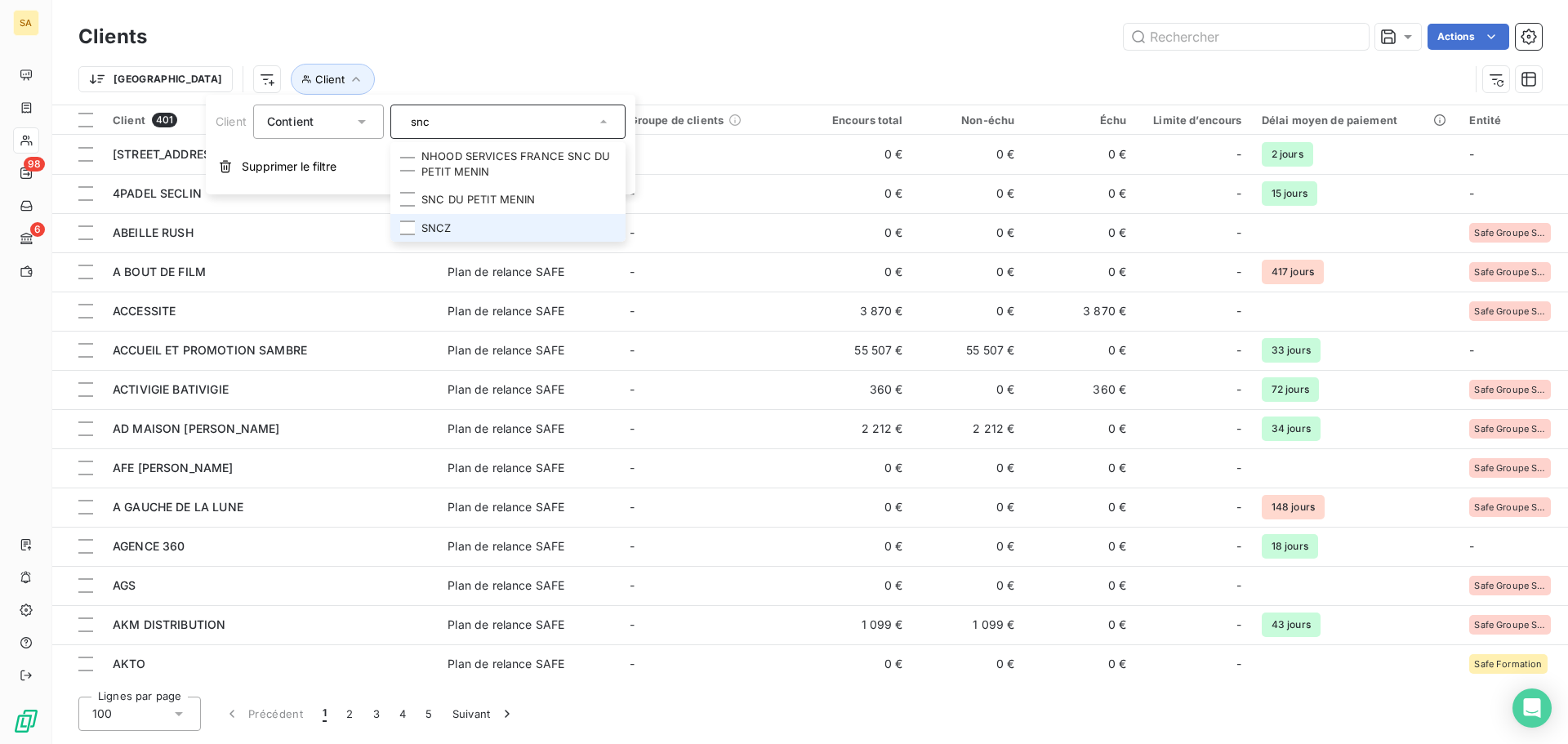
type input "snc"
click at [505, 229] on li "SNCZ" at bounding box center [508, 227] width 235 height 28
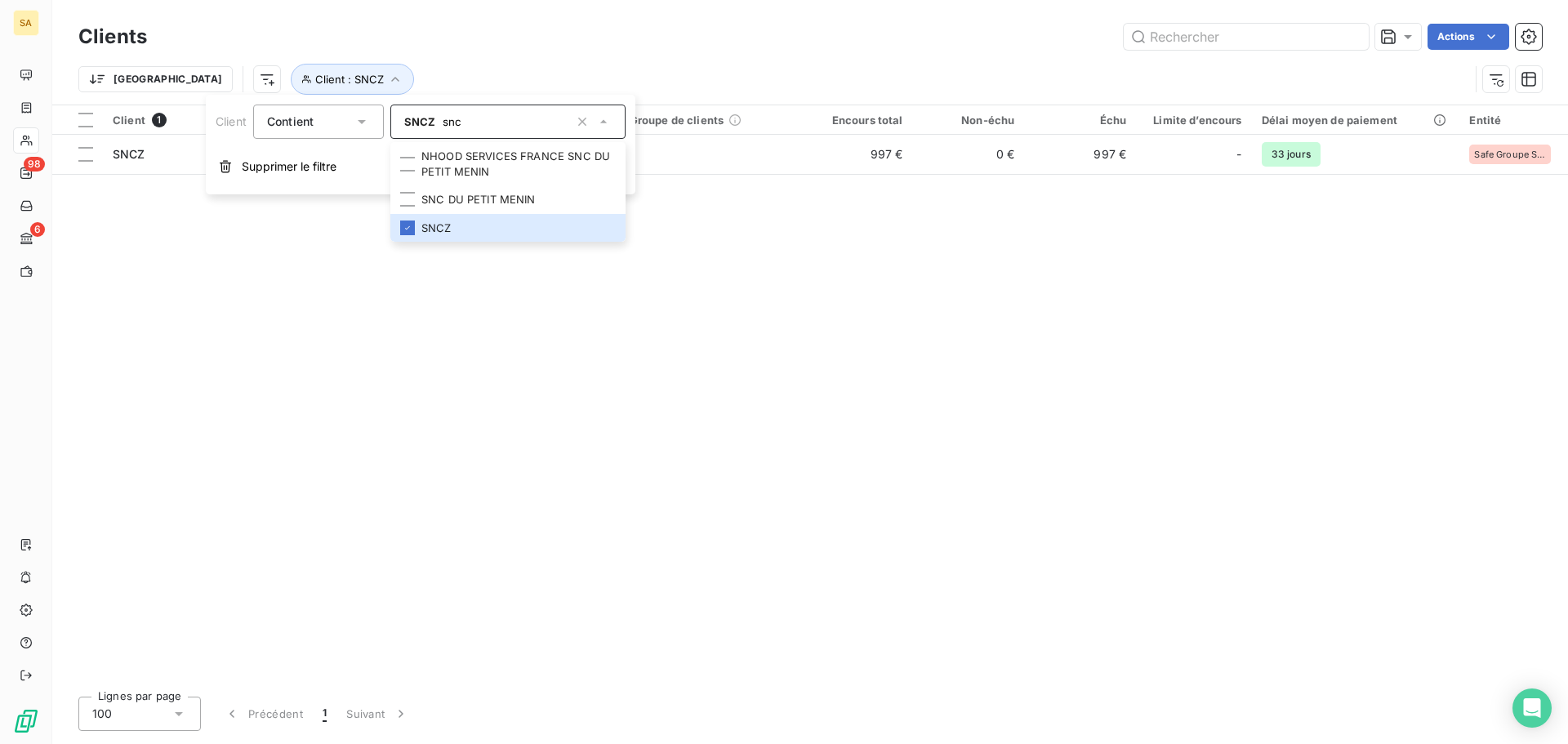
click at [931, 425] on div "Client 1 Plan de relance Groupe de clients Encours total Non-échu Échu Limite d…" at bounding box center [810, 394] width 1516 height 578
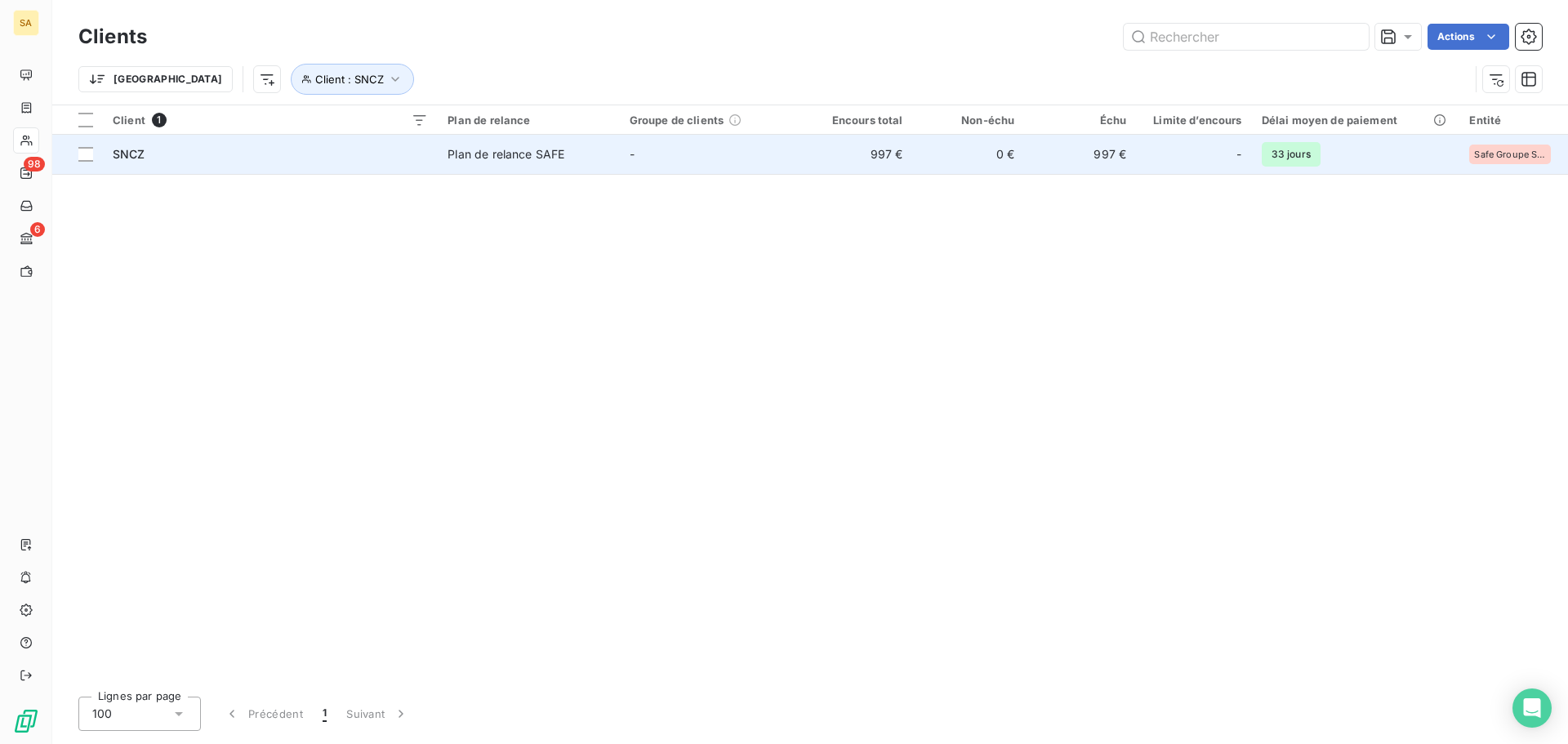
click at [152, 153] on div "SNCZ" at bounding box center [270, 154] width 315 height 16
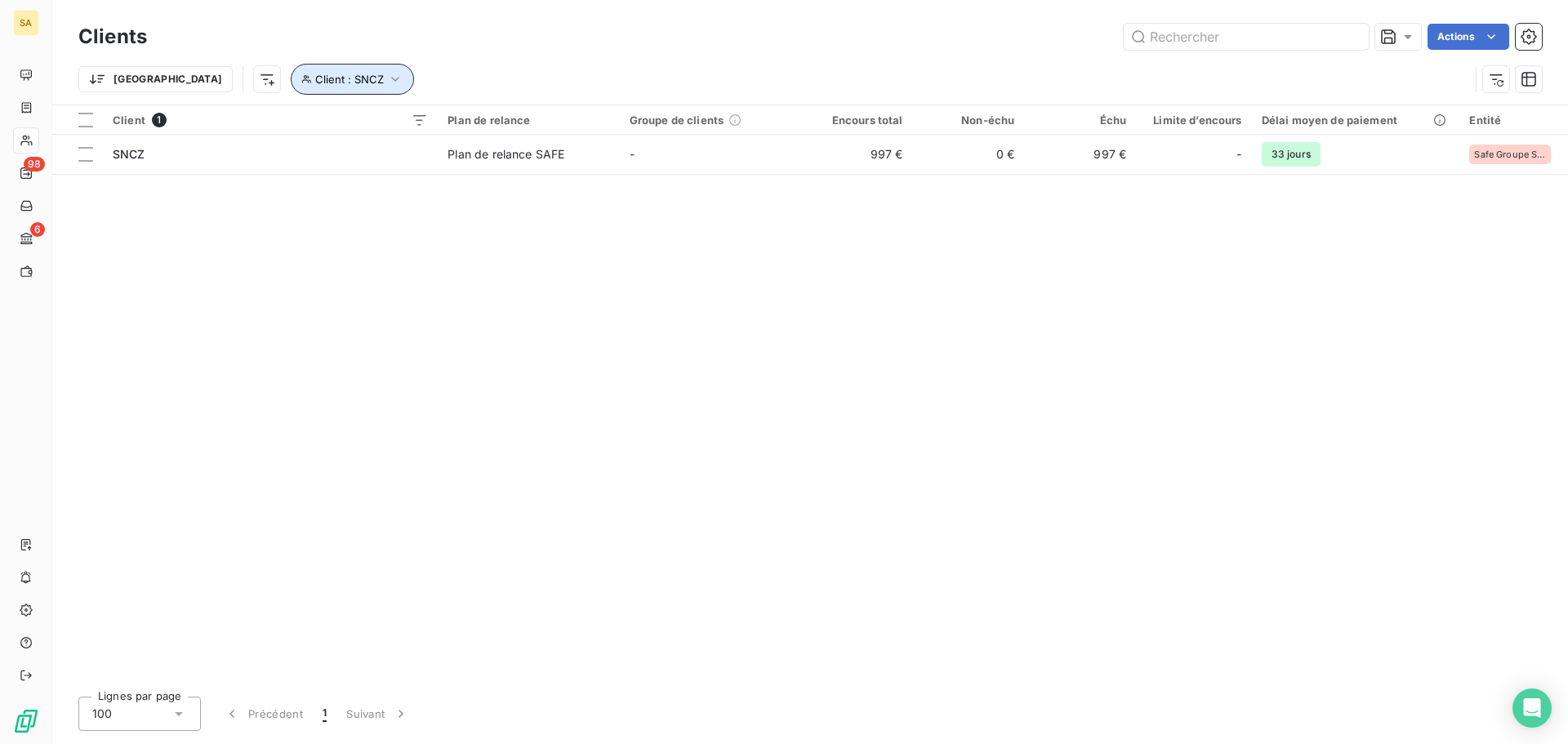
click at [291, 86] on button "Client : SNCZ" at bounding box center [353, 79] width 124 height 31
click at [585, 123] on icon "button" at bounding box center [582, 121] width 16 height 16
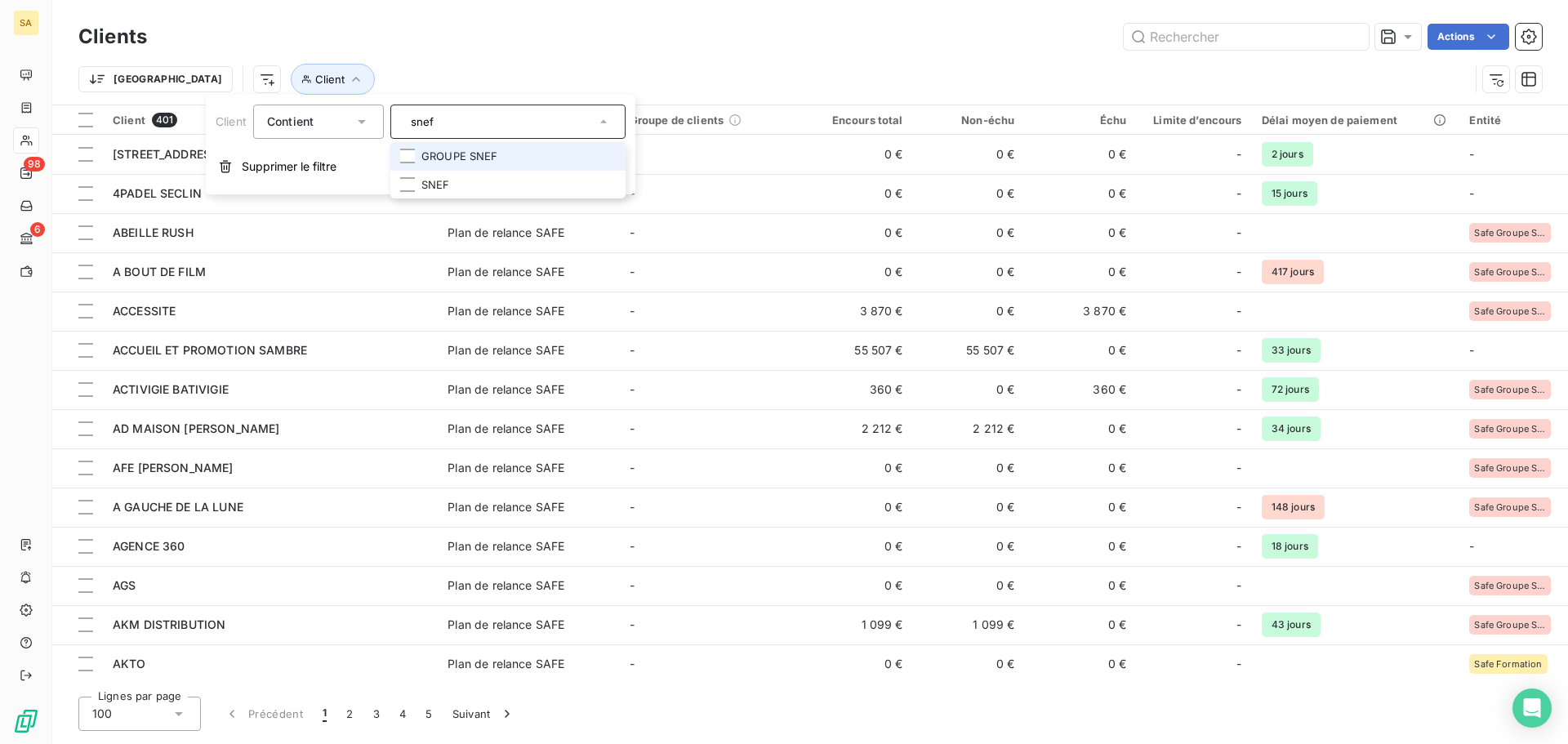
type input "snef"
click at [519, 156] on li "GROUPE SNEF" at bounding box center [508, 156] width 235 height 28
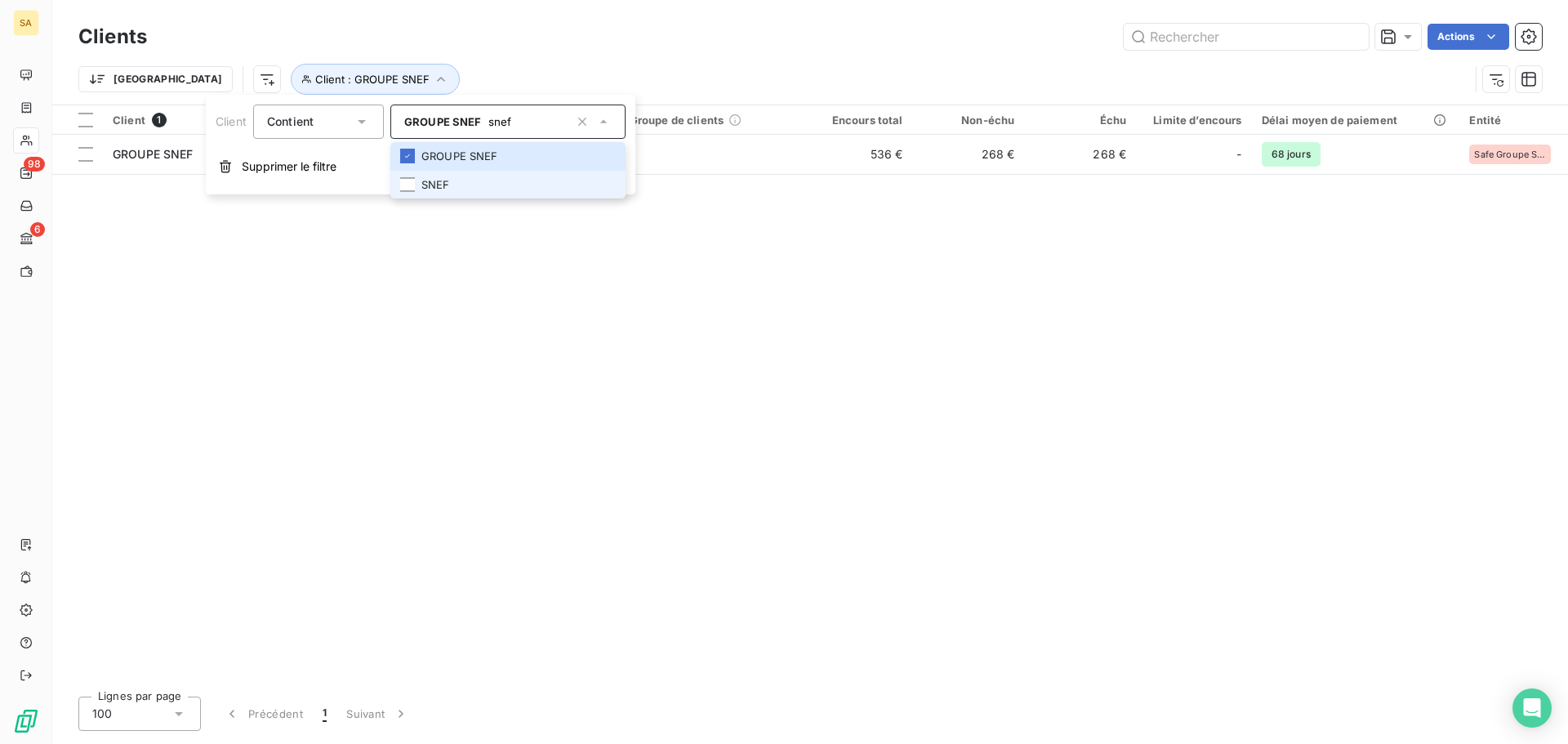
click at [489, 172] on li "SNEF" at bounding box center [508, 184] width 235 height 28
click at [707, 293] on div "Client 2 Plan de relance Groupe de clients Encours total Non-échu Échu Limite d…" at bounding box center [810, 394] width 1516 height 578
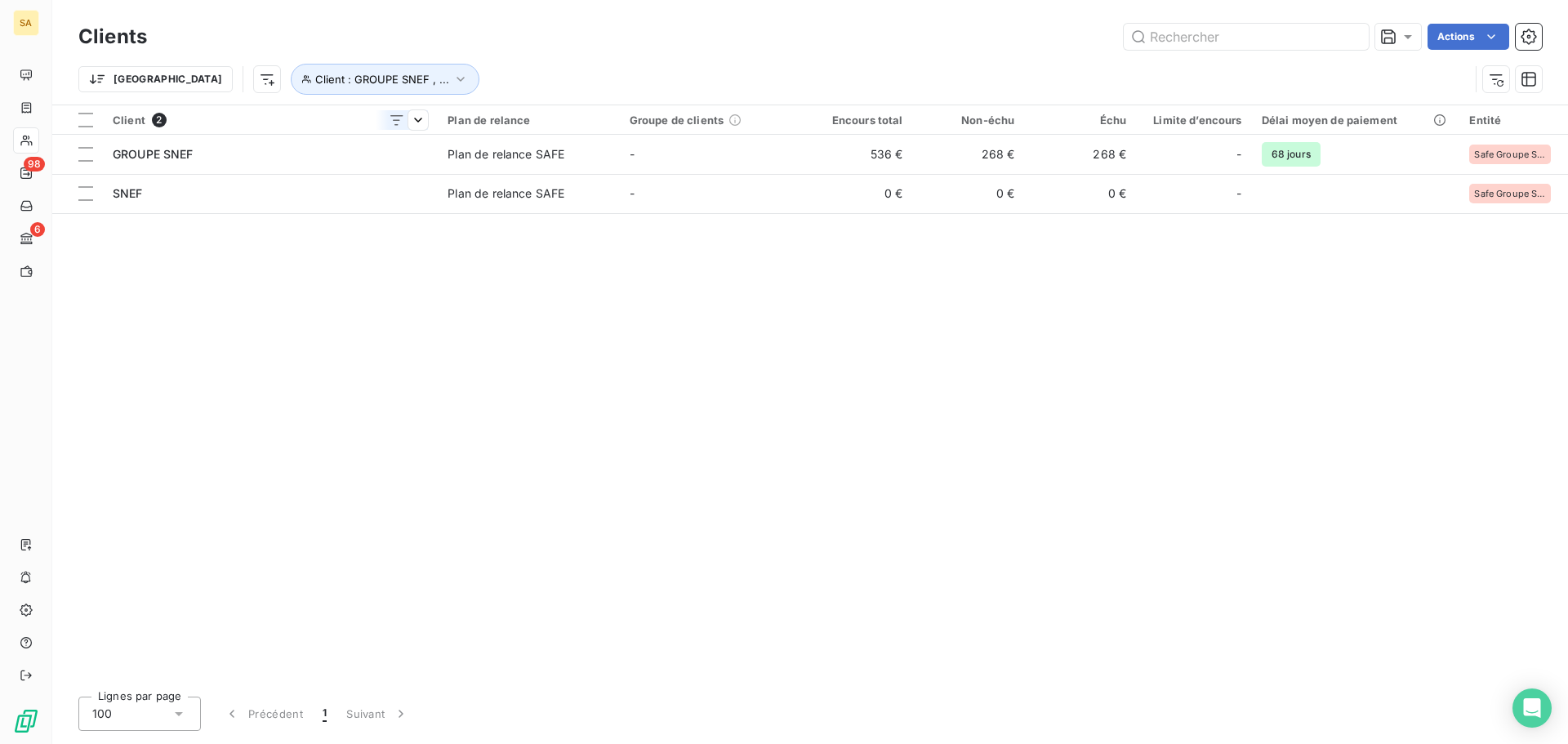
click at [185, 132] on th "Client 2" at bounding box center [270, 120] width 335 height 29
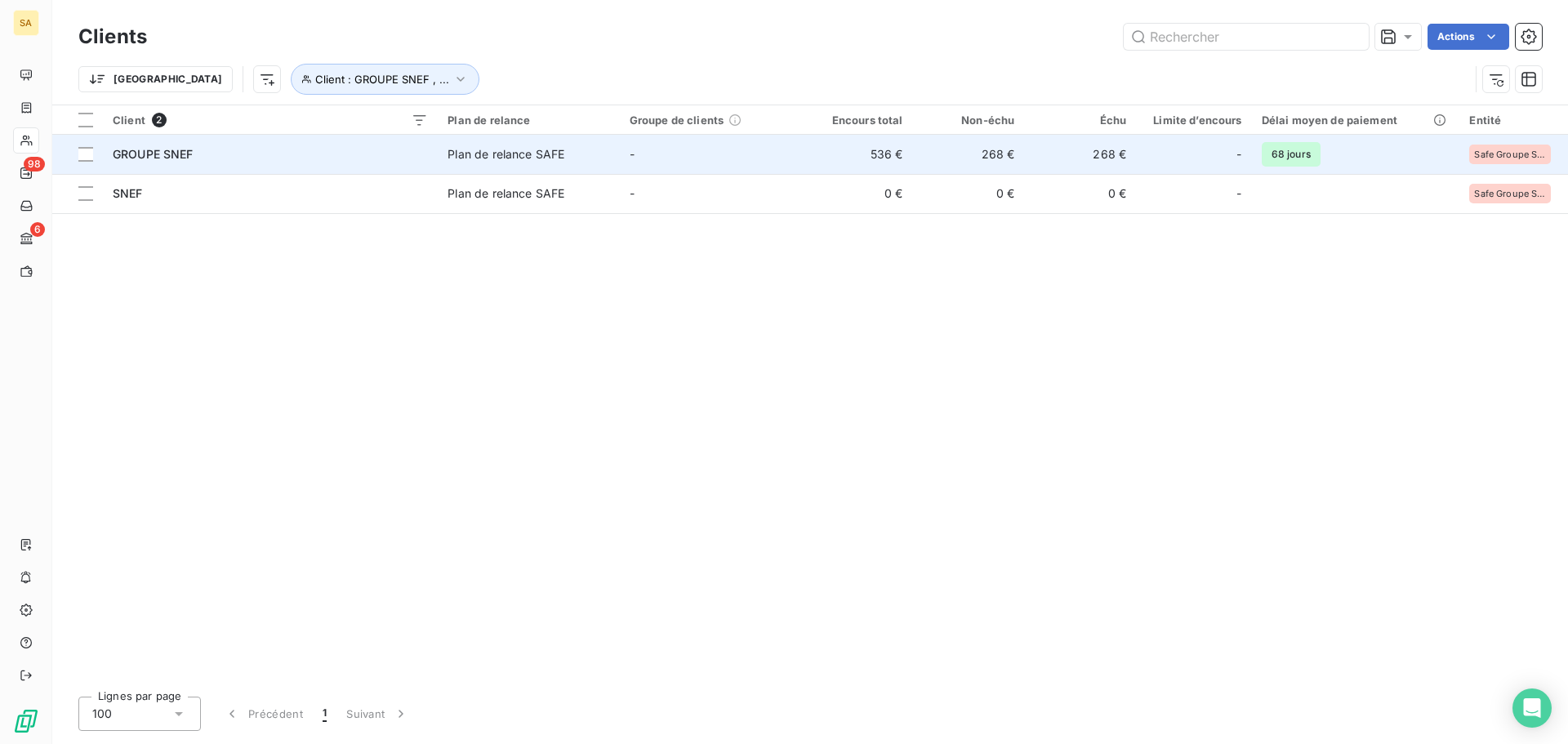
click at [185, 153] on span "GROUPE SNEF" at bounding box center [153, 154] width 81 height 14
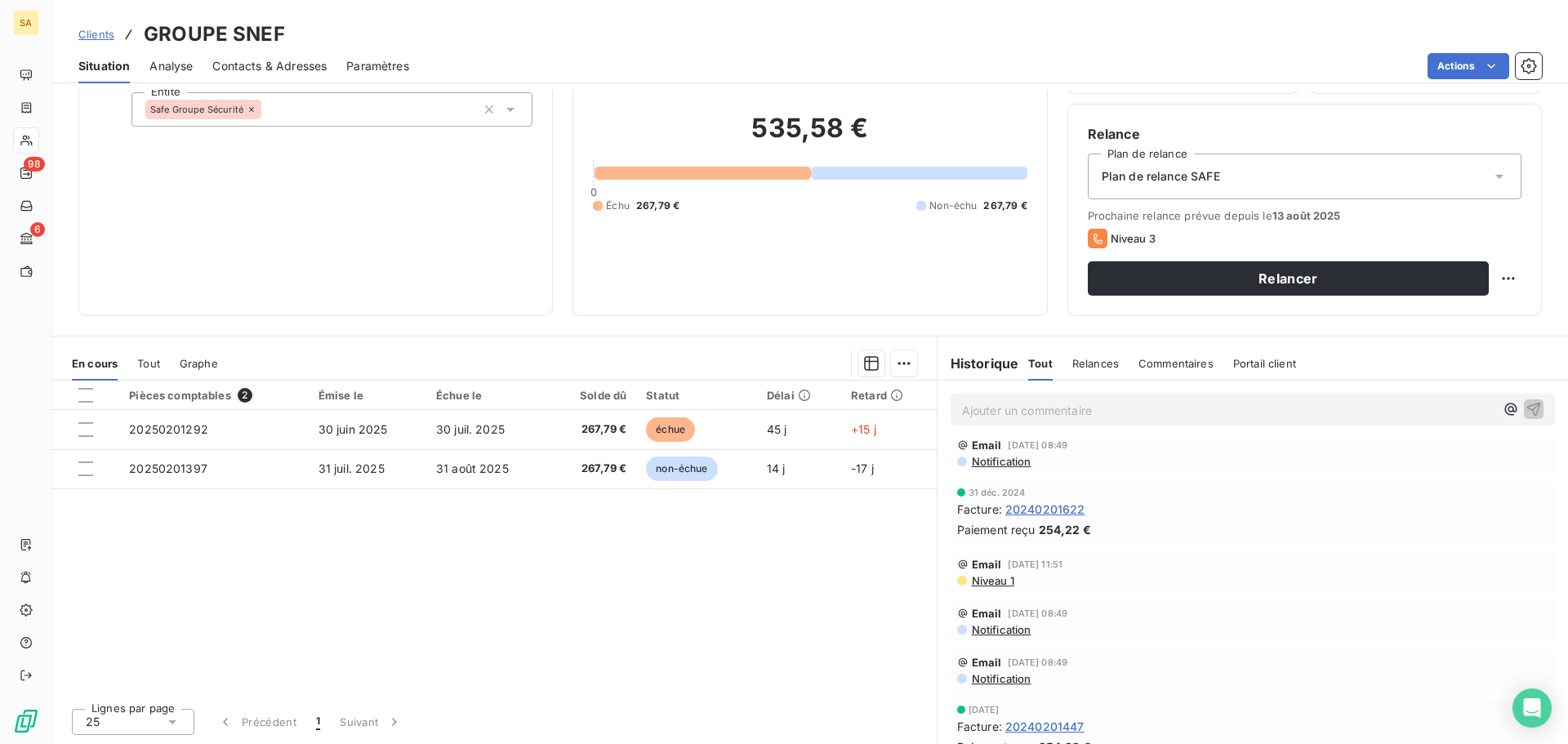
scroll to position [1768, 0]
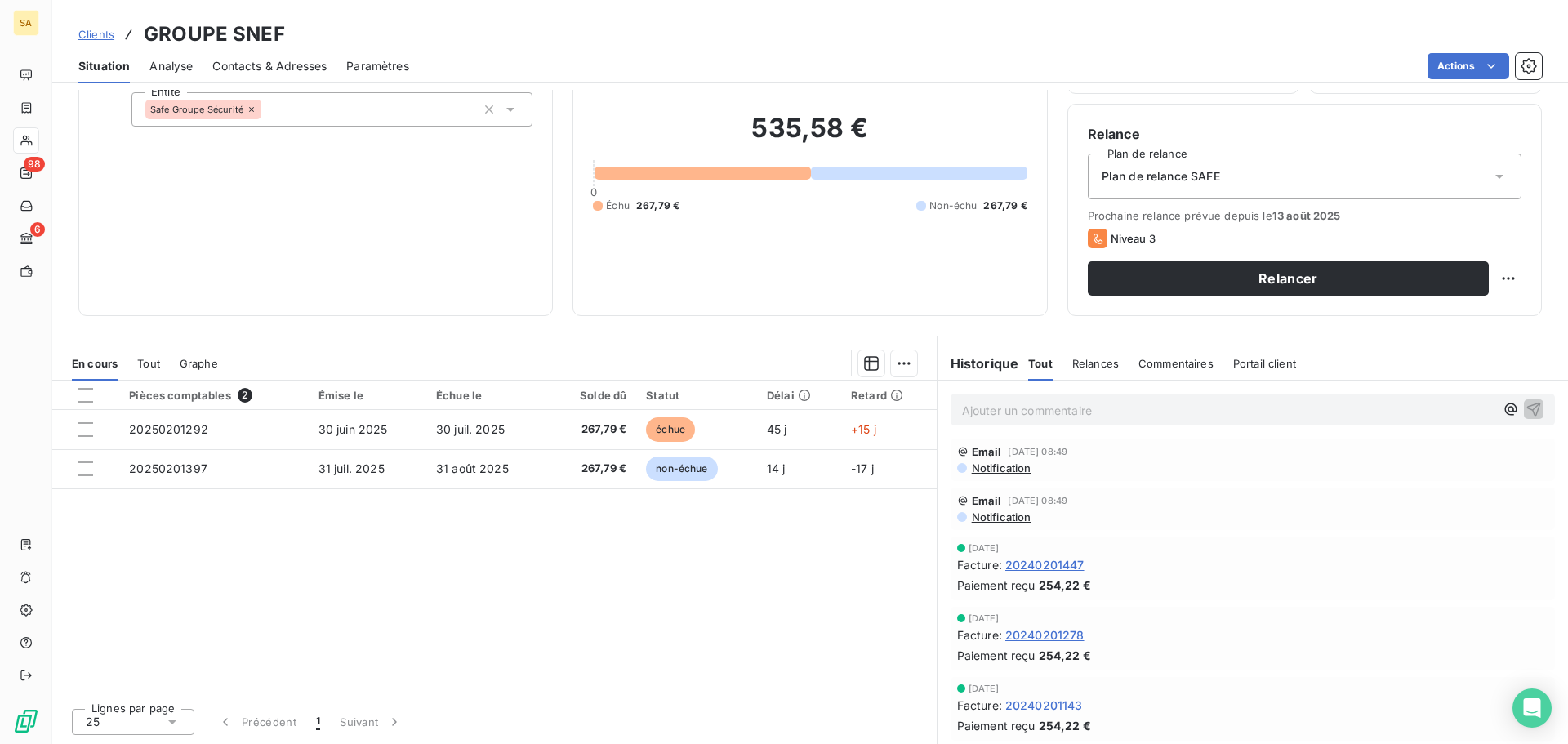
click at [561, 632] on div "Pièces comptables 2 Émise le Échue le Solde dû Statut Délai Retard 20250201292 …" at bounding box center [495, 537] width 884 height 314
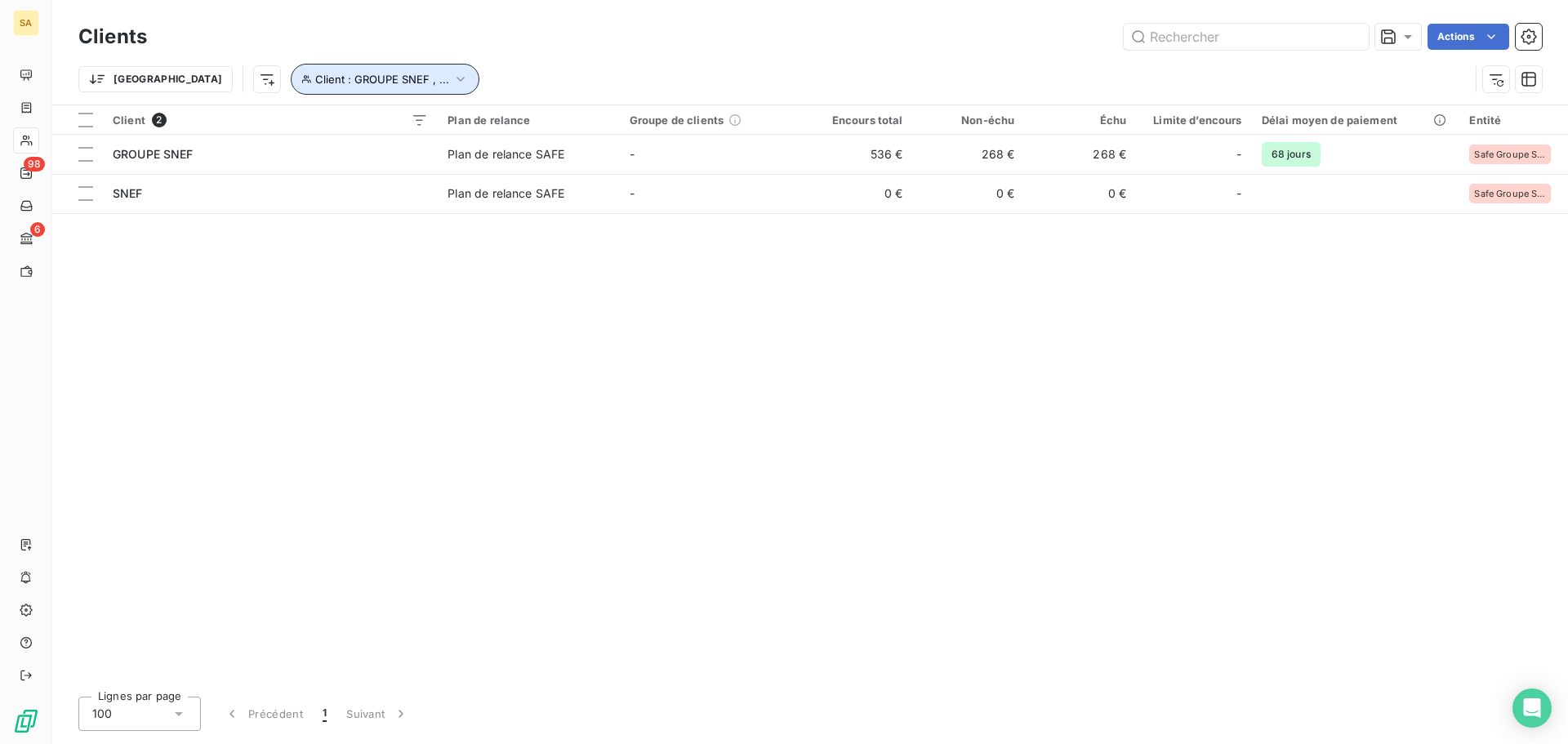
click at [360, 80] on span "Client : GROUPE SNEF , ..." at bounding box center [382, 79] width 134 height 13
click at [589, 122] on icon "button" at bounding box center [582, 121] width 16 height 16
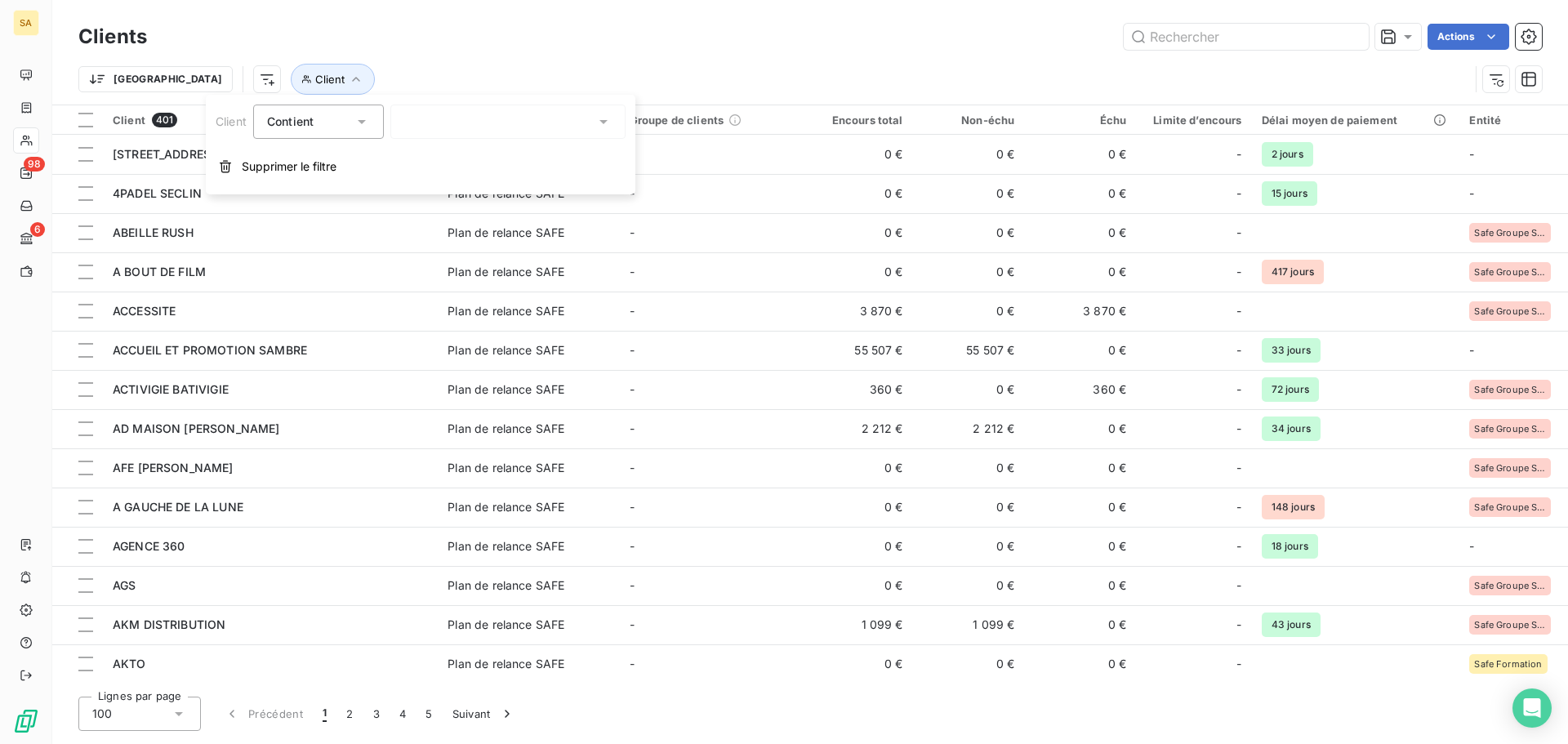
click at [555, 137] on div at bounding box center [508, 122] width 235 height 34
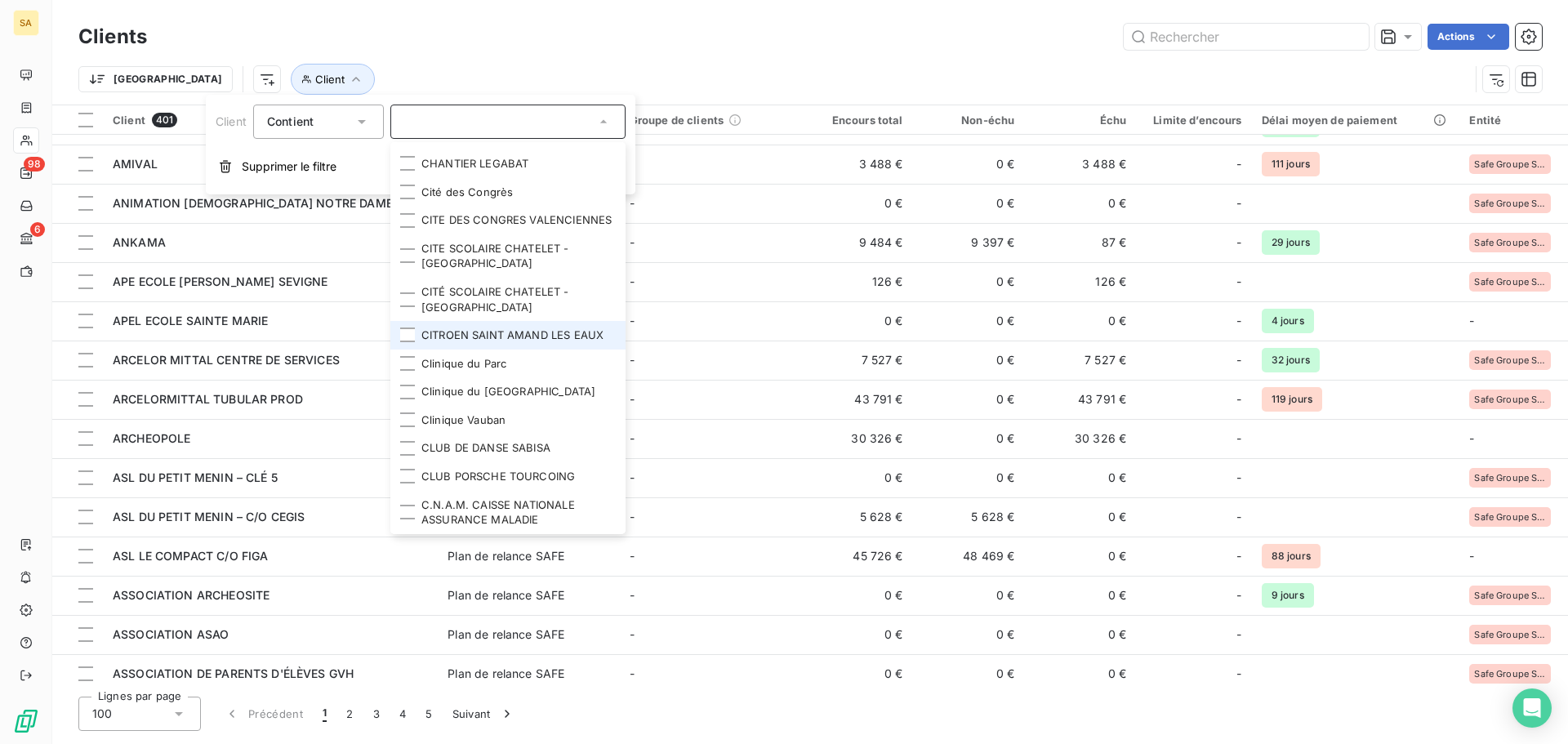
scroll to position [2733, 0]
click at [717, 45] on div "Actions" at bounding box center [854, 37] width 1376 height 26
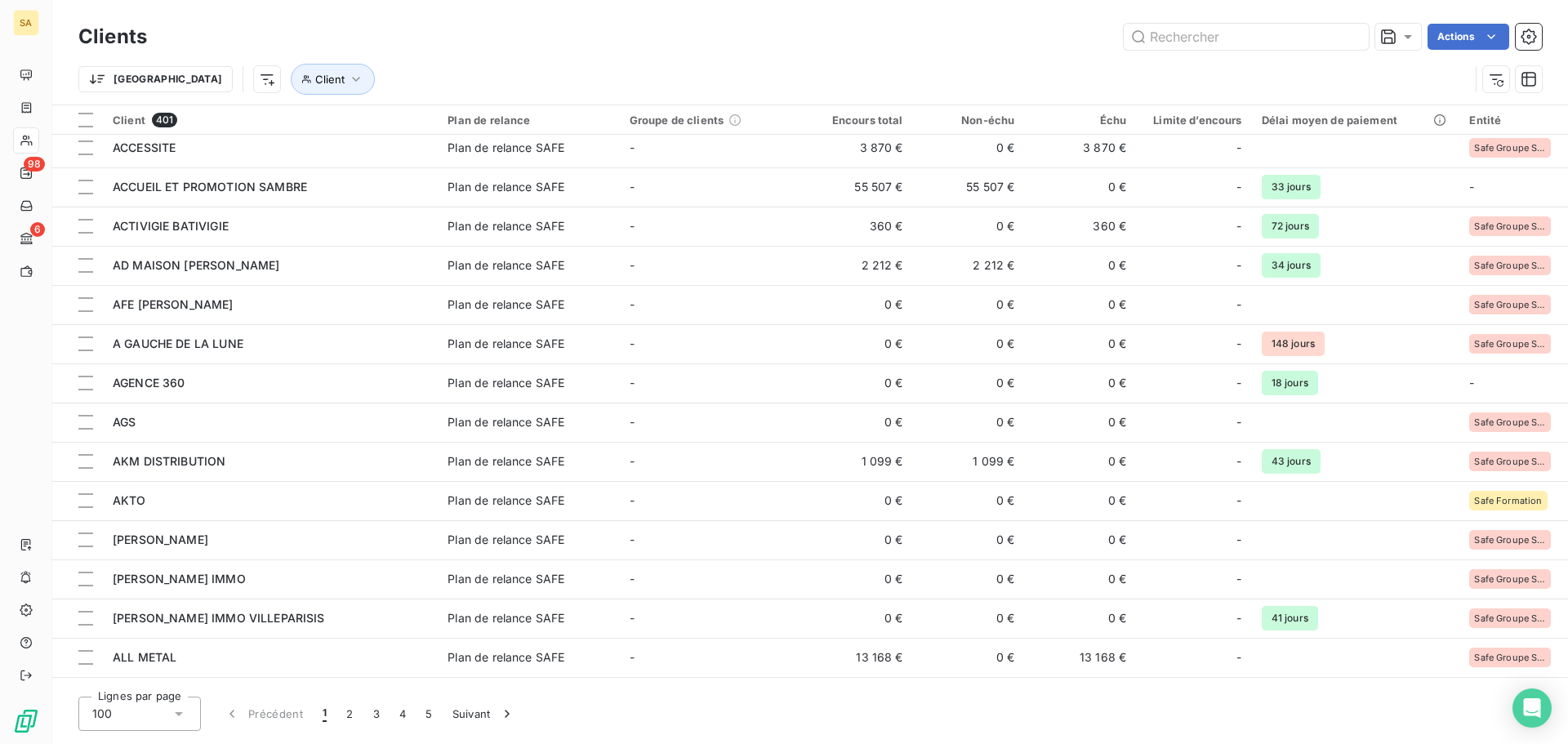
scroll to position [0, 0]
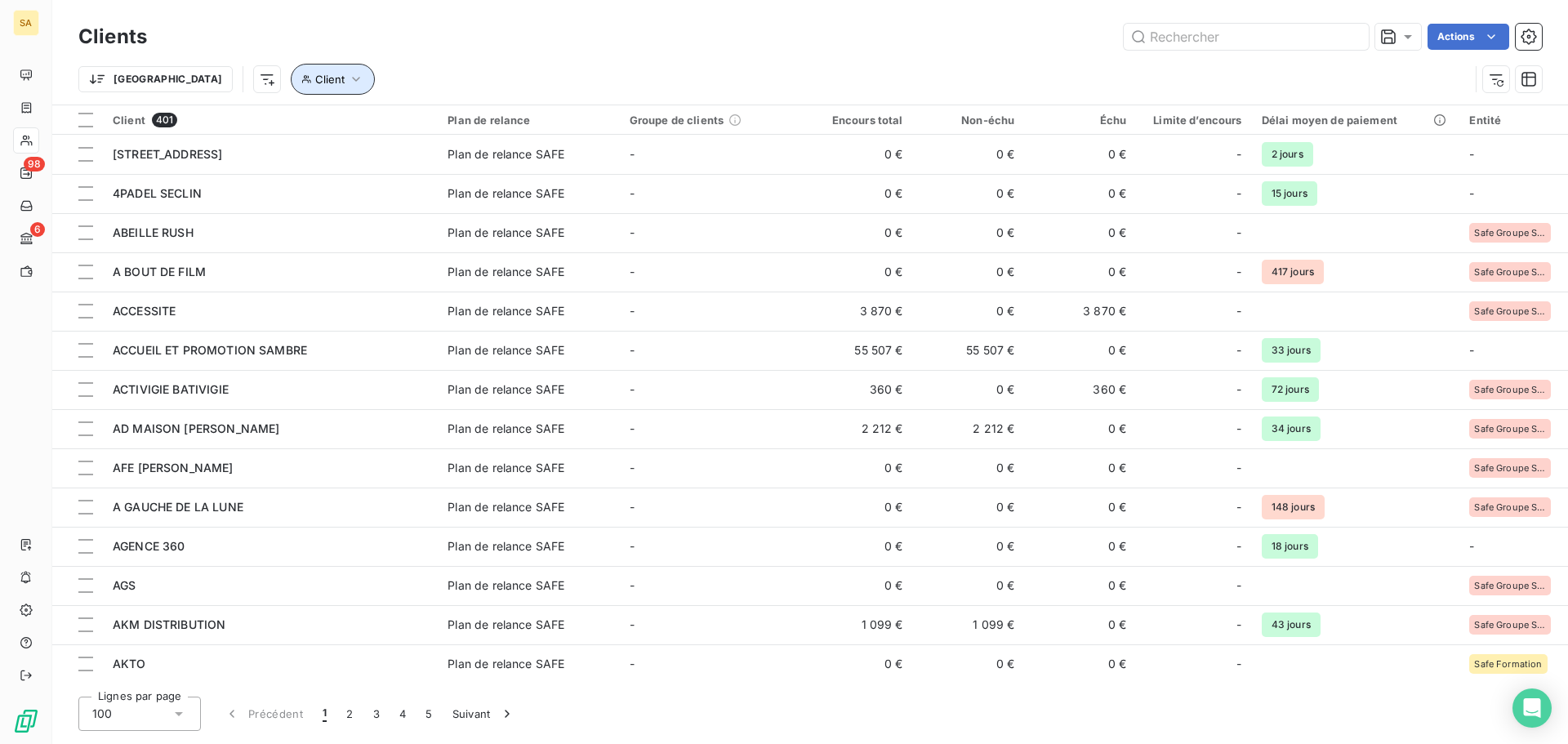
click at [348, 77] on icon "button" at bounding box center [356, 79] width 16 height 16
click at [470, 125] on div at bounding box center [508, 122] width 235 height 34
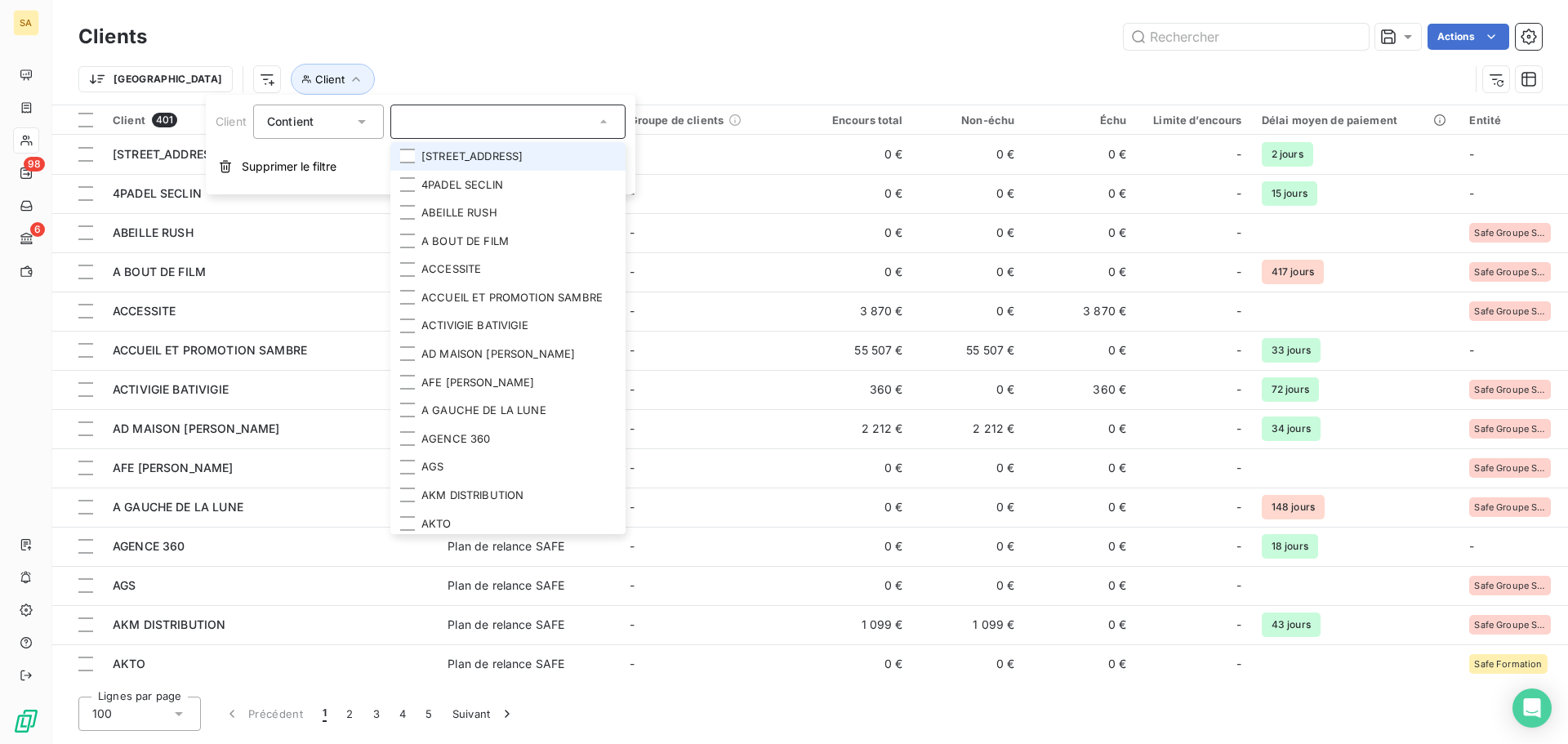
type input "t"
type input "socatrans"
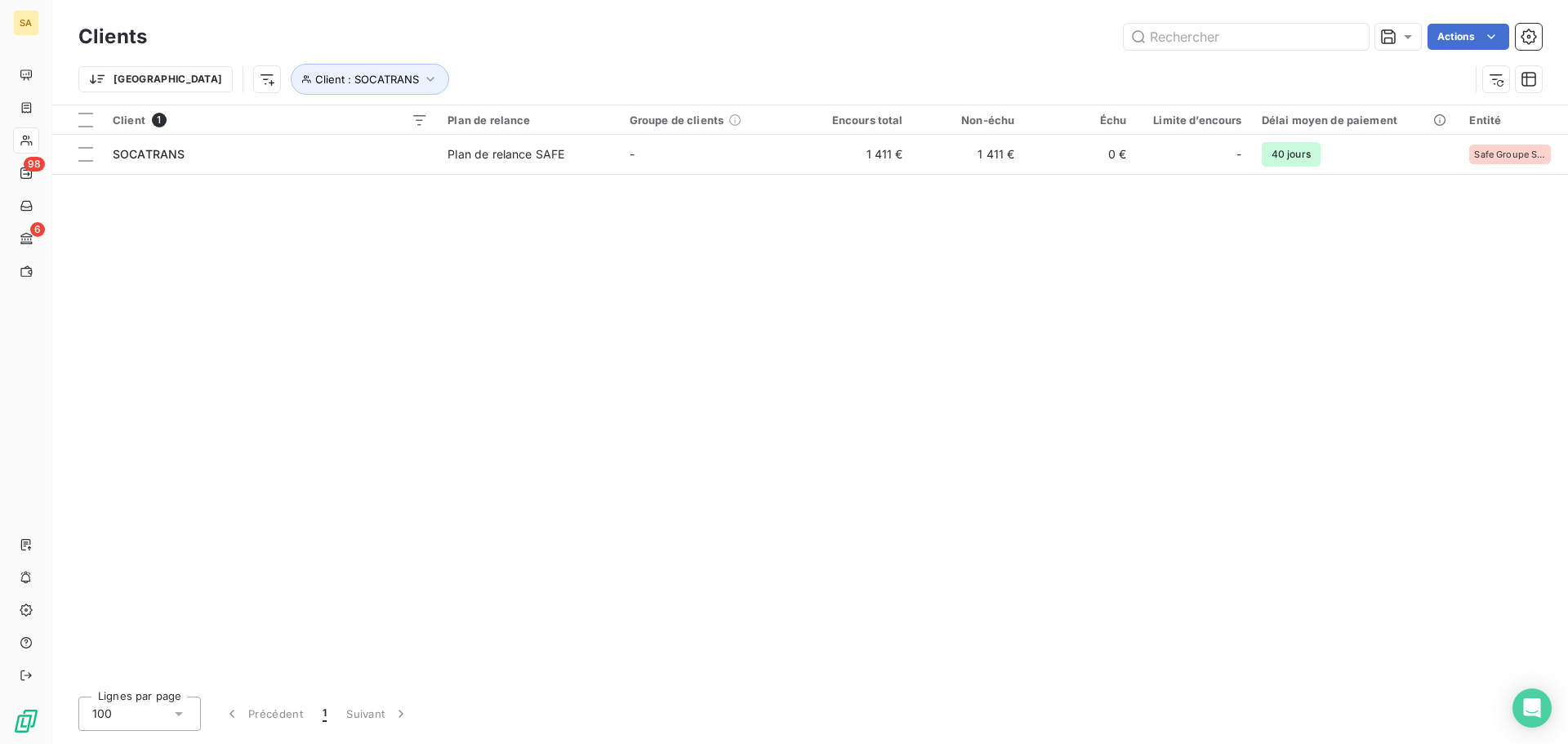
click at [806, 310] on div "Client 1 Plan de relance Groupe de clients Encours total Non-échu Échu Limite d…" at bounding box center [810, 394] width 1516 height 578
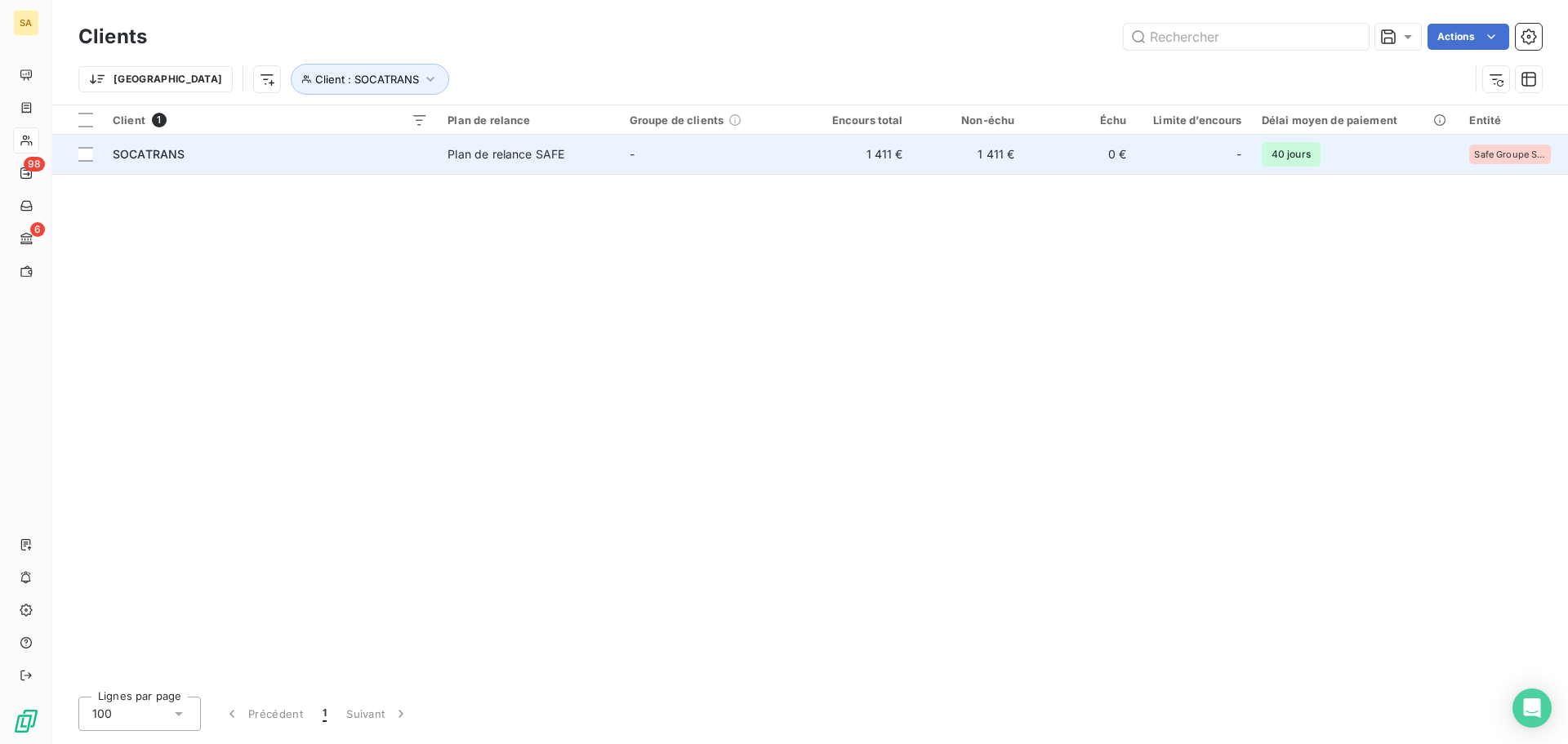
click at [321, 157] on div "SOCATRANS" at bounding box center [270, 154] width 315 height 16
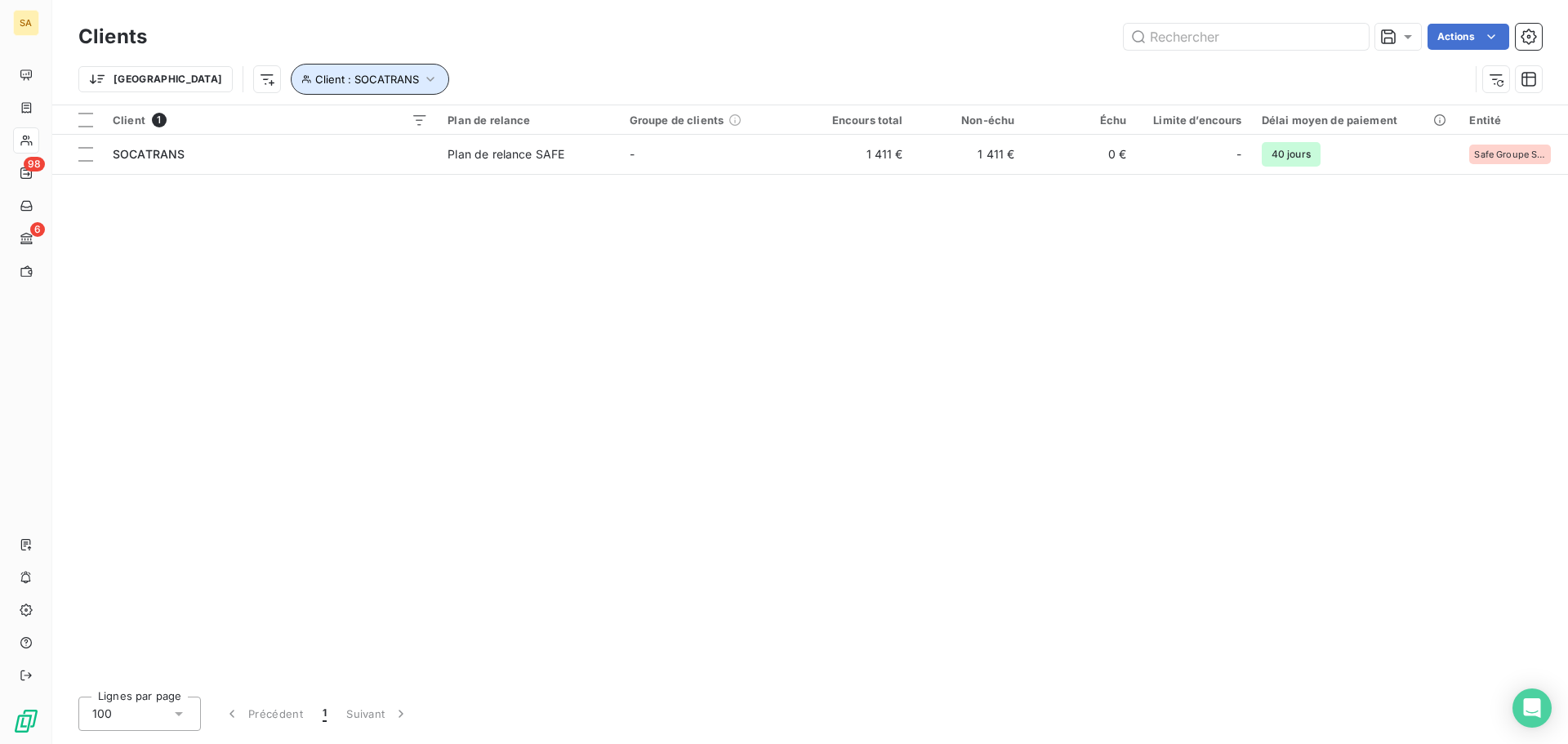
click at [422, 76] on icon "button" at bounding box center [430, 79] width 16 height 16
click at [580, 120] on icon "button" at bounding box center [582, 122] width 9 height 9
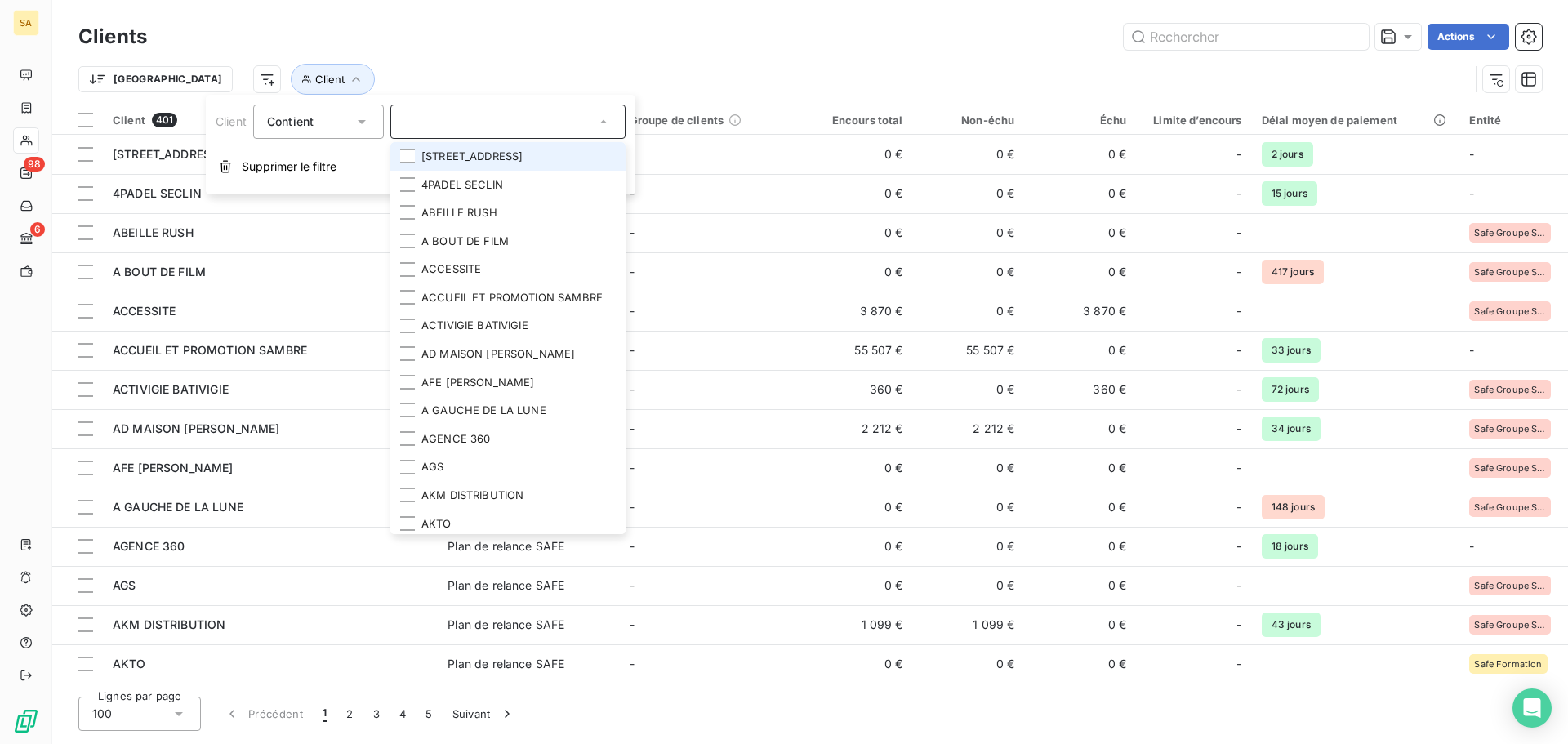
click at [502, 113] on div at bounding box center [508, 122] width 235 height 34
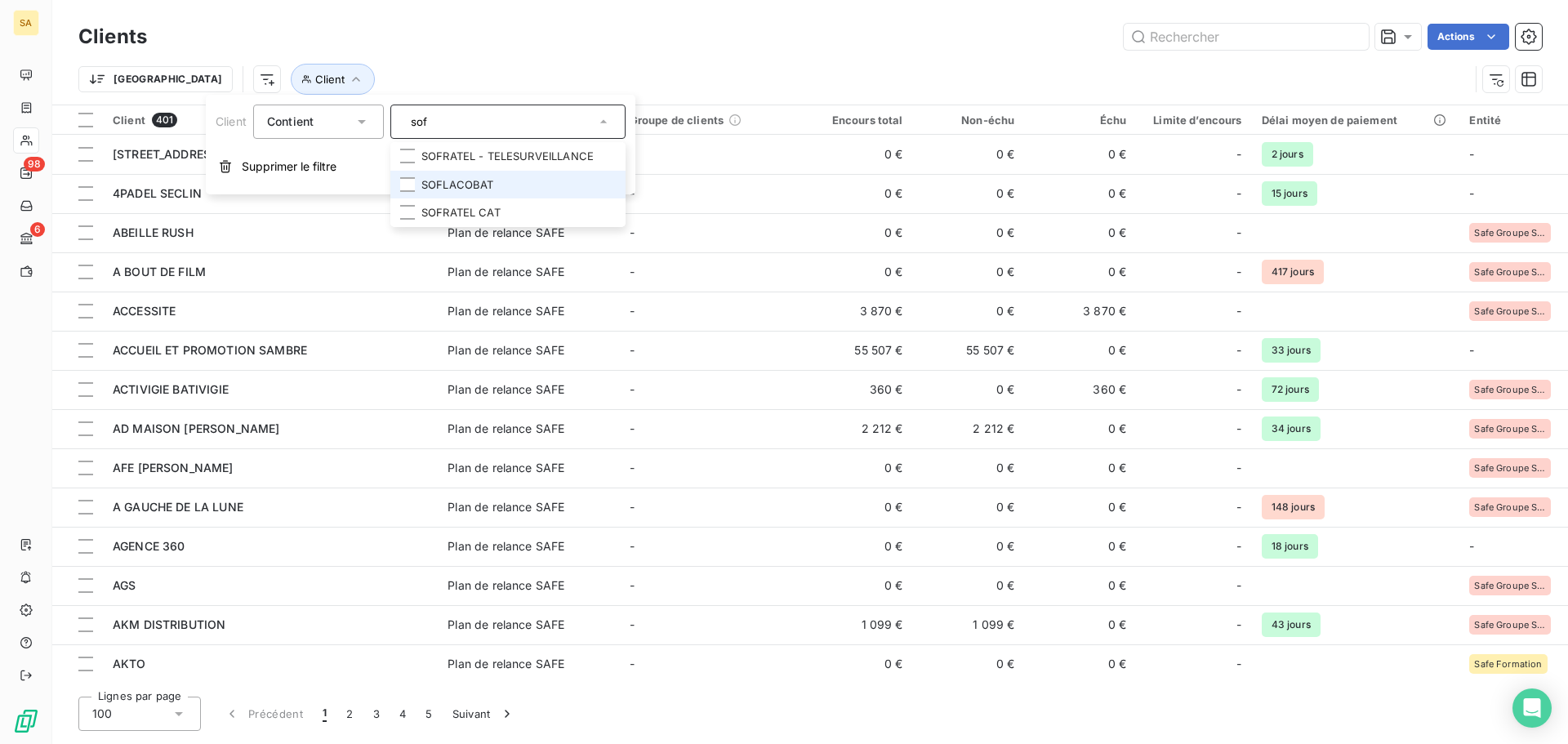
type input "sof"
click at [509, 174] on li "SOFLACOBAT" at bounding box center [508, 184] width 235 height 28
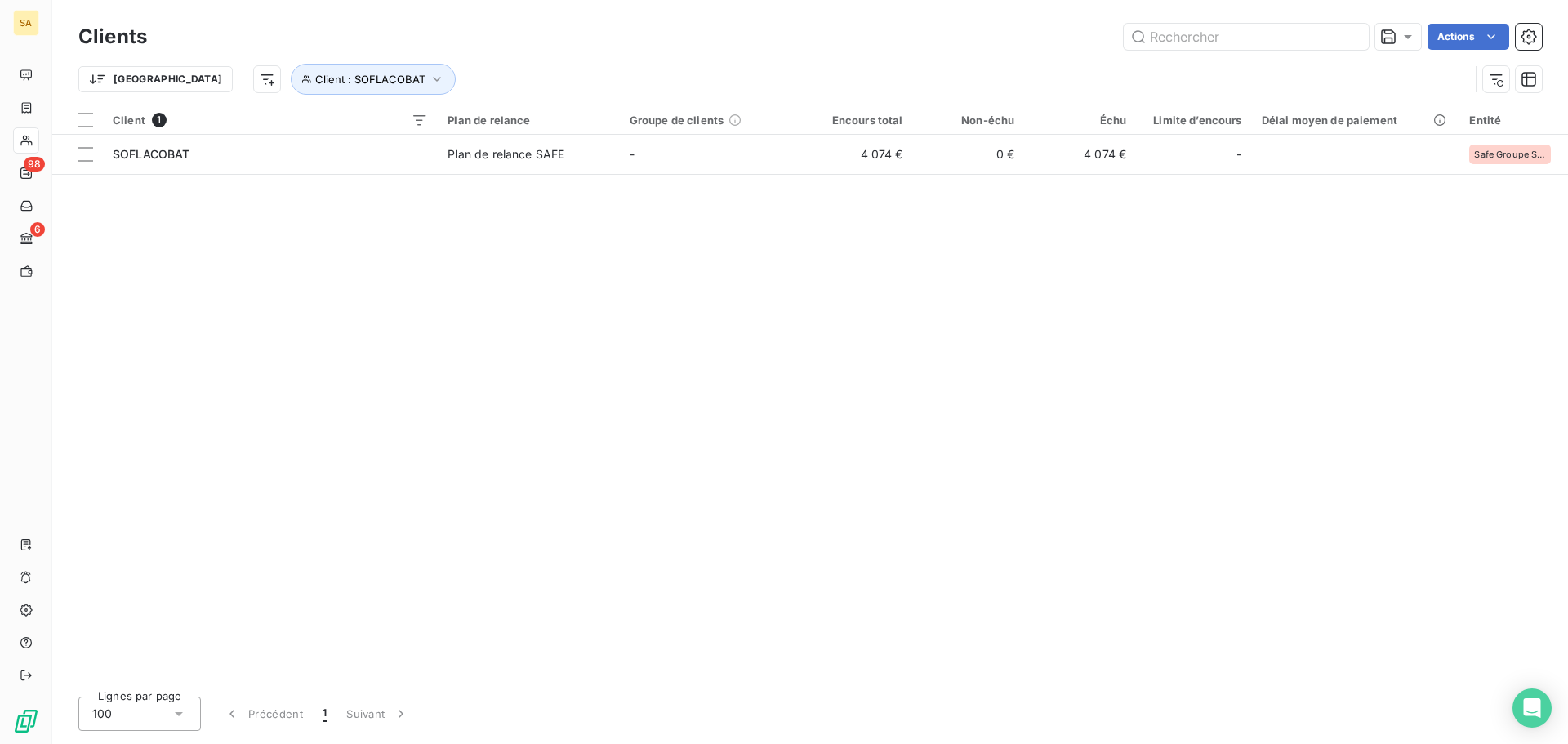
click at [908, 336] on div "Client 1 Plan de relance Groupe de clients Encours total Non-échu Échu Limite d…" at bounding box center [810, 394] width 1516 height 578
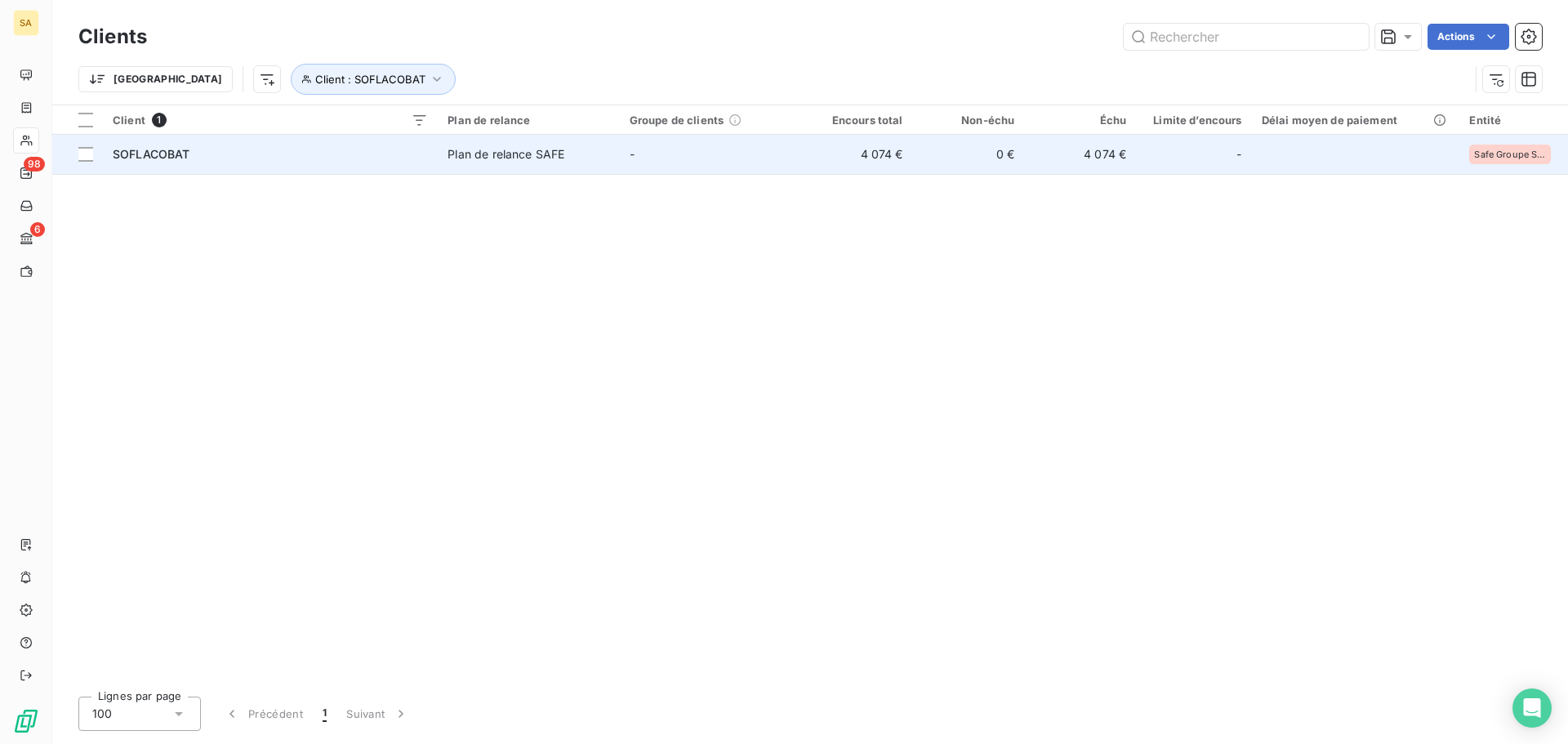
click at [163, 164] on td "SOFLACOBAT" at bounding box center [270, 154] width 335 height 39
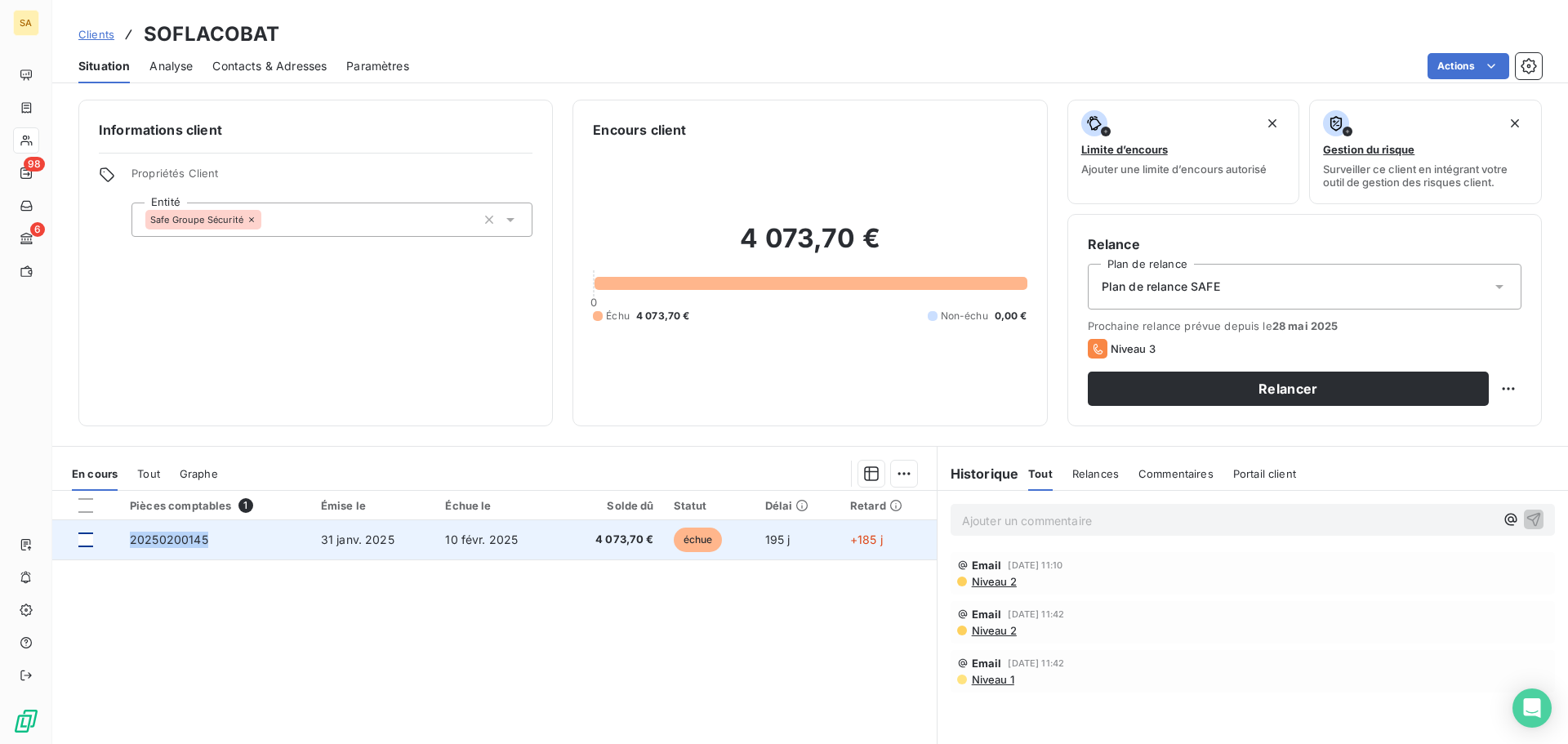
drag, startPoint x: 212, startPoint y: 547, endPoint x: 92, endPoint y: 540, distance: 120.2
click at [92, 540] on tr "20250200145 31 janv. 2025 10 févr. 2025 4 073,70 € échue 195 j +185 j" at bounding box center [495, 540] width 884 height 39
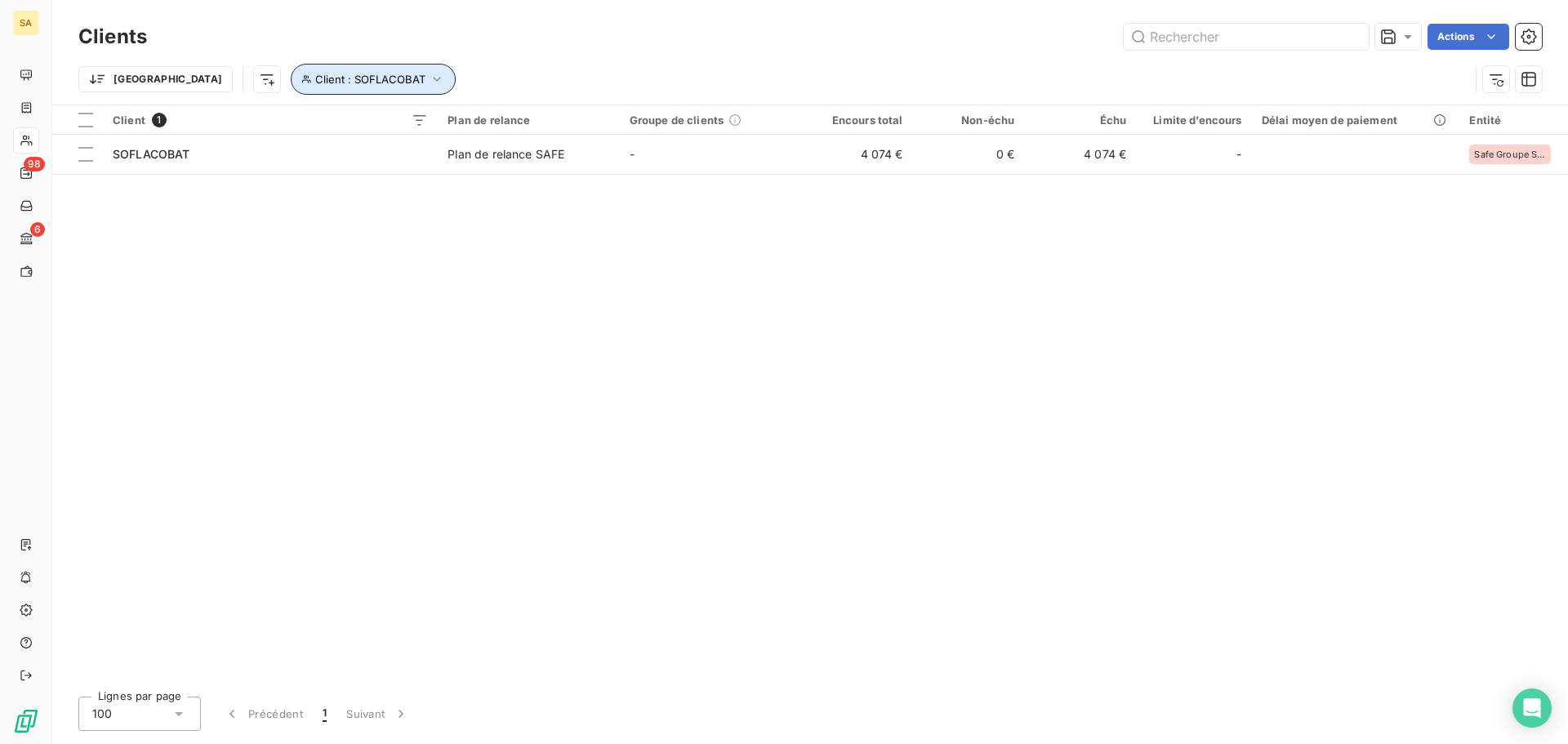
click at [428, 85] on icon "button" at bounding box center [436, 79] width 16 height 16
click at [576, 124] on icon "button" at bounding box center [582, 121] width 16 height 16
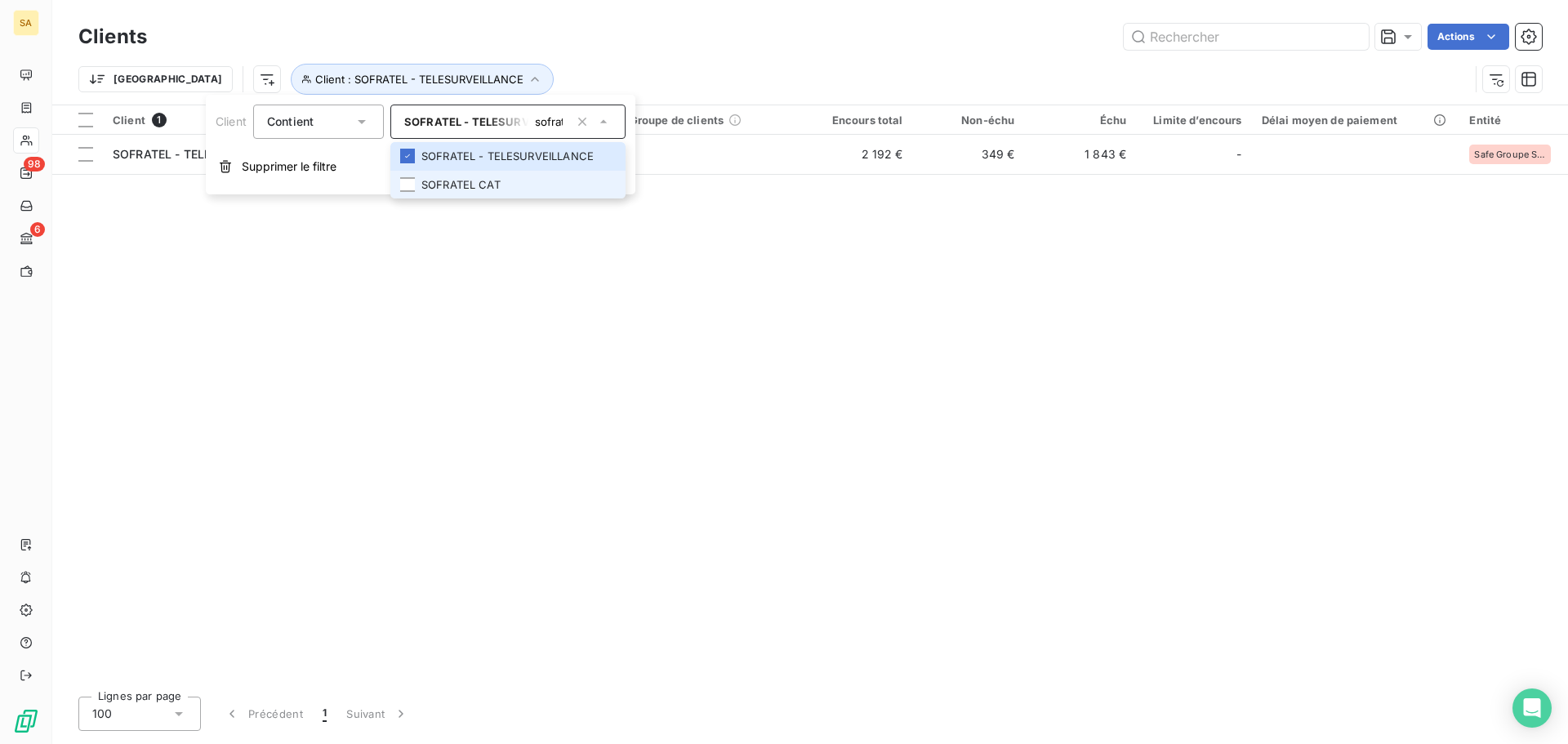
type input "sofratel"
click at [464, 178] on li "SOFRATEL CAT" at bounding box center [508, 184] width 235 height 28
click at [1133, 404] on div "Client 2 Plan de relance Groupe de clients Encours total Non-échu Échu Limite d…" at bounding box center [810, 394] width 1516 height 578
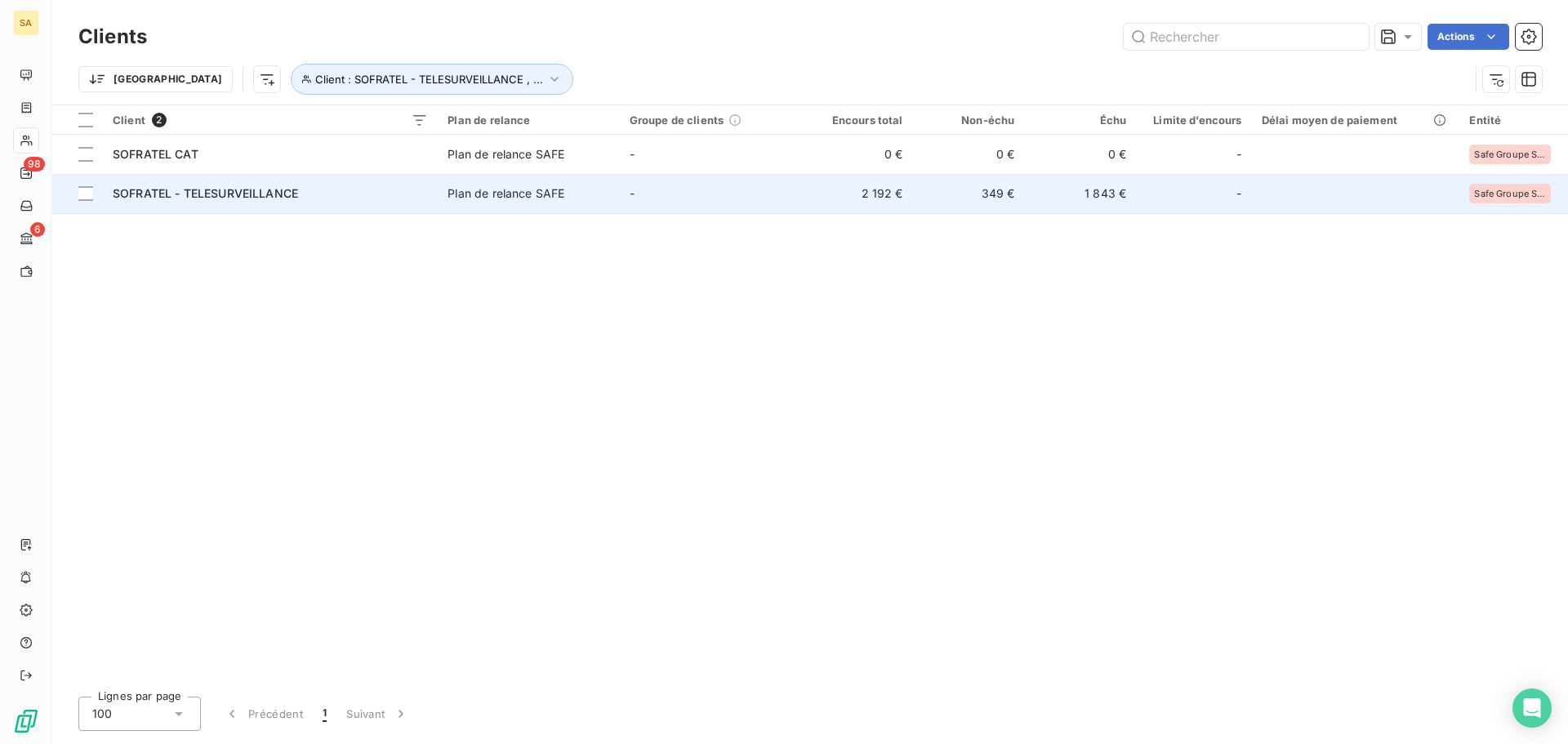
click at [197, 201] on div "SOFRATEL - TELESURVEILLANCE" at bounding box center [270, 193] width 315 height 16
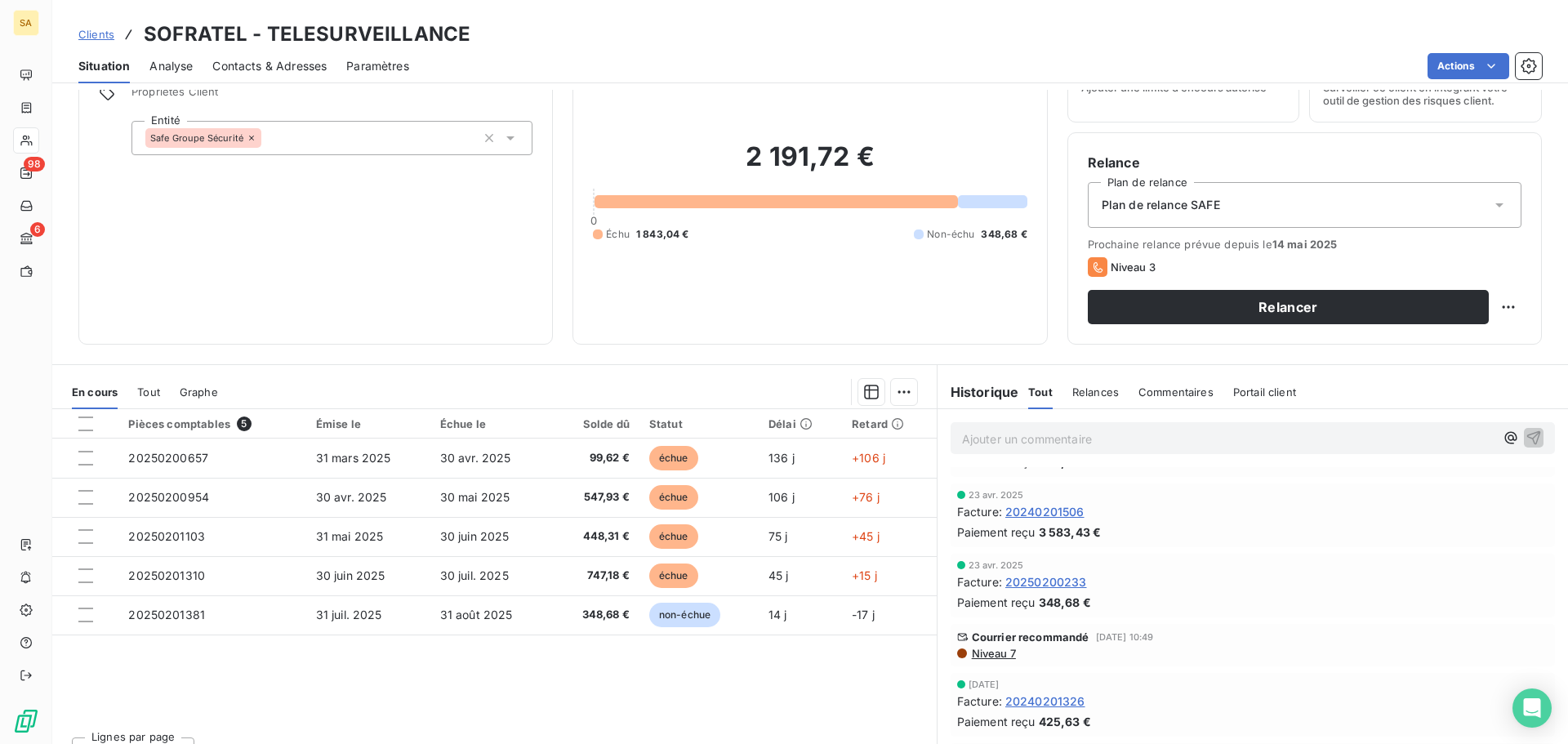
scroll to position [924, 0]
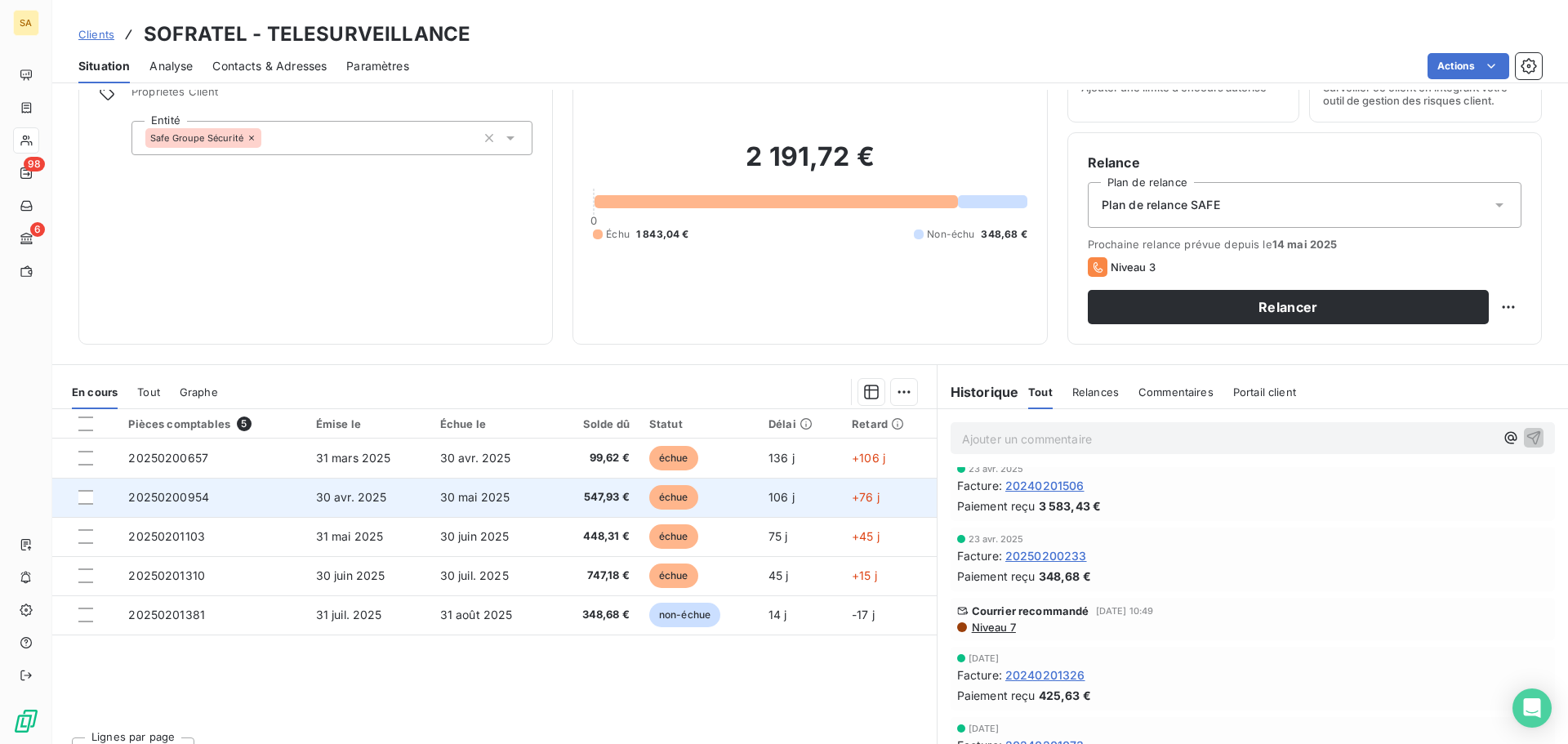
click at [231, 502] on td "20250200954" at bounding box center [212, 497] width 187 height 39
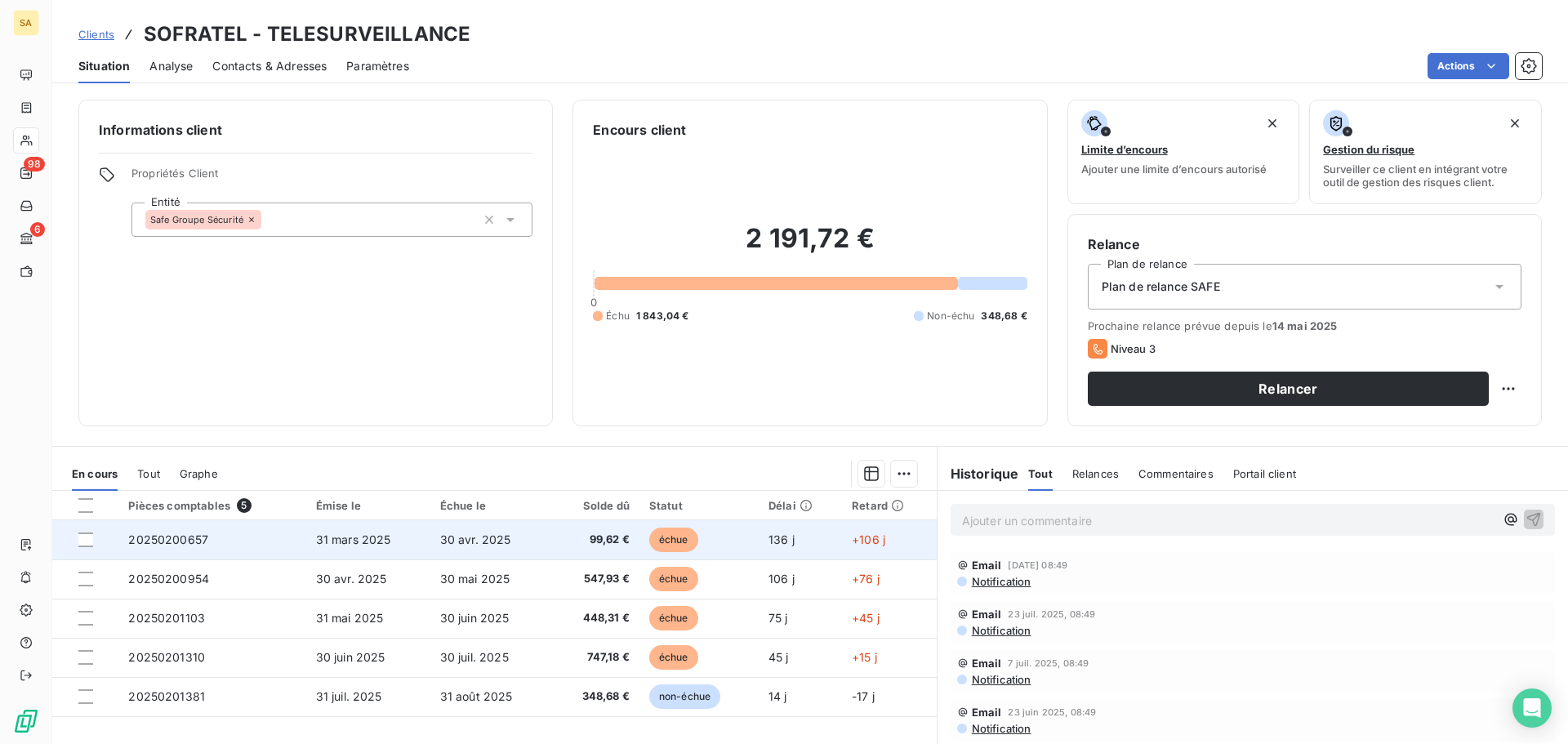
click at [158, 535] on span "20250200657" at bounding box center [167, 539] width 80 height 14
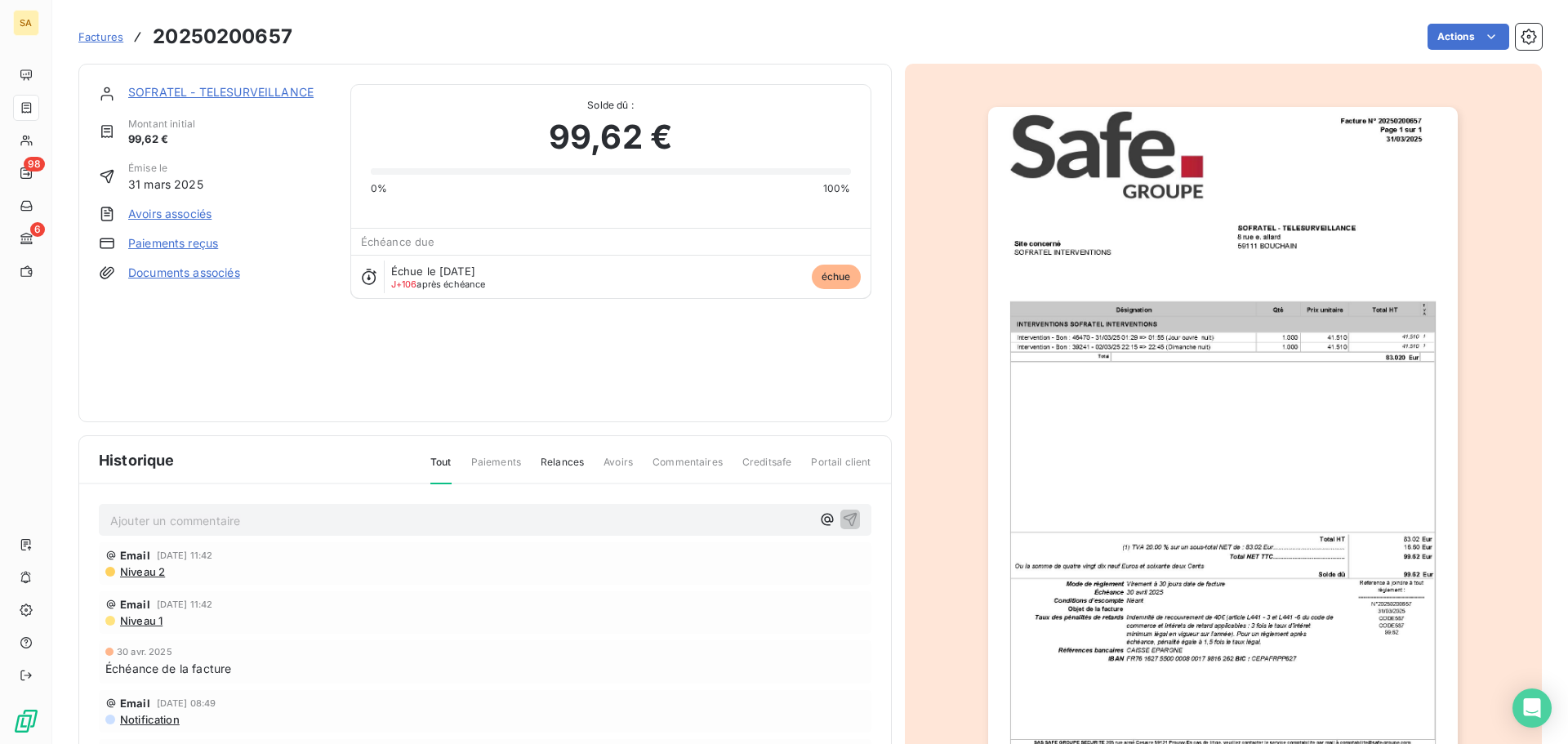
click at [196, 245] on link "Paiements reçus" at bounding box center [173, 243] width 90 height 16
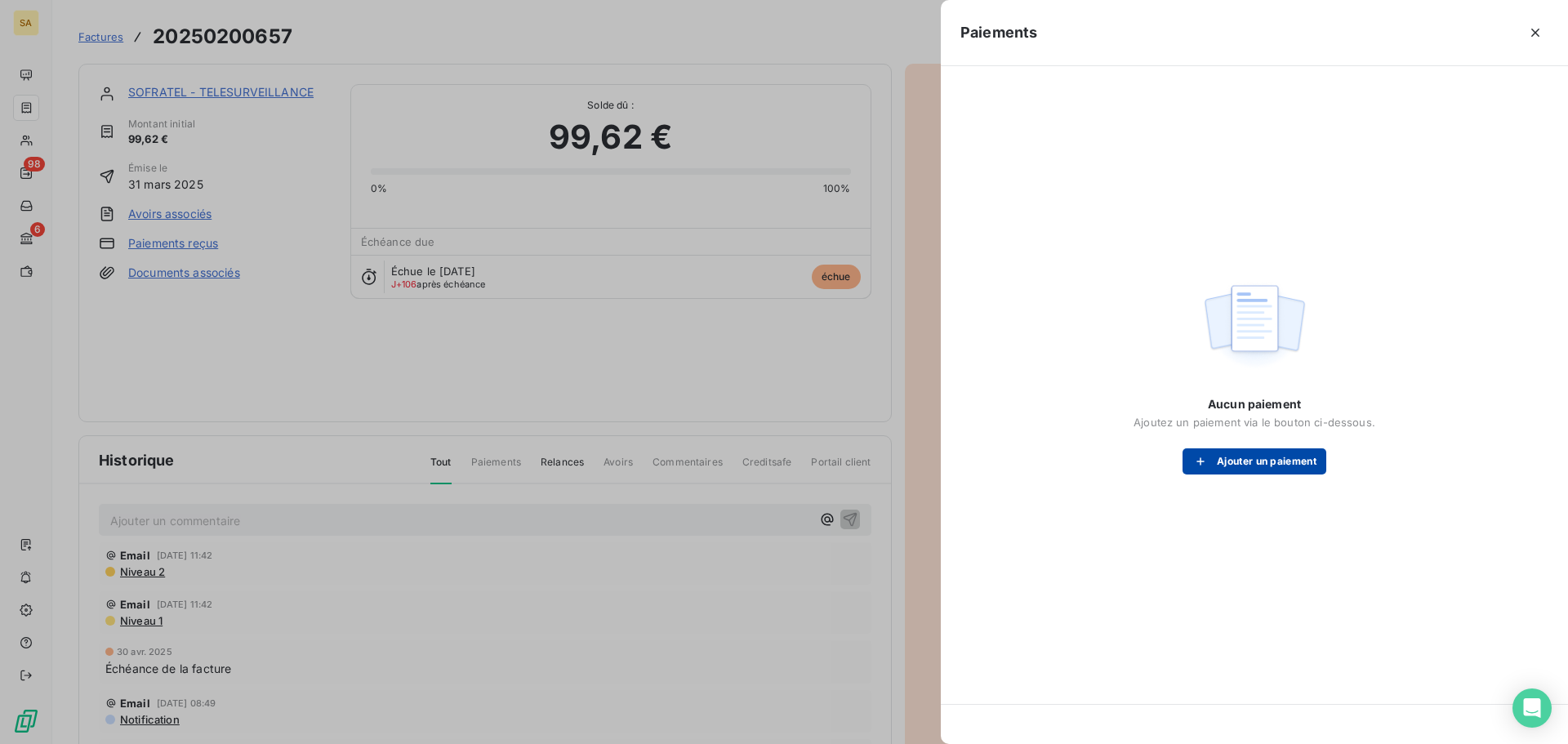
click at [1236, 461] on button "Ajouter un paiement" at bounding box center [1254, 461] width 143 height 26
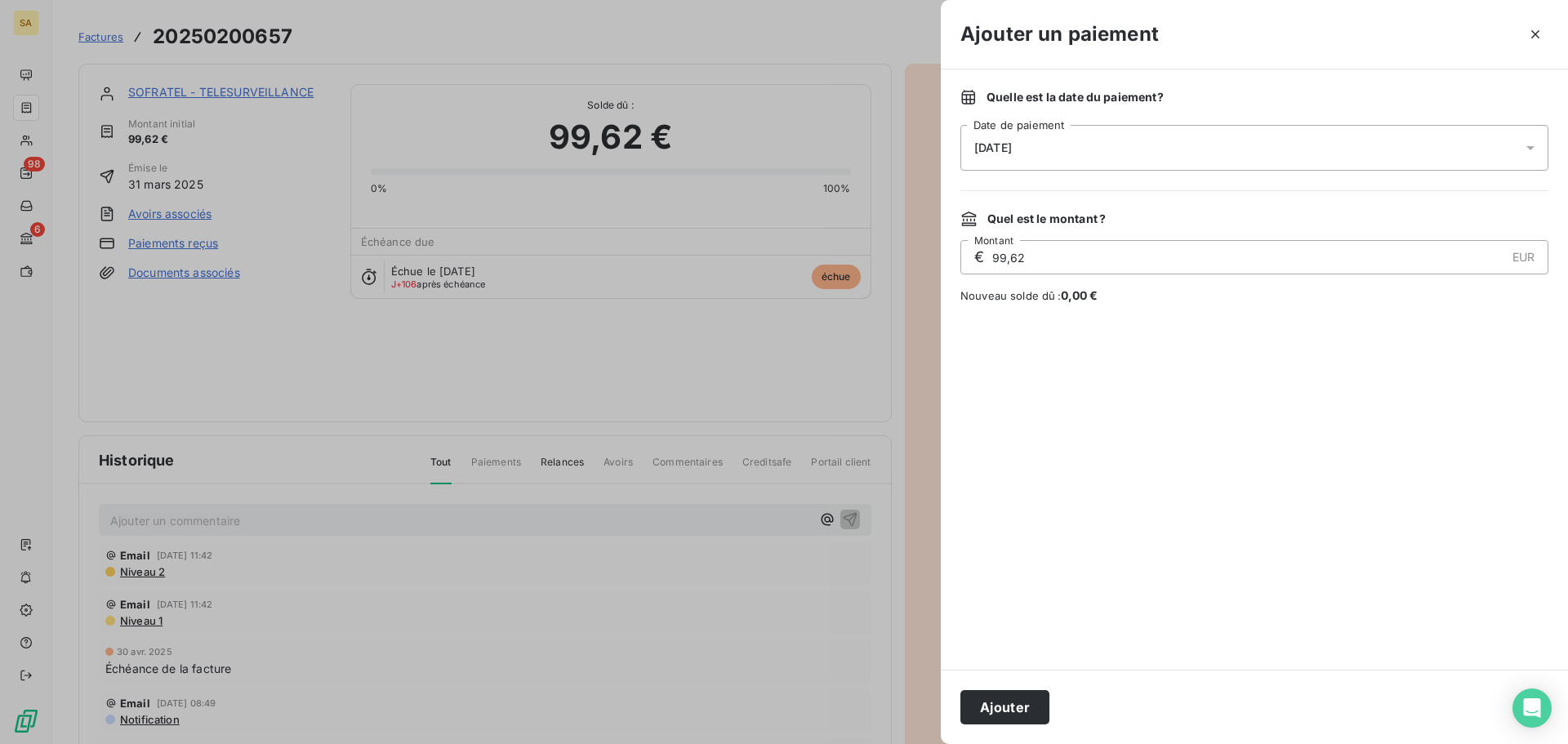
click at [1369, 148] on div "14/08/2025" at bounding box center [1255, 148] width 588 height 45
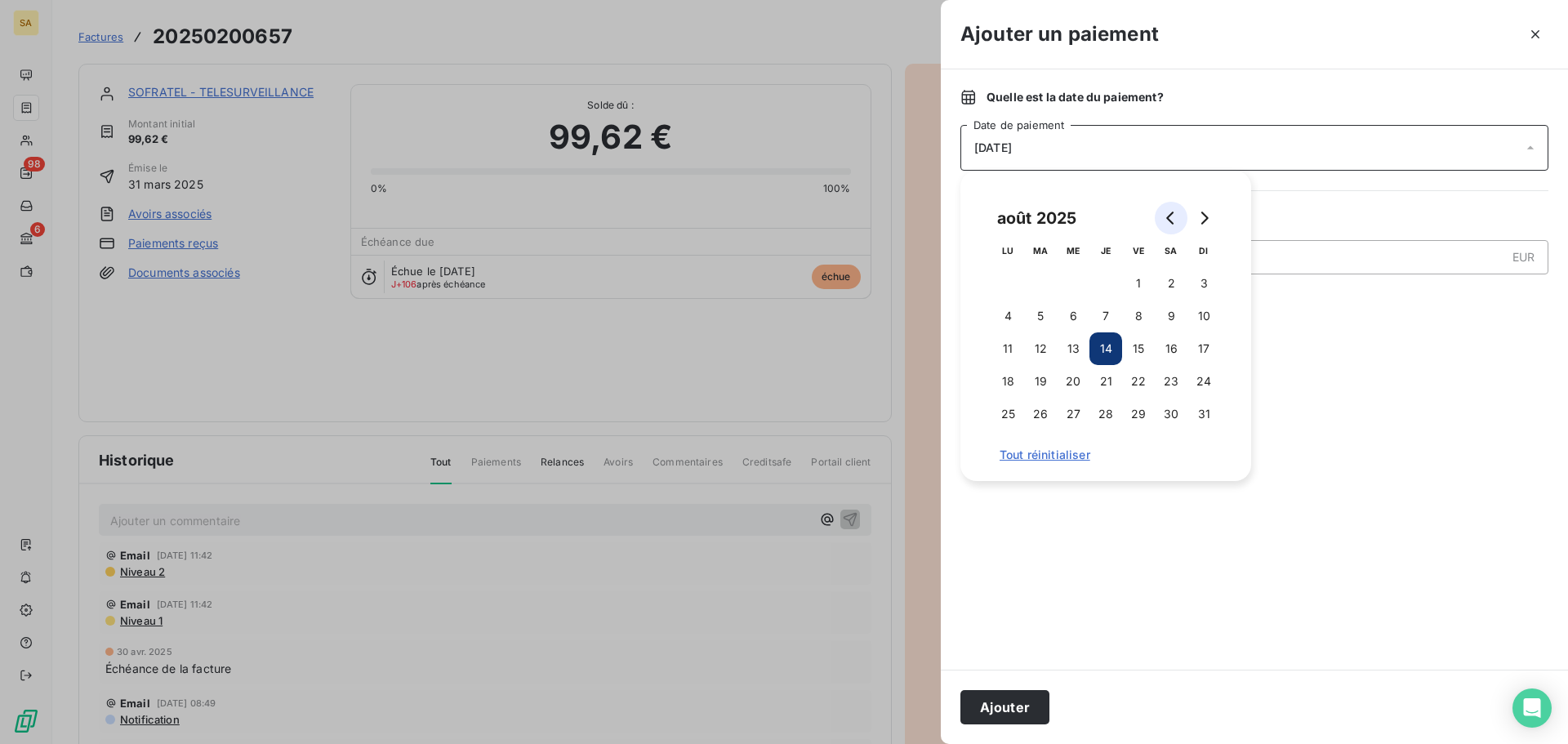
click at [1178, 221] on button "Go to previous month" at bounding box center [1171, 218] width 33 height 33
click at [1176, 221] on icon "Go to previous month" at bounding box center [1170, 217] width 13 height 13
click at [1176, 220] on icon "Go to previous month" at bounding box center [1170, 217] width 13 height 13
click at [1109, 313] on button "8" at bounding box center [1106, 316] width 33 height 33
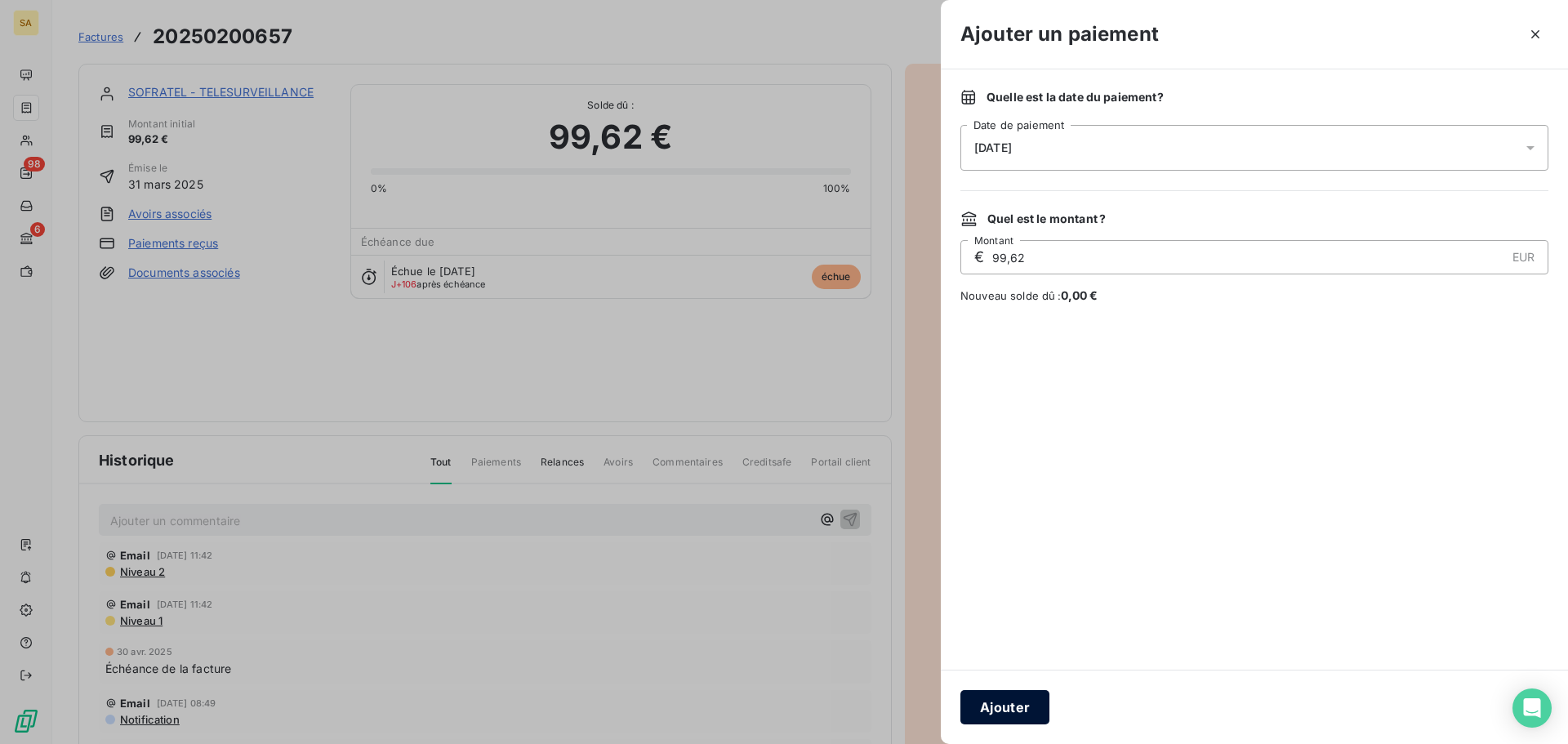
click at [1018, 703] on button "Ajouter" at bounding box center [1006, 707] width 89 height 34
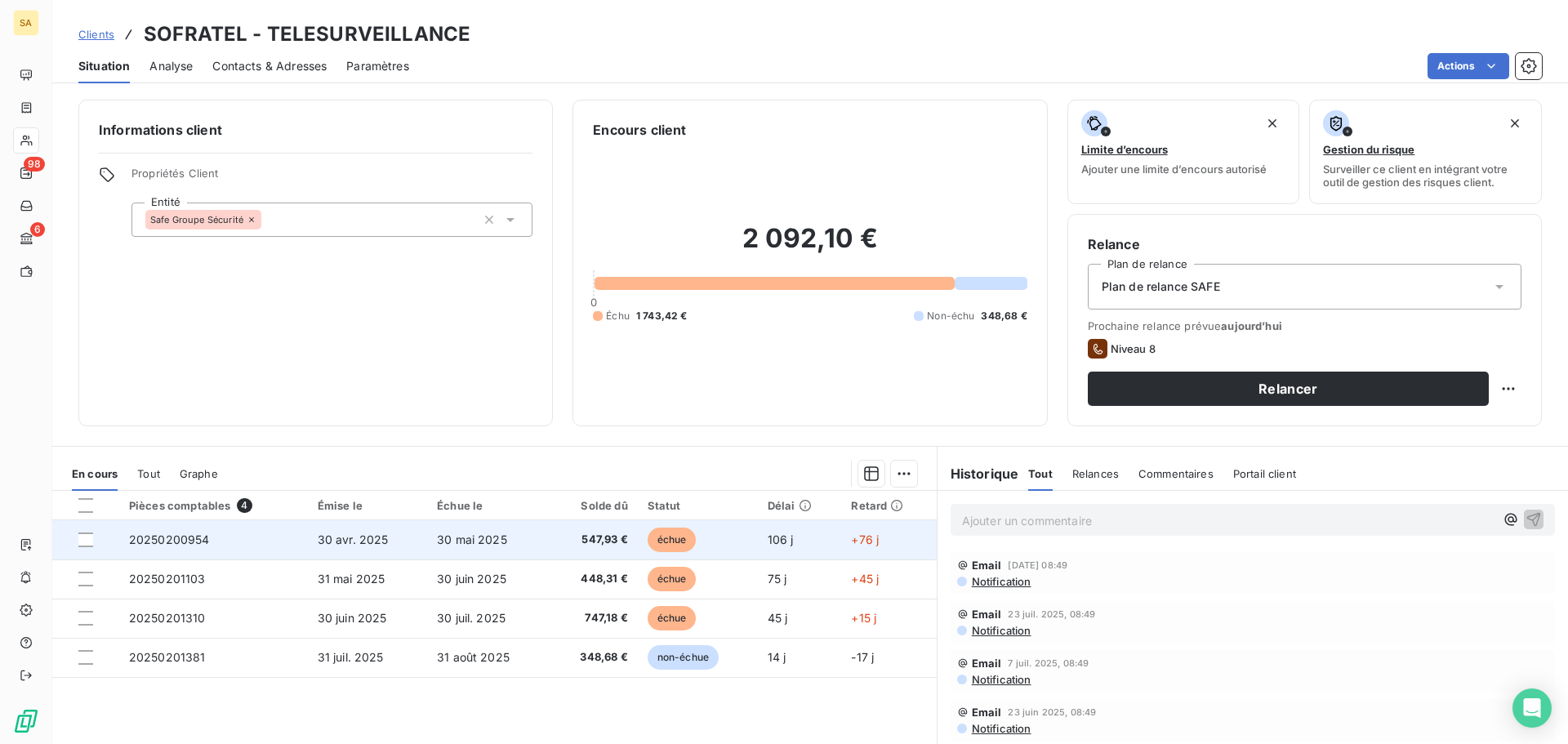
click at [190, 536] on span "20250200954" at bounding box center [169, 539] width 81 height 14
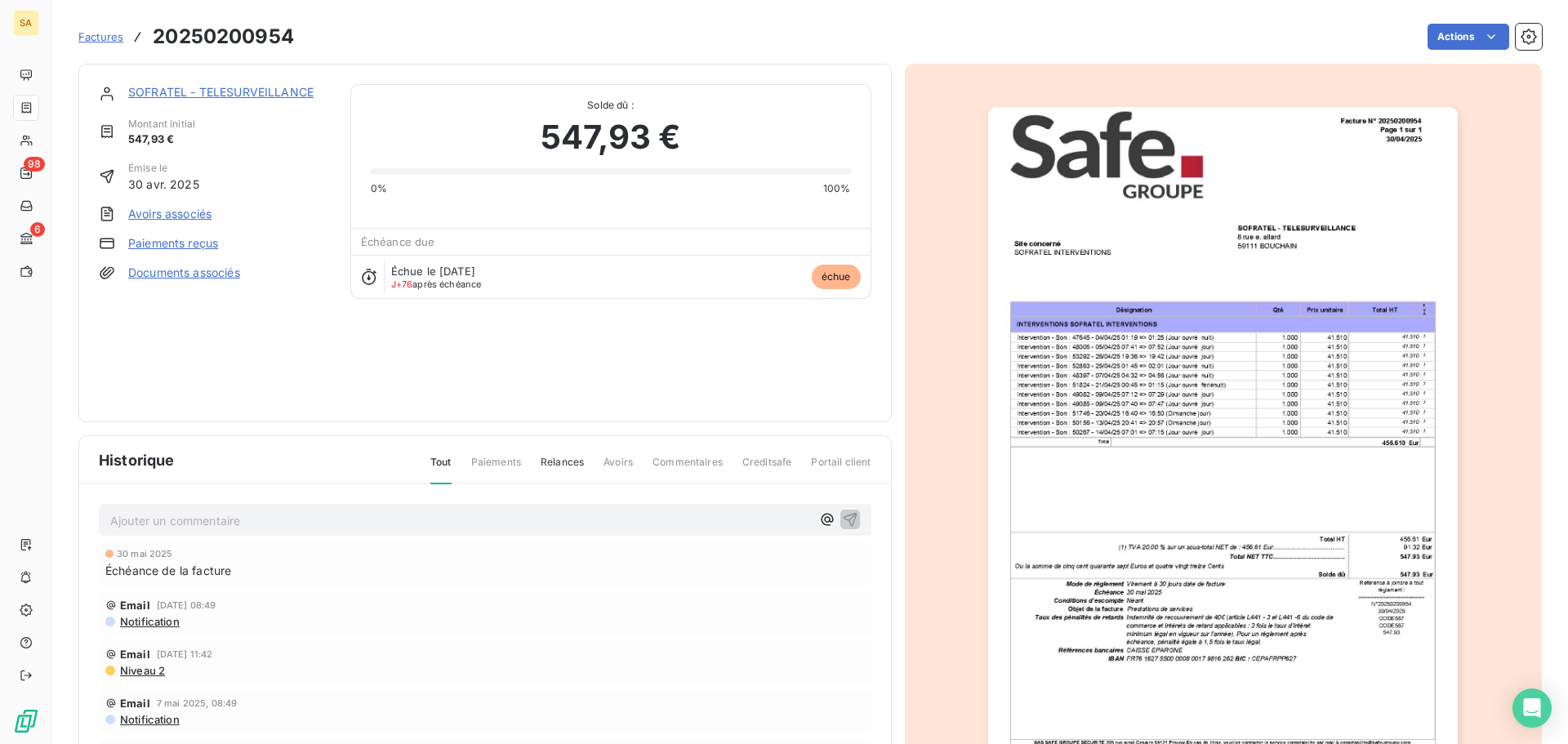
click at [184, 238] on link "Paiements reçus" at bounding box center [173, 243] width 90 height 16
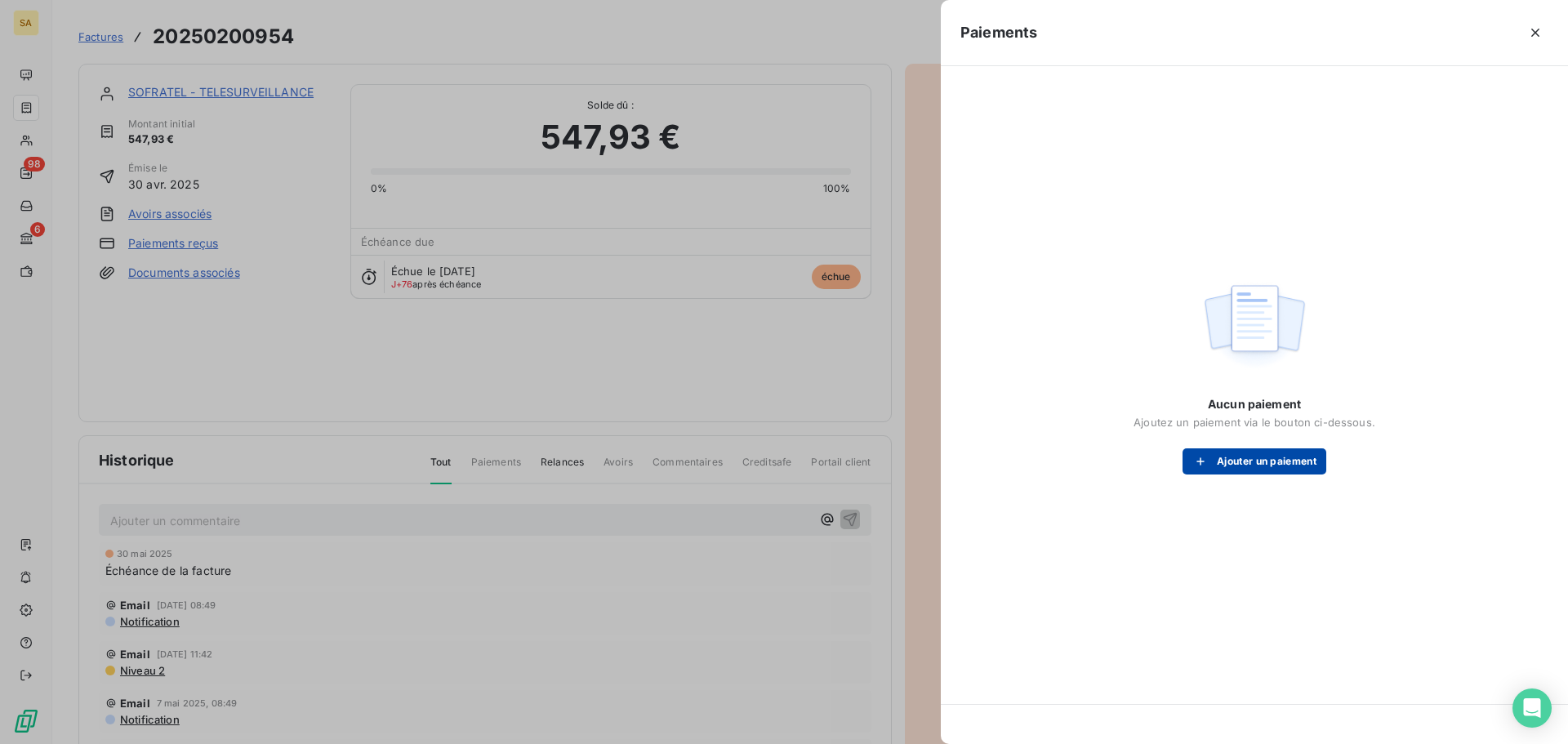
click at [1271, 457] on button "Ajouter un paiement" at bounding box center [1254, 461] width 143 height 26
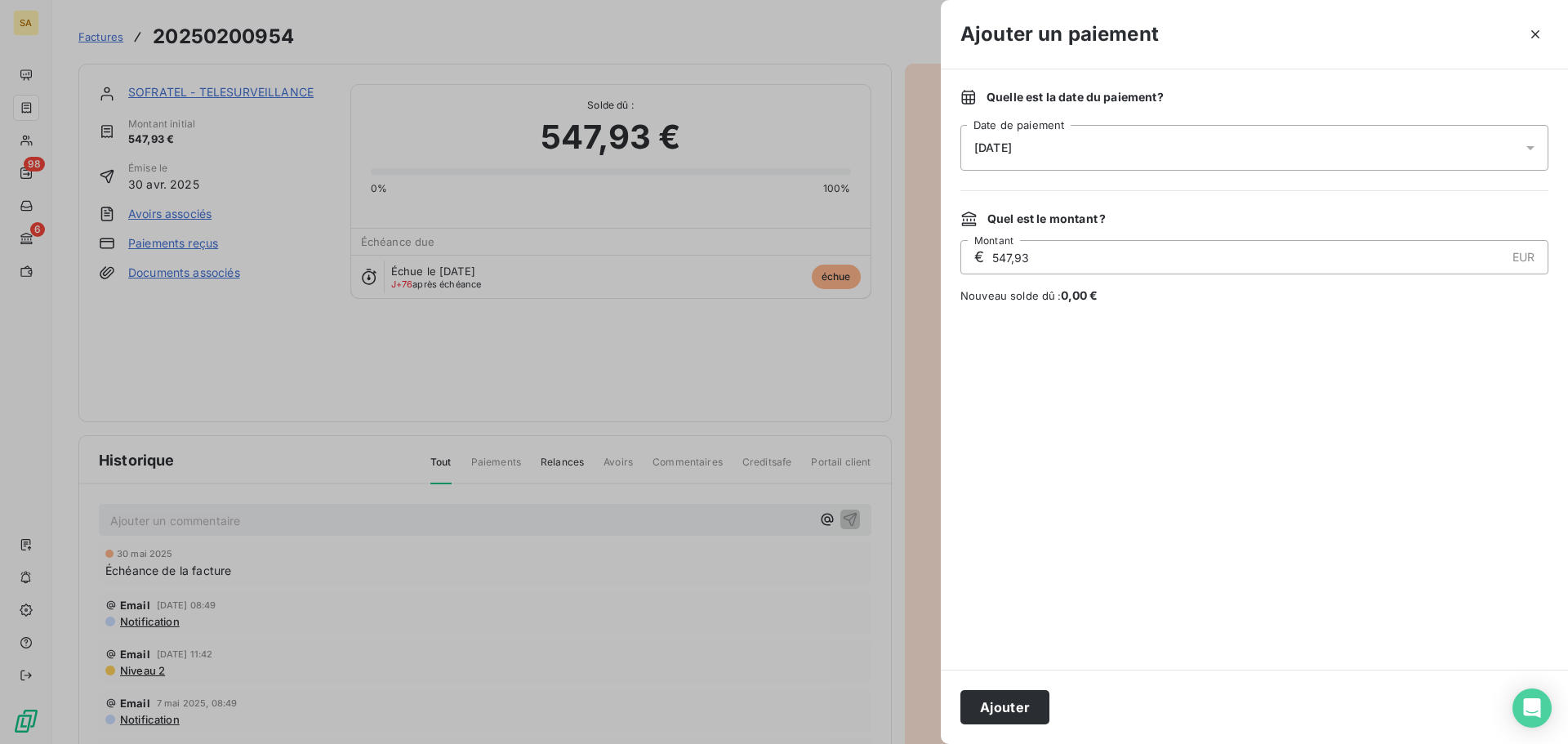
click at [1109, 137] on div "14/08/2025" at bounding box center [1255, 148] width 588 height 45
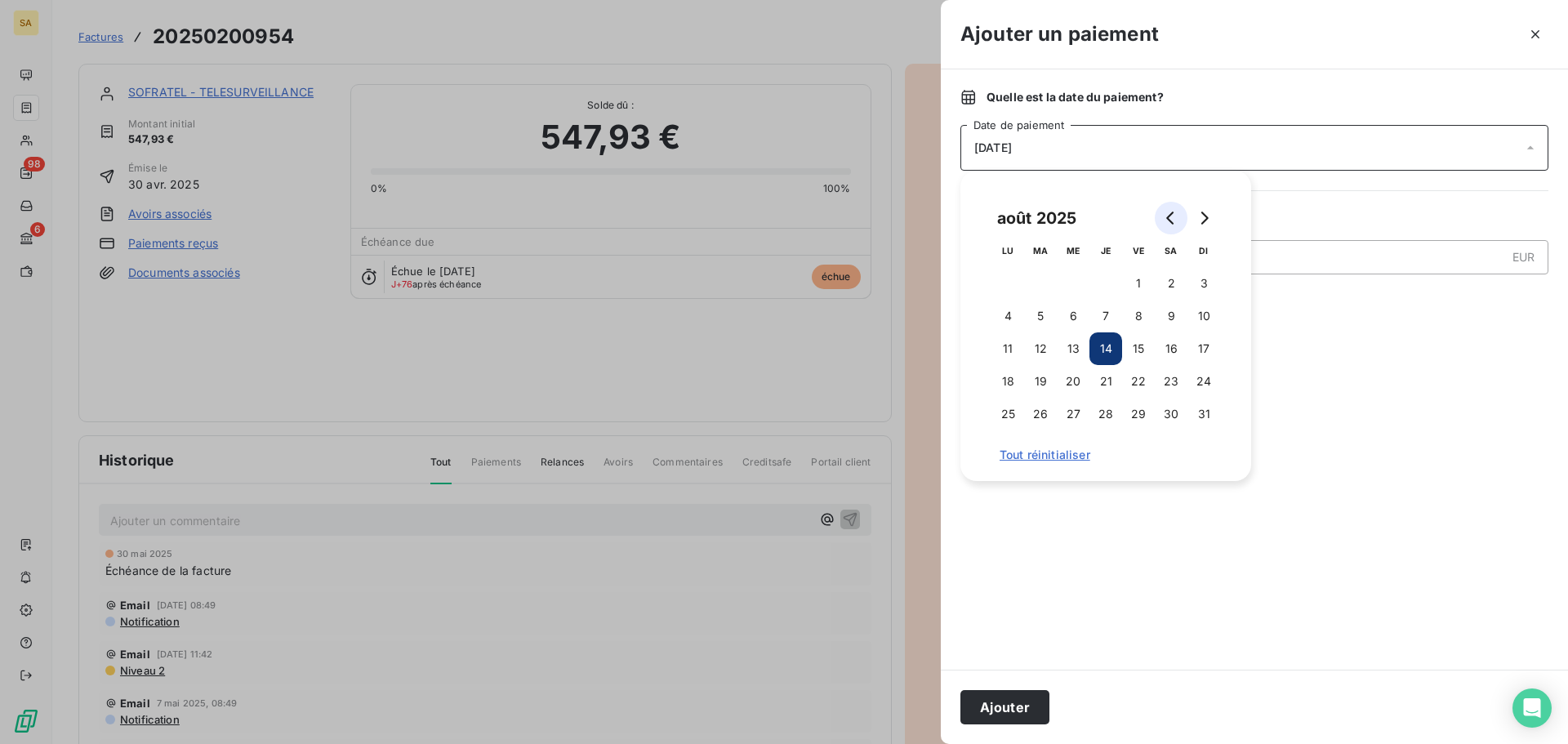
click at [1168, 216] on icon "Go to previous month" at bounding box center [1170, 217] width 8 height 13
click at [1213, 219] on button "Go to next month" at bounding box center [1204, 218] width 33 height 33
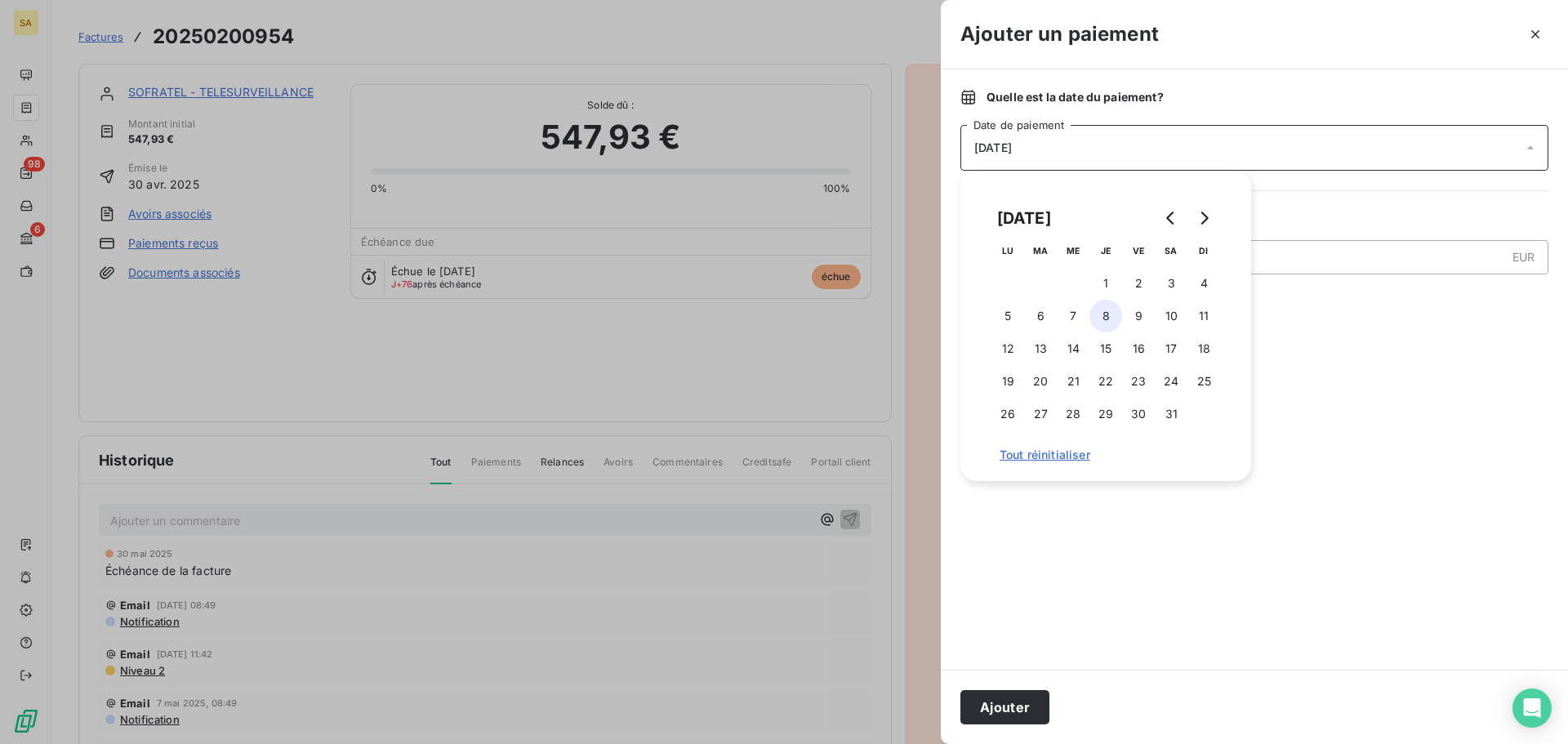
click at [1109, 322] on button "8" at bounding box center [1106, 316] width 33 height 33
click at [1027, 705] on button "Ajouter" at bounding box center [1006, 707] width 89 height 34
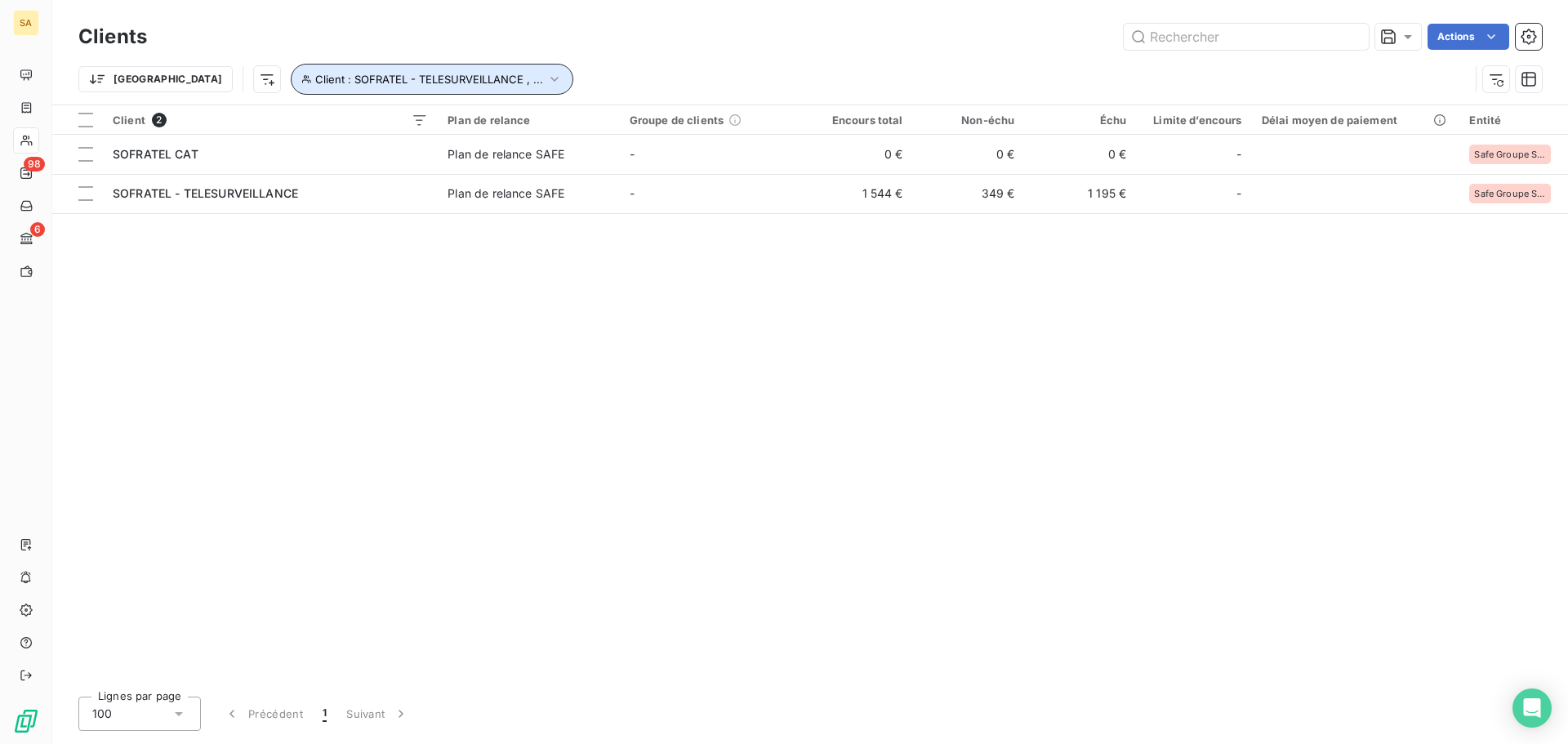
click at [546, 76] on icon "button" at bounding box center [554, 79] width 16 height 16
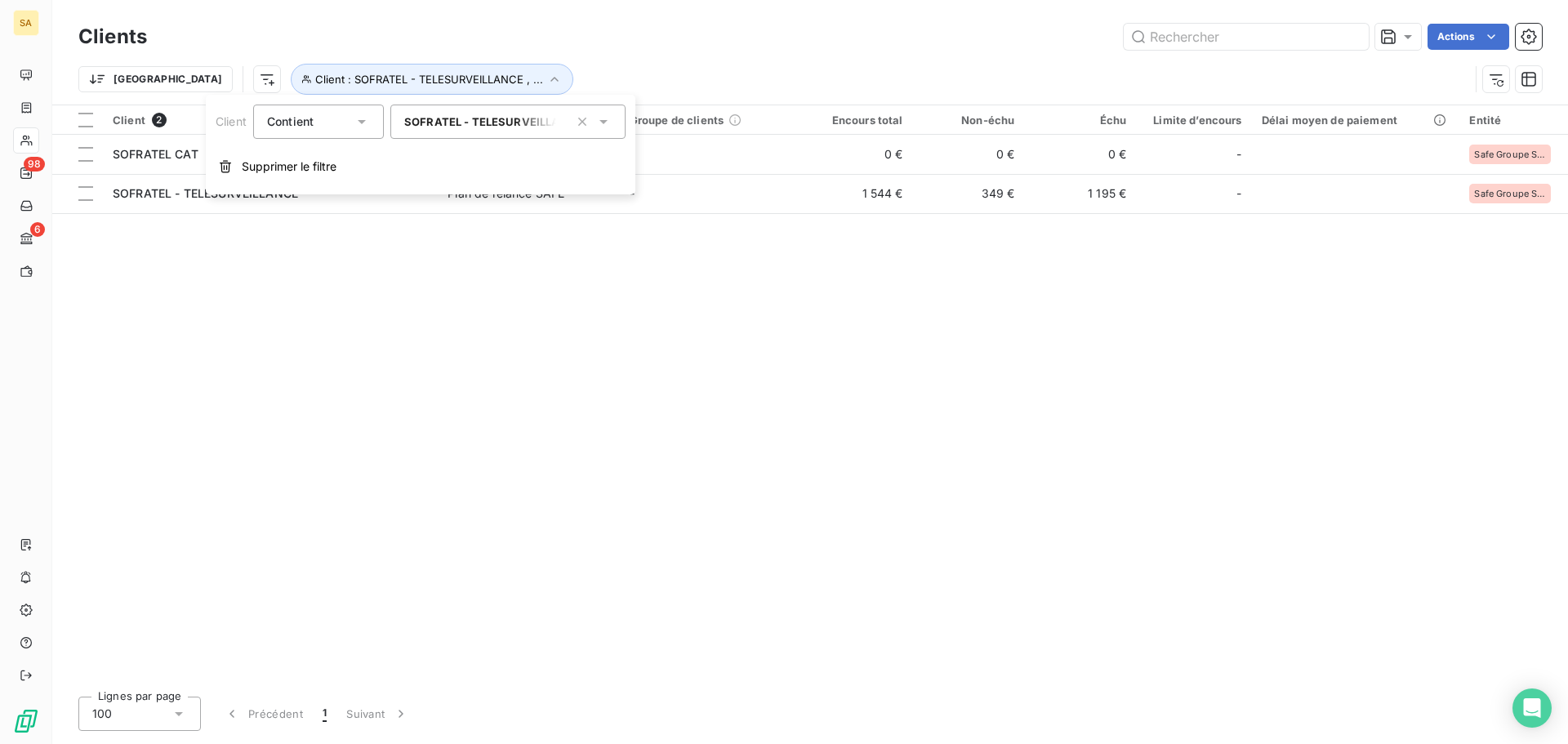
click at [578, 124] on icon "button" at bounding box center [582, 121] width 16 height 16
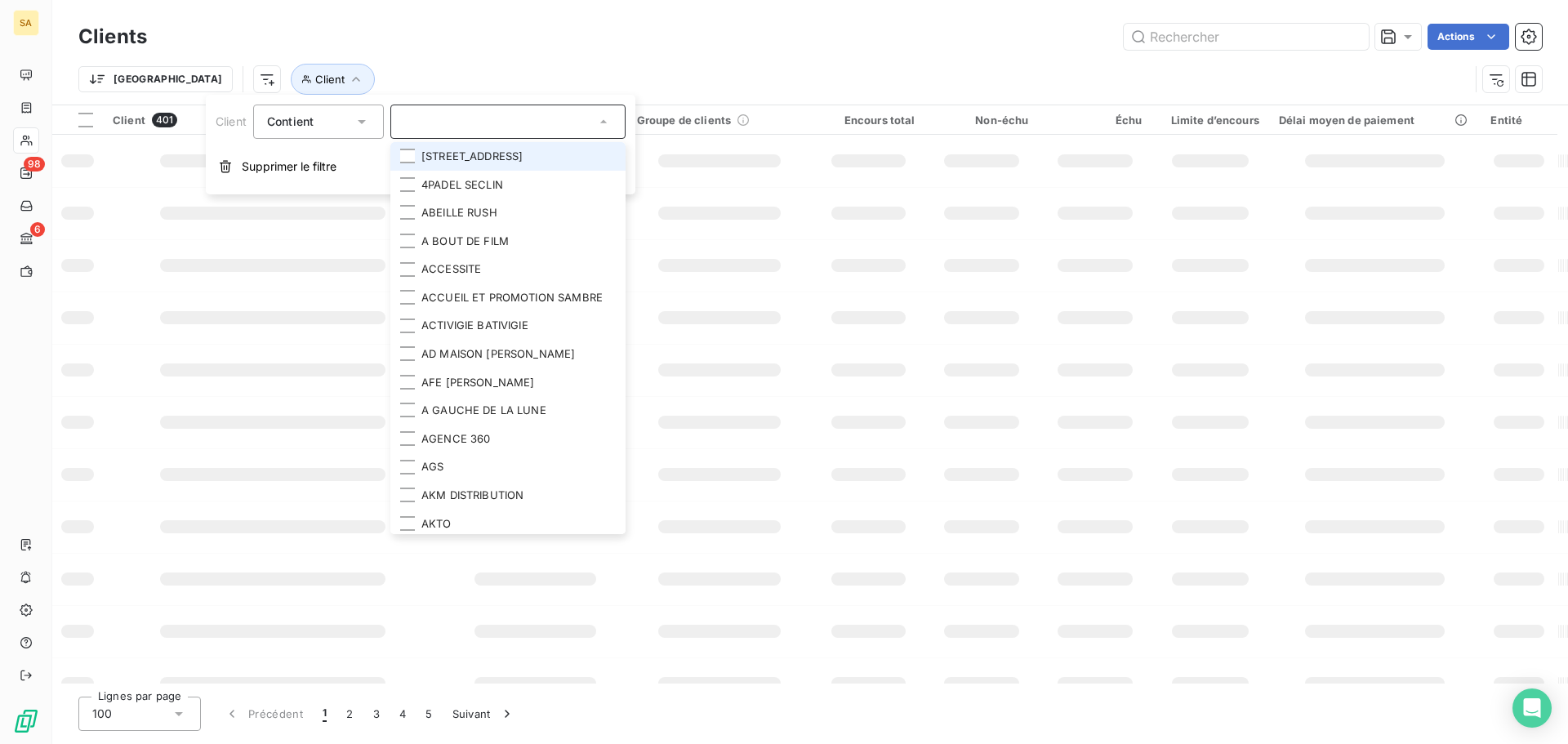
click at [533, 124] on input "text" at bounding box center [500, 121] width 191 height 15
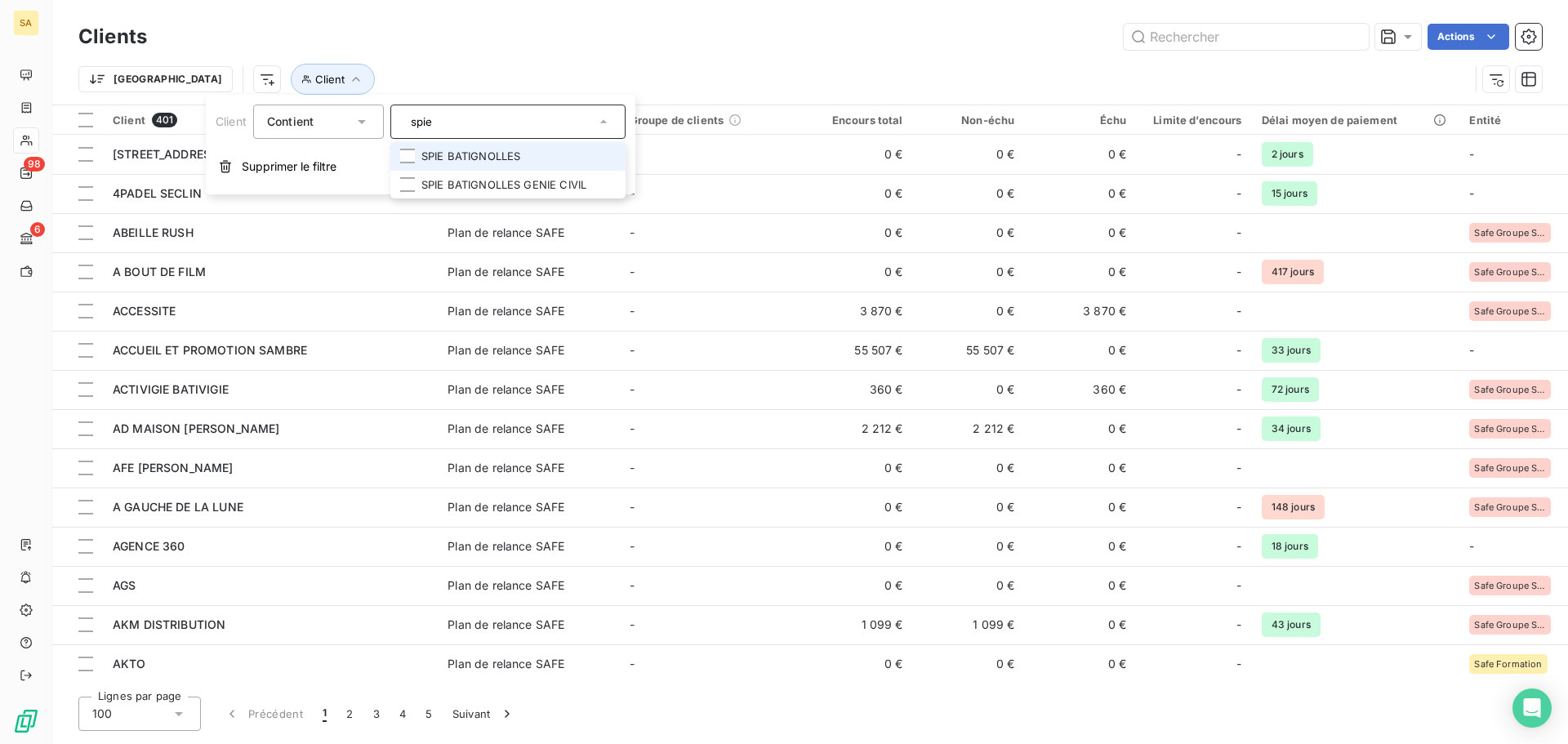
type input "spie"
click at [534, 152] on li "SPIE BATIGNOLLES" at bounding box center [508, 156] width 235 height 28
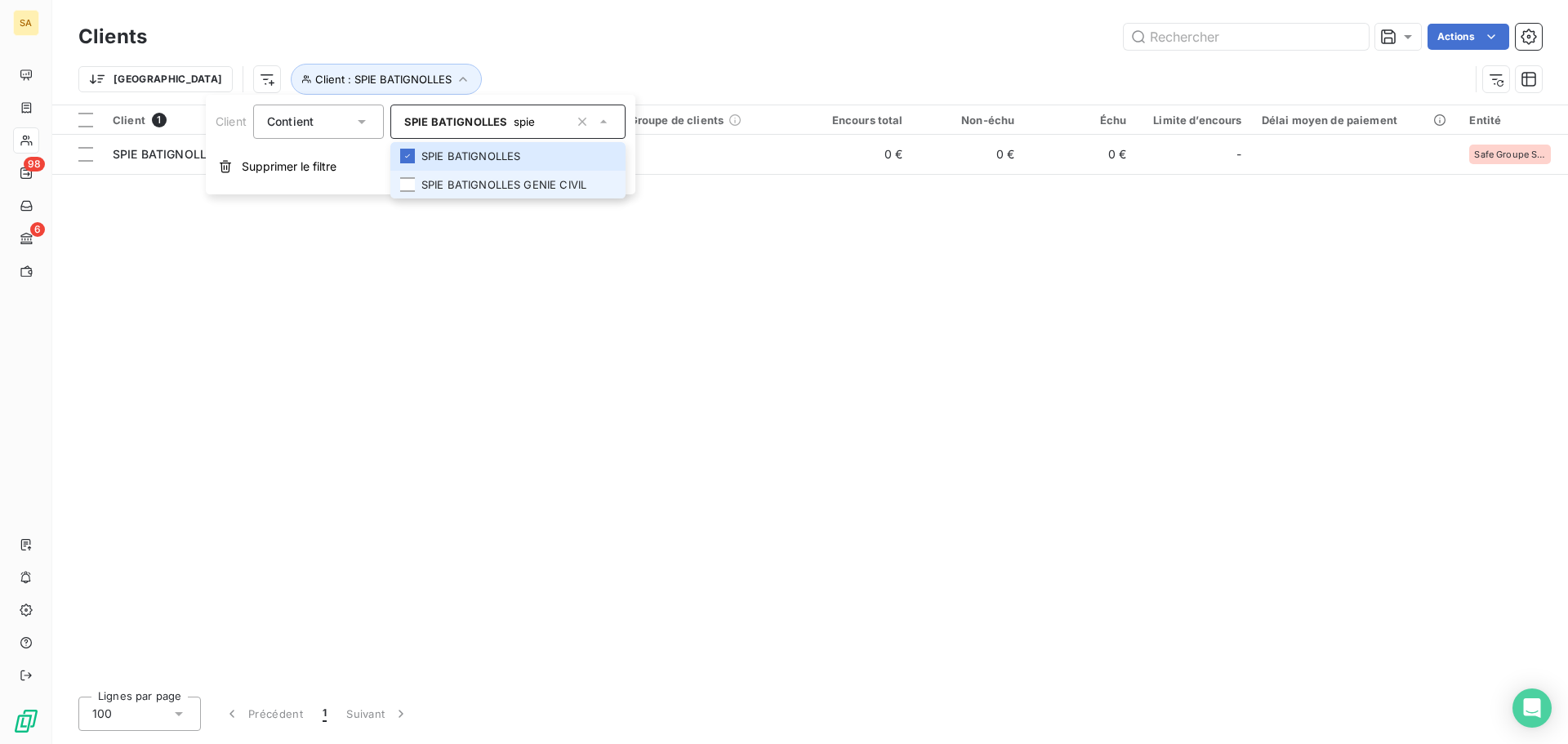
click at [532, 178] on li "SPIE BATIGNOLLES GENIE CIVIL" at bounding box center [508, 184] width 235 height 28
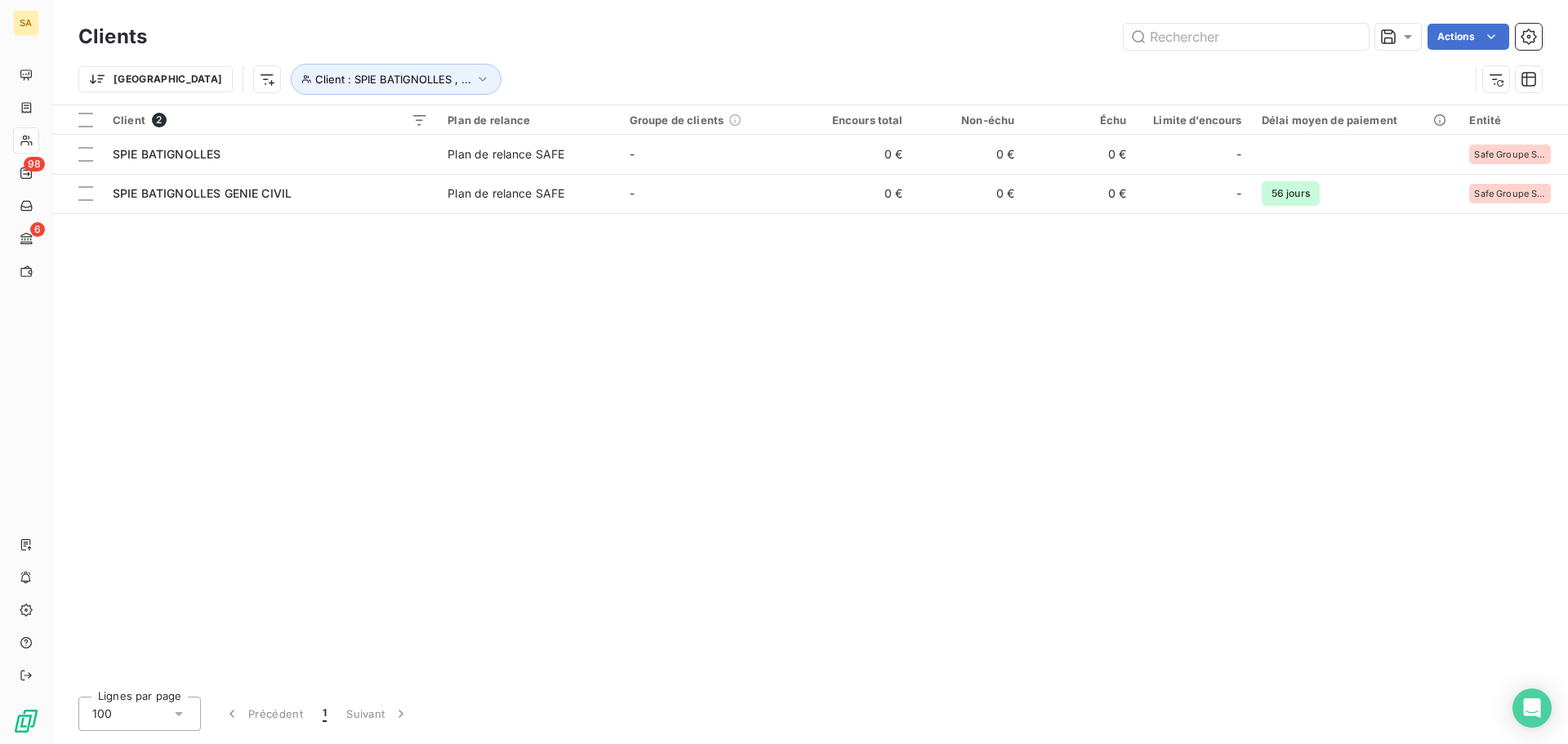
click at [942, 372] on div "Client 2 Plan de relance Groupe de clients Encours total Non-échu Échu Limite d…" at bounding box center [810, 394] width 1516 height 578
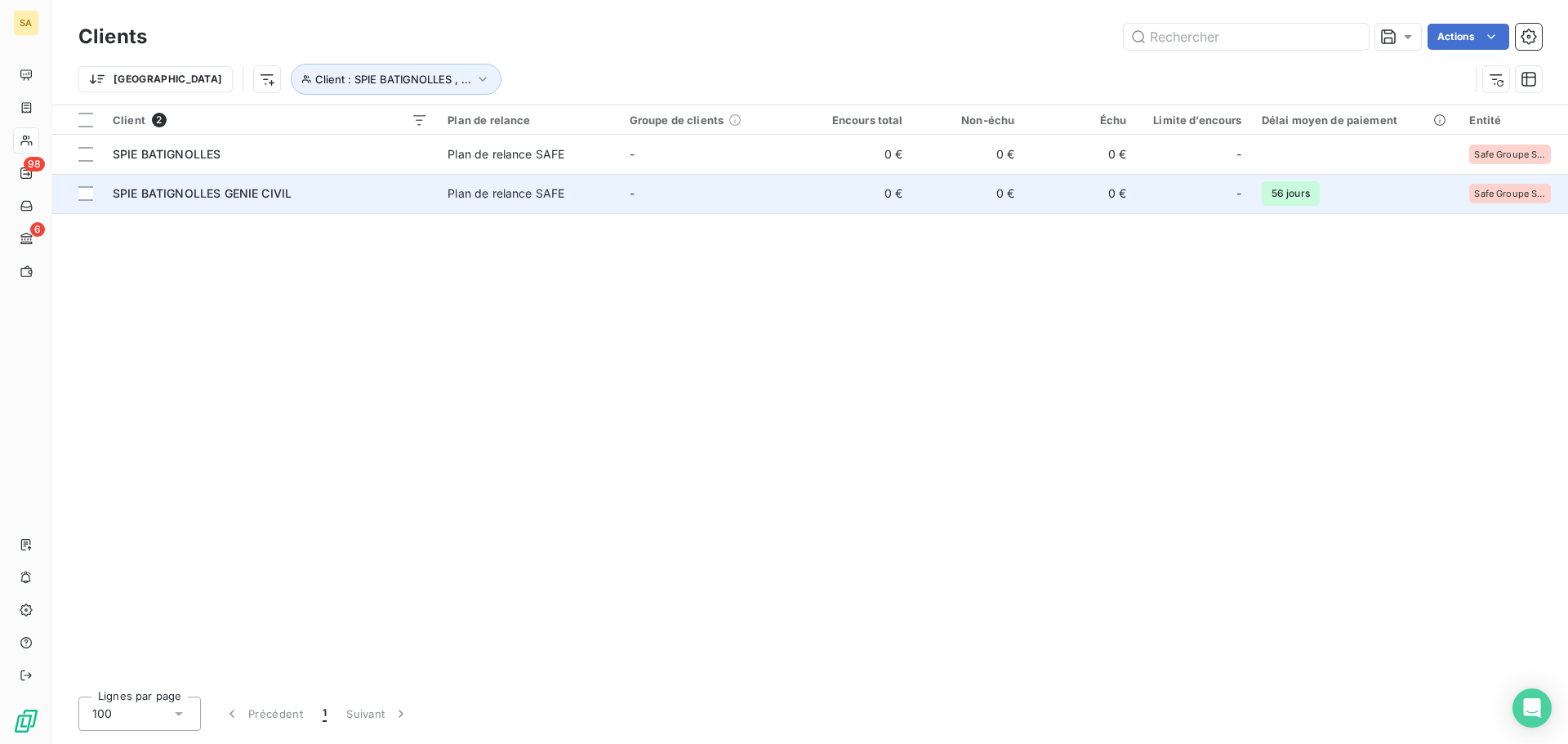
click at [264, 205] on td "SPIE BATIGNOLLES GENIE CIVIL" at bounding box center [270, 194] width 335 height 39
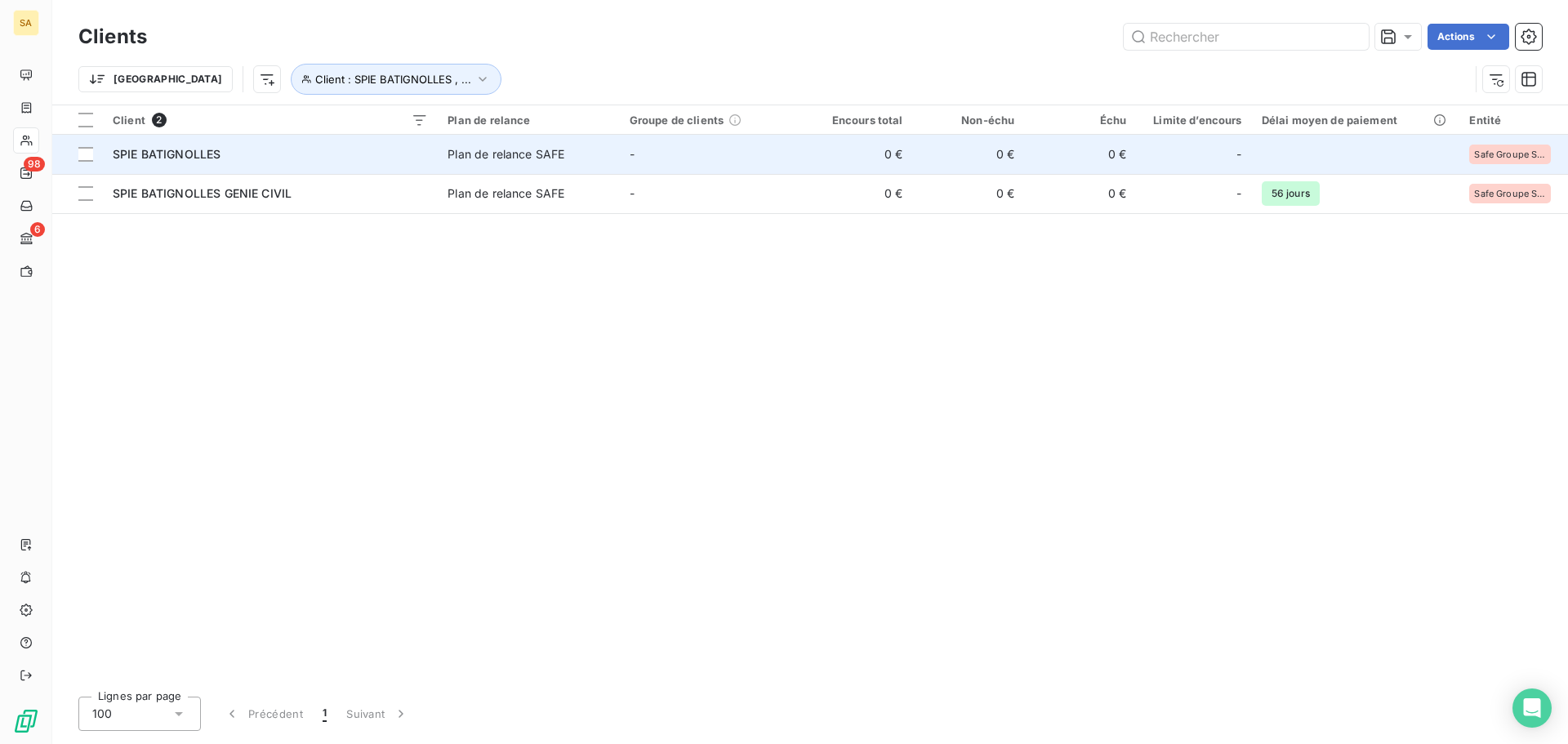
click at [293, 153] on div "SPIE BATIGNOLLES" at bounding box center [270, 154] width 315 height 16
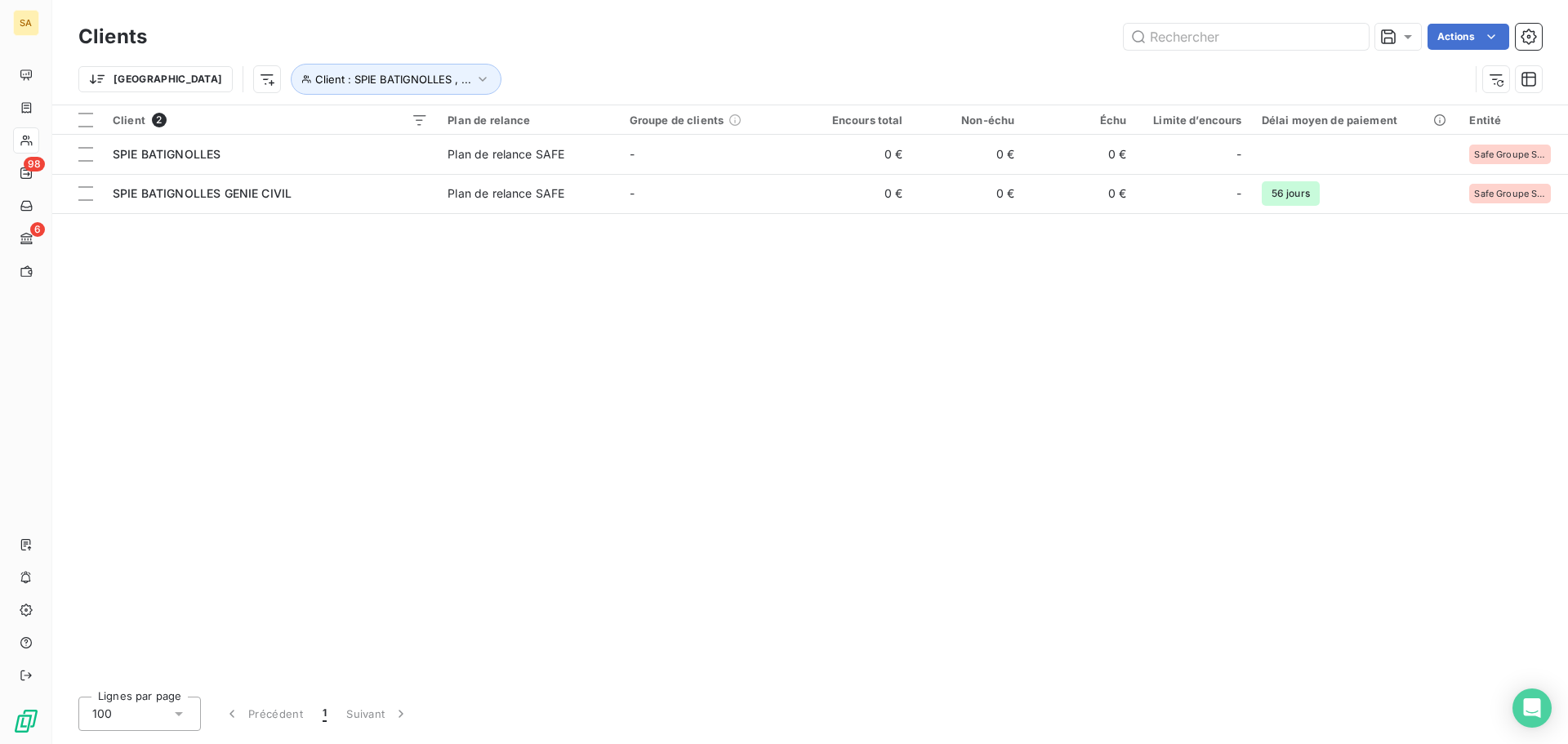
click at [327, 214] on div "Client 2 Plan de relance Groupe de clients Encours total Non-échu Échu Limite d…" at bounding box center [810, 394] width 1516 height 578
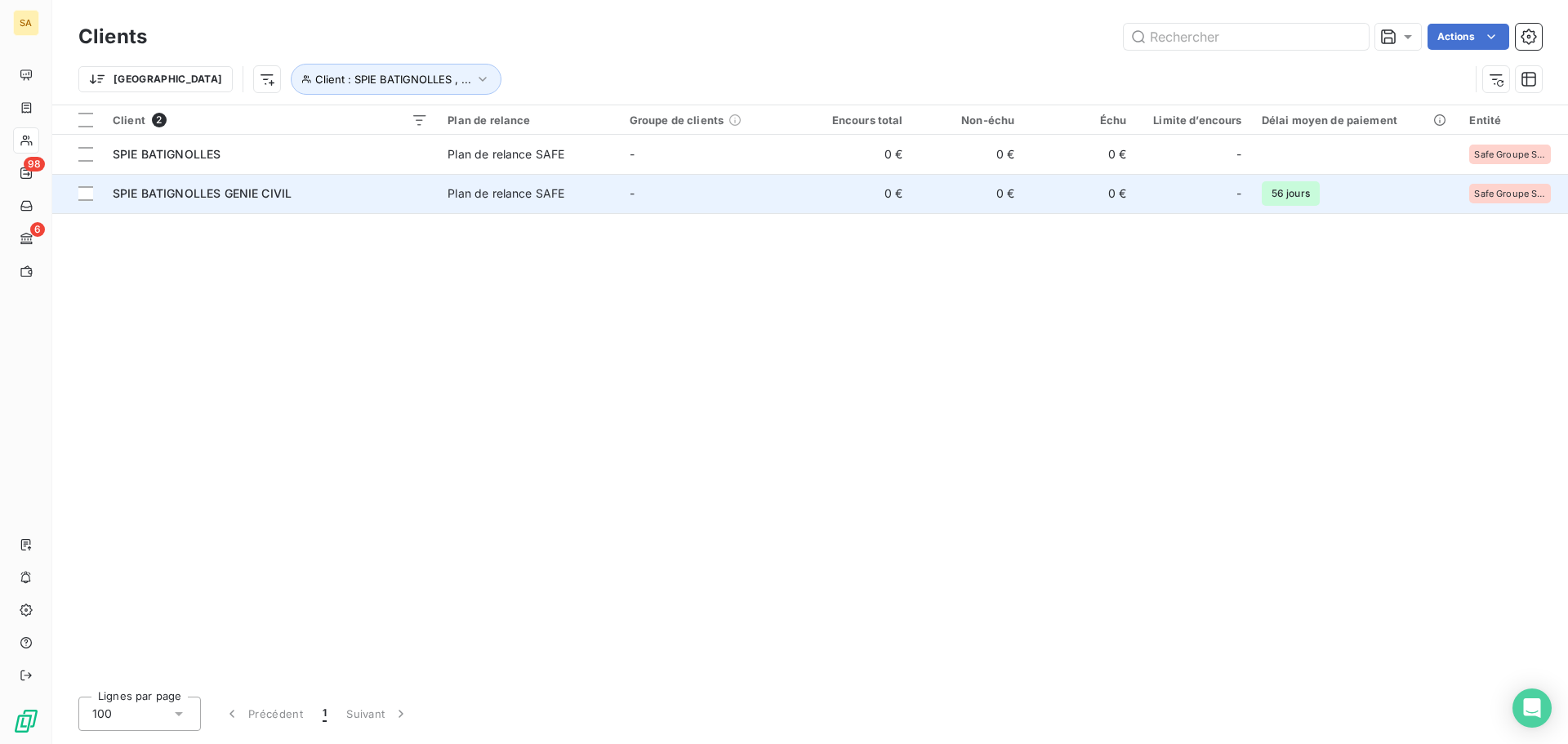
click at [326, 197] on div "SPIE BATIGNOLLES GENIE CIVIL" at bounding box center [270, 193] width 315 height 16
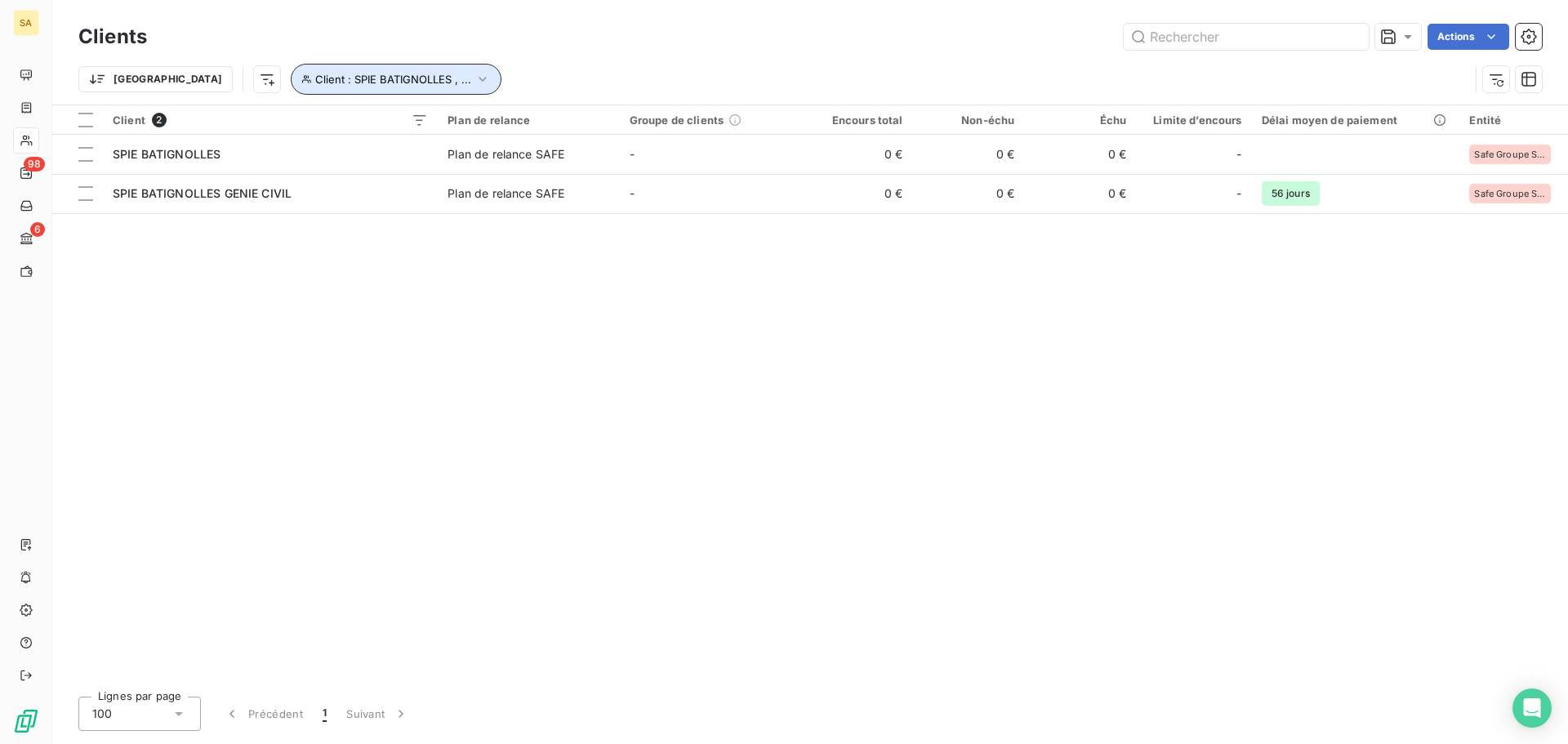
click at [405, 76] on button "Client : SPIE BATIGNOLLES , ..." at bounding box center [396, 79] width 210 height 31
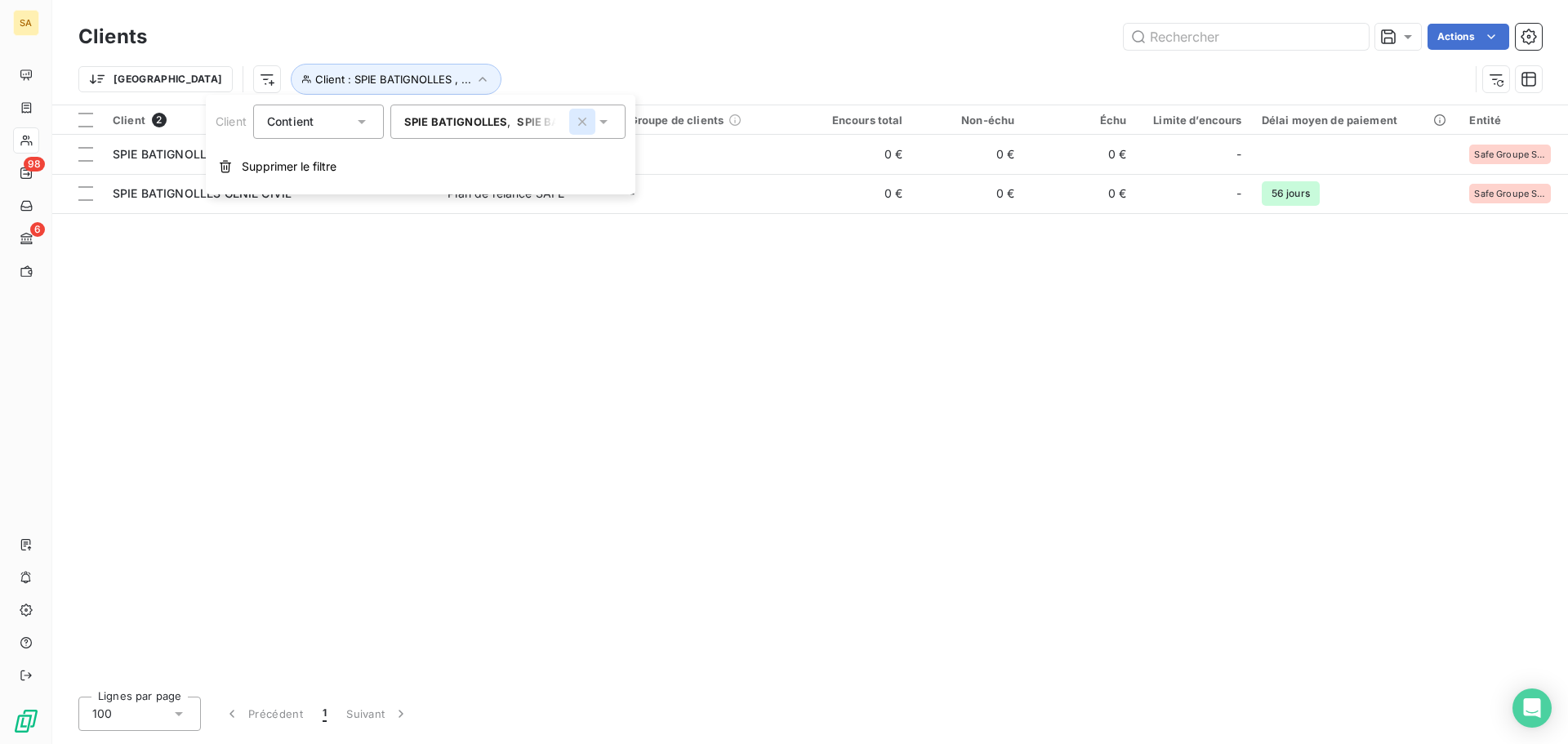
click at [588, 125] on icon "button" at bounding box center [582, 121] width 16 height 16
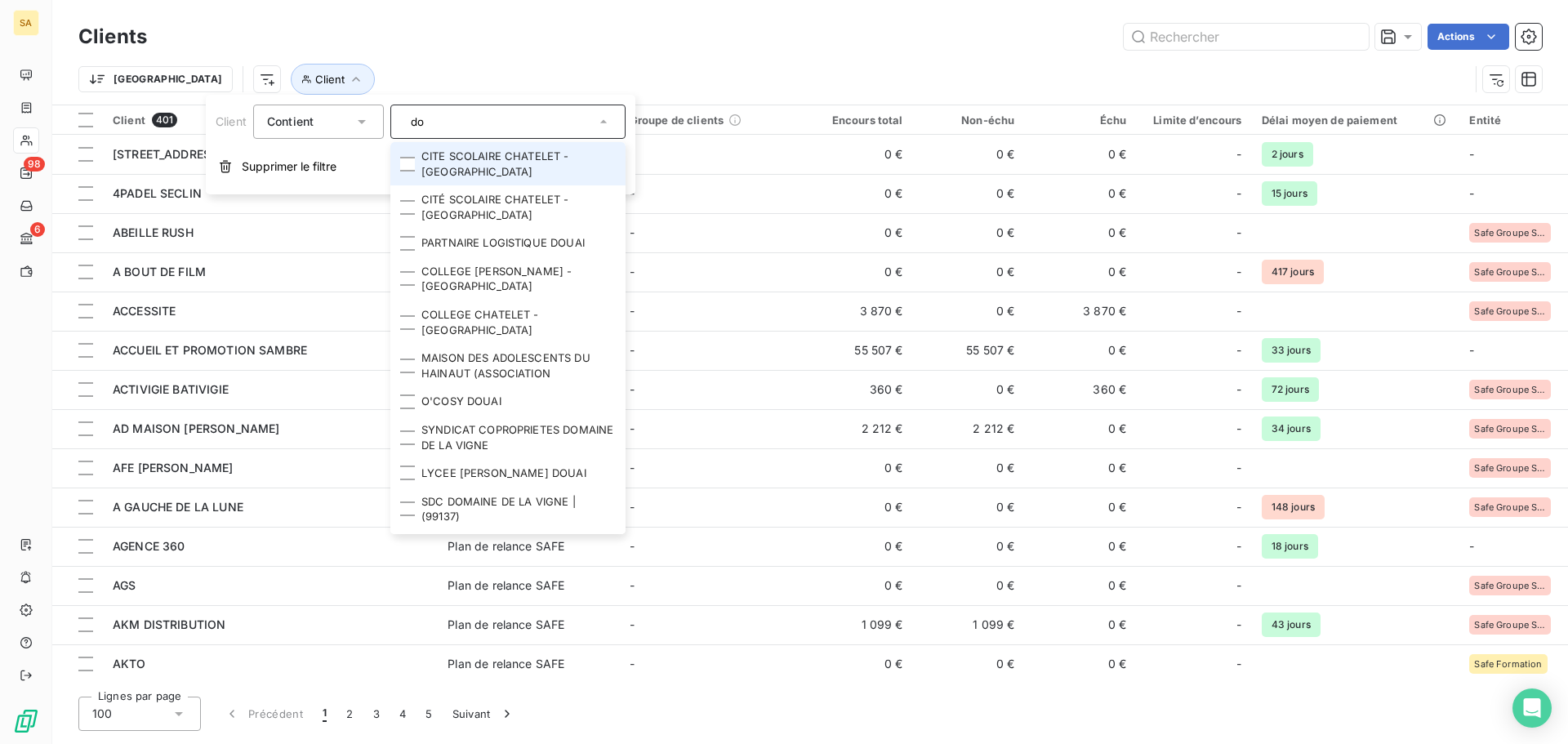
type input "d"
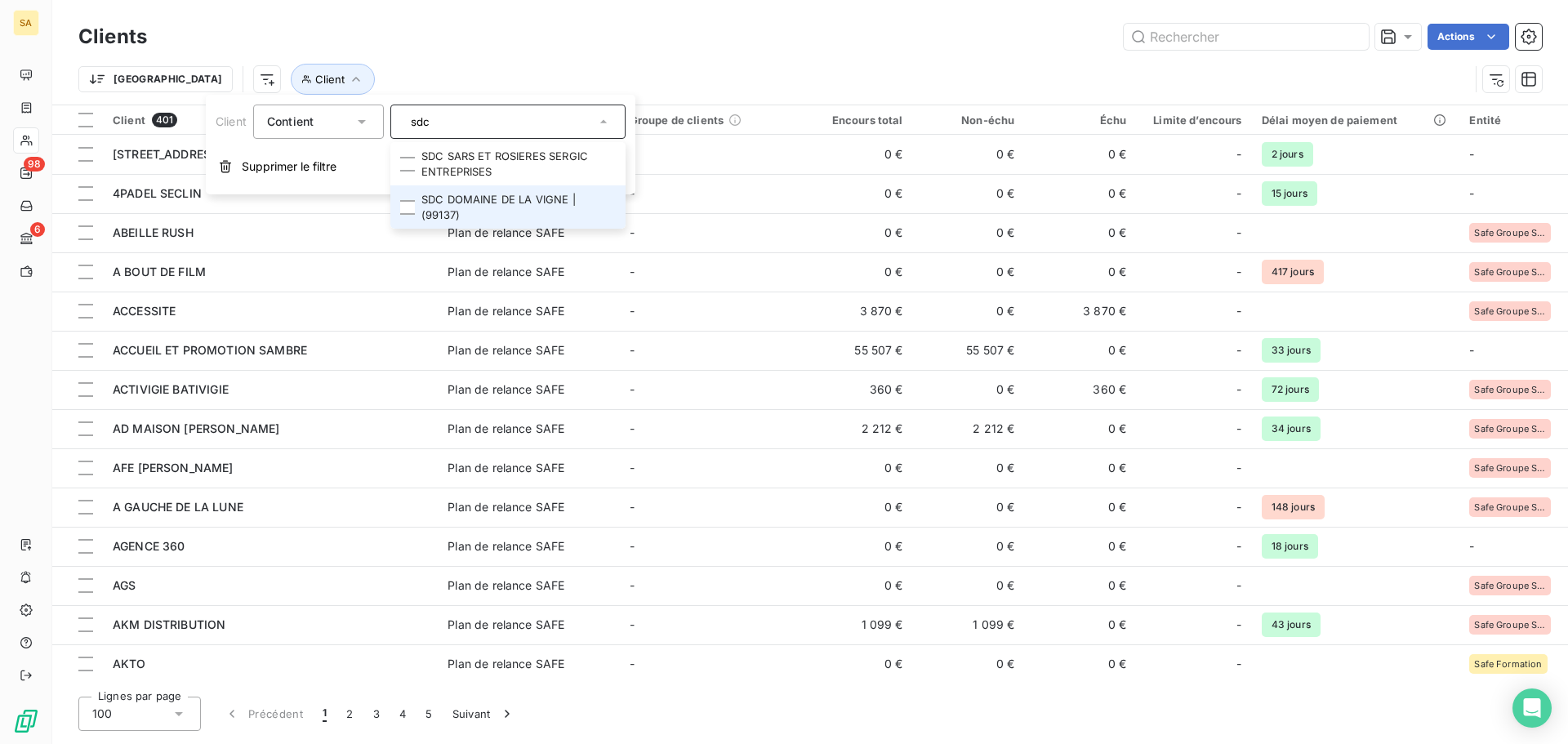
type input "sdc"
click at [538, 200] on li "SDC DOMAINE DE LA VIGNE | (99137)" at bounding box center [508, 207] width 235 height 43
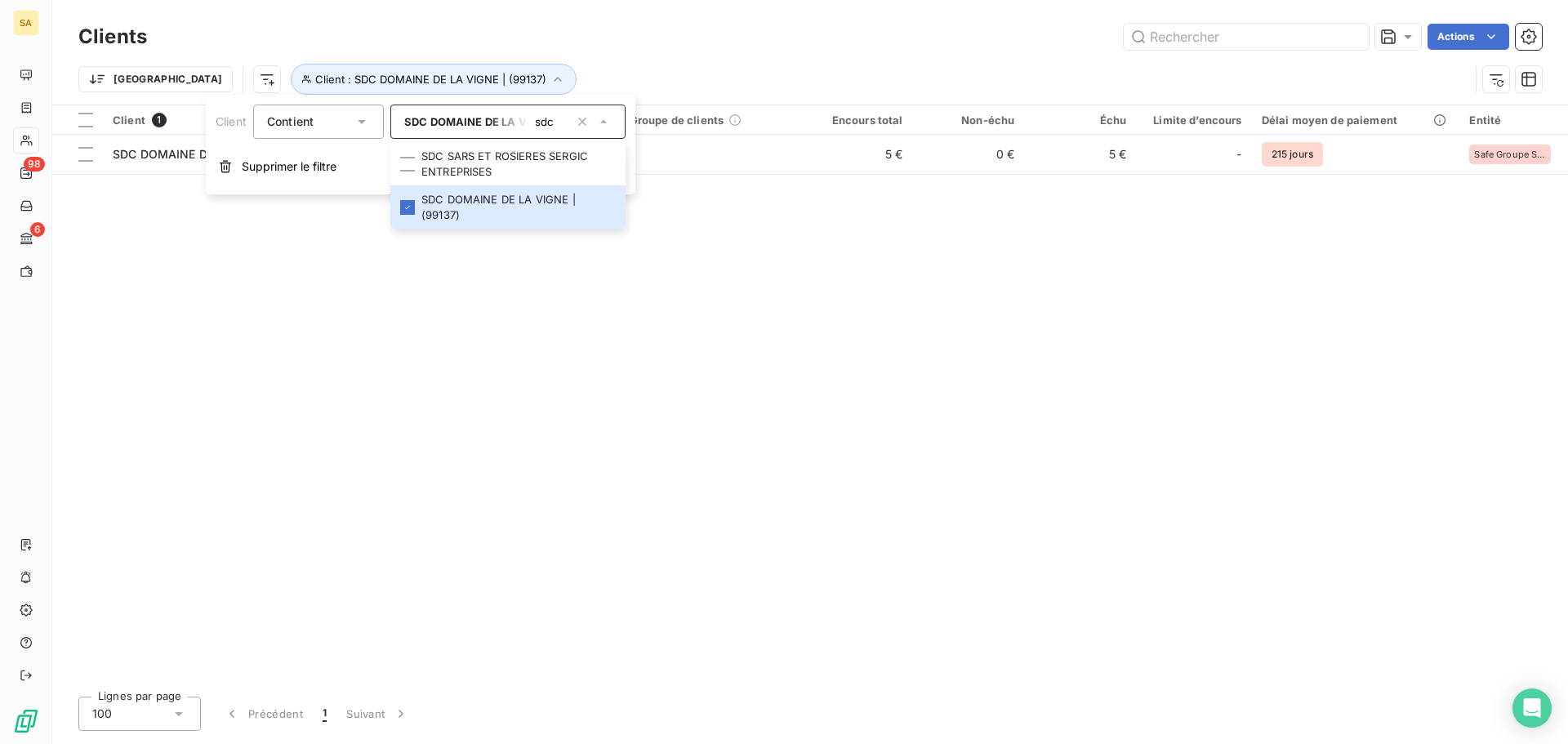
drag, startPoint x: 1210, startPoint y: 451, endPoint x: 1203, endPoint y: 444, distance: 9.9
click at [1211, 448] on div "Client 1 Plan de relance Groupe de clients Encours total Non-échu Échu Limite d…" at bounding box center [810, 394] width 1516 height 578
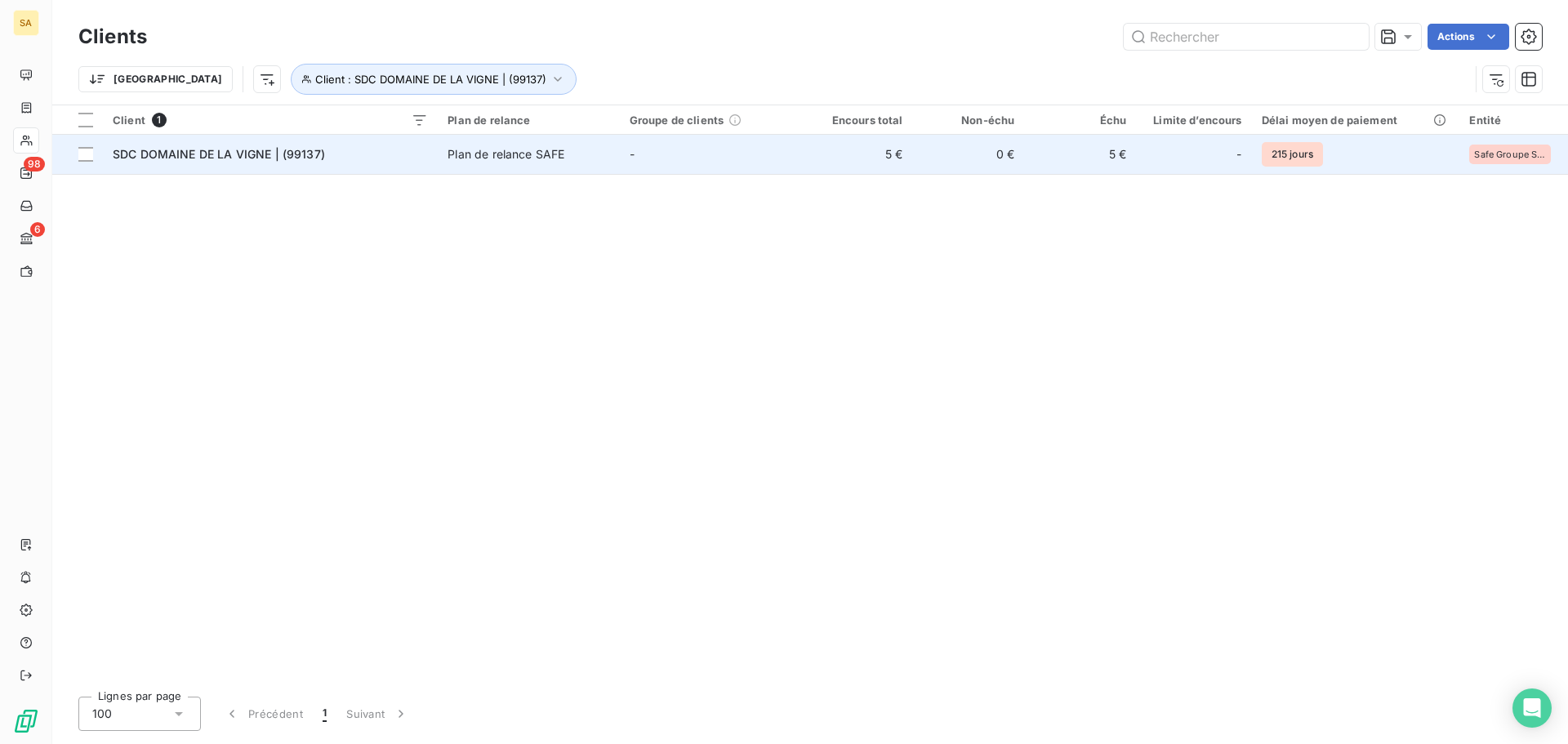
click at [146, 154] on span "SDC DOMAINE DE LA VIGNE | (99137)" at bounding box center [218, 154] width 212 height 14
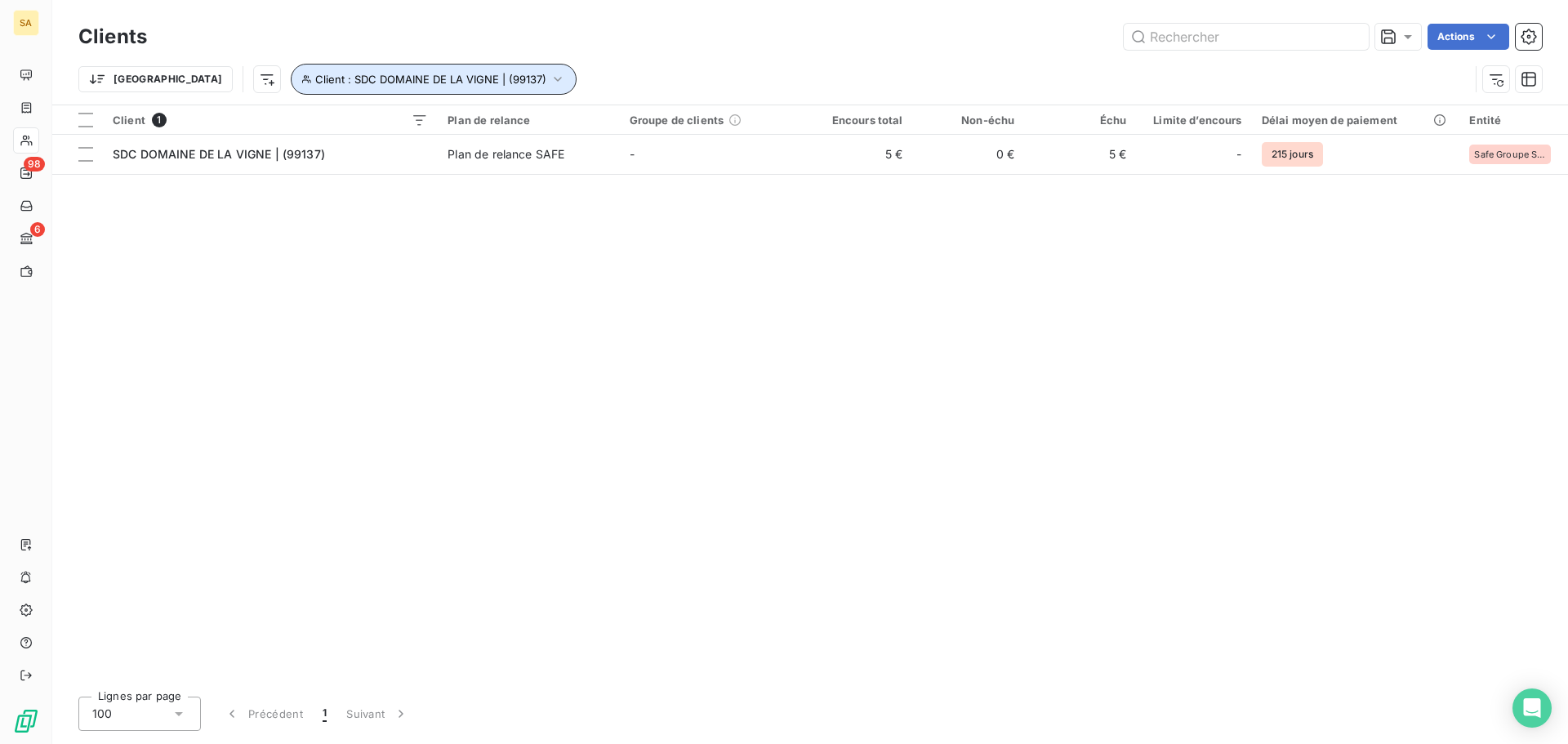
click at [317, 78] on span "Client : SDC DOMAINE DE LA VIGNE | (99137)" at bounding box center [430, 79] width 231 height 13
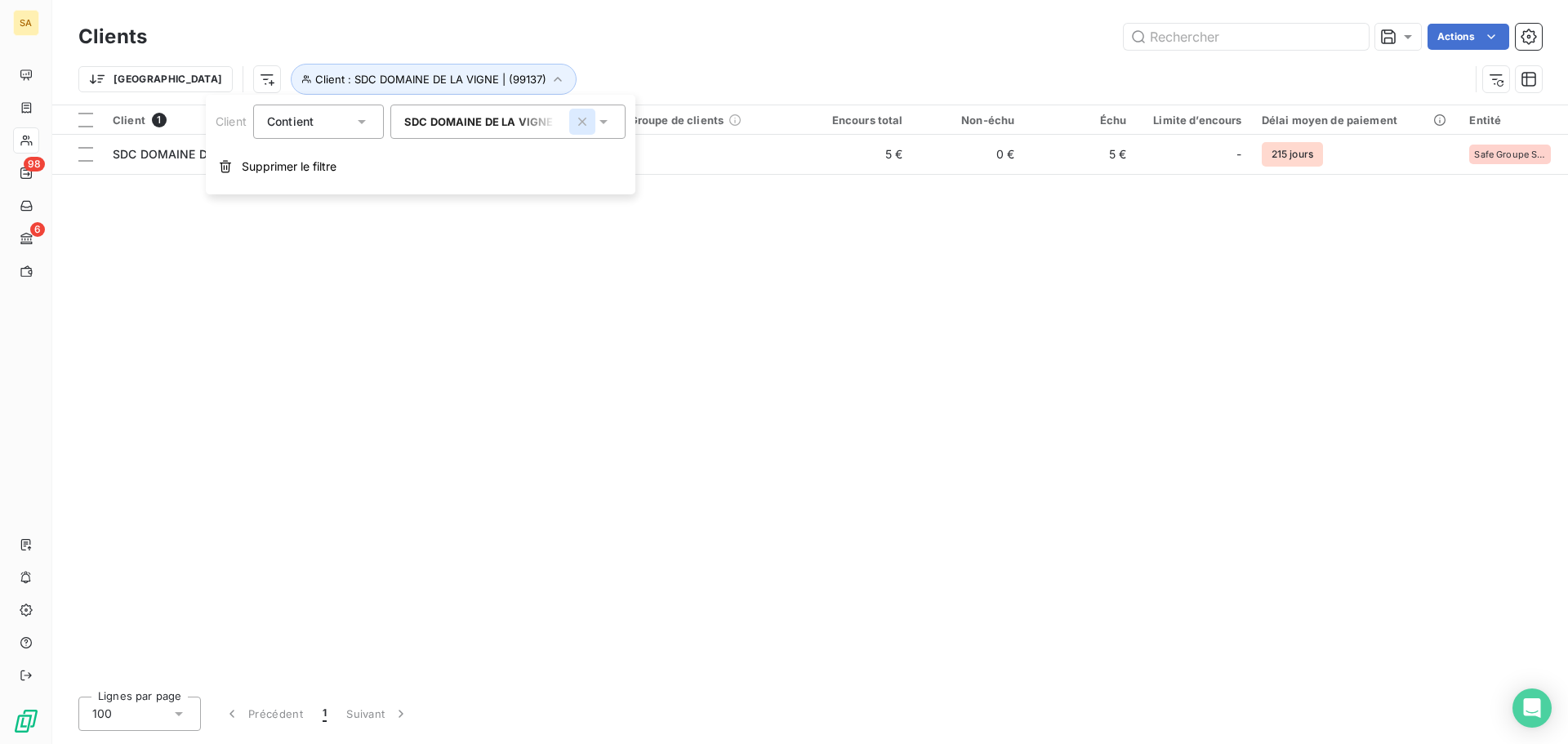
click at [585, 129] on icon "button" at bounding box center [582, 121] width 16 height 16
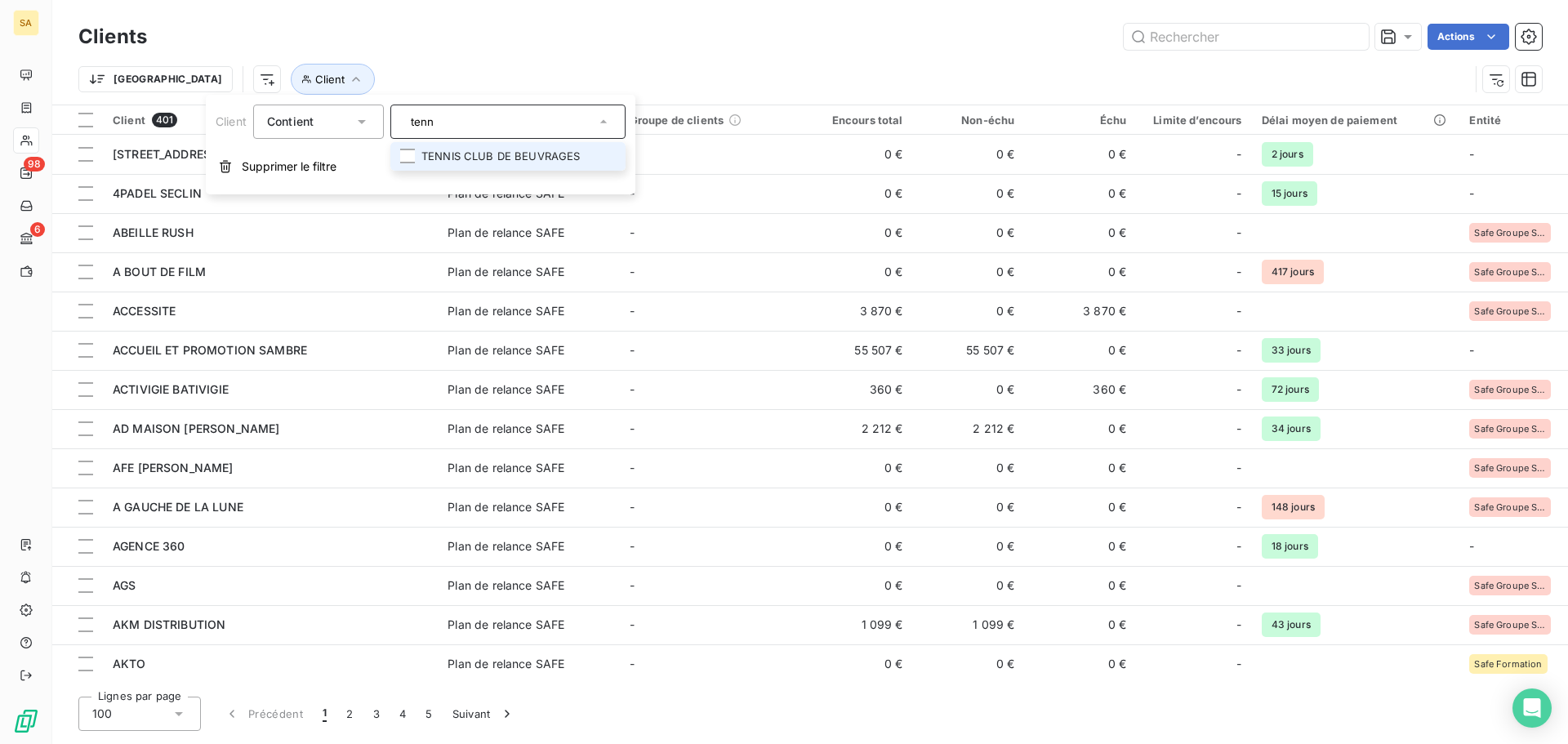
type input "tenn"
click at [568, 152] on li "TENNIS CLUB DE BEUVRAGES" at bounding box center [508, 156] width 235 height 28
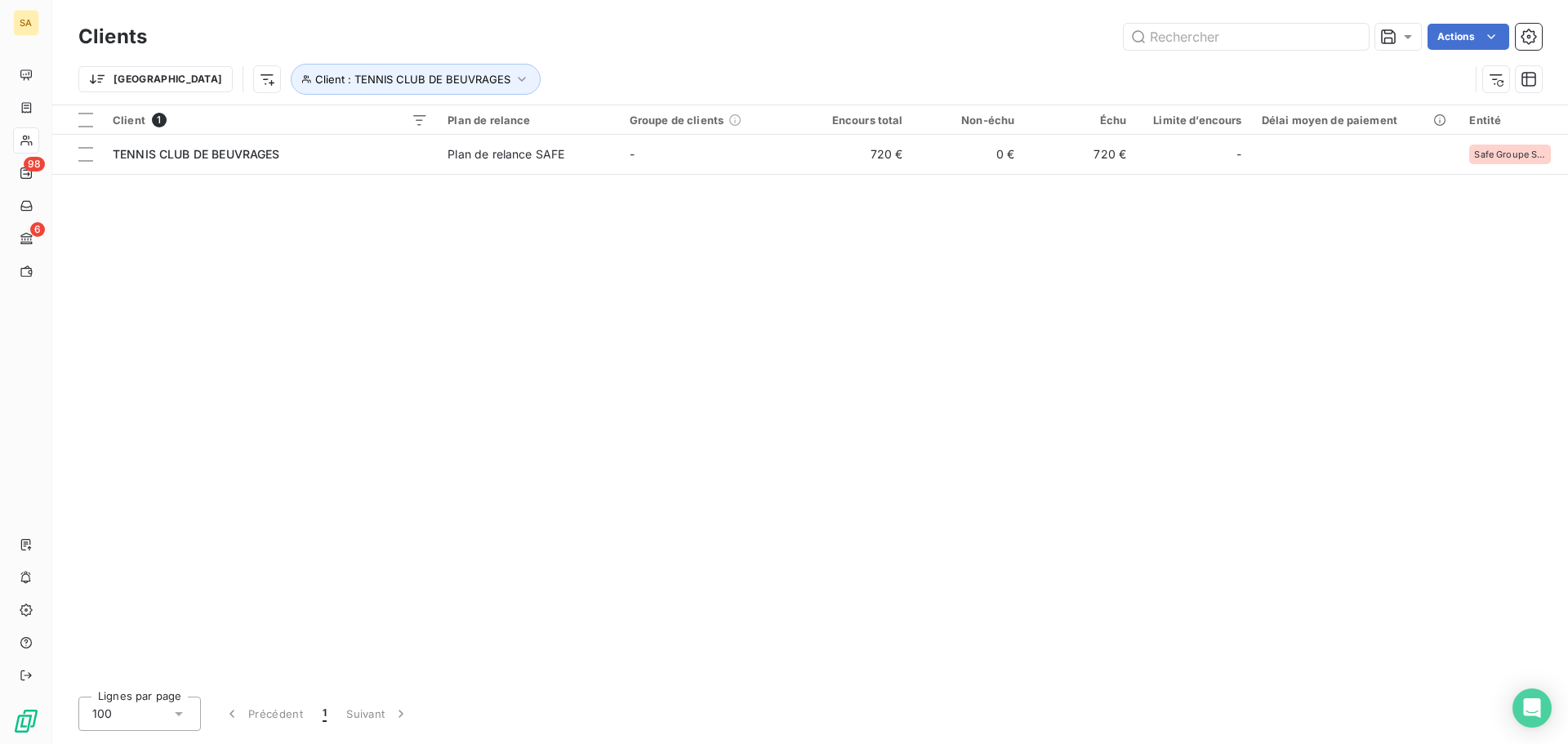
drag, startPoint x: 966, startPoint y: 275, endPoint x: 625, endPoint y: 243, distance: 342.5
click at [962, 271] on div "Client 1 Plan de relance Groupe de clients Encours total Non-échu Échu Limite d…" at bounding box center [810, 394] width 1516 height 578
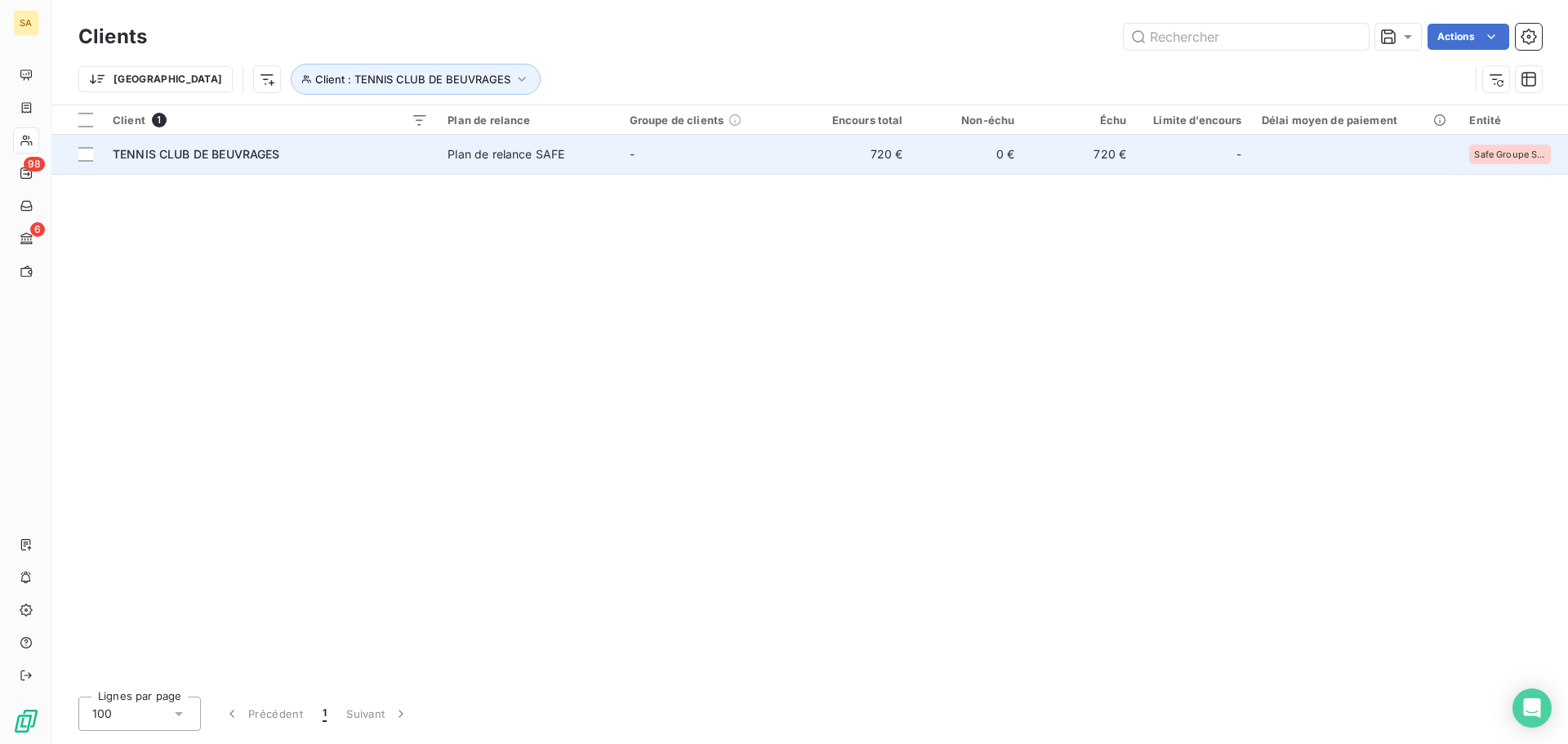
click at [293, 163] on td "TENNIS CLUB DE BEUVRAGES" at bounding box center [270, 154] width 335 height 39
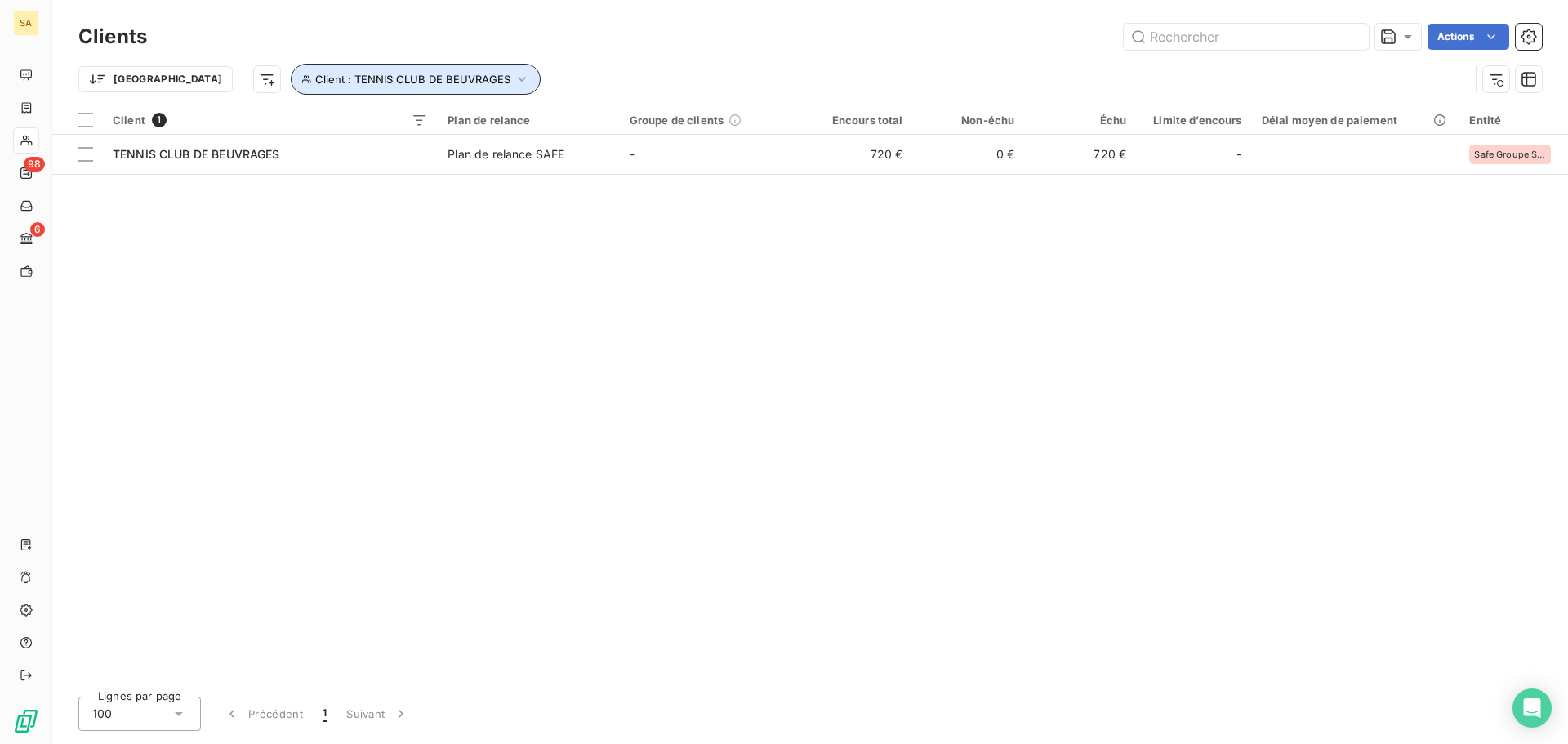
click at [340, 75] on span "Client : TENNIS CLUB DE BEUVRAGES" at bounding box center [412, 79] width 195 height 13
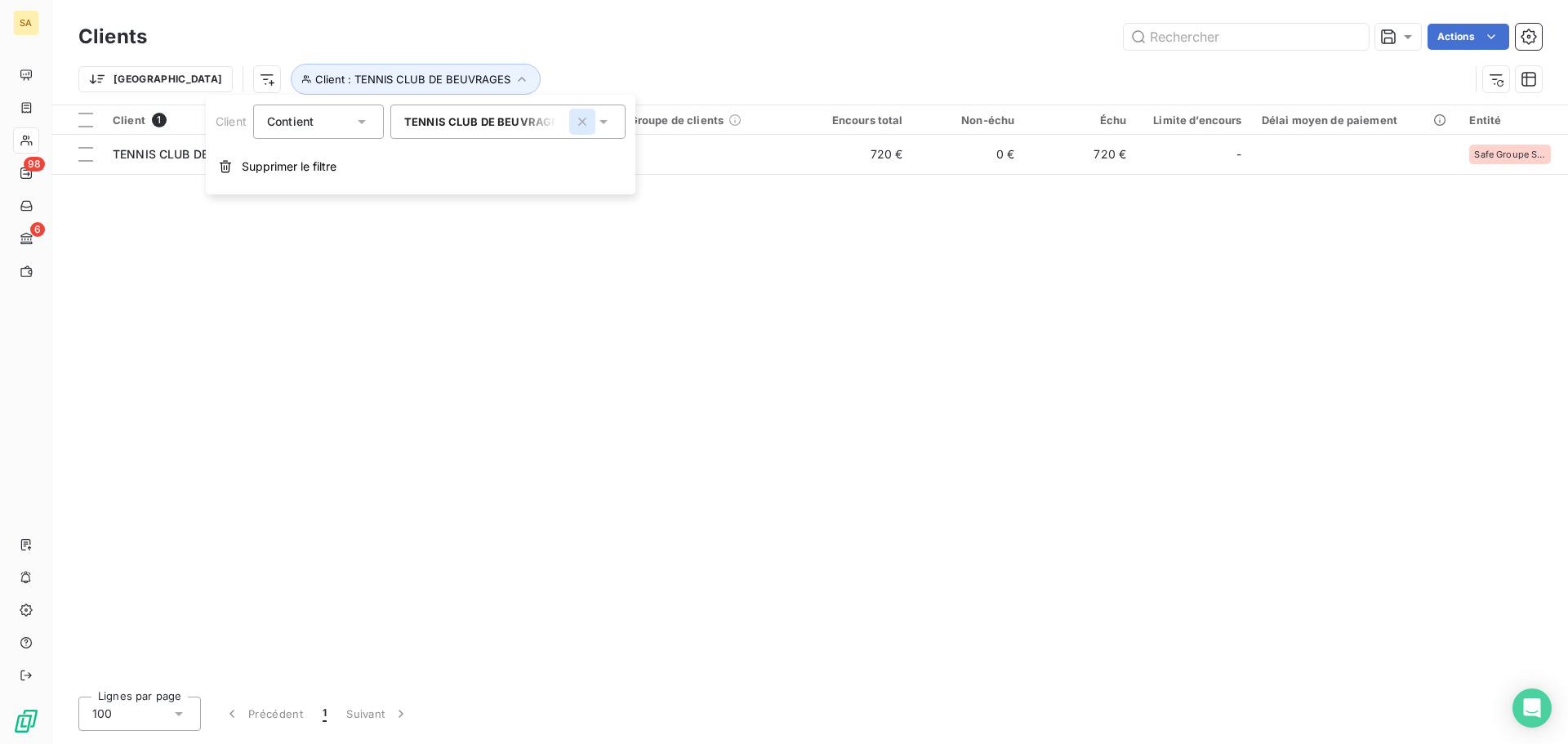
click at [585, 114] on icon "button" at bounding box center [582, 121] width 16 height 16
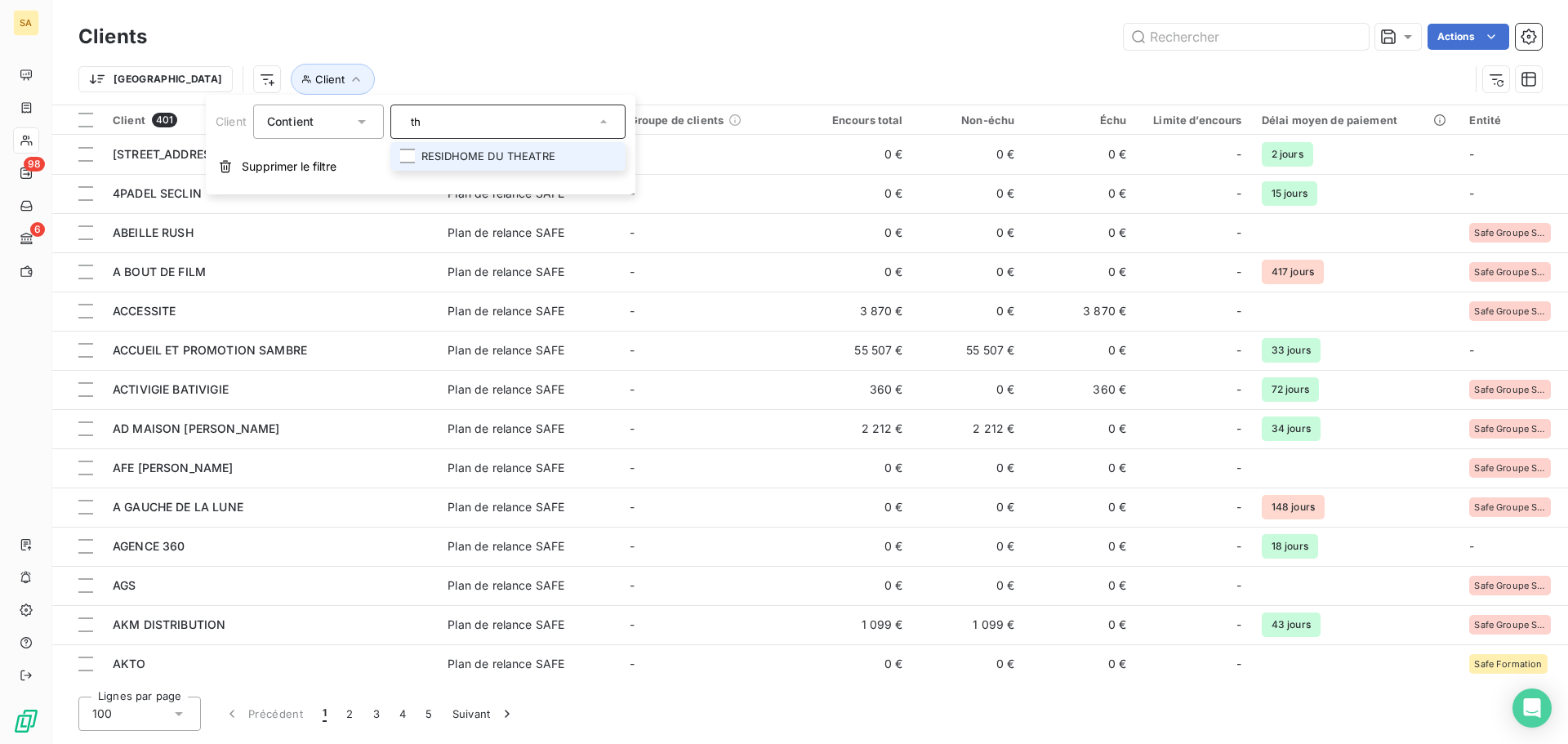
type input "t"
click at [497, 133] on div at bounding box center [508, 122] width 235 height 34
type input "tren"
click at [494, 155] on li "TRENOIS DESCAMPS ARRAS" at bounding box center [508, 156] width 235 height 28
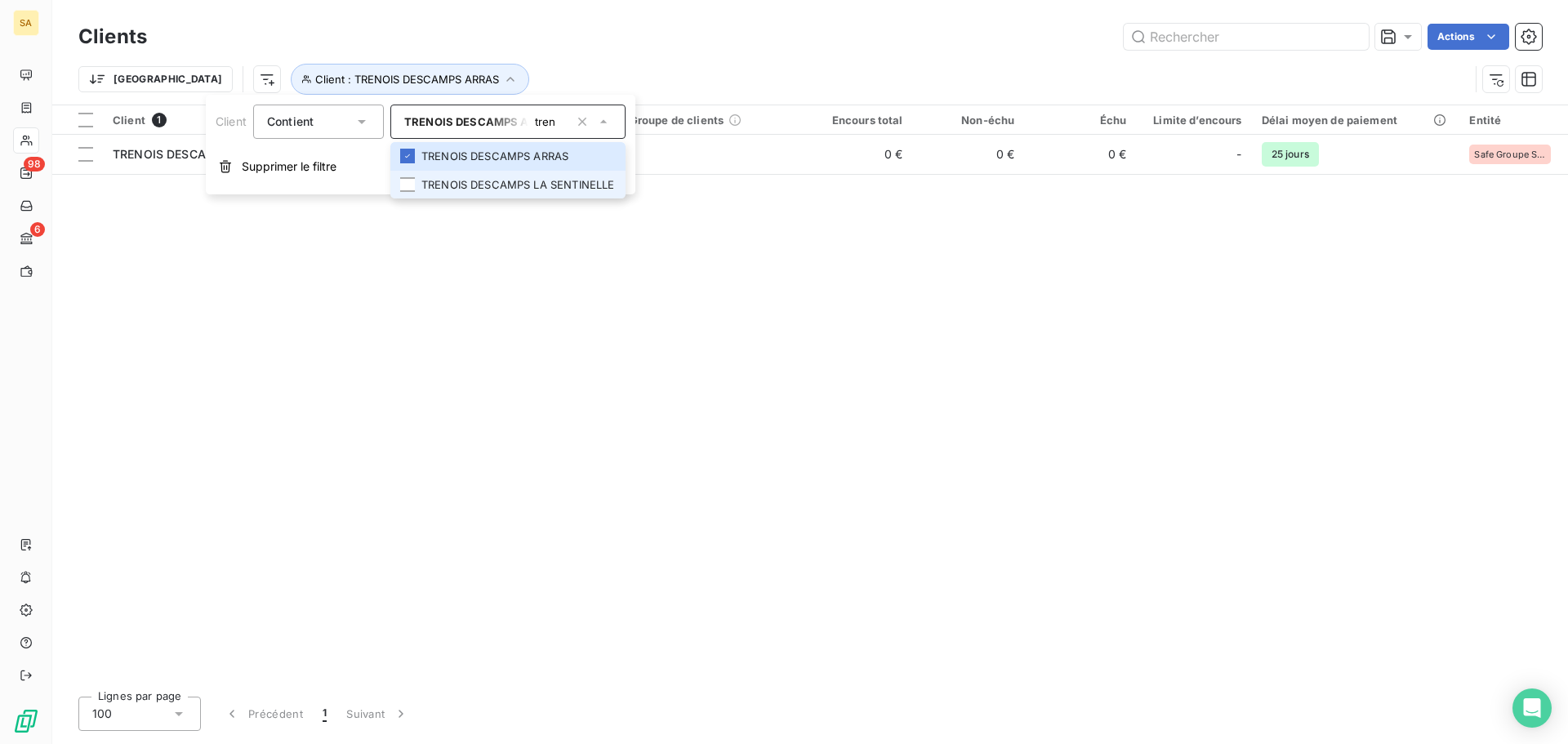
click at [483, 182] on li "TRENOIS DESCAMPS LA SENTINELLE" at bounding box center [508, 184] width 235 height 28
click at [892, 331] on div "Client 2 Plan de relance Groupe de clients Encours total Non-échu Échu Limite d…" at bounding box center [810, 394] width 1516 height 578
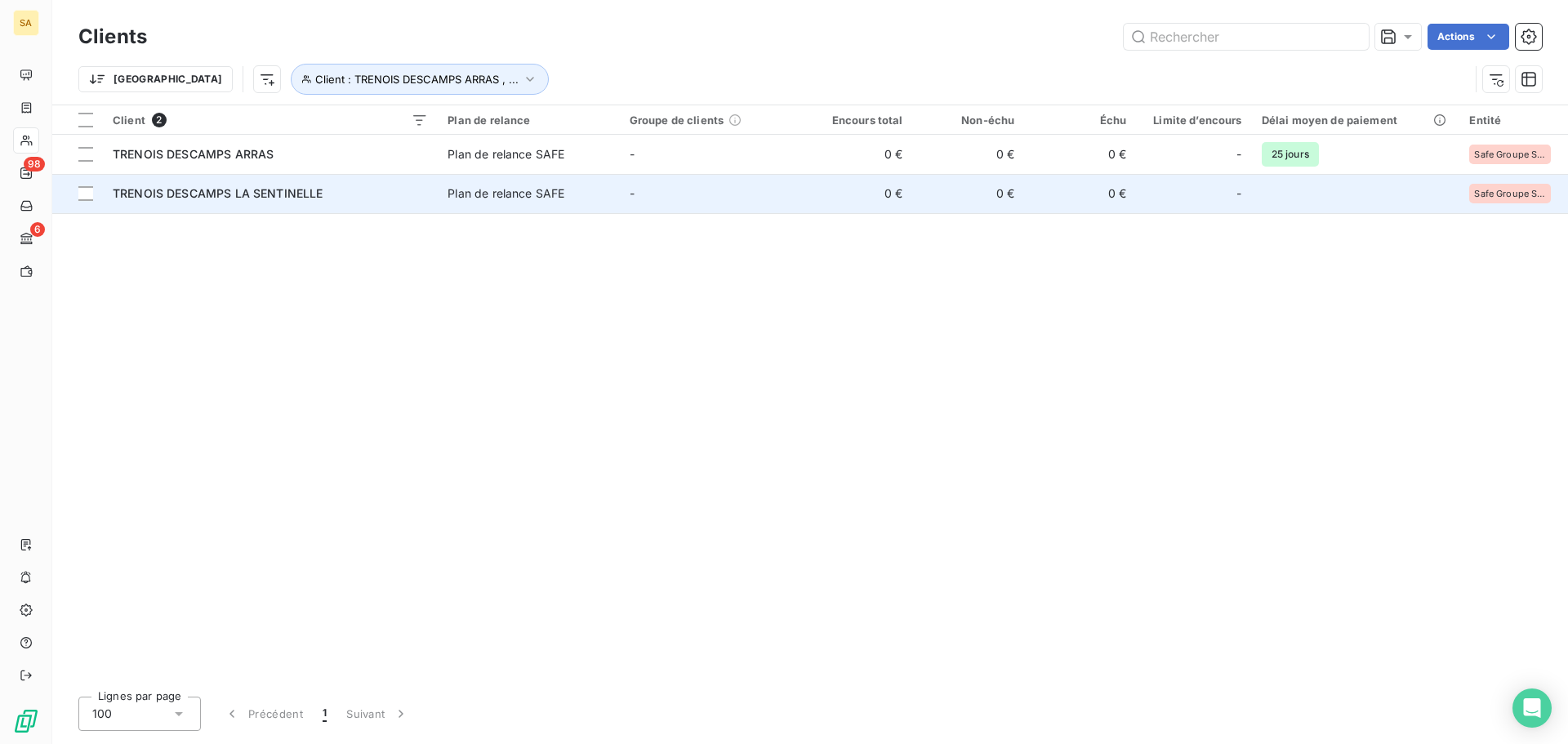
click at [262, 195] on span "TRENOIS DESCAMPS LA SENTINELLE" at bounding box center [217, 193] width 210 height 14
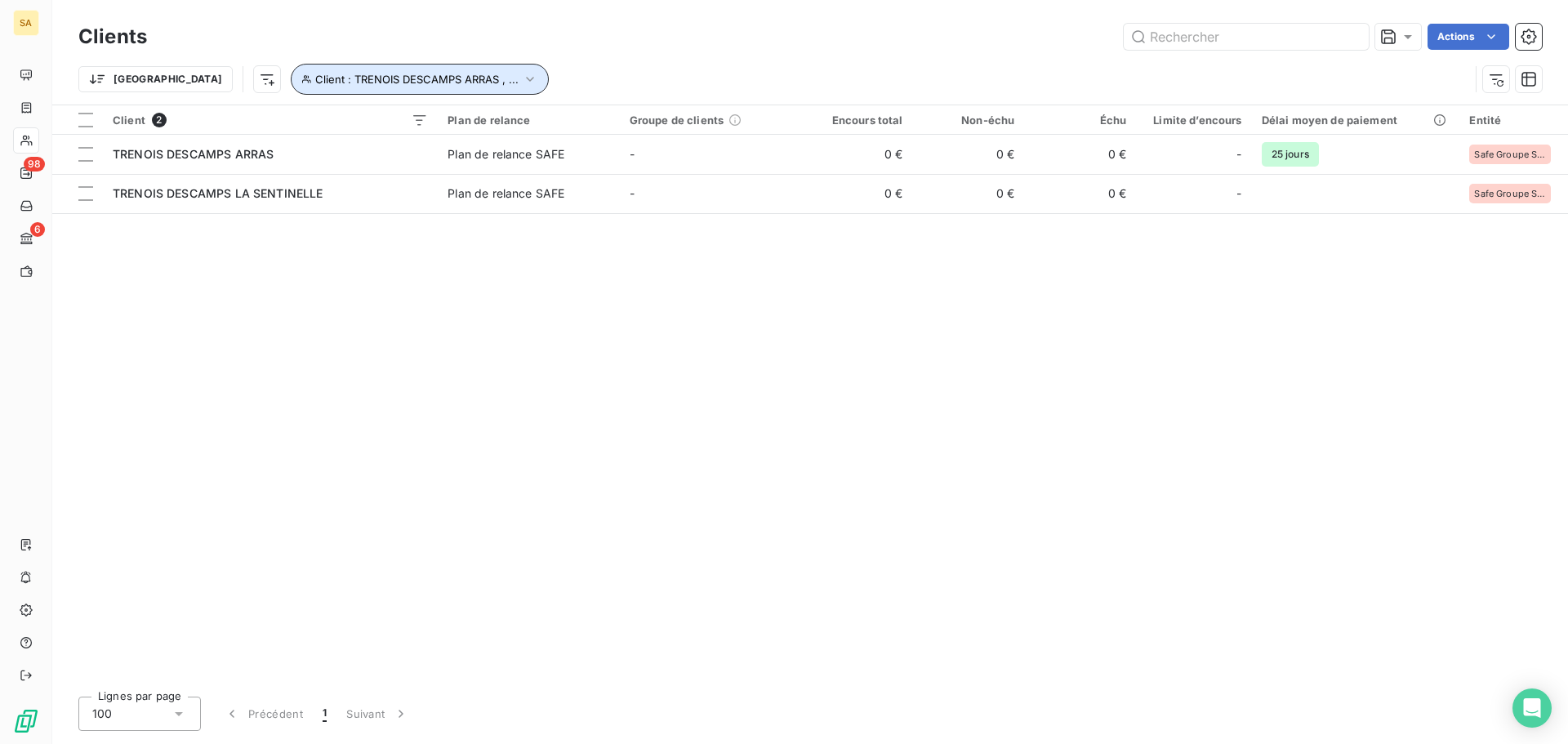
click at [522, 80] on icon "button" at bounding box center [530, 79] width 16 height 16
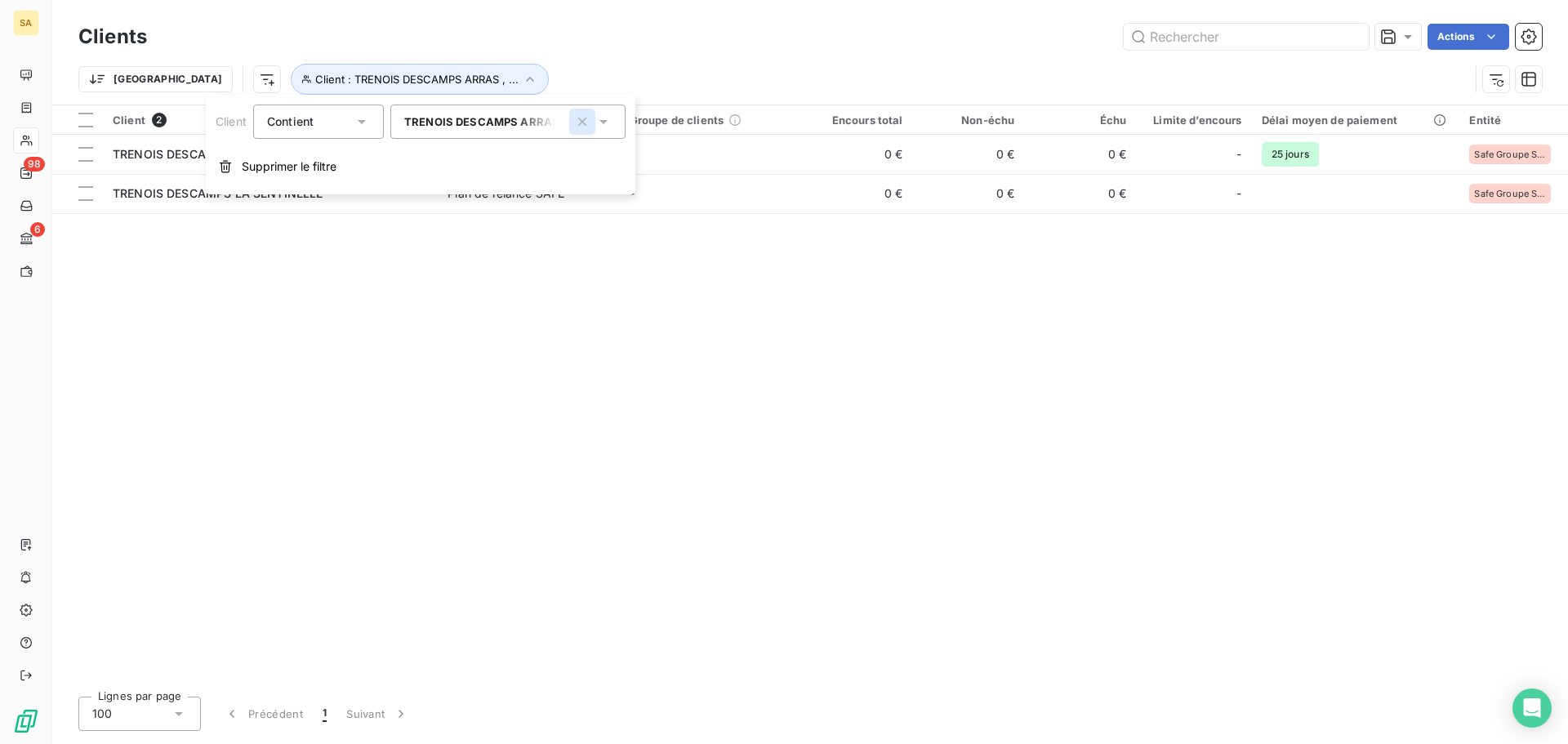
click at [582, 119] on icon "button" at bounding box center [582, 121] width 16 height 16
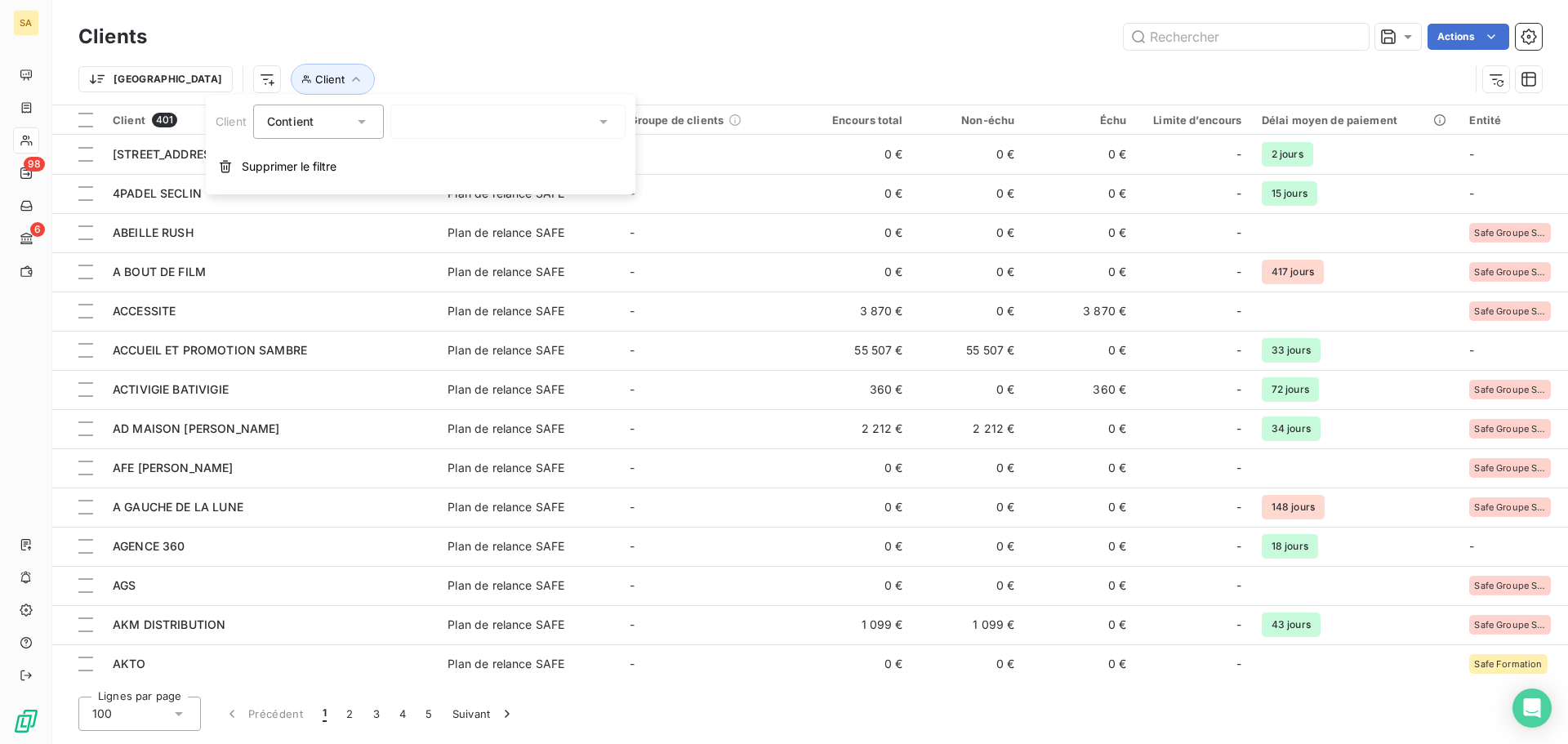
click at [473, 118] on div "valen" at bounding box center [508, 122] width 235 height 34
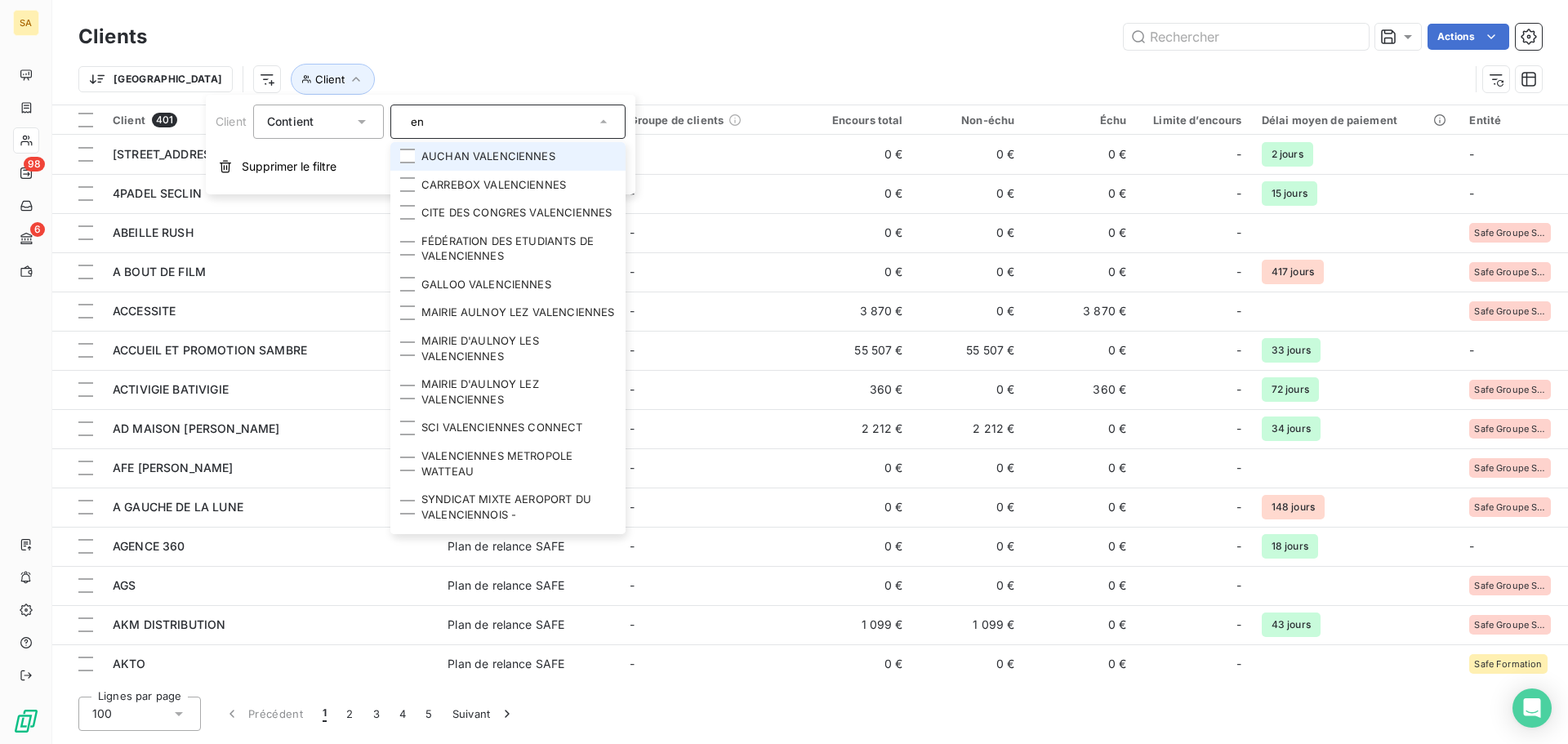
type input "n"
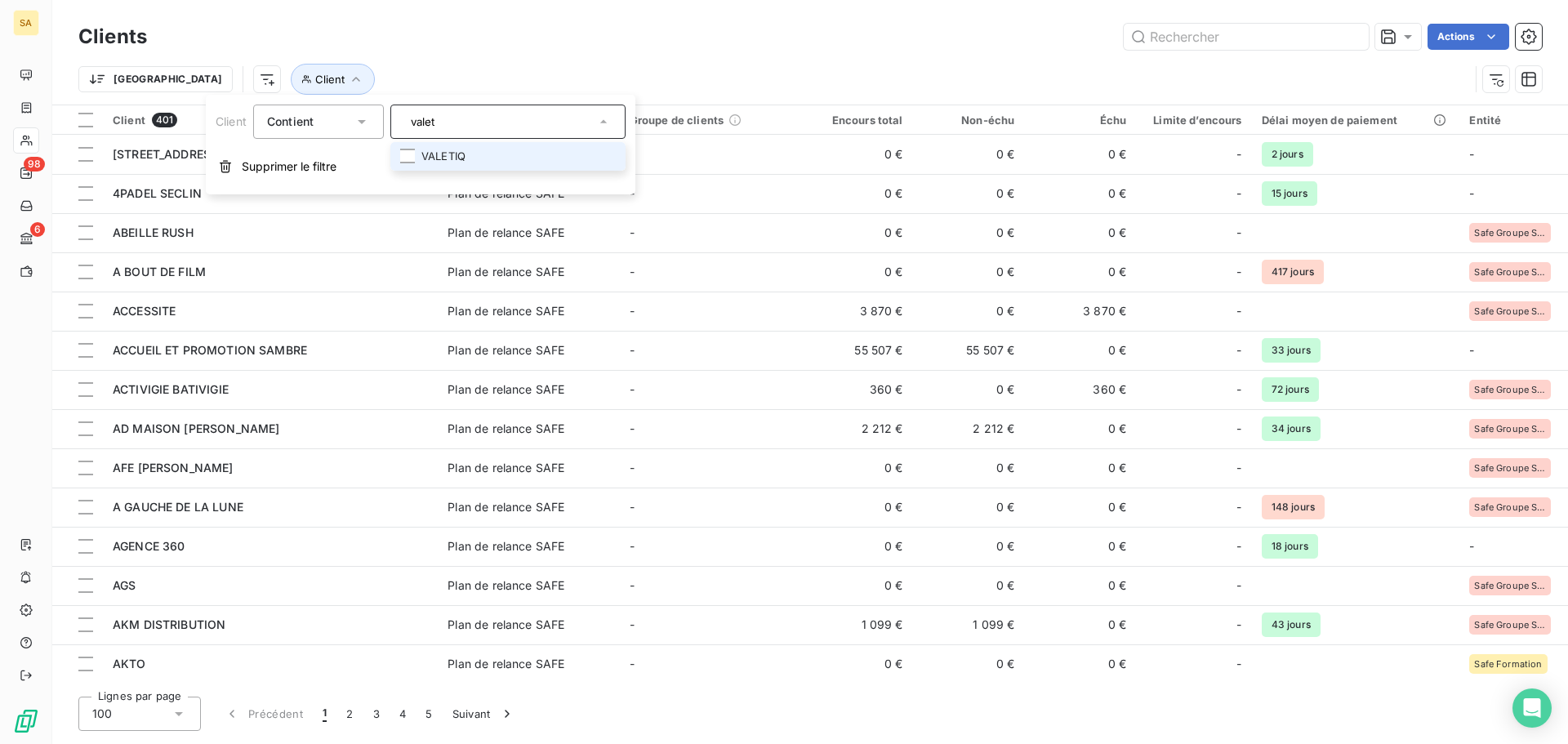
type input "valet"
click at [455, 153] on li "VALETIQ" at bounding box center [508, 156] width 235 height 28
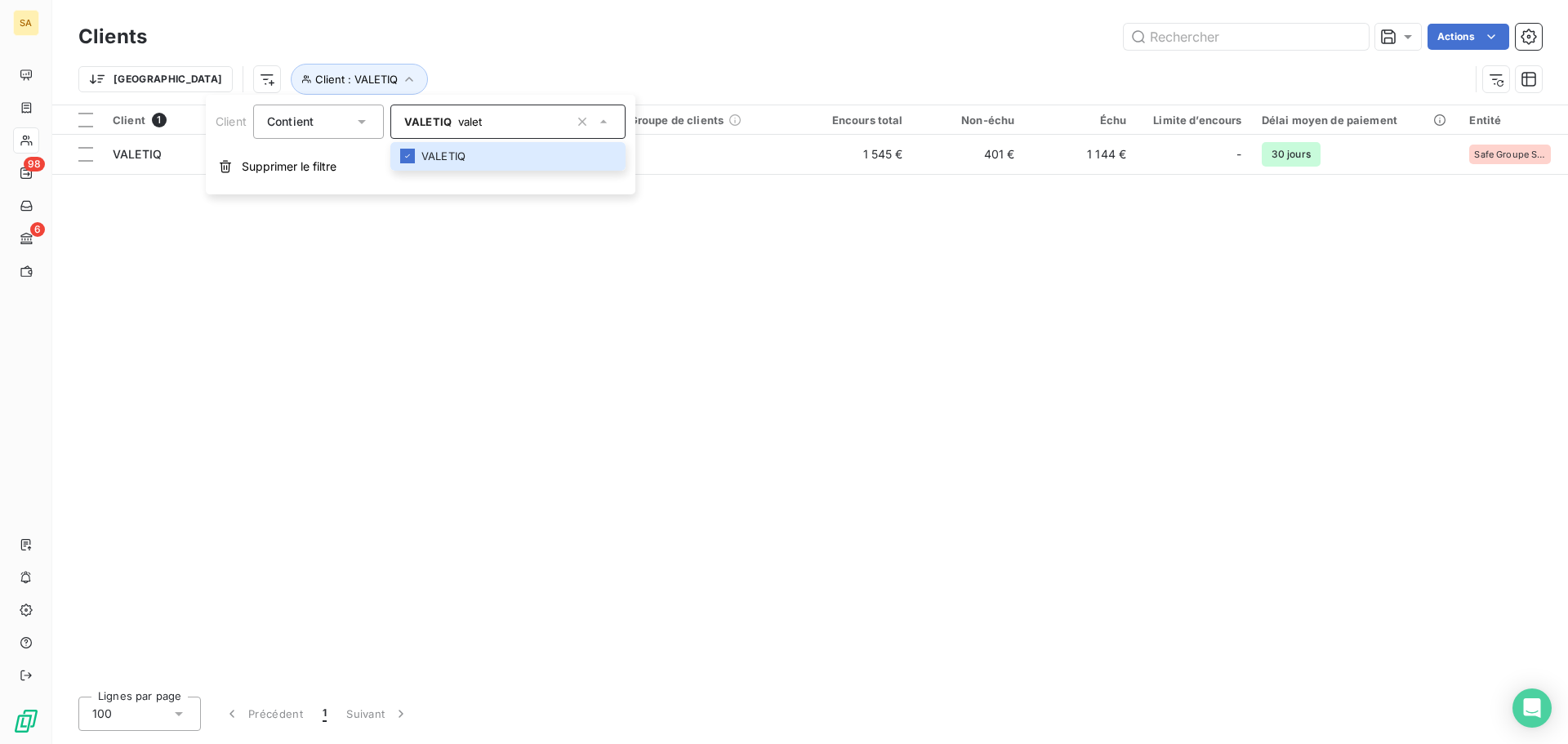
click at [1218, 393] on div "Client 1 Plan de relance Groupe de clients Encours total Non-échu Échu Limite d…" at bounding box center [810, 394] width 1516 height 578
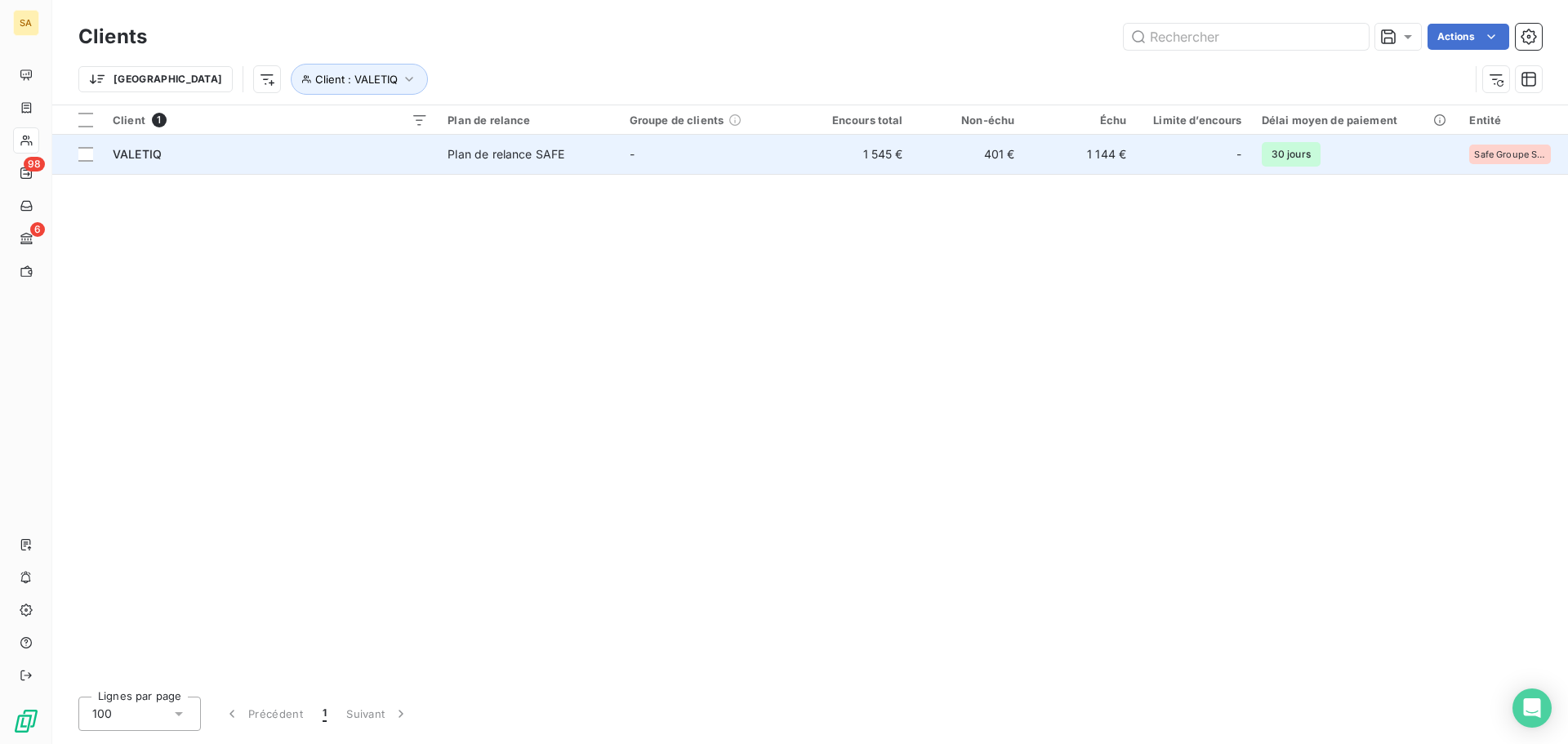
click at [317, 159] on div "VALETIQ" at bounding box center [270, 154] width 315 height 16
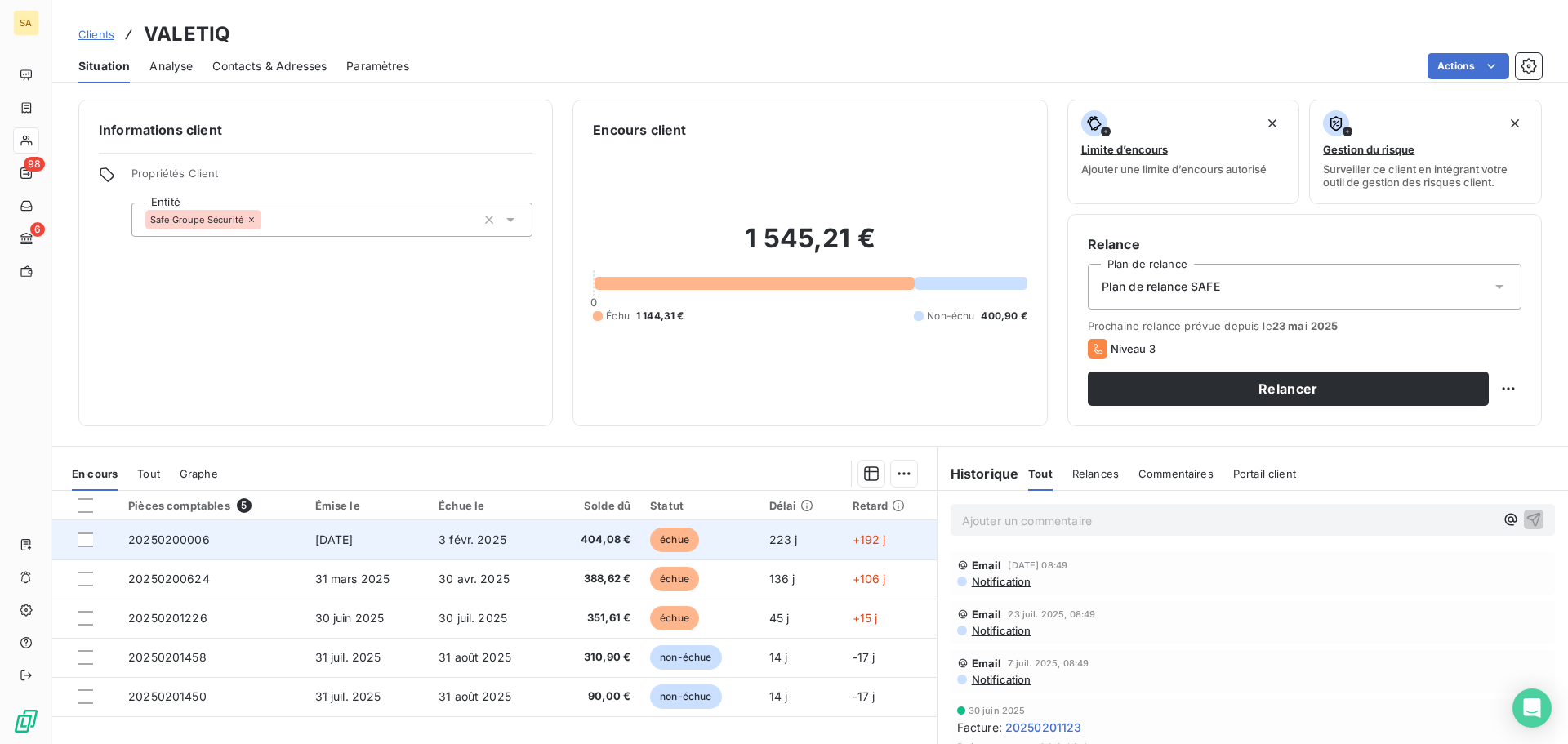
click at [202, 547] on td "20250200006" at bounding box center [211, 540] width 186 height 39
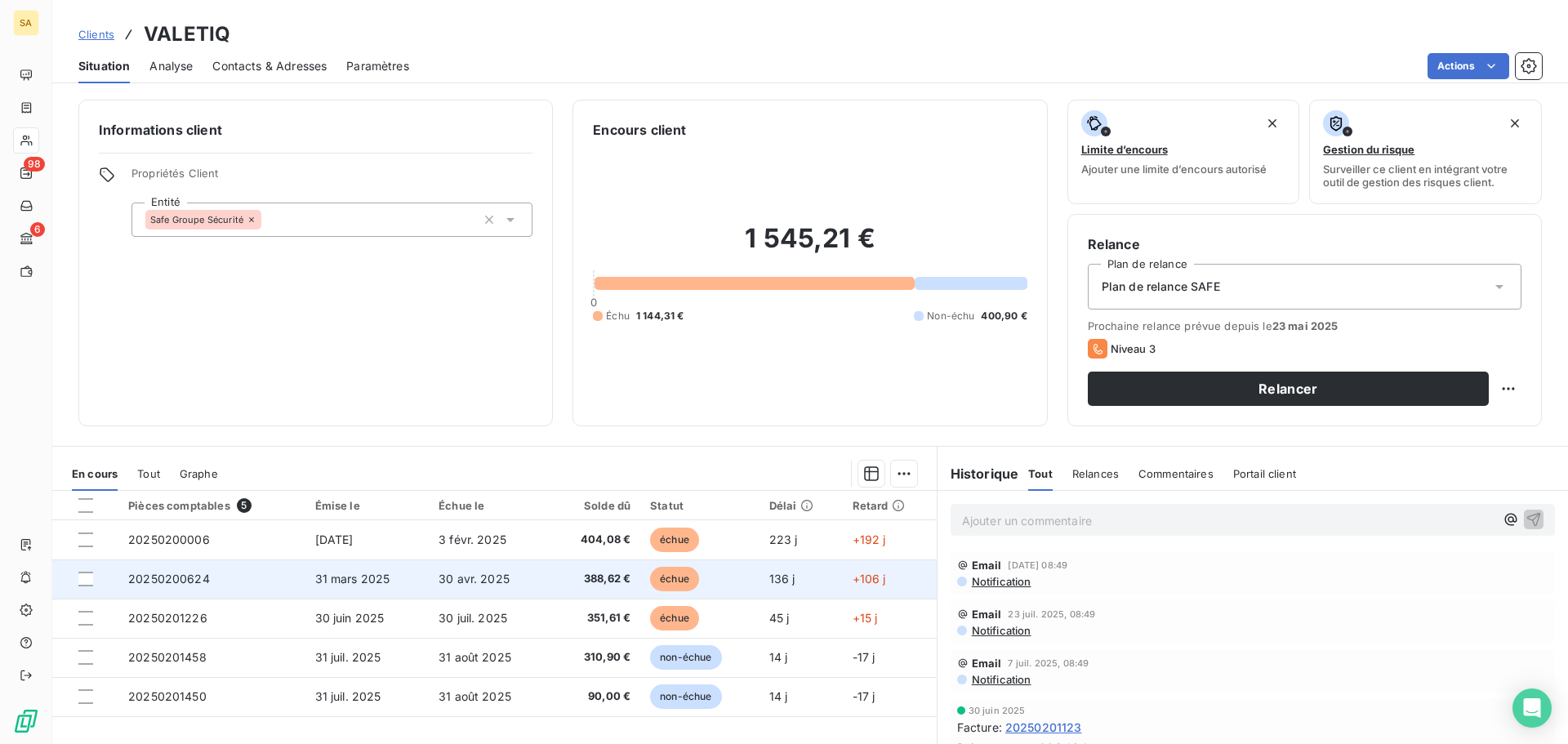
click at [180, 573] on span "20250200624" at bounding box center [168, 578] width 82 height 14
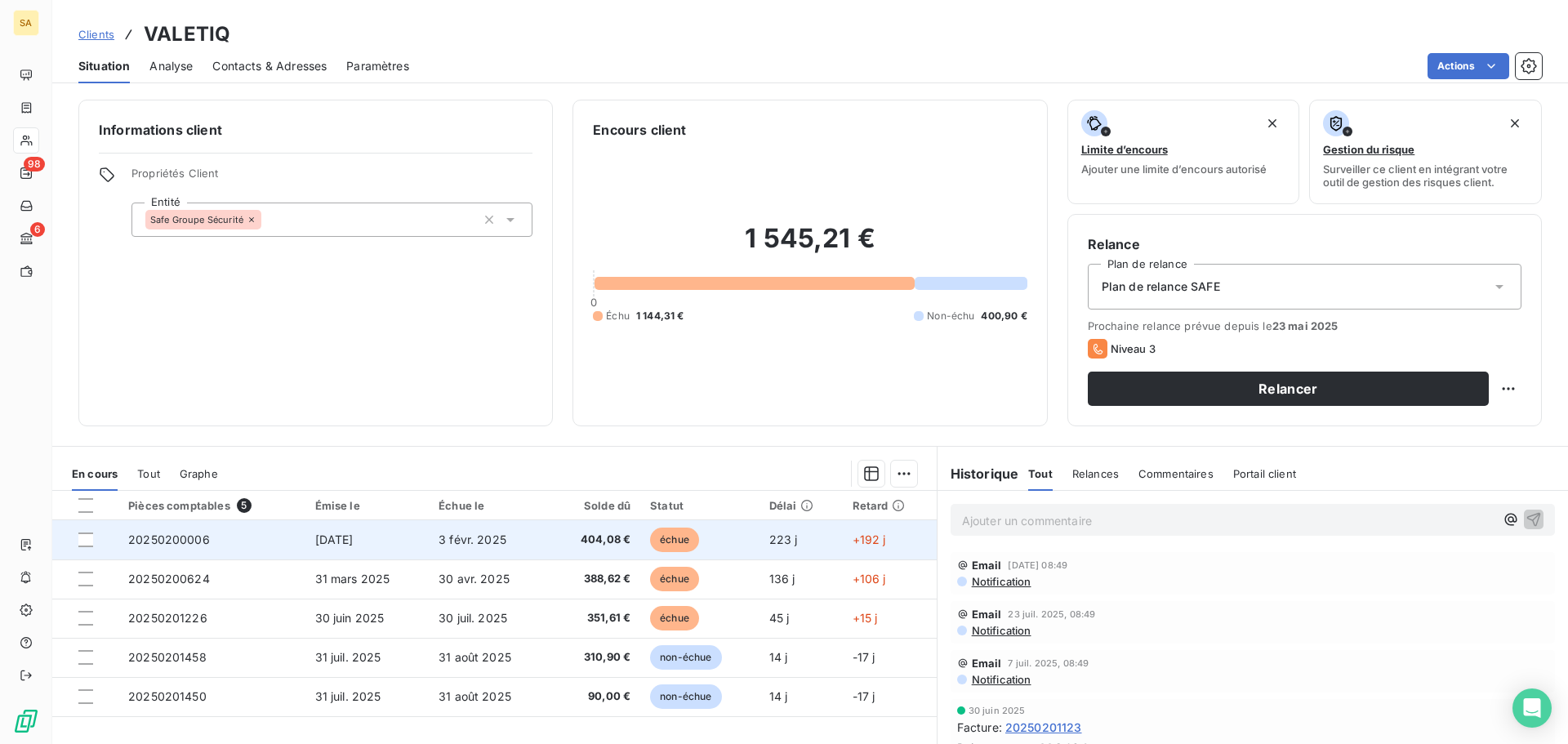
click at [176, 539] on span "20250200006" at bounding box center [168, 539] width 82 height 14
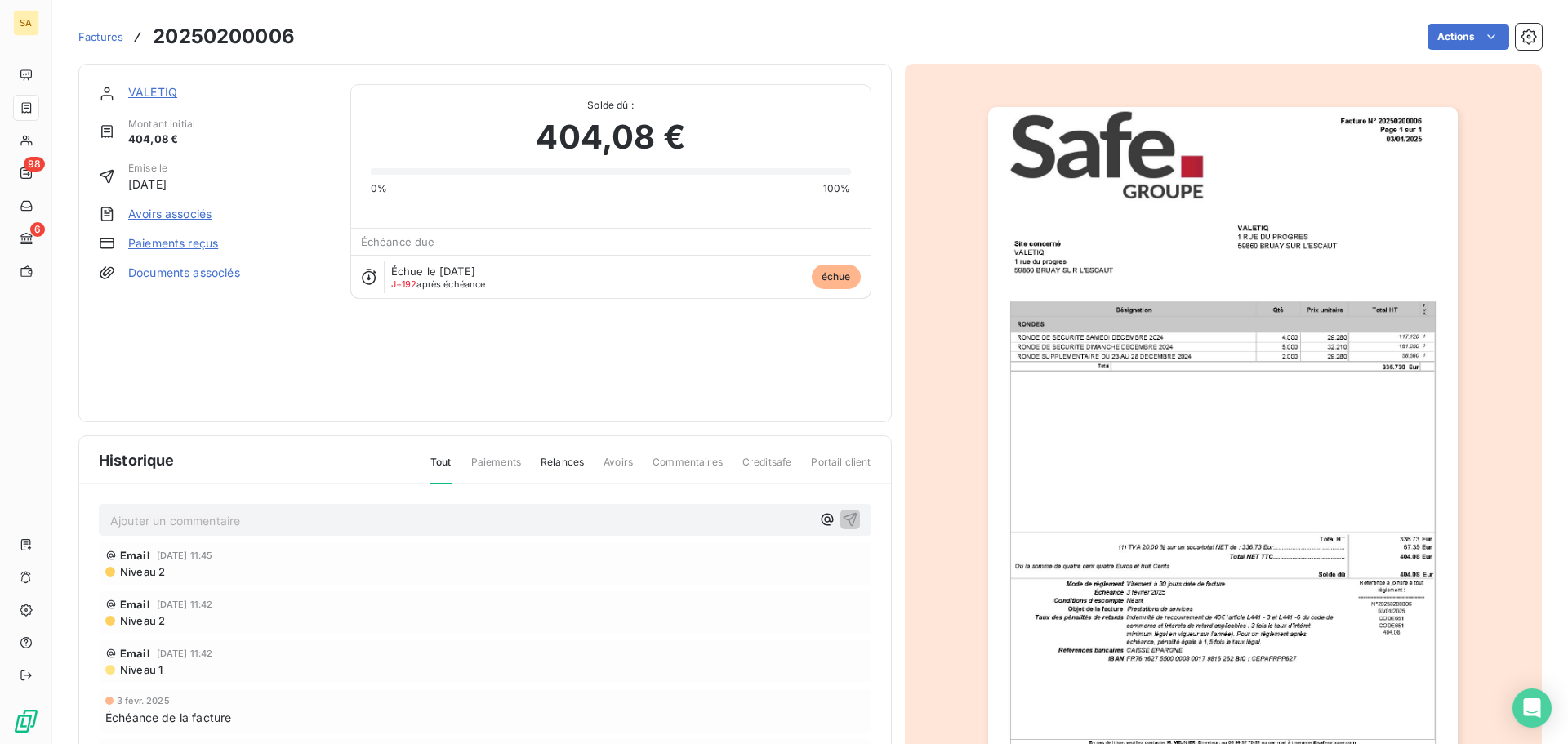
click at [175, 247] on link "Paiements reçus" at bounding box center [173, 243] width 90 height 16
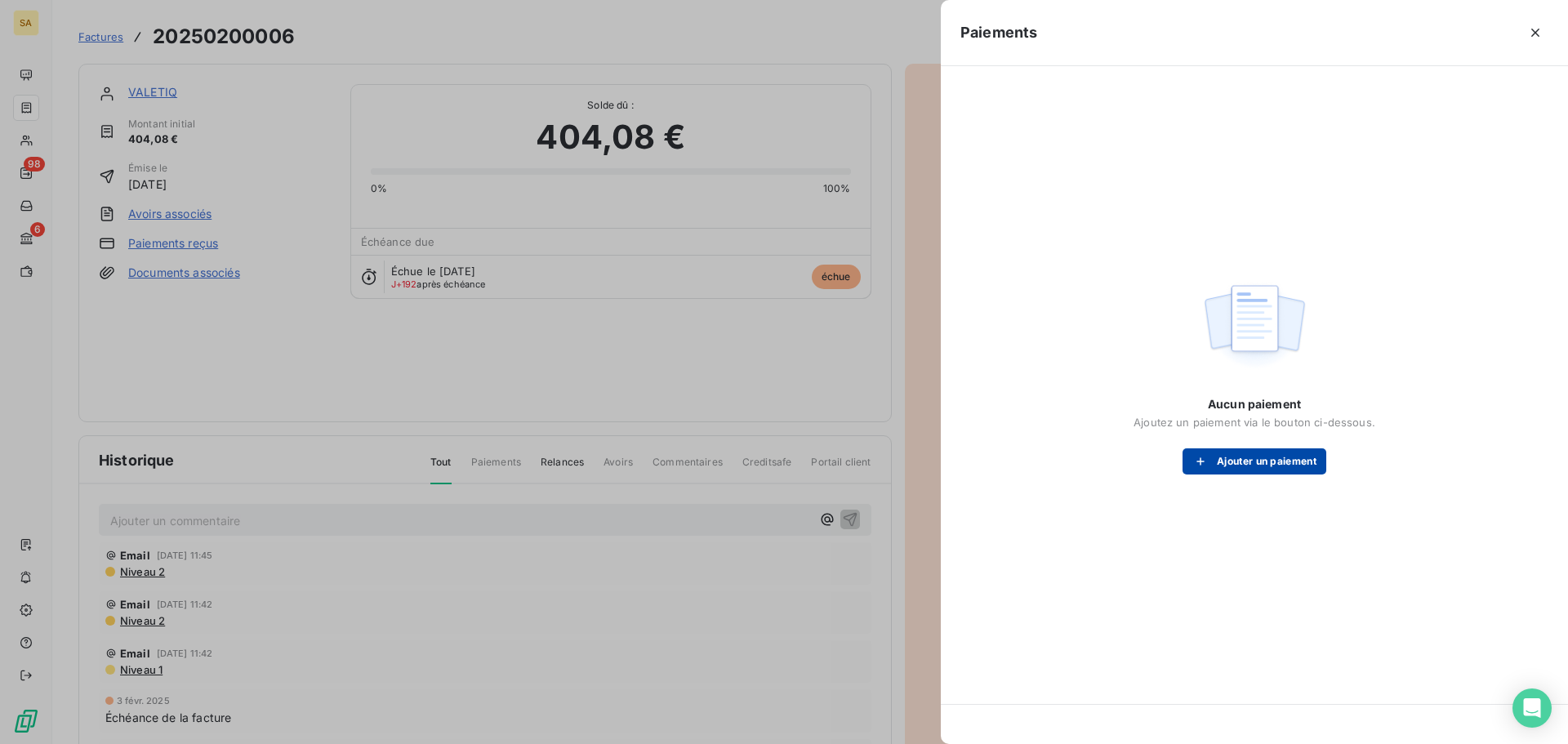
click at [1267, 457] on button "Ajouter un paiement" at bounding box center [1254, 461] width 143 height 26
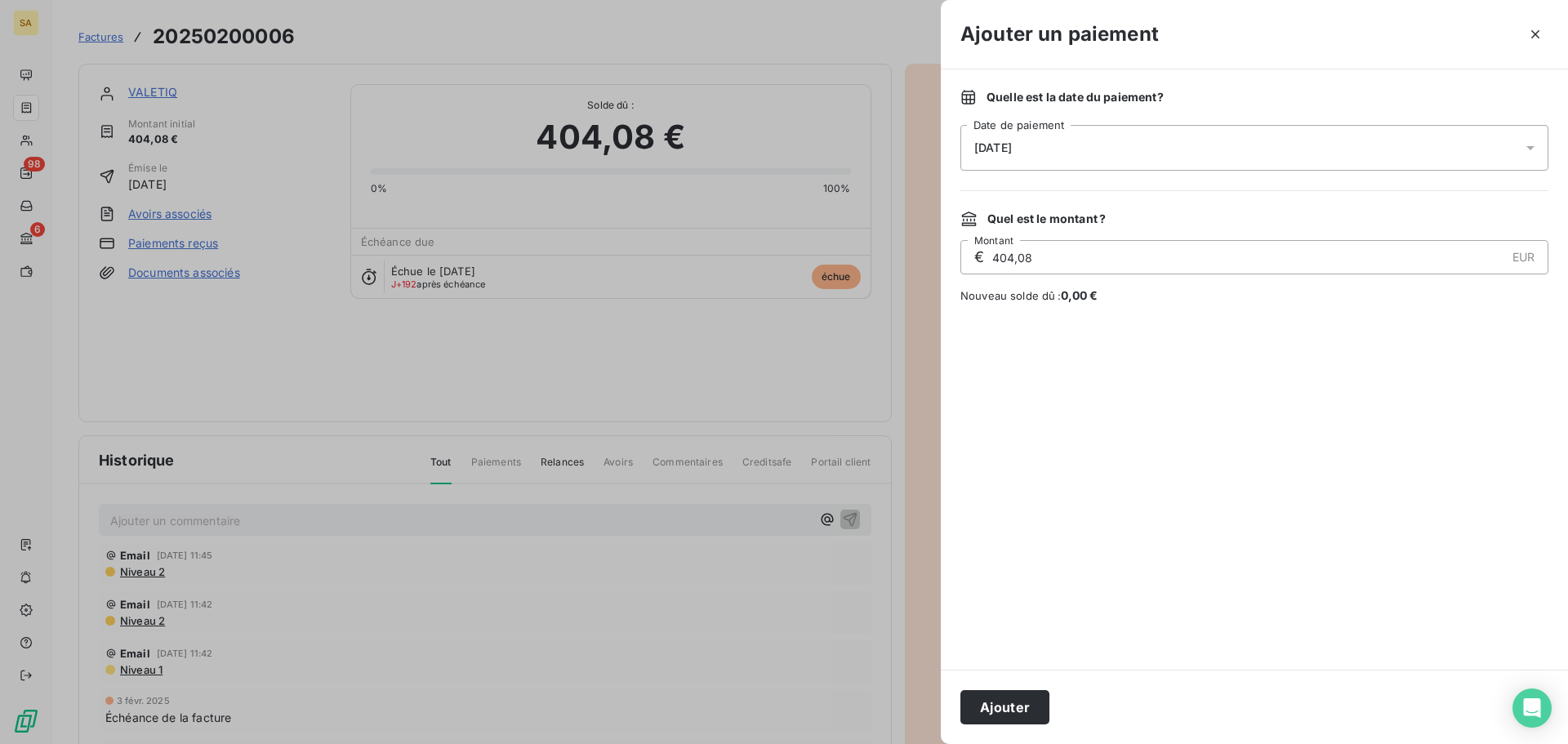
click at [1200, 152] on div "14/08/2025" at bounding box center [1255, 148] width 588 height 45
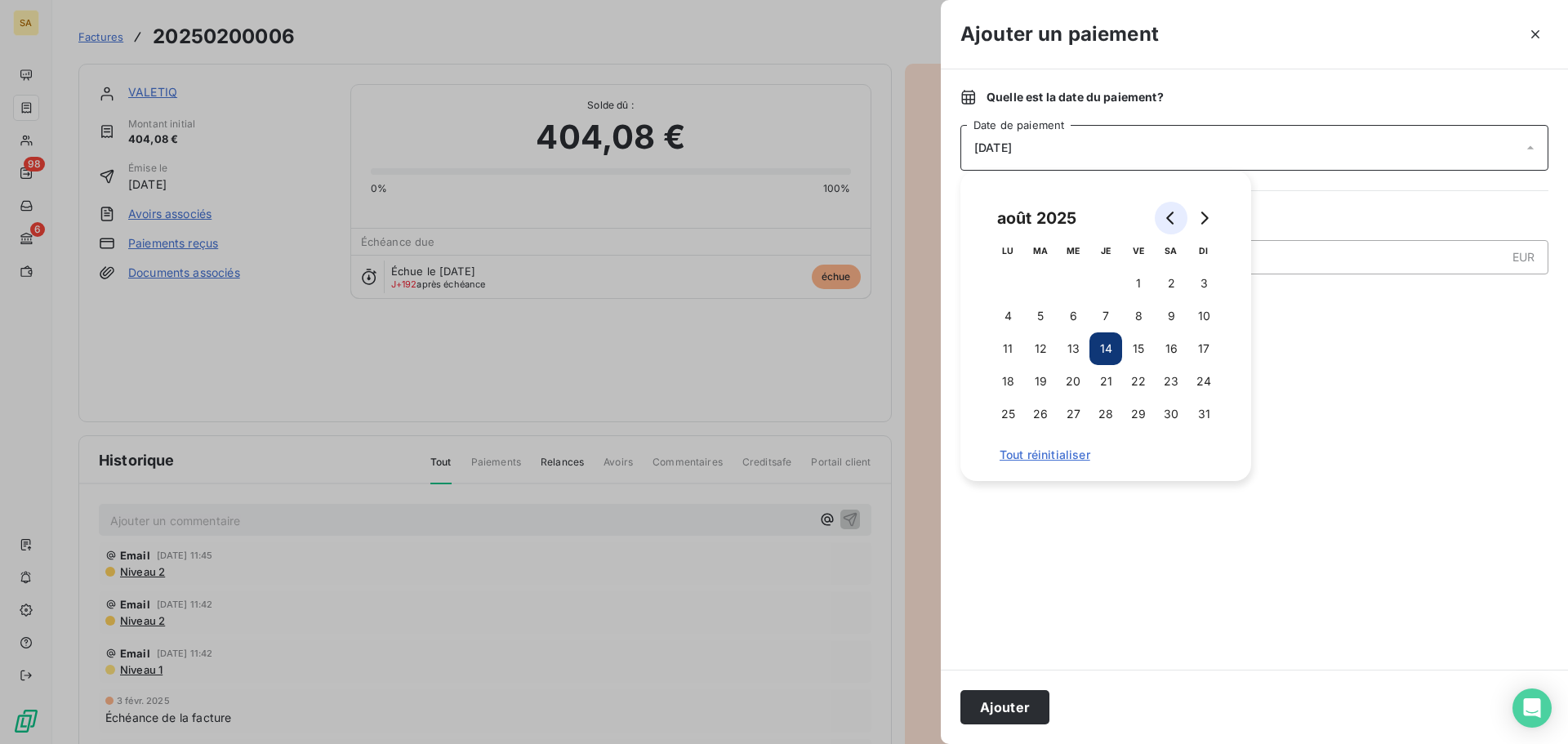
click at [1162, 224] on button "Go to previous month" at bounding box center [1171, 218] width 33 height 33
click at [1164, 222] on button "Go to previous month" at bounding box center [1171, 218] width 33 height 33
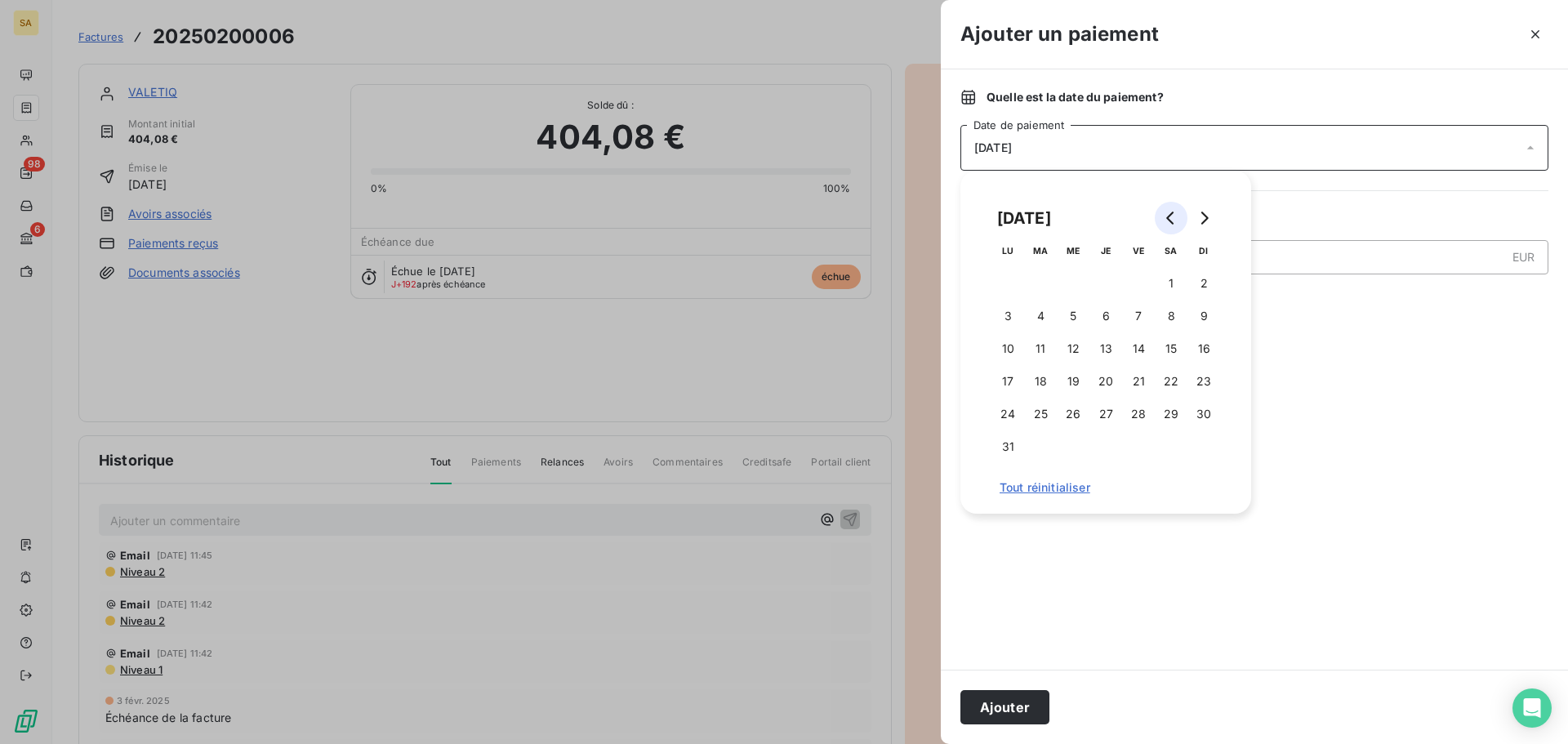
click at [1164, 222] on button "Go to previous month" at bounding box center [1171, 218] width 33 height 33
click at [1042, 317] on button "4" at bounding box center [1041, 316] width 33 height 33
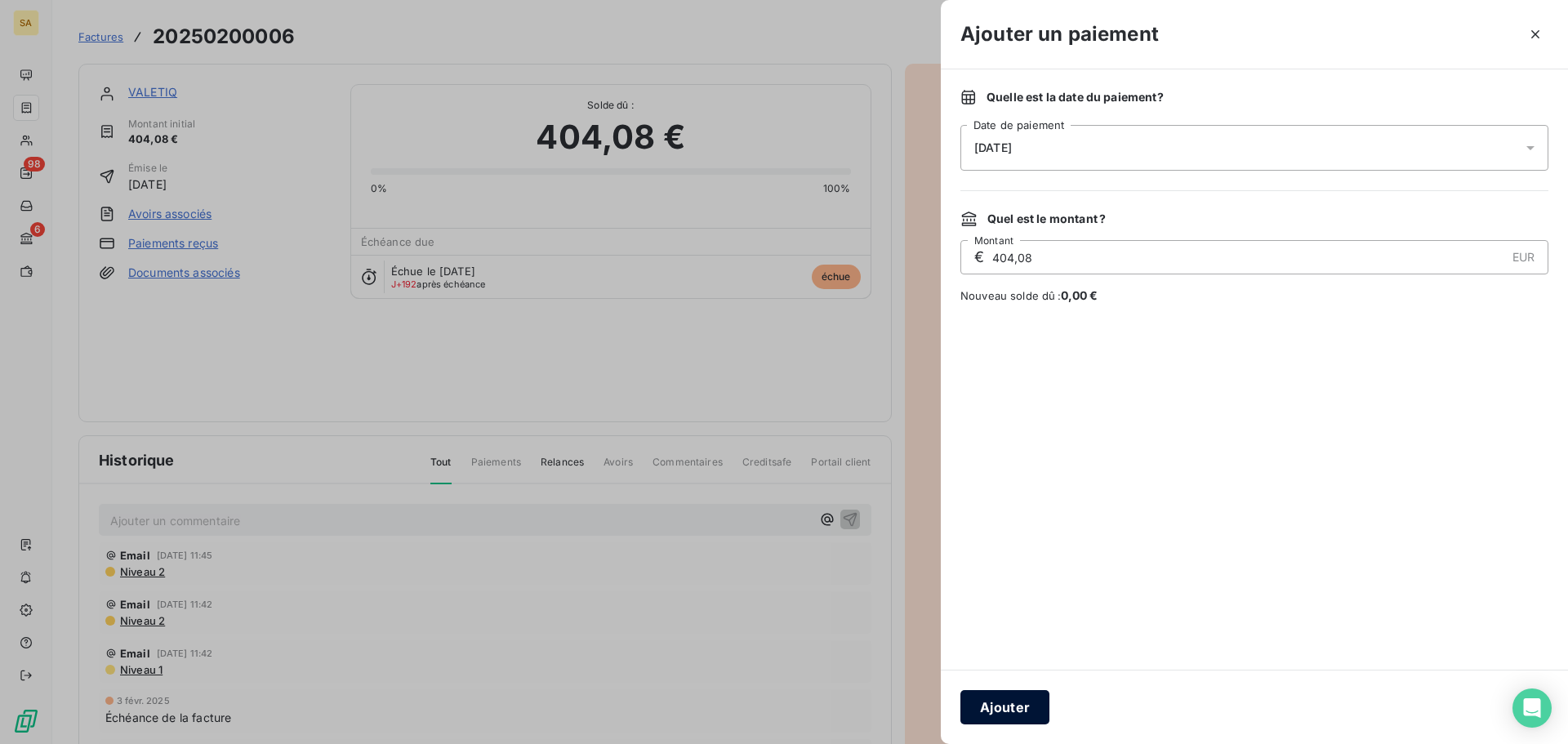
click at [997, 704] on button "Ajouter" at bounding box center [1006, 707] width 89 height 34
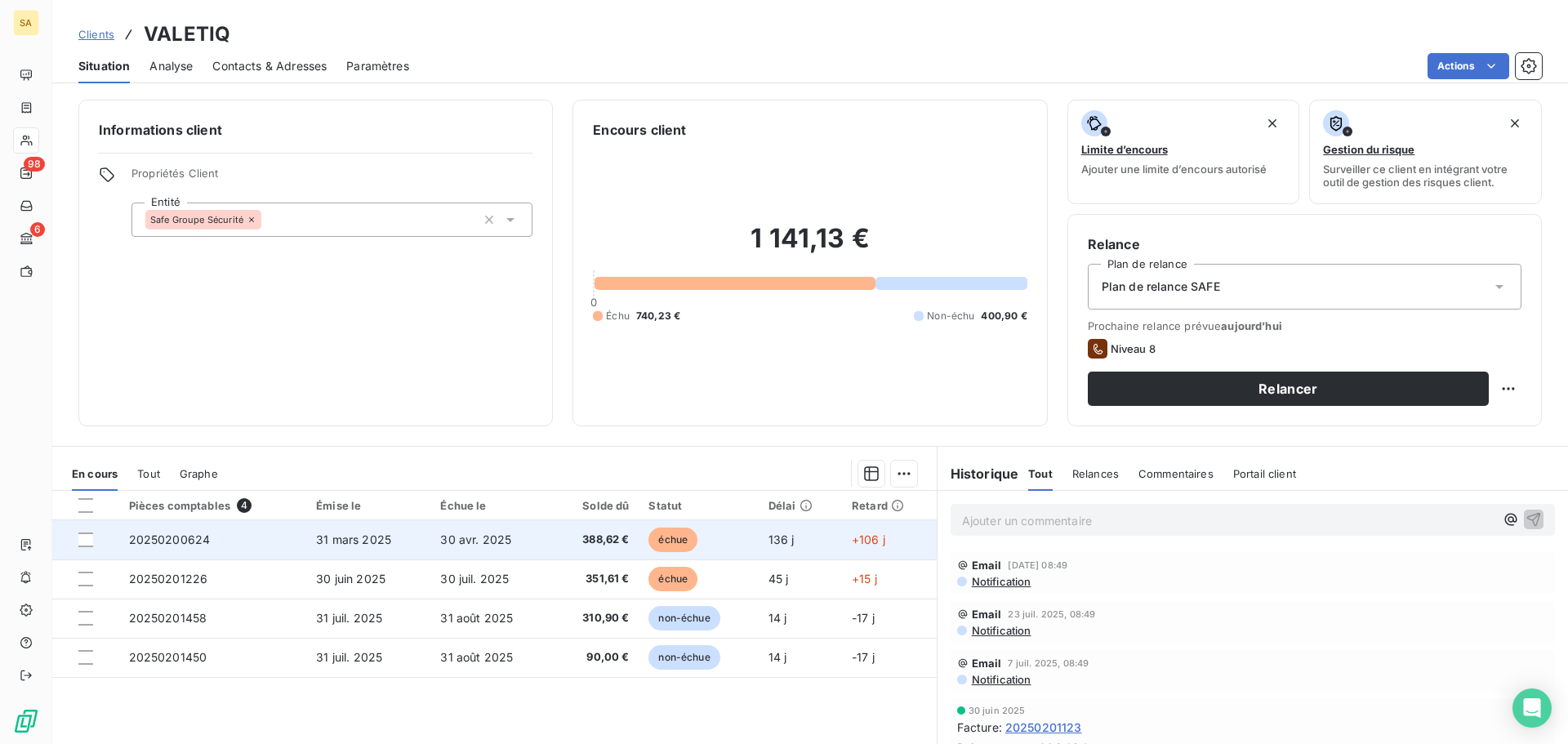
click at [163, 536] on span "20250200624" at bounding box center [169, 539] width 82 height 14
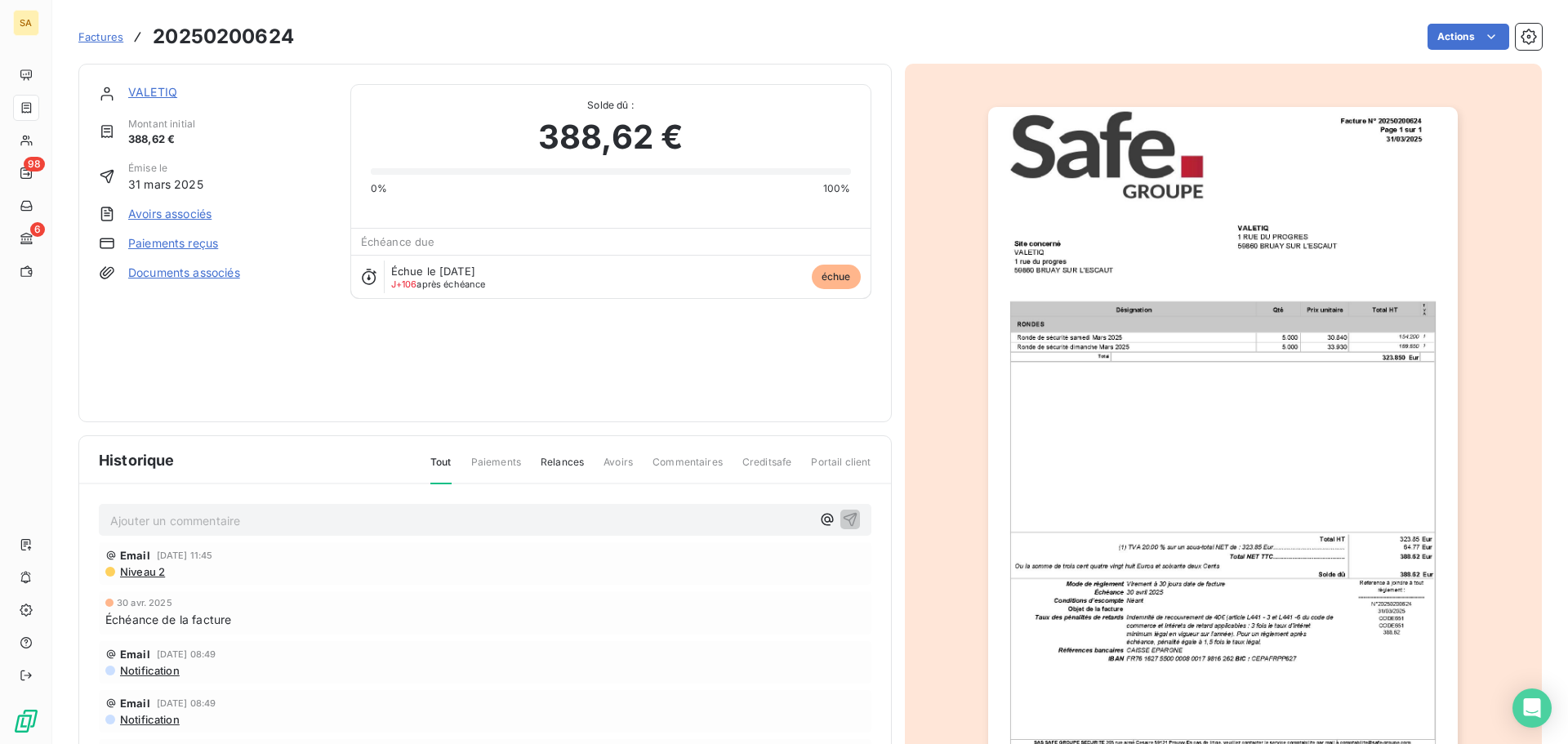
click at [178, 247] on link "Paiements reçus" at bounding box center [173, 243] width 90 height 16
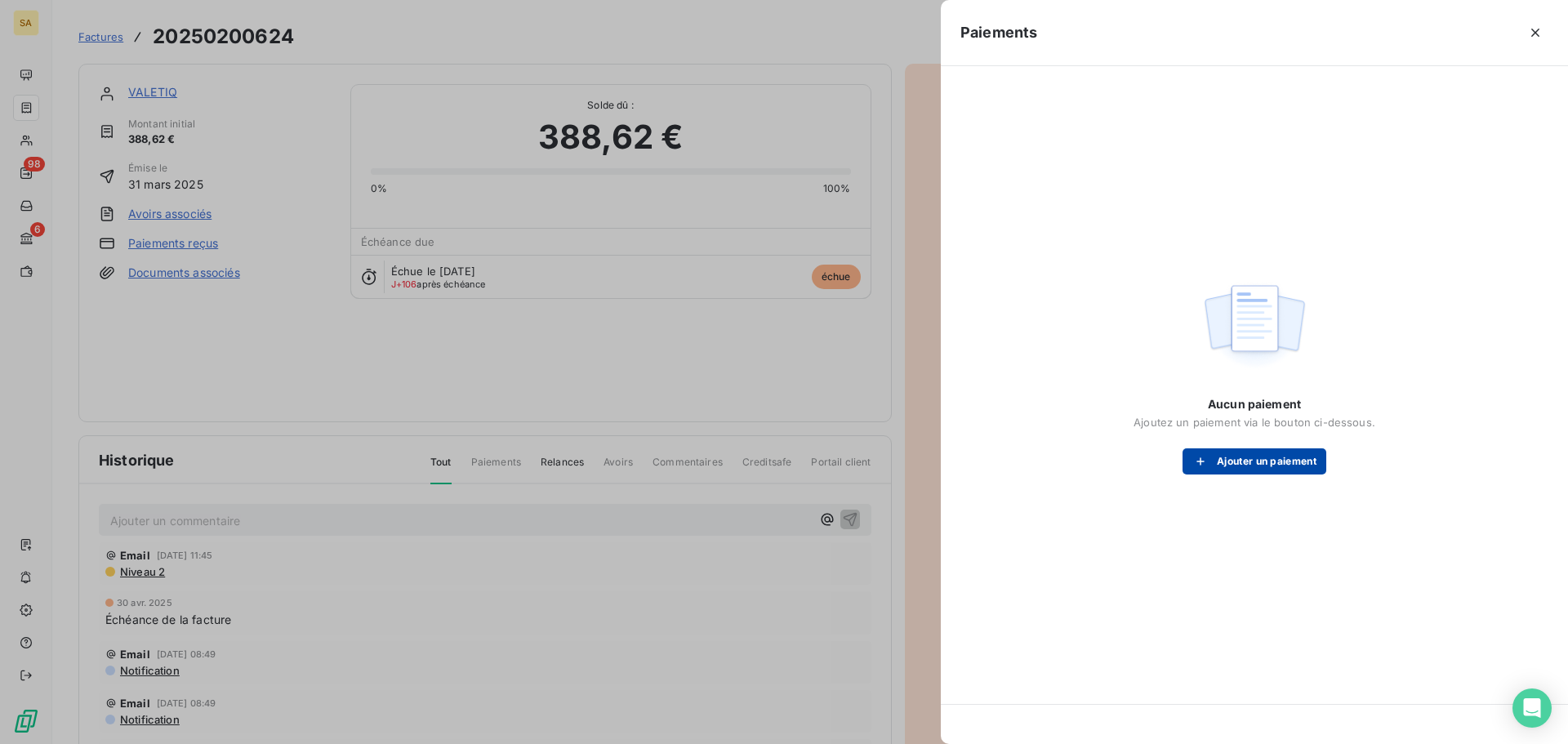
click at [1261, 462] on button "Ajouter un paiement" at bounding box center [1254, 461] width 143 height 26
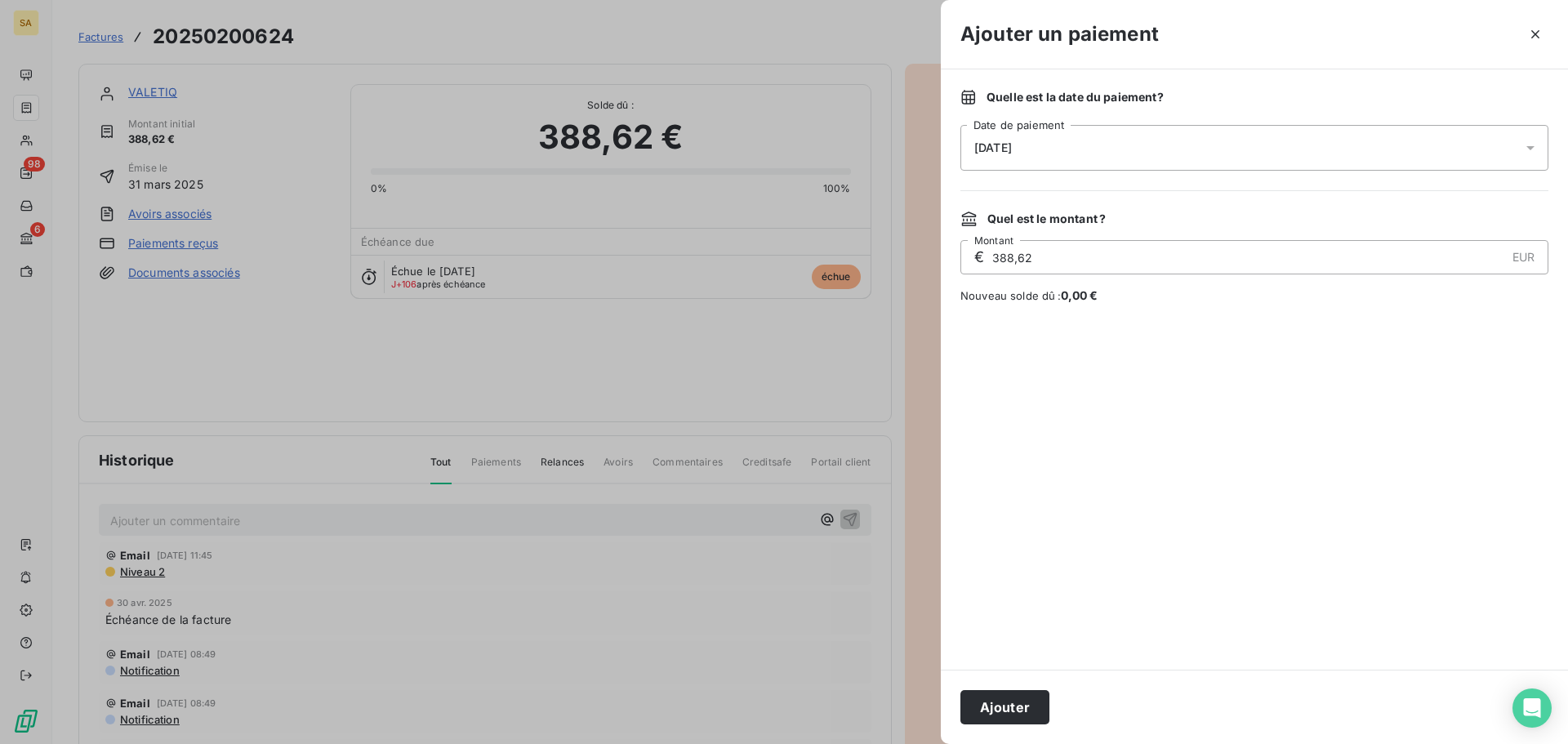
click at [1059, 135] on div "14/08/2025" at bounding box center [1255, 148] width 588 height 45
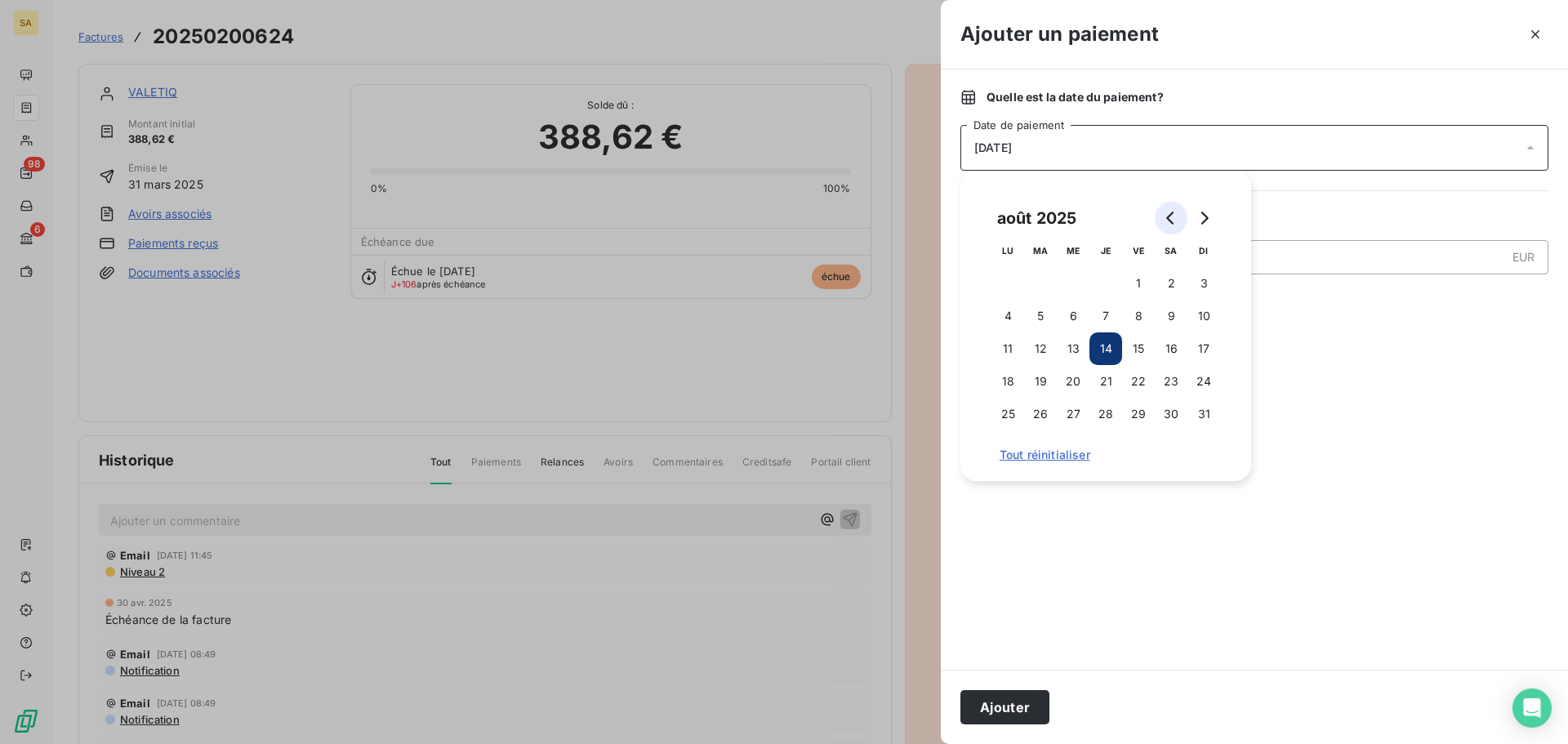
click at [1171, 217] on icon "Go to previous month" at bounding box center [1170, 217] width 13 height 13
click at [1171, 216] on icon "Go to previous month" at bounding box center [1170, 217] width 13 height 13
click at [1083, 414] on button "30" at bounding box center [1073, 414] width 33 height 33
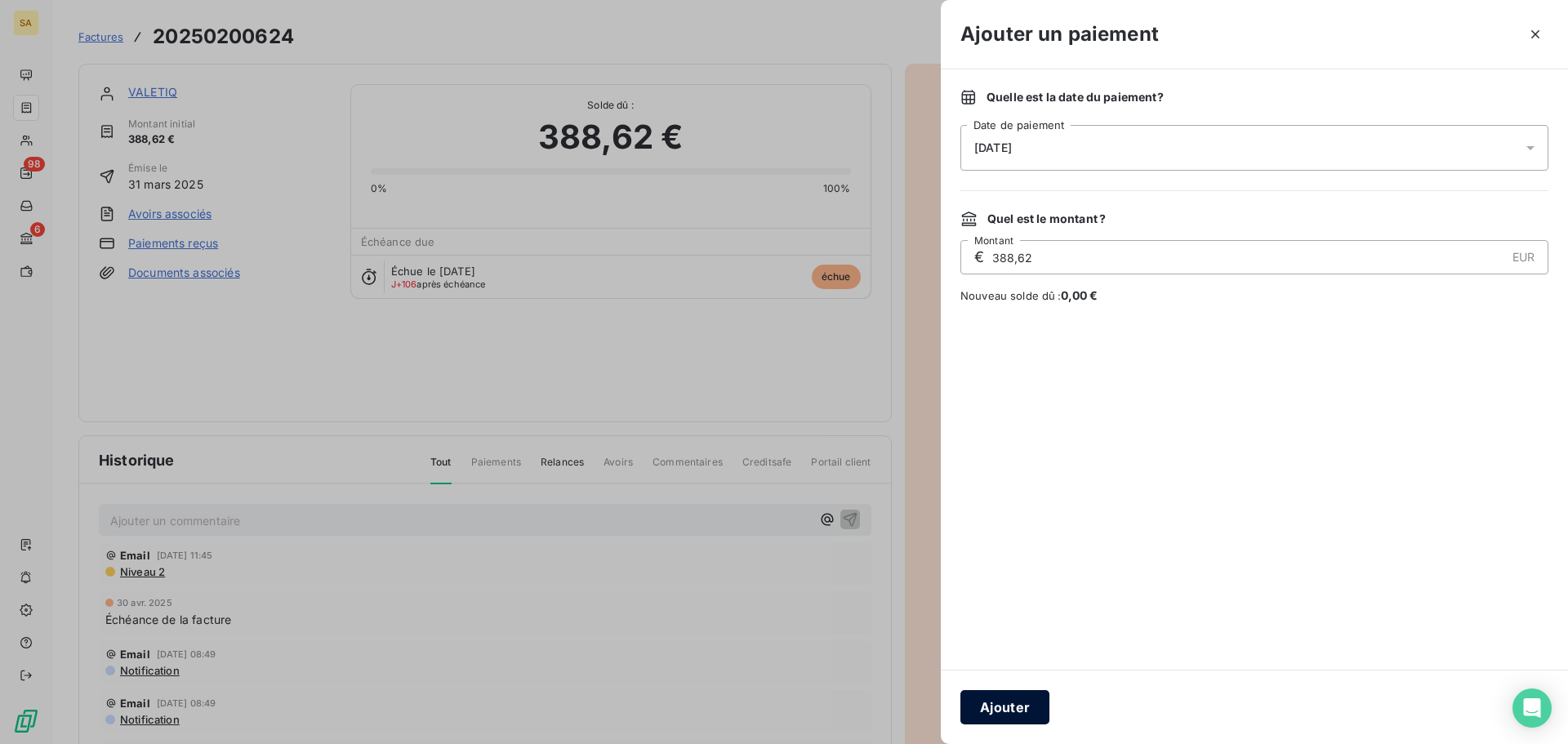
click at [1022, 717] on button "Ajouter" at bounding box center [1006, 707] width 89 height 34
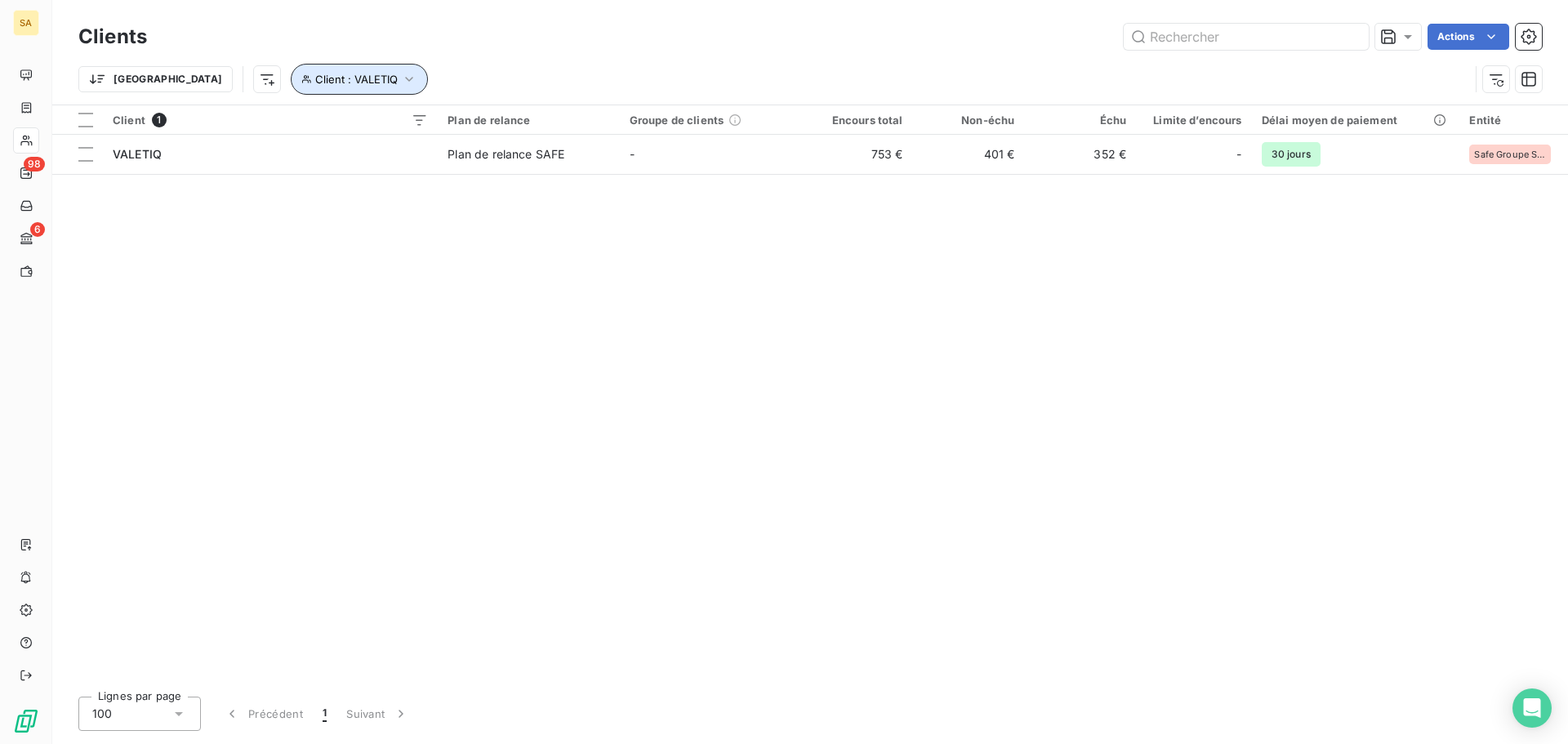
click at [401, 82] on icon "button" at bounding box center [409, 79] width 16 height 16
click at [578, 125] on icon "button" at bounding box center [582, 121] width 16 height 16
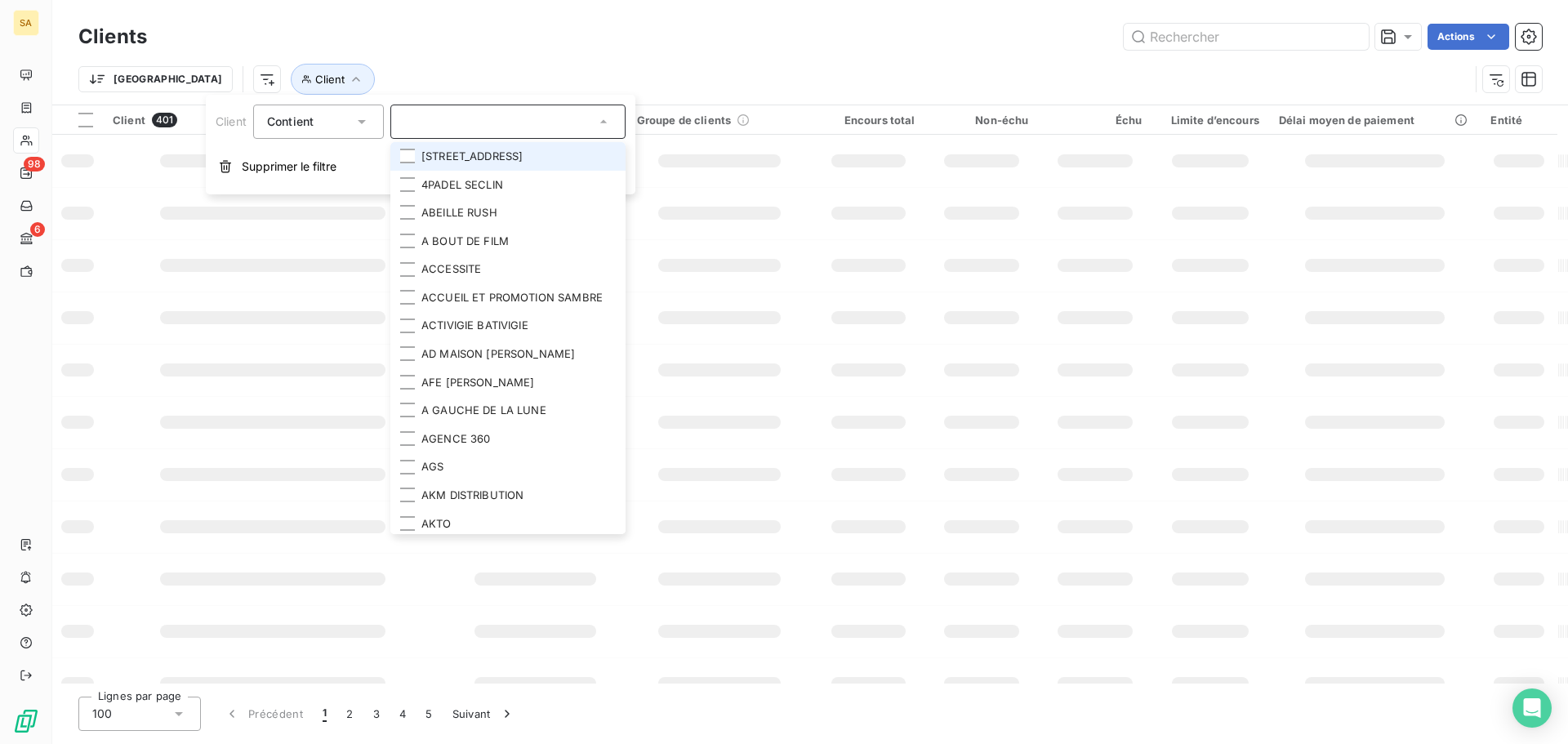
click at [528, 118] on input "text" at bounding box center [500, 121] width 191 height 15
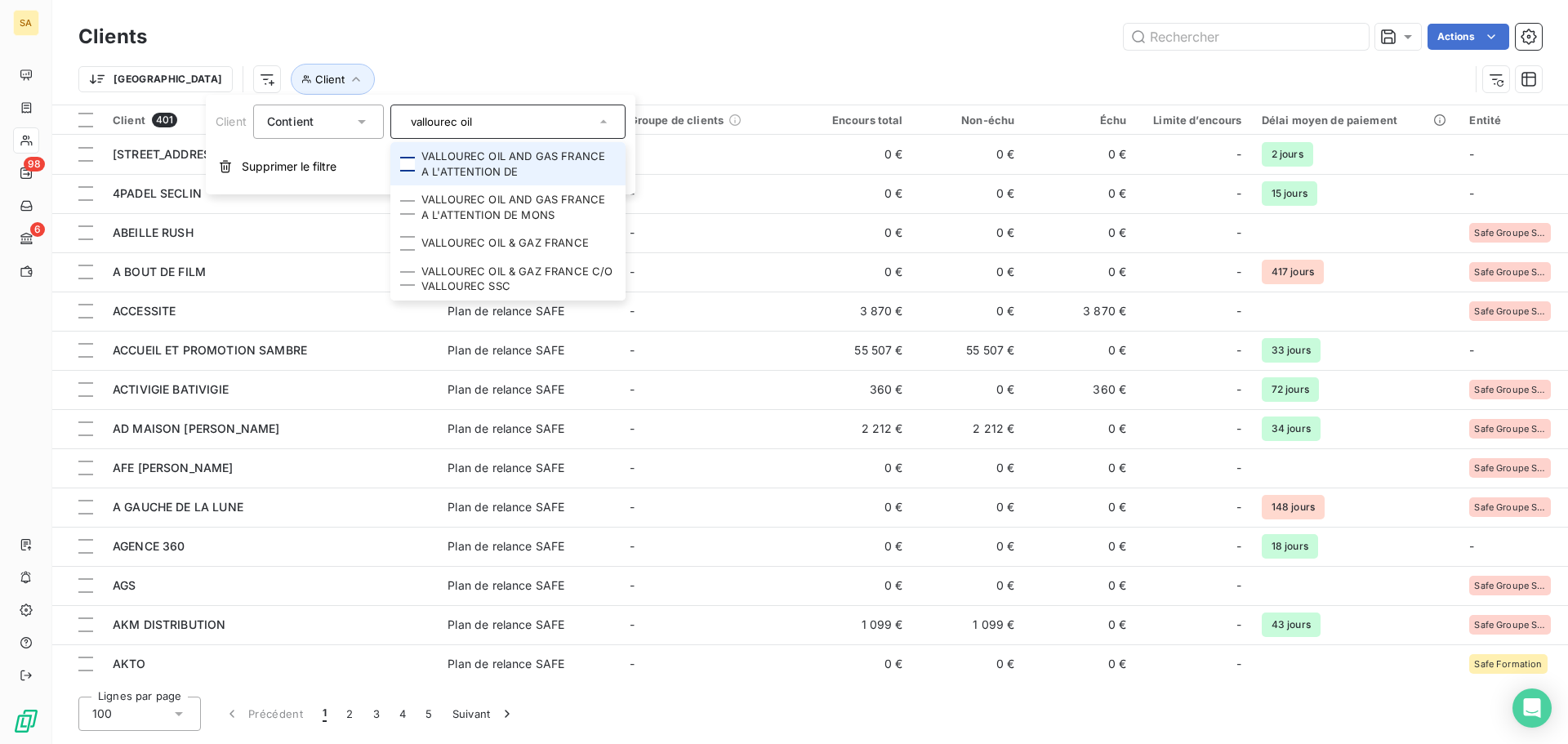
type input "vallourec oil"
click at [411, 165] on div at bounding box center [407, 164] width 15 height 15
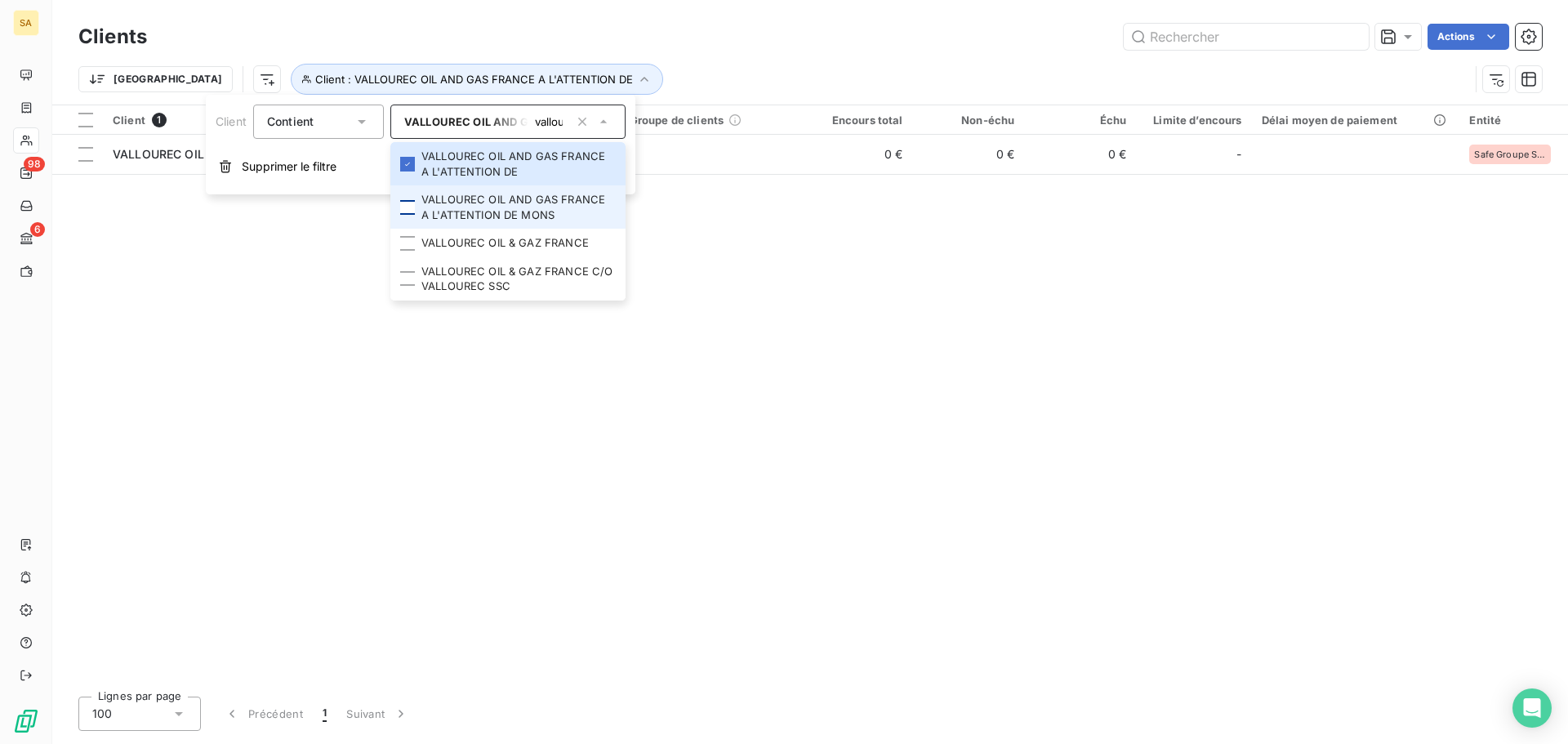
click at [412, 204] on div at bounding box center [407, 207] width 15 height 15
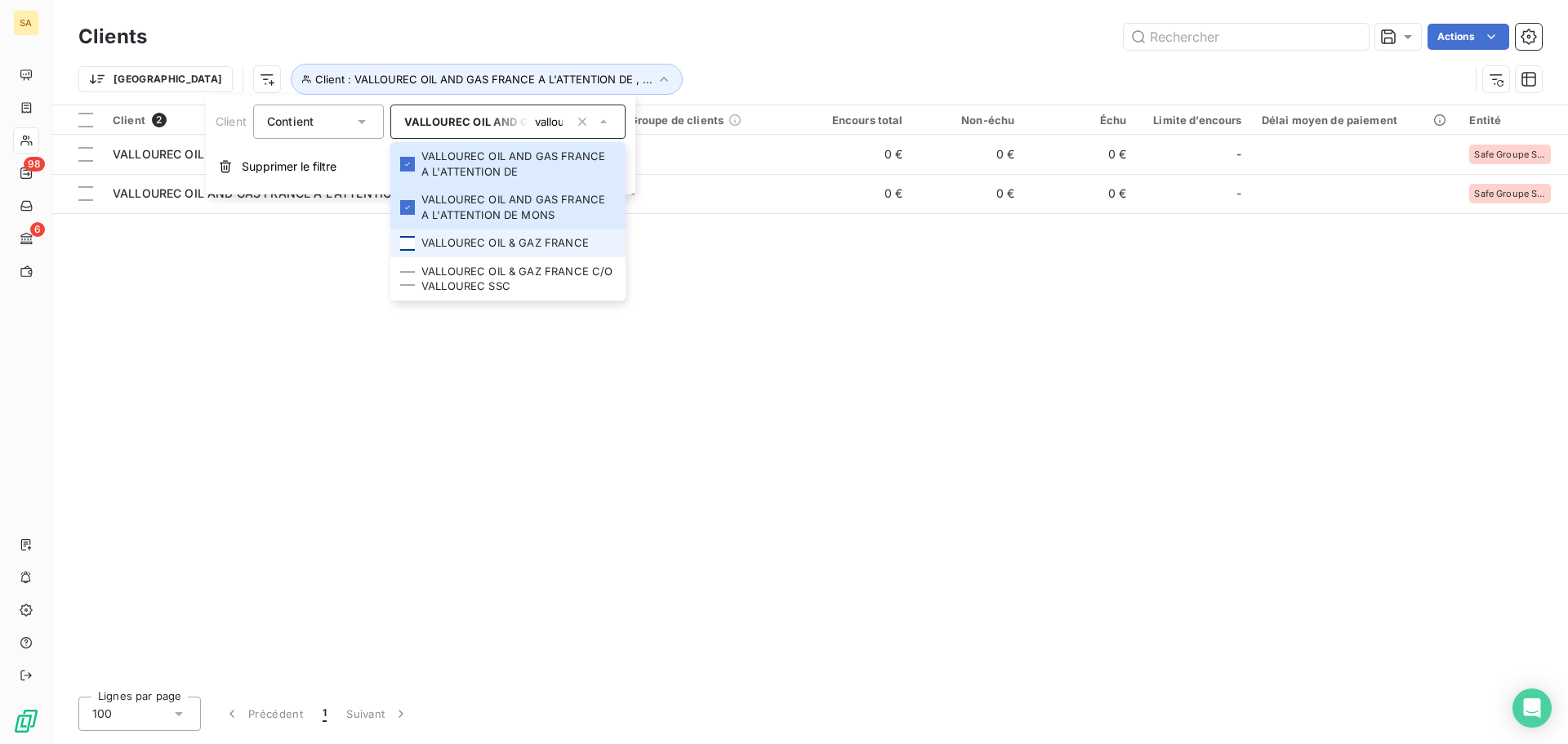
click at [406, 237] on div at bounding box center [407, 243] width 15 height 15
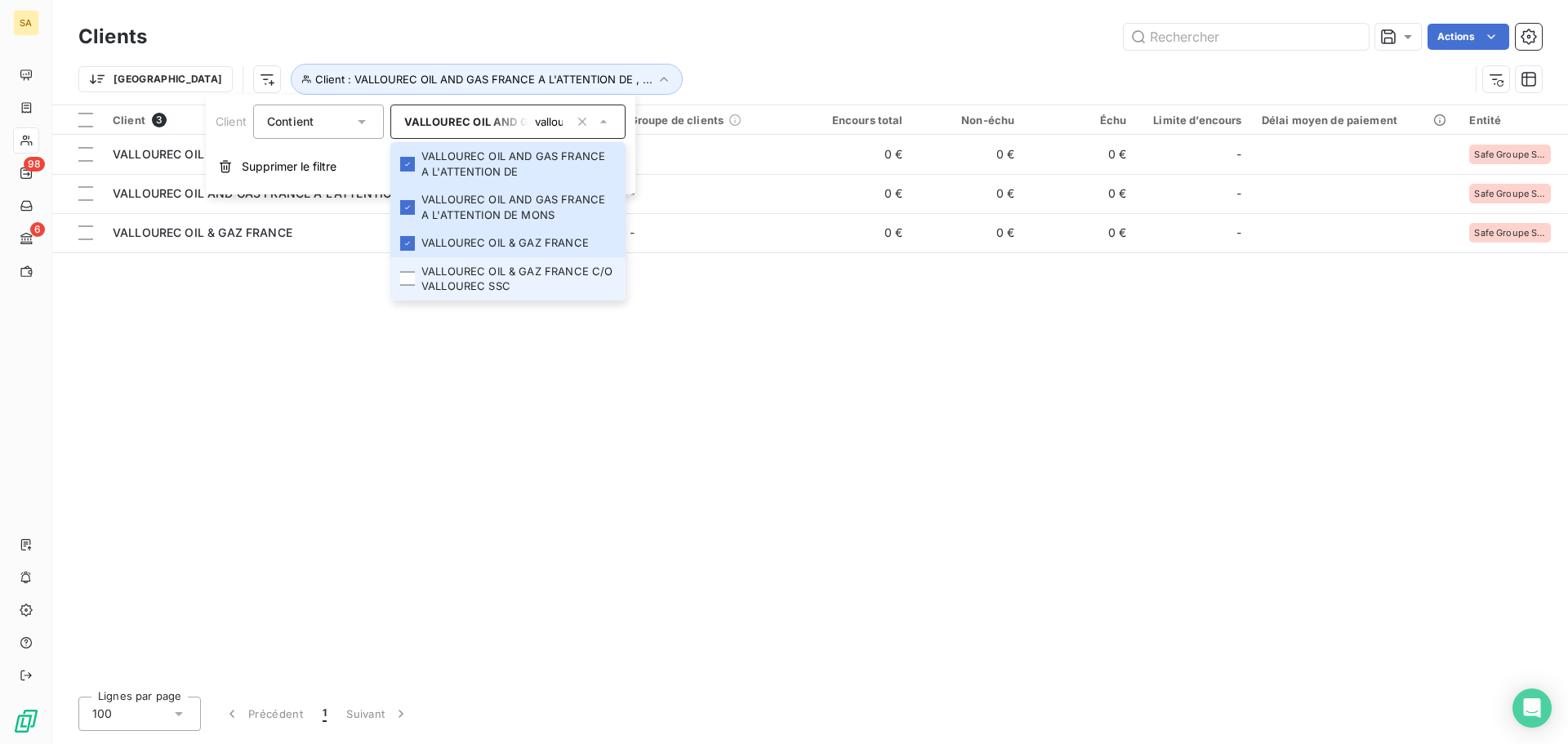
drag, startPoint x: 411, startPoint y: 278, endPoint x: 422, endPoint y: 261, distance: 20.2
click at [412, 278] on div at bounding box center [407, 278] width 15 height 15
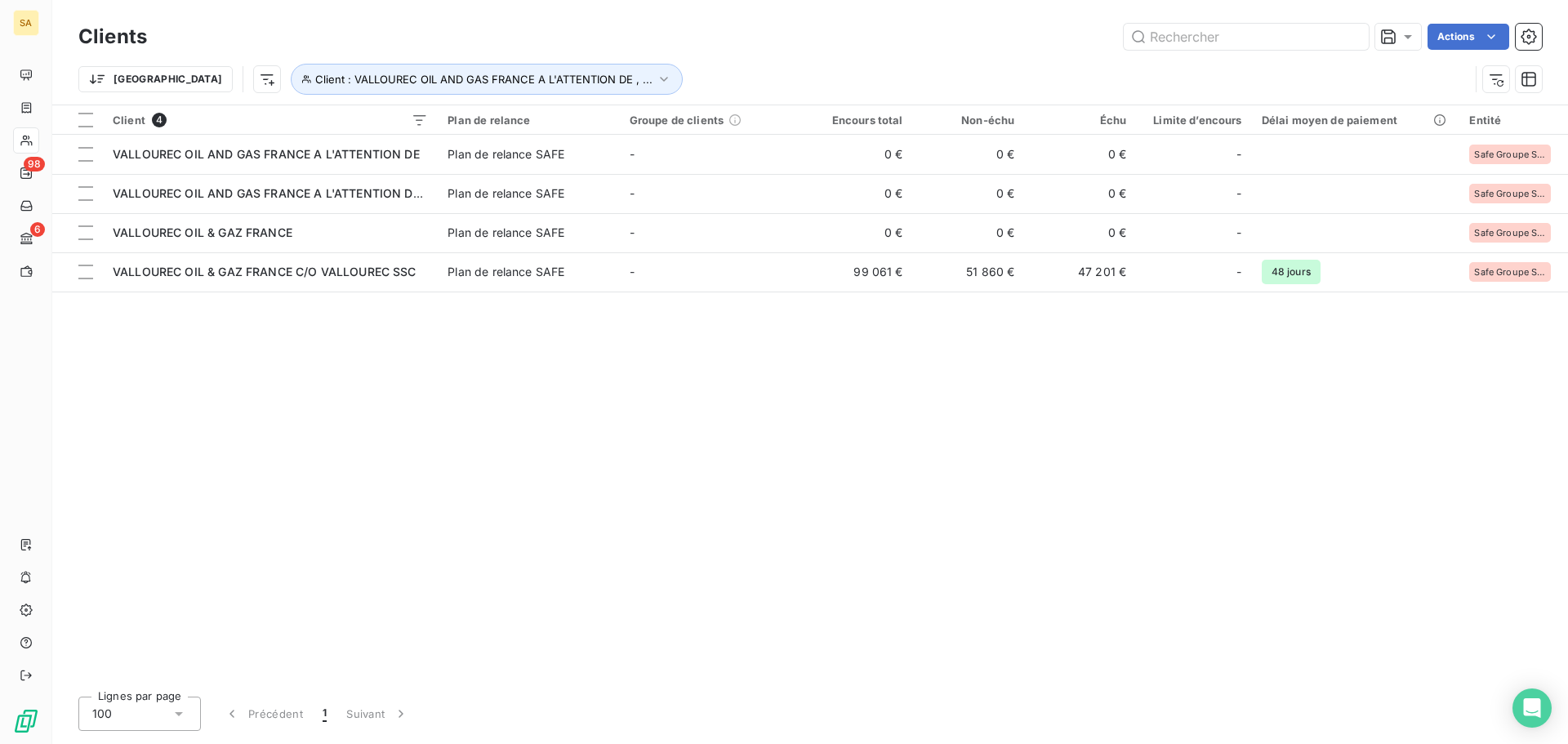
click at [658, 437] on div "Client 4 Plan de relance Groupe de clients Encours total Non-échu Échu Limite d…" at bounding box center [810, 394] width 1516 height 578
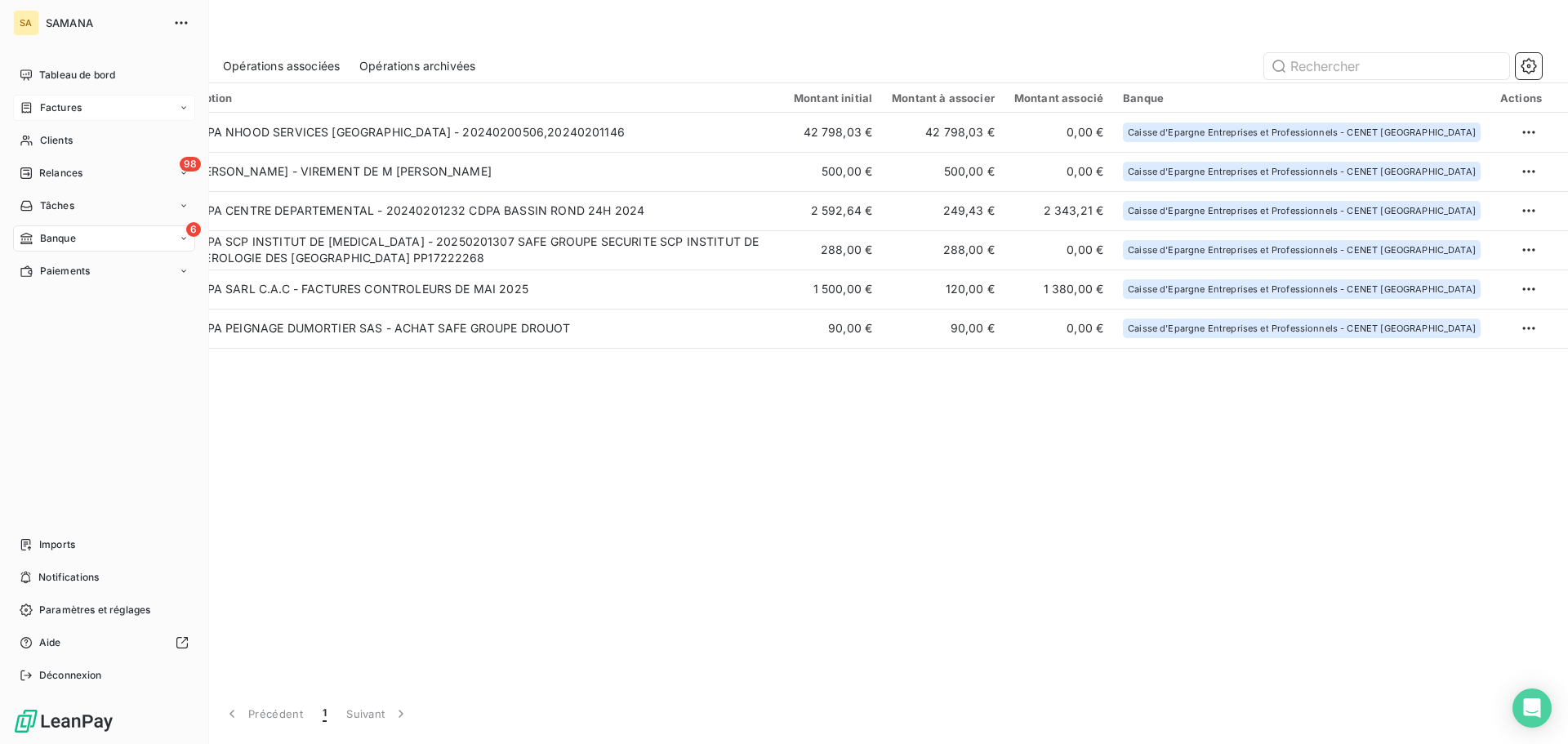
drag, startPoint x: 38, startPoint y: 112, endPoint x: 56, endPoint y: 106, distance: 19.0
click at [38, 112] on div "Factures" at bounding box center [51, 107] width 62 height 15
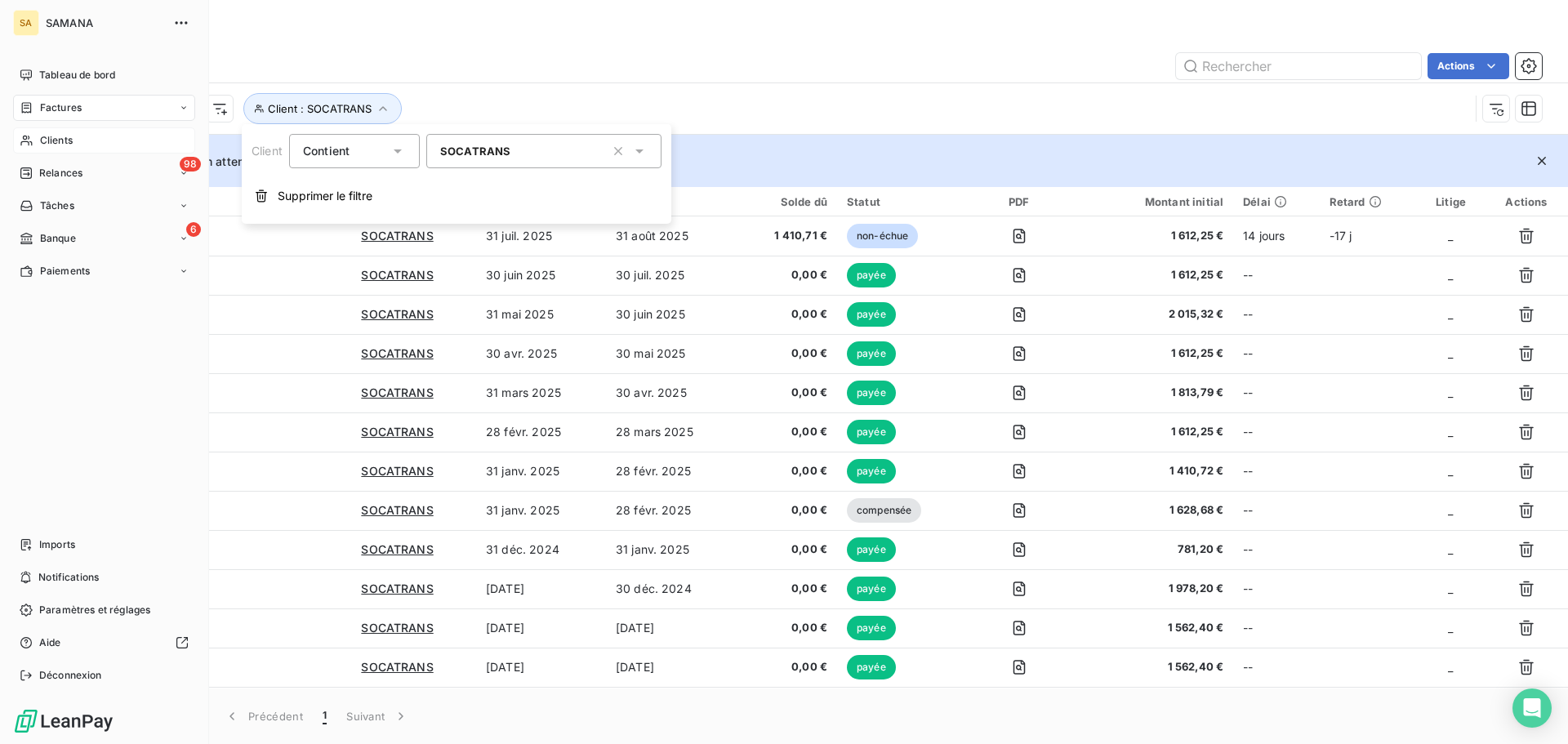
click at [39, 137] on div "Clients" at bounding box center [104, 140] width 182 height 26
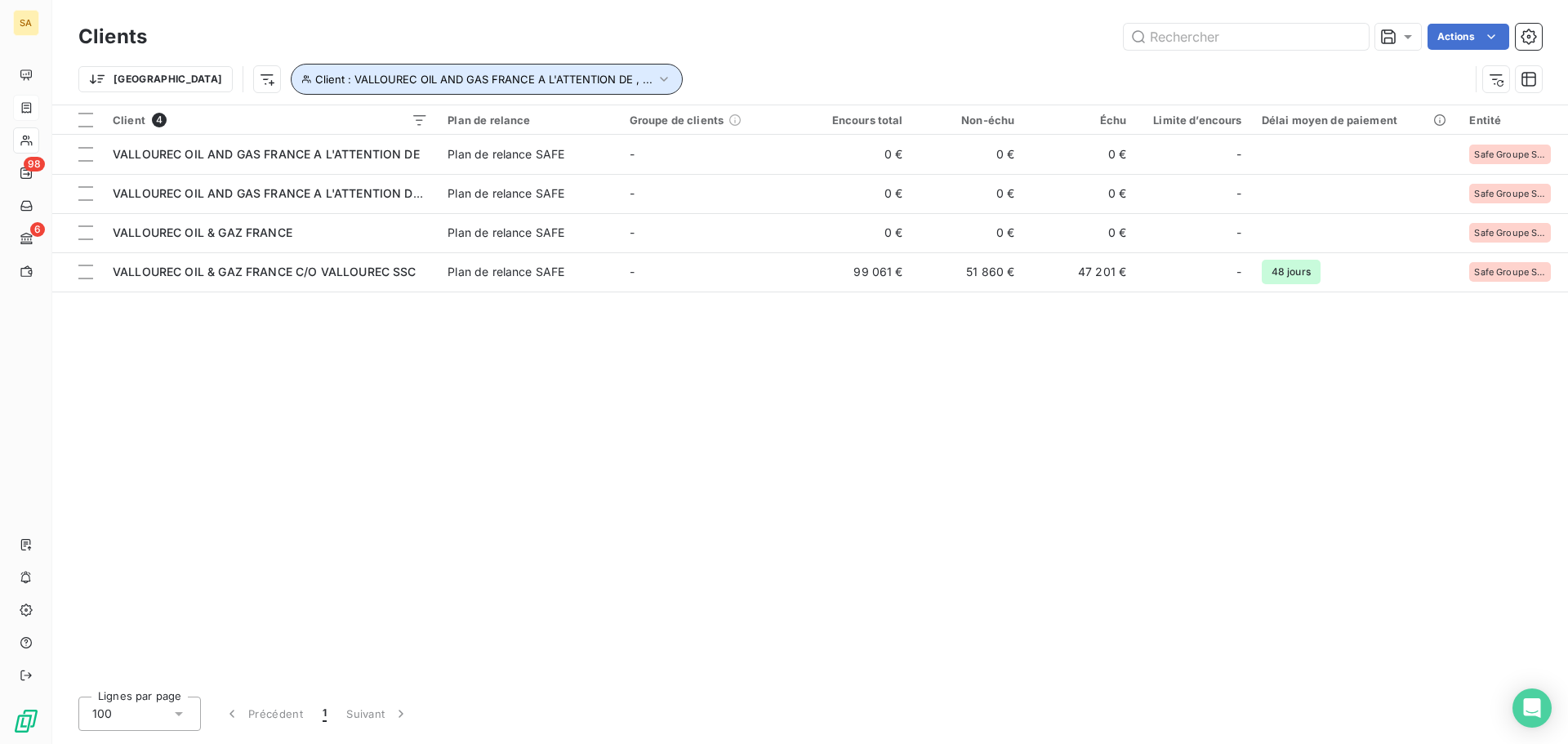
click at [369, 74] on span "Client : VALLOUREC OIL AND GAS FRANCE A L'ATTENTION DE , ..." at bounding box center [483, 79] width 337 height 13
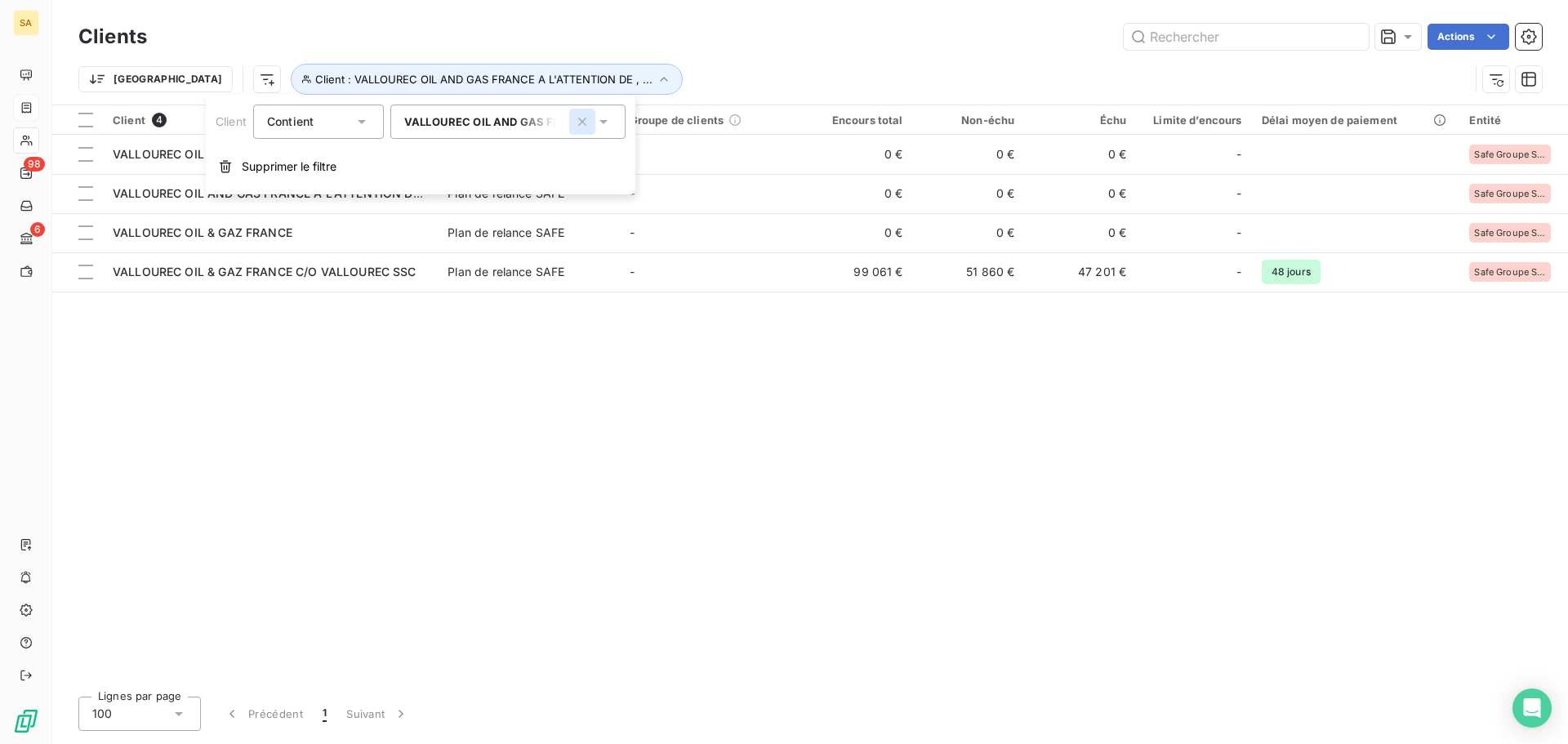
click at [580, 119] on icon "button" at bounding box center [582, 122] width 9 height 9
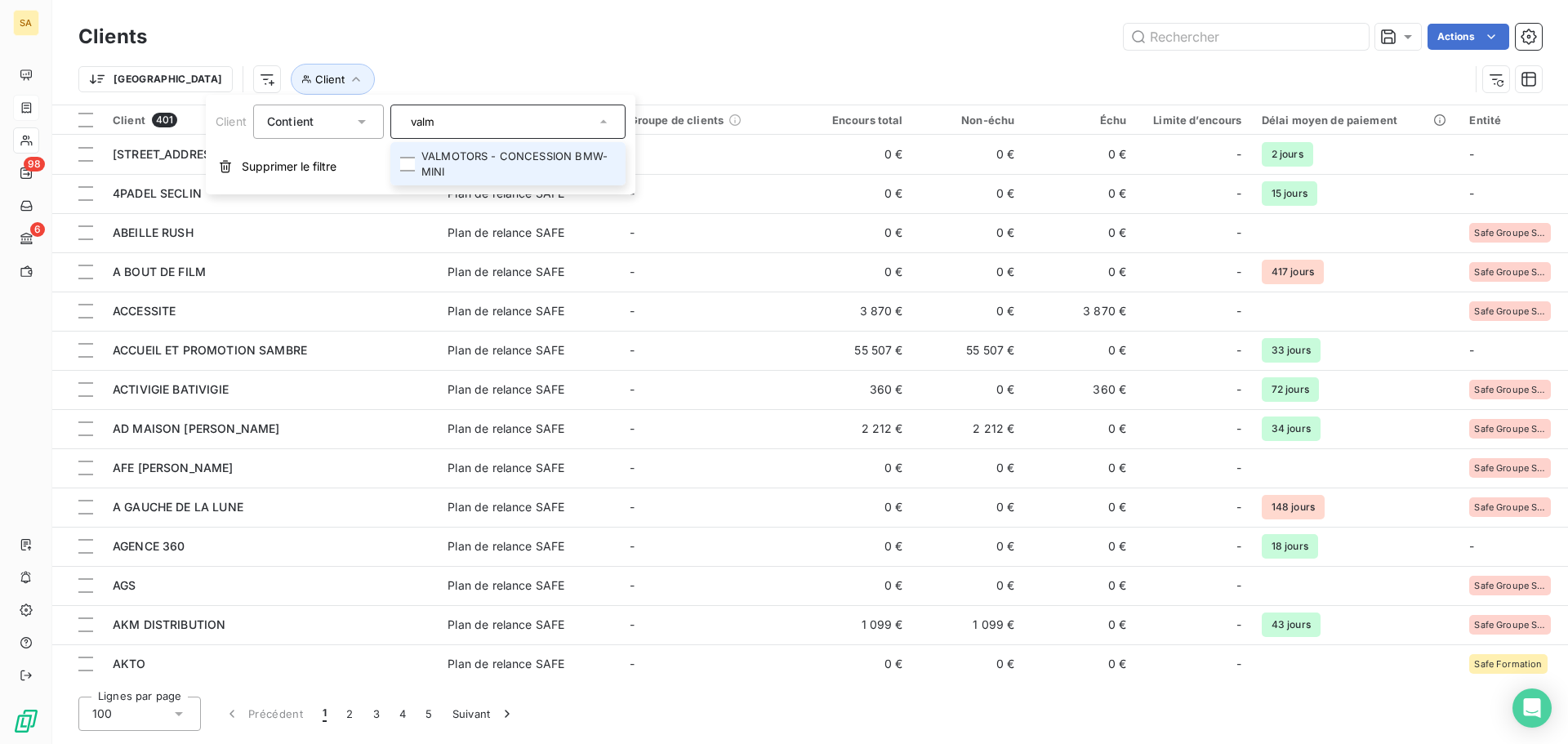
type input "valm"
click at [463, 155] on li "VALMOTORS - CONCESSION BMW-MINI" at bounding box center [508, 164] width 235 height 43
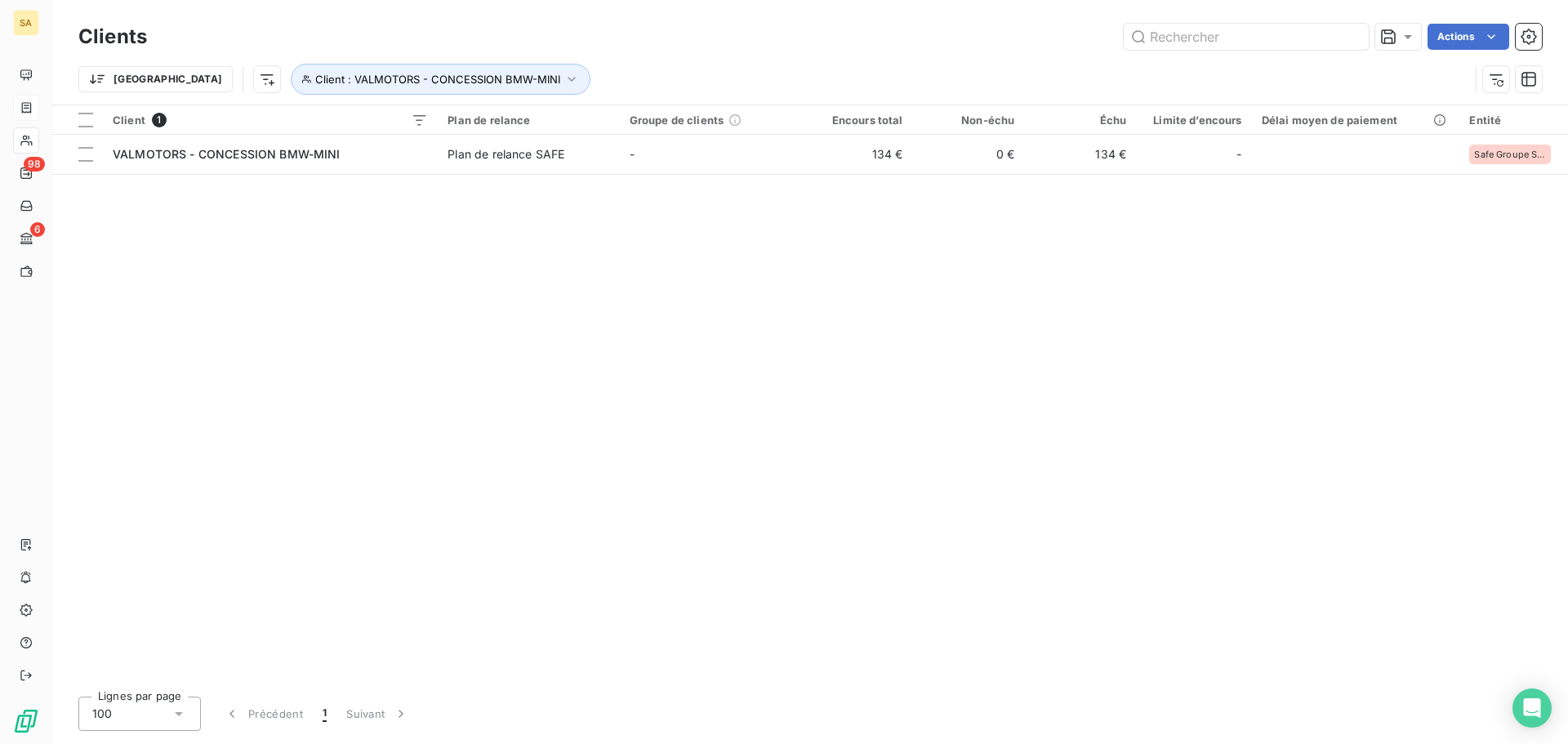
click at [747, 317] on div "Client 1 Plan de relance Groupe de clients Encours total Non-échu Échu Limite d…" at bounding box center [810, 394] width 1516 height 578
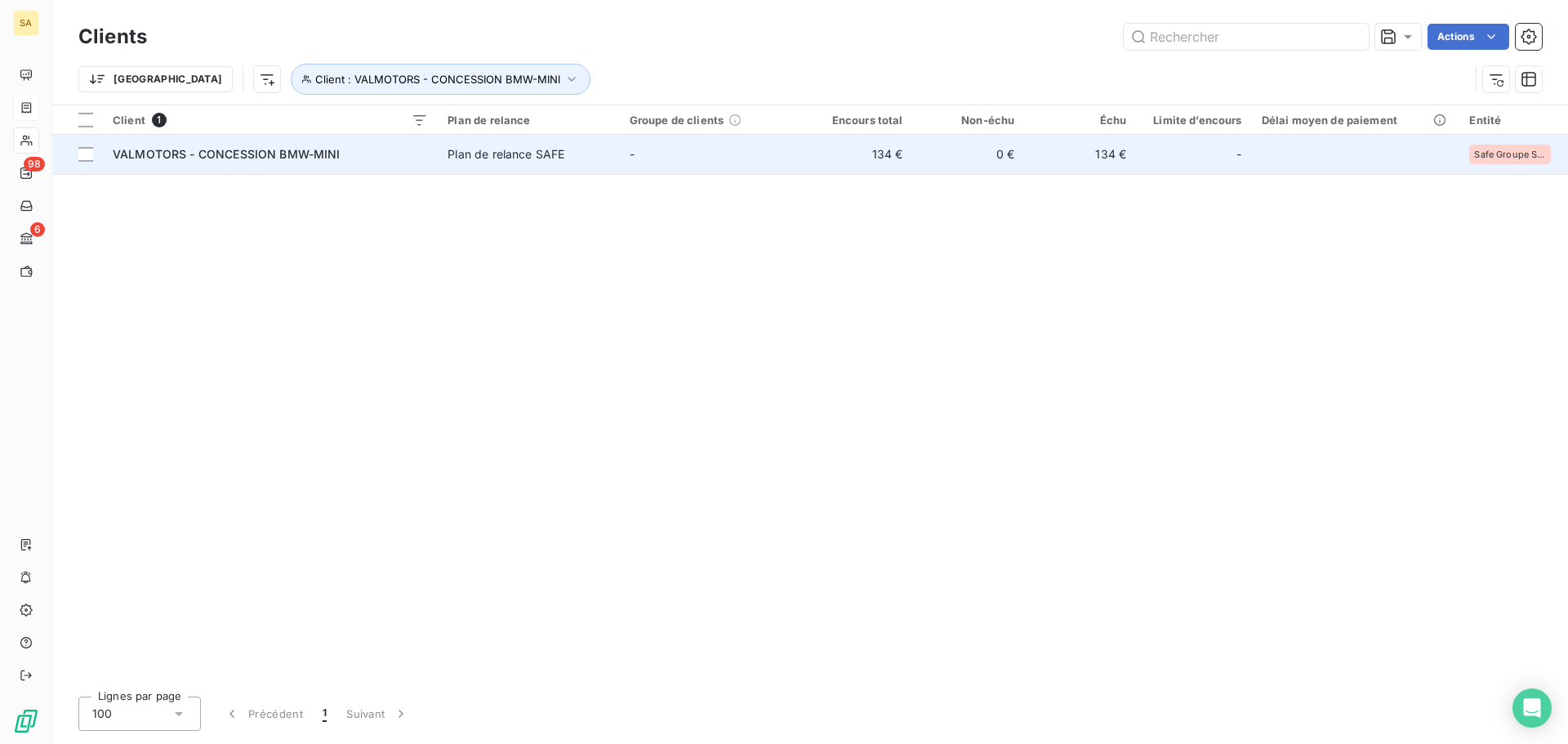
click at [265, 160] on div "VALMOTORS - CONCESSION BMW-MINI" at bounding box center [270, 154] width 315 height 16
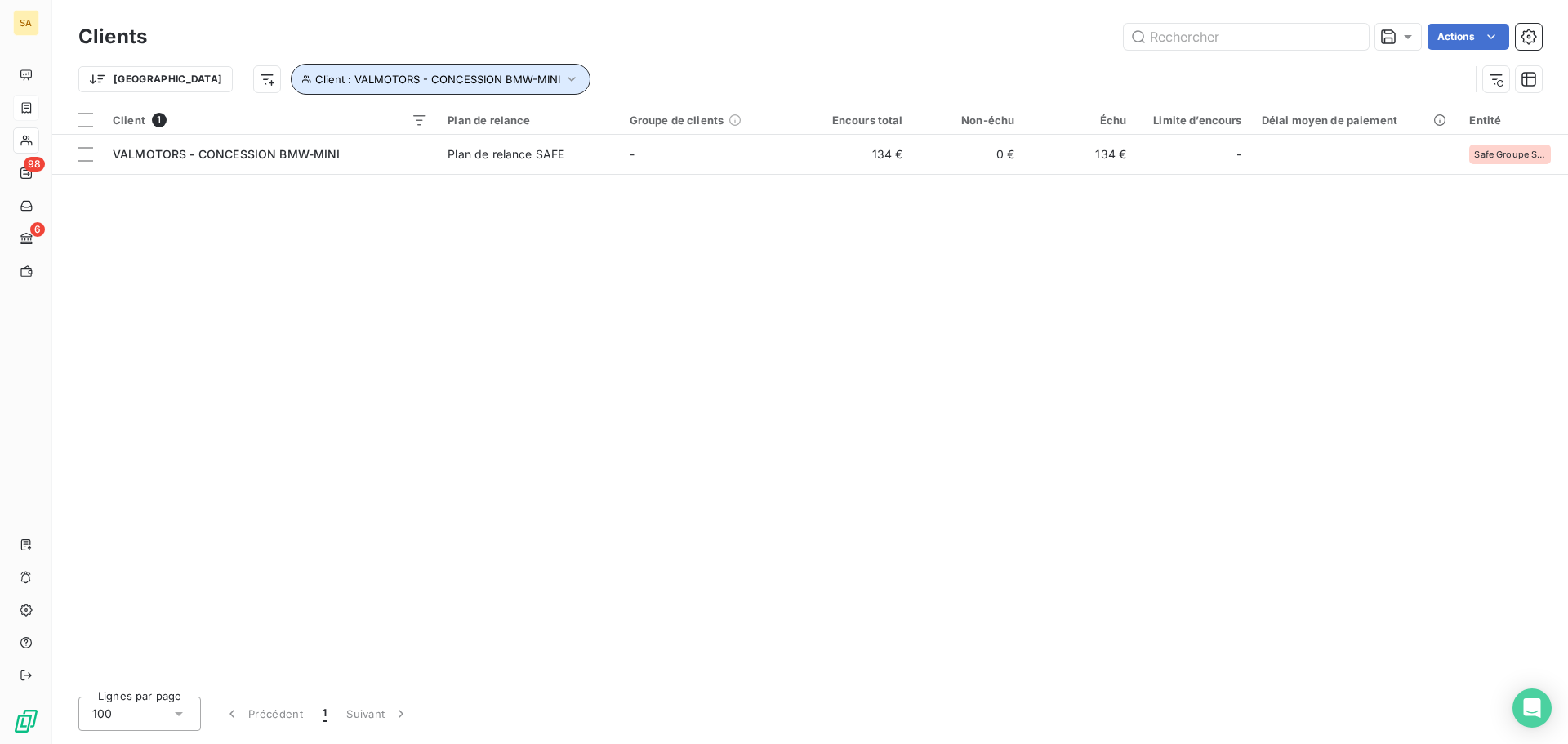
click at [425, 87] on button "Client : VALMOTORS - CONCESSION BMW-MINI" at bounding box center [441, 79] width 300 height 31
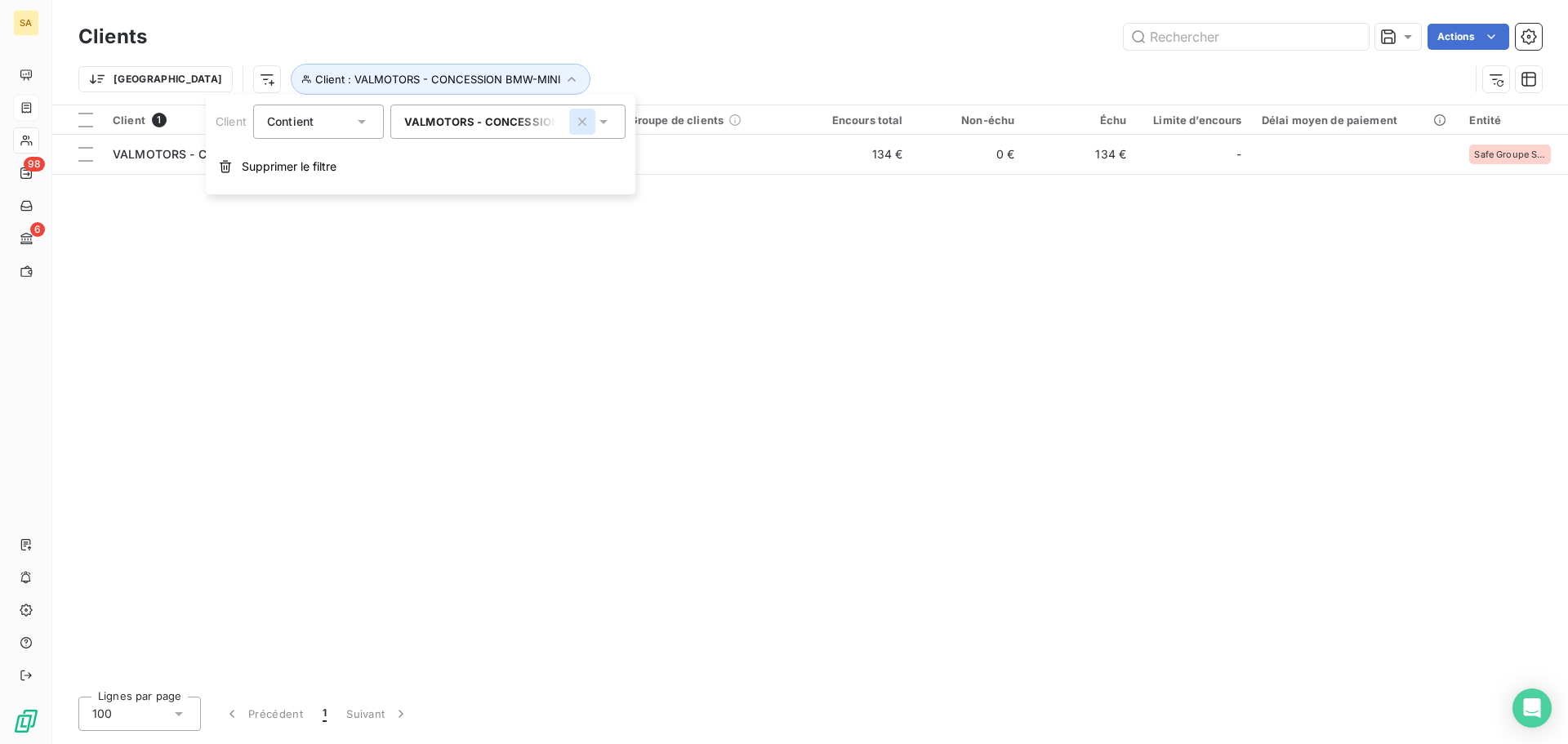
click at [575, 115] on icon "button" at bounding box center [582, 121] width 16 height 16
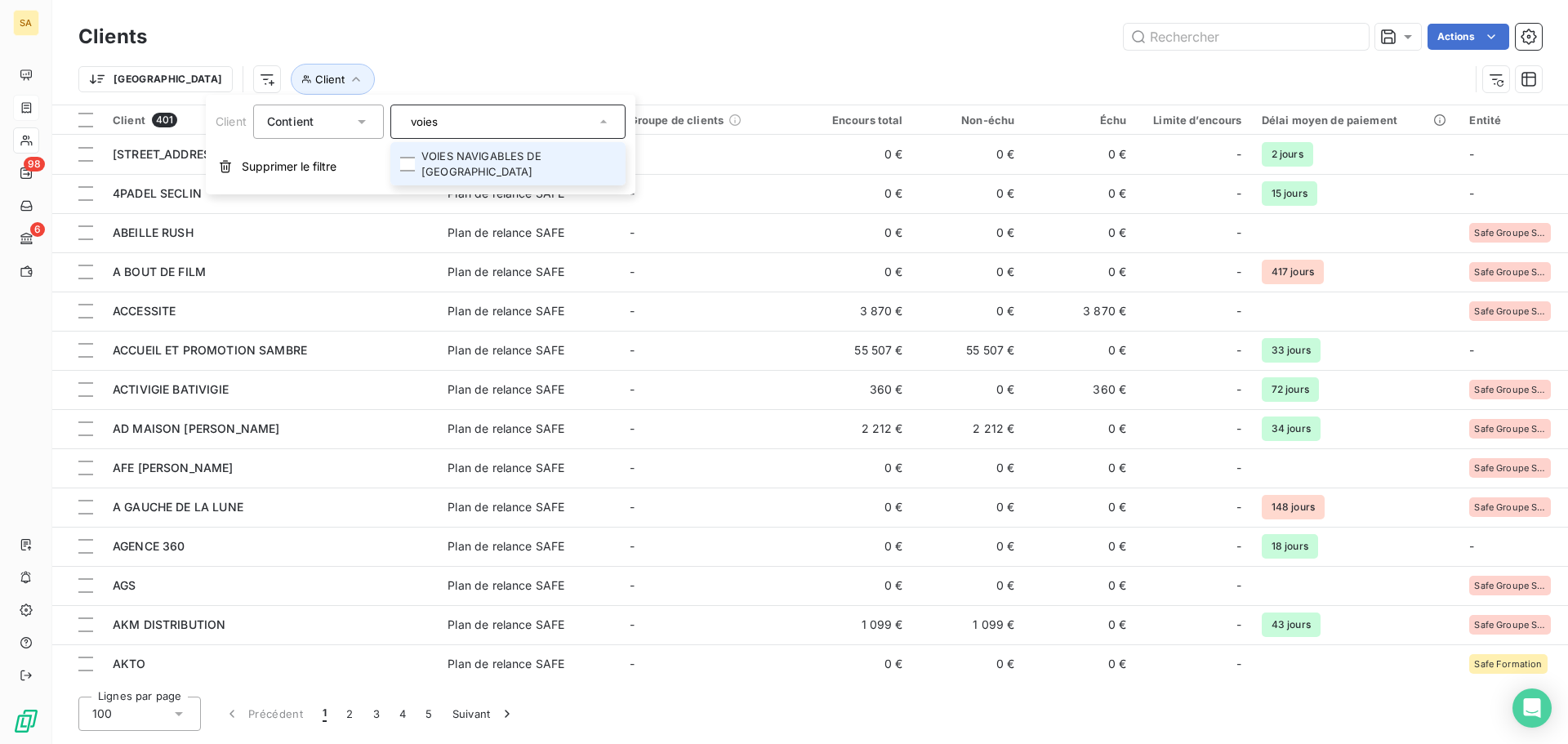
type input "voies"
click at [563, 154] on li "VOIES NAVIGABLES DE [GEOGRAPHIC_DATA]" at bounding box center [508, 164] width 235 height 43
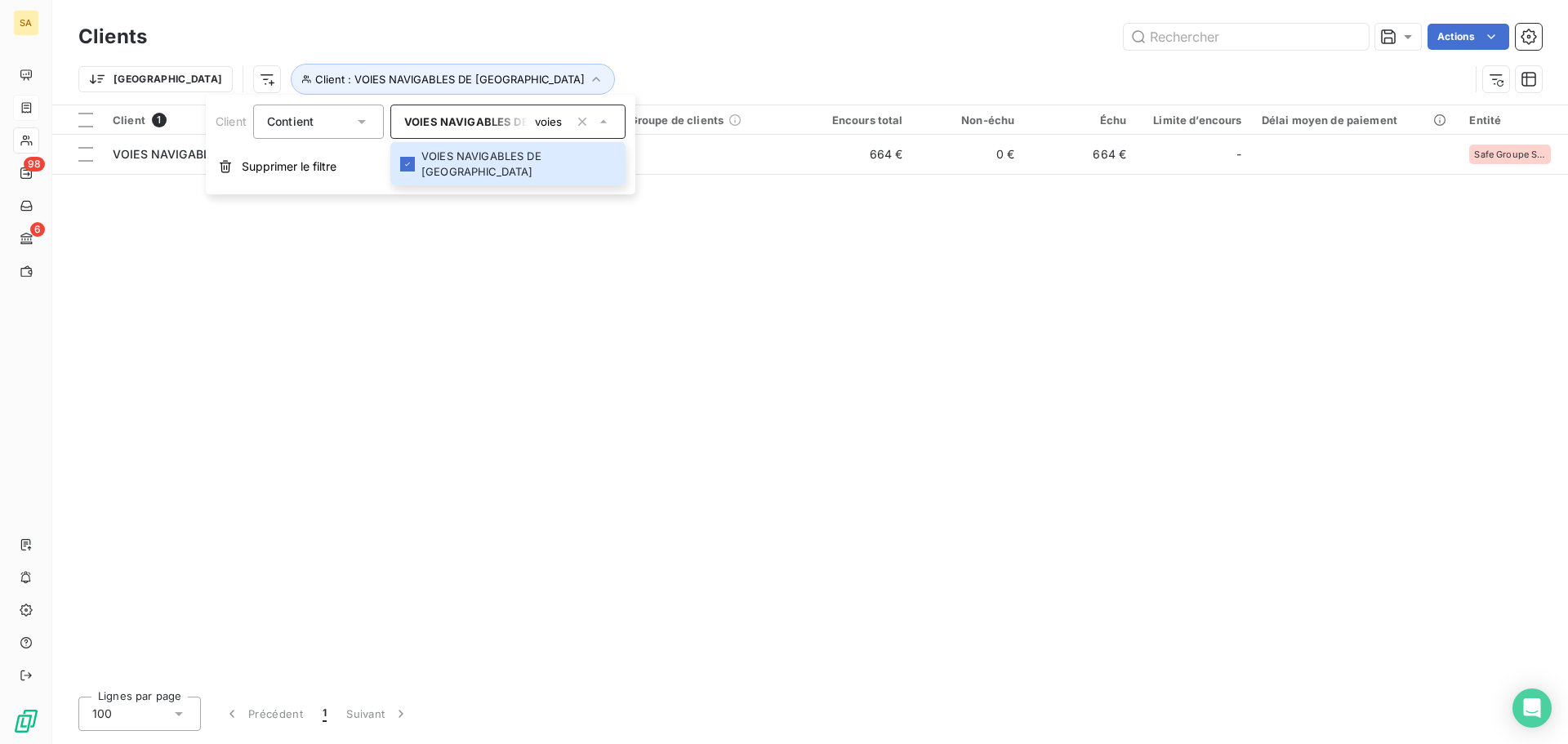
click at [1115, 384] on div "Client 1 Plan de relance Groupe de clients Encours total Non-échu Échu Limite d…" at bounding box center [810, 394] width 1516 height 578
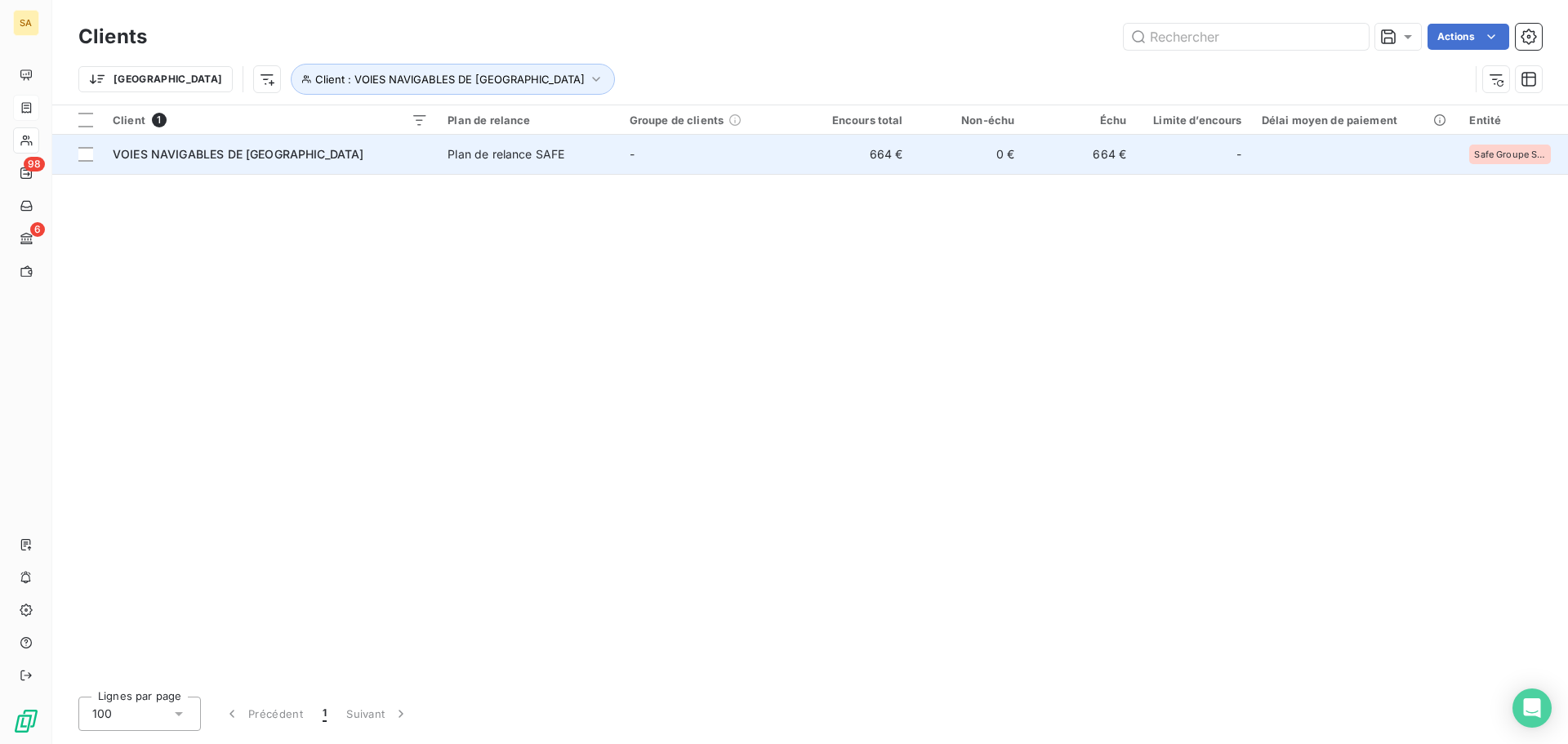
click at [242, 148] on span "VOIES NAVIGABLES DE [GEOGRAPHIC_DATA]" at bounding box center [238, 154] width 252 height 14
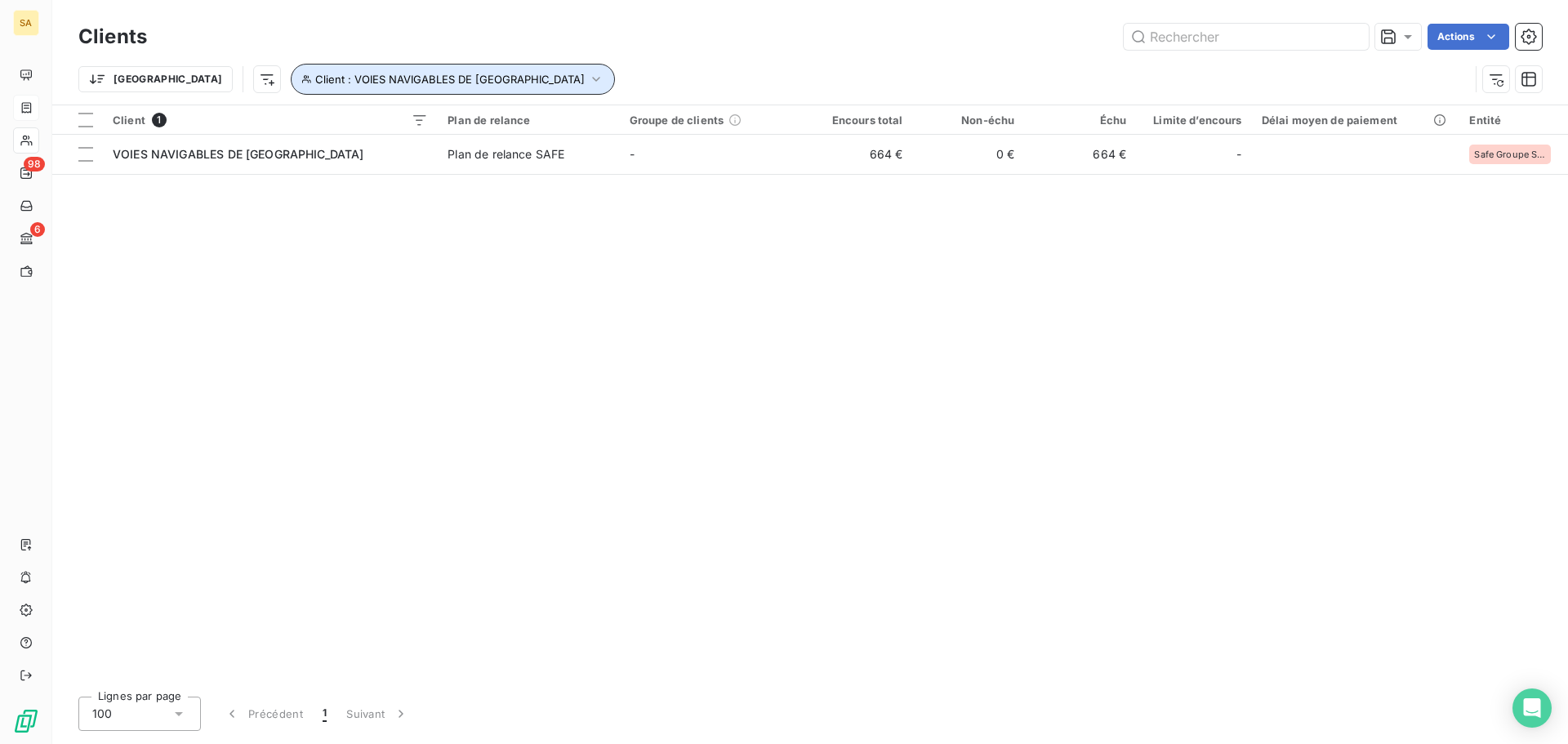
click at [588, 85] on icon "button" at bounding box center [596, 79] width 16 height 16
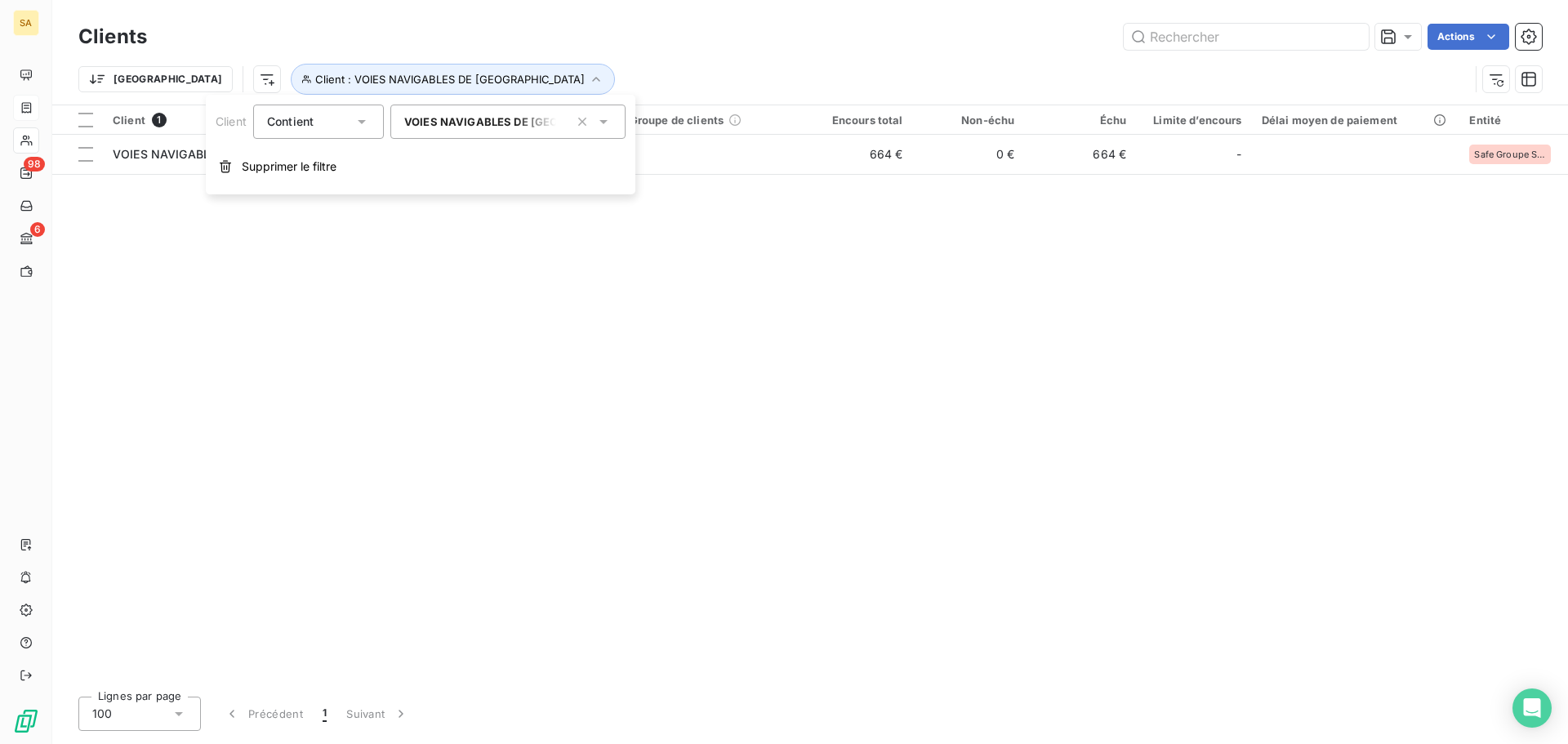
click at [568, 123] on input "text" at bounding box center [562, 121] width 13 height 15
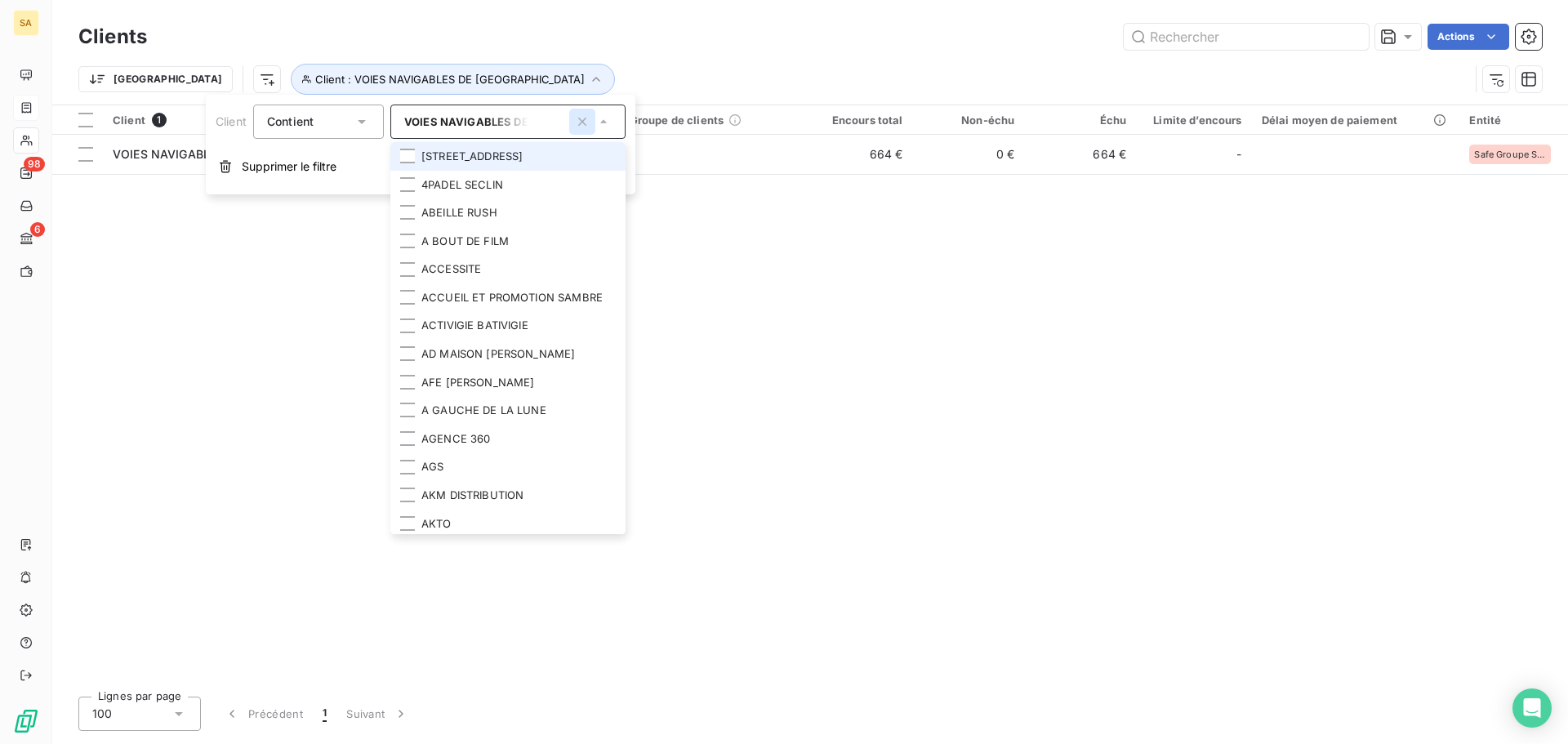
click at [578, 121] on icon "button" at bounding box center [582, 121] width 16 height 16
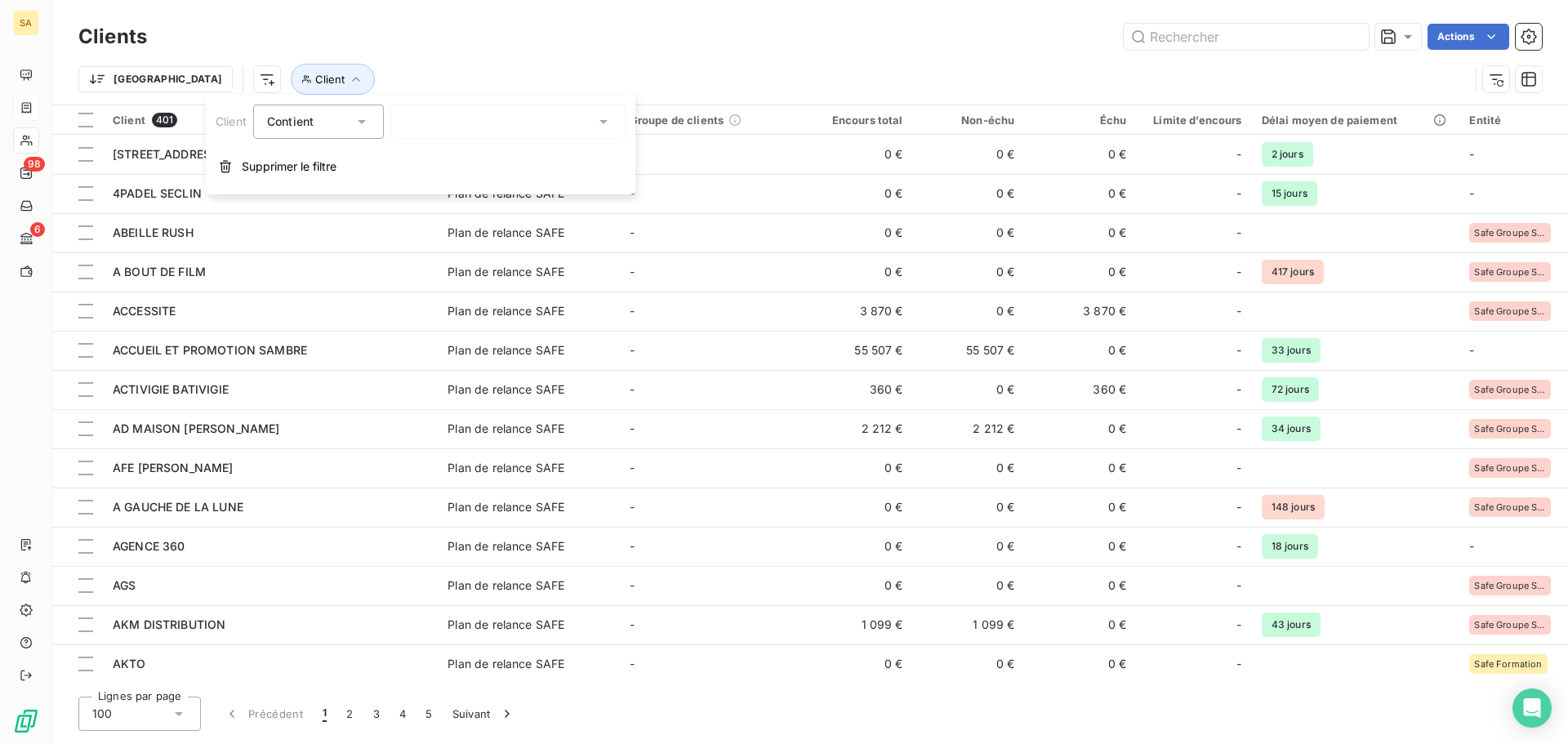
click at [543, 130] on div at bounding box center [508, 122] width 235 height 34
click at [600, 75] on div "Trier Client" at bounding box center [774, 79] width 1391 height 31
click at [315, 80] on span "Client" at bounding box center [330, 79] width 29 height 13
click at [434, 125] on div at bounding box center [508, 122] width 235 height 34
type input "walo"
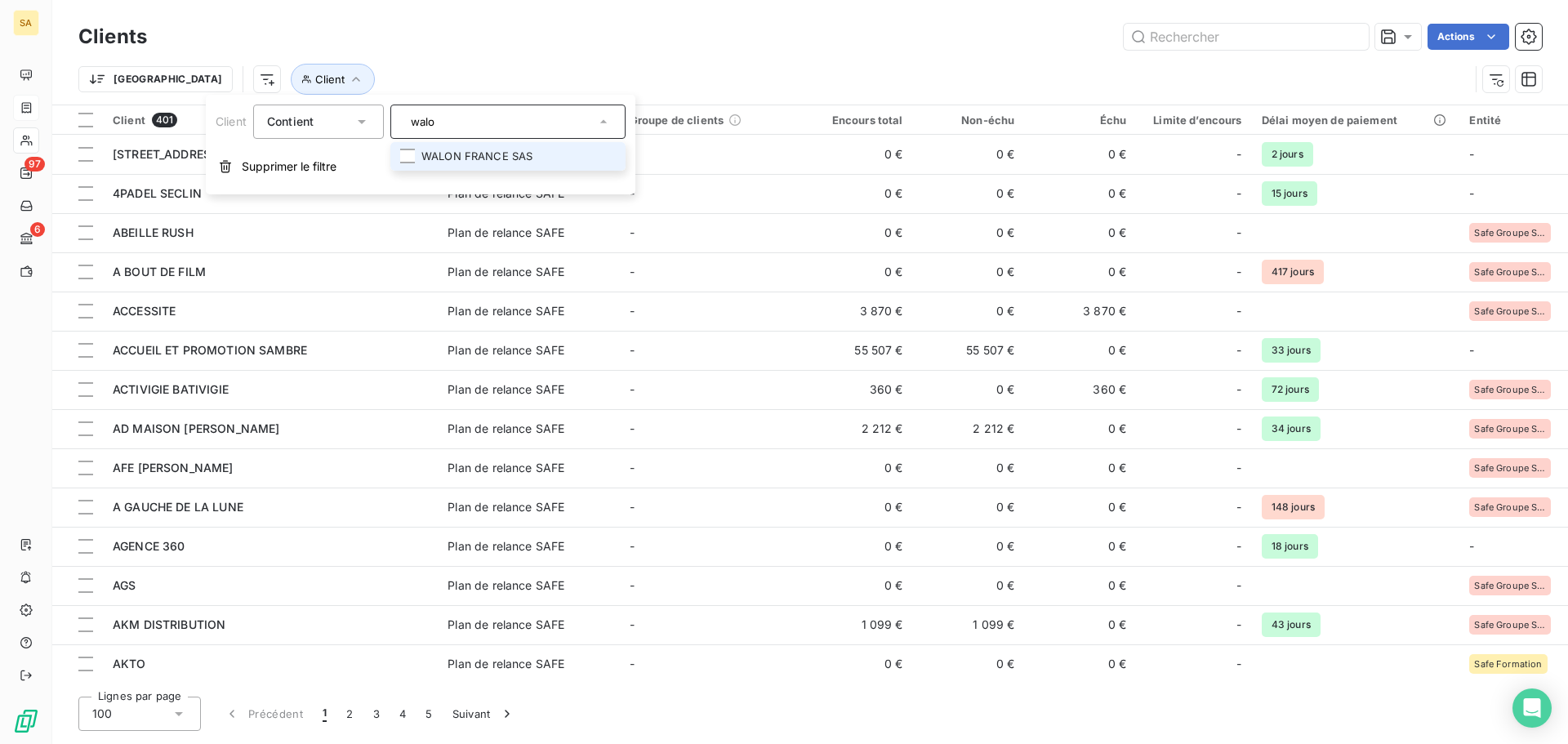
click at [491, 159] on li "WALON FRANCE SAS" at bounding box center [508, 156] width 235 height 28
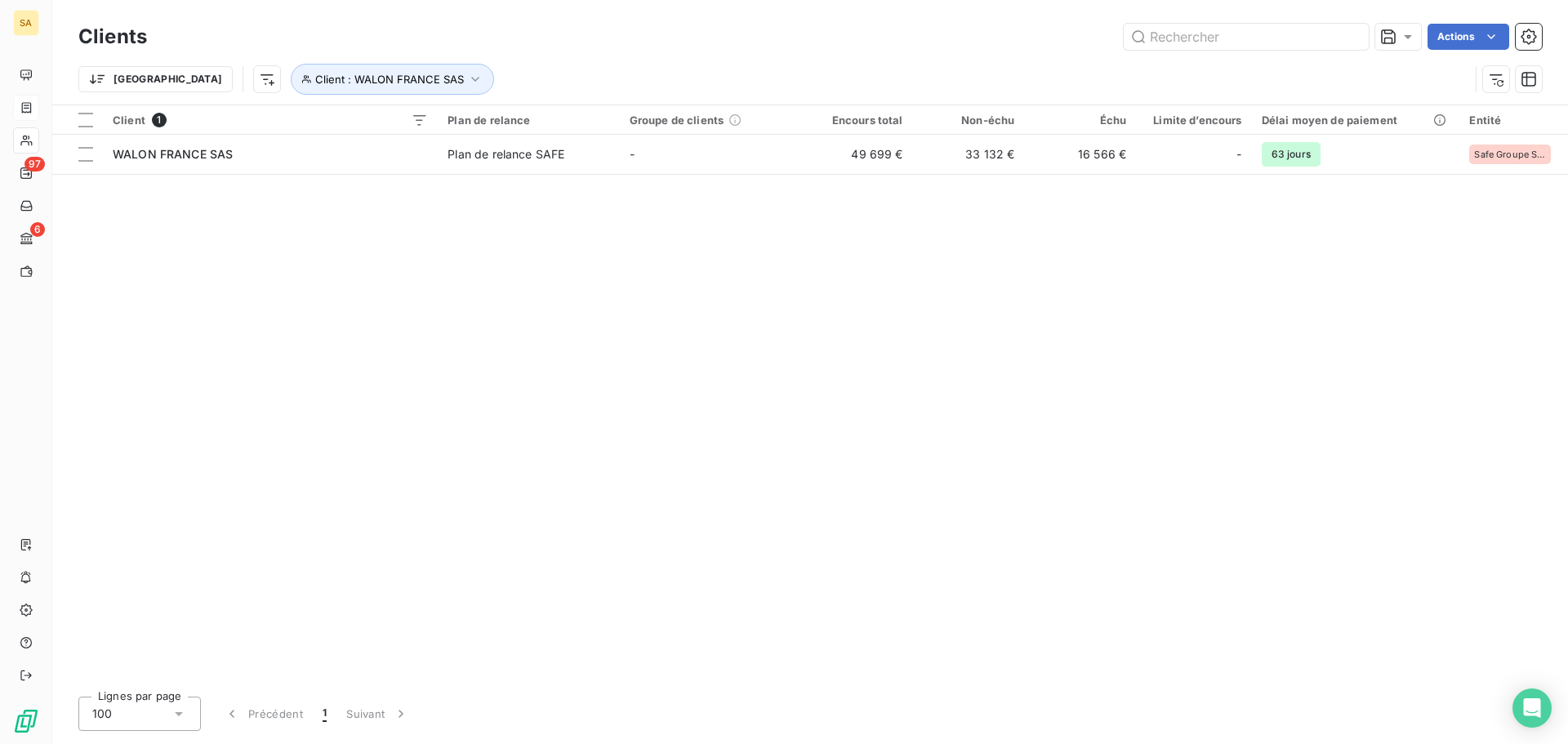
drag, startPoint x: 944, startPoint y: 339, endPoint x: 506, endPoint y: 231, distance: 451.1
click at [940, 336] on div "Client 1 Plan de relance Groupe de clients Encours total Non-échu Échu Limite d…" at bounding box center [810, 394] width 1516 height 578
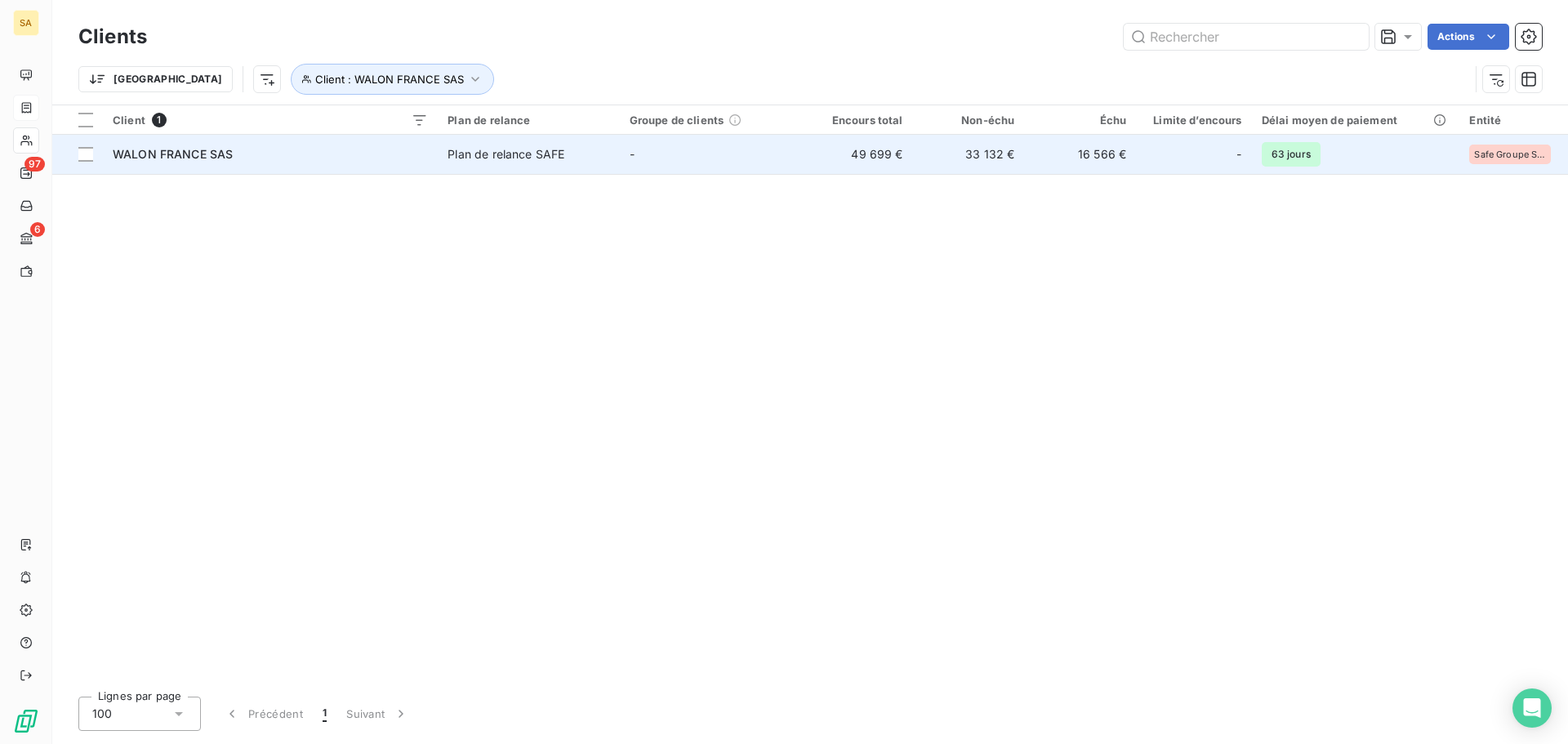
click at [319, 159] on div "WALON FRANCE SAS" at bounding box center [270, 154] width 315 height 16
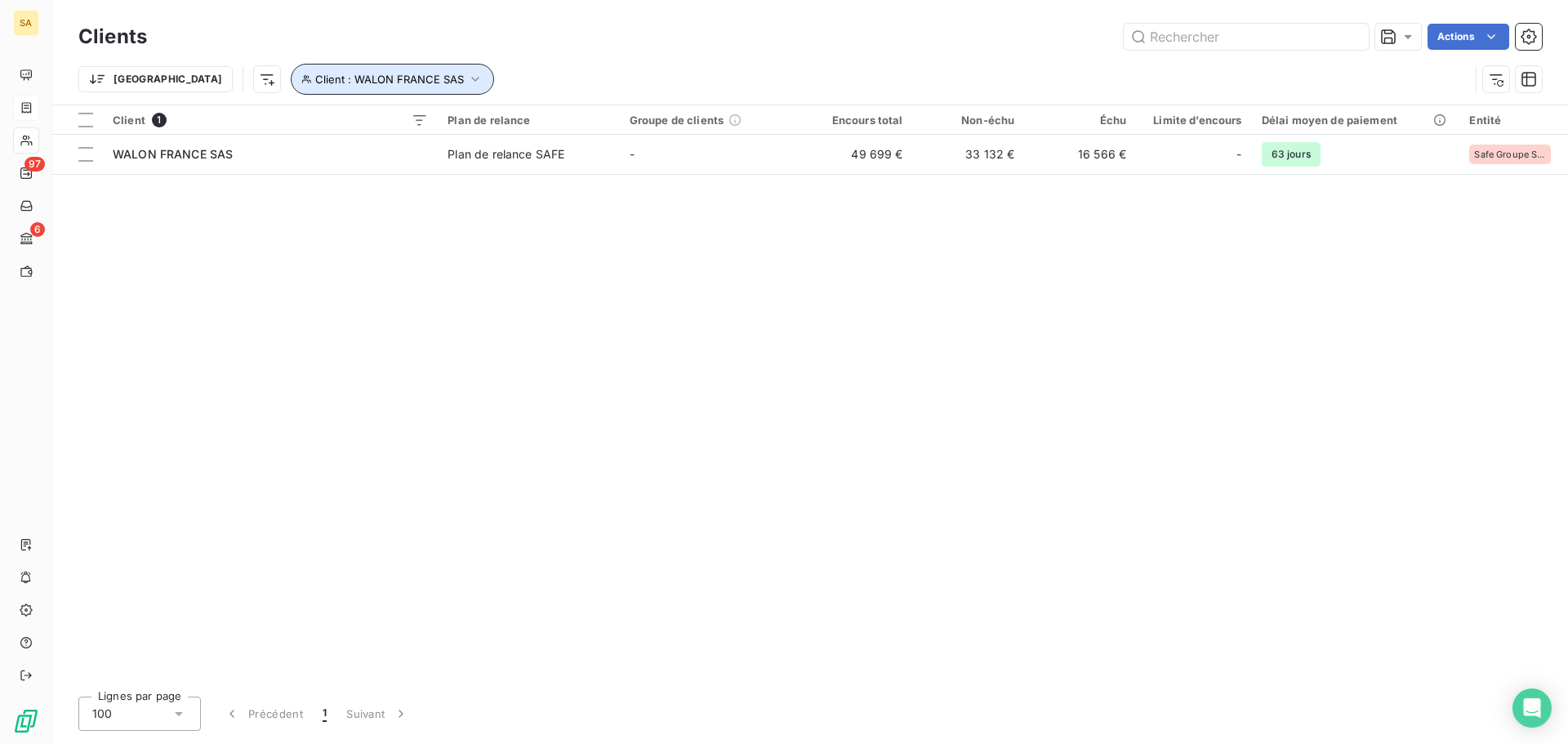
click at [467, 86] on icon "button" at bounding box center [475, 79] width 16 height 16
click at [577, 122] on icon "button" at bounding box center [582, 121] width 16 height 16
